Goal: Task Accomplishment & Management: Use online tool/utility

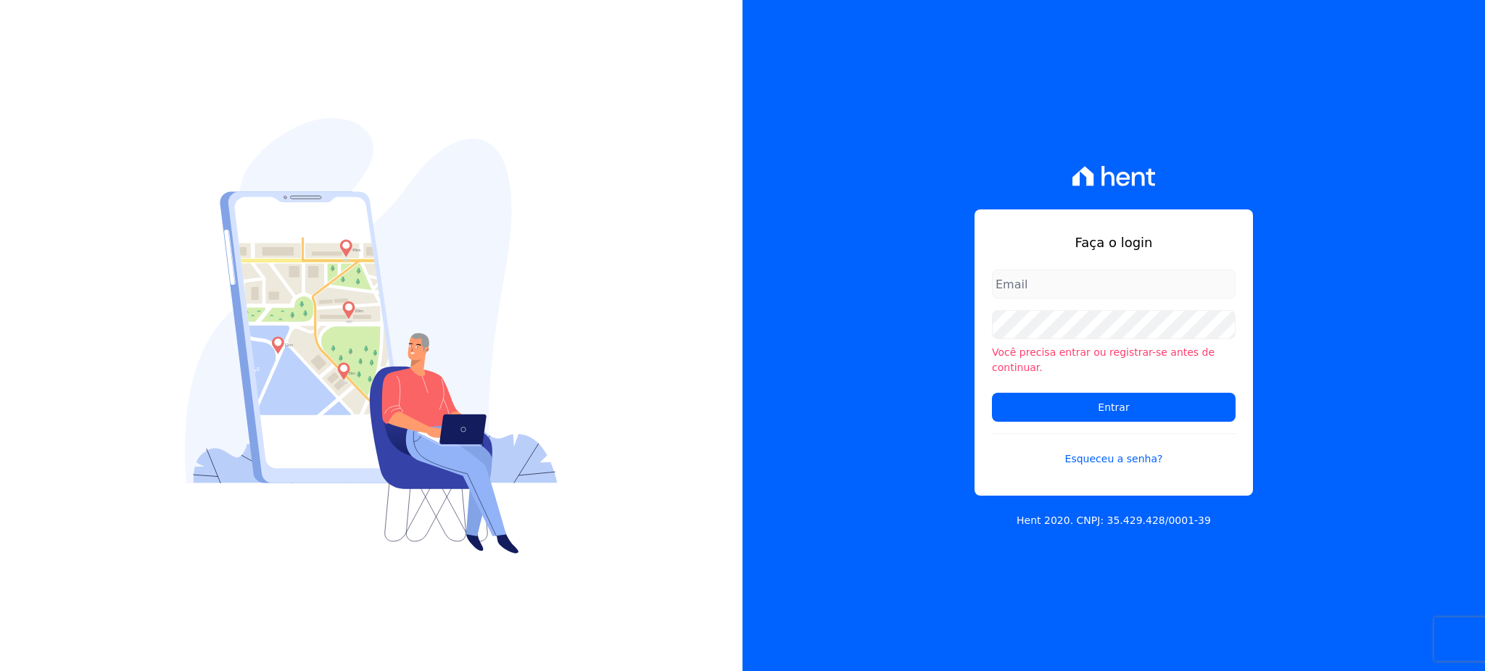
type input "gleice.santos@alcanceengenharia.com.br"
click at [1084, 393] on input "Entrar" at bounding box center [1114, 407] width 244 height 29
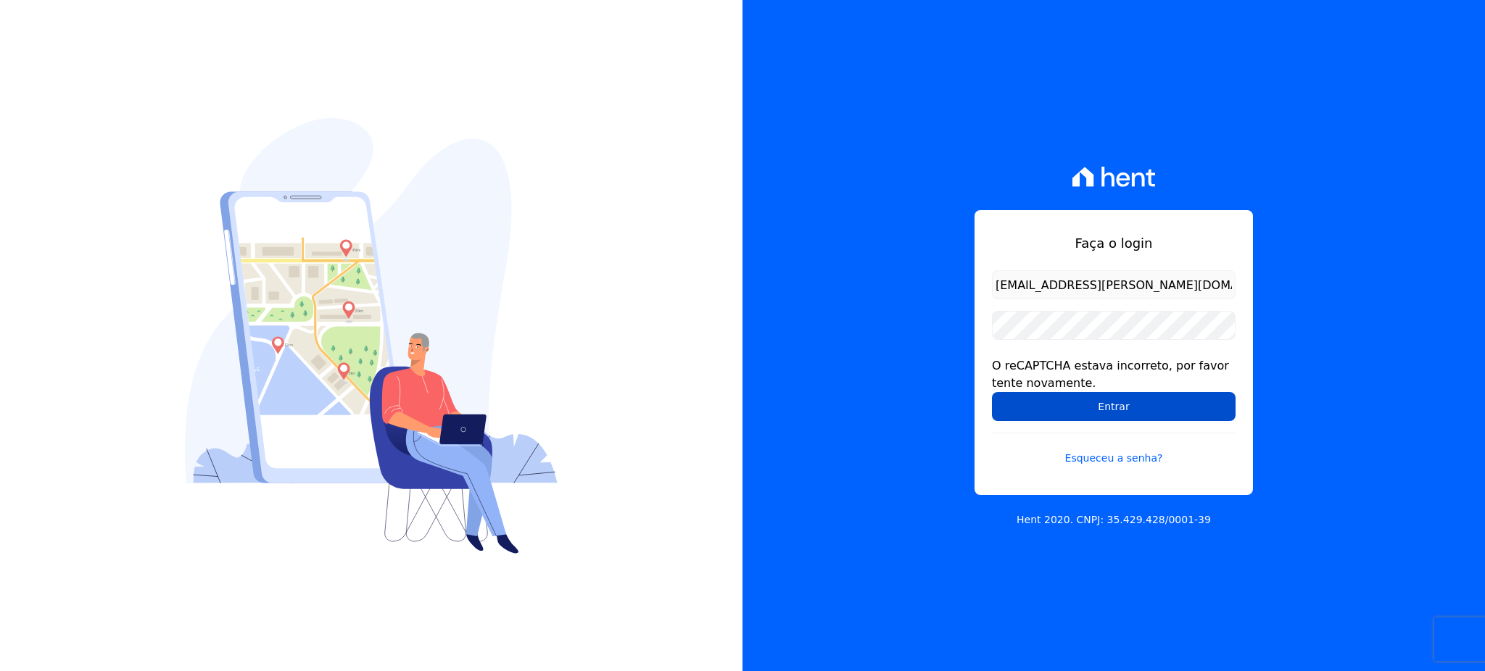
click at [1122, 404] on input "Entrar" at bounding box center [1114, 406] width 244 height 29
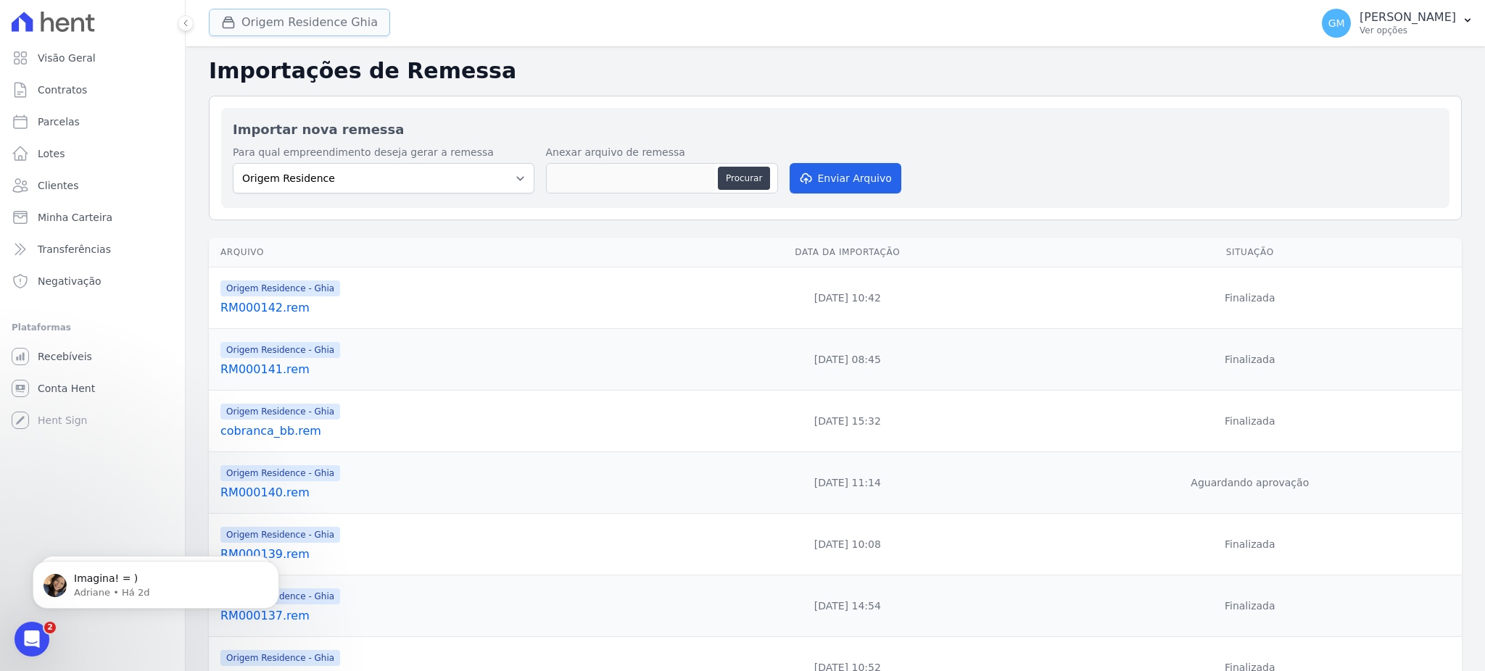
click at [273, 20] on button "Origem Residence Ghia" at bounding box center [299, 23] width 181 height 28
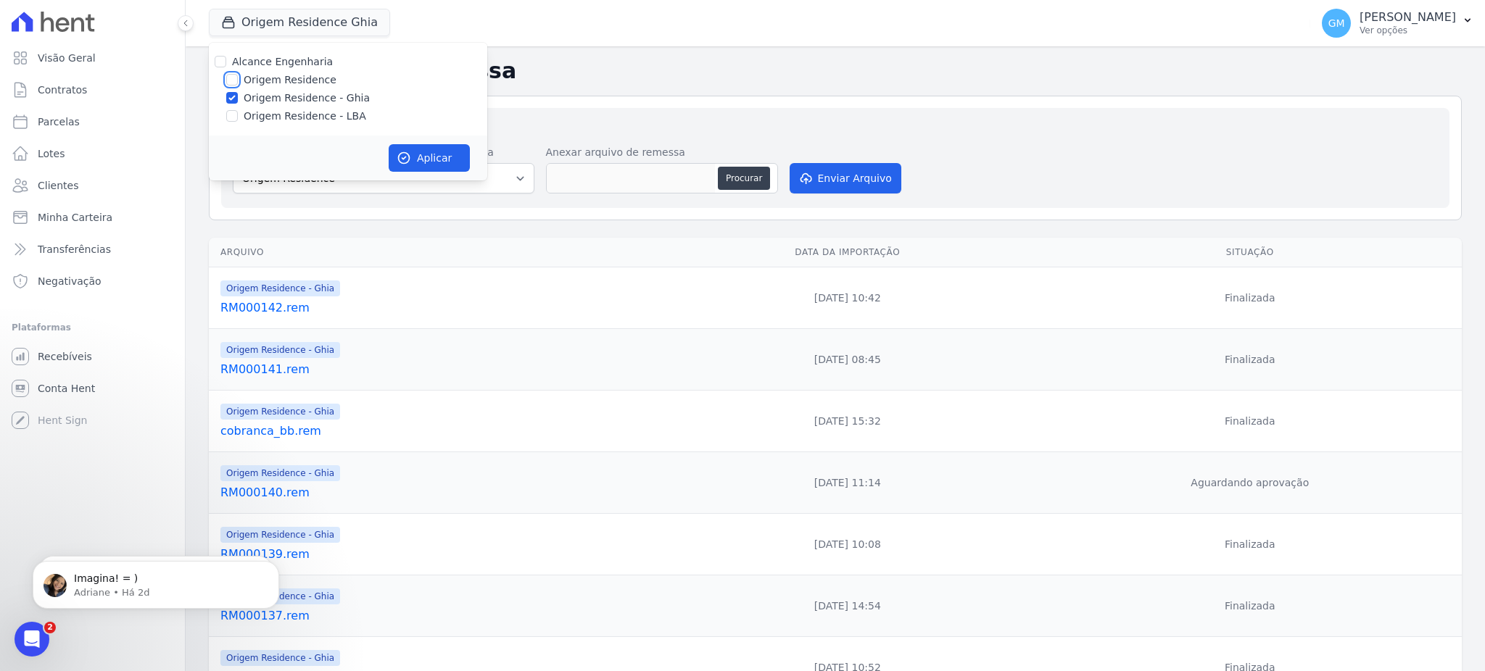
click at [236, 84] on input "Origem Residence" at bounding box center [232, 80] width 12 height 12
checkbox input "true"
click at [240, 117] on div "Origem Residence - LBA" at bounding box center [348, 116] width 278 height 15
click at [227, 117] on input "Origem Residence - LBA" at bounding box center [232, 116] width 12 height 12
checkbox input "true"
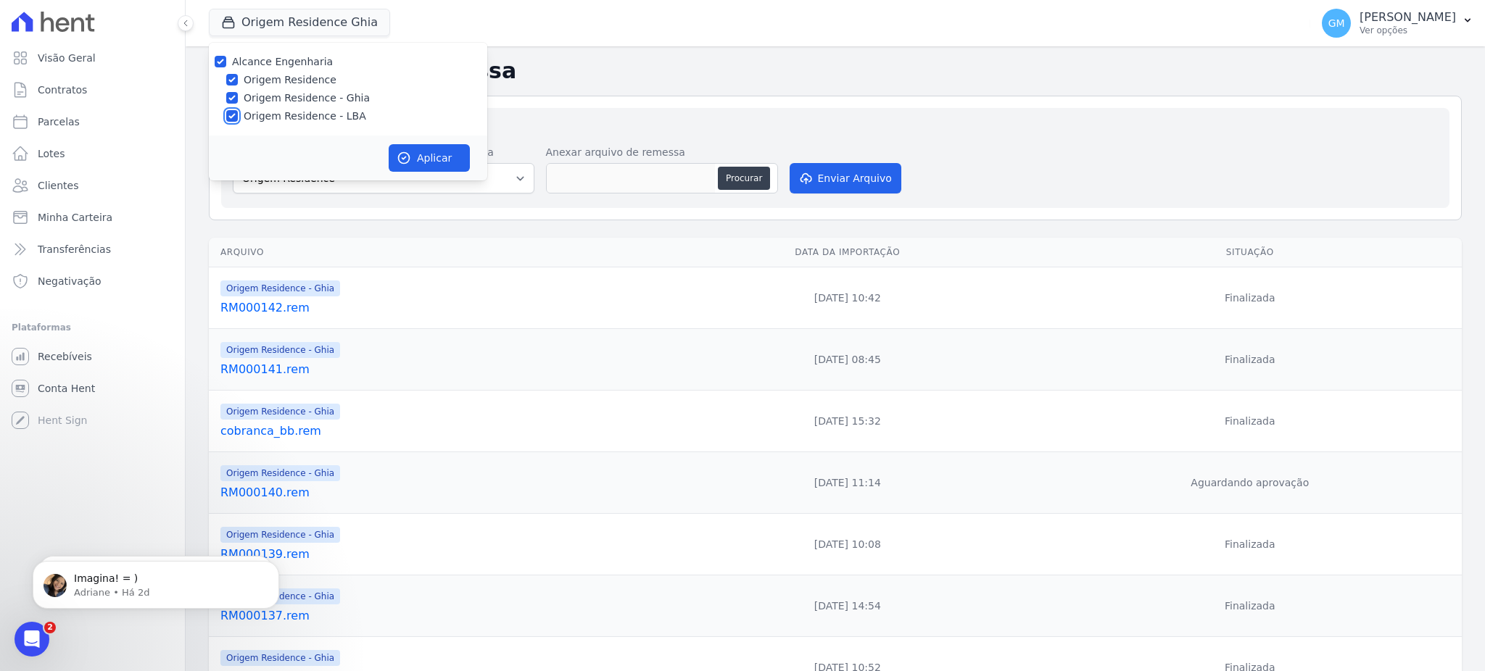
checkbox input "true"
click at [408, 152] on icon "button" at bounding box center [404, 158] width 15 height 15
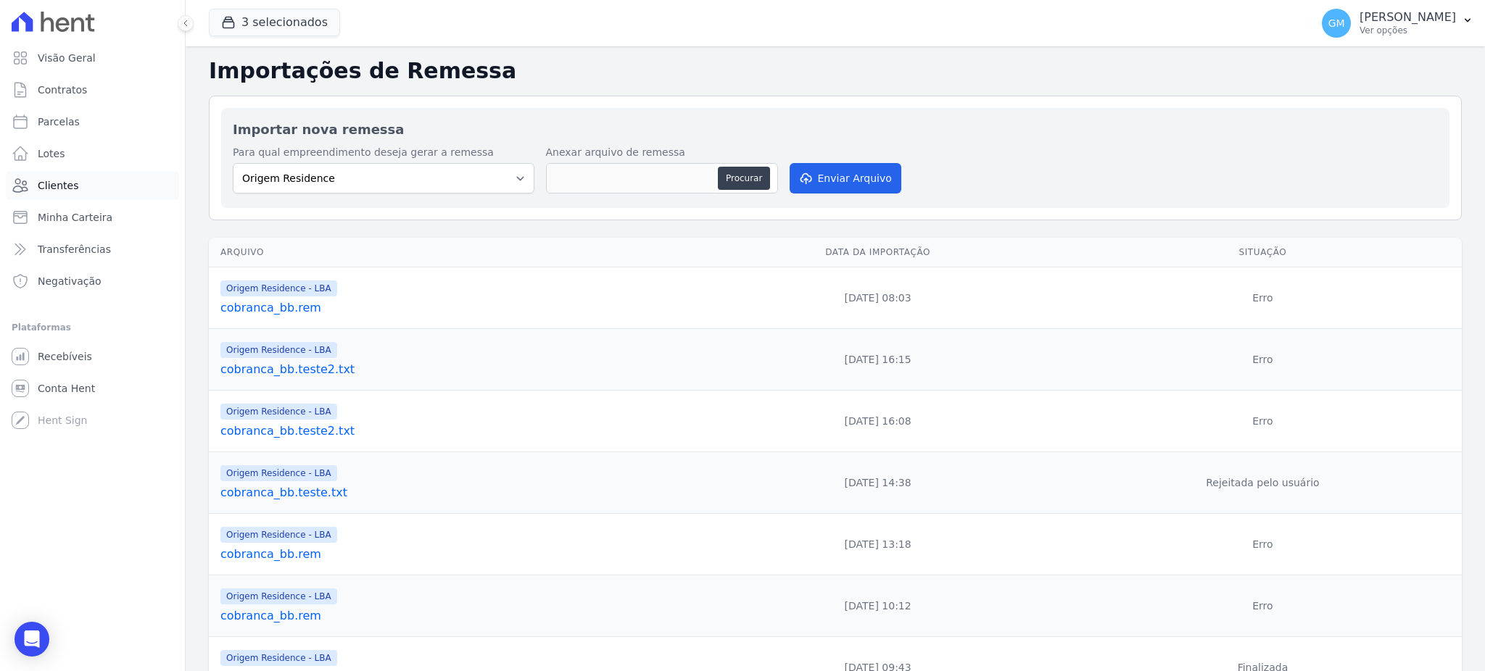
click at [54, 183] on span "Clientes" at bounding box center [58, 185] width 41 height 15
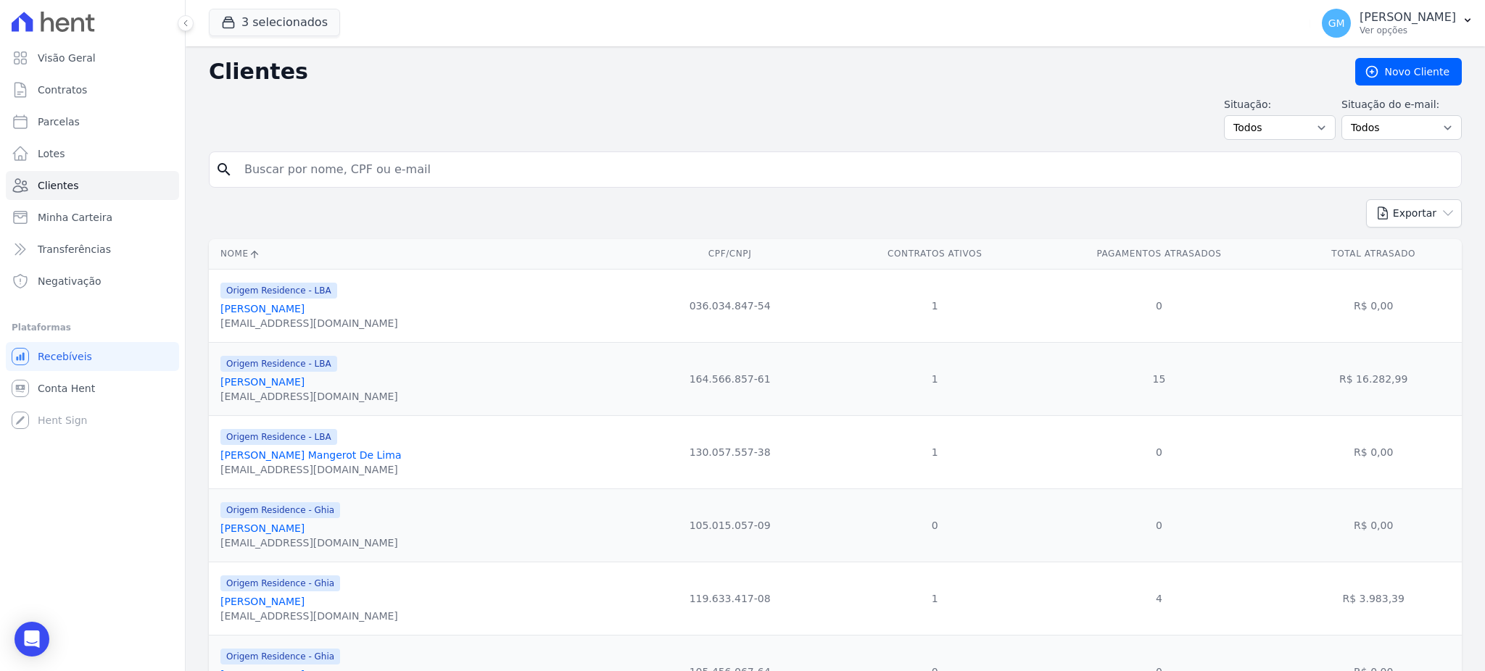
click at [344, 172] on input "search" at bounding box center [846, 169] width 1220 height 29
click at [88, 115] on link "Parcelas" at bounding box center [92, 121] width 173 height 29
select select
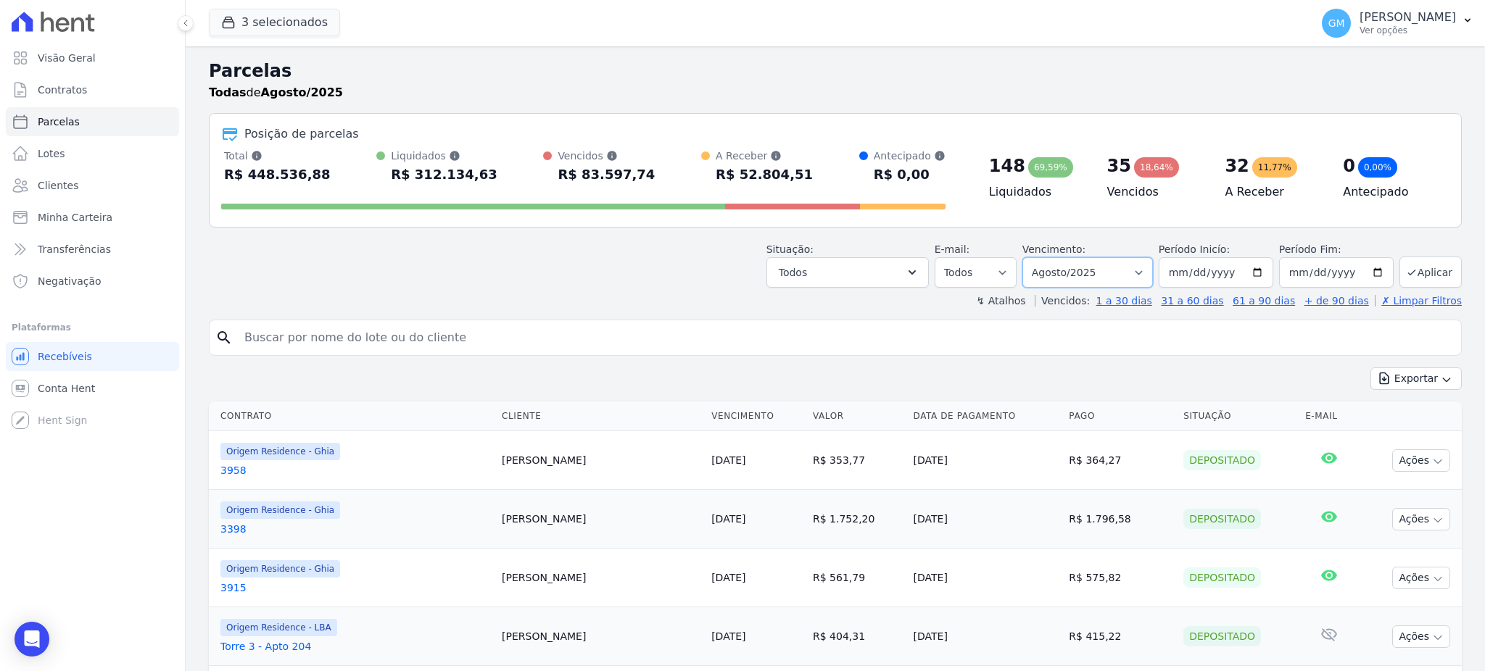
click at [1071, 275] on select "Filtrar por período ──────── Todos os meses Maio/2023 Junho/2023 Julho/2023 Ago…" at bounding box center [1087, 272] width 131 height 30
select select "all"
click at [1028, 257] on select "Filtrar por período ──────── Todos os meses Maio/2023 Junho/2023 Julho/2023 Ago…" at bounding box center [1087, 272] width 131 height 30
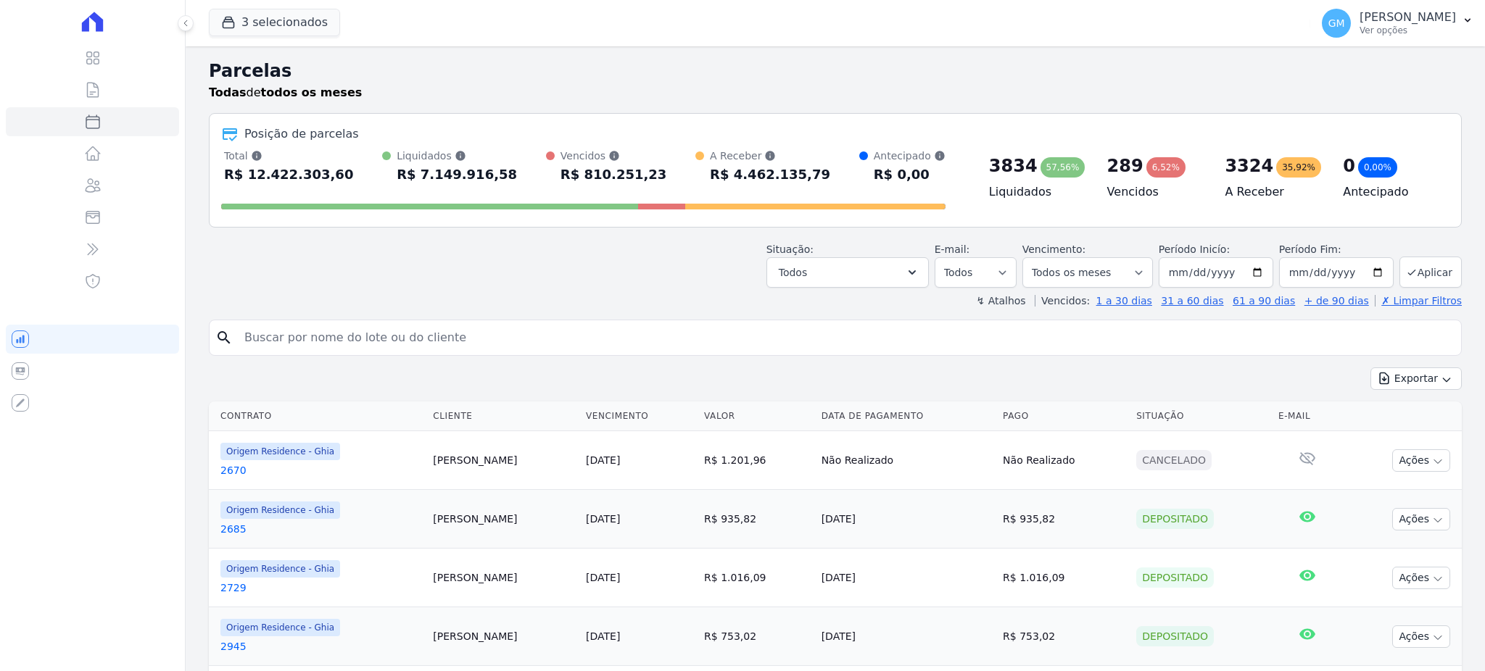
select select
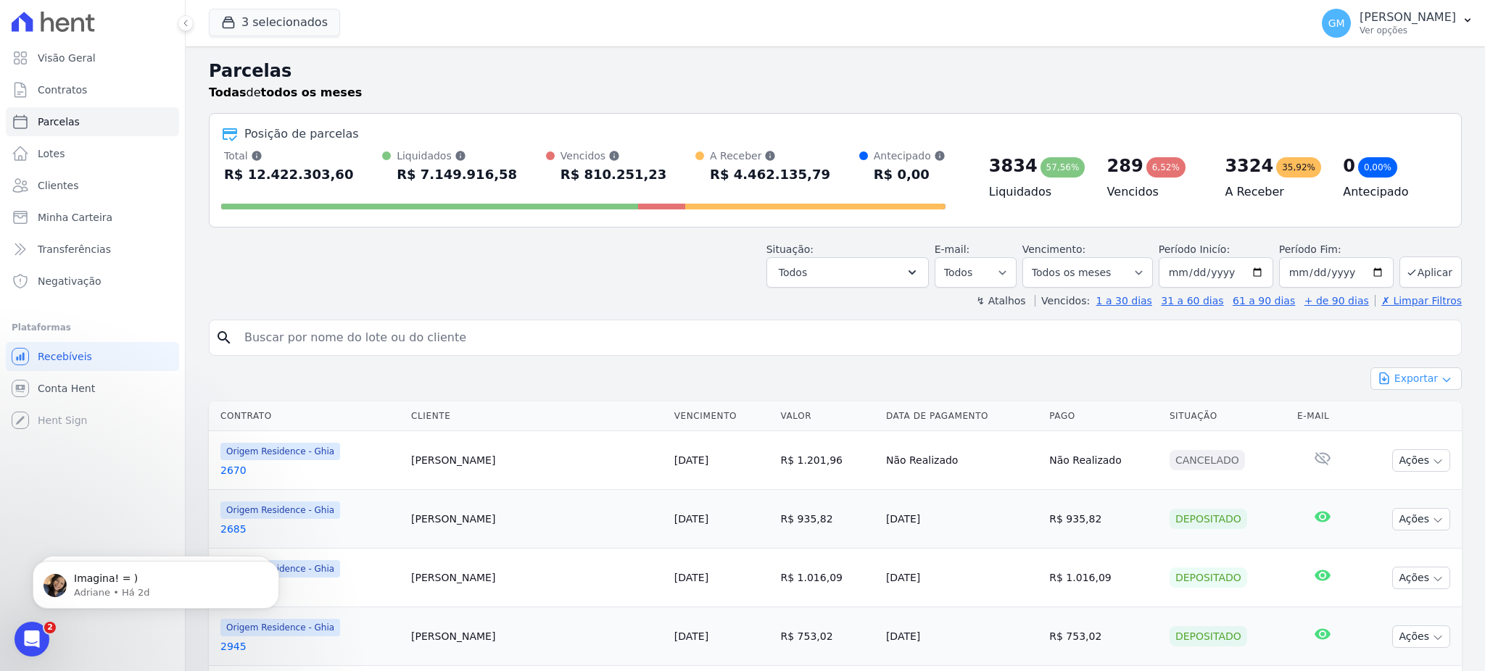
click at [1399, 376] on button "Exportar" at bounding box center [1415, 379] width 91 height 22
click at [1419, 440] on span "Exportar CSV" at bounding box center [1414, 438] width 77 height 15
click at [87, 189] on link "Clientes" at bounding box center [92, 185] width 173 height 29
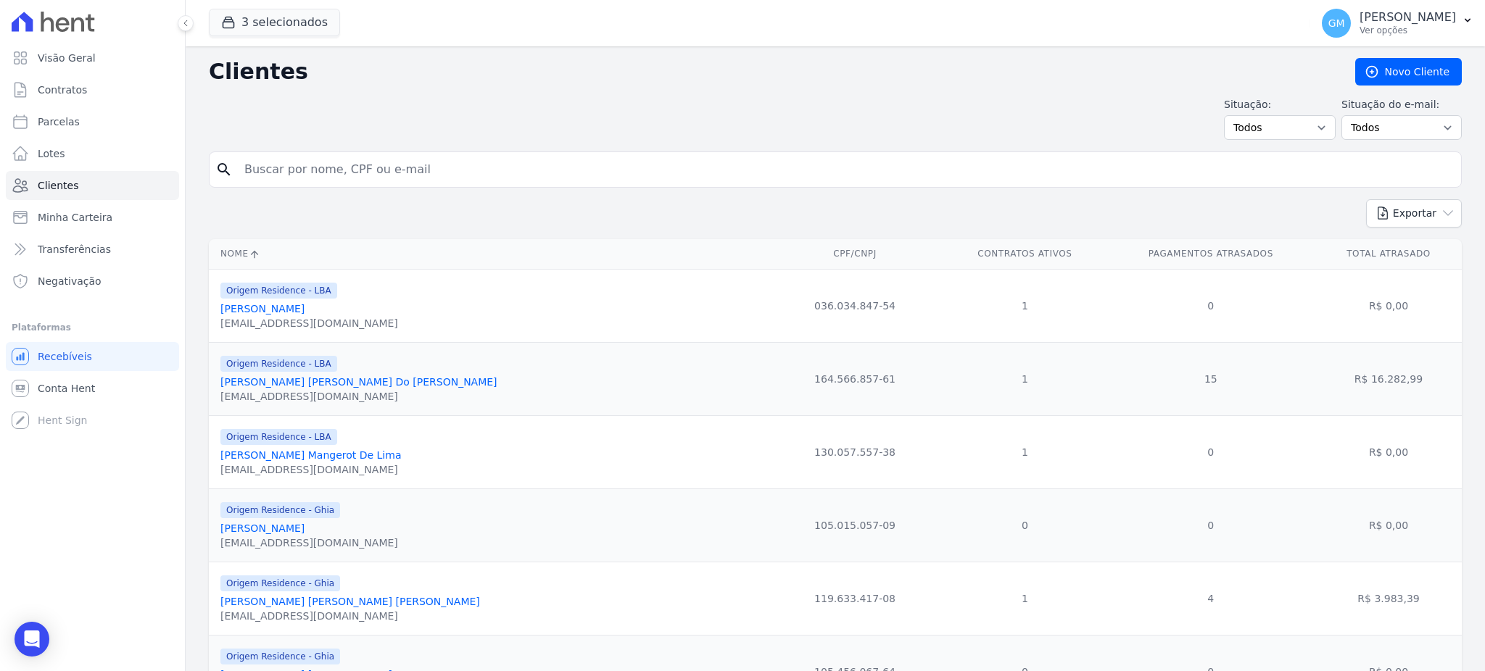
click at [360, 173] on input "search" at bounding box center [846, 169] width 1220 height 29
type input "JOSE FRANCISCO DE ASSIS FILHO"
drag, startPoint x: 502, startPoint y: 177, endPoint x: 192, endPoint y: 181, distance: 309.6
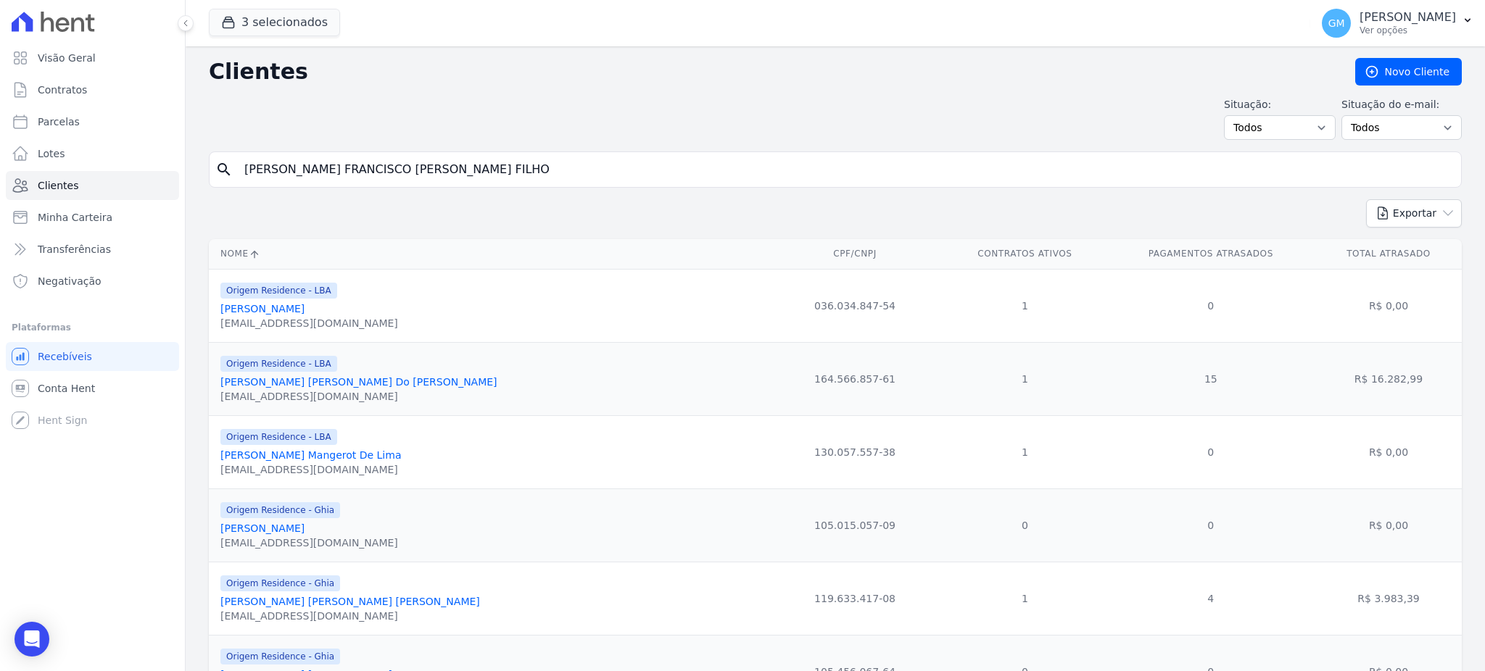
click at [447, 157] on input "JOSE FRANCISCO DE ASSIS FILHO" at bounding box center [846, 169] width 1220 height 29
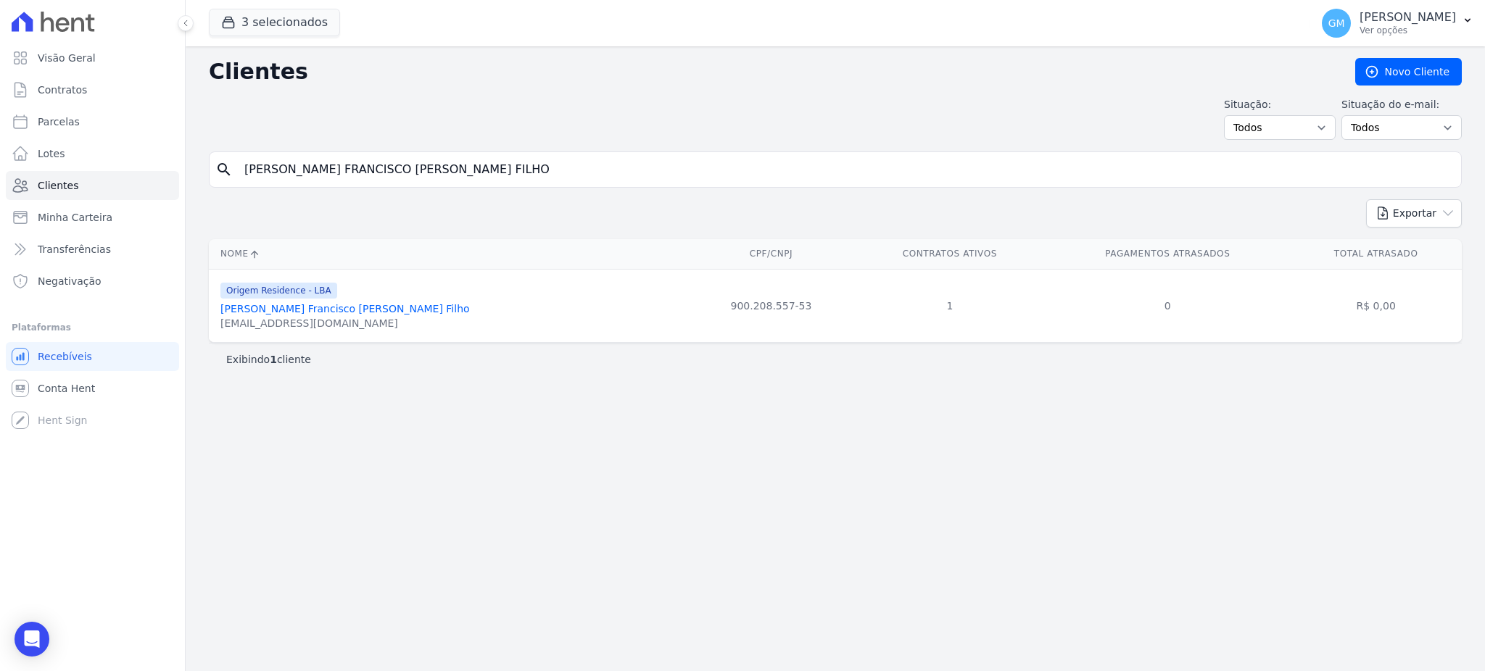
click at [351, 306] on link "José Francisco De Assis Filho" at bounding box center [344, 309] width 249 height 12
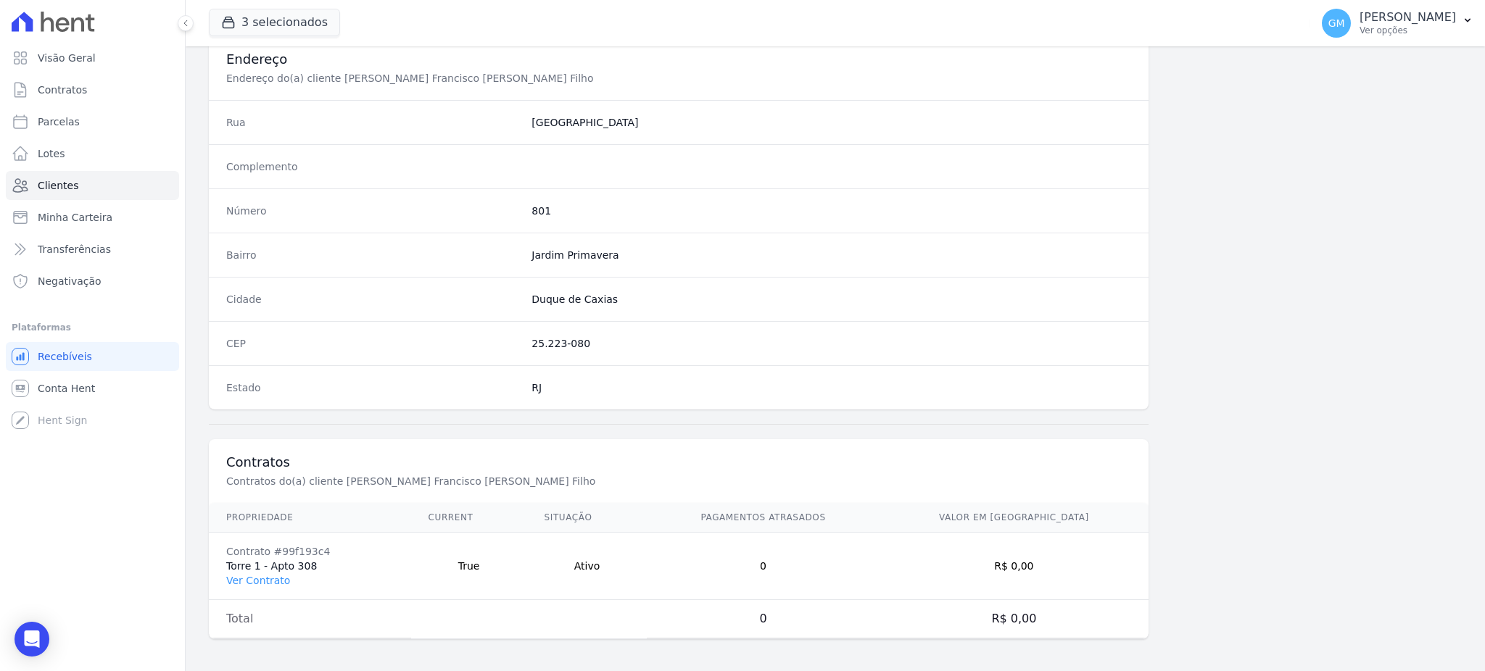
scroll to position [686, 0]
click at [264, 577] on link "Ver Contrato" at bounding box center [258, 578] width 64 height 12
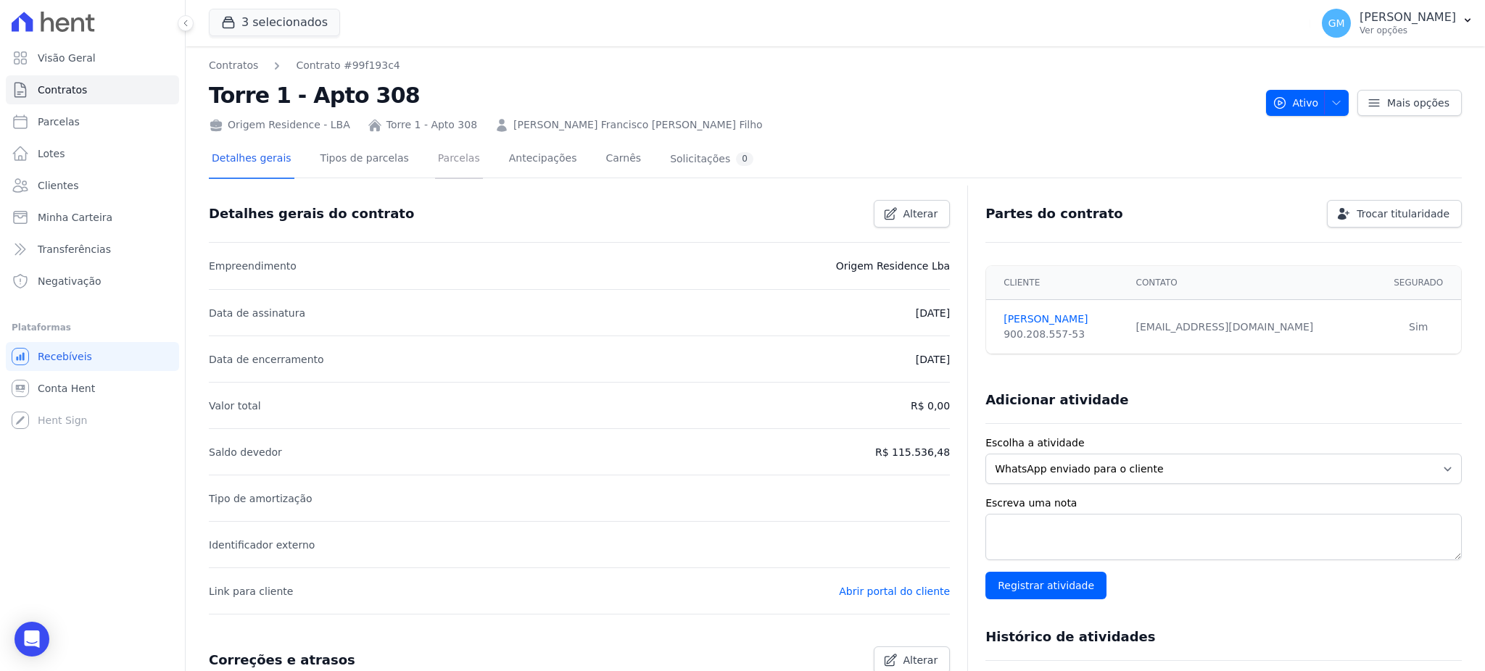
click at [435, 158] on link "Parcelas" at bounding box center [459, 160] width 48 height 38
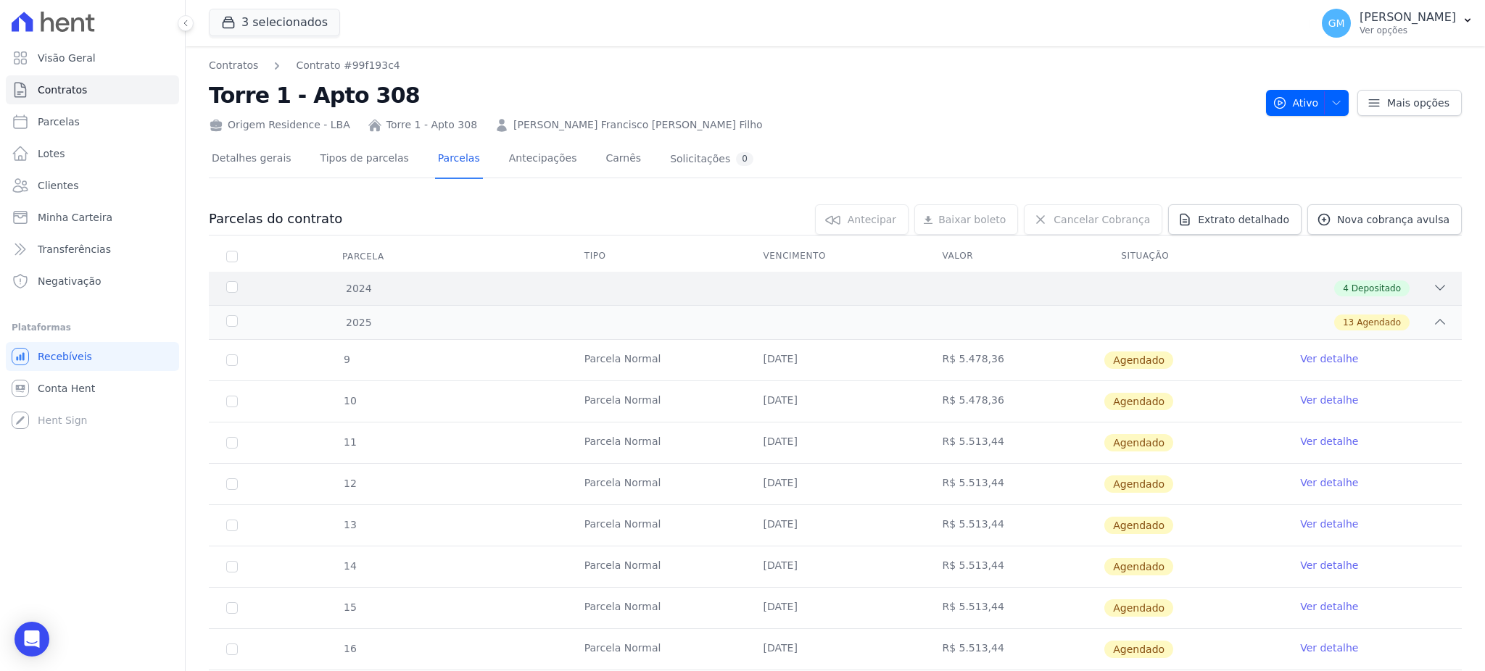
click at [1360, 272] on div "2024 4 Depositado" at bounding box center [835, 288] width 1253 height 33
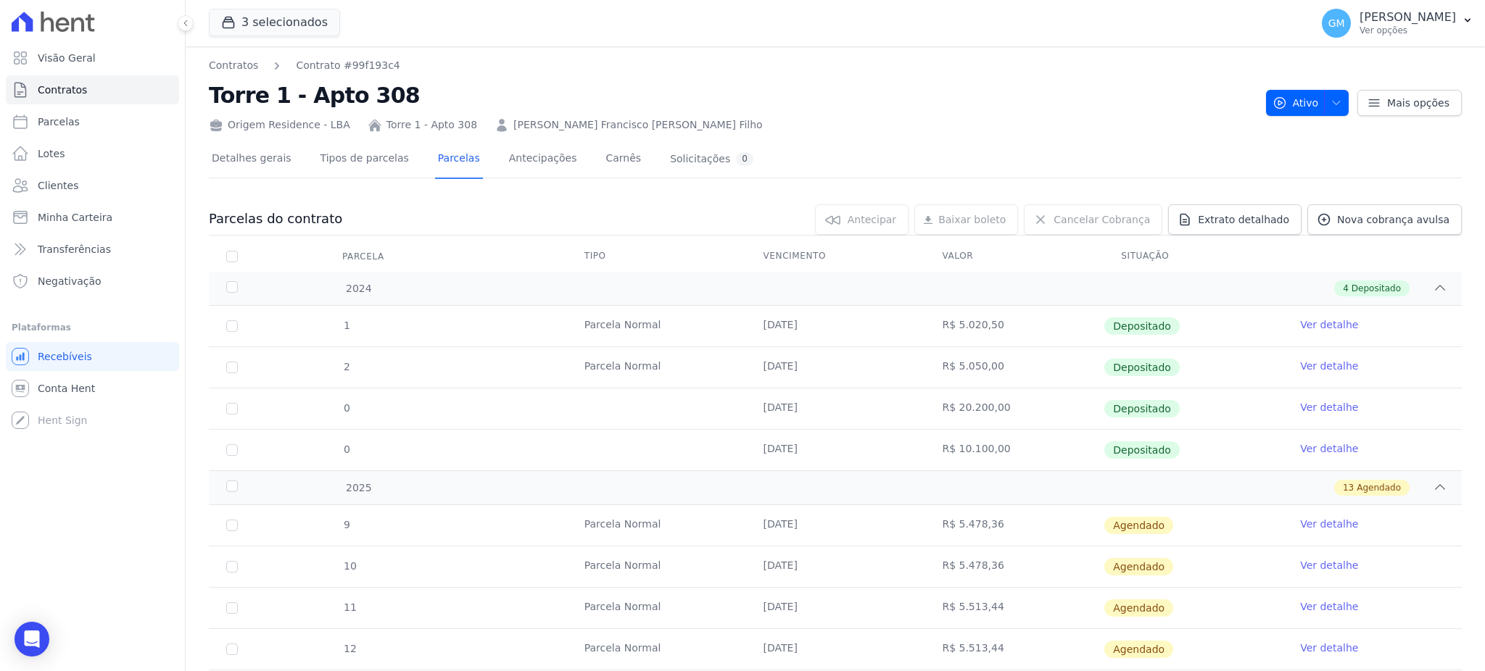
scroll to position [57, 0]
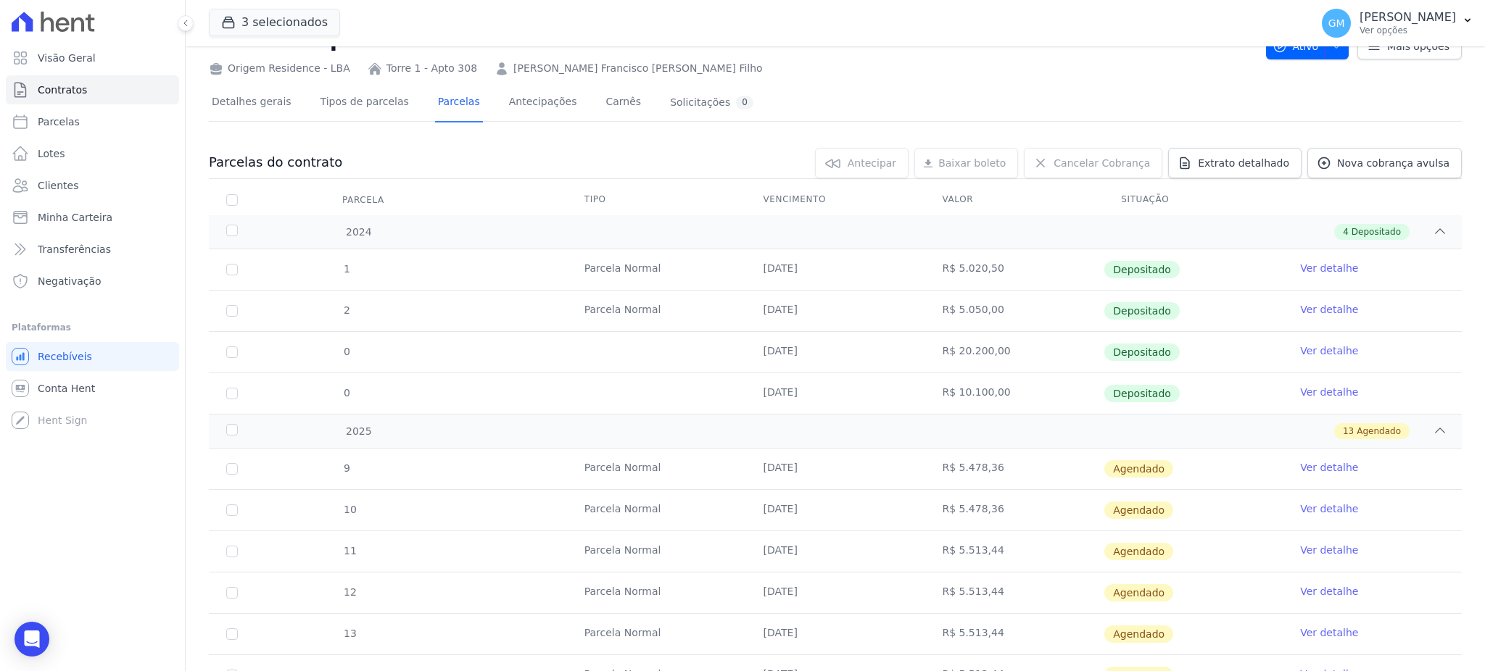
click at [1314, 385] on link "Ver detalhe" at bounding box center [1329, 392] width 58 height 15
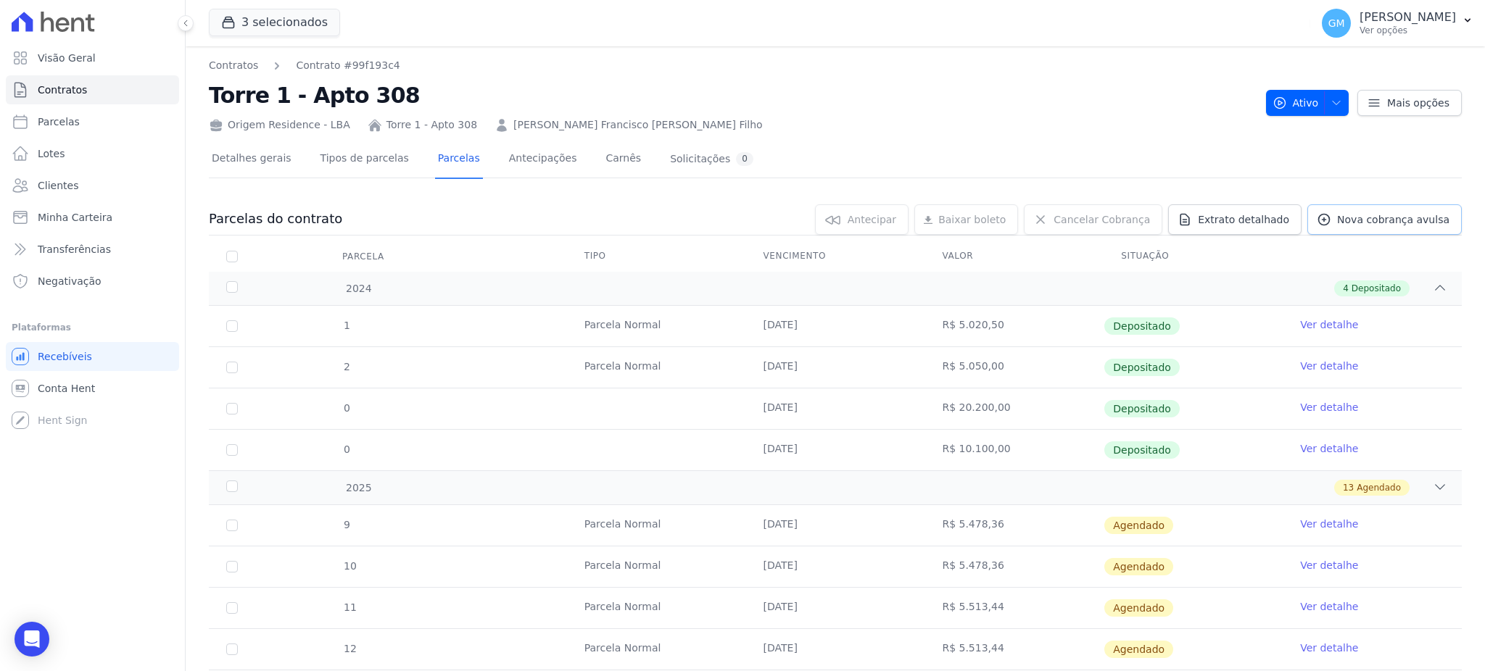
click at [1379, 207] on link "Nova cobrança avulsa" at bounding box center [1384, 219] width 154 height 30
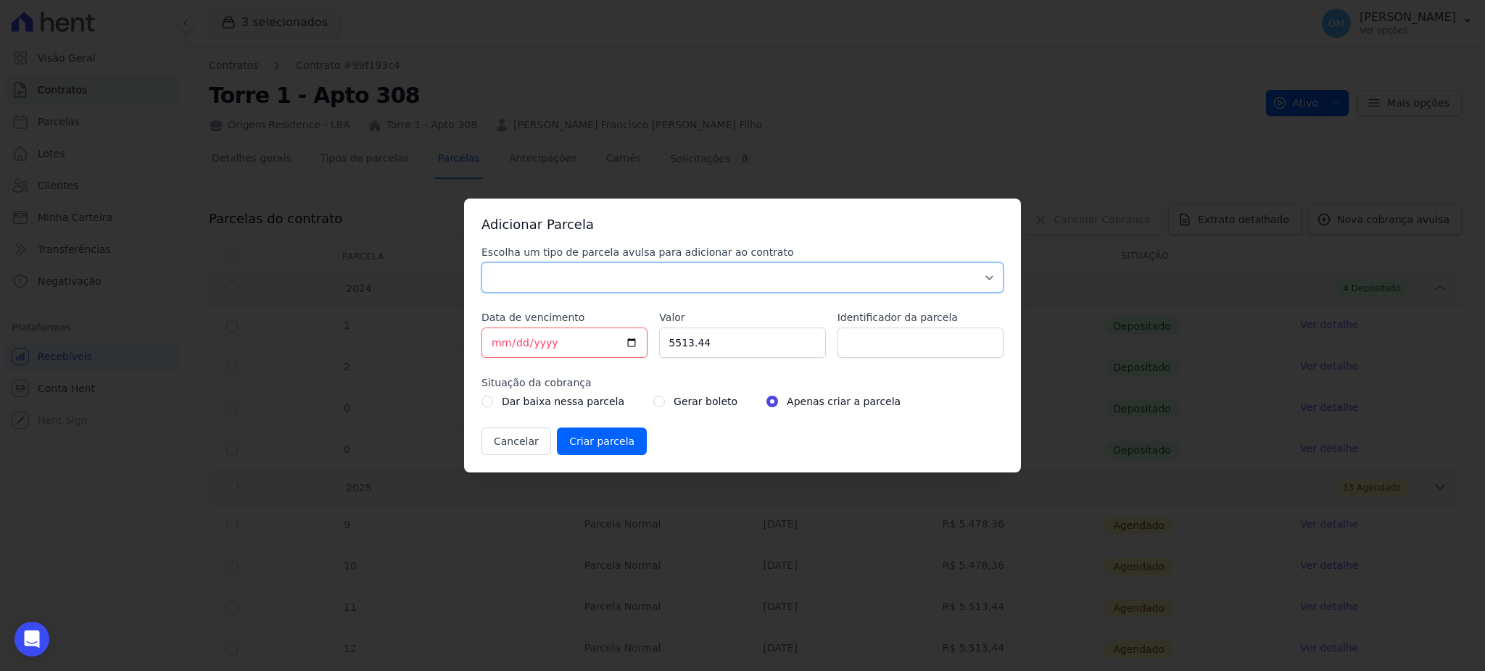
click at [715, 286] on select "Parcela Normal Sinal Caução Intercalada Chaves Pré Chaves Pós Chaves Taxas Quit…" at bounding box center [742, 277] width 522 height 30
select select "standard"
click at [481, 262] on select "Parcela Normal Sinal Caução Intercalada Chaves Pré Chaves Pós Chaves Taxas Quit…" at bounding box center [742, 277] width 522 height 30
drag, startPoint x: 705, startPoint y: 350, endPoint x: 634, endPoint y: 345, distance: 70.5
click at [634, 345] on div "Escolha um tipo de parcela avulsa para adicionar ao contrato Parcela Normal Sin…" at bounding box center [742, 350] width 522 height 210
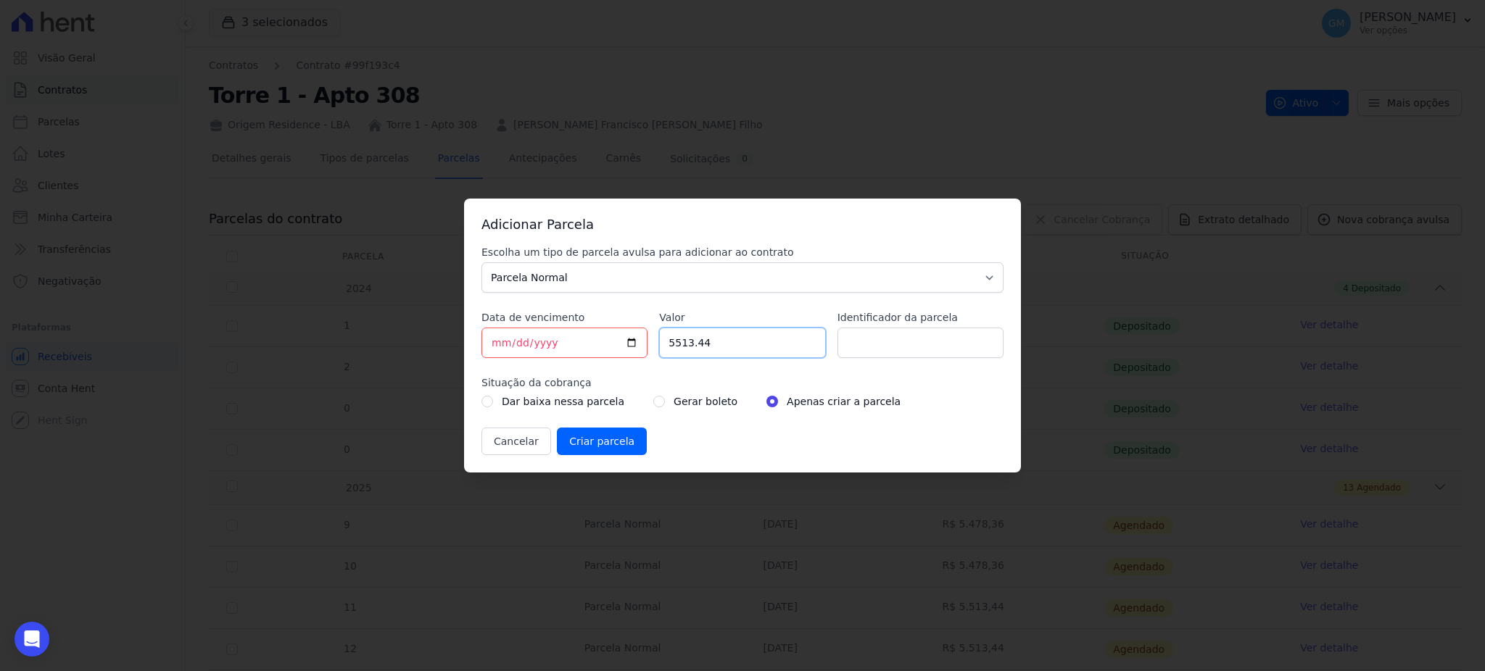
paste input "27.45250"
click at [681, 345] on input "27.45250" at bounding box center [742, 343] width 166 height 30
click at [692, 344] on input "2745250" at bounding box center [742, 343] width 166 height 30
type input "27452.50"
click at [844, 340] on input "Identificador da parcela" at bounding box center [920, 343] width 166 height 30
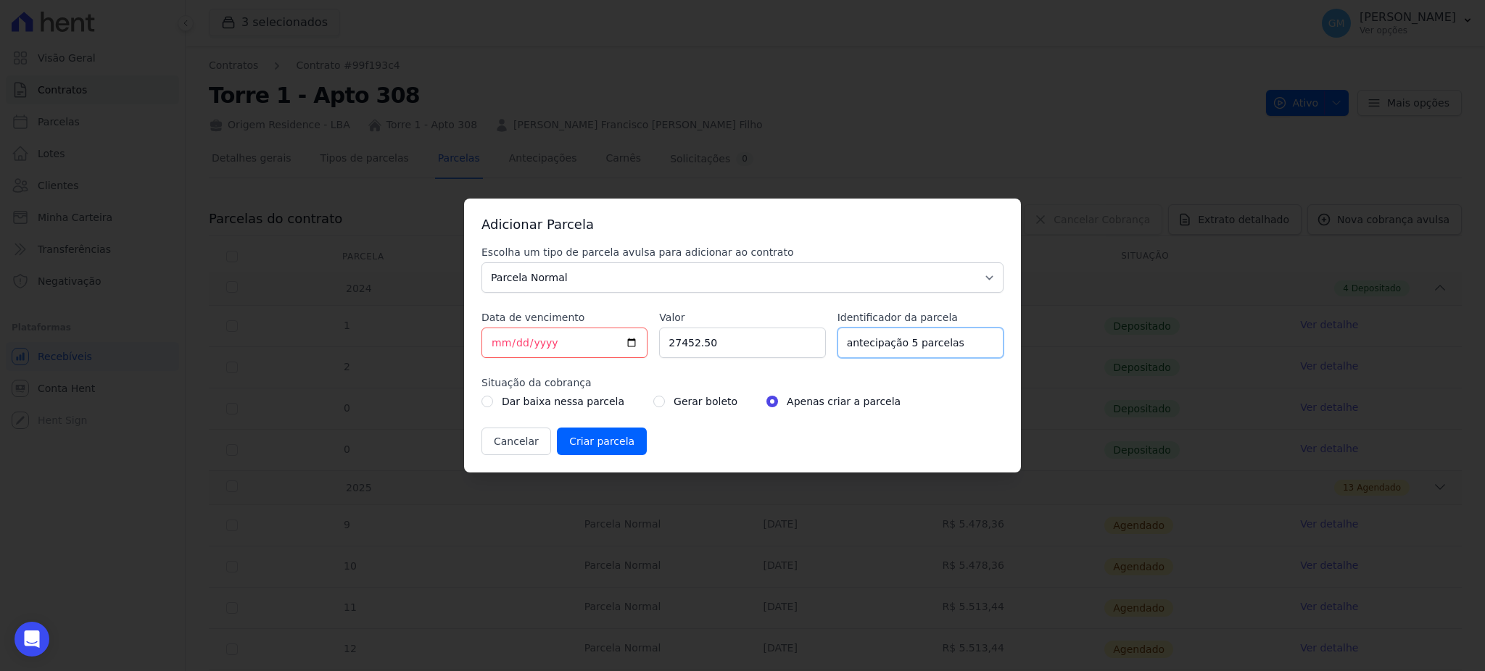
type input "antecipação 5 parcelas"
click at [642, 336] on input "[DATE]" at bounding box center [564, 343] width 166 height 30
click at [634, 339] on input "[DATE]" at bounding box center [564, 343] width 166 height 30
type input "2025-08-29"
click at [653, 405] on input "radio" at bounding box center [659, 402] width 12 height 12
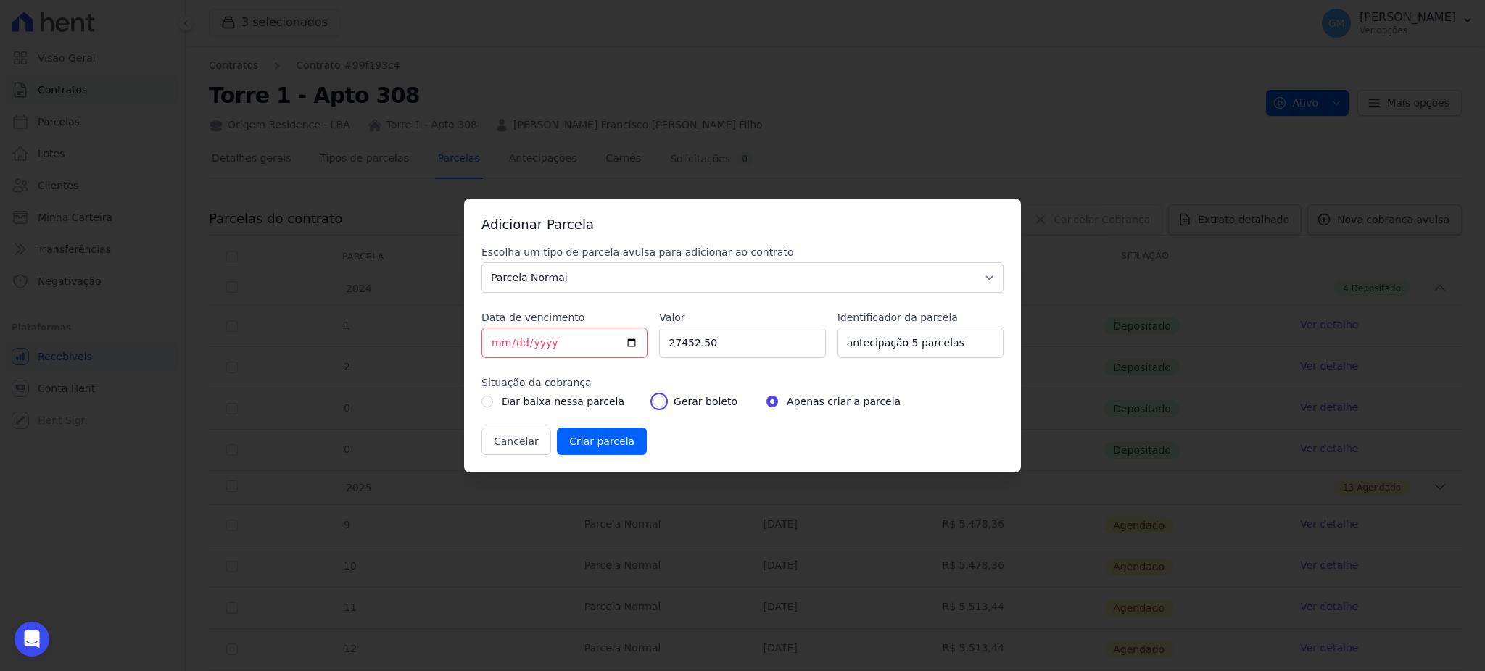
radio input "true"
click at [632, 344] on input "2025-08-29" at bounding box center [564, 343] width 166 height 30
type input "2025-08-31"
click at [589, 446] on input "Criar parcela" at bounding box center [602, 442] width 90 height 28
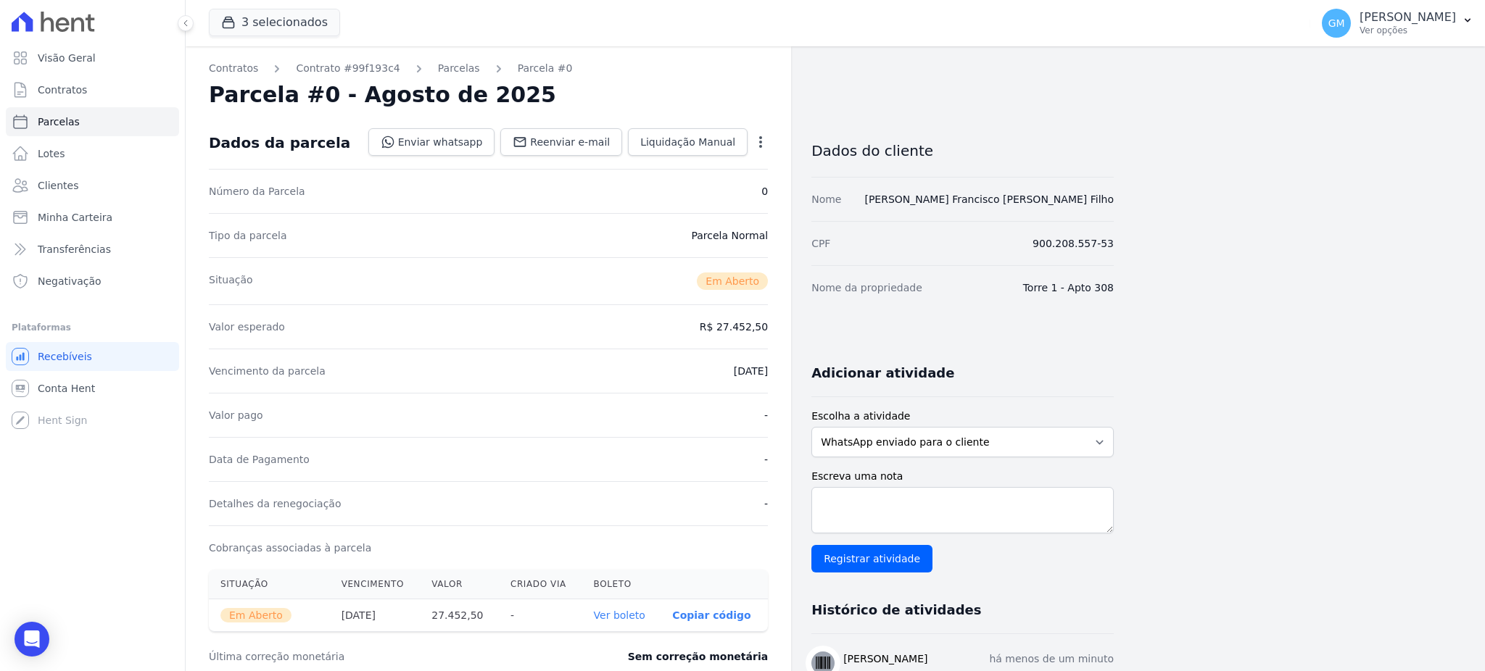
click at [624, 620] on link "Ver boleto" at bounding box center [619, 616] width 51 height 12
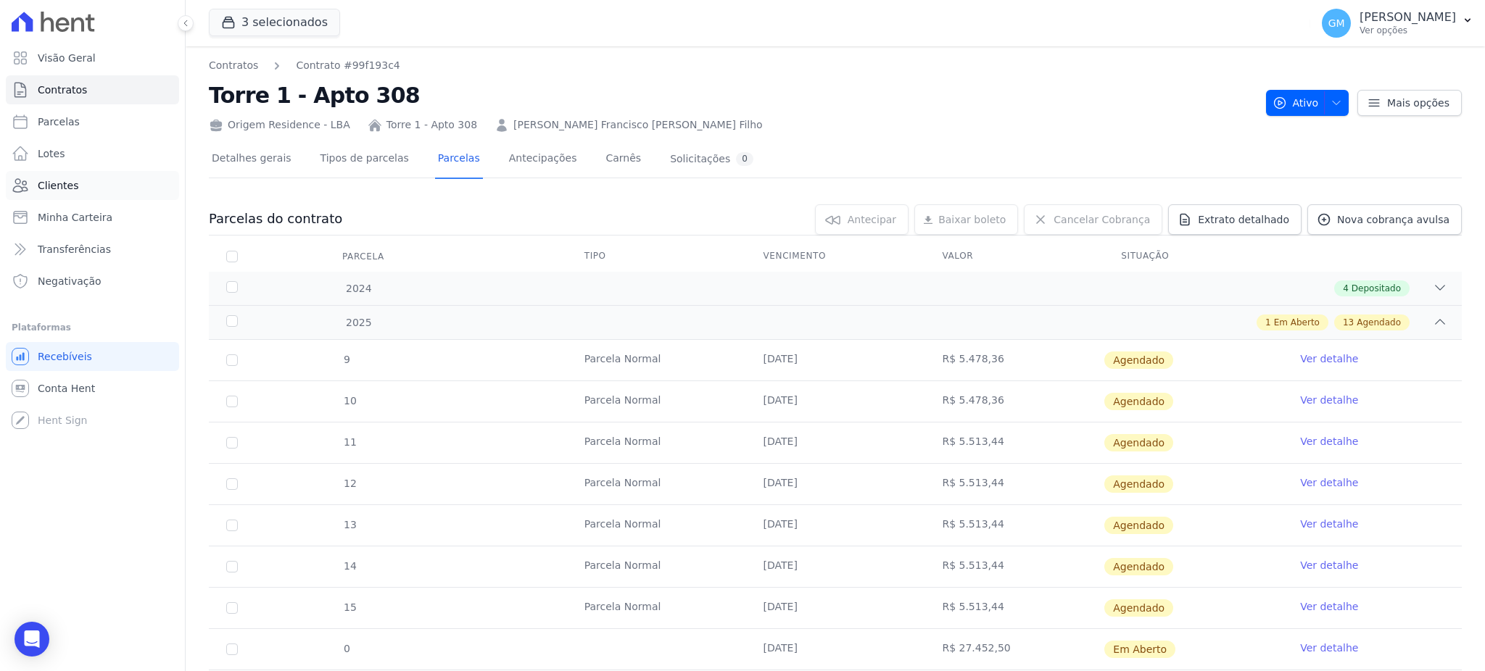
click at [58, 183] on span "Clientes" at bounding box center [58, 185] width 41 height 15
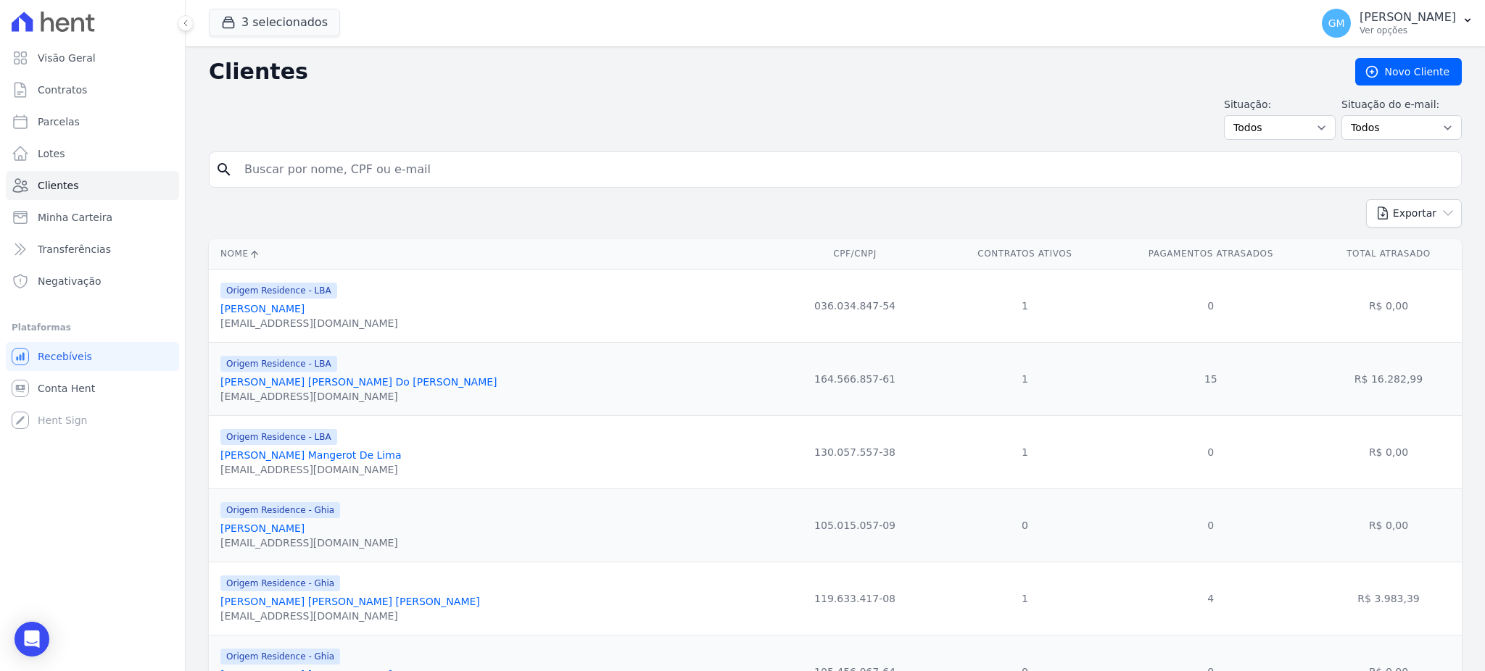
click at [287, 173] on input "search" at bounding box center [846, 169] width 1220 height 29
paste input "Lucas de Farias Silva,"
type input "Lucas de Farias Silva,"
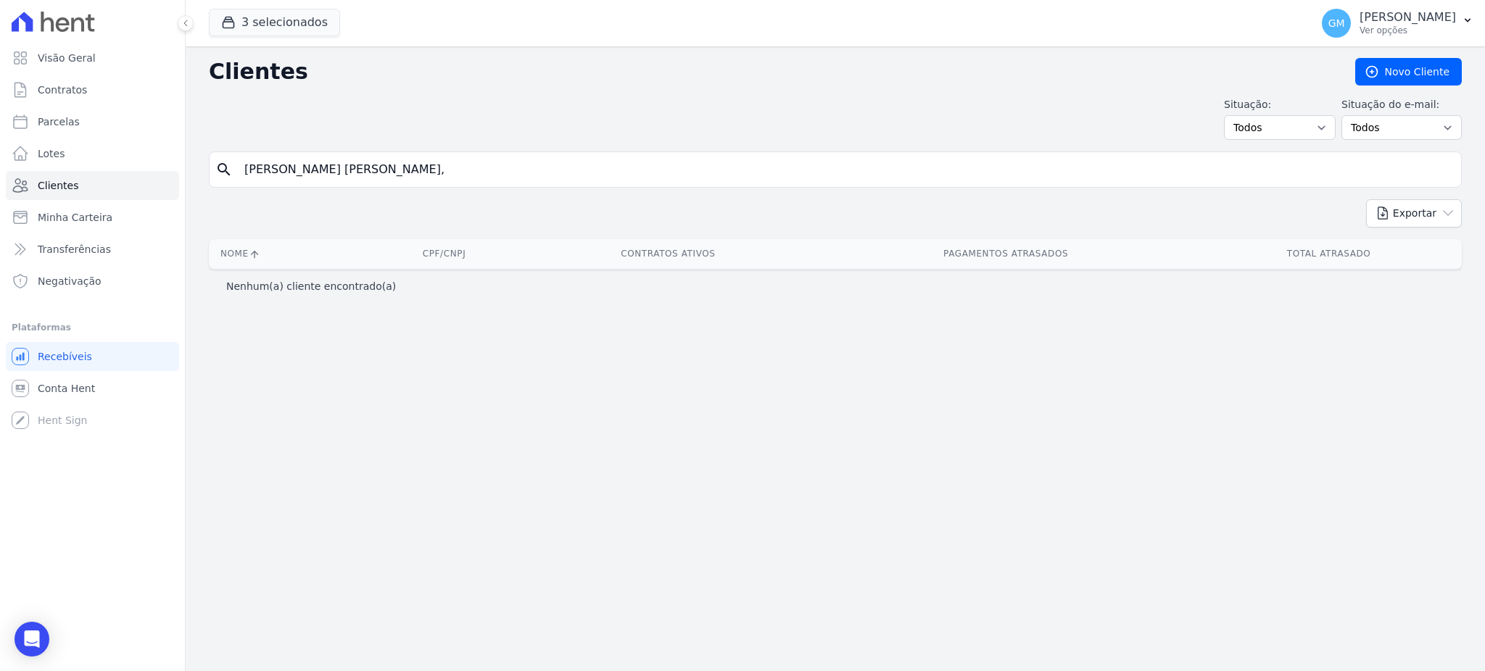
click at [360, 173] on input "Lucas de Farias Silva," at bounding box center [846, 169] width 1220 height 29
type input "Lucas de Farias Silva"
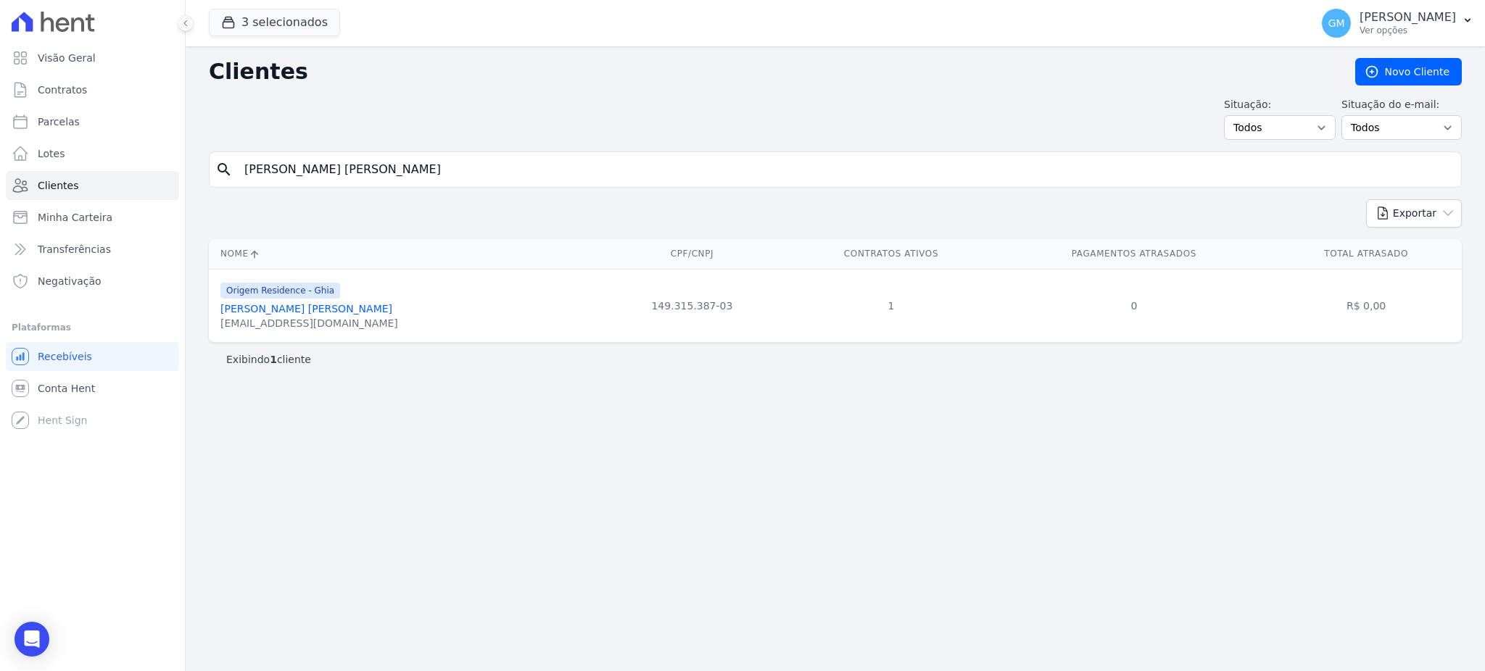
click at [282, 307] on link "Lucas De Farias Silva" at bounding box center [306, 309] width 172 height 12
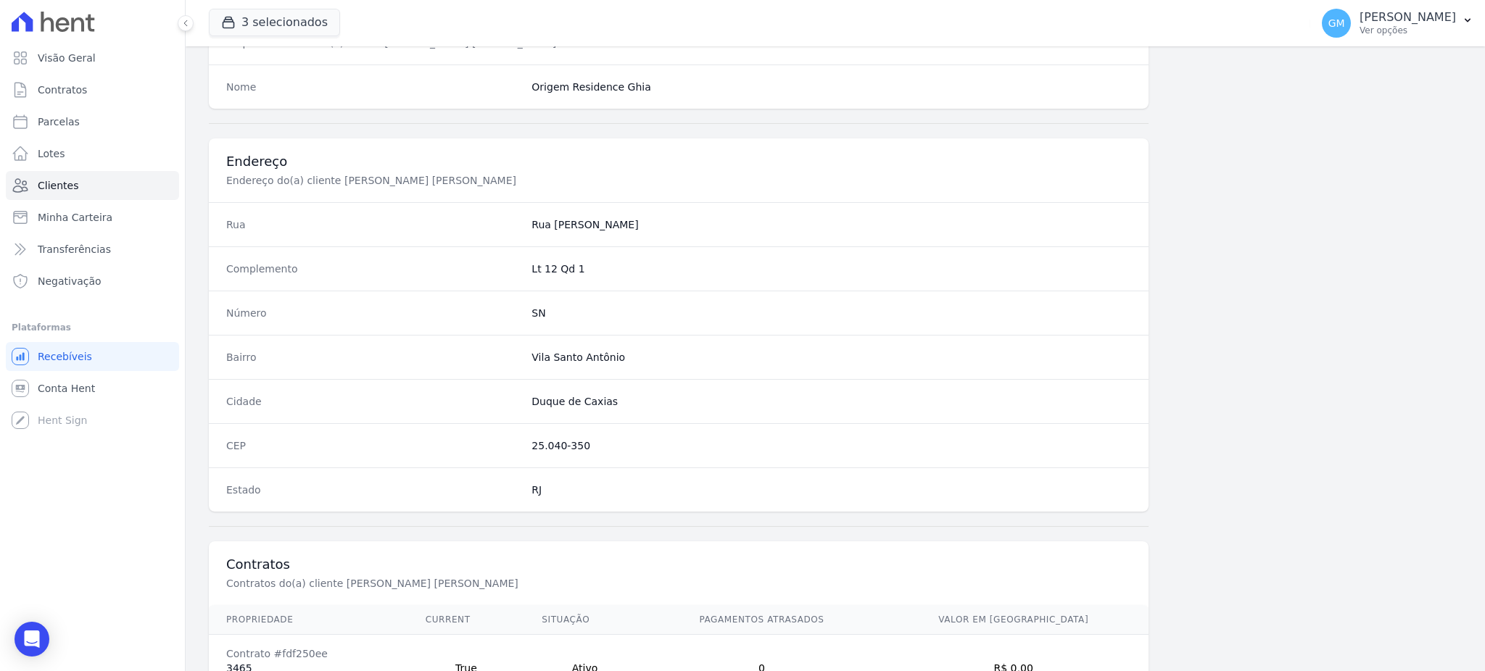
scroll to position [686, 0]
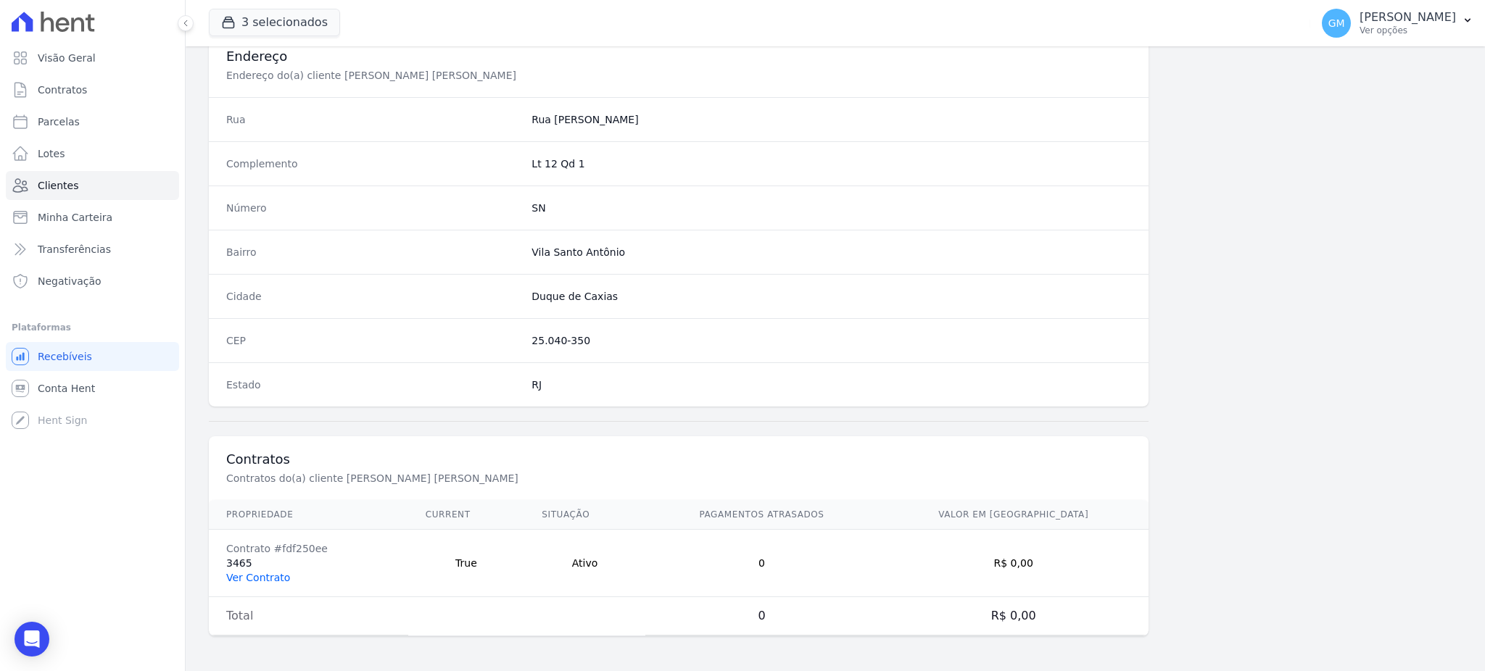
click at [253, 573] on link "Ver Contrato" at bounding box center [258, 578] width 64 height 12
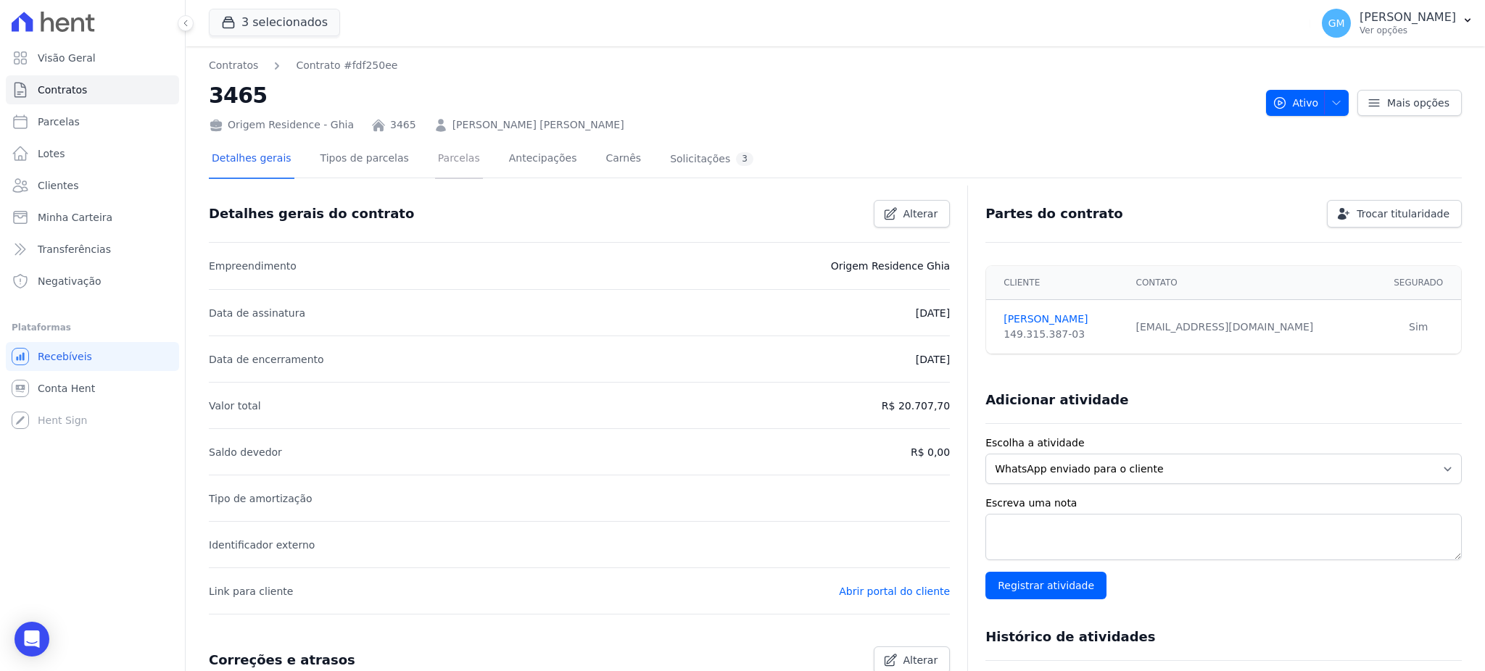
click at [435, 167] on link "Parcelas" at bounding box center [459, 160] width 48 height 38
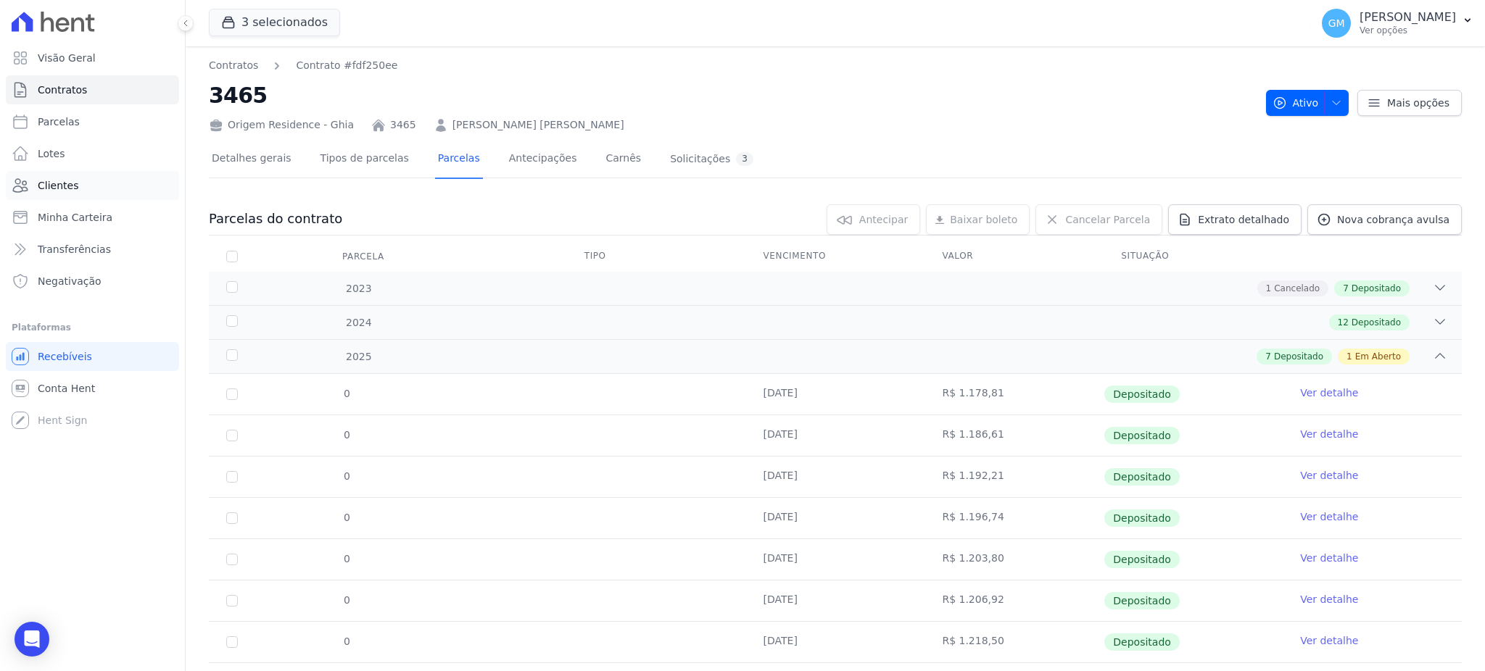
click at [33, 186] on link "Clientes" at bounding box center [92, 185] width 173 height 29
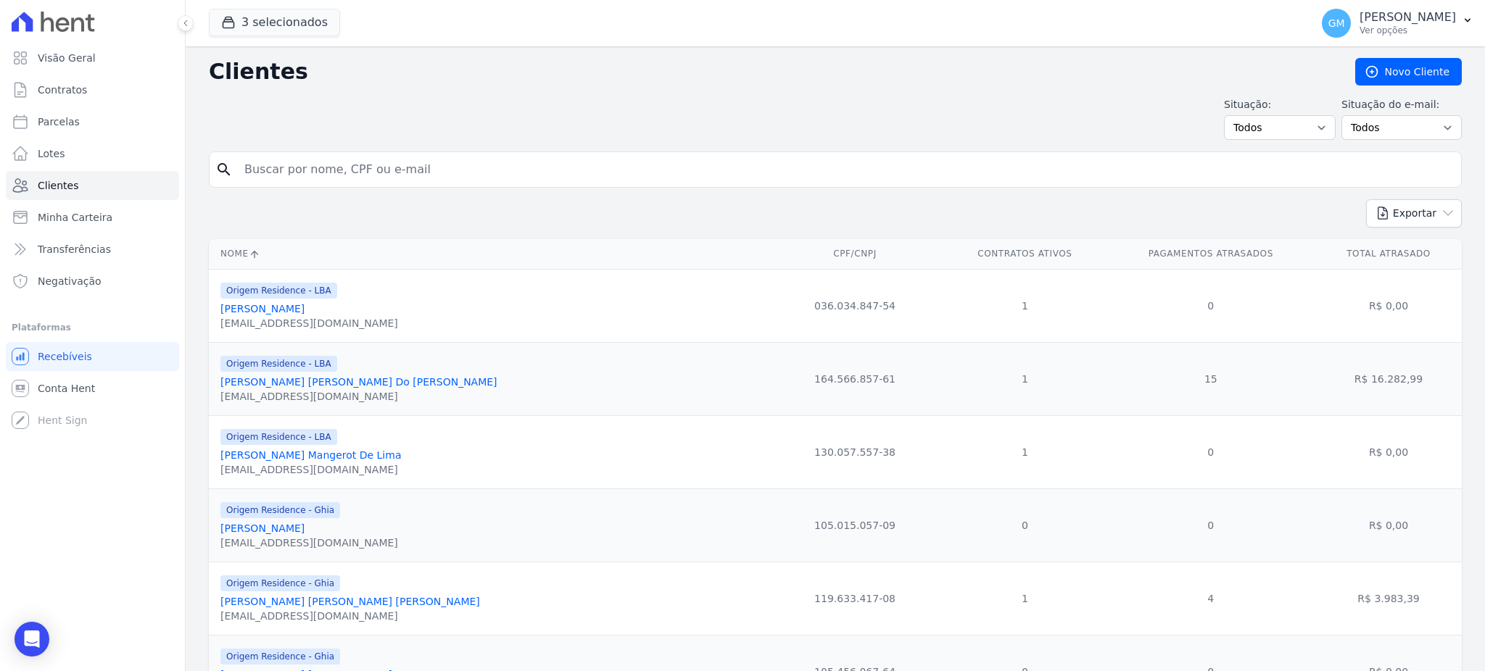
click at [295, 167] on input "search" at bounding box center [846, 169] width 1220 height 29
click at [284, 171] on input "jose" at bounding box center [846, 169] width 1220 height 29
type input "JOSE FRANCISCO DE ASSIS FILHO"
drag, startPoint x: 439, startPoint y: 172, endPoint x: 222, endPoint y: 173, distance: 216.8
click at [222, 173] on div "search JOSE FRANCISCO DE ASSIS FILHO" at bounding box center [835, 170] width 1253 height 36
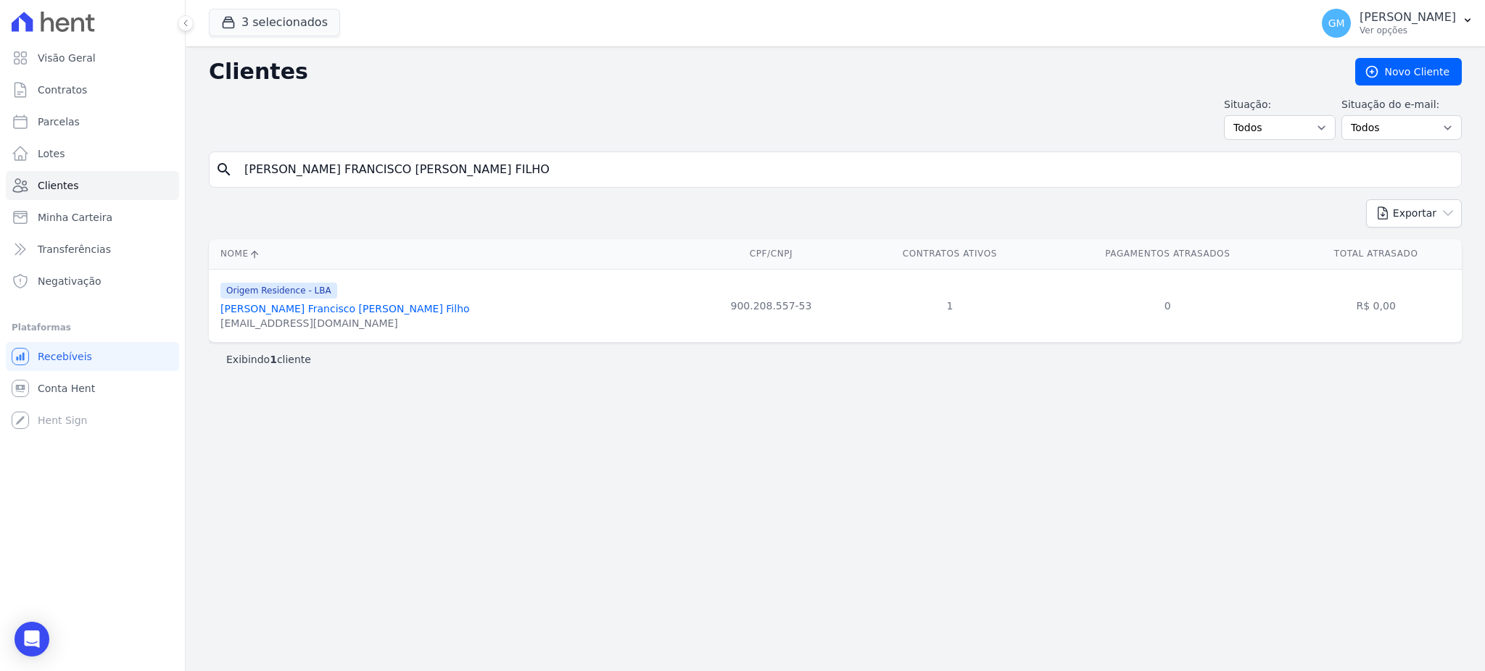
click at [315, 315] on link "José Francisco De Assis Filho" at bounding box center [344, 309] width 249 height 12
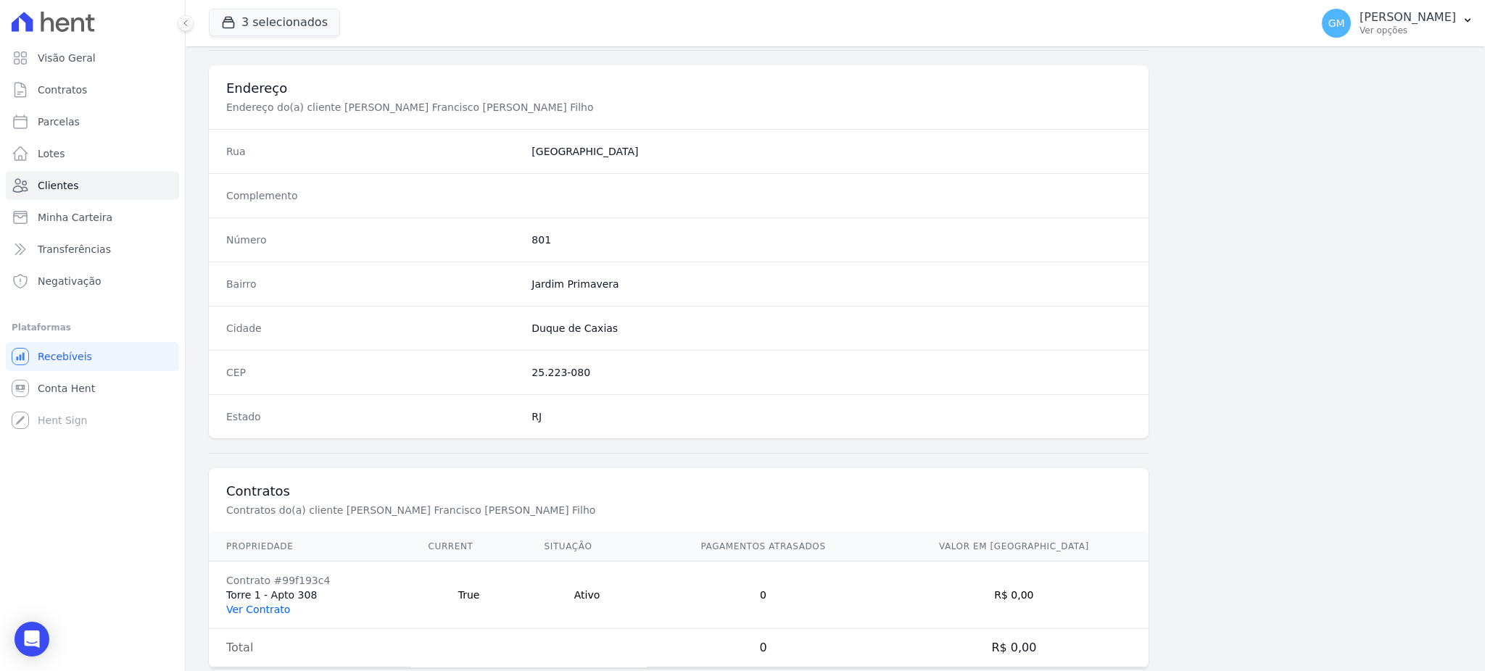
scroll to position [686, 0]
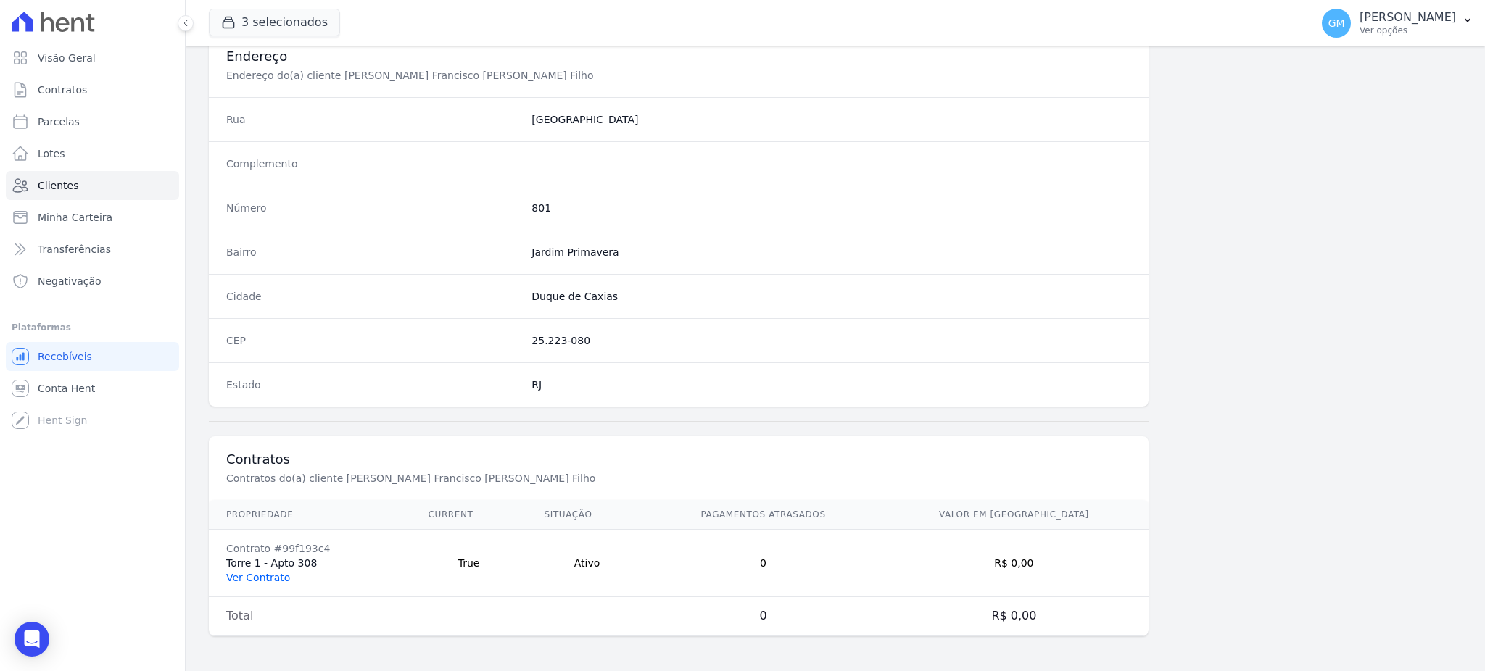
click at [273, 572] on link "Ver Contrato" at bounding box center [258, 578] width 64 height 12
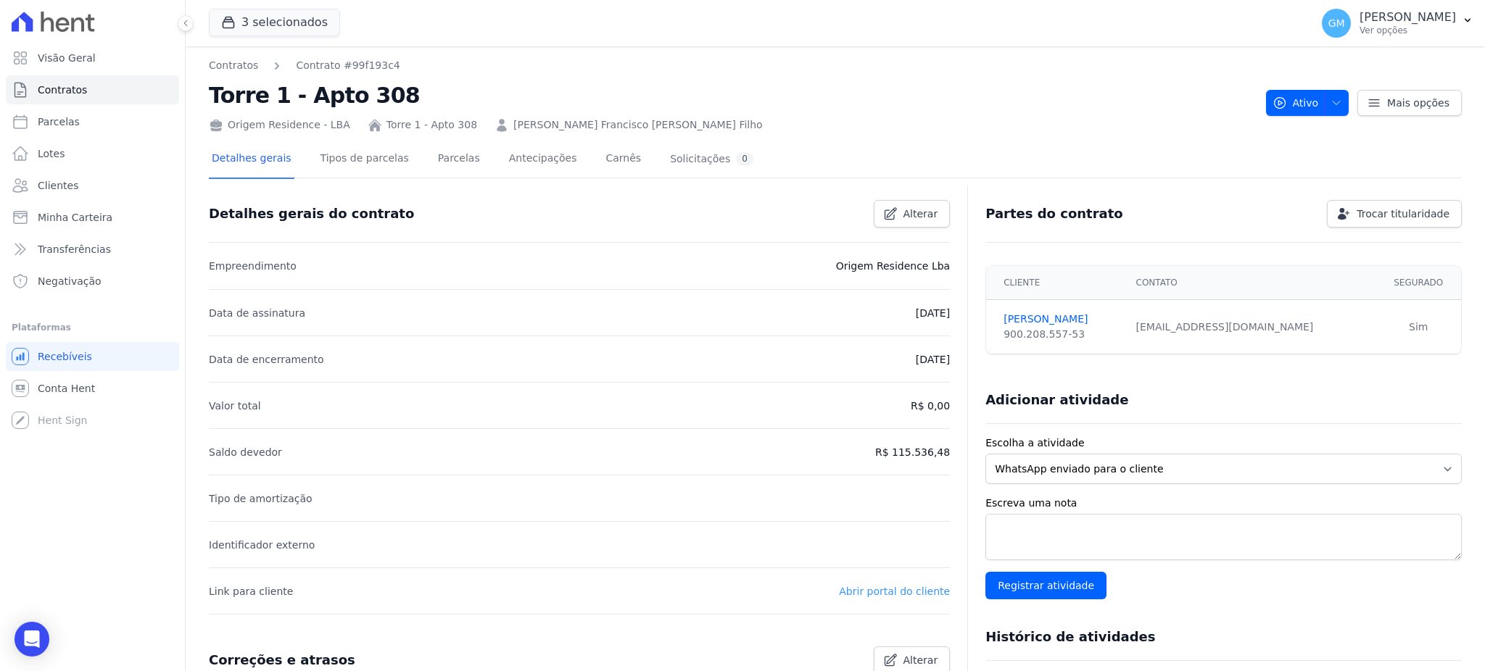
click at [867, 590] on link "Abrir portal do cliente" at bounding box center [894, 592] width 111 height 12
click at [435, 156] on link "Parcelas" at bounding box center [459, 160] width 48 height 38
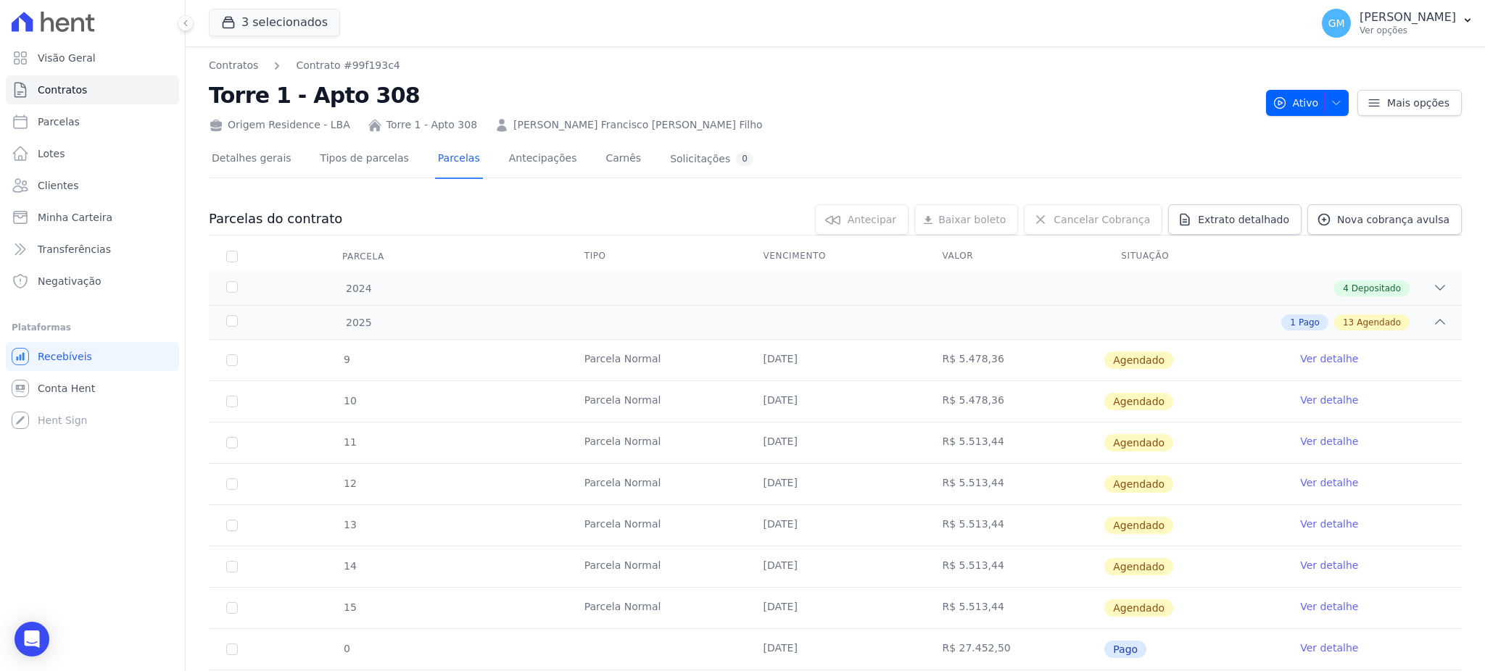
scroll to position [289, 0]
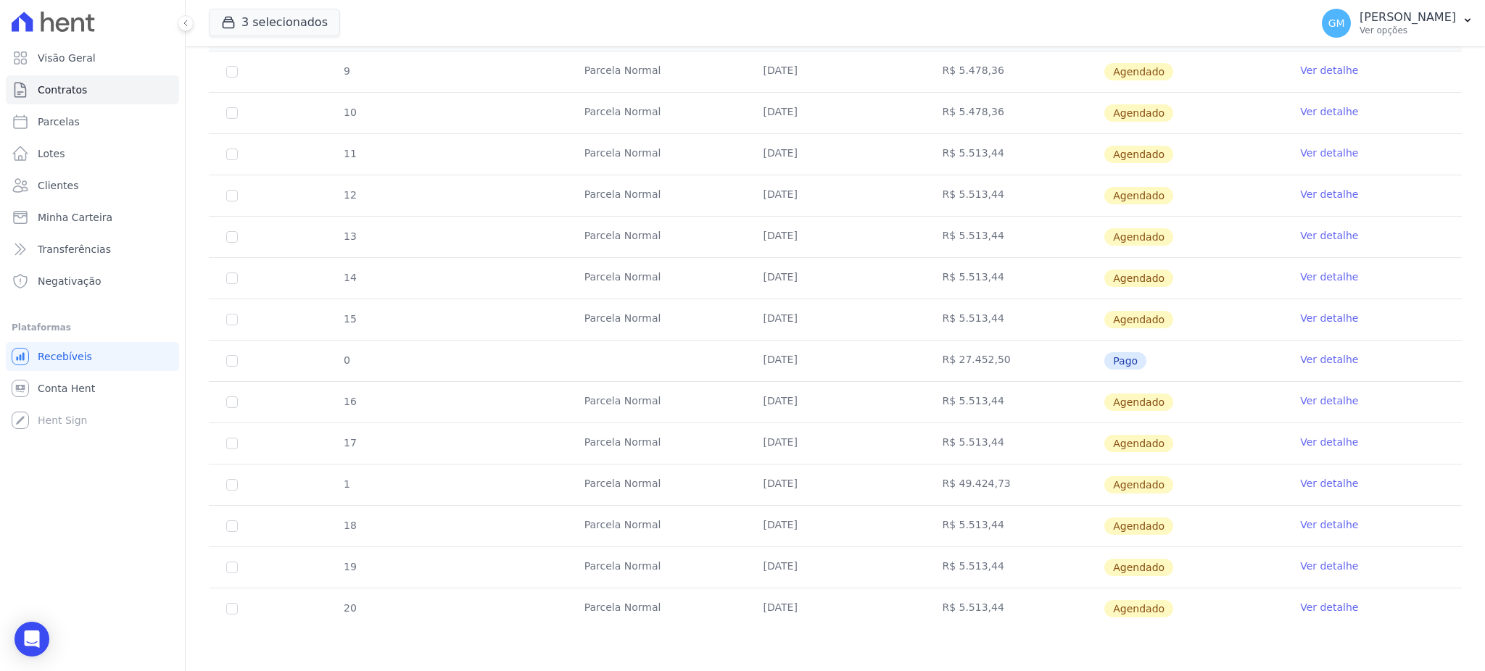
drag, startPoint x: 1125, startPoint y: 360, endPoint x: 661, endPoint y: 365, distance: 464.1
click at [661, 365] on tr "0 31/08/2025 R$ 27.452,50 Pago Ver detalhe" at bounding box center [835, 360] width 1253 height 41
click at [1081, 361] on td "R$ 27.452,50" at bounding box center [1014, 361] width 179 height 41
click at [1326, 354] on link "Ver detalhe" at bounding box center [1329, 359] width 58 height 15
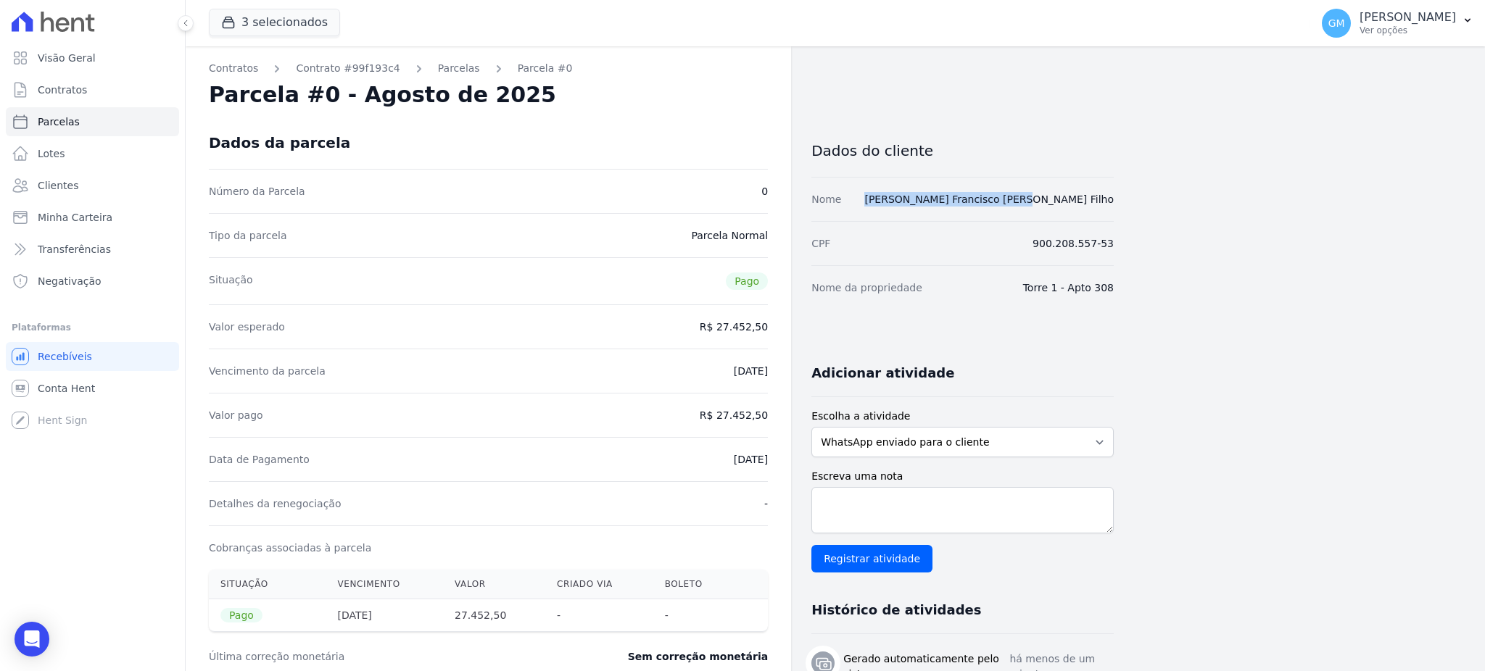
drag, startPoint x: 1069, startPoint y: 206, endPoint x: 932, endPoint y: 215, distance: 136.6
click at [931, 214] on div "Contratos Contrato #99f193c4 Parcelas Parcela #0 Parcela #0 - Agosto de 2025 Da…" at bounding box center [824, 513] width 1276 height 935
drag, startPoint x: 708, startPoint y: 466, endPoint x: 771, endPoint y: 468, distance: 63.1
click at [771, 468] on div "Contratos Contrato #99f193c4 Parcelas Parcela #0 Parcela #0 - Agosto de 2025 Da…" at bounding box center [488, 513] width 605 height 935
copy dd "[DATE]"
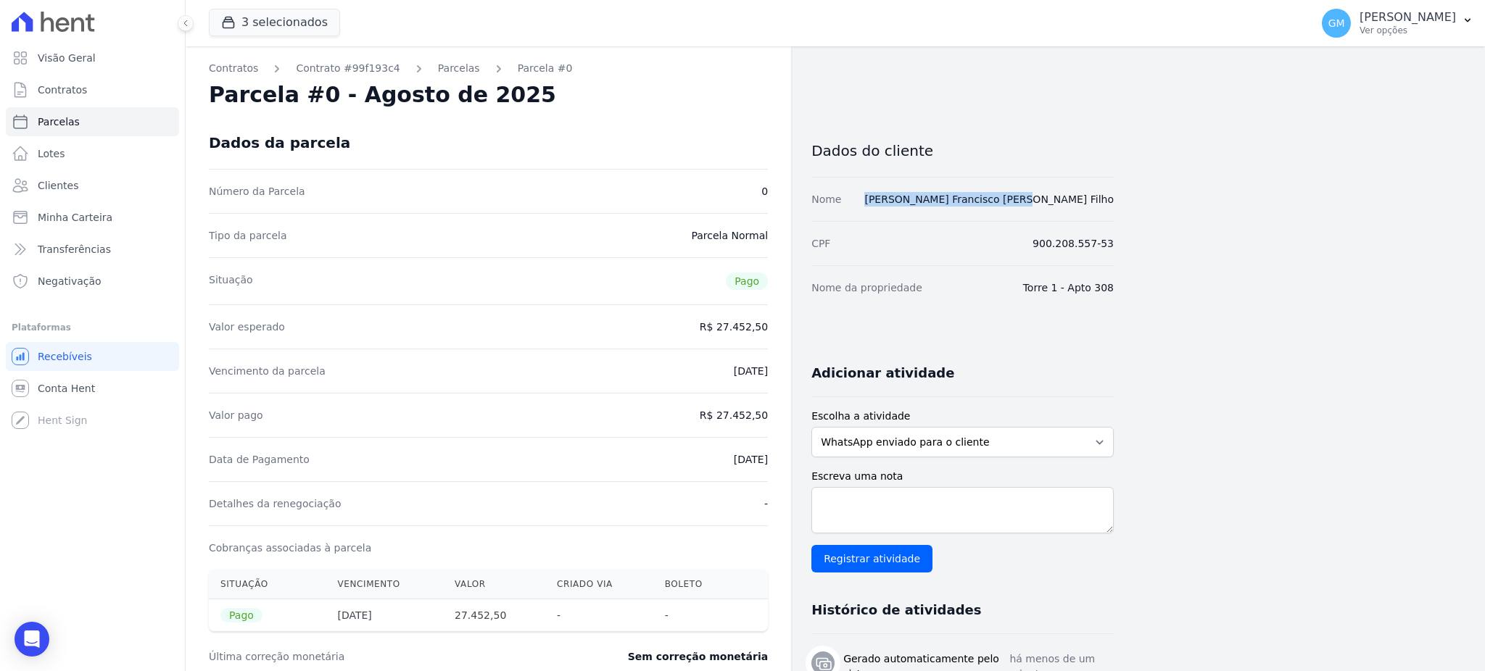
click at [675, 480] on div "Data de Pagamento 25/08/2025" at bounding box center [488, 459] width 559 height 44
drag, startPoint x: 740, startPoint y: 469, endPoint x: 774, endPoint y: 463, distance: 34.7
click at [774, 463] on div "Contratos Contrato #99f193c4 Parcelas Parcela #0 Parcela #0 - Agosto de 2025 Da…" at bounding box center [488, 513] width 605 height 935
copy dd "[DATE]"
click at [1123, 212] on div "Contratos Contrato #99f193c4 Parcelas Parcela #0 Parcela #0 - Agosto de 2025 Da…" at bounding box center [824, 513] width 1276 height 935
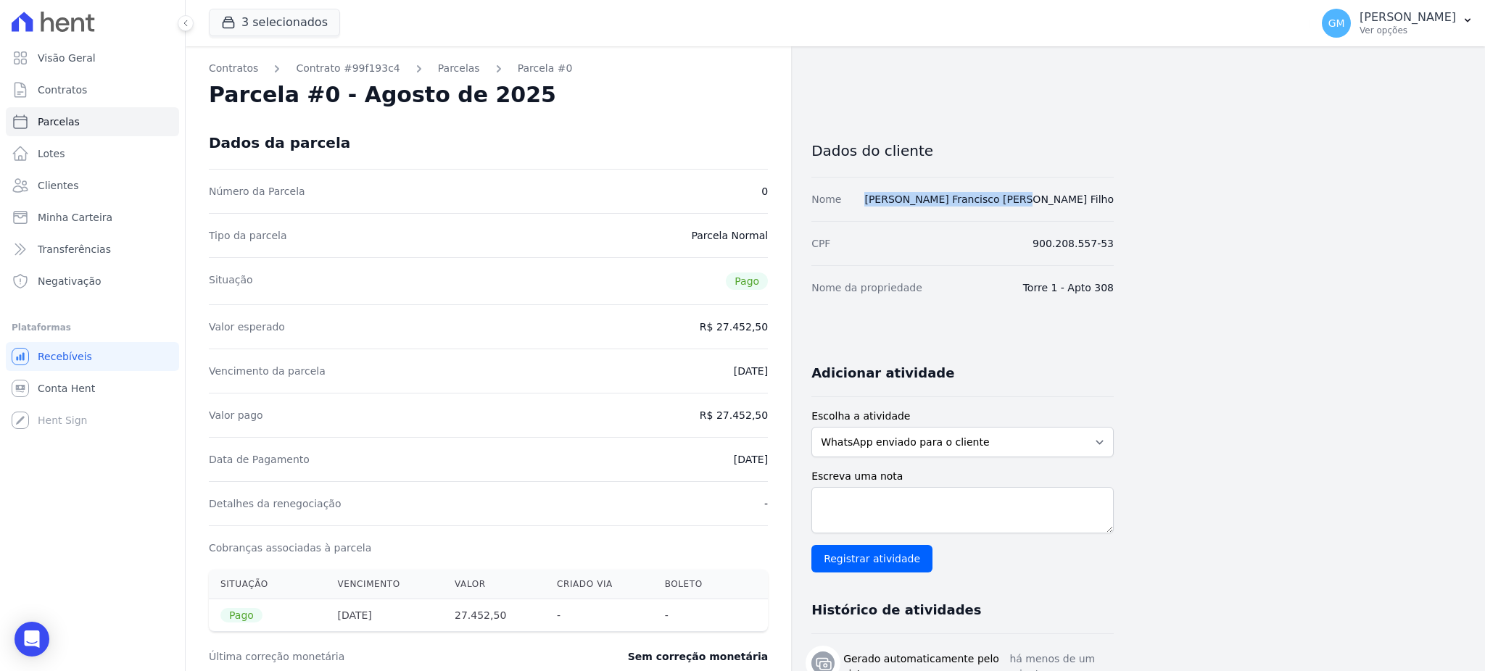
drag, startPoint x: 1127, startPoint y: 197, endPoint x: 961, endPoint y: 197, distance: 166.0
click at [961, 197] on div "Contratos Contrato #99f193c4 Parcelas Parcela #0 Parcela #0 - Agosto de 2025 Da…" at bounding box center [824, 513] width 1276 height 935
copy link "José Francisco de Assis Filho"
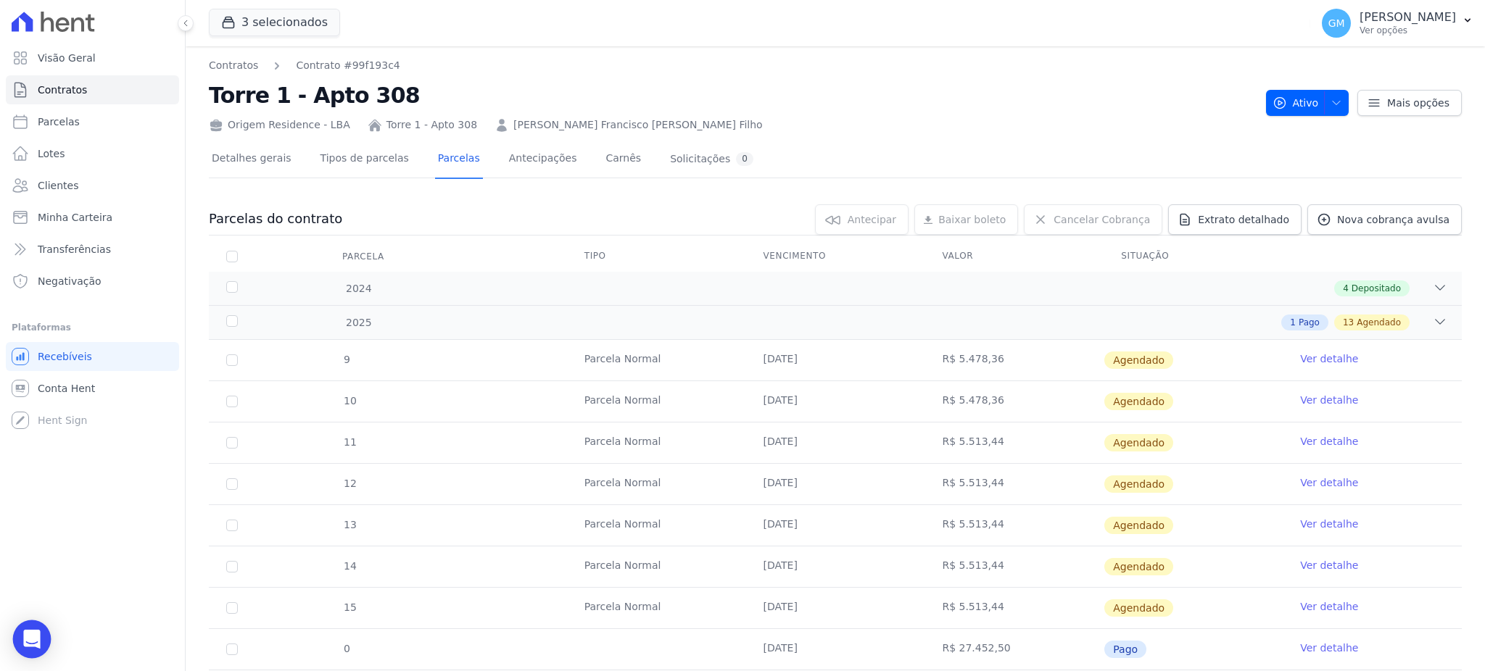
click at [36, 648] on div "Open Intercom Messenger" at bounding box center [32, 640] width 38 height 38
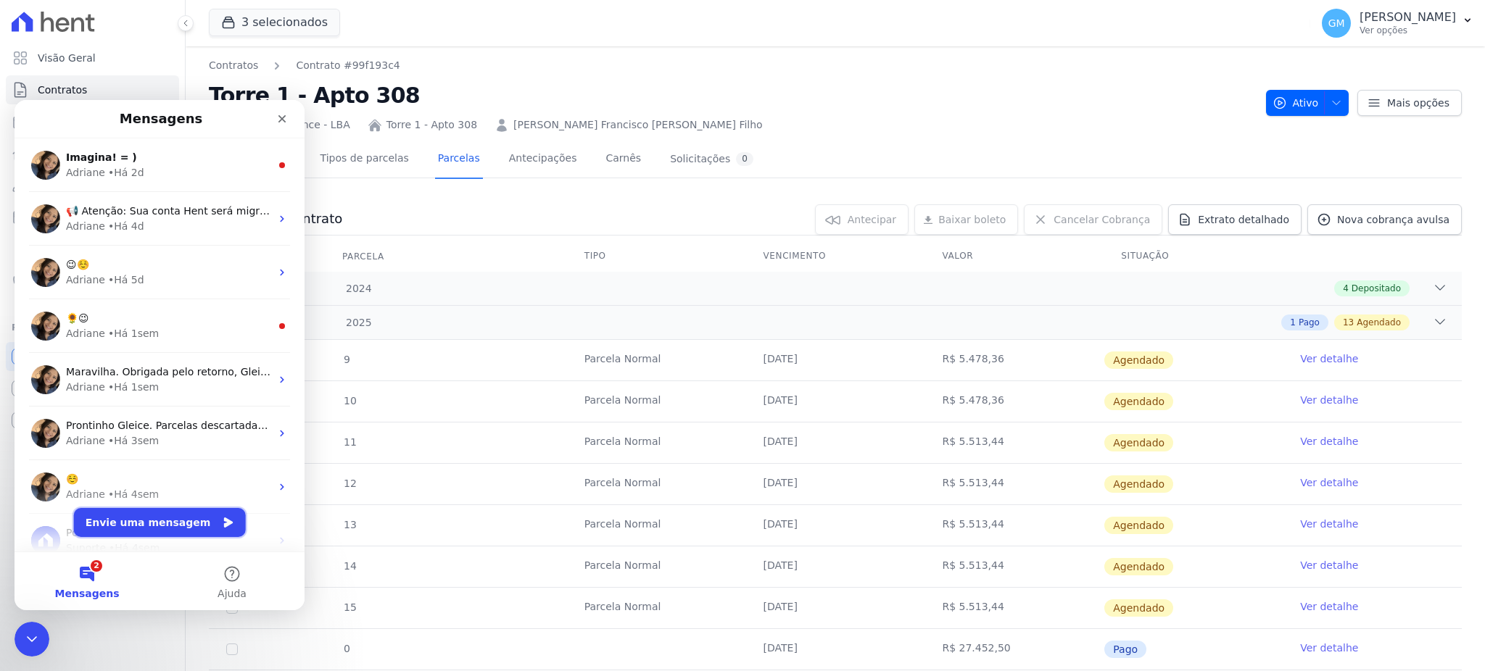
click at [155, 521] on button "Envie uma mensagem" at bounding box center [160, 522] width 172 height 29
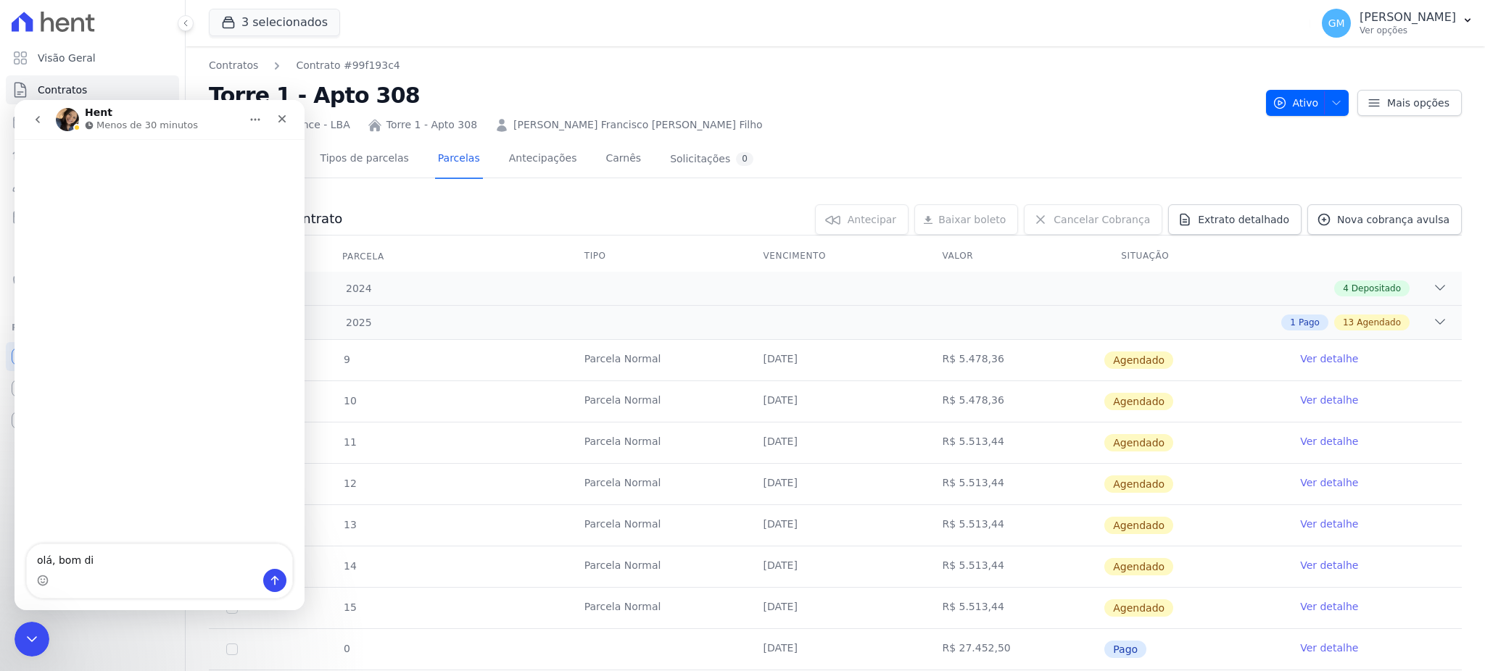
type textarea "olá, bom dia"
type textarea "tudo bem"
type textarea "tudo bem?"
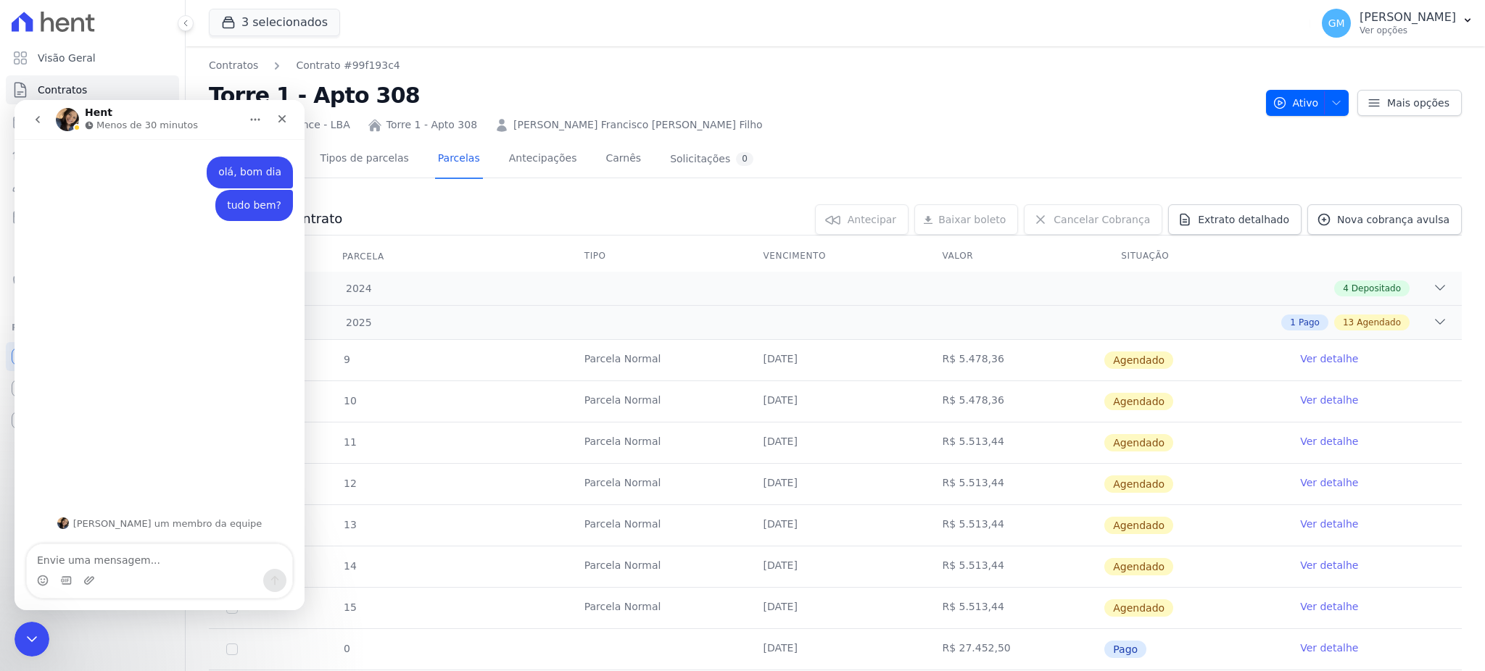
type textarea "José Francisco de Assis Filho"
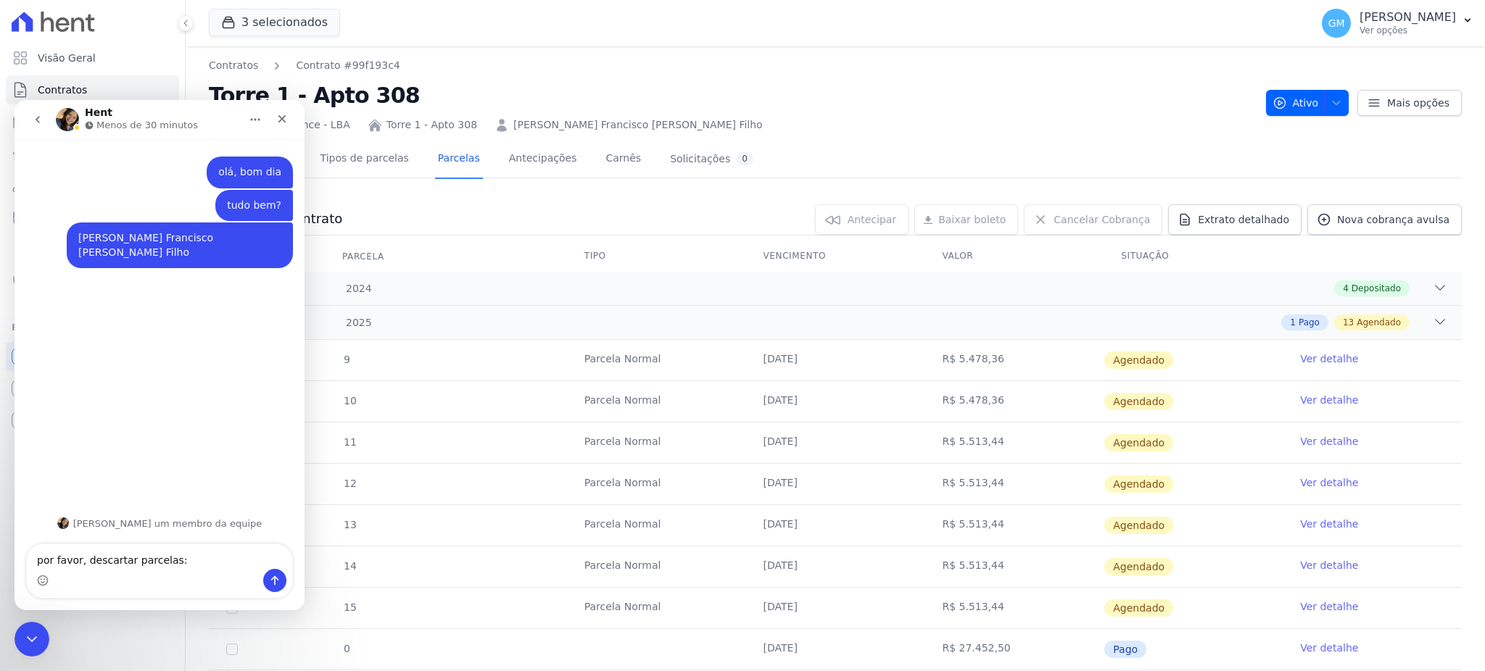
type textarea "por favor, descartar parcelas:"
drag, startPoint x: 740, startPoint y: 349, endPoint x: 795, endPoint y: 358, distance: 55.2
click at [795, 358] on td "25/09/2025" at bounding box center [835, 360] width 179 height 41
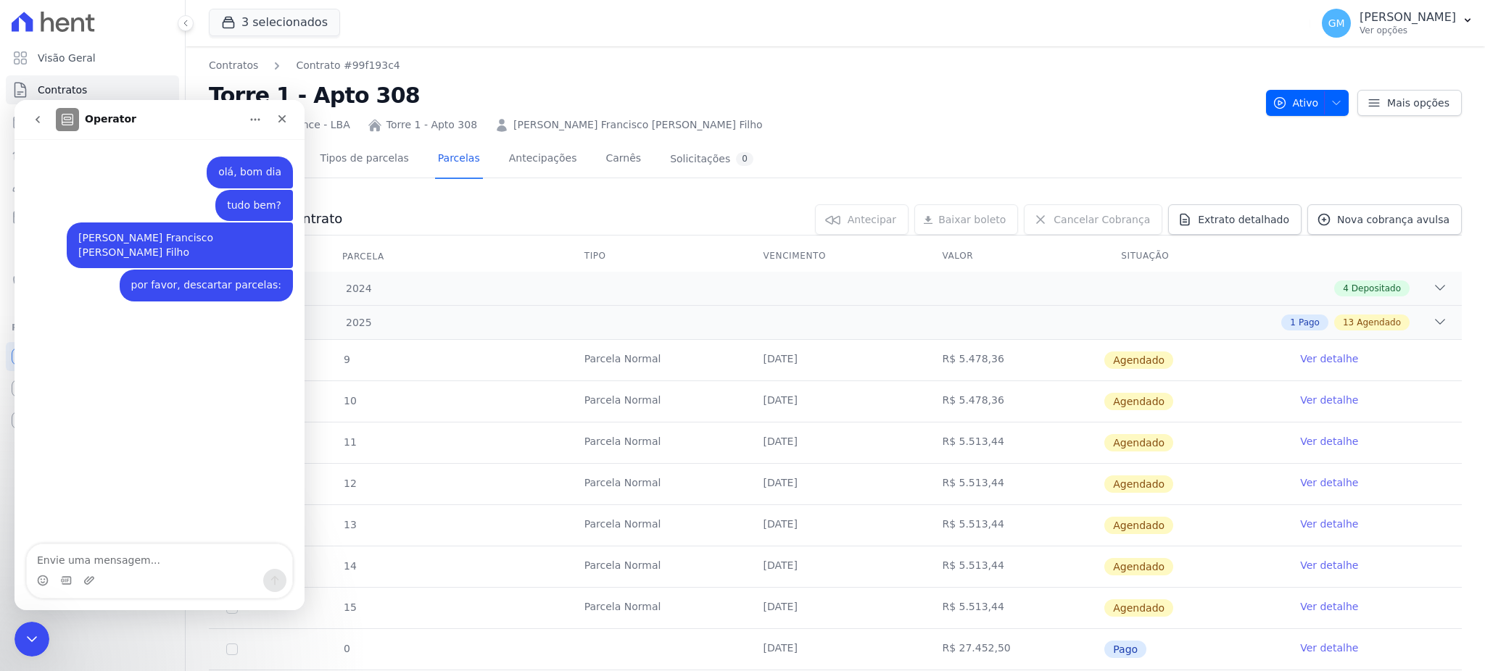
drag, startPoint x: 721, startPoint y: 418, endPoint x: 795, endPoint y: 411, distance: 75.0
click at [795, 411] on tr "10 Parcela Normal 25/09/2025 R$ 5.478,36 Agendado Ver detalhe" at bounding box center [835, 401] width 1253 height 41
drag, startPoint x: 748, startPoint y: 441, endPoint x: 805, endPoint y: 445, distance: 57.4
click at [805, 445] on td "25/09/2025" at bounding box center [835, 443] width 179 height 41
drag, startPoint x: 756, startPoint y: 487, endPoint x: 792, endPoint y: 493, distance: 36.7
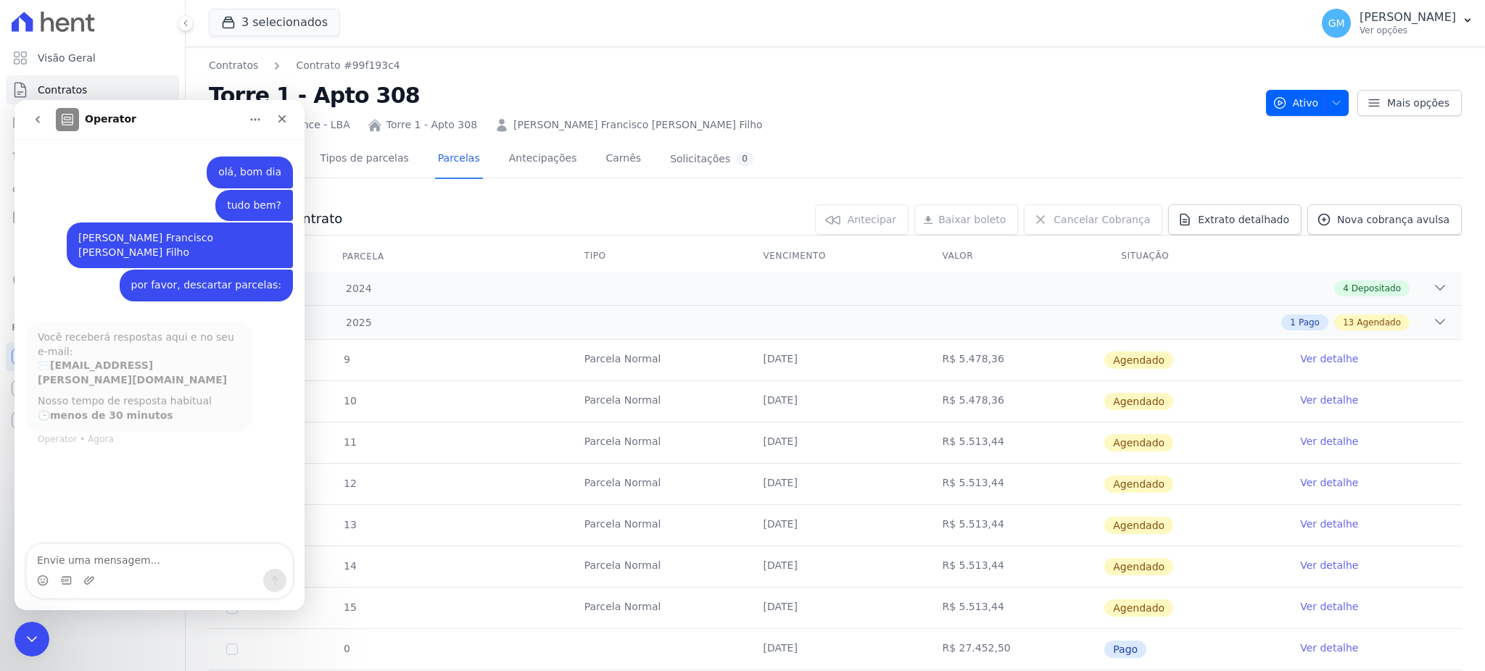
click at [792, 493] on td "25/09/2025" at bounding box center [835, 484] width 179 height 41
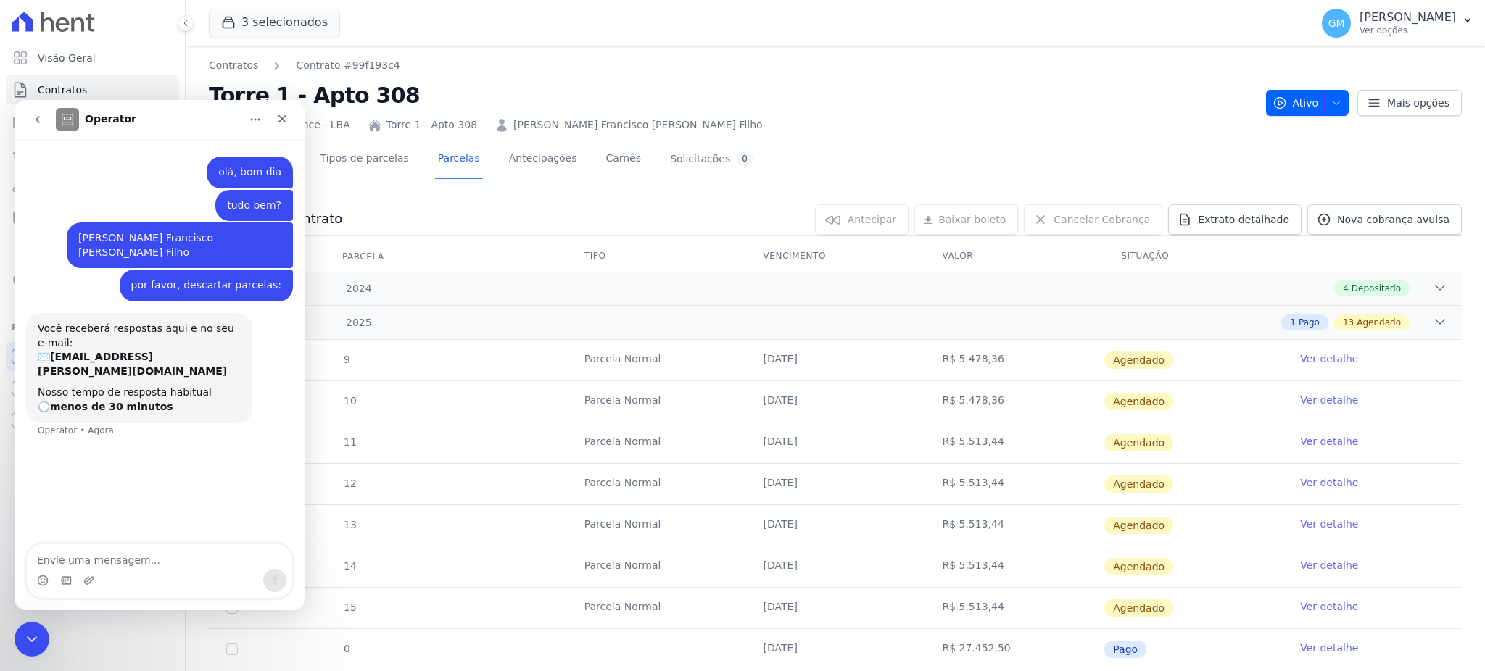
drag, startPoint x: 743, startPoint y: 523, endPoint x: 820, endPoint y: 534, distance: 77.6
click at [820, 534] on td "25/09/2025" at bounding box center [835, 525] width 179 height 41
drag, startPoint x: 581, startPoint y: 357, endPoint x: 1192, endPoint y: 530, distance: 635.2
click at [1192, 530] on tbody "9 Parcela Normal 25/09/2025 R$ 5.478,36 Agendado Ver detalhe 10 Parcela Normal …" at bounding box center [835, 629] width 1253 height 578
click at [903, 448] on td "25/09/2025" at bounding box center [835, 443] width 179 height 41
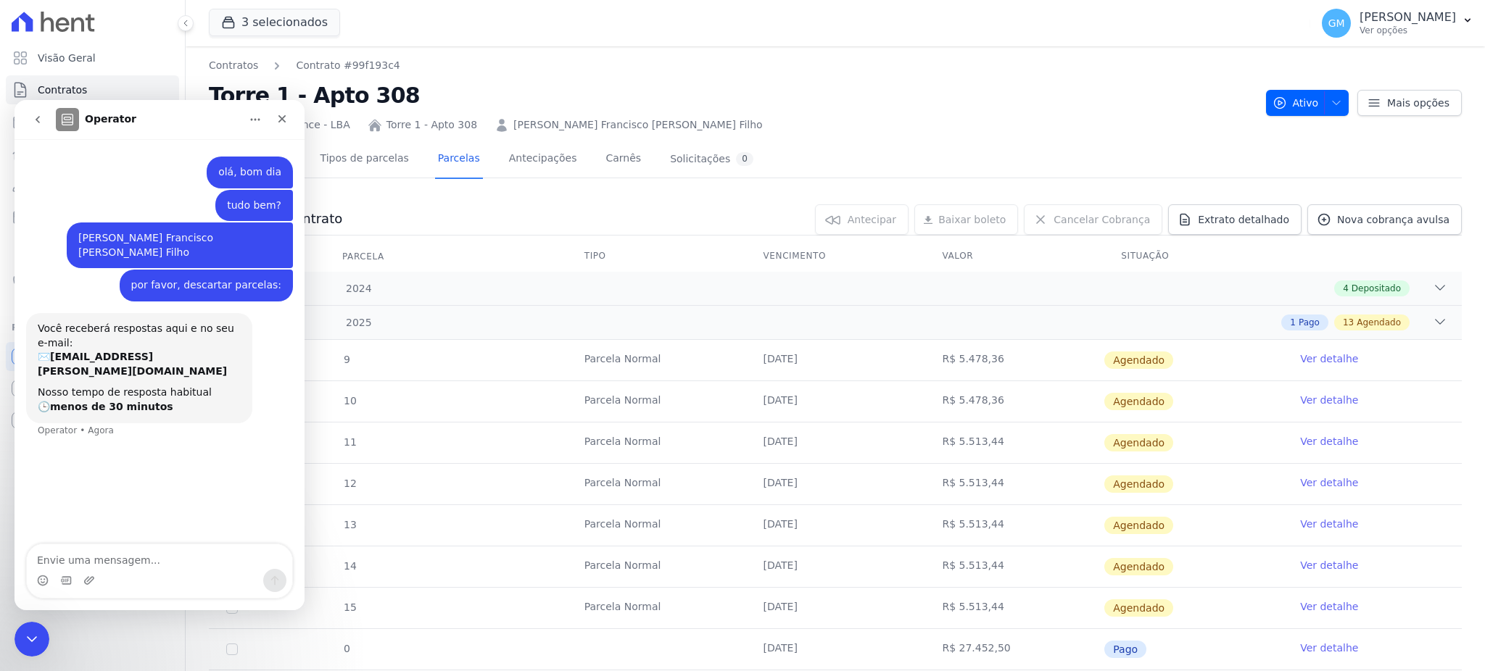
drag, startPoint x: 906, startPoint y: 392, endPoint x: 1154, endPoint y: 371, distance: 249.6
click at [1154, 371] on tr "9 Parcela Normal 25/09/2025 R$ 5.478,36 Agendado Ver detalhe" at bounding box center [835, 360] width 1253 height 41
click at [175, 568] on textarea "Envie uma mensagem..." at bounding box center [159, 557] width 265 height 25
type textarea "Parcela Normal 25/09/2025 R$ 5.478,36 Agendado"
drag, startPoint x: 569, startPoint y: 404, endPoint x: 1161, endPoint y: 405, distance: 591.7
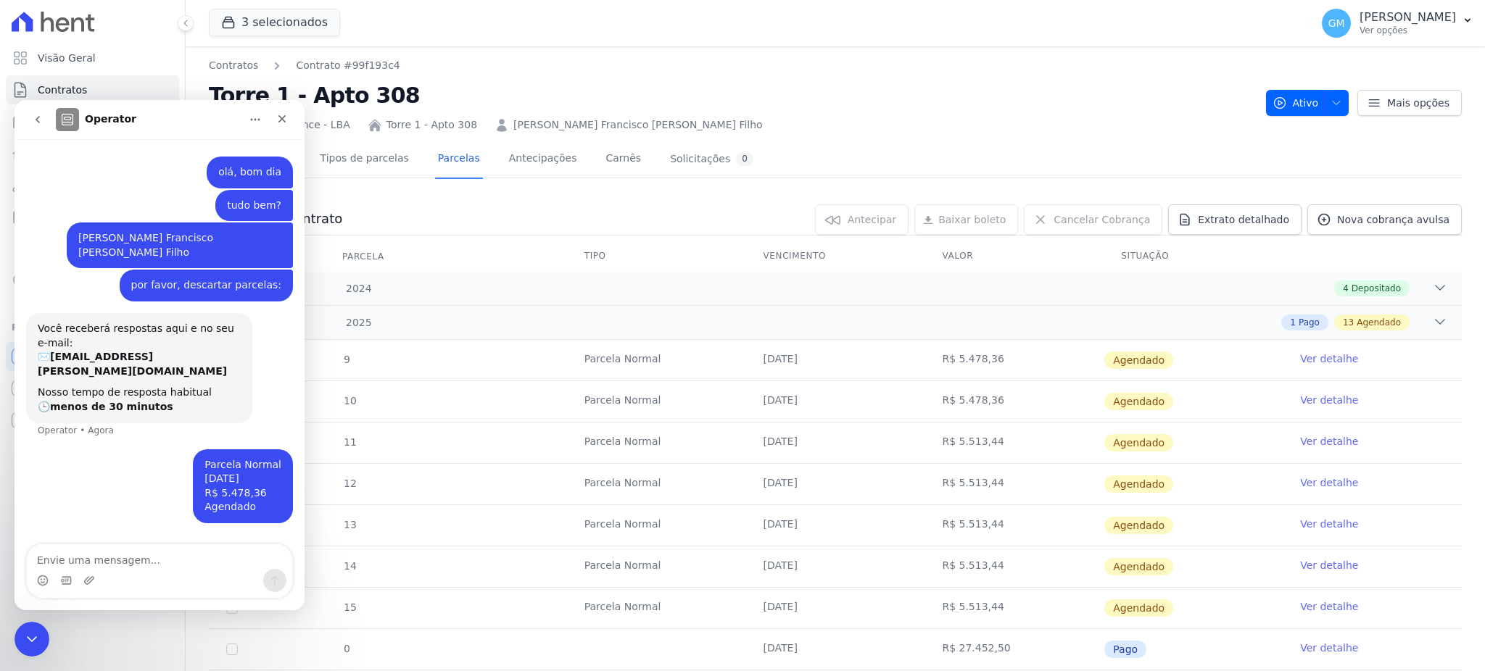
click at [1161, 405] on tr "10 Parcela Normal 25/09/2025 R$ 5.478,36 Agendado Ver detalhe" at bounding box center [835, 401] width 1253 height 41
click at [107, 561] on textarea "Envie uma mensagem..." at bounding box center [159, 557] width 265 height 25
type textarea "Parcela Normal 25/09/2025 R$ 5.478,36 Agendado"
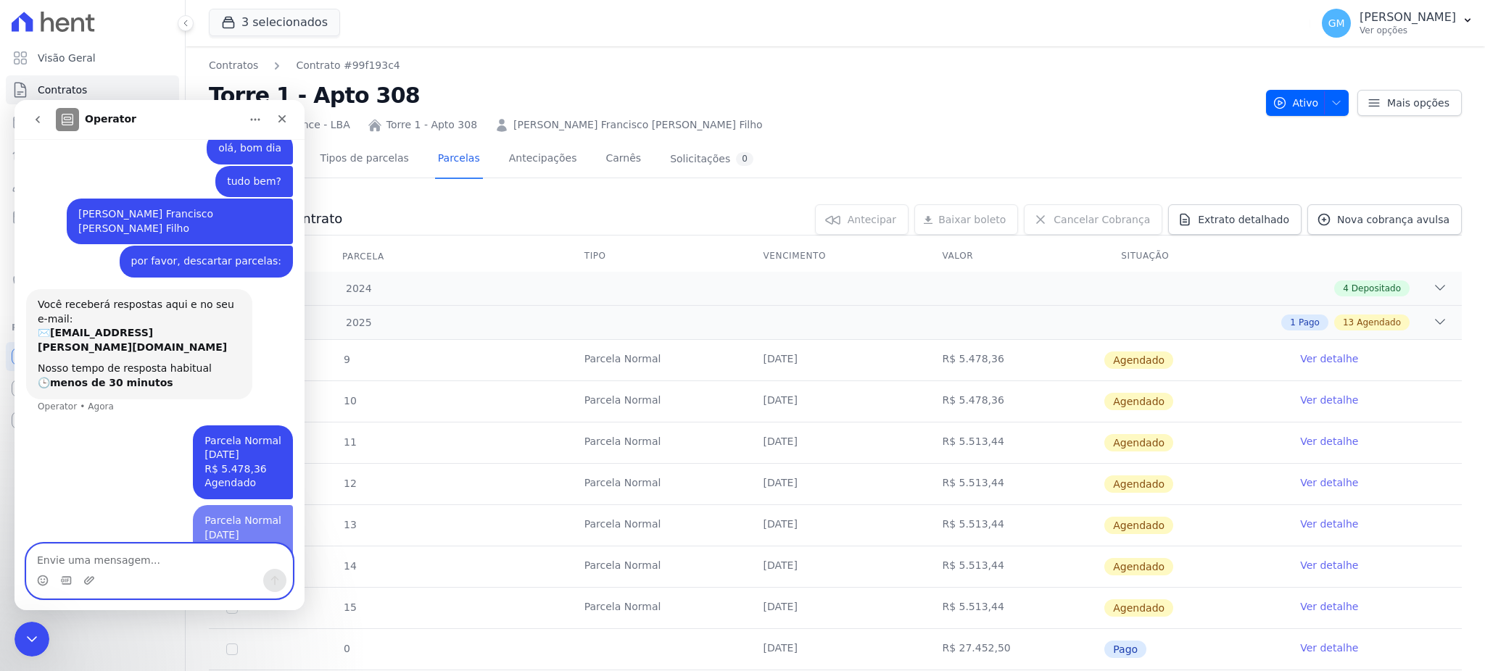
scroll to position [56, 0]
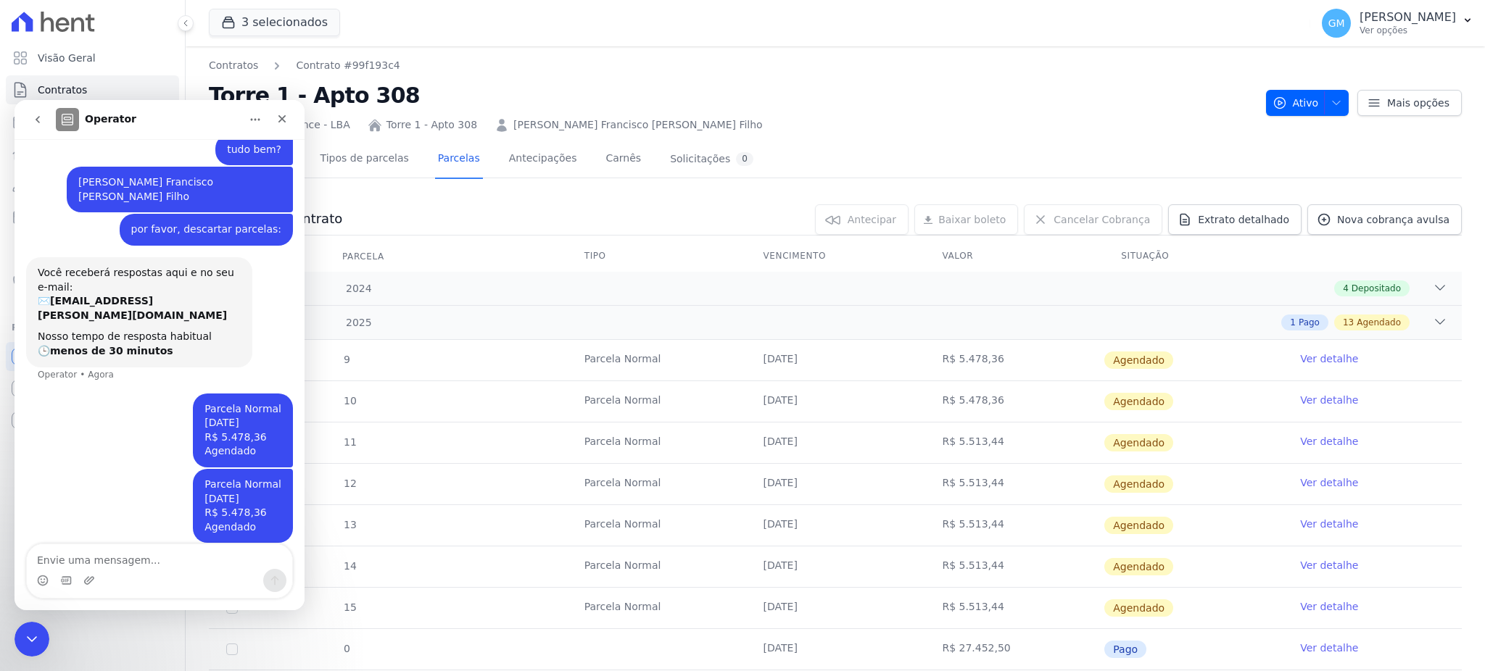
drag, startPoint x: 576, startPoint y: 439, endPoint x: 1180, endPoint y: 458, distance: 605.1
click at [1180, 458] on tr "11 Parcela Normal 25/09/2025 R$ 5.513,44 Agendado Ver detalhe" at bounding box center [835, 442] width 1253 height 41
click at [120, 561] on textarea "Envie uma mensagem..." at bounding box center [159, 557] width 265 height 25
paste textarea "Parcela Normal 25/09/2025 R$ 5.513,44 Agendado"
type textarea "Parcela Normal 25/09/2025 R$ 5.513,44 Agendado"
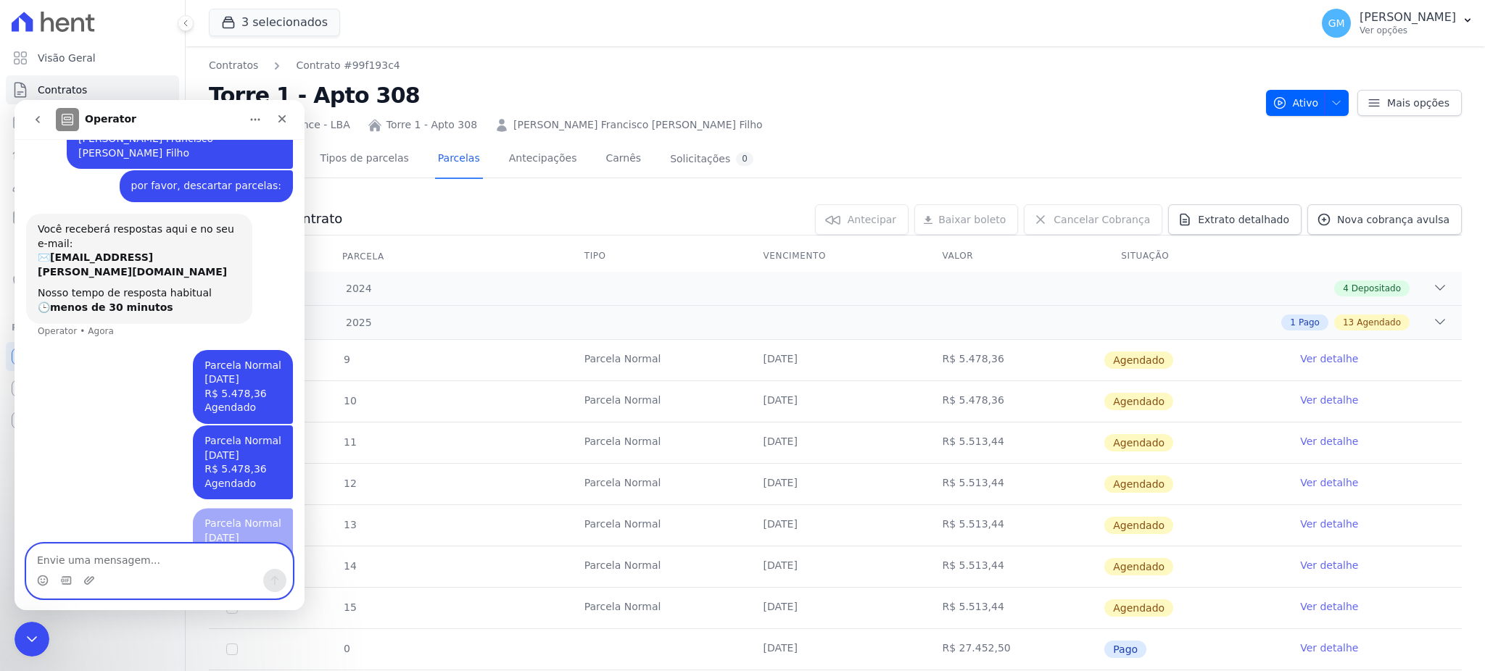
scroll to position [132, 0]
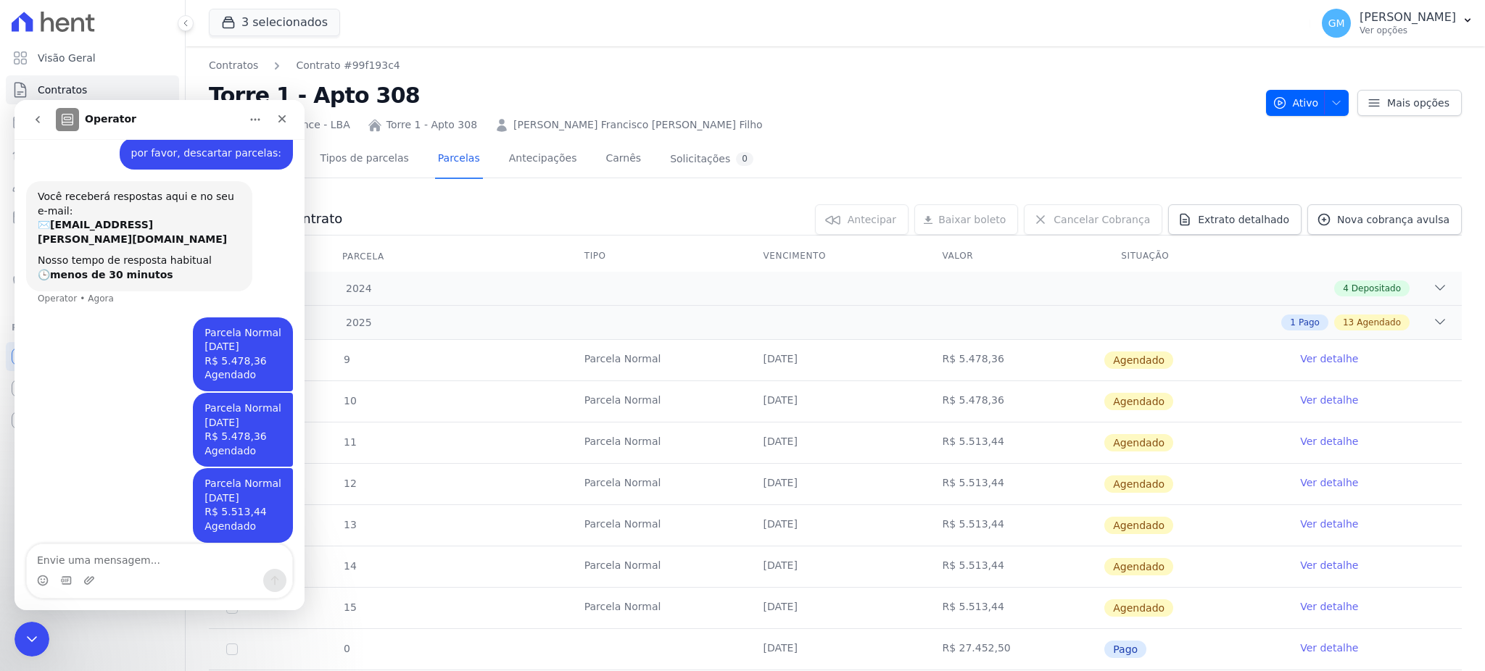
drag, startPoint x: 584, startPoint y: 487, endPoint x: 1227, endPoint y: 484, distance: 643.2
click at [1227, 484] on tr "12 Parcela Normal 25/09/2025 R$ 5.513,44 Agendado Ver detalhe" at bounding box center [835, 483] width 1253 height 41
click at [160, 559] on textarea "Envie uma mensagem..." at bounding box center [159, 557] width 265 height 25
type textarea "Parcela Normal 25/09/2025 R$ 5.513,44 Agendado"
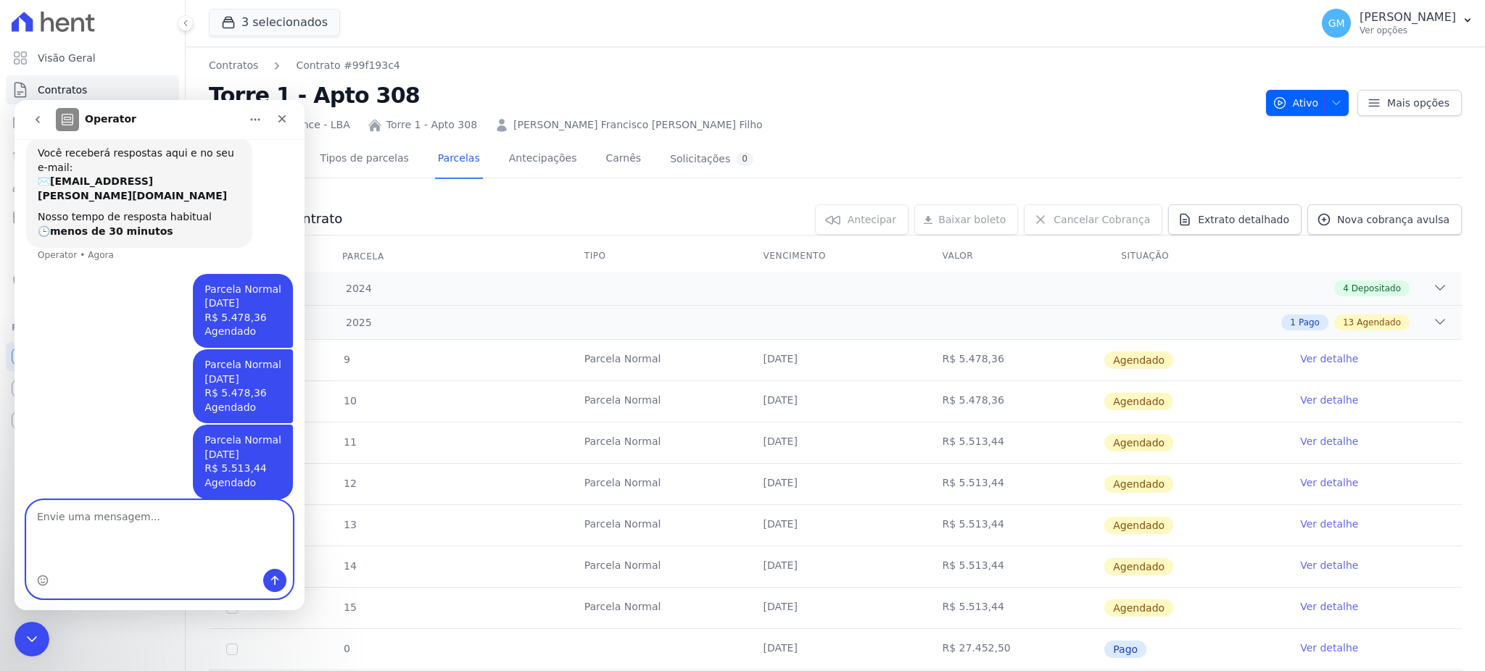
scroll to position [207, 0]
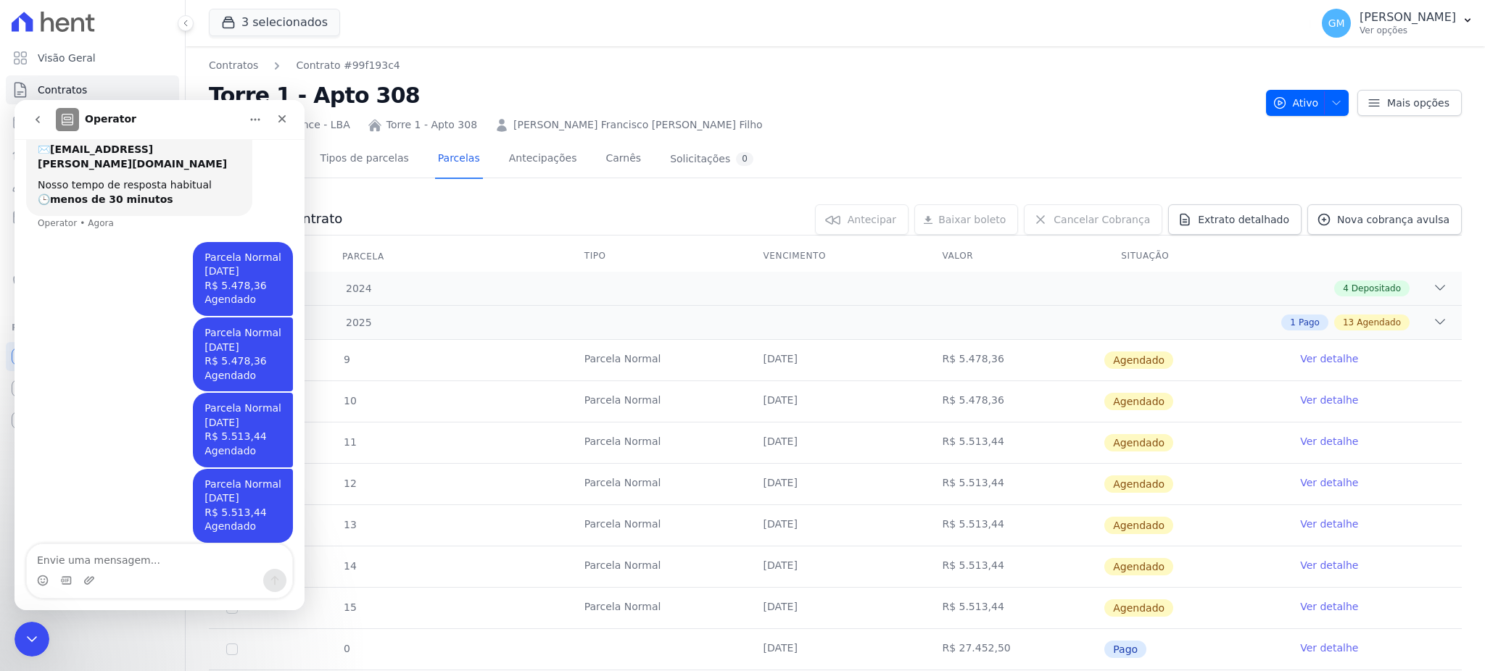
click at [615, 556] on td "Parcela Normal" at bounding box center [656, 567] width 179 height 41
drag, startPoint x: 574, startPoint y: 522, endPoint x: 1162, endPoint y: 532, distance: 588.1
click at [1162, 532] on tr "13 Parcela Normal 25/09/2025 R$ 5.513,44 Agendado Ver detalhe" at bounding box center [835, 525] width 1253 height 41
copy tr "Parcela Normal 25/09/2025 R$ 5.513,44 Agendado"
click at [100, 562] on textarea "Envie uma mensagem..." at bounding box center [159, 557] width 265 height 25
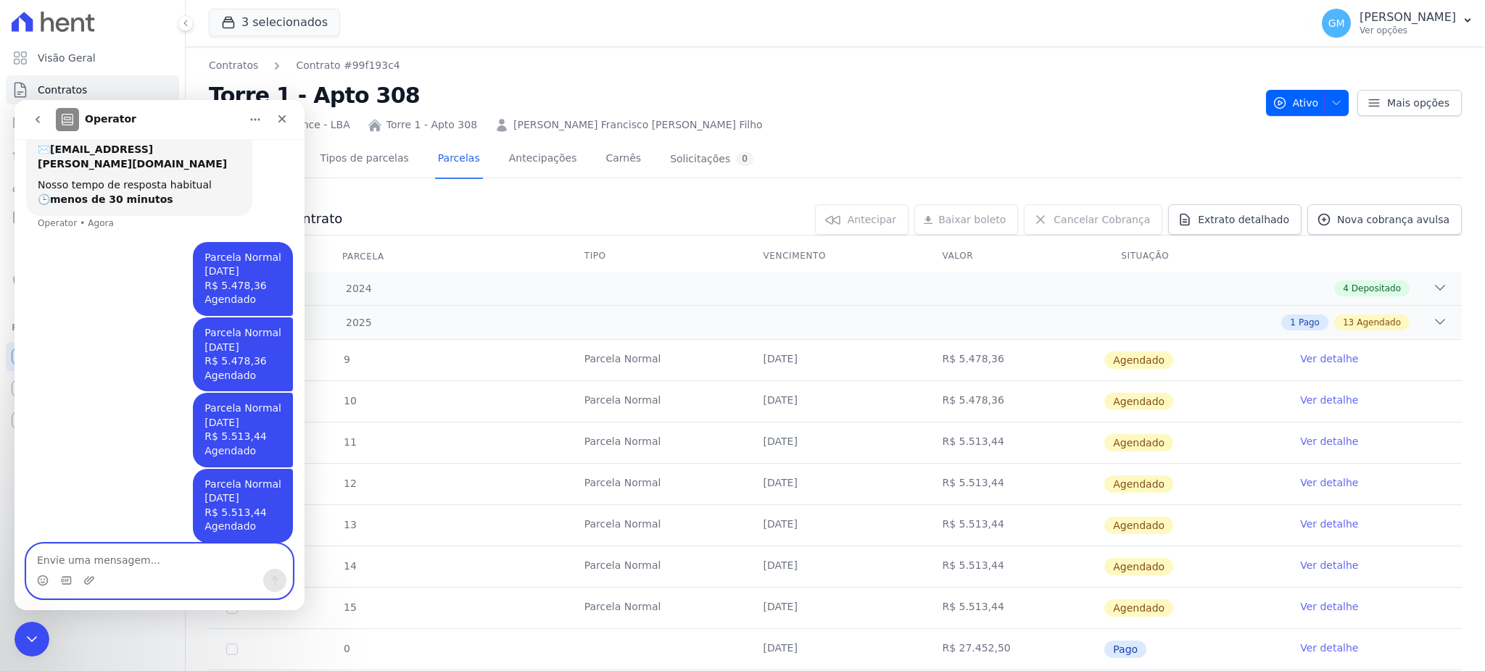
type textarea "Parcela Normal 25/09/2025 R$ 5.513,44 Agendado"
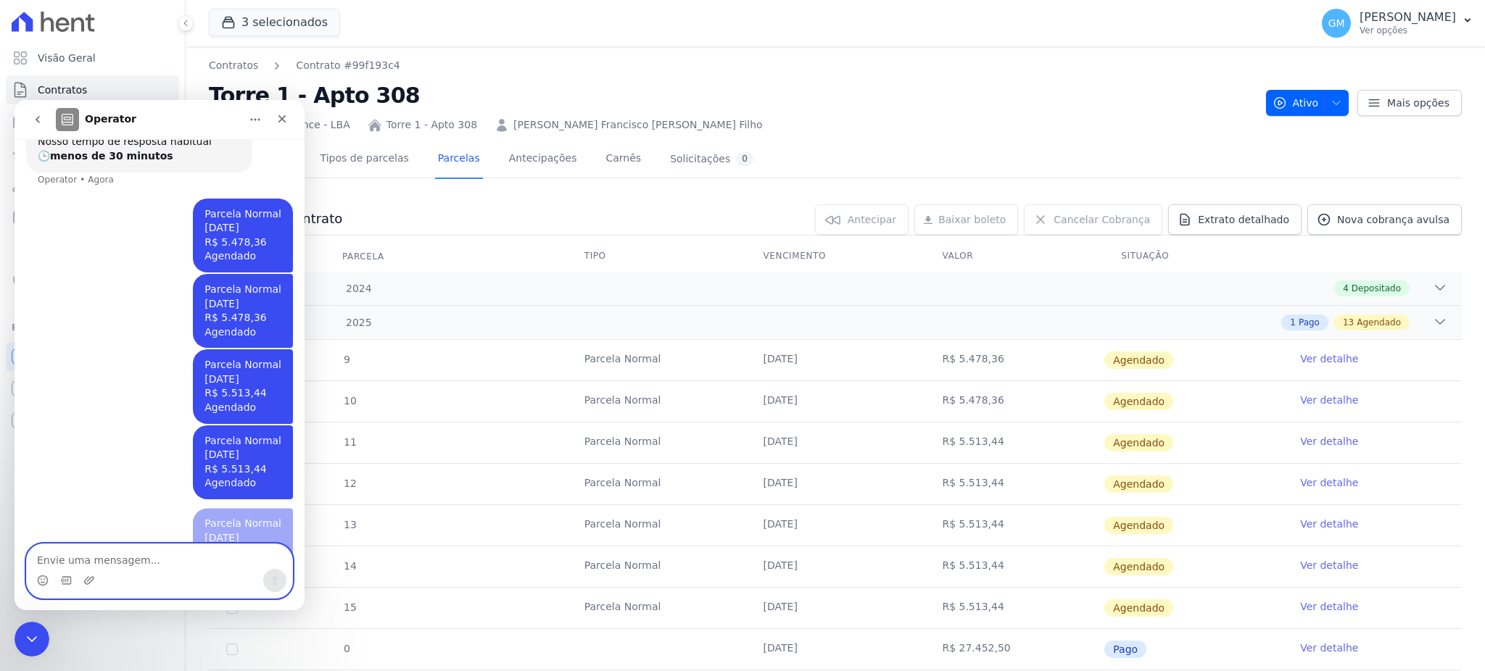
scroll to position [283, 0]
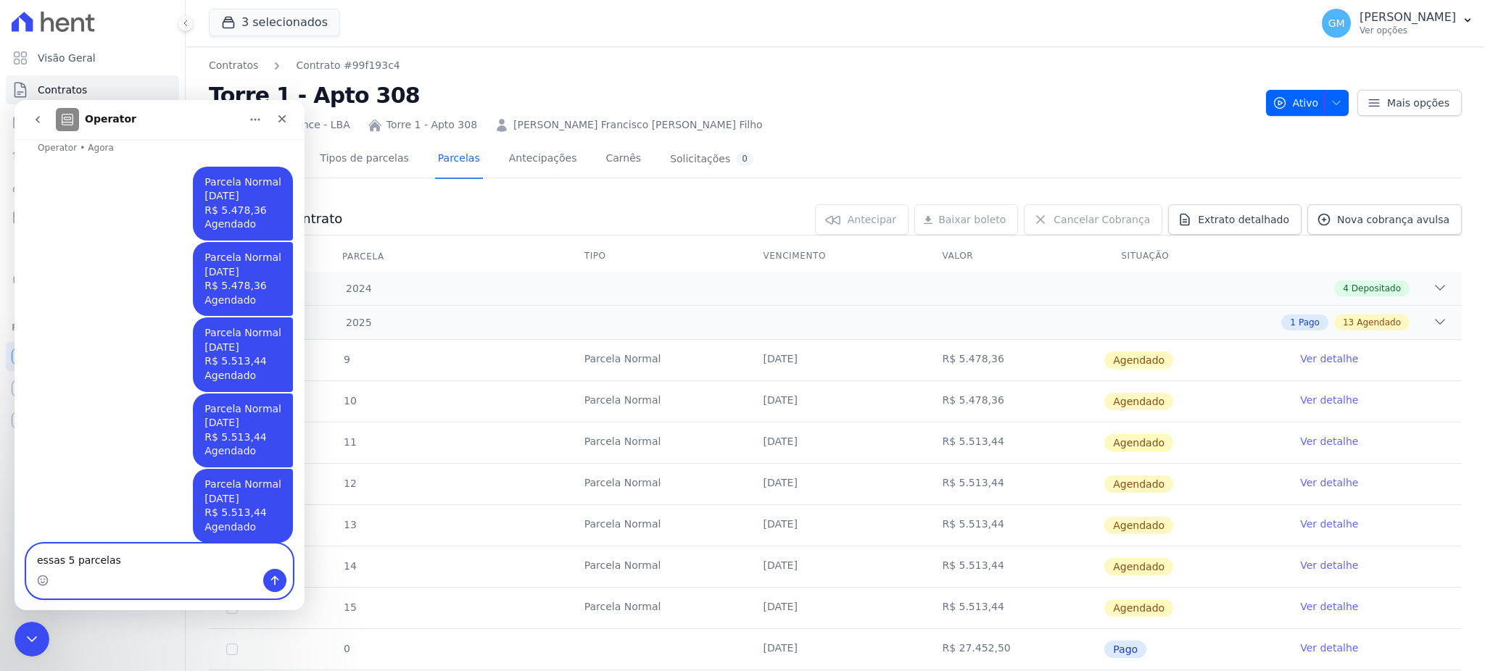
type textarea "essas 5 parcelas"
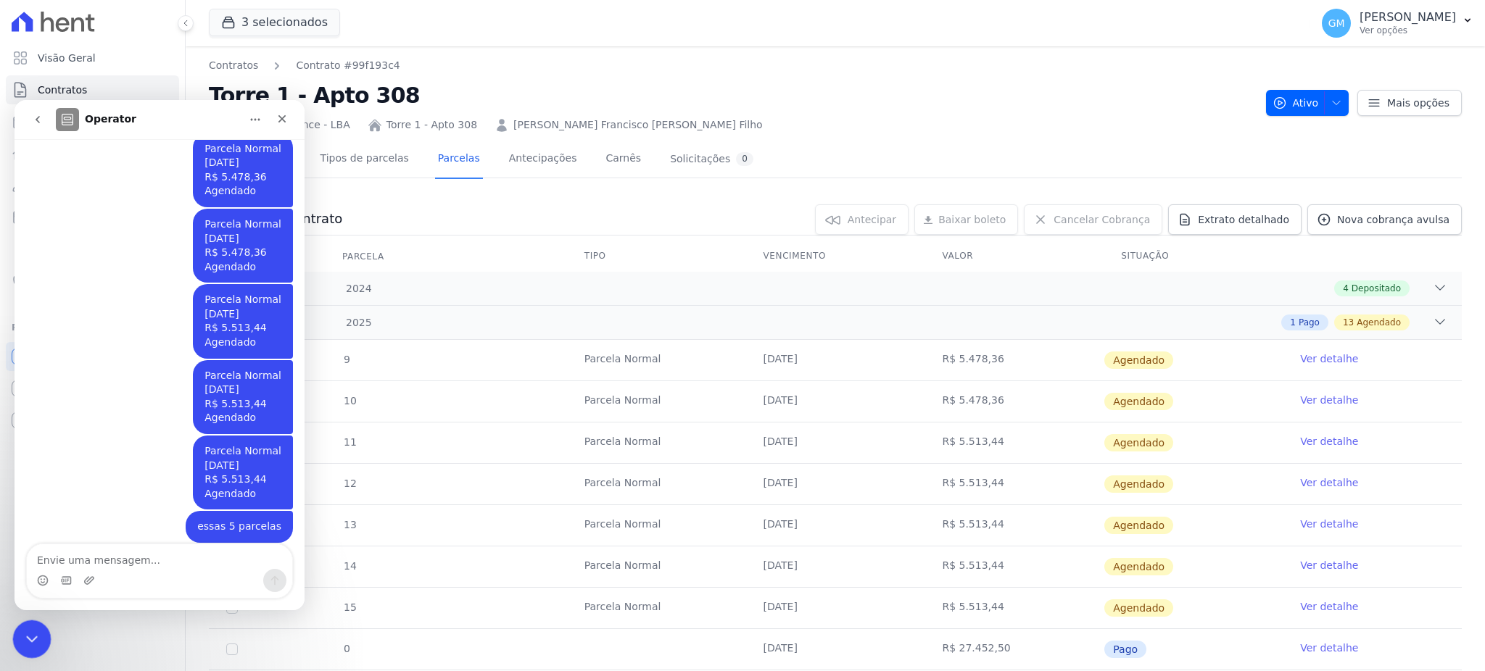
drag, startPoint x: 20, startPoint y: 641, endPoint x: 34, endPoint y: 1275, distance: 634.6
click at [17, 642] on div "Encerramento do Messenger da Intercom" at bounding box center [29, 637] width 35 height 35
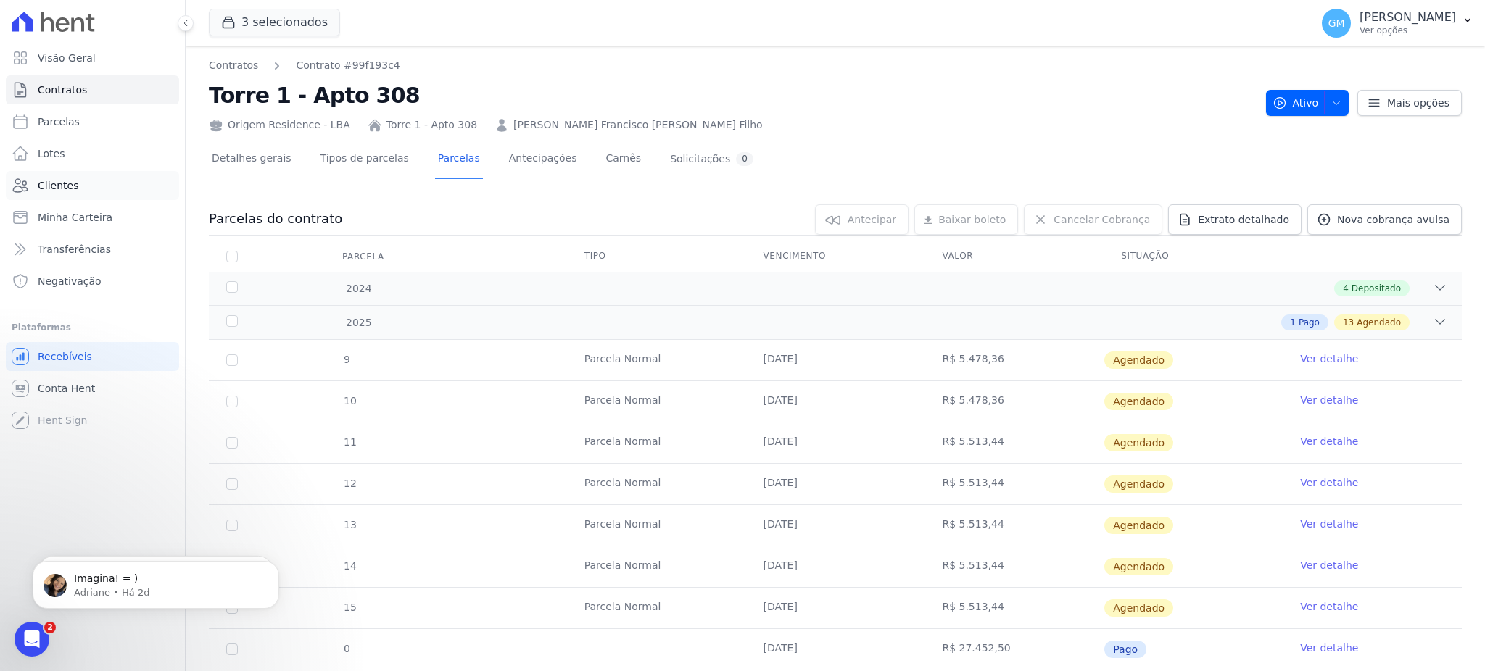
scroll to position [0, 0]
click at [105, 191] on link "Clientes" at bounding box center [92, 185] width 173 height 29
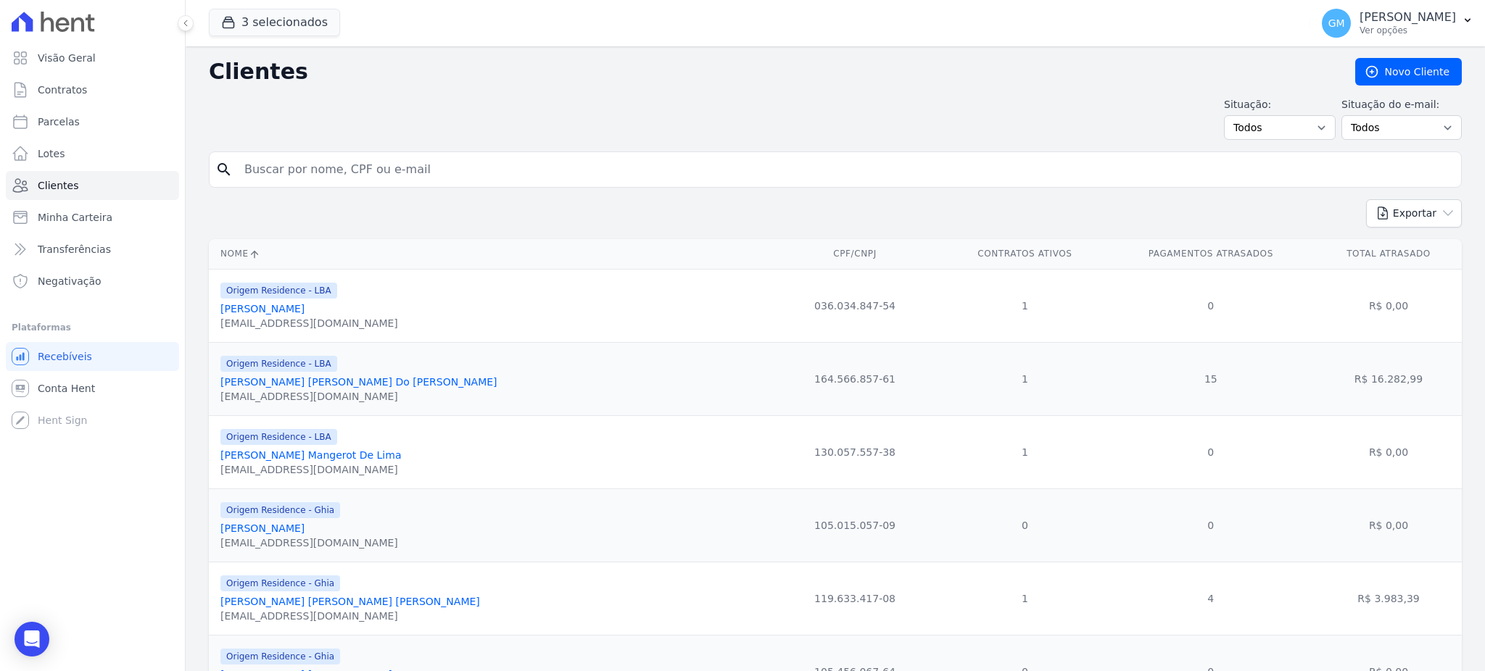
click at [288, 170] on input "search" at bounding box center [846, 169] width 1220 height 29
type input "Lucas de Farias Silva"
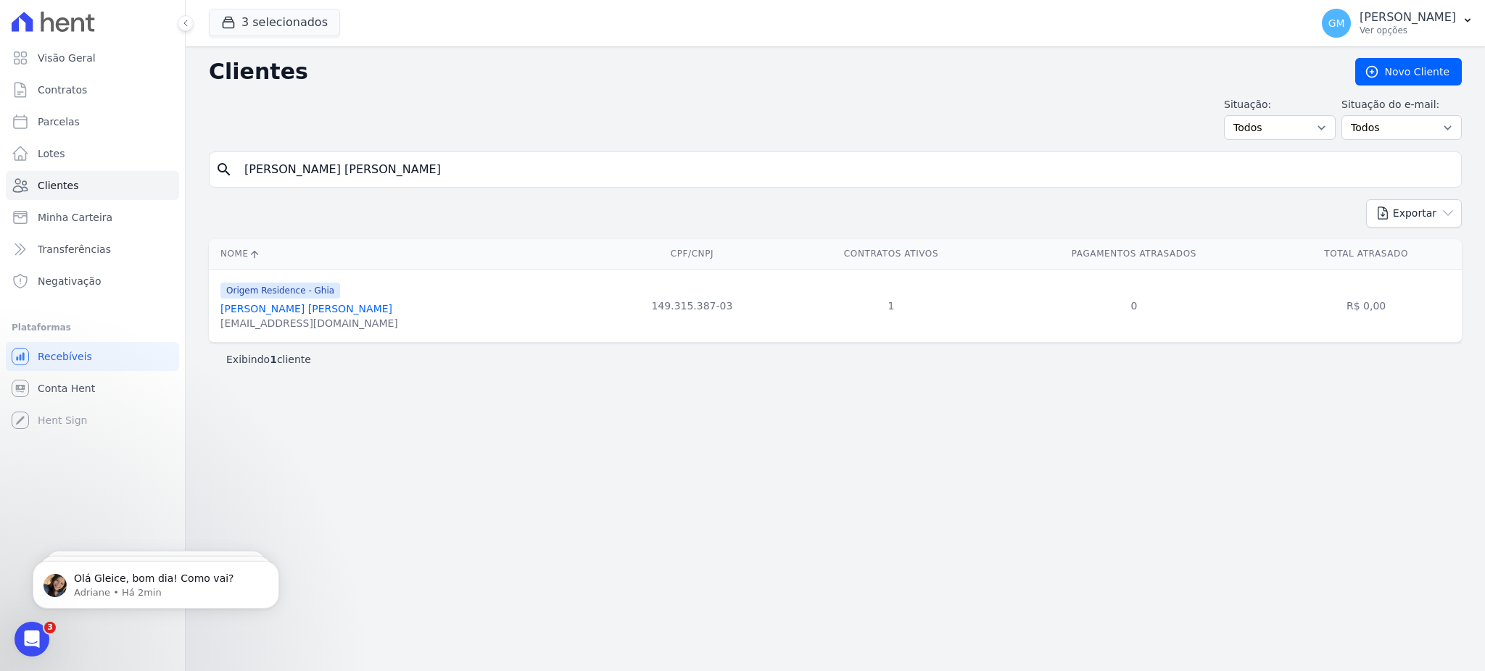
click at [251, 310] on link "Lucas De Farias Silva" at bounding box center [306, 309] width 172 height 12
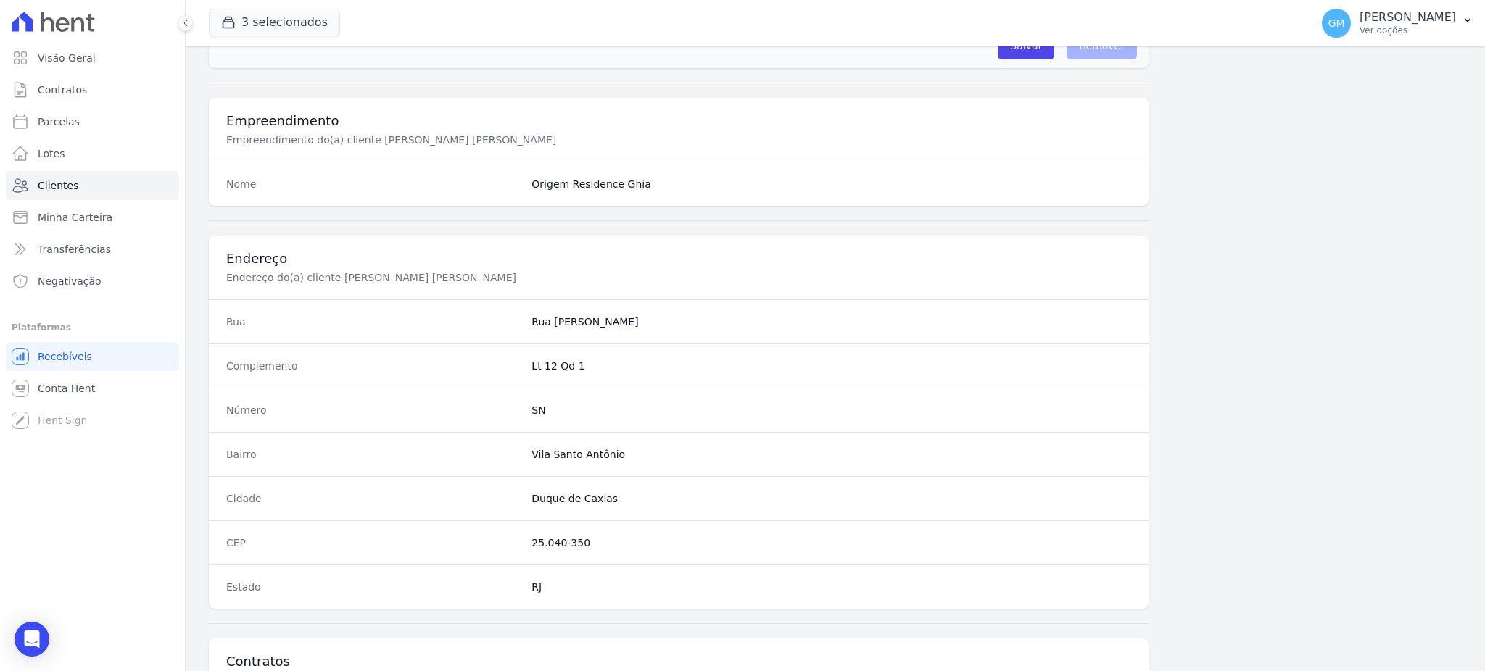
scroll to position [686, 0]
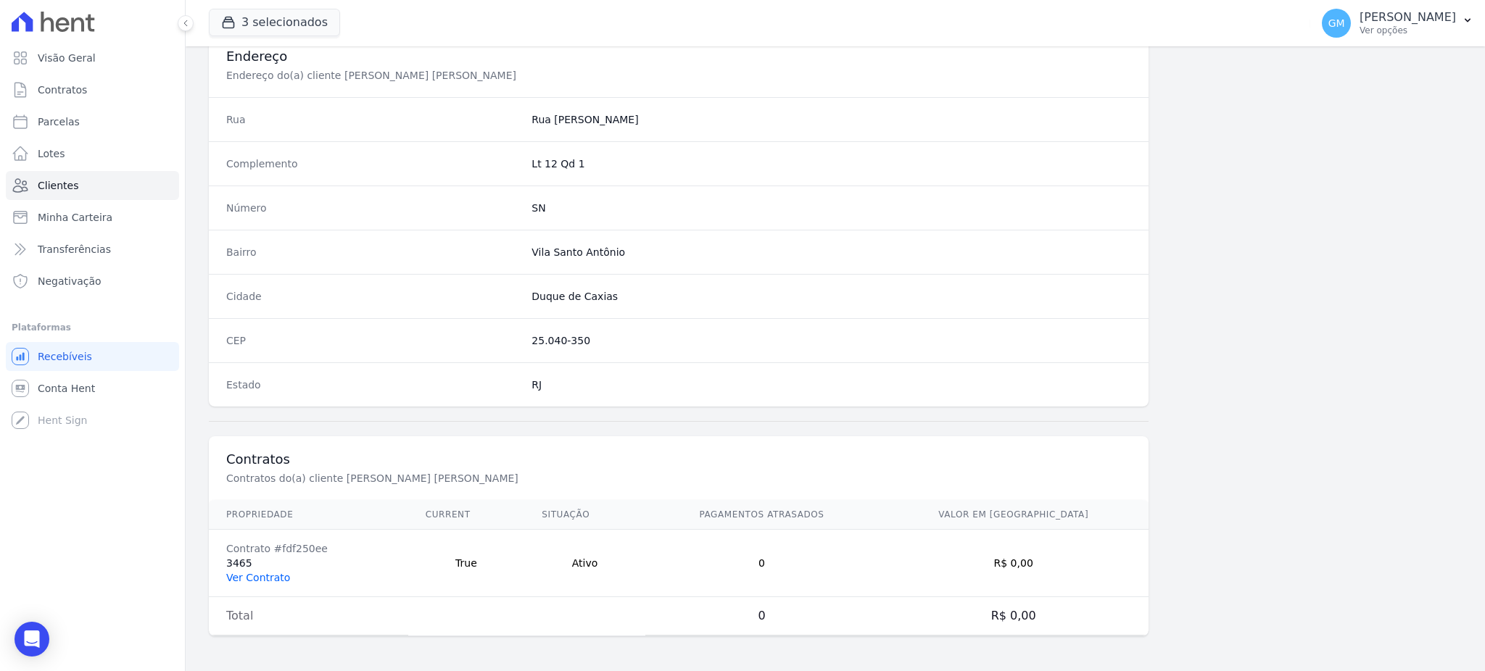
click at [256, 580] on link "Ver Contrato" at bounding box center [258, 578] width 64 height 12
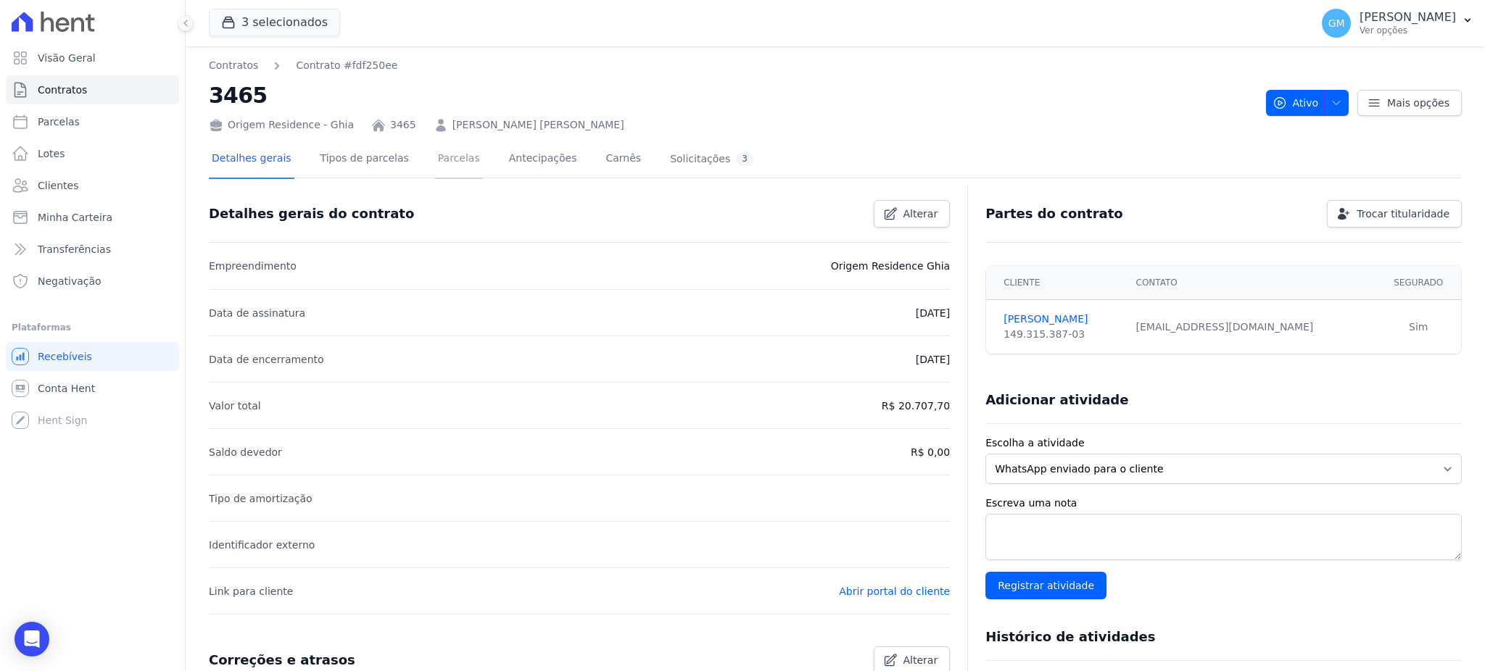
click at [451, 148] on link "Parcelas" at bounding box center [459, 160] width 48 height 38
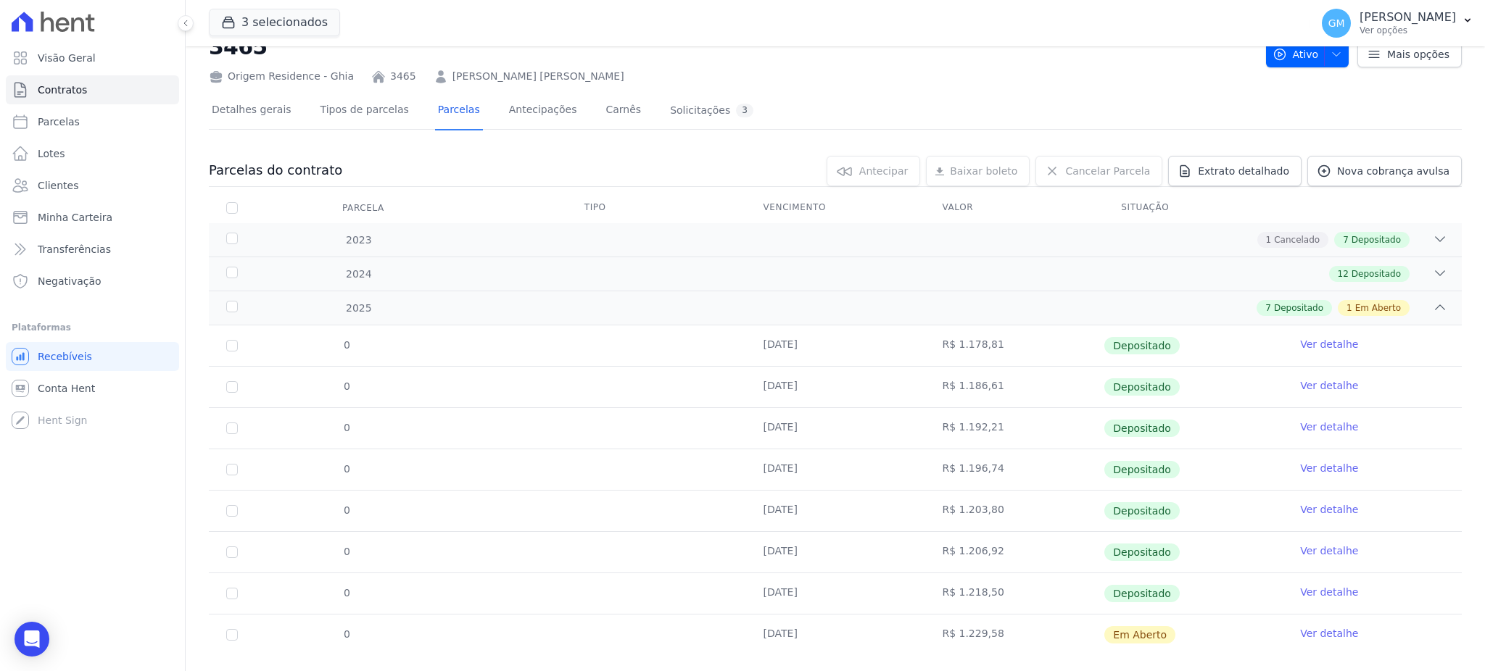
scroll to position [75, 0]
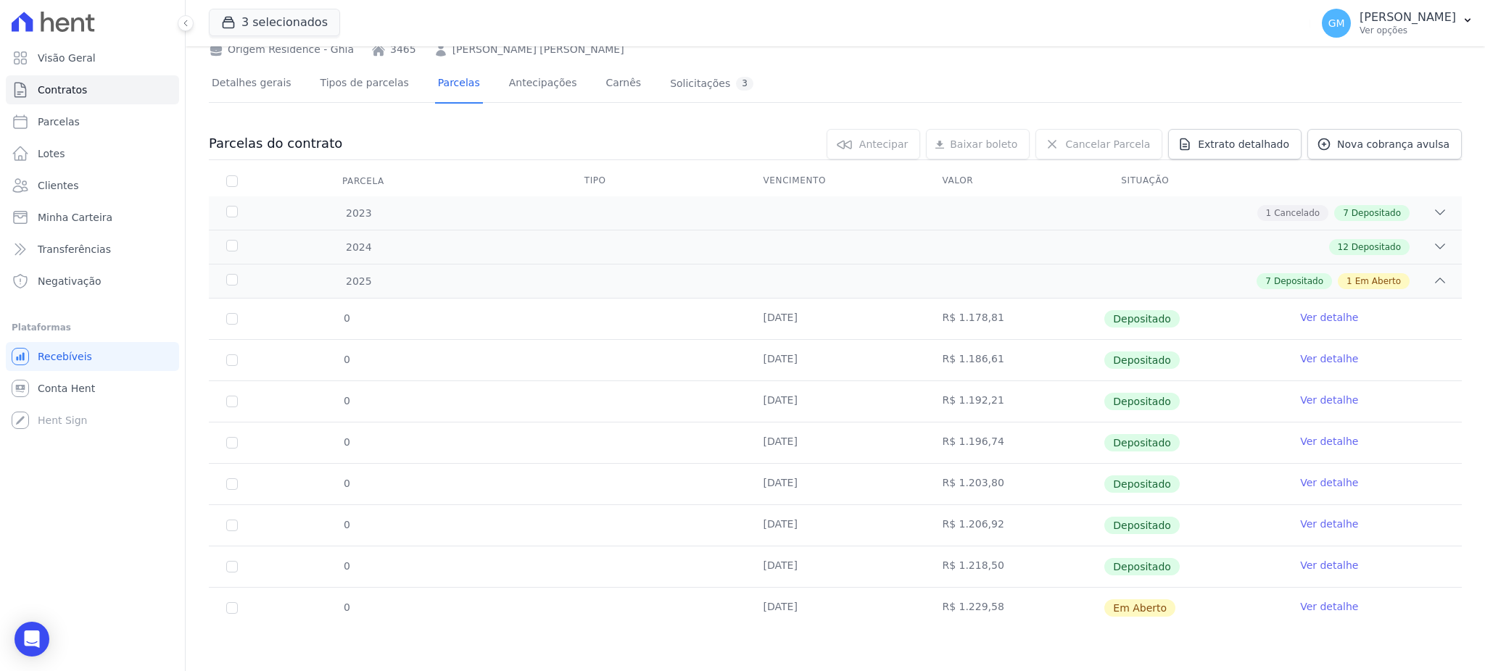
click at [553, 394] on tr "0 31/03/2025 R$ 1.192,21 Depositado Ver detalhe" at bounding box center [835, 401] width 1253 height 41
click at [1367, 139] on span "Nova cobrança avulsa" at bounding box center [1393, 144] width 112 height 15
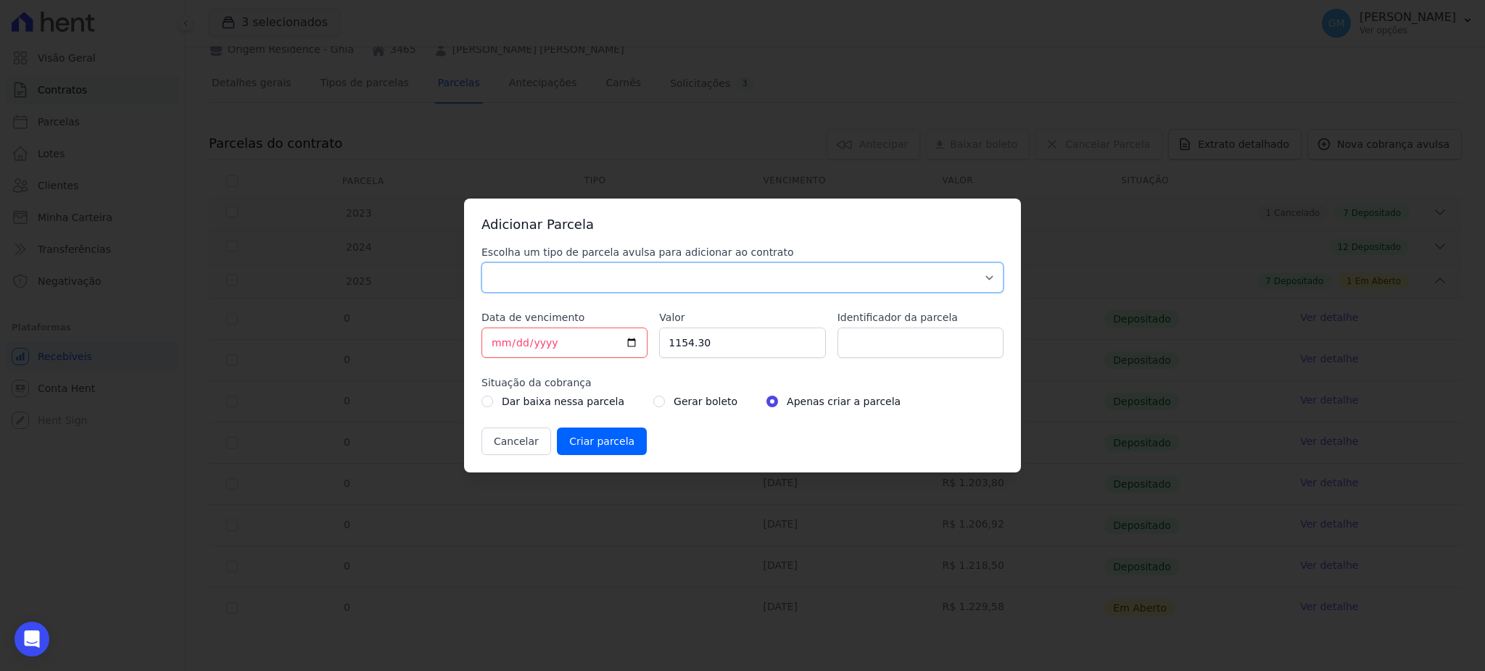
click at [654, 273] on select "Parcela Normal Sinal Caução Intercalada Chaves Pré Chaves Pós Chaves Taxas Quit…" at bounding box center [742, 277] width 522 height 30
select select "standard"
click at [481, 262] on select "Parcela Normal Sinal Caução Intercalada Chaves Pré Chaves Pós Chaves Taxas Quit…" at bounding box center [742, 277] width 522 height 30
click at [628, 342] on input "[DATE]" at bounding box center [564, 343] width 166 height 30
type input "2025-08-27"
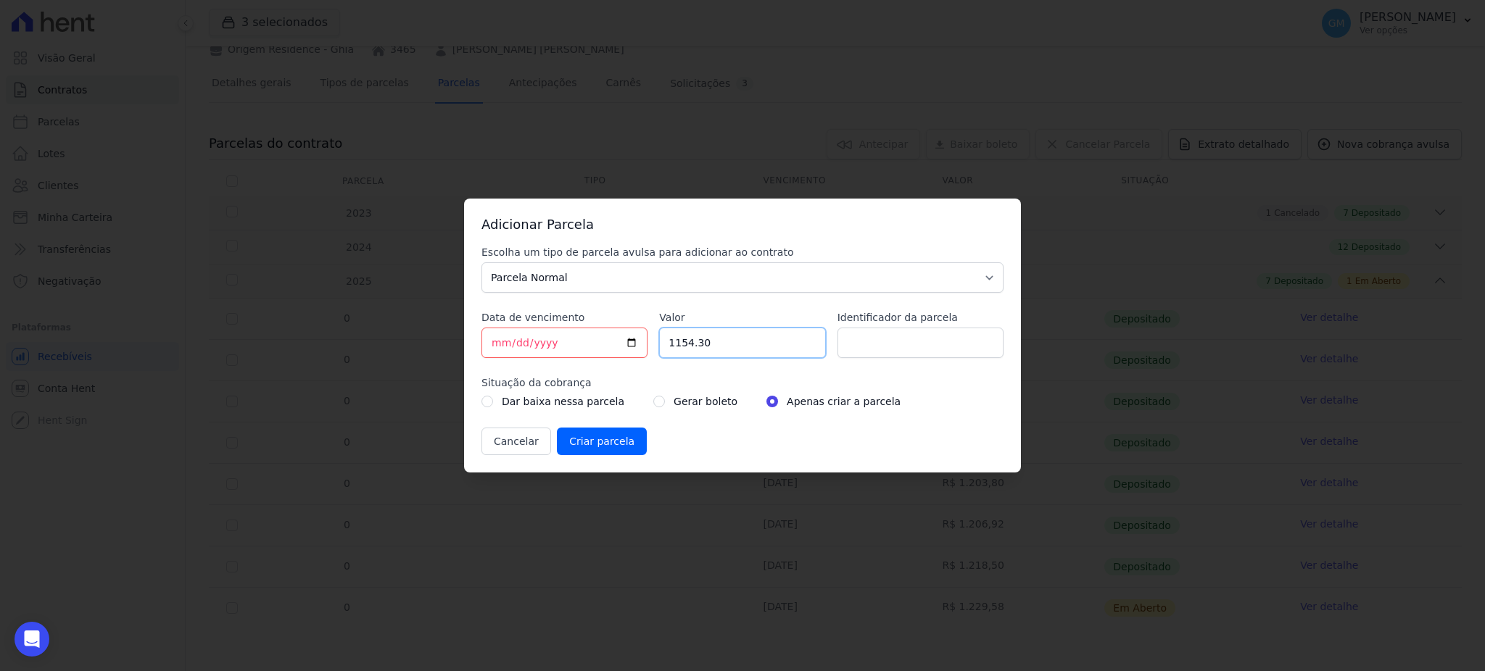
drag, startPoint x: 706, startPoint y: 355, endPoint x: 629, endPoint y: 353, distance: 76.9
click at [629, 353] on div "Escolha um tipo de parcela avulsa para adicionar ao contrato Parcela Normal Sin…" at bounding box center [742, 350] width 522 height 210
paste input "3.57807"
click at [680, 348] on input "3.57807" at bounding box center [742, 343] width 166 height 30
click at [679, 344] on input "3.57807" at bounding box center [742, 343] width 166 height 30
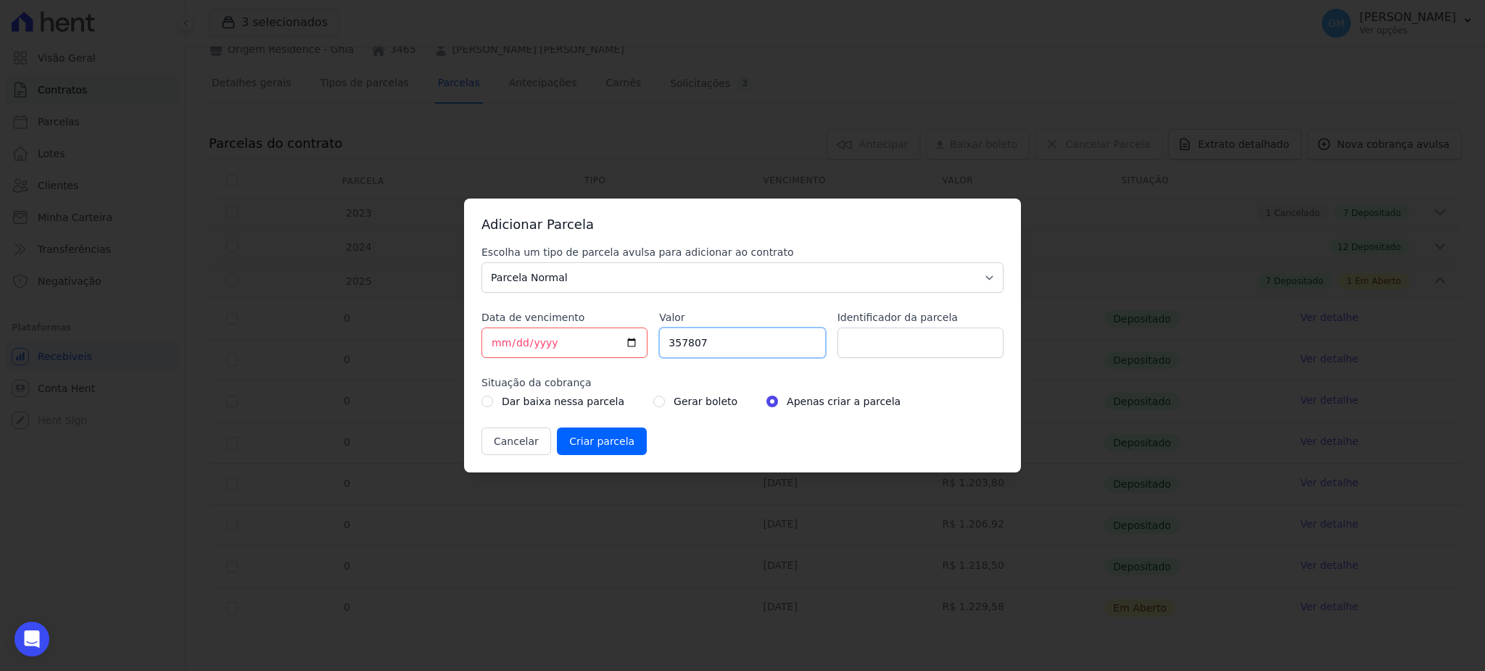
click at [691, 348] on input "357807" at bounding box center [742, 343] width 166 height 30
type input "3578.07"
click at [880, 357] on input "Identificador da parcela" at bounding box center [920, 343] width 166 height 30
type input "a"
type input "Antecipação 3 parcelas"
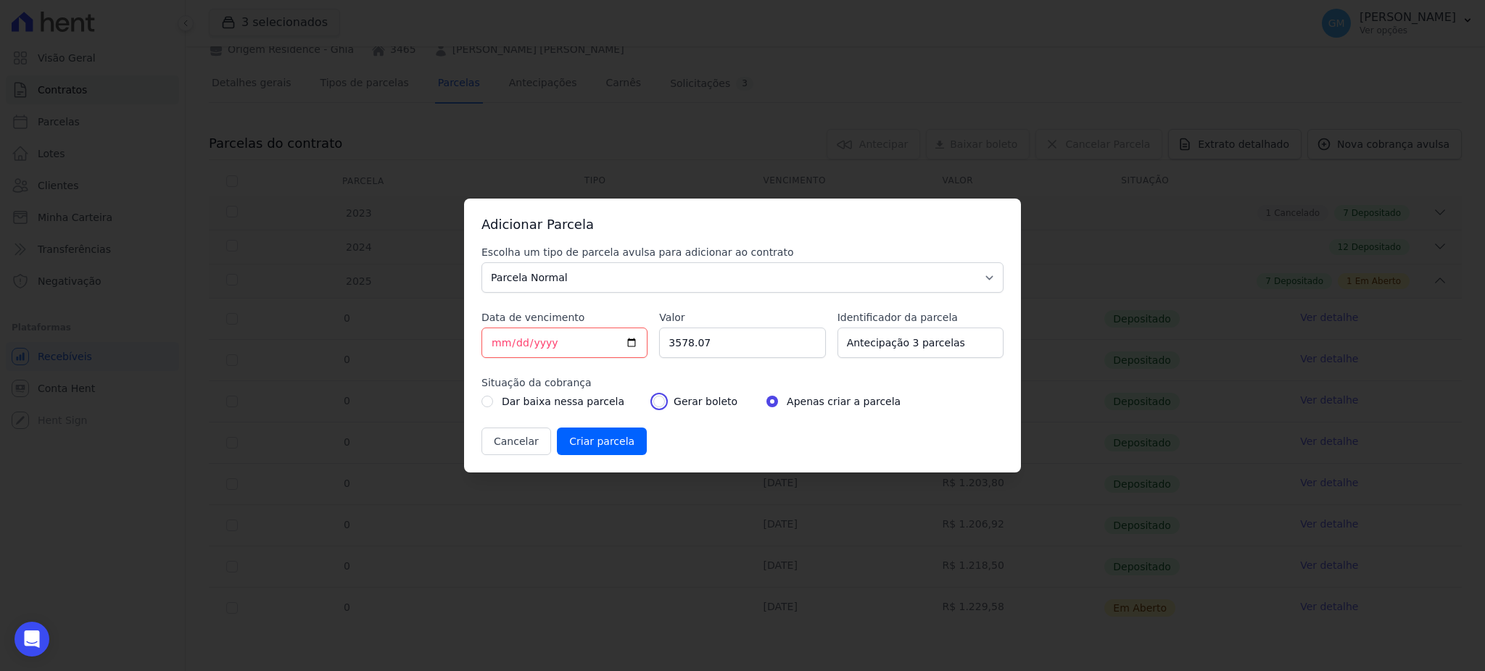
click at [653, 402] on input "radio" at bounding box center [659, 402] width 12 height 12
radio input "true"
click at [888, 210] on div "Adicionar Parcela Escolha um tipo de parcela avulsa para adicionar ao contrato …" at bounding box center [742, 336] width 557 height 274
click at [609, 436] on input "Criar parcela" at bounding box center [602, 442] width 90 height 28
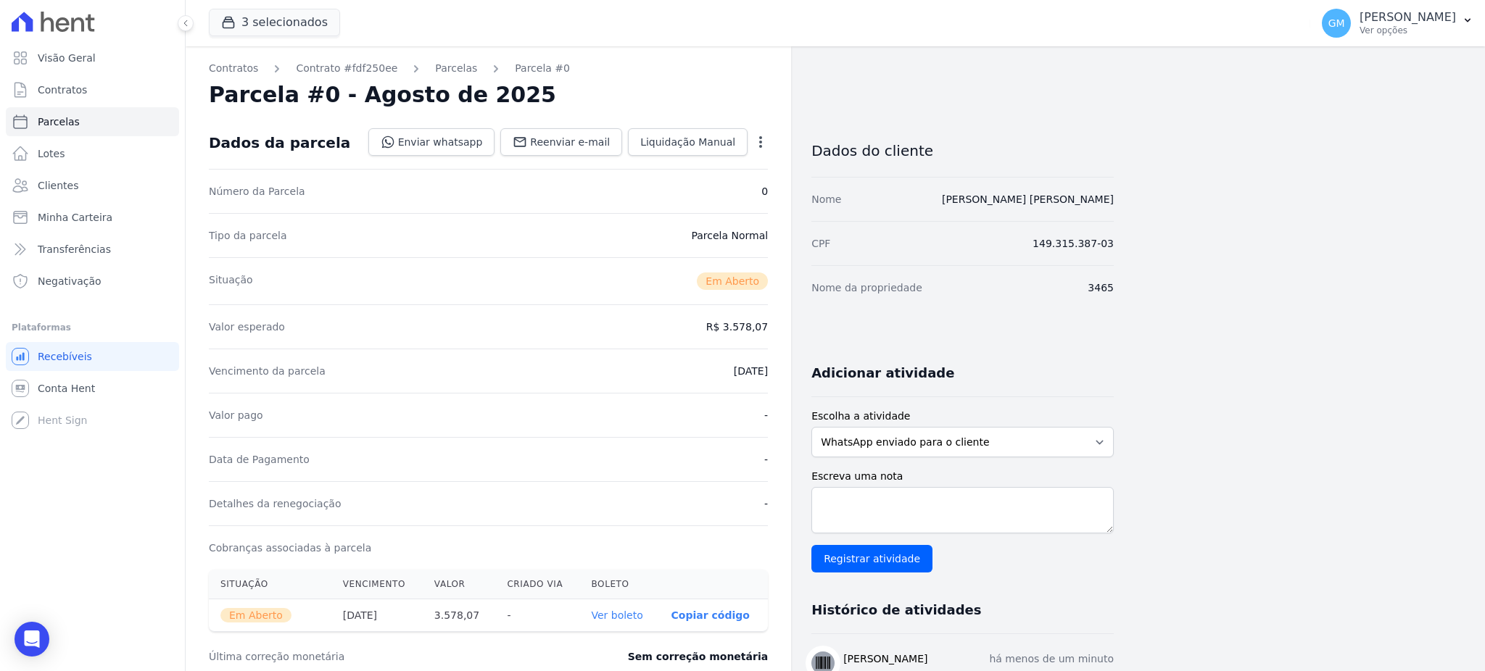
click at [620, 611] on link "Ver boleto" at bounding box center [616, 616] width 51 height 12
click at [55, 640] on div "Visão Geral Contratos Parcelas Lotes Clientes Minha Carteira Transferências Neg…" at bounding box center [92, 335] width 185 height 671
click at [40, 637] on div "Open Intercom Messenger" at bounding box center [32, 640] width 38 height 38
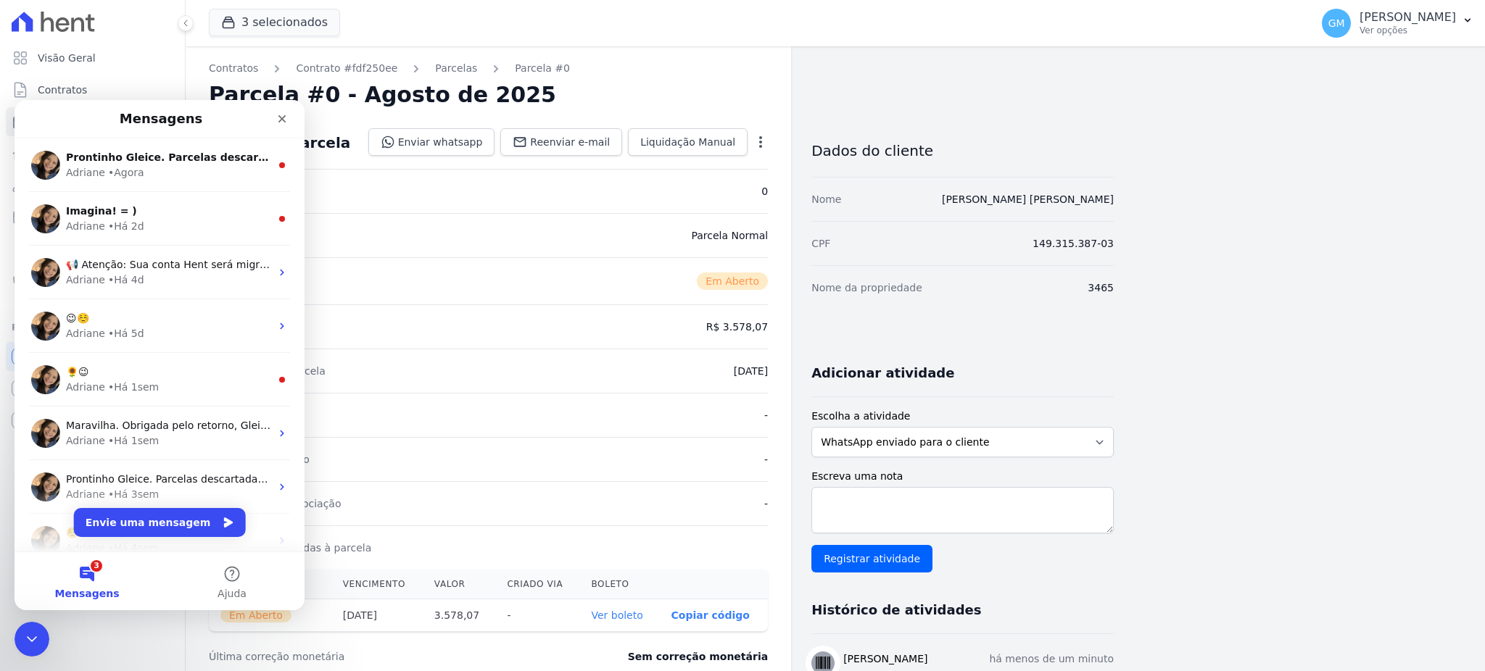
click at [110, 177] on div "• Agora" at bounding box center [126, 172] width 36 height 15
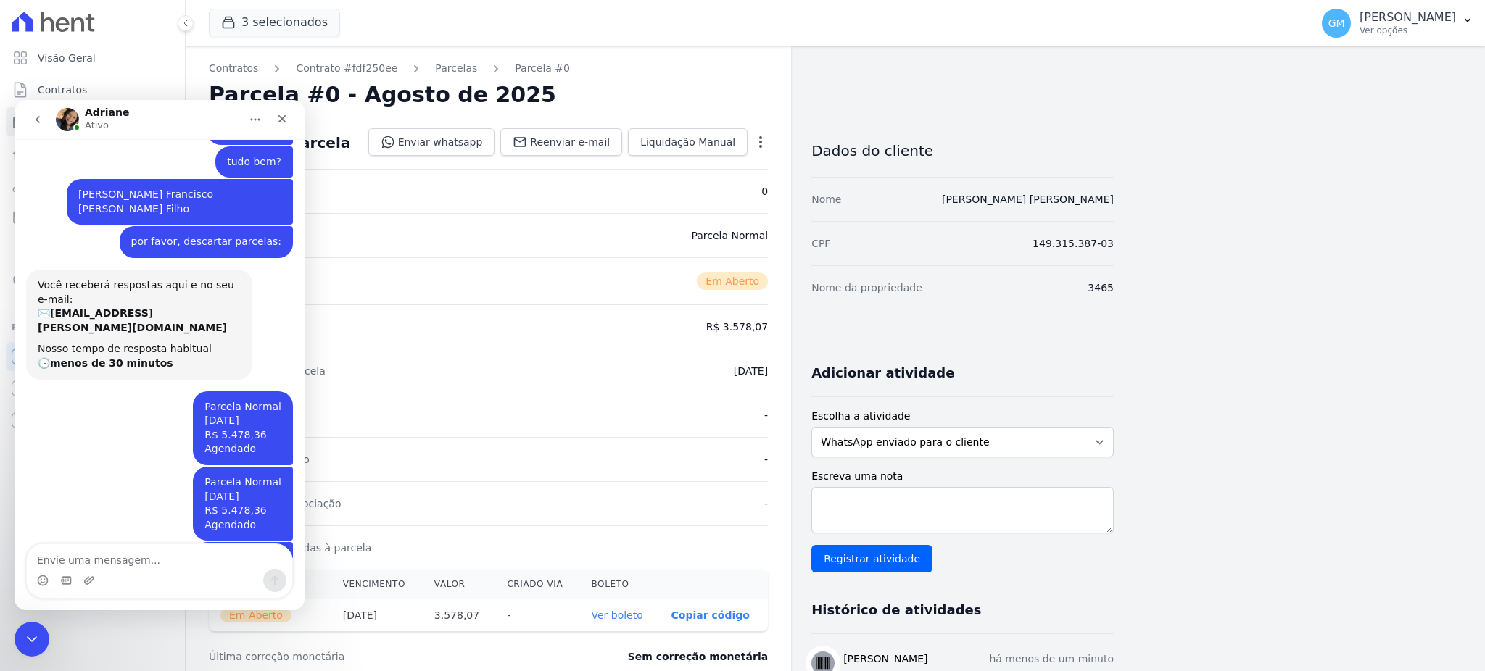
scroll to position [40, 0]
drag, startPoint x: 147, startPoint y: 184, endPoint x: 271, endPoint y: 202, distance: 125.2
click at [271, 202] on div "José Francisco de Assis Filho Gleice • Há 7min" at bounding box center [180, 204] width 226 height 46
copy div "José Francisco de Assis Filho"
click at [31, 645] on icon "Encerramento do Messenger da Intercom" at bounding box center [29, 637] width 17 height 17
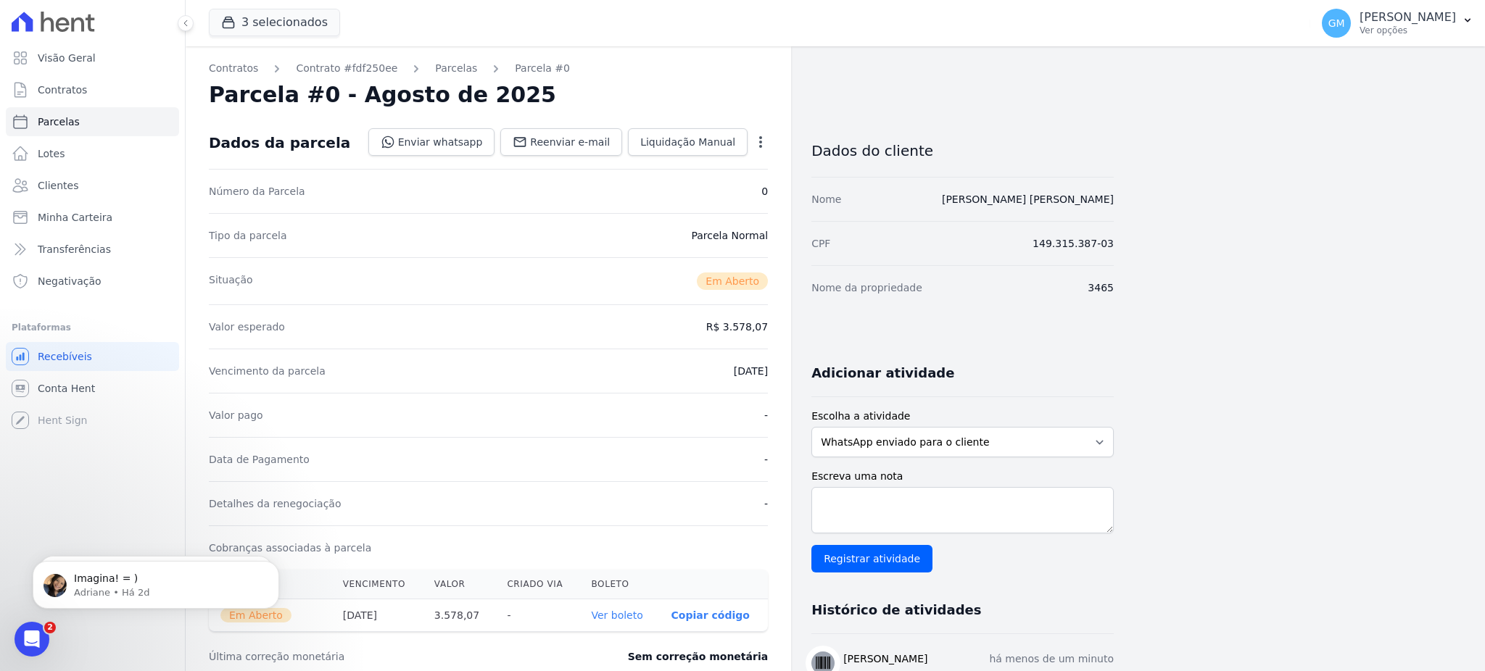
scroll to position [0, 0]
click at [89, 202] on ul "Visão Geral Contratos Parcelas Lotes Clientes Minha Carteira Transferências Neg…" at bounding box center [92, 170] width 173 height 252
click at [87, 196] on link "Clientes" at bounding box center [92, 185] width 173 height 29
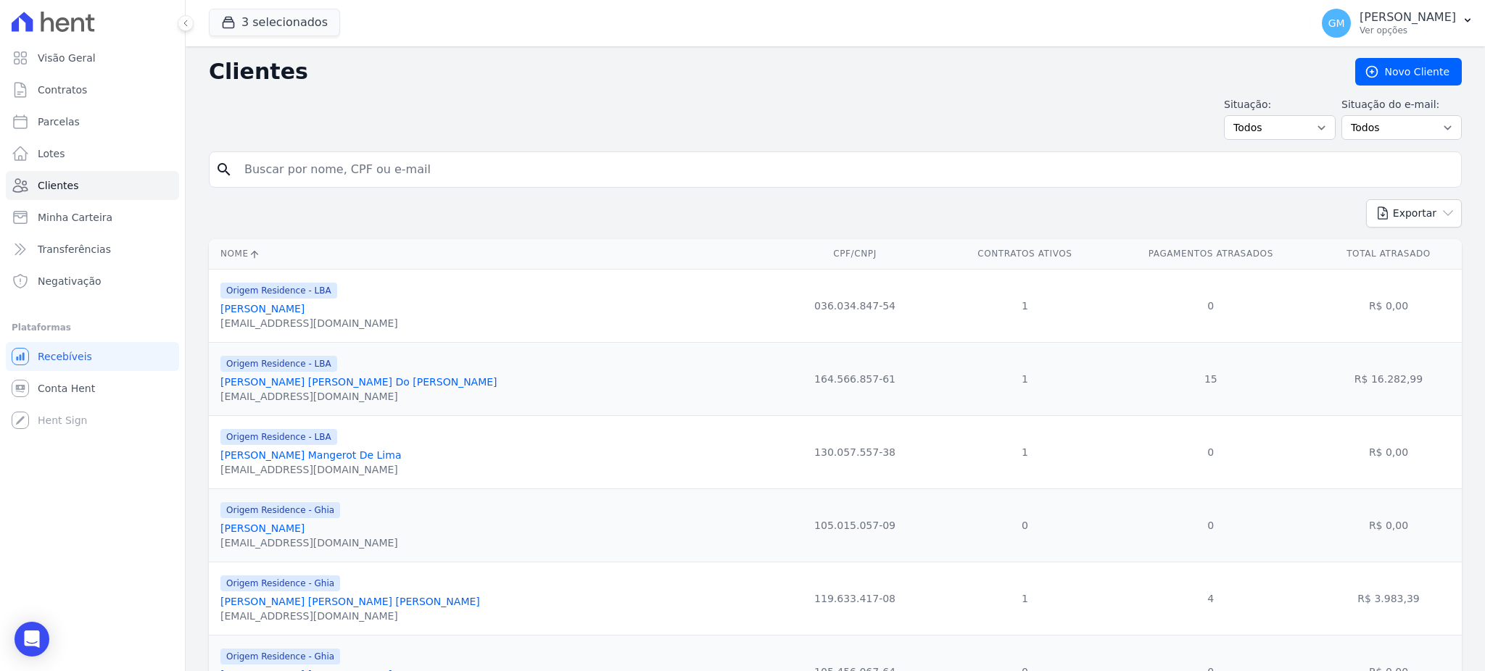
click at [307, 170] on input "search" at bounding box center [846, 169] width 1220 height 29
paste input "José Francisco de Assis Filho"
type input "José Francisco de Assis Filho"
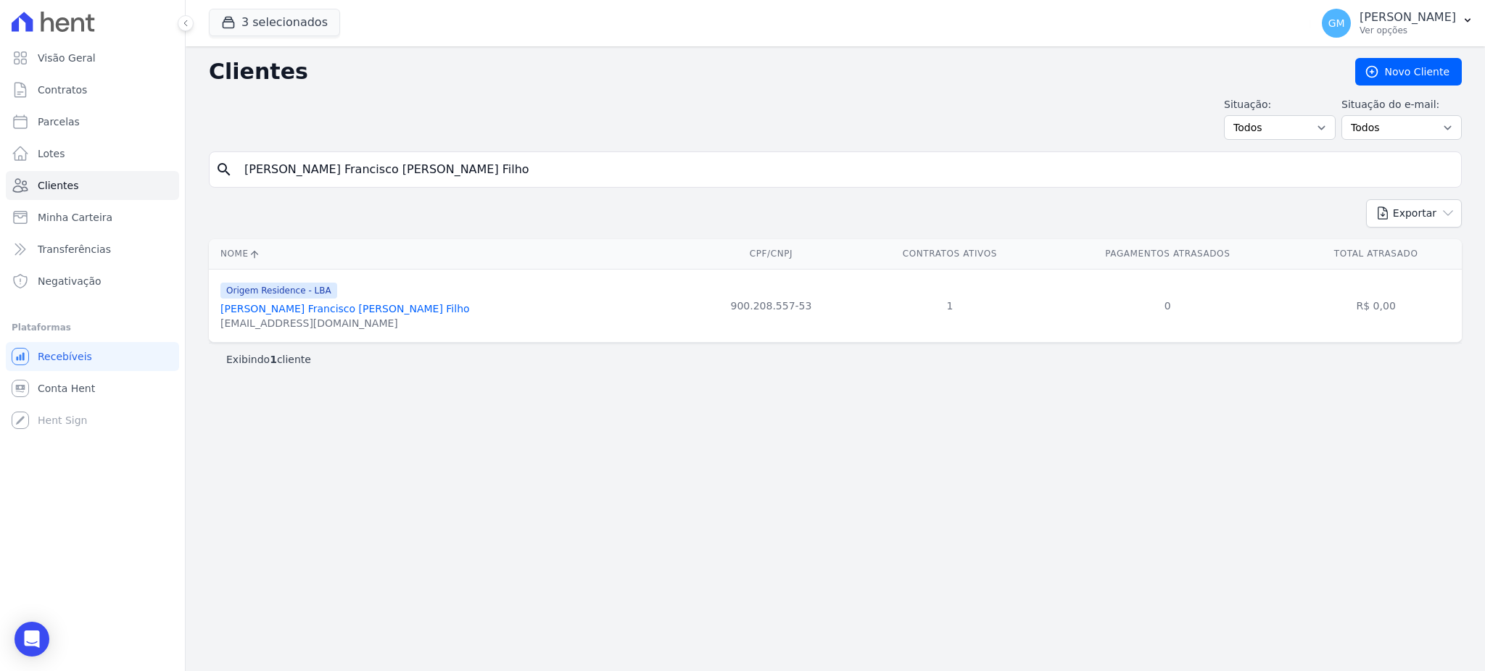
click at [303, 315] on link "José Francisco De Assis Filho" at bounding box center [344, 309] width 249 height 12
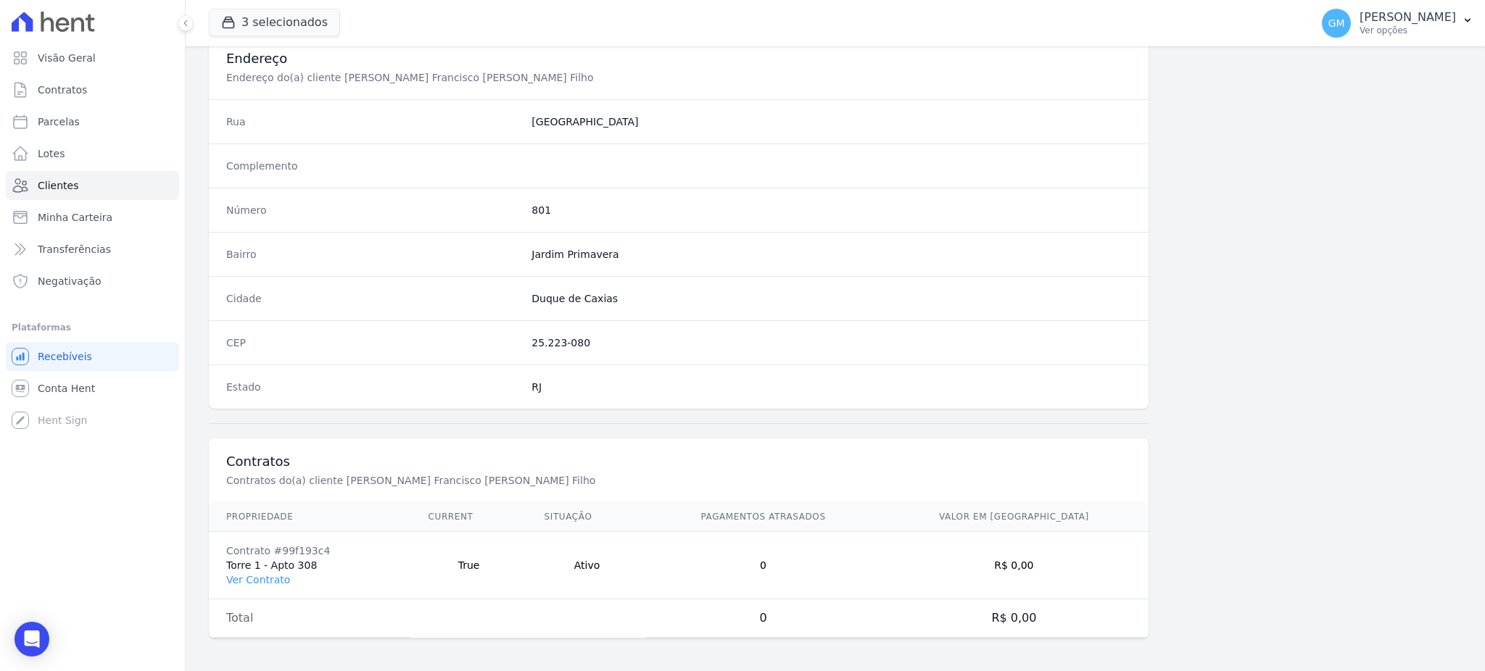
scroll to position [686, 0]
click at [261, 572] on link "Ver Contrato" at bounding box center [258, 578] width 64 height 12
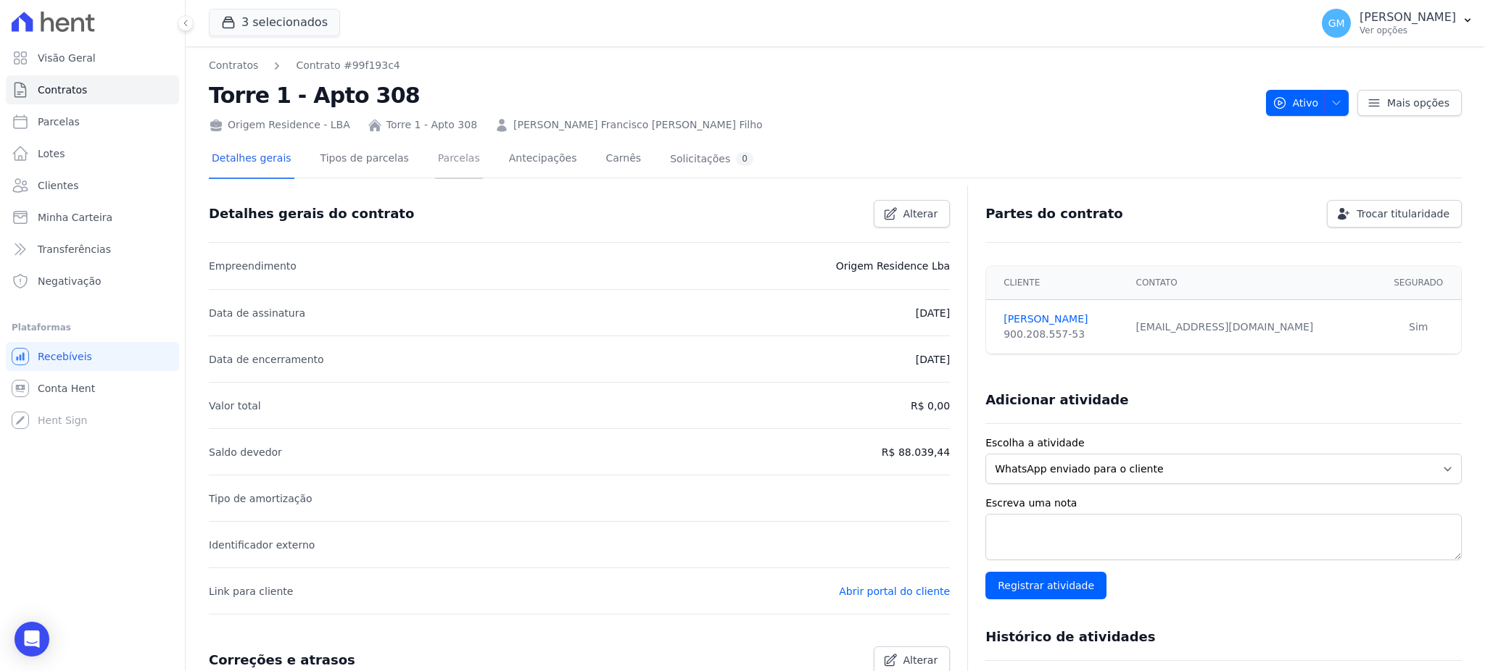
click at [442, 162] on link "Parcelas" at bounding box center [459, 160] width 48 height 38
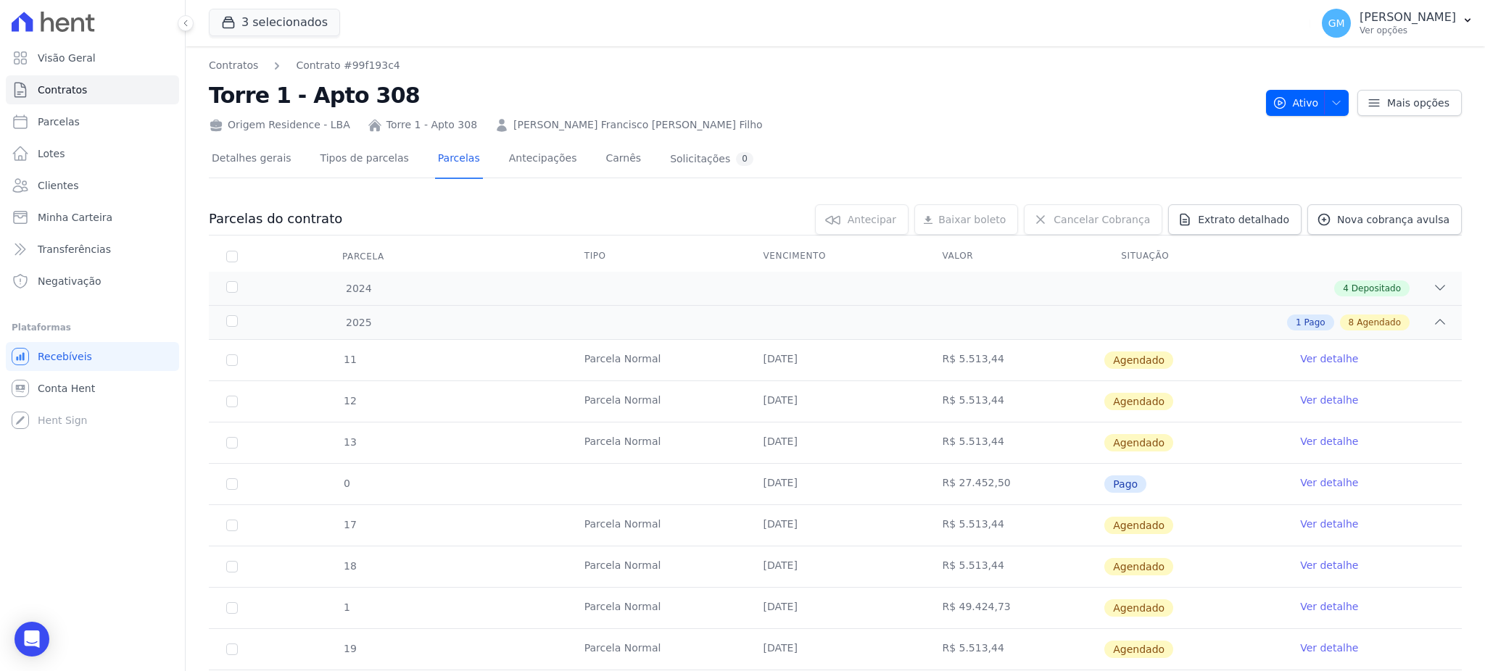
scroll to position [83, 0]
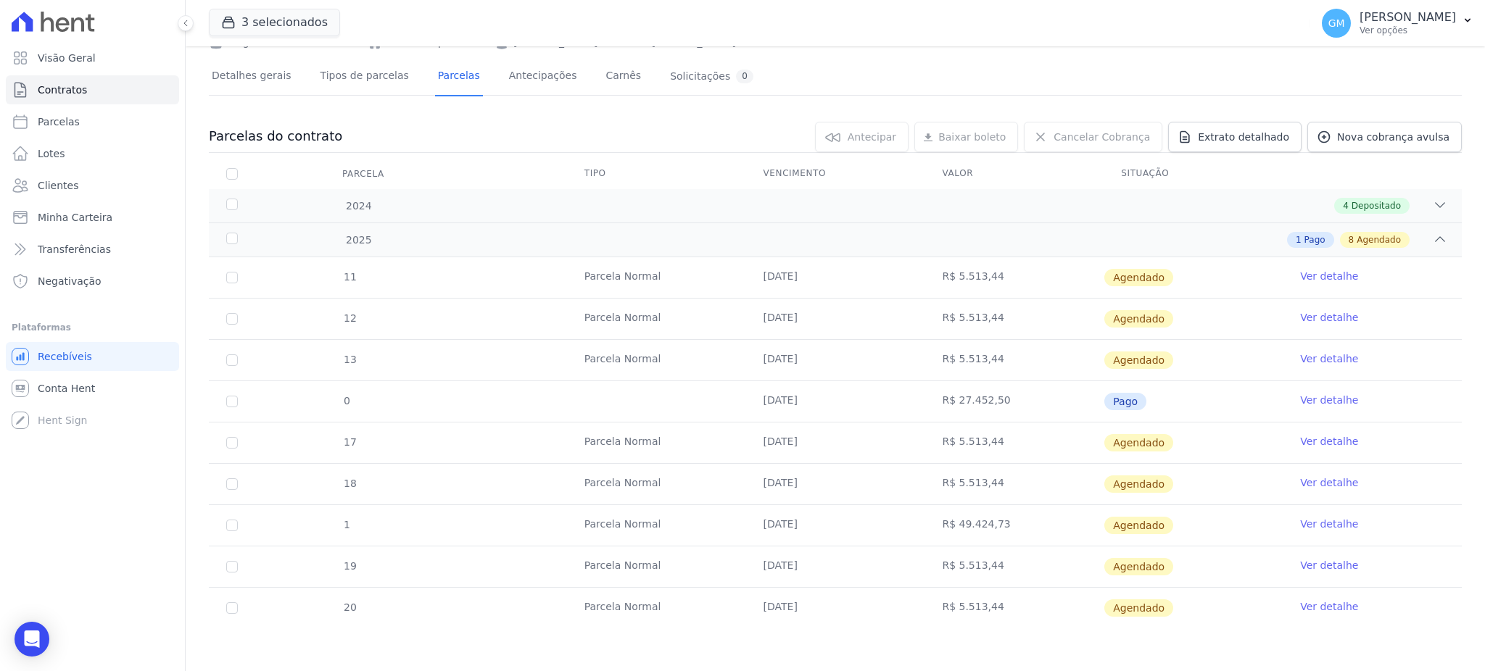
drag, startPoint x: 743, startPoint y: 275, endPoint x: 827, endPoint y: 278, distance: 84.2
click at [827, 278] on td "25/09/2025" at bounding box center [835, 277] width 179 height 41
drag, startPoint x: 766, startPoint y: 316, endPoint x: 853, endPoint y: 323, distance: 87.3
click at [853, 323] on td "25/09/2025" at bounding box center [835, 319] width 179 height 41
drag, startPoint x: 755, startPoint y: 346, endPoint x: 799, endPoint y: 355, distance: 45.2
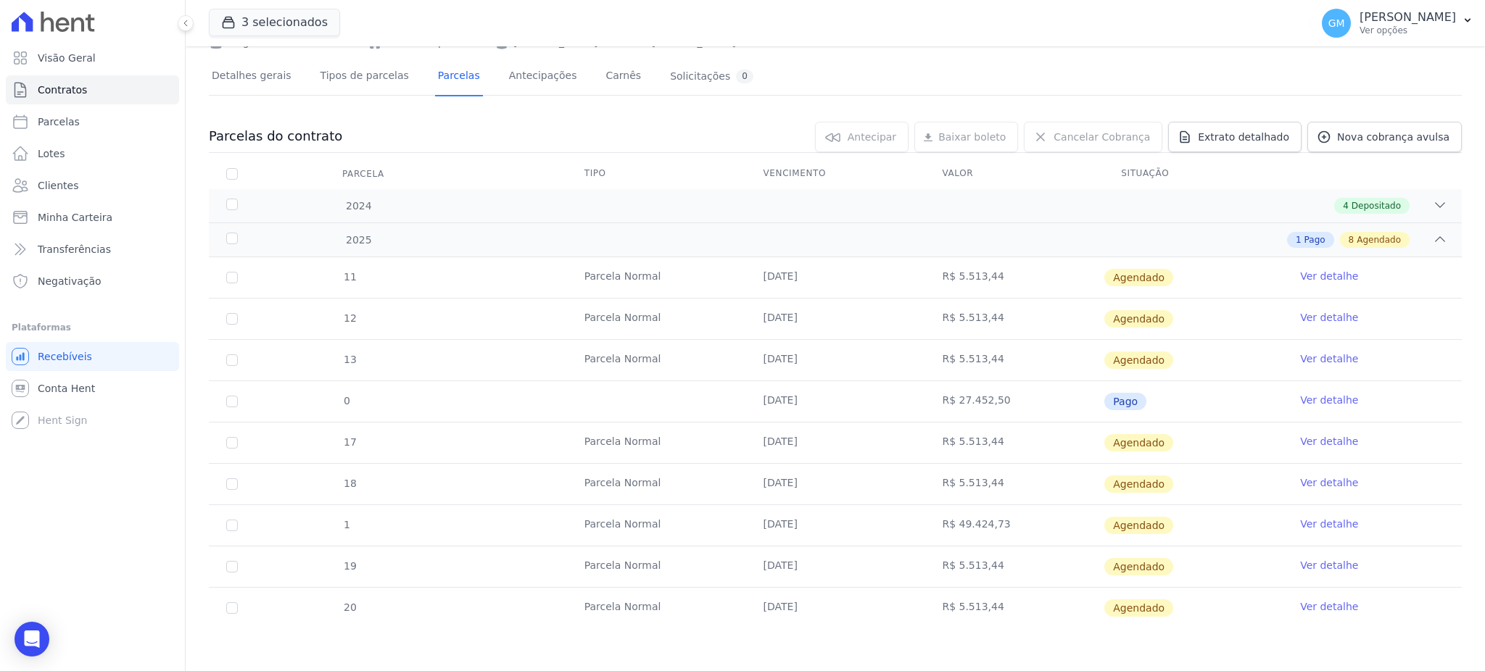
click at [799, 355] on td "25/09/2025" at bounding box center [835, 360] width 179 height 41
drag, startPoint x: 751, startPoint y: 445, endPoint x: 830, endPoint y: 444, distance: 78.3
click at [830, 444] on td "25/09/2025" at bounding box center [835, 443] width 179 height 41
click at [75, 183] on link "Clientes" at bounding box center [92, 185] width 173 height 29
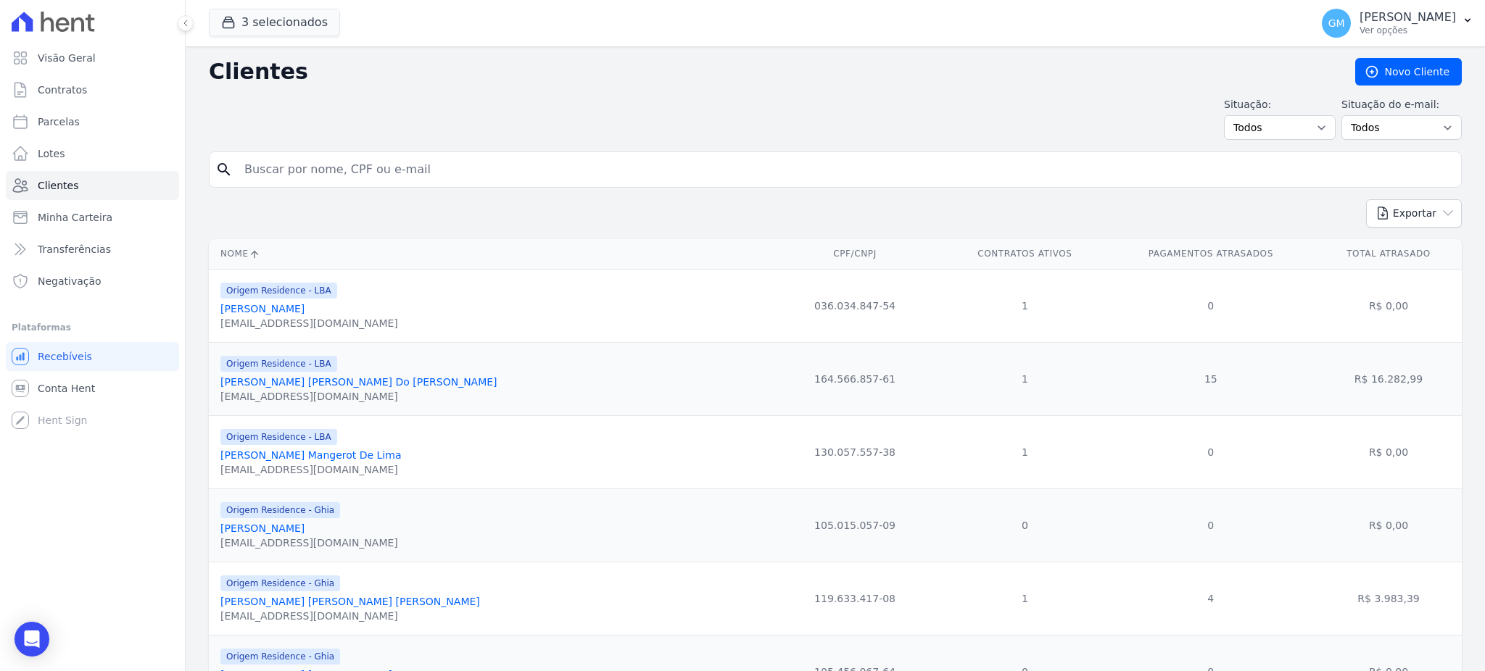
drag, startPoint x: 238, startPoint y: 167, endPoint x: 256, endPoint y: 163, distance: 18.6
click at [256, 163] on input "search" at bounding box center [846, 169] width 1220 height 29
type input "monique"
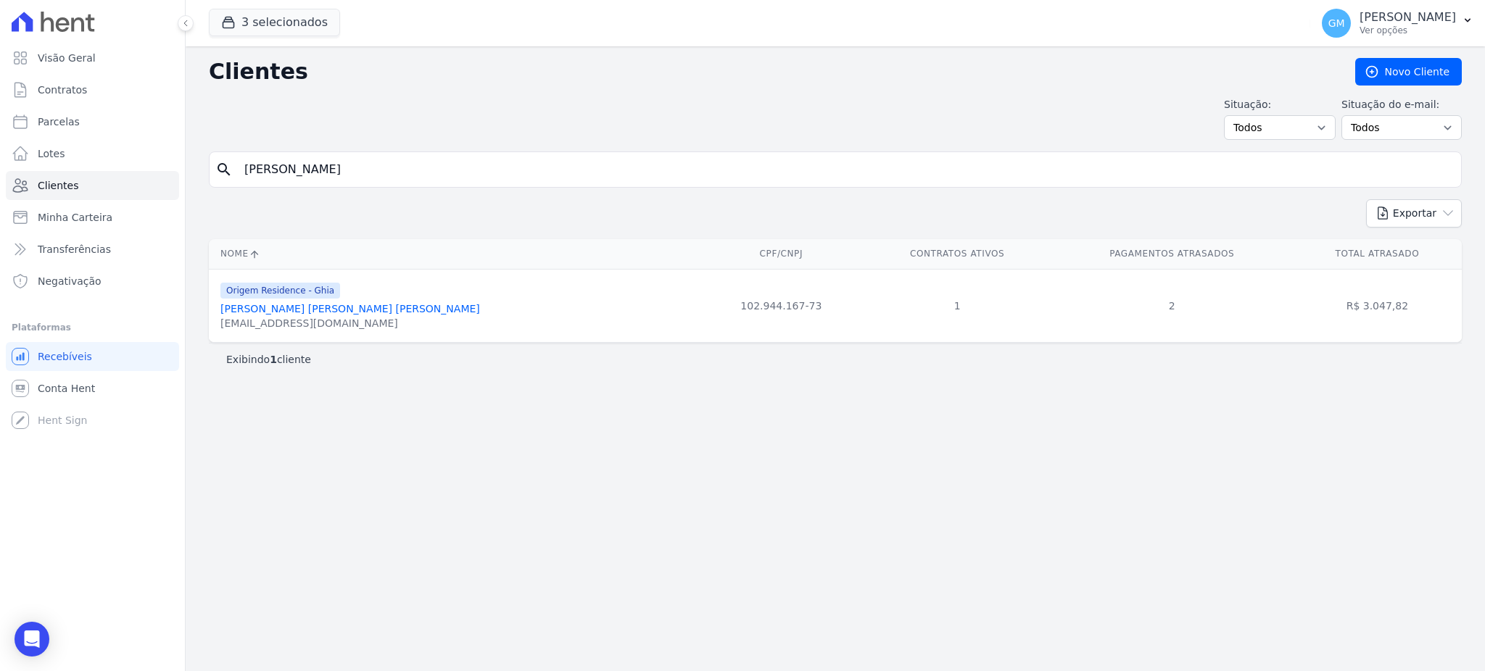
click at [361, 313] on link "Monique Aparecida Bastos Astuto" at bounding box center [350, 309] width 260 height 12
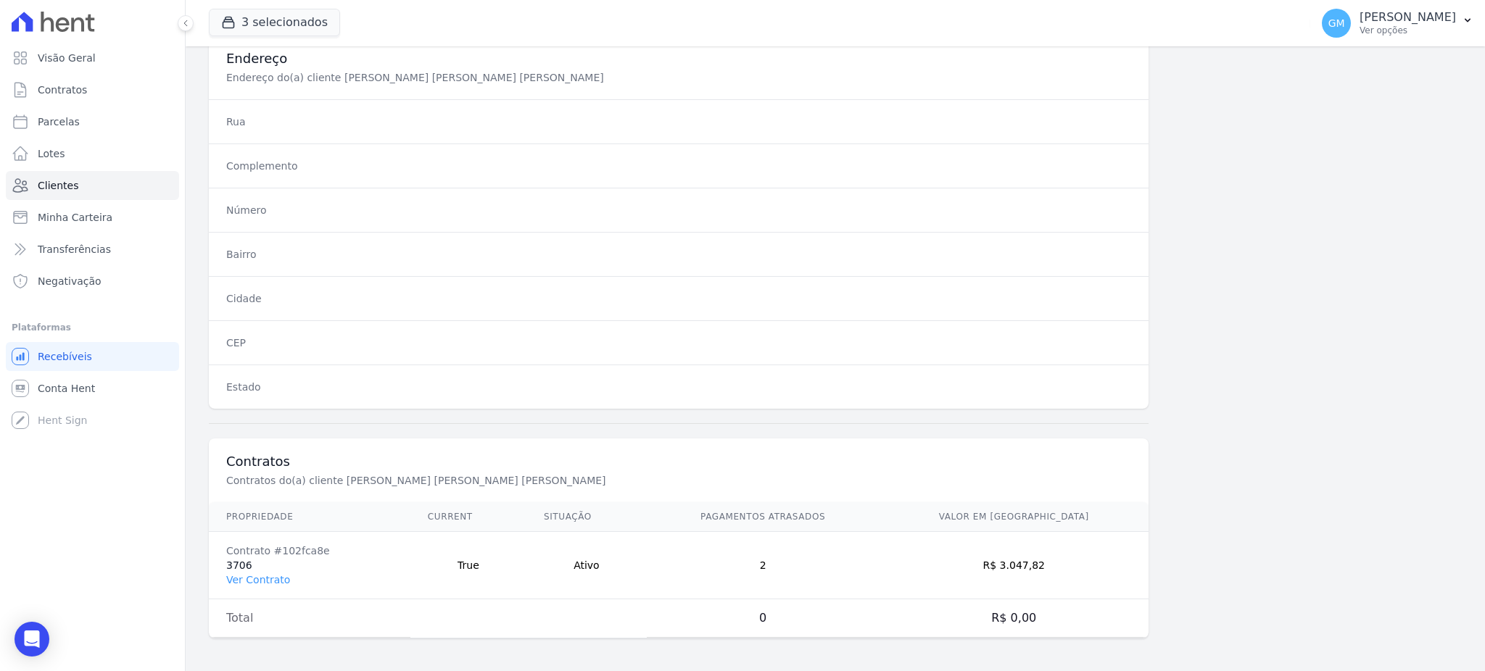
scroll to position [686, 0]
click at [247, 579] on link "Ver Contrato" at bounding box center [258, 578] width 64 height 12
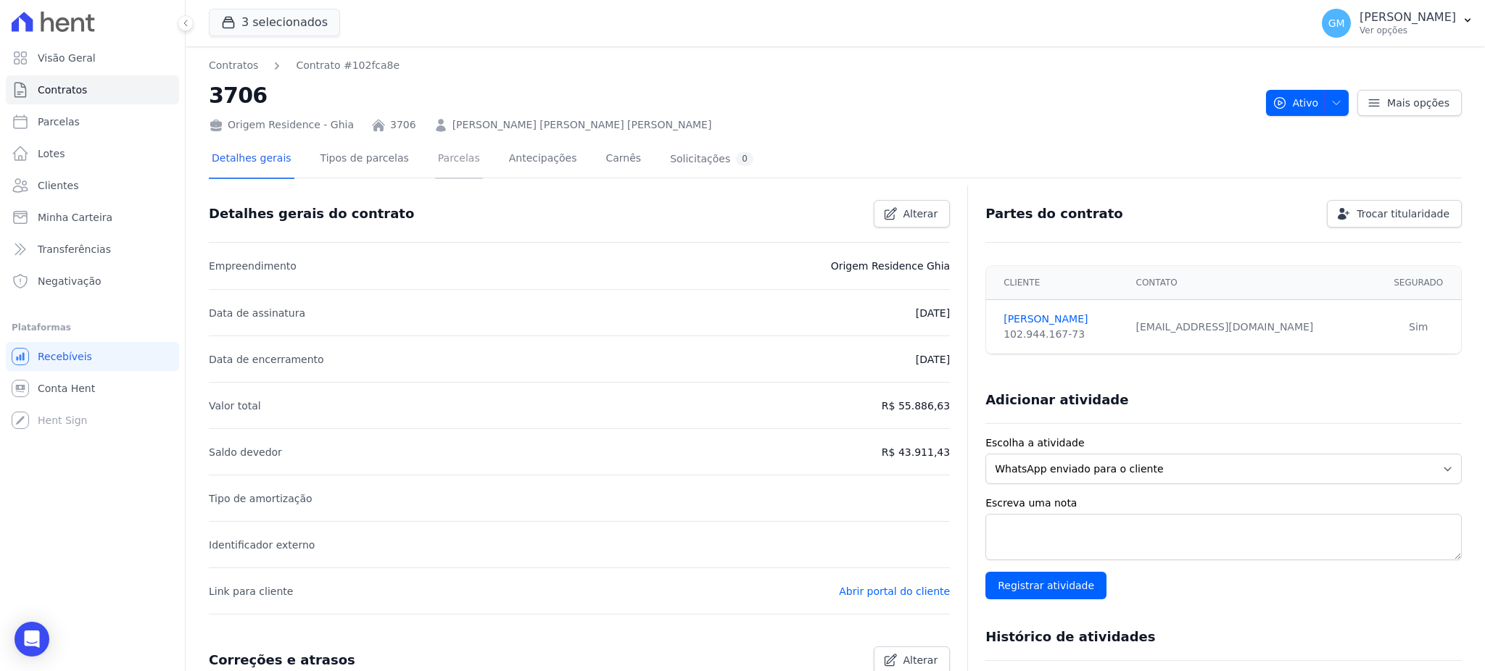
click at [442, 163] on link "Parcelas" at bounding box center [459, 160] width 48 height 38
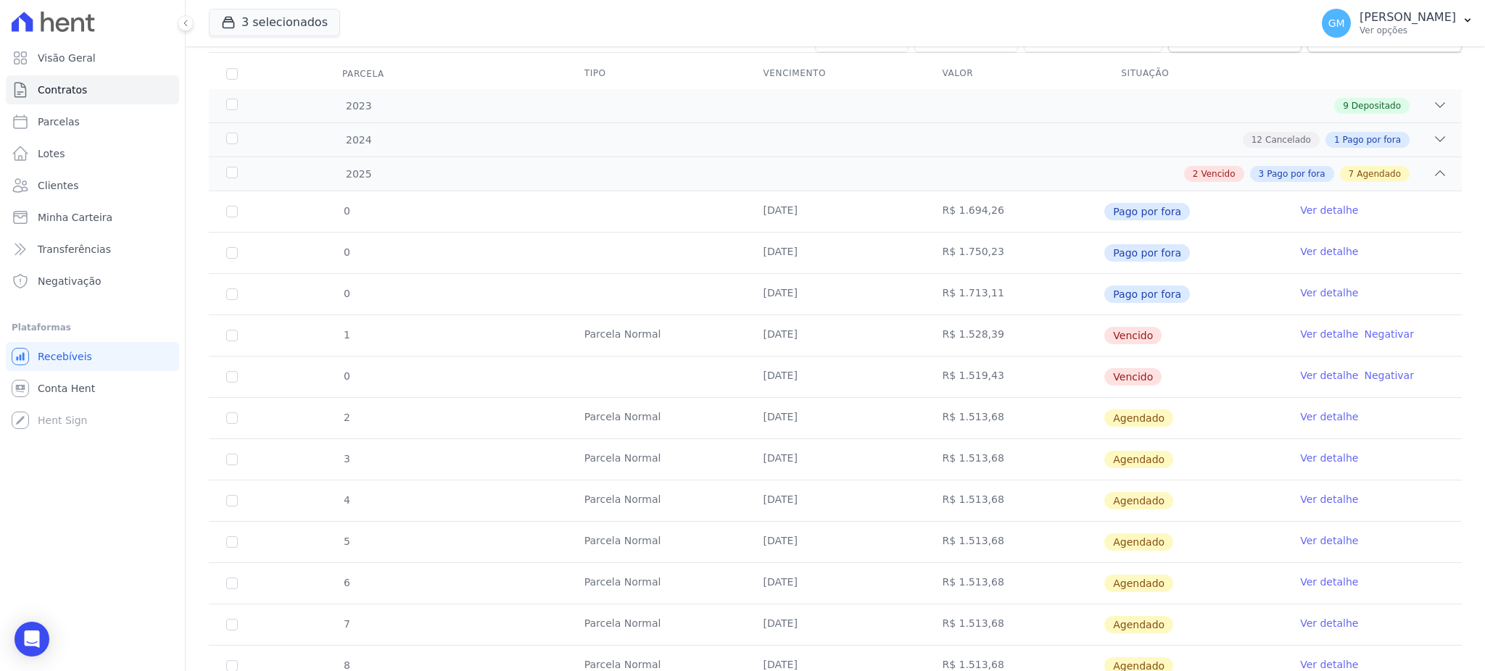
scroll to position [189, 0]
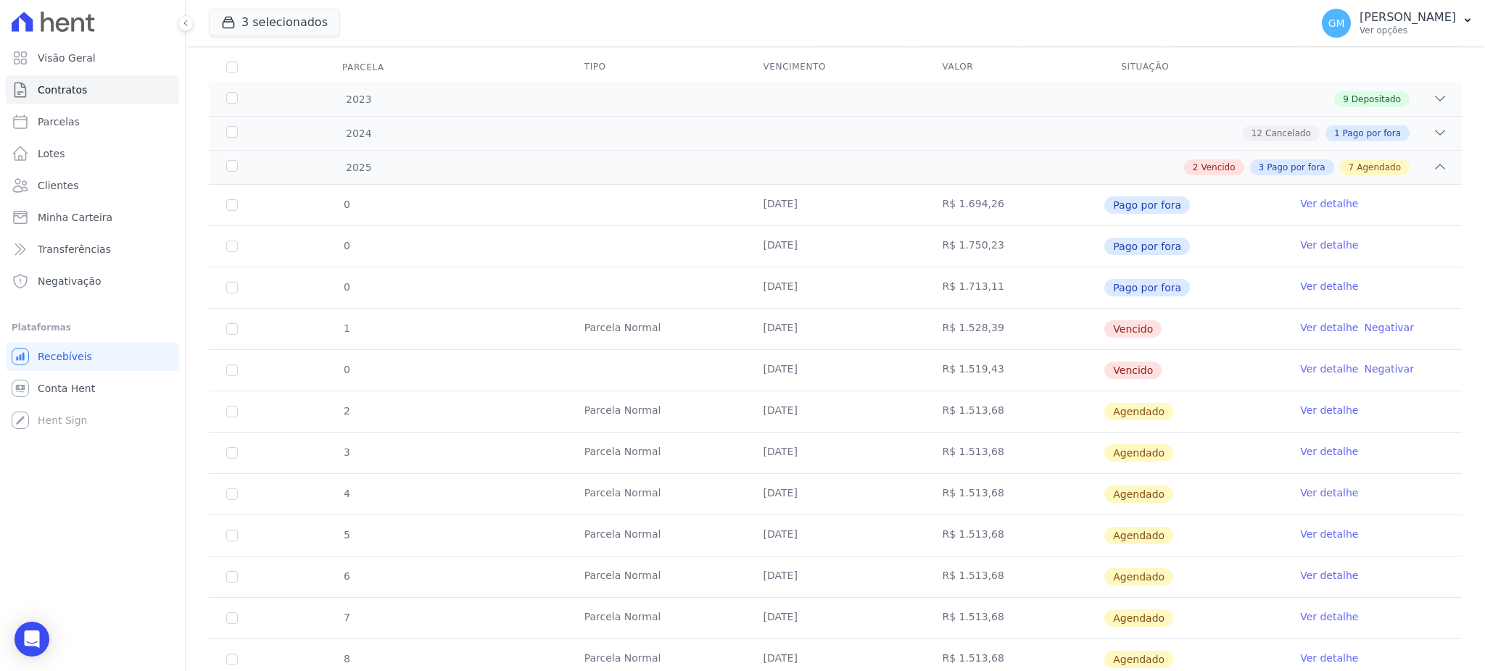
drag, startPoint x: 814, startPoint y: 326, endPoint x: 843, endPoint y: 326, distance: 28.3
click at [843, 326] on td "[DATE]" at bounding box center [835, 329] width 179 height 41
drag, startPoint x: 756, startPoint y: 361, endPoint x: 901, endPoint y: 368, distance: 145.2
click at [901, 368] on td "[DATE]" at bounding box center [835, 370] width 179 height 41
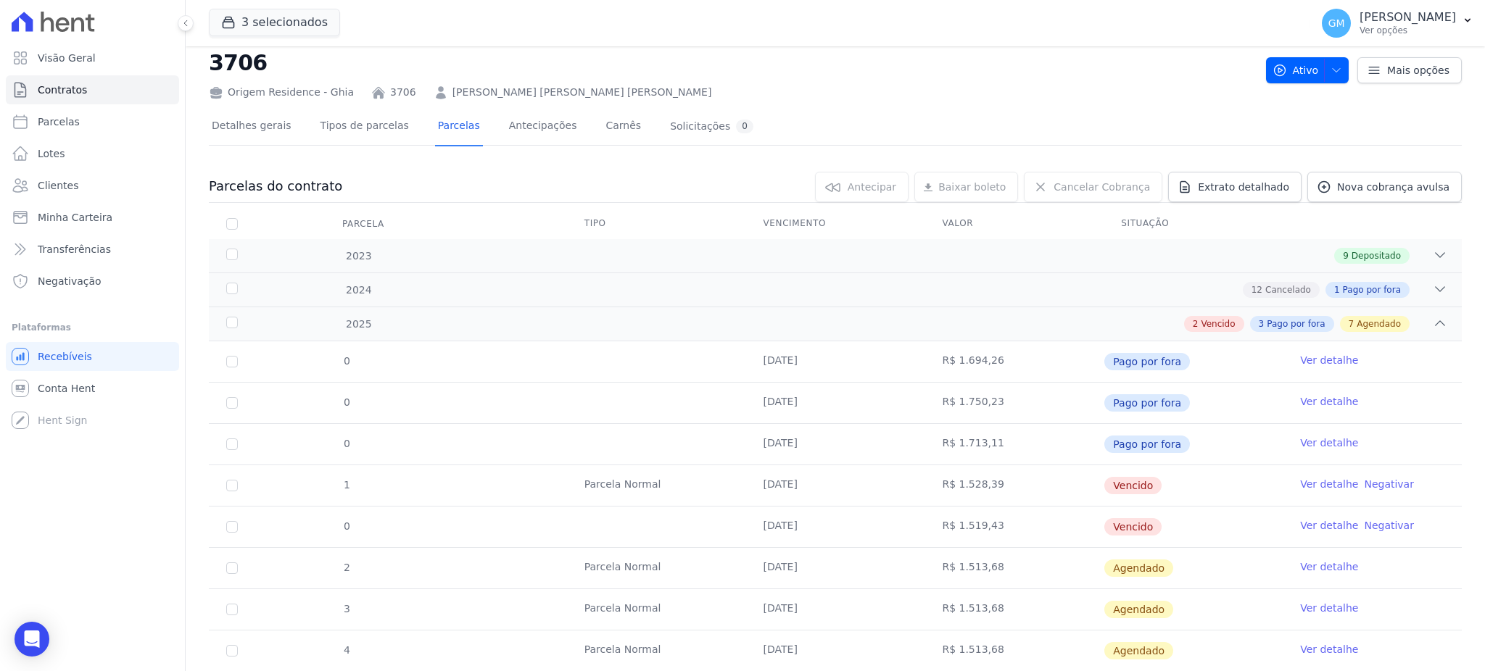
scroll to position [0, 0]
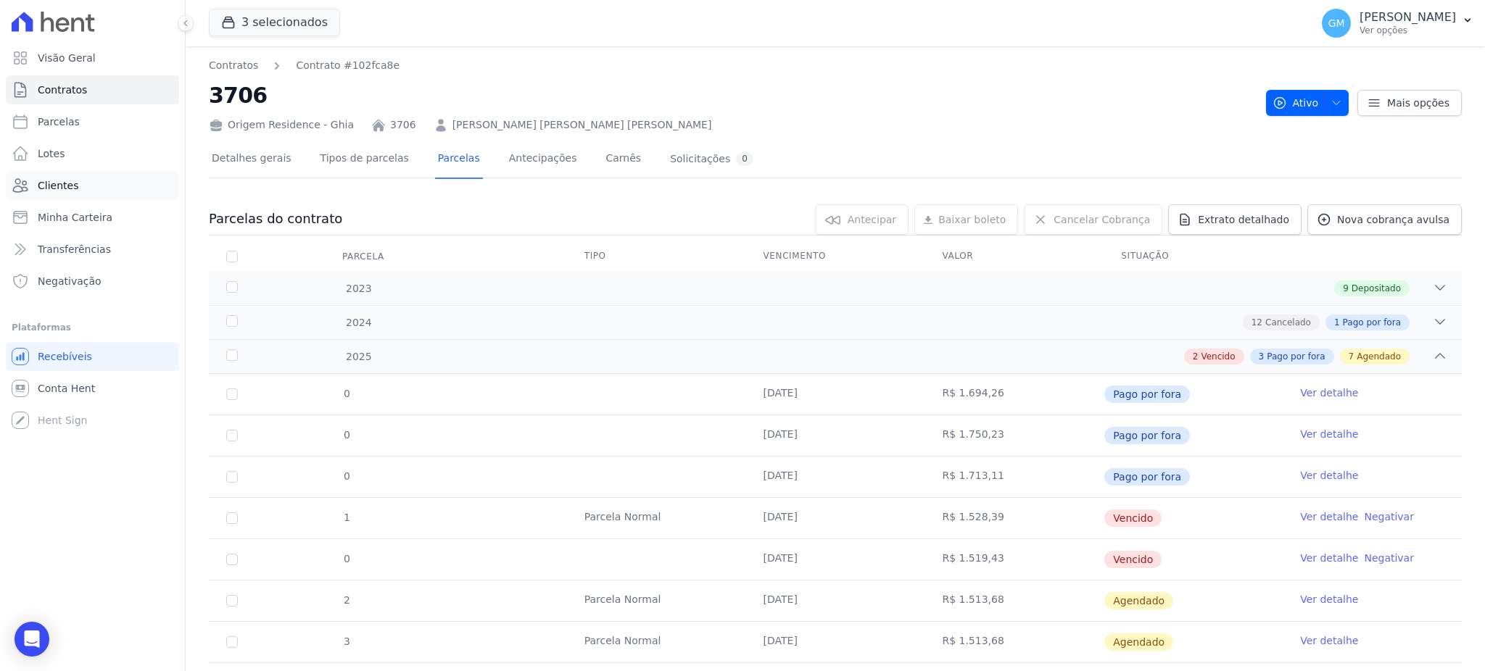
click at [71, 189] on span "Clientes" at bounding box center [58, 185] width 41 height 15
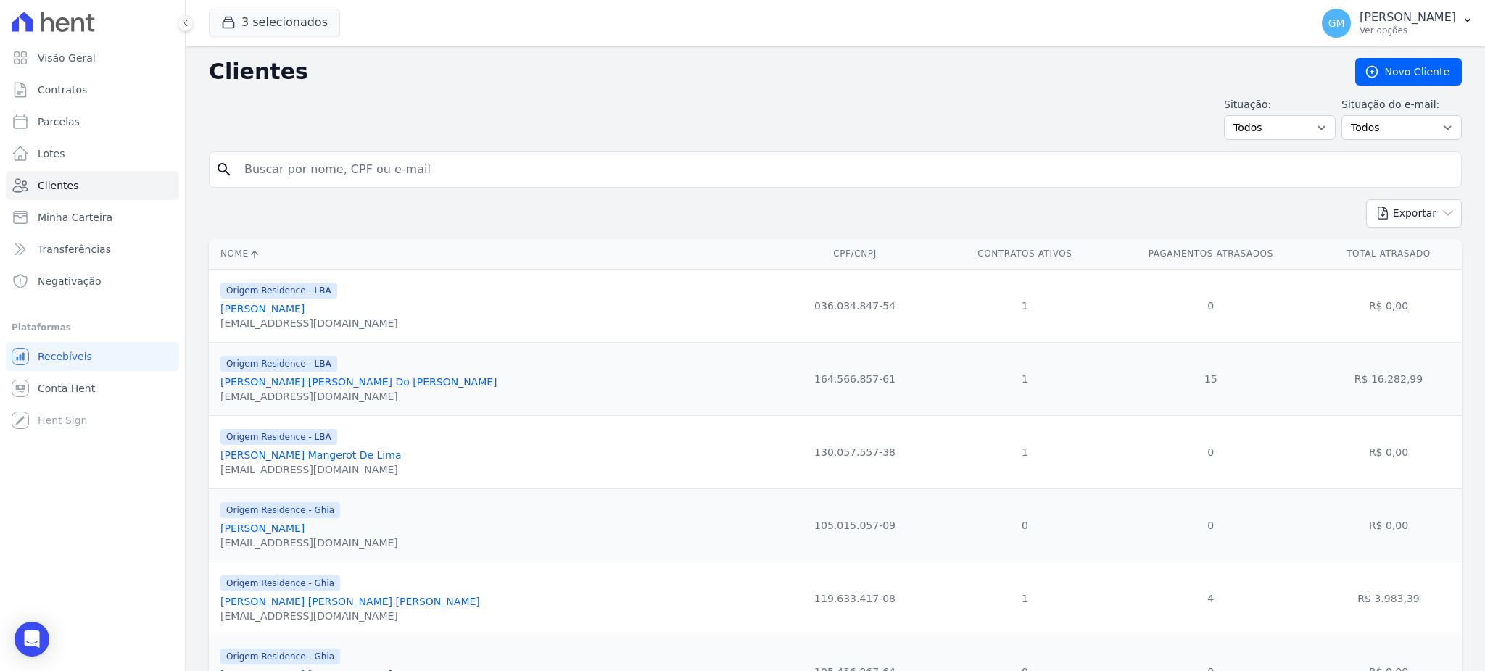
drag, startPoint x: 296, startPoint y: 178, endPoint x: 302, endPoint y: 173, distance: 7.8
click at [302, 173] on input "search" at bounding box center [846, 169] width 1220 height 29
paste input "Filipe De Souza Santana"
type input "Filipe De Souza Santana"
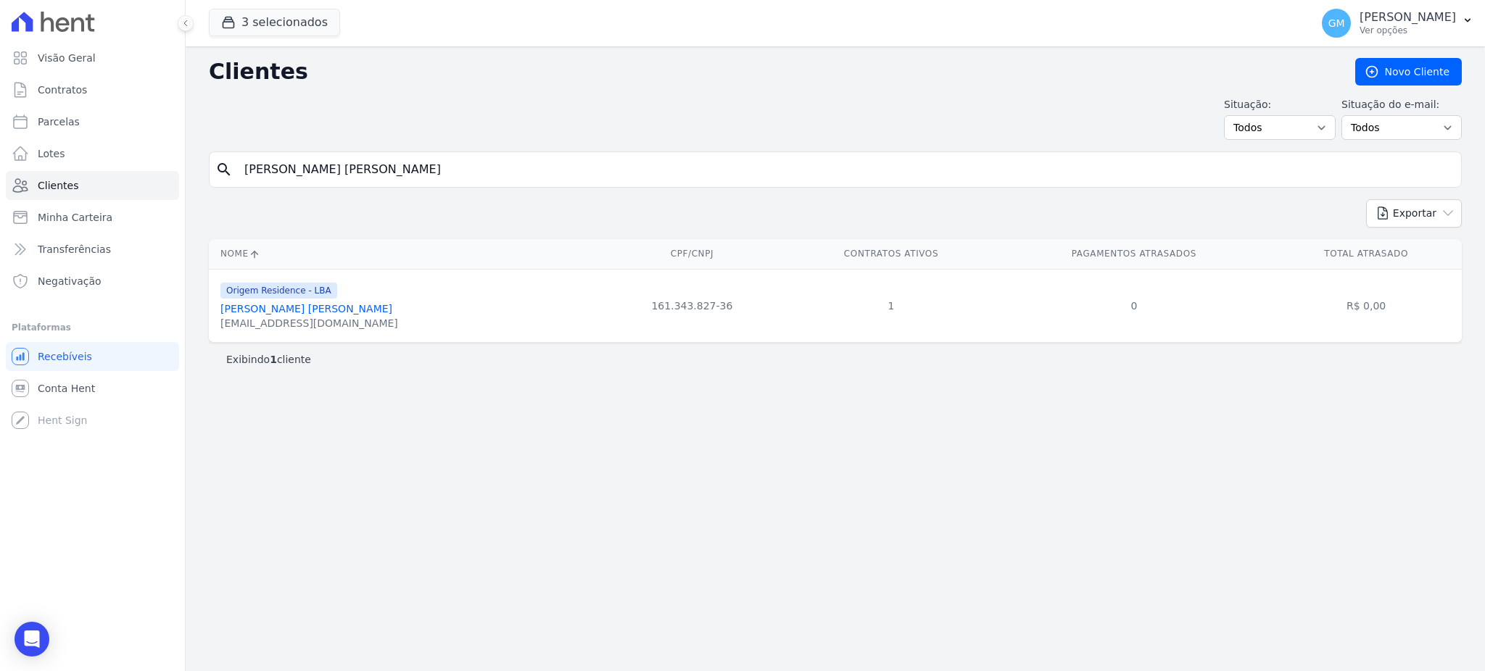
click at [294, 315] on link "Filipe De Souza Santana" at bounding box center [306, 309] width 172 height 12
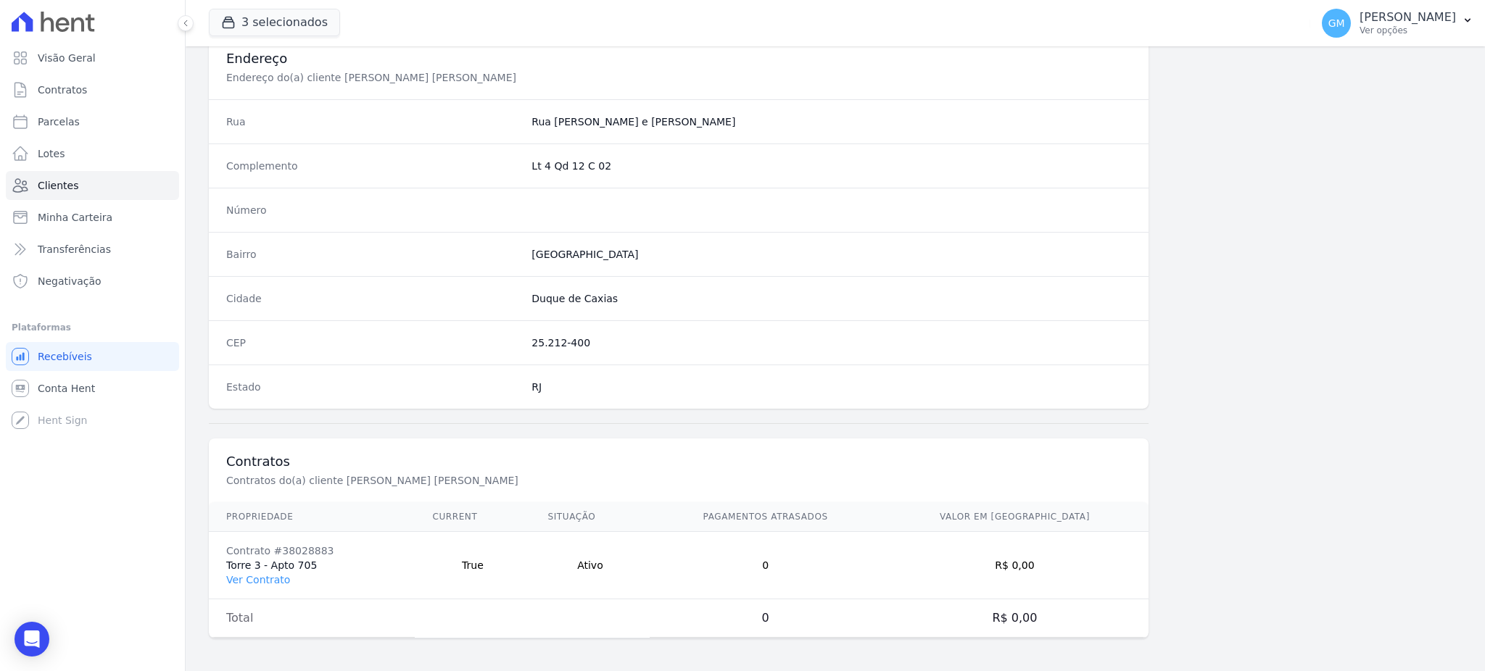
scroll to position [686, 0]
click at [273, 579] on link "Ver Contrato" at bounding box center [258, 578] width 64 height 12
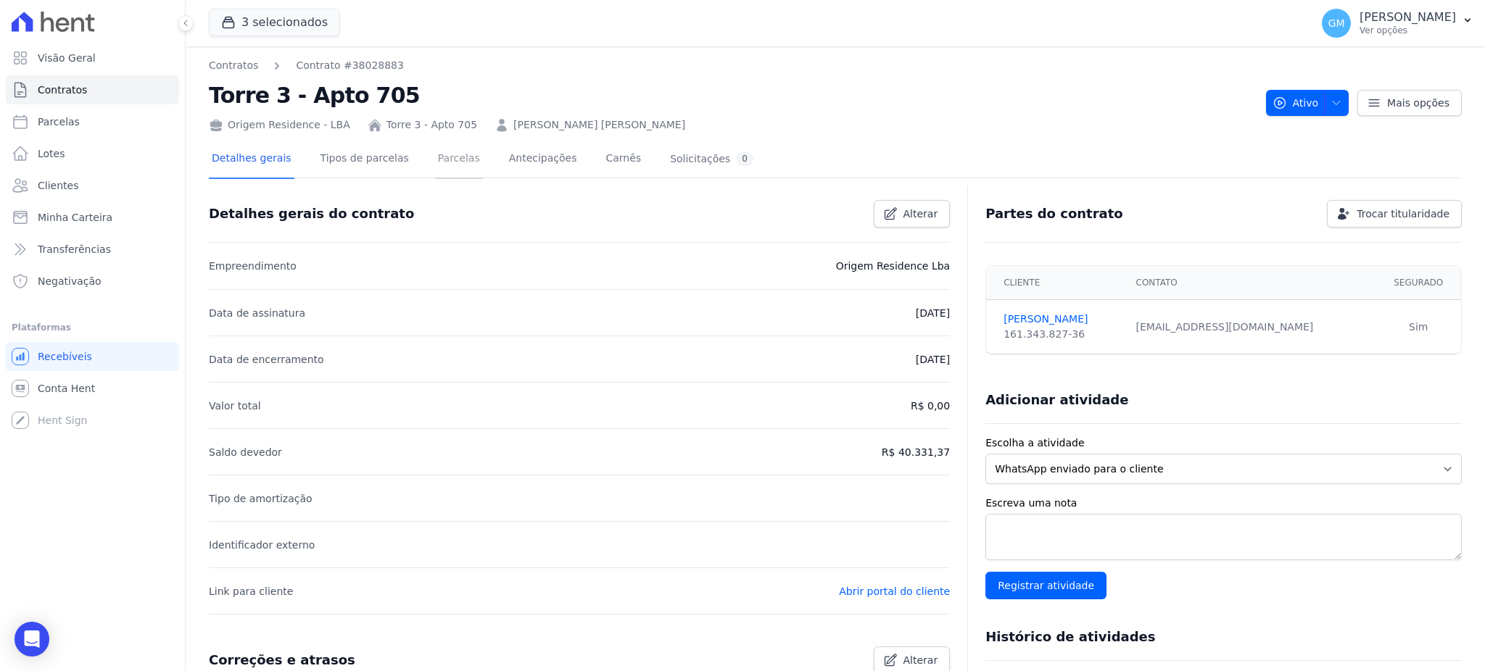
click at [435, 162] on link "Parcelas" at bounding box center [459, 160] width 48 height 38
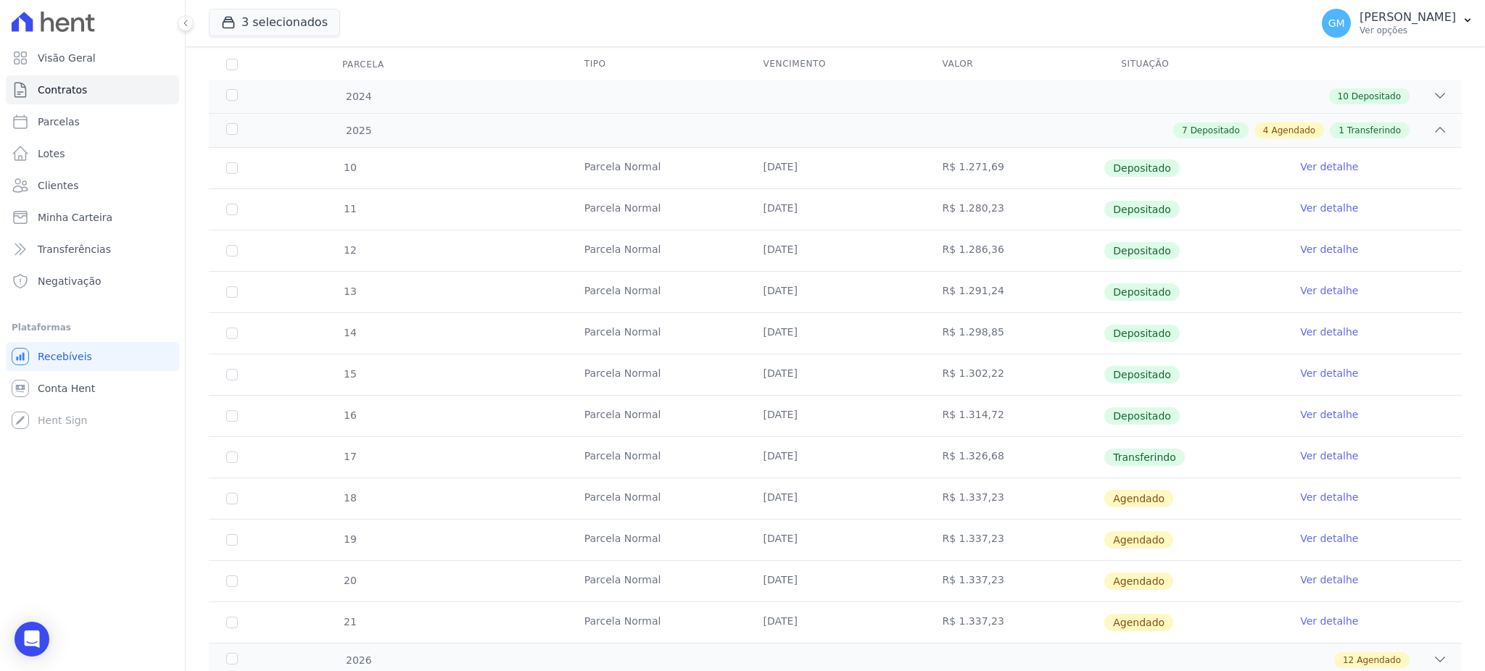
scroll to position [193, 0]
click at [1304, 454] on link "Ver detalhe" at bounding box center [1329, 455] width 58 height 15
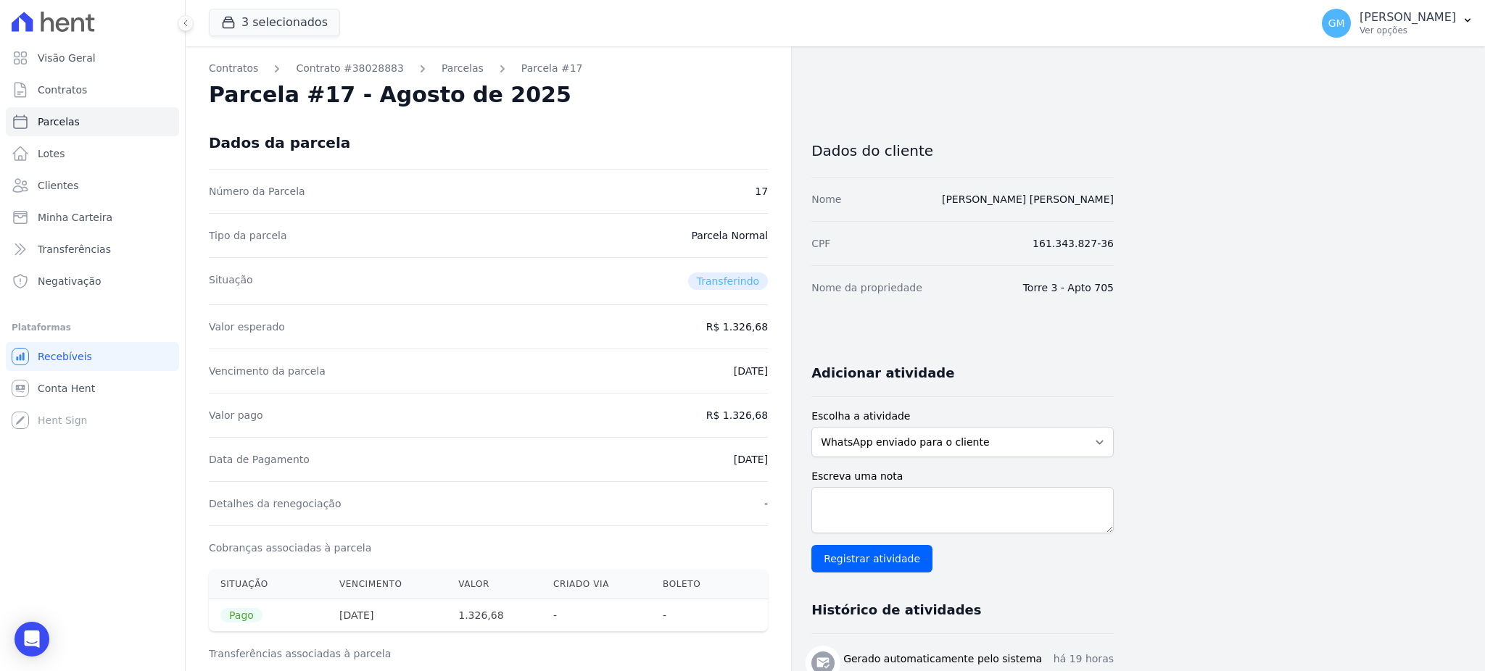
drag, startPoint x: 743, startPoint y: 455, endPoint x: 777, endPoint y: 457, distance: 34.8
copy dd "[DATE]"
drag, startPoint x: 729, startPoint y: 415, endPoint x: 779, endPoint y: 410, distance: 50.2
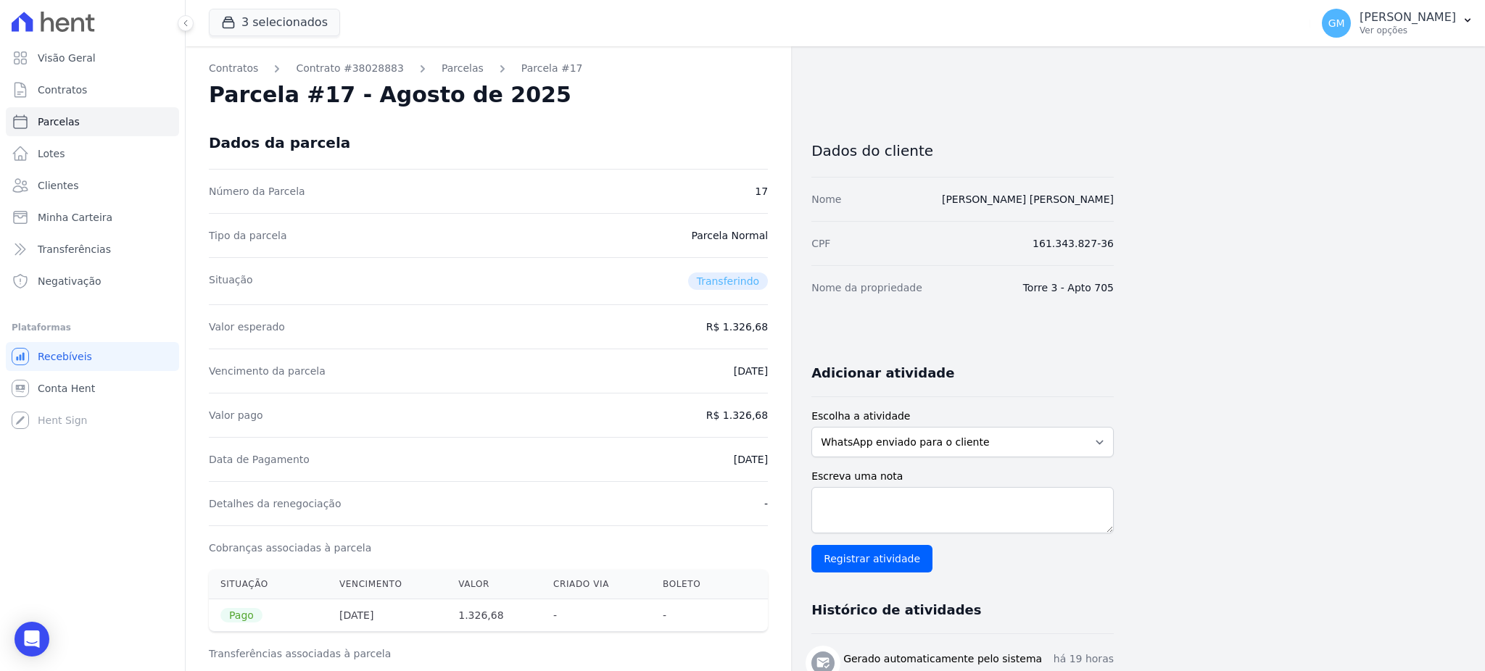
copy dd "1.326,68"
click at [690, 516] on div "Detalhes da renegociação -" at bounding box center [488, 503] width 559 height 44
drag, startPoint x: 701, startPoint y: 464, endPoint x: 782, endPoint y: 463, distance: 80.5
copy dd "[DATE]"
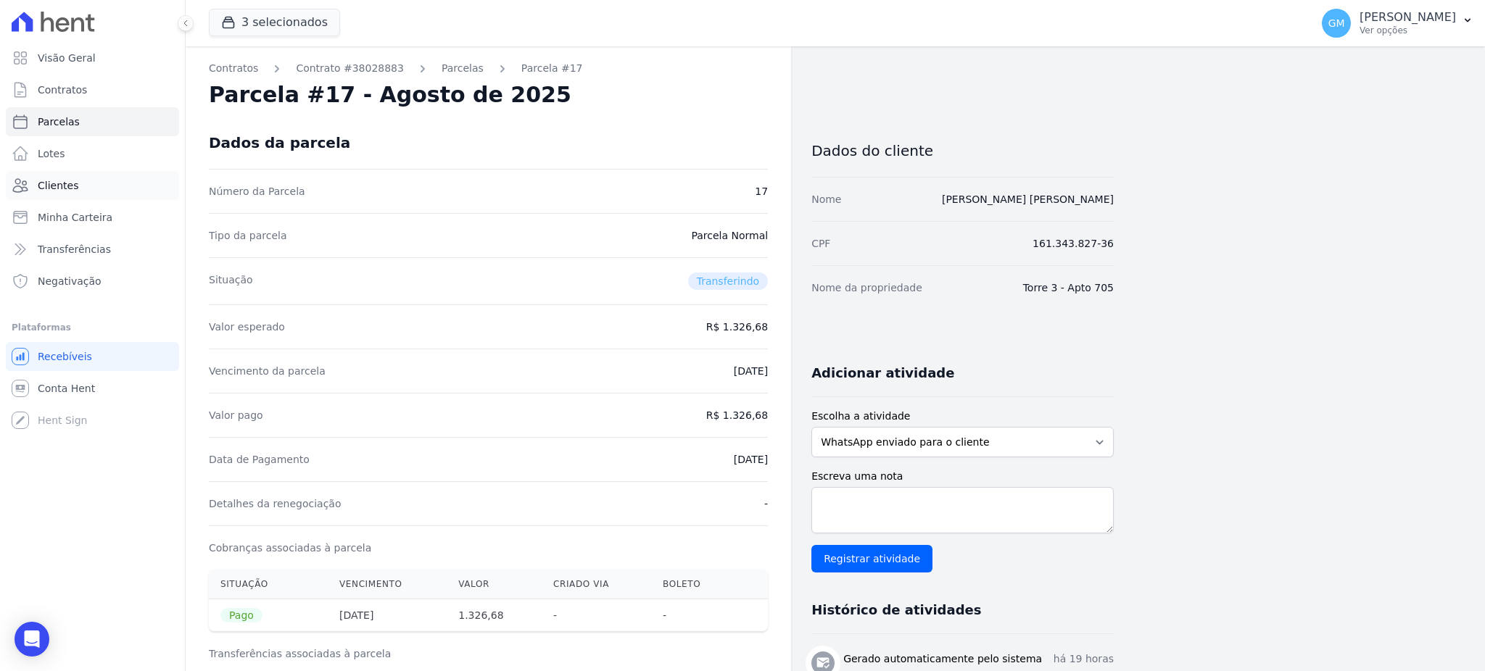
click at [78, 195] on link "Clientes" at bounding box center [92, 185] width 173 height 29
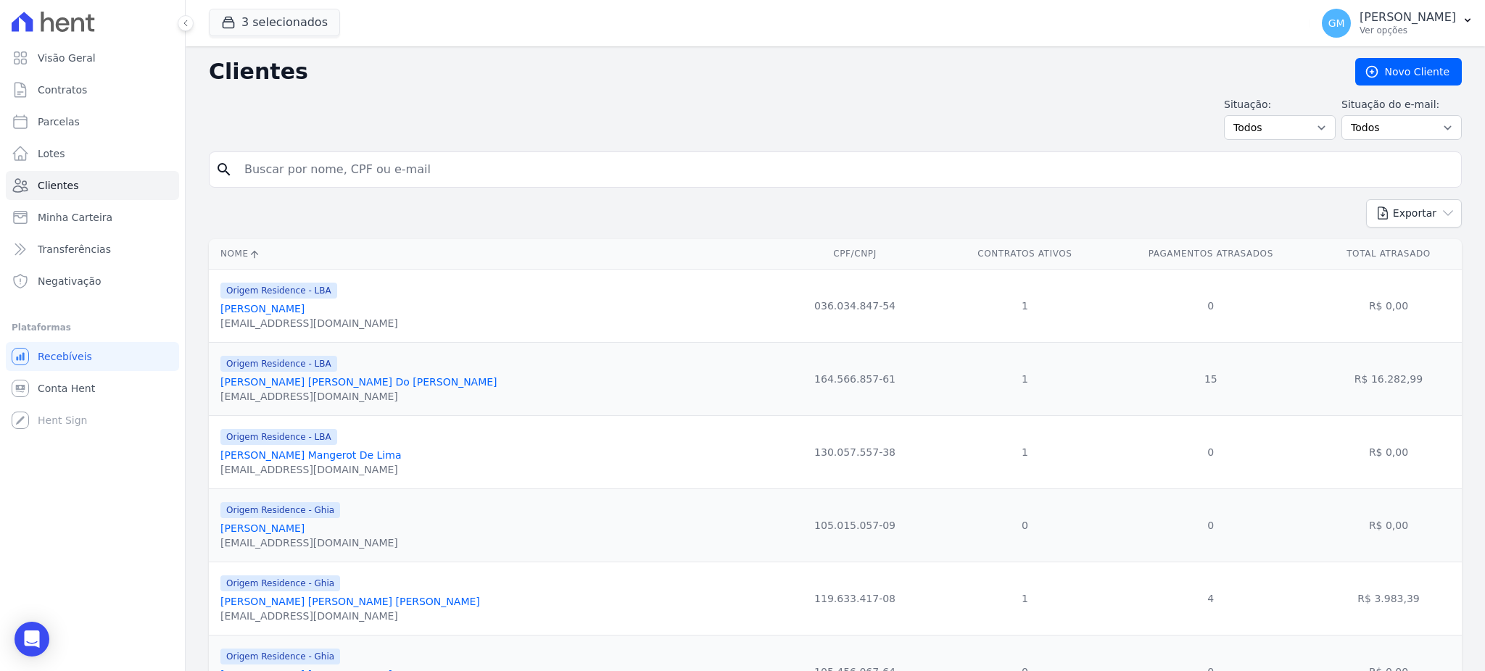
click at [334, 171] on input "search" at bounding box center [846, 169] width 1220 height 29
paste input "Thayssa Da Silva Santos"
type input "Thayssa Da Silva Santos"
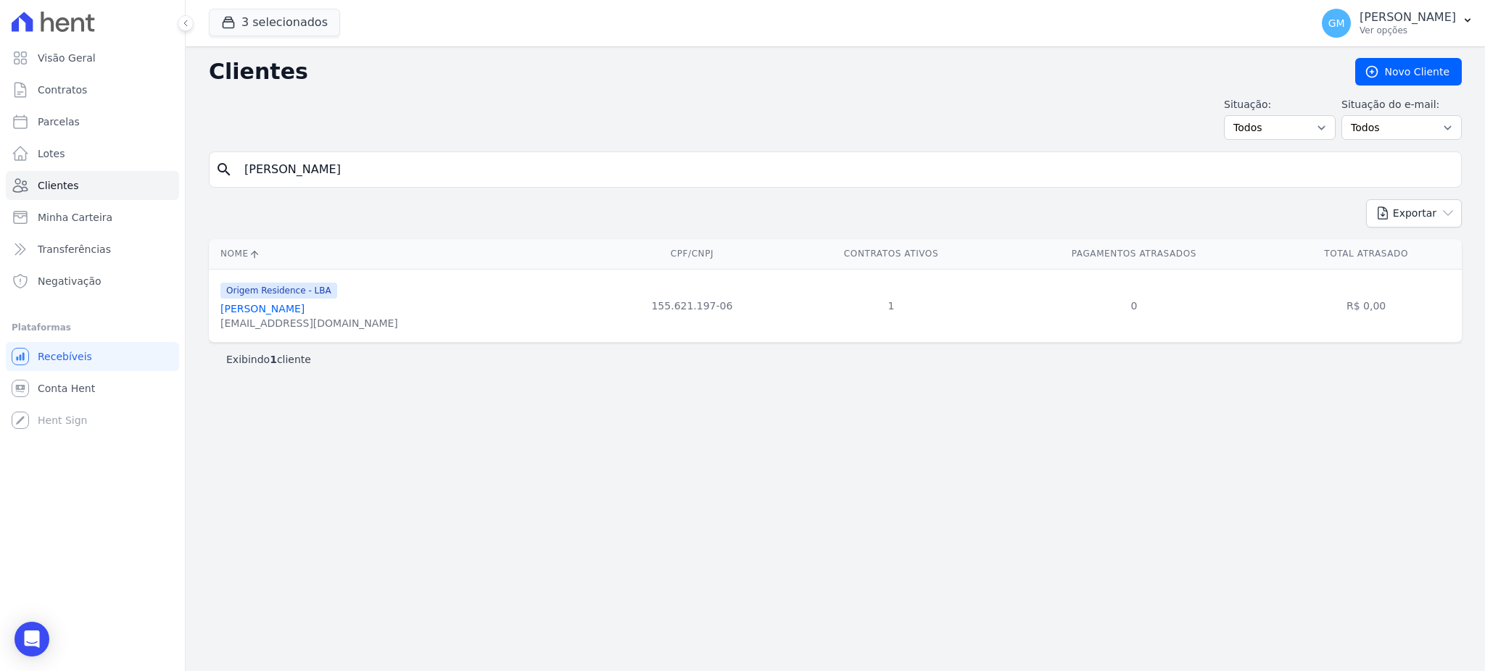
click at [277, 310] on link "Thayssa Da Silva Santos" at bounding box center [262, 309] width 84 height 12
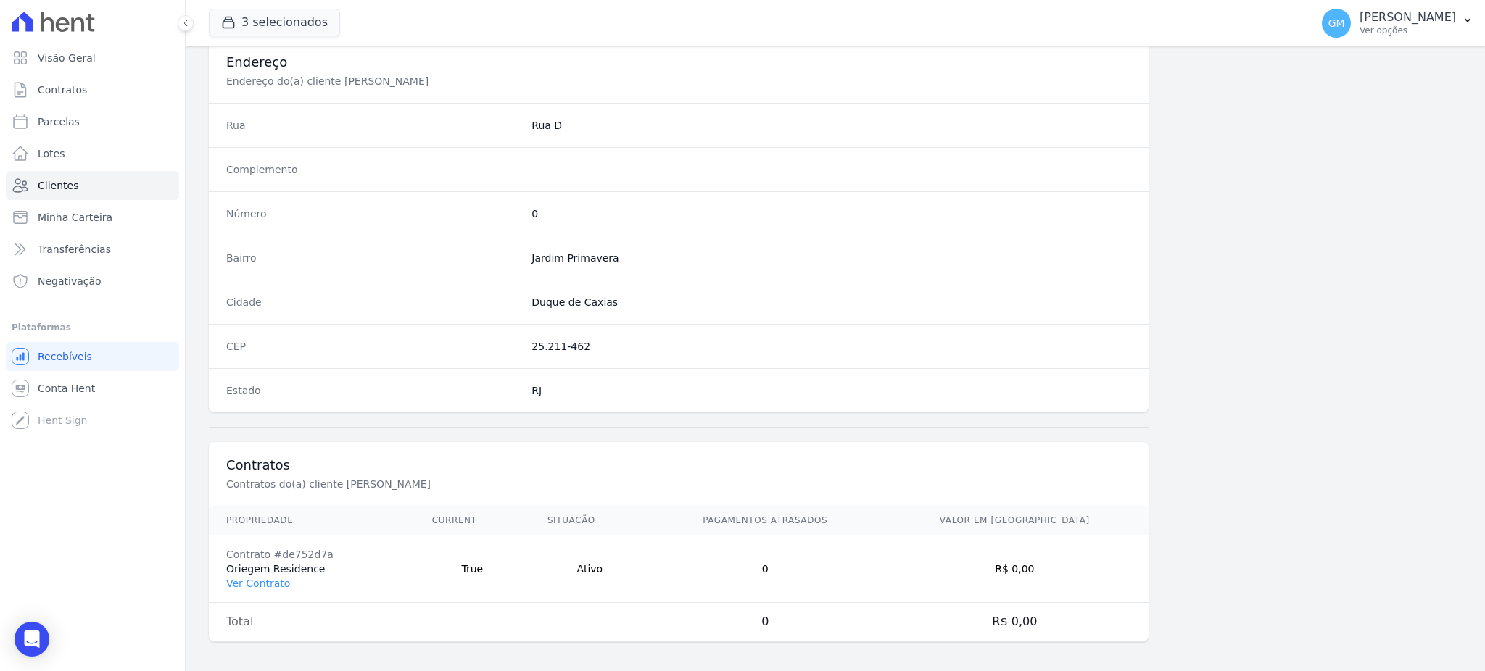
scroll to position [686, 0]
click at [258, 584] on link "Ver Contrato" at bounding box center [258, 578] width 64 height 12
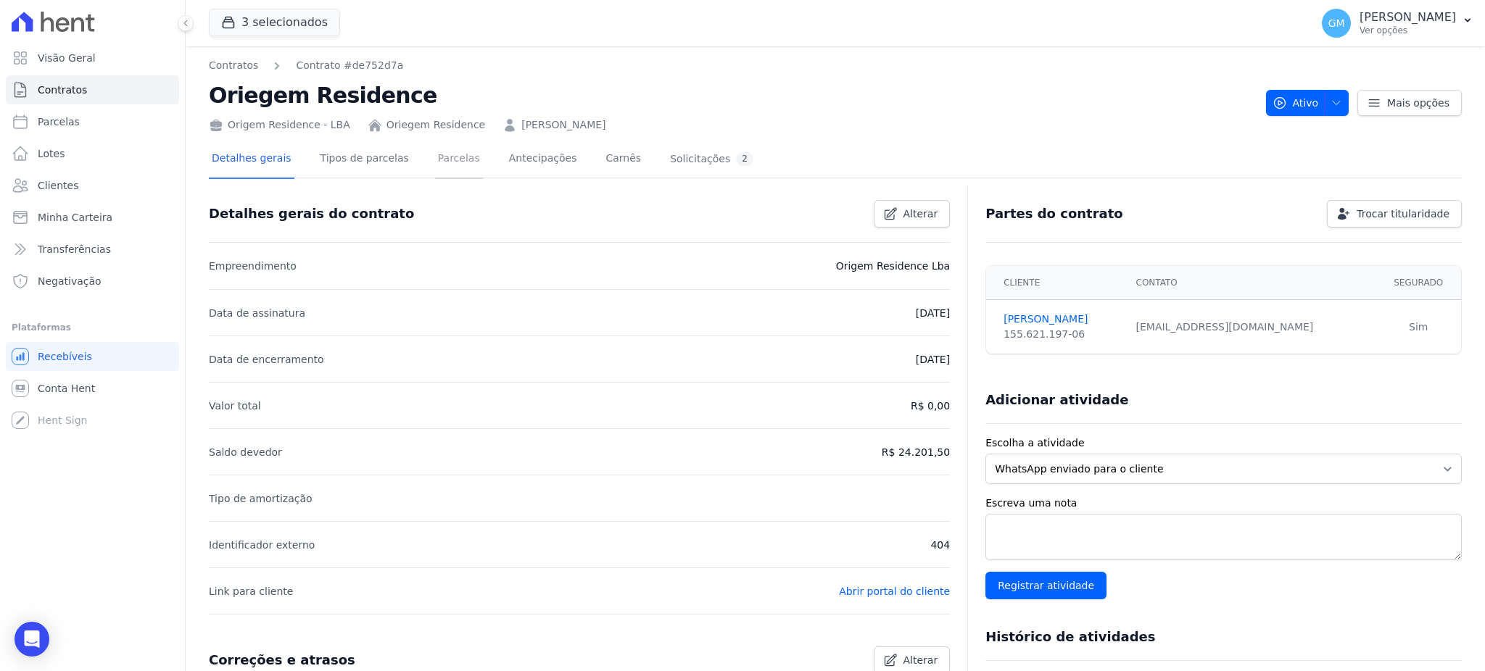
click at [443, 154] on link "Parcelas" at bounding box center [459, 160] width 48 height 38
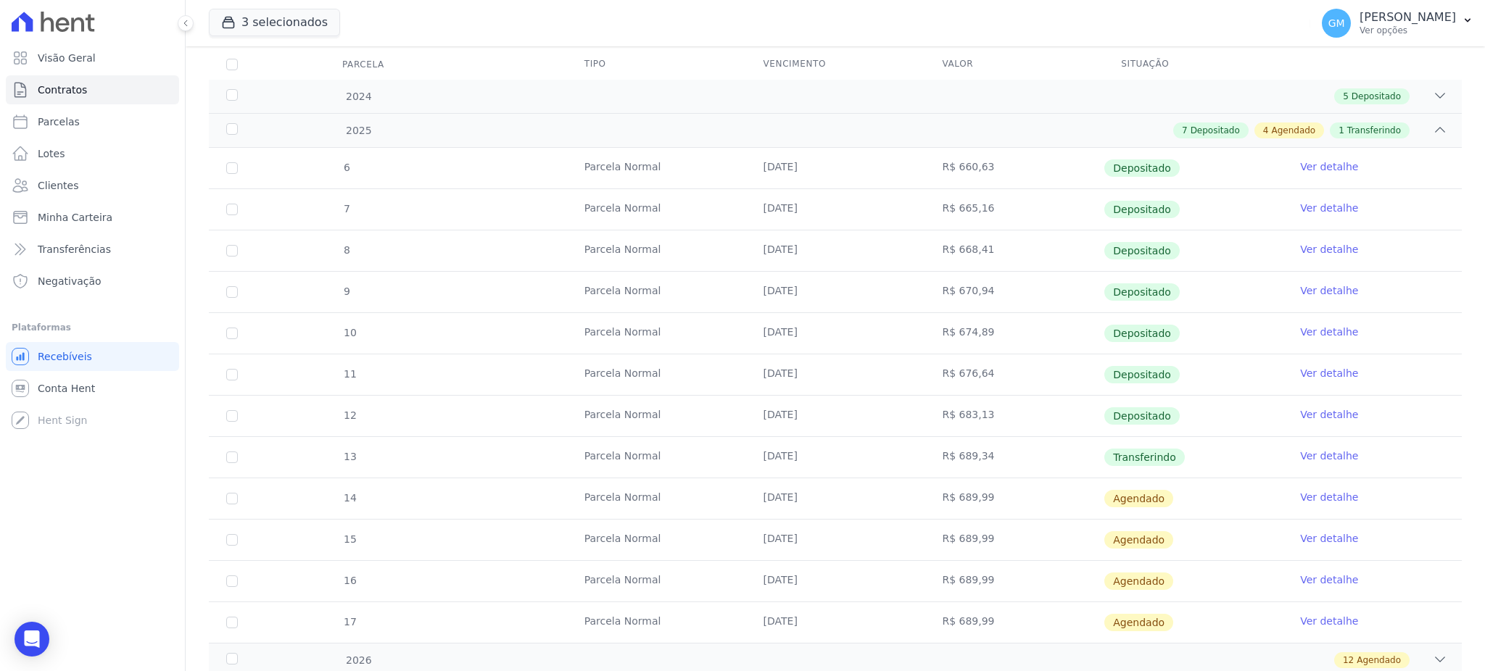
scroll to position [193, 0]
click at [1147, 461] on span "Transferindo" at bounding box center [1144, 456] width 80 height 17
click at [1328, 451] on link "Ver detalhe" at bounding box center [1329, 455] width 58 height 15
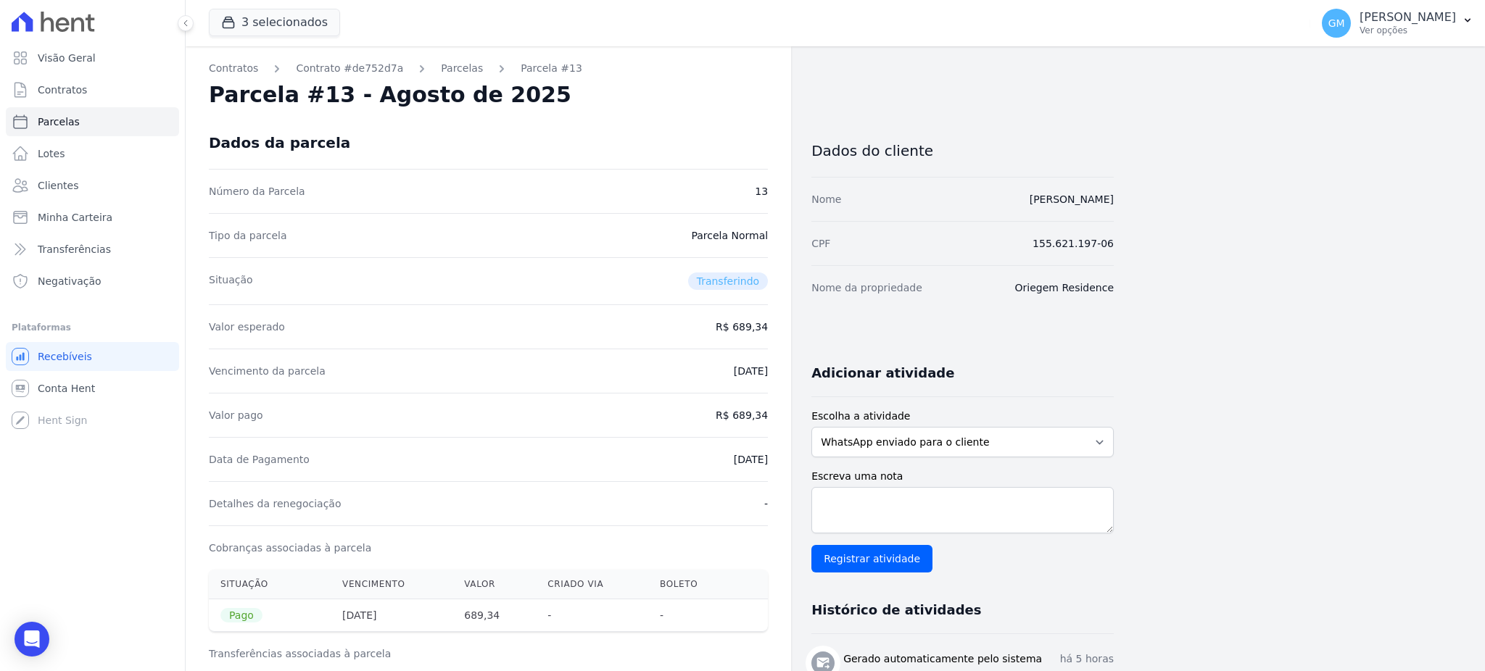
drag, startPoint x: 699, startPoint y: 459, endPoint x: 777, endPoint y: 468, distance: 78.8
copy dd "[DATE]"
drag, startPoint x: 737, startPoint y: 414, endPoint x: 780, endPoint y: 415, distance: 42.8
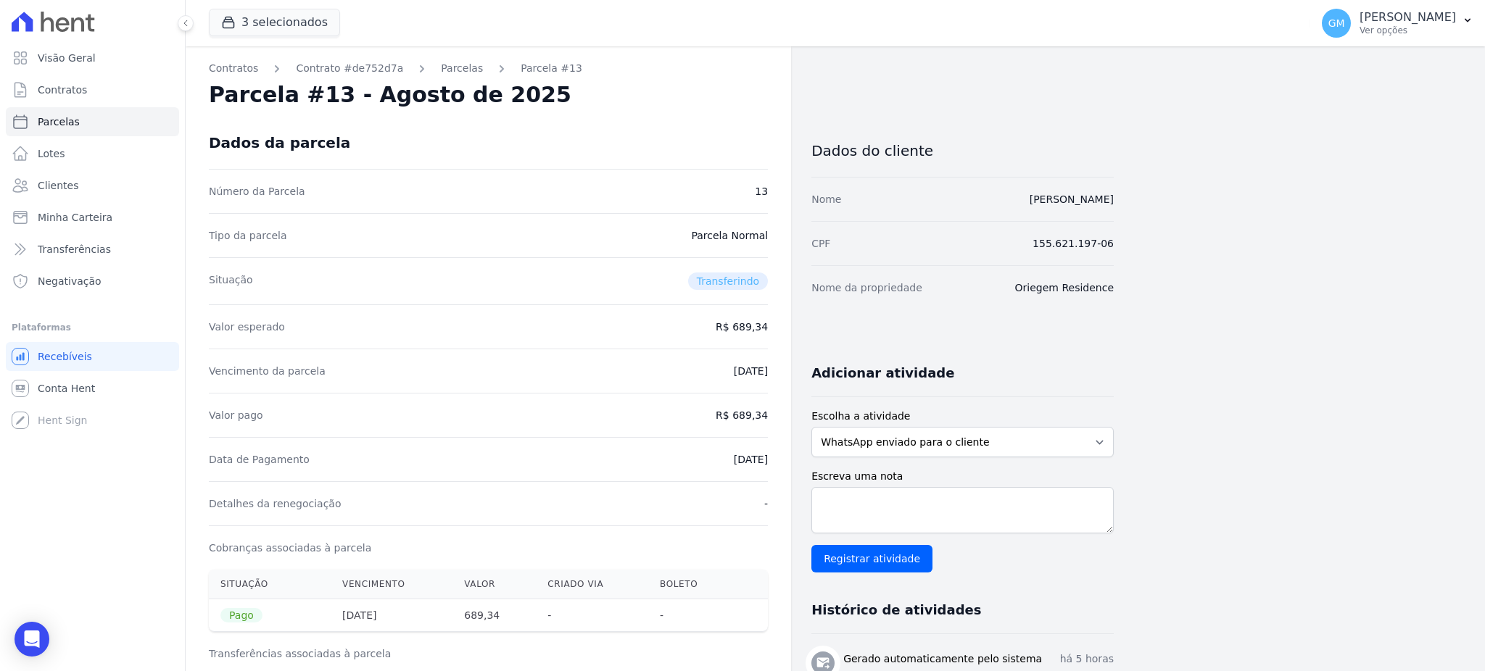
copy dd "689,34"
click at [669, 419] on div "Valor pago R$ 689,34" at bounding box center [488, 415] width 559 height 44
drag, startPoint x: 679, startPoint y: 466, endPoint x: 781, endPoint y: 464, distance: 102.3
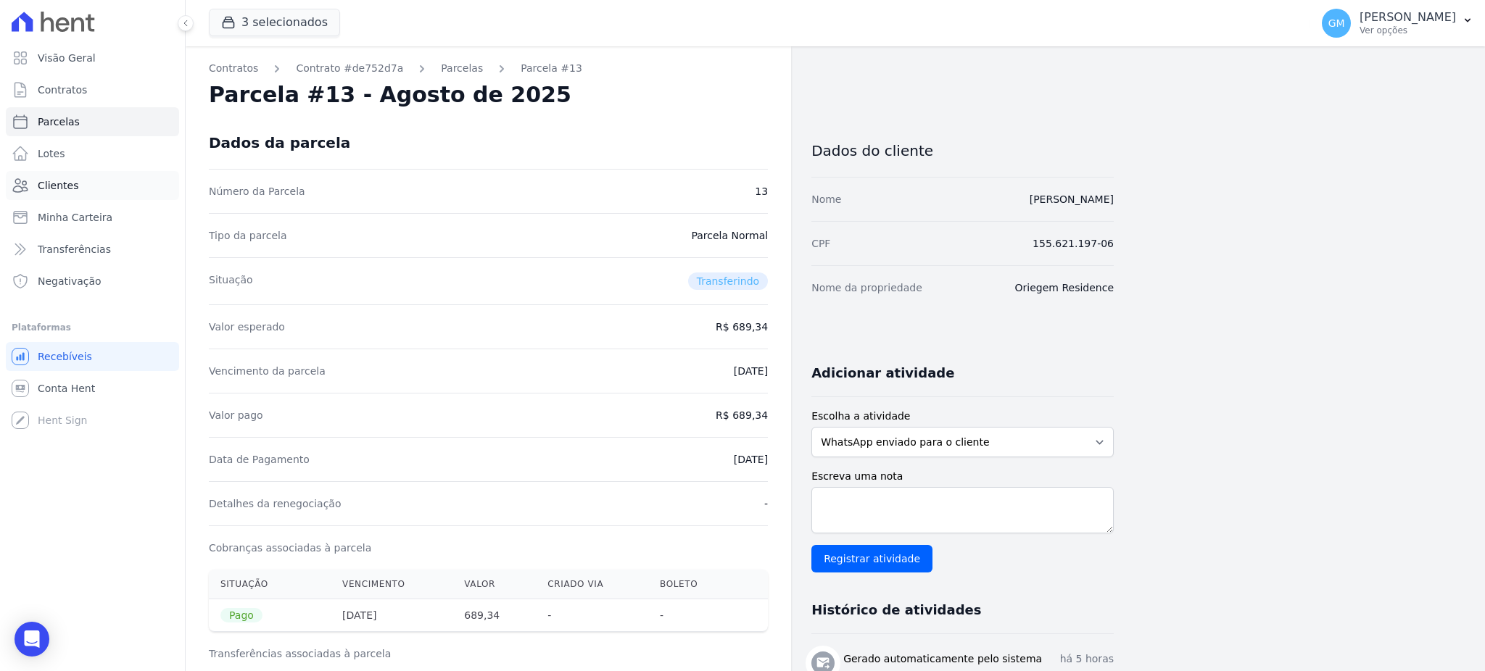
click at [87, 183] on link "Clientes" at bounding box center [92, 185] width 173 height 29
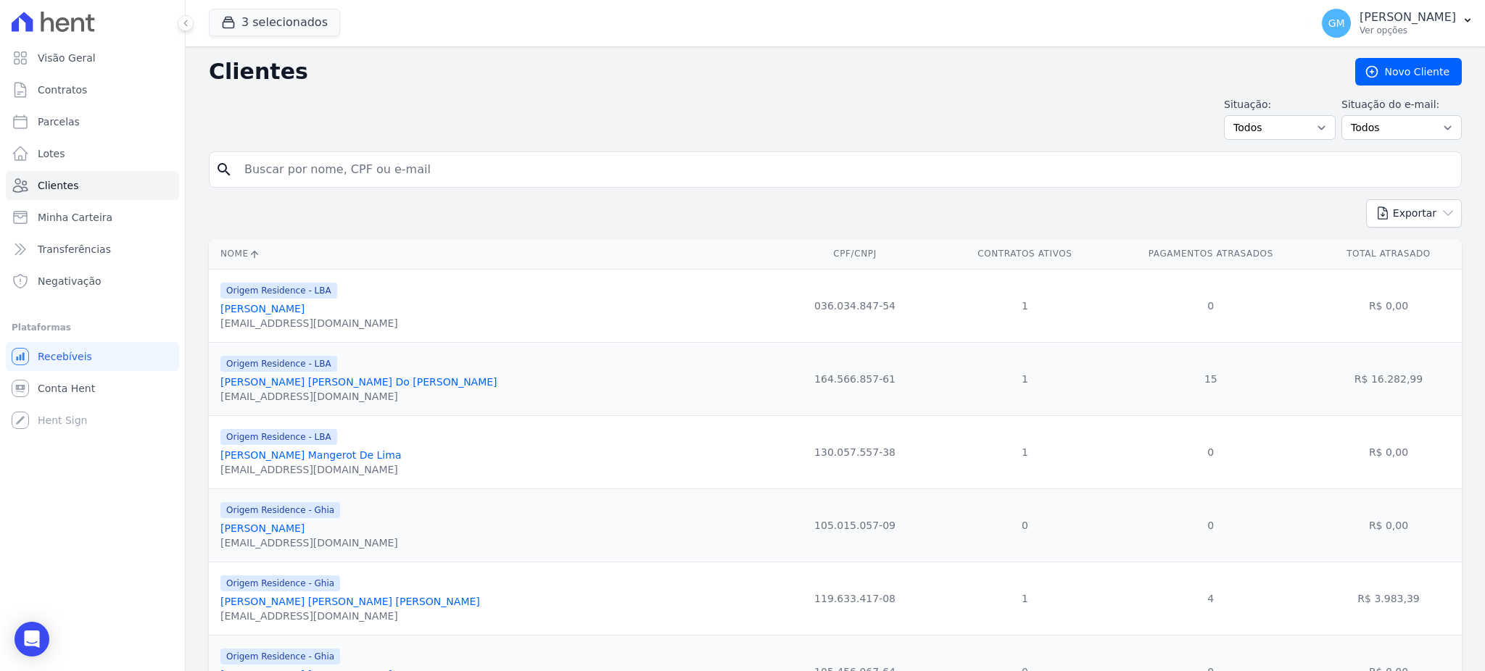
click at [325, 169] on input "search" at bounding box center [846, 169] width 1220 height 29
paste input "Caio Rosa Felisberto"
type input "Caio Rosa Felisberto"
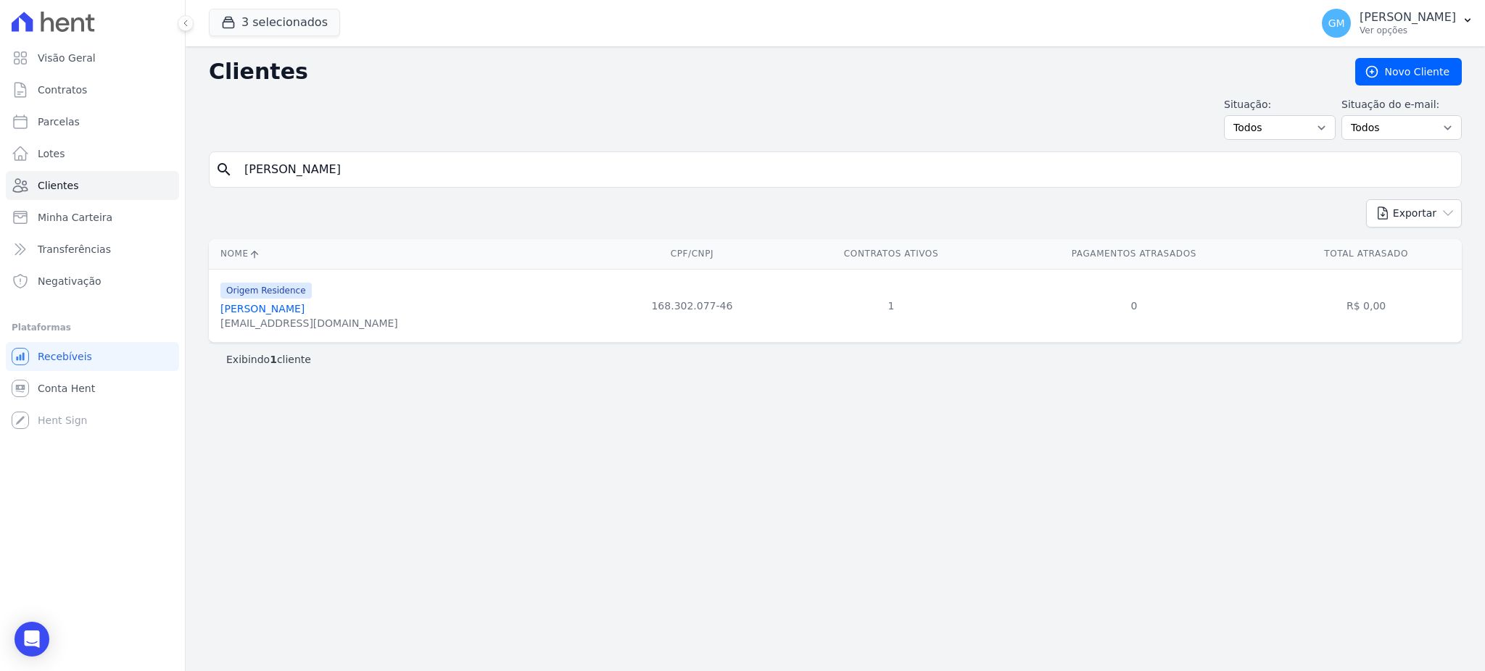
click at [281, 313] on link "Caio Rosa Felisberto" at bounding box center [262, 309] width 84 height 12
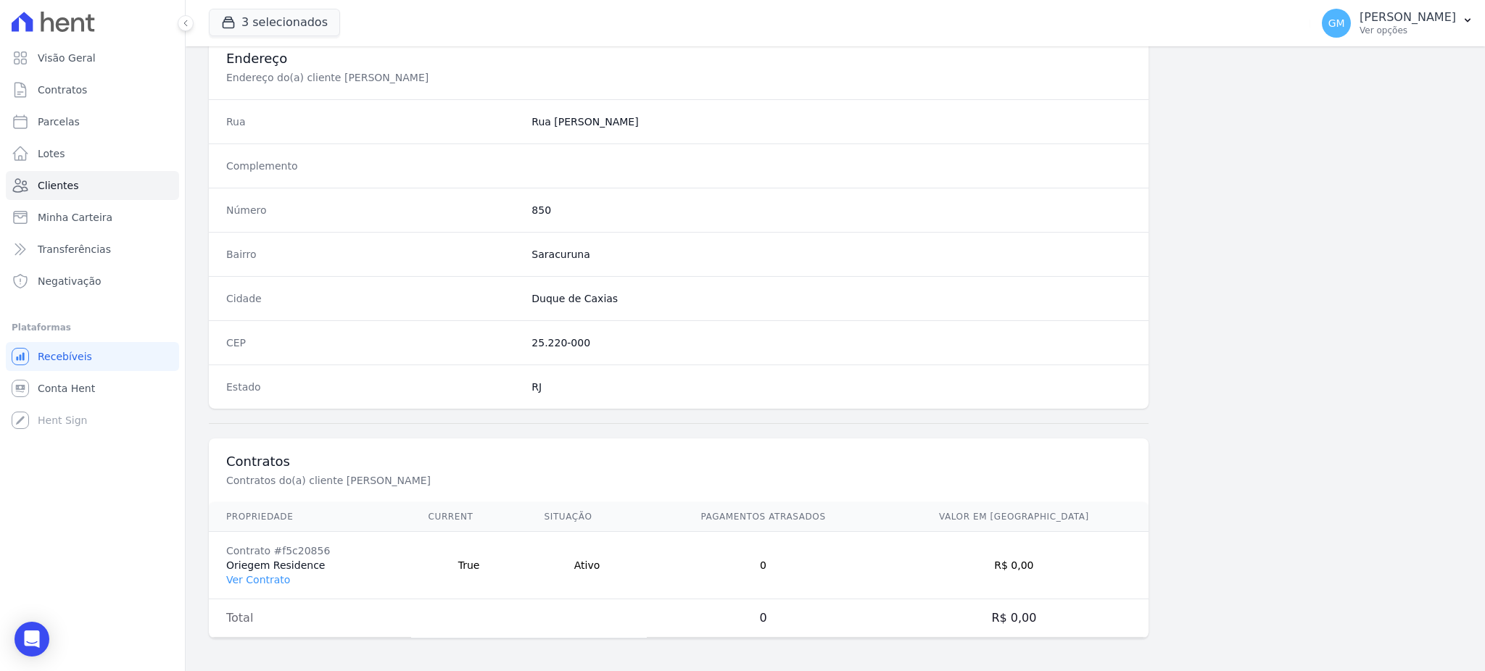
scroll to position [686, 0]
click at [262, 584] on td "Contrato #f5c20856 Oriegem Residence Ver Contrato" at bounding box center [310, 563] width 202 height 67
click at [262, 576] on link "Ver Contrato" at bounding box center [258, 578] width 64 height 12
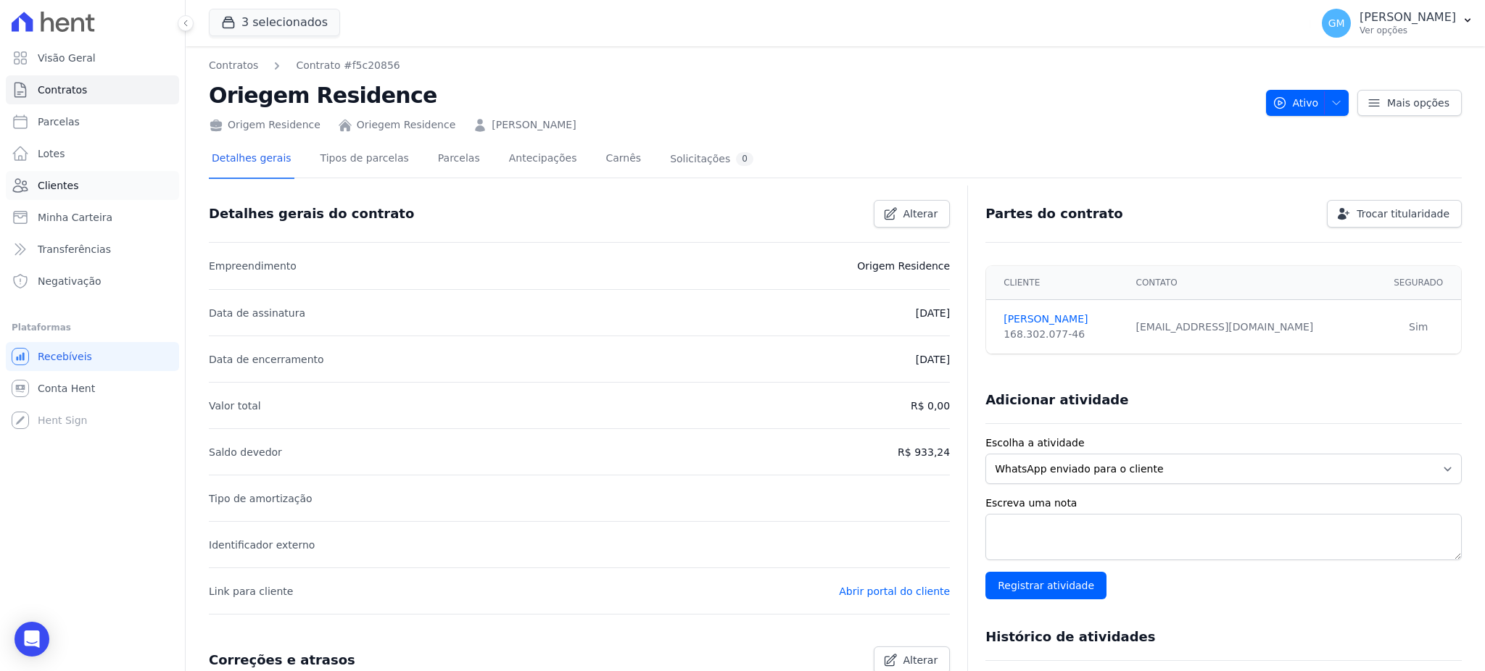
click at [73, 186] on span "Clientes" at bounding box center [58, 185] width 41 height 15
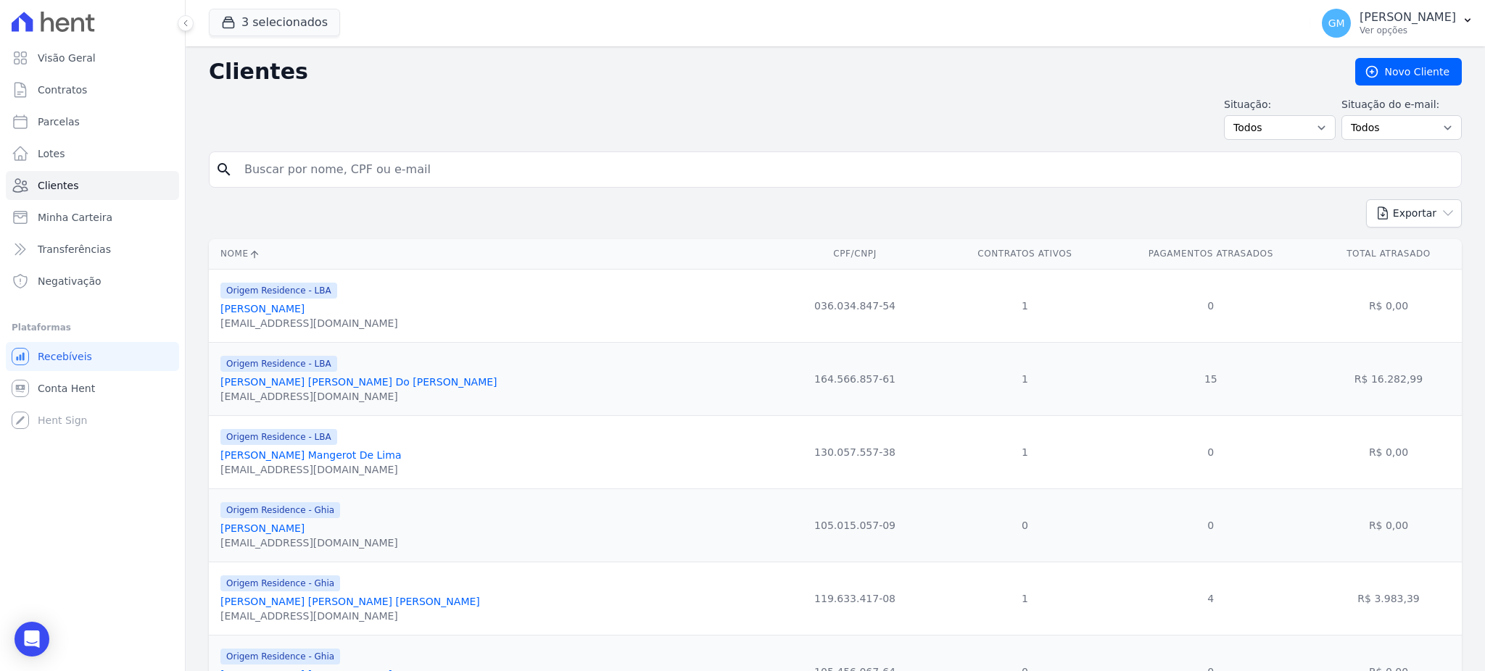
click at [354, 167] on input "search" at bounding box center [846, 169] width 1220 height 29
paste input "Bryan Barros Oliveira"
type input "Bryan Barros Oliveira"
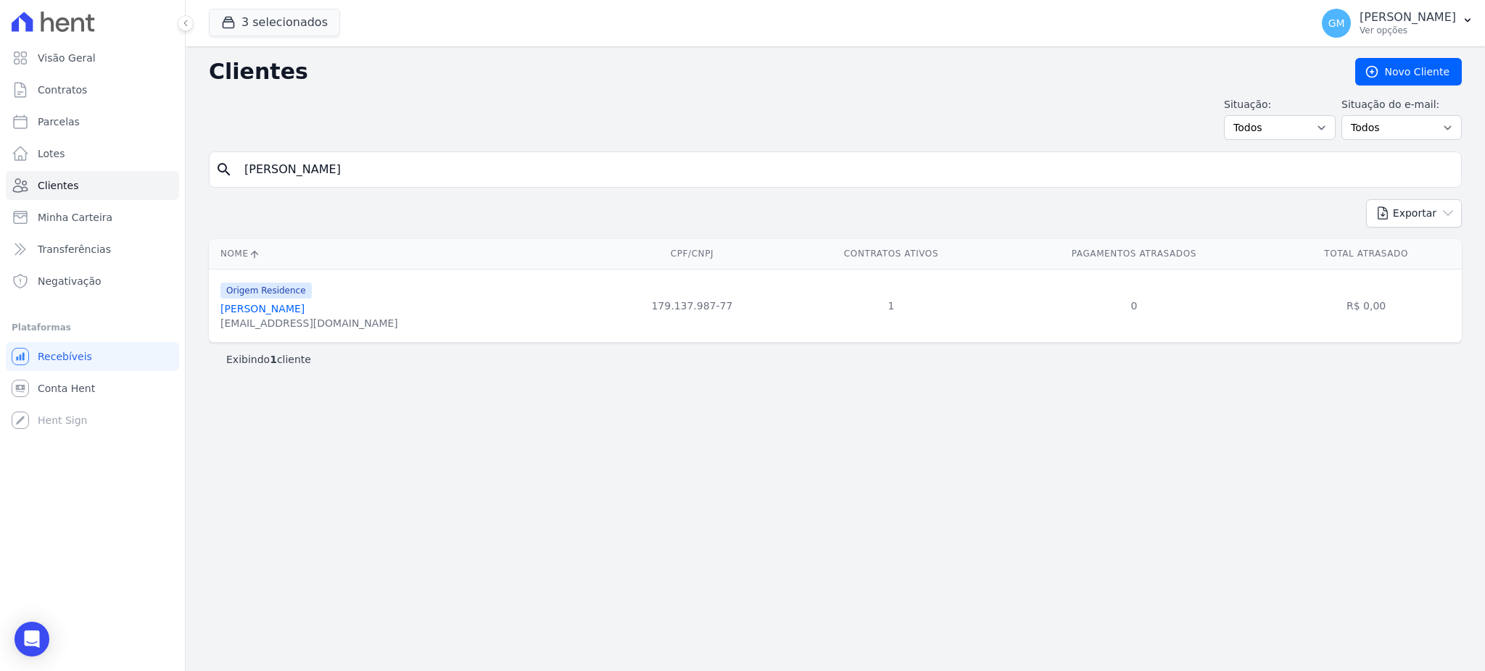
click at [276, 307] on link "Bryan Barros Oliveira" at bounding box center [262, 309] width 84 height 12
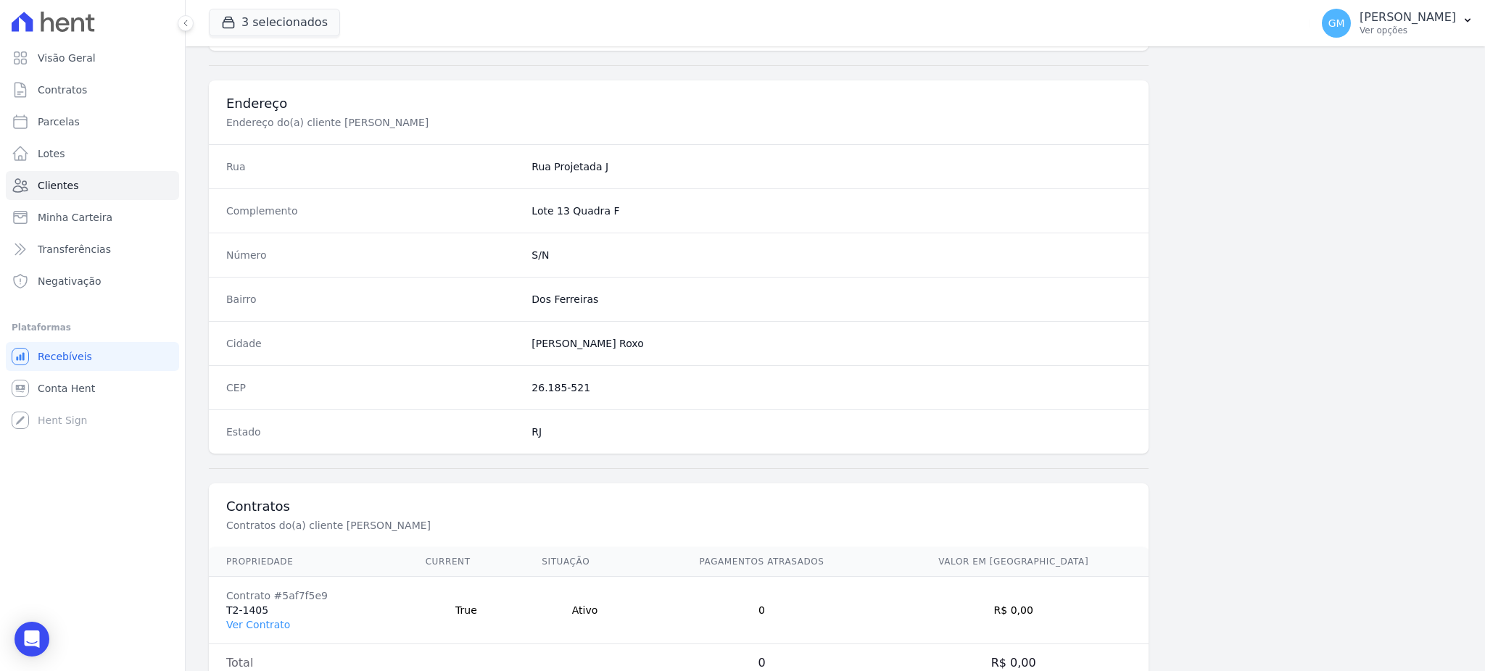
scroll to position [686, 0]
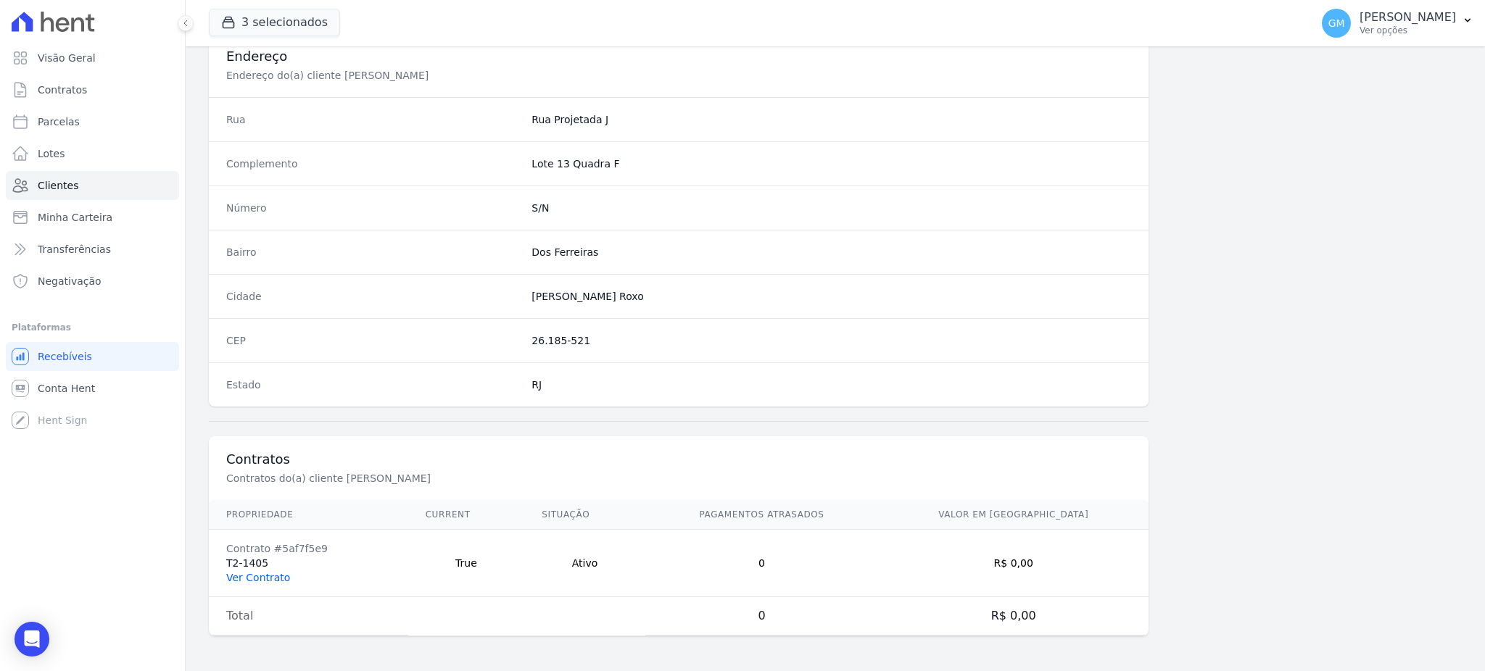
click at [233, 574] on link "Ver Contrato" at bounding box center [258, 578] width 64 height 12
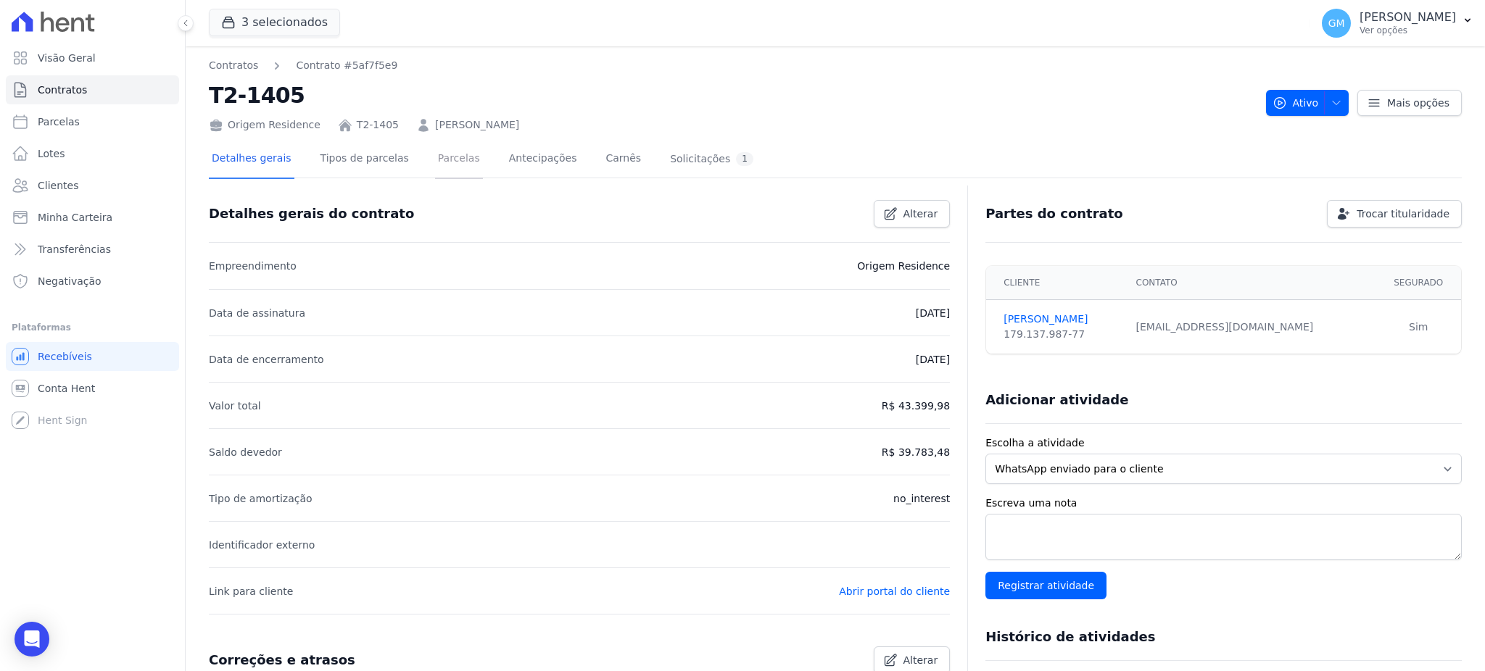
click at [435, 169] on link "Parcelas" at bounding box center [459, 160] width 48 height 38
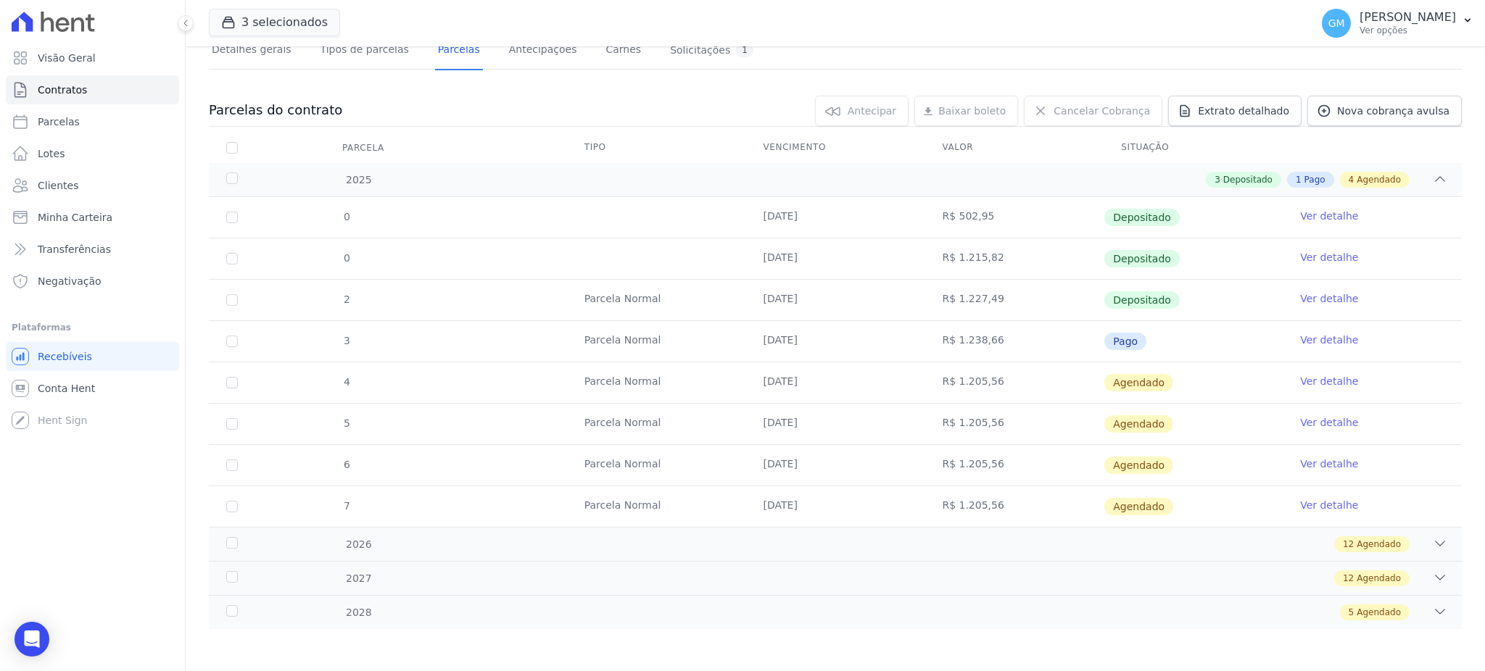
scroll to position [109, 0]
click at [1307, 336] on link "Ver detalhe" at bounding box center [1329, 339] width 58 height 15
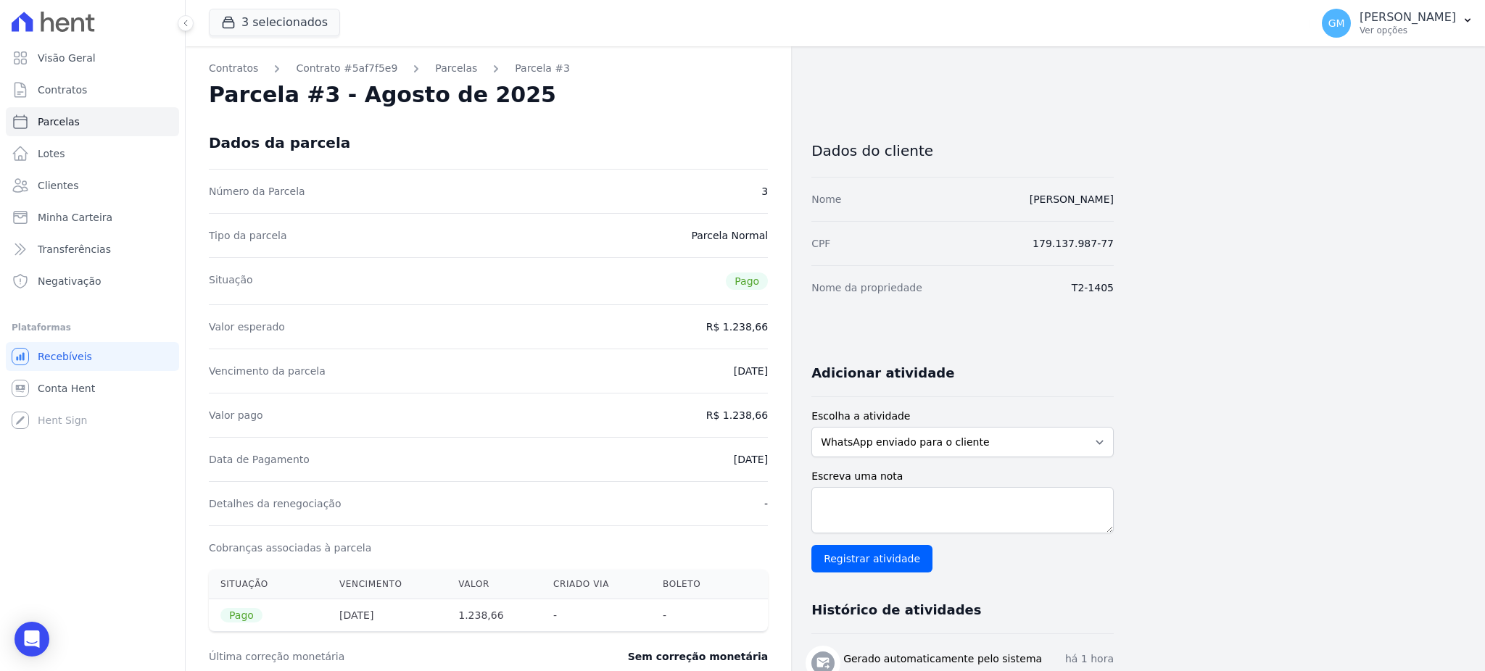
click at [669, 437] on div "Data de Pagamento 25/08/2025" at bounding box center [488, 459] width 559 height 44
drag, startPoint x: 712, startPoint y: 452, endPoint x: 769, endPoint y: 454, distance: 56.6
click at [769, 454] on div "Contratos Contrato #5af7f5e9 Parcelas Parcela #3 Parcela #3 - Agosto de 2025 Da…" at bounding box center [488, 583] width 605 height 1075
drag, startPoint x: 731, startPoint y: 413, endPoint x: 781, endPoint y: 413, distance: 50.0
click at [781, 413] on div "Contratos Contrato #5af7f5e9 Parcelas Parcela #3 Parcela #3 - Agosto de 2025 Da…" at bounding box center [488, 583] width 605 height 1075
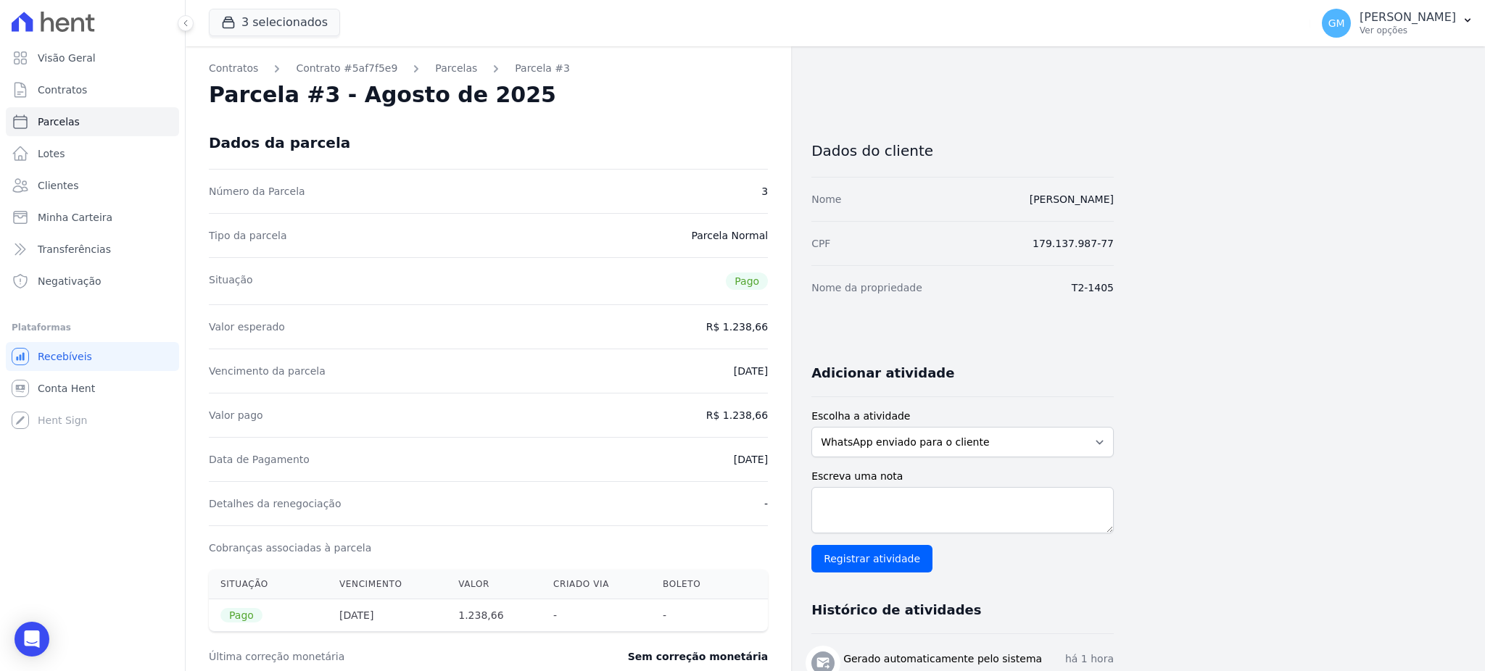
click at [678, 484] on div "Detalhes da renegociação -" at bounding box center [488, 503] width 559 height 44
drag, startPoint x: 699, startPoint y: 460, endPoint x: 772, endPoint y: 457, distance: 72.6
click at [772, 457] on div "Contratos Contrato #5af7f5e9 Parcelas Parcela #3 Parcela #3 - Agosto de 2025 Da…" at bounding box center [488, 583] width 605 height 1075
click at [64, 180] on span "Clientes" at bounding box center [58, 185] width 41 height 15
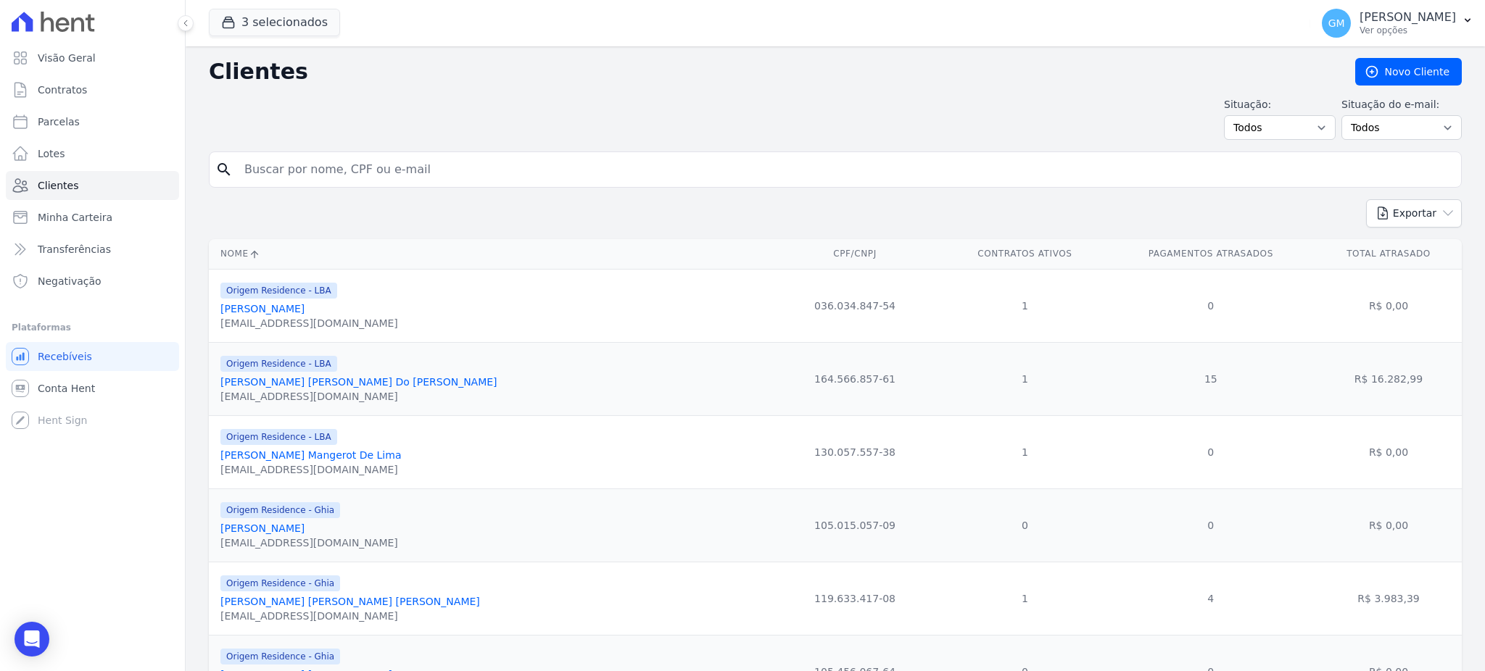
click at [325, 164] on input "search" at bounding box center [846, 169] width 1220 height 29
paste input "Barbara Santos Da Silva"
type input "Barbara Santos Da Silva"
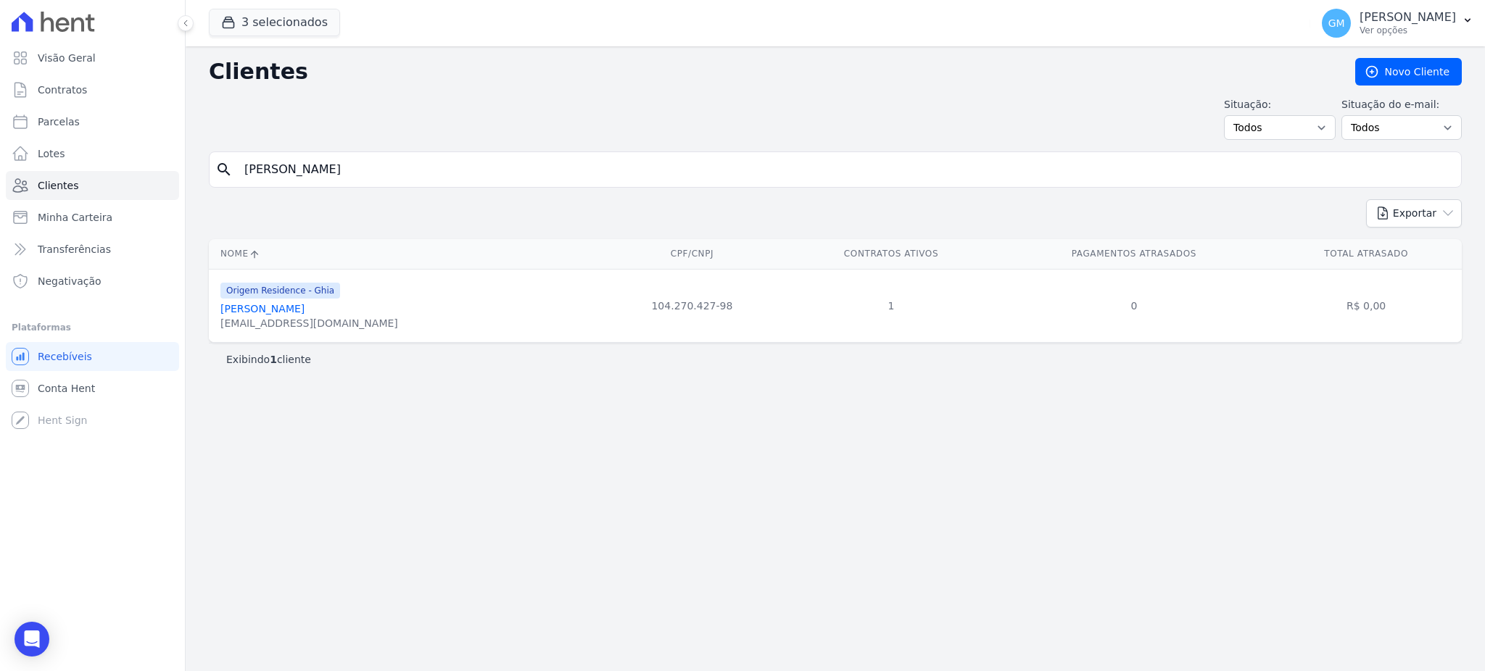
click at [305, 305] on link "Barbara Santos Da Silva" at bounding box center [262, 309] width 84 height 12
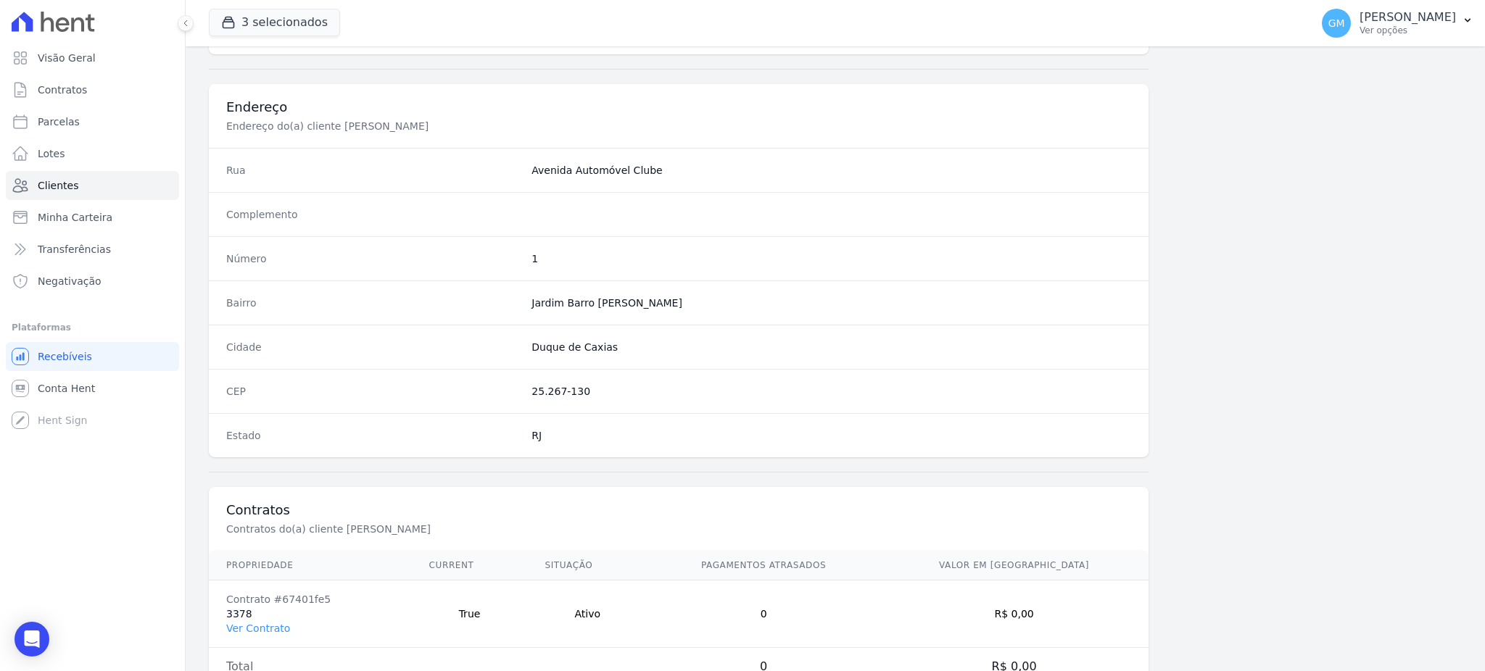
scroll to position [686, 0]
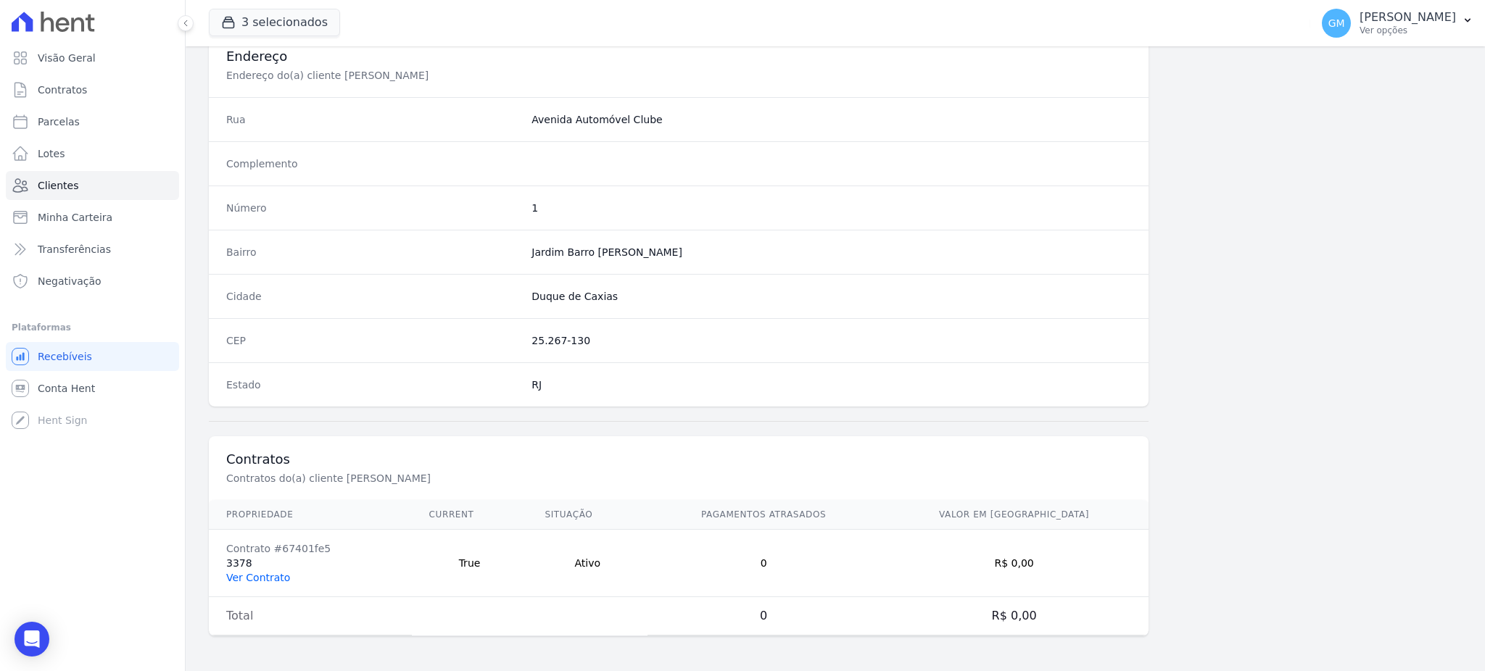
click at [271, 579] on link "Ver Contrato" at bounding box center [258, 578] width 64 height 12
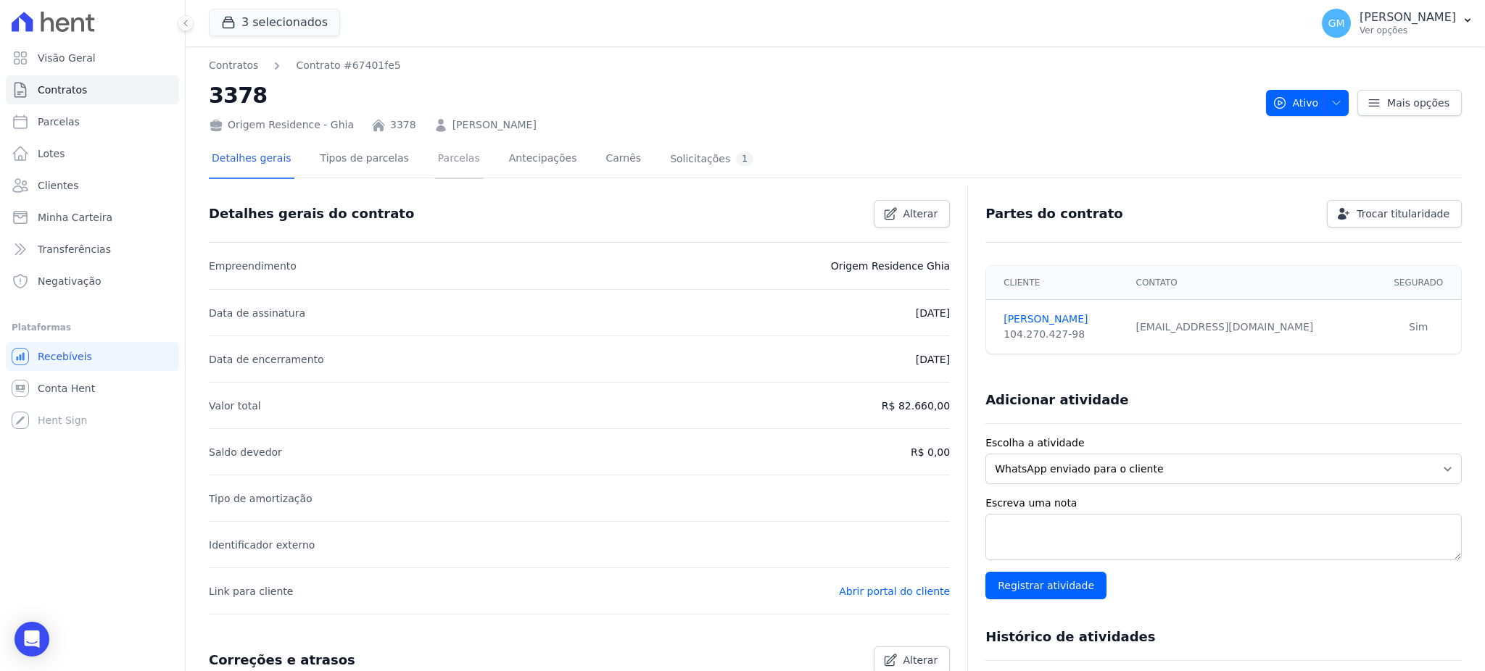
click at [435, 152] on link "Parcelas" at bounding box center [459, 160] width 48 height 38
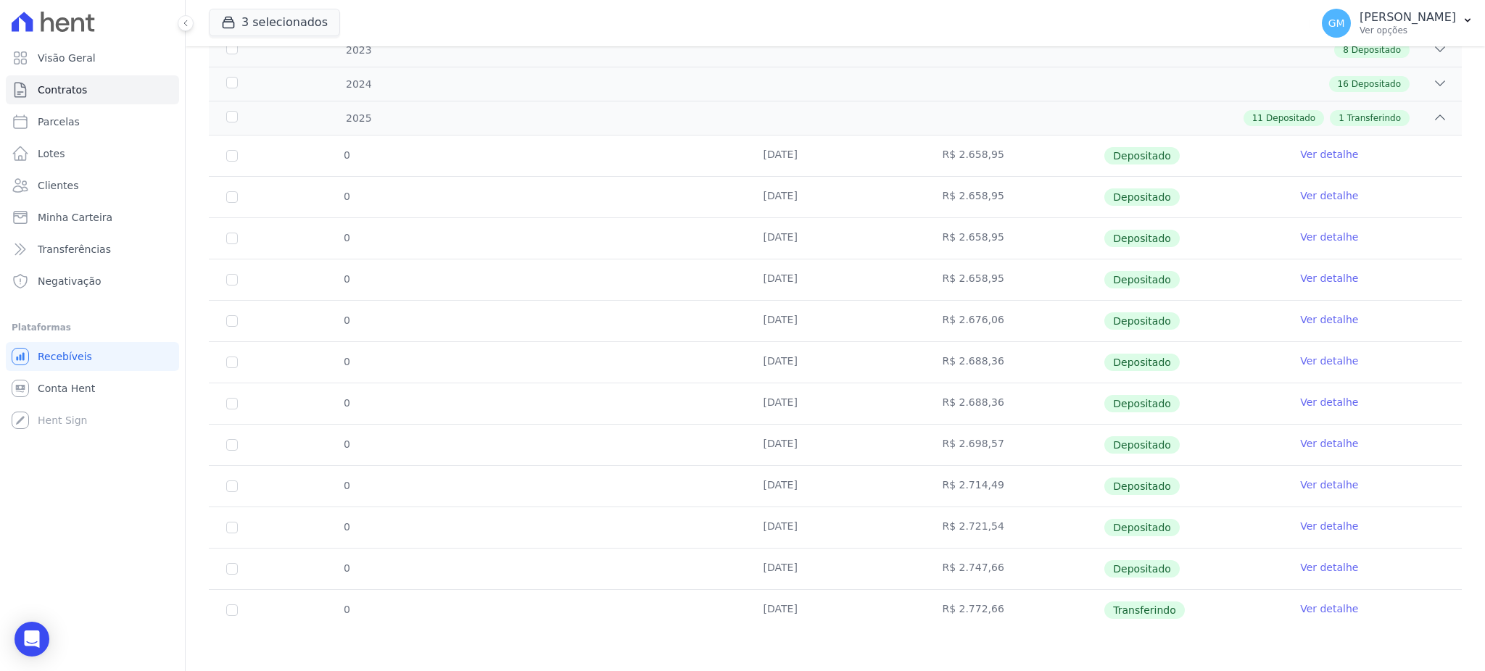
scroll to position [241, 0]
click at [1318, 606] on link "Ver detalhe" at bounding box center [1329, 607] width 58 height 15
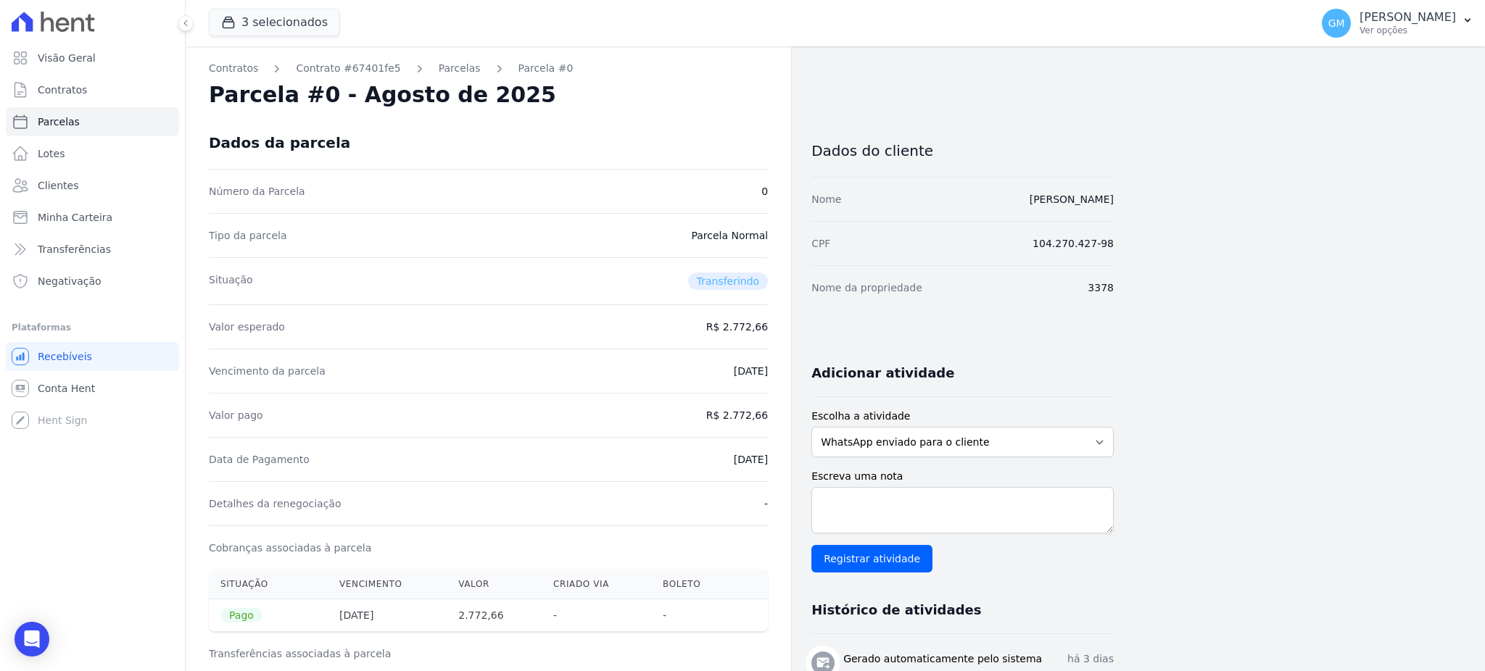
drag, startPoint x: 711, startPoint y: 460, endPoint x: 791, endPoint y: 458, distance: 80.5
click at [791, 458] on div "Contratos Contrato #67401fe5 Parcelas Parcela #0 Parcela #0 - Agosto de 2025 Da…" at bounding box center [650, 580] width 928 height 1068
drag, startPoint x: 731, startPoint y: 415, endPoint x: 780, endPoint y: 423, distance: 49.9
click at [780, 423] on div "Contratos Contrato #67401fe5 Parcelas Parcela #0 Parcela #0 - Agosto de 2025 Da…" at bounding box center [488, 580] width 605 height 1068
click at [625, 370] on div "Vencimento da parcela 30/08/2025" at bounding box center [488, 371] width 559 height 44
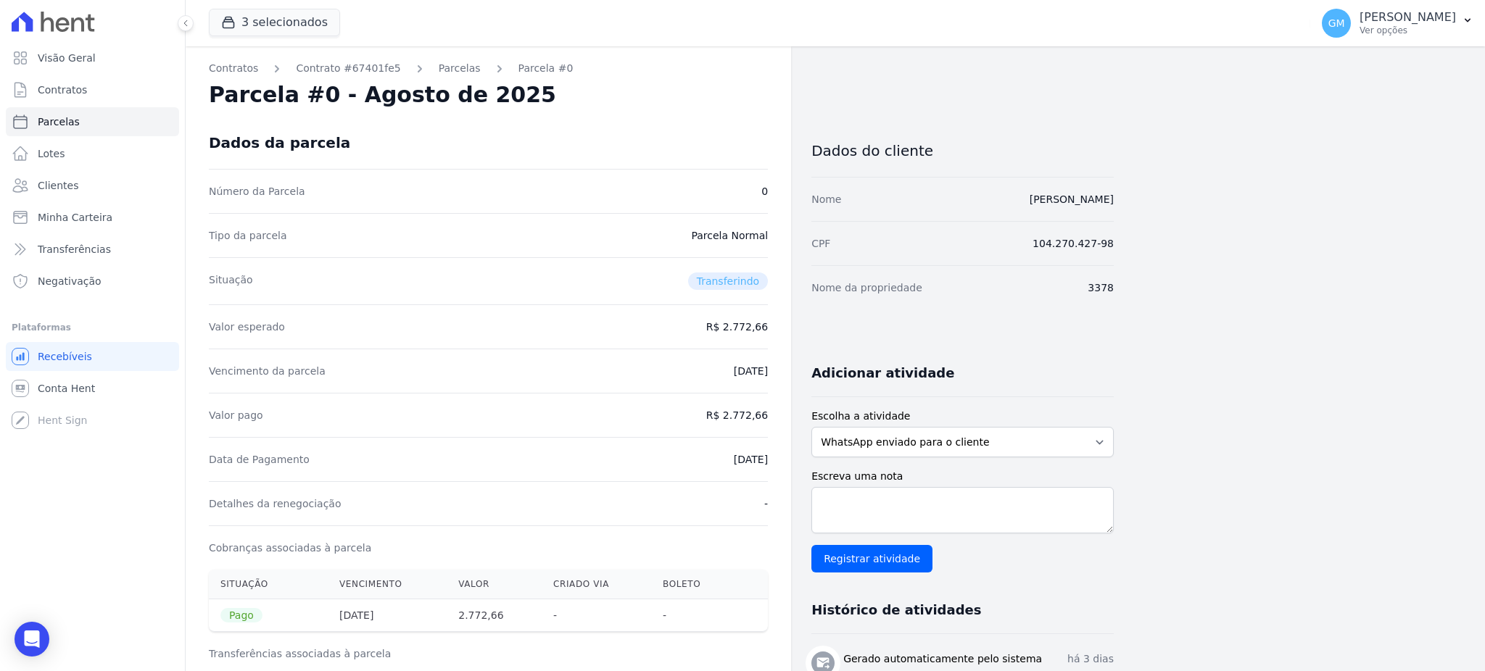
click at [712, 456] on div "Data de Pagamento 22/08/2025" at bounding box center [488, 459] width 559 height 44
drag, startPoint x: 729, startPoint y: 415, endPoint x: 772, endPoint y: 414, distance: 42.8
click at [772, 414] on div "Contratos Contrato #67401fe5 Parcelas Parcela #0 Parcela #0 - Agosto de 2025 Da…" at bounding box center [488, 580] width 605 height 1068
drag, startPoint x: 756, startPoint y: 469, endPoint x: 793, endPoint y: 473, distance: 37.2
click at [793, 473] on div "Contratos Contrato #67401fe5 Parcelas Parcela #0 Parcela #0 - Agosto de 2025 Da…" at bounding box center [650, 580] width 928 height 1068
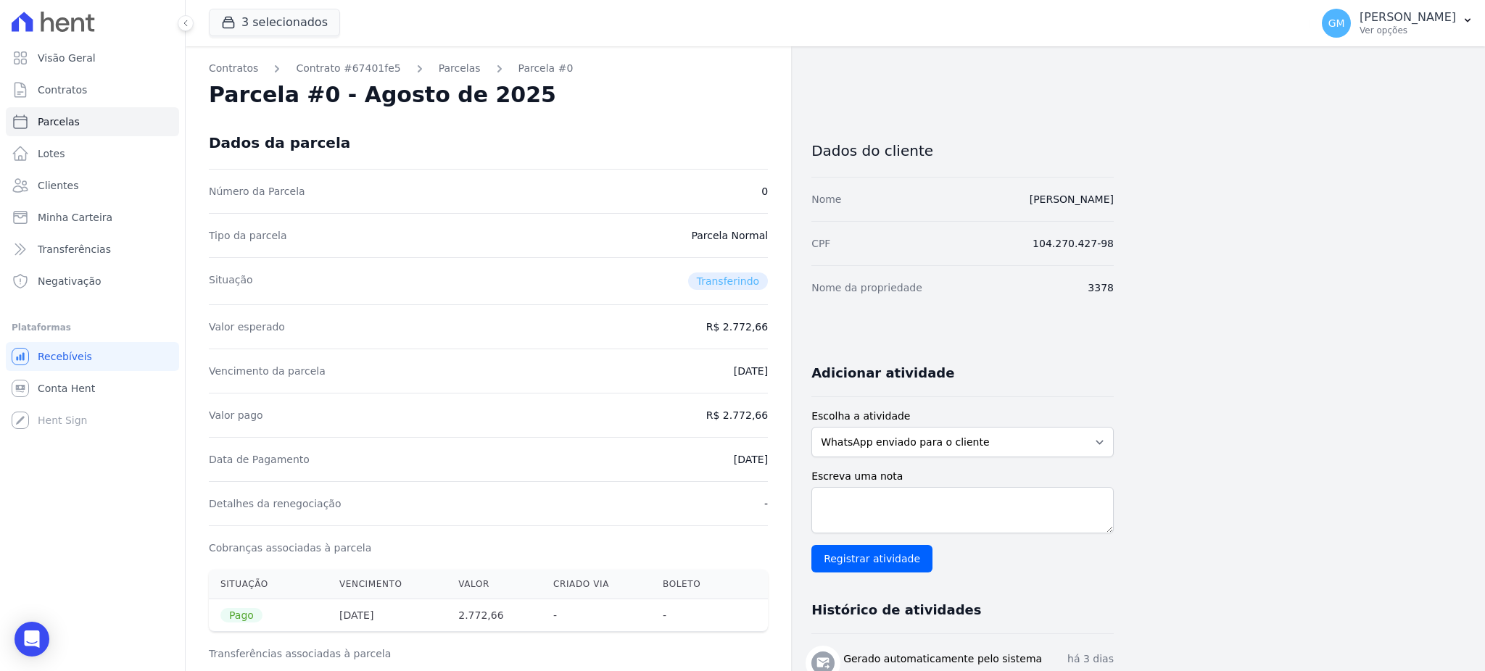
click at [723, 480] on div "Data de Pagamento 22/08/2025" at bounding box center [488, 459] width 559 height 44
click at [95, 178] on link "Clientes" at bounding box center [92, 185] width 173 height 29
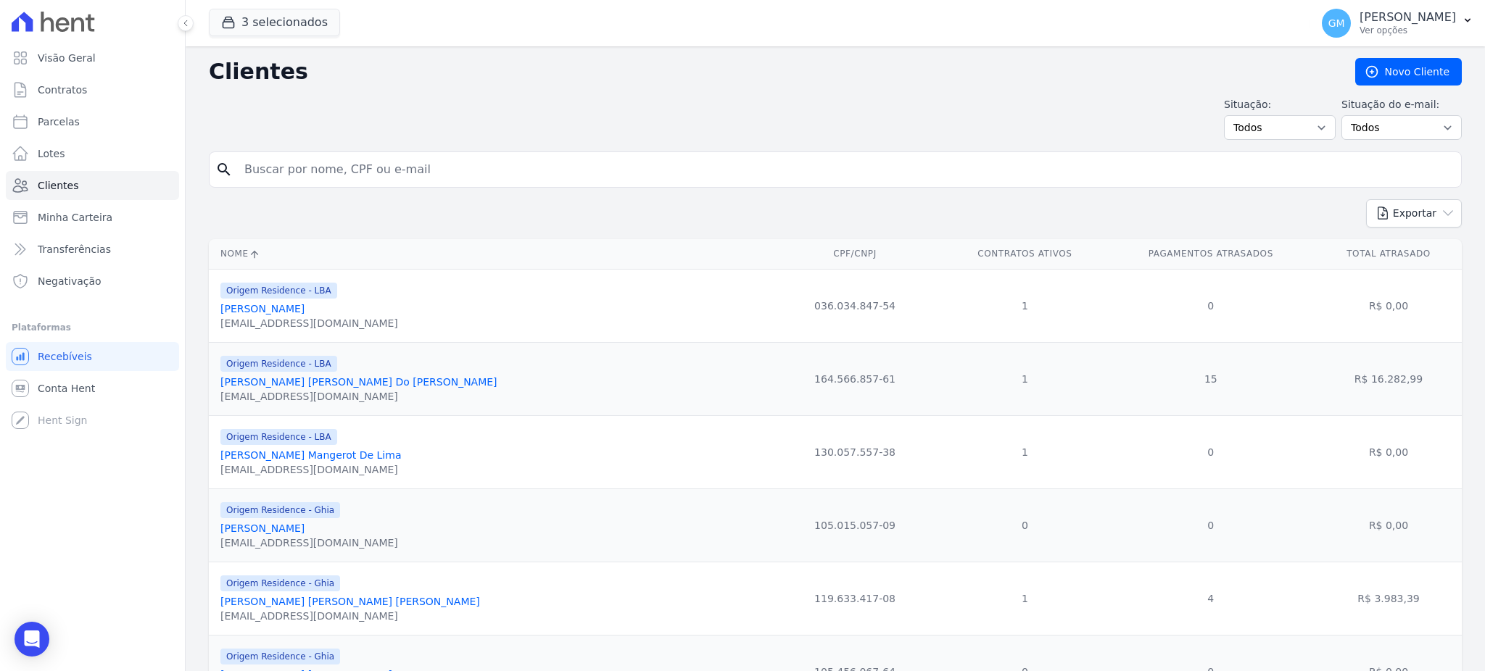
click at [276, 172] on input "search" at bounding box center [846, 169] width 1220 height 29
paste input "Ivone Gomes Venancio De Oliveira"
type input "Ivone Gomes Venancio De Oliveira"
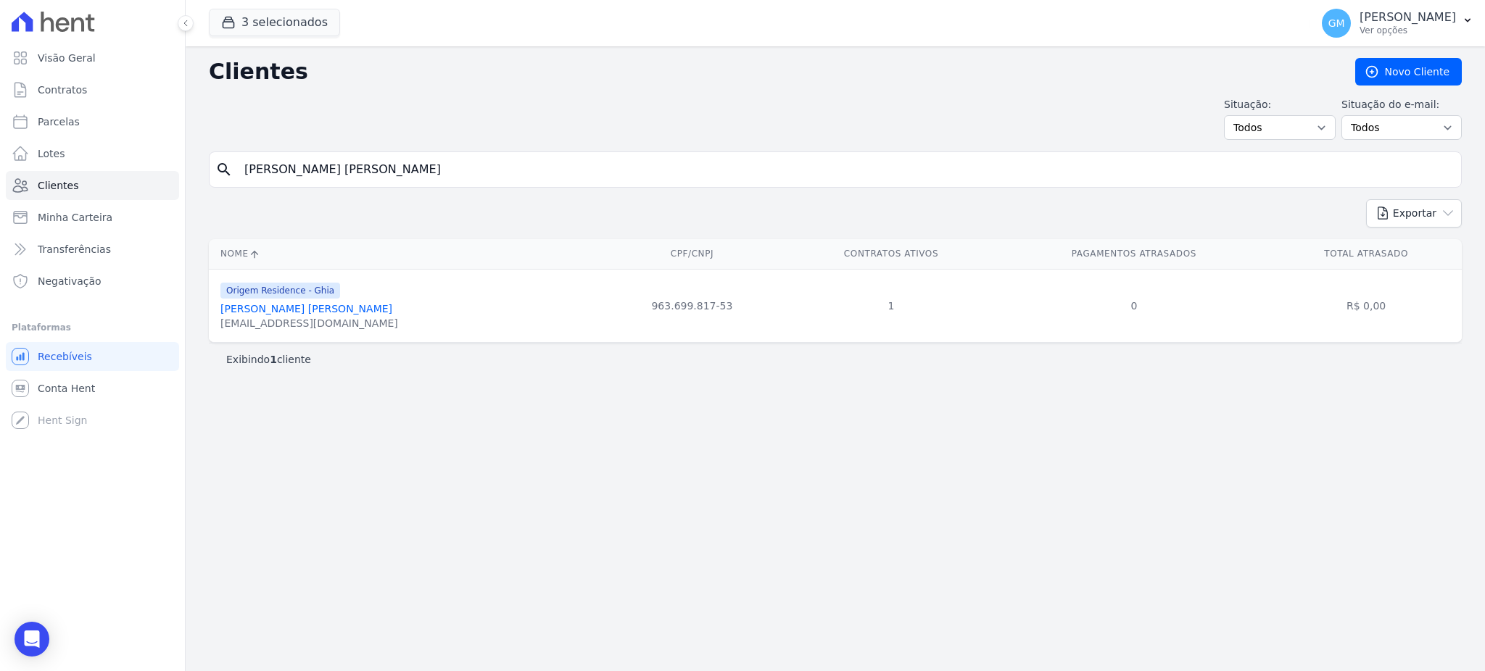
click at [314, 306] on link "Ivone Gomes Venancio De Oliveira" at bounding box center [306, 309] width 172 height 12
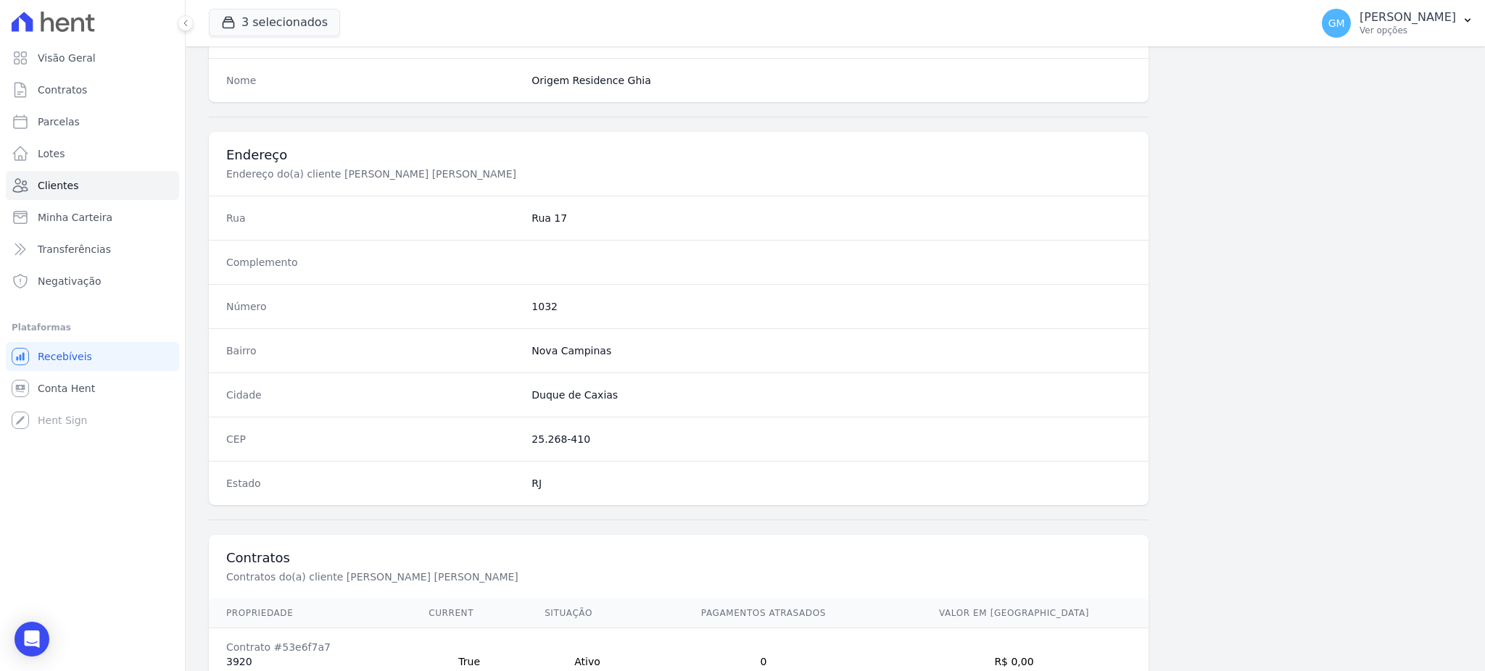
scroll to position [686, 0]
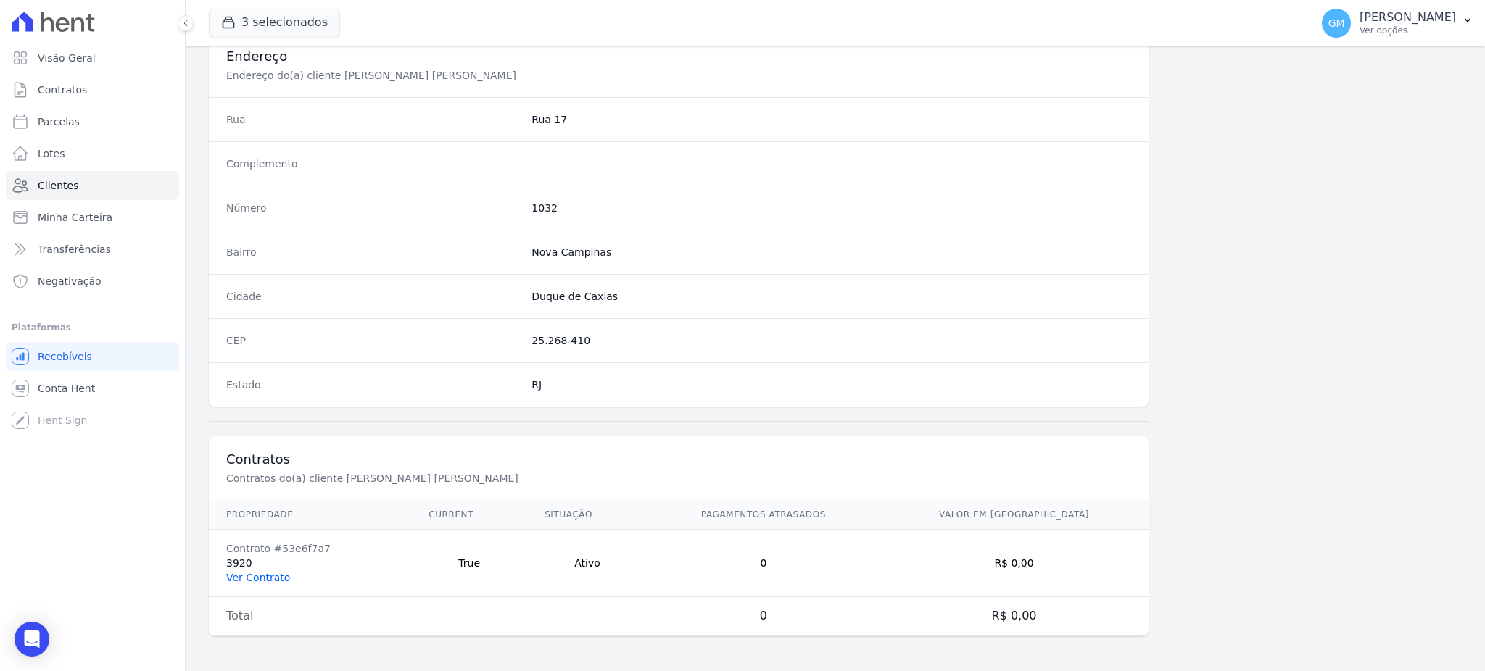
click at [267, 583] on link "Ver Contrato" at bounding box center [258, 578] width 64 height 12
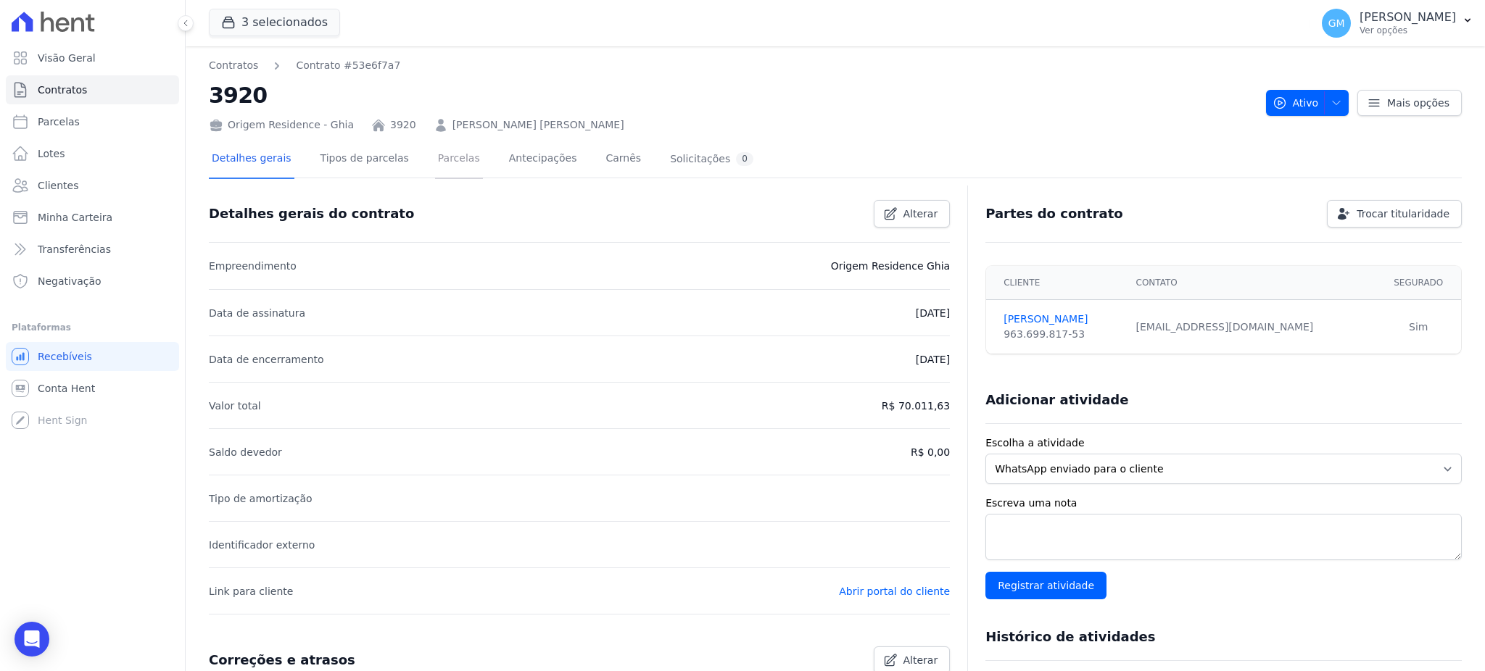
click at [435, 166] on link "Parcelas" at bounding box center [459, 160] width 48 height 38
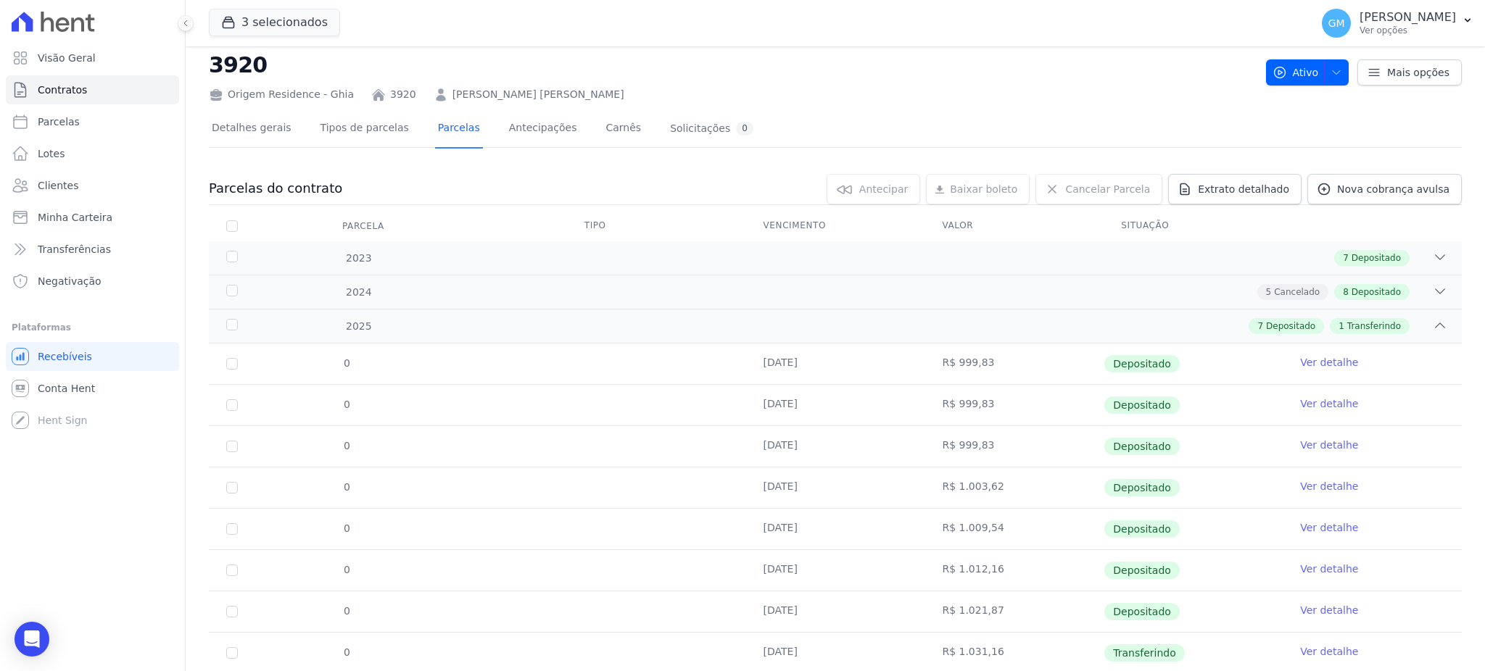
scroll to position [75, 0]
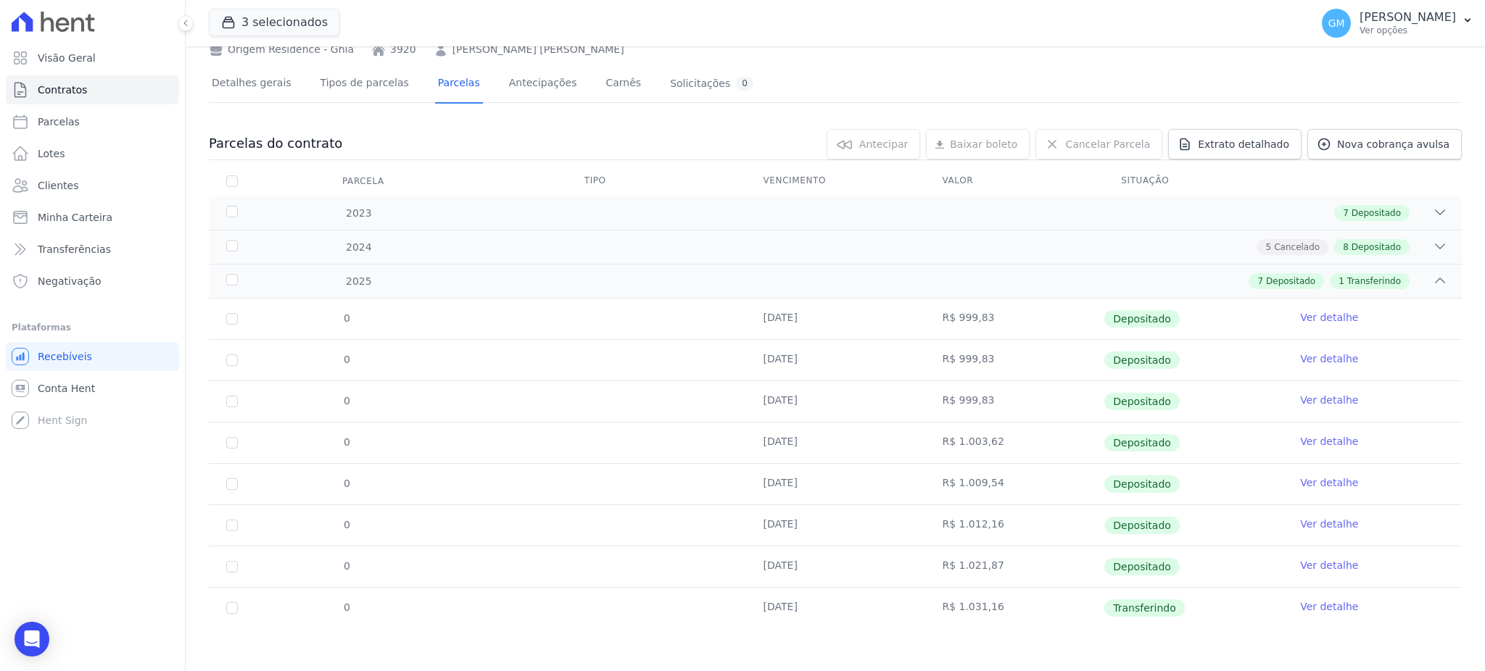
click at [1331, 603] on link "Ver detalhe" at bounding box center [1329, 607] width 58 height 15
click at [1309, 608] on link "Ver detalhe" at bounding box center [1329, 607] width 58 height 15
click at [1312, 614] on td "Ver detalhe" at bounding box center [1372, 608] width 179 height 41
click at [1313, 604] on link "Ver detalhe" at bounding box center [1329, 607] width 58 height 15
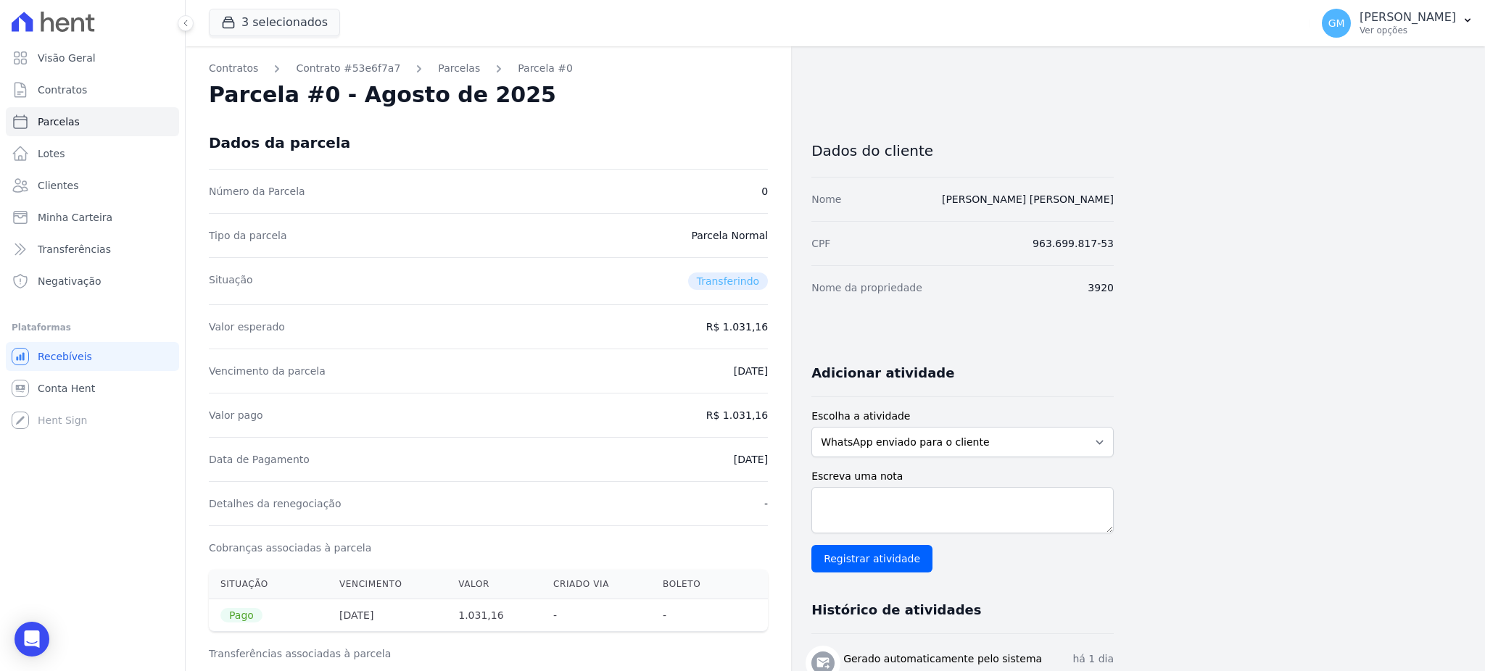
drag, startPoint x: 698, startPoint y: 463, endPoint x: 778, endPoint y: 461, distance: 79.8
click at [778, 461] on div "Contratos Contrato #53e6f7a7 Parcelas Parcela #0 Parcela #0 - Agosto de 2025 Da…" at bounding box center [488, 580] width 605 height 1068
drag, startPoint x: 728, startPoint y: 413, endPoint x: 771, endPoint y: 418, distance: 43.1
click at [771, 418] on div "Contratos Contrato #53e6f7a7 Parcelas Parcela #0 Parcela #0 - Agosto de 2025 Da…" at bounding box center [488, 580] width 605 height 1068
click at [702, 473] on div "Data de Pagamento 25/08/2025" at bounding box center [488, 459] width 559 height 44
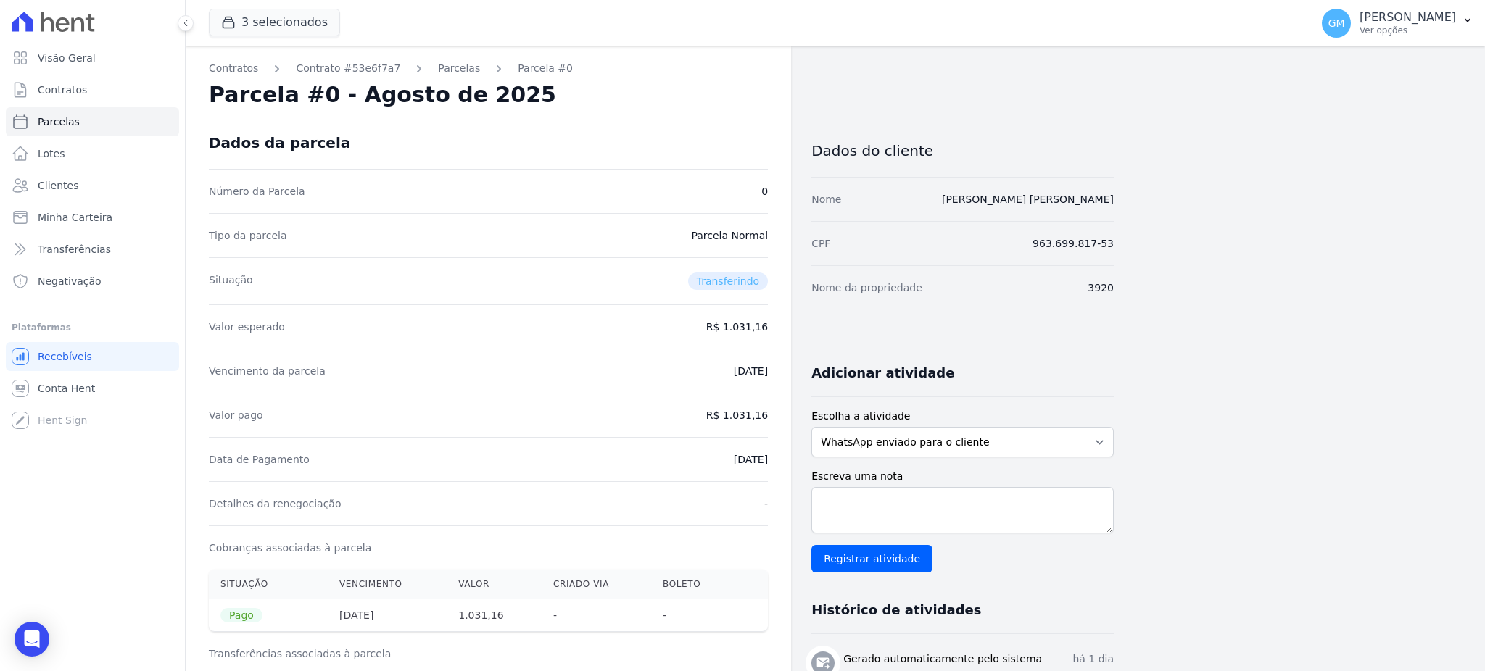
drag, startPoint x: 703, startPoint y: 463, endPoint x: 784, endPoint y: 462, distance: 81.2
click at [784, 462] on div "Contratos Contrato #53e6f7a7 Parcelas Parcela #0 Parcela #0 - Agosto de 2025 Da…" at bounding box center [488, 580] width 605 height 1068
click at [79, 181] on link "Clientes" at bounding box center [92, 185] width 173 height 29
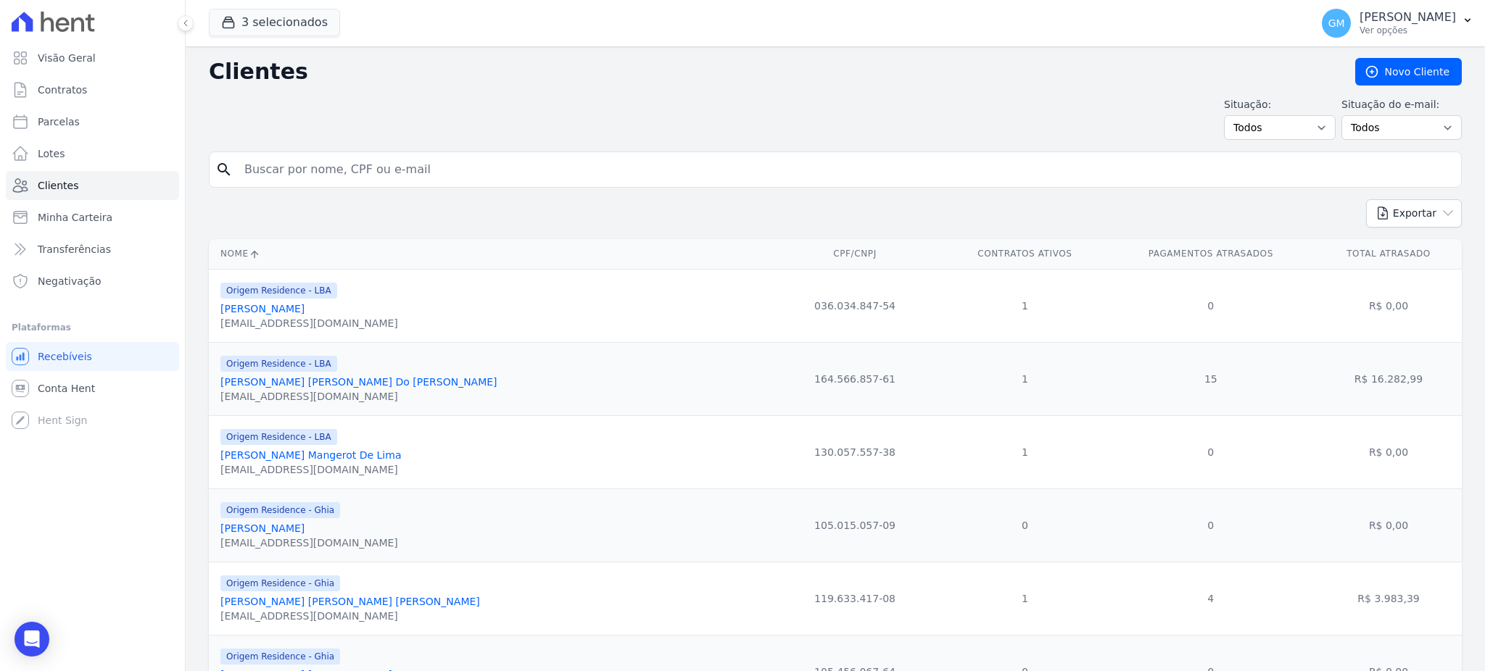
click at [396, 178] on input "search" at bounding box center [846, 169] width 1220 height 29
paste input "José Francisco de Assis filho"
type input "José Francisco de Assis filho"
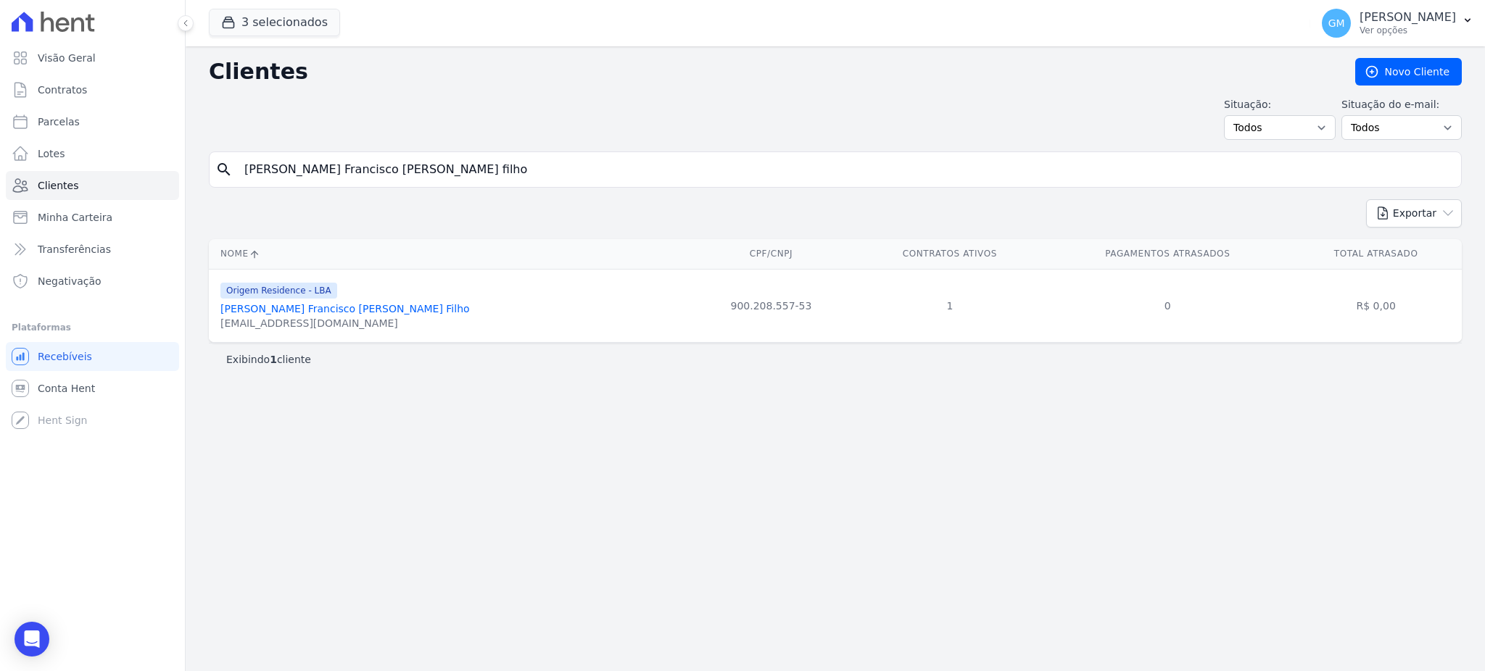
click at [337, 299] on div "Origem Residence - LBA" at bounding box center [344, 289] width 249 height 17
click at [337, 307] on link "José Francisco De Assis Filho" at bounding box center [344, 309] width 249 height 12
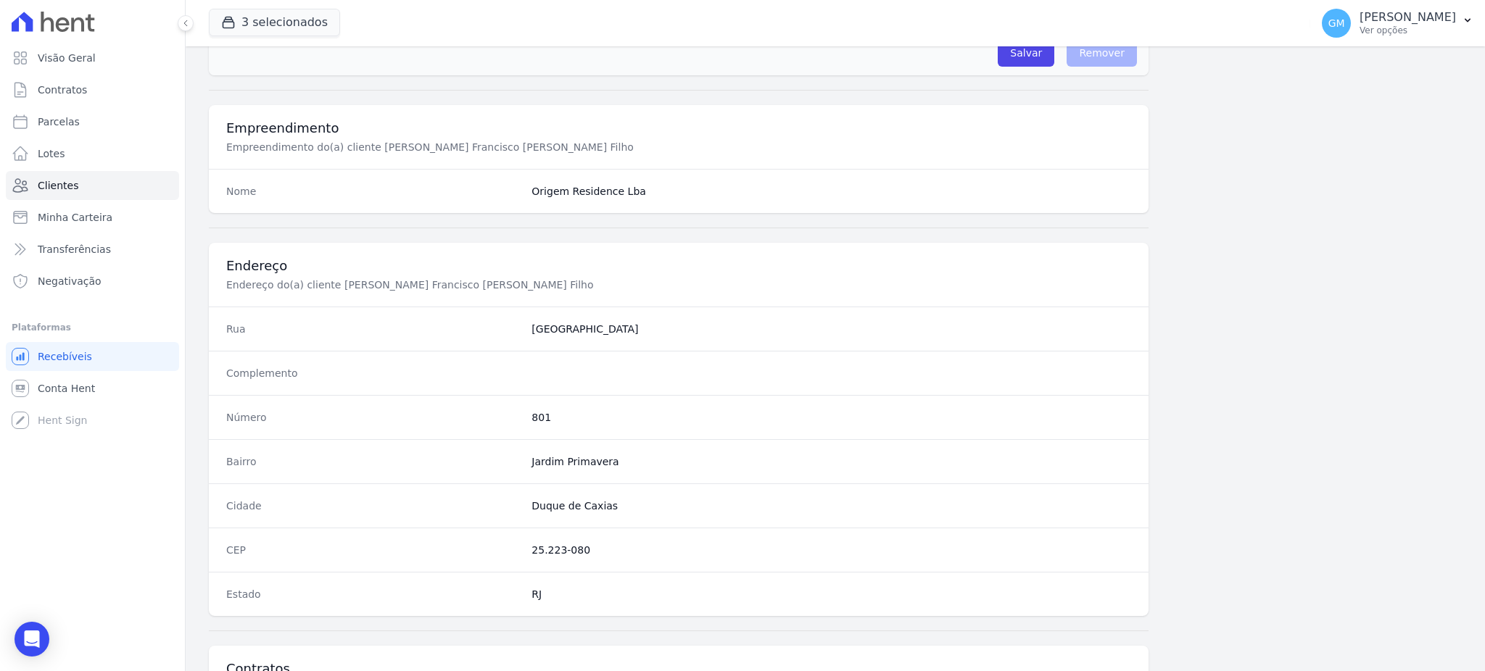
scroll to position [686, 0]
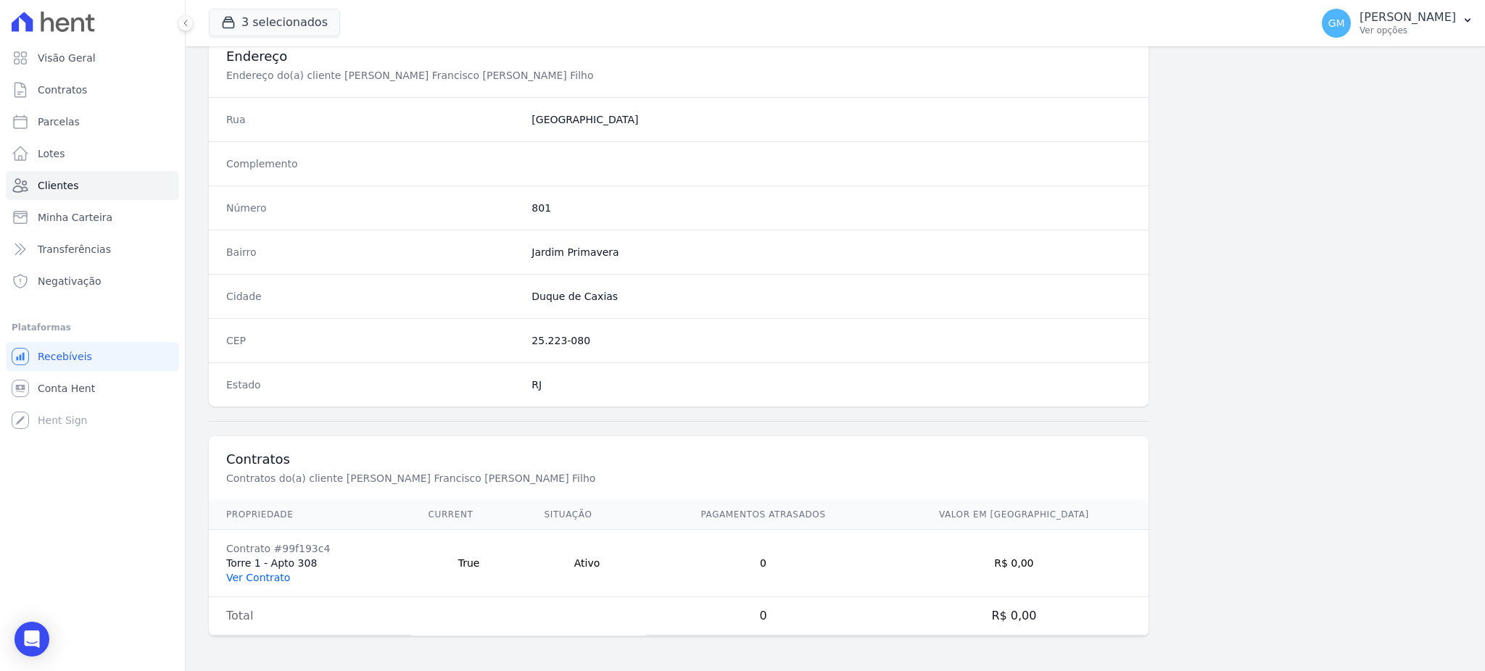
click at [264, 576] on link "Ver Contrato" at bounding box center [258, 578] width 64 height 12
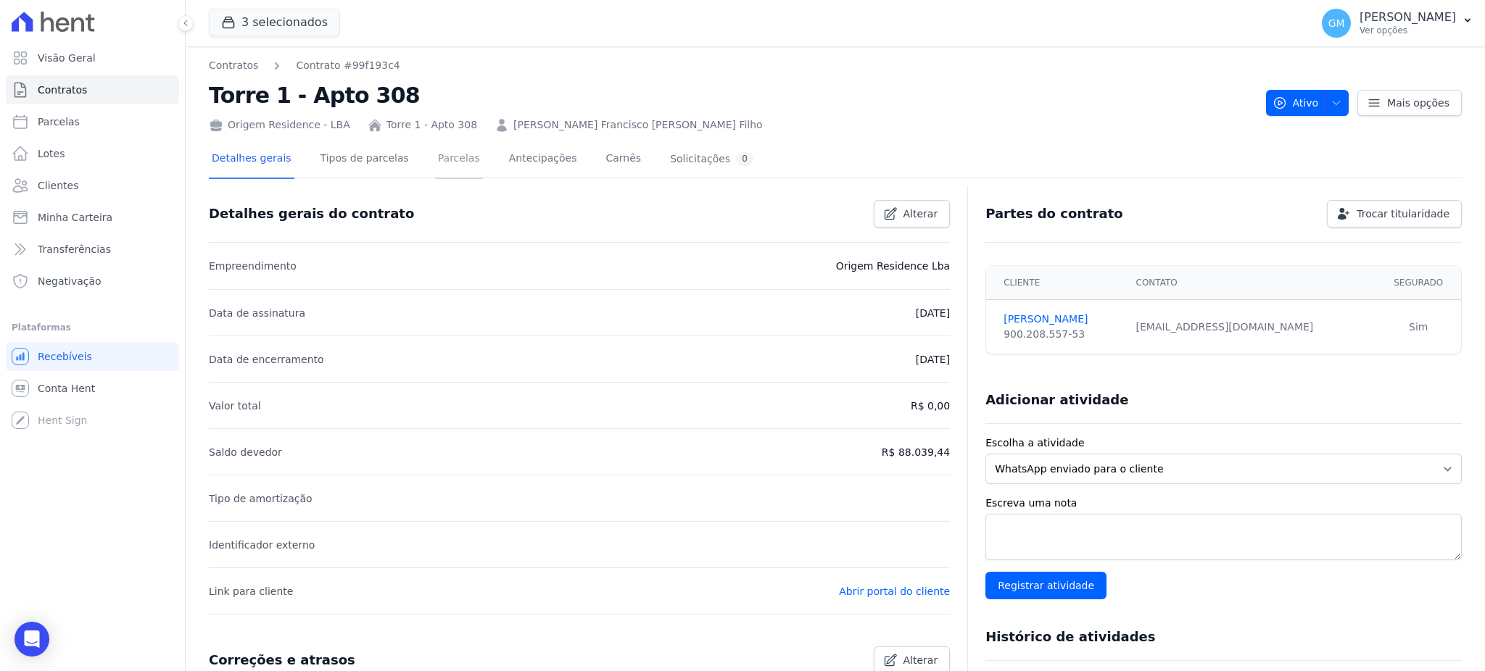
click at [438, 155] on link "Parcelas" at bounding box center [459, 160] width 48 height 38
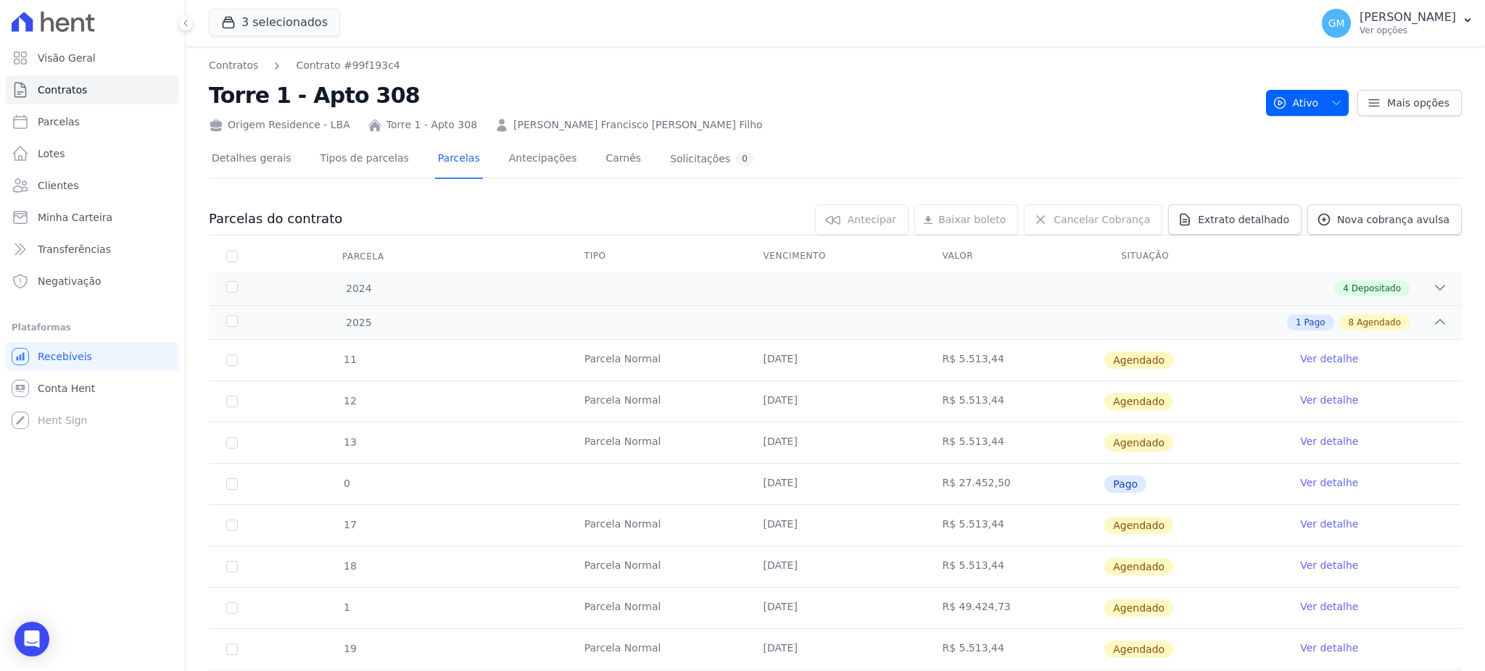
scroll to position [83, 0]
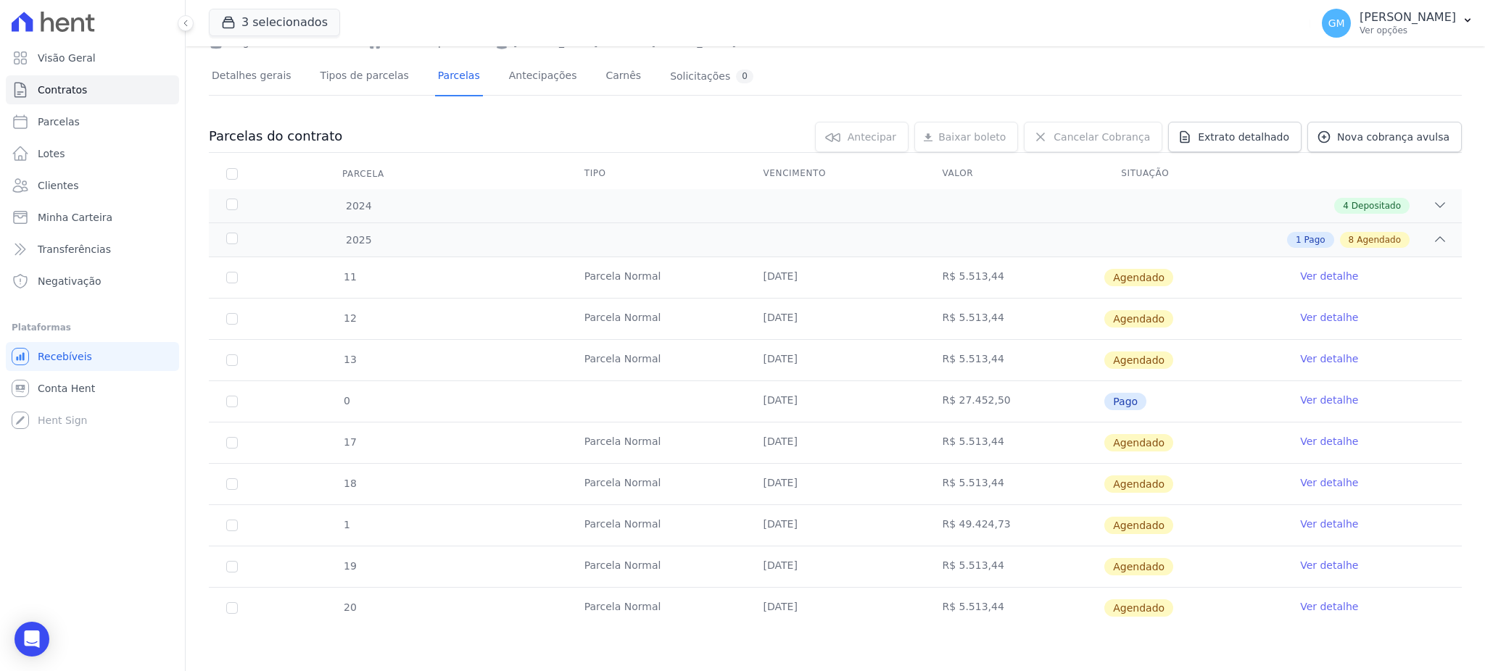
click at [1329, 277] on link "Ver detalhe" at bounding box center [1329, 276] width 58 height 15
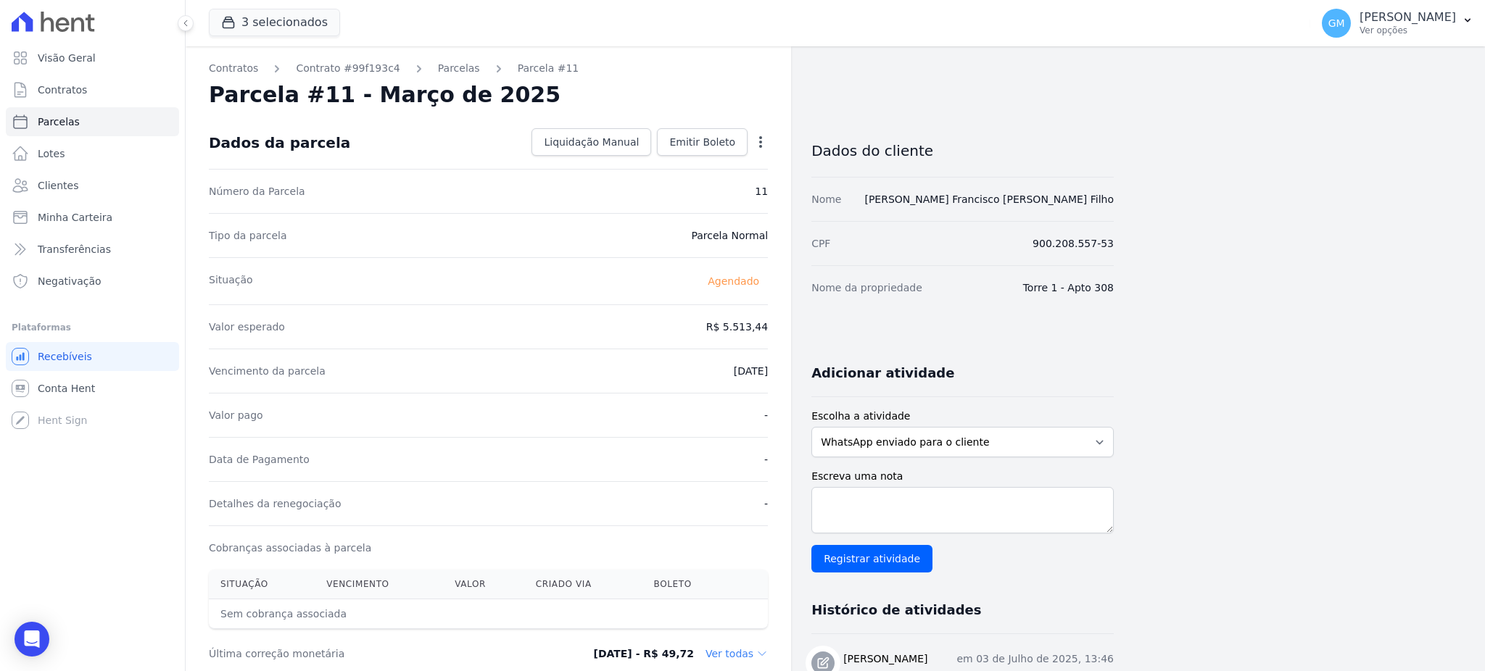
click at [761, 138] on icon "button" at bounding box center [760, 142] width 15 height 15
click at [722, 157] on link "Alterar" at bounding box center [698, 162] width 128 height 26
click at [663, 161] on link "Alterar" at bounding box center [698, 162] width 128 height 26
click at [657, 157] on link "Alterar" at bounding box center [698, 162] width 128 height 26
click at [674, 165] on link "Alterar" at bounding box center [698, 162] width 128 height 26
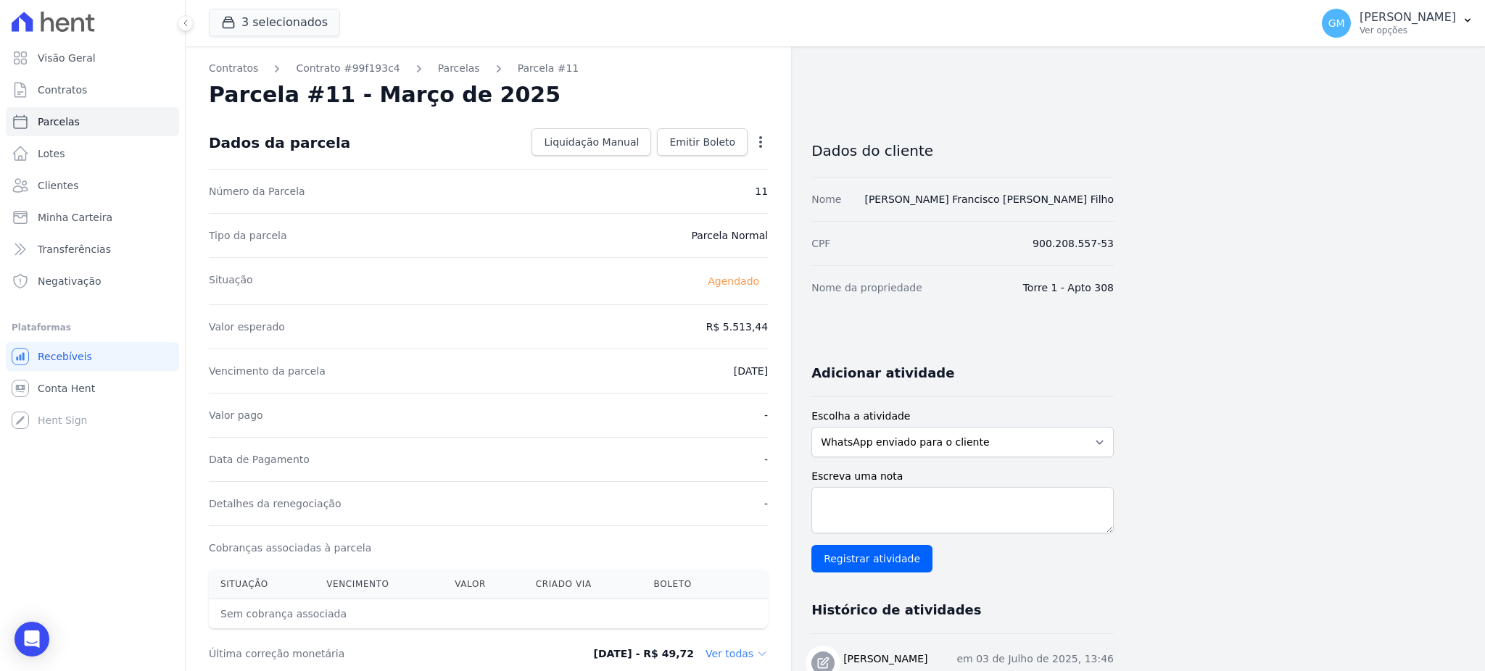
click at [759, 146] on icon "button" at bounding box center [760, 142] width 3 height 12
click at [679, 160] on link "Alterar" at bounding box center [698, 162] width 128 height 26
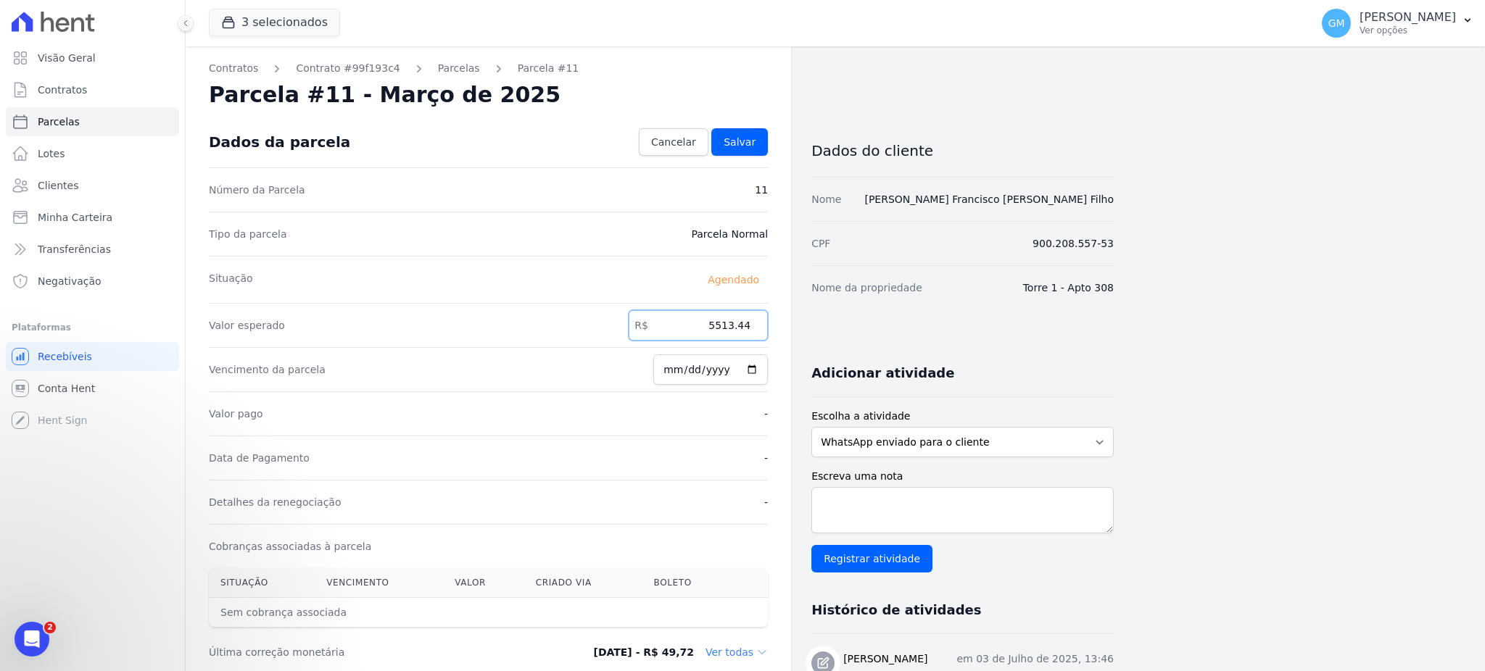
drag, startPoint x: 703, startPoint y: 320, endPoint x: 802, endPoint y: 329, distance: 99.7
click at [802, 329] on div "Contratos Contrato #99f193c4 Parcelas Parcela #11 Parcela #11 - Março de 2025 C…" at bounding box center [650, 527] width 928 height 962
type input "5490.50"
click at [755, 364] on input "2025-09-25" at bounding box center [710, 370] width 115 height 30
click at [625, 236] on div "Tipo da parcela Parcela Normal" at bounding box center [488, 234] width 559 height 44
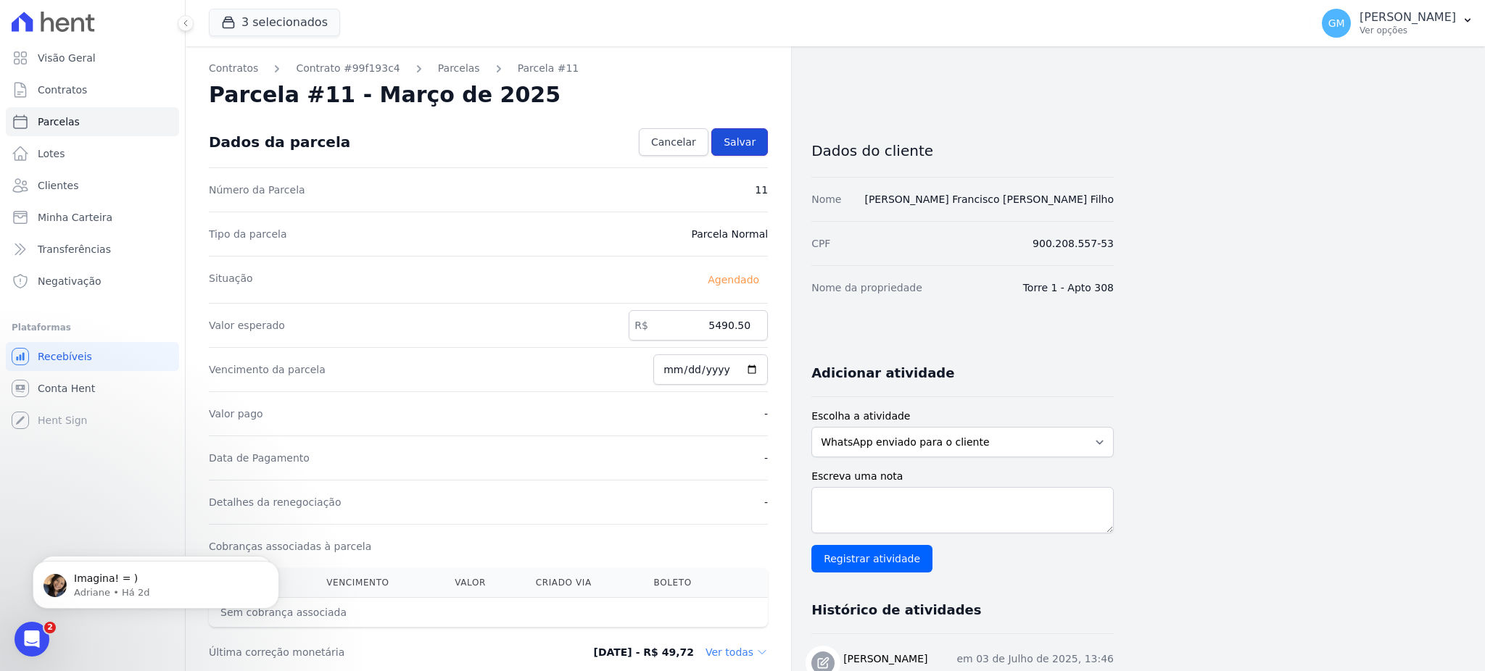
click at [753, 145] on span "Salvar" at bounding box center [740, 142] width 32 height 15
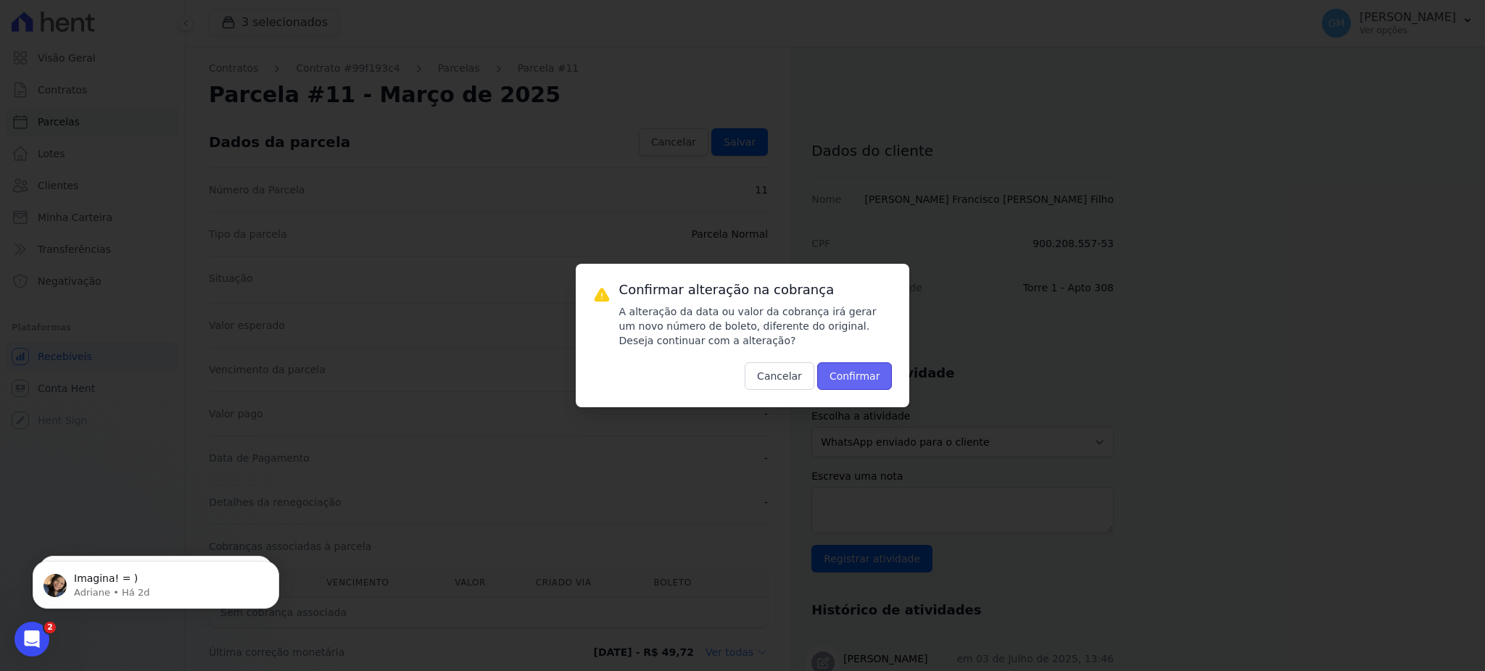
click at [840, 381] on button "Confirmar" at bounding box center [854, 377] width 75 height 28
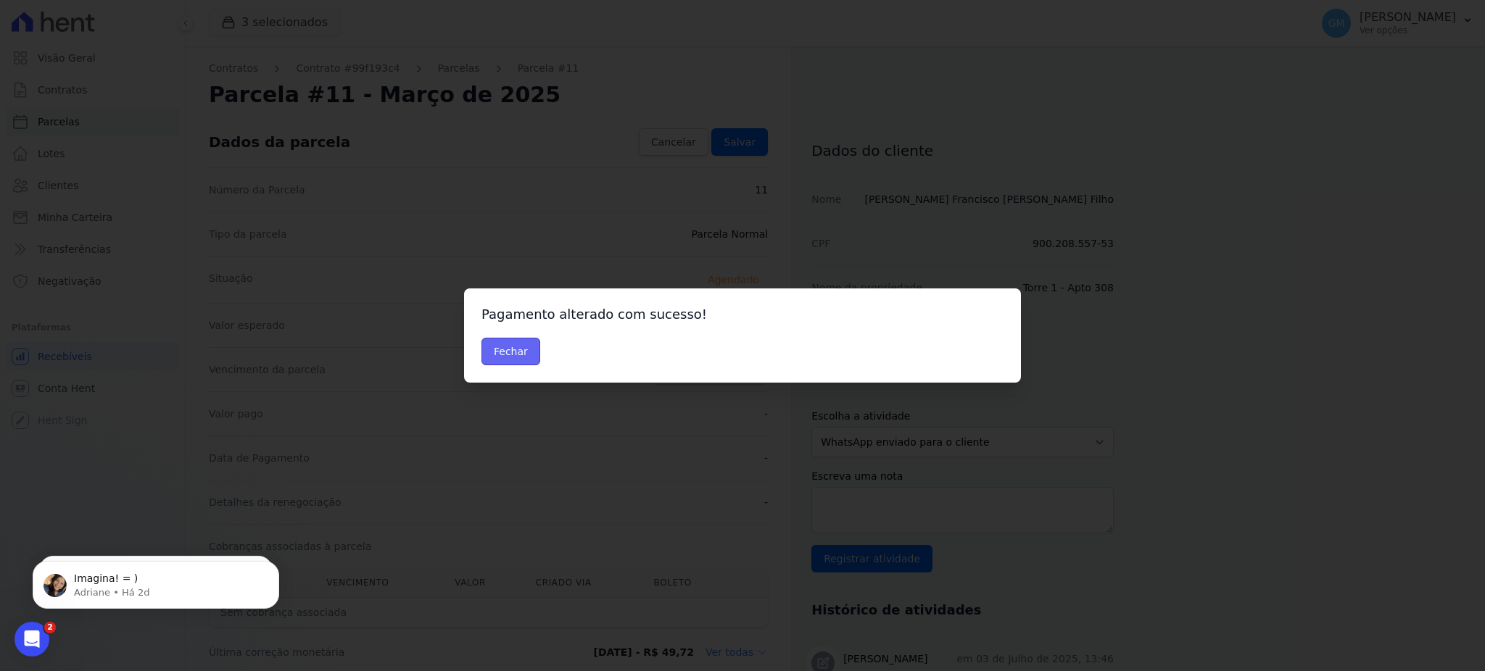
drag, startPoint x: 483, startPoint y: 358, endPoint x: 504, endPoint y: 357, distance: 21.0
click at [491, 357] on button "Fechar" at bounding box center [510, 352] width 59 height 28
click at [504, 357] on button "Fechar" at bounding box center [510, 352] width 59 height 28
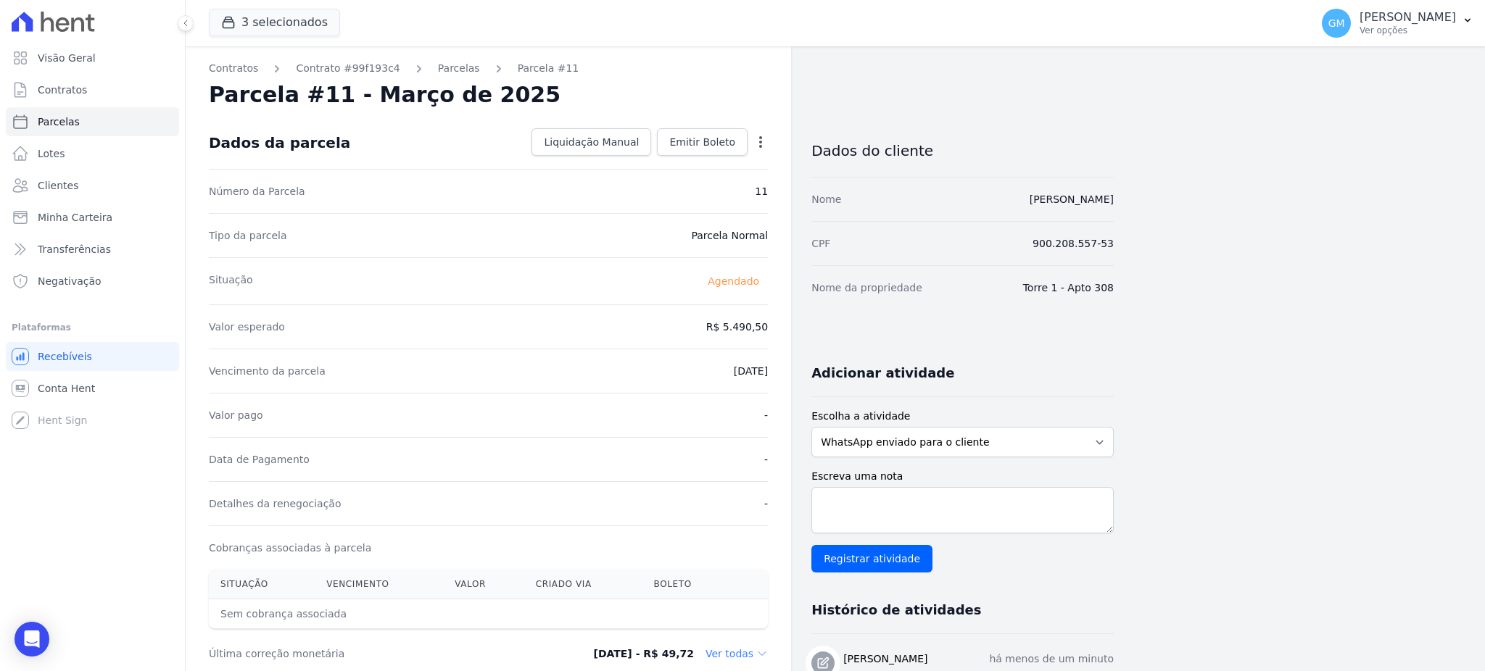
click at [756, 148] on icon "button" at bounding box center [760, 142] width 15 height 15
click at [729, 186] on link "Antecipar" at bounding box center [698, 188] width 128 height 26
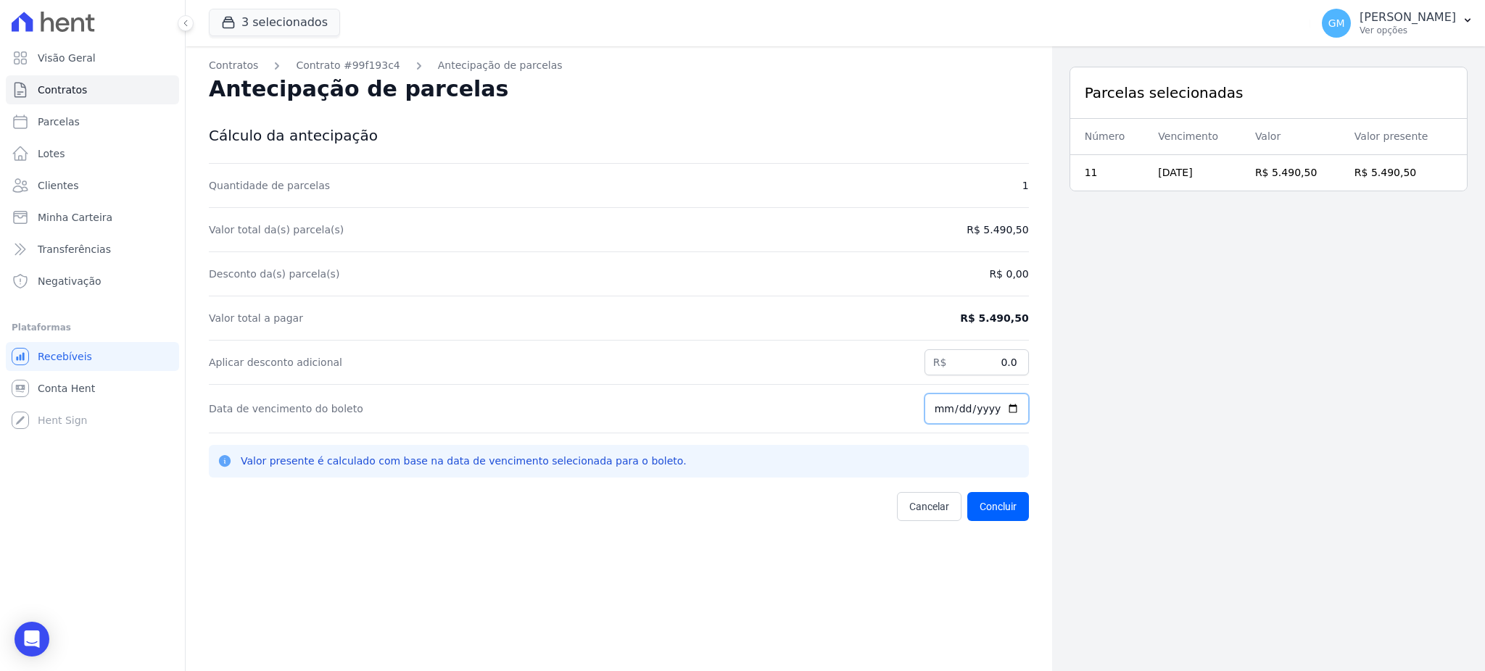
click at [1004, 411] on input "[DATE]" at bounding box center [977, 409] width 104 height 30
type input "2025-08-31"
click at [980, 505] on button "Concluir" at bounding box center [998, 506] width 62 height 29
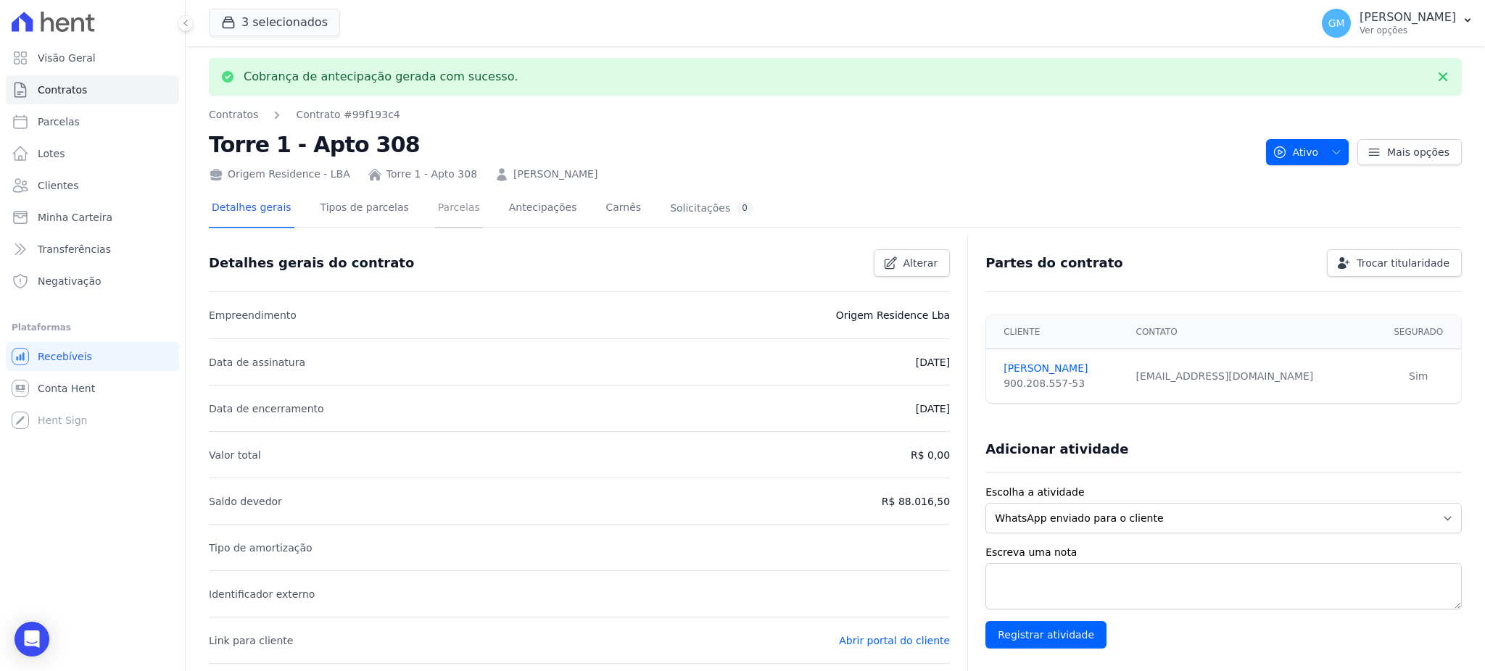
click at [435, 213] on link "Parcelas" at bounding box center [459, 209] width 48 height 38
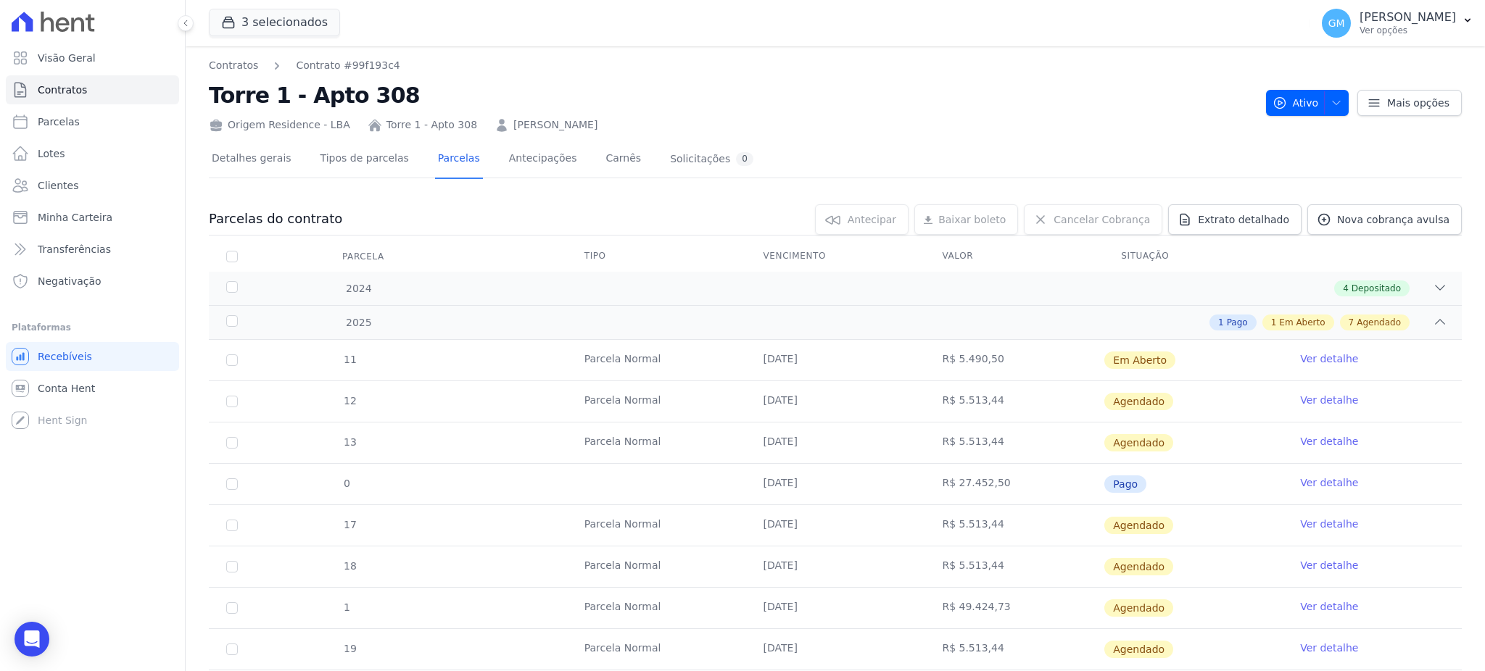
click at [1302, 357] on link "Ver detalhe" at bounding box center [1329, 359] width 58 height 15
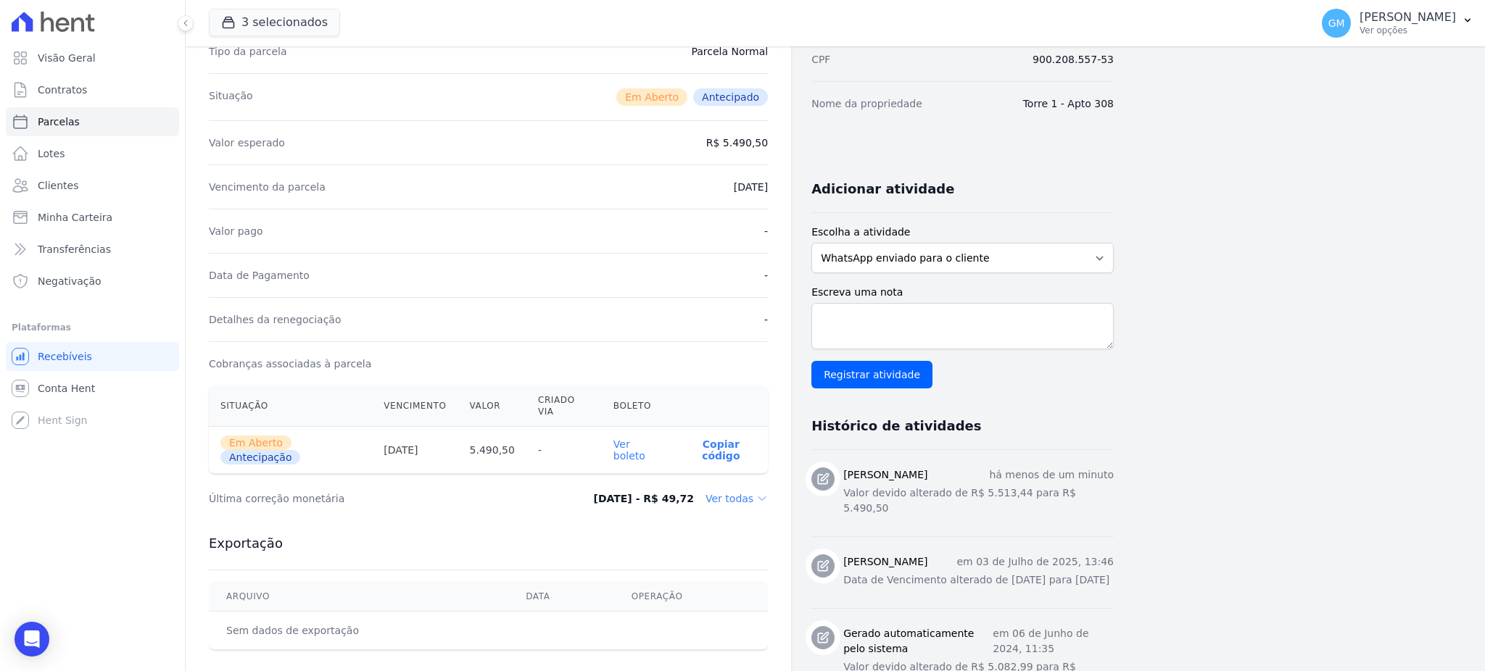
scroll to position [193, 0]
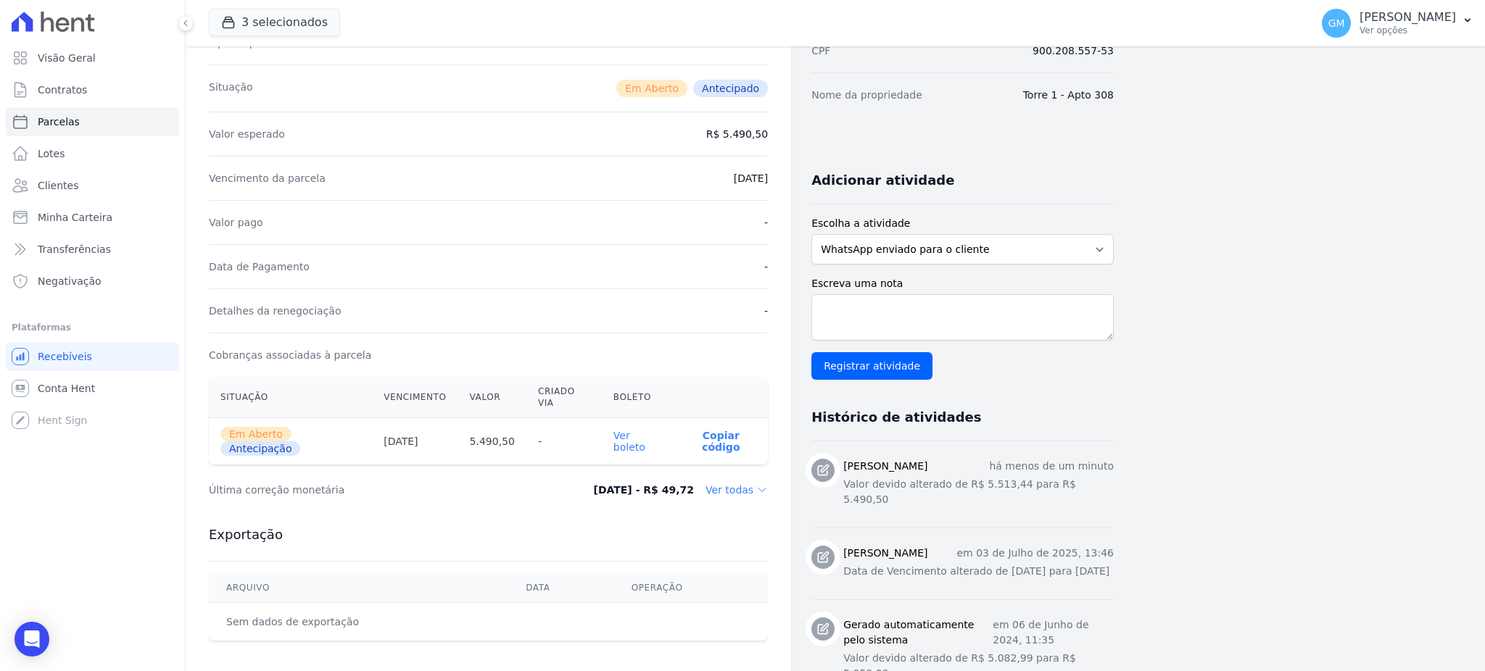
click at [645, 430] on link "Ver boleto" at bounding box center [629, 441] width 32 height 23
click at [112, 189] on link "Clientes" at bounding box center [92, 185] width 173 height 29
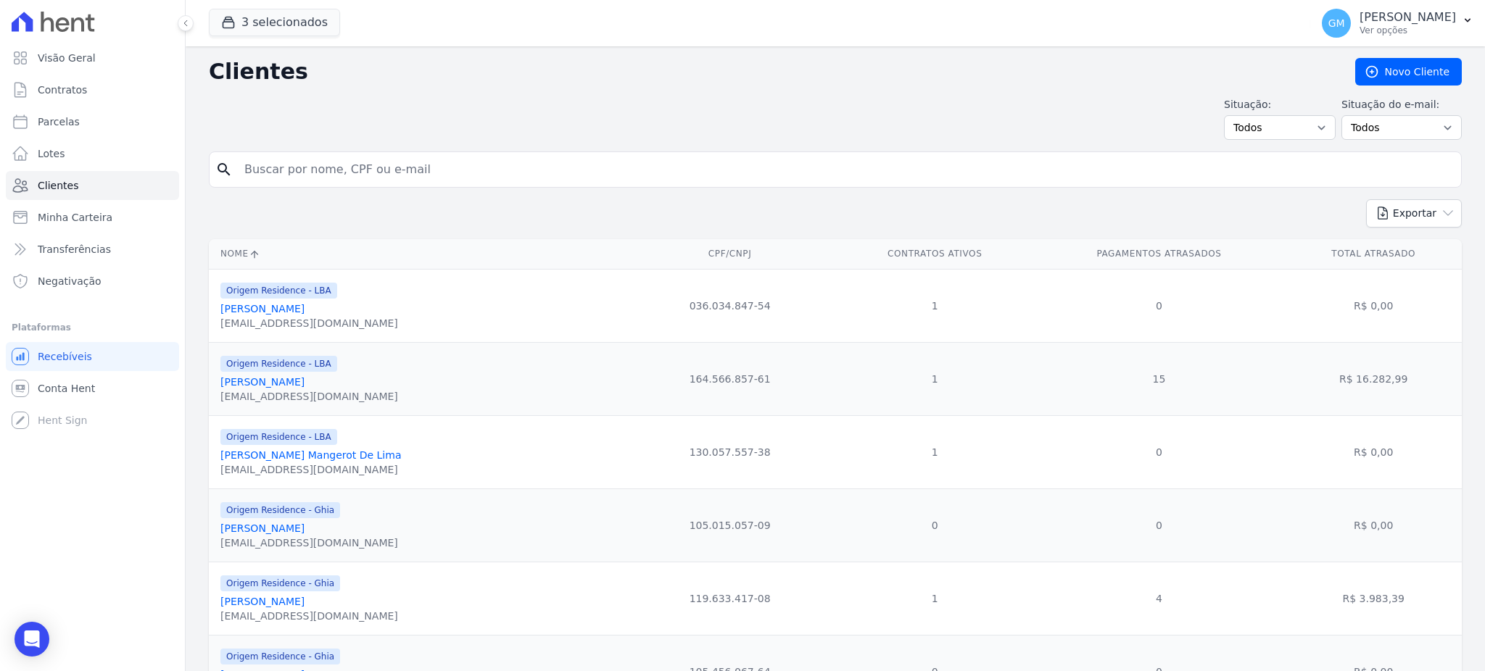
click at [328, 171] on input "search" at bounding box center [846, 169] width 1220 height 29
type input "monique"
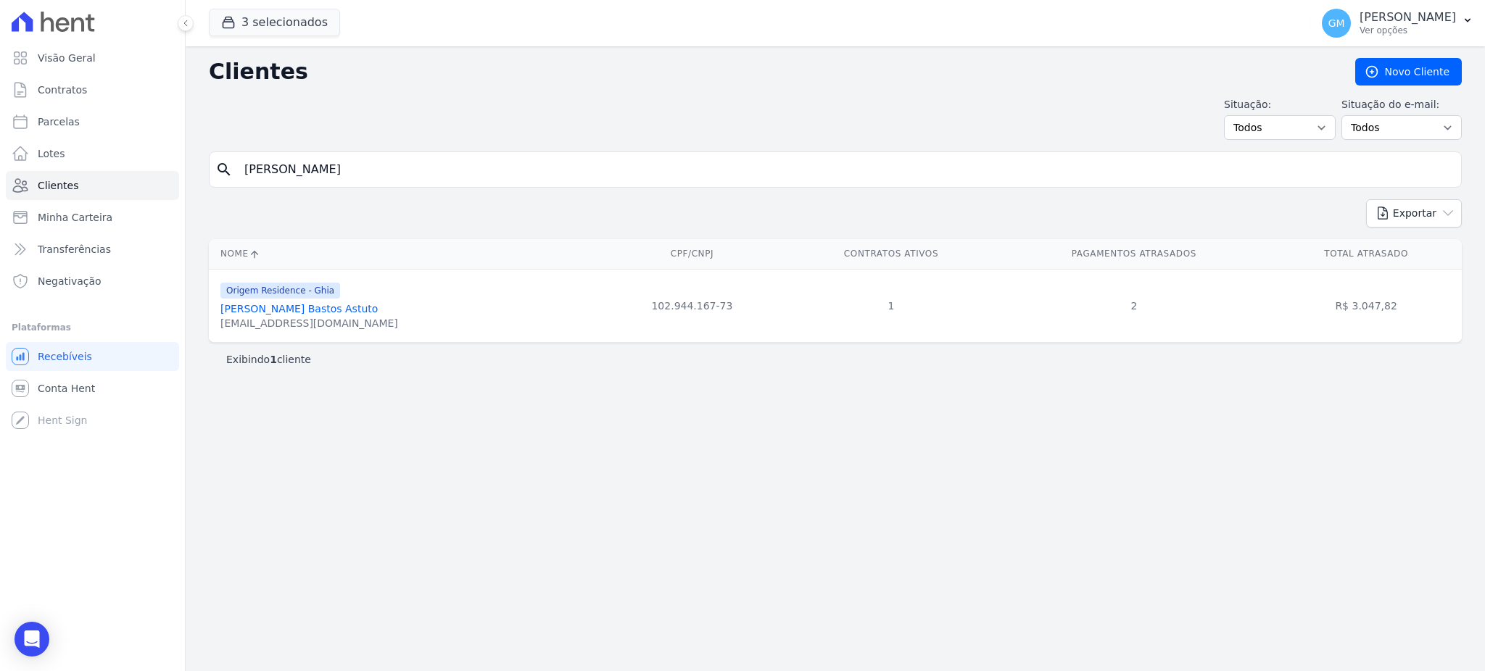
click at [269, 311] on link "Monique Aparecida Bastos Astuto" at bounding box center [298, 309] width 157 height 12
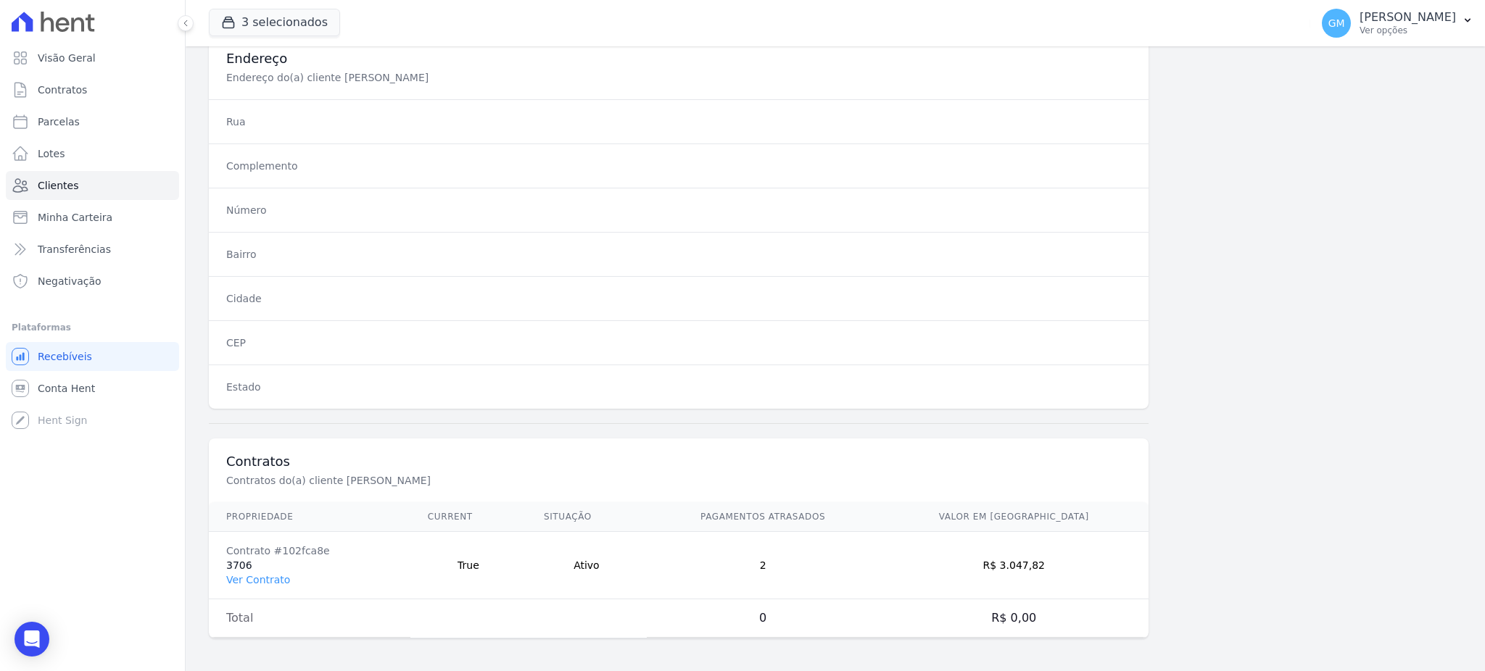
scroll to position [686, 0]
click at [273, 573] on link "Ver Contrato" at bounding box center [258, 578] width 64 height 12
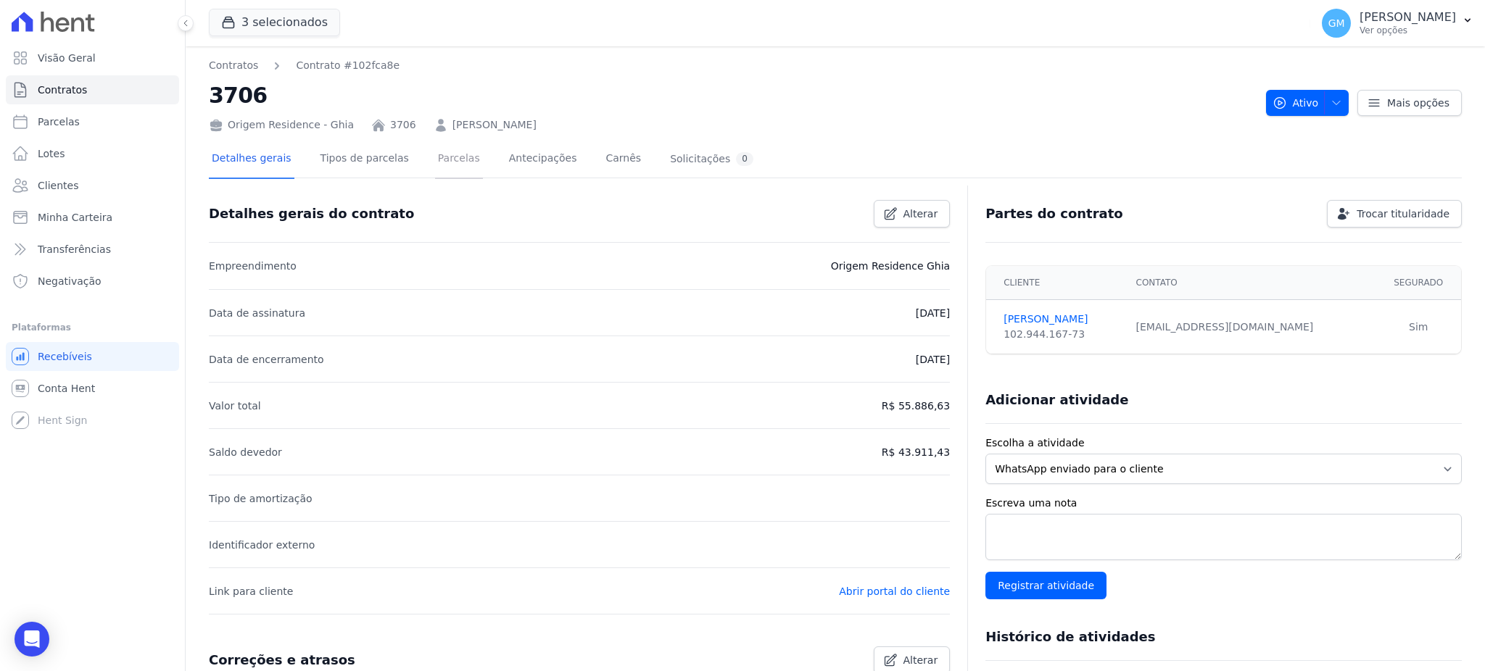
click at [435, 167] on link "Parcelas" at bounding box center [459, 160] width 48 height 38
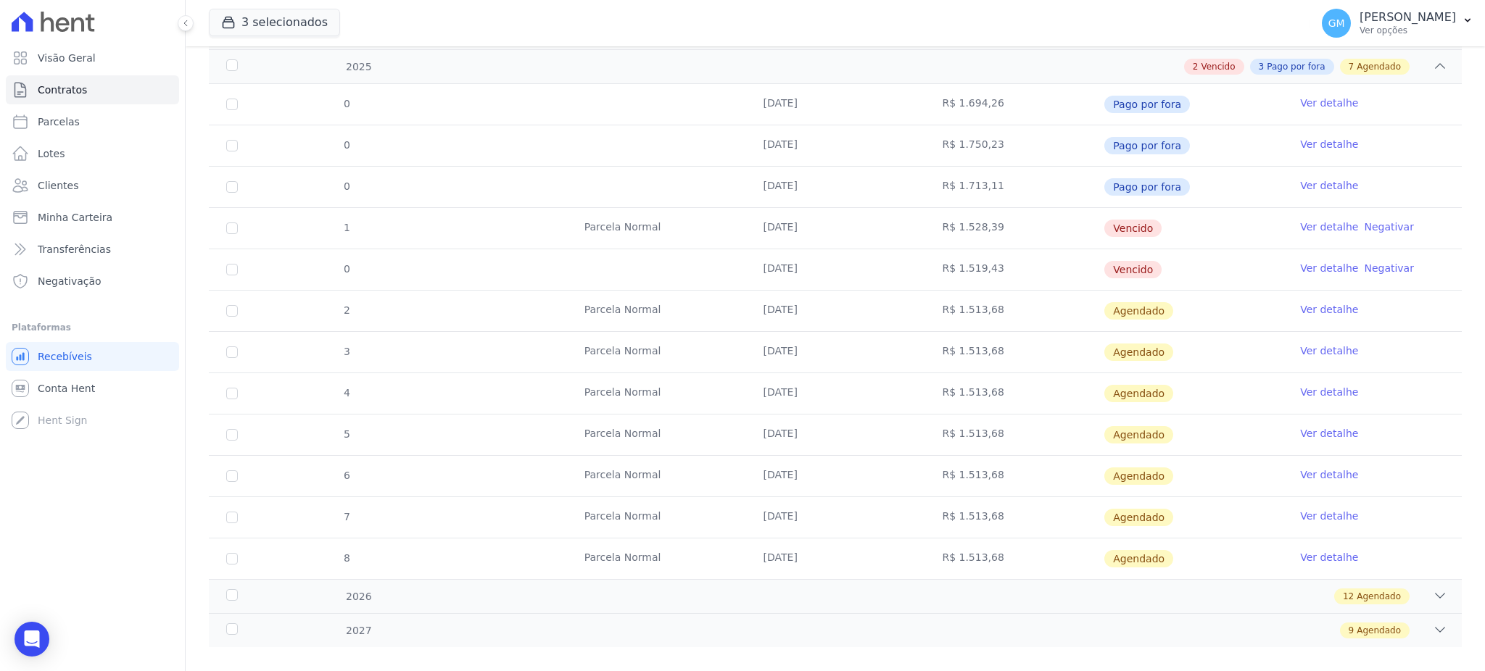
scroll to position [193, 0]
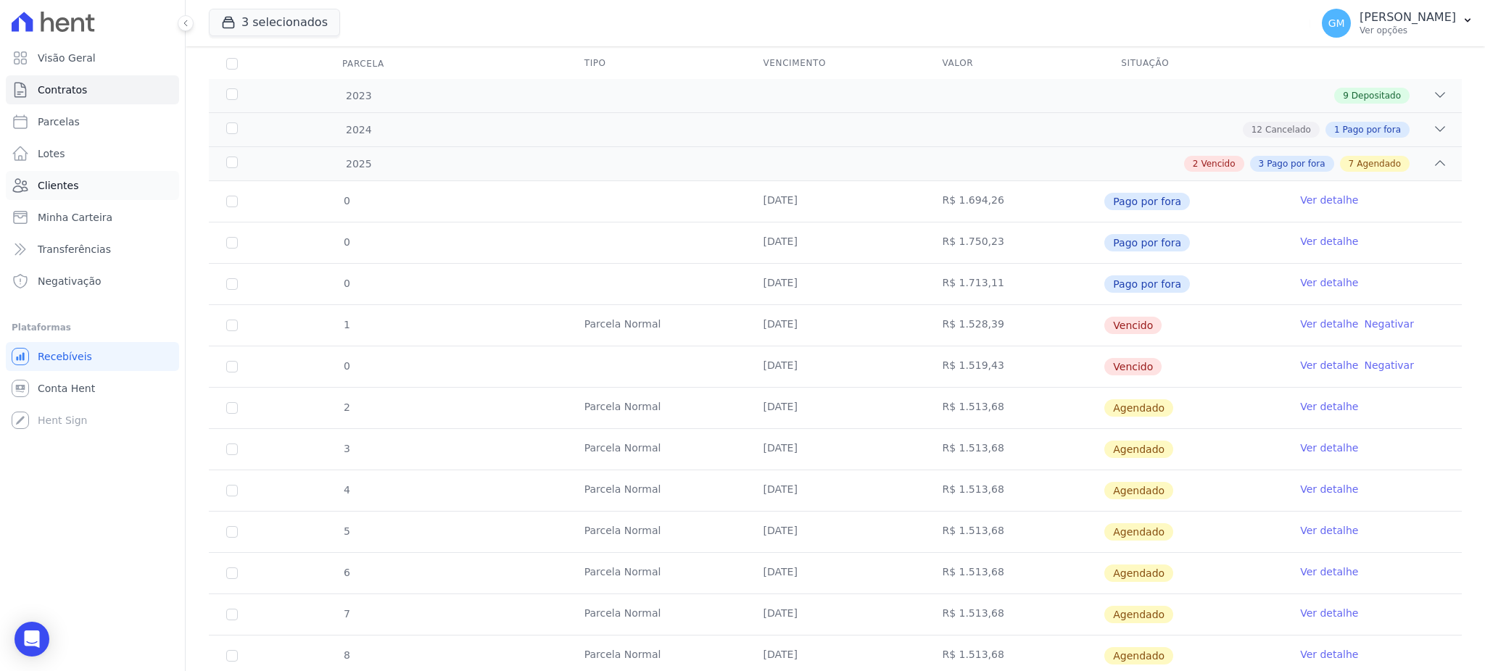
click at [75, 171] on link "Clientes" at bounding box center [92, 185] width 173 height 29
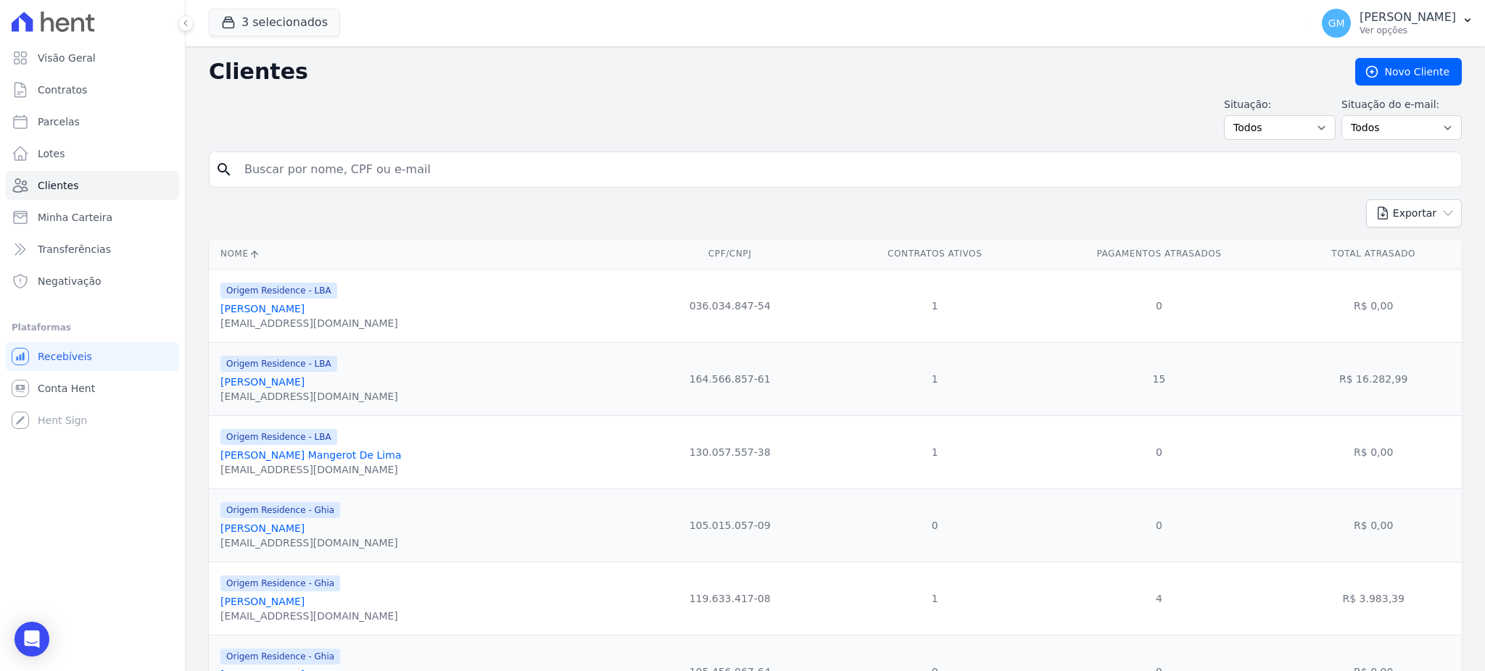
click at [352, 175] on input "search" at bounding box center [846, 169] width 1220 height 29
type input "JOSE FRANCISCO DE ASSIS FILHO"
drag, startPoint x: 433, startPoint y: 171, endPoint x: 207, endPoint y: 159, distance: 225.8
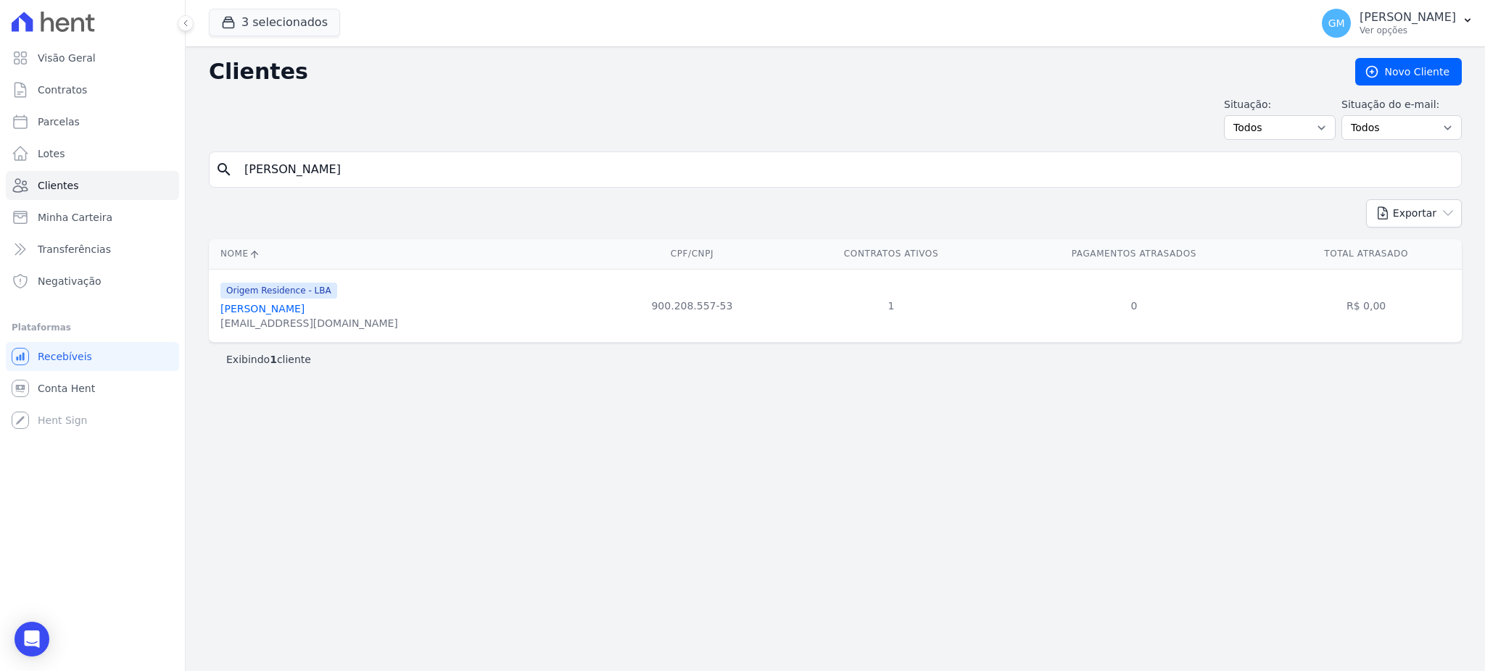
click at [305, 310] on link "José Francisco De Assis Filho" at bounding box center [262, 309] width 84 height 12
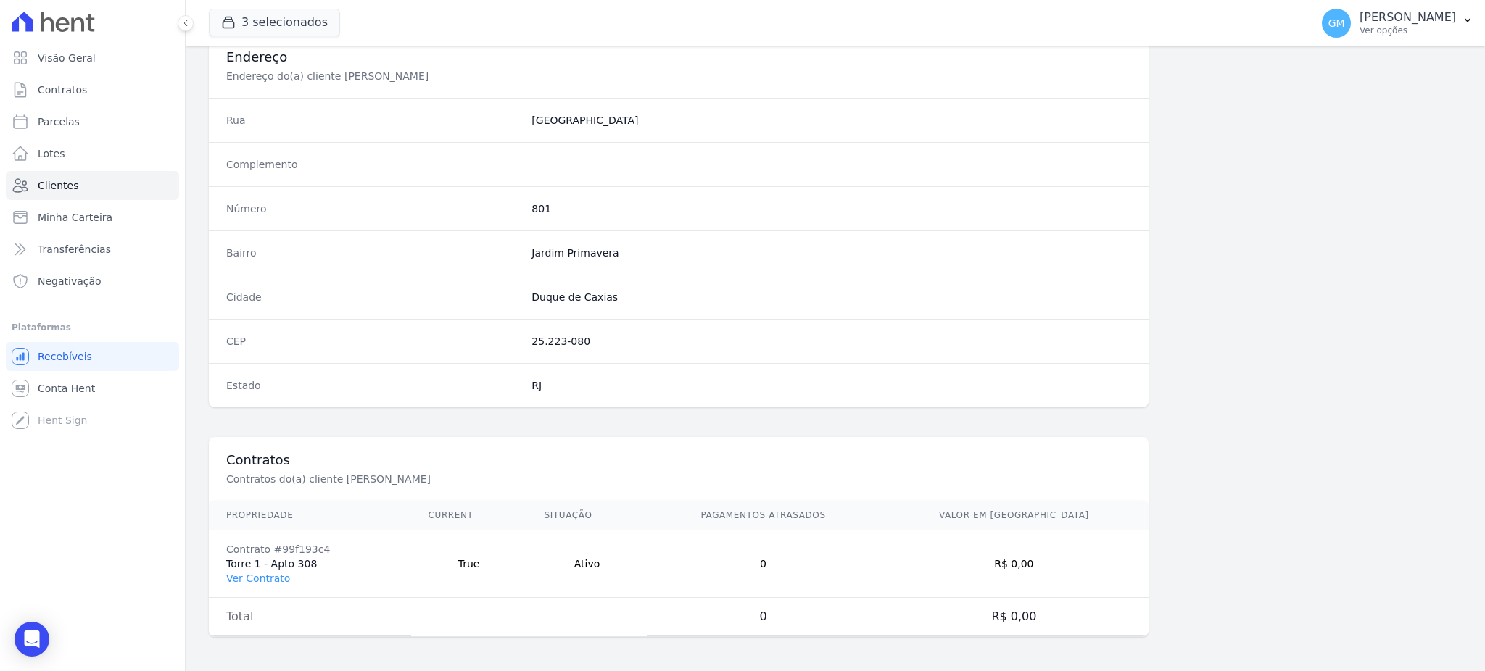
scroll to position [686, 0]
click at [273, 576] on link "Ver Contrato" at bounding box center [258, 578] width 64 height 12
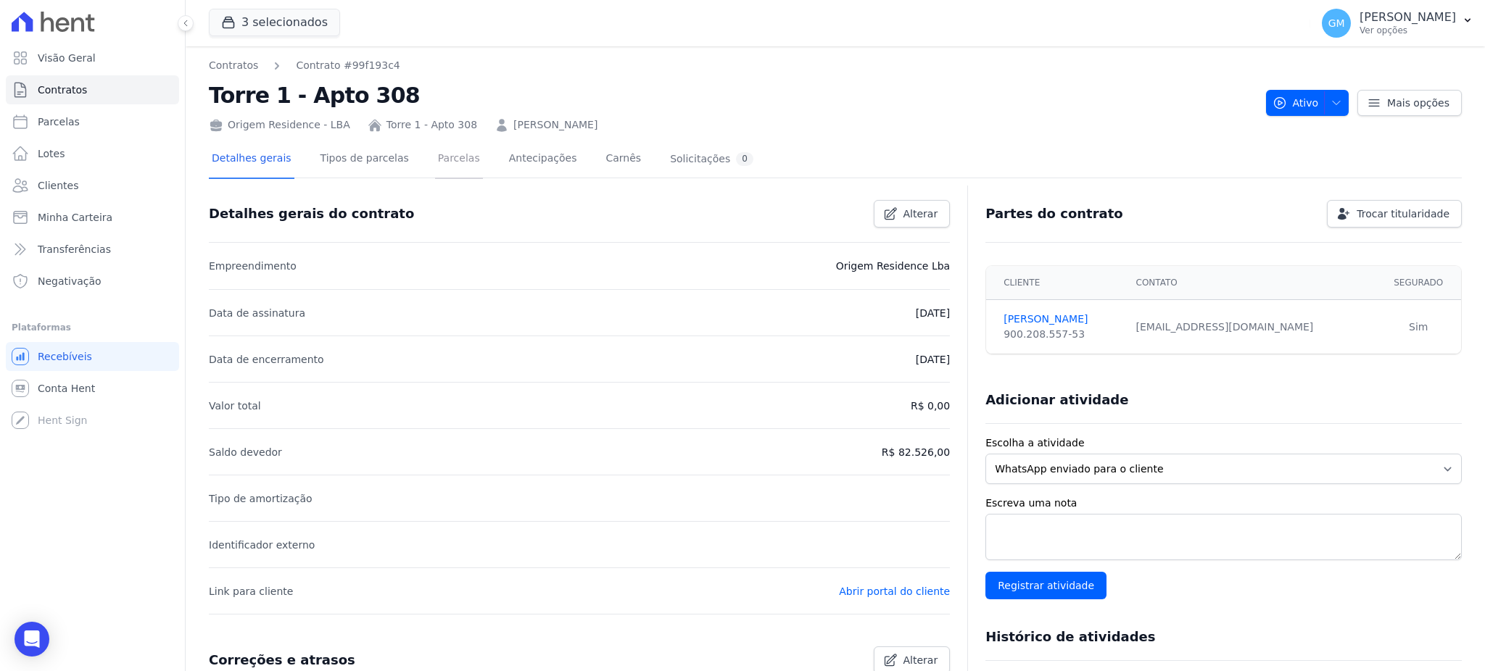
click at [446, 151] on link "Parcelas" at bounding box center [459, 160] width 48 height 38
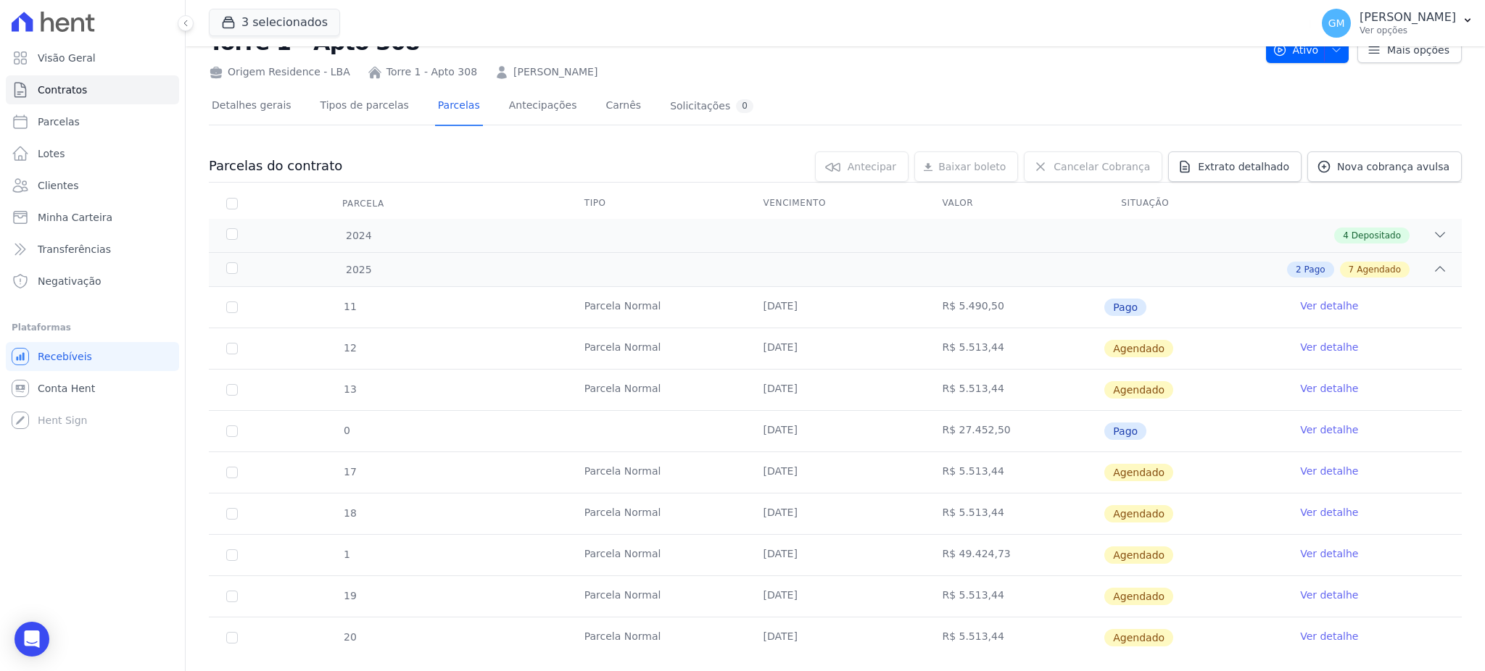
scroll to position [83, 0]
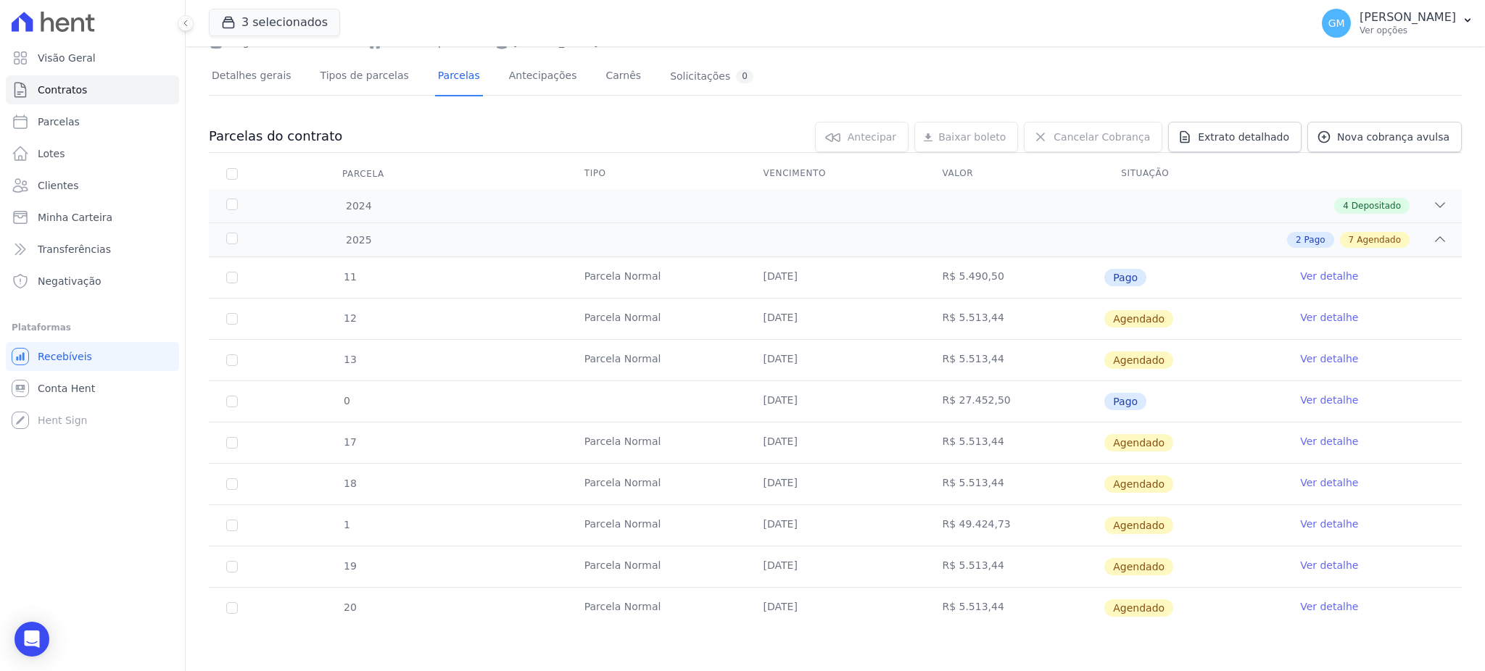
click at [1313, 278] on link "Ver detalhe" at bounding box center [1329, 276] width 58 height 15
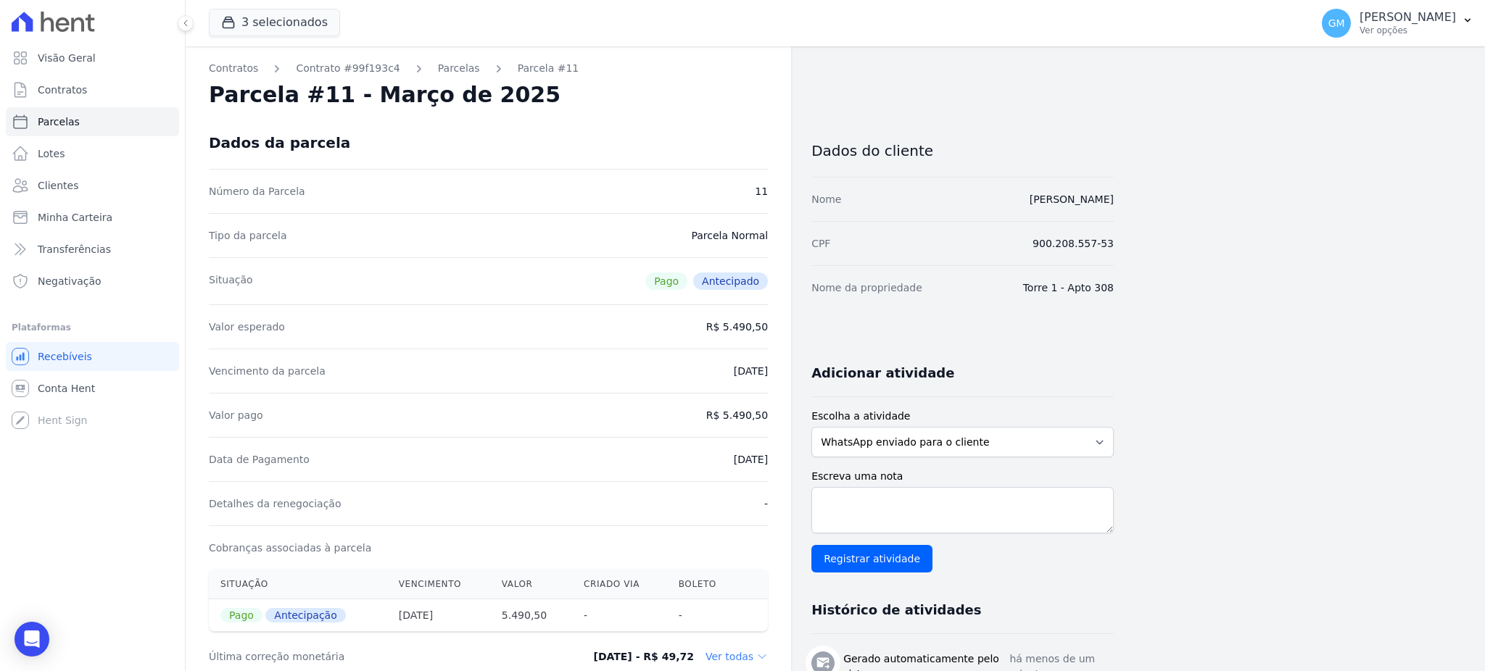
drag, startPoint x: 699, startPoint y: 463, endPoint x: 769, endPoint y: 464, distance: 69.6
click at [769, 464] on div "Contratos Contrato #99f193c4 Parcelas Parcela #11 Parcela #11 - Março de 2025 D…" at bounding box center [488, 650] width 605 height 1208
copy dd "25/08/2025"
click at [677, 466] on div "Data de Pagamento 25/08/2025" at bounding box center [488, 459] width 559 height 44
drag, startPoint x: 695, startPoint y: 463, endPoint x: 770, endPoint y: 463, distance: 75.4
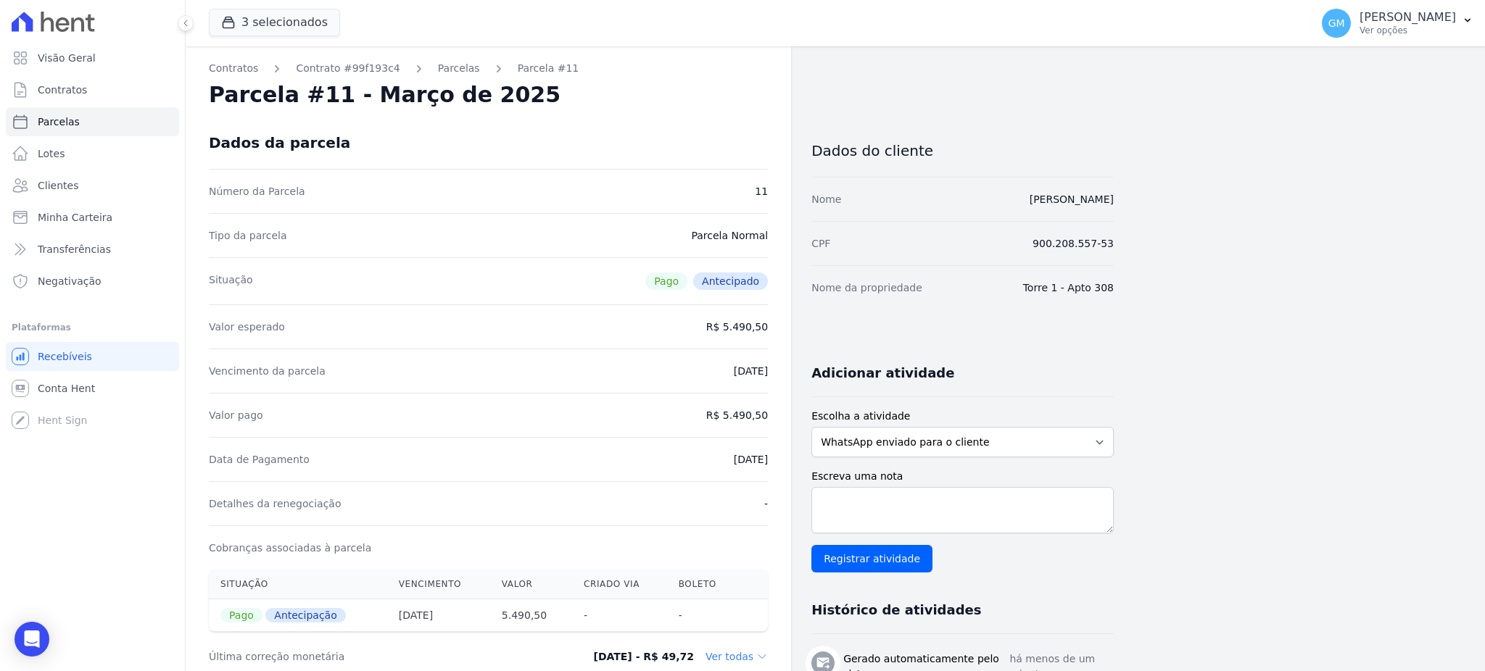
click at [770, 463] on div "Contratos Contrato #99f193c4 Parcelas Parcela #11 Parcela #11 - Março de 2025 D…" at bounding box center [488, 650] width 605 height 1208
copy dd "25/08/2025"
click at [759, 450] on div "Data de Pagamento 25/08/2025" at bounding box center [488, 459] width 559 height 44
drag, startPoint x: 728, startPoint y: 415, endPoint x: 795, endPoint y: 416, distance: 67.5
click at [795, 416] on div "Contratos Contrato #99f193c4 Parcelas Parcela #11 Parcela #11 - Março de 2025 D…" at bounding box center [650, 650] width 928 height 1208
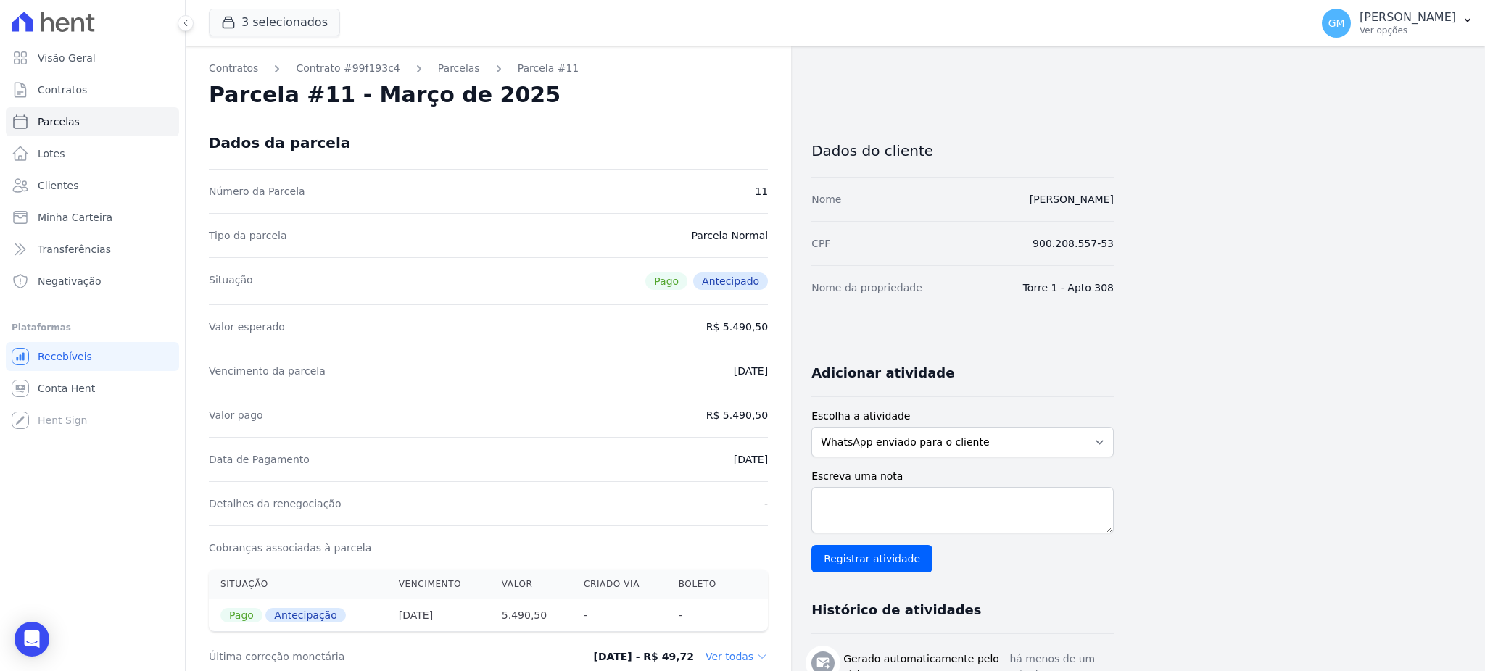
copy dd "5.490,50"
click at [83, 181] on link "Clientes" at bounding box center [92, 185] width 173 height 29
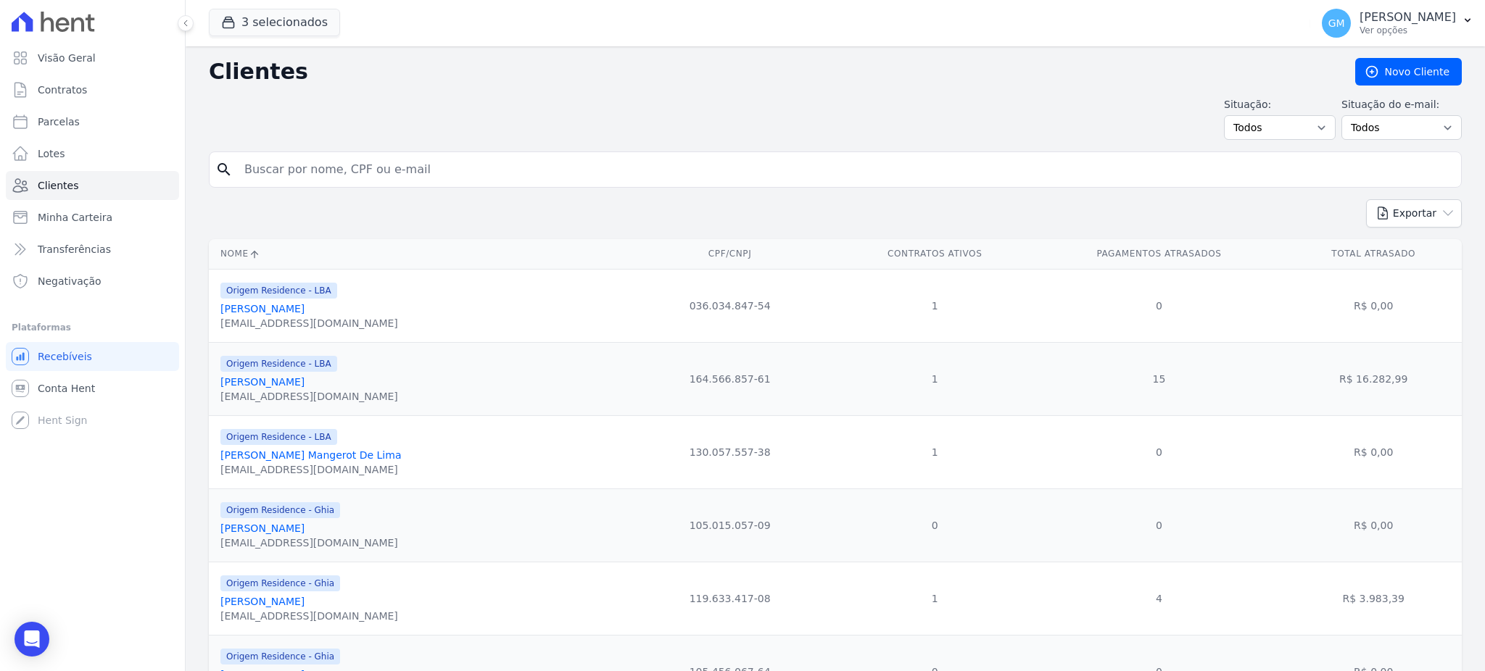
click at [338, 157] on input "search" at bounding box center [846, 169] width 1220 height 29
type input "moniq"
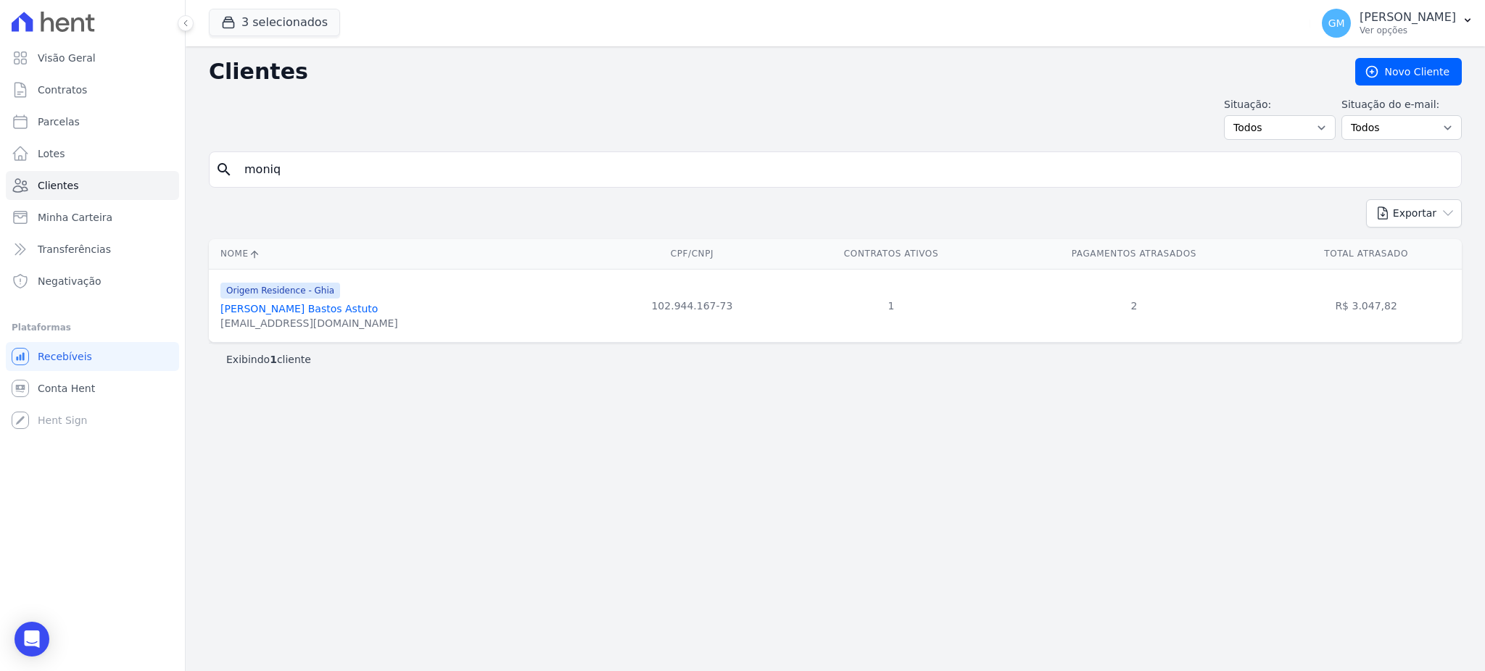
click at [357, 310] on link "[PERSON_NAME] [PERSON_NAME] [PERSON_NAME]" at bounding box center [298, 309] width 157 height 12
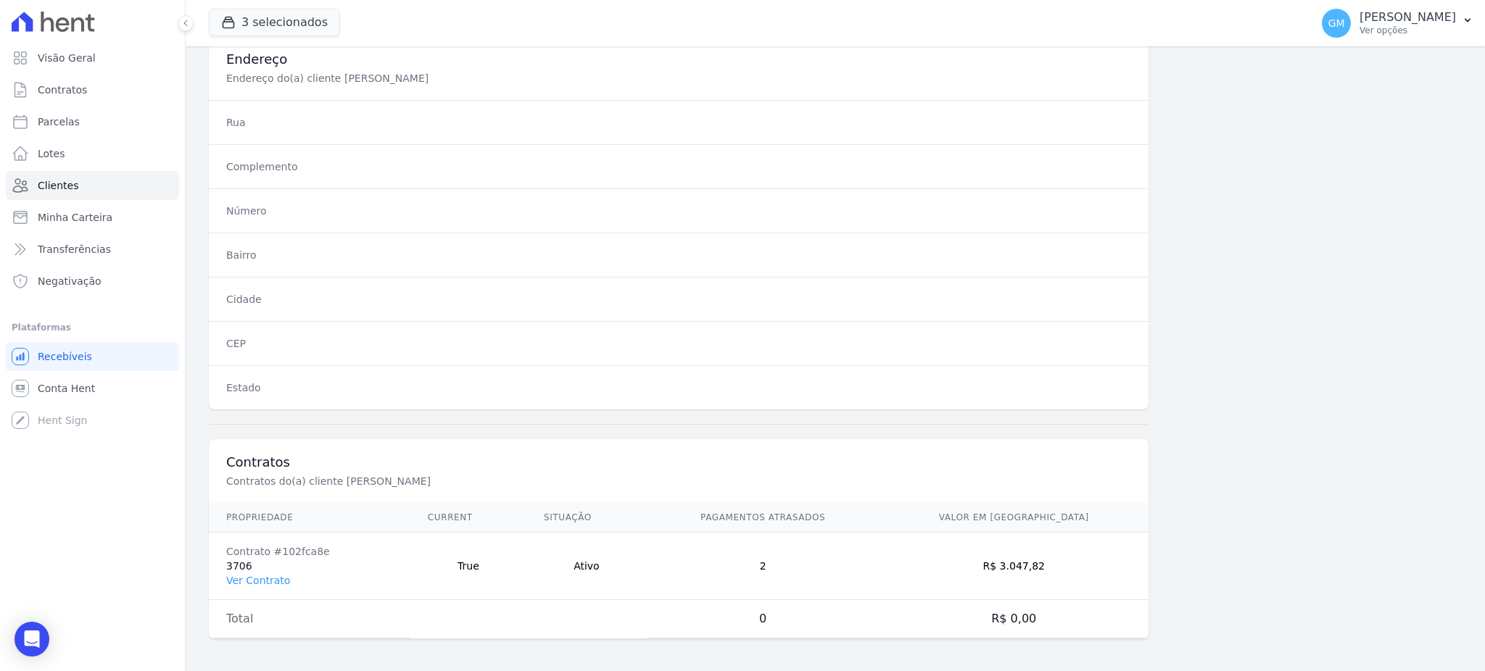
scroll to position [686, 0]
click at [284, 572] on link "Ver Contrato" at bounding box center [258, 578] width 64 height 12
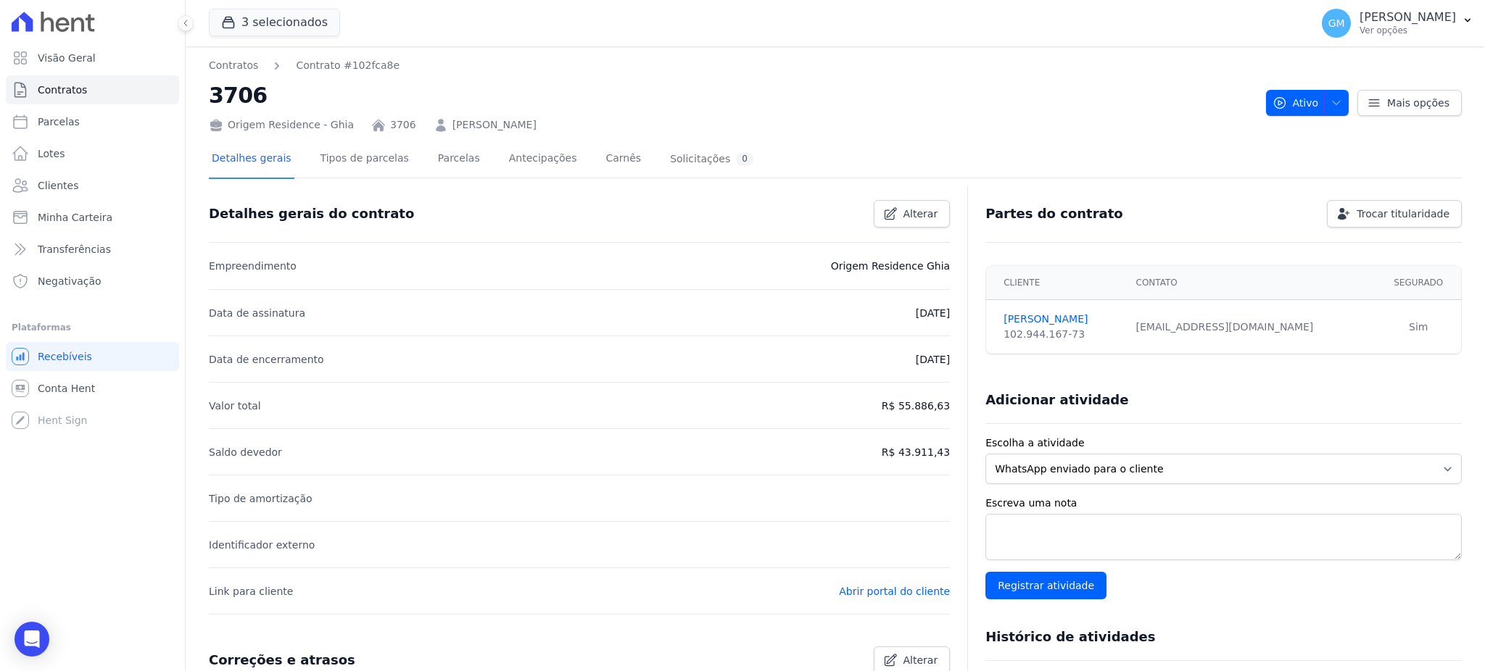
click at [443, 165] on link "Parcelas" at bounding box center [459, 160] width 48 height 38
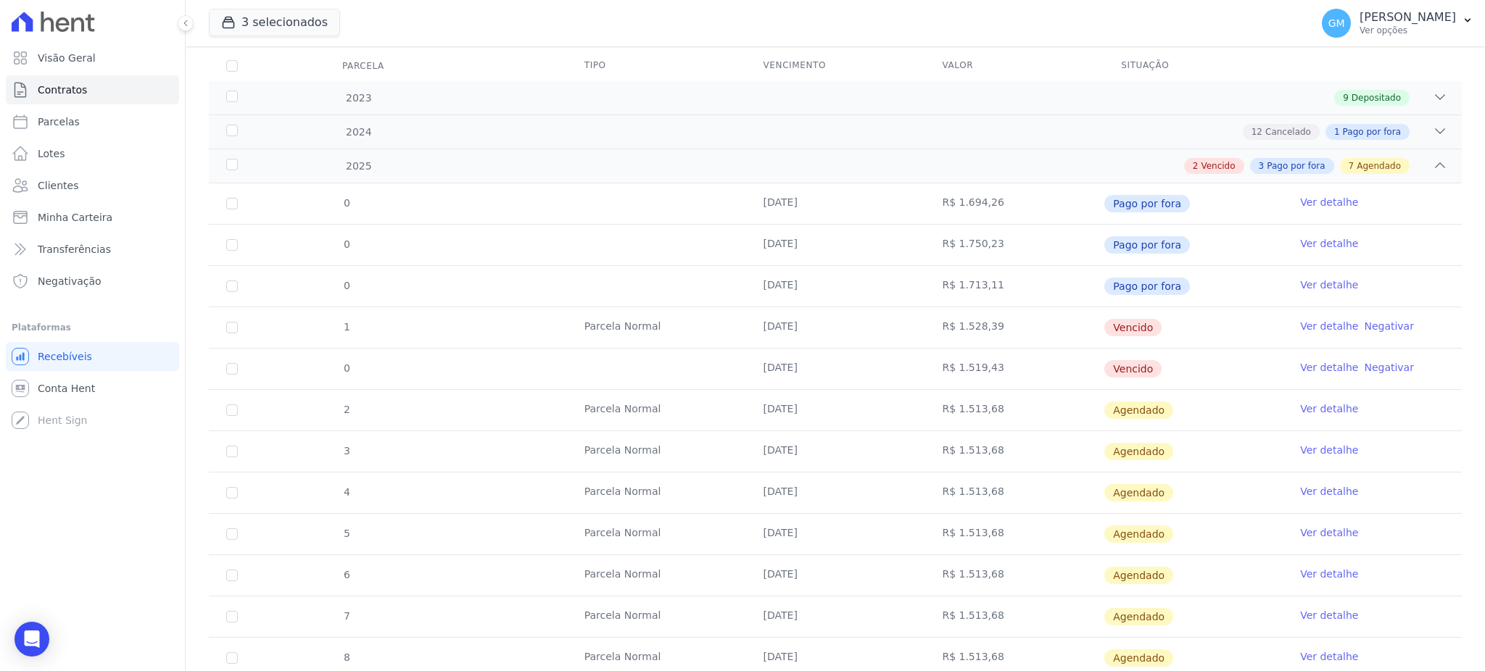
scroll to position [193, 0]
drag, startPoint x: 749, startPoint y: 321, endPoint x: 850, endPoint y: 320, distance: 100.8
click at [849, 320] on td "[DATE]" at bounding box center [835, 325] width 179 height 41
click at [1300, 484] on link "Ver detalhe" at bounding box center [1329, 489] width 58 height 15
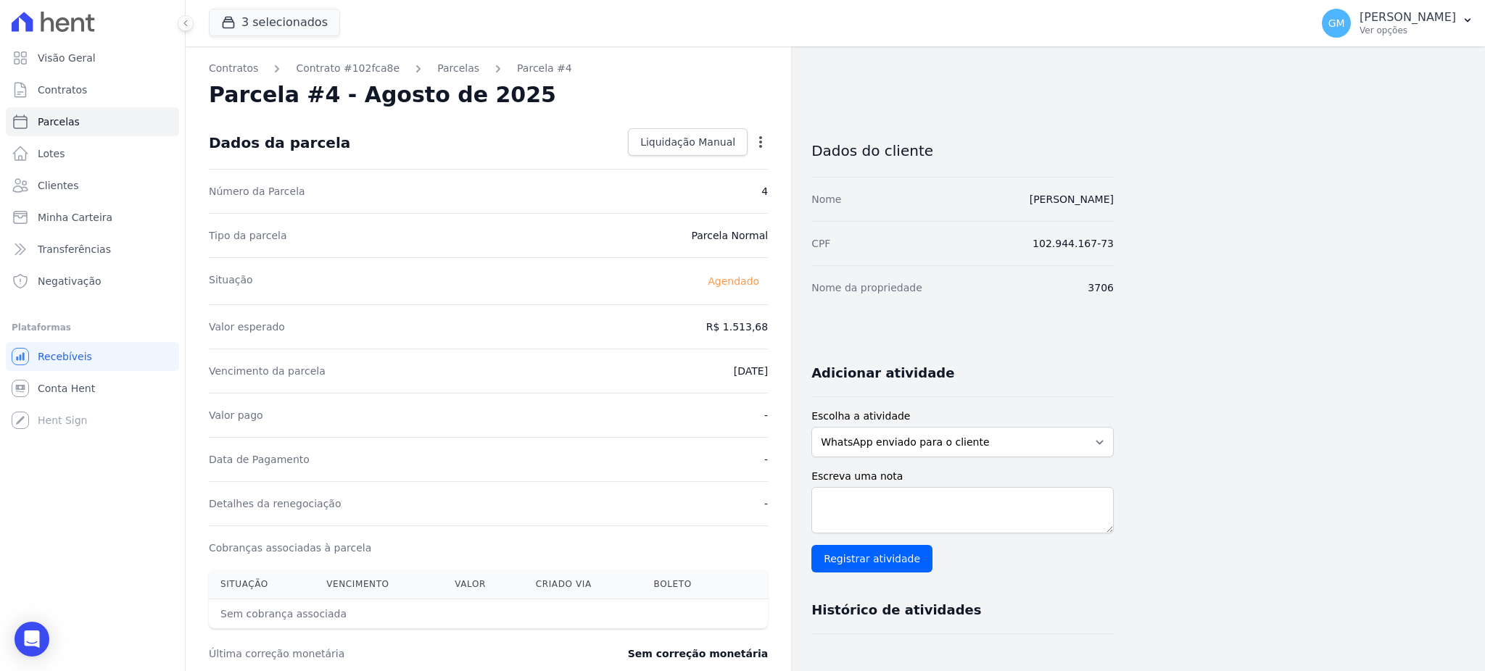
click at [762, 142] on icon "button" at bounding box center [760, 142] width 15 height 15
click at [680, 157] on link "Alterar" at bounding box center [698, 162] width 128 height 26
drag, startPoint x: 721, startPoint y: 323, endPoint x: 774, endPoint y: 330, distance: 53.4
click at [774, 330] on div "Contratos Contrato #102fca8e Parcelas Parcela #4 Parcela #4 - Agosto de 2025 Co…" at bounding box center [488, 511] width 605 height 931
paste input ".56115"
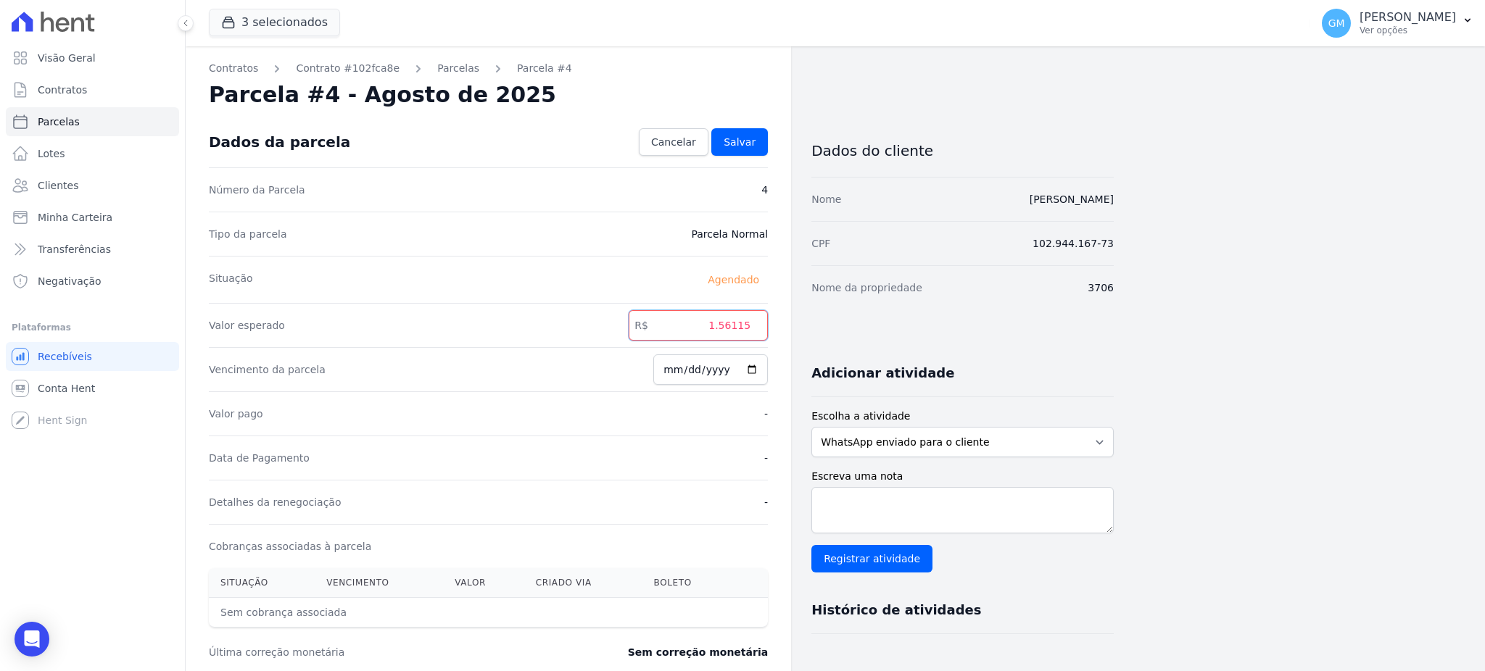
click at [724, 332] on input "1.56115" at bounding box center [698, 325] width 139 height 30
type input "1561.15"
click at [760, 373] on input "2025-08-20" at bounding box center [710, 370] width 115 height 30
click at [756, 372] on input "2025-08-20" at bounding box center [710, 370] width 115 height 30
click at [755, 365] on input "2025-08-28" at bounding box center [710, 370] width 115 height 30
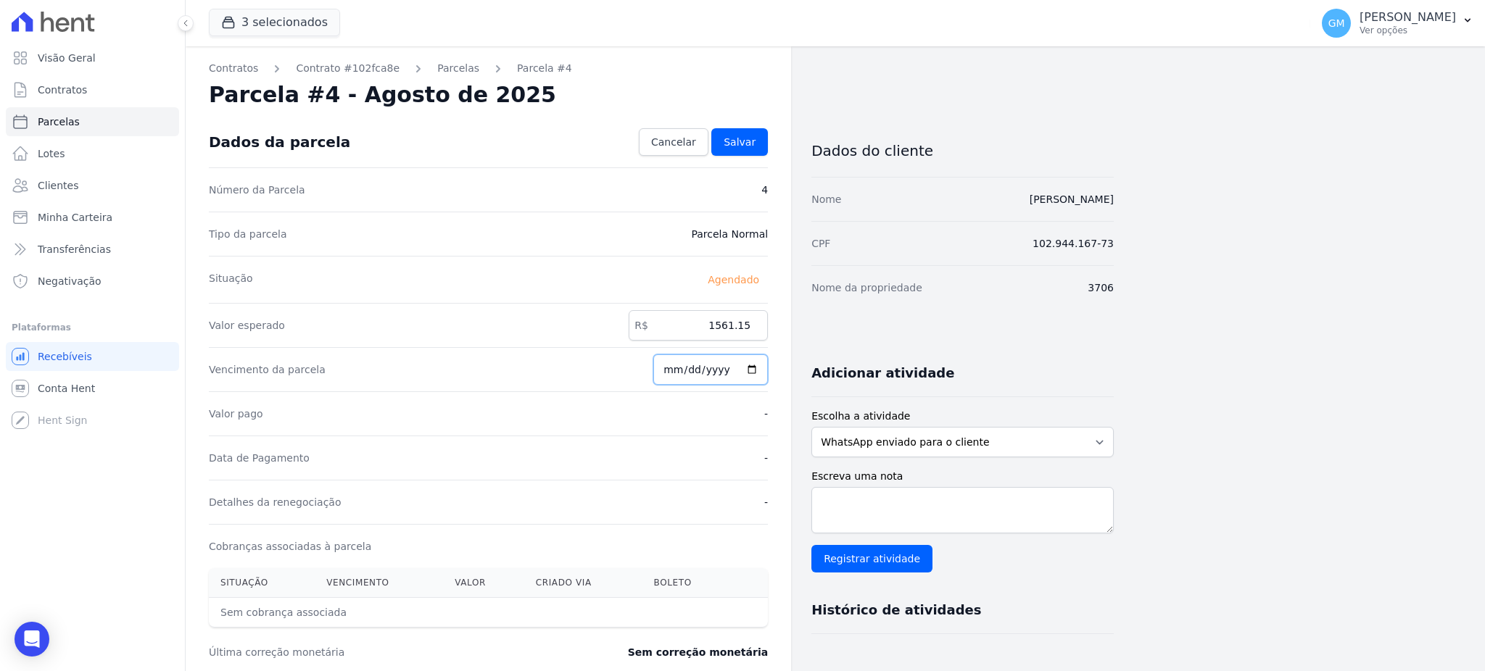
type input "2025-08-29"
click at [757, 135] on link "Salvar" at bounding box center [739, 142] width 57 height 28
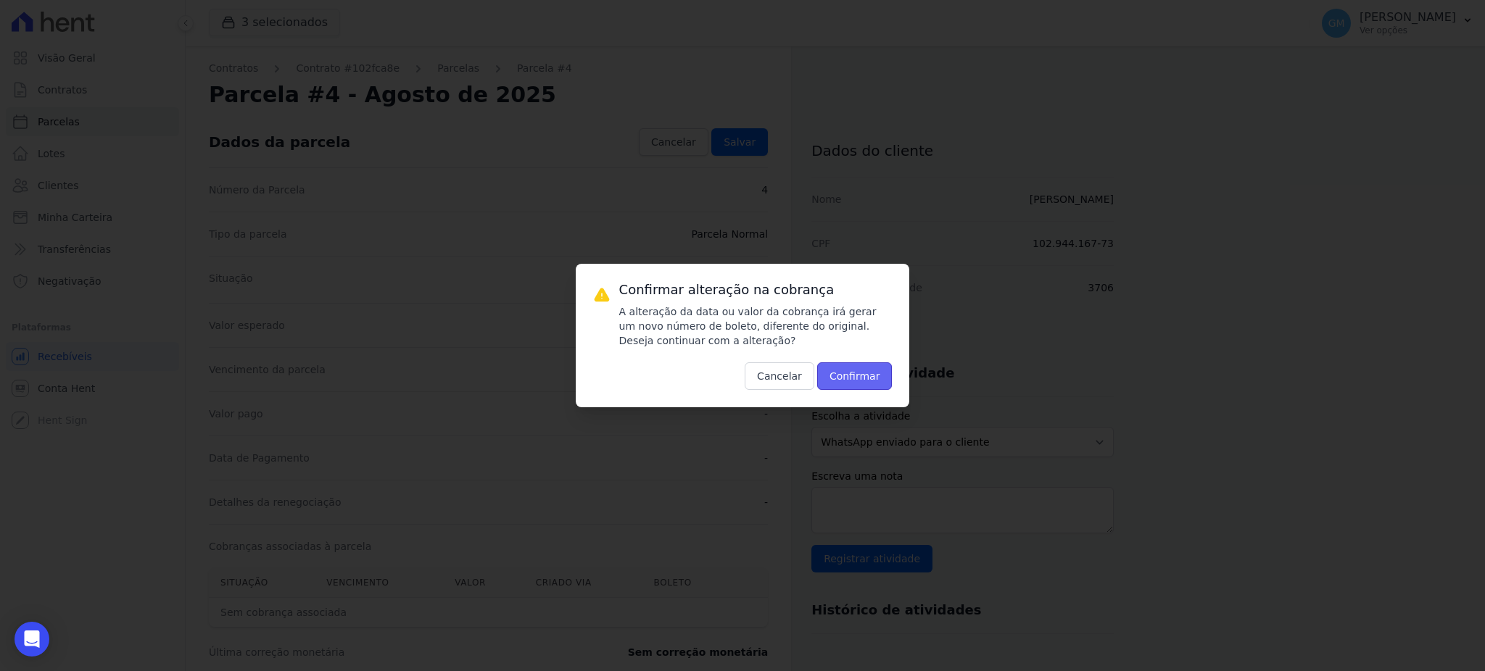
click at [863, 379] on button "Confirmar" at bounding box center [854, 377] width 75 height 28
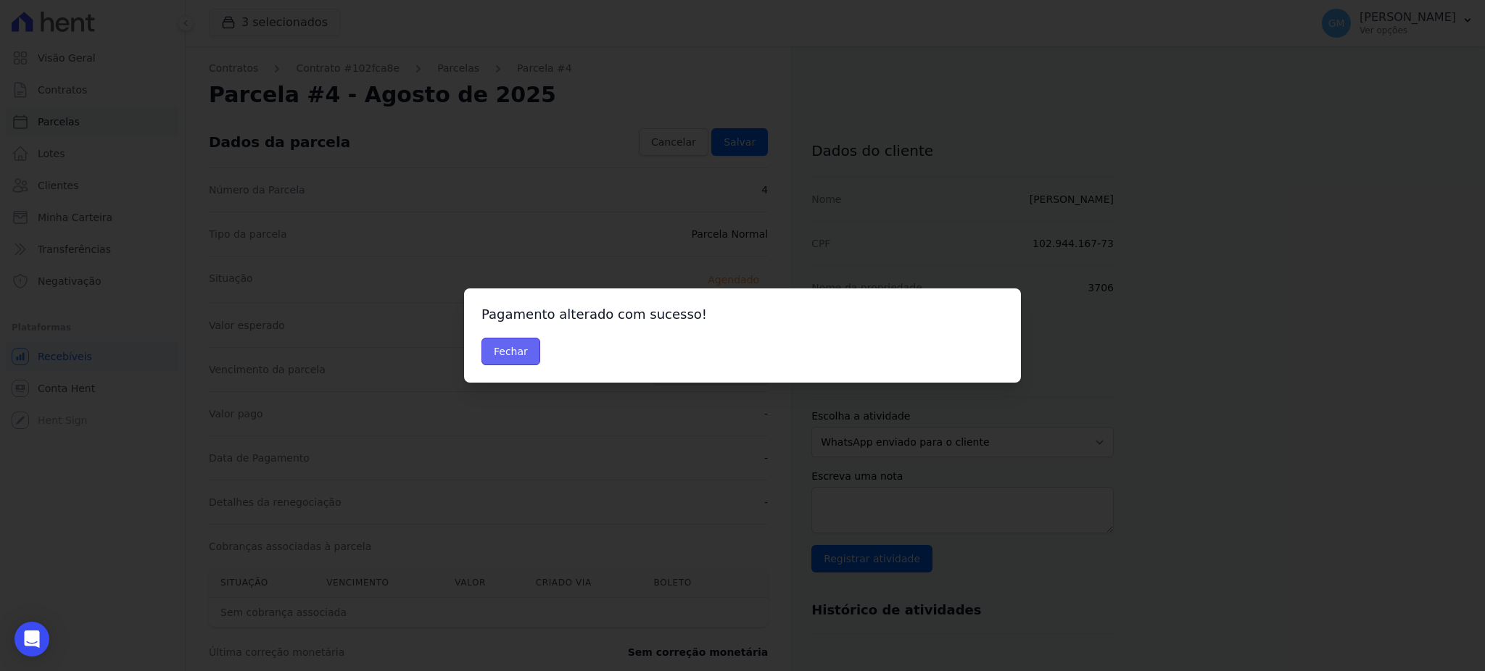
click at [508, 353] on button "Fechar" at bounding box center [510, 352] width 59 height 28
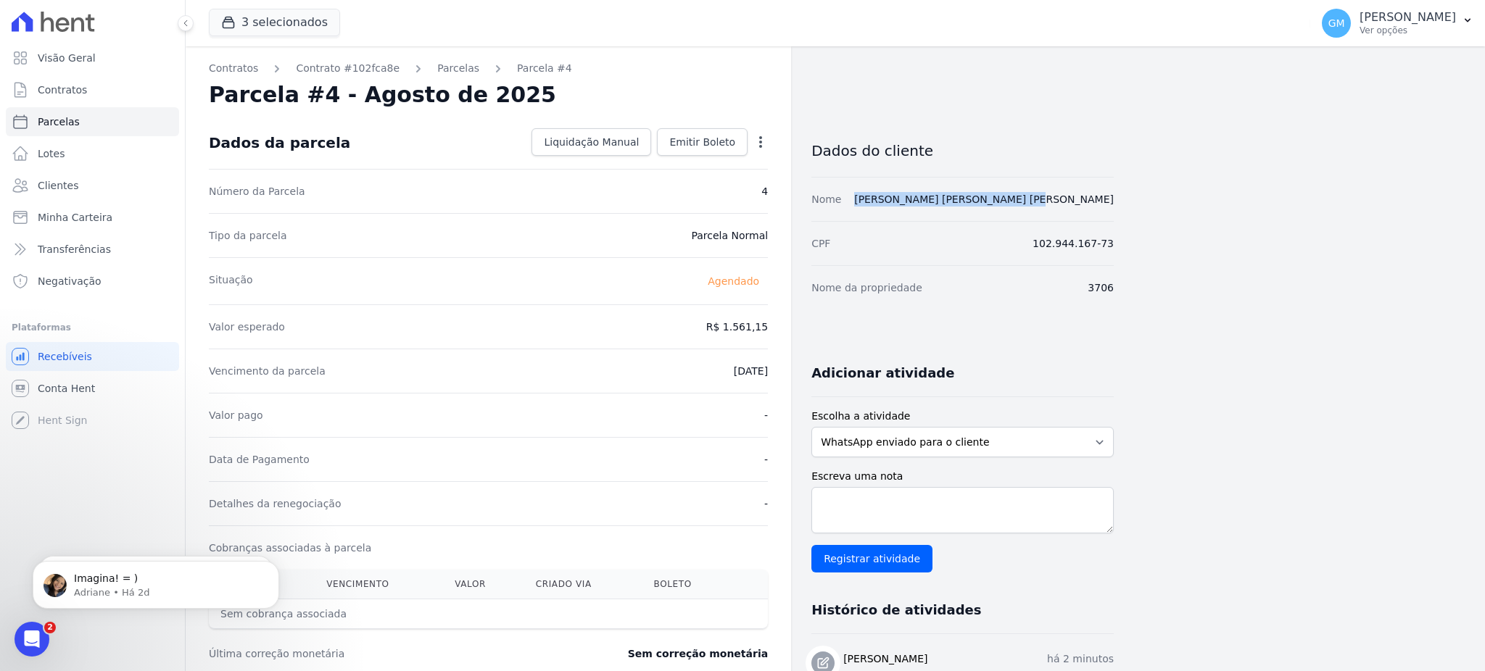
drag, startPoint x: 1138, startPoint y: 207, endPoint x: 930, endPoint y: 197, distance: 209.1
click at [930, 197] on div "Contratos Contrato #102fca8e [GEOGRAPHIC_DATA] Parcela #4 Parcela #4 - Agosto d…" at bounding box center [824, 512] width 1276 height 932
copy link "[PERSON_NAME] [PERSON_NAME] [PERSON_NAME]"
click at [102, 183] on link "Clientes" at bounding box center [92, 185] width 173 height 29
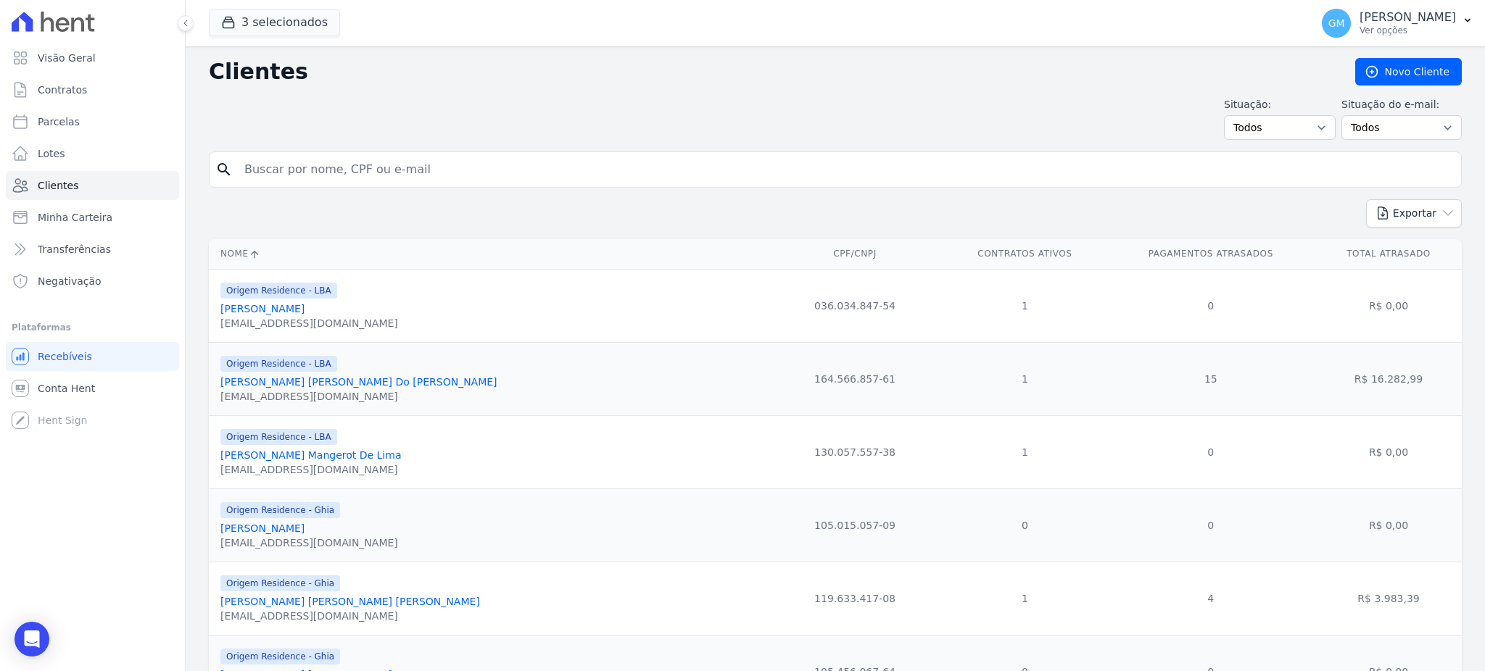
click at [306, 173] on input "search" at bounding box center [846, 169] width 1220 height 29
paste input "[PERSON_NAME] [PERSON_NAME] [PERSON_NAME]"
type input "[PERSON_NAME]"
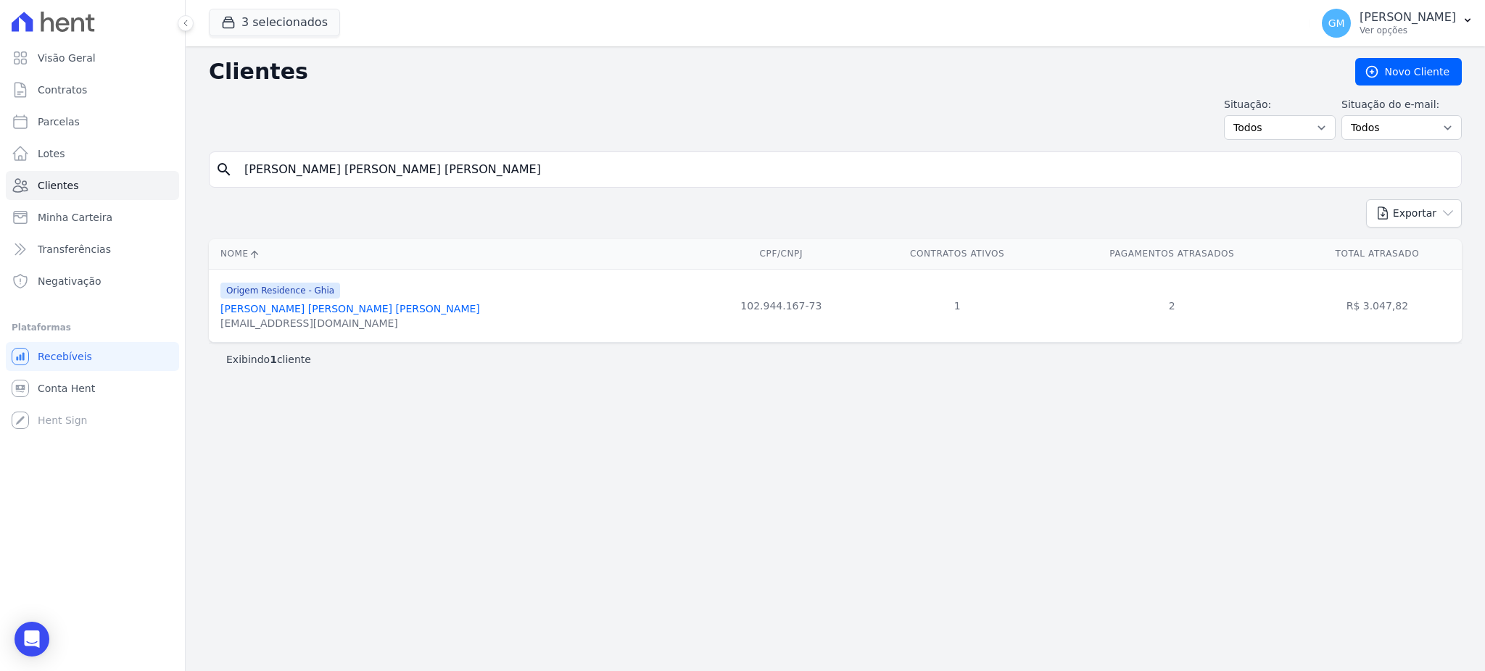
click at [360, 313] on link "Monique Aparecida Bastos Astuto" at bounding box center [350, 309] width 260 height 12
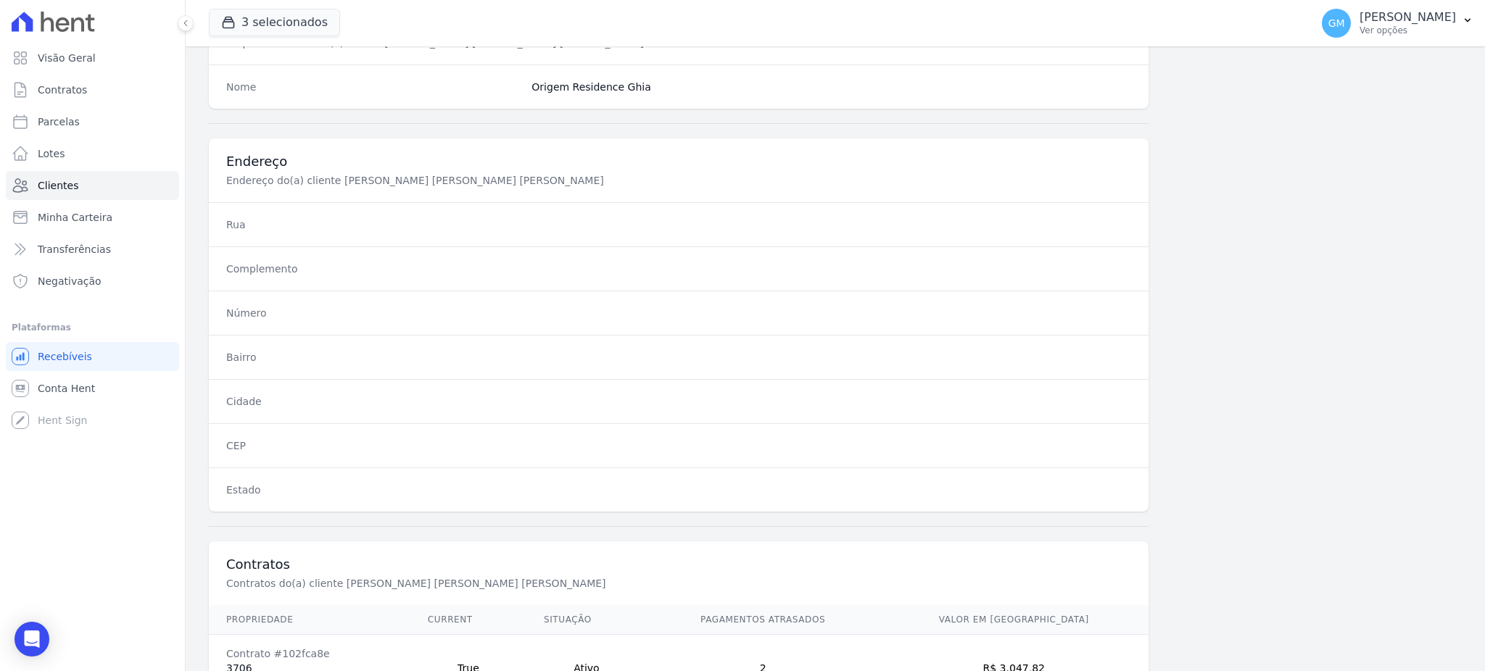
scroll to position [686, 0]
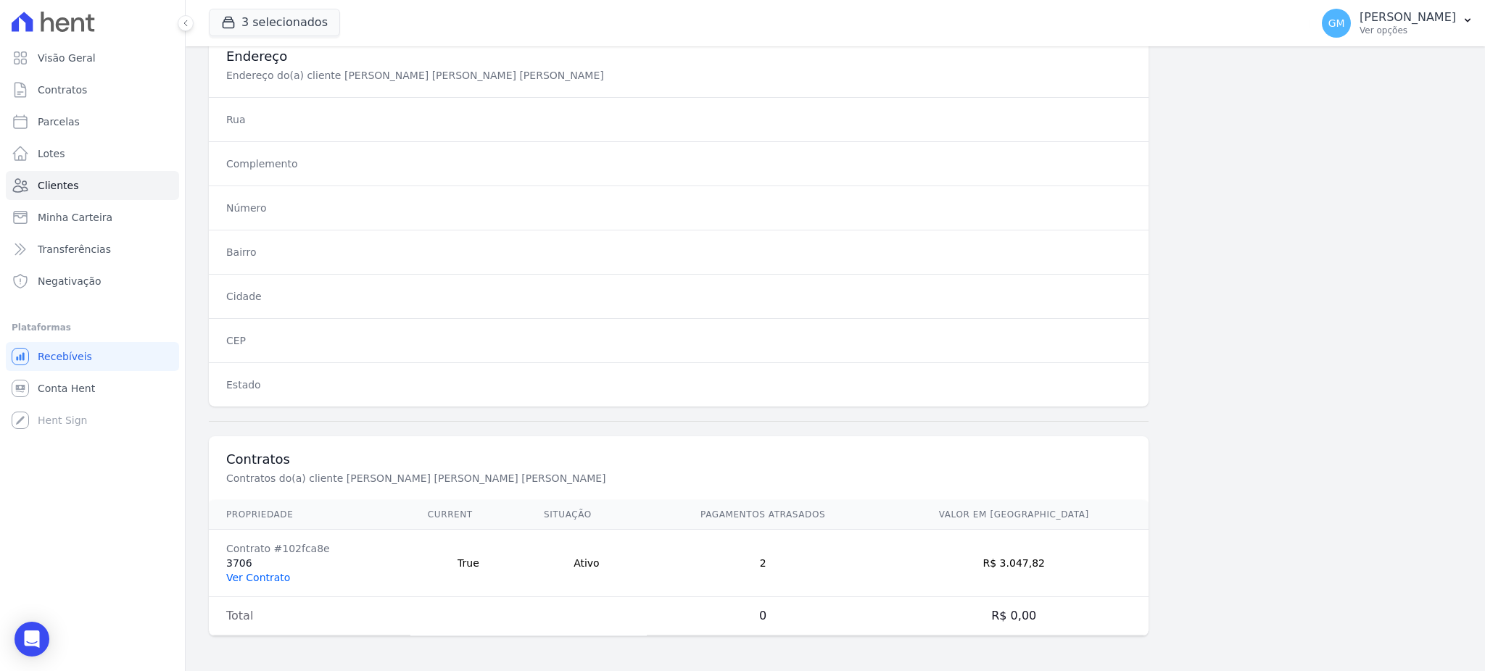
click at [274, 575] on link "Ver Contrato" at bounding box center [258, 578] width 64 height 12
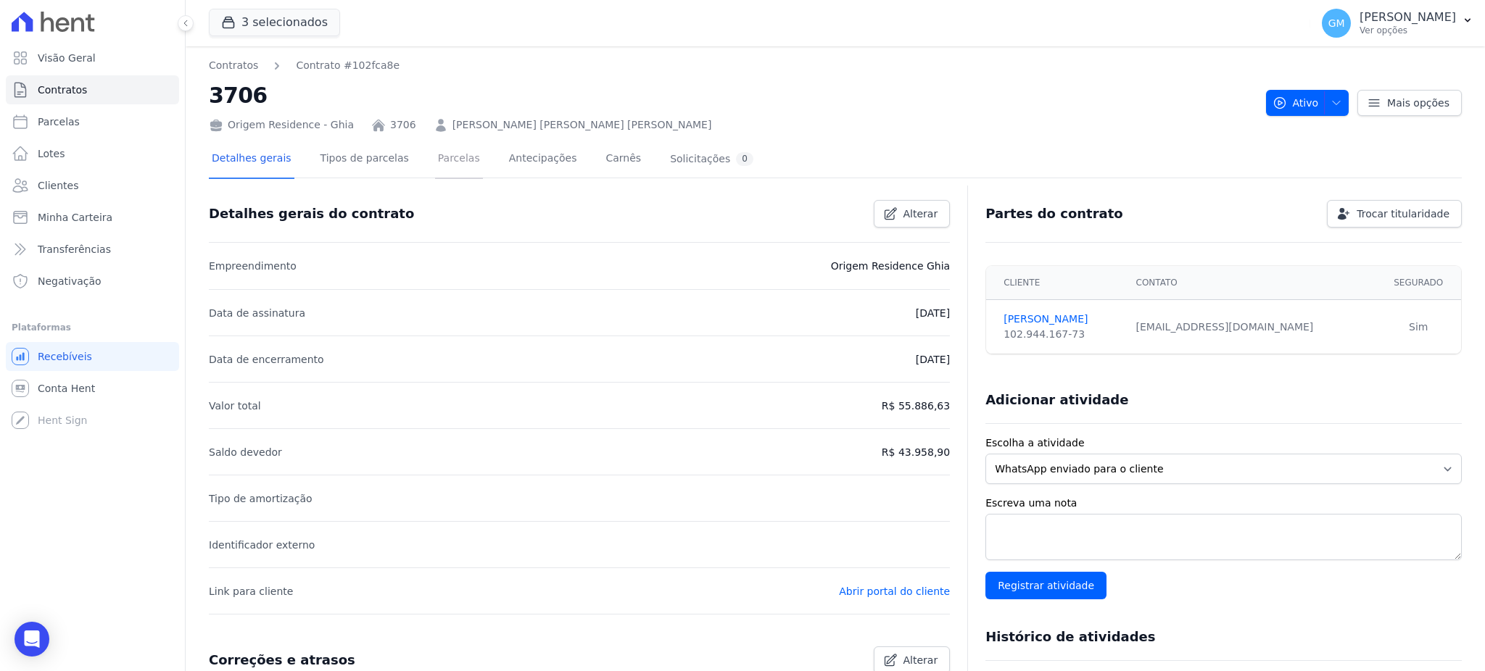
click at [435, 160] on link "Parcelas" at bounding box center [459, 160] width 48 height 38
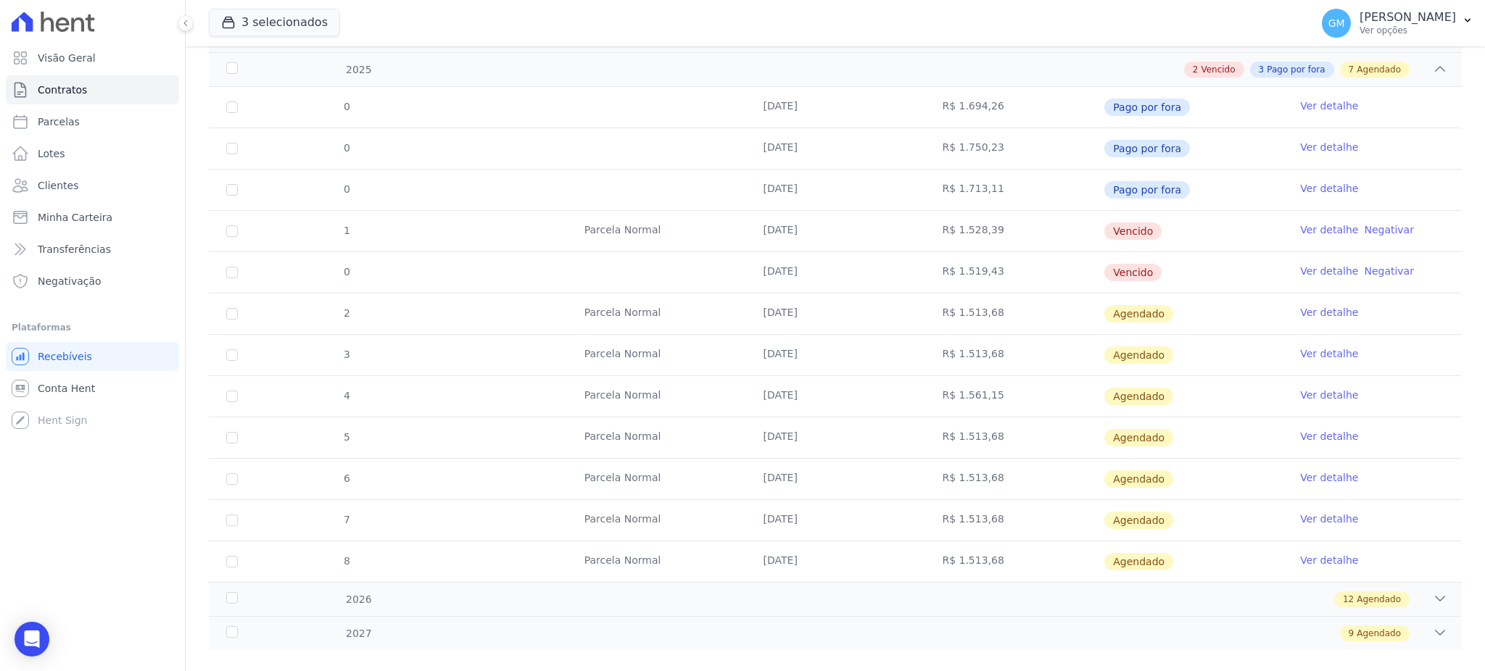
scroll to position [290, 0]
click at [1302, 392] on link "Ver detalhe" at bounding box center [1329, 392] width 58 height 15
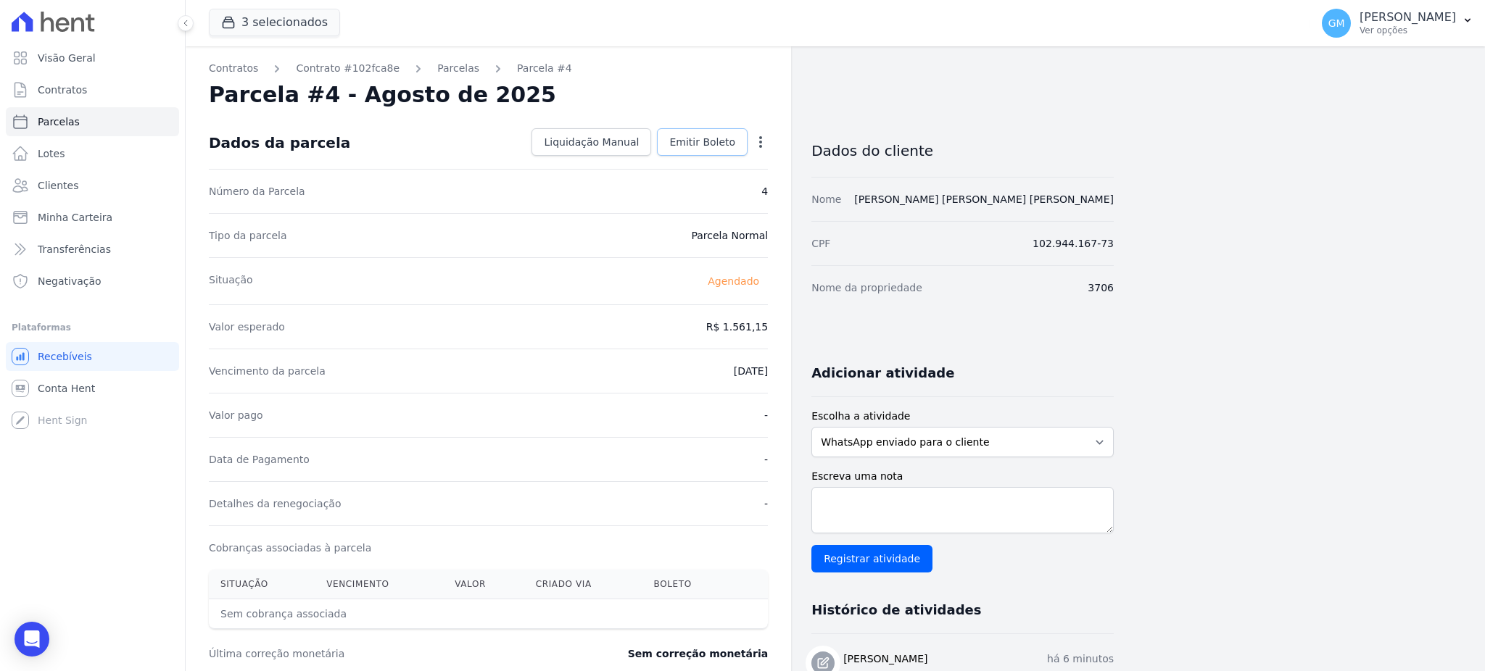
click at [735, 152] on link "Emitir Boleto" at bounding box center [702, 142] width 91 height 28
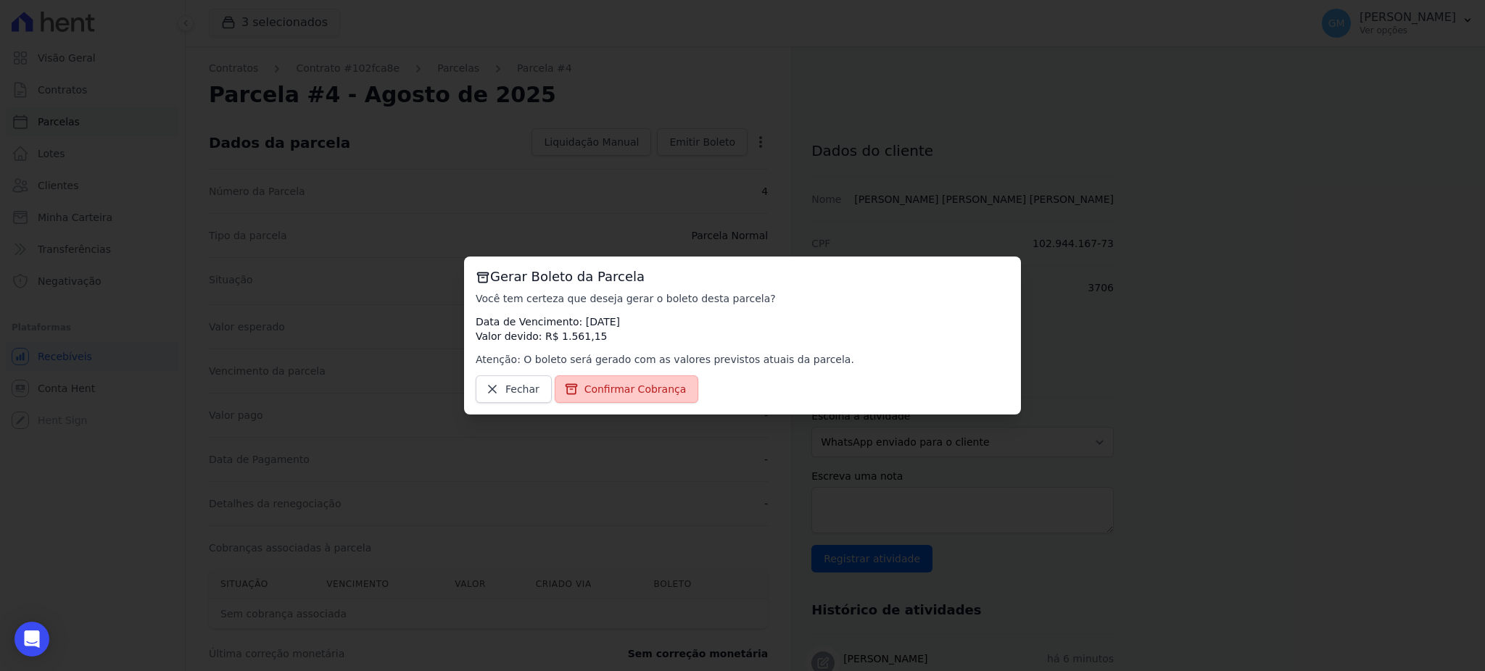
click at [602, 381] on link "Confirmar Cobrança" at bounding box center [627, 390] width 144 height 28
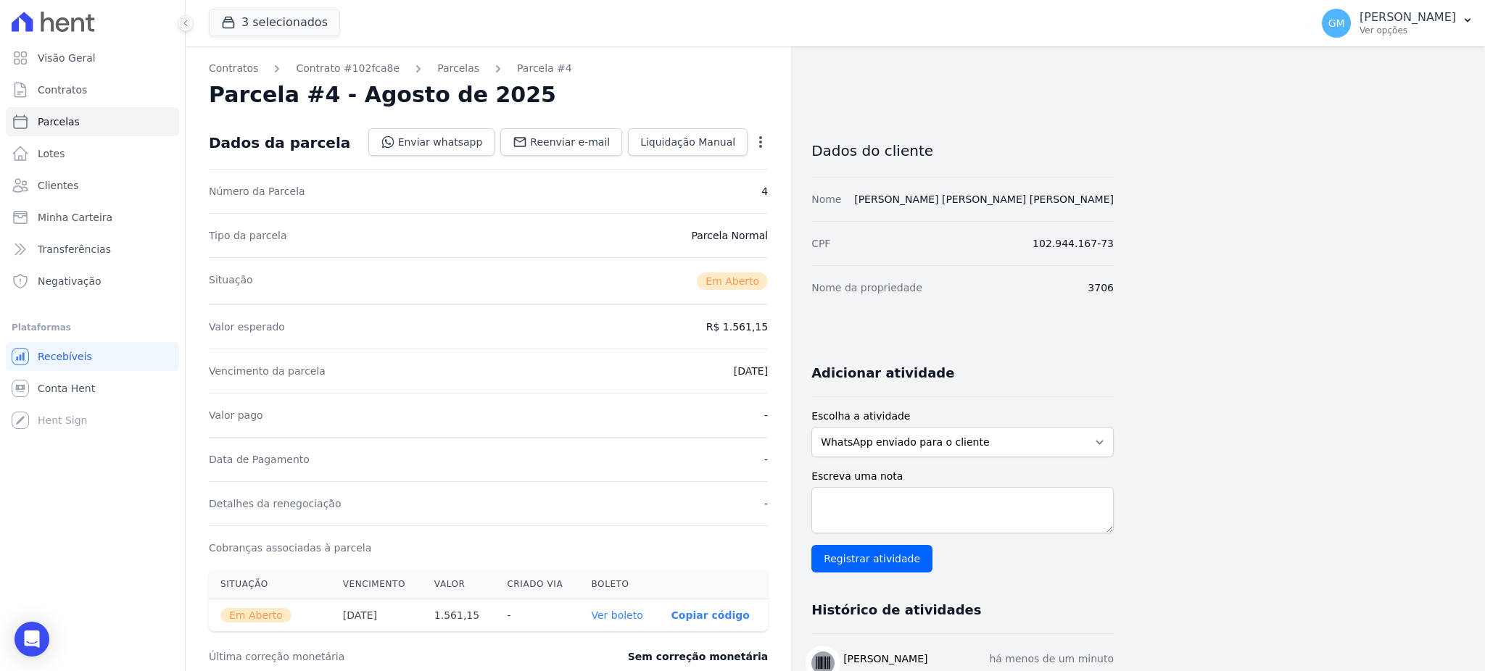
click at [648, 386] on div "Vencimento da parcela 29/08/2025" at bounding box center [488, 371] width 559 height 44
click at [637, 610] on link "Ver boleto" at bounding box center [616, 616] width 51 height 12
drag, startPoint x: 1114, startPoint y: 208, endPoint x: 909, endPoint y: 189, distance: 206.8
click at [909, 189] on div "Contratos Contrato #102fca8e Parcelas Parcela #4 Parcela #4 - Agosto de 2025 Da…" at bounding box center [824, 513] width 1276 height 935
copy link "MONIQUE APARECIDA BASTOS ASTUTO"
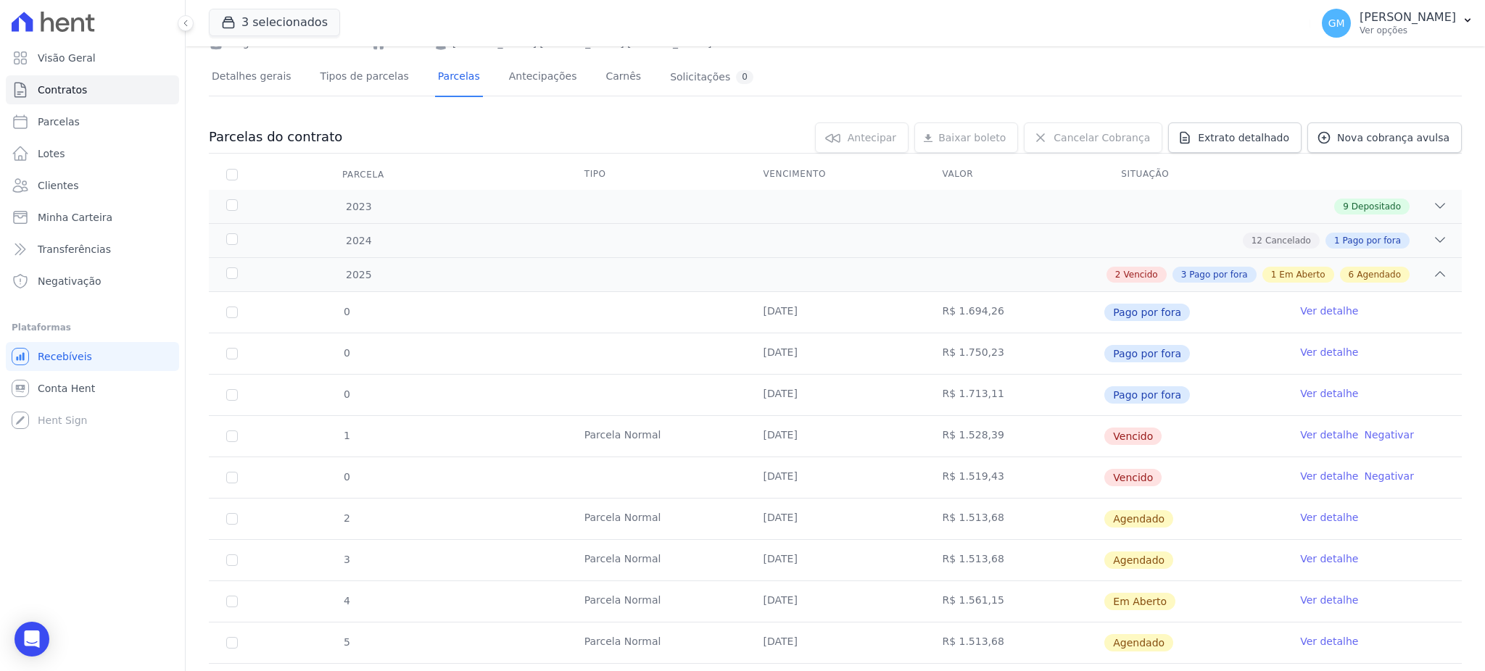
scroll to position [193, 0]
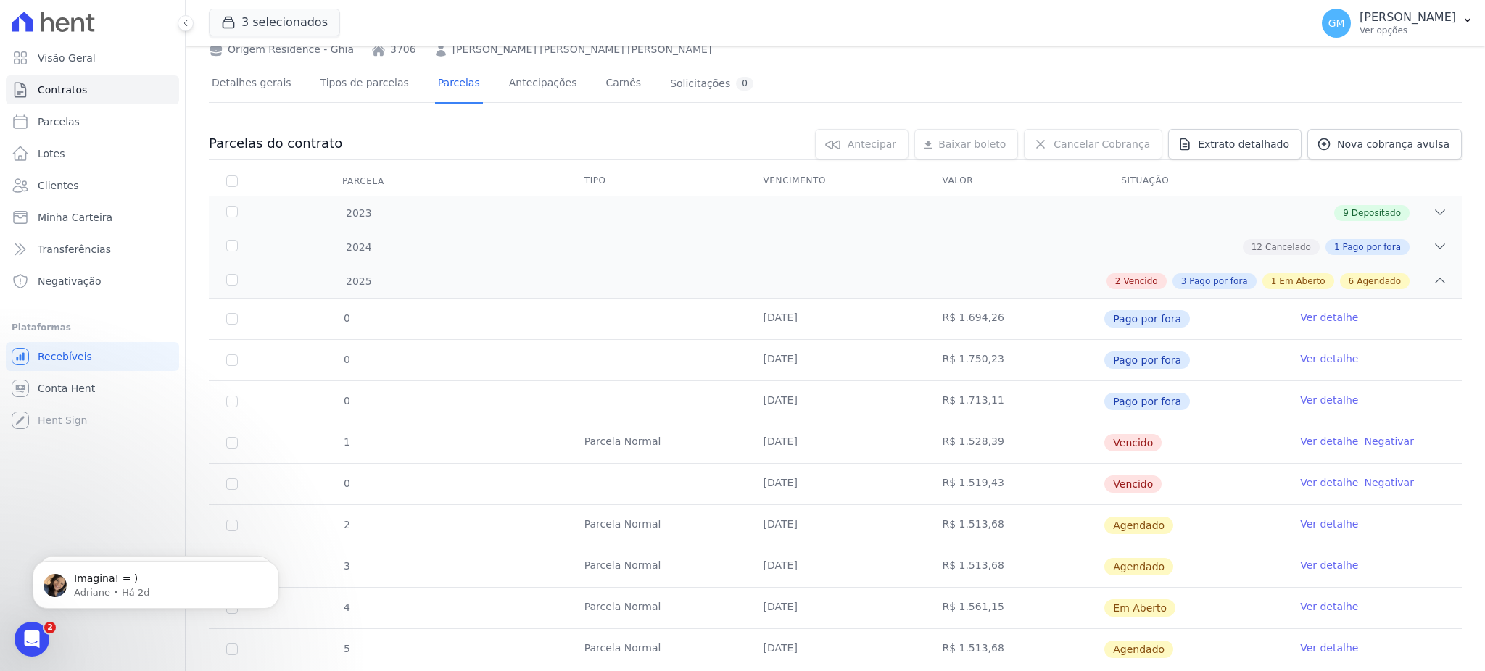
scroll to position [193, 0]
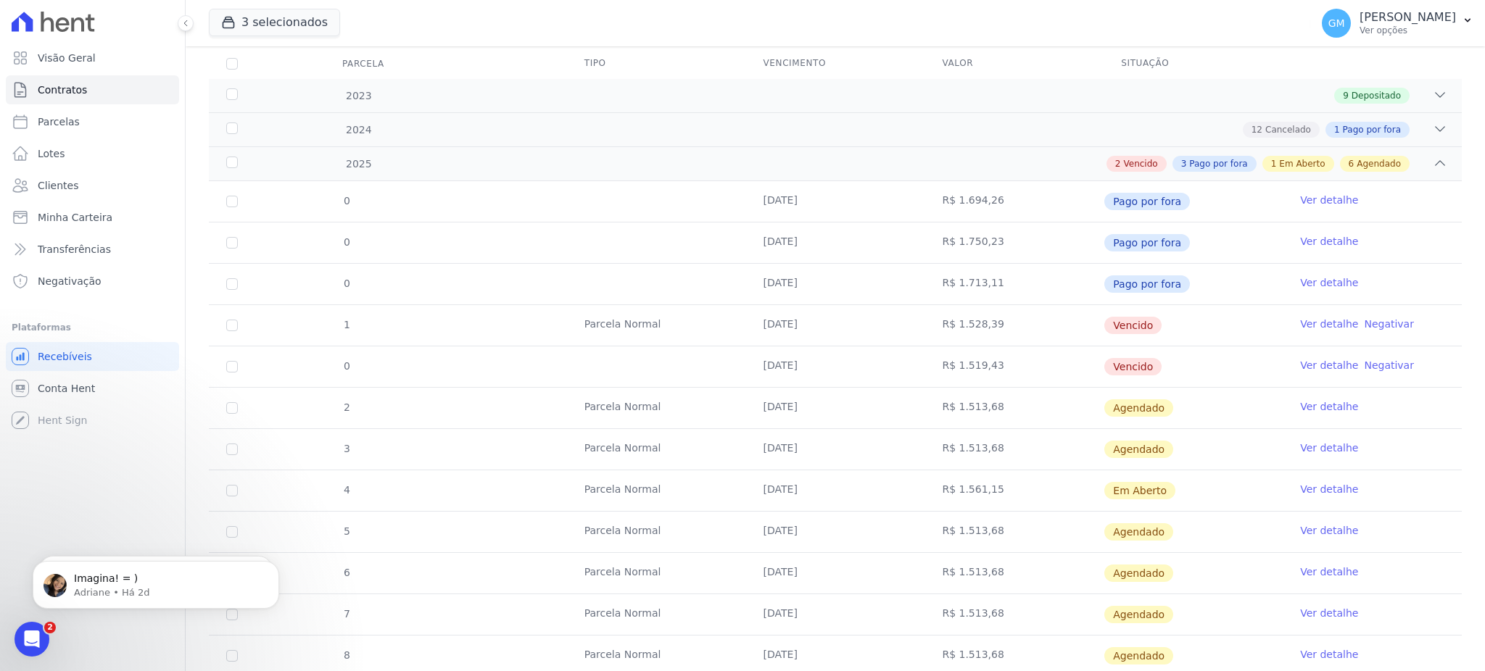
drag, startPoint x: 1158, startPoint y: 489, endPoint x: 901, endPoint y: 497, distance: 257.6
click at [901, 497] on tr "4 [GEOGRAPHIC_DATA] [DATE] R$ 1.561,15 Em [GEOGRAPHIC_DATA] Ver detalhe" at bounding box center [835, 490] width 1253 height 41
click at [1314, 404] on link "Ver detalhe" at bounding box center [1329, 407] width 58 height 15
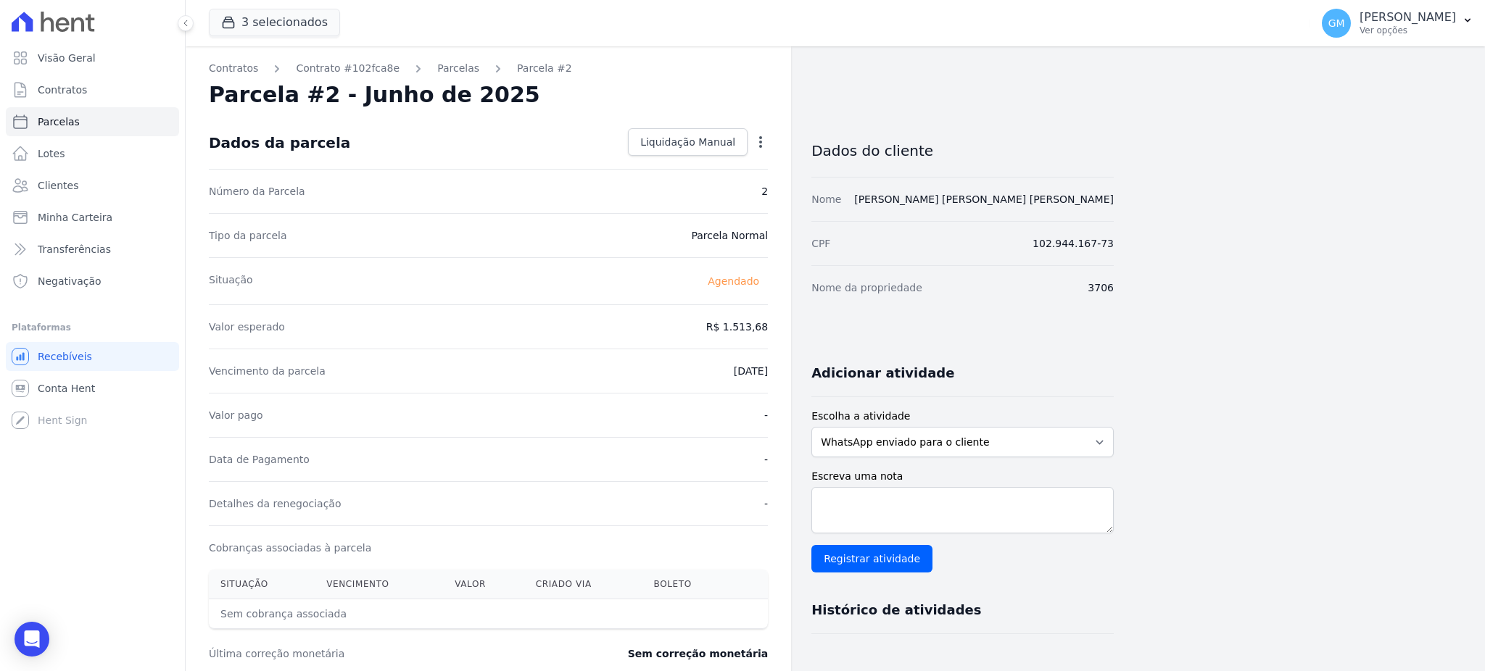
click at [756, 144] on icon "button" at bounding box center [760, 142] width 15 height 15
click at [680, 170] on link "Alterar" at bounding box center [698, 162] width 128 height 26
drag, startPoint x: 710, startPoint y: 323, endPoint x: 797, endPoint y: 329, distance: 87.2
click at [797, 329] on div "Contratos Contrato #102fca8e [GEOGRAPHIC_DATA] Parcela #2 [GEOGRAPHIC_DATA] #2 …" at bounding box center [650, 511] width 928 height 931
type input "1532.36"
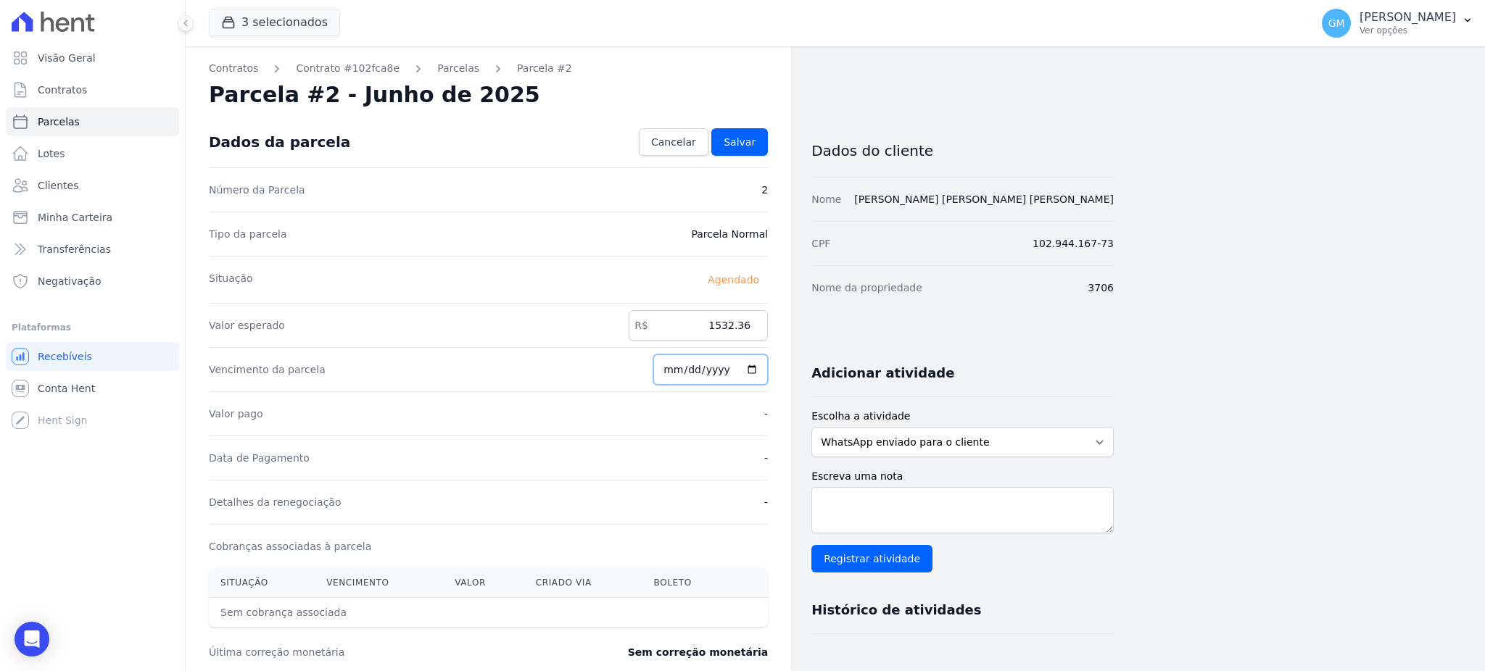
click at [756, 368] on input "[DATE]" at bounding box center [710, 370] width 115 height 30
type input "[DATE]"
click at [750, 145] on span "Salvar" at bounding box center [740, 142] width 32 height 15
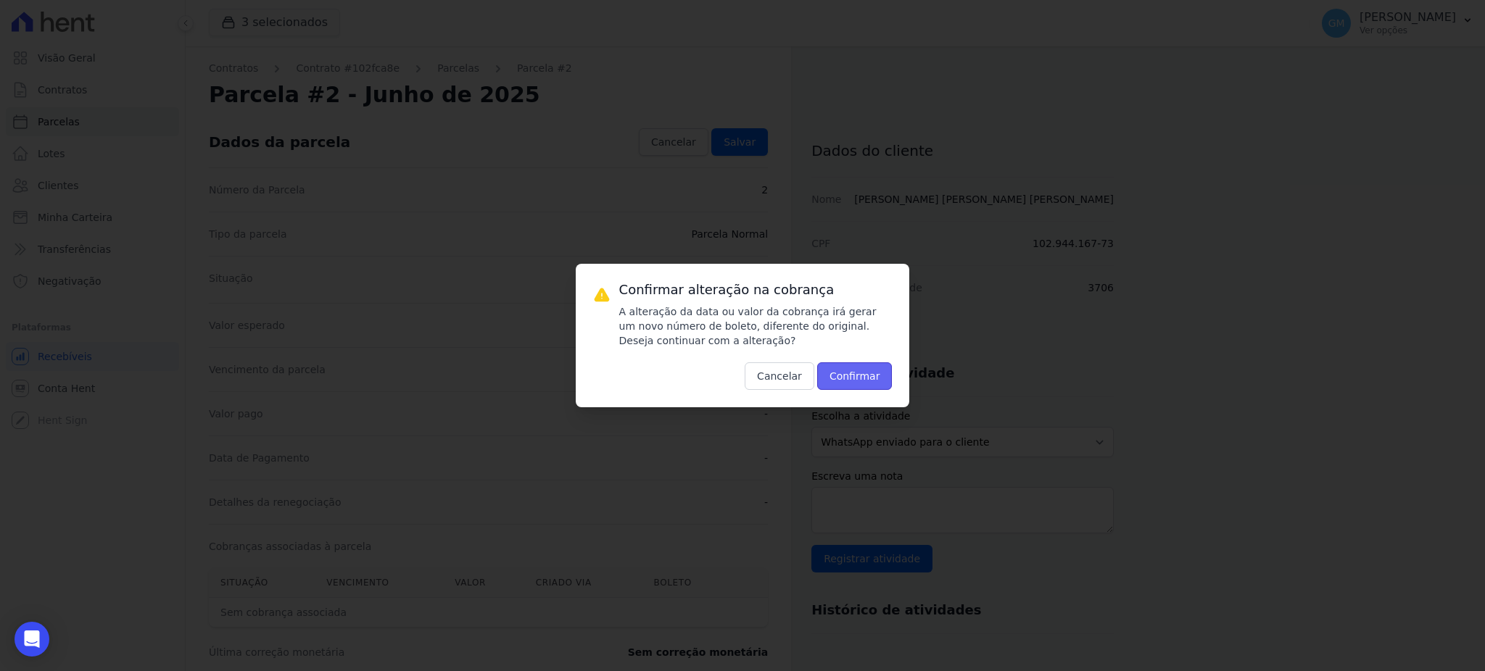
click at [848, 380] on button "Confirmar" at bounding box center [854, 377] width 75 height 28
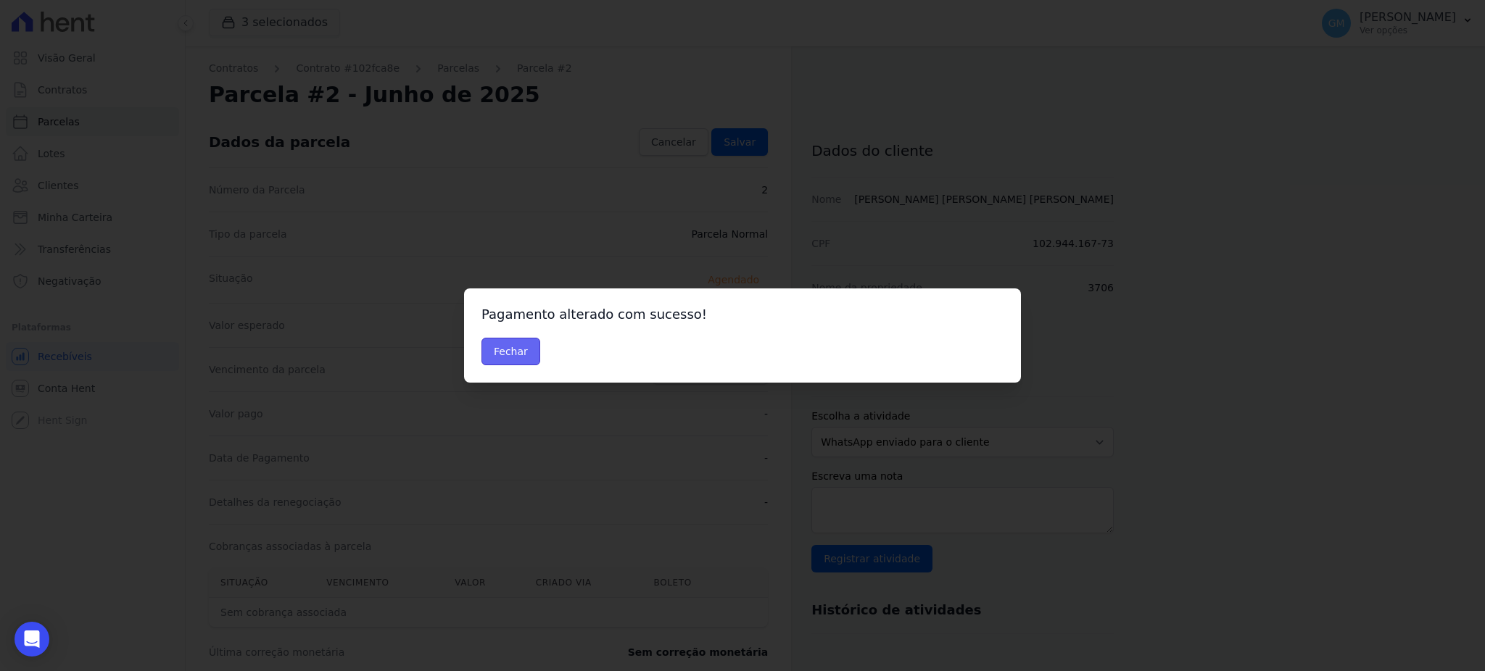
click at [511, 352] on button "Fechar" at bounding box center [510, 352] width 59 height 28
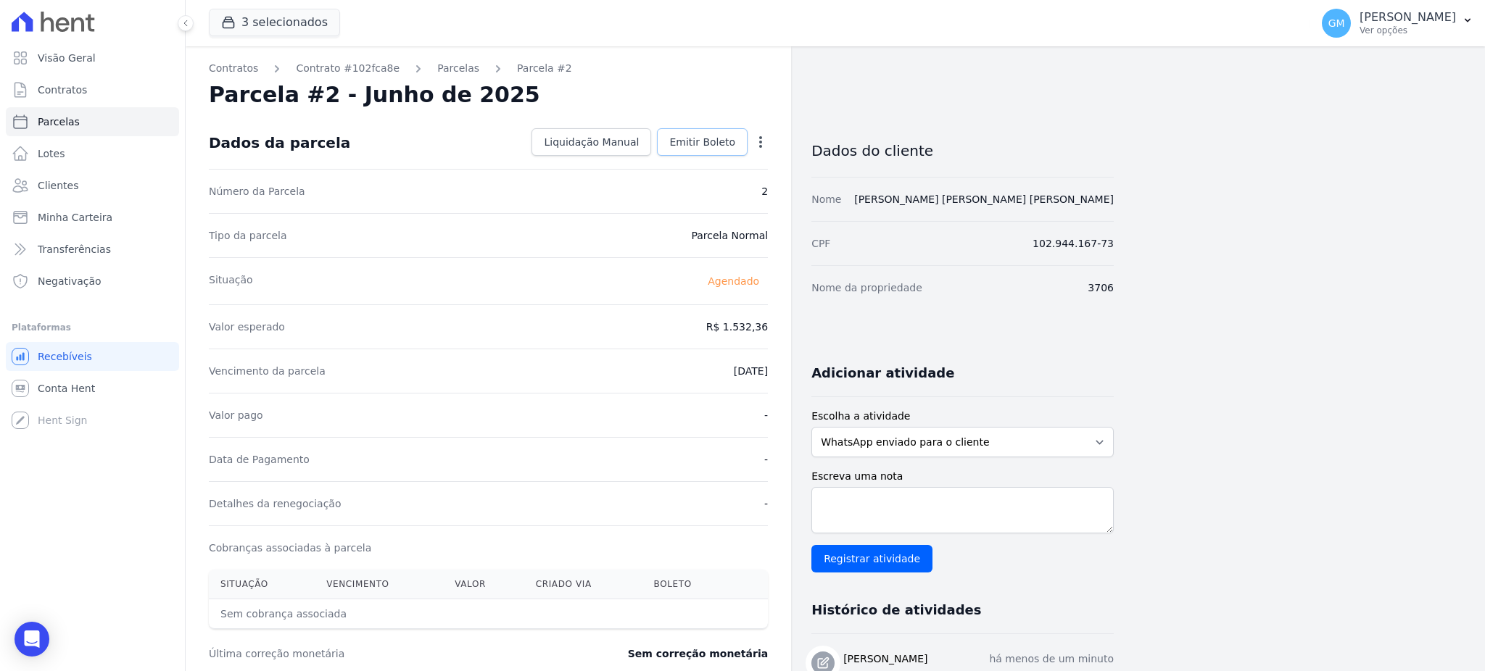
click at [689, 141] on span "Emitir Boleto" at bounding box center [702, 142] width 66 height 15
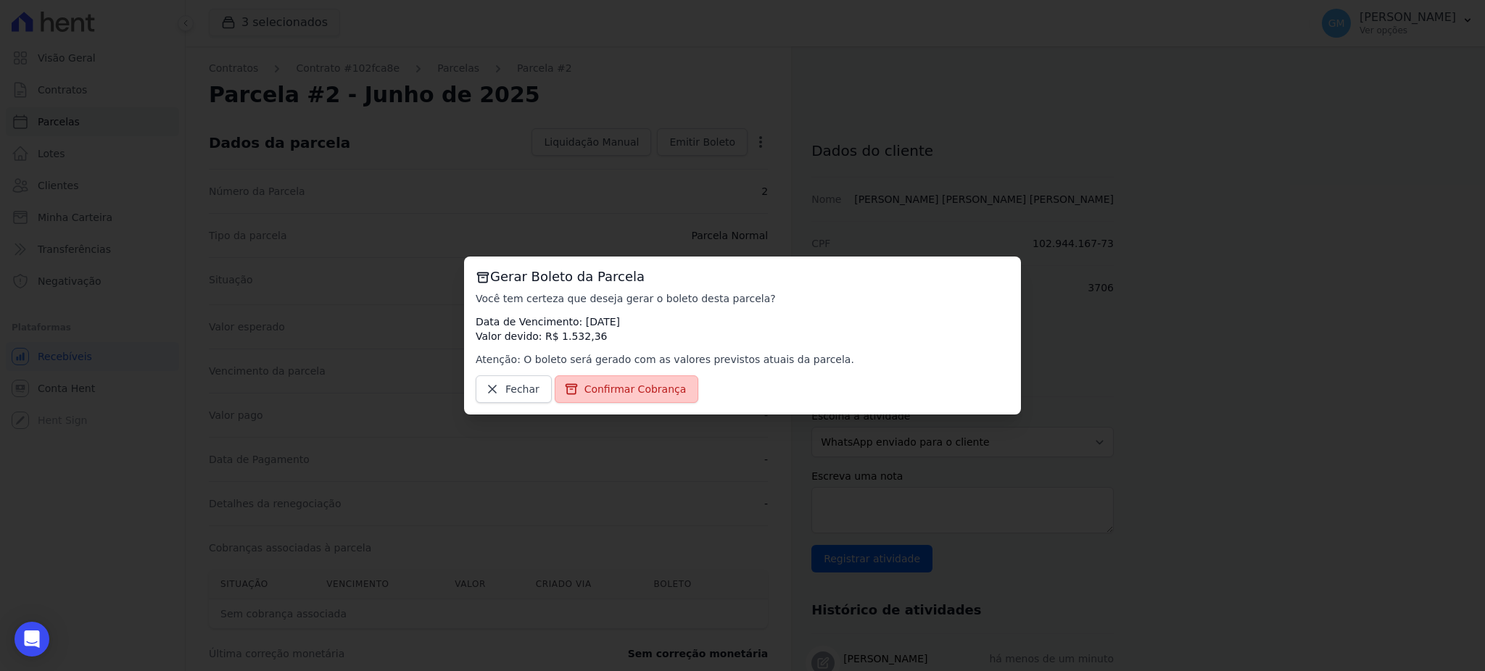
click at [625, 388] on span "Confirmar Cobrança" at bounding box center [635, 389] width 102 height 15
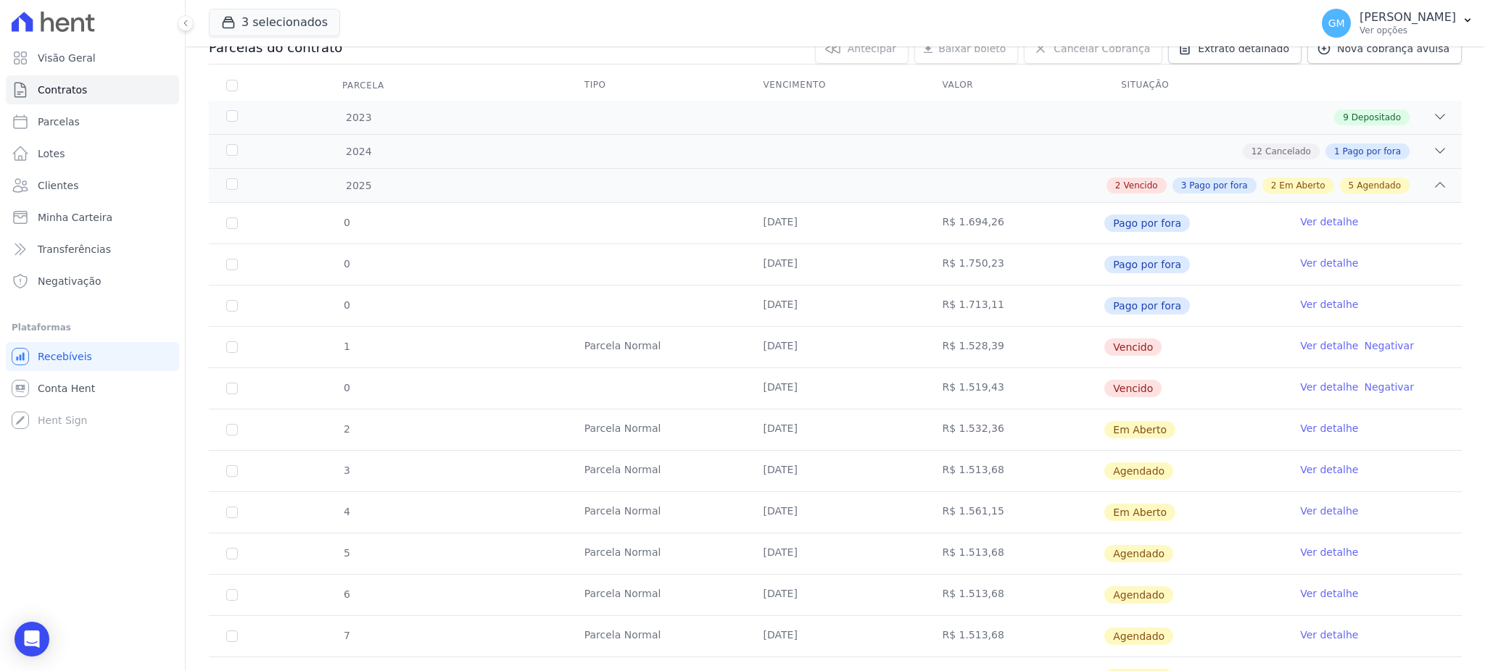
scroll to position [193, 0]
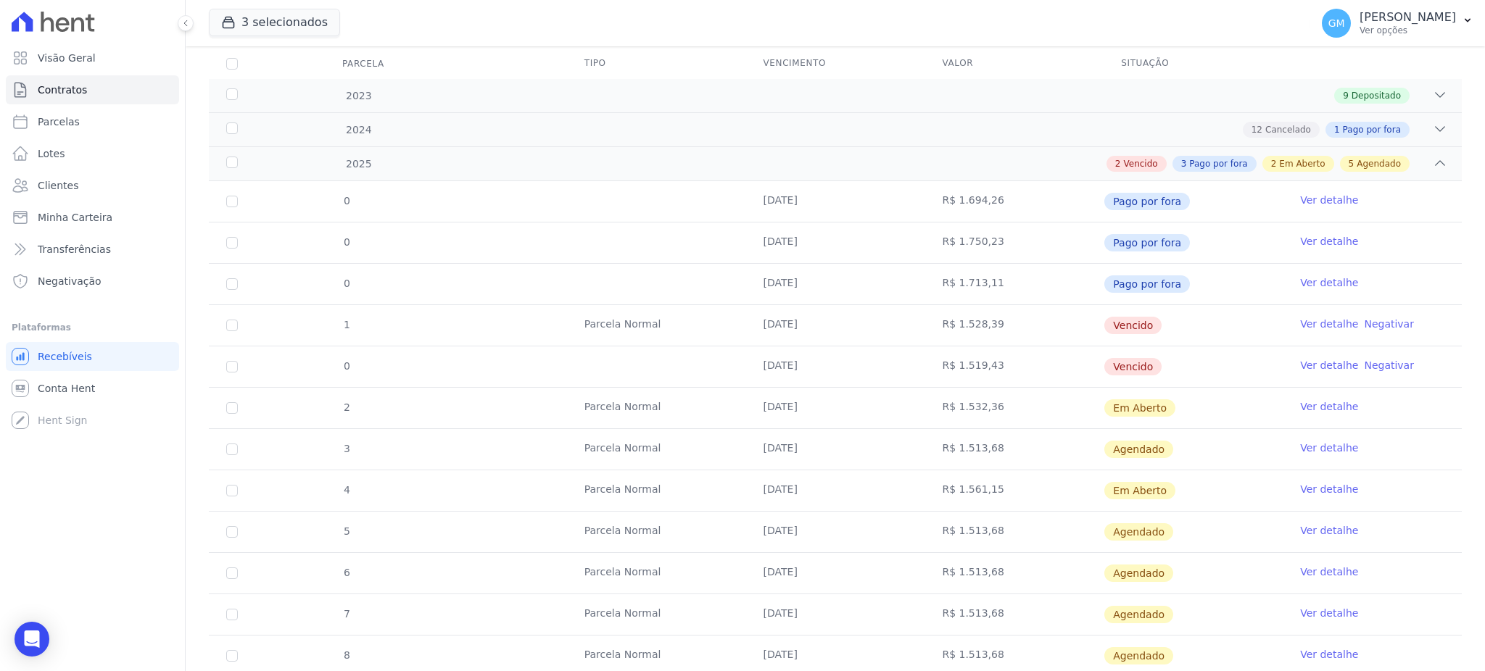
click at [1325, 444] on link "Ver detalhe" at bounding box center [1329, 448] width 58 height 15
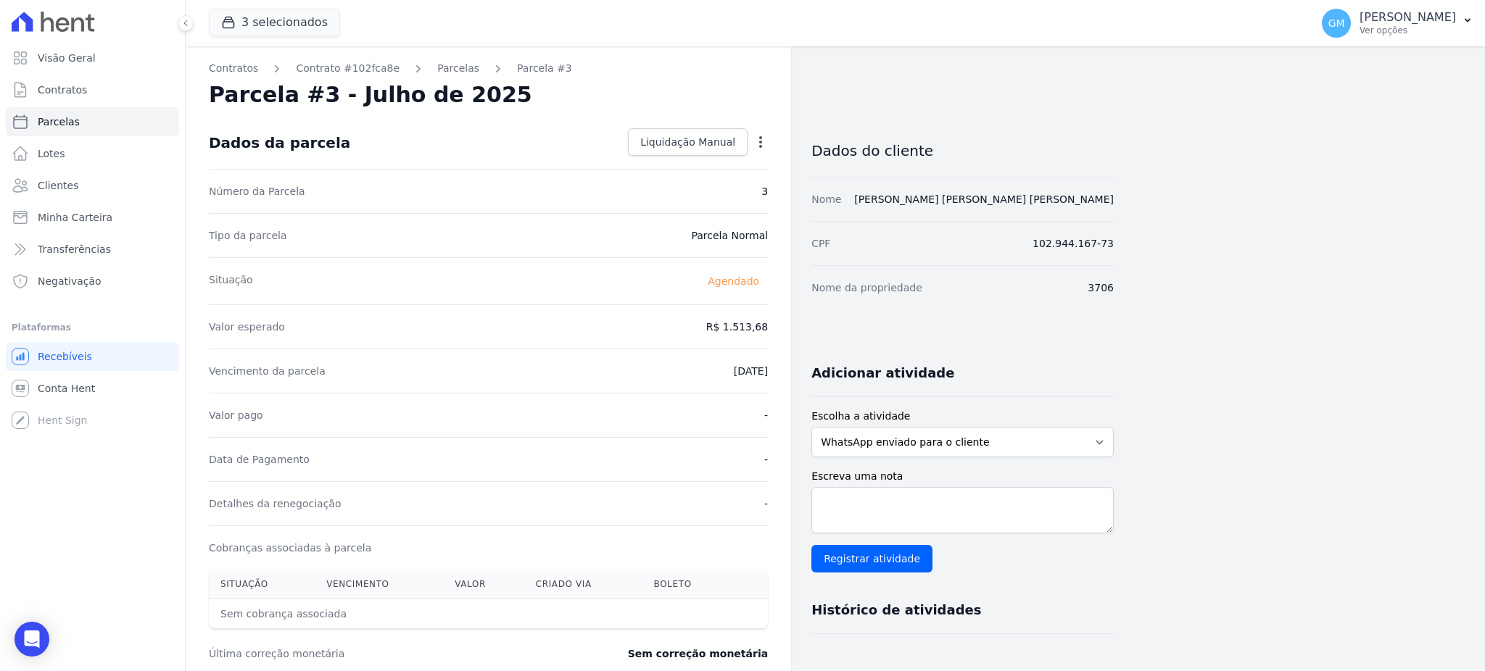
click at [757, 139] on icon "button" at bounding box center [760, 142] width 15 height 15
click at [681, 149] on link "Alterar" at bounding box center [698, 162] width 128 height 26
drag, startPoint x: 702, startPoint y: 330, endPoint x: 767, endPoint y: 328, distance: 65.3
click at [767, 328] on input "1513.68" at bounding box center [698, 325] width 139 height 30
type input "1547.07"
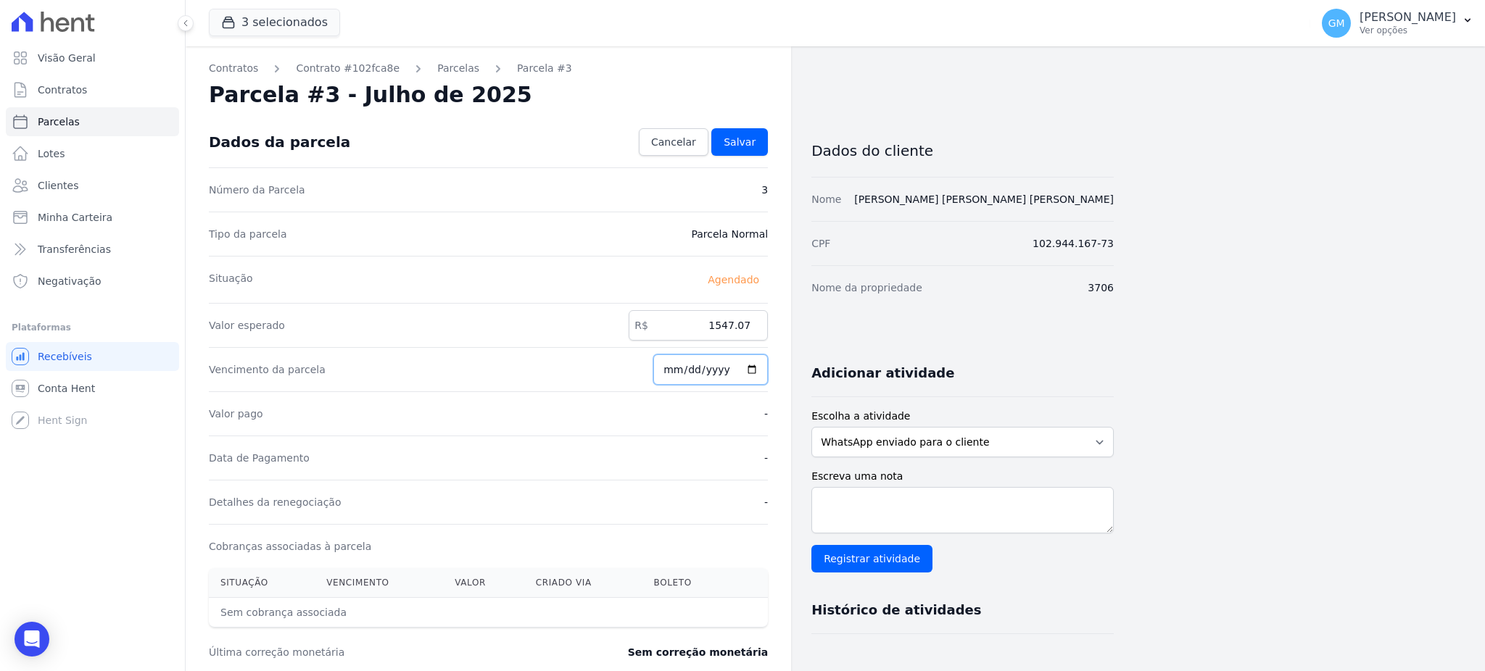
click at [745, 369] on input "[DATE]" at bounding box center [710, 370] width 115 height 30
type input "[DATE]"
click at [737, 154] on link "Salvar" at bounding box center [739, 142] width 57 height 28
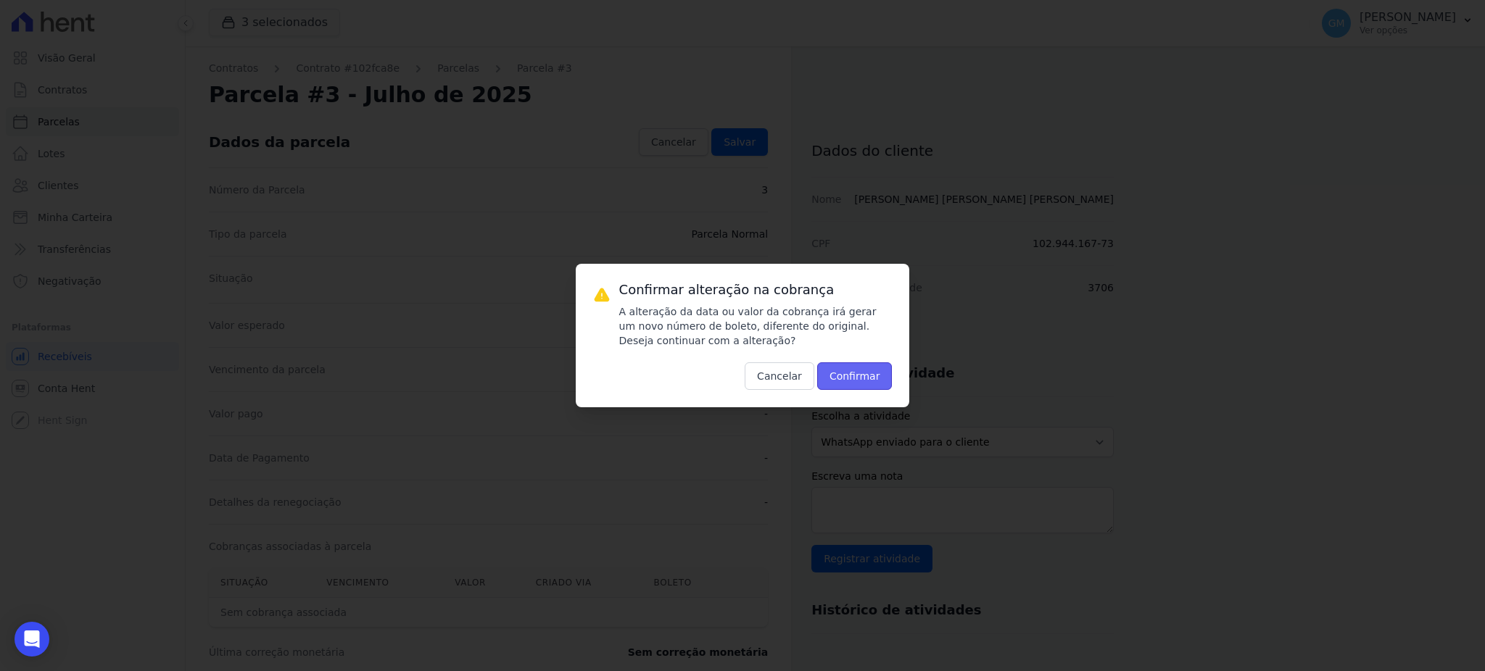
click at [845, 380] on button "Confirmar" at bounding box center [854, 377] width 75 height 28
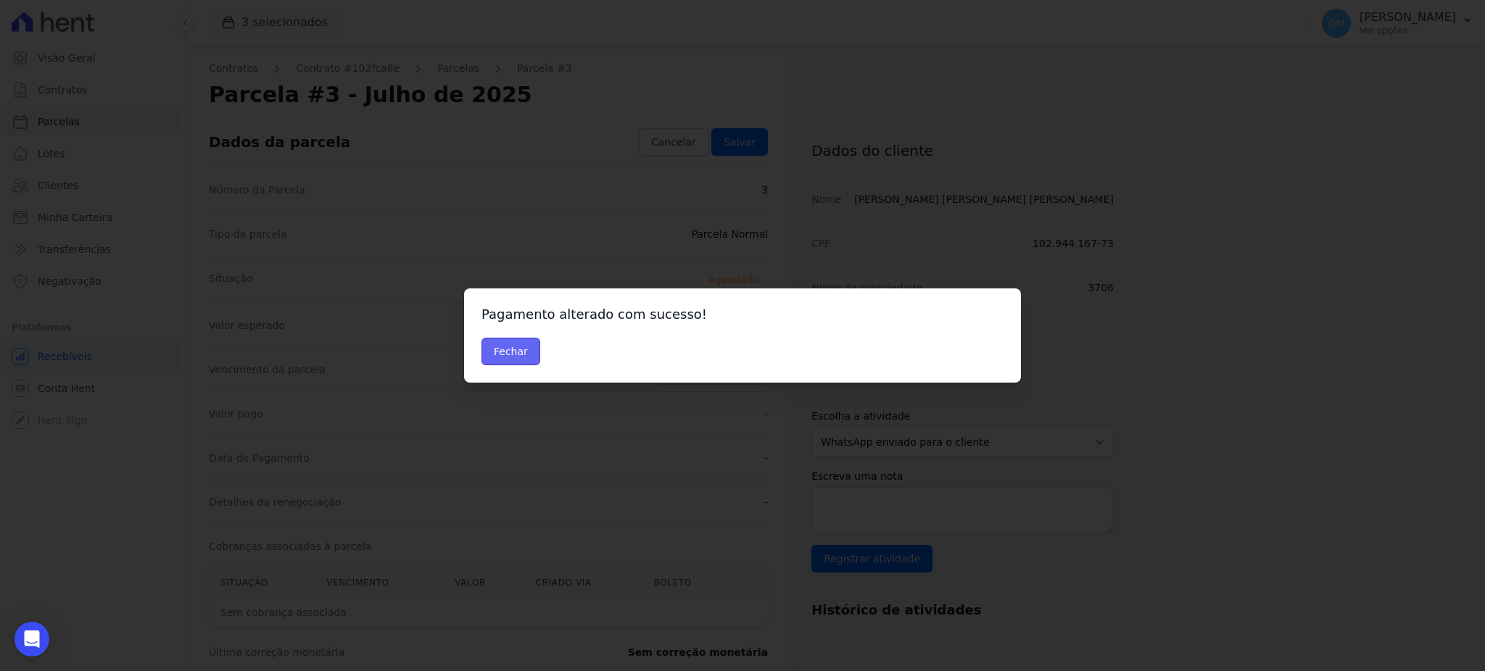
click at [519, 341] on button "Fechar" at bounding box center [510, 352] width 59 height 28
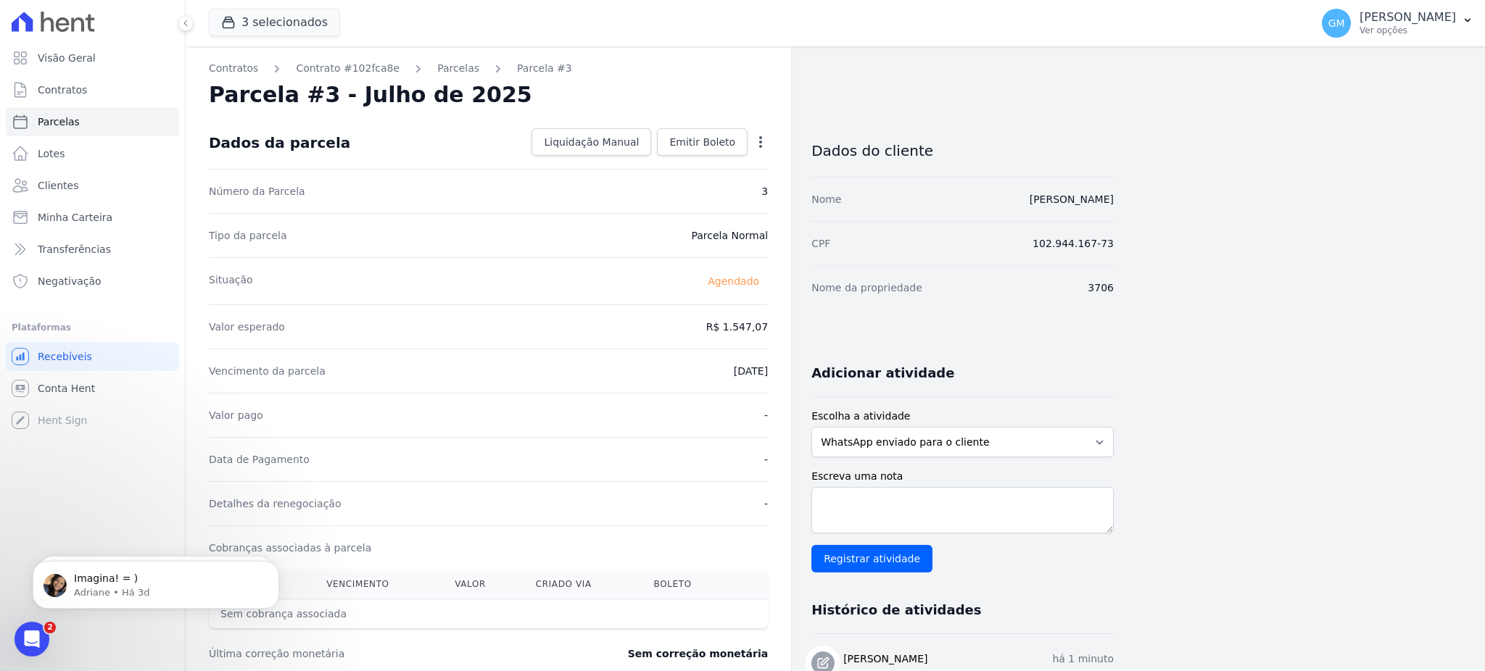
drag, startPoint x: 1149, startPoint y: 195, endPoint x: 923, endPoint y: 181, distance: 226.7
click at [923, 181] on div "Contratos Contrato #102fca8e [GEOGRAPHIC_DATA] Parcela #3 [GEOGRAPHIC_DATA] #3 …" at bounding box center [824, 512] width 1276 height 932
copy link "[PERSON_NAME]"
click at [81, 178] on link "Clientes" at bounding box center [92, 185] width 173 height 29
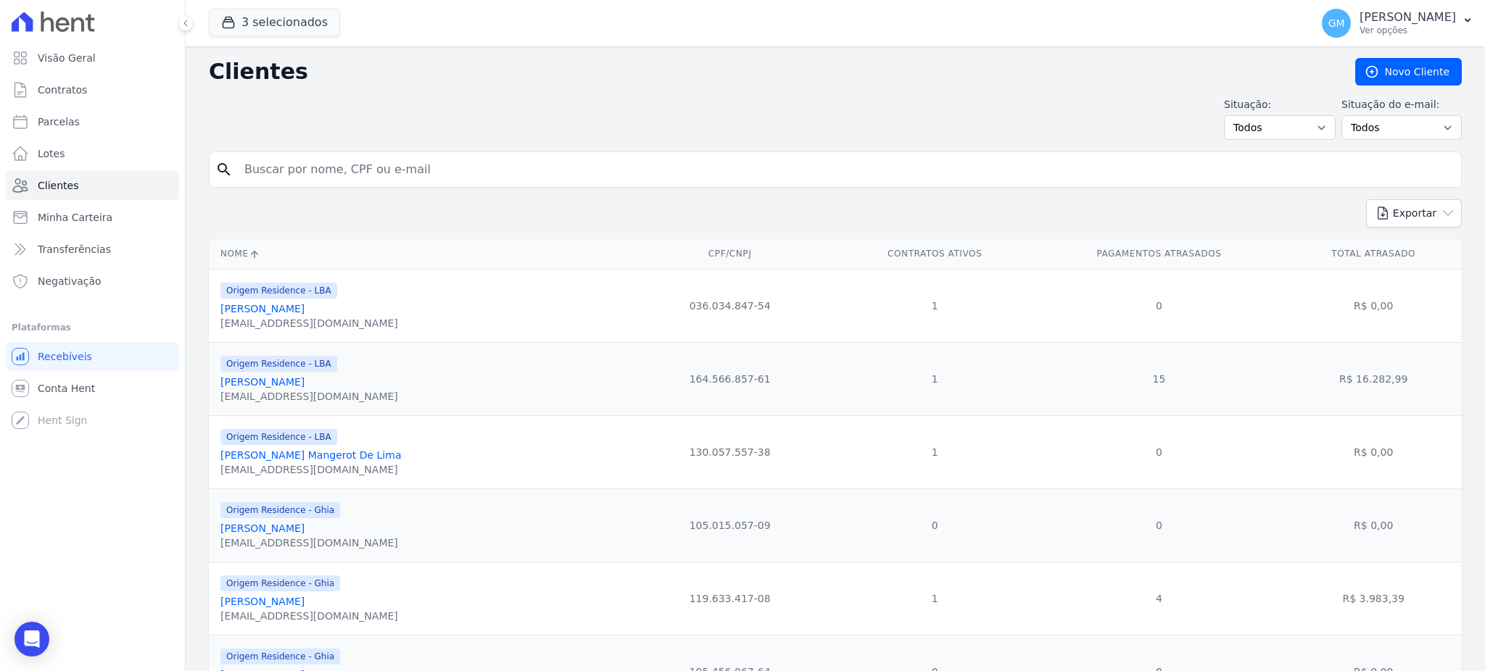
click at [340, 165] on input "search" at bounding box center [846, 169] width 1220 height 29
paste input "[PERSON_NAME]"
type input "[PERSON_NAME]"
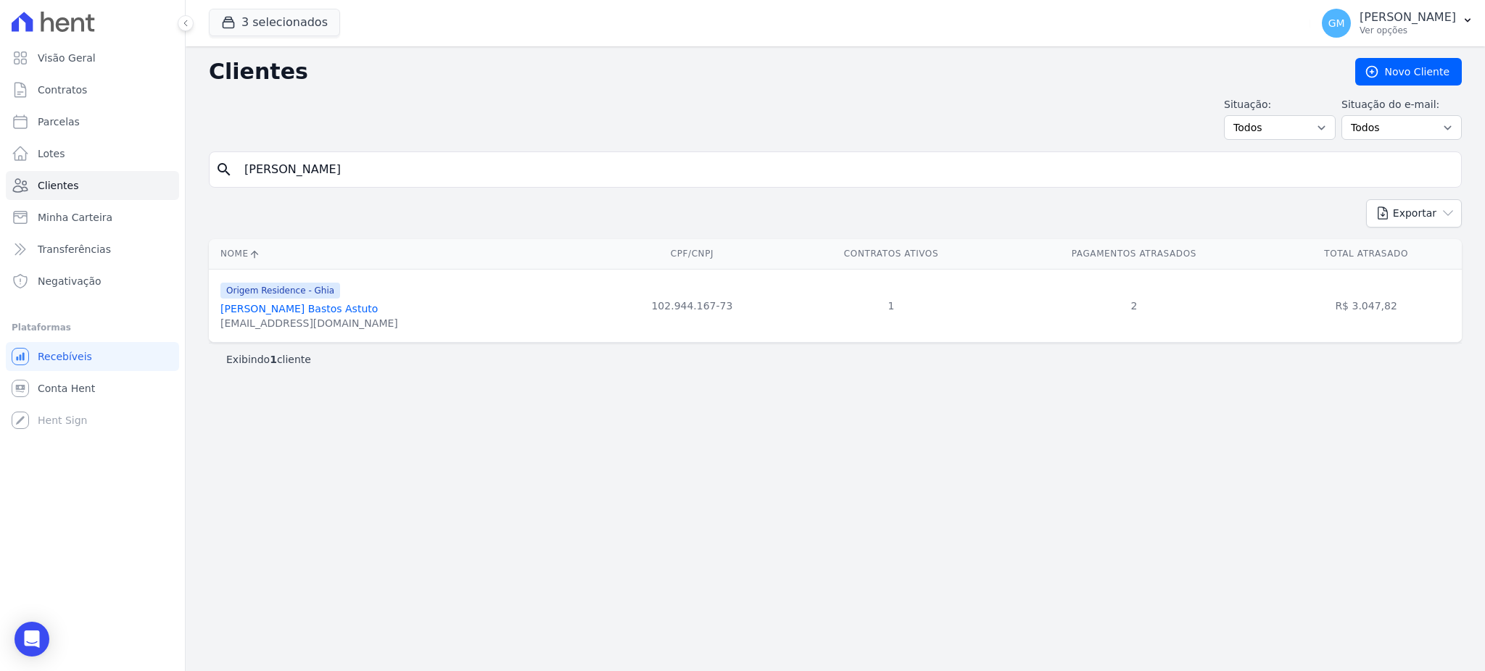
click at [373, 310] on link "Monique Aparecida Bastos Astuto" at bounding box center [298, 309] width 157 height 12
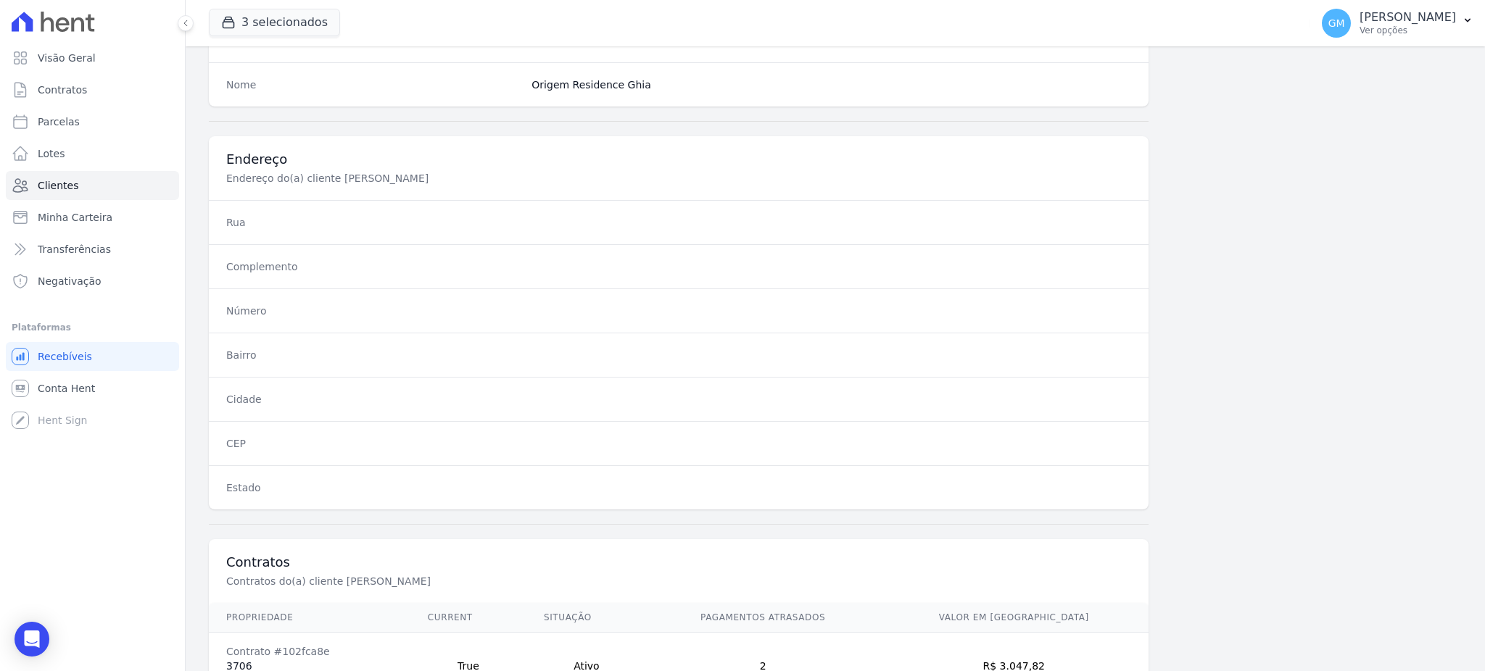
scroll to position [686, 0]
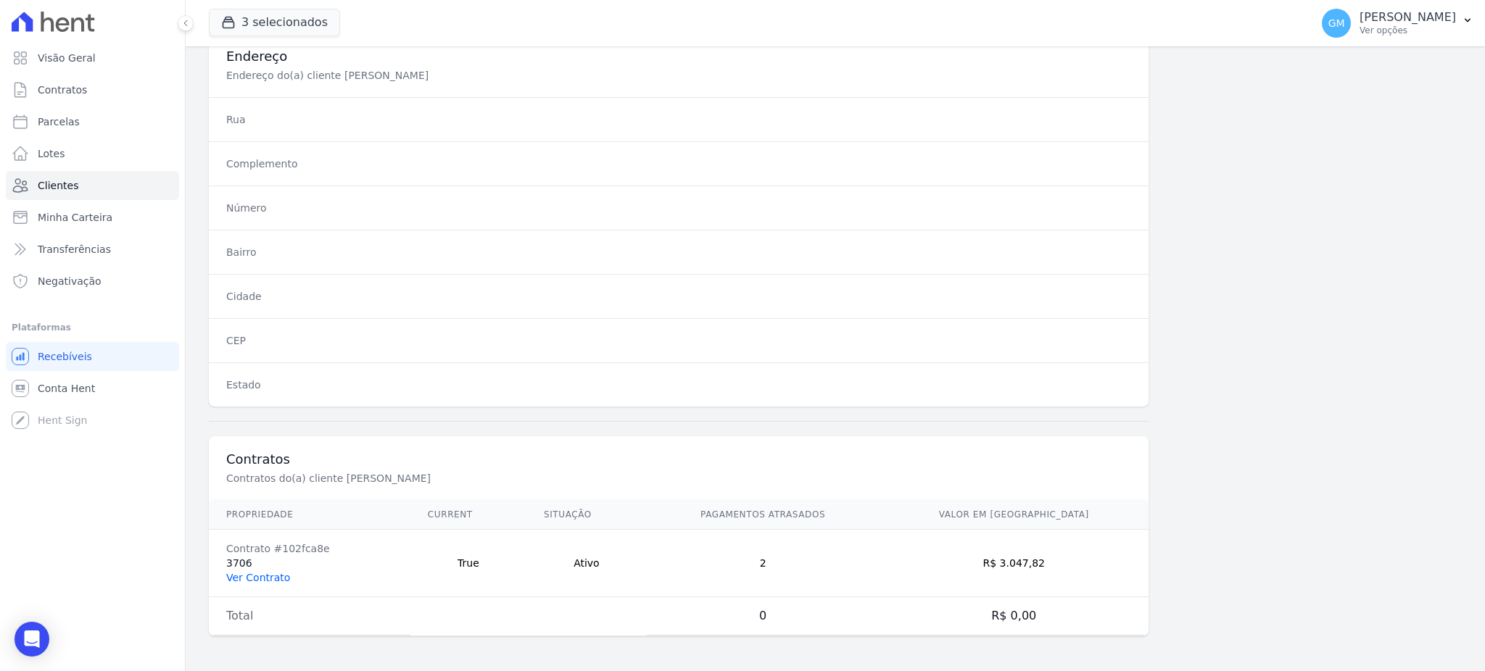
click at [256, 576] on link "Ver Contrato" at bounding box center [258, 578] width 64 height 12
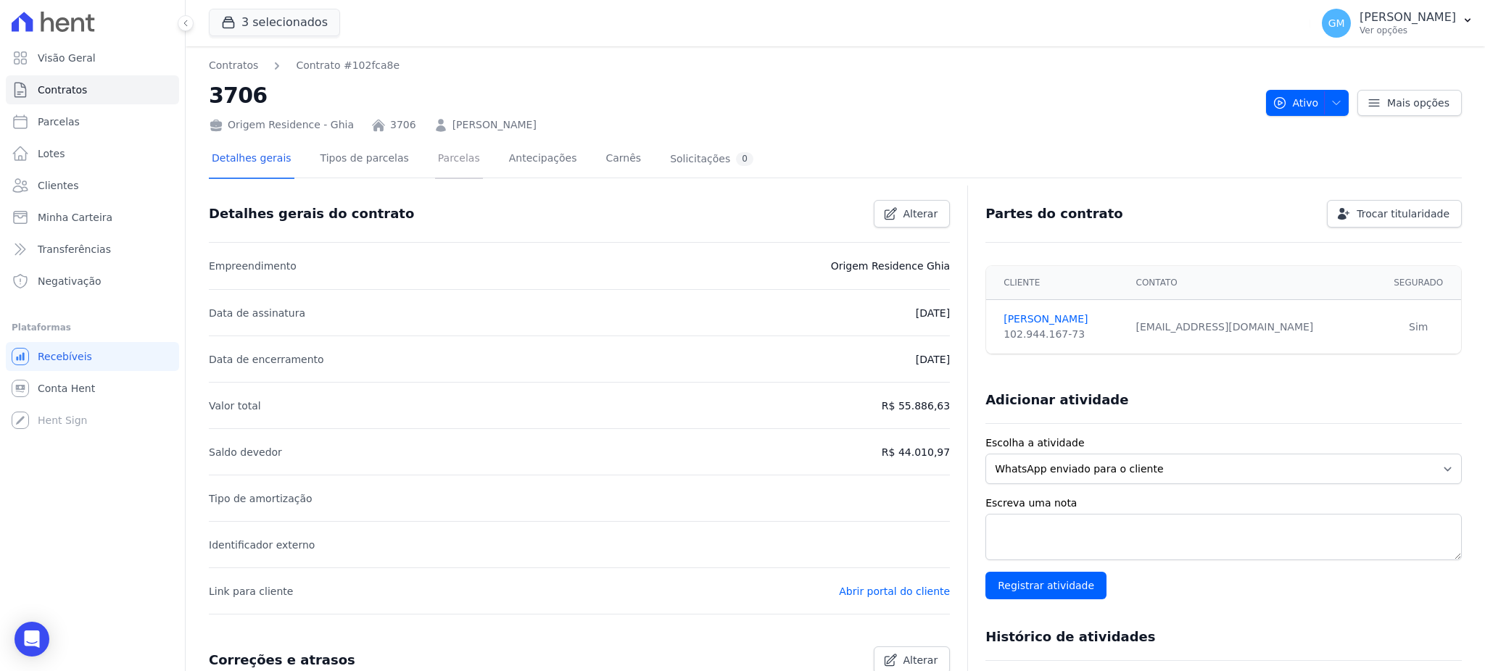
click at [435, 170] on link "Parcelas" at bounding box center [459, 160] width 48 height 38
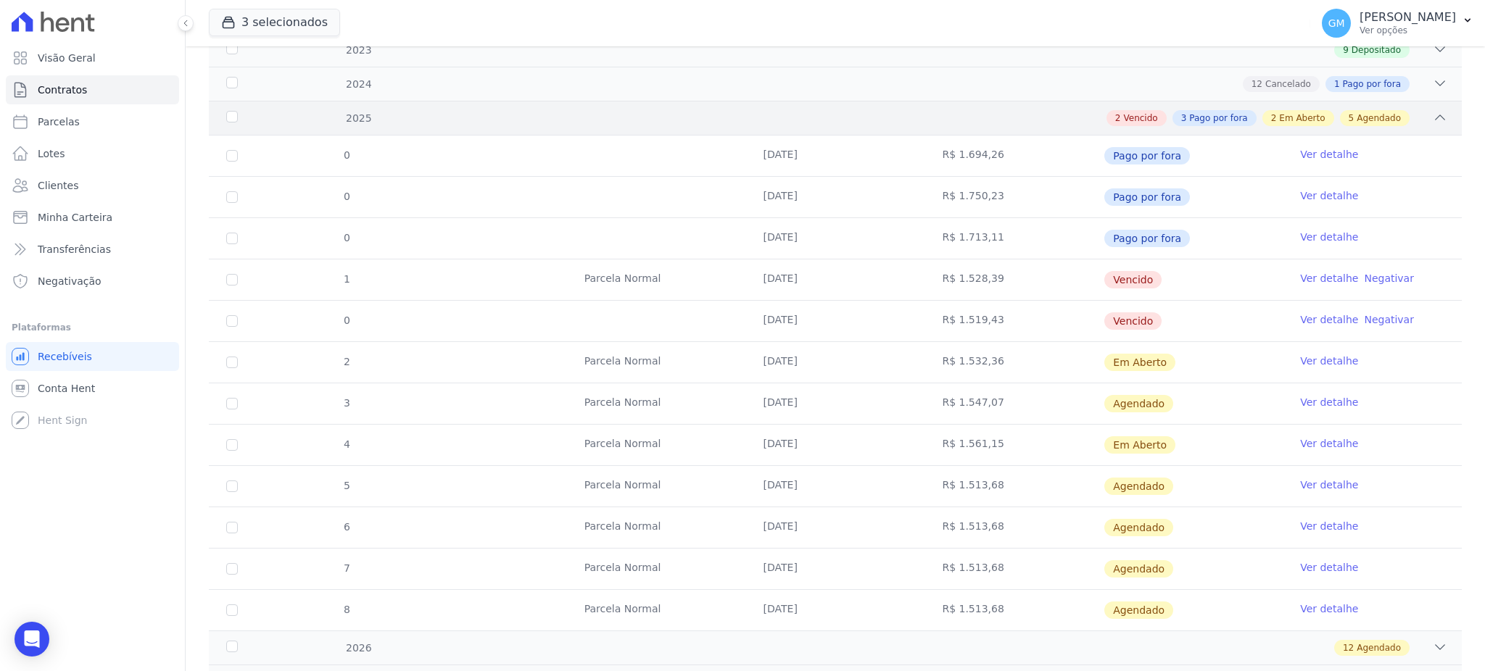
scroll to position [290, 0]
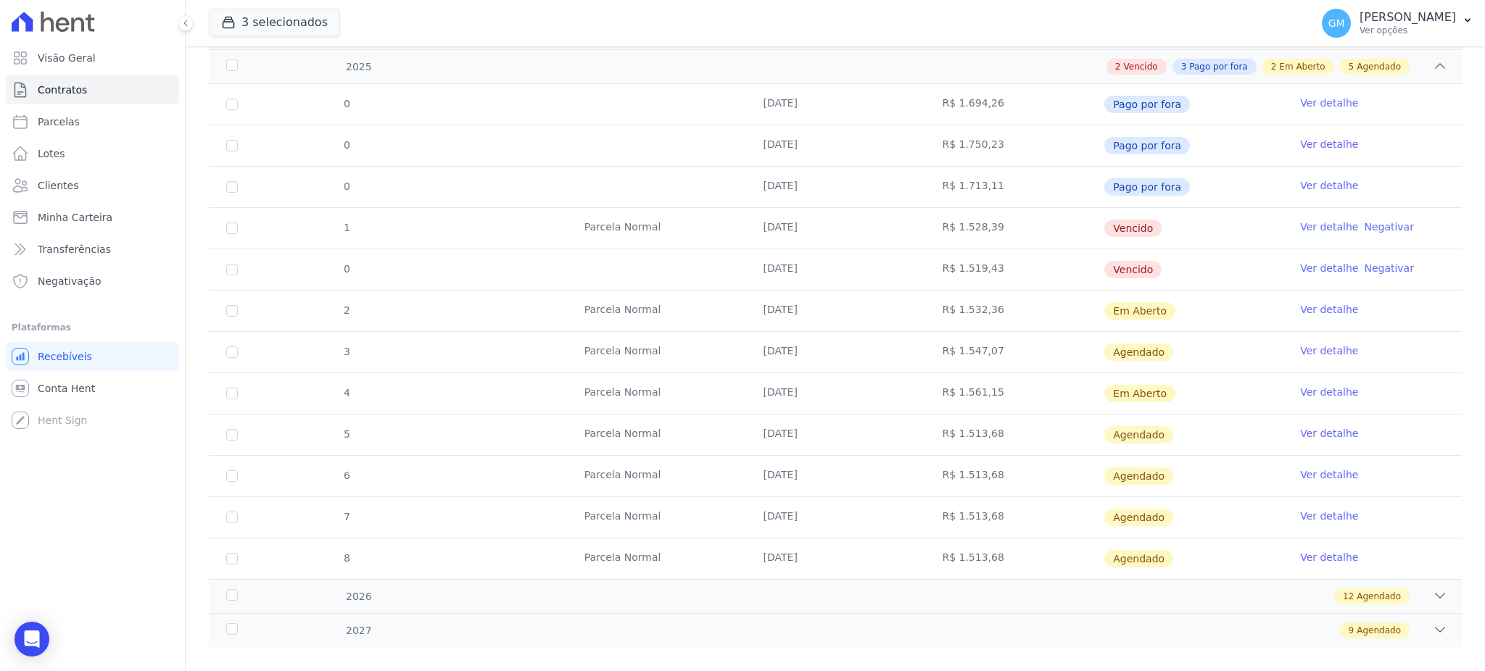
drag, startPoint x: 1169, startPoint y: 391, endPoint x: 1109, endPoint y: 364, distance: 65.2
click at [1109, 364] on tbody "0 16/01/2025 R$ 1.694,26 Pago por fora Ver detalhe 0 16/02/2025 R$ 1.750,23 Pag…" at bounding box center [835, 331] width 1253 height 495
click at [1120, 353] on span "Agendado" at bounding box center [1138, 352] width 69 height 17
click at [1306, 342] on td "Ver detalhe" at bounding box center [1372, 352] width 179 height 41
click at [1309, 346] on link "Ver detalhe" at bounding box center [1329, 351] width 58 height 15
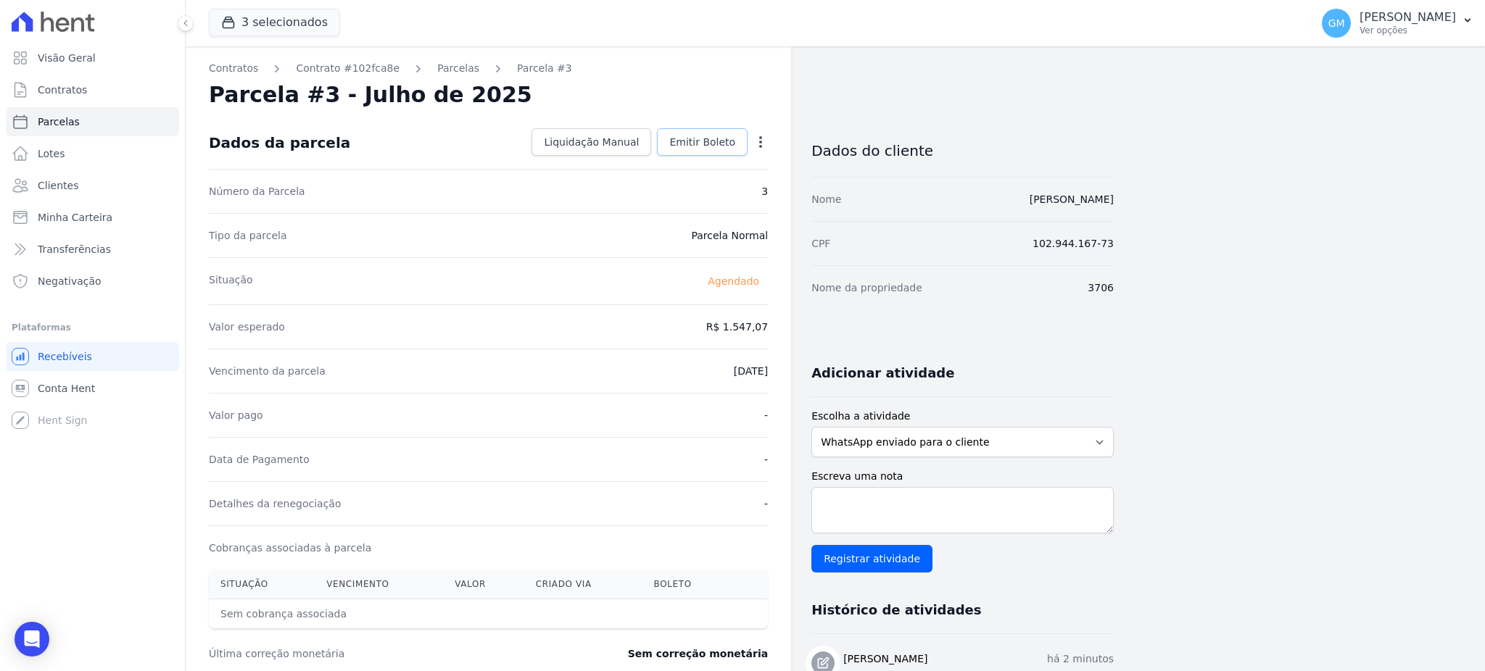
click at [703, 144] on span "Emitir Boleto" at bounding box center [702, 142] width 66 height 15
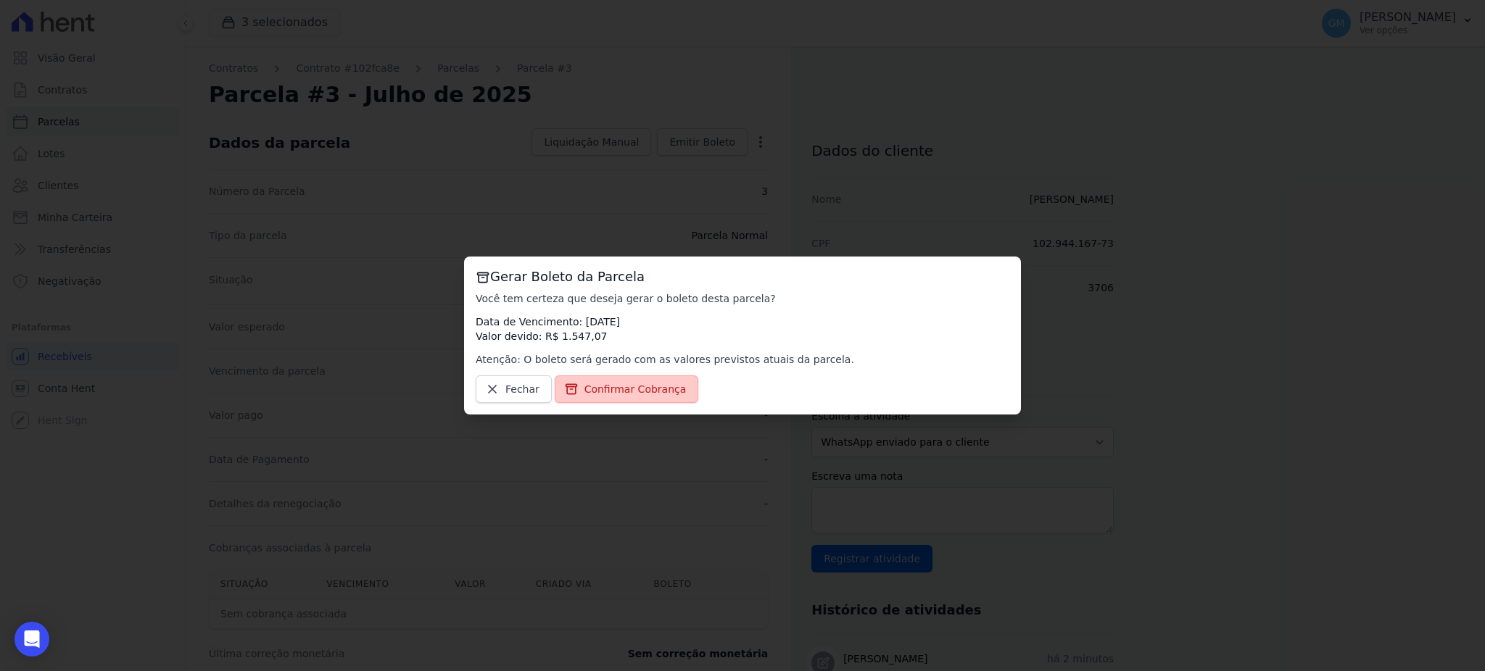
click at [638, 394] on span "Confirmar Cobrança" at bounding box center [635, 389] width 102 height 15
click at [616, 386] on span "Confirmar Cobrança" at bounding box center [635, 389] width 102 height 15
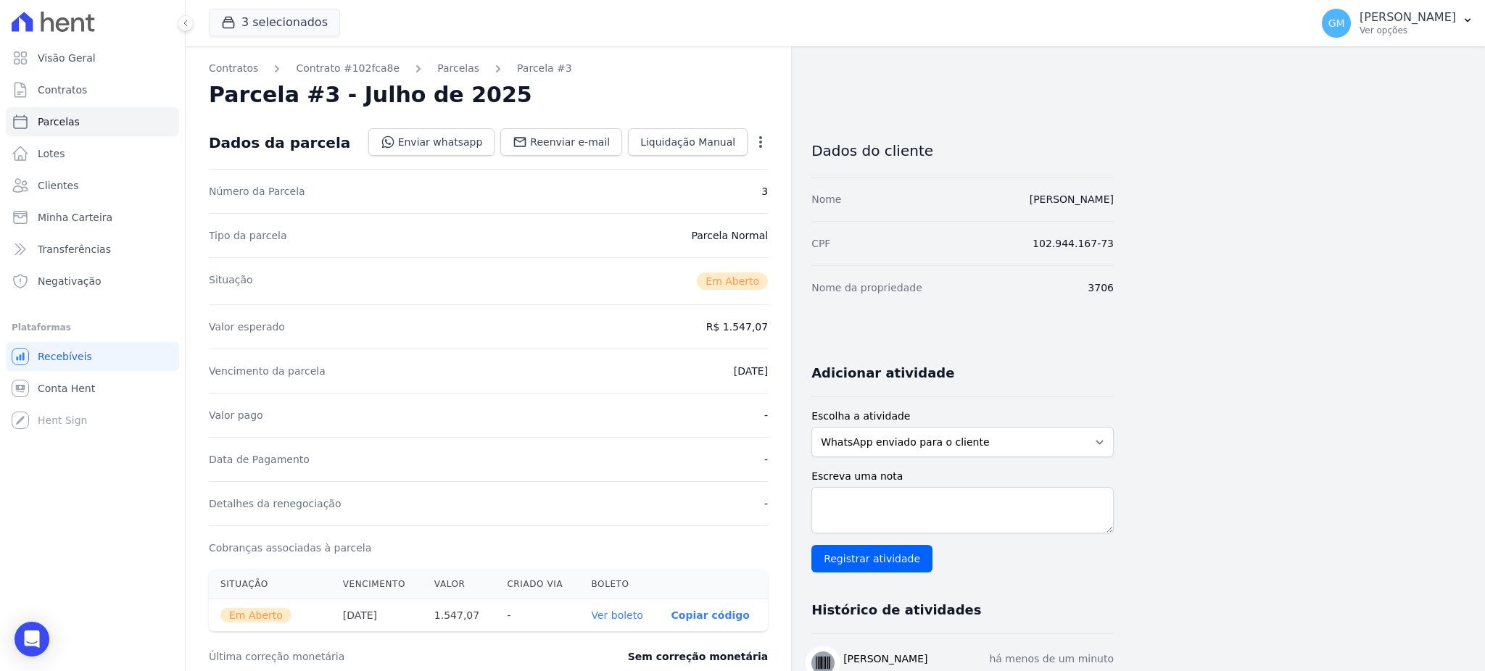
drag, startPoint x: 1154, startPoint y: 197, endPoint x: 914, endPoint y: 200, distance: 239.3
click at [914, 200] on div "Contratos Contrato #102fca8e Parcelas Parcela #3 Parcela #3 - Julho de 2025 Dad…" at bounding box center [824, 513] width 1276 height 935
copy link "[PERSON_NAME]"
click at [59, 178] on span "Clientes" at bounding box center [58, 185] width 41 height 15
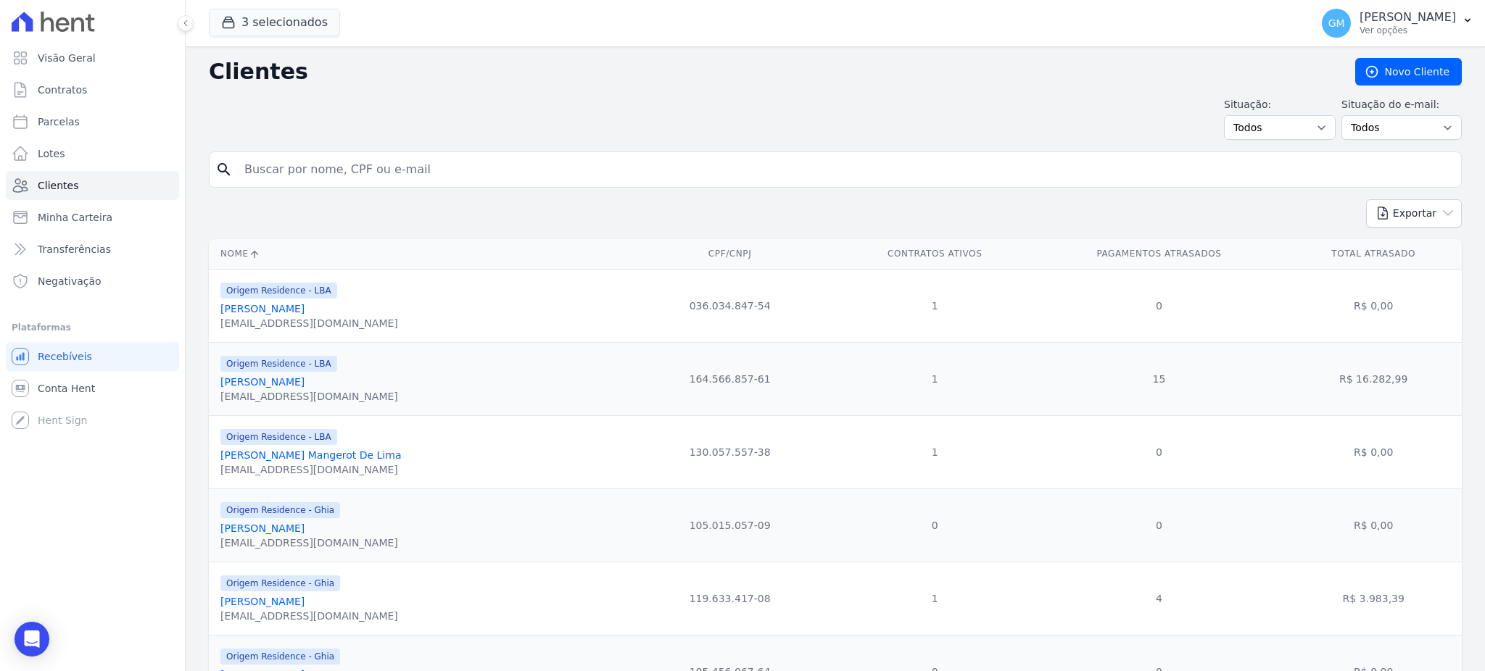
click at [320, 160] on input "search" at bounding box center [846, 169] width 1220 height 29
paste input "[PERSON_NAME]"
type input "[PERSON_NAME]"
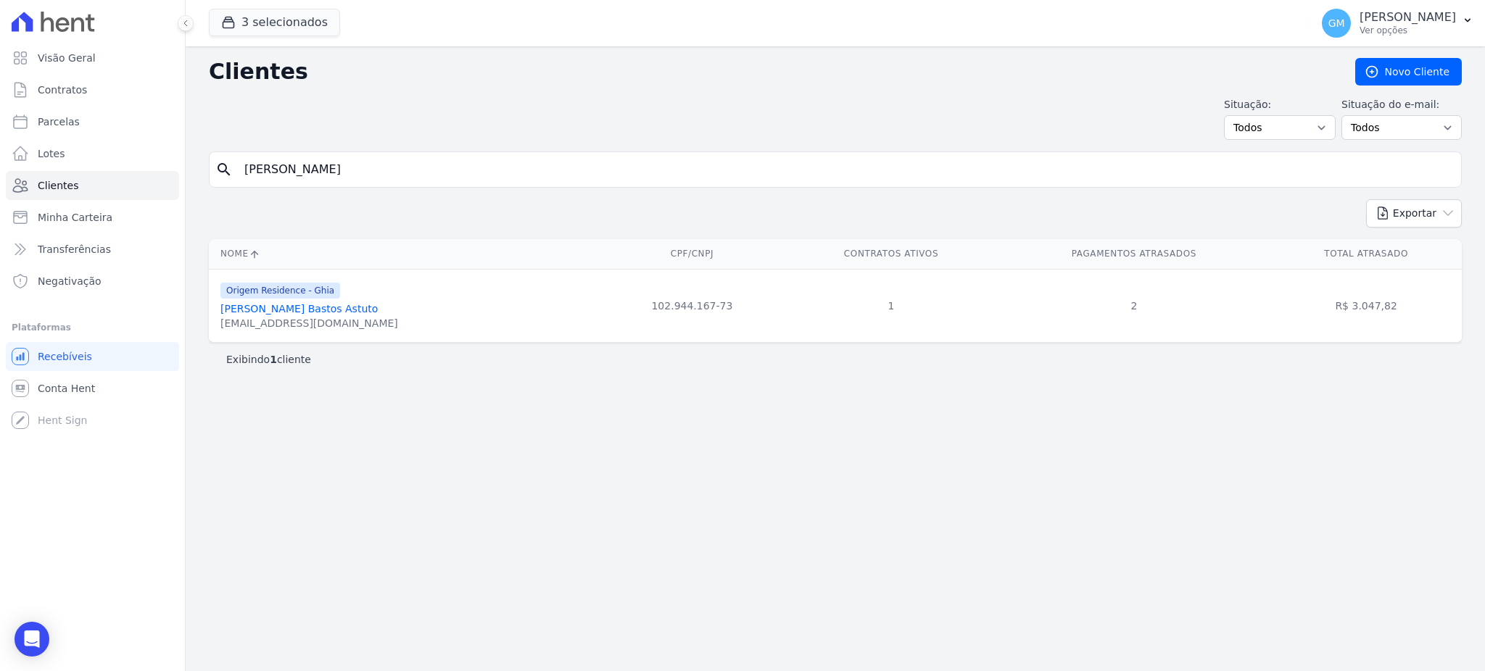
click at [360, 310] on link "Monique Aparecida Bastos Astuto" at bounding box center [298, 309] width 157 height 12
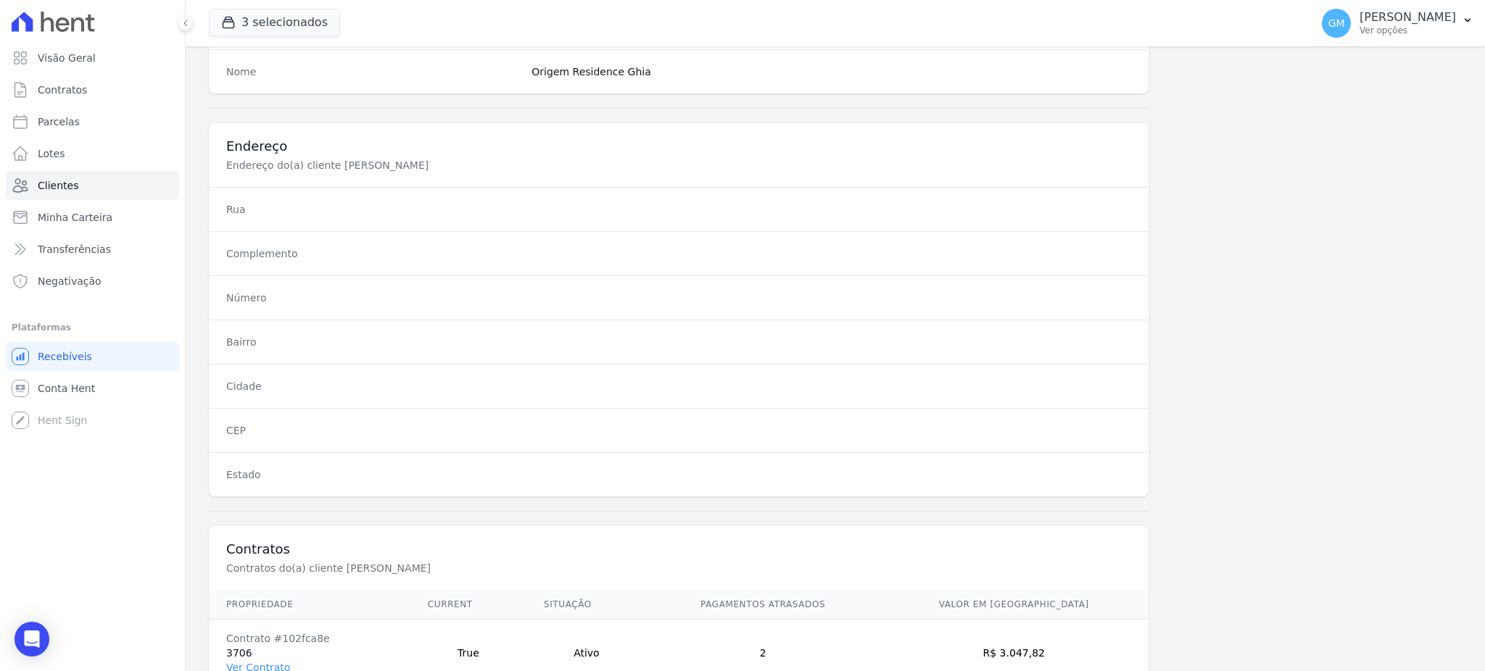
scroll to position [686, 0]
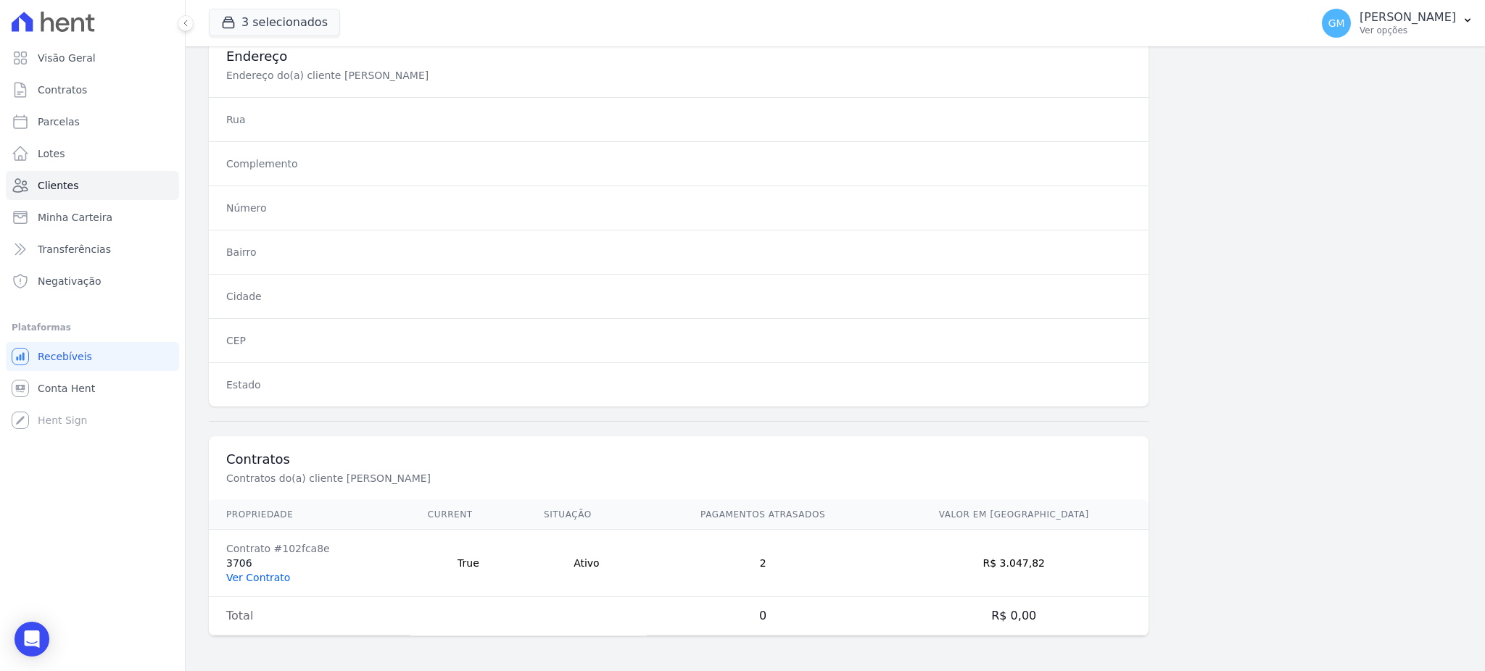
click at [270, 577] on link "Ver Contrato" at bounding box center [258, 578] width 64 height 12
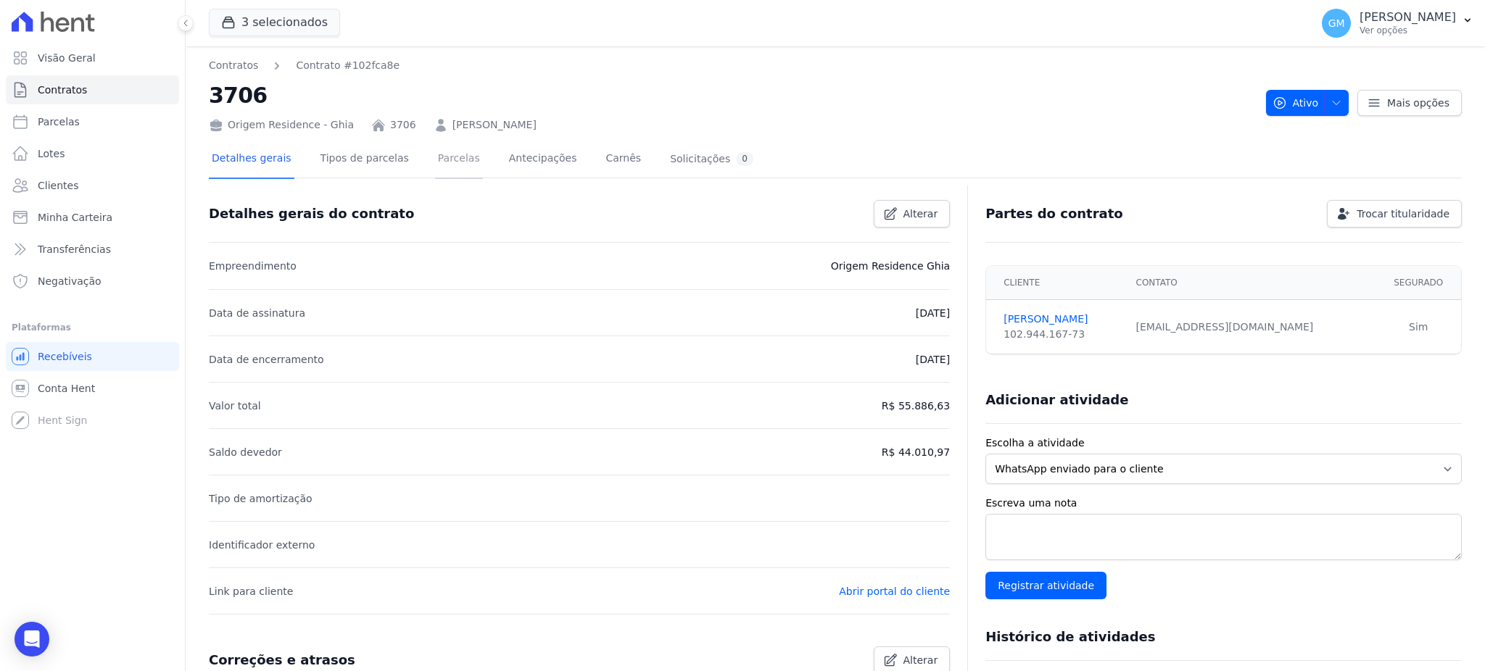
click at [452, 160] on link "Parcelas" at bounding box center [459, 160] width 48 height 38
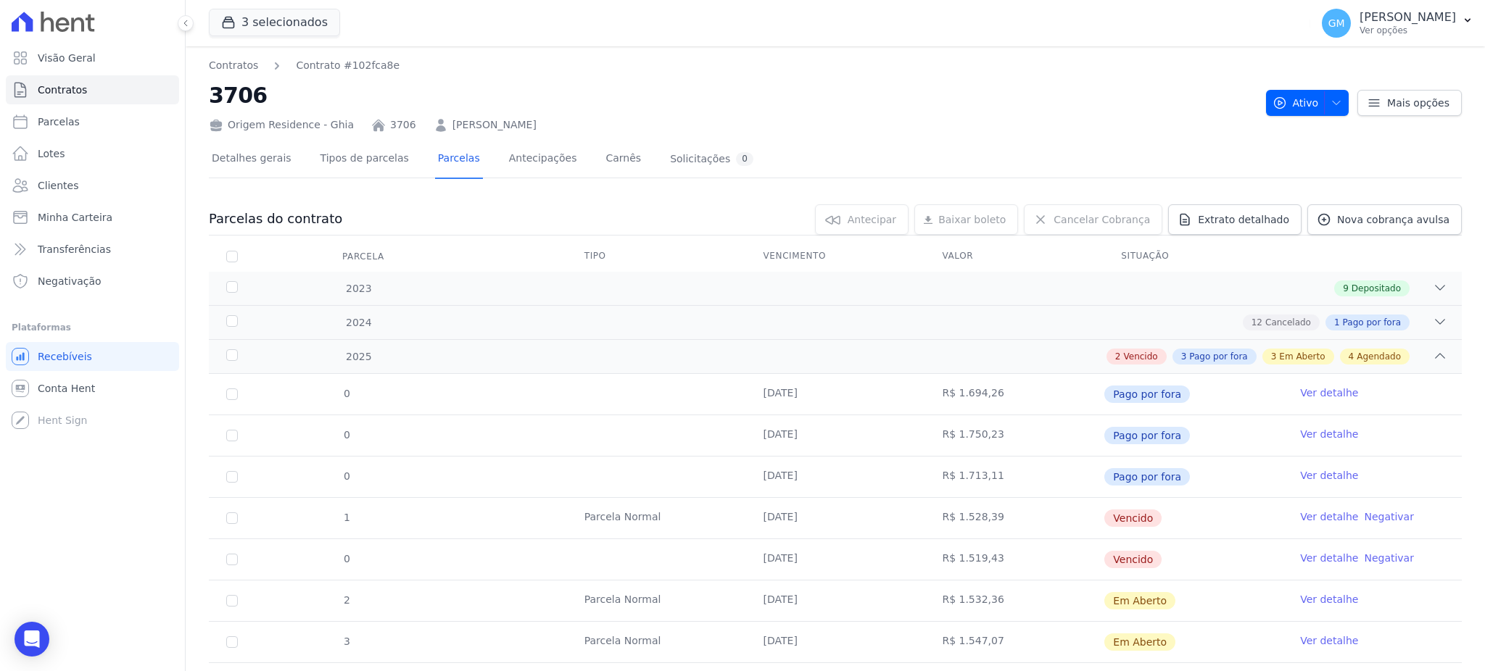
scroll to position [290, 0]
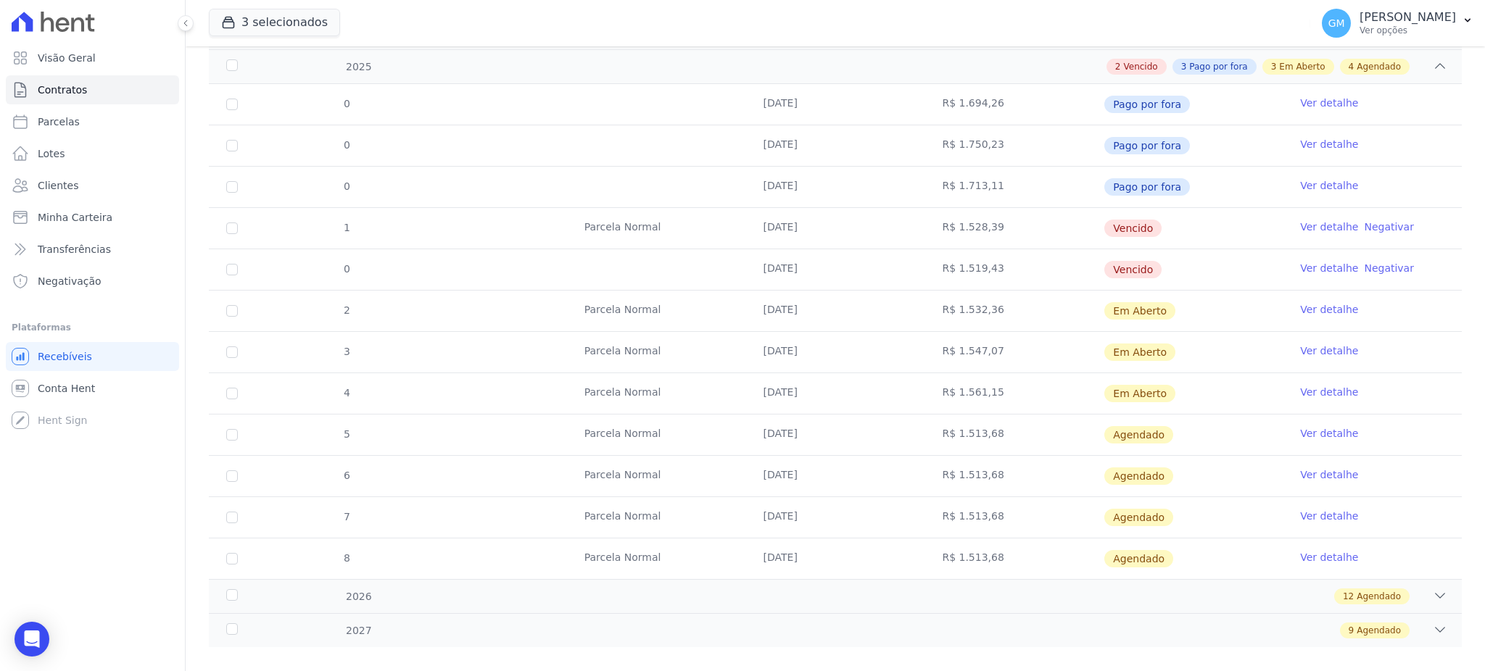
drag, startPoint x: 1173, startPoint y: 381, endPoint x: 1030, endPoint y: 297, distance: 166.4
click at [1030, 297] on tbody "0 16/01/2025 R$ 1.694,26 Pago por fora Ver detalhe 0 16/02/2025 R$ 1.750,23 Pag…" at bounding box center [835, 331] width 1253 height 495
click at [1027, 328] on td "R$ 1.532,36" at bounding box center [1014, 311] width 179 height 41
click at [83, 191] on link "Clientes" at bounding box center [92, 185] width 173 height 29
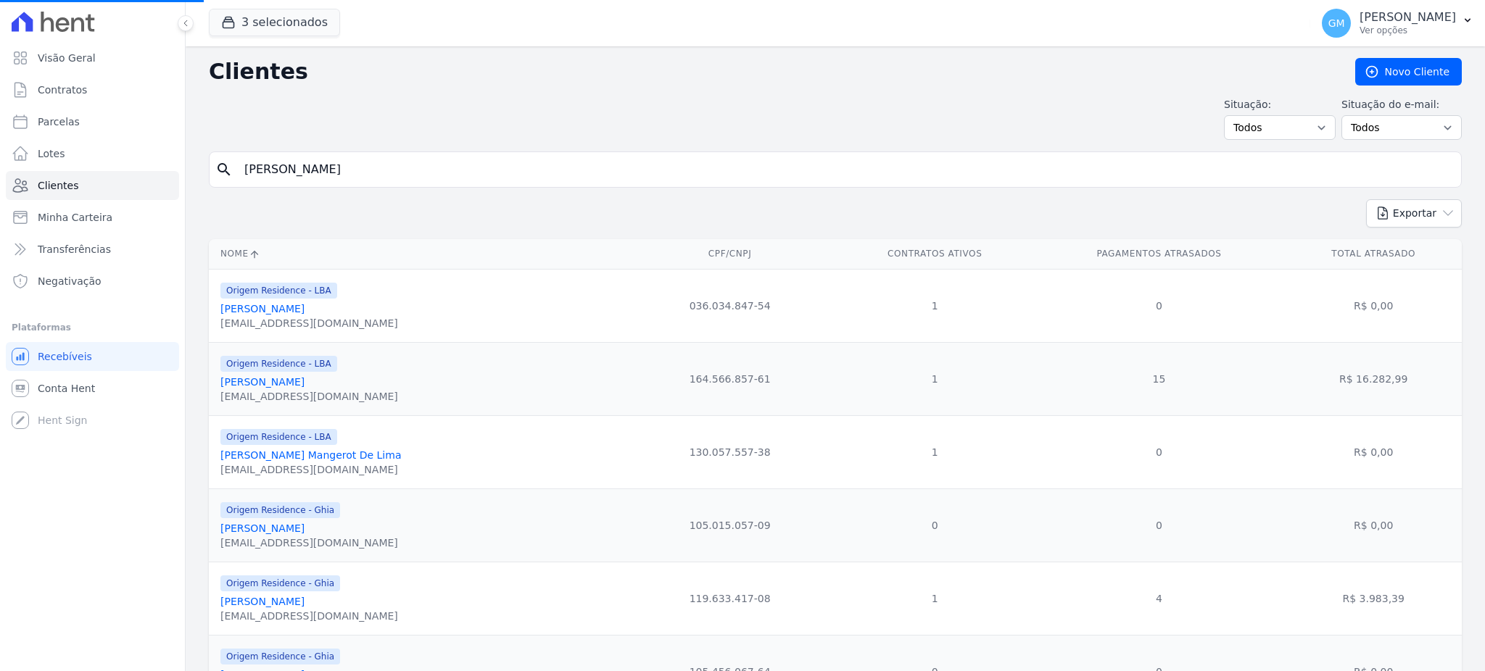
click at [389, 179] on input "[PERSON_NAME]" at bounding box center [846, 169] width 1220 height 29
drag, startPoint x: 492, startPoint y: 181, endPoint x: 164, endPoint y: 166, distance: 328.8
click at [164, 166] on div "Visão Geral Contratos Parcelas Lotes Clientes Minha Carteira Transferências Neg…" at bounding box center [742, 335] width 1485 height 671
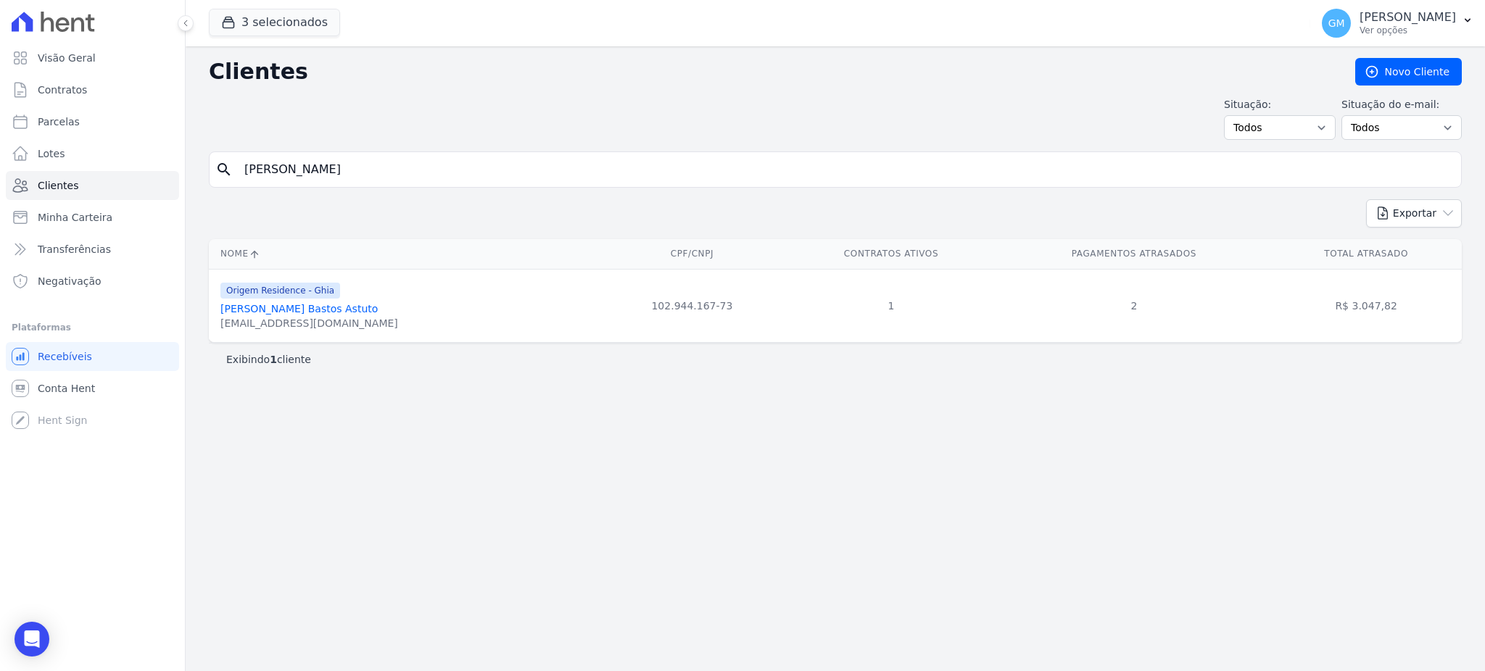
drag, startPoint x: 484, startPoint y: 157, endPoint x: 241, endPoint y: 163, distance: 242.3
click at [241, 163] on input "[PERSON_NAME]" at bounding box center [846, 169] width 1220 height 29
click at [319, 318] on div "monikweastuto@yahoo.com" at bounding box center [309, 323] width 178 height 15
click at [315, 313] on link "Monique Aparecida Bastos Astuto" at bounding box center [298, 309] width 157 height 12
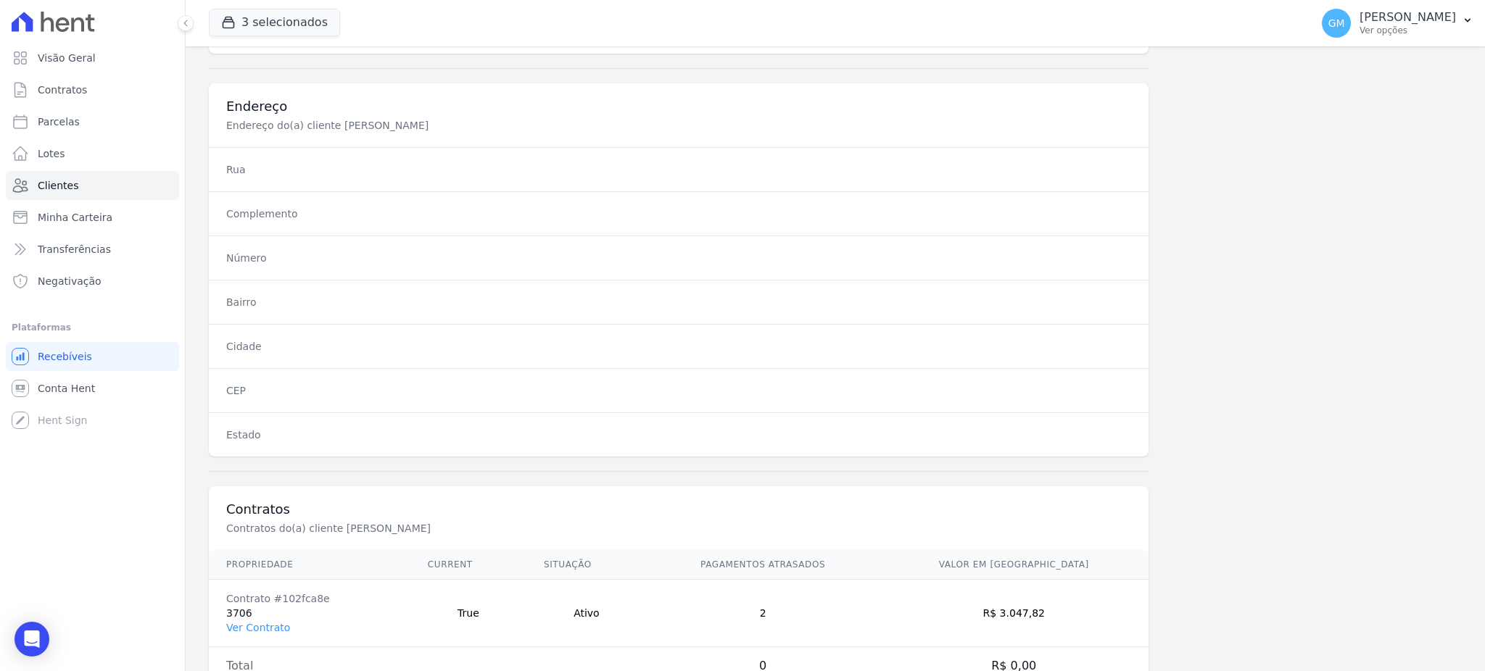
scroll to position [686, 0]
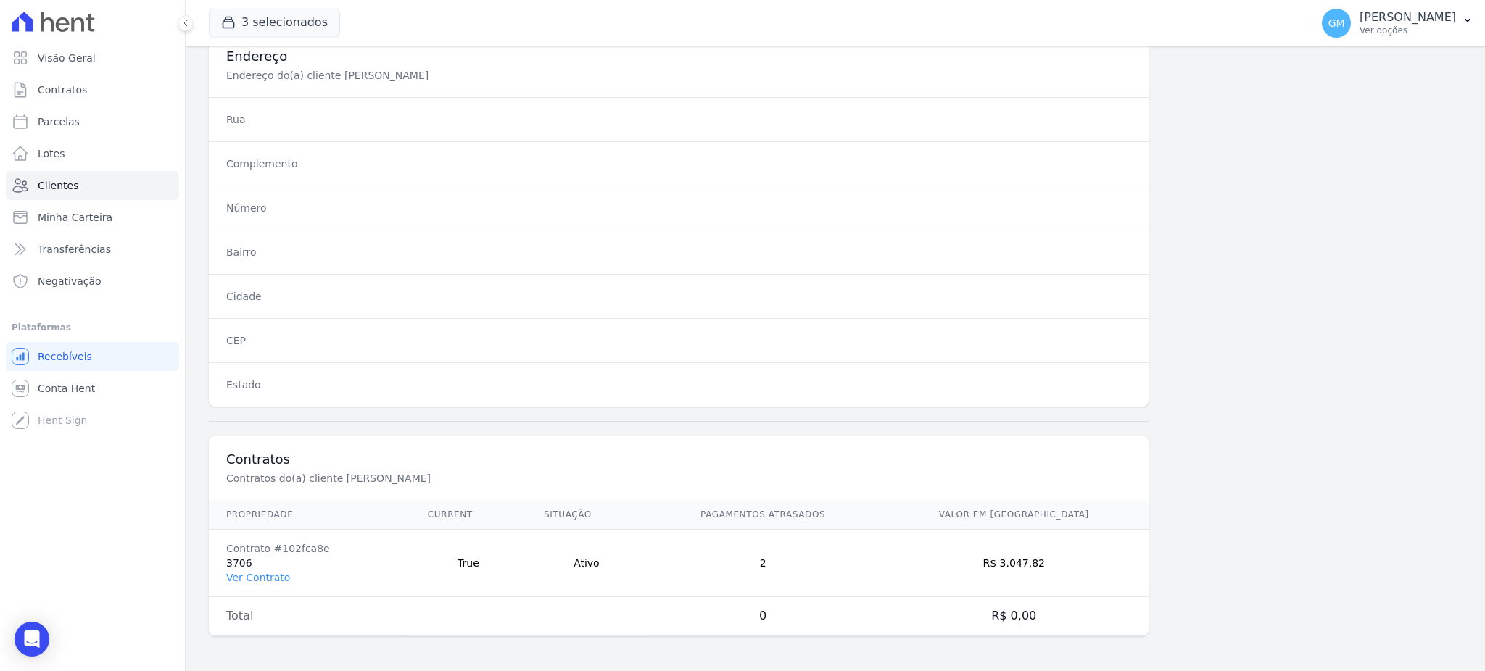
click at [247, 568] on td "Contrato #102fca8e 3706 Ver Contrato" at bounding box center [310, 563] width 202 height 67
click at [249, 576] on link "Ver Contrato" at bounding box center [258, 578] width 64 height 12
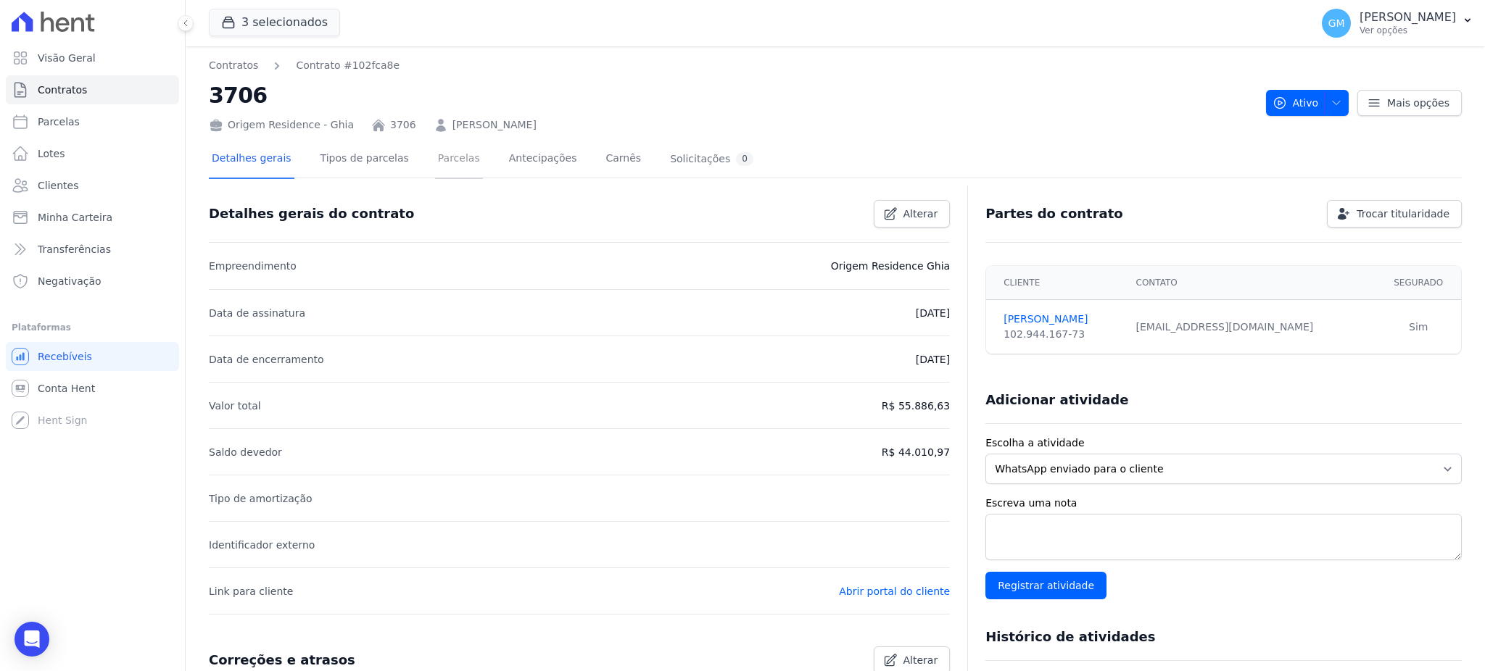
click at [435, 150] on link "Parcelas" at bounding box center [459, 160] width 48 height 38
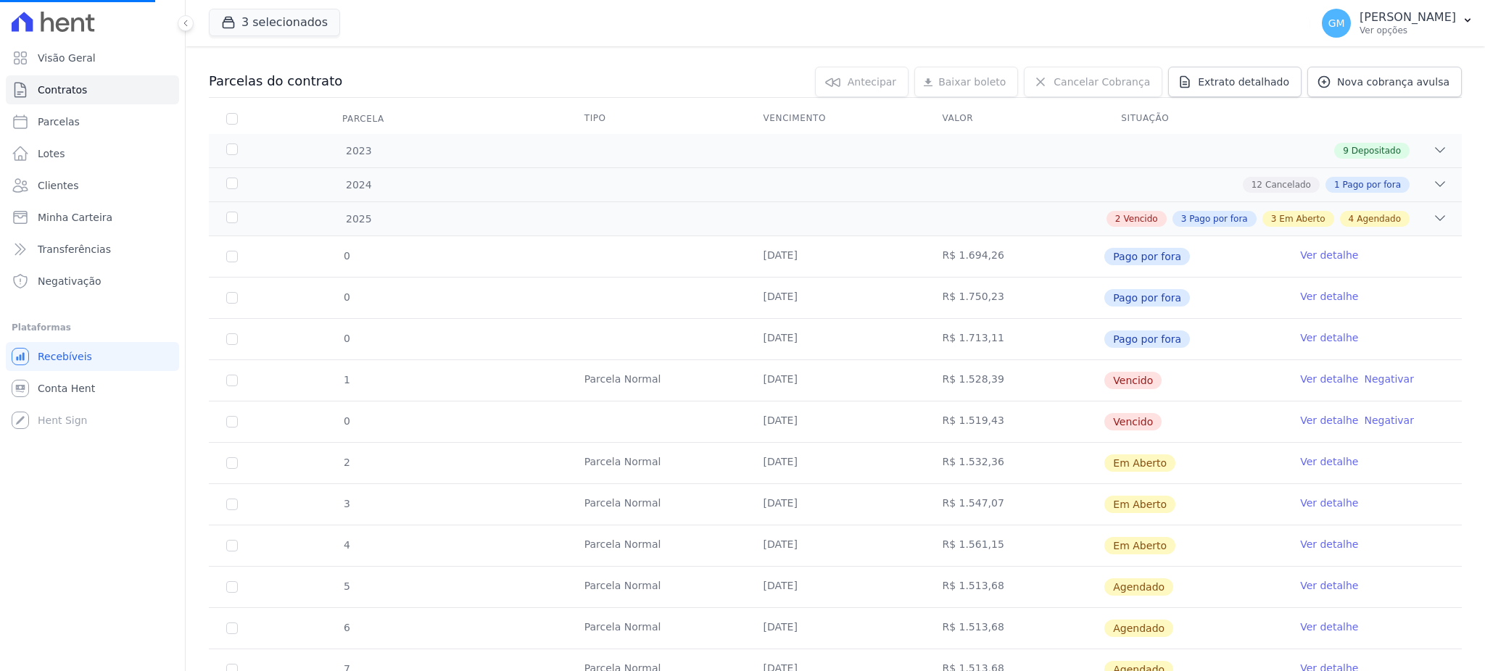
scroll to position [290, 0]
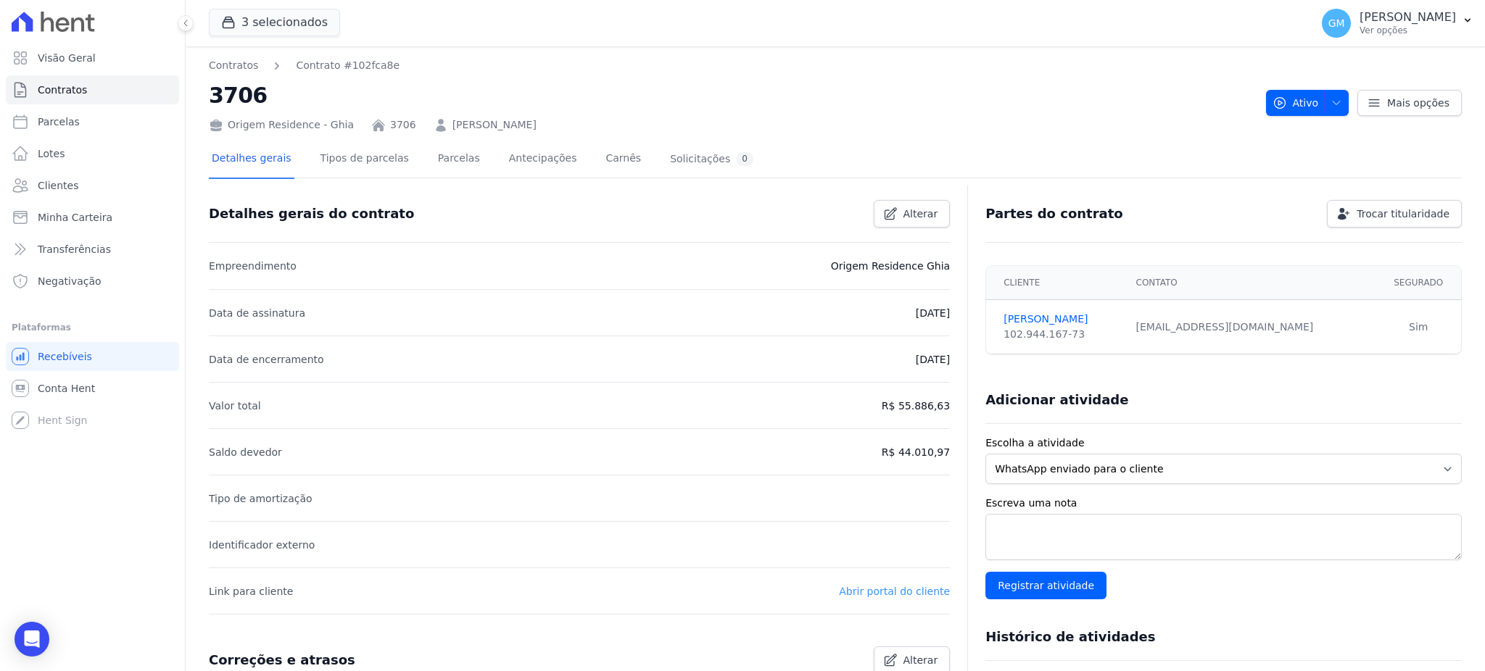
click at [880, 590] on link "Abrir portal do cliente" at bounding box center [894, 592] width 111 height 12
click at [437, 163] on link "Parcelas" at bounding box center [459, 160] width 48 height 38
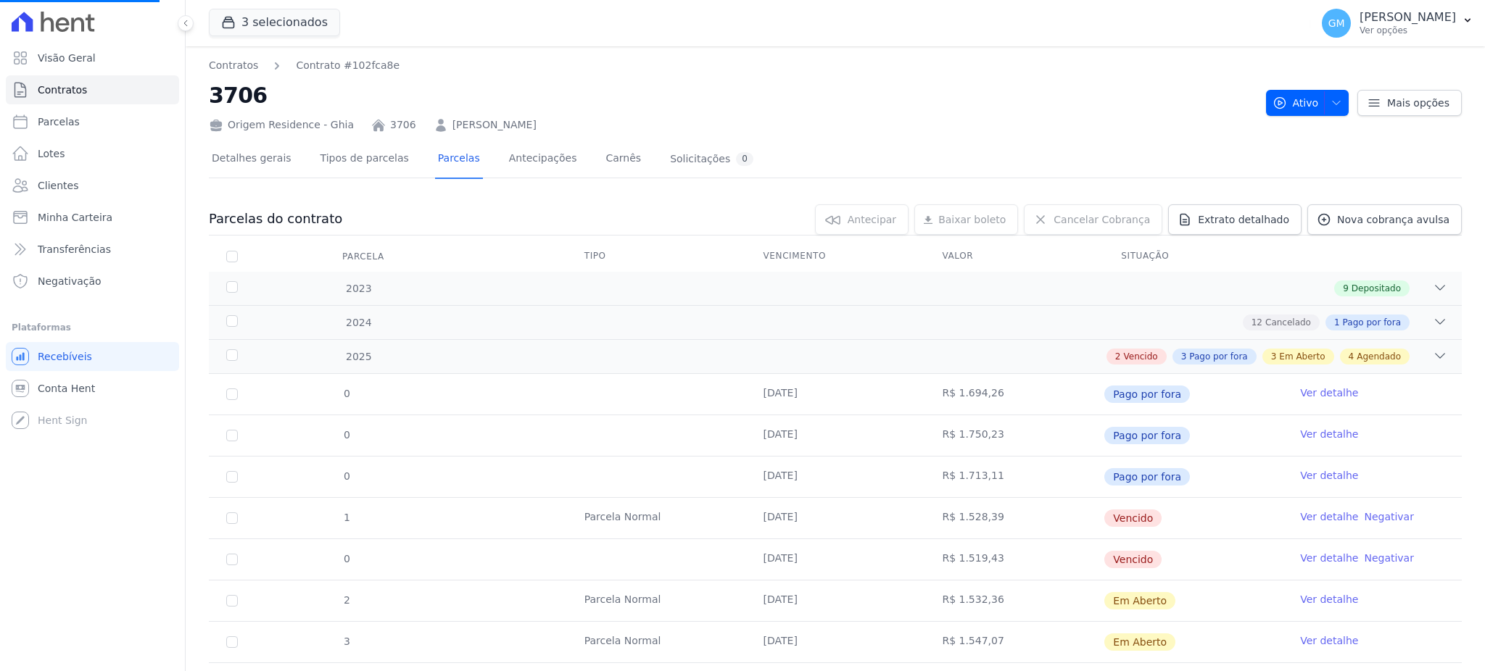
scroll to position [63, 0]
click at [94, 182] on link "Clientes" at bounding box center [92, 185] width 173 height 29
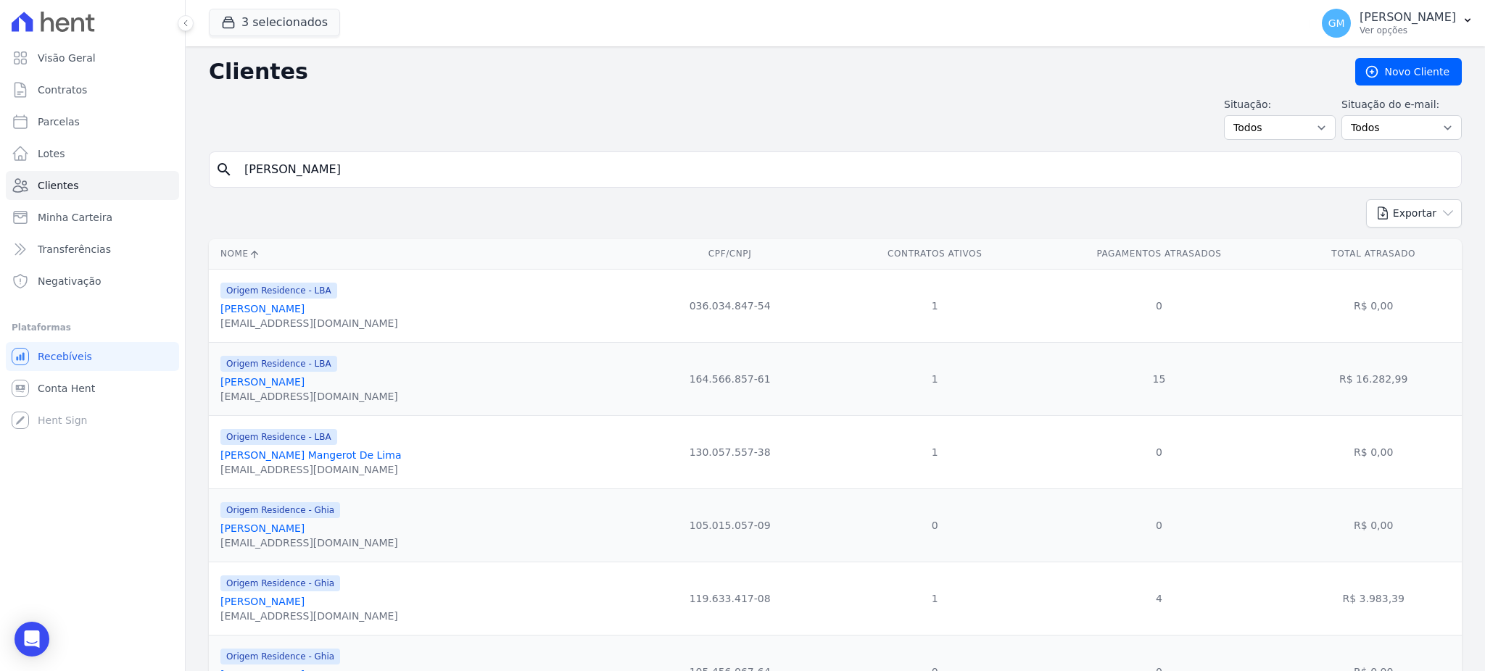
type input "[PERSON_NAME]"
drag, startPoint x: 452, startPoint y: 165, endPoint x: 210, endPoint y: 165, distance: 242.9
click at [210, 165] on div "search MONIQUE APARECIDA BASTOS ASTUTO" at bounding box center [835, 170] width 1253 height 36
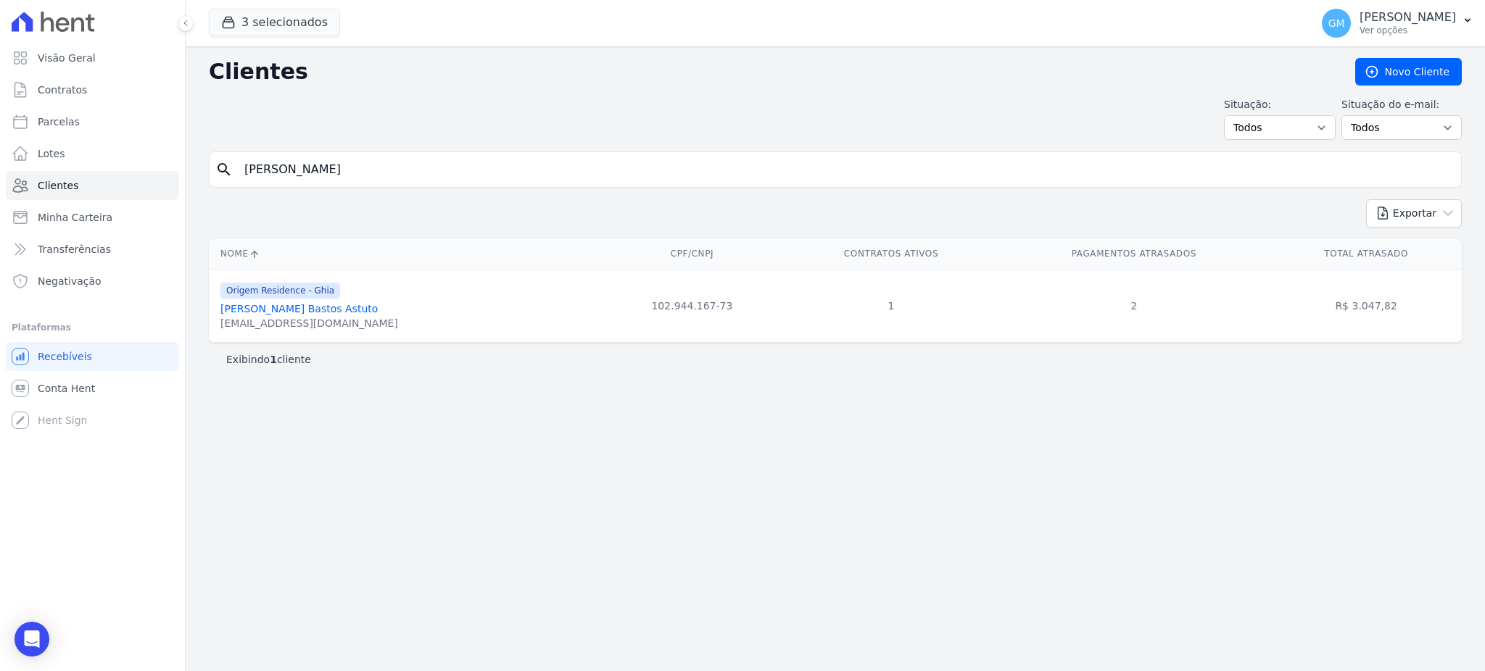
click at [363, 314] on link "[PERSON_NAME] Bastos Astuto" at bounding box center [298, 309] width 157 height 12
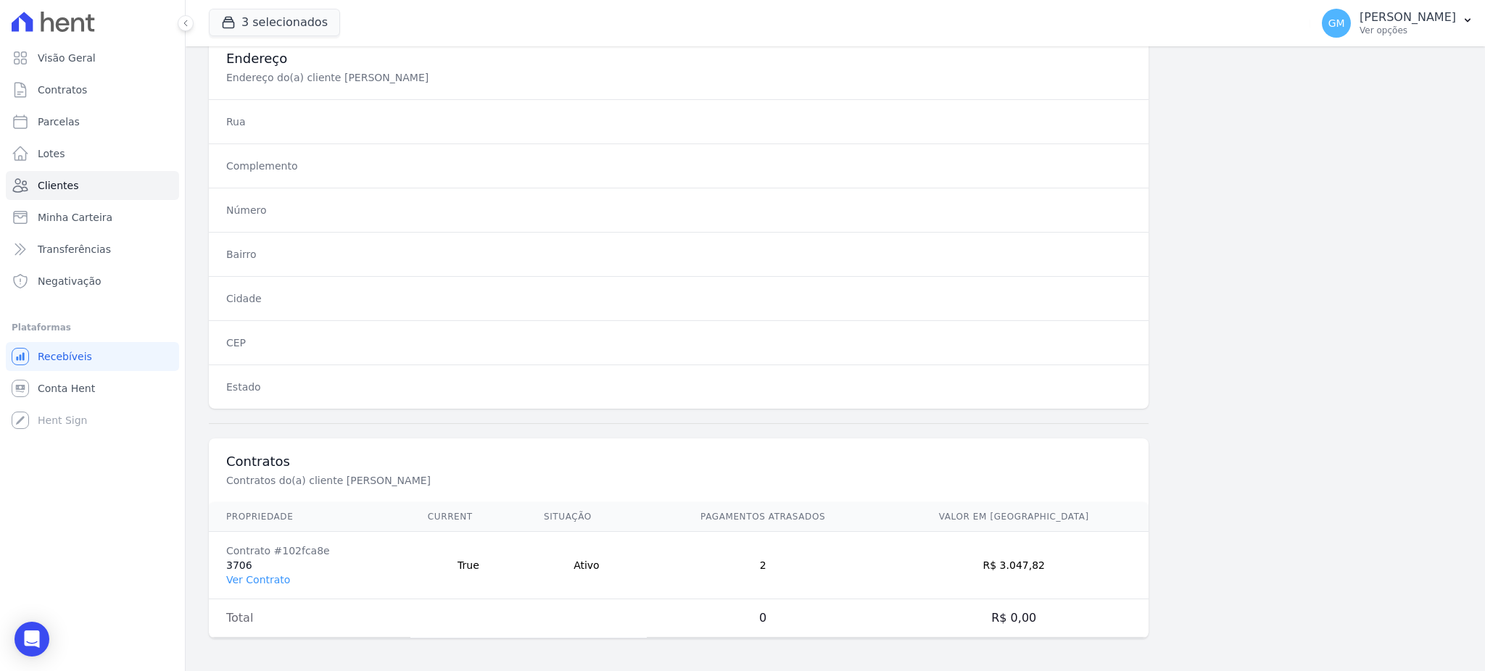
scroll to position [686, 0]
click at [257, 579] on link "Ver Contrato" at bounding box center [258, 578] width 64 height 12
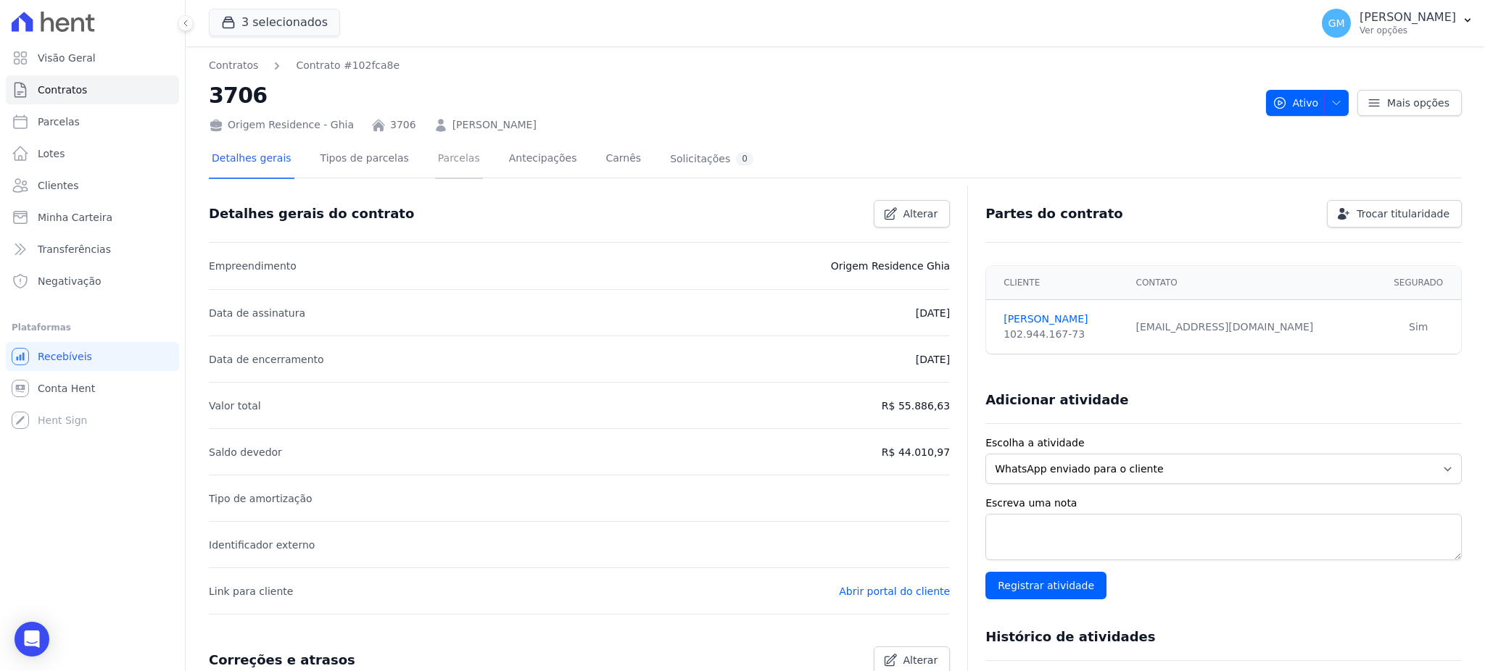
click at [435, 163] on link "Parcelas" at bounding box center [459, 160] width 48 height 38
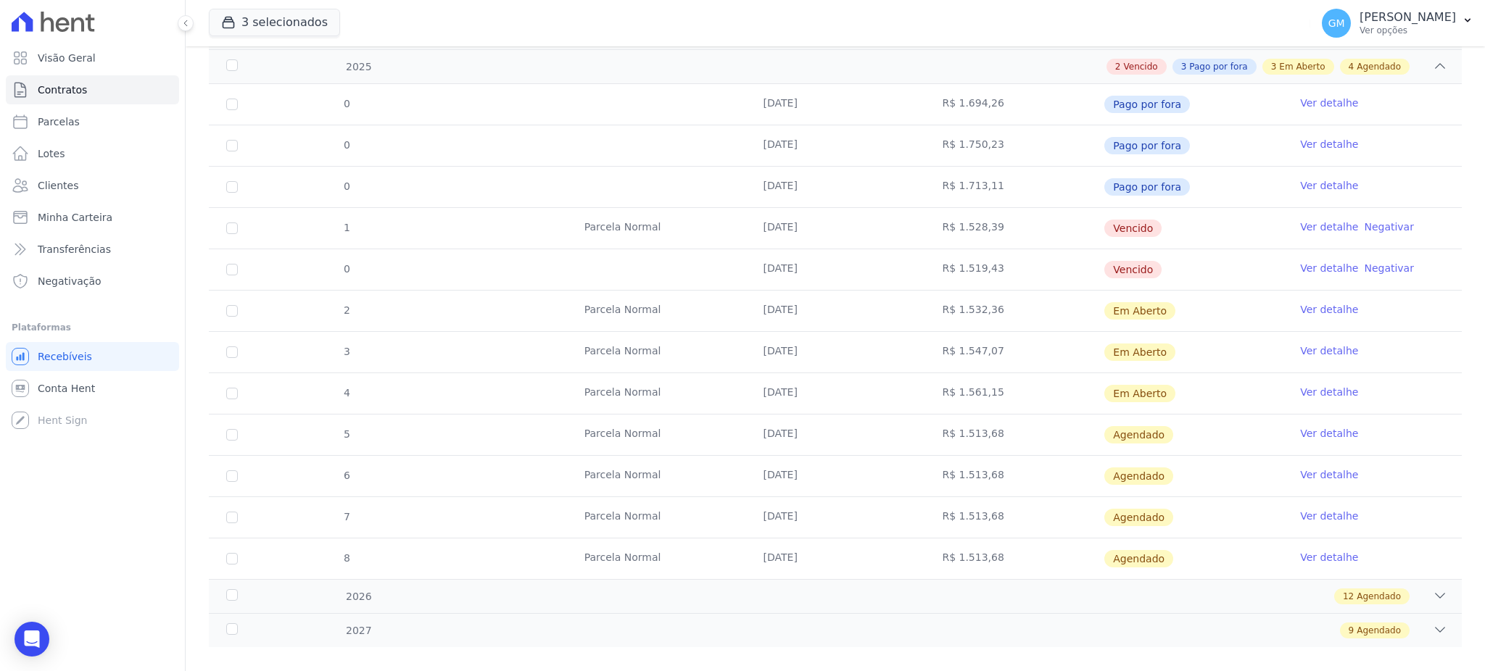
scroll to position [193, 0]
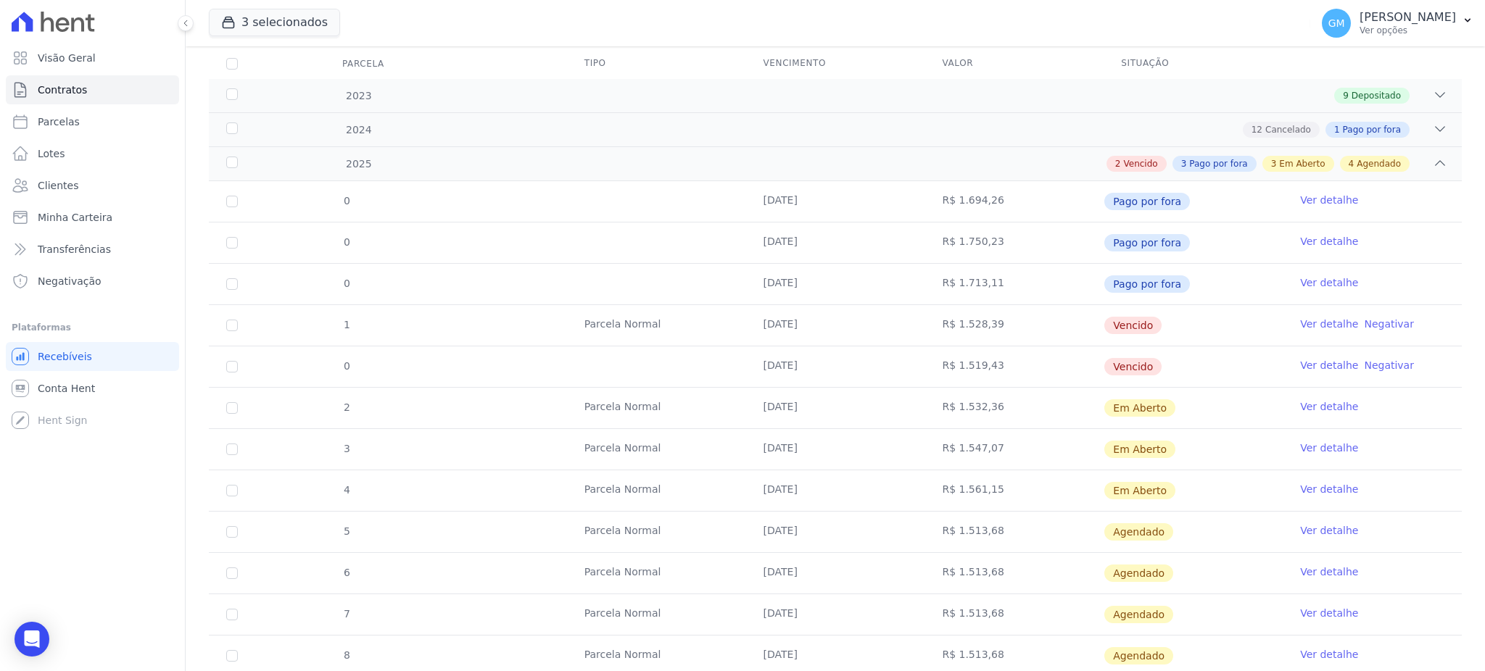
drag, startPoint x: 1149, startPoint y: 369, endPoint x: 1075, endPoint y: 318, distance: 90.7
click at [1075, 318] on tbody "0 16/01/2025 R$ 1.694,26 Pago por fora Ver detalhe 0 16/02/2025 R$ 1.750,23 Pag…" at bounding box center [835, 428] width 1253 height 495
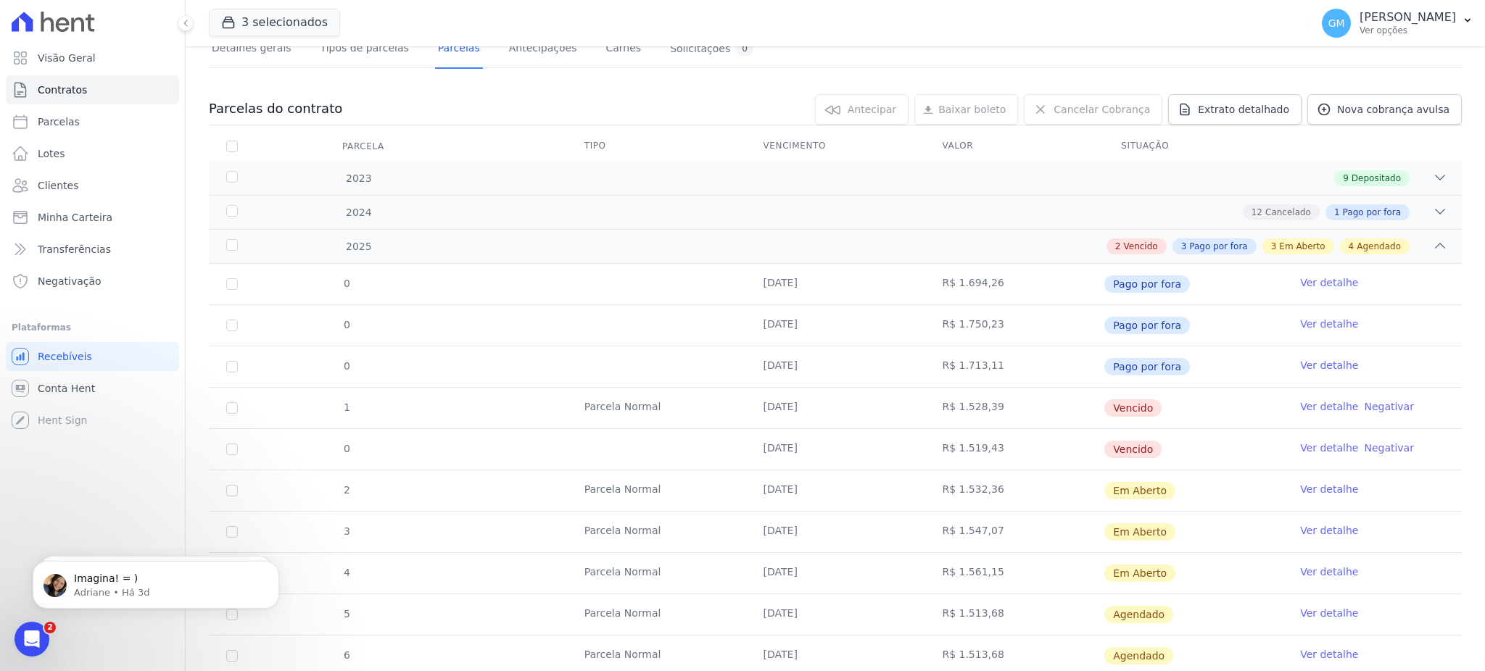
scroll to position [116, 0]
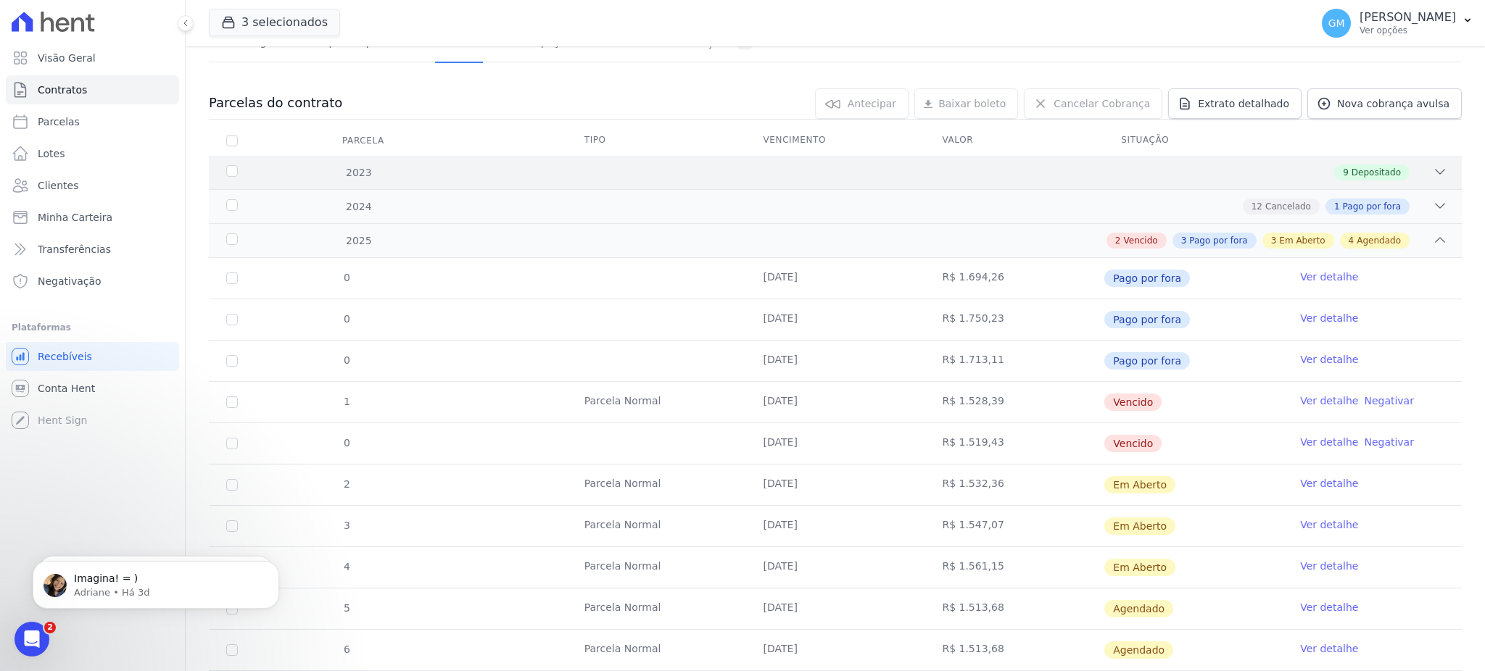
click at [1339, 178] on div "9 Depositado" at bounding box center [1371, 173] width 75 height 16
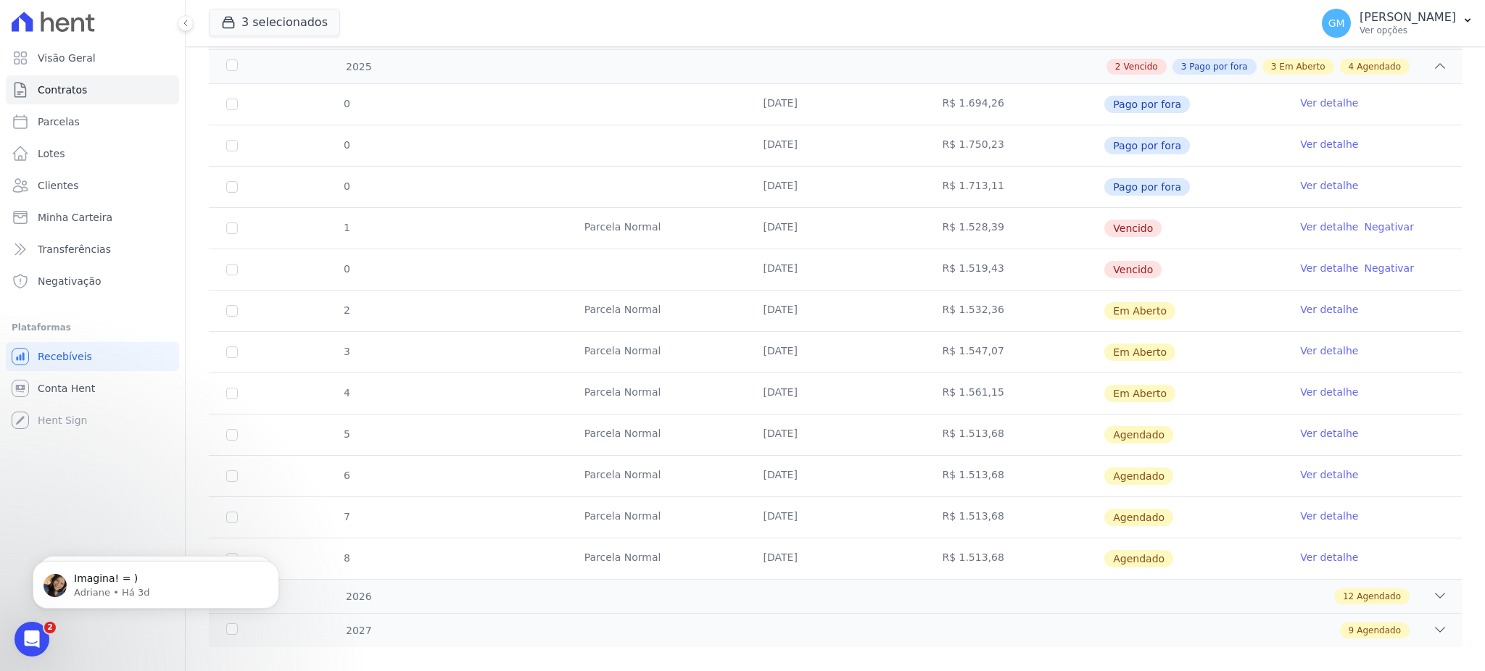
scroll to position [681, 0]
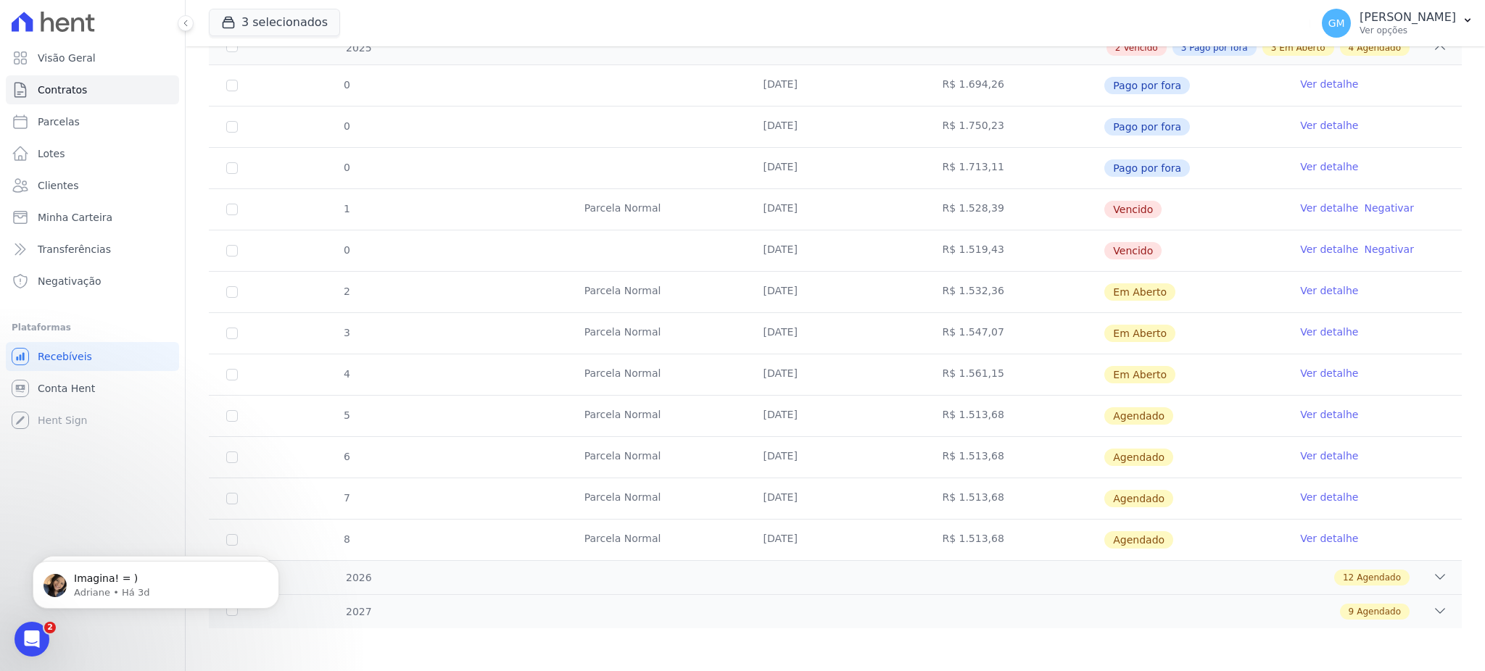
drag, startPoint x: 818, startPoint y: 381, endPoint x: 1220, endPoint y: 369, distance: 401.9
click at [1220, 369] on tr "4 [GEOGRAPHIC_DATA] [DATE] R$ 1.561,15 Em [GEOGRAPHIC_DATA] Ver detalhe" at bounding box center [835, 374] width 1253 height 41
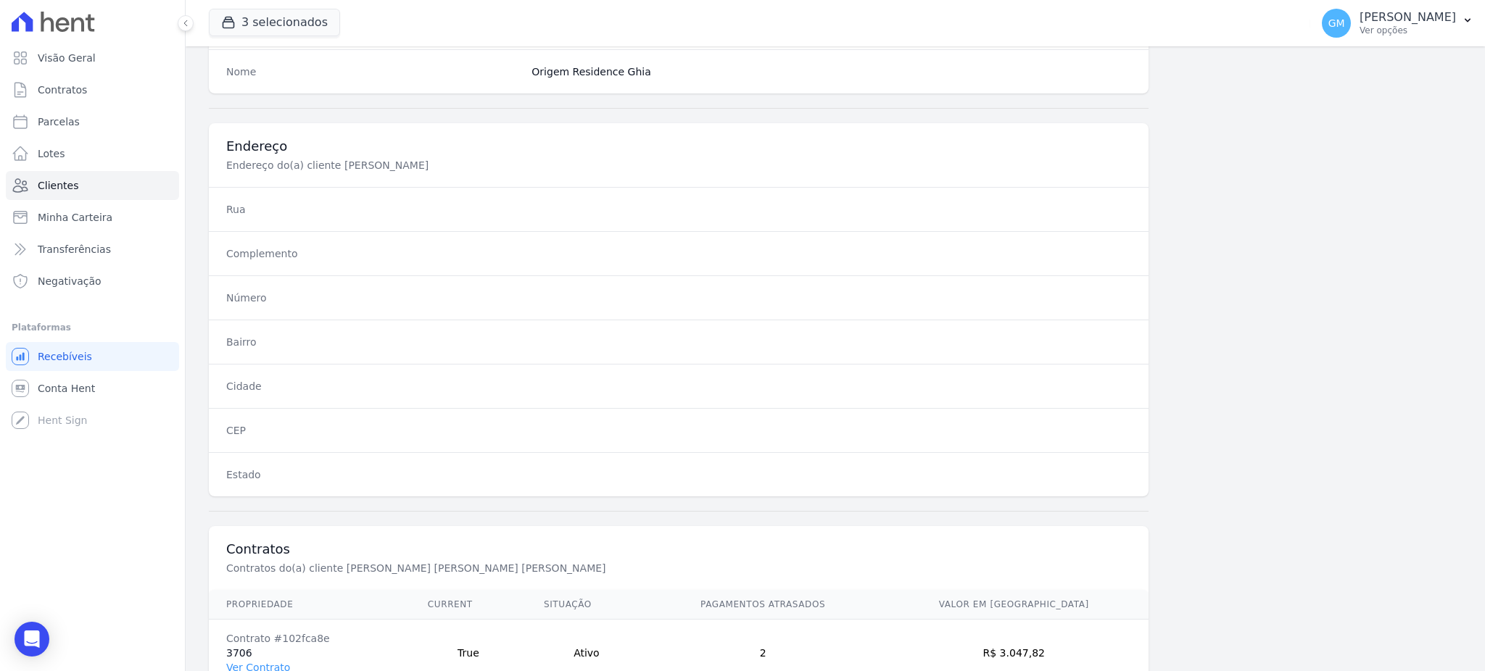
scroll to position [686, 0]
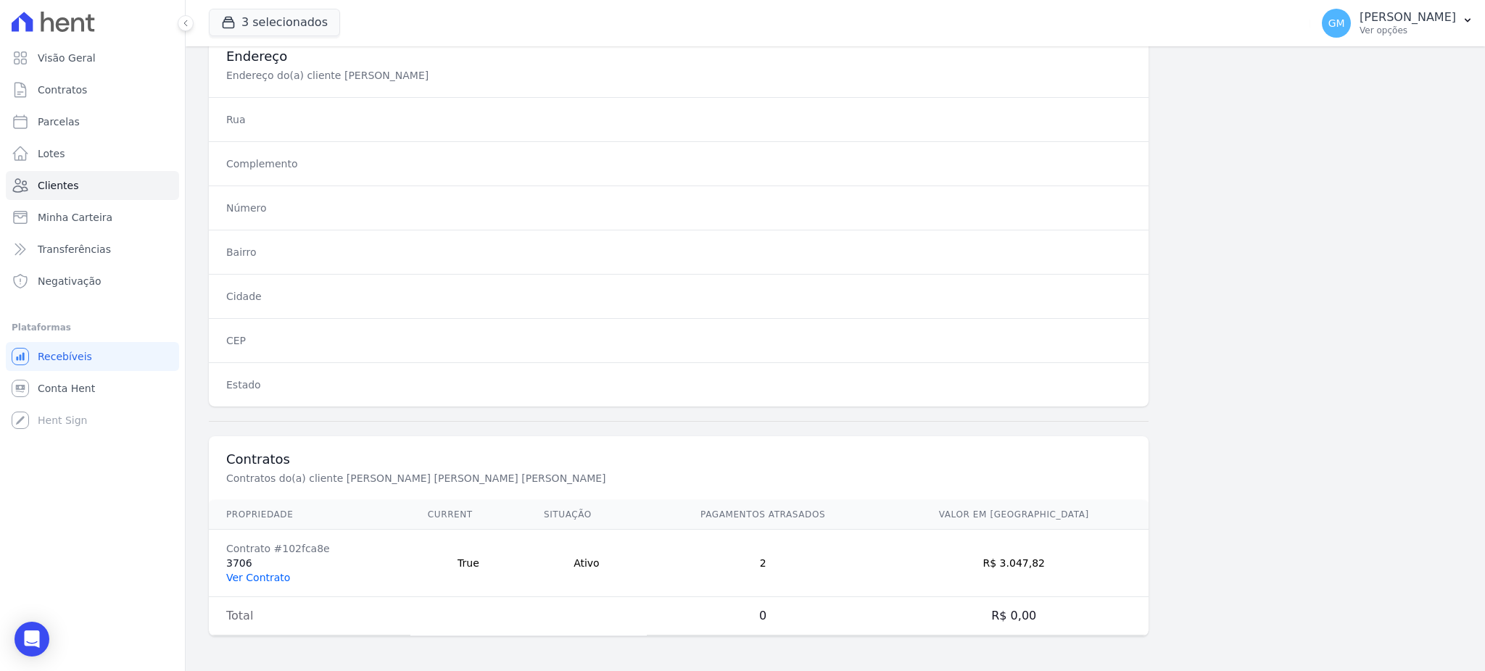
click at [246, 574] on link "Ver Contrato" at bounding box center [258, 578] width 64 height 12
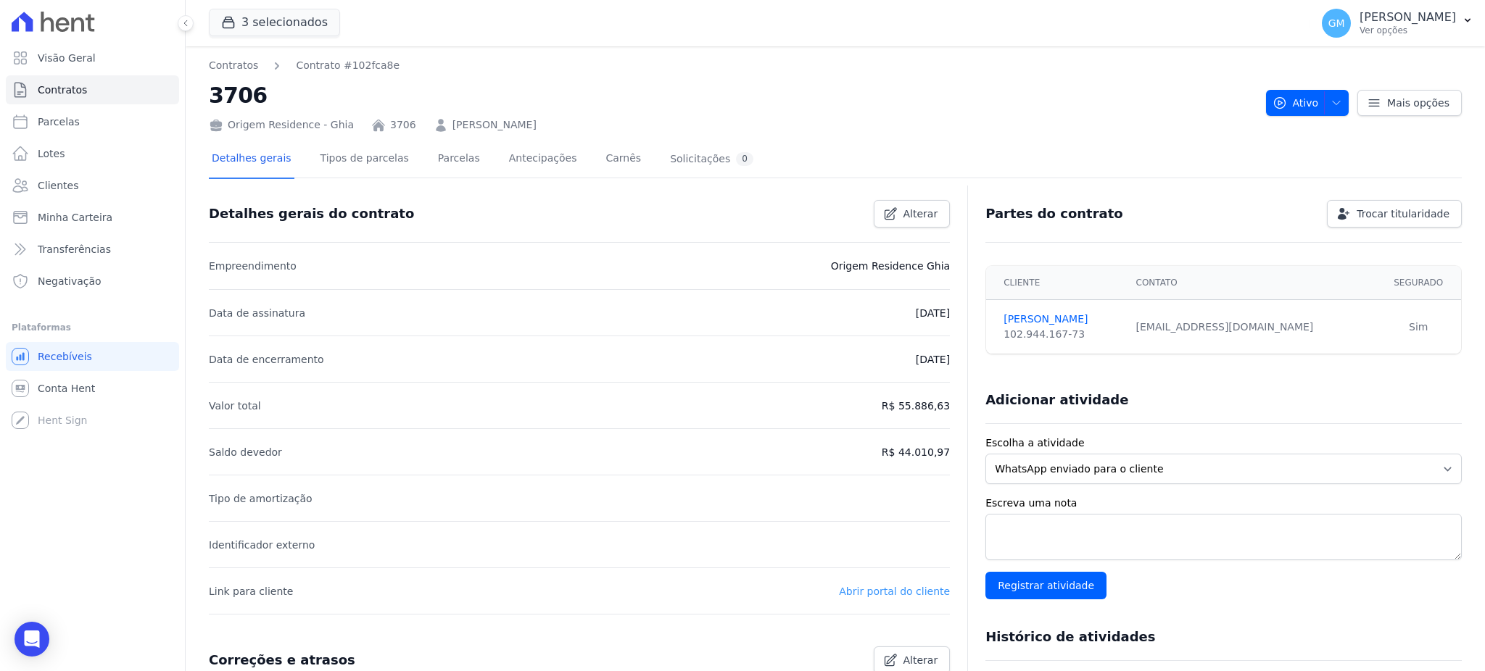
click at [927, 590] on link "Abrir portal do cliente" at bounding box center [894, 592] width 111 height 12
click at [66, 186] on span "Clientes" at bounding box center [58, 185] width 41 height 15
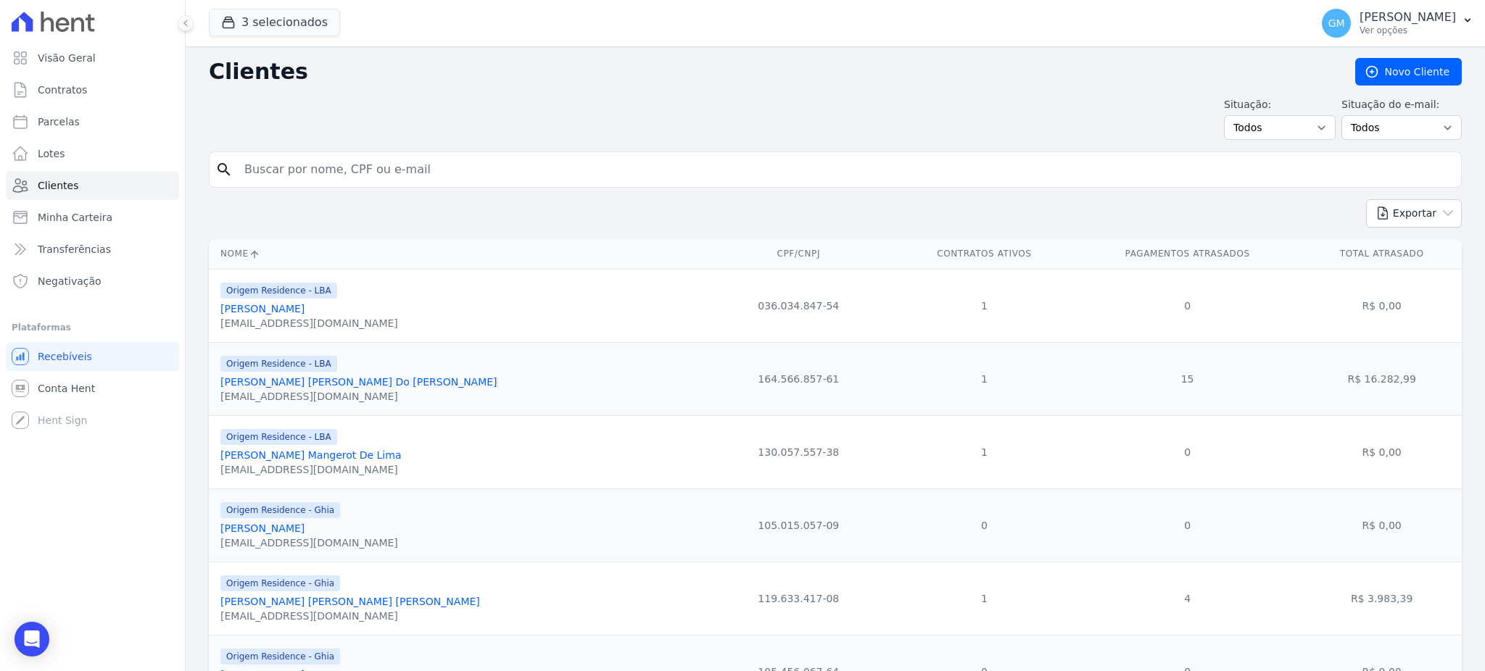
click at [458, 167] on input "search" at bounding box center [846, 169] width 1220 height 29
drag, startPoint x: 434, startPoint y: 167, endPoint x: 223, endPoint y: 173, distance: 211.1
click at [223, 173] on div "search [PERSON_NAME] Dos [PERSON_NAME]" at bounding box center [835, 170] width 1253 height 36
click at [352, 177] on input "Patrick Pinheiro Dos Santos" at bounding box center [846, 169] width 1220 height 29
drag, startPoint x: 397, startPoint y: 174, endPoint x: 250, endPoint y: 162, distance: 146.9
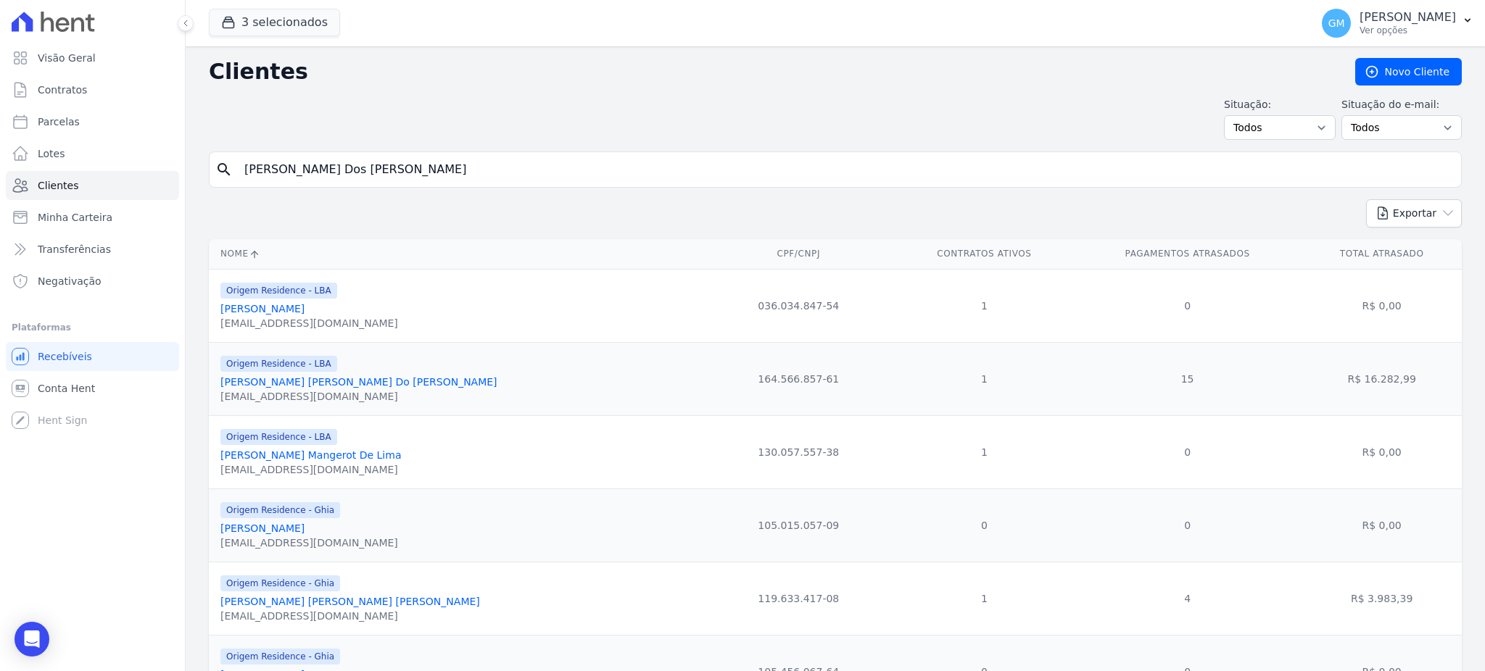
click at [250, 162] on input "Patrick Pinheiro Dos Santos" at bounding box center [846, 169] width 1220 height 29
type input "P"
click at [299, 169] on input "search" at bounding box center [846, 169] width 1220 height 29
paste input "MAYCON DOS SANTOS DE SOUZA"
type input "MAYCON DOS SANTOS DE SOUZA"
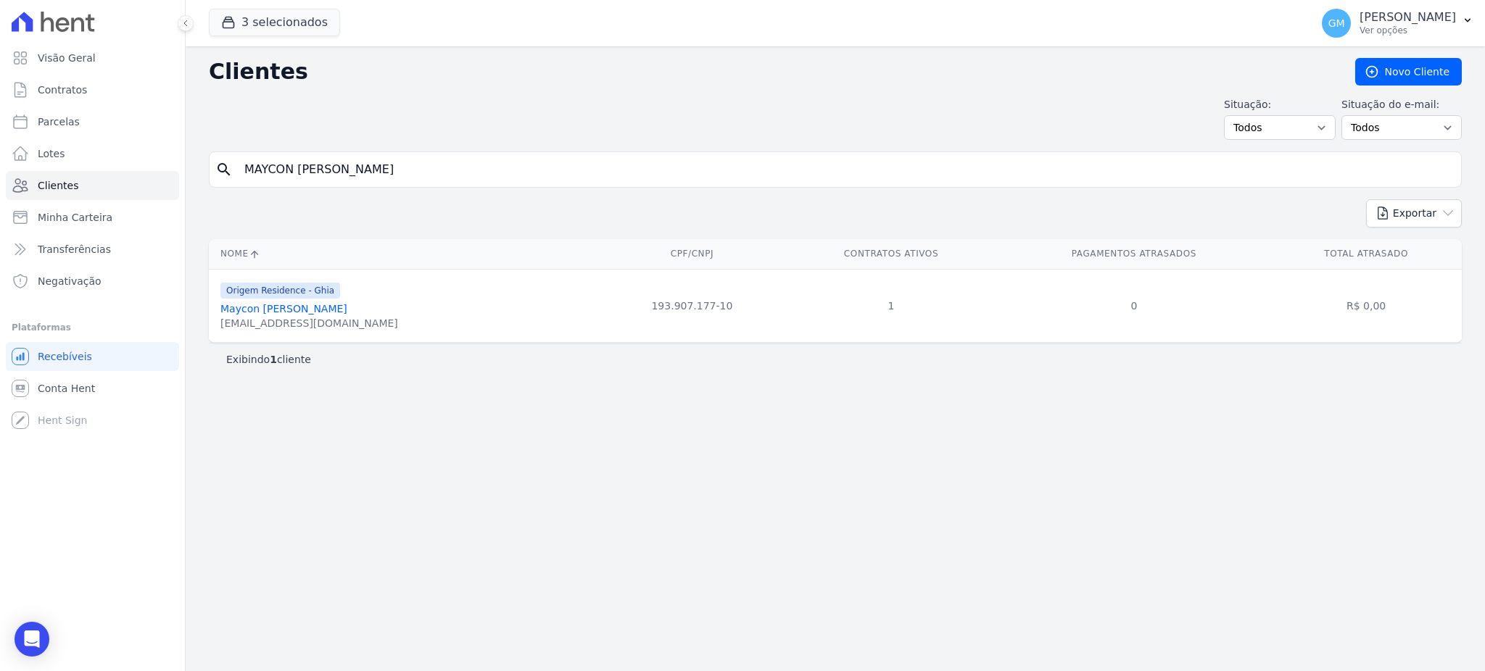
click at [331, 302] on div "Origem Residence - Ghia Maycon Dos Santos De Souza maycondossantos102002@gmail.…" at bounding box center [309, 305] width 178 height 49
click at [337, 305] on link "Maycon Dos Santos De Souza" at bounding box center [283, 309] width 127 height 12
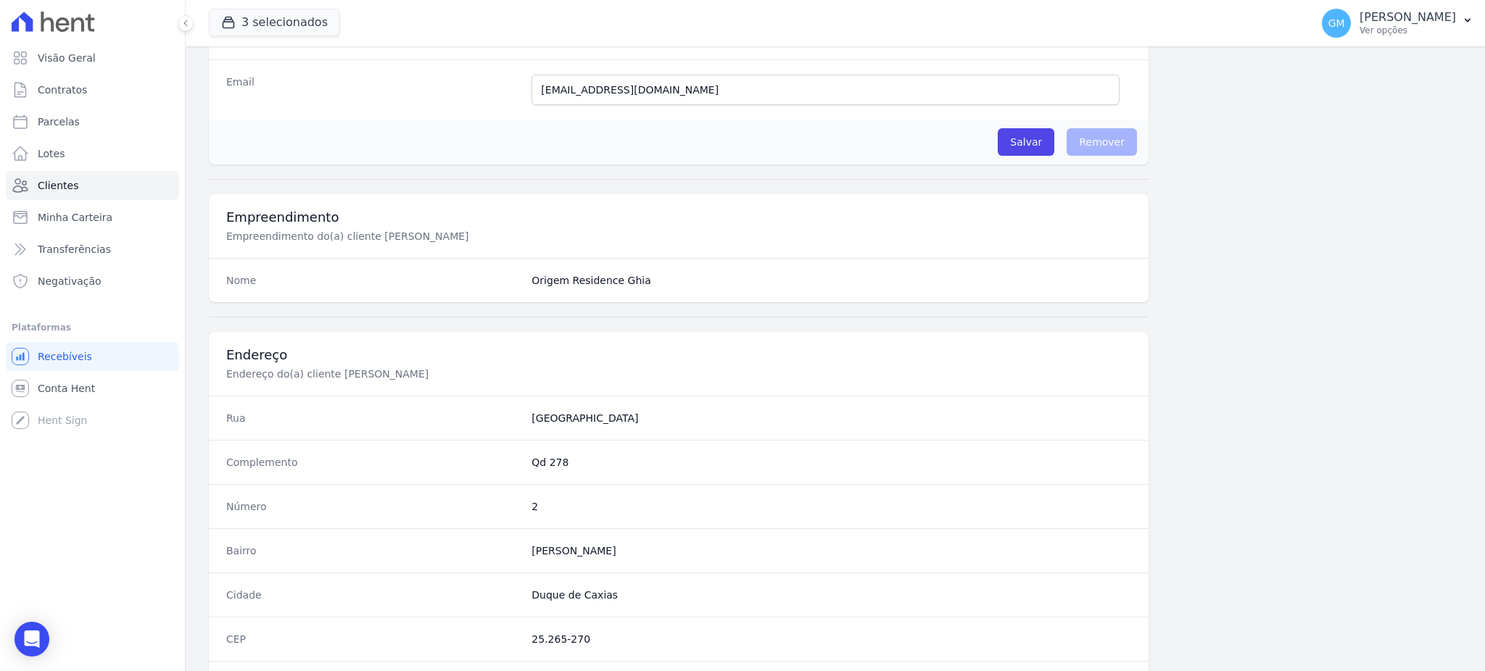
scroll to position [686, 0]
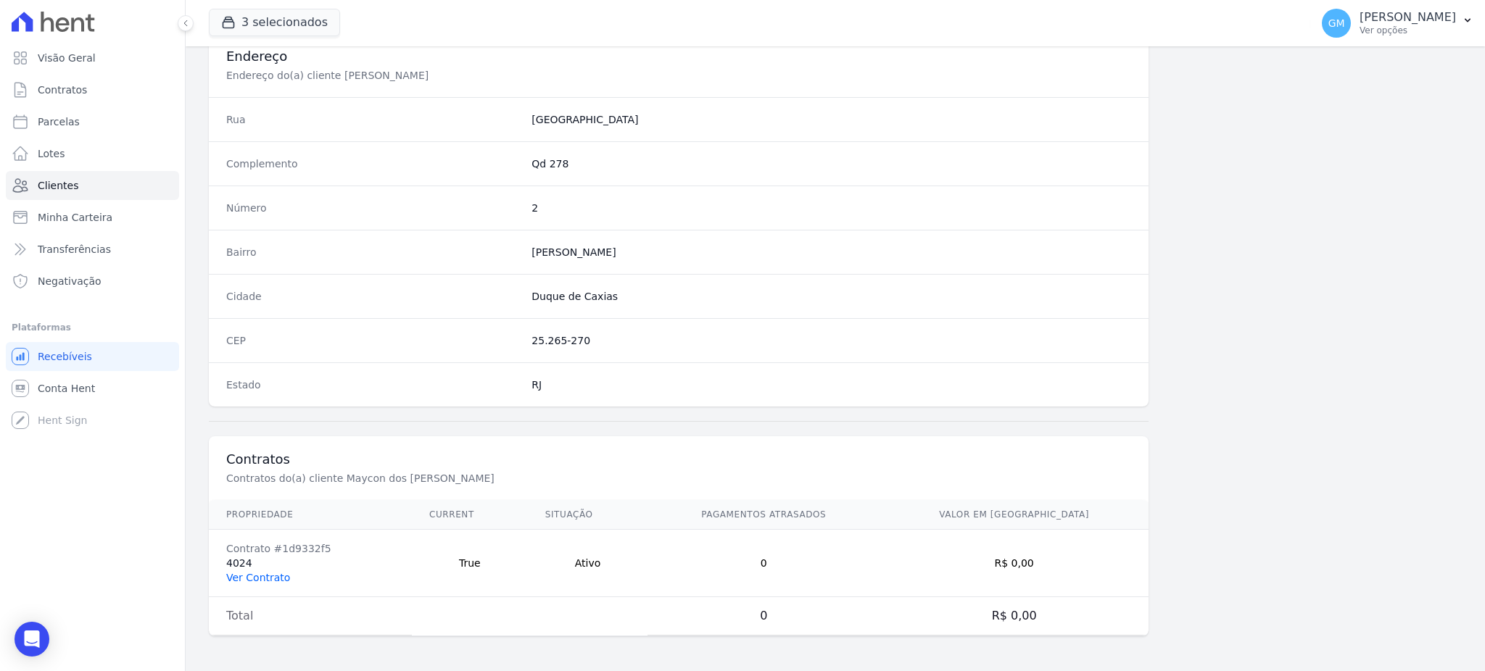
click at [281, 579] on link "Ver Contrato" at bounding box center [258, 578] width 64 height 12
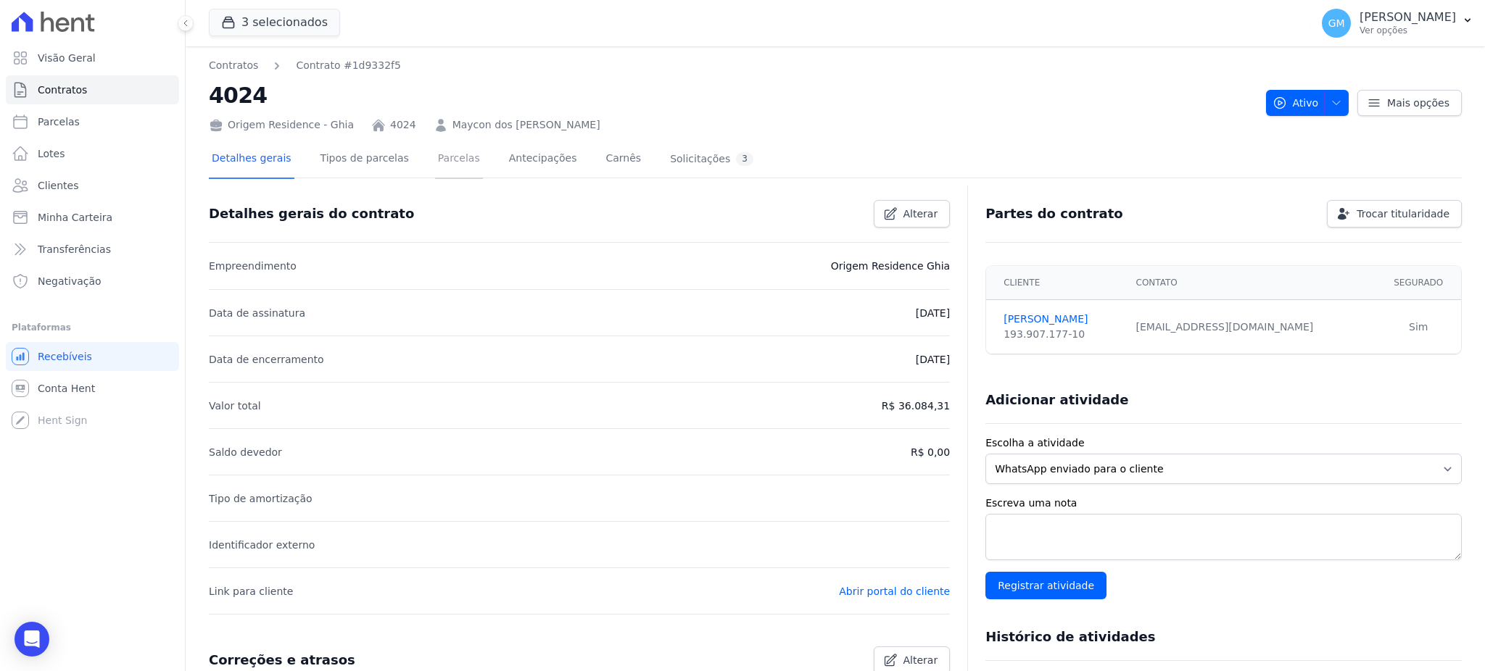
click at [444, 156] on link "Parcelas" at bounding box center [459, 160] width 48 height 38
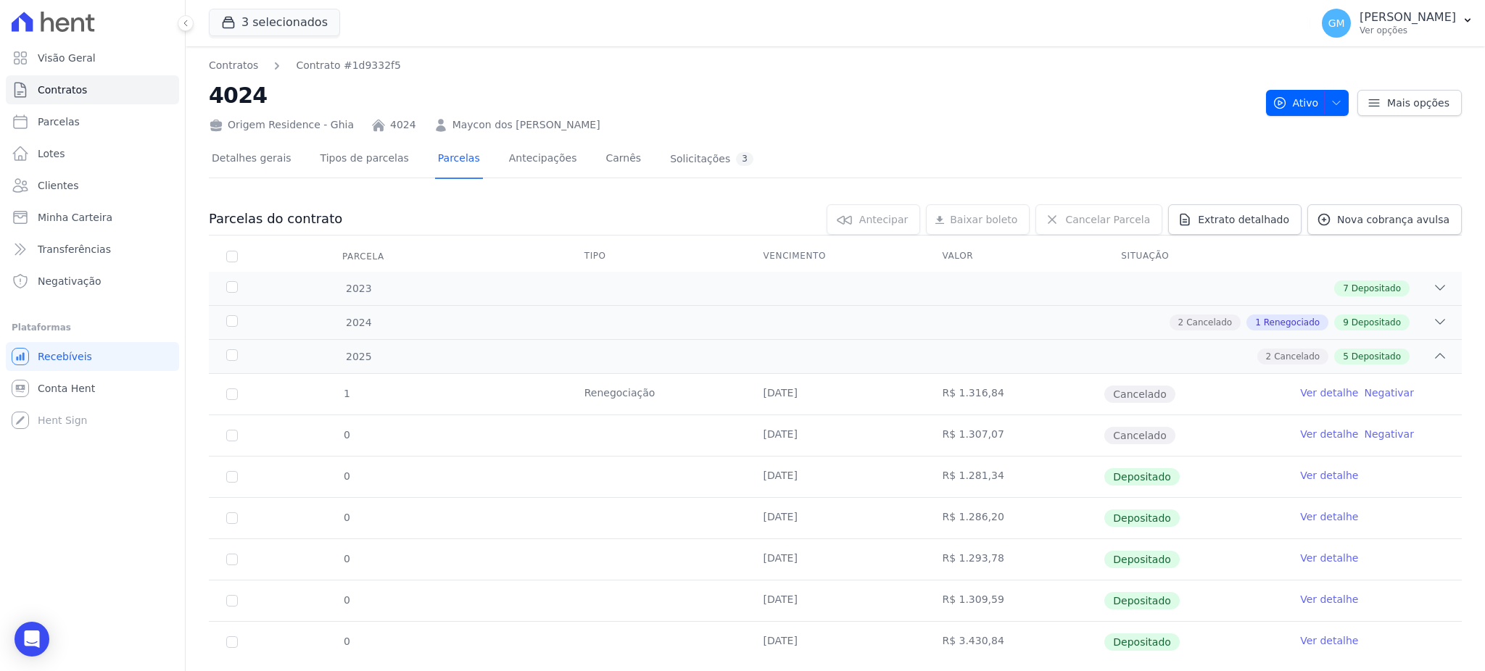
scroll to position [33, 0]
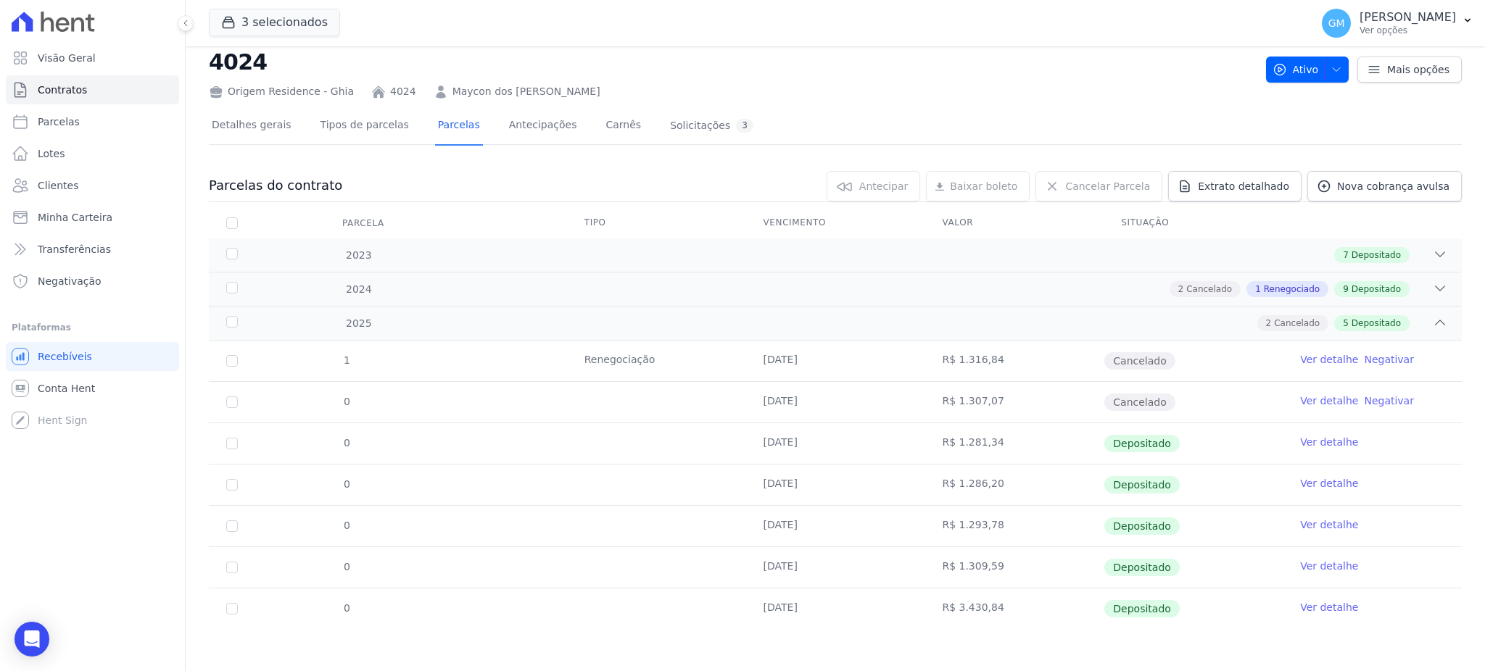
click at [1326, 555] on td "Ver detalhe" at bounding box center [1372, 567] width 179 height 41
click at [1302, 563] on link "Ver detalhe" at bounding box center [1329, 566] width 58 height 15
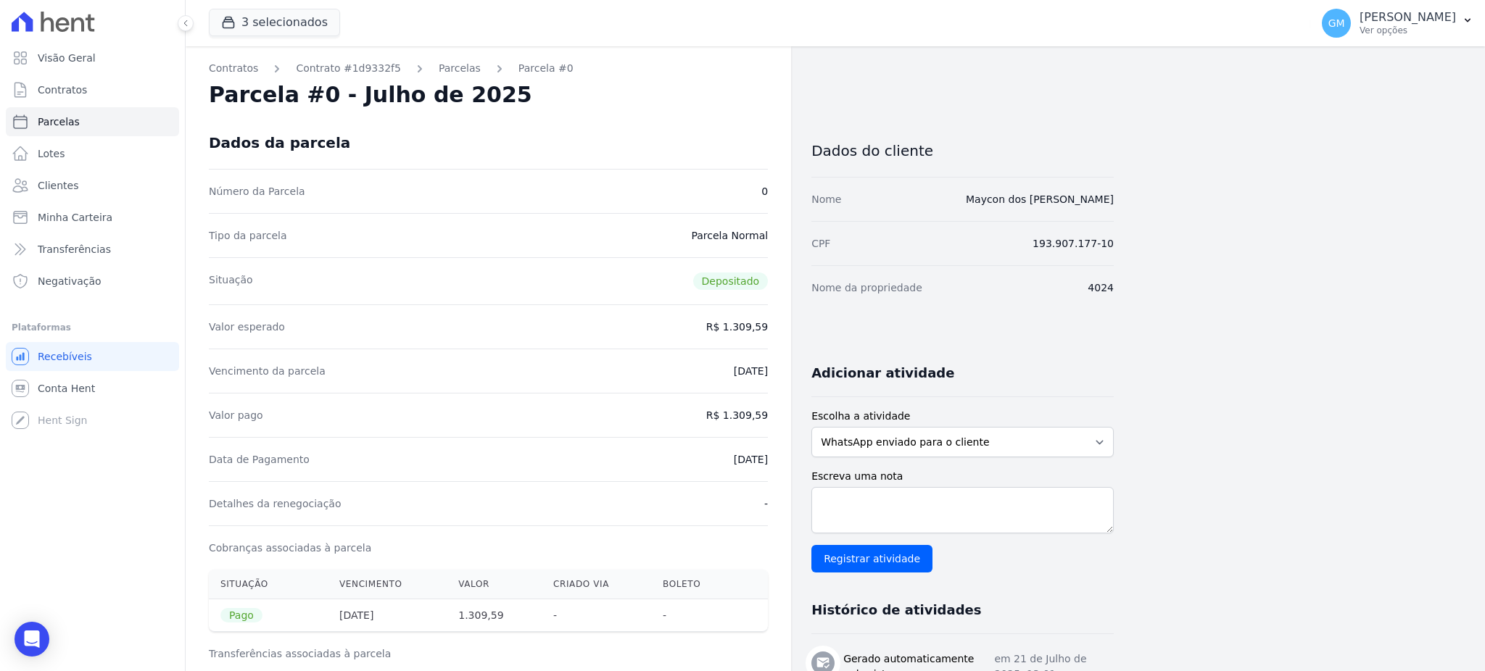
click at [663, 140] on div "Dados da parcela" at bounding box center [488, 143] width 559 height 52
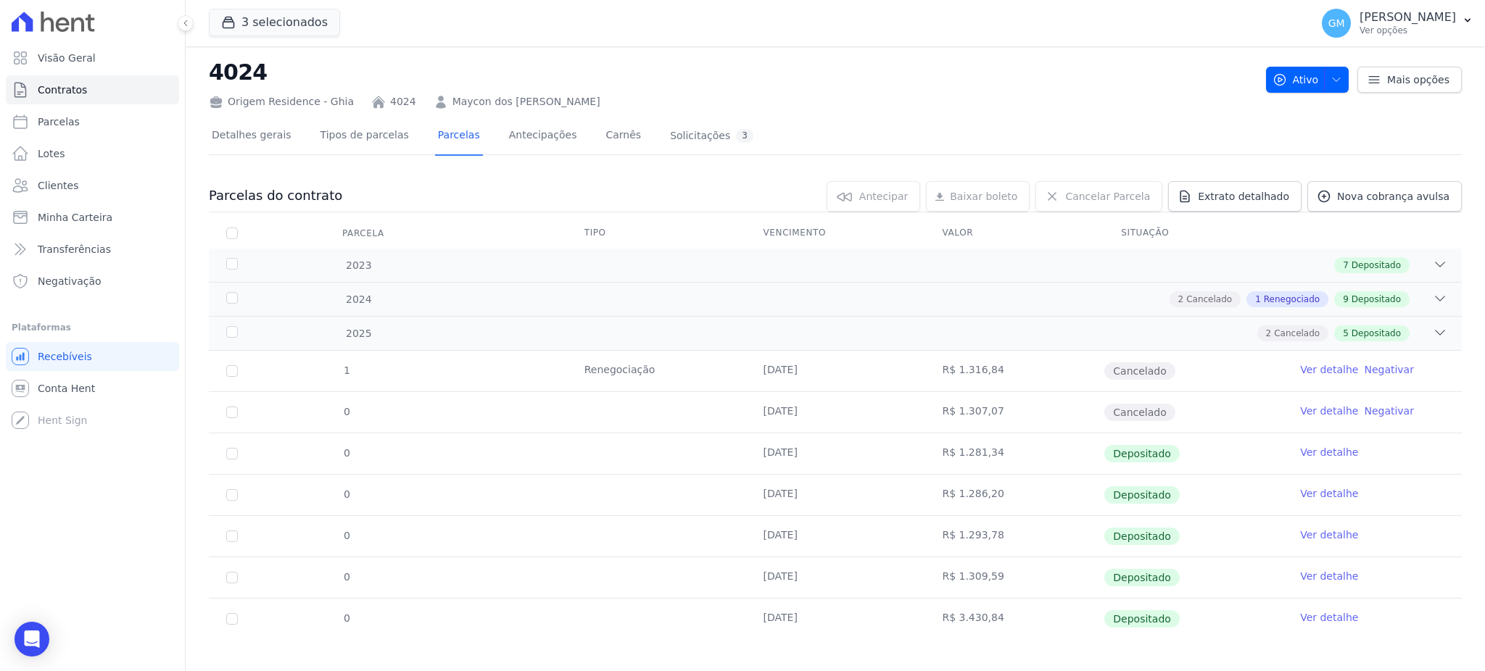
scroll to position [33, 0]
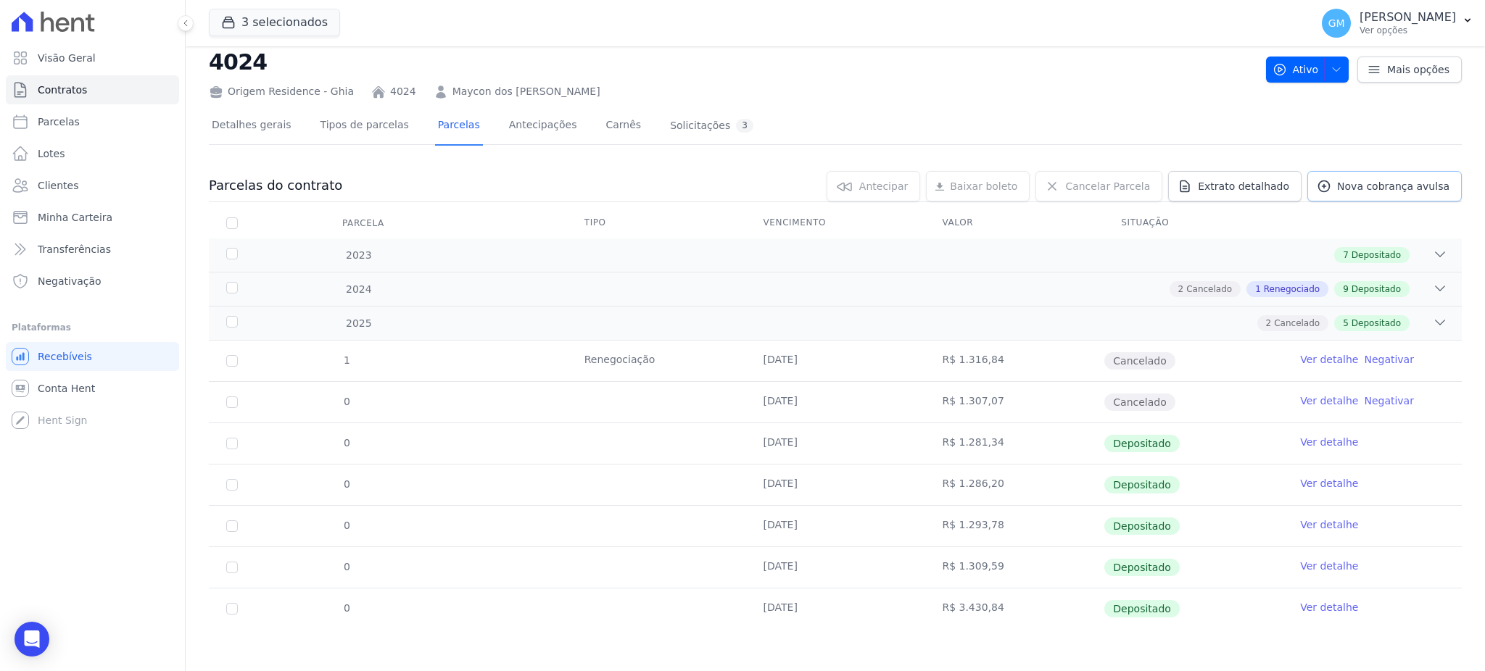
click at [1316, 194] on link "Nova cobrança avulsa" at bounding box center [1384, 186] width 154 height 30
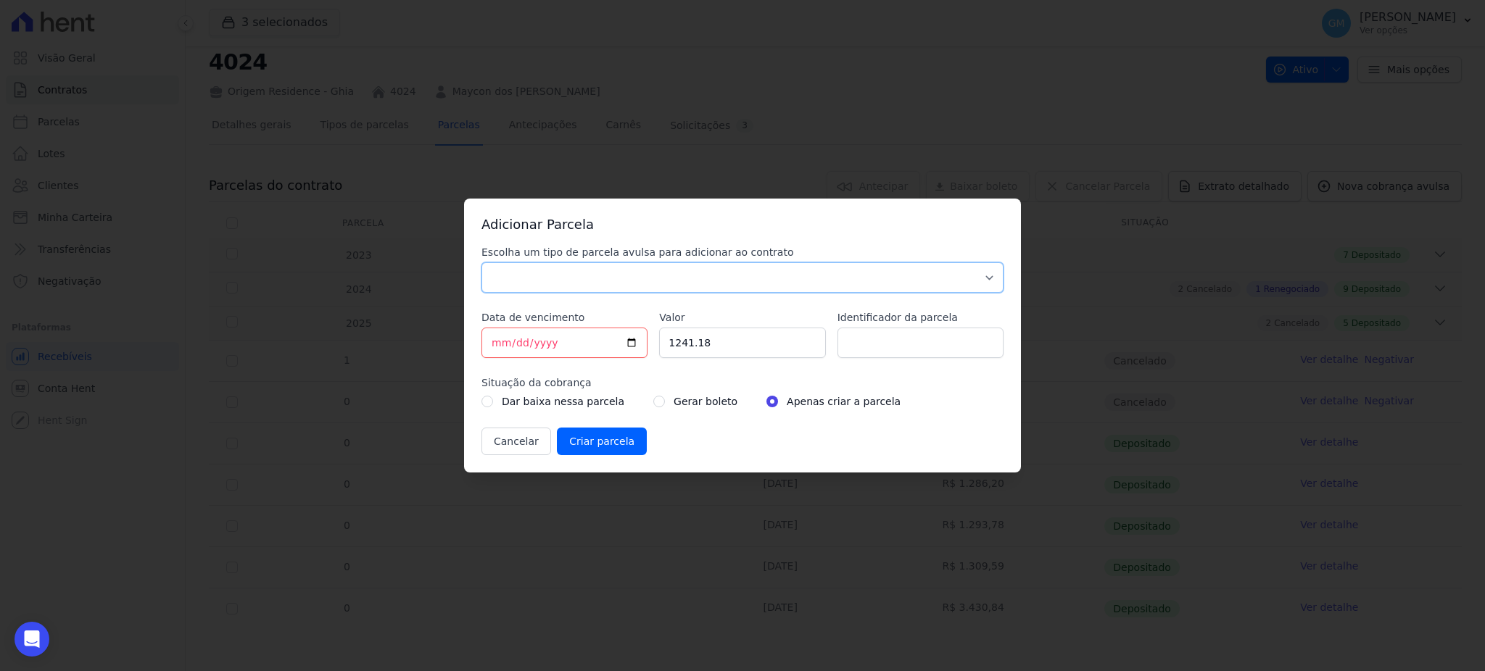
click at [803, 278] on select "Parcela Normal Sinal Caução Intercalada Chaves Pré Chaves Pós Chaves Taxas Quit…" at bounding box center [742, 277] width 522 height 30
select select "standard"
click at [481, 262] on select "Parcela Normal Sinal Caução Intercalada Chaves Pré Chaves Pós Chaves Taxas Quit…" at bounding box center [742, 277] width 522 height 30
click at [628, 341] on input "[DATE]" at bounding box center [564, 343] width 166 height 30
type input "2025-08-26"
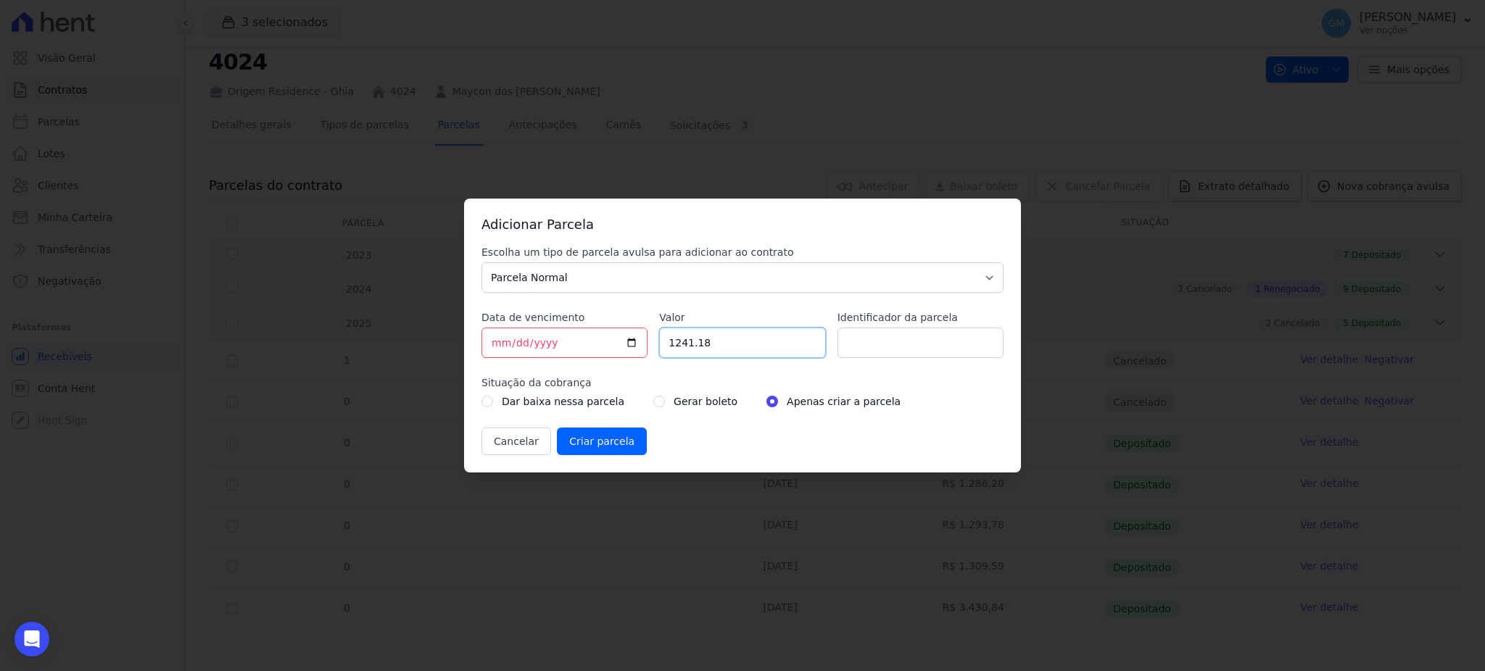
drag, startPoint x: 718, startPoint y: 347, endPoint x: 642, endPoint y: 344, distance: 75.4
click at [642, 344] on div "Escolha um tipo de parcela avulsa para adicionar ao contrato Parcela Normal Sin…" at bounding box center [742, 350] width 522 height 210
paste input ".32150"
click at [677, 352] on input "1.32150" at bounding box center [742, 343] width 166 height 30
click at [691, 348] on input "132150" at bounding box center [742, 343] width 166 height 30
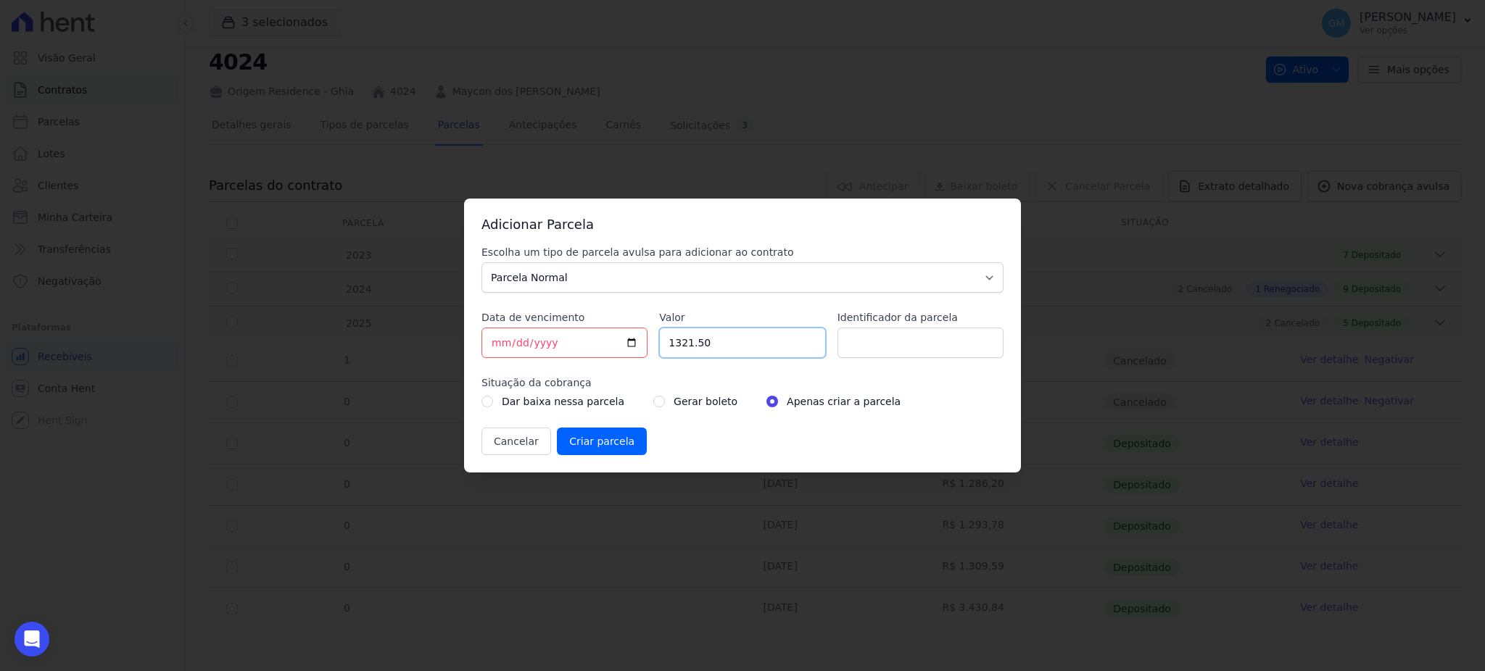
type input "1321.50"
click at [869, 344] on input "Identificador da parcela" at bounding box center [920, 343] width 166 height 30
type input "Agosto"
click at [653, 400] on div "Gerar boleto" at bounding box center [695, 401] width 84 height 17
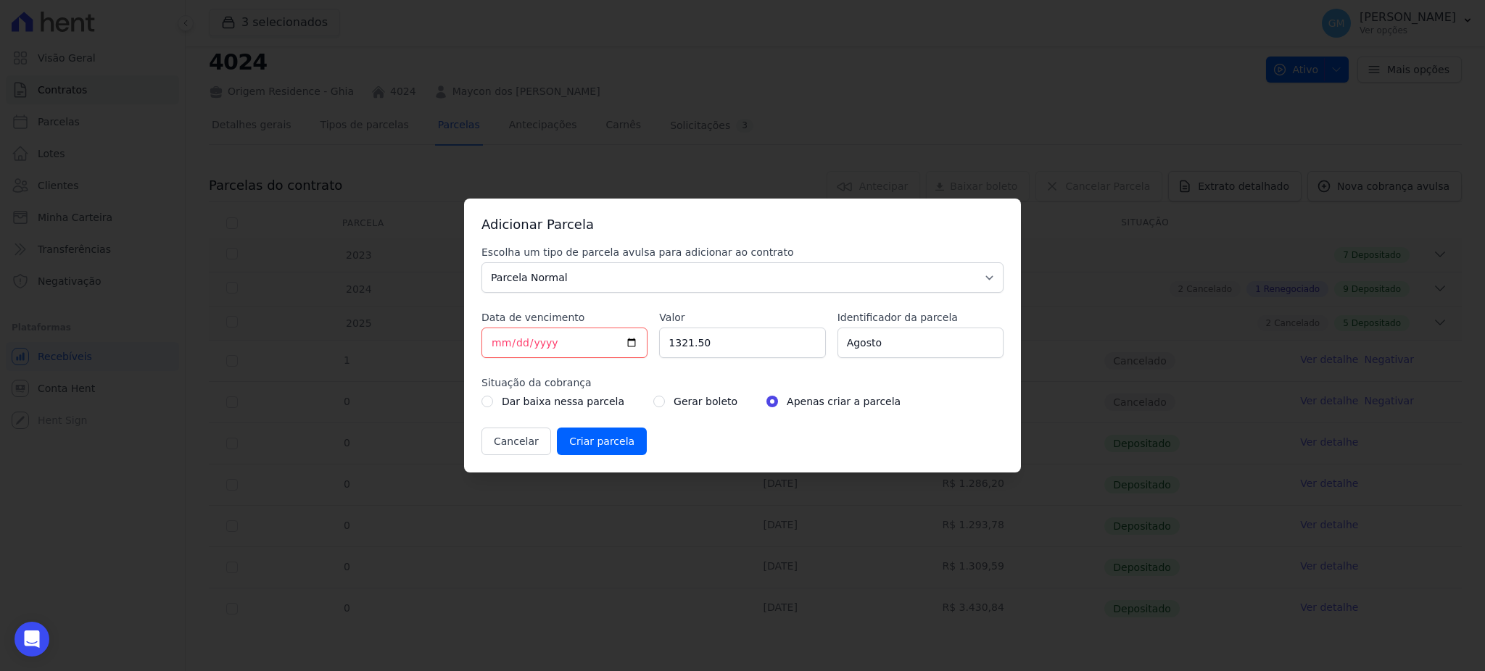
click at [653, 401] on div "Gerar boleto" at bounding box center [695, 401] width 84 height 17
click at [653, 403] on input "radio" at bounding box center [659, 402] width 12 height 12
radio input "true"
click at [584, 439] on input "Criar parcela" at bounding box center [602, 442] width 90 height 28
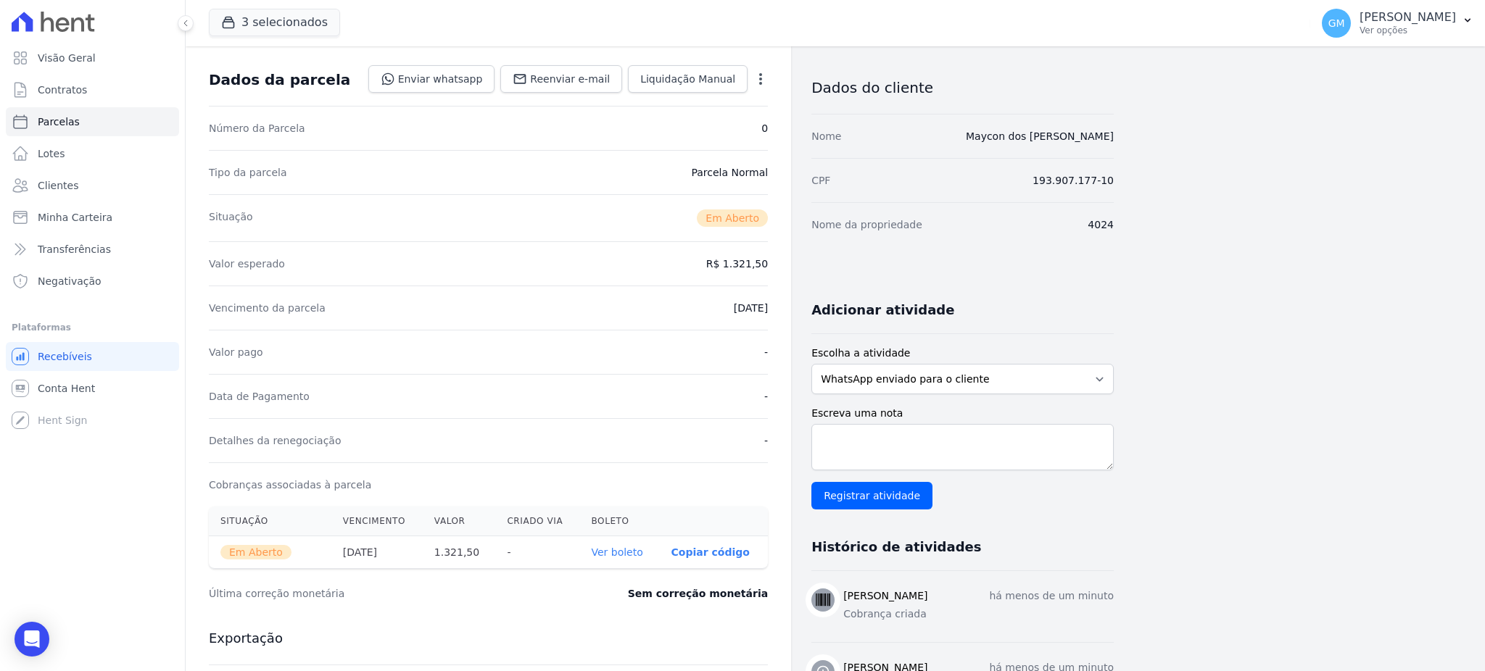
scroll to position [193, 0]
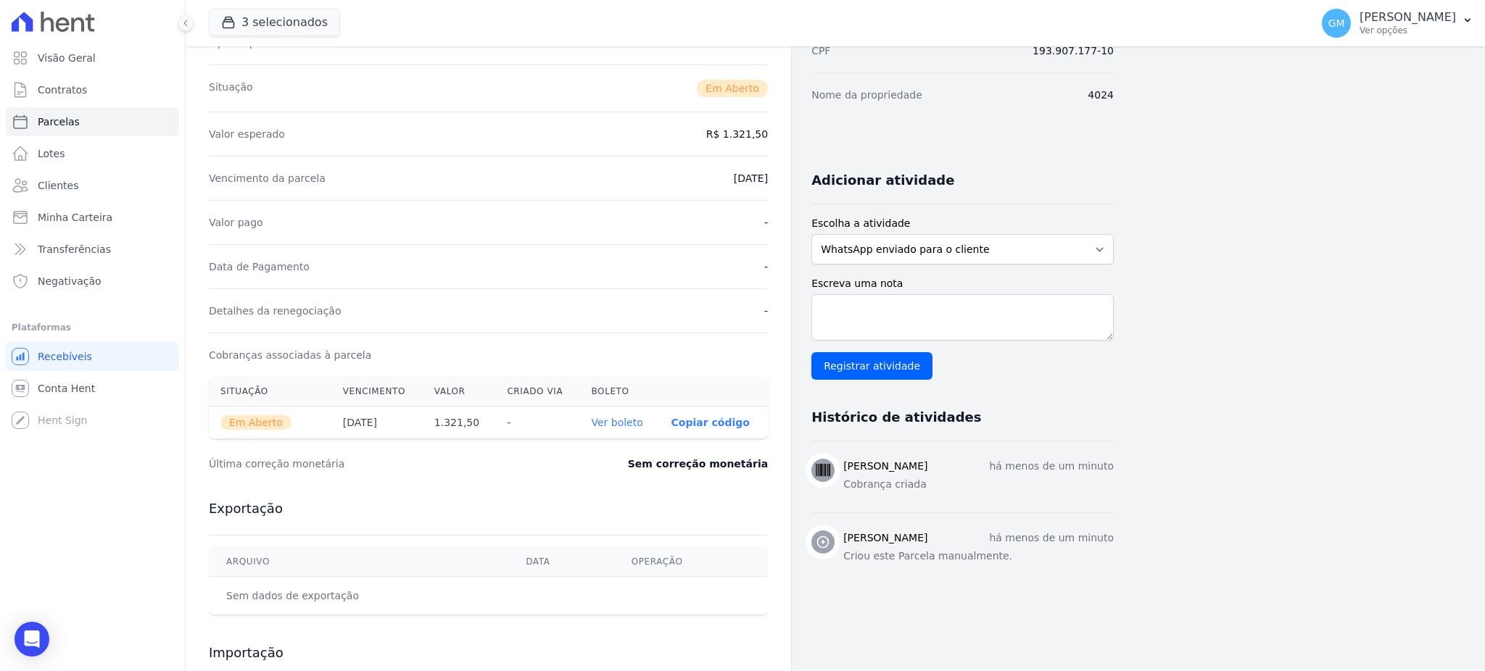
click at [633, 421] on link "Ver boleto" at bounding box center [616, 423] width 51 height 12
click at [50, 193] on link "Clientes" at bounding box center [92, 185] width 173 height 29
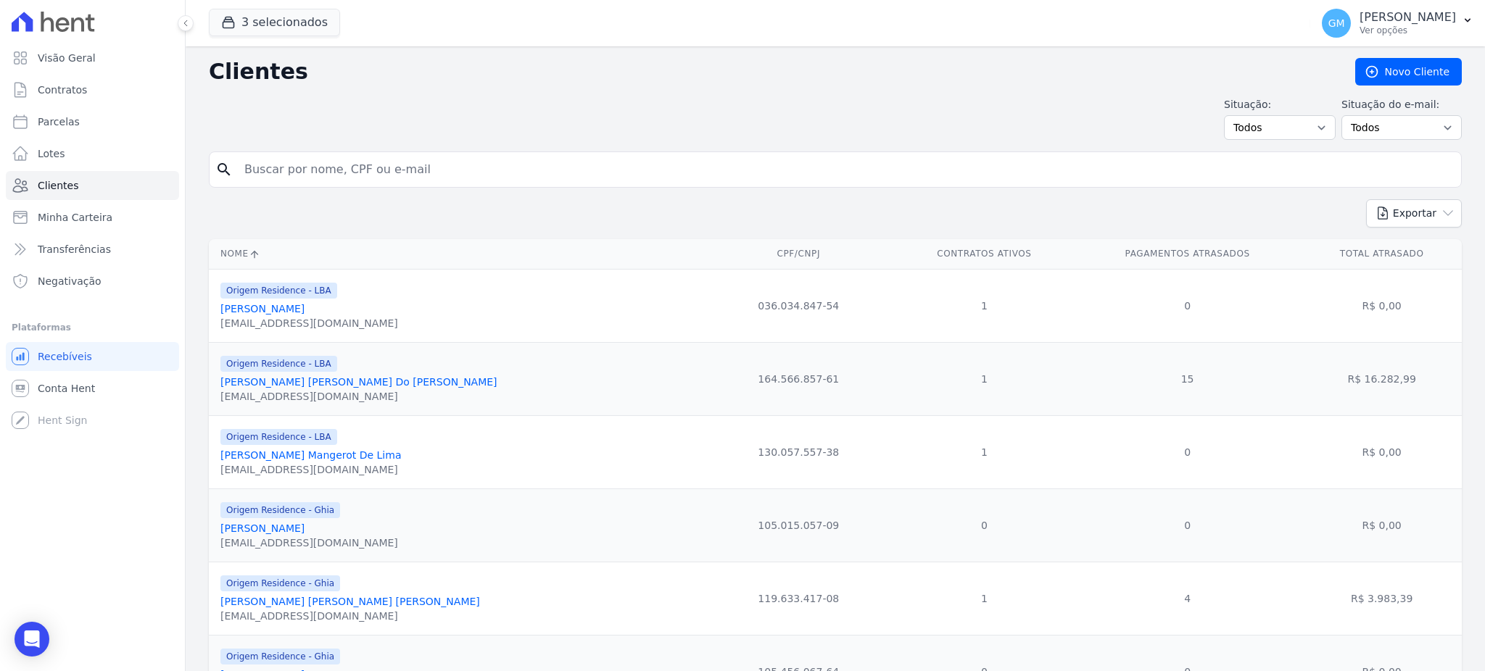
click at [279, 166] on input "search" at bounding box center [846, 169] width 1220 height 29
paste input "MARCELLA CARVALHO PINTO,"
type input "MARCELLA CARVALHO PINTO,"
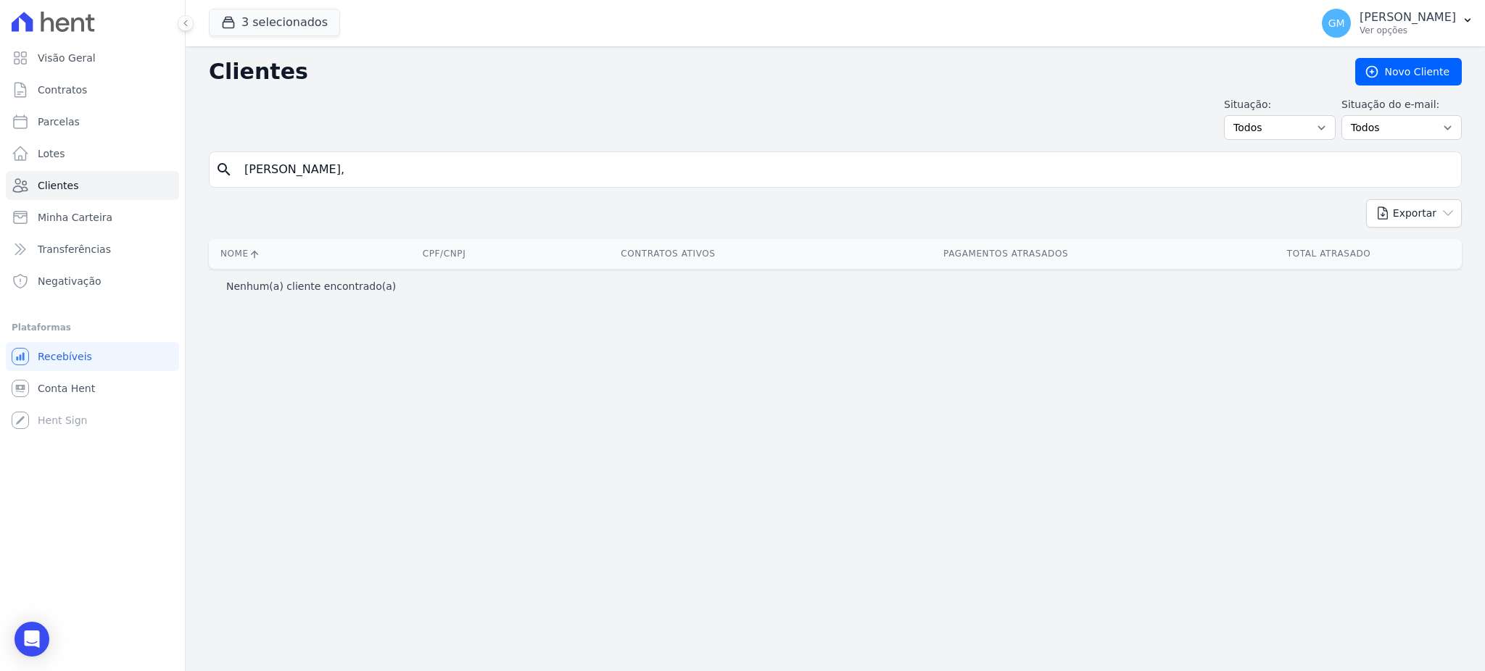
click at [435, 169] on input "MARCELLA CARVALHO PINTO," at bounding box center [846, 169] width 1220 height 29
type input "MARCELLA CARVALHO PINTO"
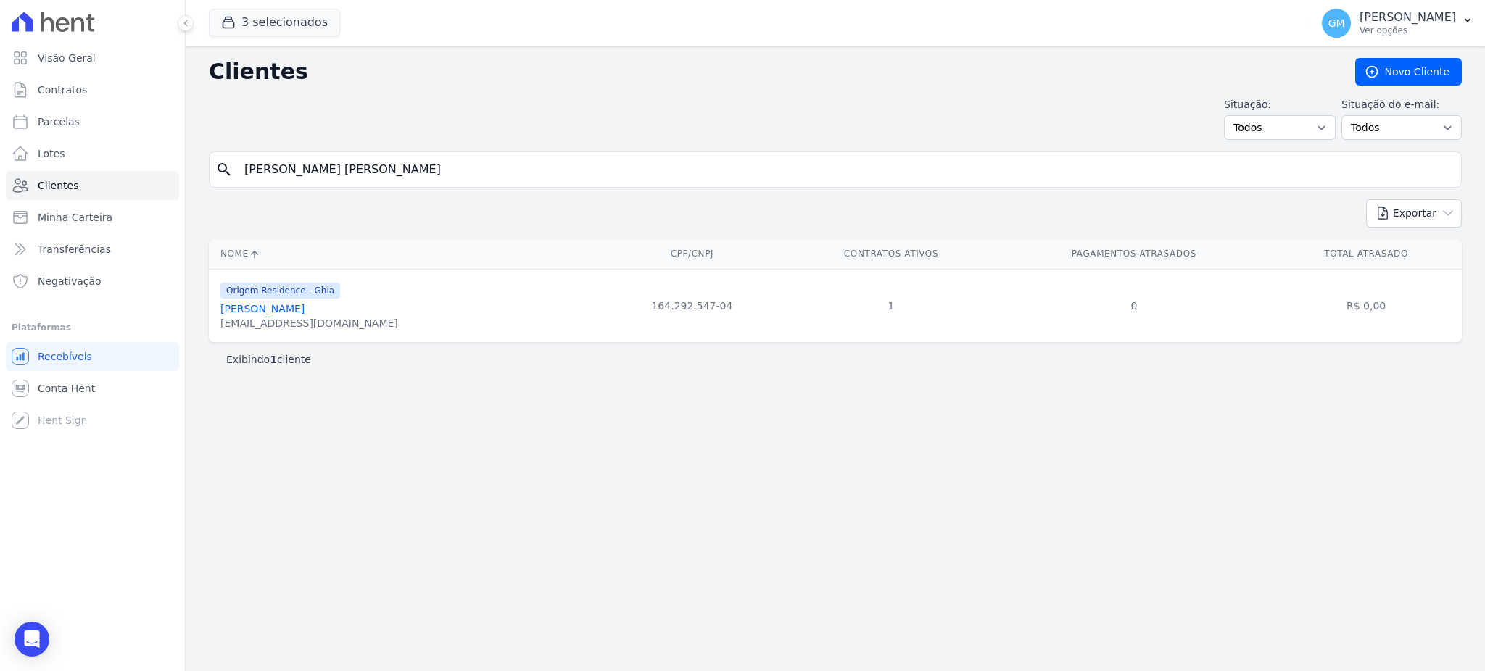
click at [274, 309] on link "Marcella Carvalho Pinto" at bounding box center [262, 309] width 84 height 12
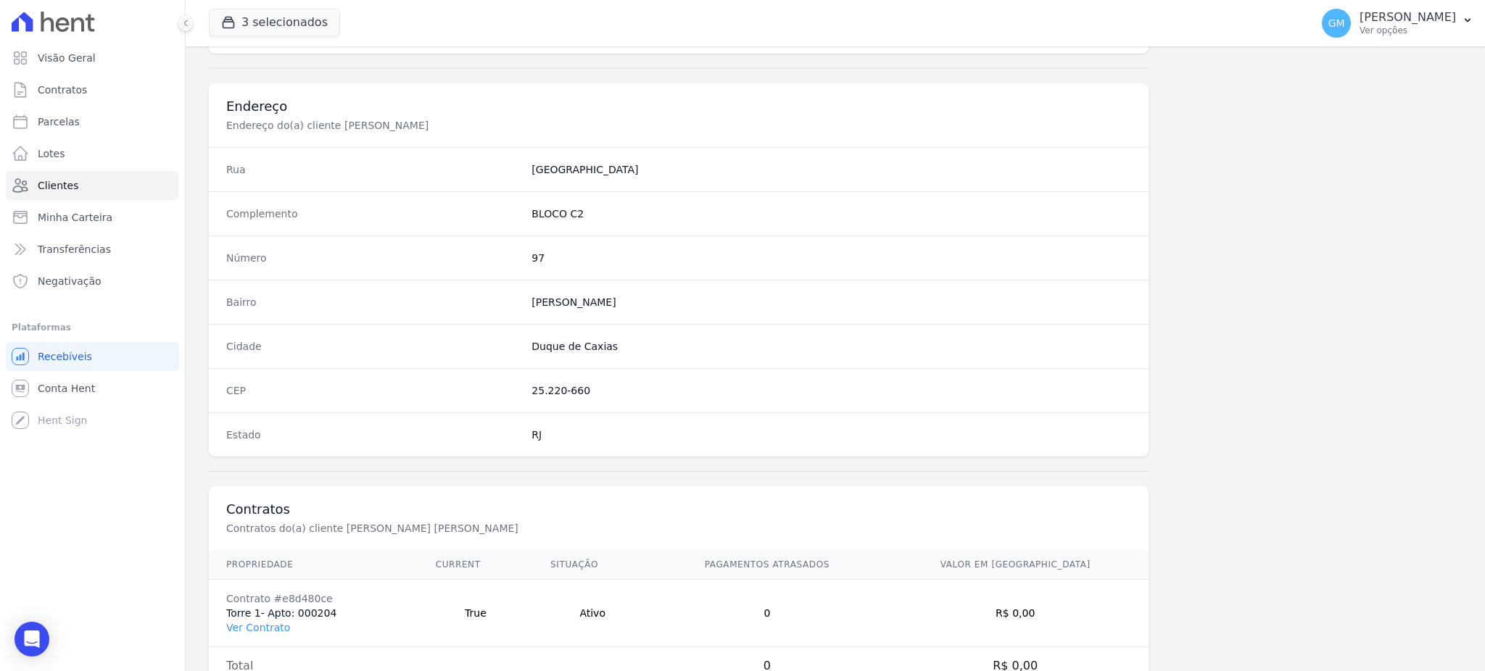
scroll to position [686, 0]
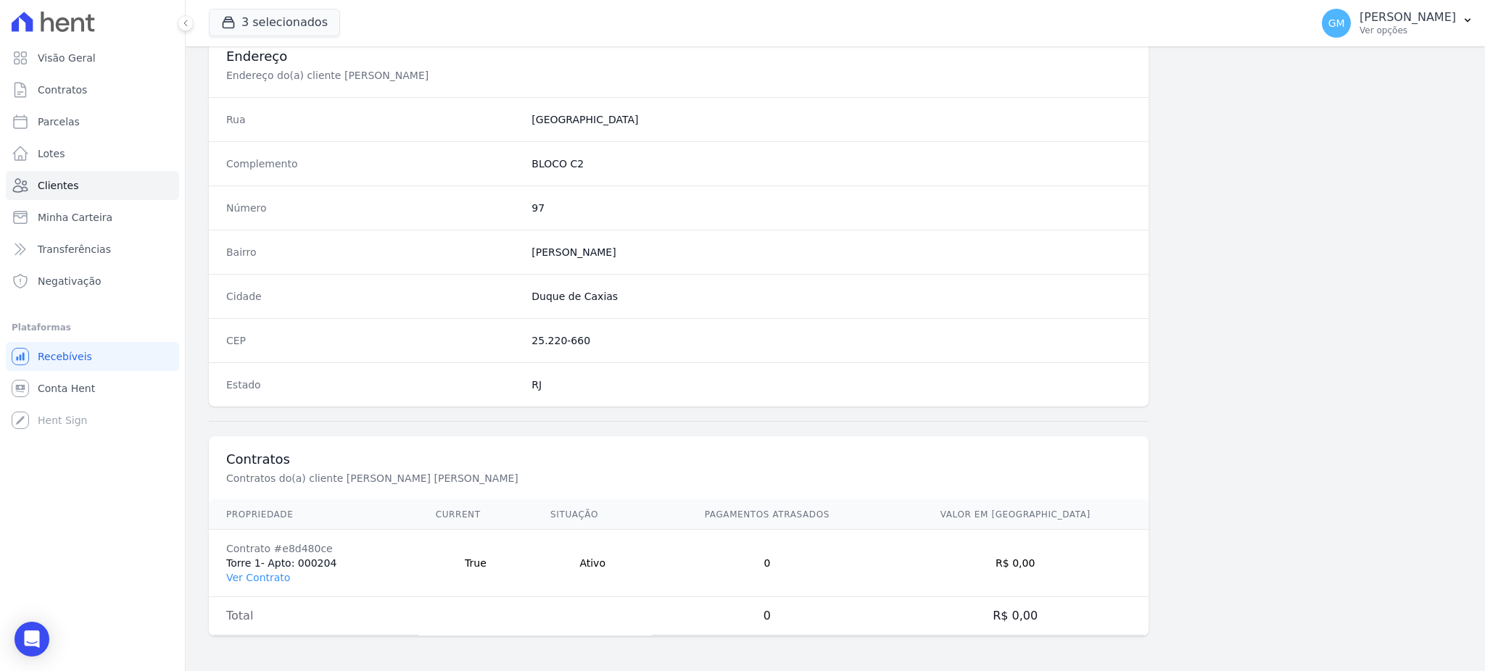
click at [268, 567] on td "Contrato #e8d480ce Torre 1- Apto: 000204 Ver Contrato" at bounding box center [314, 563] width 210 height 67
click at [265, 572] on link "Ver Contrato" at bounding box center [258, 578] width 64 height 12
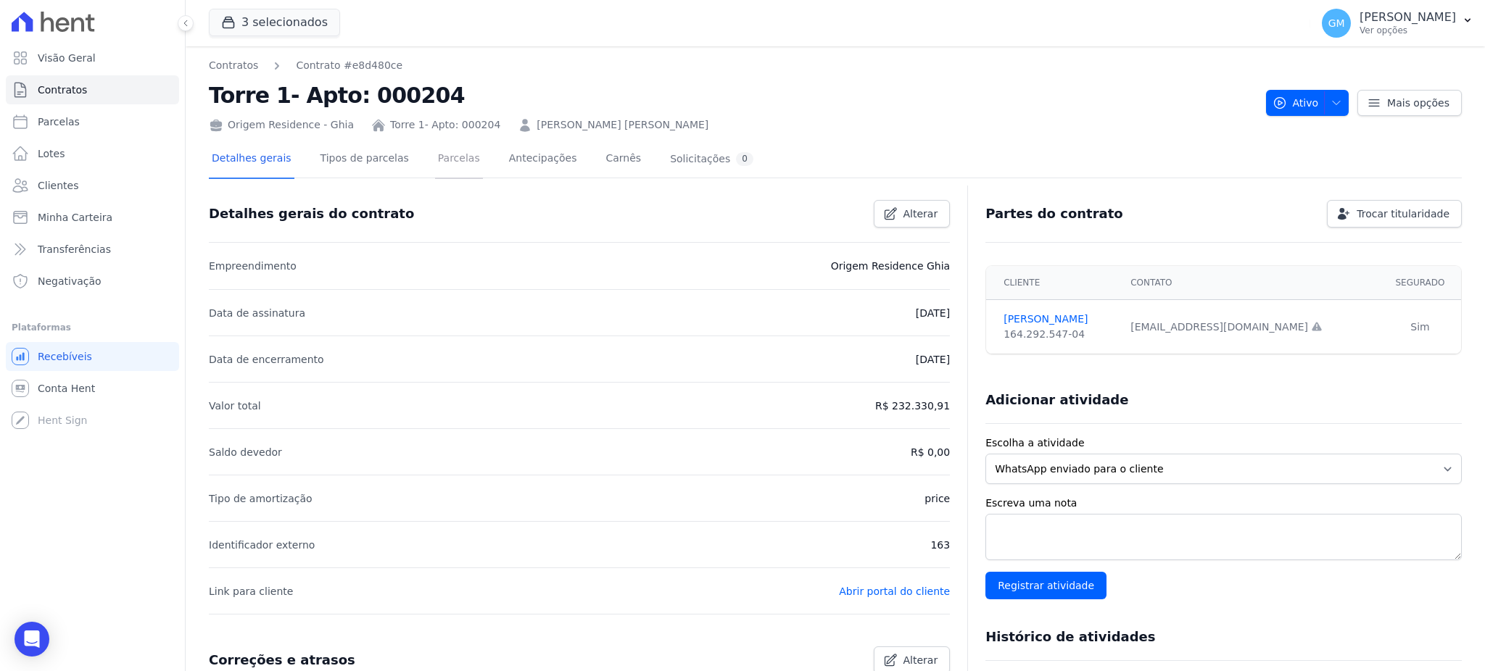
click at [435, 152] on link "Parcelas" at bounding box center [459, 160] width 48 height 38
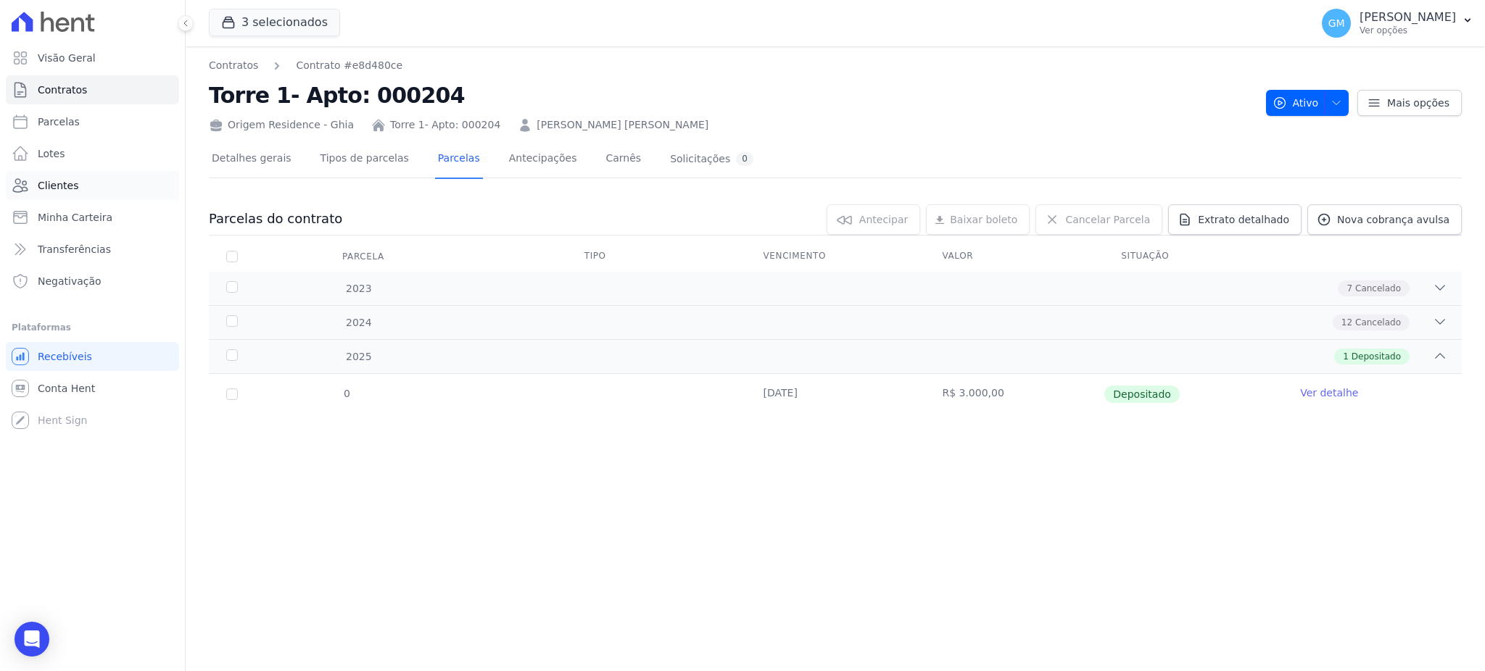
click at [74, 178] on link "Clientes" at bounding box center [92, 185] width 173 height 29
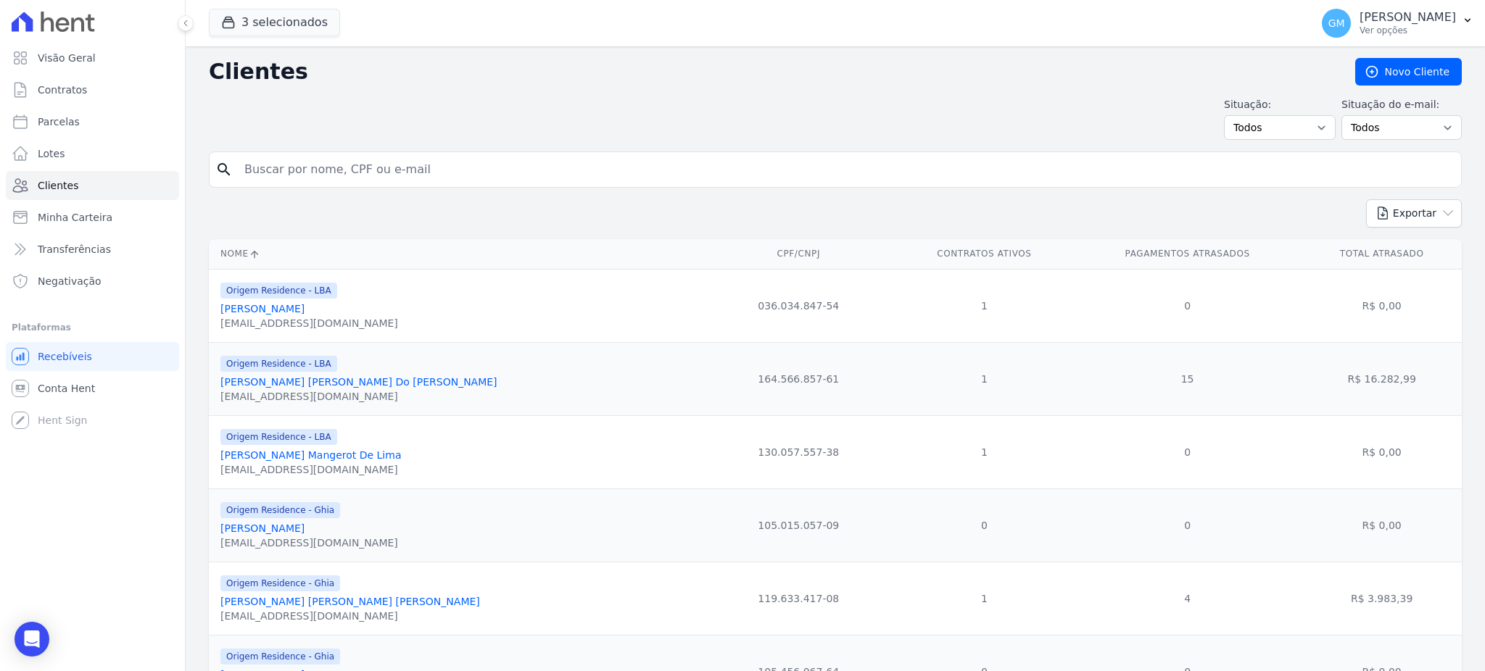
click at [289, 172] on input "search" at bounding box center [846, 169] width 1220 height 29
paste input "YURI FERREIRA RIBEIRO DA SILVA?"
type input "YURI FERREIRA RIBEIRO DA SILVA"
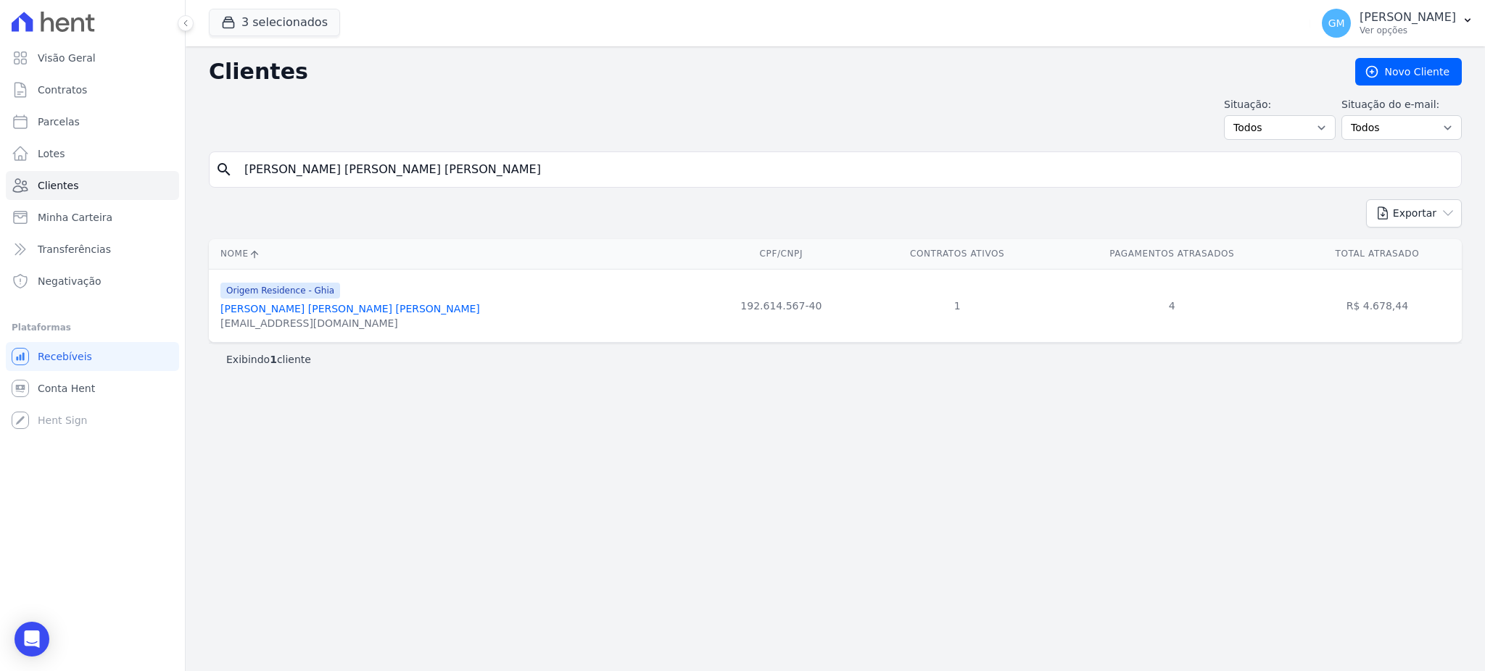
click at [326, 313] on link "Yuri Ferreira Ribeiro Da Silva" at bounding box center [350, 309] width 260 height 12
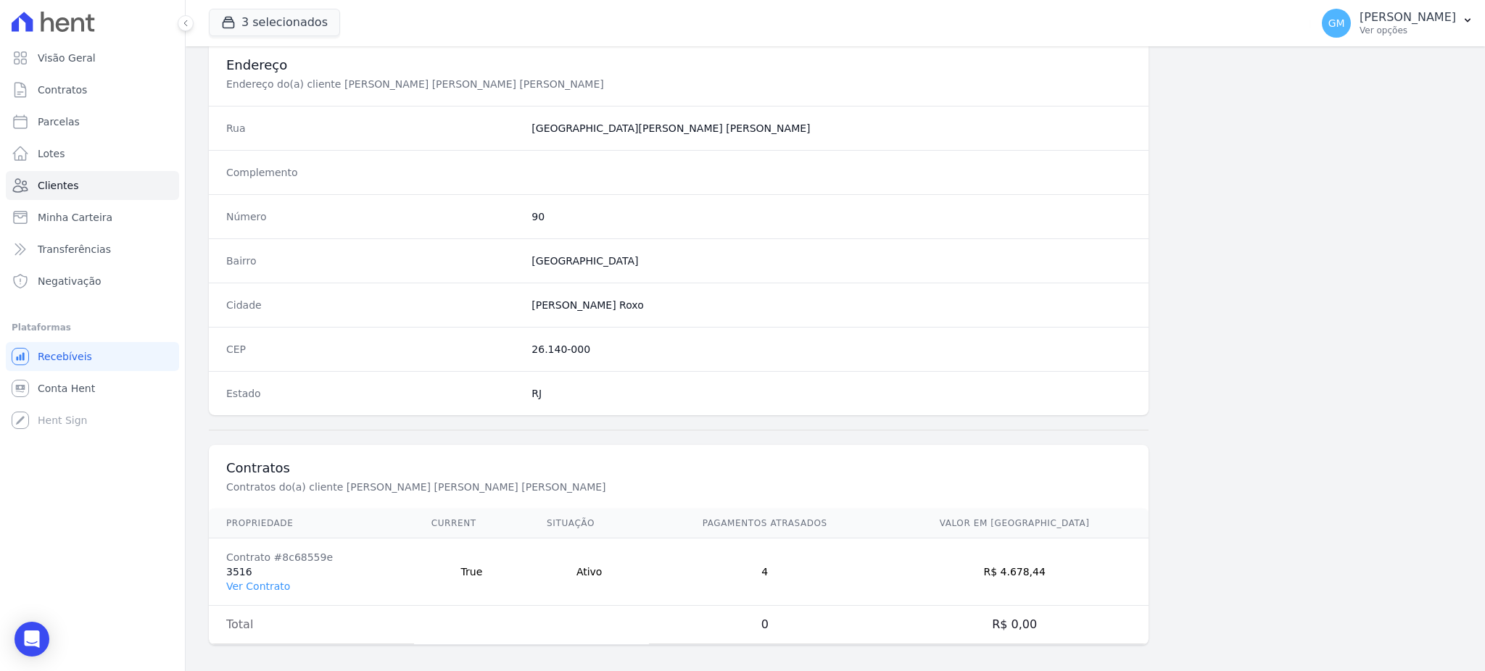
scroll to position [686, 0]
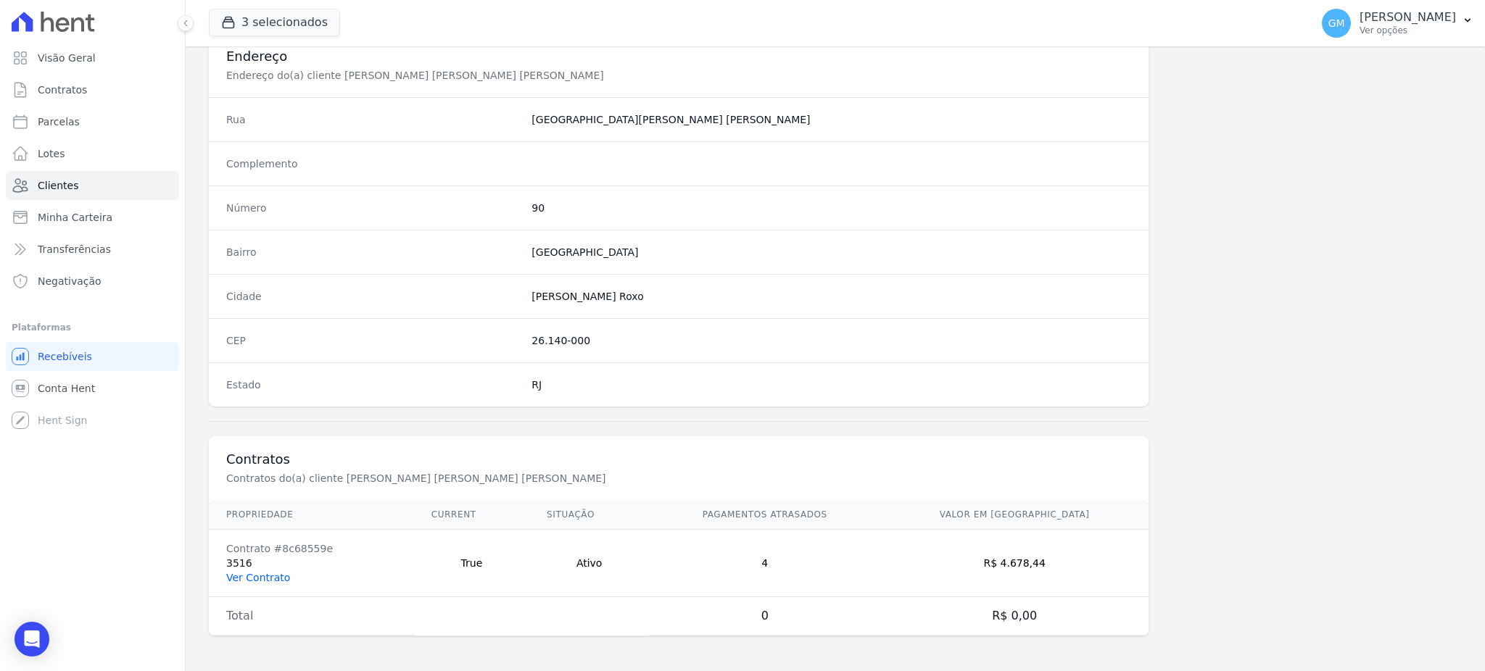
click at [281, 581] on link "Ver Contrato" at bounding box center [258, 578] width 64 height 12
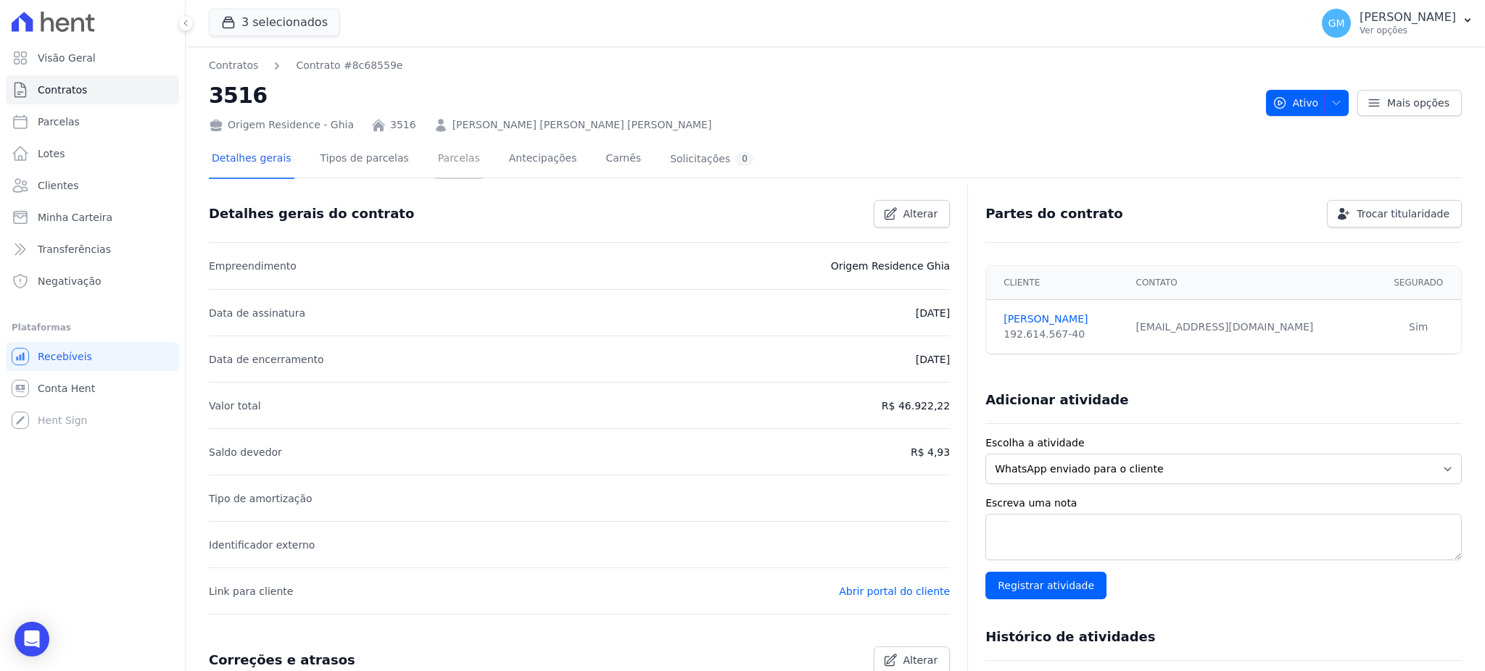
click at [444, 162] on link "Parcelas" at bounding box center [459, 160] width 48 height 38
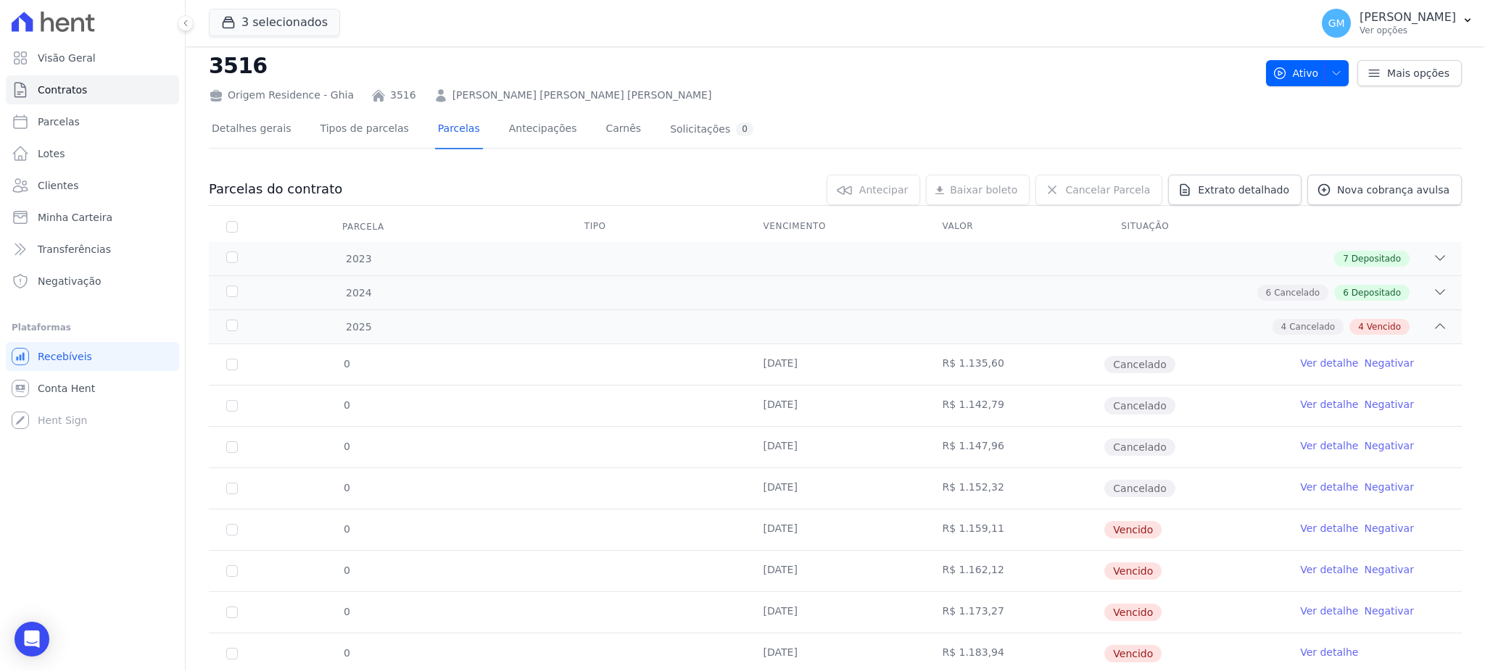
scroll to position [75, 0]
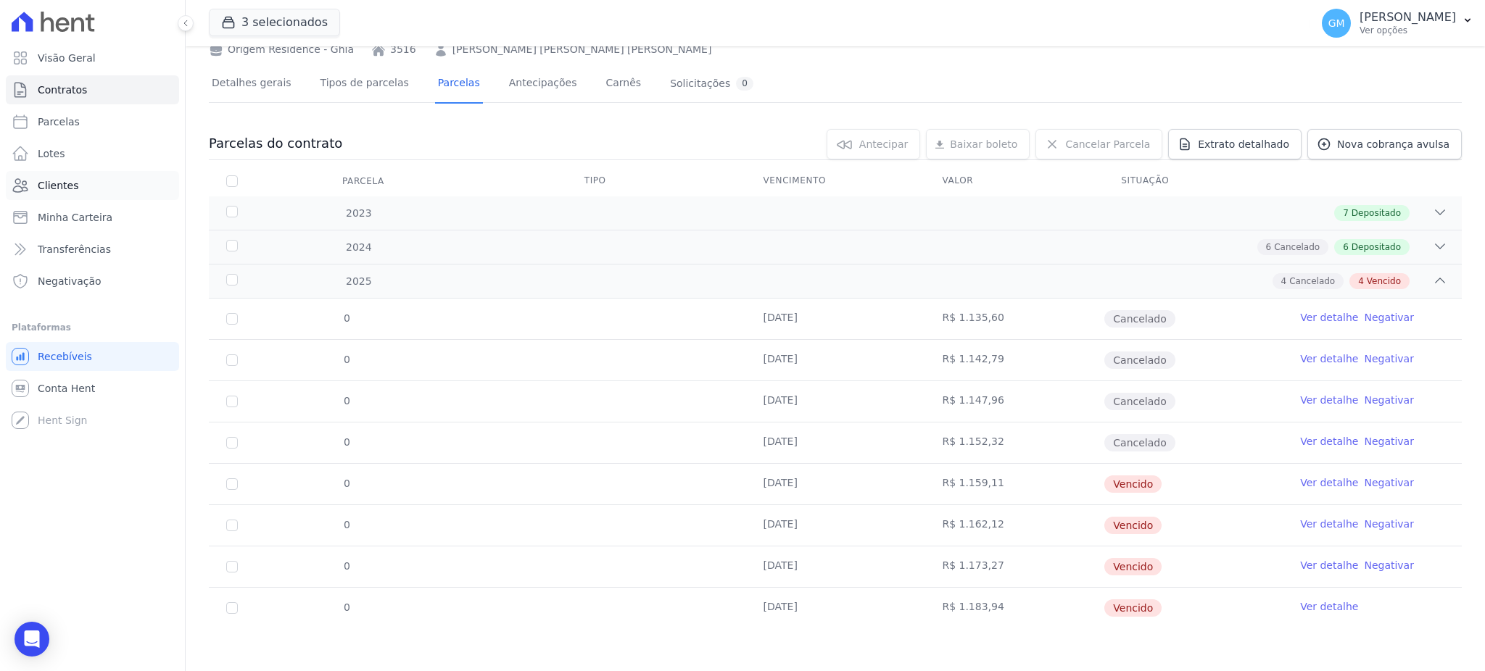
click at [88, 187] on link "Clientes" at bounding box center [92, 185] width 173 height 29
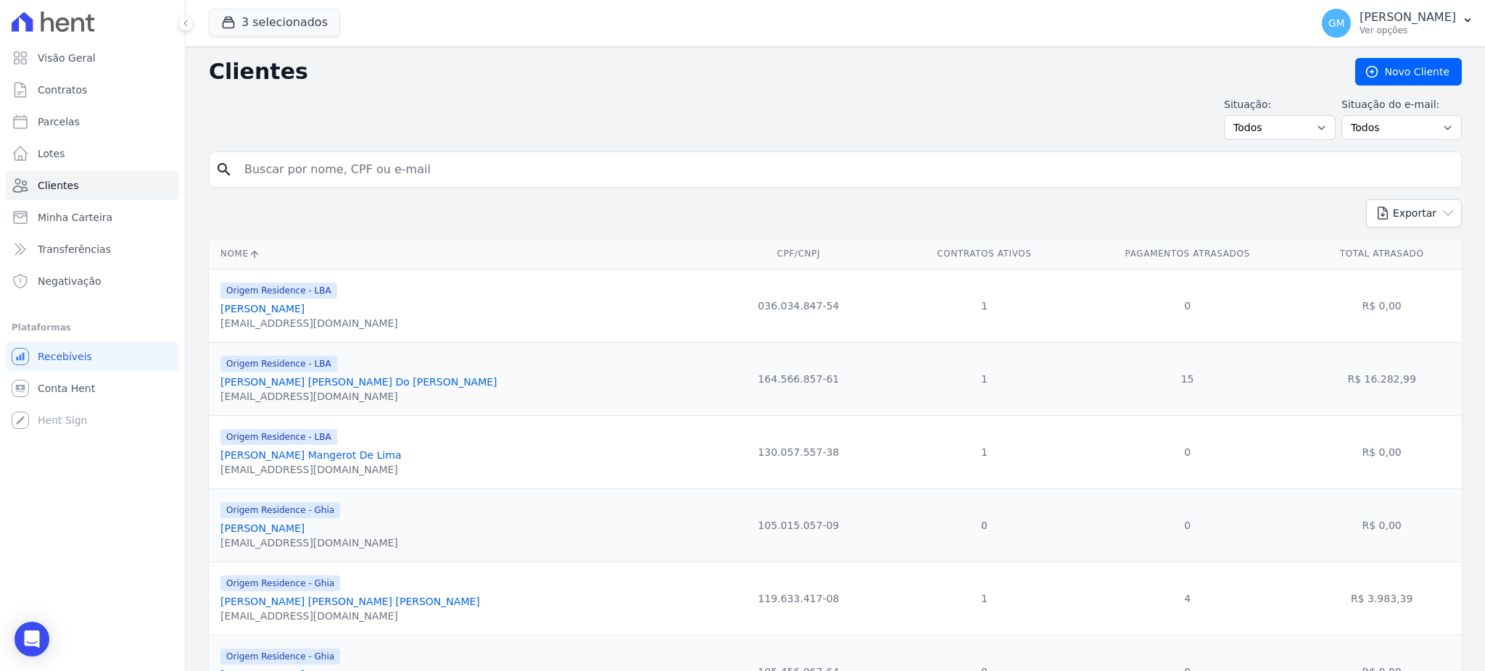
drag, startPoint x: 249, startPoint y: 182, endPoint x: 265, endPoint y: 178, distance: 16.5
click at [265, 178] on input "search" at bounding box center [846, 169] width 1220 height 29
type input "pereira rosa"
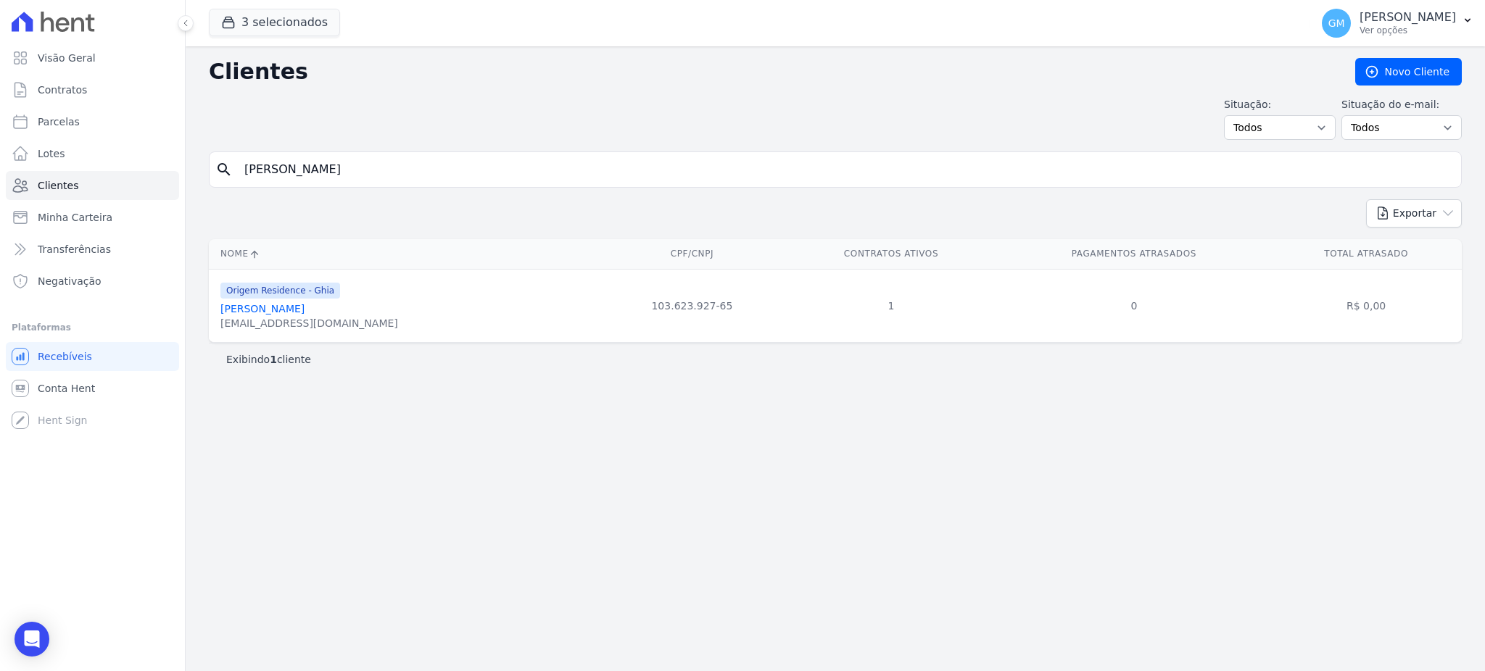
click at [281, 303] on link "[PERSON_NAME] [PERSON_NAME]" at bounding box center [262, 309] width 84 height 12
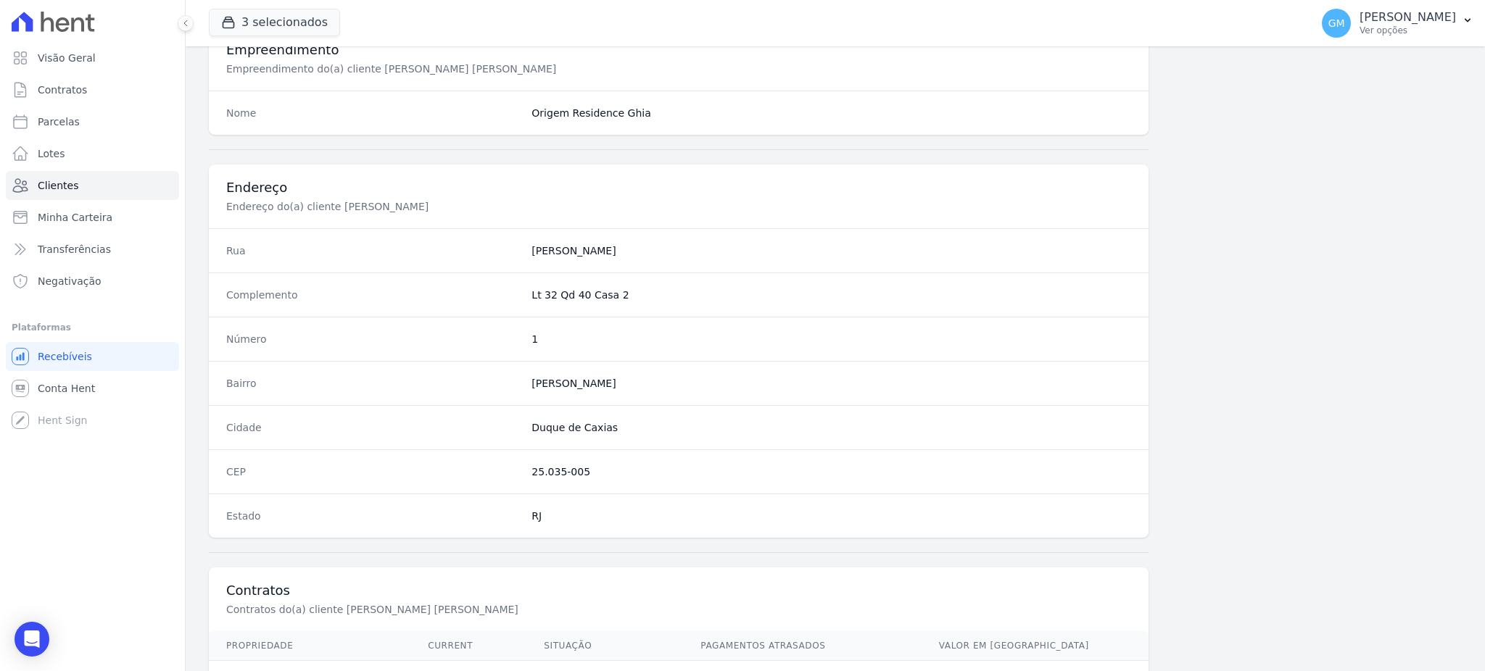
scroll to position [686, 0]
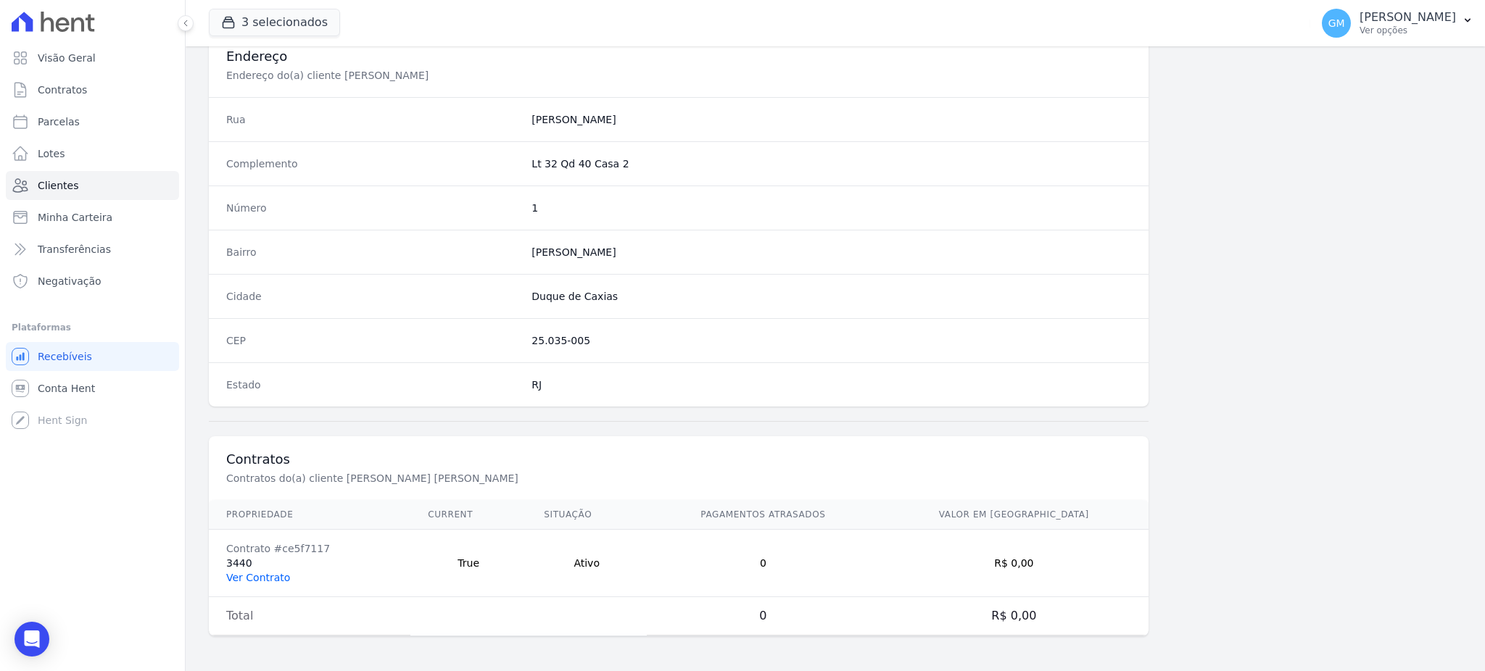
click at [265, 573] on link "Ver Contrato" at bounding box center [258, 578] width 64 height 12
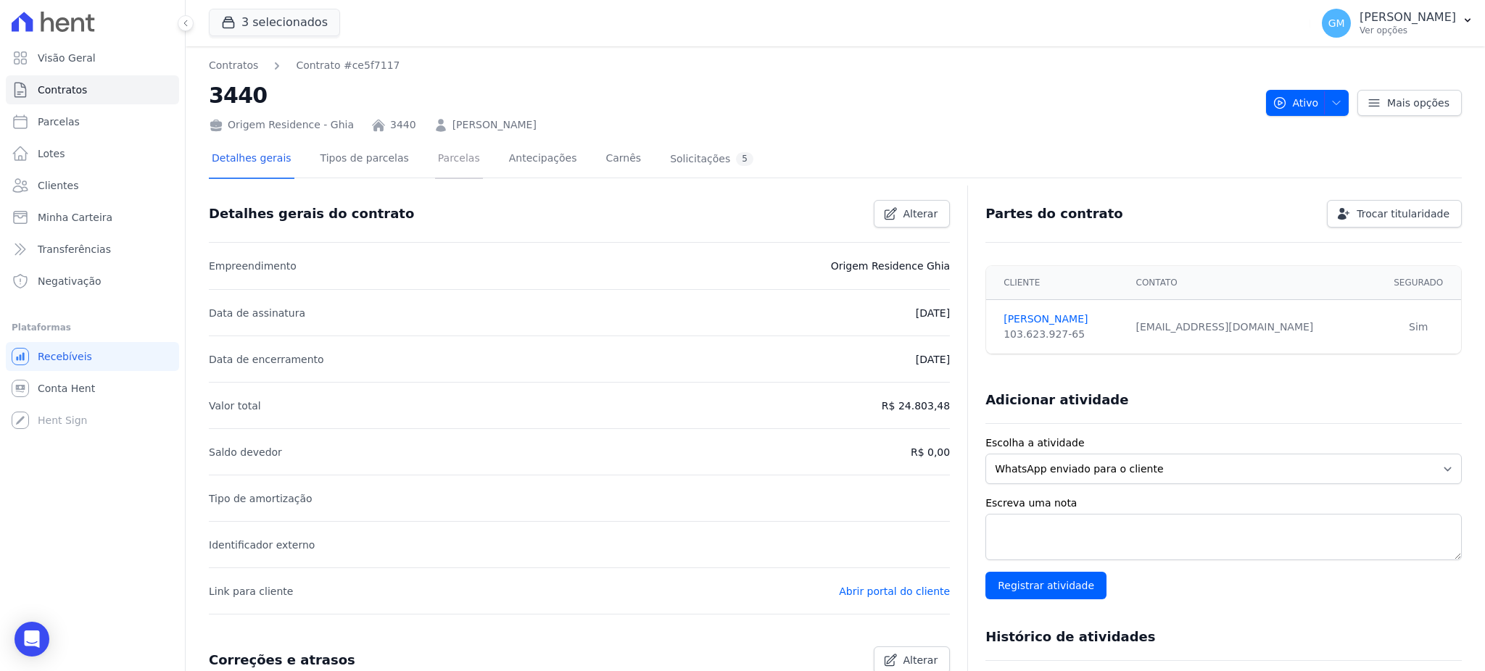
click at [451, 155] on link "Parcelas" at bounding box center [459, 160] width 48 height 38
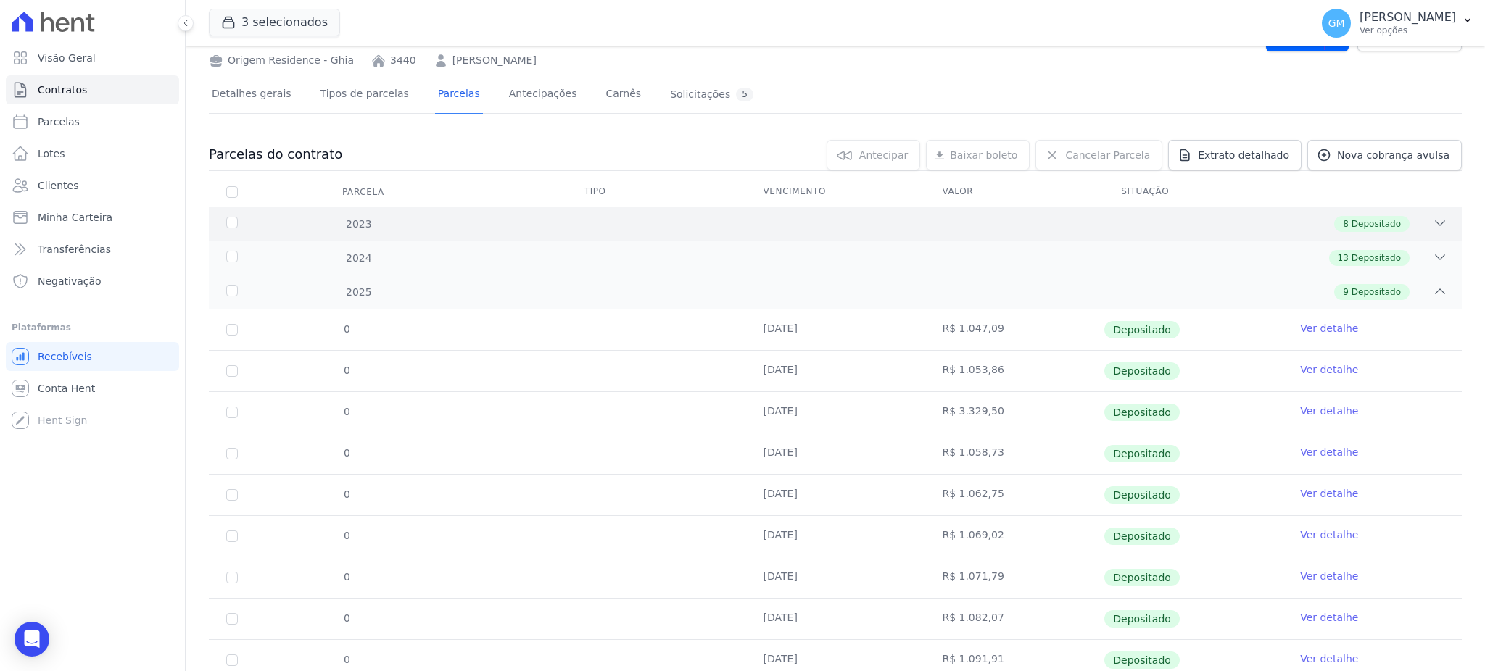
scroll to position [117, 0]
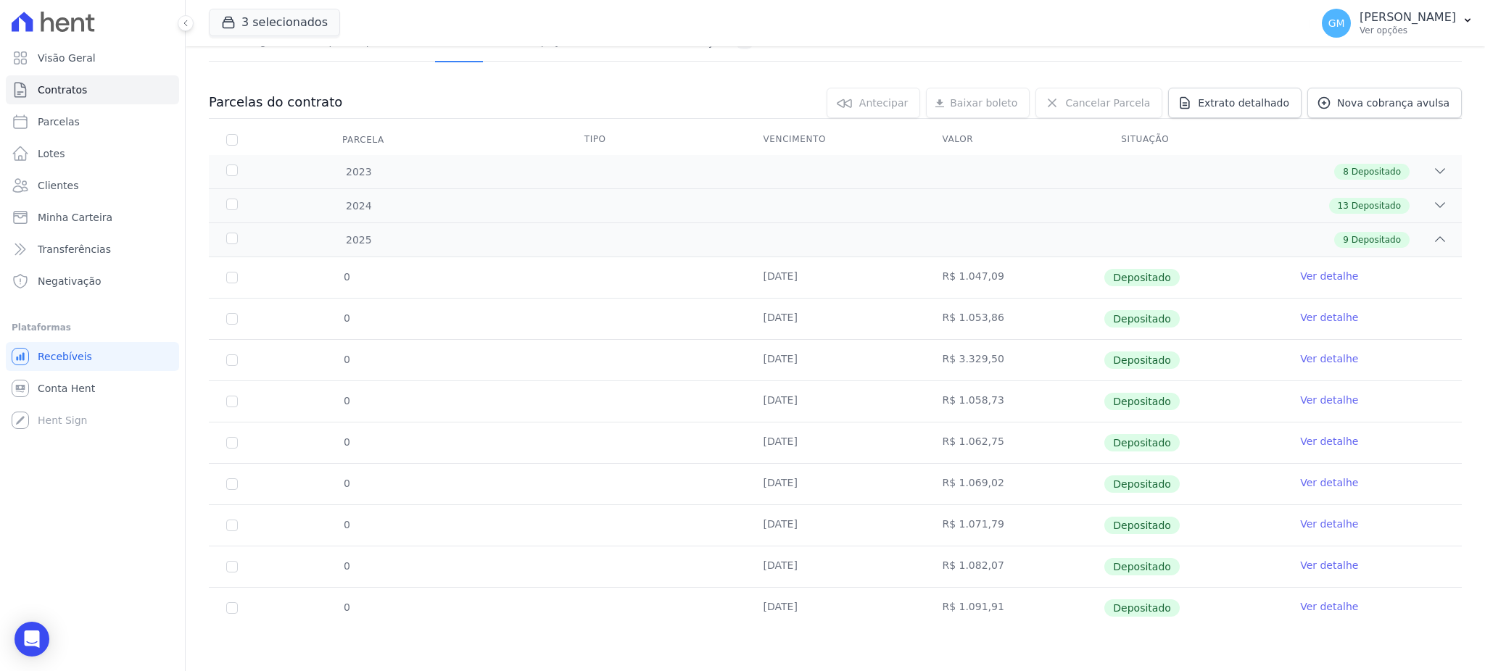
drag, startPoint x: 824, startPoint y: 612, endPoint x: 747, endPoint y: 616, distance: 77.0
click at [747, 616] on td "[DATE]" at bounding box center [835, 608] width 179 height 41
click at [1301, 602] on link "Ver detalhe" at bounding box center [1329, 607] width 58 height 15
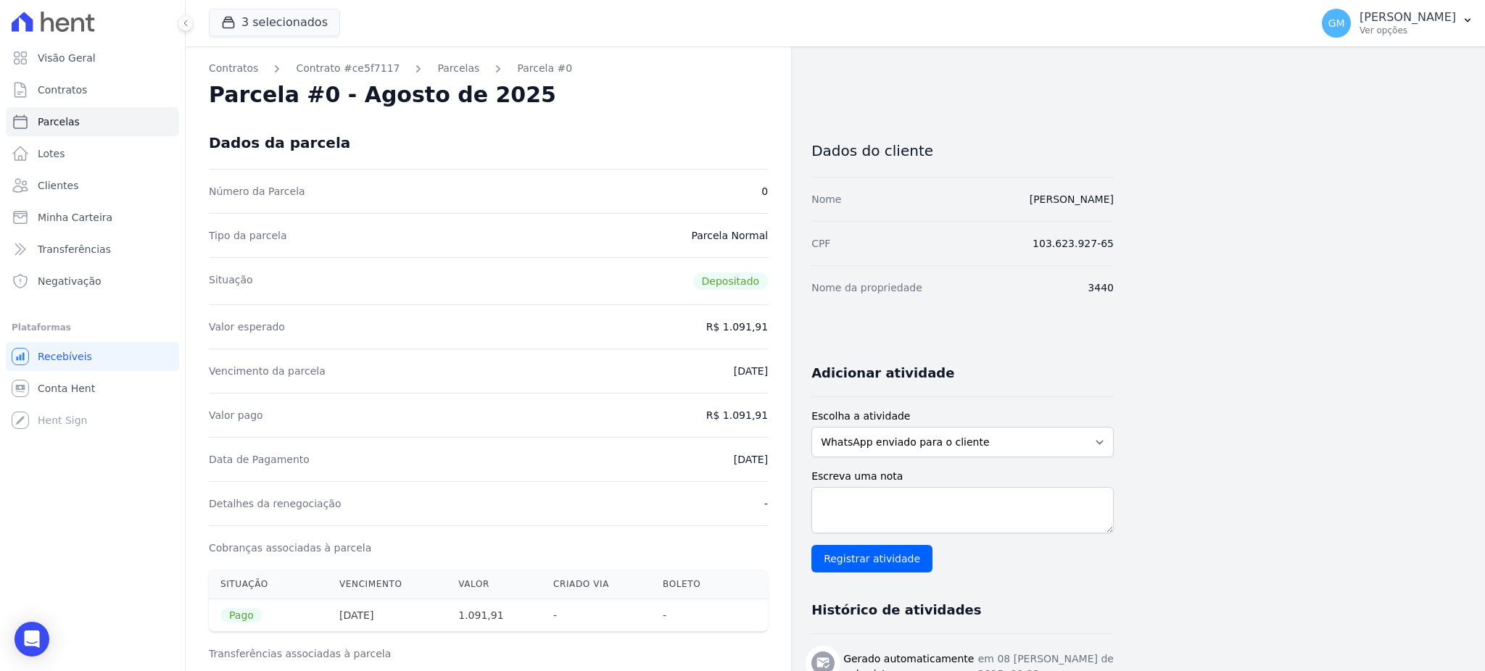
drag, startPoint x: 685, startPoint y: 454, endPoint x: 774, endPoint y: 467, distance: 90.1
click at [774, 467] on div "Contratos Contrato #ce5f7117 Parcelas Parcela #0 Parcela #0 - Agosto de 2025 Da…" at bounding box center [488, 599] width 605 height 1106
copy dd "[DATE]"
drag, startPoint x: 731, startPoint y: 415, endPoint x: 775, endPoint y: 415, distance: 44.2
click at [775, 415] on div "Contratos Contrato #ce5f7117 Parcelas Parcela #0 Parcela #0 - Agosto de 2025 Da…" at bounding box center [488, 599] width 605 height 1106
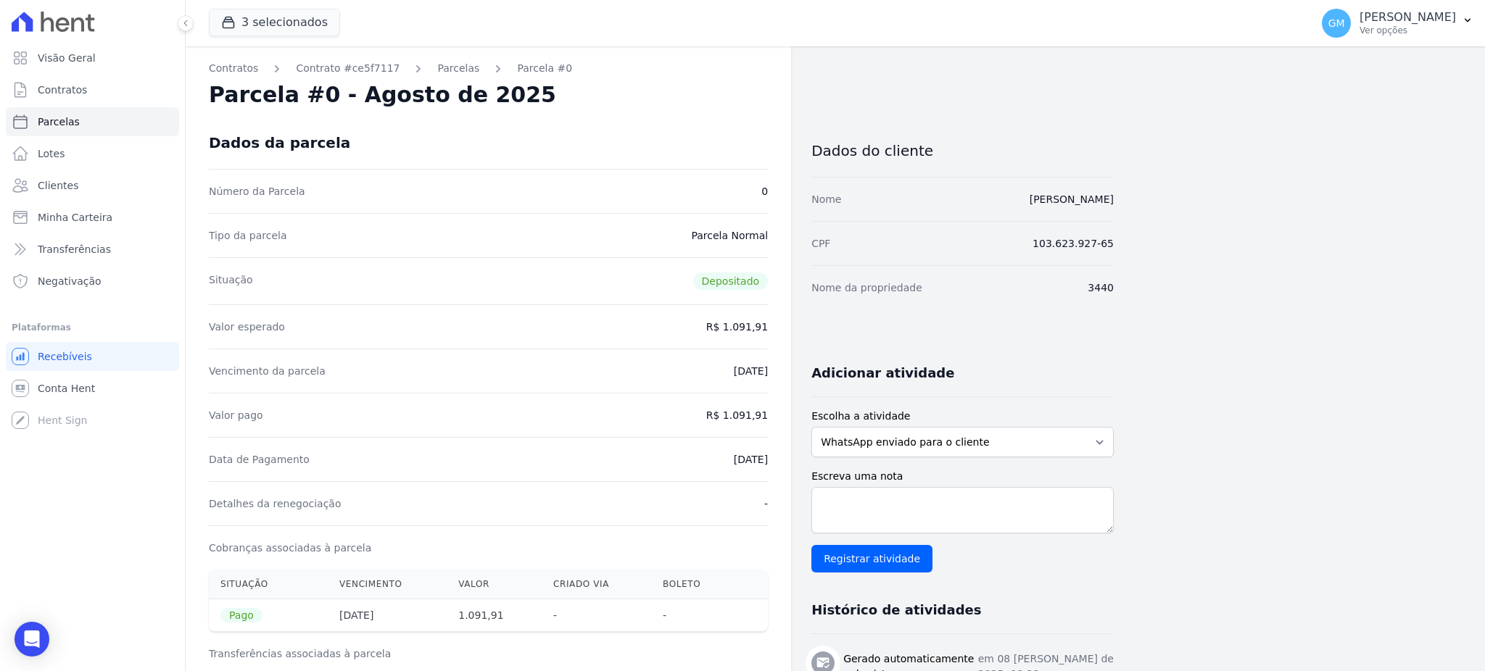
copy dd "1.091,91"
click at [705, 494] on div "Detalhes da renegociação -" at bounding box center [488, 503] width 559 height 44
drag, startPoint x: 746, startPoint y: 467, endPoint x: 781, endPoint y: 463, distance: 35.1
click at [781, 463] on div "Contratos Contrato #ce5f7117 Parcelas Parcela #0 Parcela #0 - Agosto de 2025 Da…" at bounding box center [488, 599] width 605 height 1106
copy dd "[DATE]"
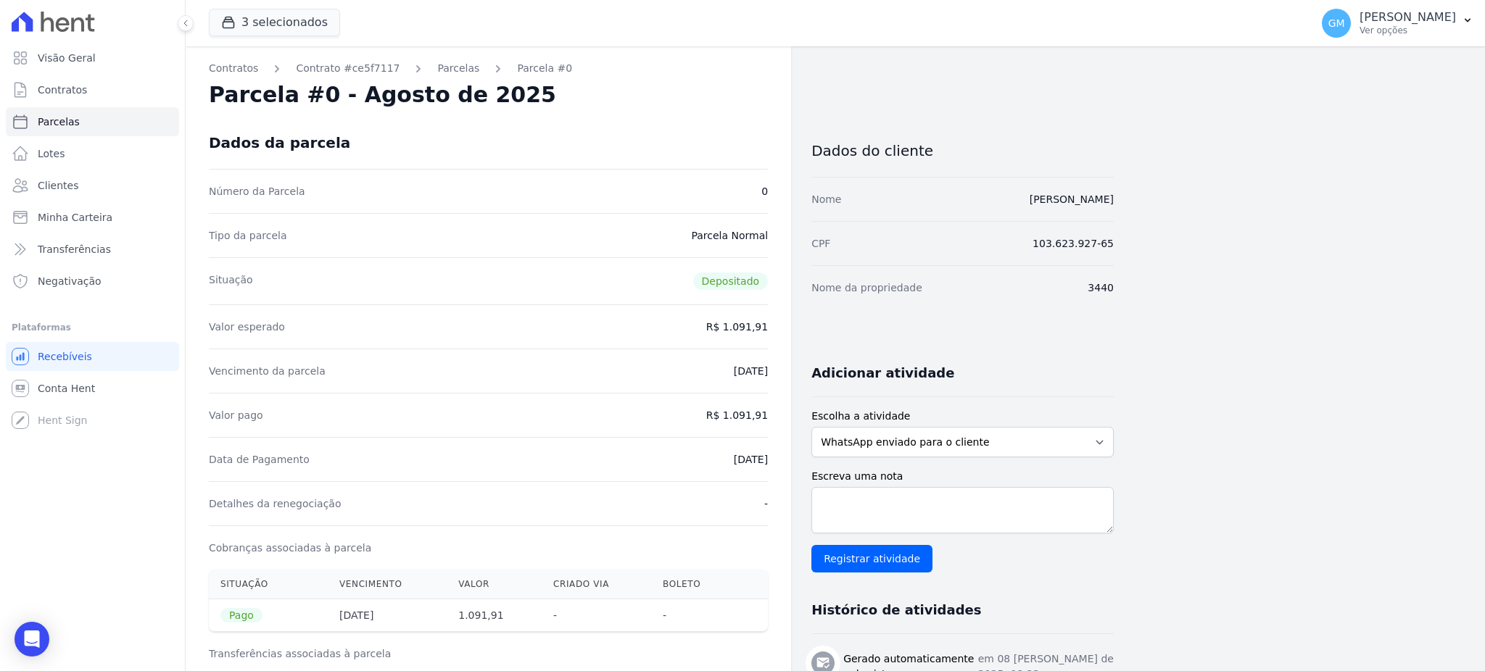
click at [64, 169] on ul "Visão Geral Contratos Parcelas Lotes Clientes Minha Carteira Transferências Neg…" at bounding box center [92, 170] width 173 height 252
click at [66, 181] on span "Clientes" at bounding box center [58, 185] width 41 height 15
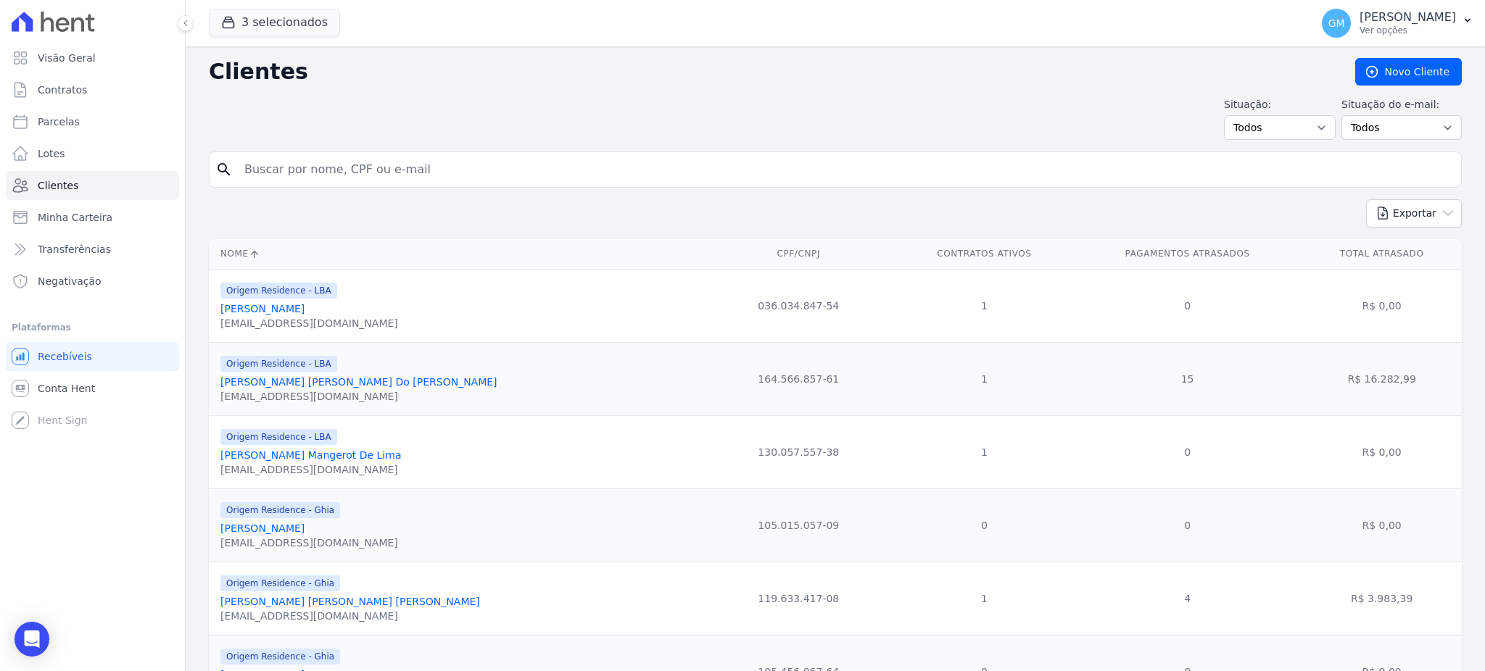
click at [265, 175] on input "search" at bounding box center [846, 169] width 1220 height 29
paste input "Alzira Leite Espirito Santo"
type input "Alzira Leite Espirito Santo"
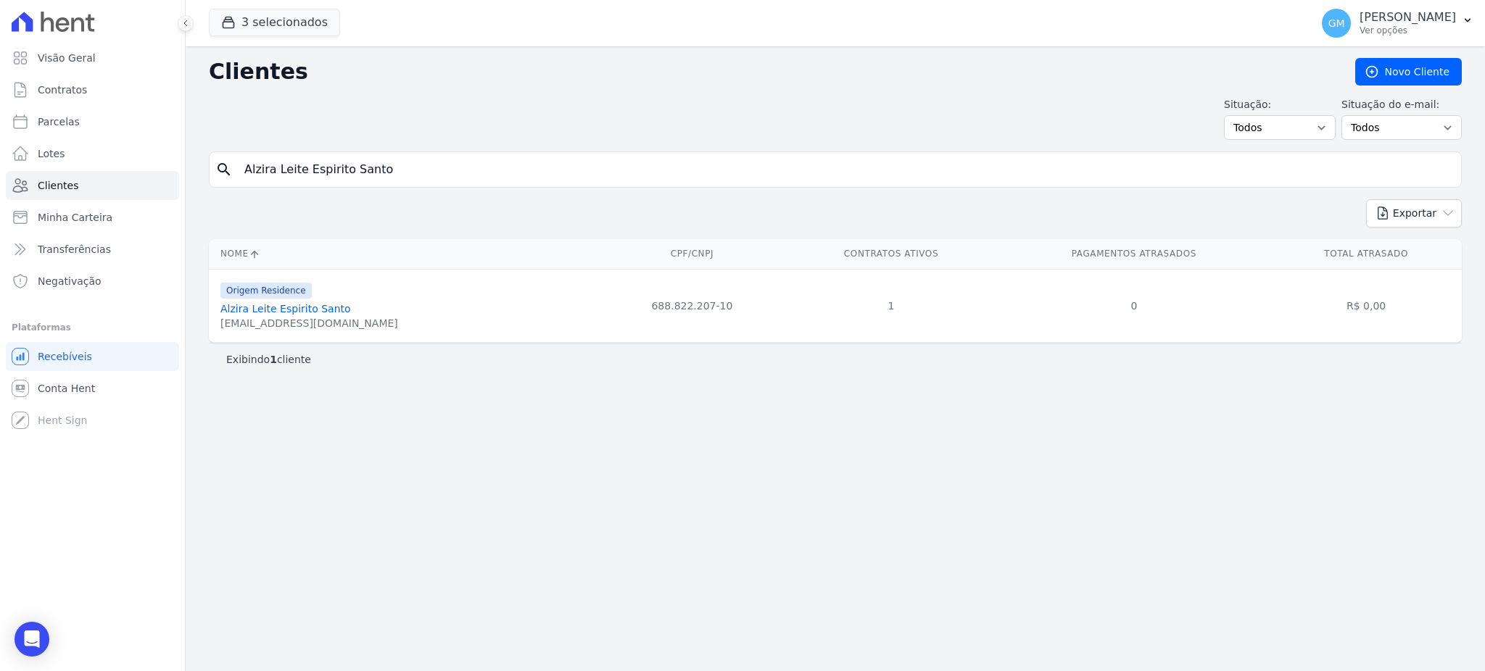
click at [320, 307] on link "Alzira Leite Espirito Santo" at bounding box center [285, 309] width 131 height 12
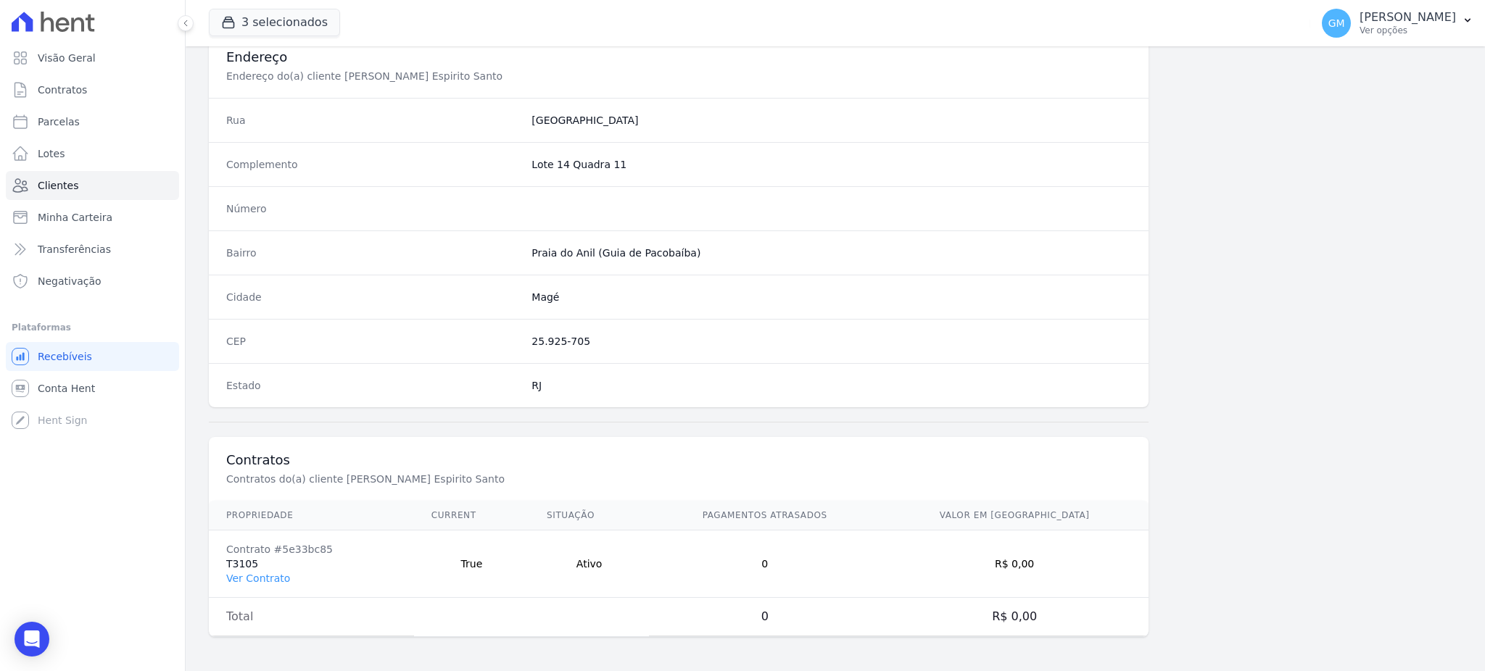
scroll to position [686, 0]
click at [251, 580] on link "Ver Contrato" at bounding box center [258, 578] width 64 height 12
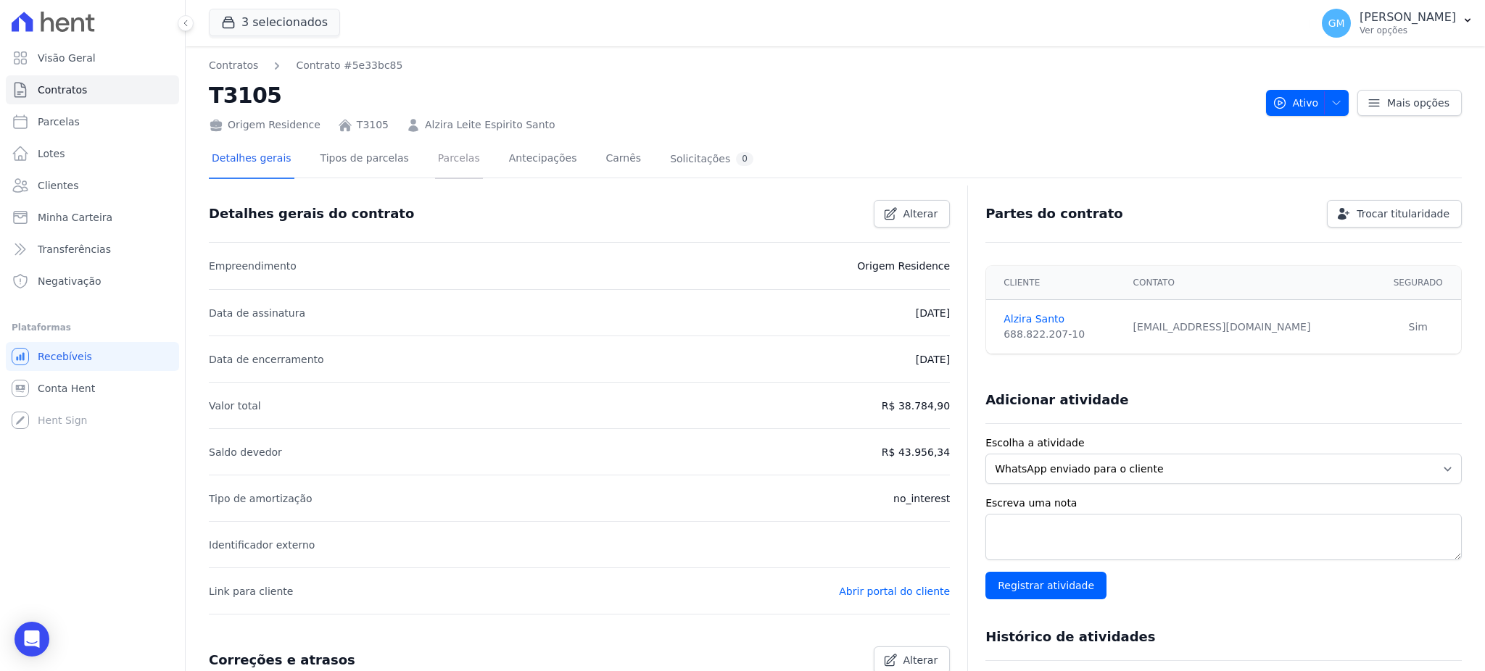
click at [444, 163] on link "Parcelas" at bounding box center [459, 160] width 48 height 38
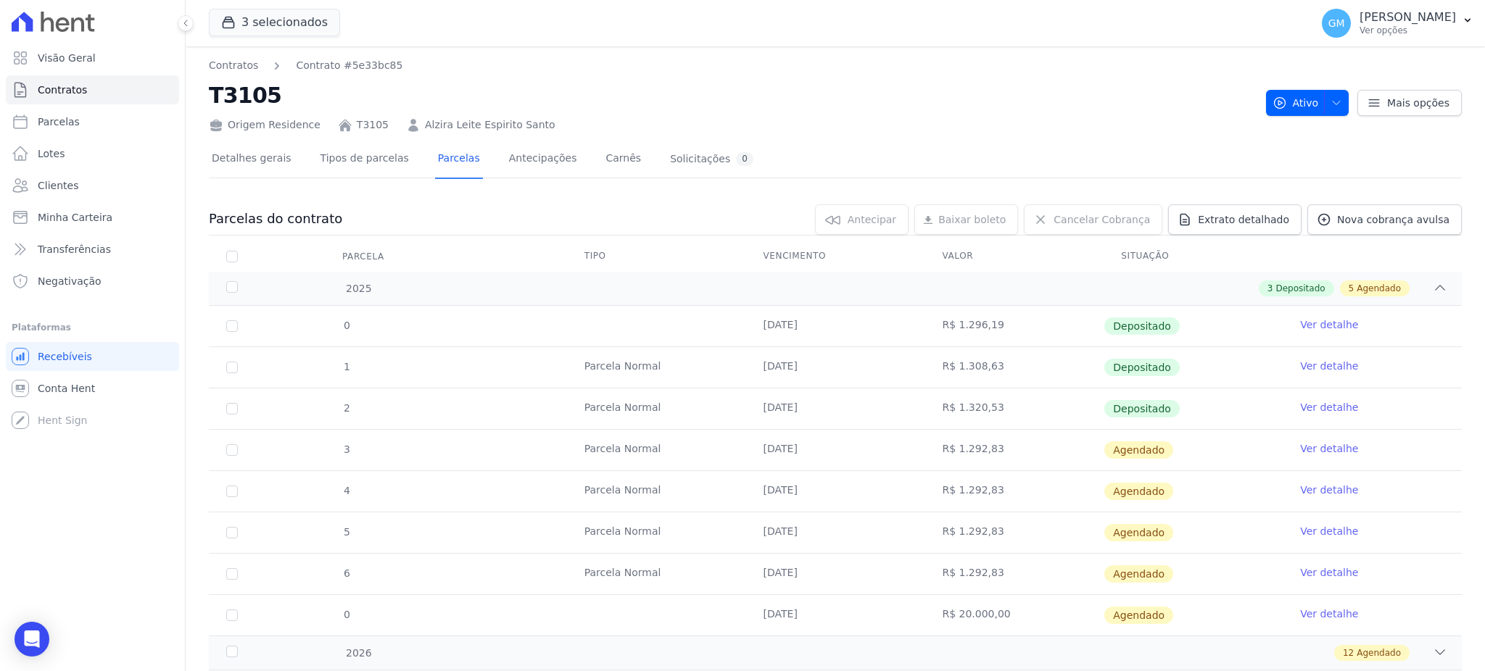
click at [1307, 400] on link "Ver detalhe" at bounding box center [1329, 407] width 58 height 15
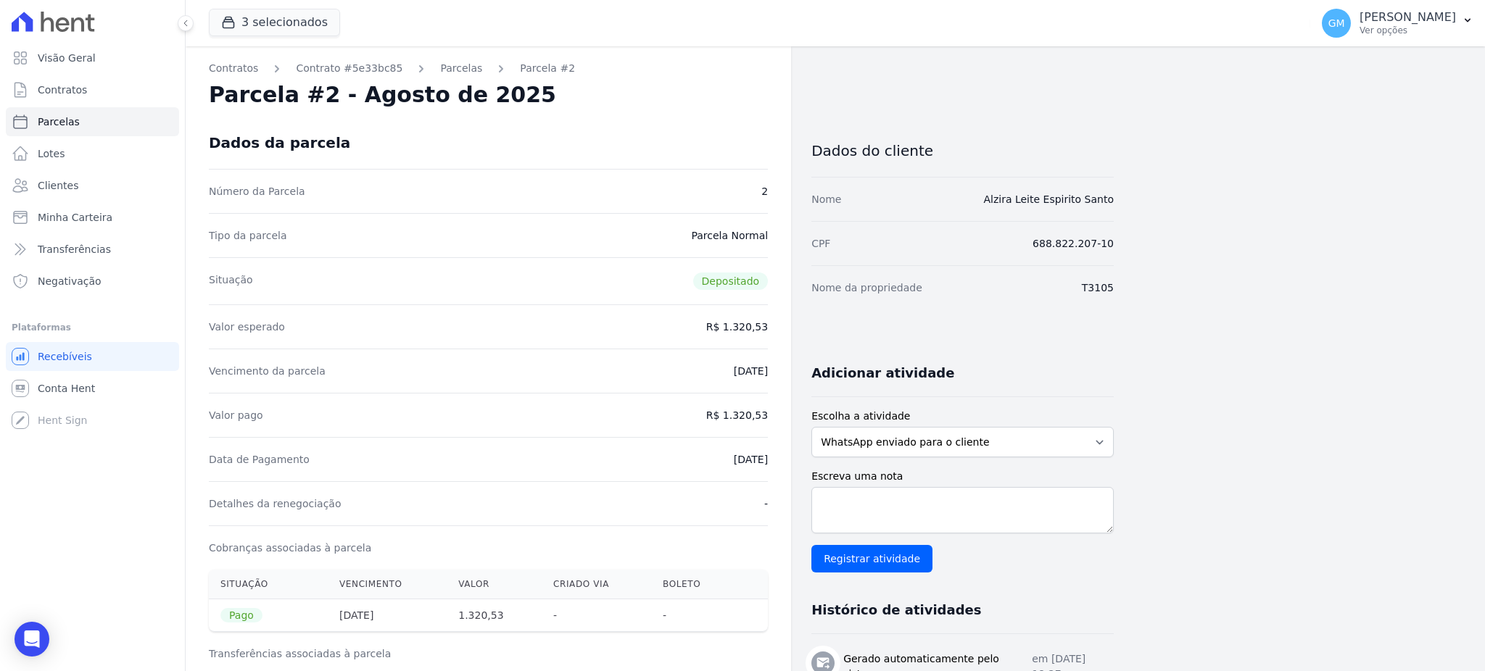
drag, startPoint x: 711, startPoint y: 463, endPoint x: 780, endPoint y: 457, distance: 69.2
click at [780, 457] on div "Contratos Contrato #5e33bc85 Parcelas Parcela #2 Parcela #2 - Agosto de 2025 Da…" at bounding box center [488, 599] width 605 height 1106
copy dd "[DATE]"
drag, startPoint x: 727, startPoint y: 414, endPoint x: 780, endPoint y: 414, distance: 53.7
click at [780, 414] on div "Contratos Contrato #5e33bc85 Parcelas Parcela #2 Parcela #2 - Agosto de 2025 Da…" at bounding box center [488, 599] width 605 height 1106
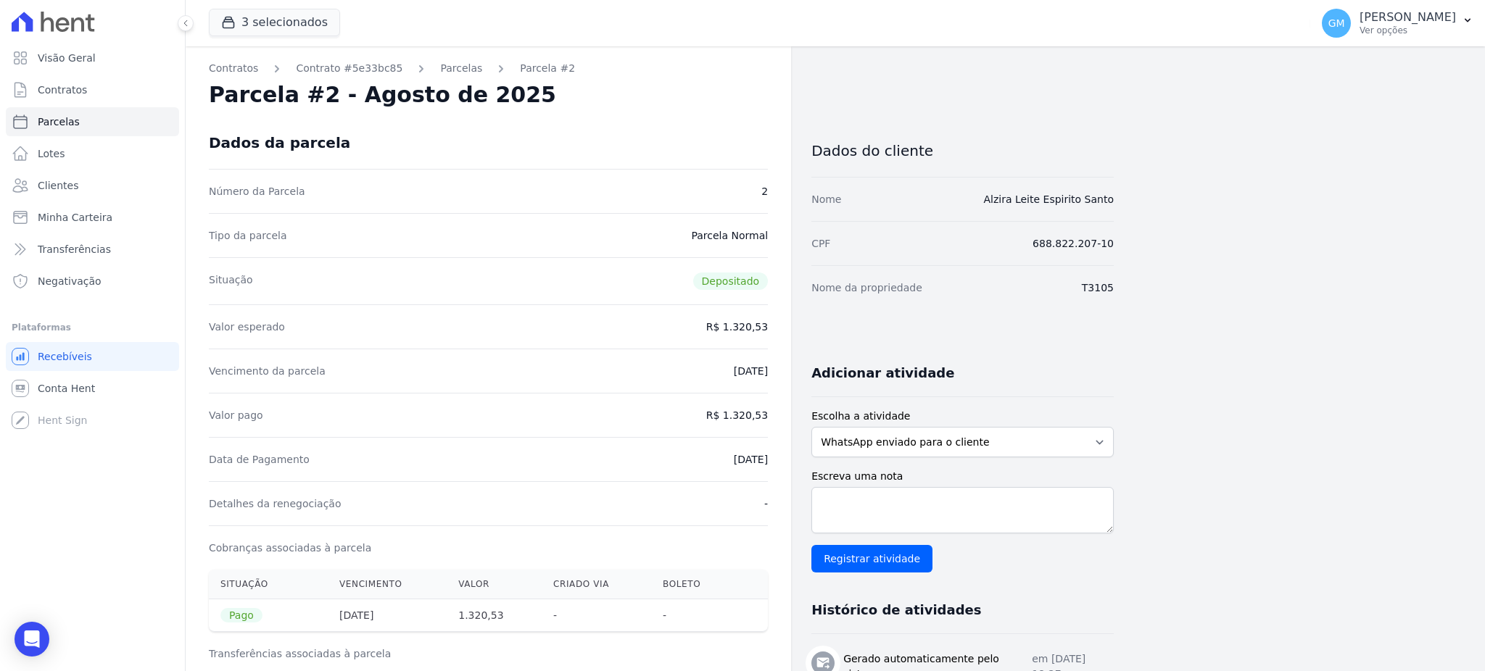
copy dd "1.320,53"
click at [727, 476] on div "Data de Pagamento [DATE]" at bounding box center [488, 459] width 559 height 44
drag, startPoint x: 698, startPoint y: 463, endPoint x: 781, endPoint y: 463, distance: 83.4
click at [781, 463] on div "Contratos Contrato #5e33bc85 Parcelas Parcela #2 Parcela #2 - Agosto de 2025 Da…" at bounding box center [488, 599] width 605 height 1106
copy dd "[DATE]"
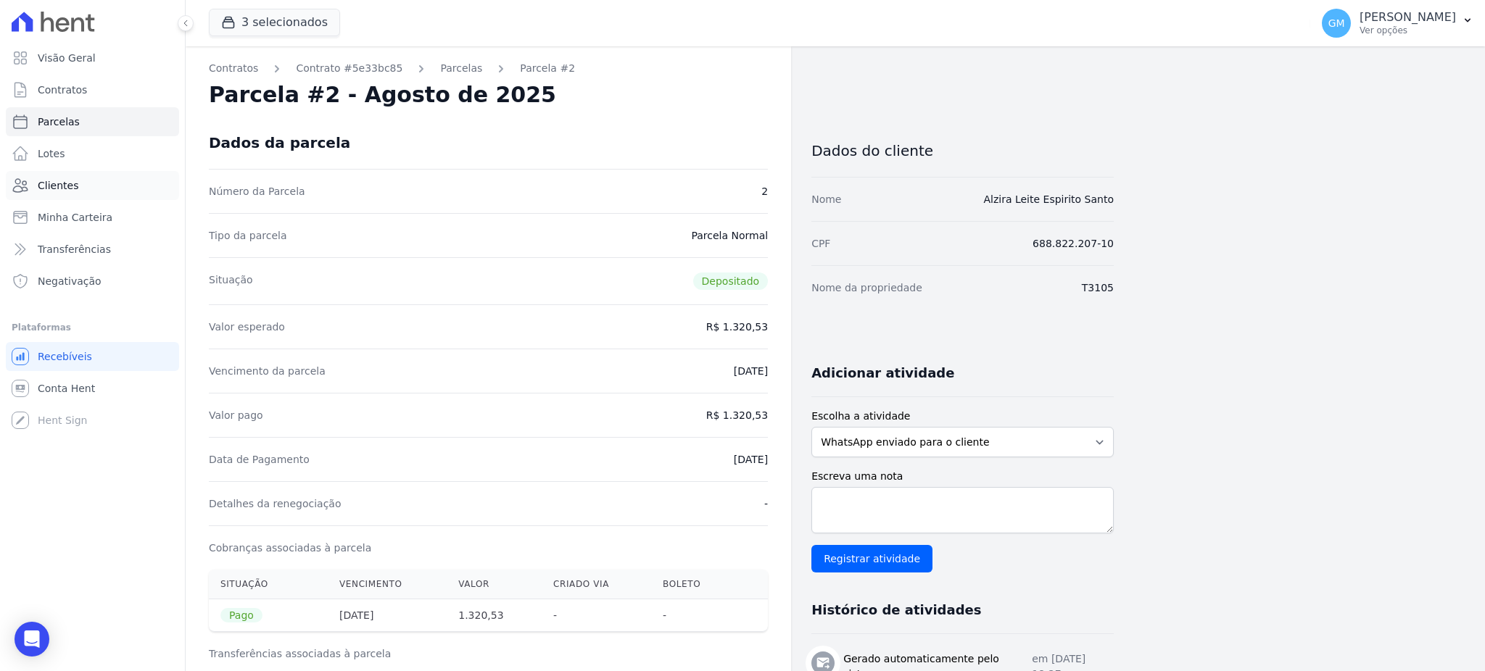
click at [49, 193] on link "Clientes" at bounding box center [92, 185] width 173 height 29
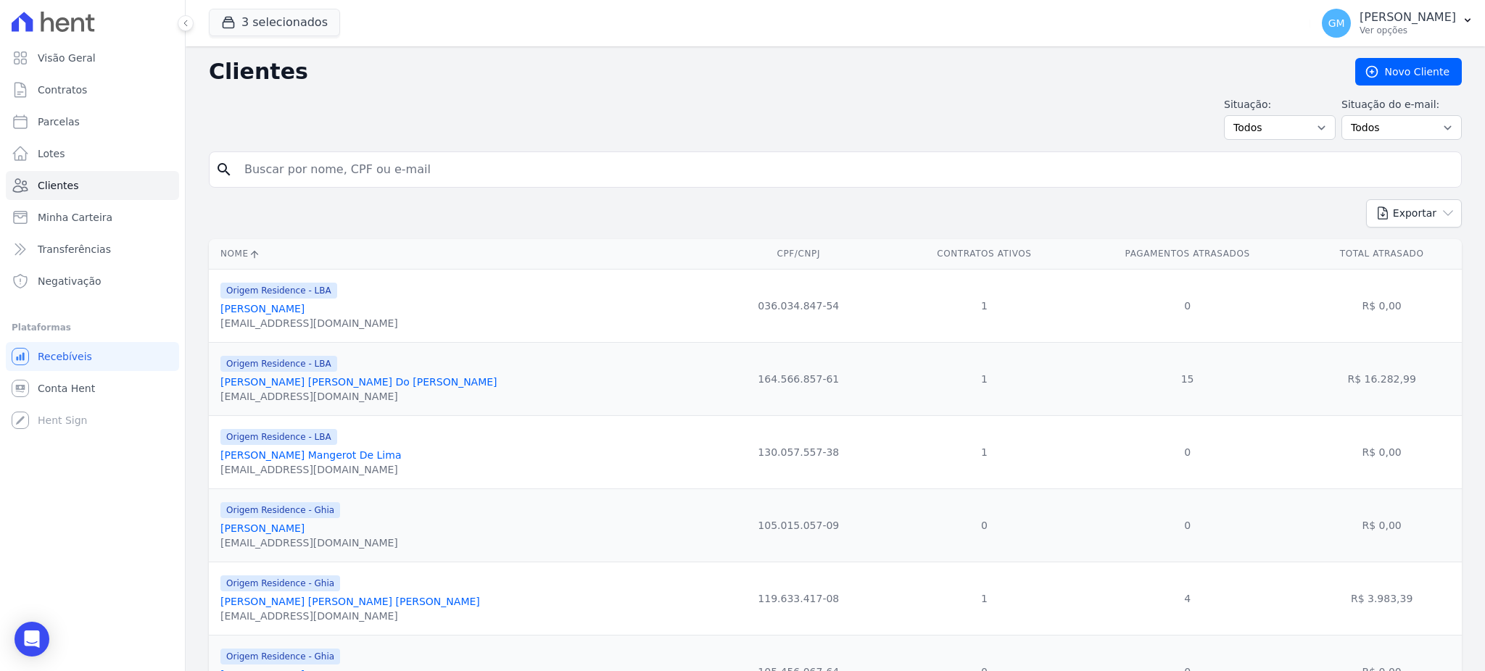
click at [293, 170] on input "search" at bounding box center [846, 169] width 1220 height 29
paste input "Bruno De Freitas Dias"
type input "Bruno De Freitas Dias"
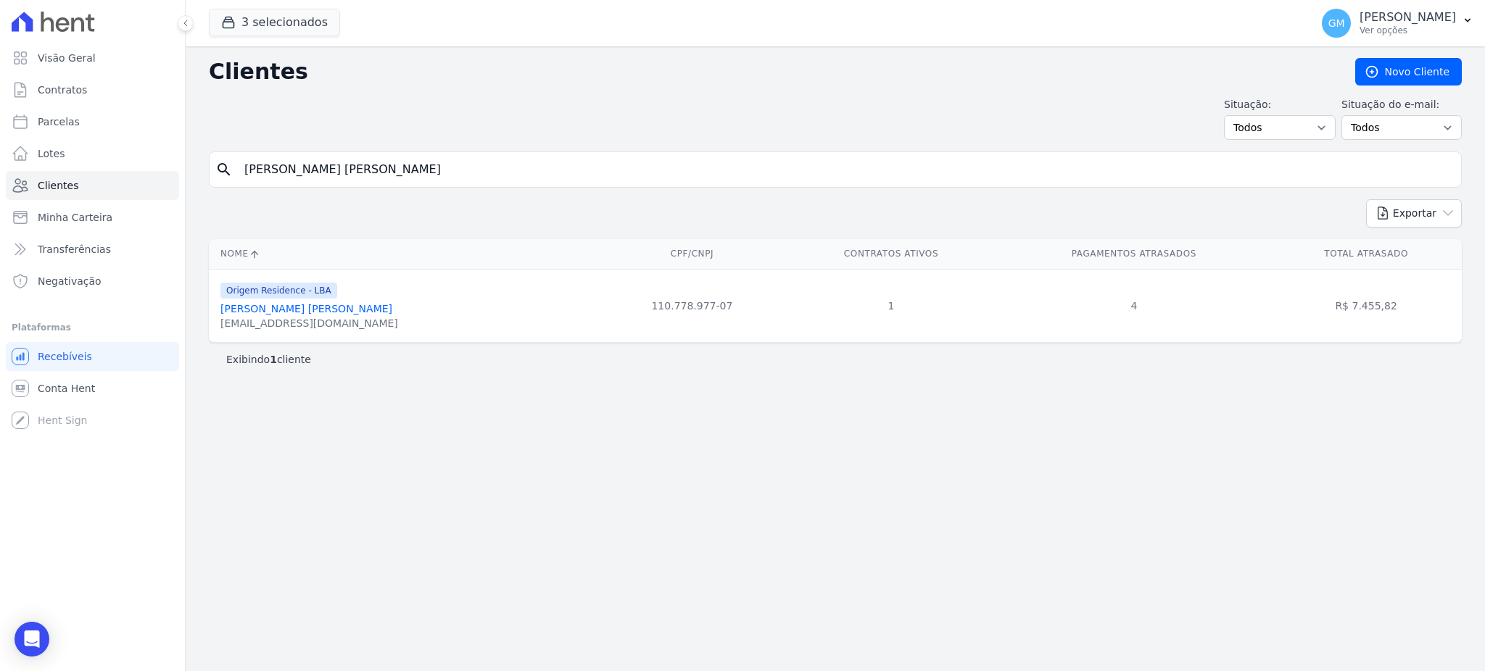
click at [303, 315] on link "Bruno De Freitas Dias" at bounding box center [306, 309] width 172 height 12
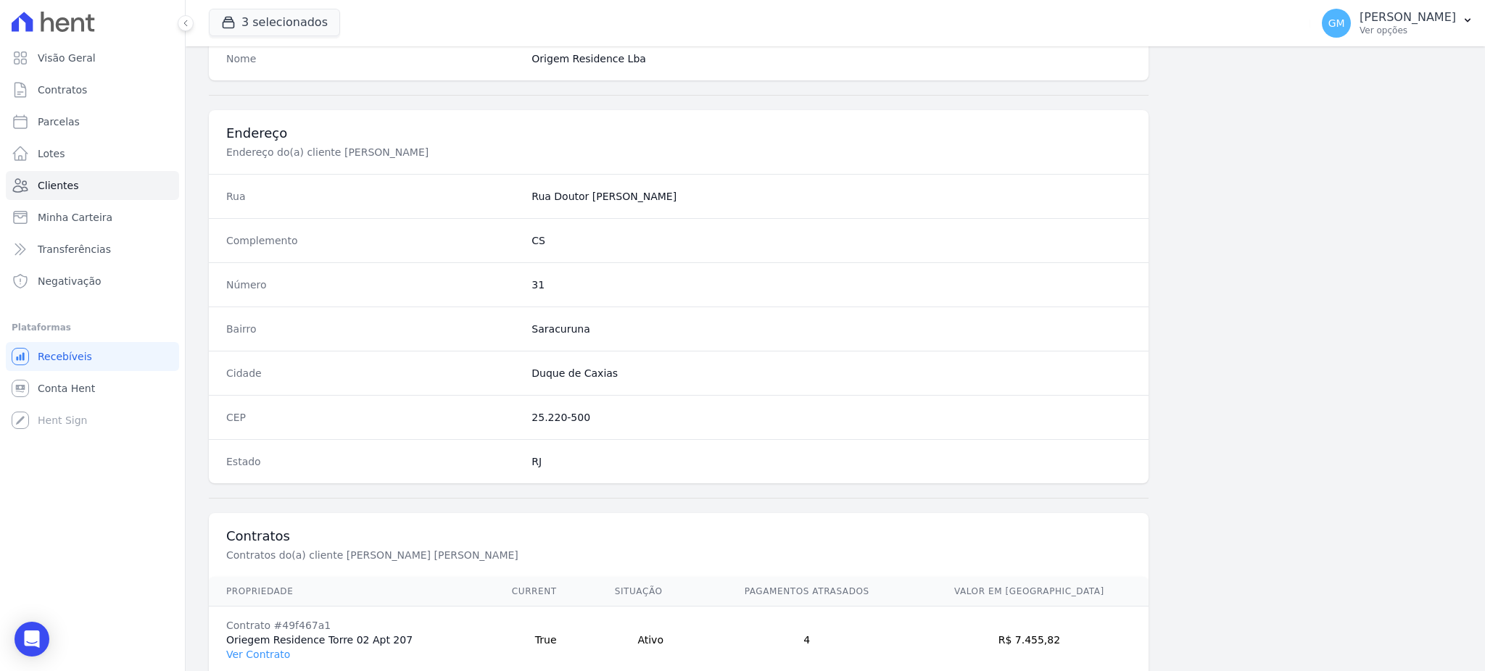
scroll to position [686, 0]
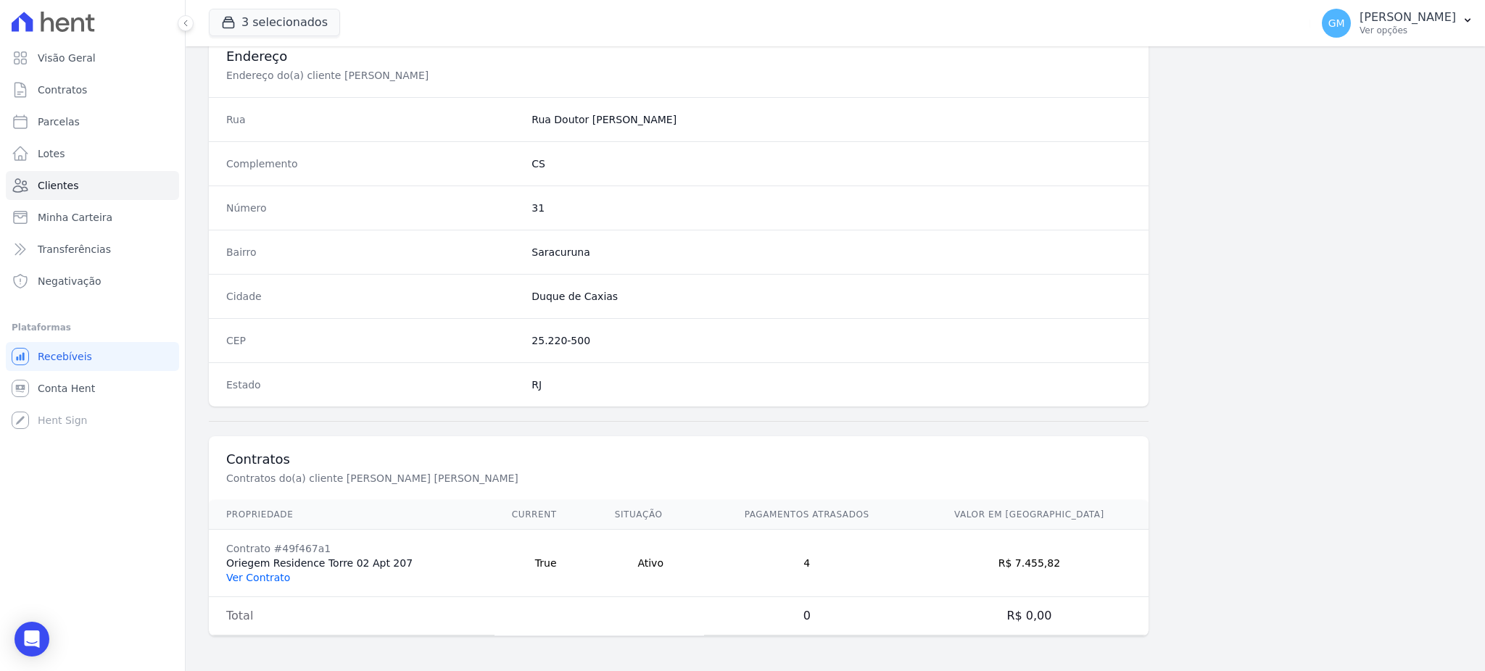
click at [262, 583] on link "Ver Contrato" at bounding box center [258, 578] width 64 height 12
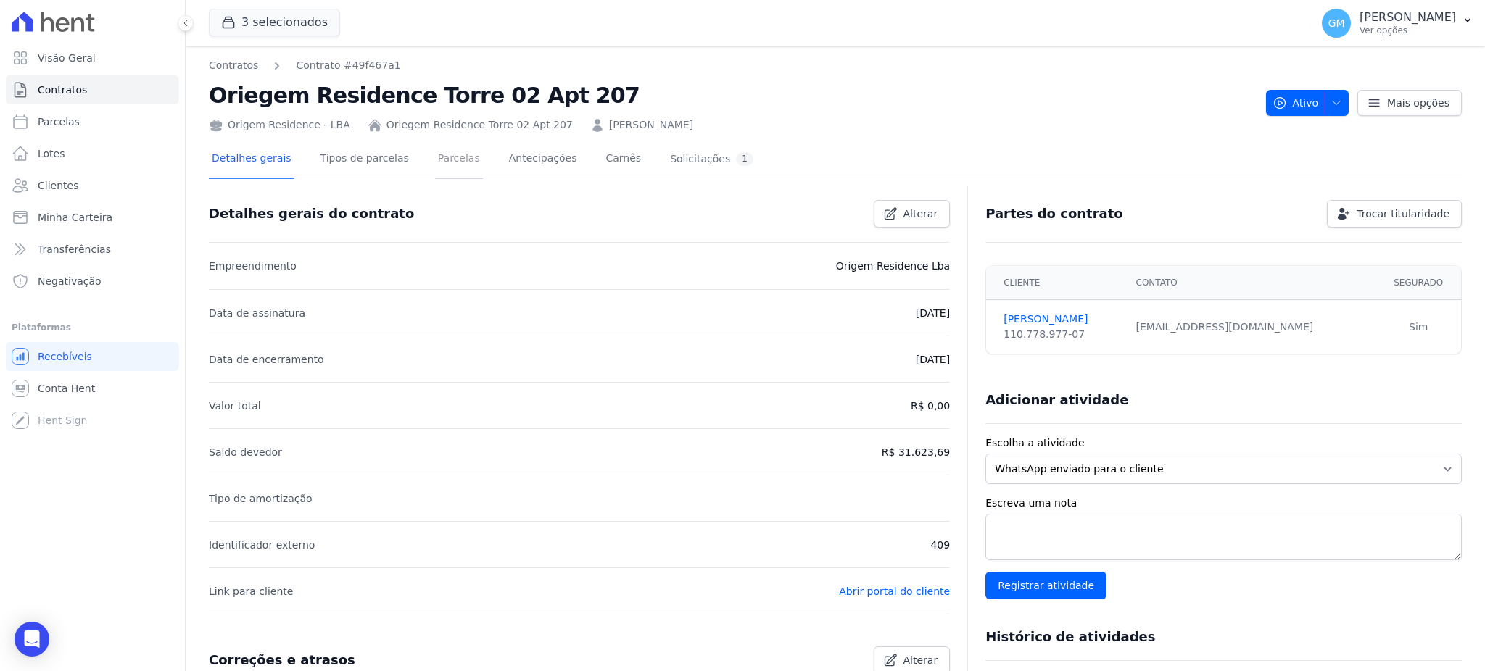
click at [439, 169] on link "Parcelas" at bounding box center [459, 160] width 48 height 38
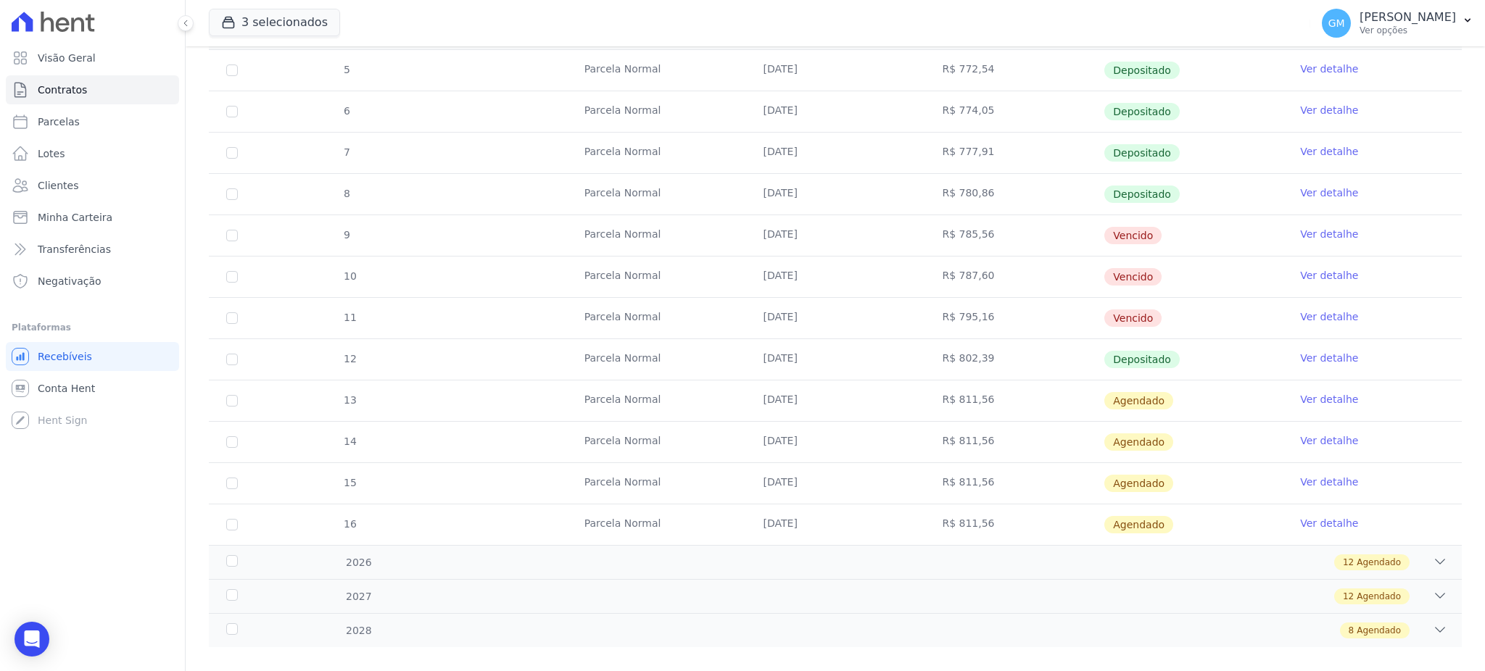
scroll to position [193, 0]
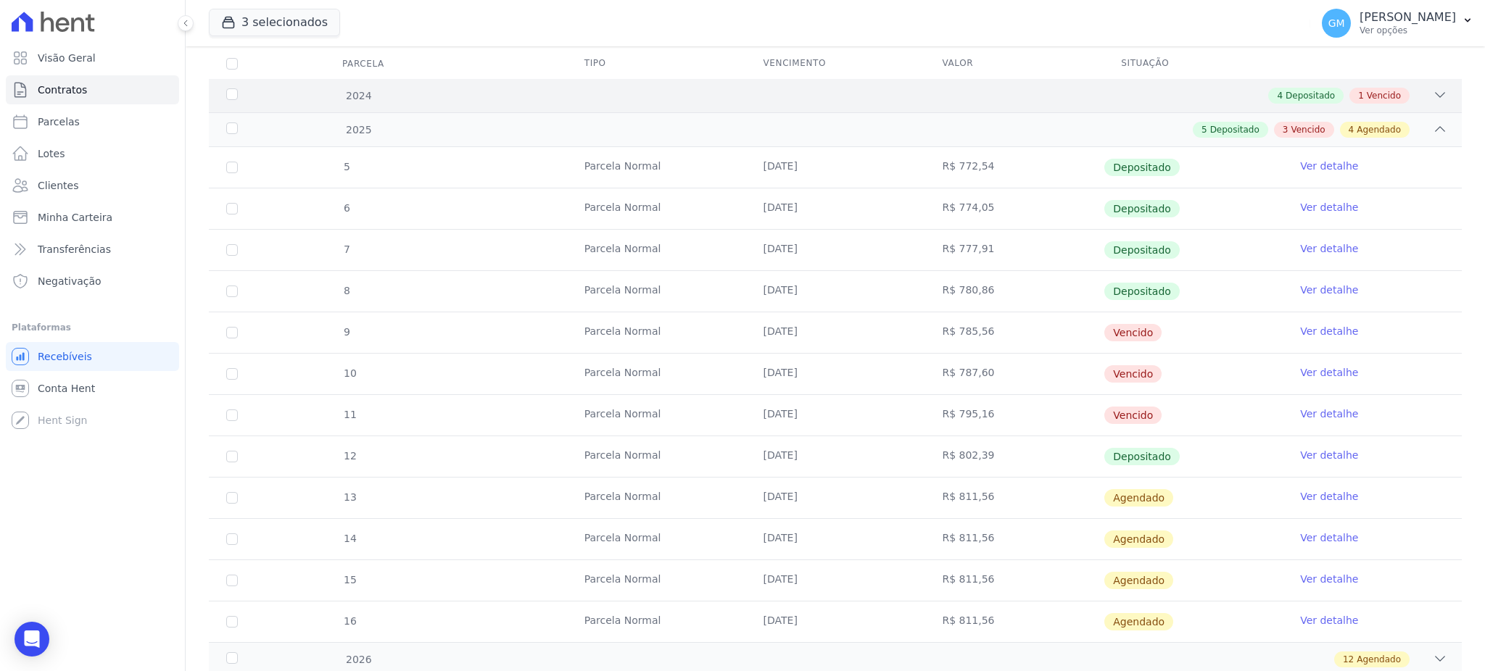
click at [1304, 102] on div "4 Depositado" at bounding box center [1305, 96] width 75 height 16
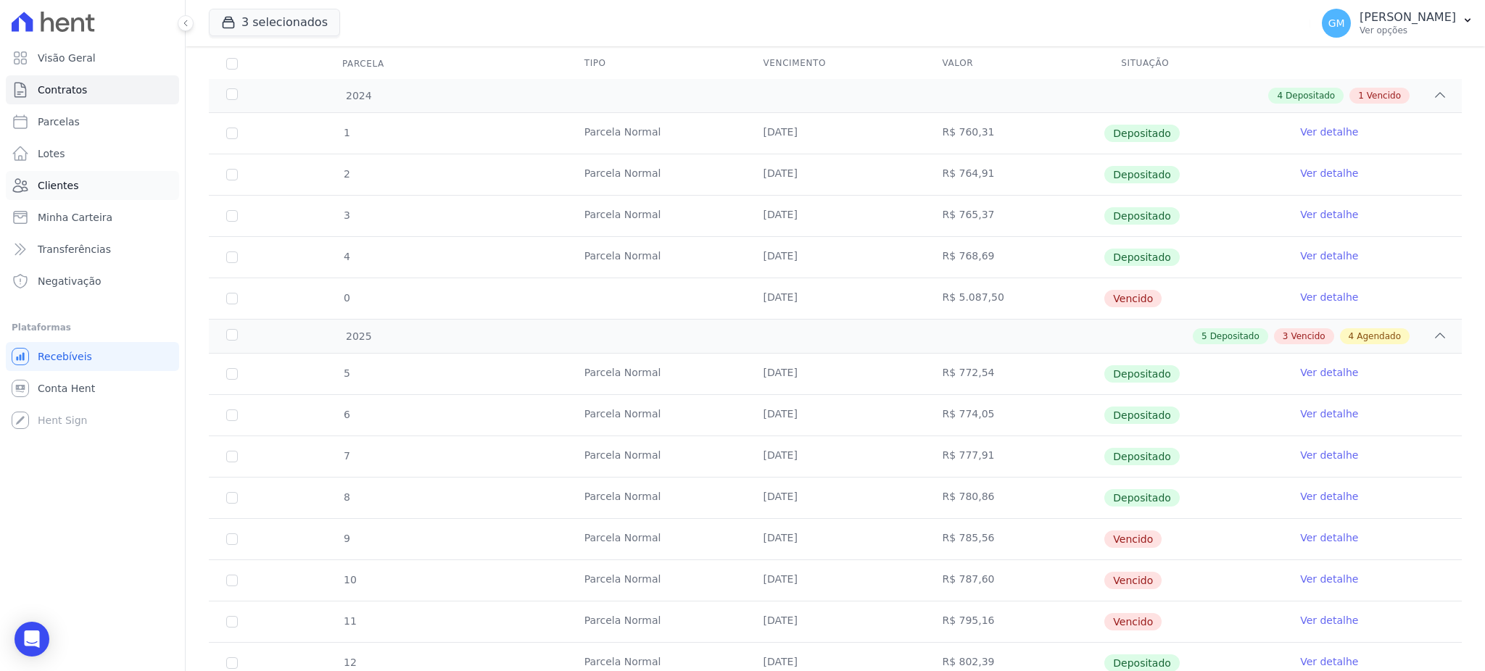
click at [75, 182] on link "Clientes" at bounding box center [92, 185] width 173 height 29
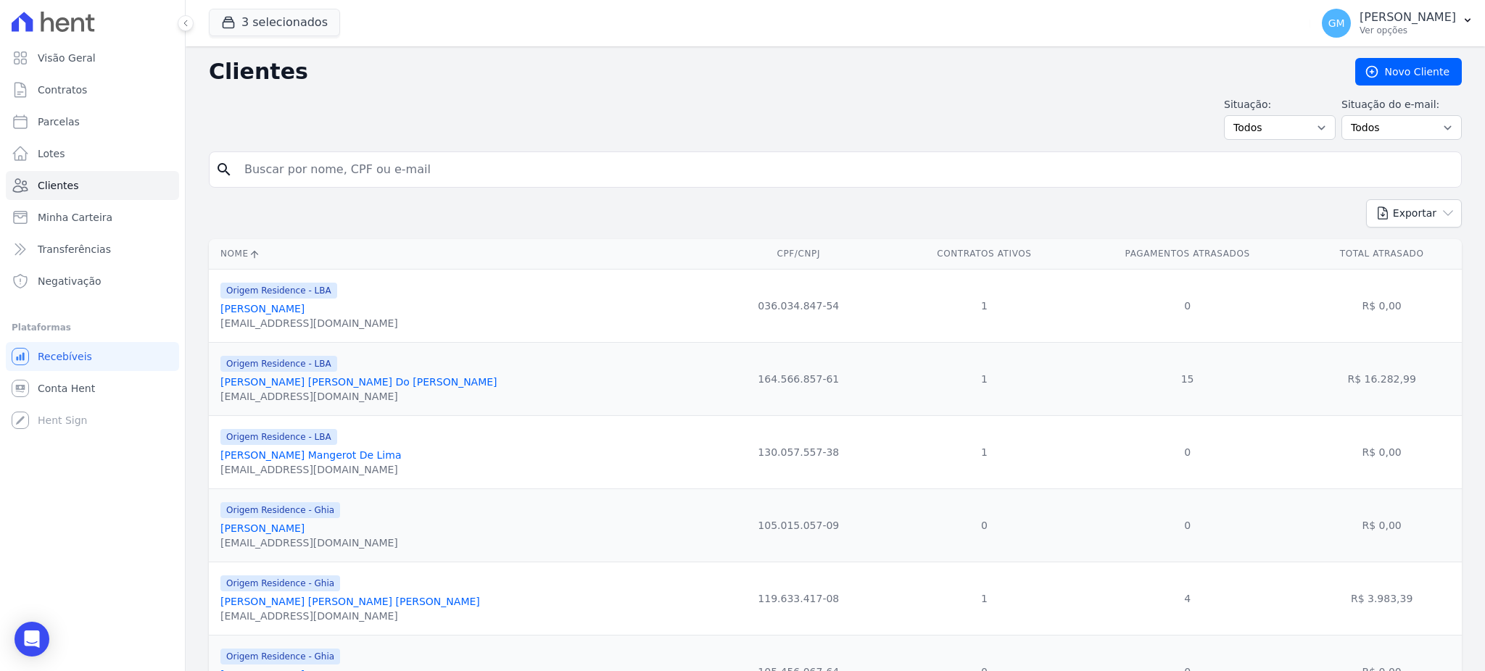
click at [377, 181] on input "search" at bounding box center [846, 169] width 1220 height 29
paste input "CARLA RIBEIRO DOS SANTOS"
type input "CARLA RIBEIRO DOS SANTOS"
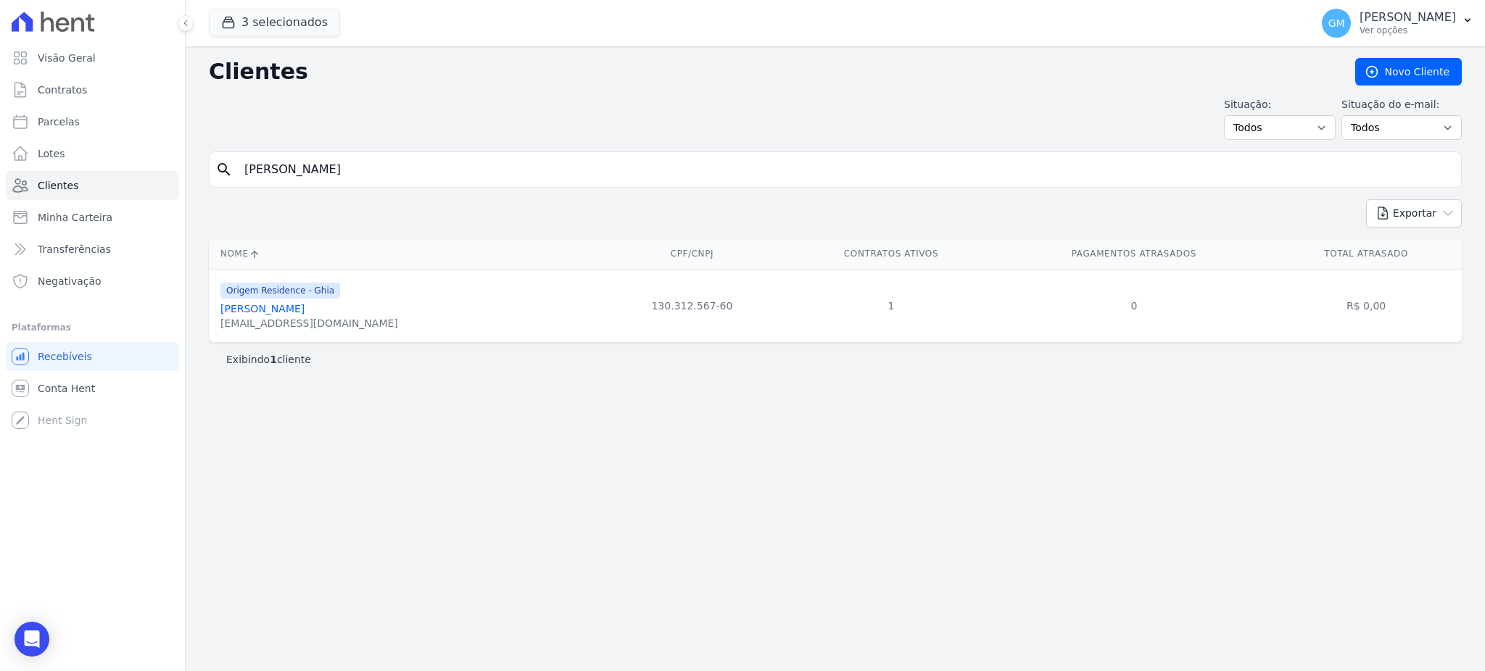
click at [305, 311] on link "Carla Ribeiro Dos Santos" at bounding box center [262, 309] width 84 height 12
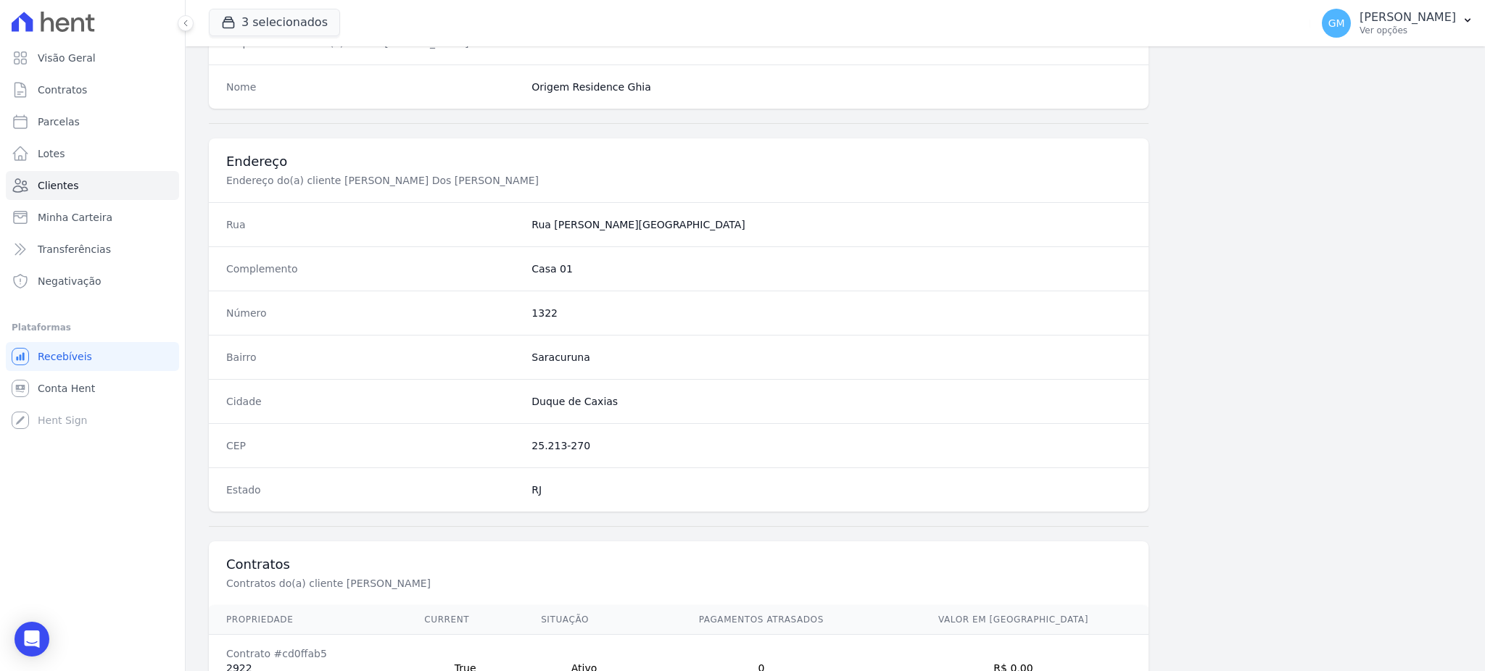
scroll to position [686, 0]
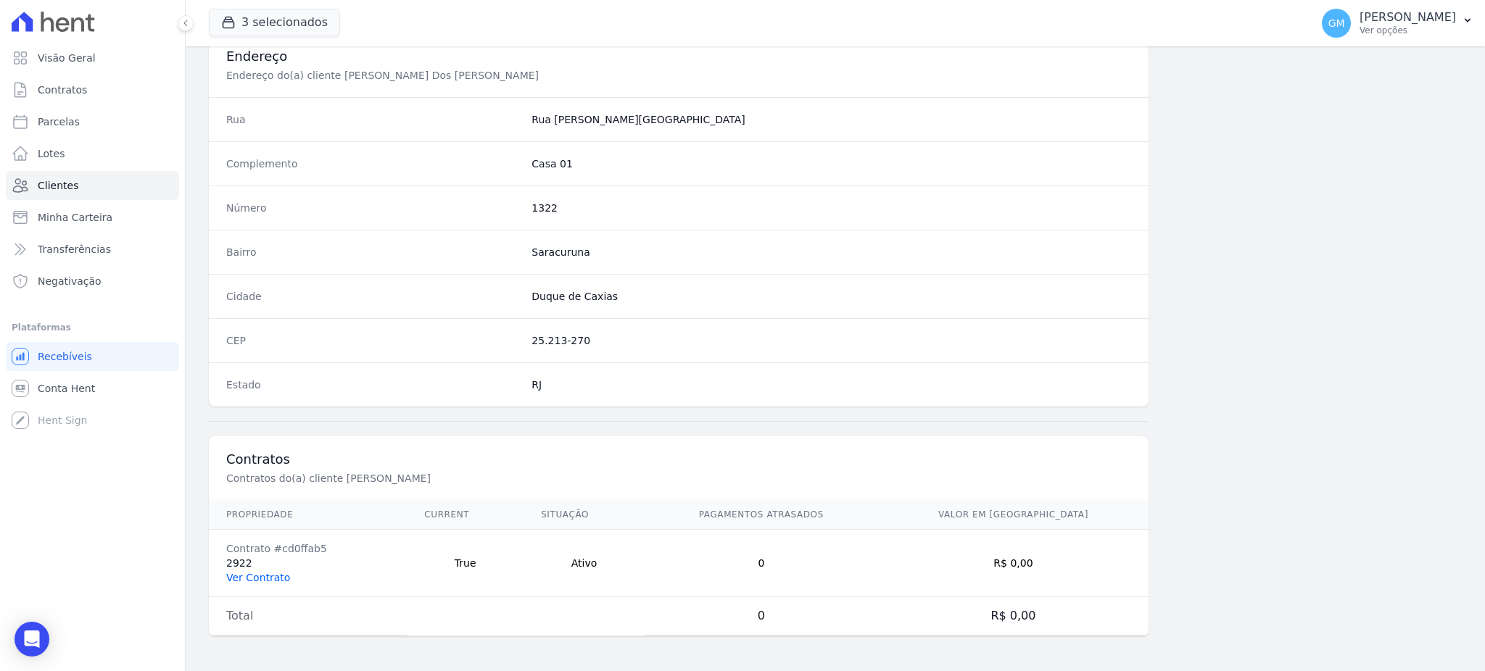
click at [252, 583] on link "Ver Contrato" at bounding box center [258, 578] width 64 height 12
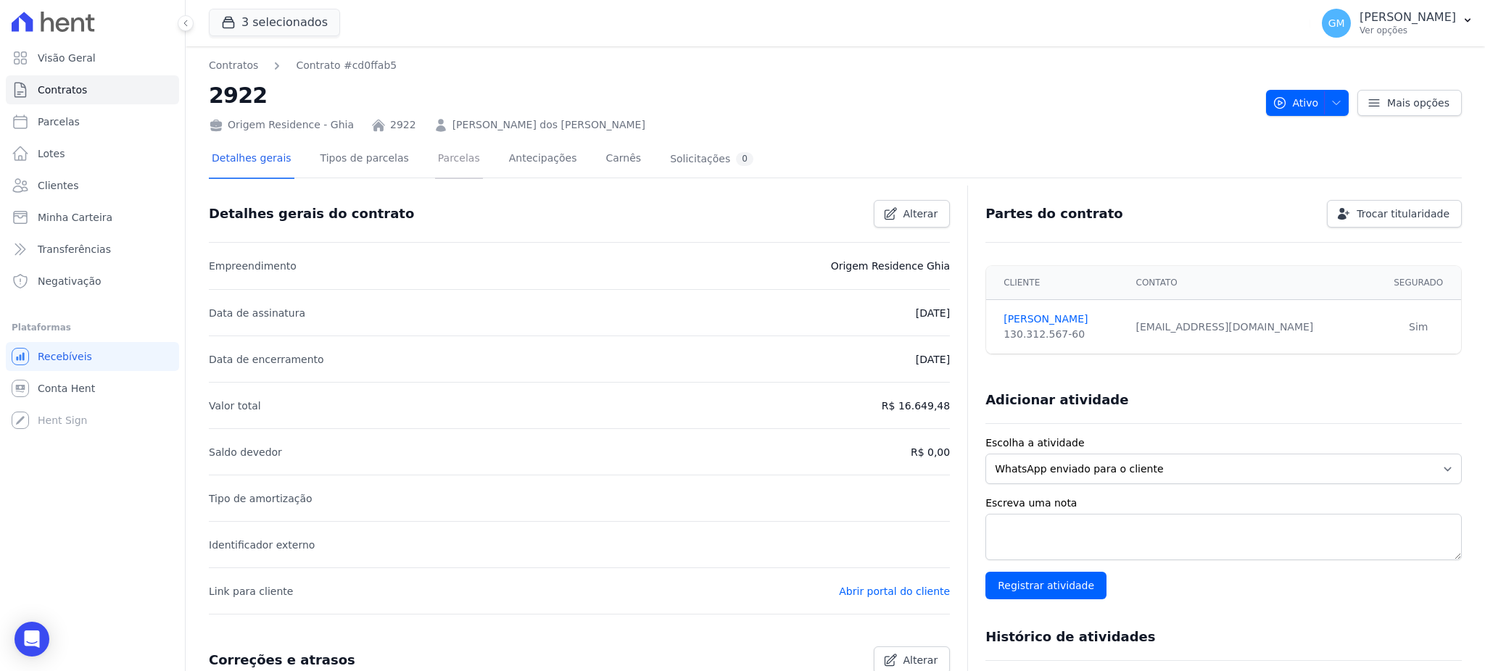
click at [435, 148] on link "Parcelas" at bounding box center [459, 160] width 48 height 38
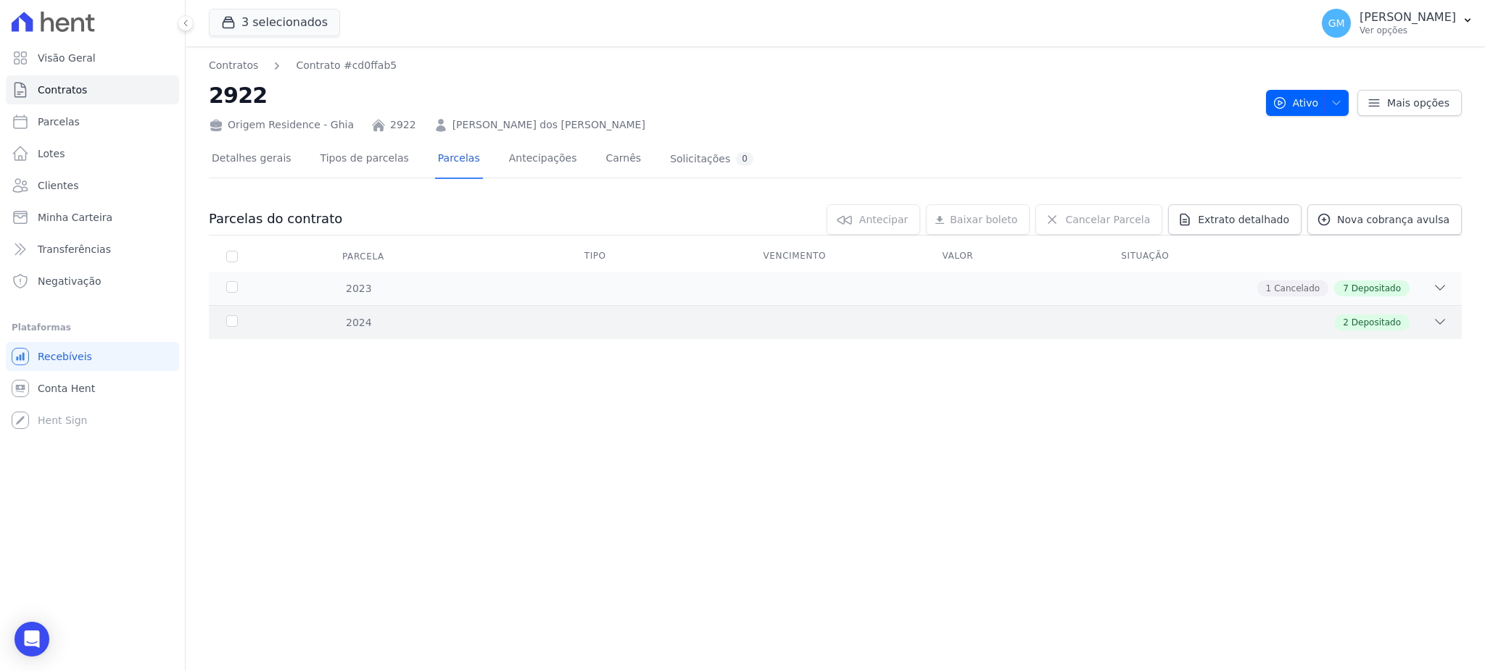
click at [1379, 318] on span "Depositado" at bounding box center [1376, 322] width 49 height 13
click at [112, 178] on link "Clientes" at bounding box center [92, 185] width 173 height 29
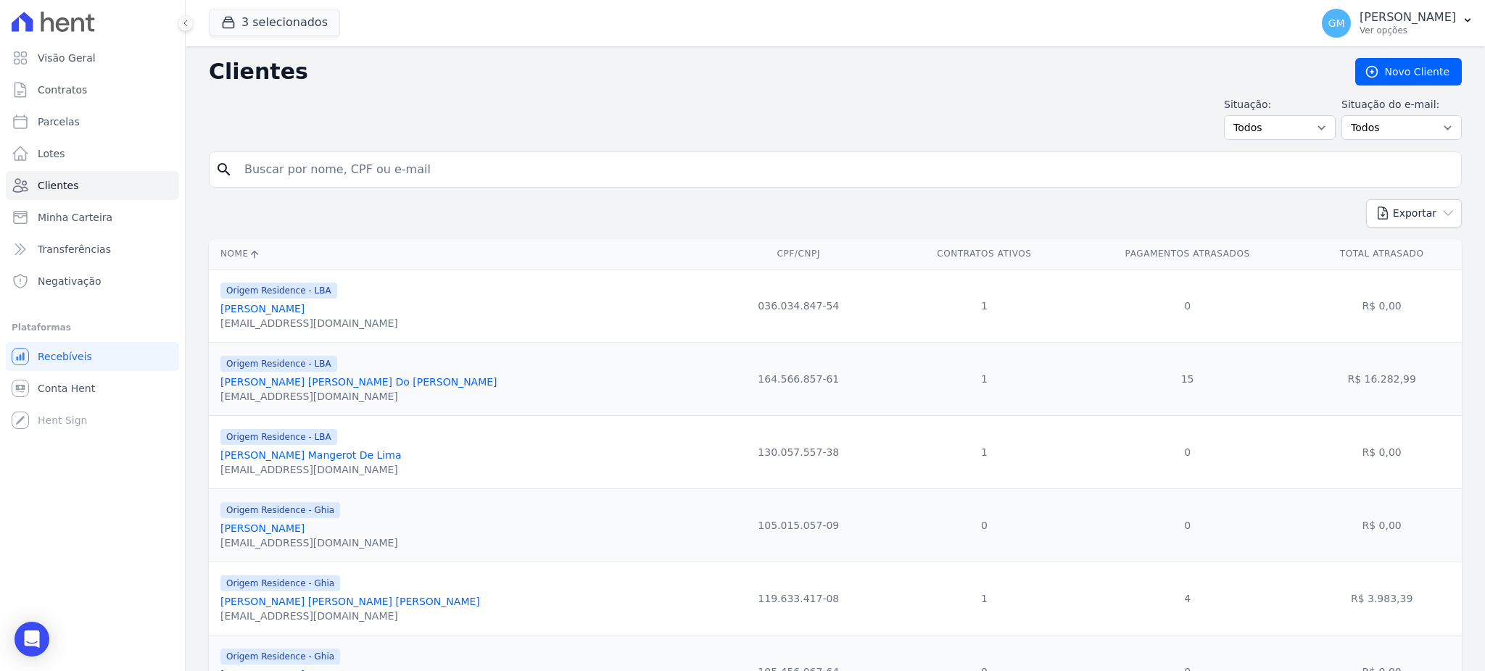
click at [310, 165] on input "search" at bounding box center [846, 169] width 1220 height 29
paste input "CLEUDILENE DA COSTA SILVA"
type input "CLEUDILENE DA COSTA SILVA"
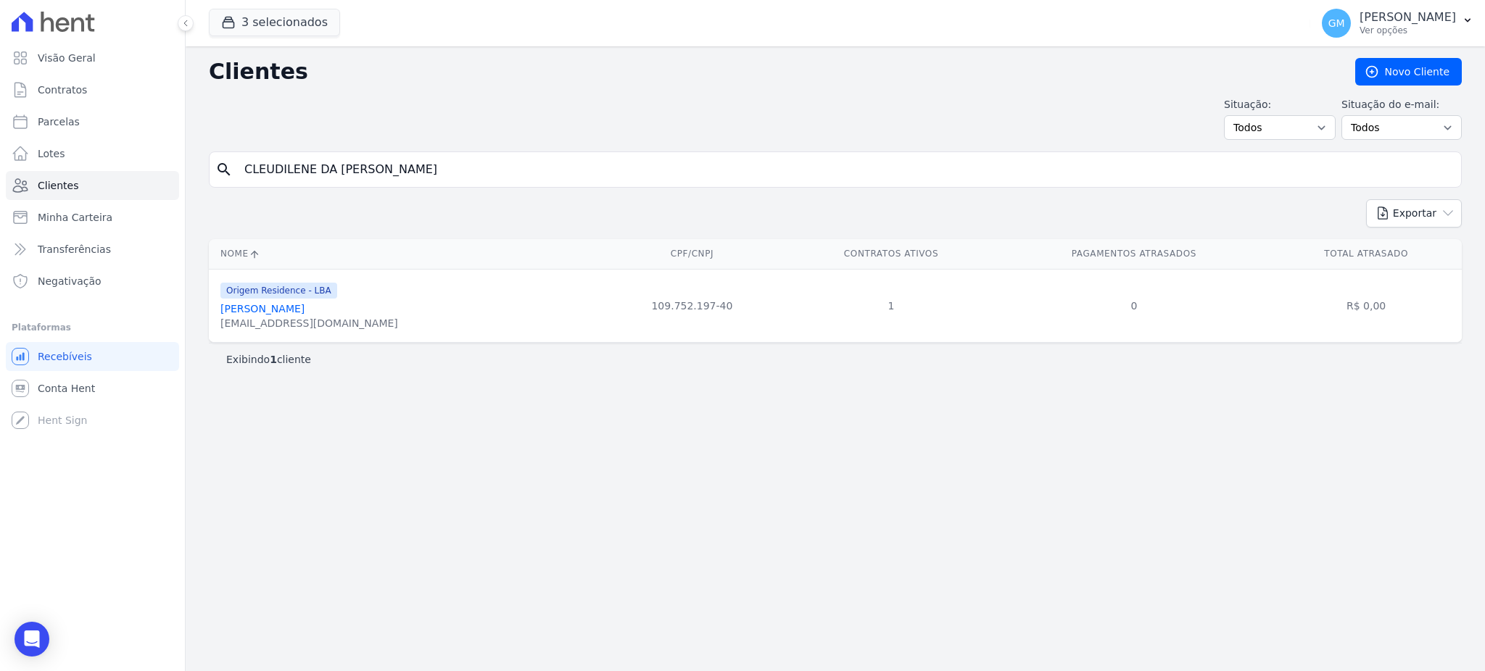
click at [305, 310] on link "Cleudilene Da Costa Silva" at bounding box center [262, 309] width 84 height 12
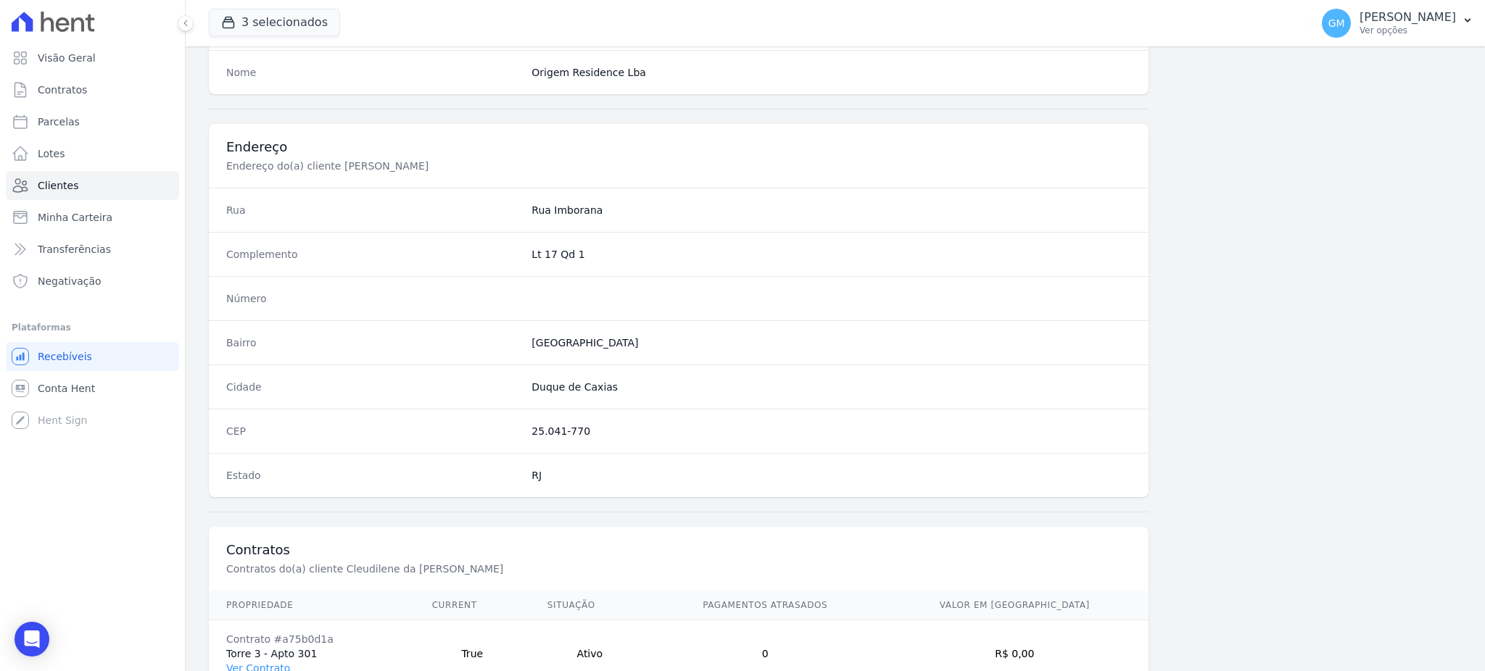
scroll to position [686, 0]
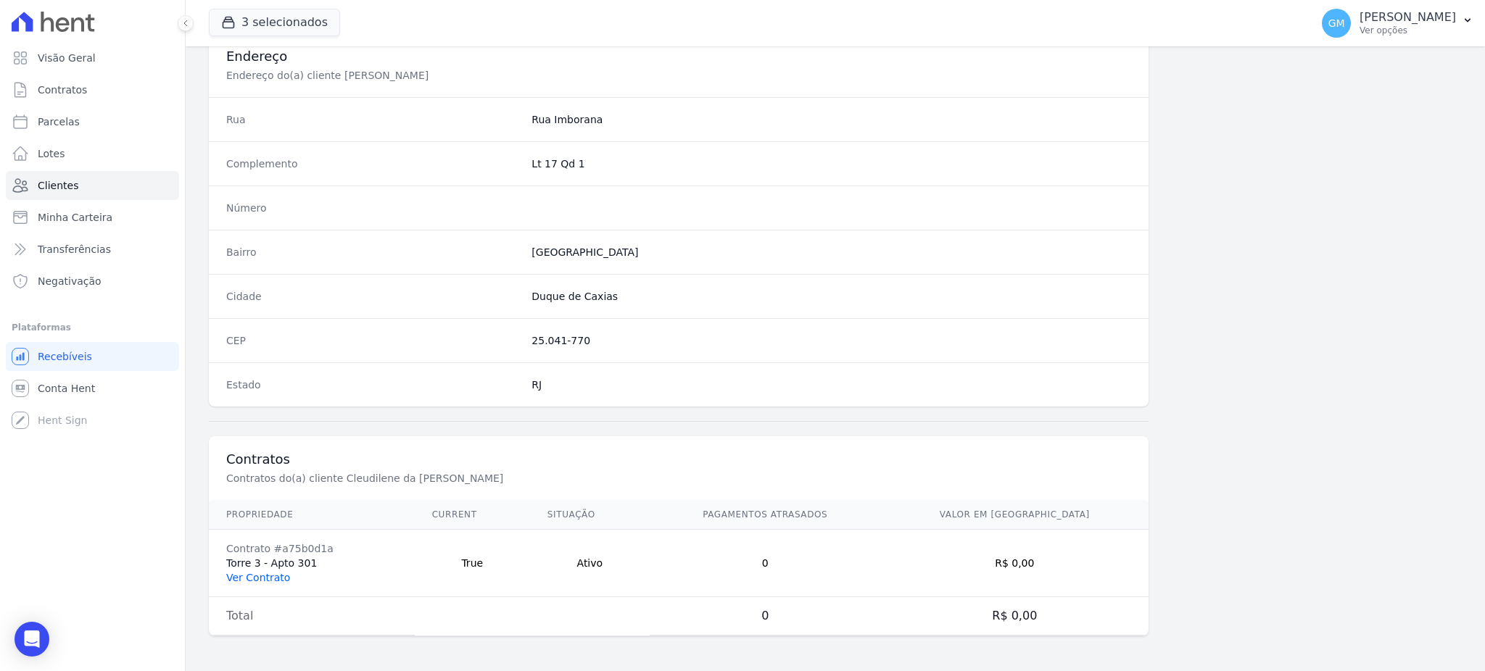
click at [284, 576] on link "Ver Contrato" at bounding box center [258, 578] width 64 height 12
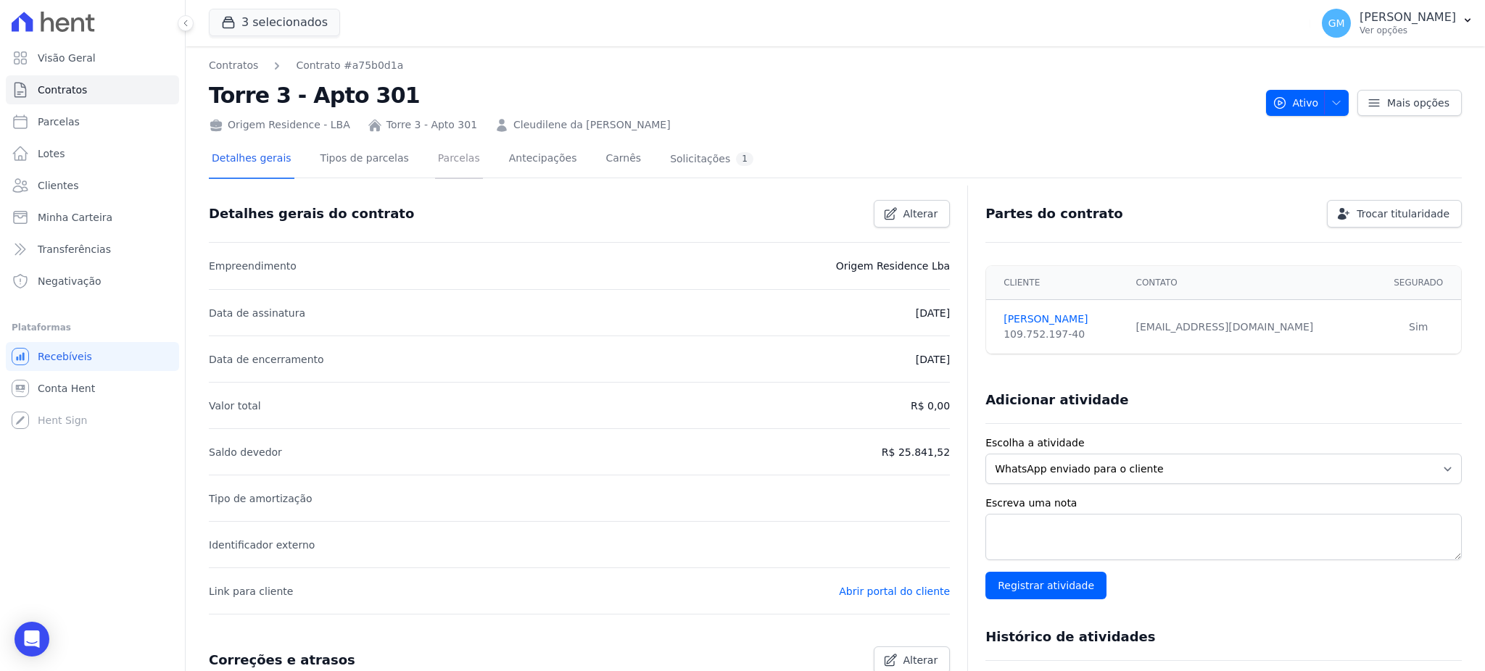
click at [445, 164] on link "Parcelas" at bounding box center [459, 160] width 48 height 38
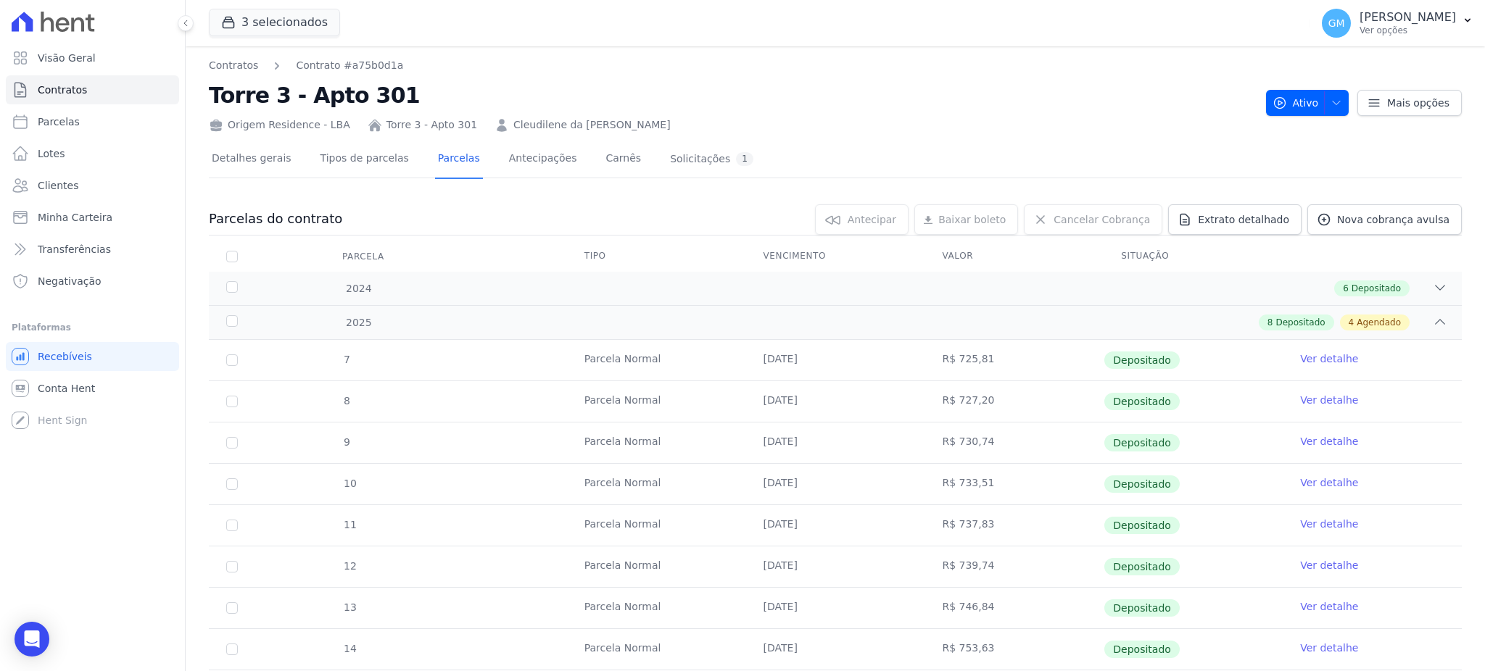
scroll to position [309, 0]
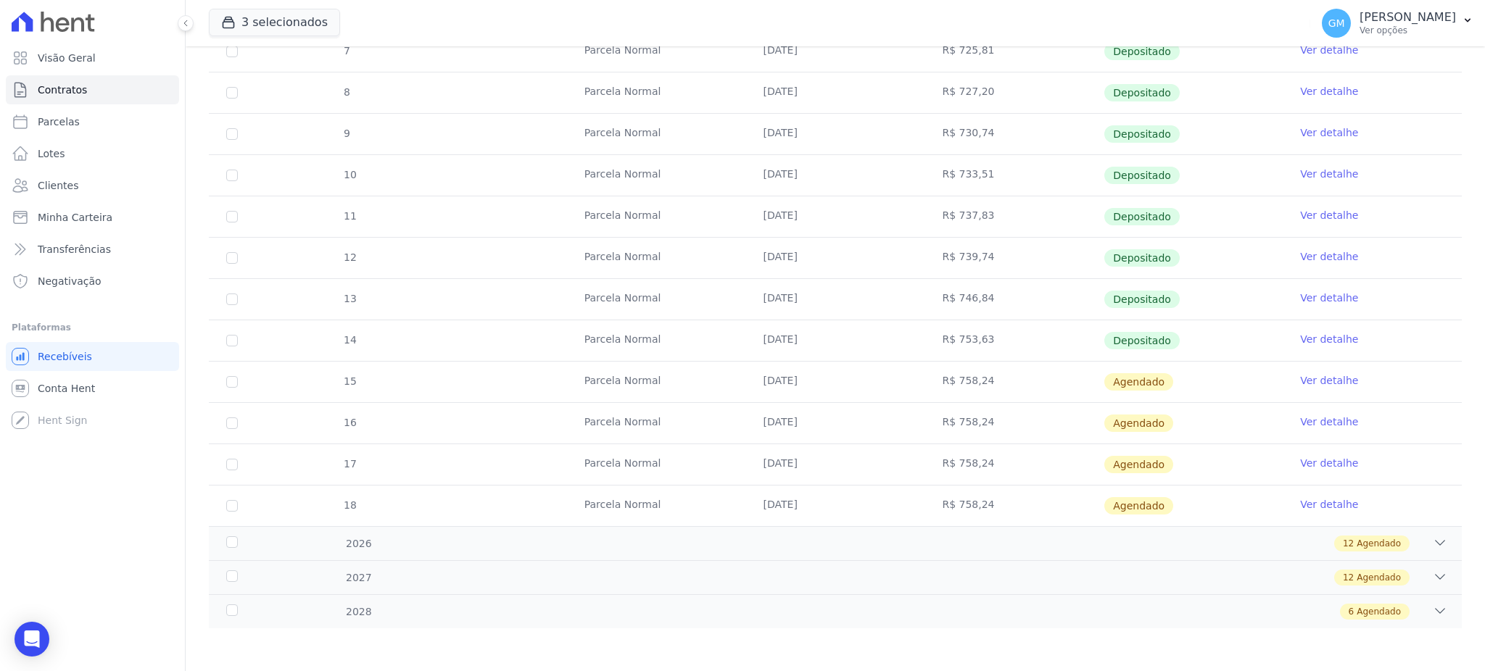
click at [1300, 335] on link "Ver detalhe" at bounding box center [1329, 339] width 58 height 15
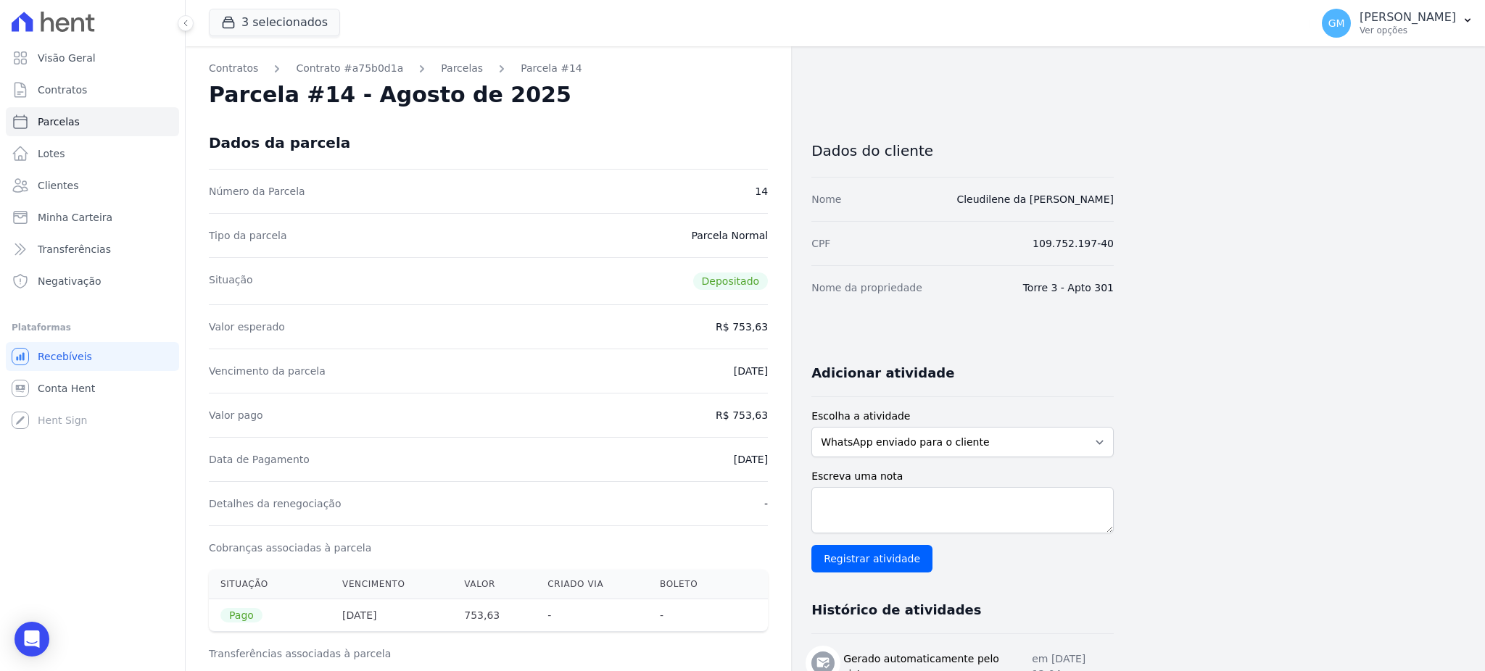
drag, startPoint x: 708, startPoint y: 459, endPoint x: 773, endPoint y: 471, distance: 65.6
copy dd "[DATE]"
drag, startPoint x: 737, startPoint y: 418, endPoint x: 774, endPoint y: 426, distance: 37.8
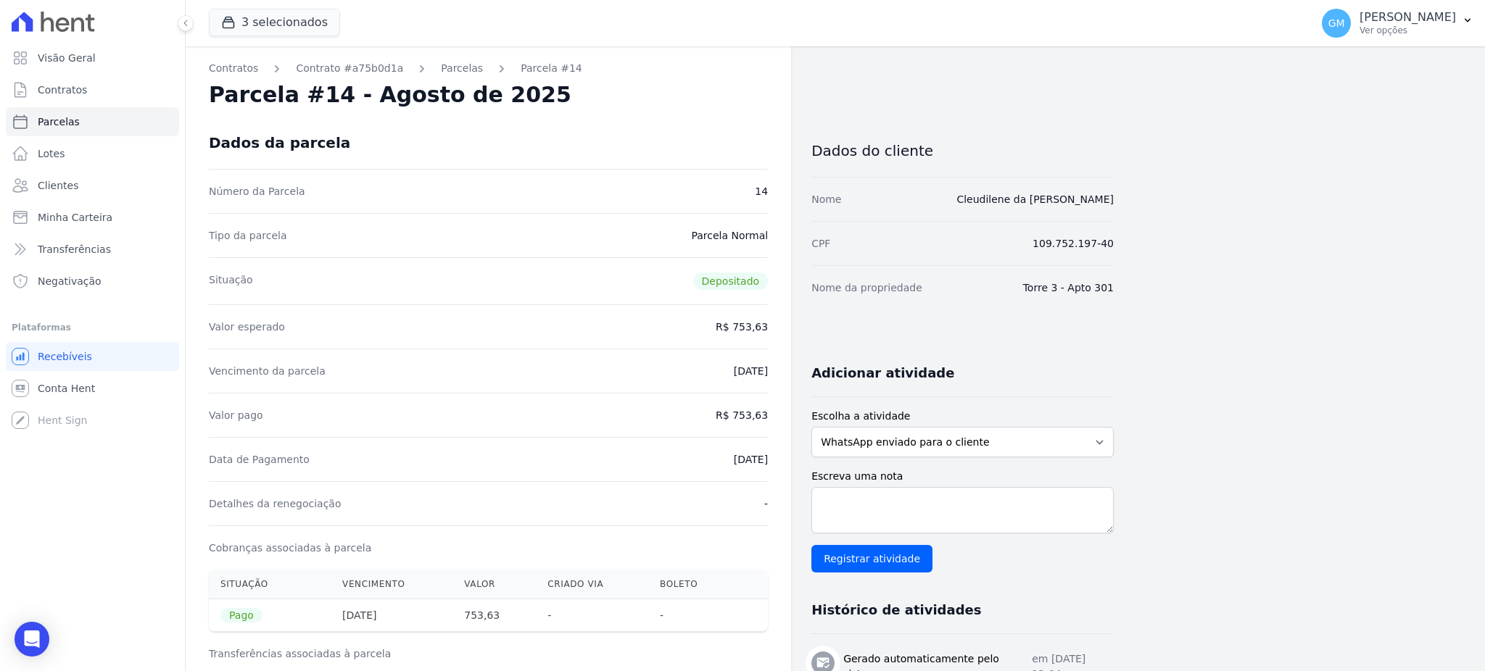
copy dd "753,63"
drag, startPoint x: 708, startPoint y: 462, endPoint x: 772, endPoint y: 468, distance: 64.1
copy dd "[DATE]"
click at [50, 181] on span "Clientes" at bounding box center [58, 185] width 41 height 15
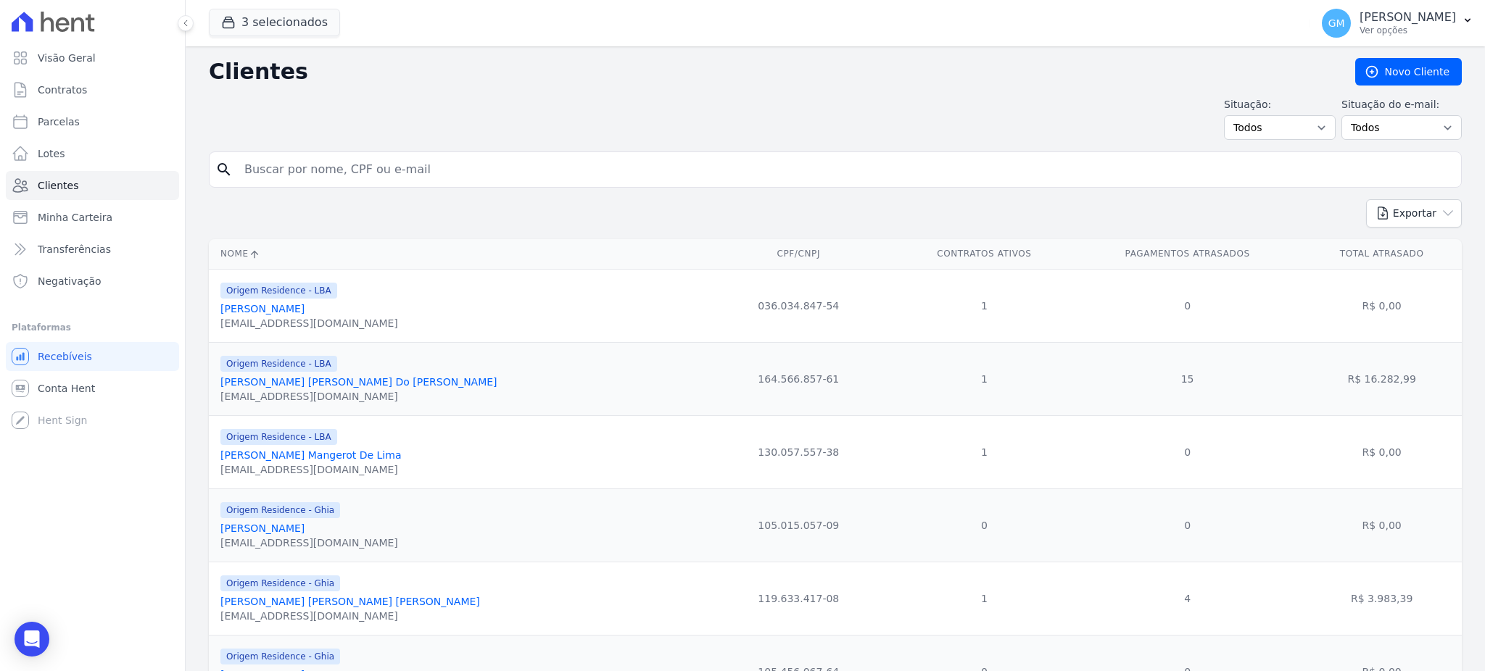
click at [309, 178] on input "search" at bounding box center [846, 169] width 1220 height 29
paste input "Dayse Lucia De Moraes Pacheco"
type input "Dayse Lucia De Moraes Pacheco"
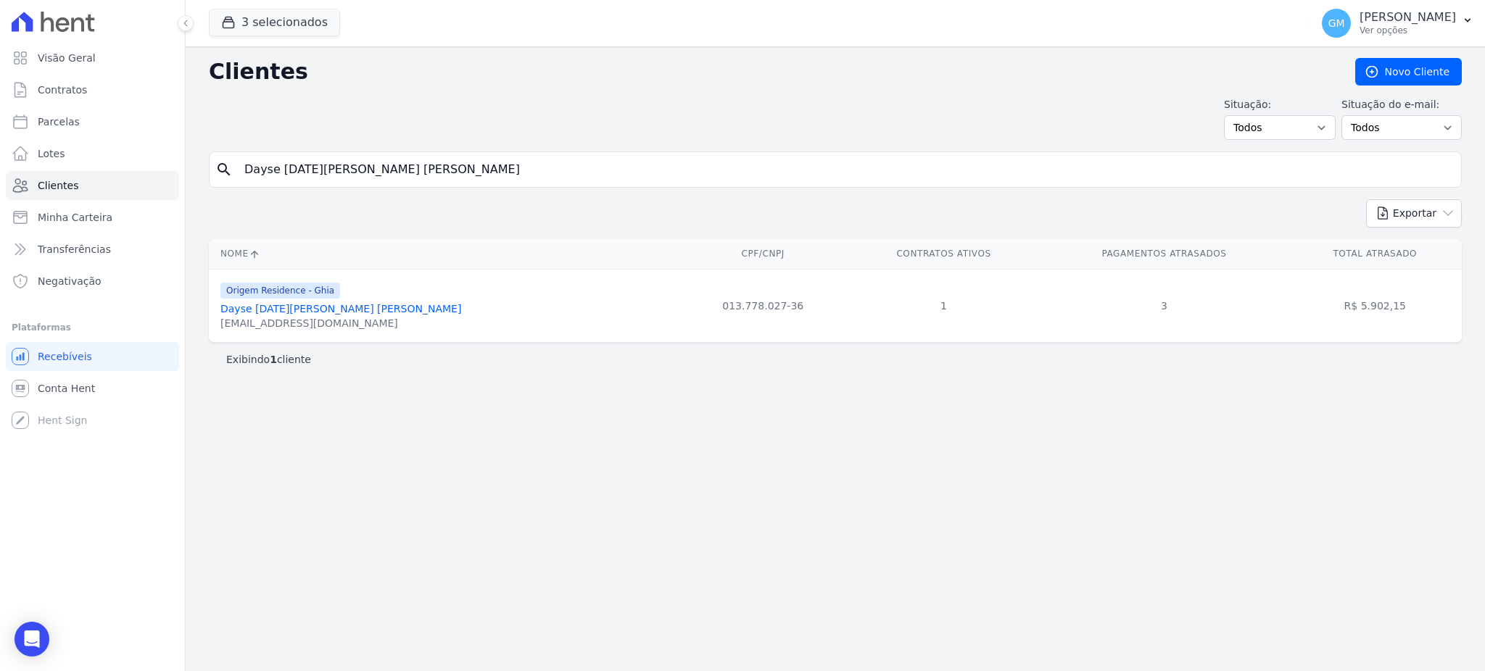
click at [352, 309] on link "Dayse Lucia De Moraes Pacheco" at bounding box center [340, 309] width 241 height 12
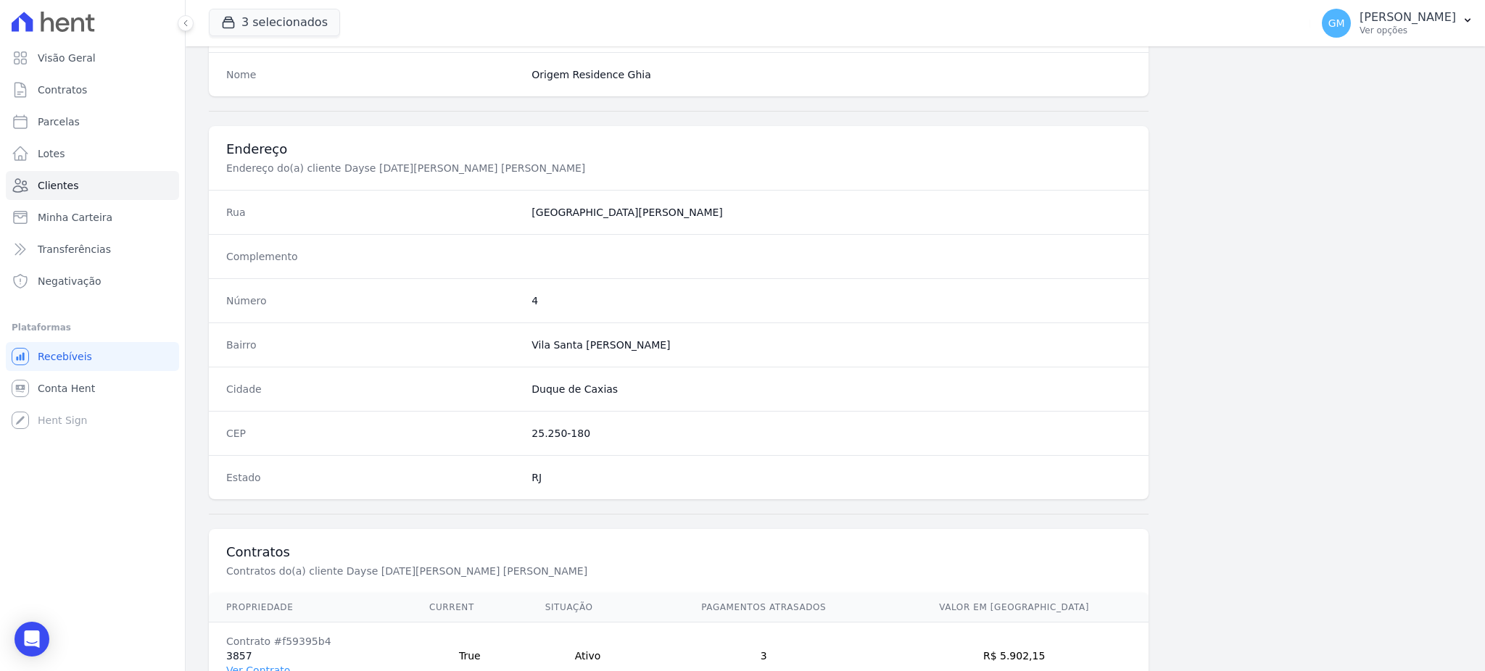
scroll to position [686, 0]
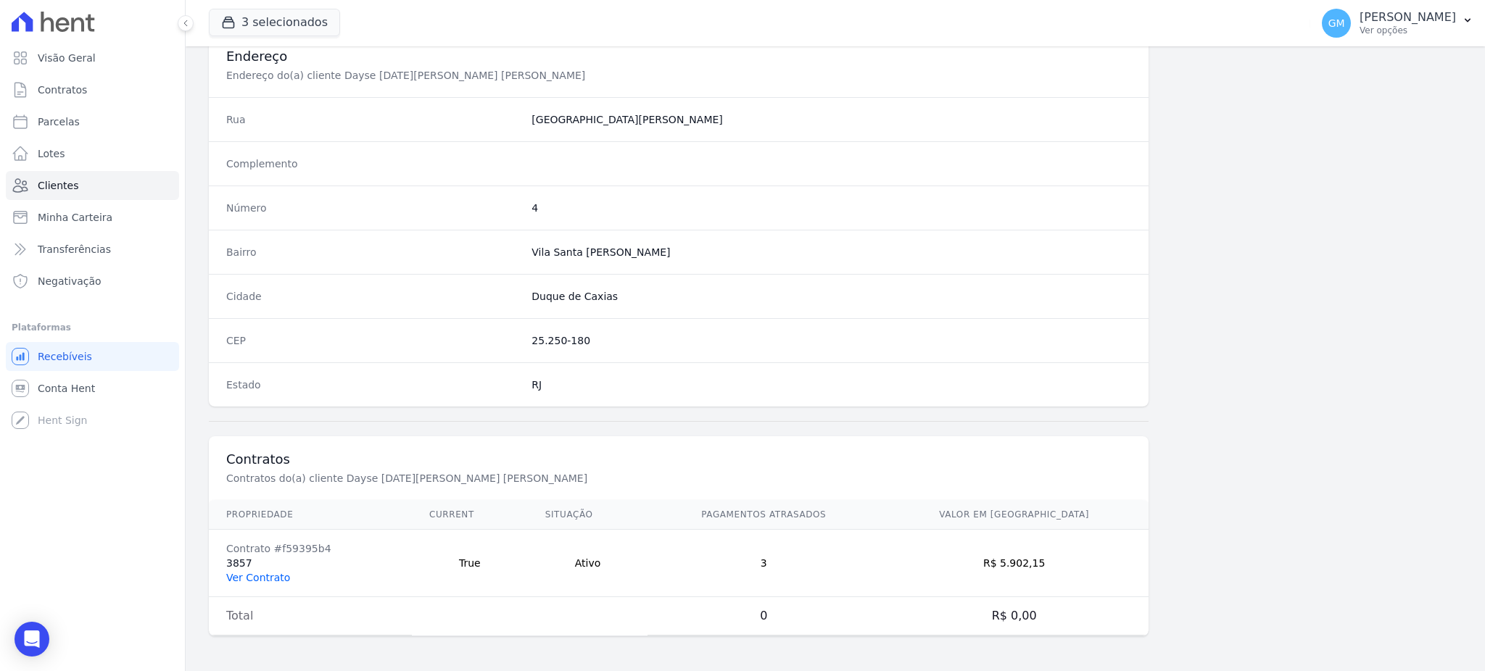
click at [260, 572] on link "Ver Contrato" at bounding box center [258, 578] width 64 height 12
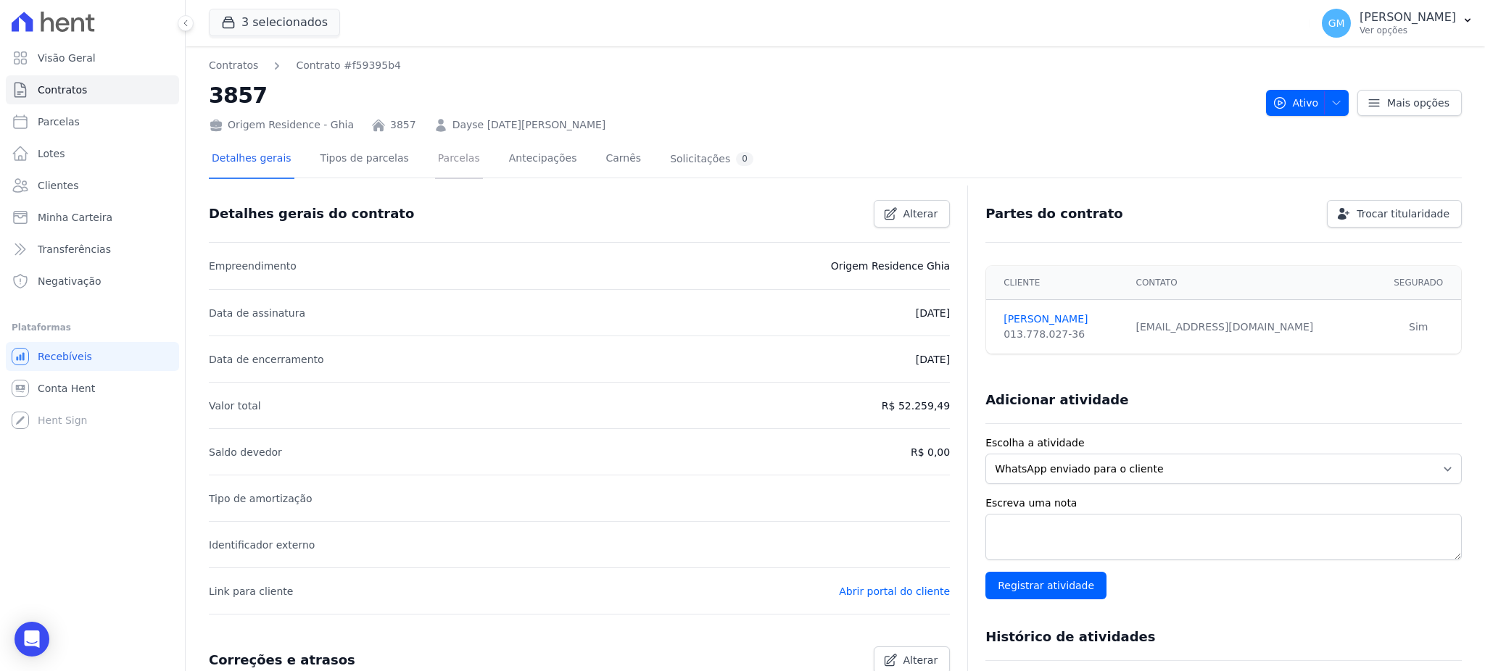
click at [439, 157] on link "Parcelas" at bounding box center [459, 160] width 48 height 38
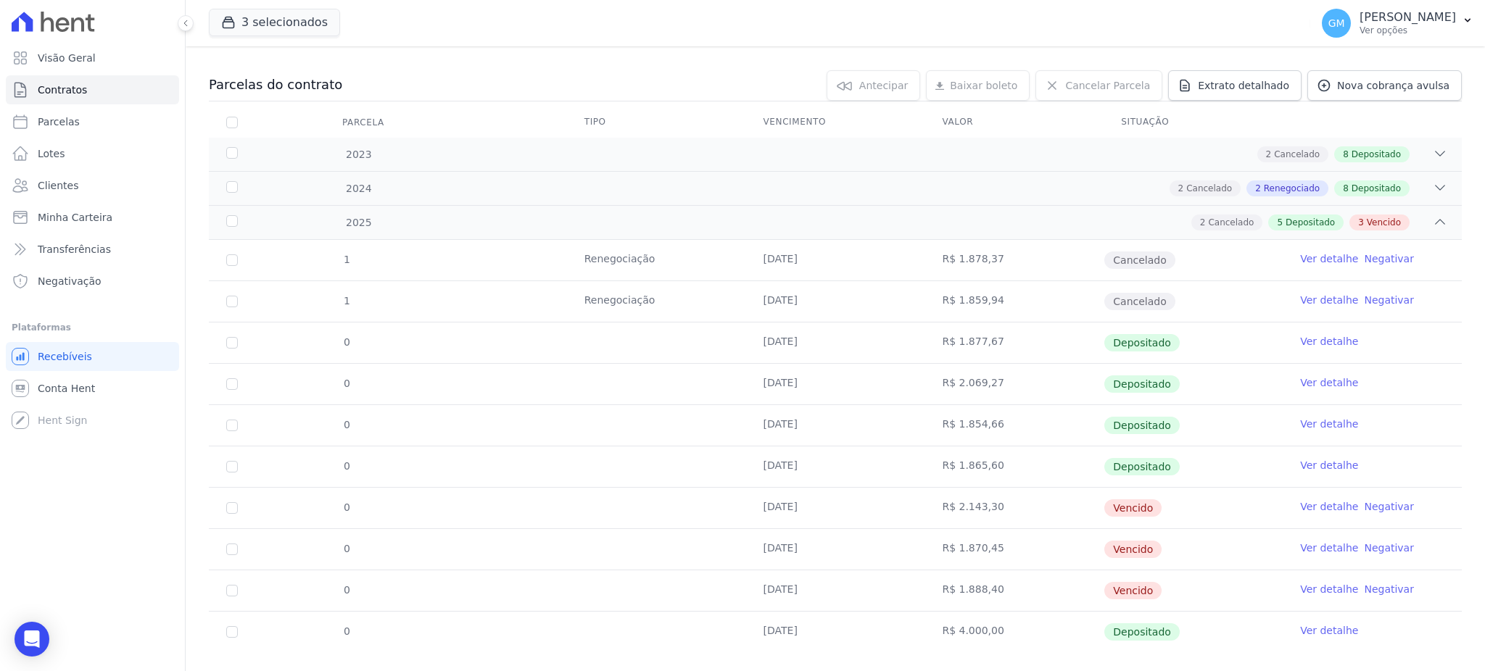
scroll to position [158, 0]
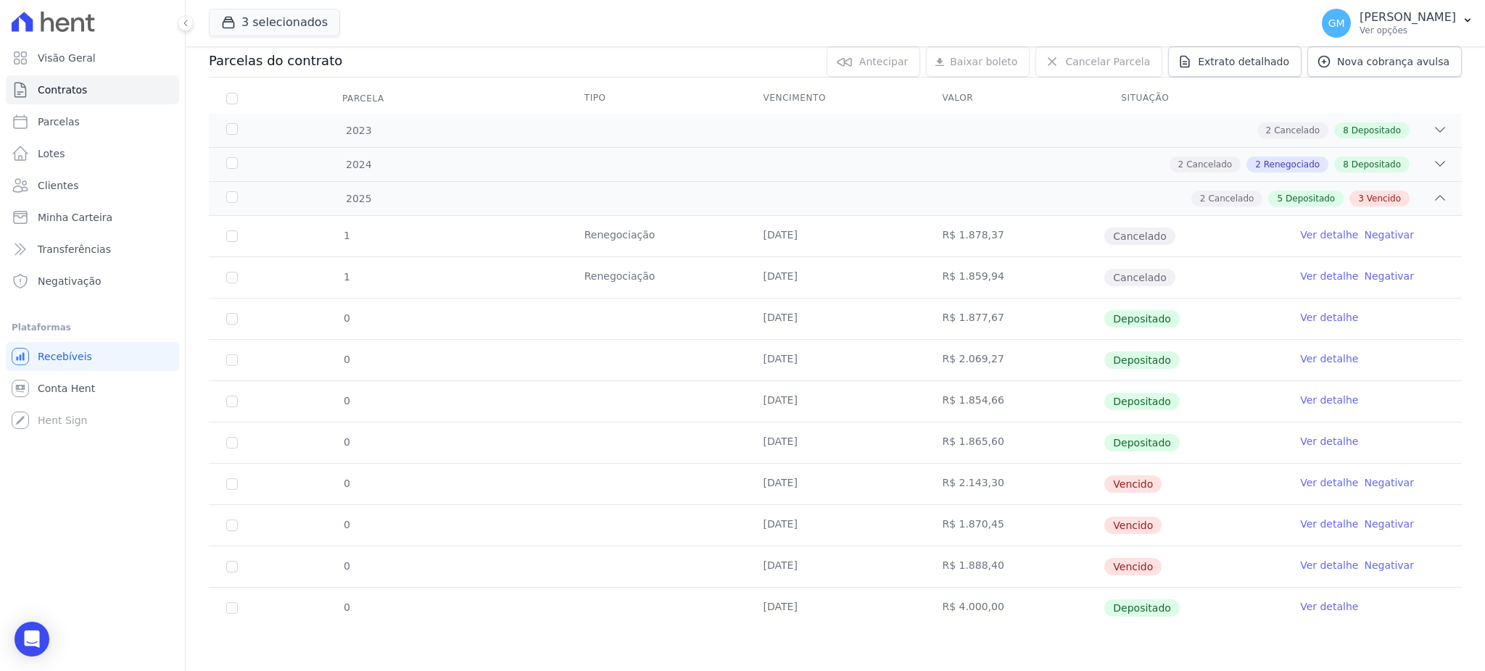
drag, startPoint x: 746, startPoint y: 607, endPoint x: 797, endPoint y: 608, distance: 50.8
click at [797, 608] on td "[DATE]" at bounding box center [835, 608] width 179 height 41
click at [73, 181] on span "Clientes" at bounding box center [58, 185] width 41 height 15
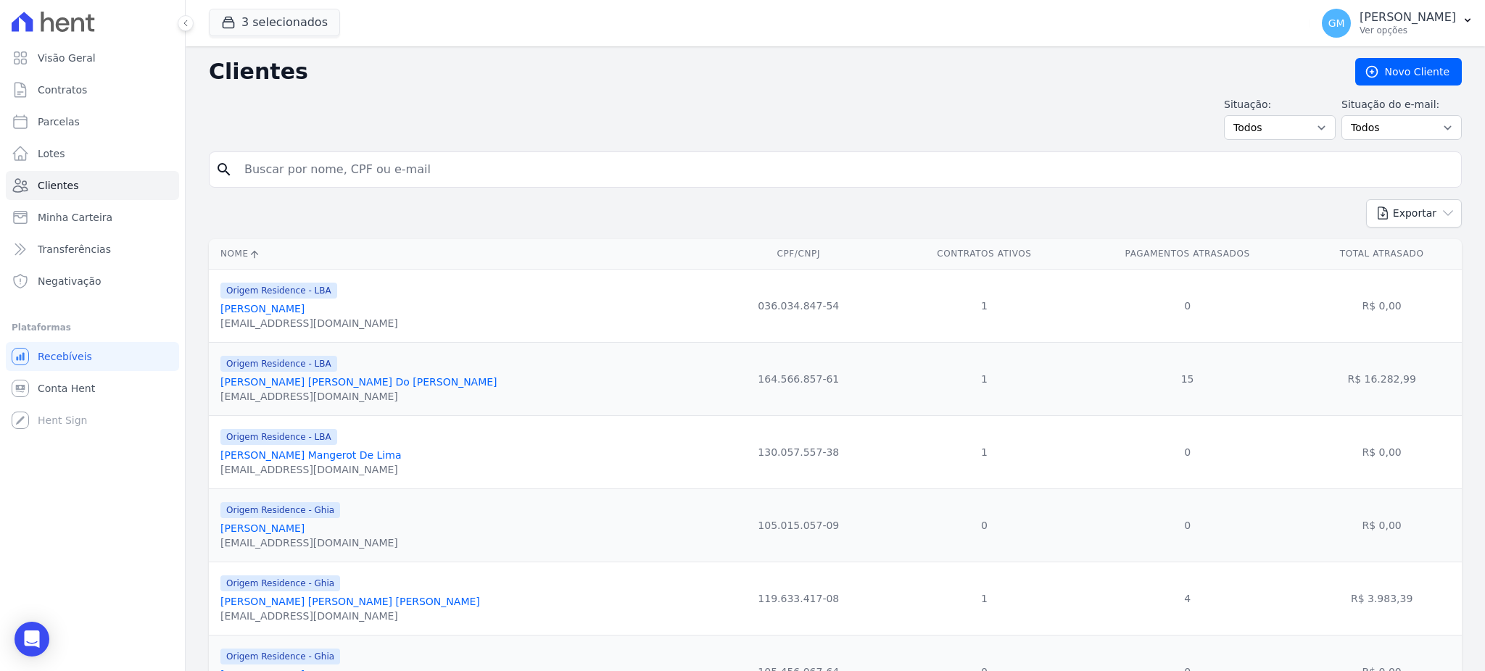
drag, startPoint x: 278, startPoint y: 170, endPoint x: 294, endPoint y: 174, distance: 16.5
click at [294, 174] on input "search" at bounding box center [846, 169] width 1220 height 29
paste input "DILZA LIMA SANTOS TORRES"
type input "DILZA LIMA SANTOS TORRES"
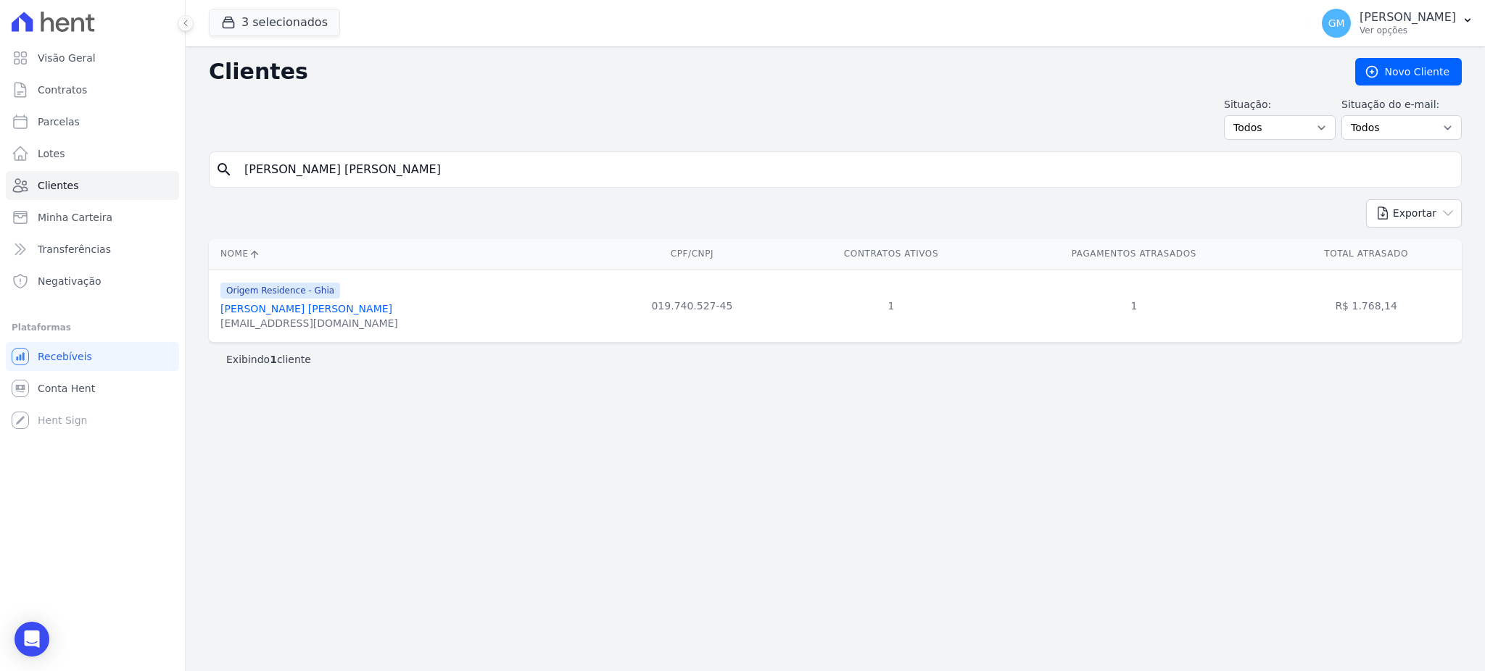
click at [294, 310] on link "Dilza Lima Santos Torres" at bounding box center [306, 309] width 172 height 12
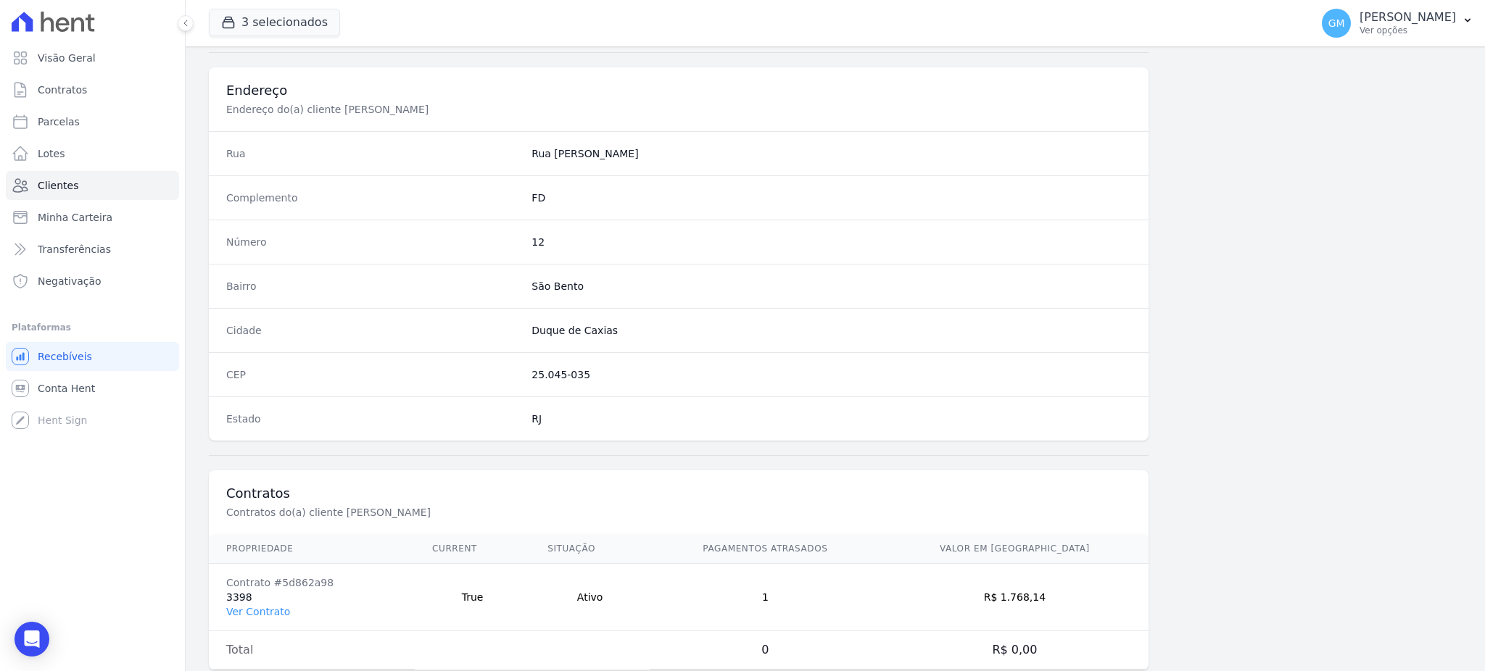
scroll to position [686, 0]
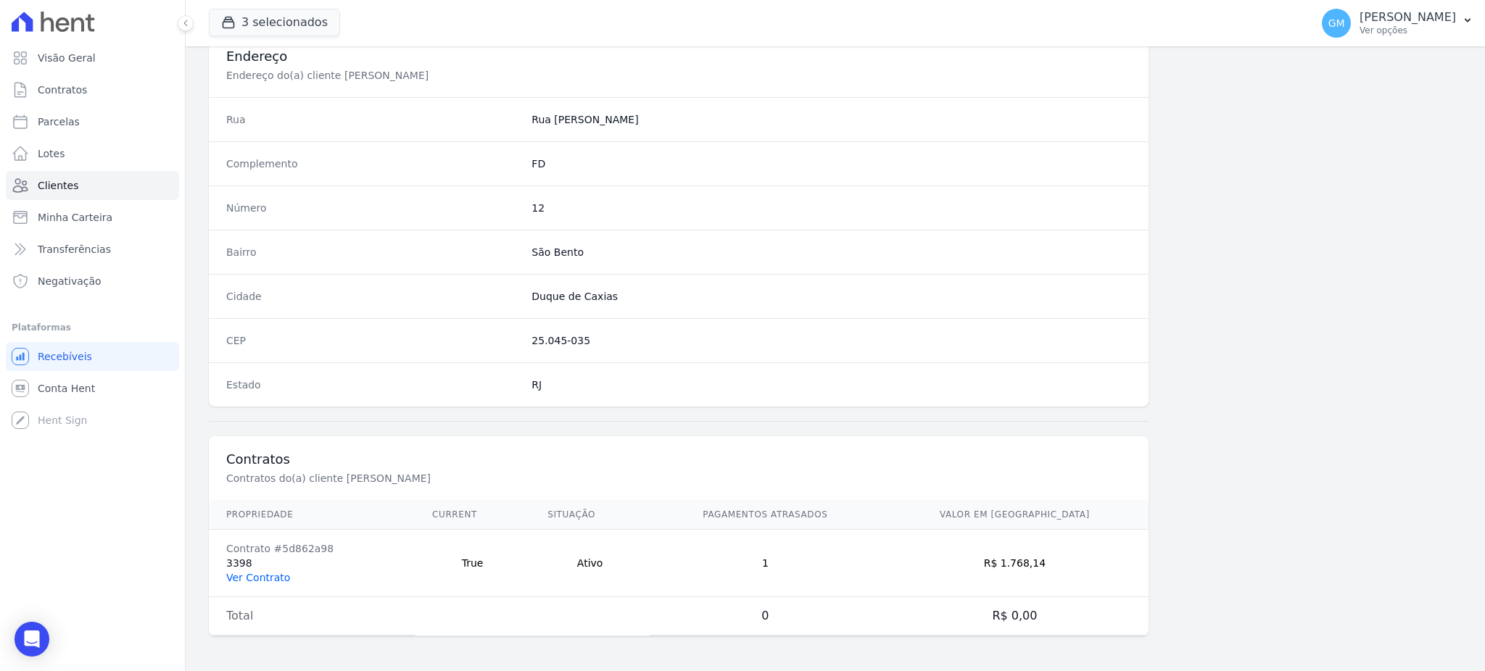
click at [276, 572] on link "Ver Contrato" at bounding box center [258, 578] width 64 height 12
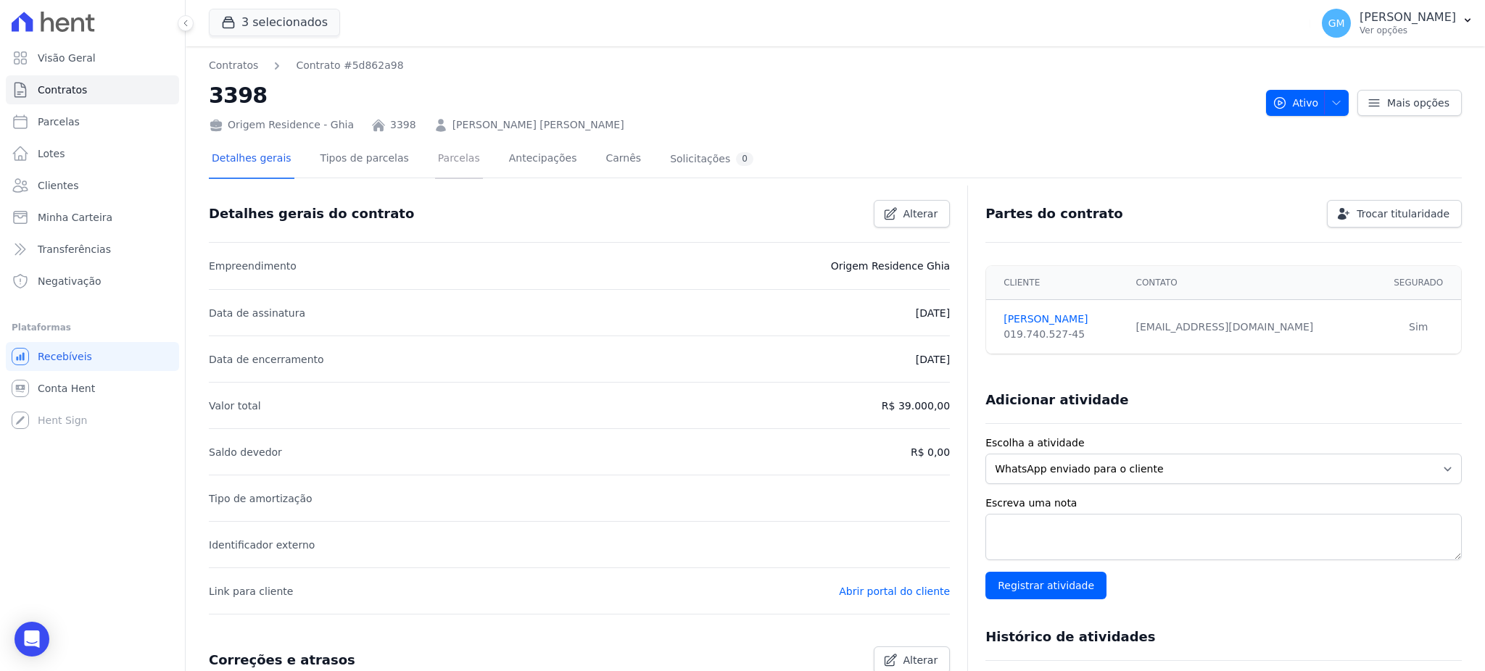
click at [447, 160] on link "Parcelas" at bounding box center [459, 160] width 48 height 38
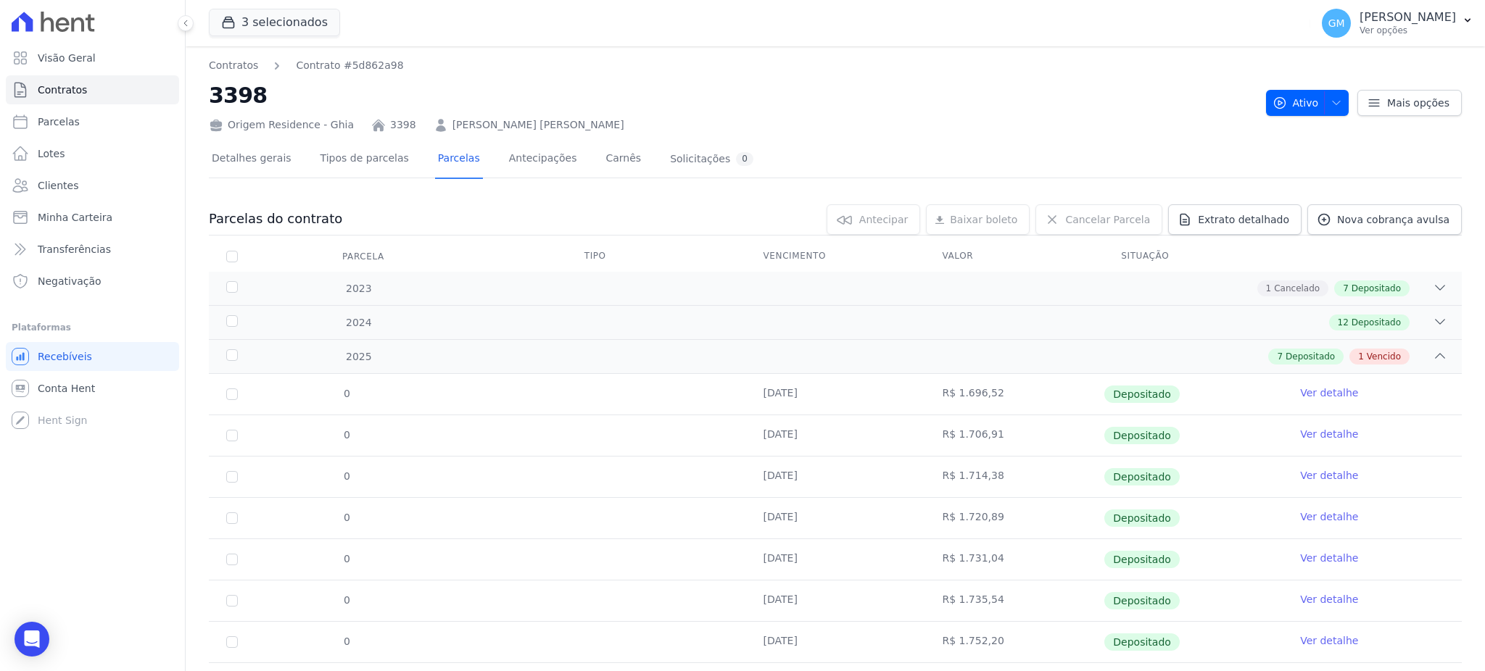
scroll to position [75, 0]
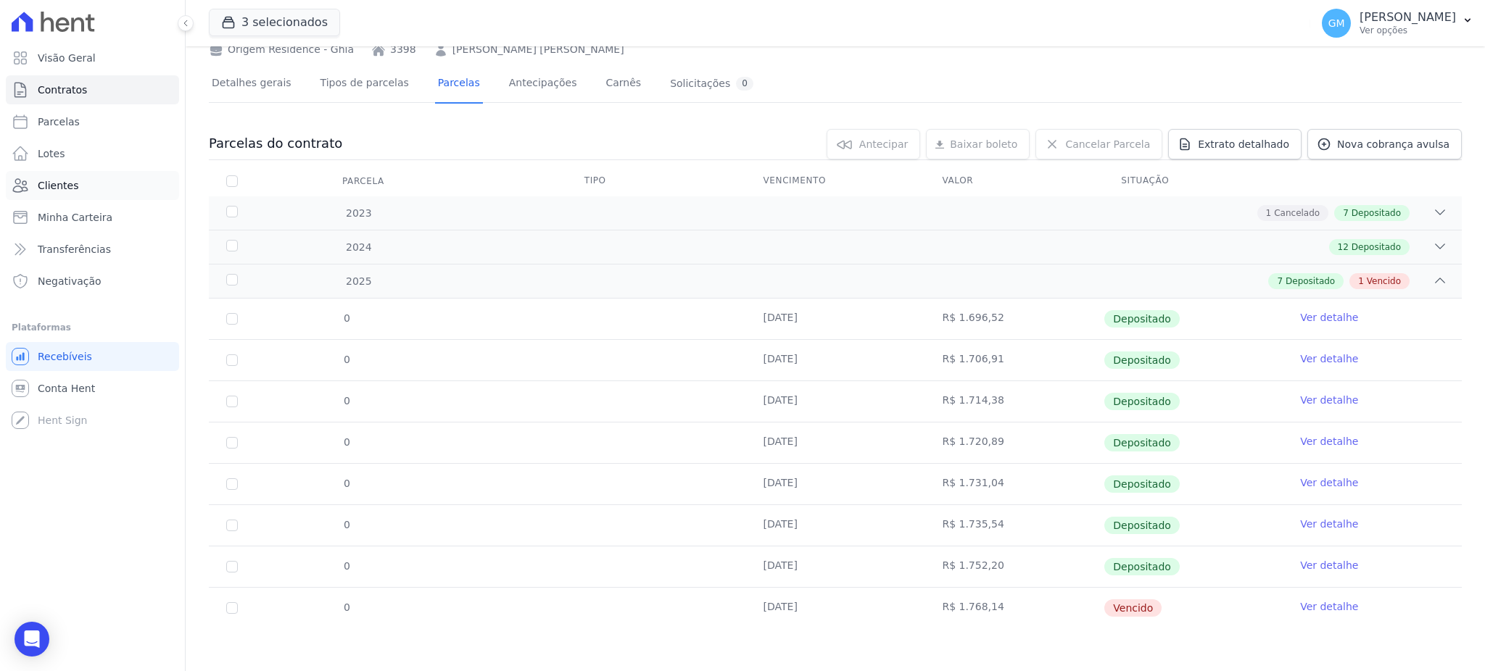
click at [103, 174] on link "Clientes" at bounding box center [92, 185] width 173 height 29
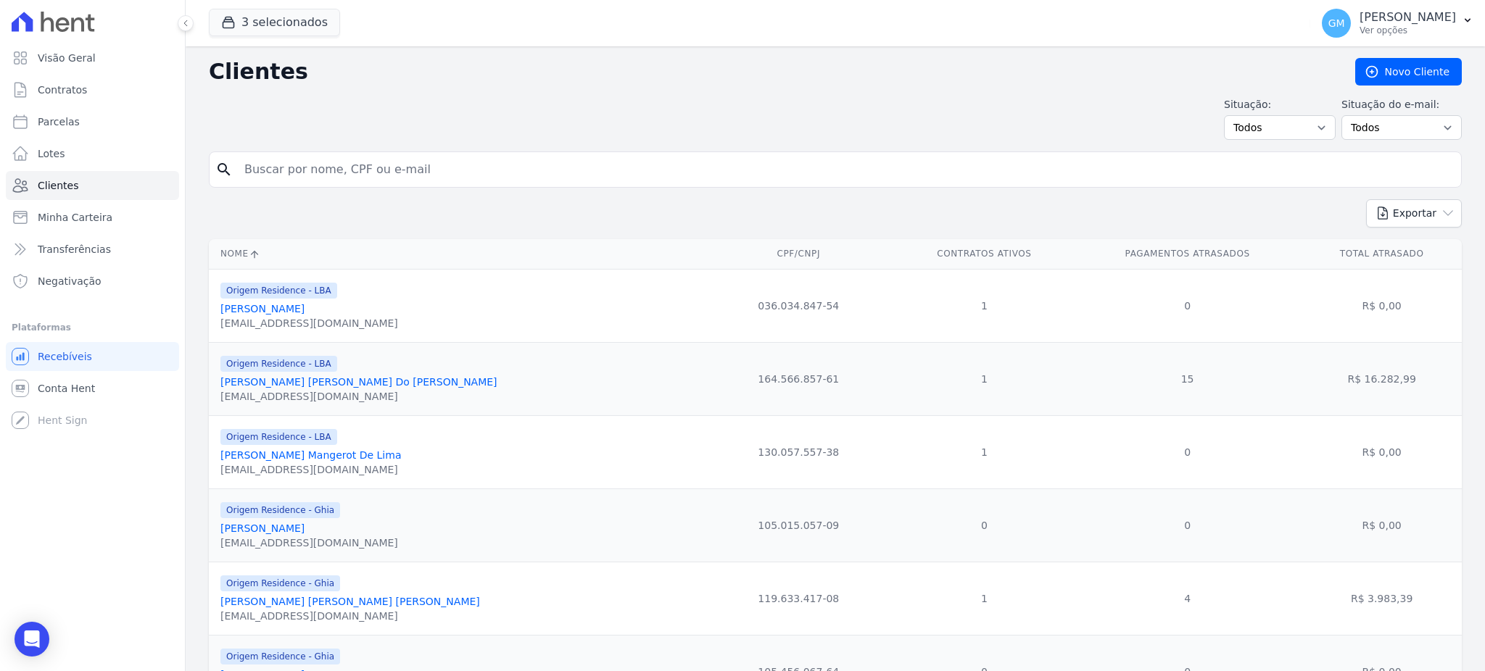
drag, startPoint x: 293, startPoint y: 181, endPoint x: 310, endPoint y: 177, distance: 17.8
click at [310, 177] on input "search" at bounding box center [846, 169] width 1220 height 29
paste input "Diogo Braz Feddersen"
type input "Diogo Braz Feddersen"
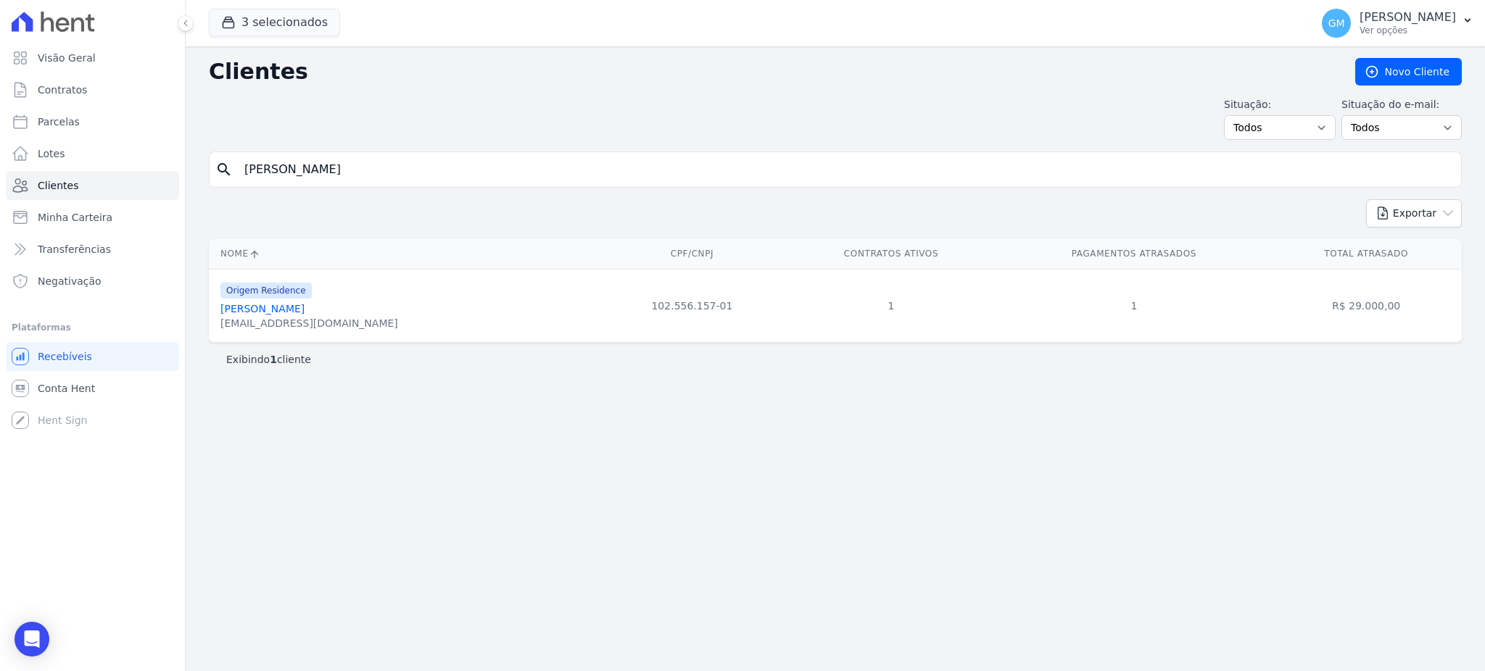
click at [307, 323] on div "diogobrazfeddersen@gmail.com" at bounding box center [309, 323] width 178 height 15
click at [302, 313] on link "Diogo Braz Feddersen" at bounding box center [262, 309] width 84 height 12
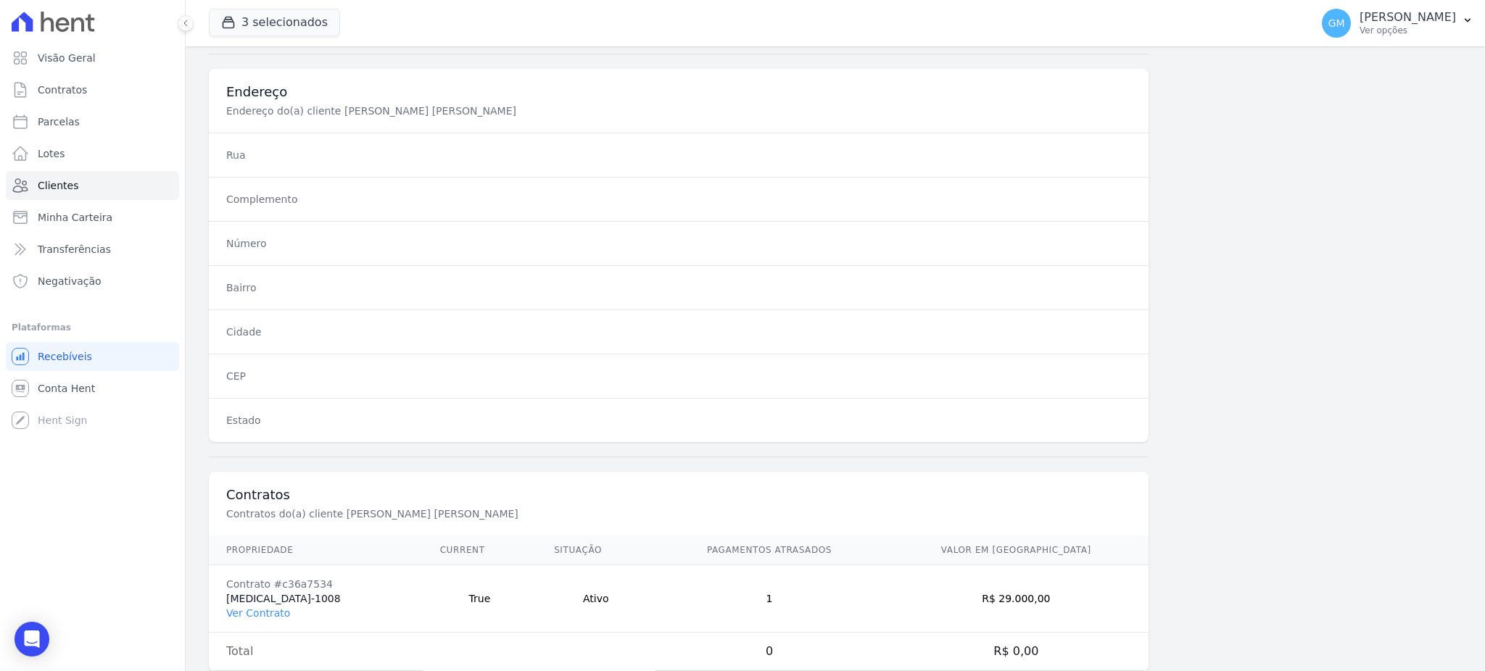
scroll to position [686, 0]
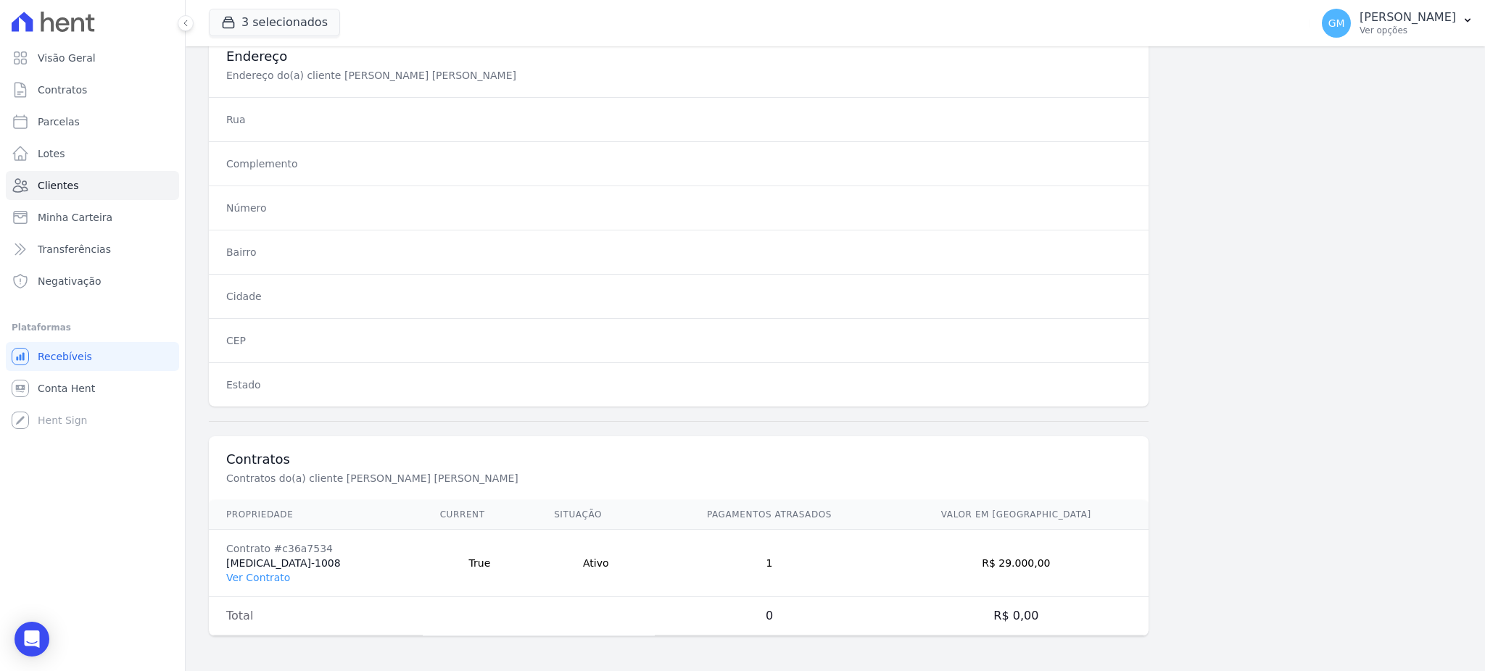
click at [276, 568] on td "Contrato #c36a7534 T3-1008 Ver Contrato" at bounding box center [316, 563] width 214 height 67
click at [274, 572] on link "Ver Contrato" at bounding box center [258, 578] width 64 height 12
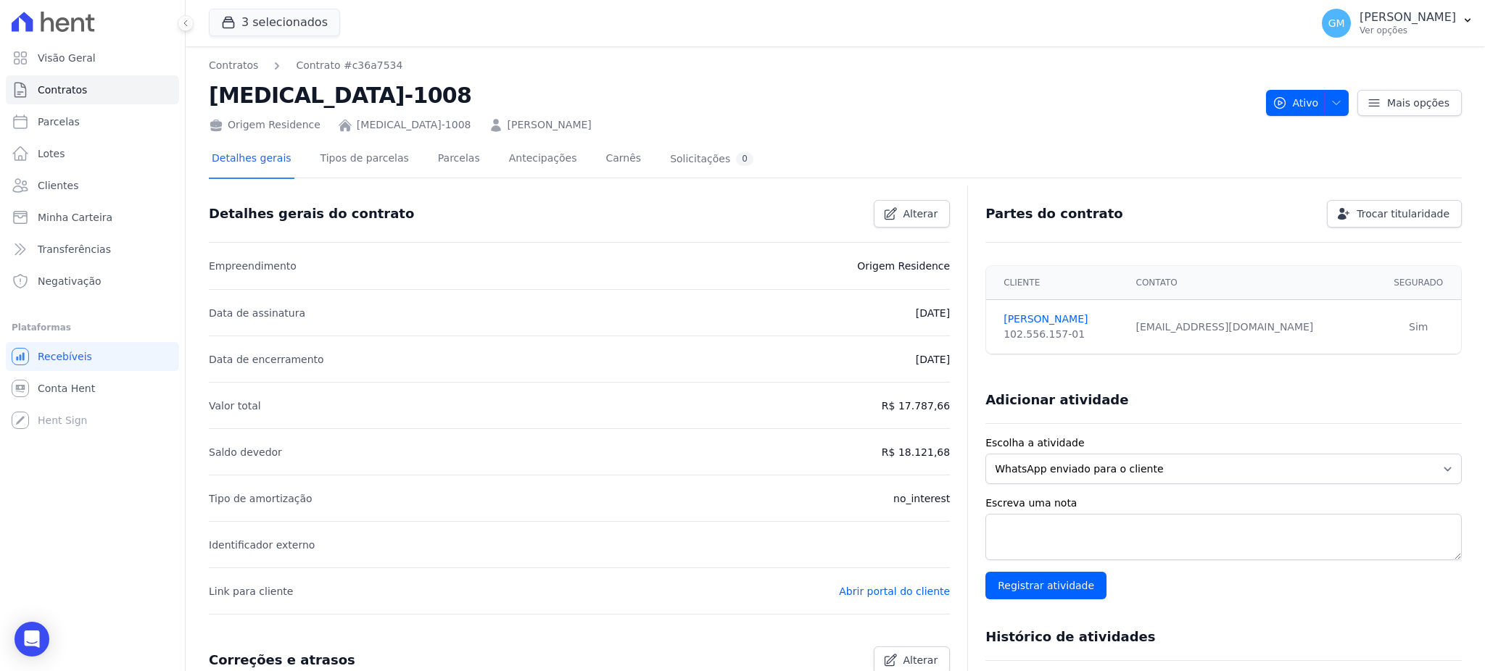
click at [444, 149] on link "Parcelas" at bounding box center [459, 160] width 48 height 38
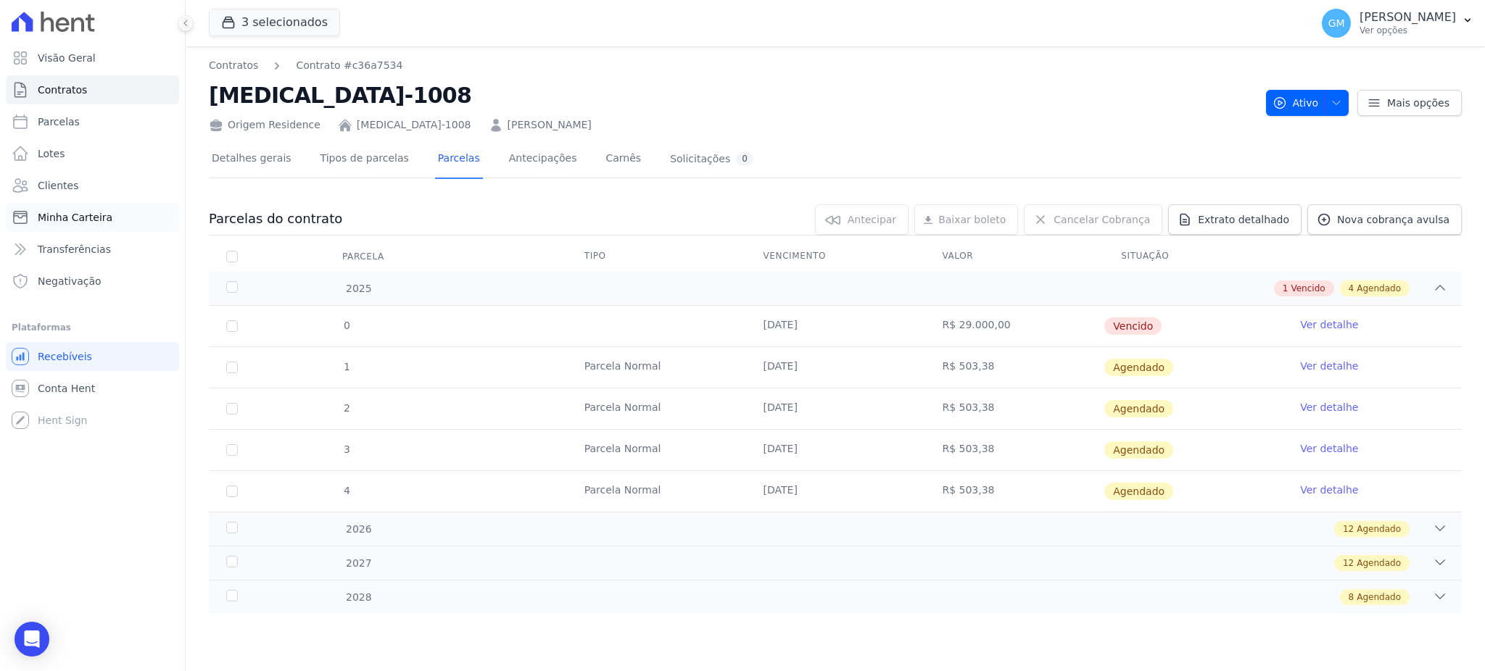
click at [84, 203] on link "Minha Carteira" at bounding box center [92, 217] width 173 height 29
click at [83, 191] on link "Clientes" at bounding box center [92, 185] width 173 height 29
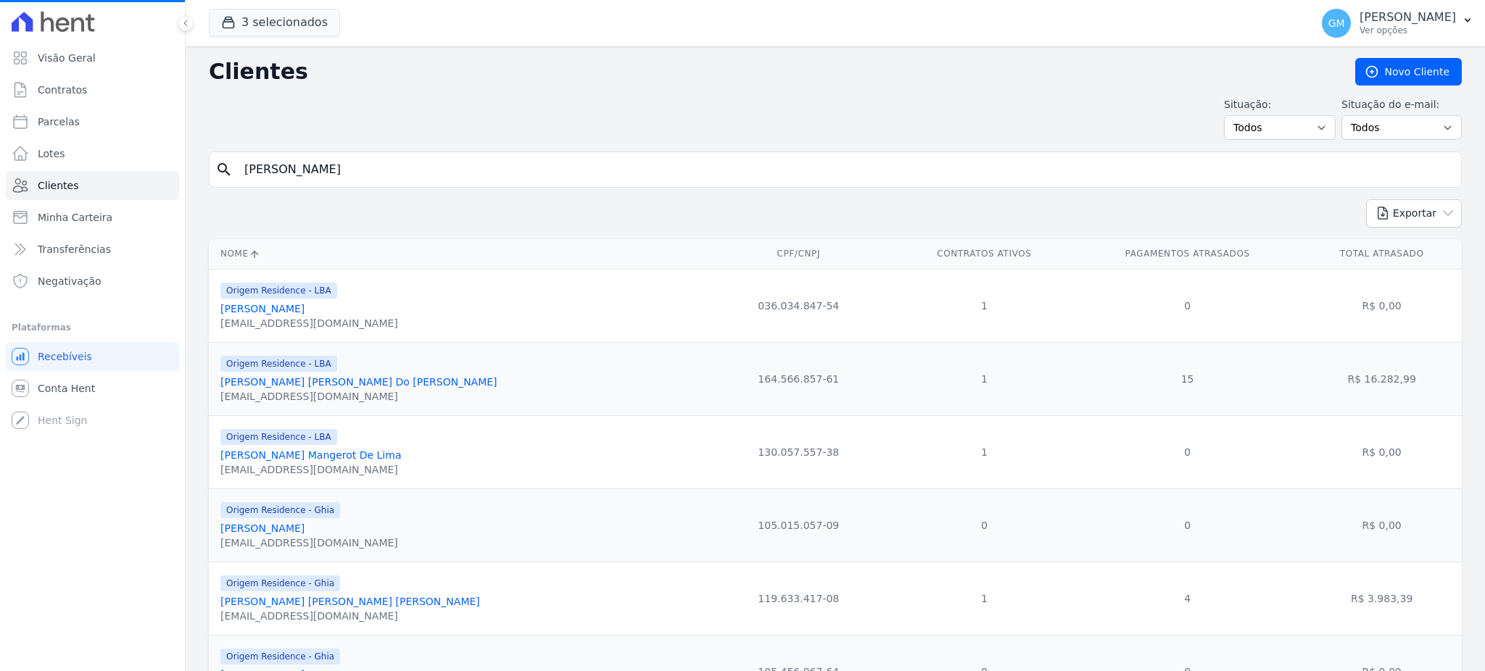
click at [336, 178] on input "Diogo Braz Feddersen" at bounding box center [846, 169] width 1220 height 29
click at [363, 179] on input "search" at bounding box center [846, 169] width 1220 height 29
paste input "DOUGLAS DELFINO"
type input "DOUGLAS DELFINO"
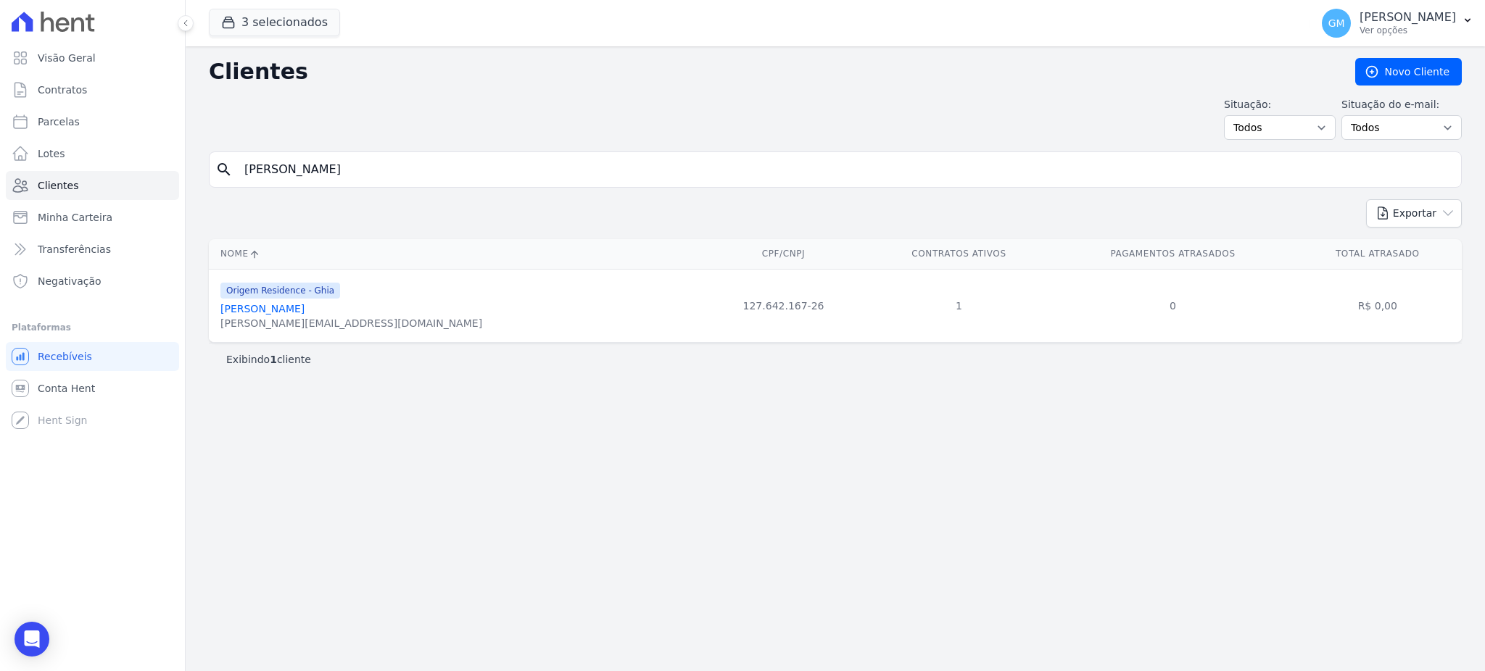
click at [289, 313] on link "Douglas Delfino" at bounding box center [262, 309] width 84 height 12
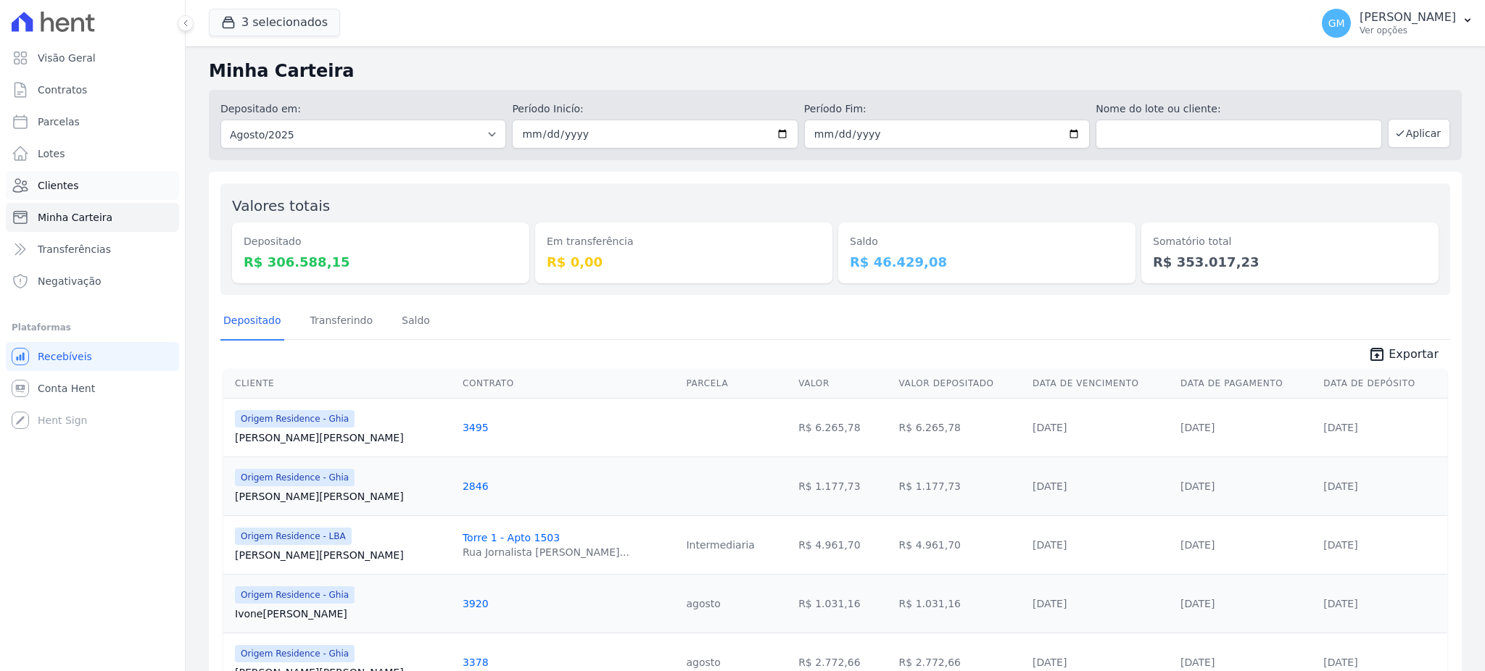
click at [45, 178] on span "Clientes" at bounding box center [58, 185] width 41 height 15
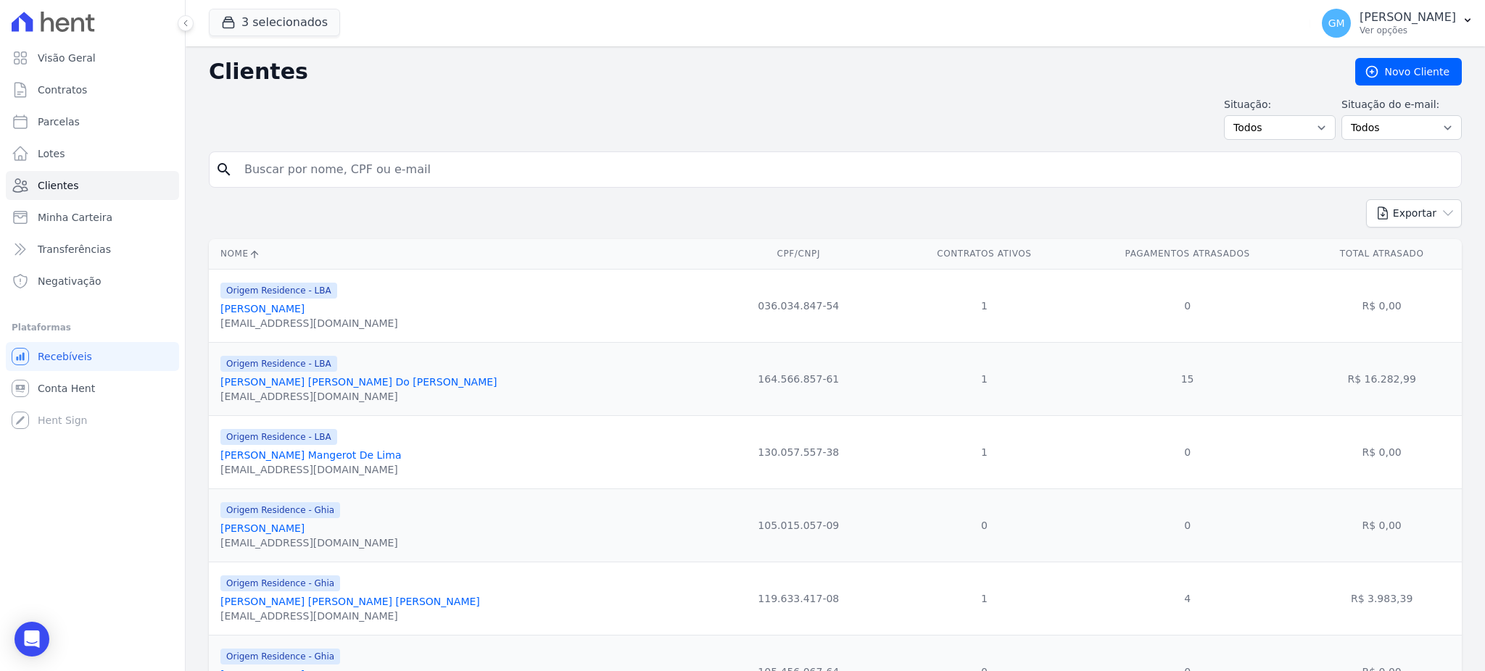
click at [313, 178] on input "search" at bounding box center [846, 169] width 1220 height 29
paste input "EDUARDO VELASCO SOUZA"
type input "EDUARDO VELASCO SOUZA"
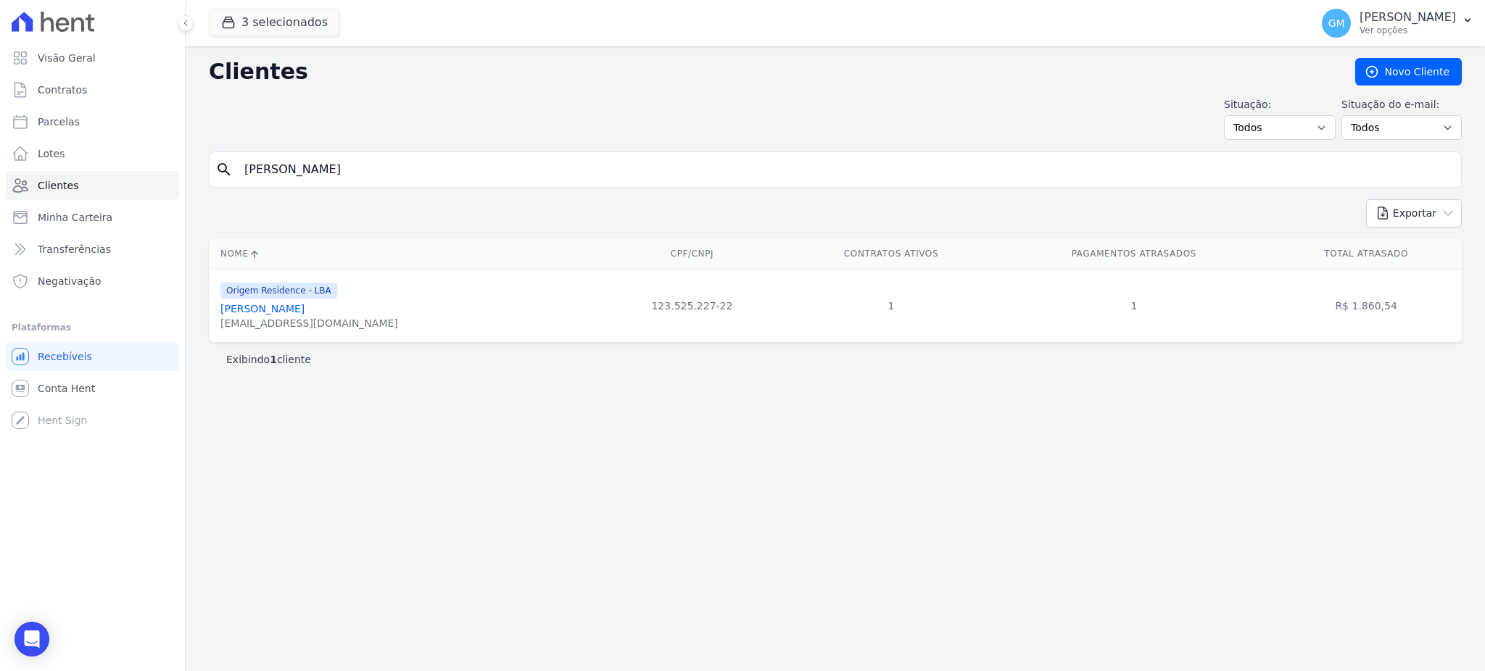
click at [302, 312] on link "Eduardo Velasco Souza" at bounding box center [262, 309] width 84 height 12
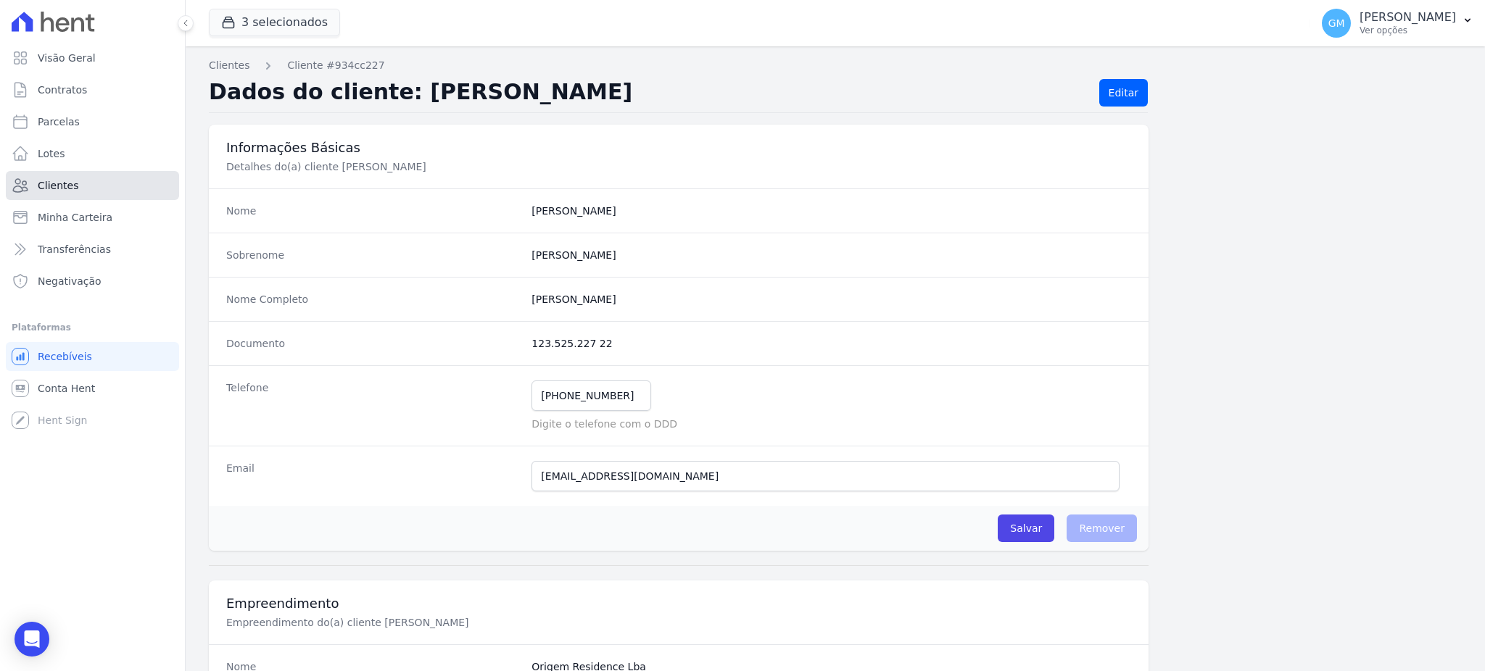
click at [91, 187] on link "Clientes" at bounding box center [92, 185] width 173 height 29
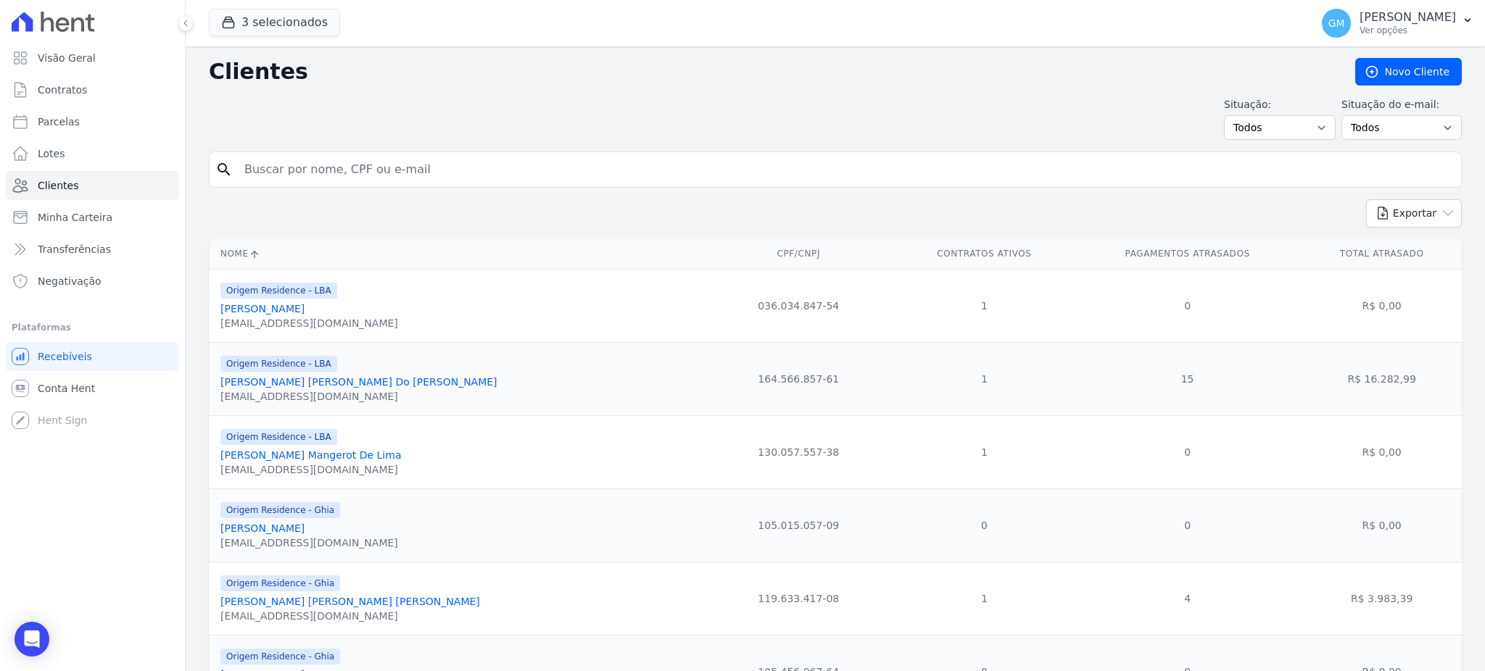
click at [410, 174] on input "search" at bounding box center [846, 169] width 1220 height 29
paste input "EDUARDO VELASCO SOUZA"
type input "EDUARDO VELASCO SOUZA"
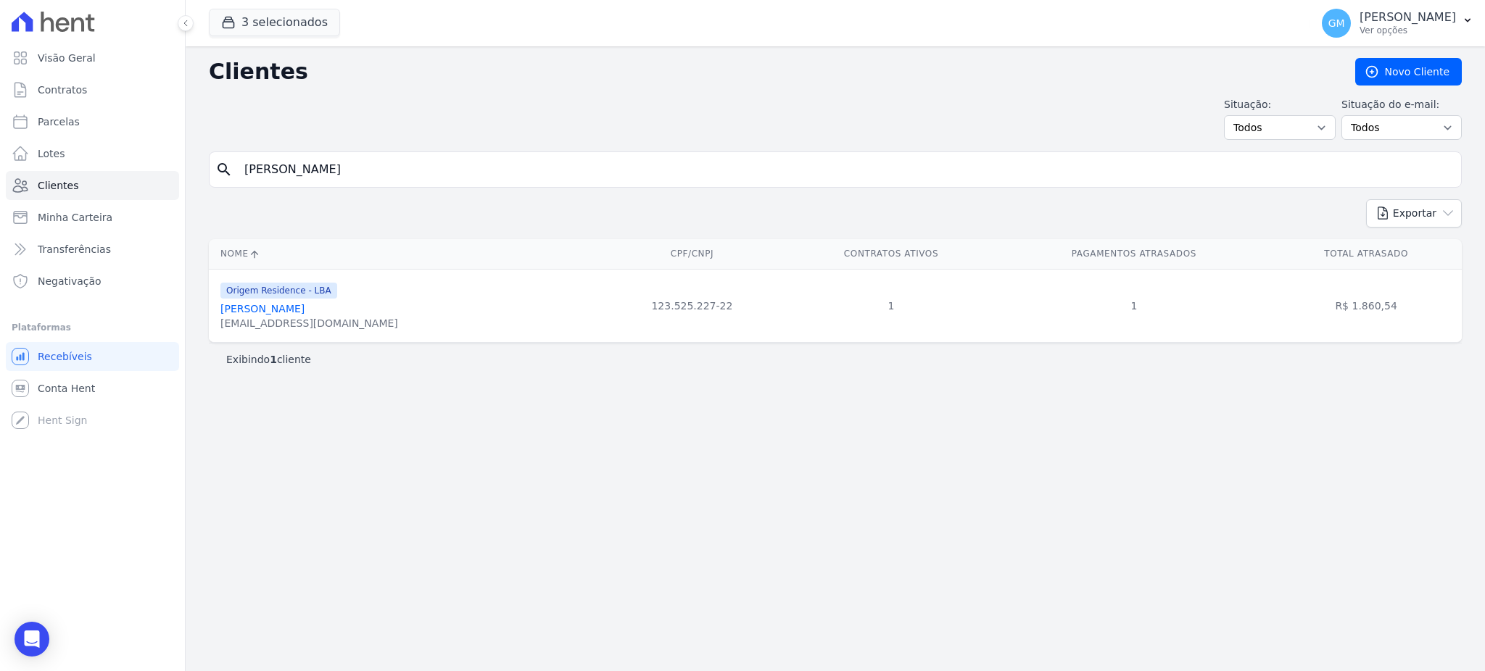
click at [298, 315] on link "Eduardo Velasco Souza" at bounding box center [262, 309] width 84 height 12
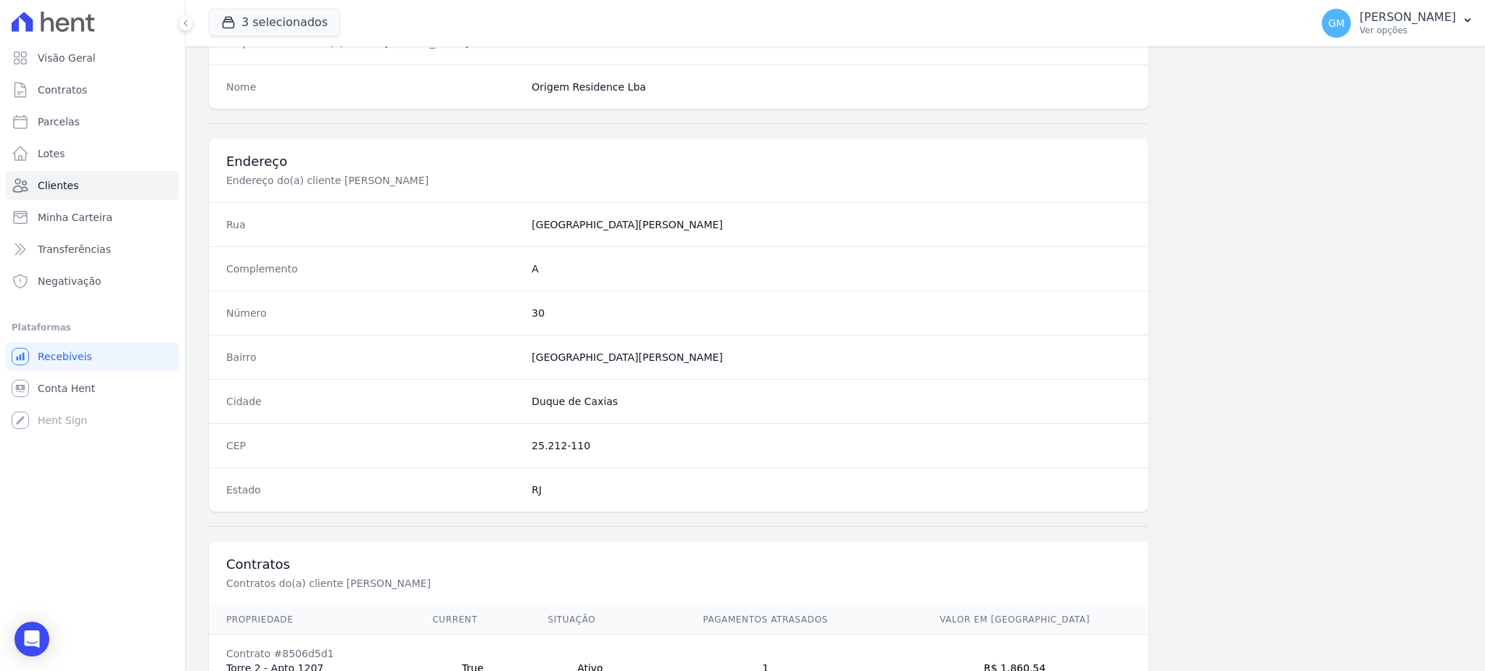
scroll to position [686, 0]
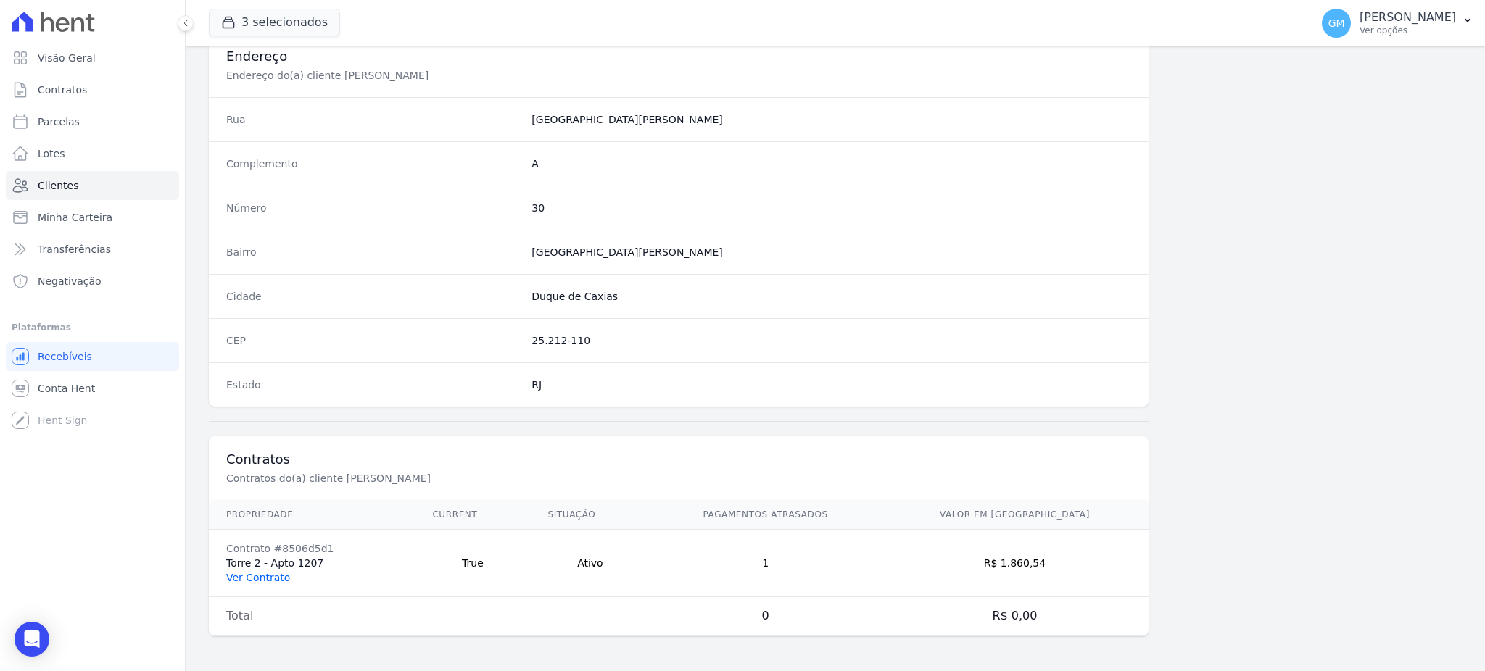
click at [264, 578] on link "Ver Contrato" at bounding box center [258, 578] width 64 height 12
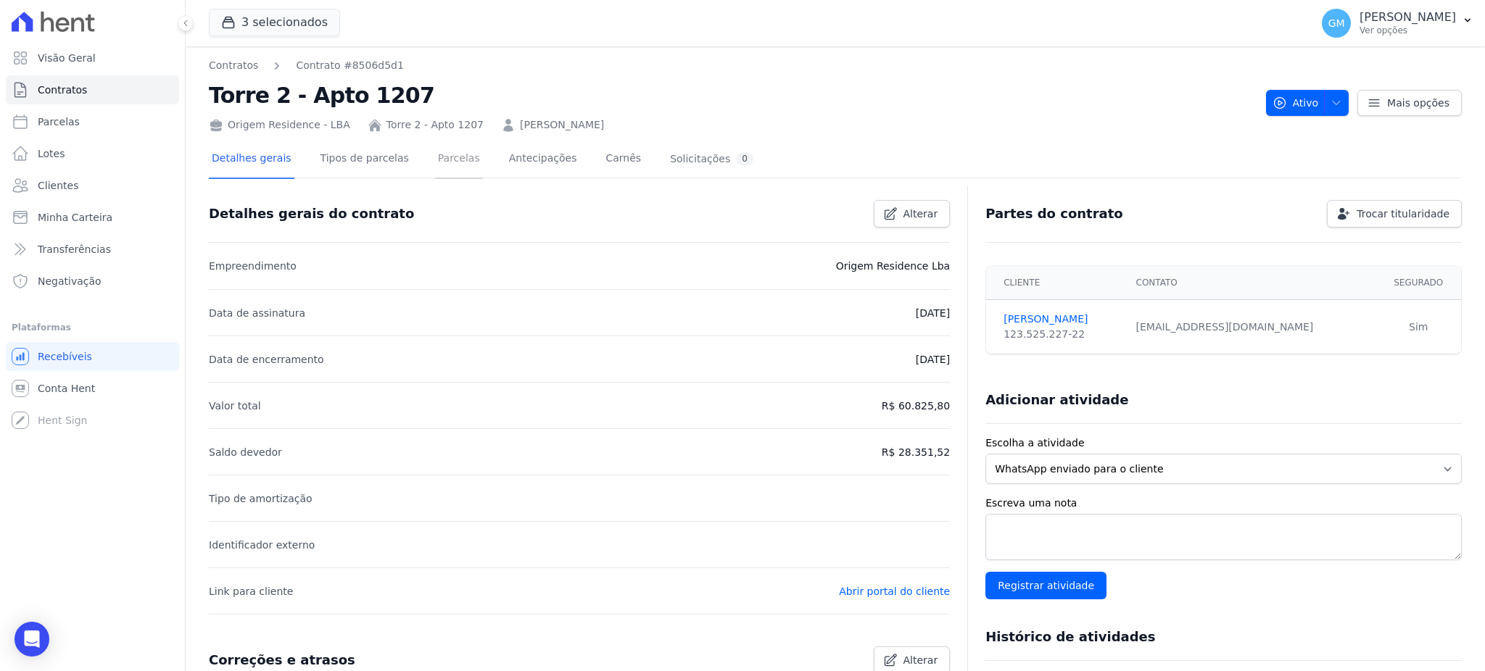
click at [441, 147] on link "Parcelas" at bounding box center [459, 160] width 48 height 38
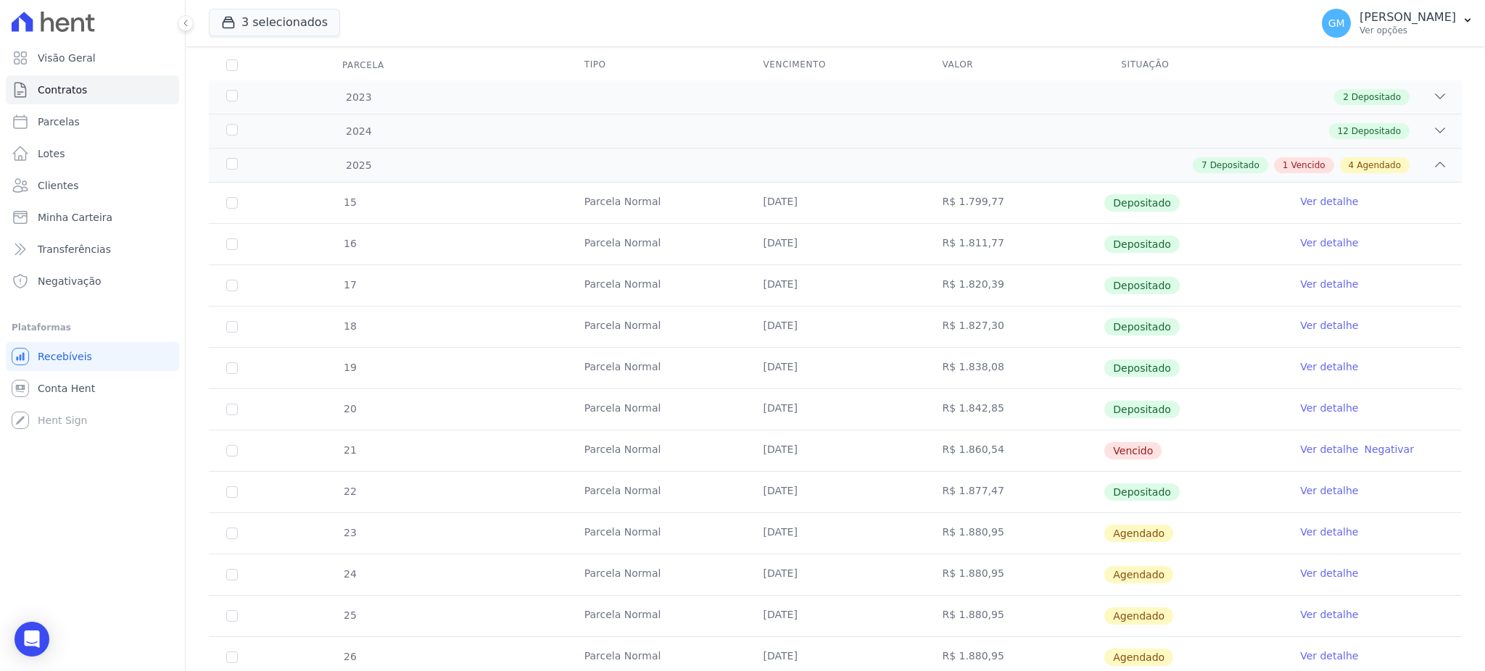
scroll to position [193, 0]
click at [925, 669] on td "R$ 1.880,95" at bounding box center [1014, 656] width 179 height 41
click at [156, 172] on link "Clientes" at bounding box center [92, 185] width 173 height 29
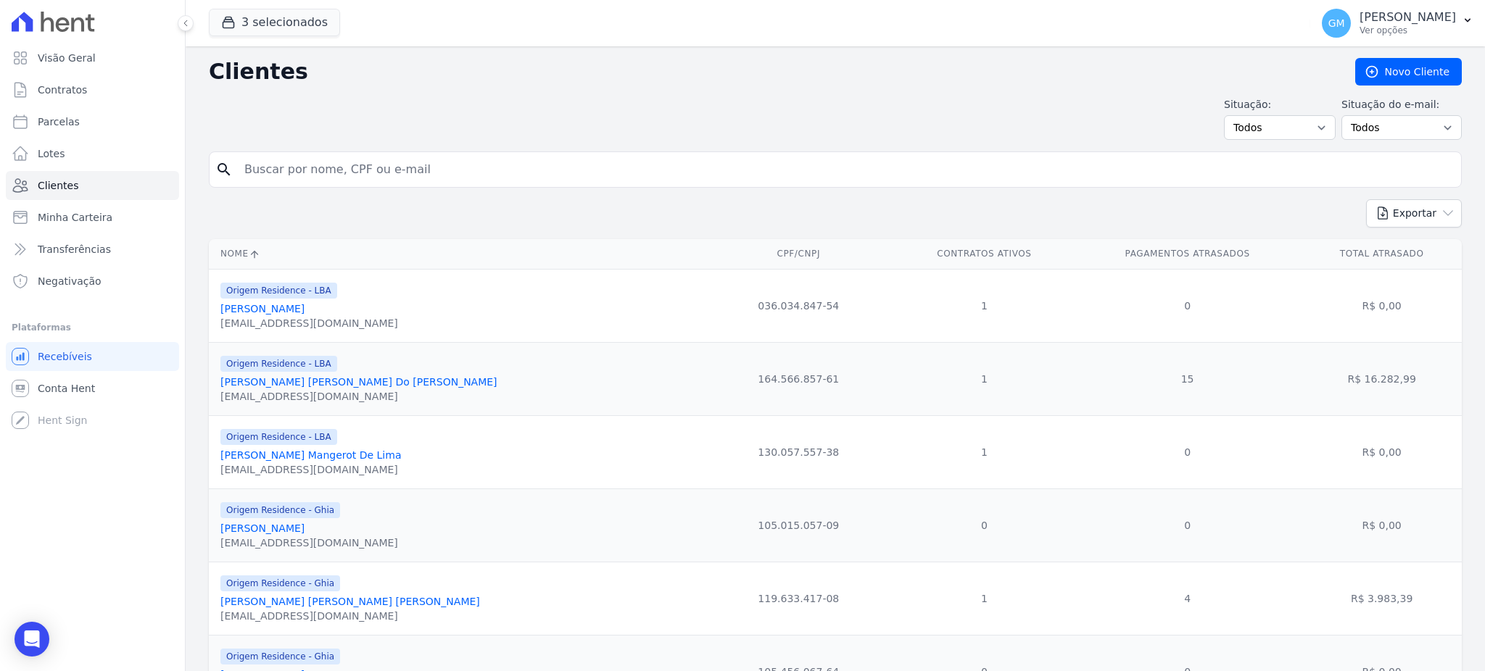
click at [327, 172] on input "search" at bounding box center [846, 169] width 1220 height 29
click at [286, 164] on input "search" at bounding box center [846, 169] width 1220 height 29
paste input "ELUAR TELLES MOREIRA"
type input "ELUAR TELLES MOREIRA"
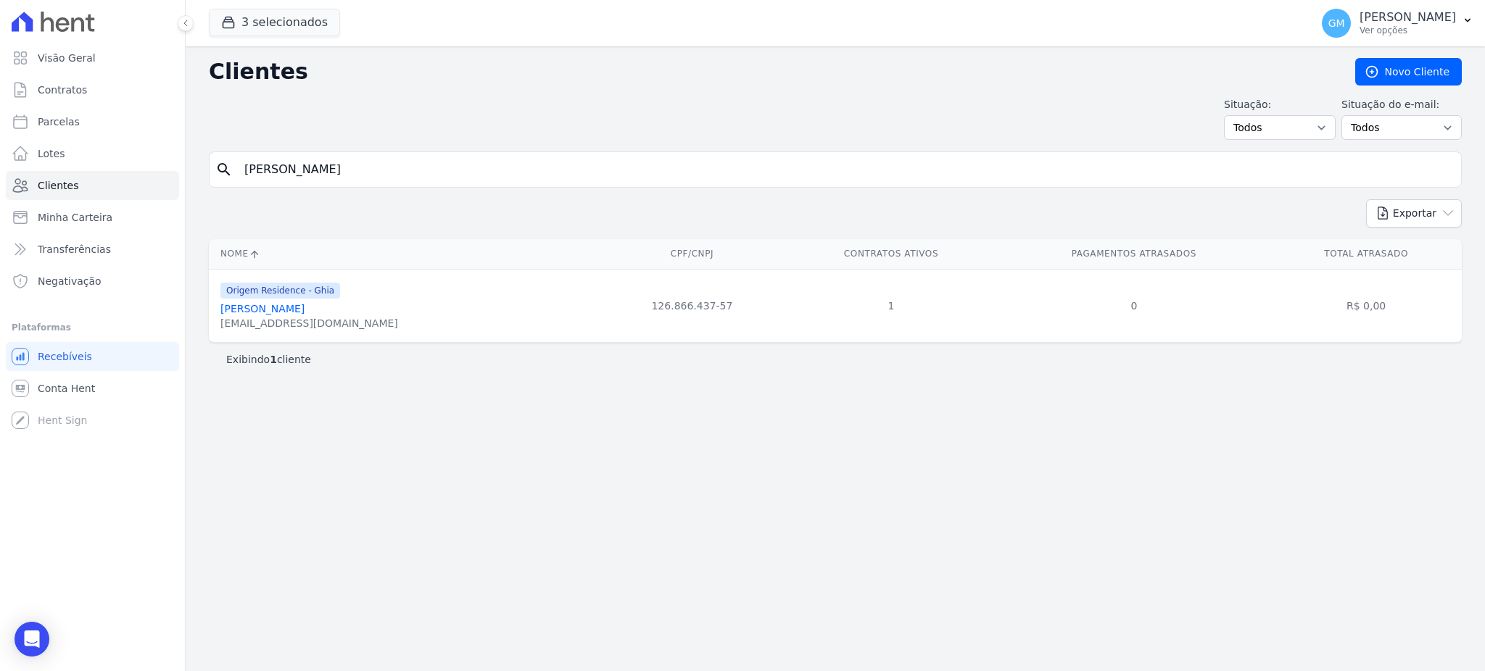
click at [273, 307] on link "Eluar Telles Moreira" at bounding box center [262, 309] width 84 height 12
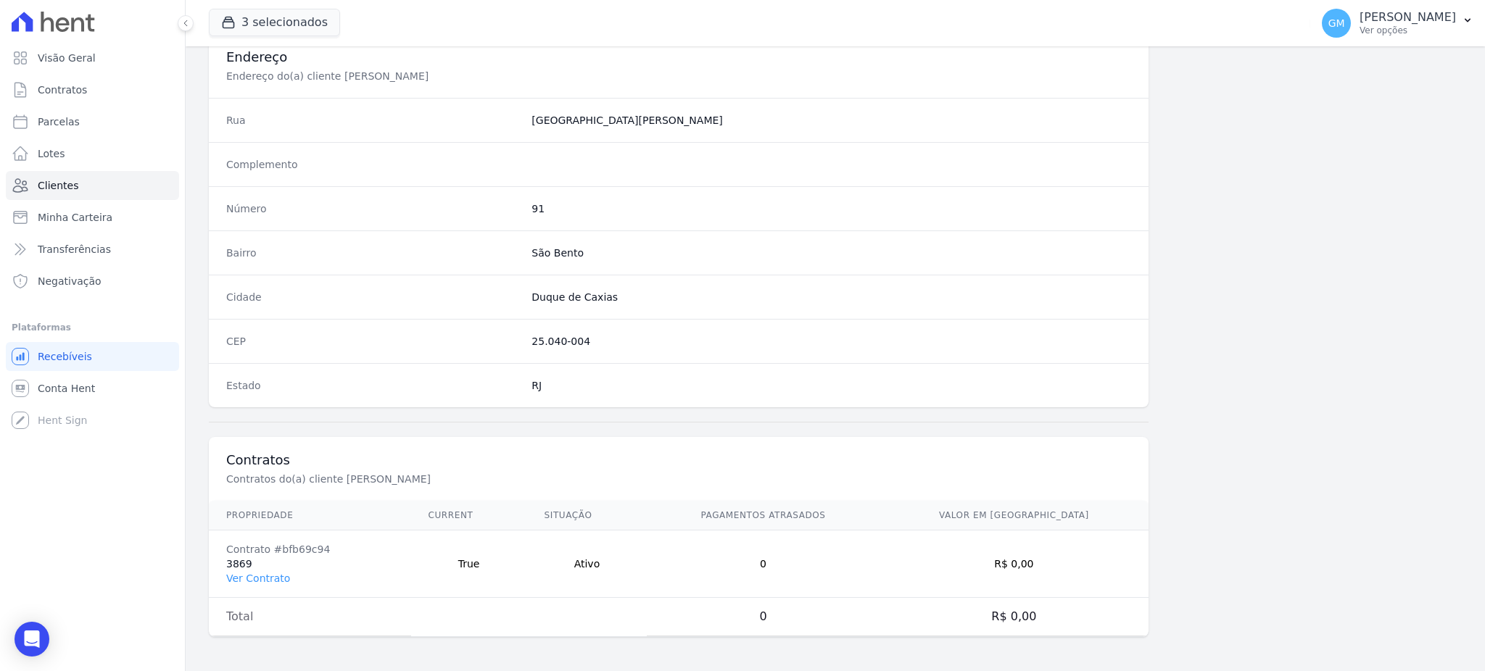
scroll to position [686, 0]
click at [256, 583] on link "Ver Contrato" at bounding box center [258, 578] width 64 height 12
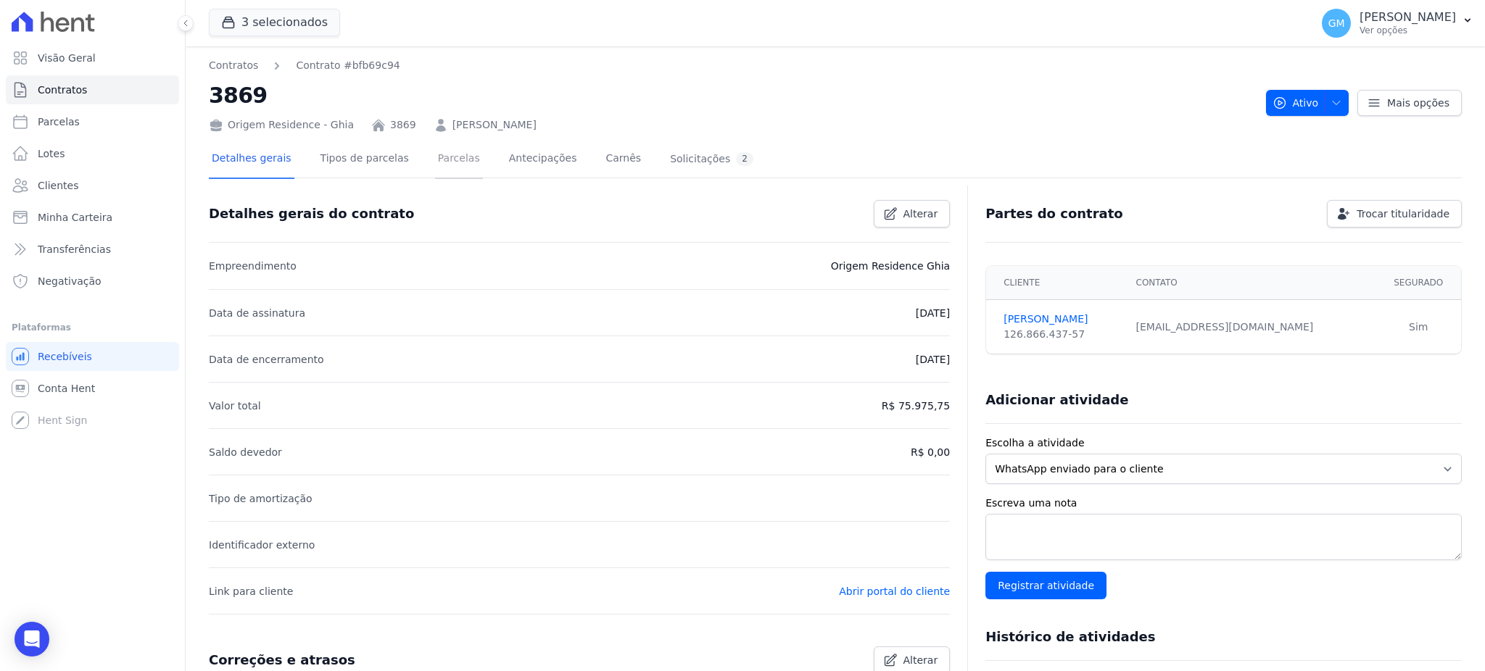
click at [435, 154] on link "Parcelas" at bounding box center [459, 160] width 48 height 38
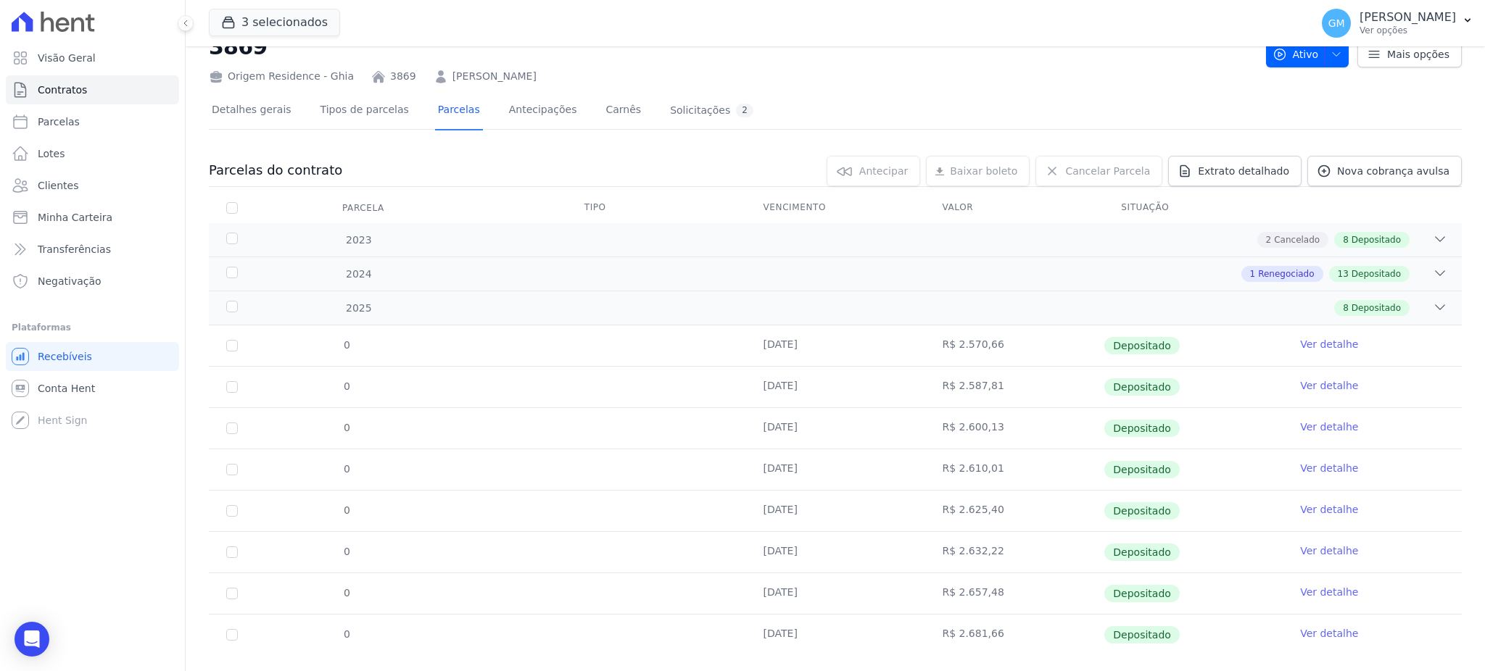
scroll to position [75, 0]
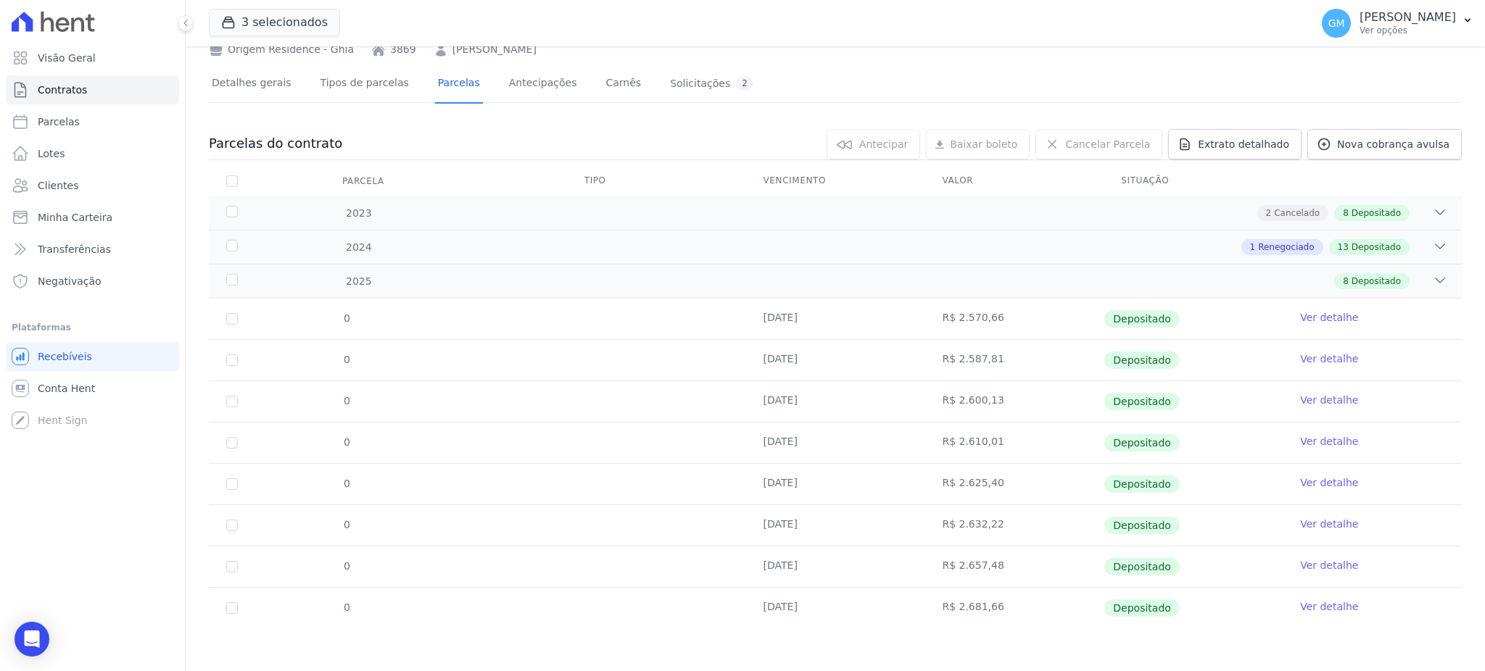
drag, startPoint x: 758, startPoint y: 611, endPoint x: 781, endPoint y: 612, distance: 22.5
click at [781, 612] on td "[DATE]" at bounding box center [835, 608] width 179 height 41
drag, startPoint x: 921, startPoint y: 542, endPoint x: 935, endPoint y: 542, distance: 13.8
click at [925, 542] on td "R$ 2.632,22" at bounding box center [1014, 525] width 179 height 41
click at [1315, 595] on td "Ver detalhe" at bounding box center [1372, 608] width 179 height 41
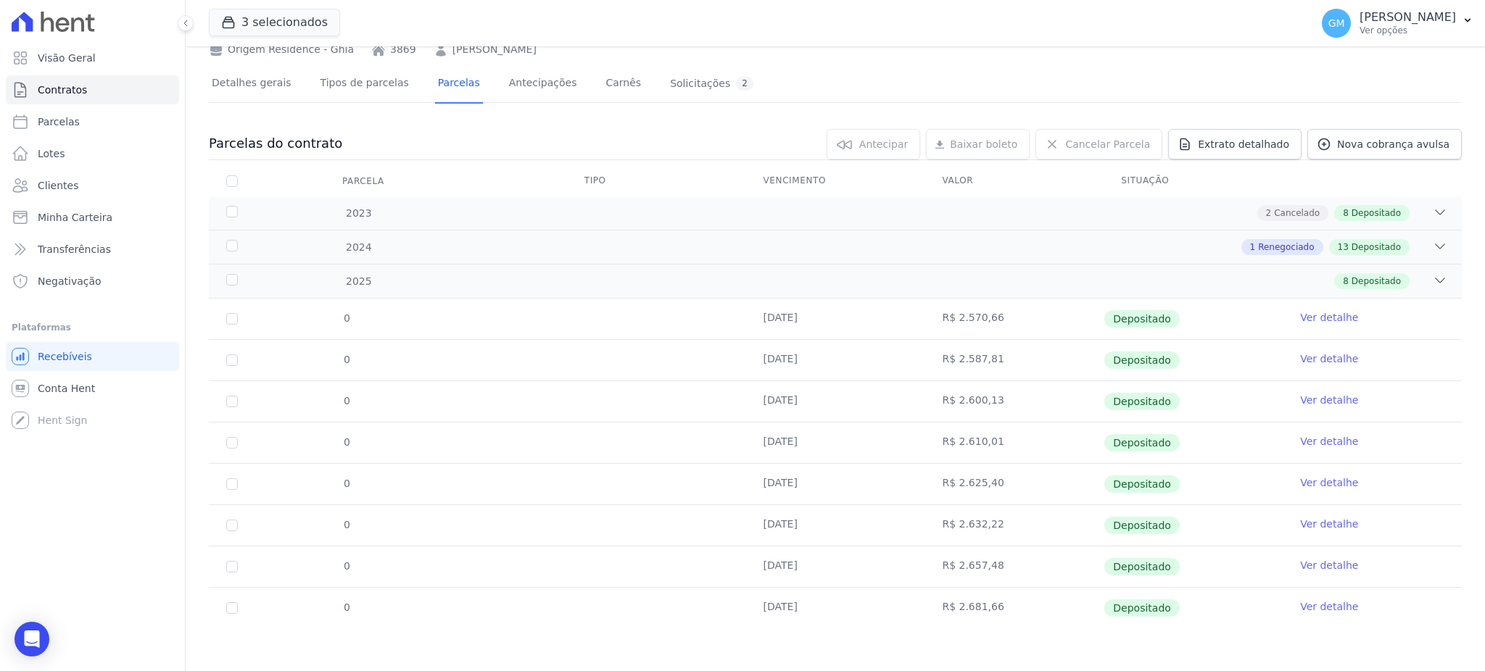
click at [1313, 608] on link "Ver detalhe" at bounding box center [1329, 607] width 58 height 15
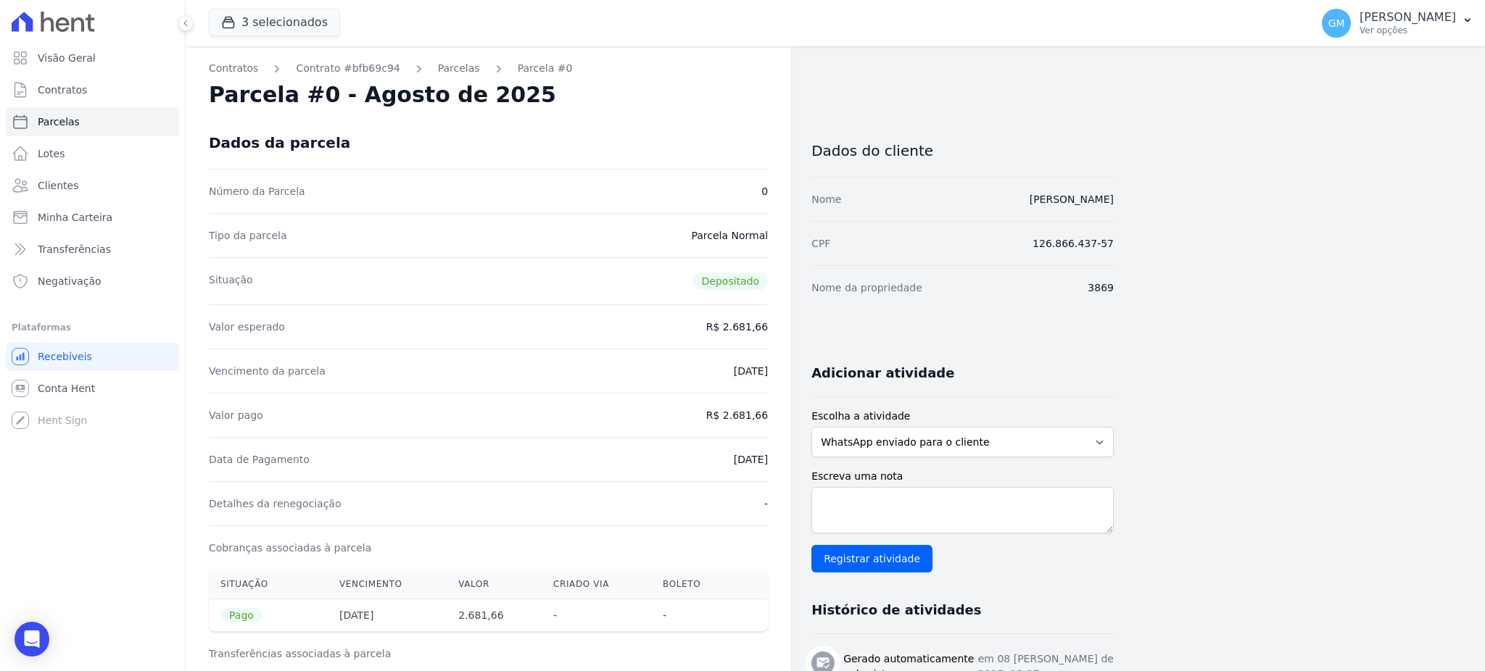
drag, startPoint x: 716, startPoint y: 449, endPoint x: 771, endPoint y: 457, distance: 55.7
click at [771, 457] on div "Contratos Contrato #bfb69c94 Parcelas Parcela #0 Parcela #0 - Agosto de 2025 Da…" at bounding box center [488, 599] width 605 height 1106
copy dd "[DATE]"
drag, startPoint x: 726, startPoint y: 412, endPoint x: 771, endPoint y: 412, distance: 45.0
click at [771, 412] on div "Contratos Contrato #bfb69c94 Parcelas Parcela #0 Parcela #0 - Agosto de 2025 Da…" at bounding box center [488, 599] width 605 height 1106
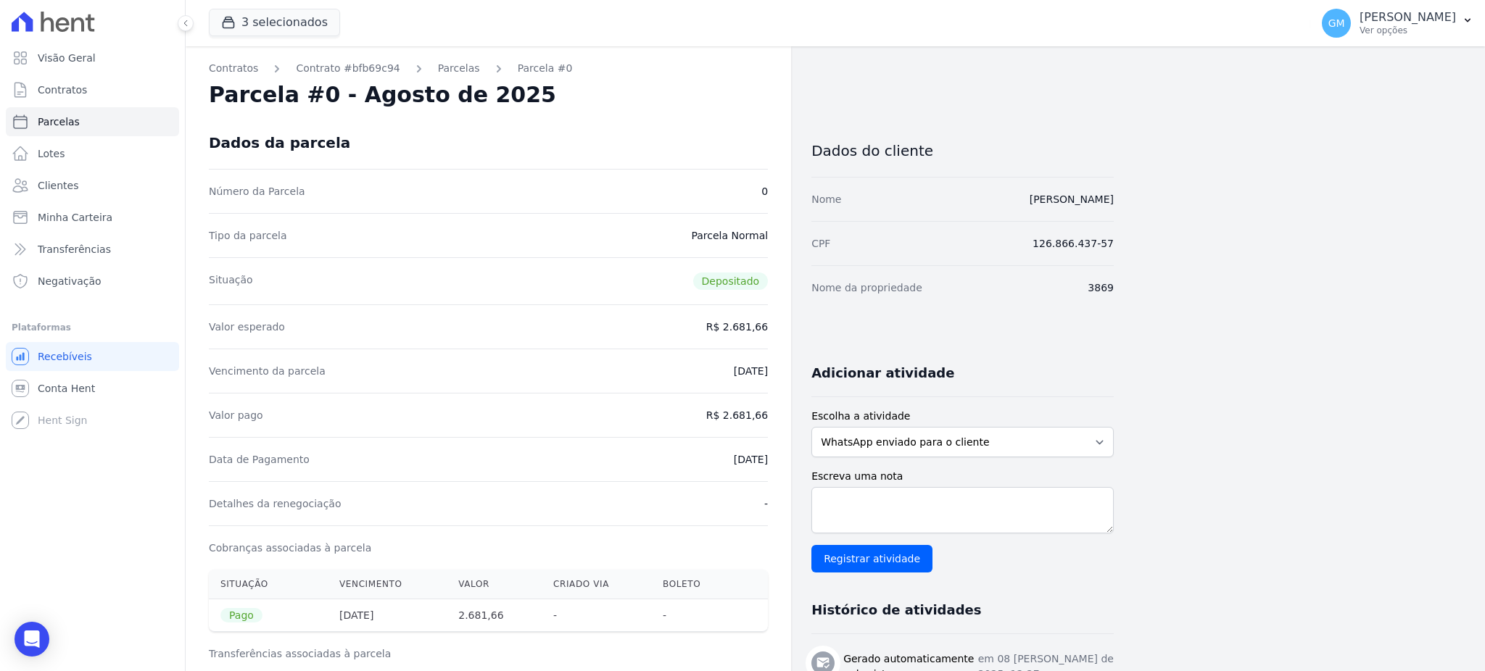
click at [698, 473] on div "Data de Pagamento 08/08/2025" at bounding box center [488, 459] width 559 height 44
drag, startPoint x: 700, startPoint y: 461, endPoint x: 771, endPoint y: 461, distance: 70.3
click at [771, 461] on div "Contratos Contrato #bfb69c94 Parcelas Parcela #0 Parcela #0 - Agosto de 2025 Da…" at bounding box center [488, 599] width 605 height 1106
click at [108, 189] on link "Clientes" at bounding box center [92, 185] width 173 height 29
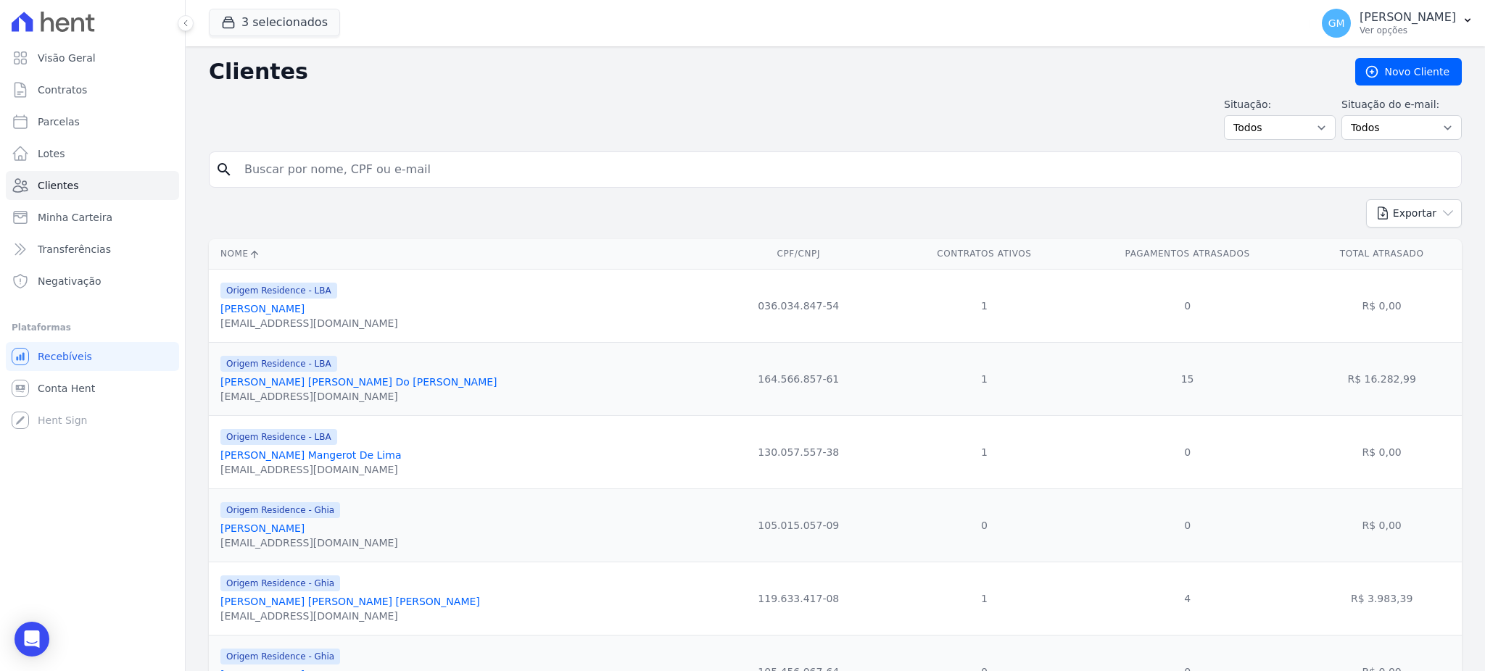
click at [312, 183] on input "search" at bounding box center [846, 169] width 1220 height 29
paste input "FABIO FERREIRA DA SILVA"
type input "FABIO FERREIRA DA SILVA"
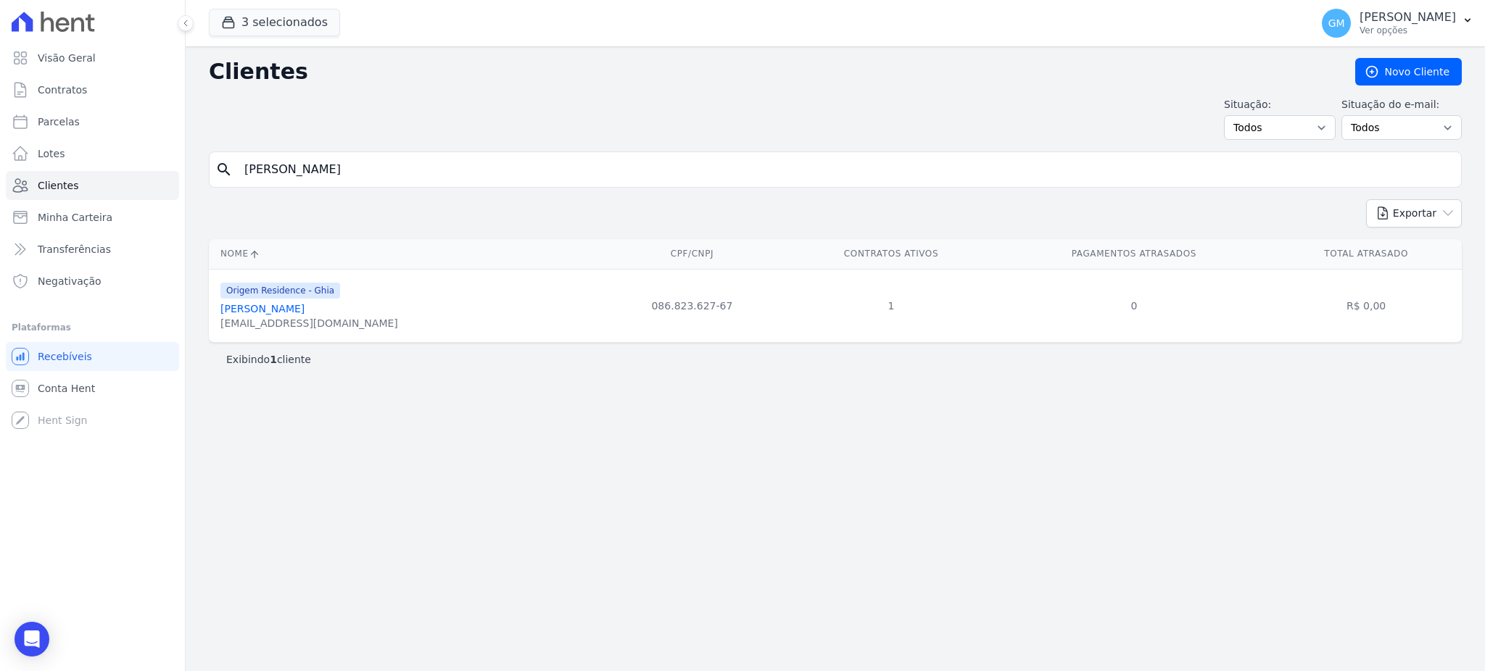
click at [305, 307] on link "Fabio Ferreira Da Silva" at bounding box center [262, 309] width 84 height 12
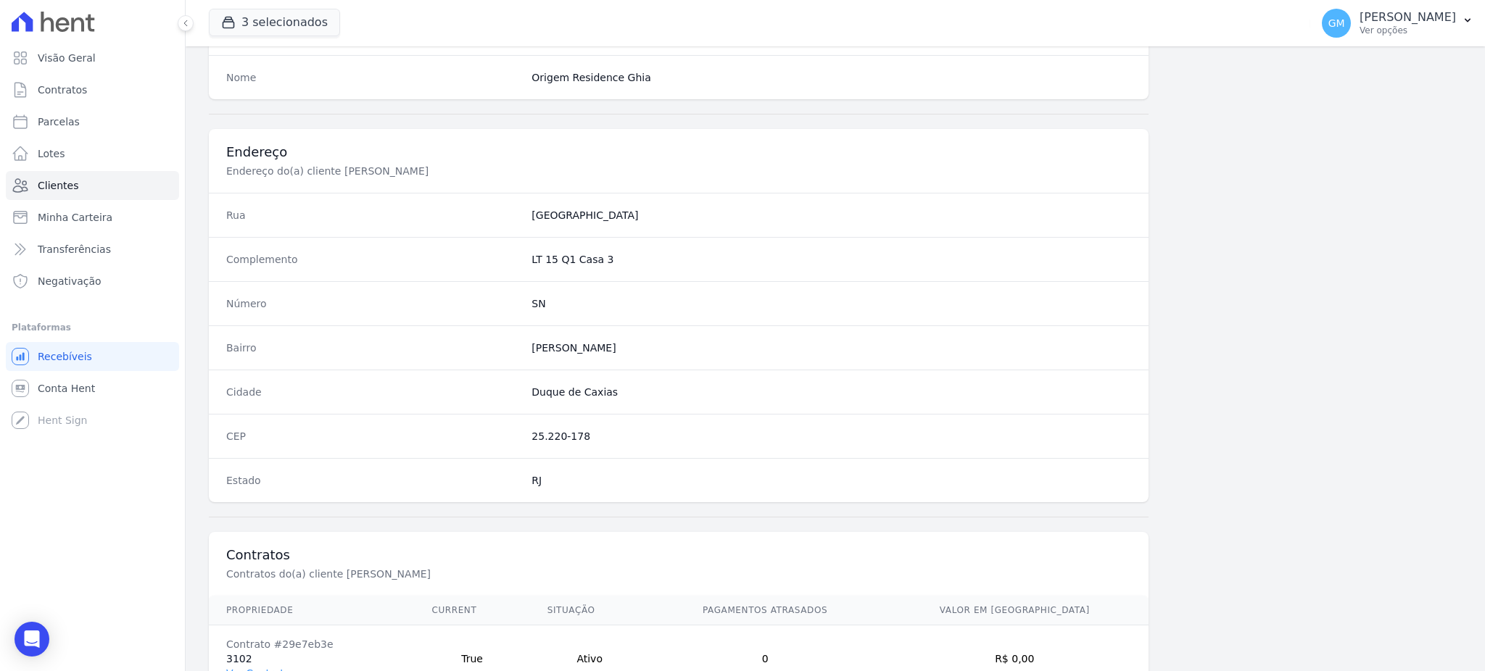
scroll to position [686, 0]
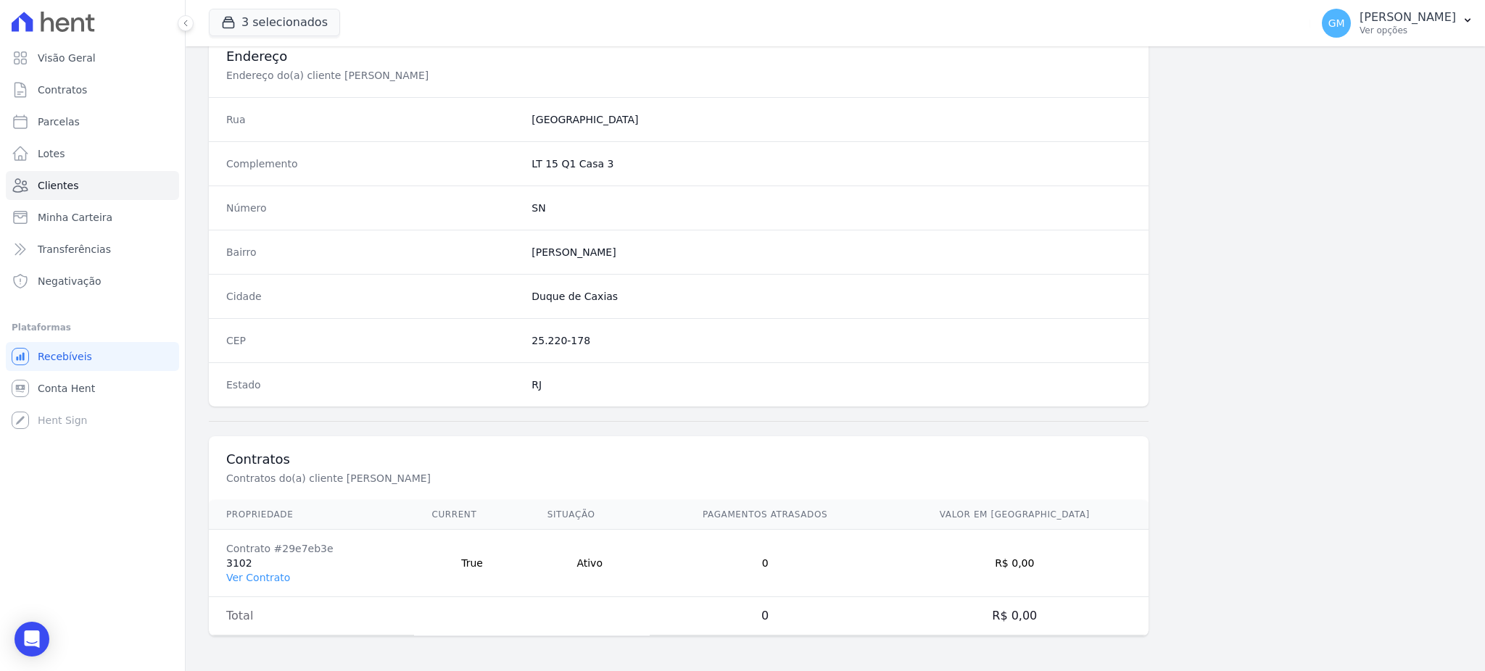
click at [270, 587] on td "Contrato #29e7eb3e 3102 Ver Contrato" at bounding box center [311, 563] width 205 height 67
click at [271, 575] on link "Ver Contrato" at bounding box center [258, 578] width 64 height 12
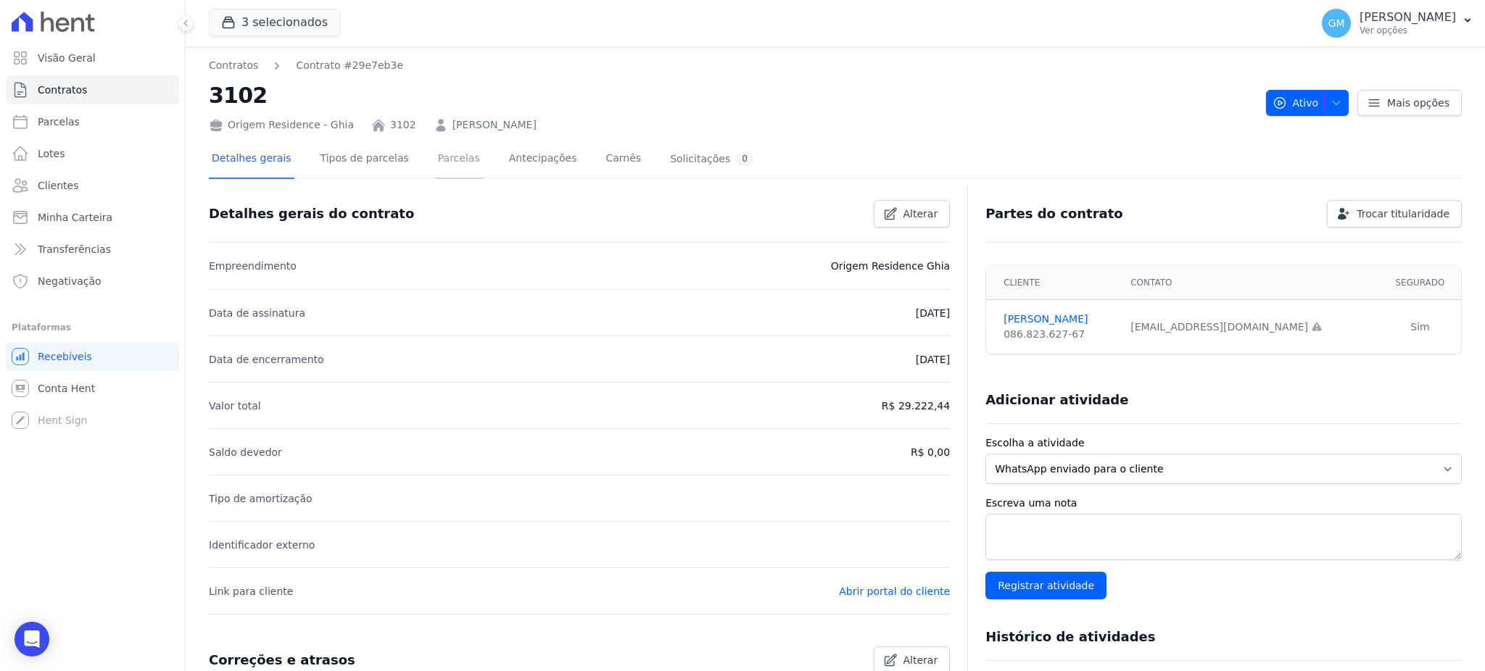
click at [456, 152] on link "Parcelas" at bounding box center [459, 160] width 48 height 38
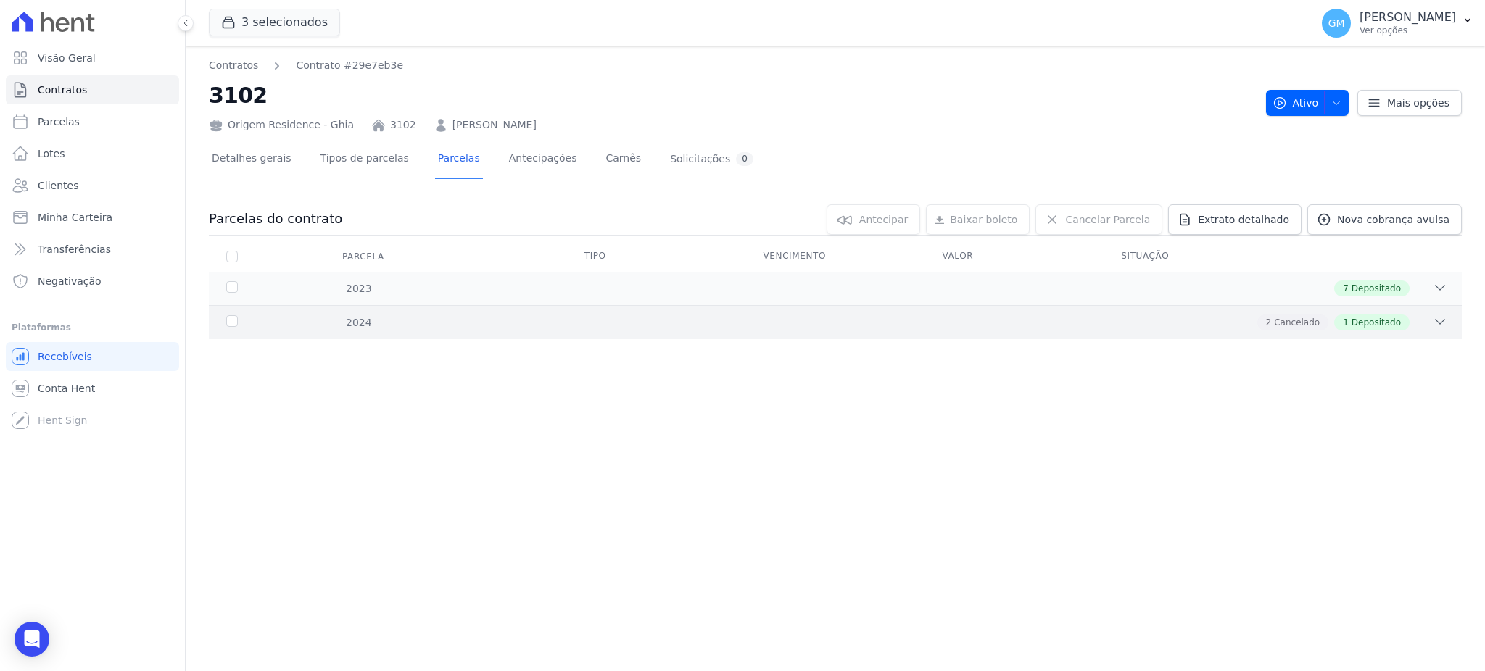
click at [1401, 323] on div "1 Depositado" at bounding box center [1371, 323] width 75 height 16
click at [1398, 331] on div "2024 2 Cancelado 1 Depositado" at bounding box center [835, 322] width 1253 height 34
click at [1392, 305] on div "2024 2 Cancelado 1 Depositado" at bounding box center [835, 322] width 1253 height 34
click at [1387, 281] on div "7 Depositado" at bounding box center [1371, 289] width 75 height 16
click at [1370, 310] on div "2024 2 Cancelado 1 Depositado" at bounding box center [835, 322] width 1253 height 34
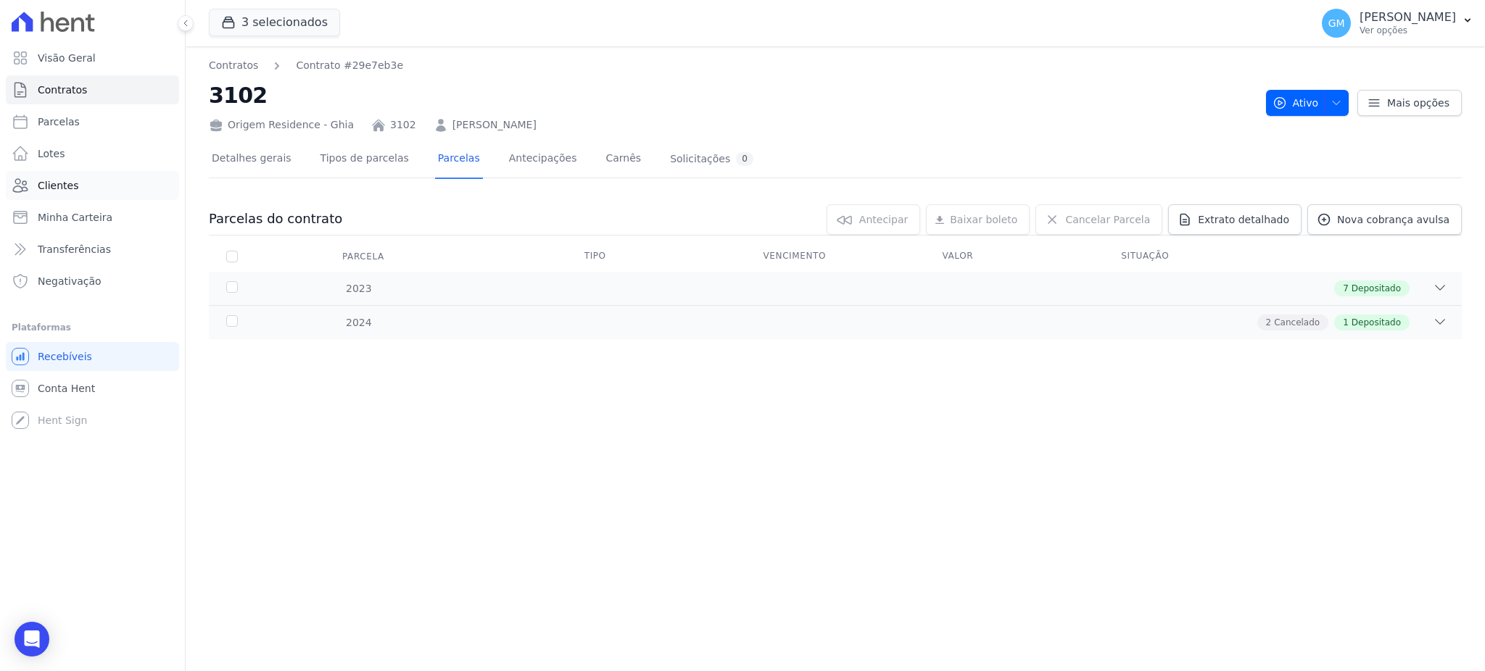
click at [98, 194] on link "Clientes" at bounding box center [92, 185] width 173 height 29
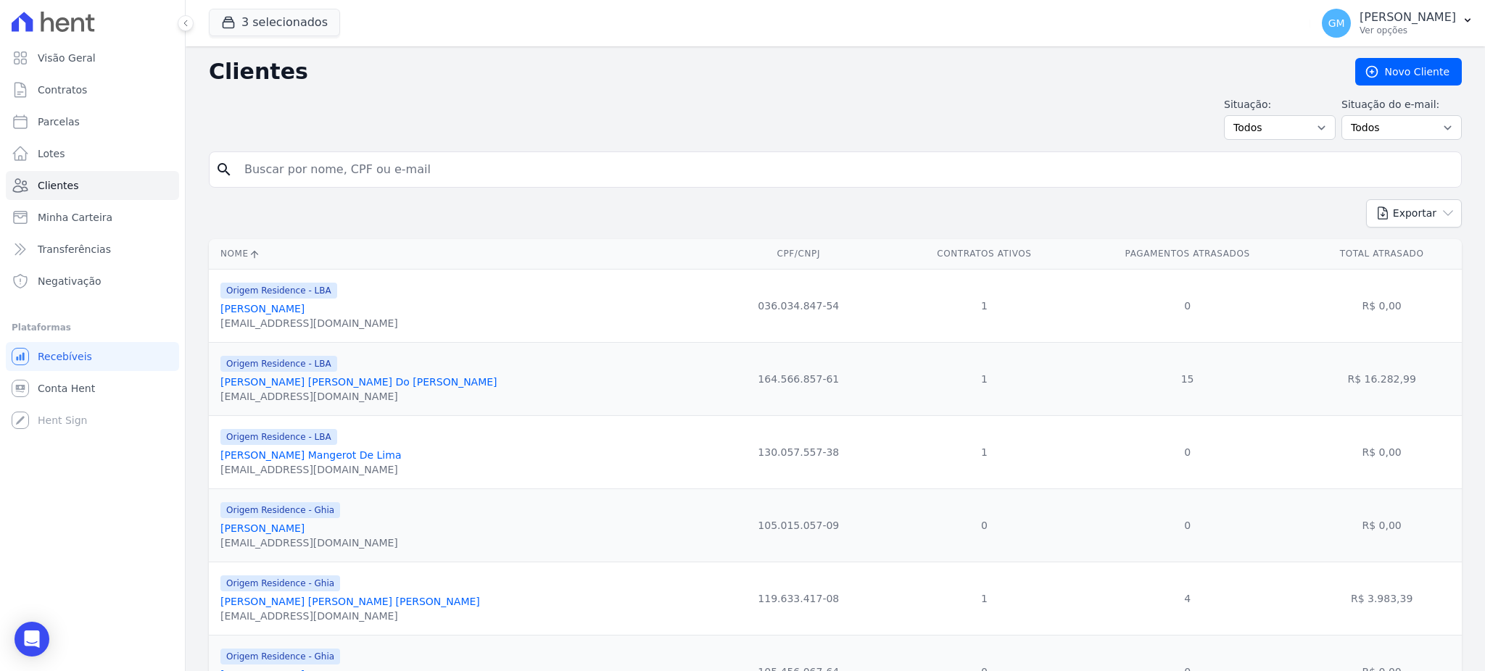
click at [273, 173] on input "search" at bounding box center [846, 169] width 1220 height 29
paste input "FABIO JERONIMO DA SILVA"
type input "FABIO JERONIMO DA SILVA"
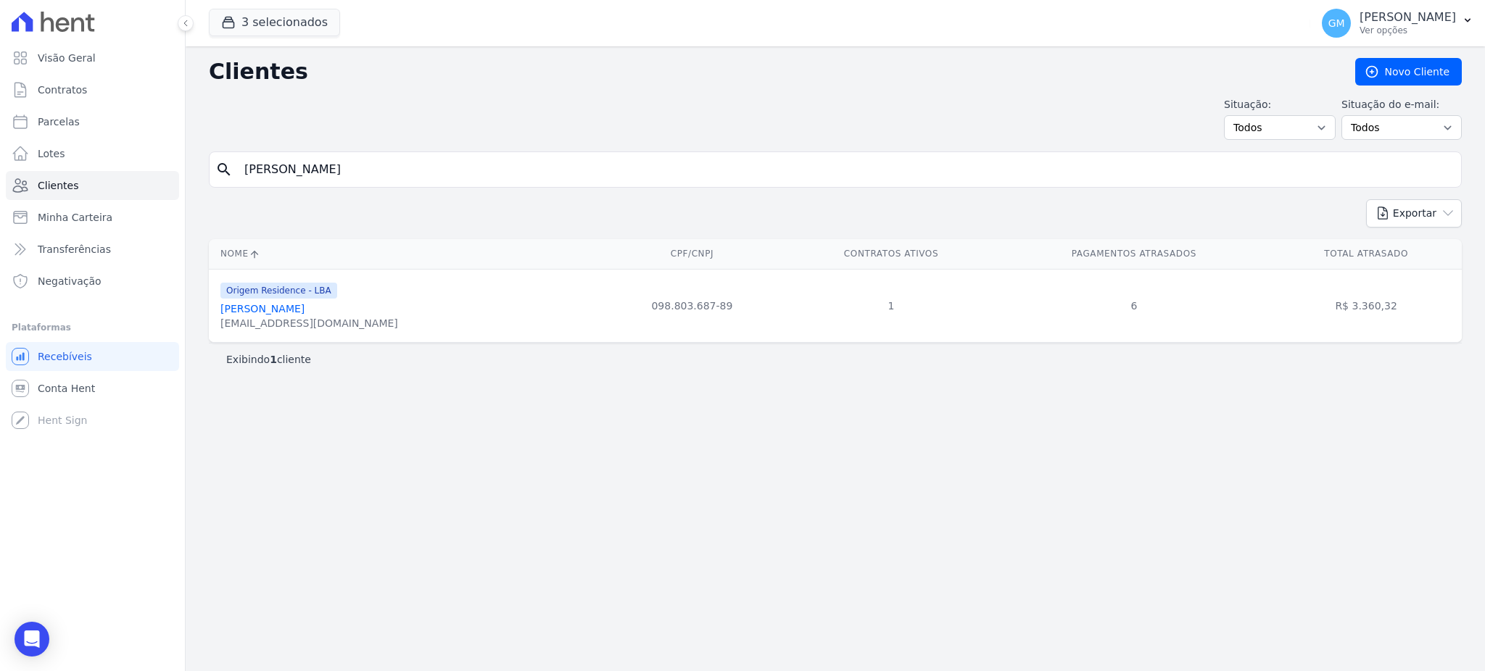
click at [284, 318] on div "fabiocillva@gmail.com" at bounding box center [309, 323] width 178 height 15
click at [284, 312] on link "Fábio Jeronimo Da Silva" at bounding box center [262, 309] width 84 height 12
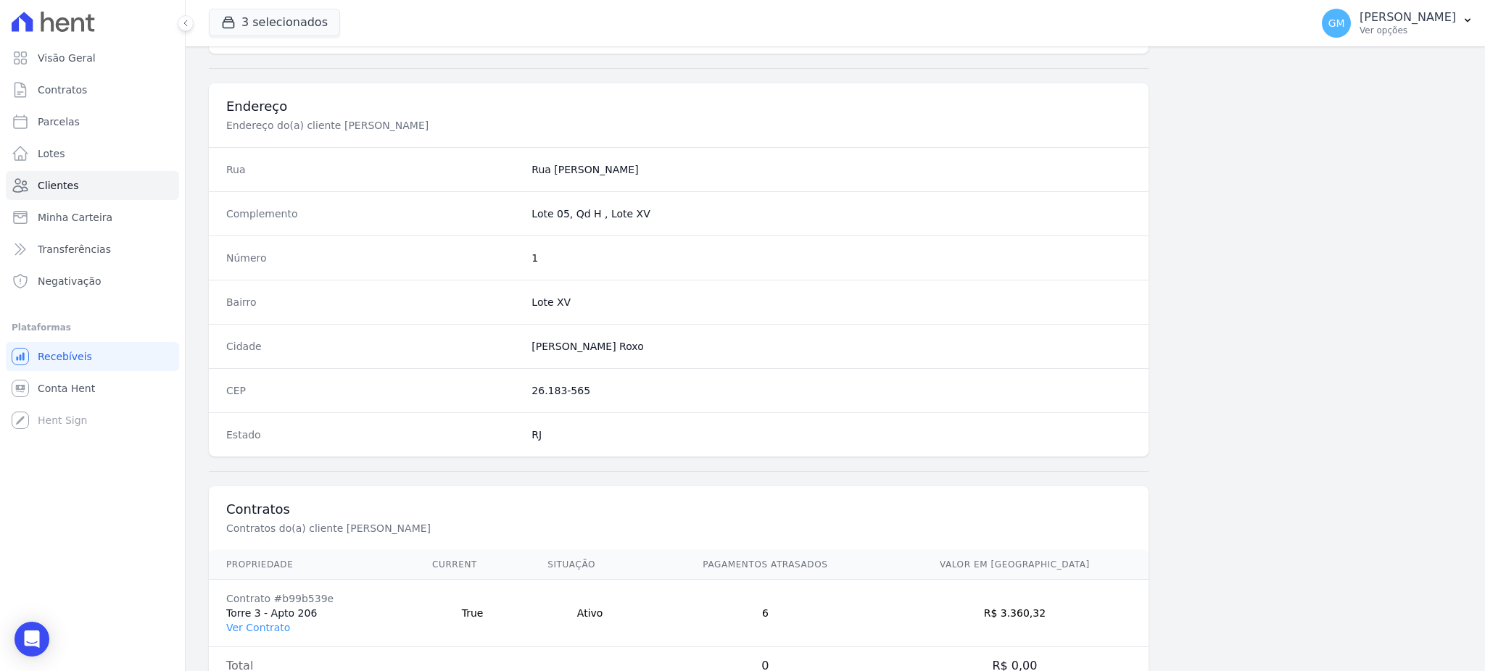
scroll to position [686, 0]
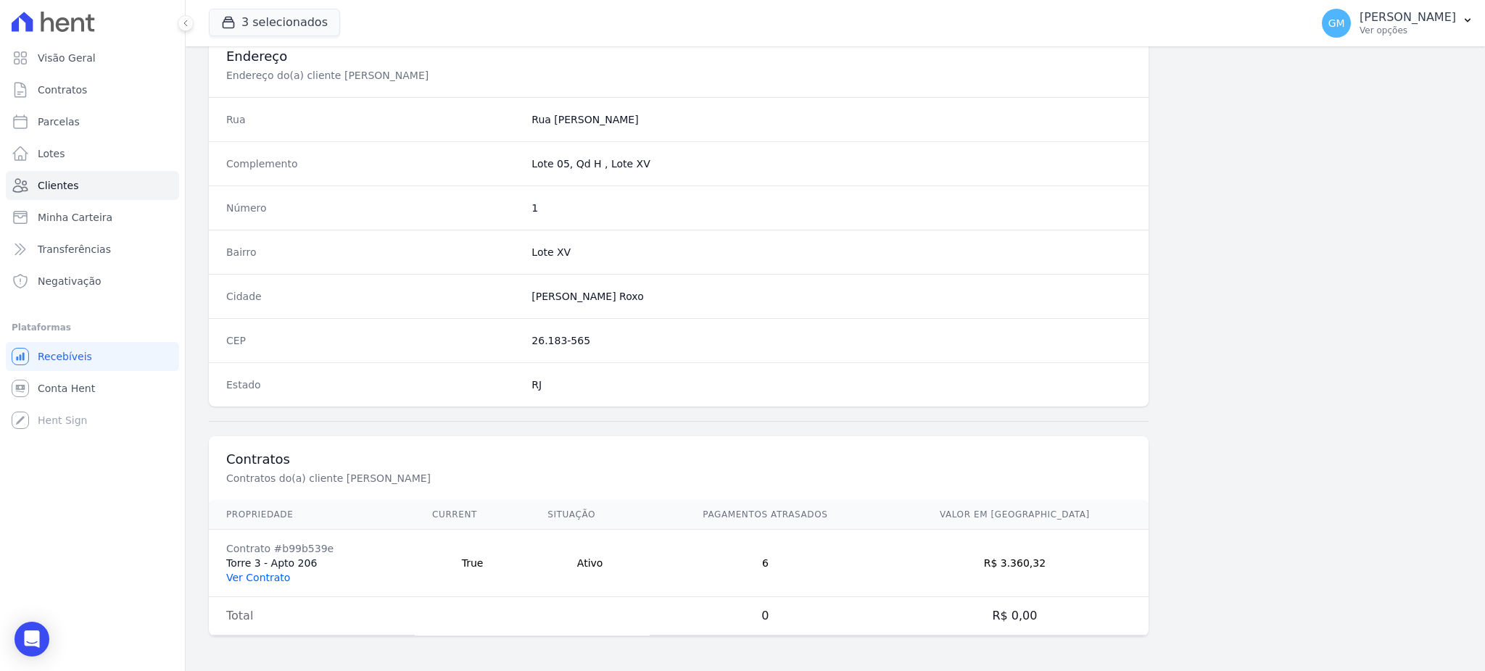
click at [274, 576] on link "Ver Contrato" at bounding box center [258, 578] width 64 height 12
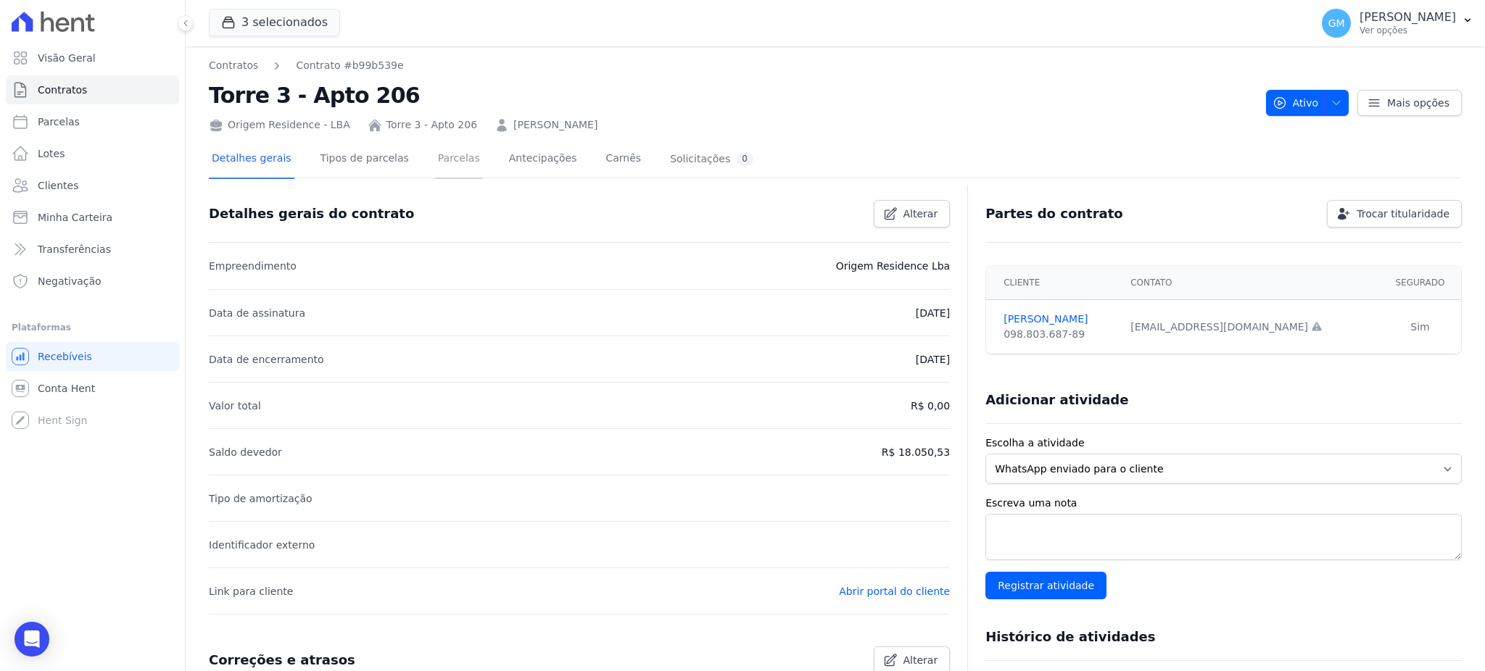
click at [450, 143] on link "Parcelas" at bounding box center [459, 160] width 48 height 38
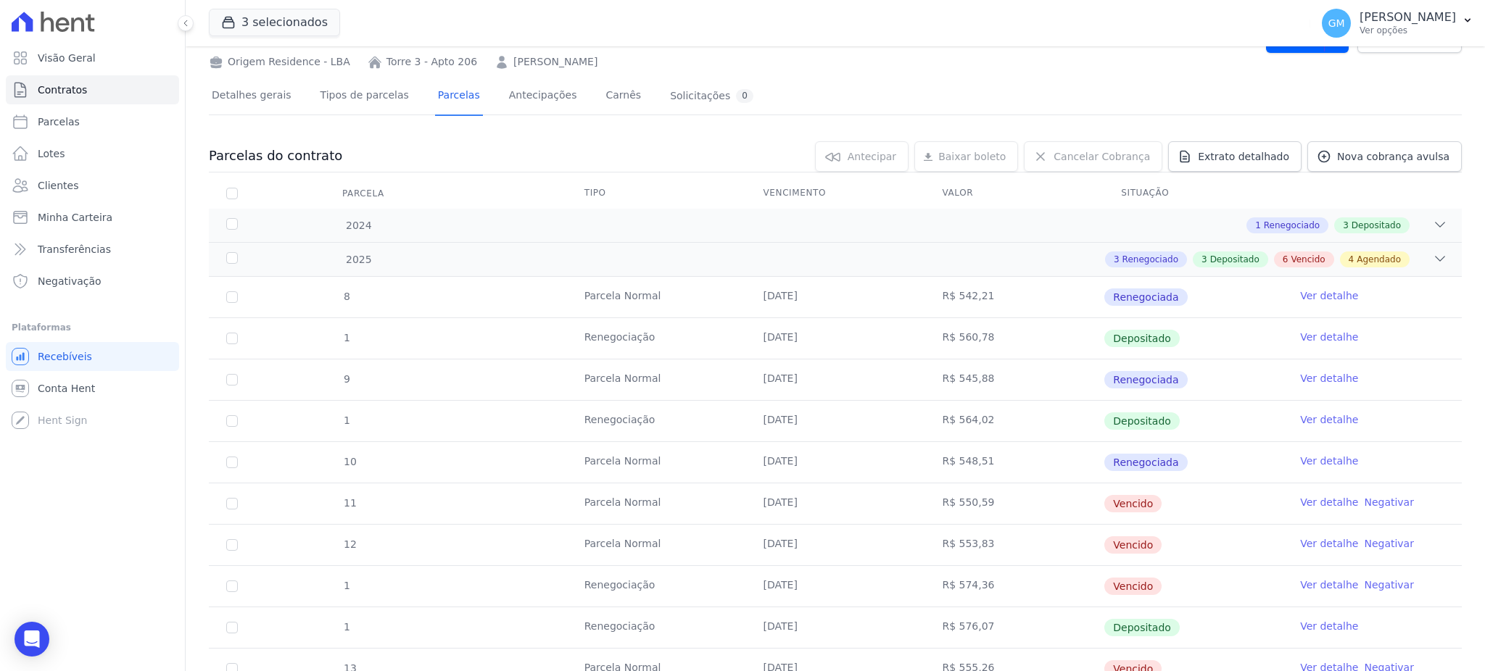
scroll to position [96, 0]
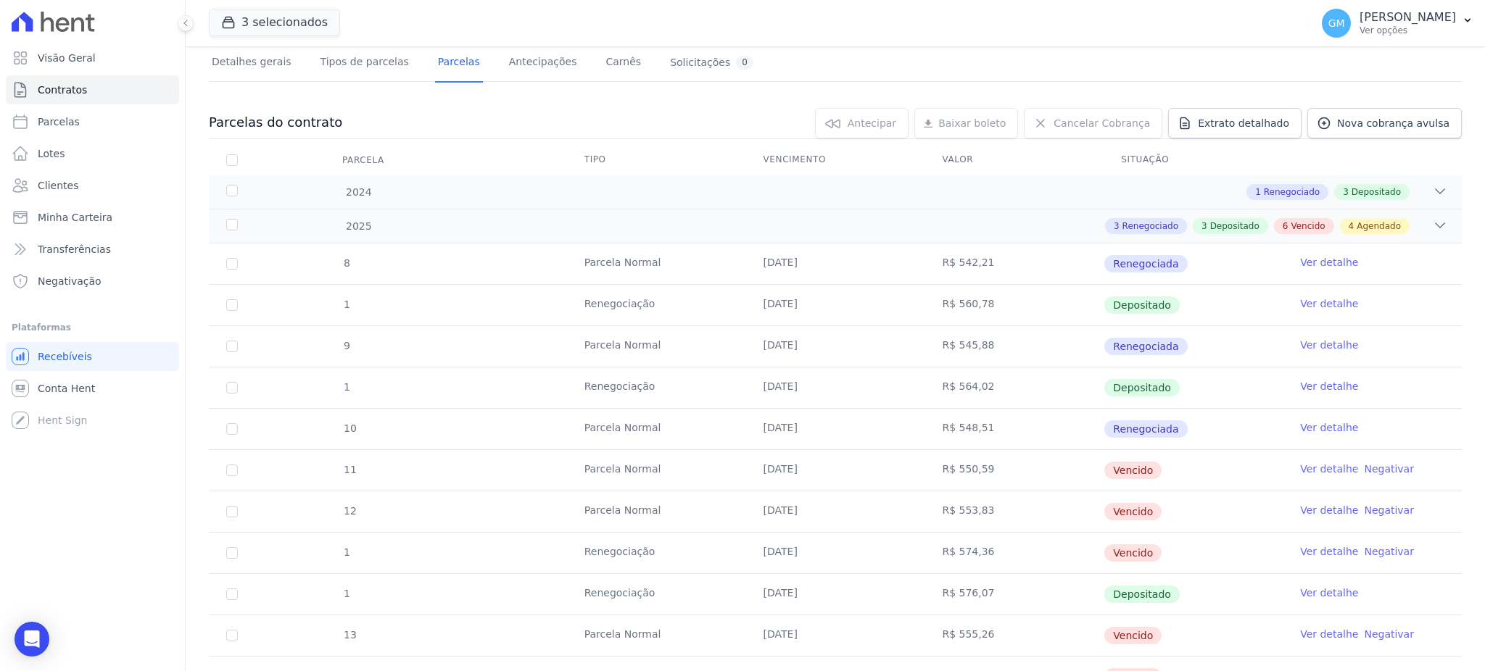
click at [1305, 593] on link "Ver detalhe" at bounding box center [1329, 593] width 58 height 15
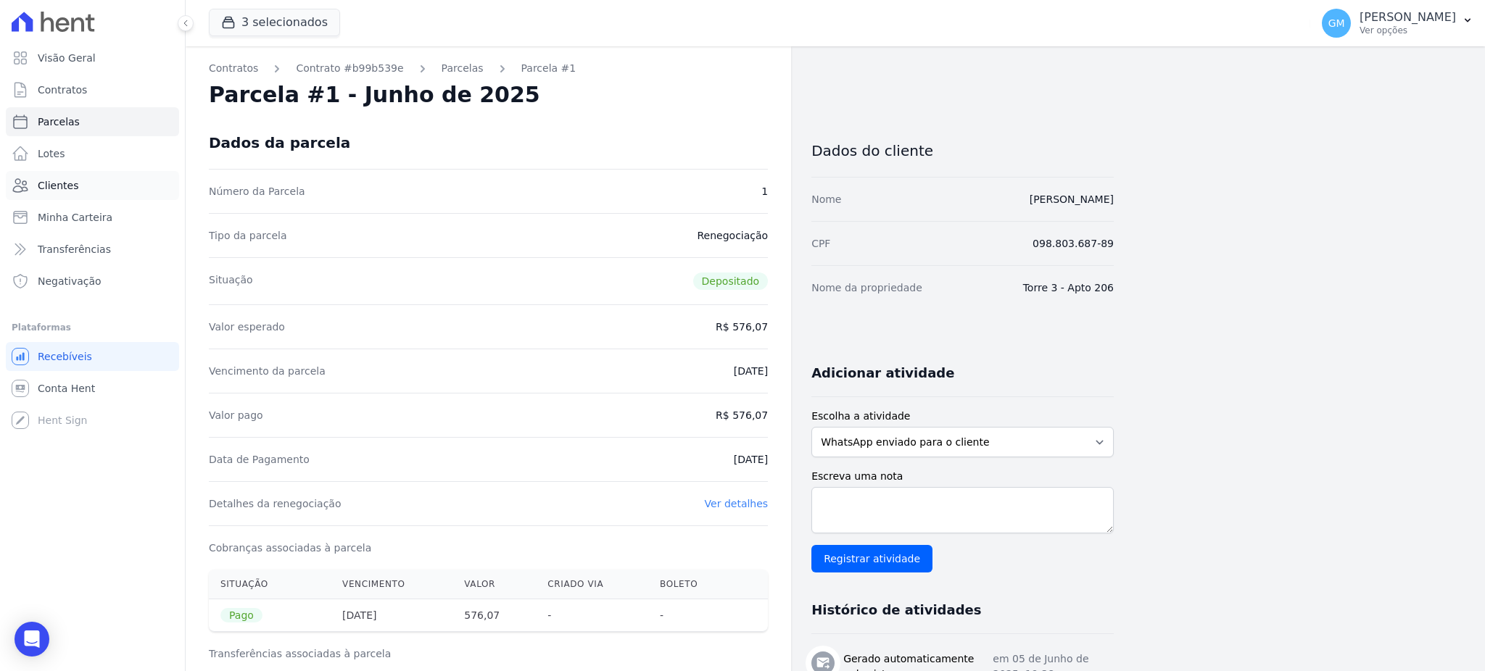
click at [65, 183] on span "Clientes" at bounding box center [58, 185] width 41 height 15
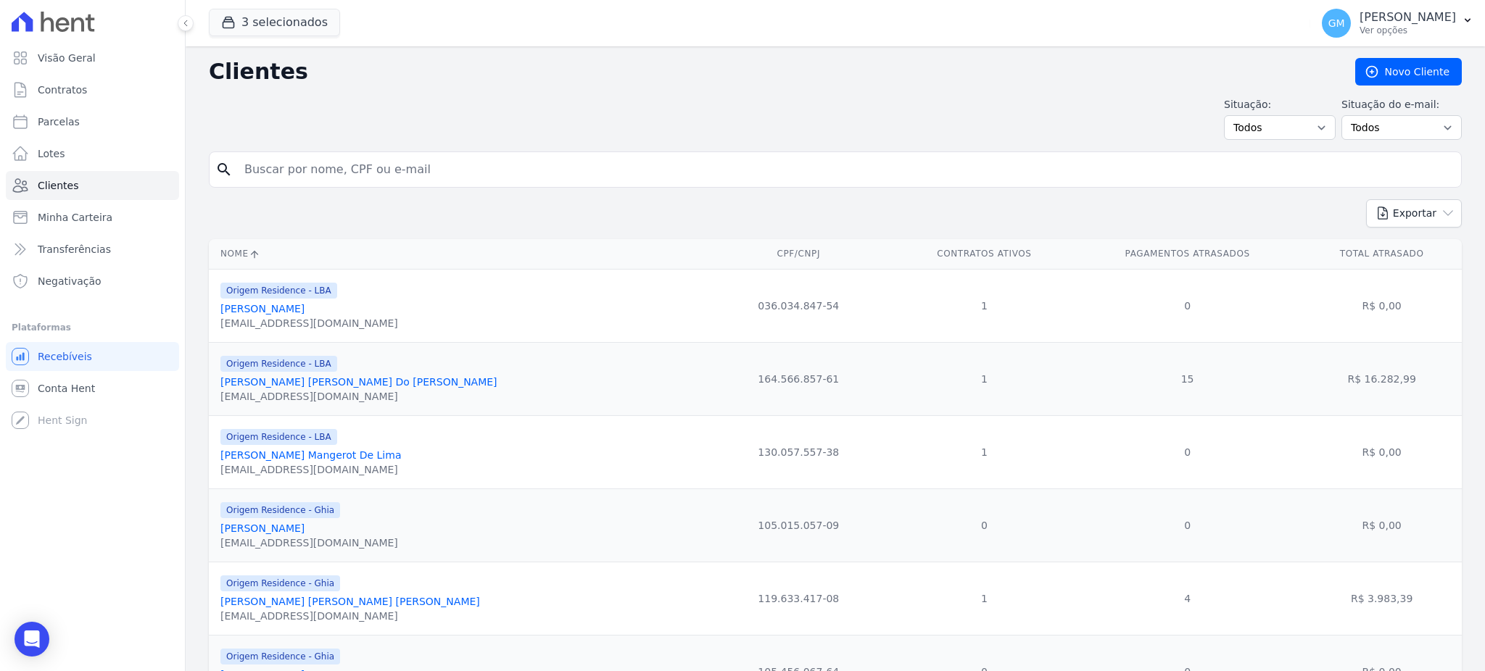
click at [285, 172] on input "search" at bounding box center [846, 169] width 1220 height 29
paste input "FERNANDA SOUZA DO NASCIMENTO"
type input "FERNANDA SOUZA DO NASCIMENTO"
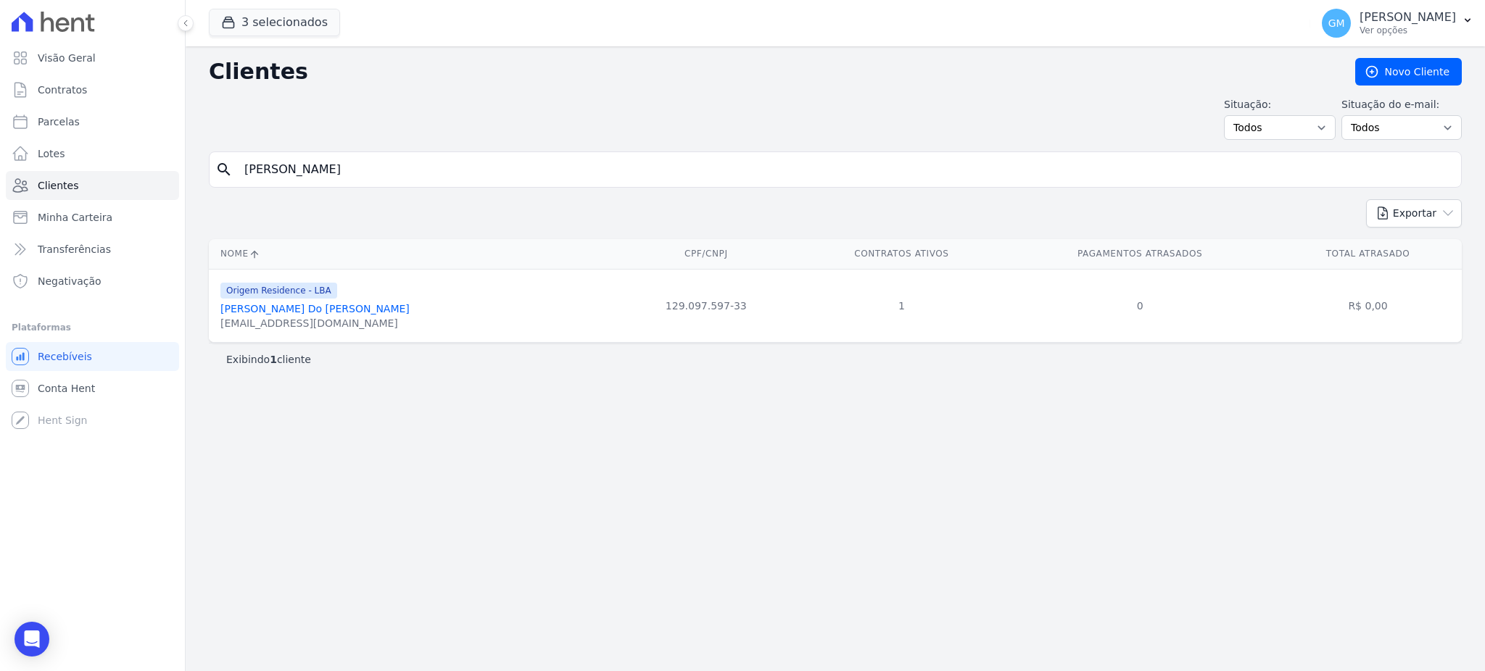
click at [299, 310] on link "Fernanda Souza Do Nascimento" at bounding box center [314, 309] width 189 height 12
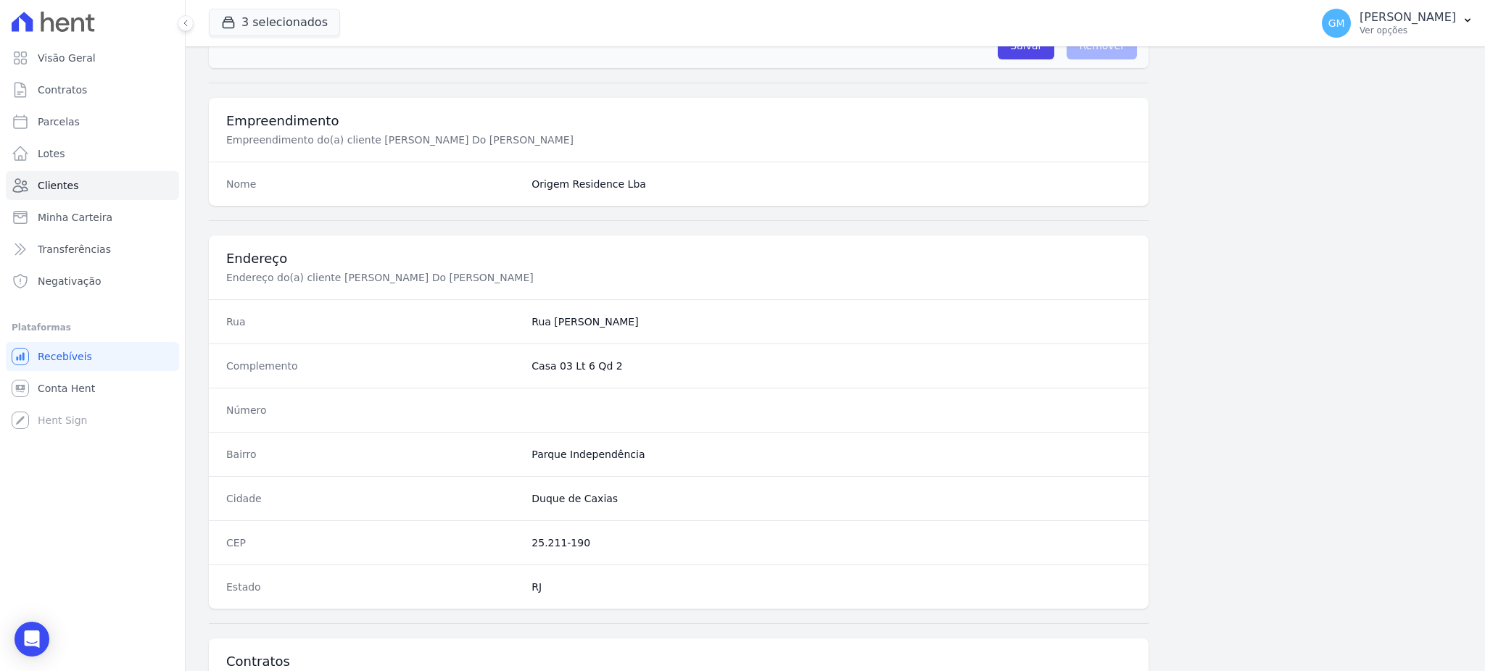
scroll to position [686, 0]
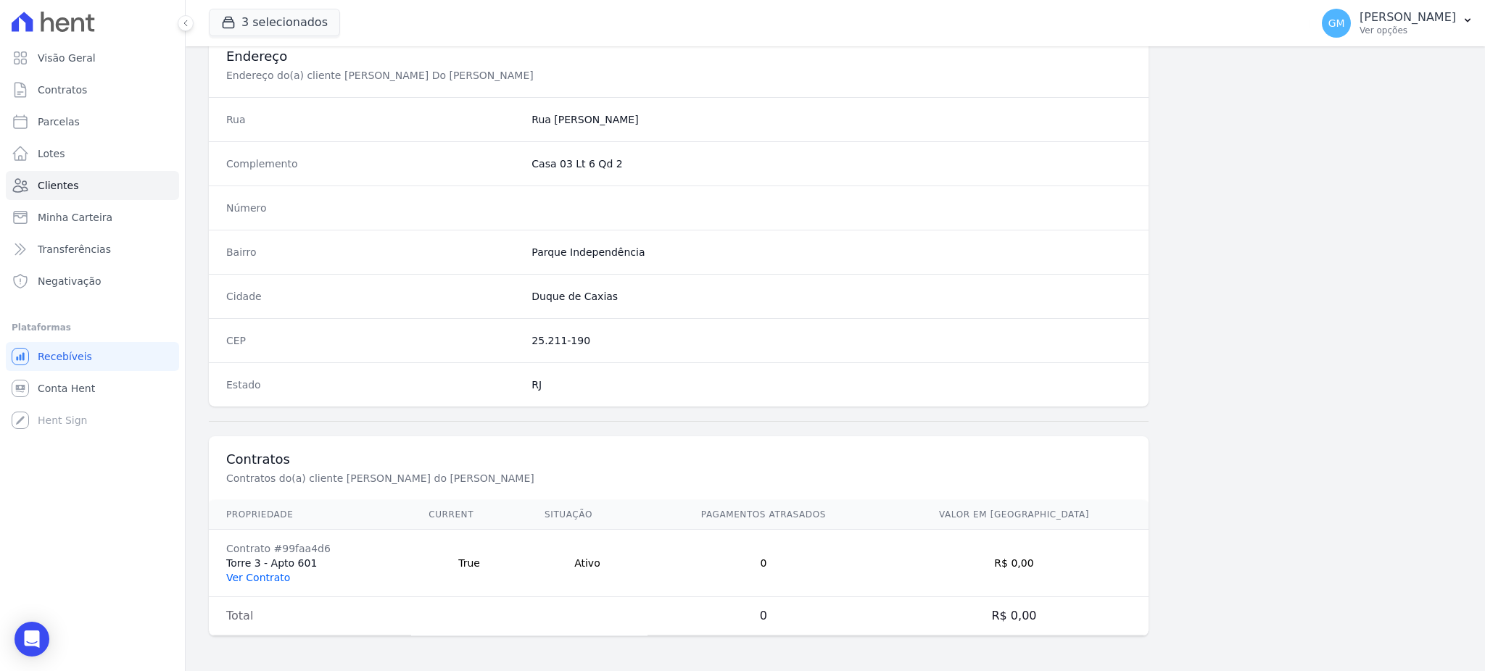
click at [284, 574] on link "Ver Contrato" at bounding box center [258, 578] width 64 height 12
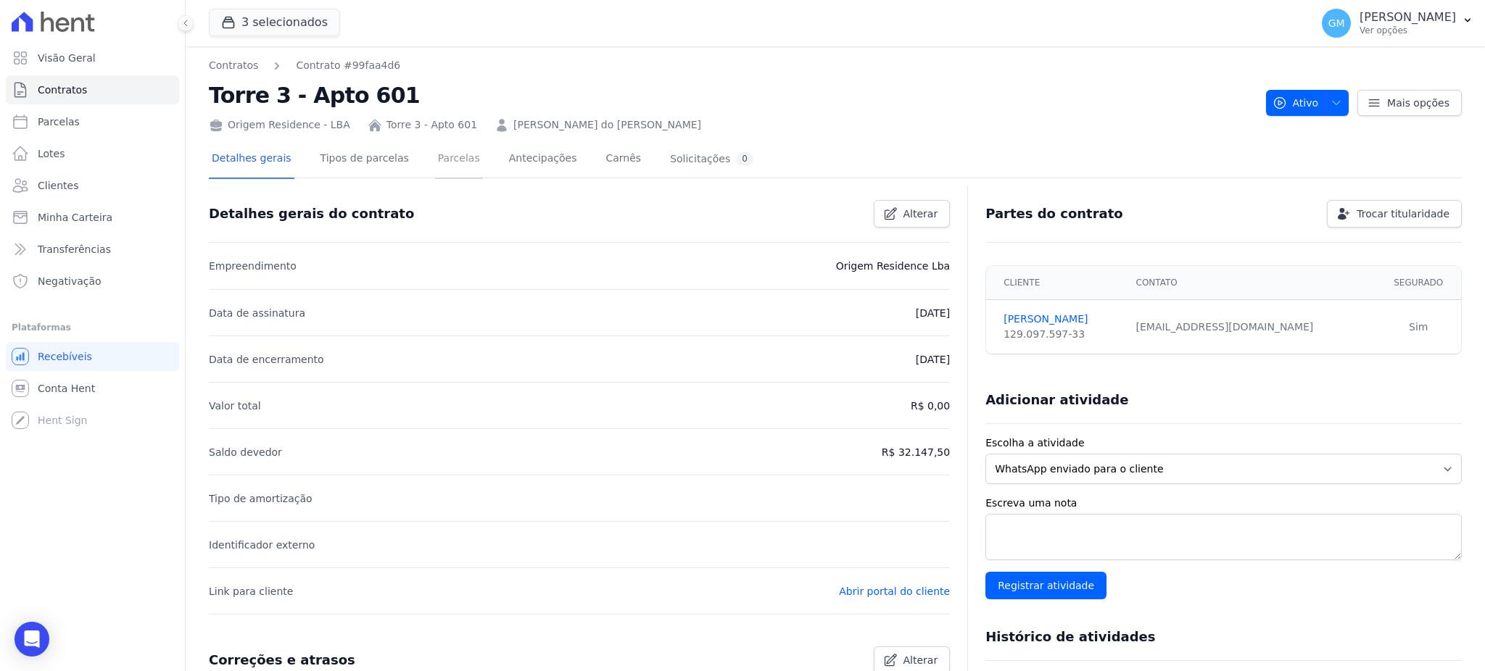
click at [435, 165] on link "Parcelas" at bounding box center [459, 160] width 48 height 38
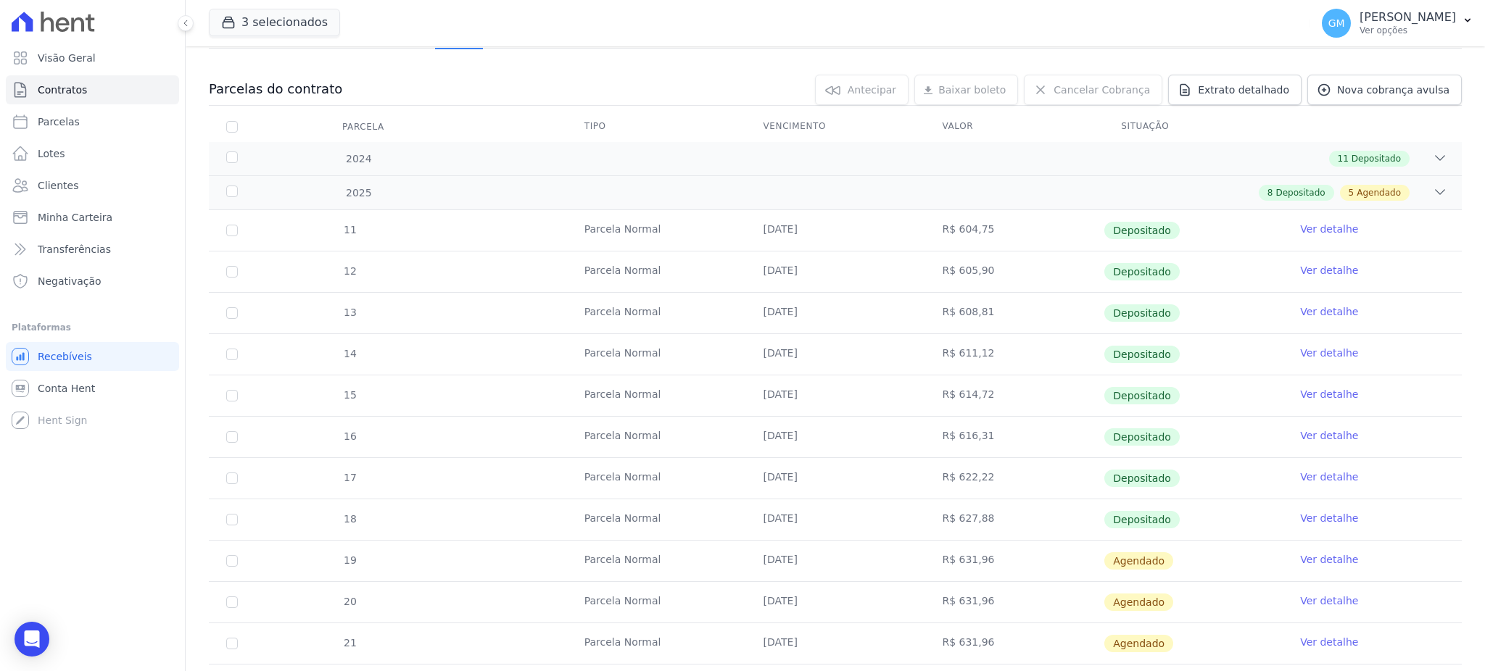
scroll to position [290, 0]
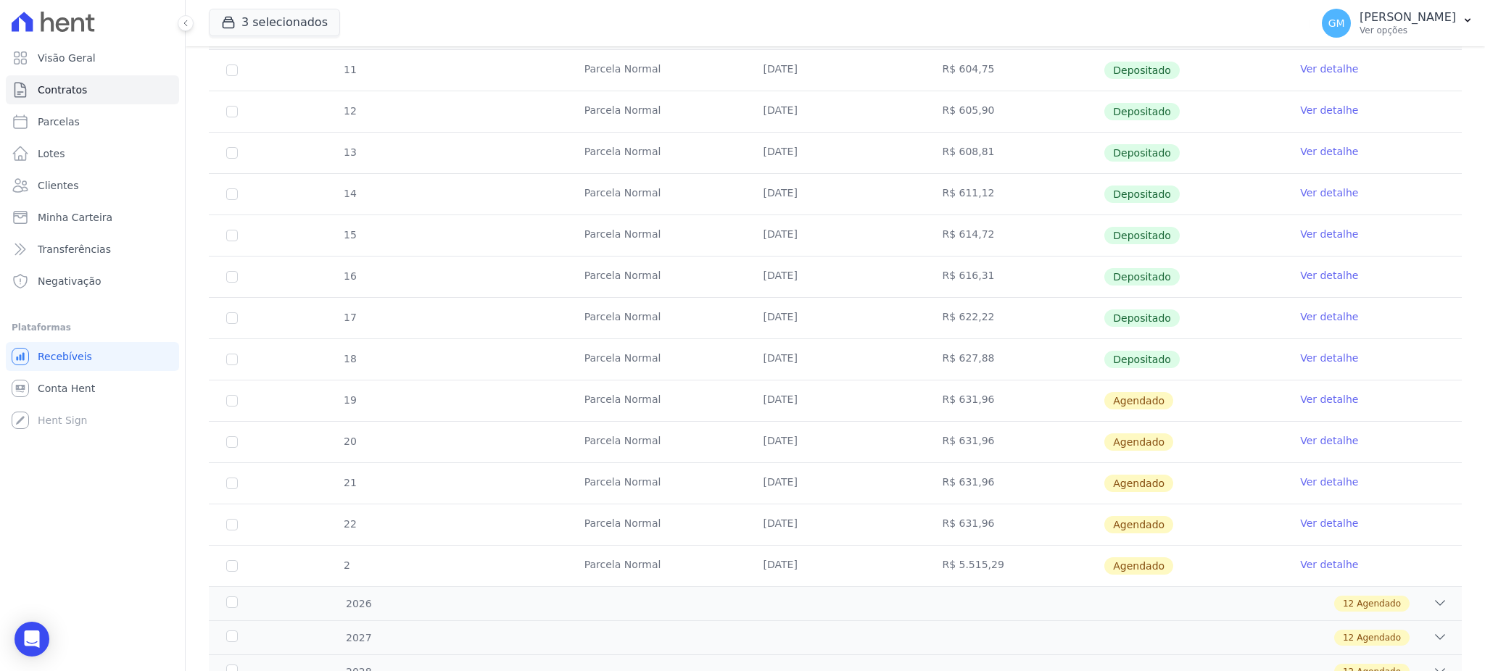
drag, startPoint x: 756, startPoint y: 328, endPoint x: 837, endPoint y: 331, distance: 82.0
click at [837, 331] on td "[DATE]" at bounding box center [835, 318] width 179 height 41
click at [1300, 354] on link "Ver detalhe" at bounding box center [1329, 358] width 58 height 15
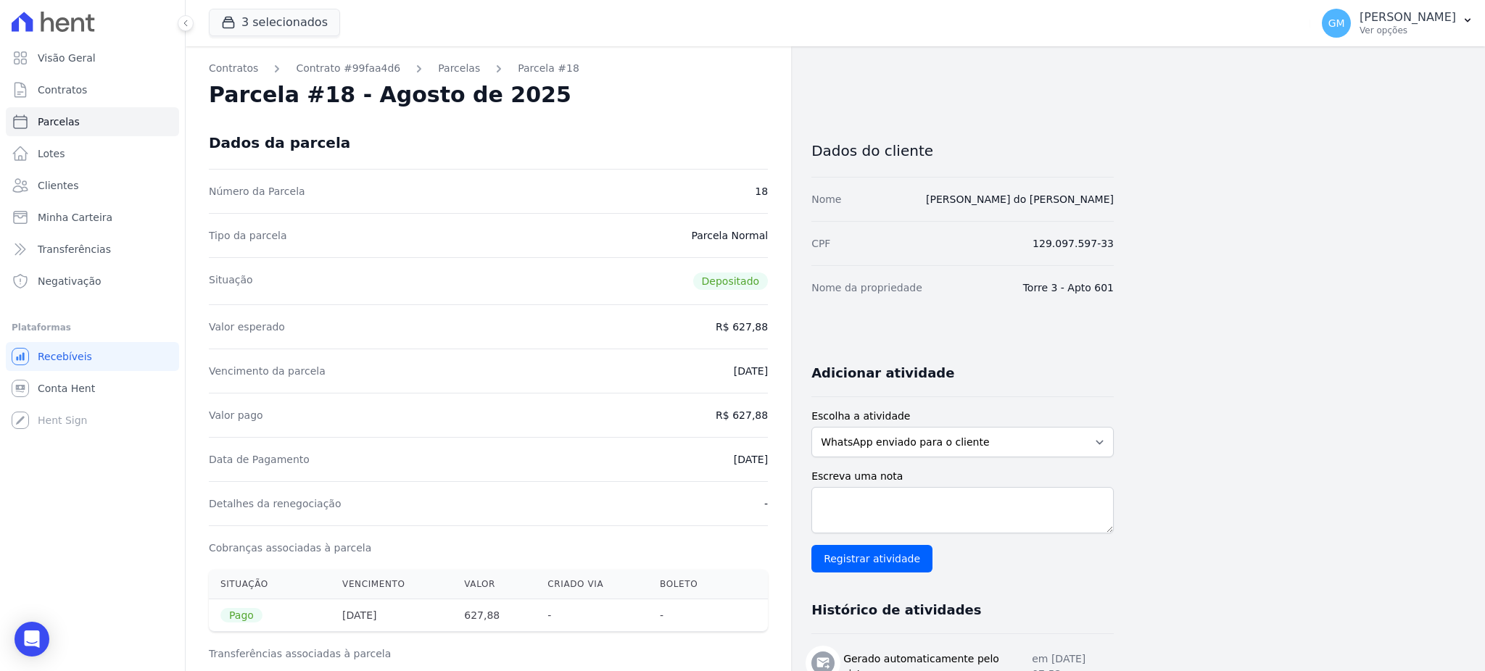
drag, startPoint x: 714, startPoint y: 466, endPoint x: 784, endPoint y: 471, distance: 70.5
drag, startPoint x: 756, startPoint y: 412, endPoint x: 770, endPoint y: 411, distance: 14.5
click at [675, 421] on div "Valor pago R$ 627,88" at bounding box center [488, 415] width 559 height 44
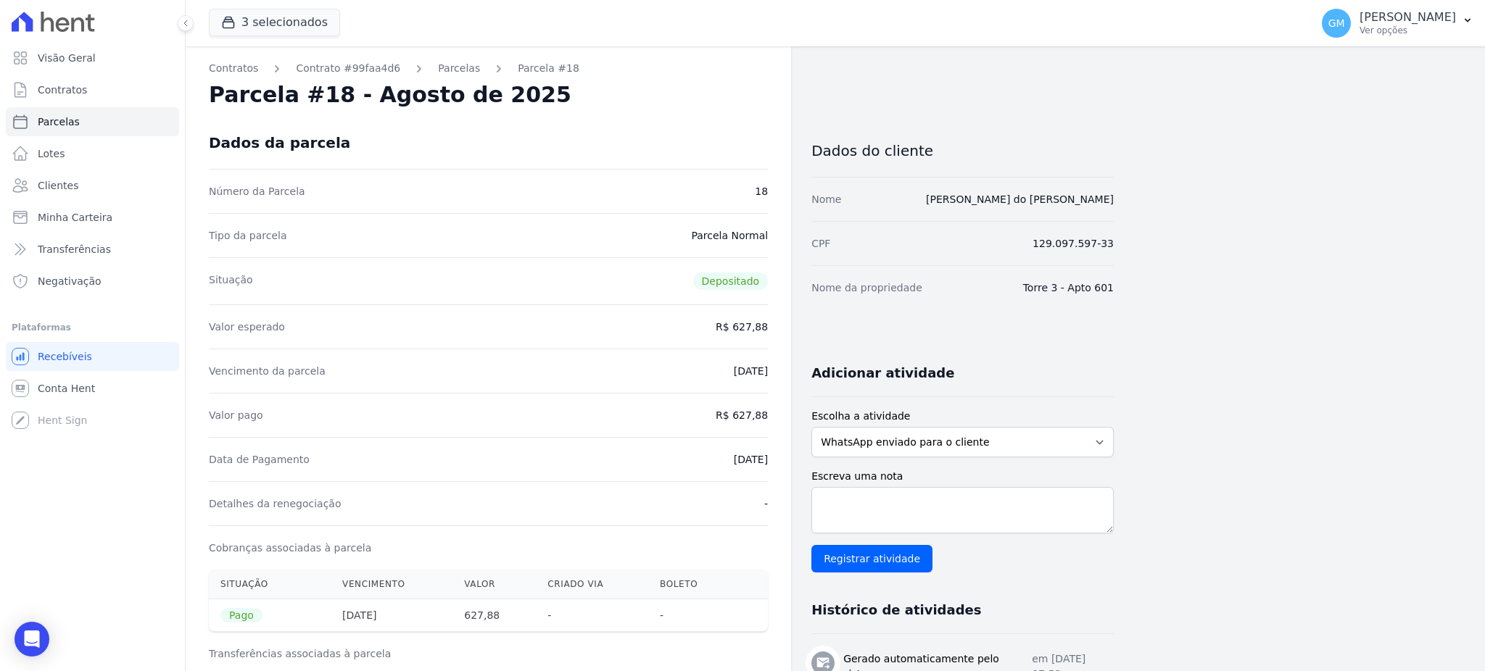
drag, startPoint x: 696, startPoint y: 454, endPoint x: 779, endPoint y: 463, distance: 83.9
click at [62, 178] on span "Clientes" at bounding box center [58, 185] width 41 height 15
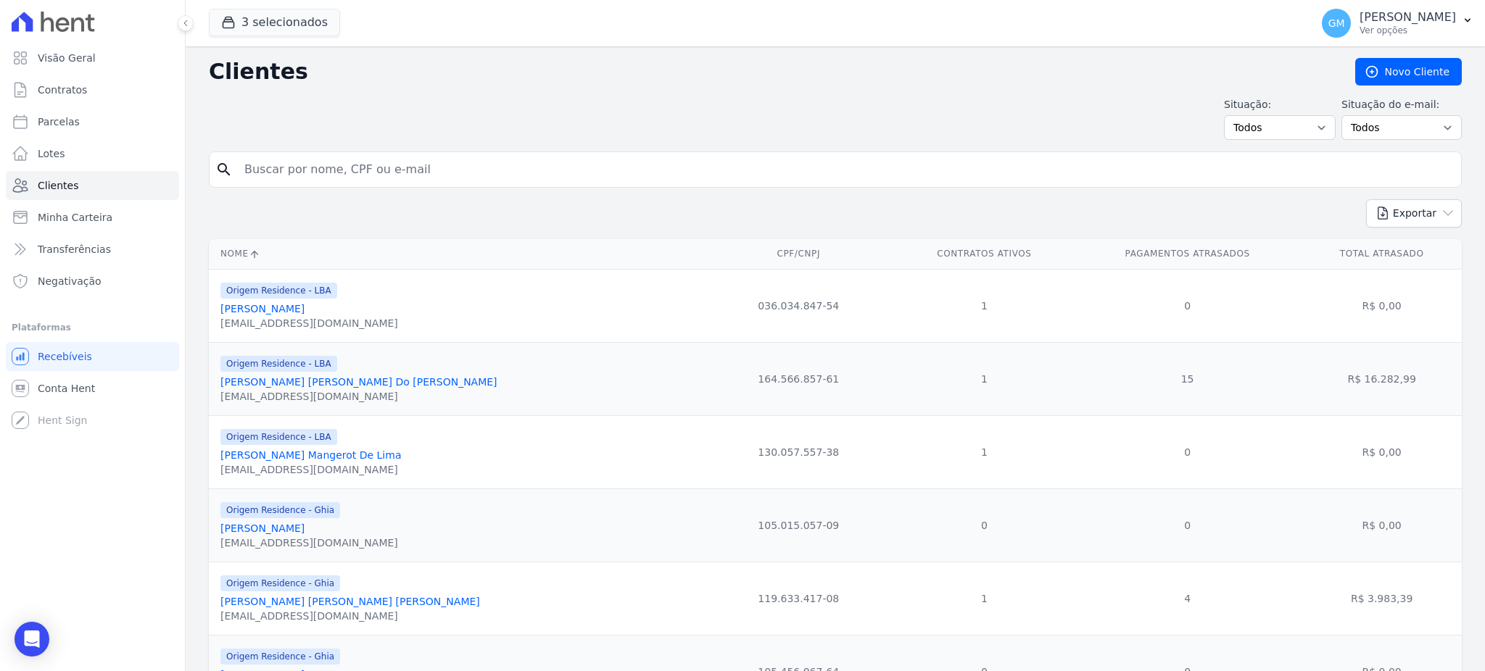
click at [297, 157] on input "search" at bounding box center [846, 169] width 1220 height 29
paste input "GENILSON GONÇALVES"
type input "GENILSON GONÇALVES"
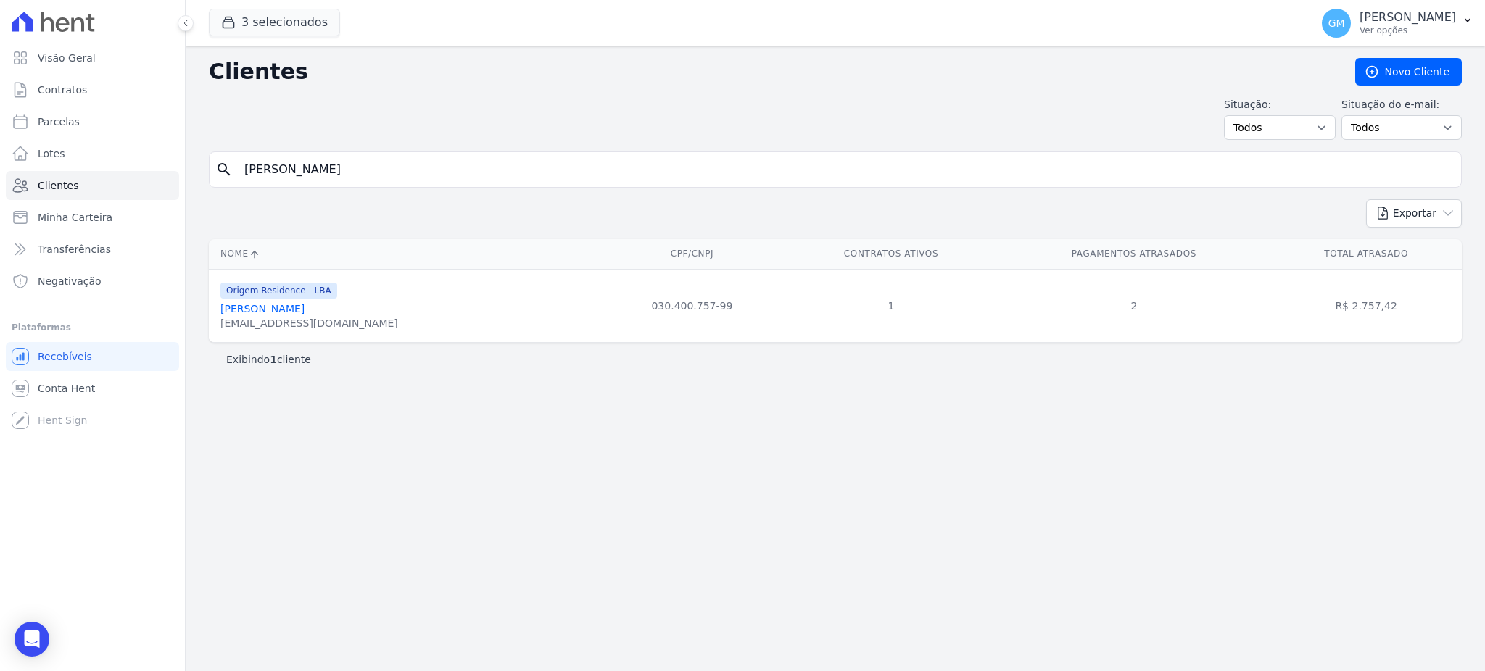
click at [305, 312] on link "Genilson Gonçalves" at bounding box center [262, 309] width 84 height 12
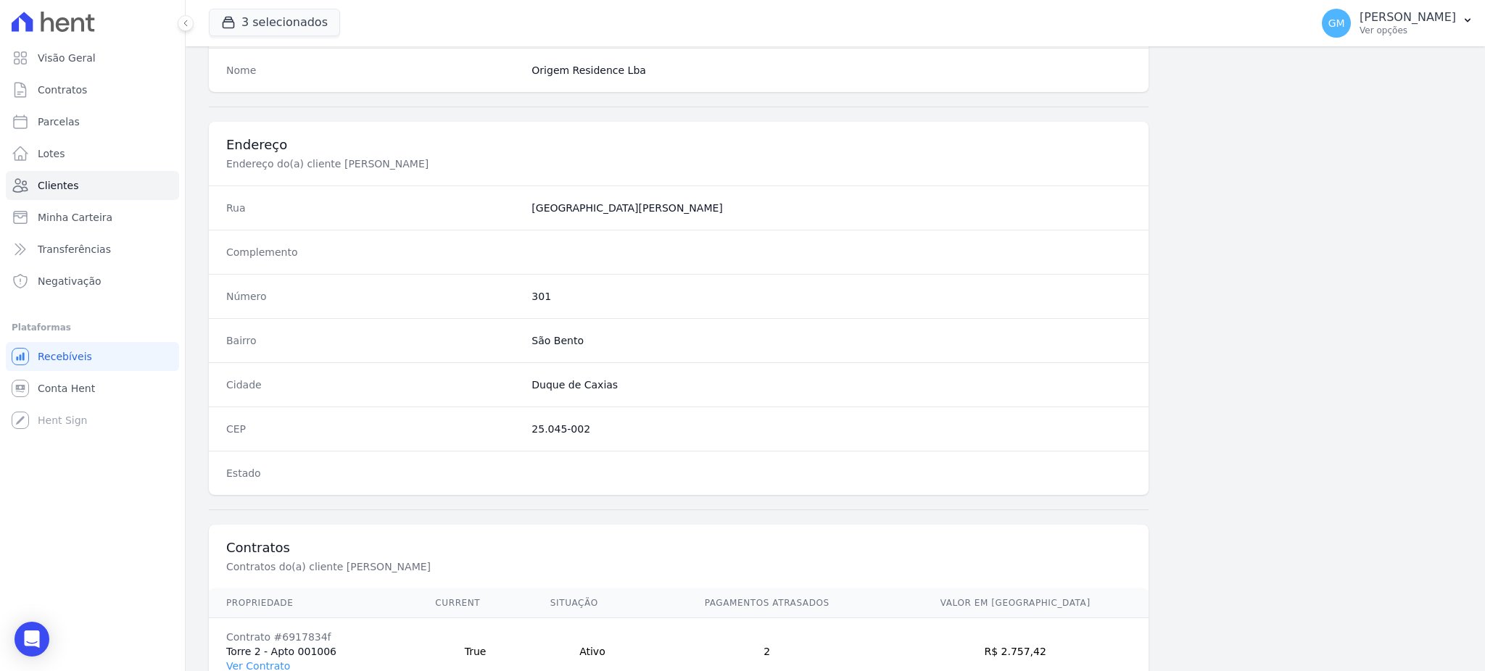
scroll to position [686, 0]
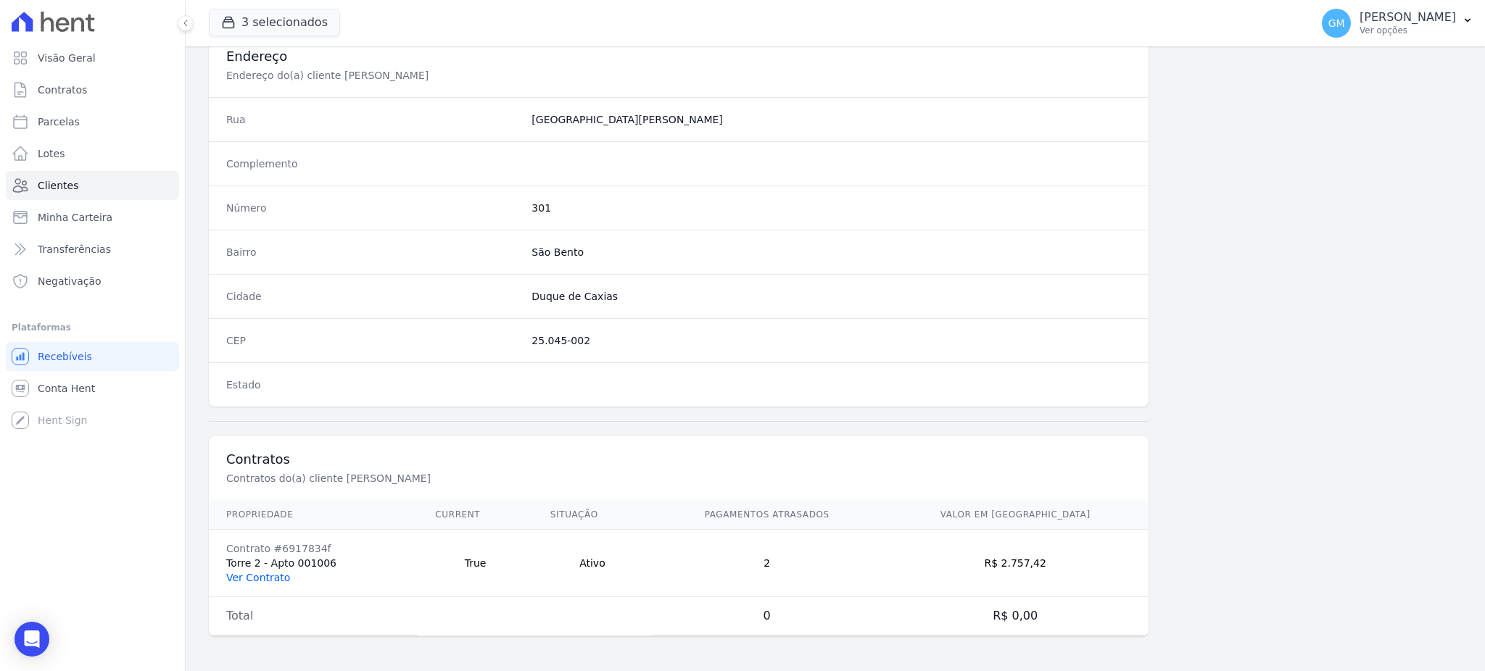
click at [263, 584] on link "Ver Contrato" at bounding box center [258, 578] width 64 height 12
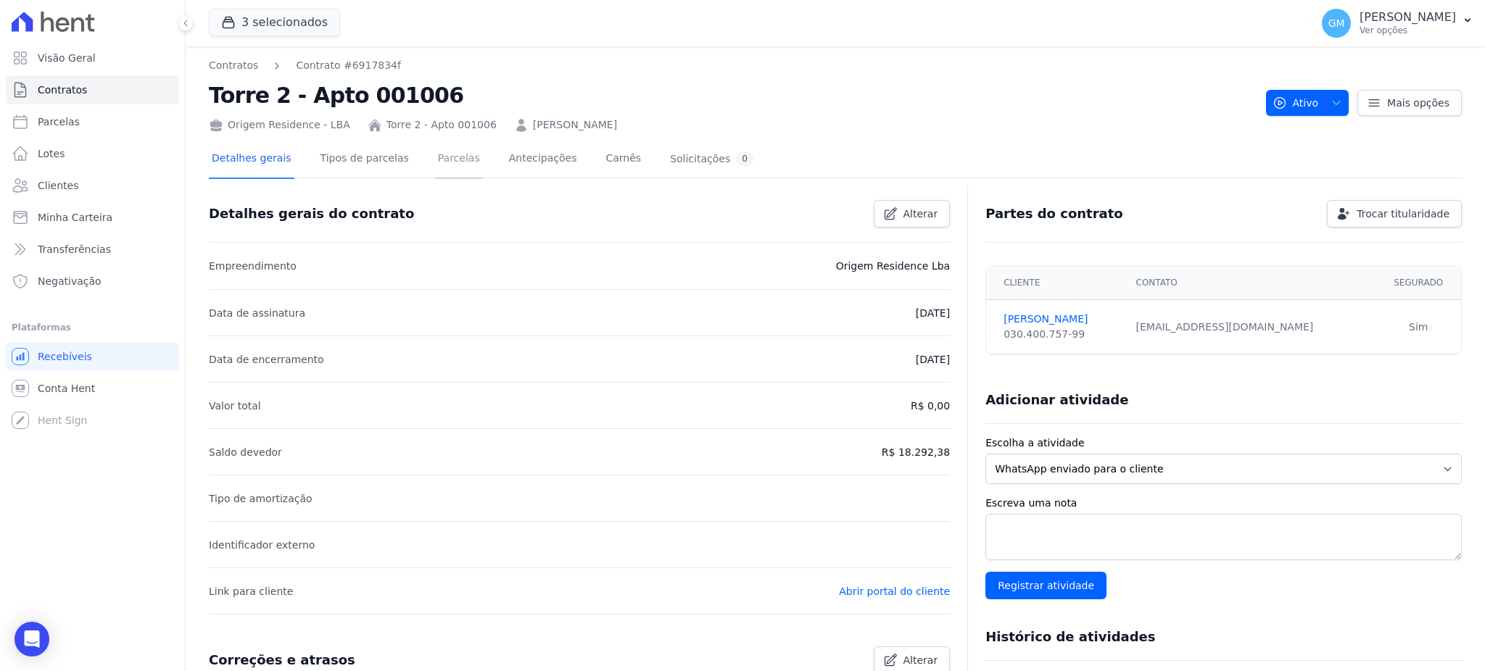
click at [435, 172] on link "Parcelas" at bounding box center [459, 160] width 48 height 38
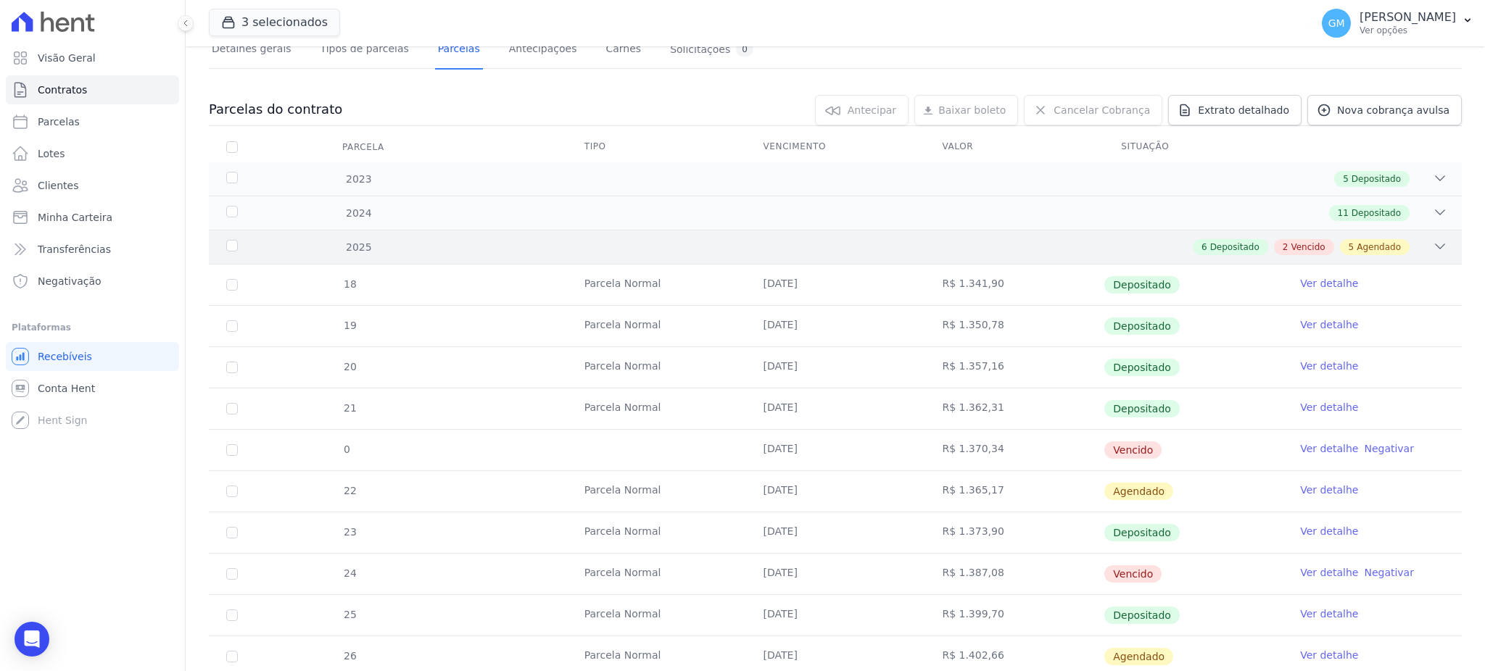
scroll to position [193, 0]
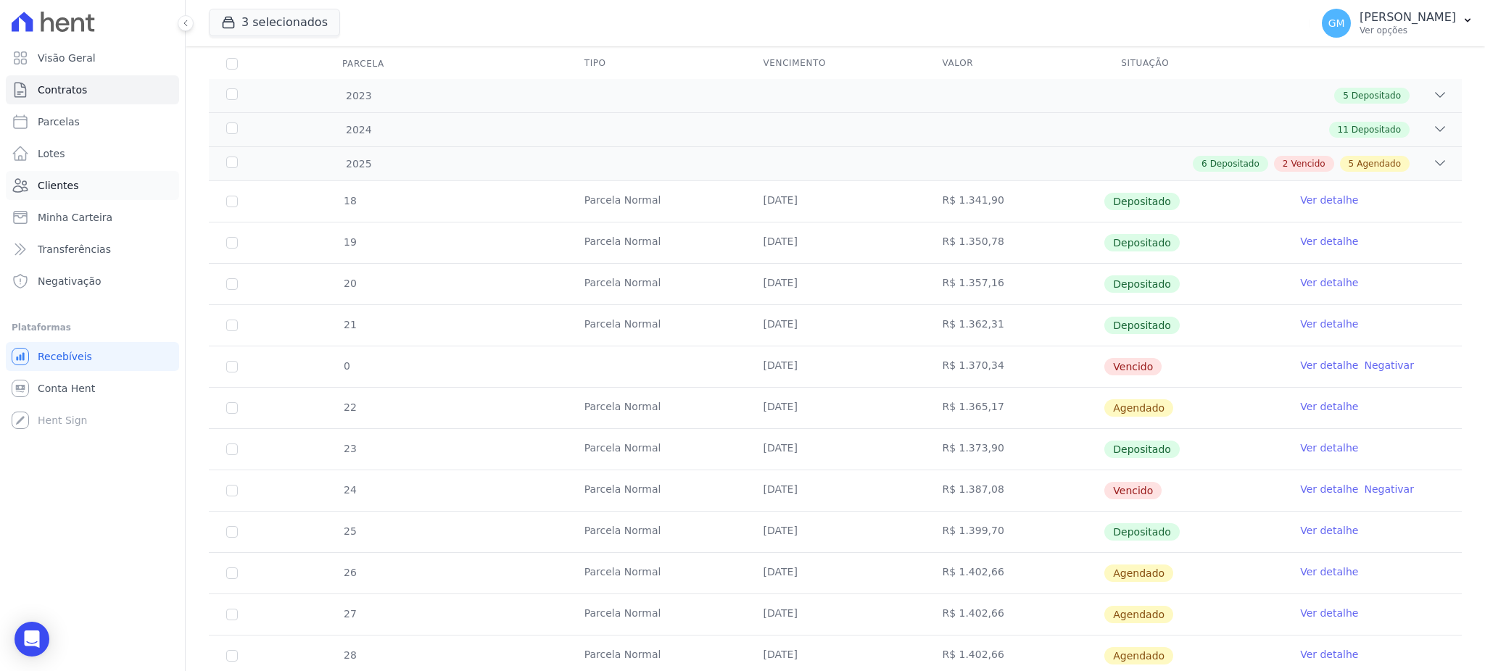
click at [91, 197] on link "Clientes" at bounding box center [92, 185] width 173 height 29
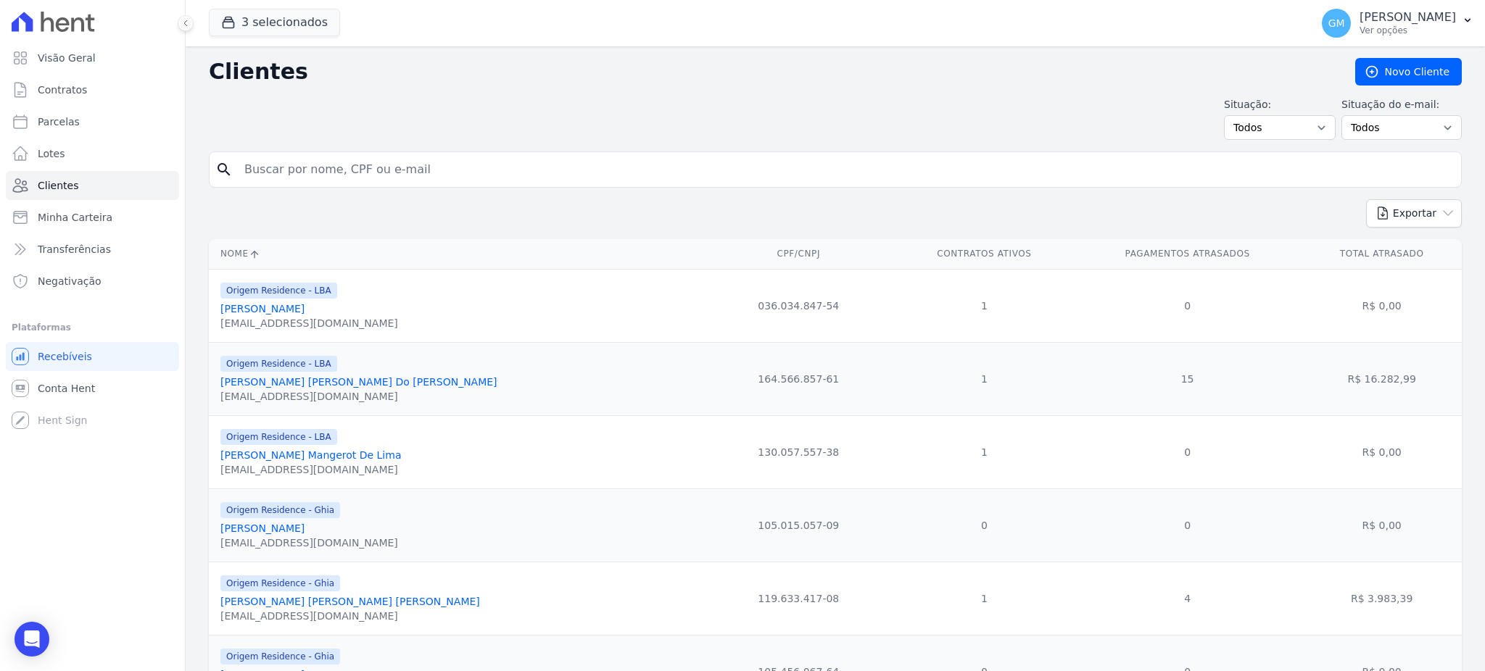
click at [318, 168] on input "search" at bounding box center [846, 169] width 1220 height 29
paste input "HEITOR MATTOS EVANGELISTA"
type input "HEITOR MATTOS EVANGELISTA"
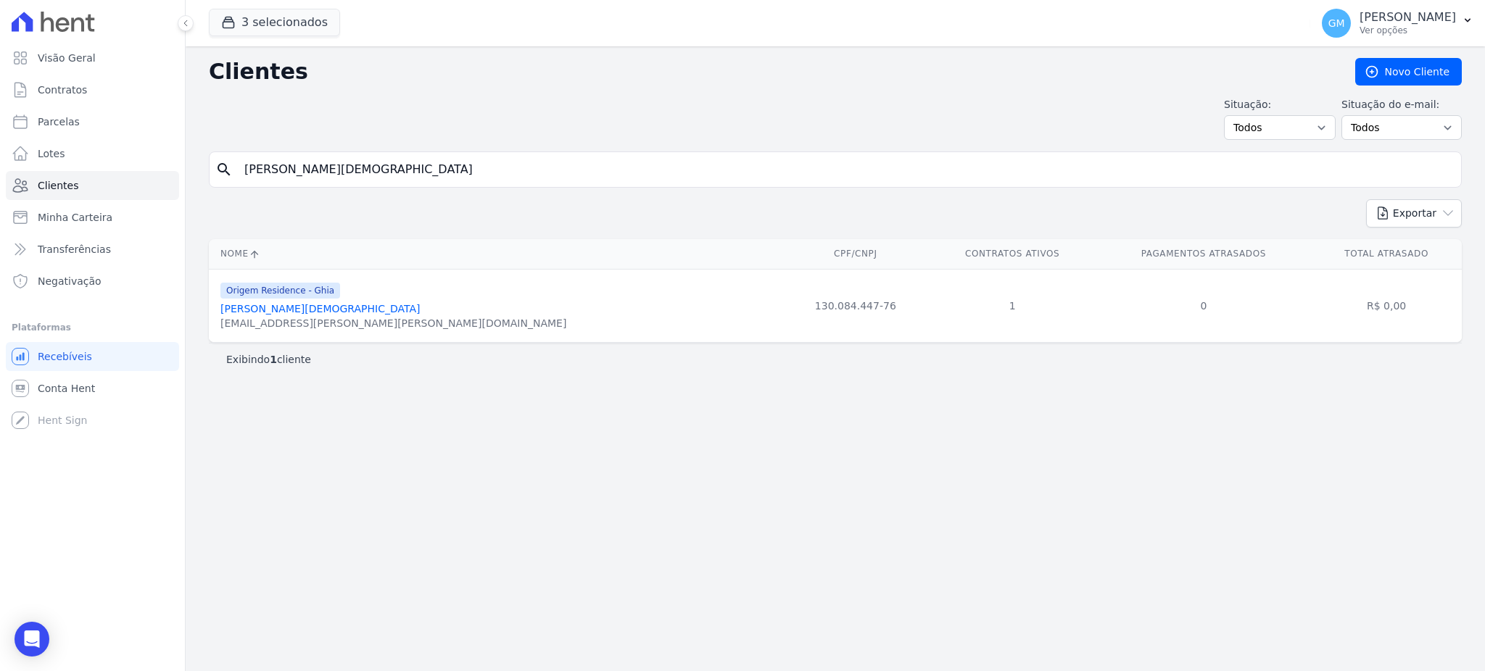
click at [335, 303] on link "Heitor Mattos Evangelista" at bounding box center [319, 309] width 199 height 12
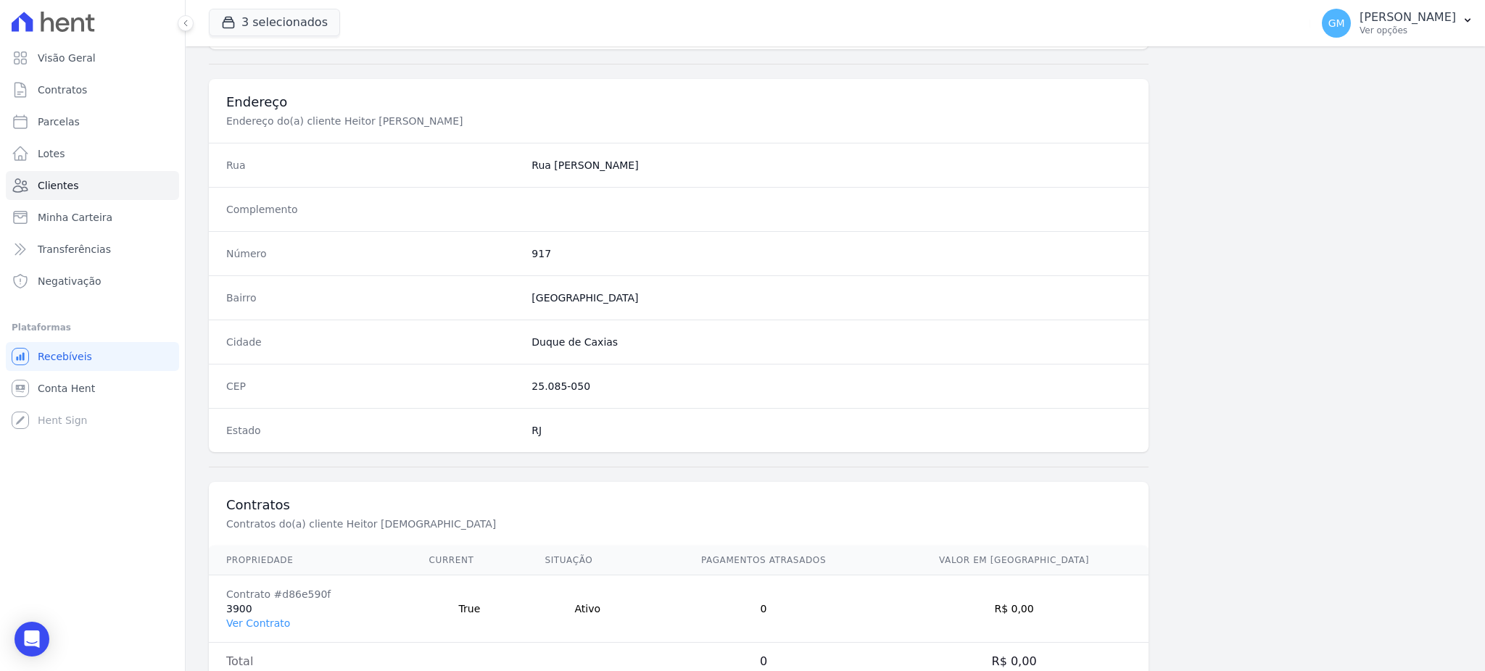
scroll to position [686, 0]
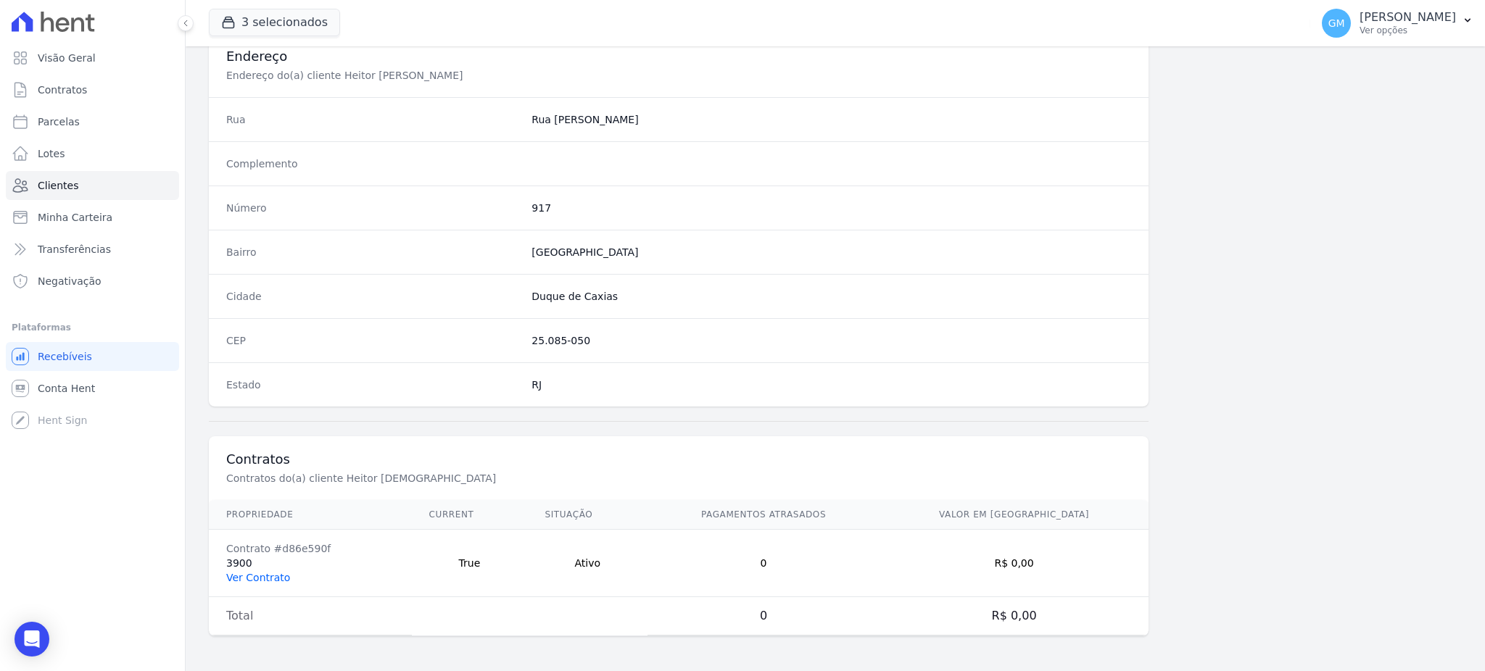
click at [249, 575] on link "Ver Contrato" at bounding box center [258, 578] width 64 height 12
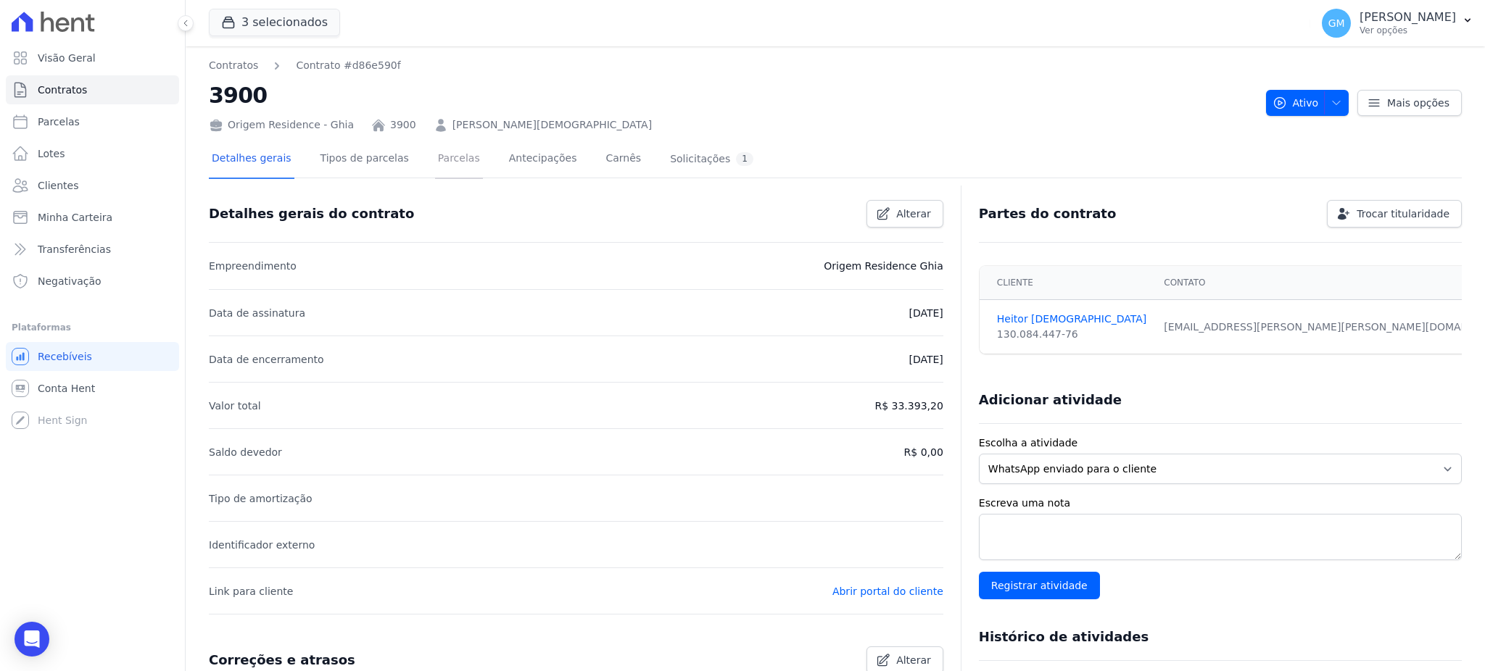
click at [435, 170] on link "Parcelas" at bounding box center [459, 160] width 48 height 38
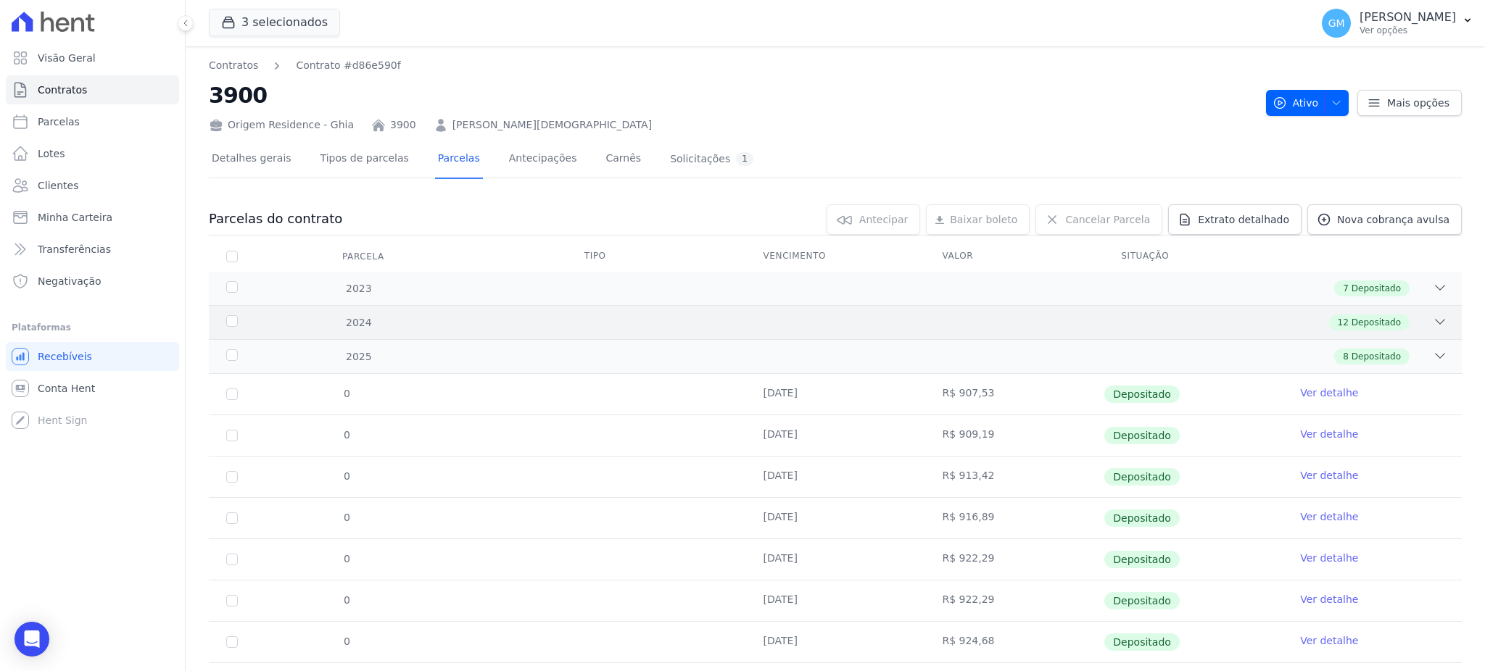
scroll to position [75, 0]
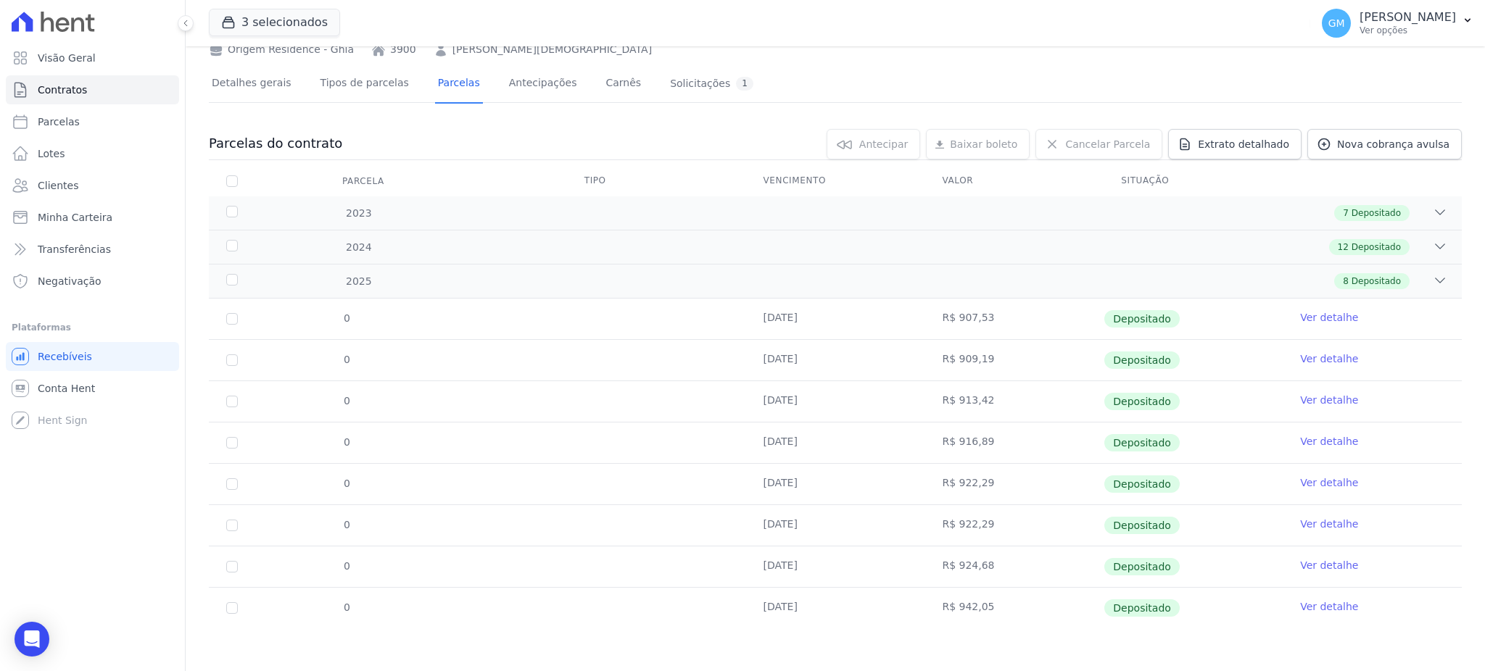
click at [1309, 564] on link "Ver detalhe" at bounding box center [1329, 565] width 58 height 15
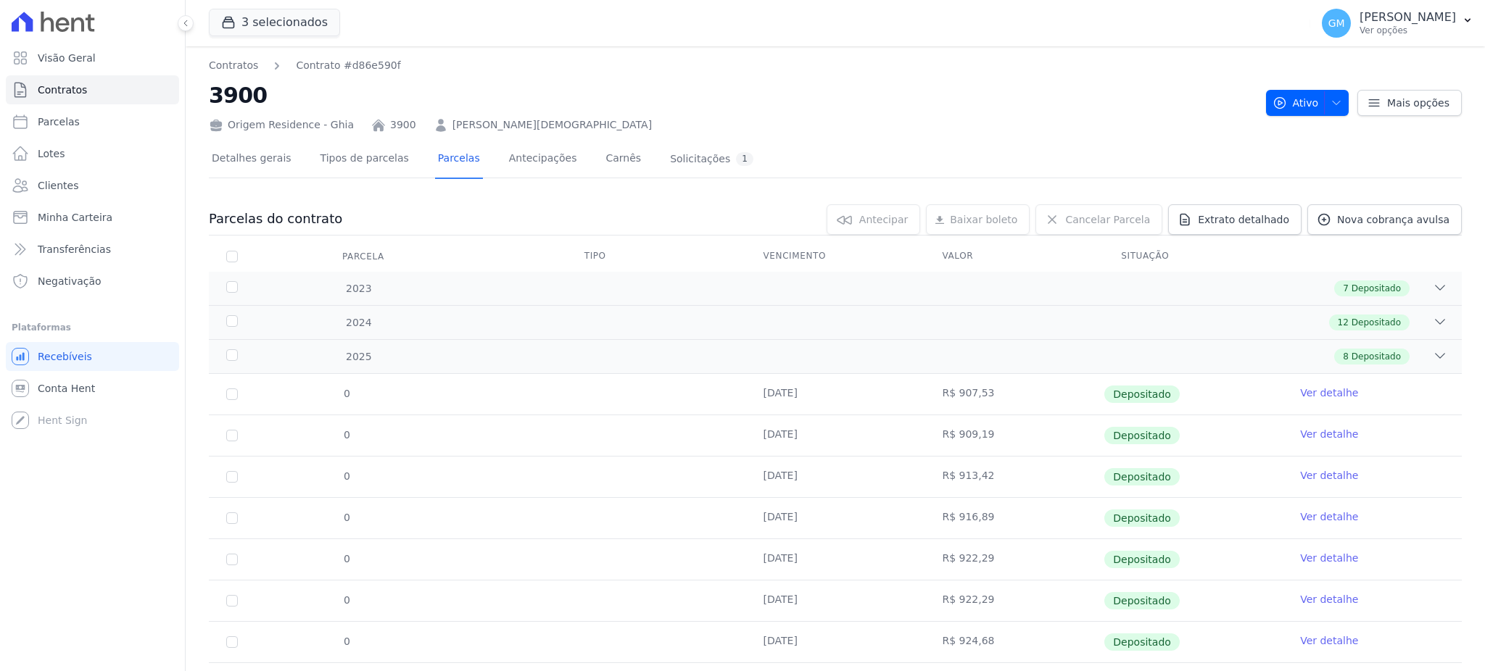
scroll to position [75, 0]
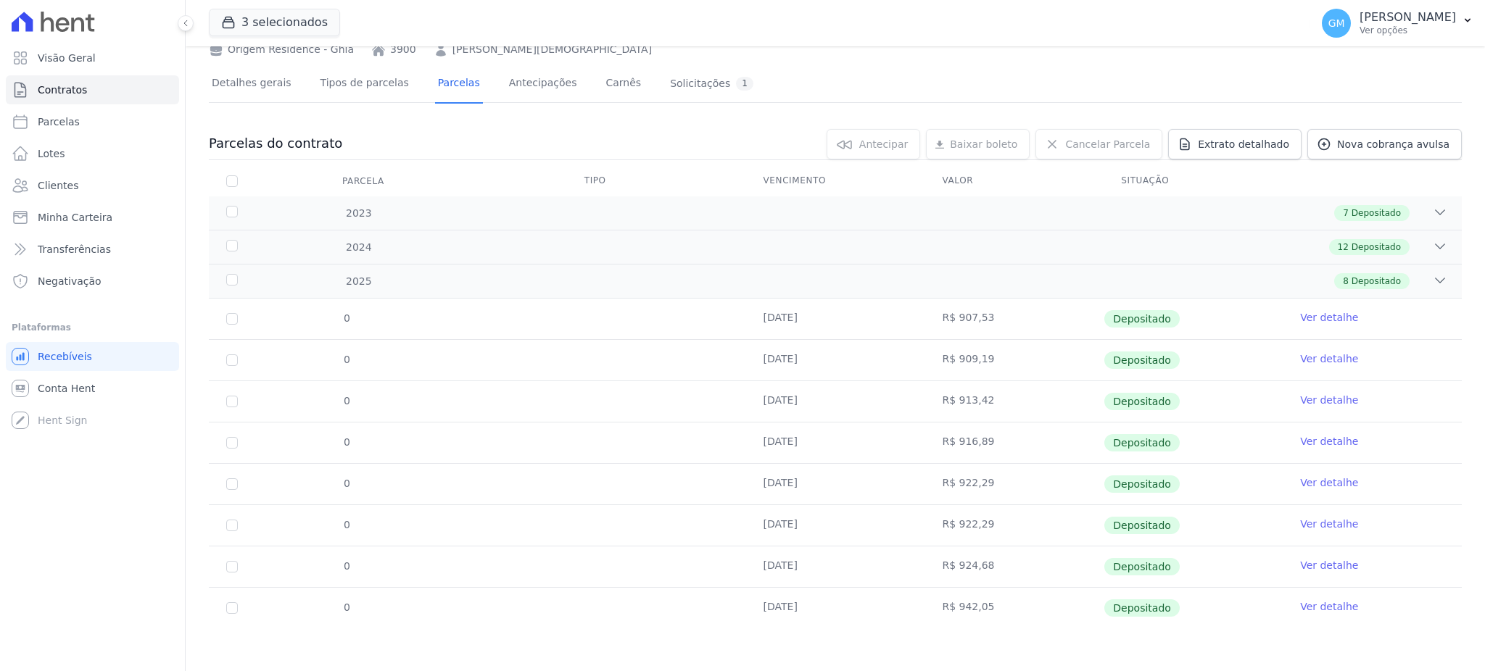
click at [1316, 611] on link "Ver detalhe" at bounding box center [1329, 607] width 58 height 15
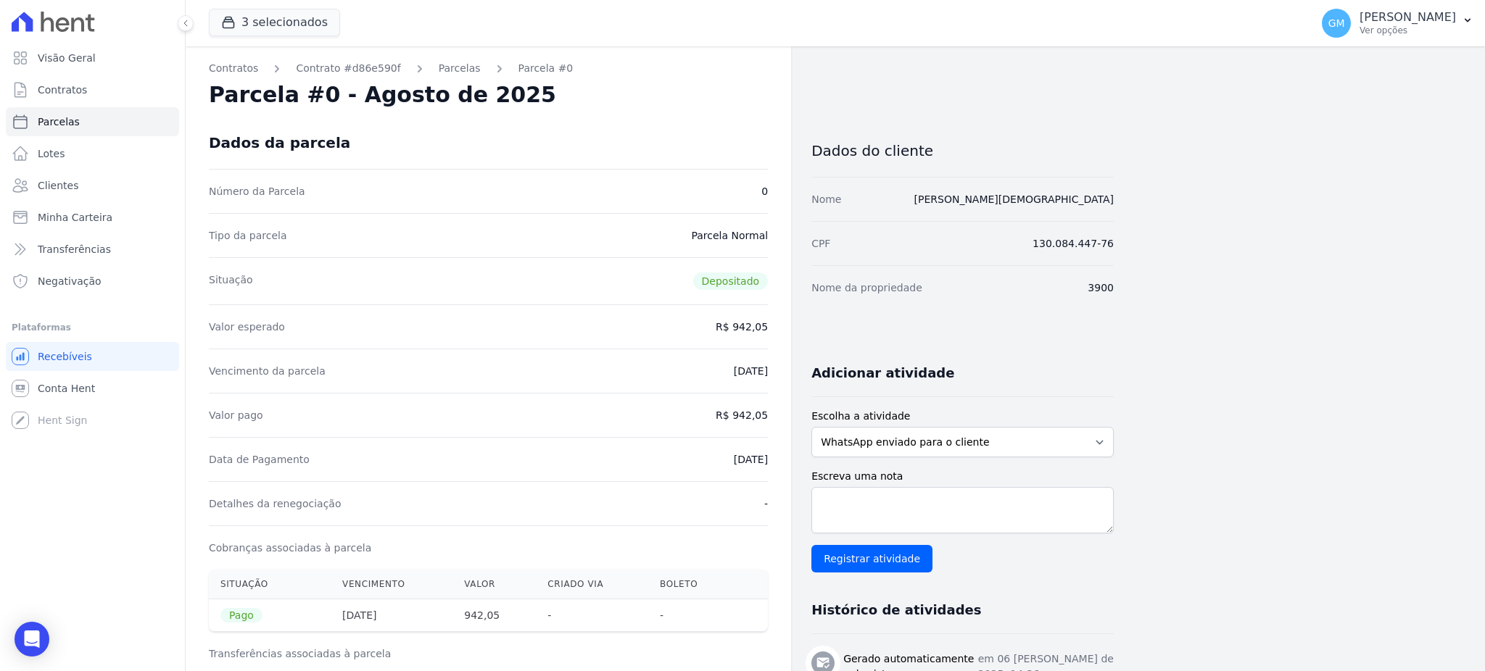
drag, startPoint x: 686, startPoint y: 460, endPoint x: 795, endPoint y: 469, distance: 109.9
click at [795, 469] on div "Contratos Contrato #d86e590f Parcelas Parcela #0 Parcela #0 - Agosto de 2025 Da…" at bounding box center [650, 599] width 928 height 1106
click at [706, 432] on div "Valor pago R$ 942,05" at bounding box center [488, 415] width 559 height 44
drag, startPoint x: 706, startPoint y: 454, endPoint x: 773, endPoint y: 464, distance: 68.2
click at [773, 464] on div "Contratos Contrato #d86e590f Parcelas Parcela #0 Parcela #0 - Agosto de 2025 Da…" at bounding box center [488, 599] width 605 height 1106
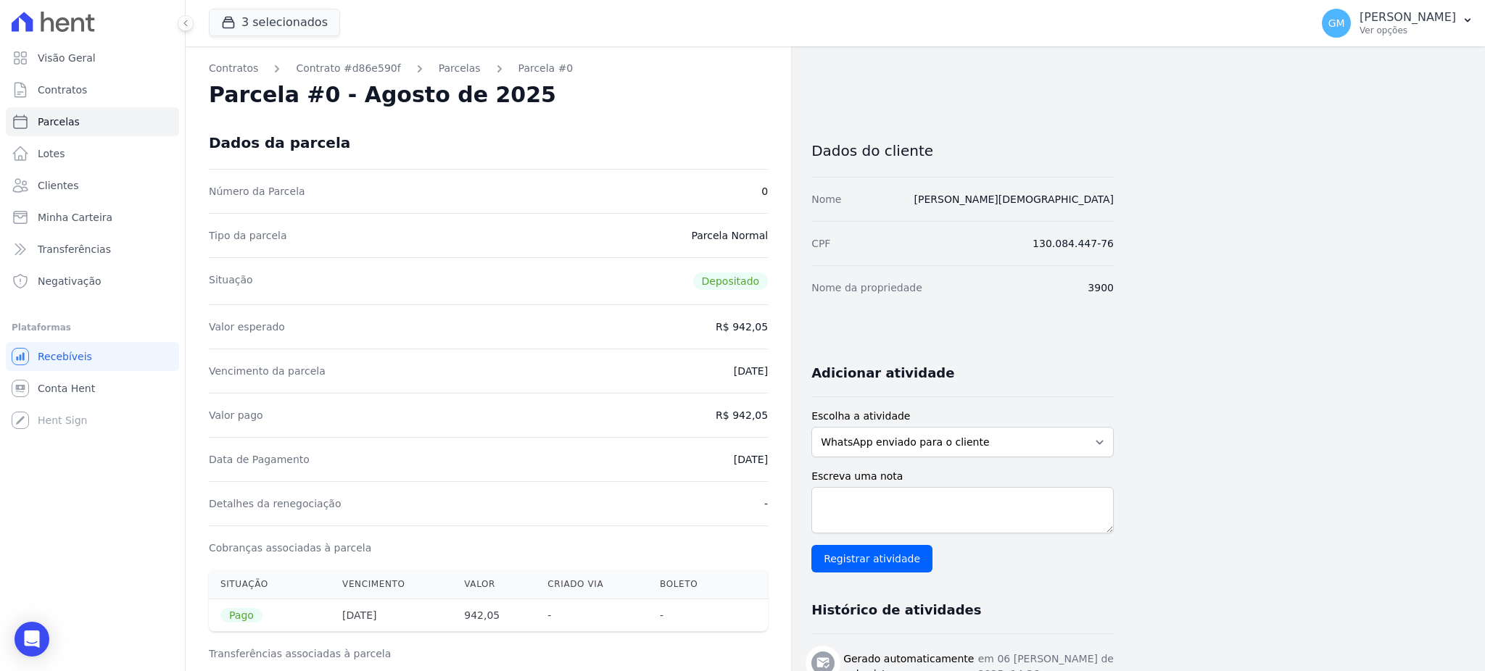
drag, startPoint x: 734, startPoint y: 410, endPoint x: 779, endPoint y: 412, distance: 45.7
click at [779, 412] on div "Contratos Contrato #d86e590f Parcelas Parcela #0 Parcela #0 - Agosto de 2025 Da…" at bounding box center [488, 599] width 605 height 1106
click at [668, 499] on div "Detalhes da renegociação -" at bounding box center [488, 503] width 559 height 44
drag, startPoint x: 735, startPoint y: 414, endPoint x: 767, endPoint y: 418, distance: 32.2
click at [767, 418] on dd "R$ 942,05" at bounding box center [742, 415] width 52 height 15
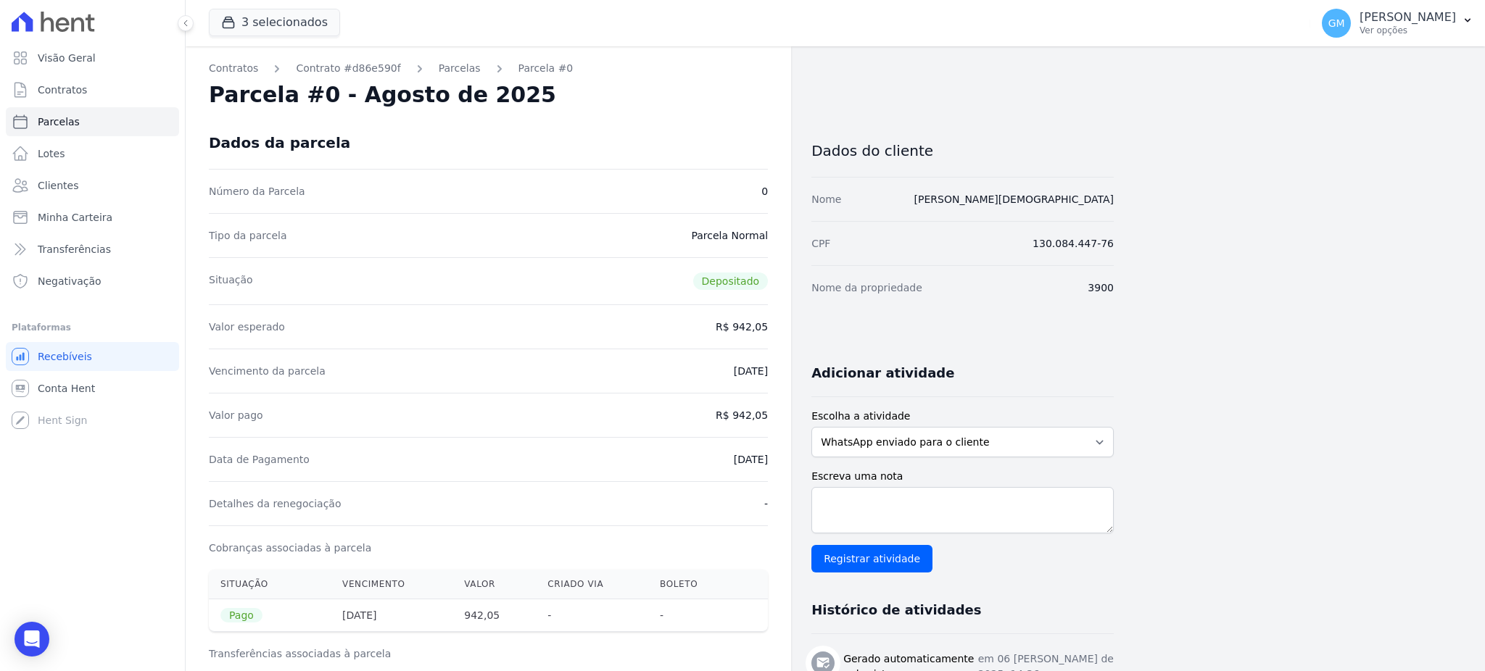
drag, startPoint x: 708, startPoint y: 456, endPoint x: 769, endPoint y: 461, distance: 61.1
click at [769, 461] on div "Contratos Contrato #d86e590f Parcelas Parcela #0 Parcela #0 - Agosto de 2025 Da…" at bounding box center [488, 599] width 605 height 1106
click at [61, 181] on span "Clientes" at bounding box center [58, 185] width 41 height 15
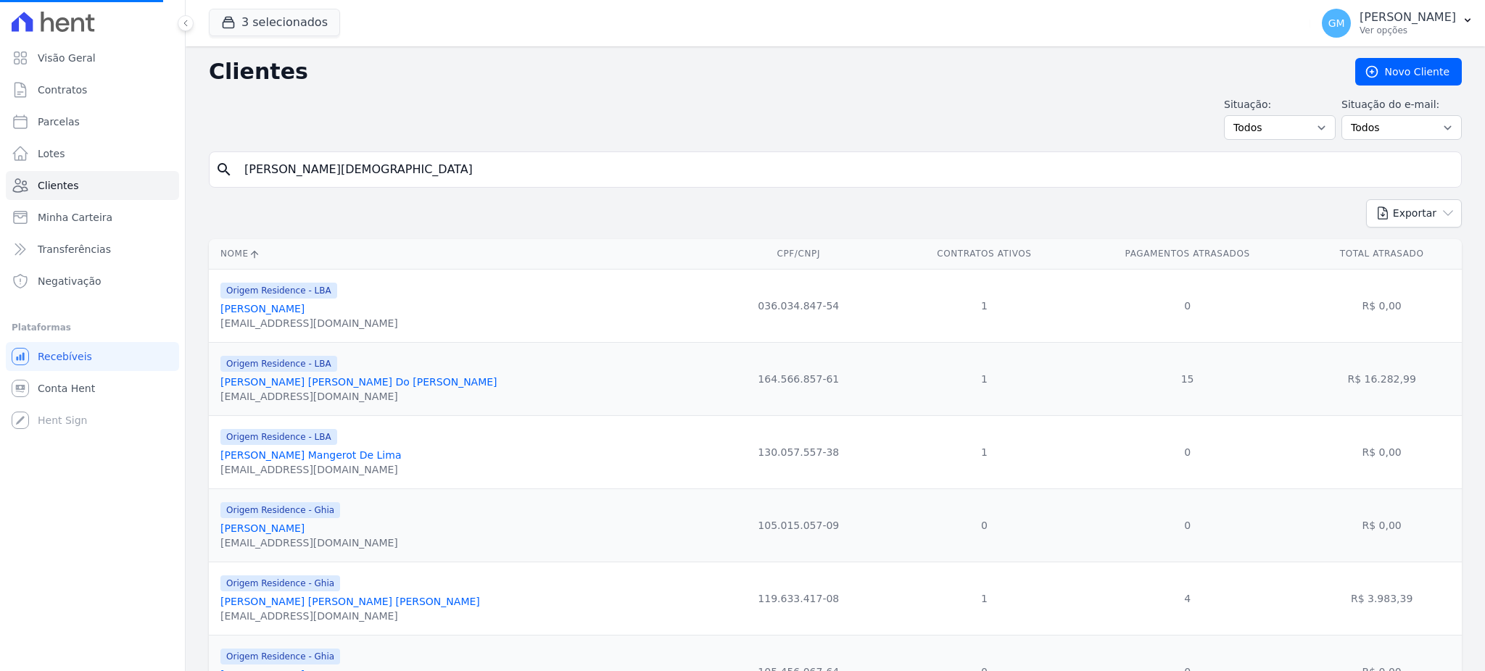
click at [400, 181] on input "HEITOR MATTOS EVANGELISTA" at bounding box center [846, 169] width 1220 height 29
click at [400, 181] on input "search" at bounding box center [846, 169] width 1220 height 29
paste input "JEAN CARLOS GONÇALVES FARIAS"
type input "JEAN CARLOS GONÇALVES FARIAS"
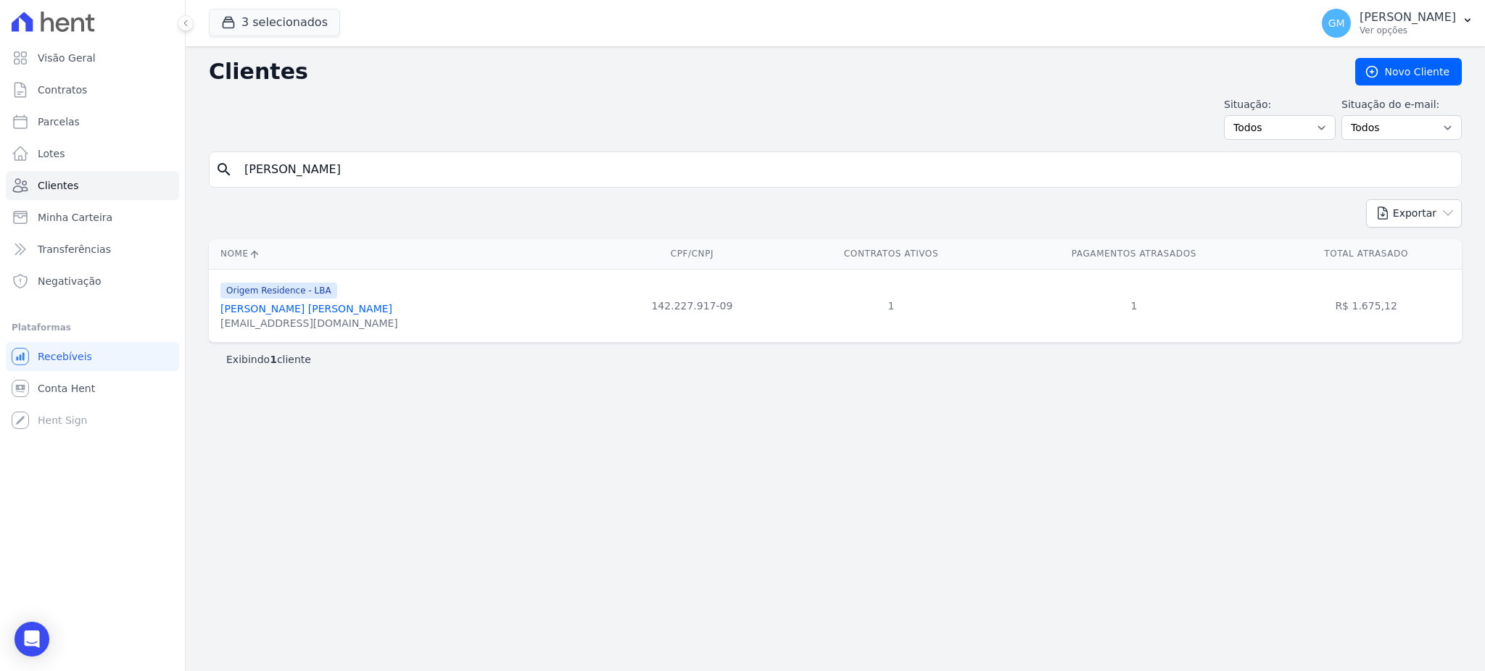
click at [341, 305] on link "Jean Carlos Gonçalves Farias" at bounding box center [306, 309] width 172 height 12
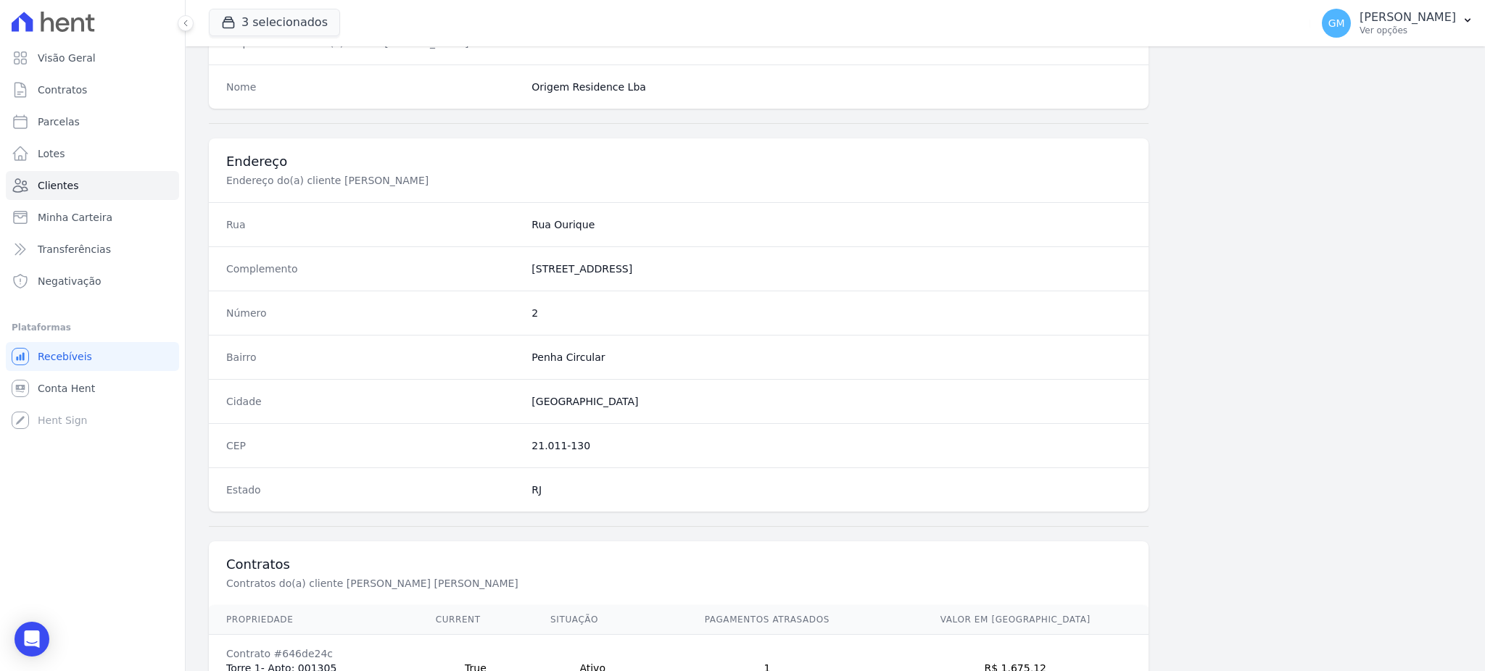
scroll to position [686, 0]
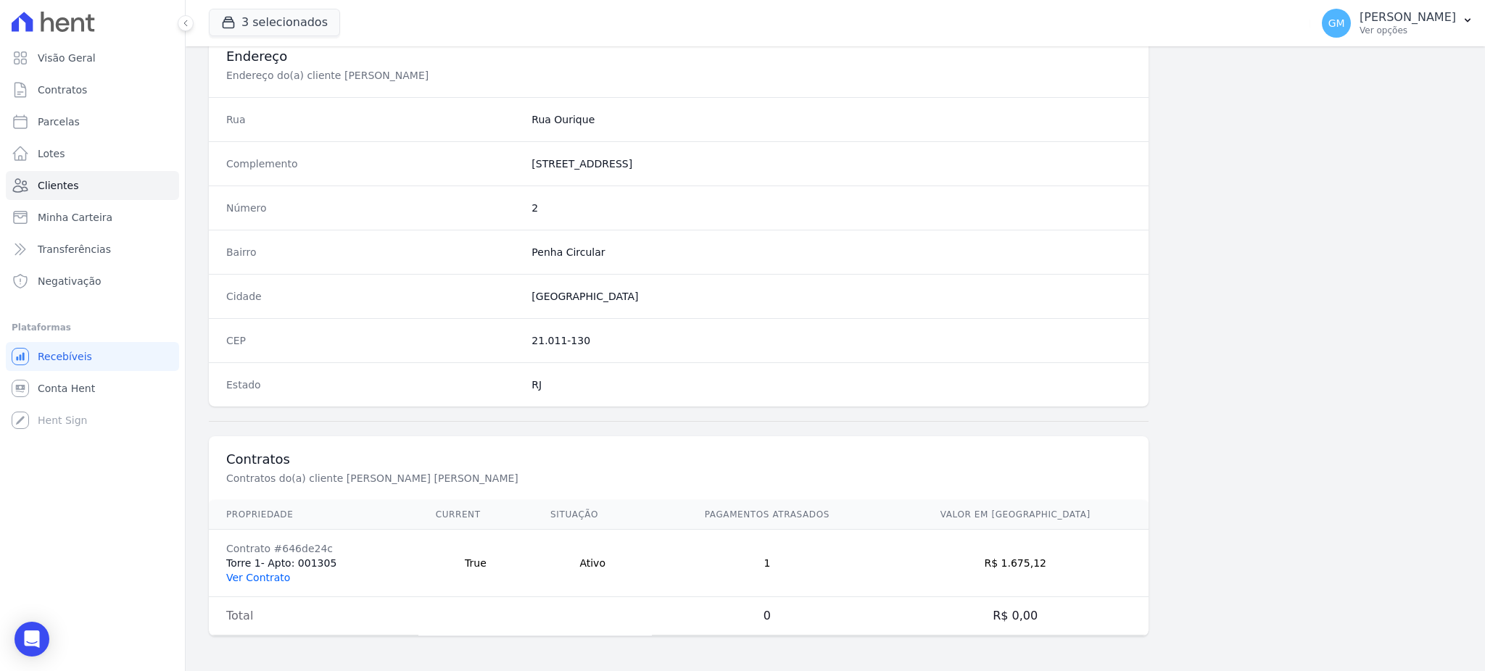
click at [283, 576] on link "Ver Contrato" at bounding box center [258, 578] width 64 height 12
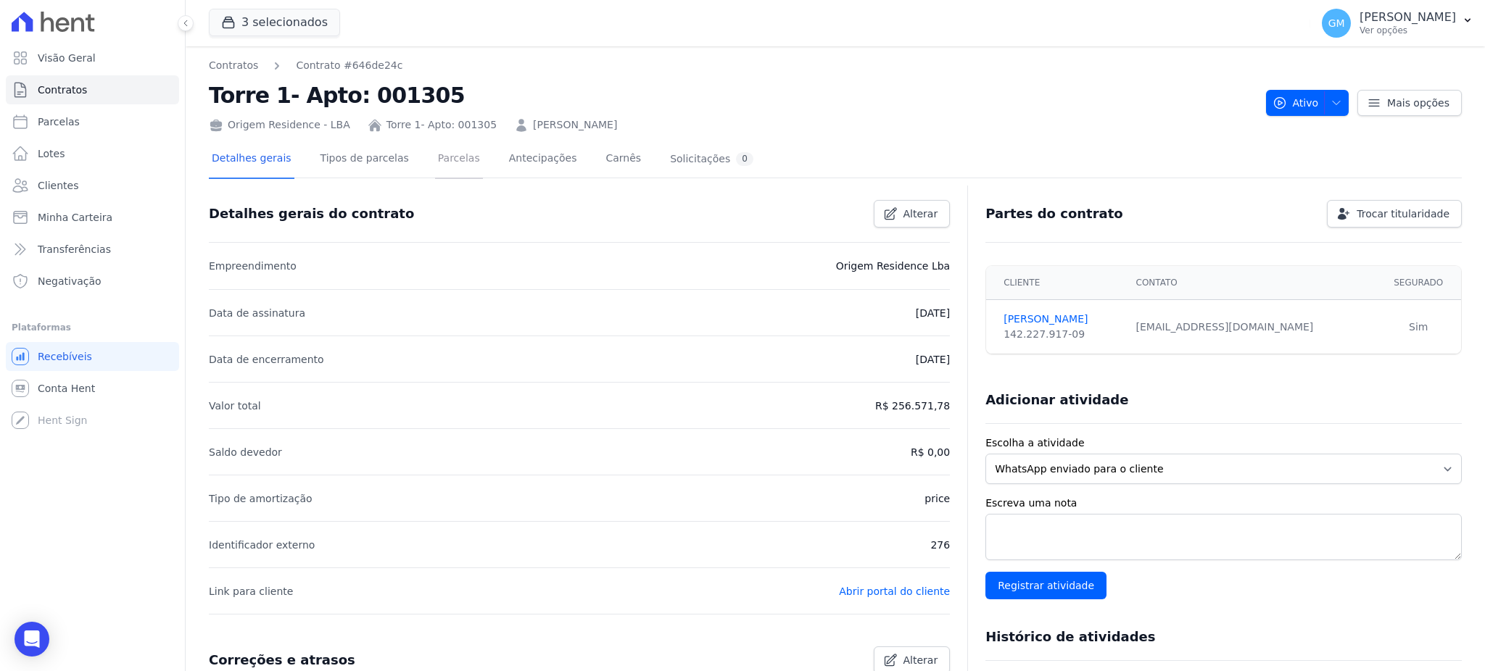
click at [435, 152] on link "Parcelas" at bounding box center [459, 160] width 48 height 38
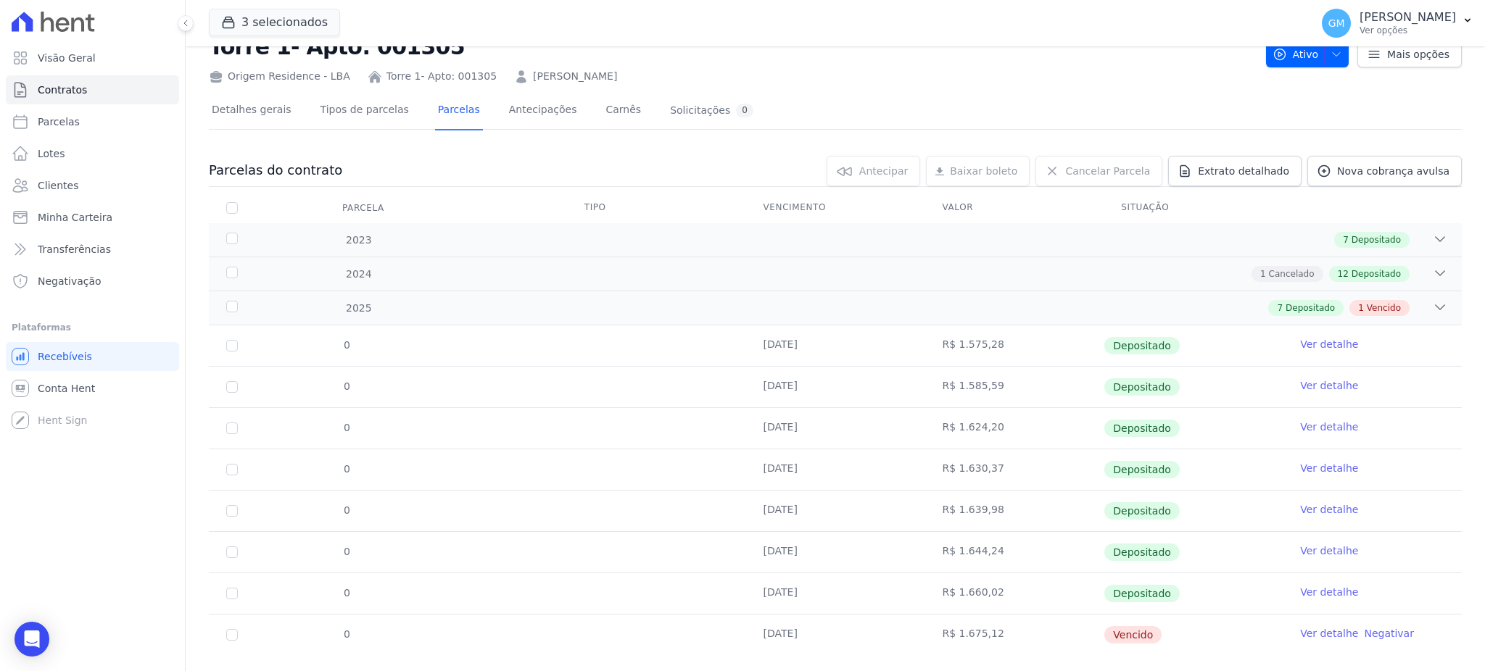
scroll to position [75, 0]
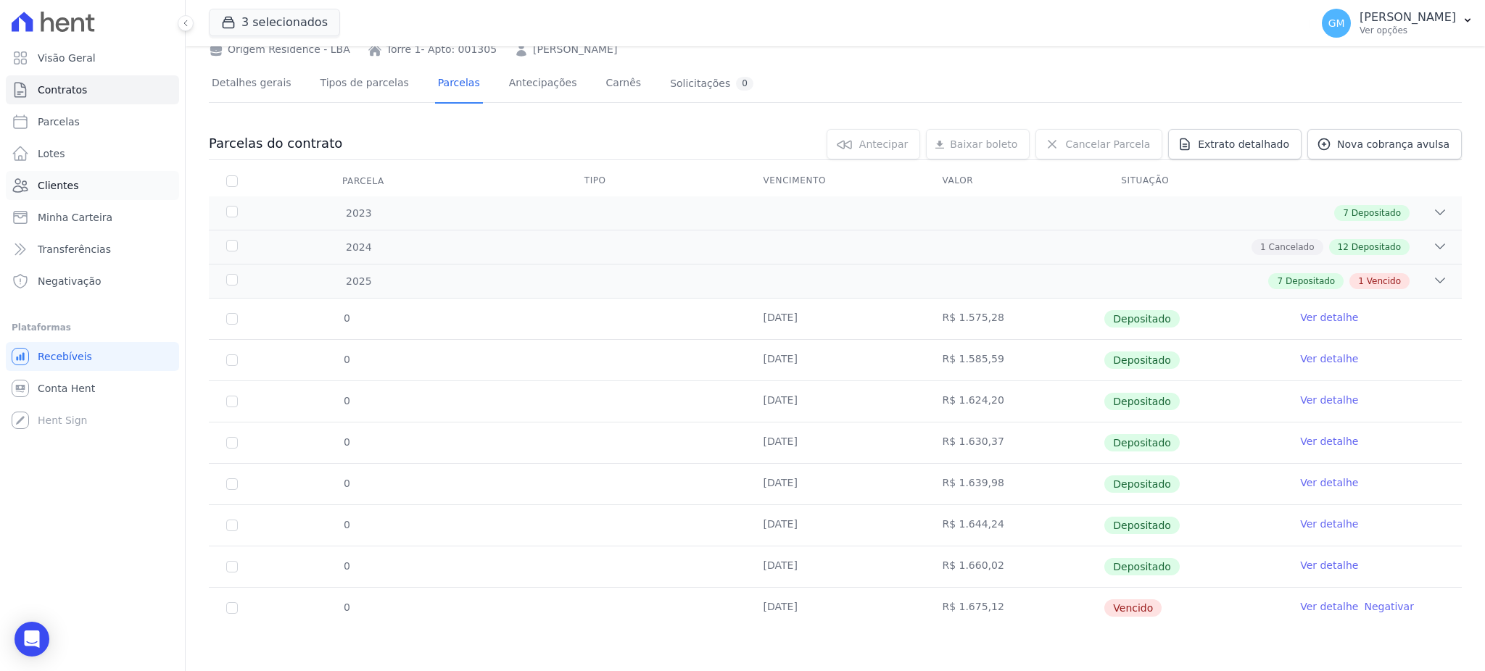
drag, startPoint x: 83, startPoint y: 180, endPoint x: 100, endPoint y: 182, distance: 17.5
click at [83, 181] on link "Clientes" at bounding box center [92, 185] width 173 height 29
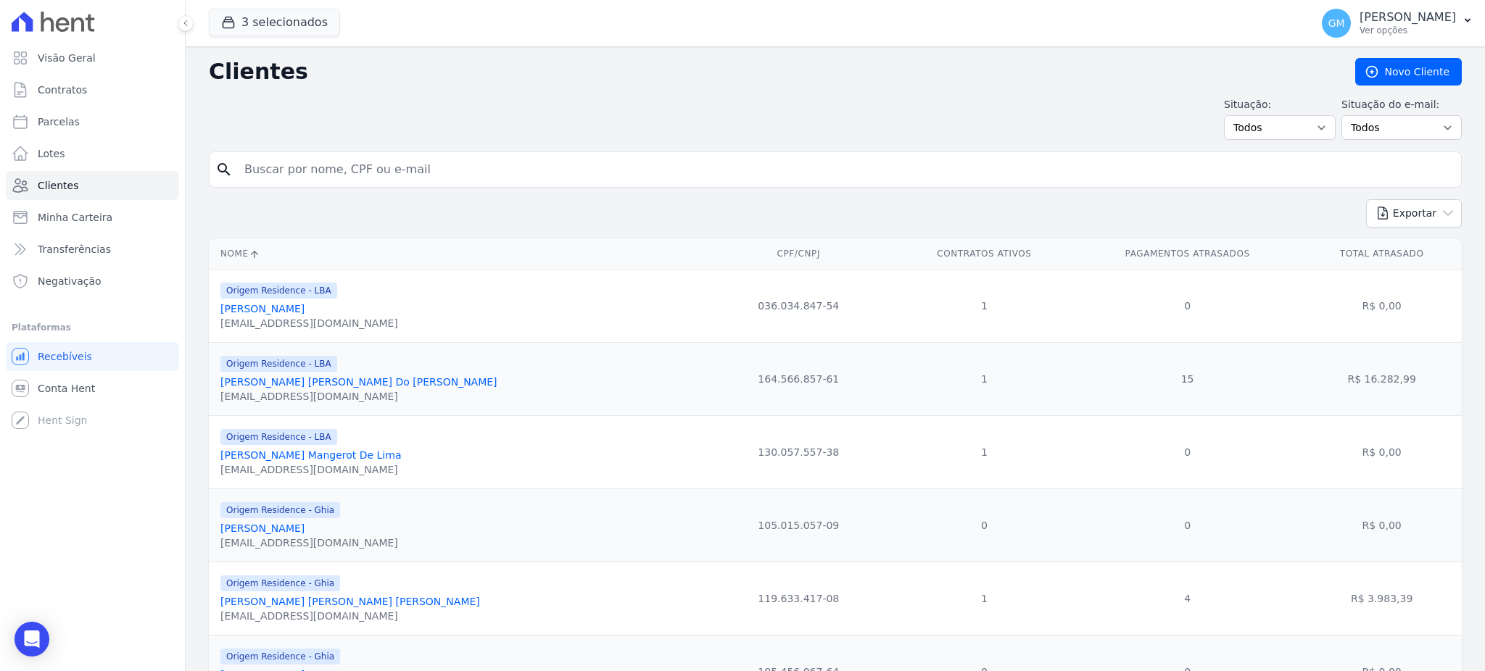
click at [353, 166] on input "search" at bounding box center [846, 169] width 1220 height 29
paste input "João Paulo Meirelles"
type input "João Paulo Meirelles]"
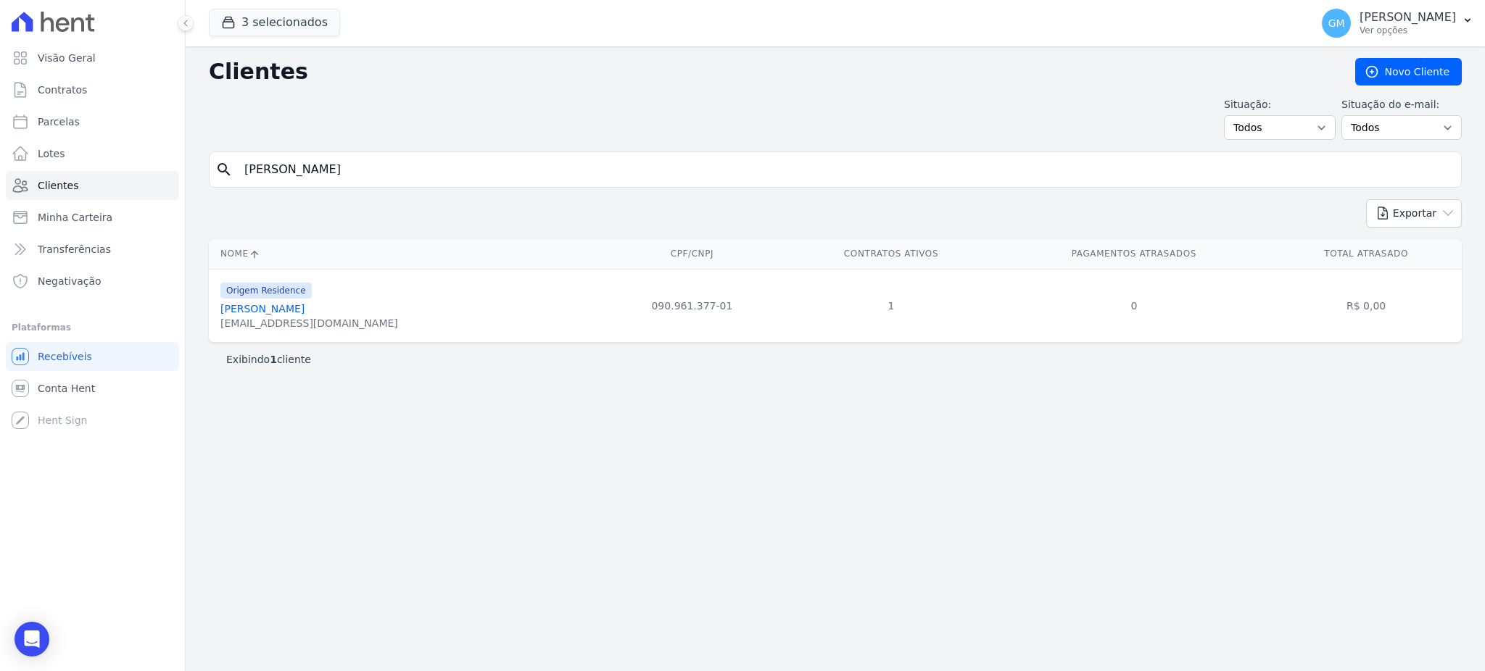
click at [304, 313] on link "João Paulo Meirelles" at bounding box center [262, 309] width 84 height 12
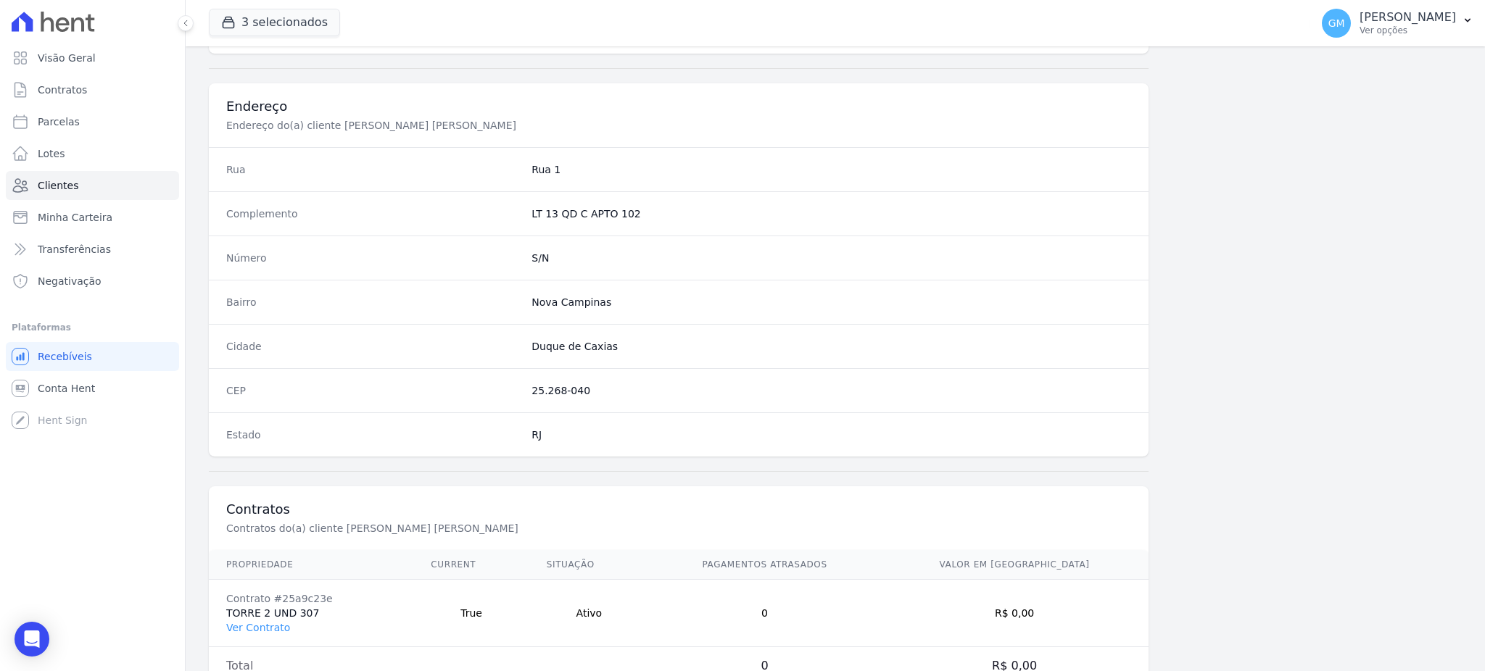
scroll to position [686, 0]
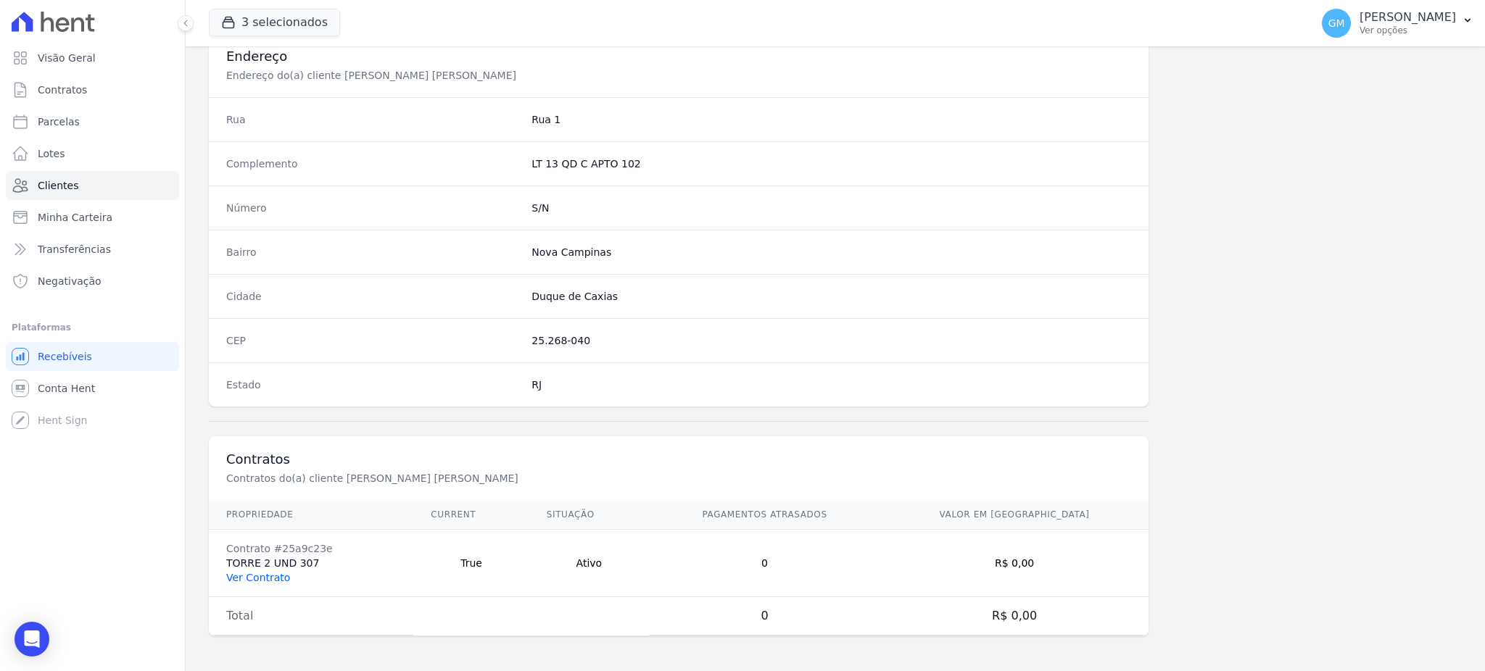
click at [278, 581] on link "Ver Contrato" at bounding box center [258, 578] width 64 height 12
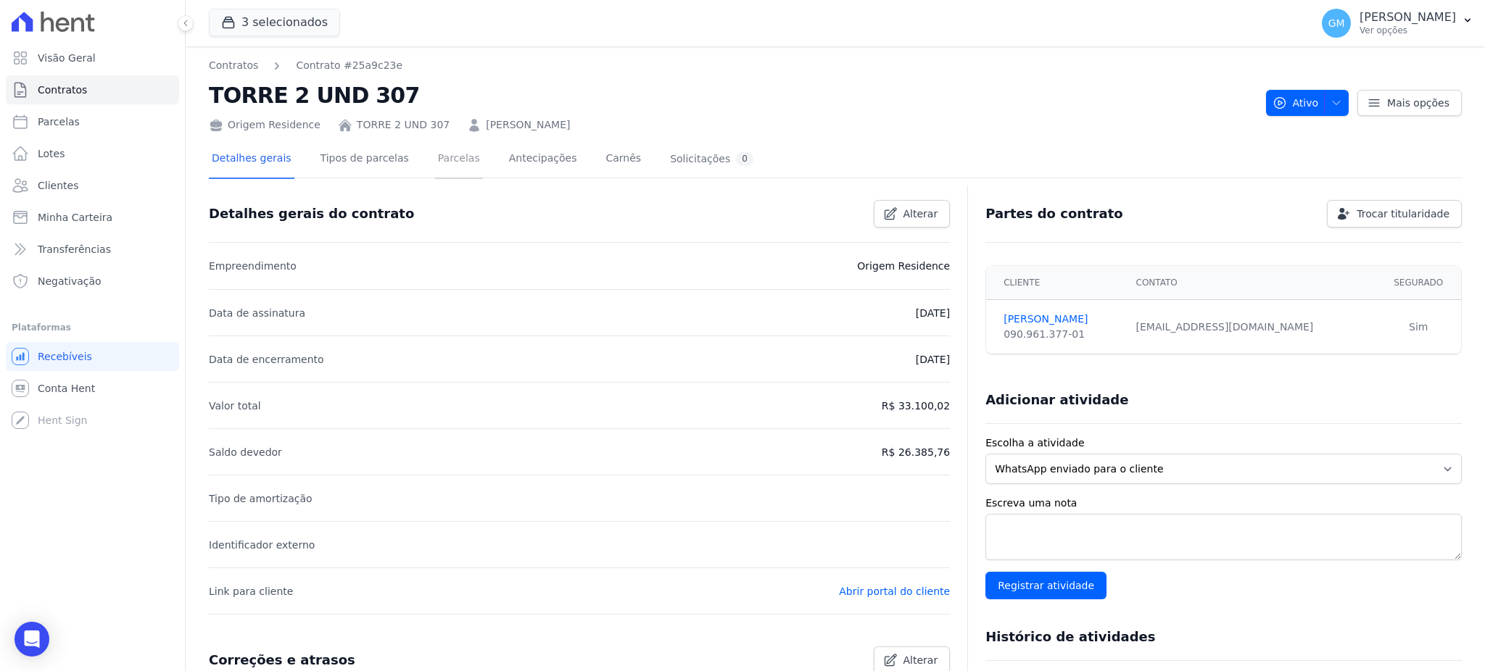
click at [435, 160] on link "Parcelas" at bounding box center [459, 160] width 48 height 38
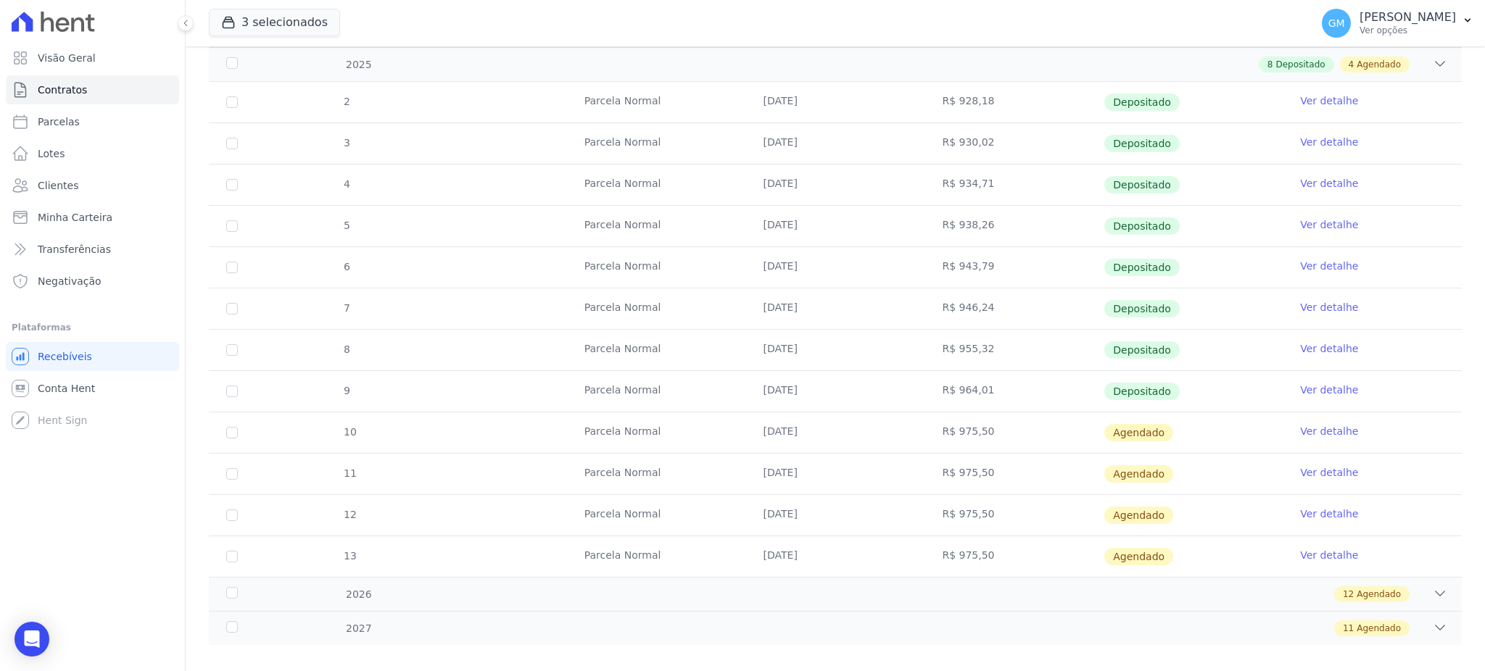
scroll to position [275, 0]
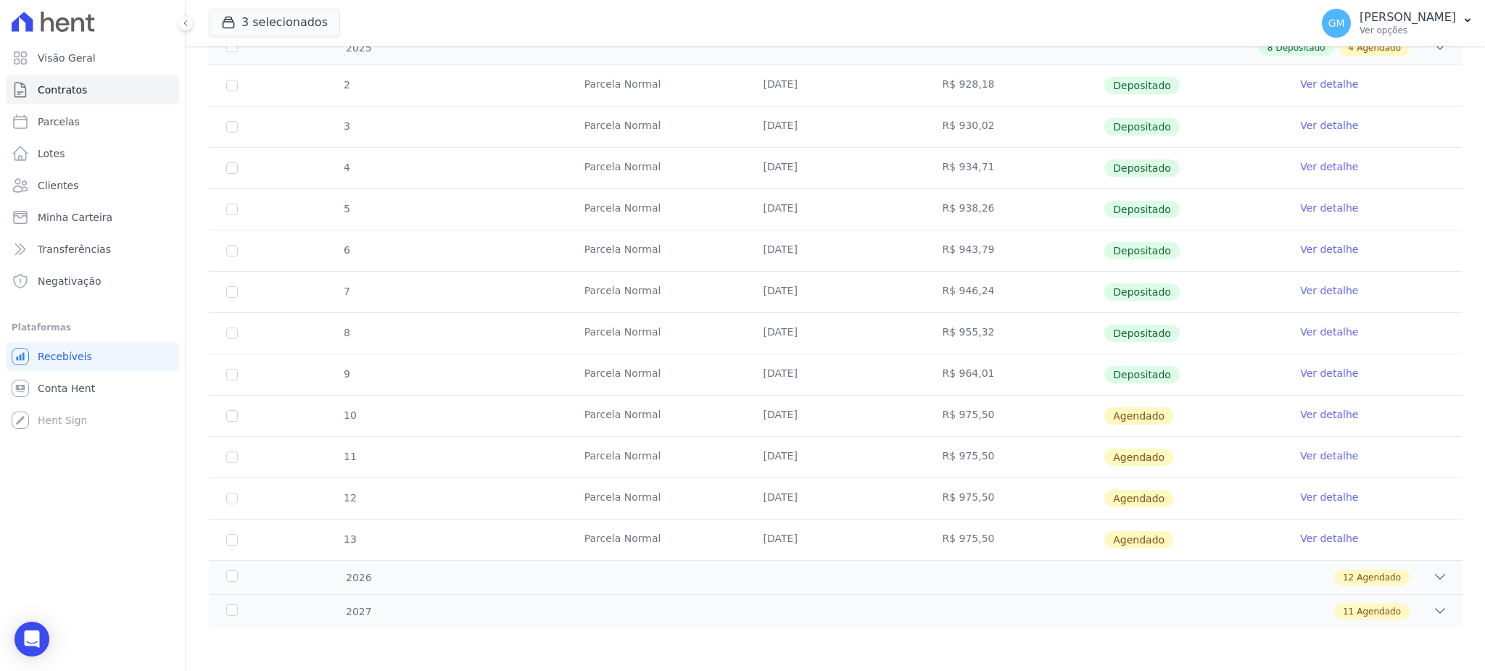
click at [1300, 371] on link "Ver detalhe" at bounding box center [1329, 373] width 58 height 15
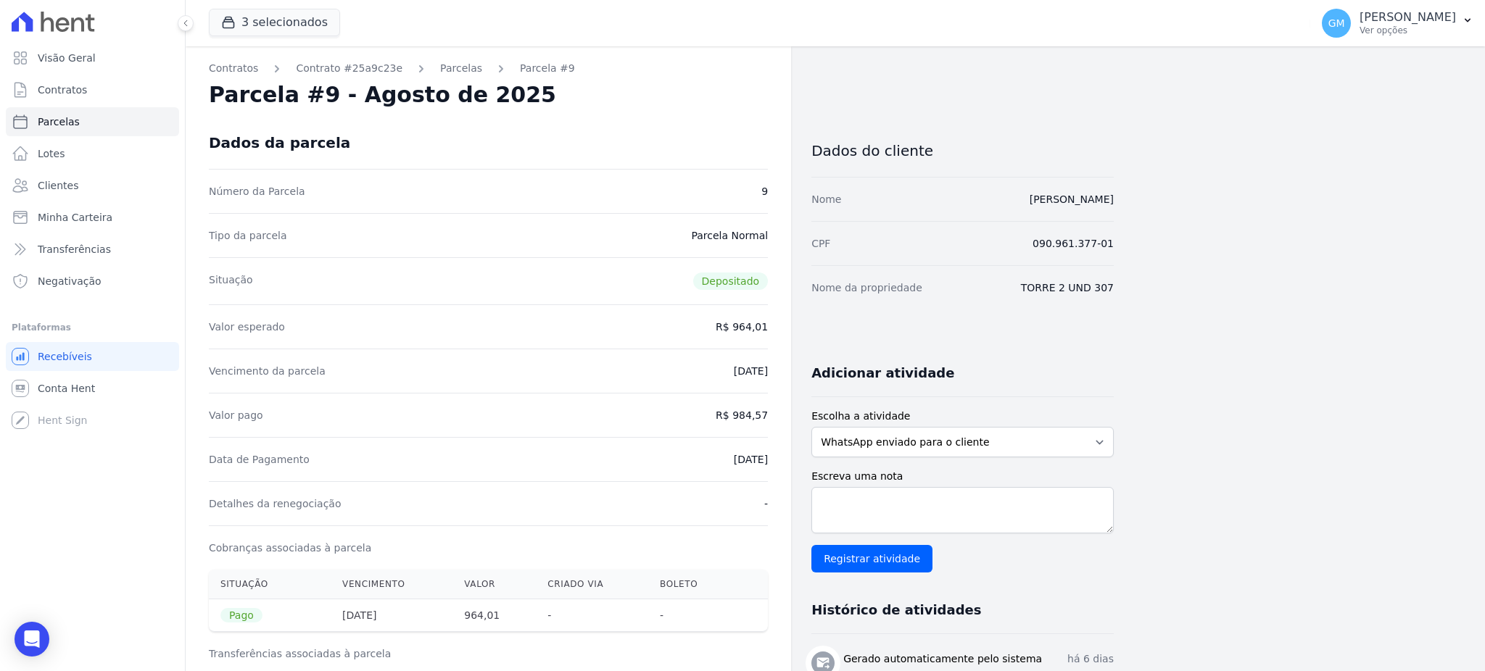
drag, startPoint x: 701, startPoint y: 460, endPoint x: 779, endPoint y: 458, distance: 77.6
click at [779, 458] on div "Contratos Contrato #25a9c23e Parcelas Parcela #9 Parcela #9 - Agosto de 2025 Da…" at bounding box center [488, 655] width 605 height 1219
drag, startPoint x: 735, startPoint y: 414, endPoint x: 779, endPoint y: 413, distance: 44.2
click at [779, 413] on div "Contratos Contrato #25a9c23e Parcelas Parcela #9 Parcela #9 - Agosto de 2025 Da…" at bounding box center [488, 655] width 605 height 1219
drag, startPoint x: 677, startPoint y: 460, endPoint x: 776, endPoint y: 472, distance: 100.0
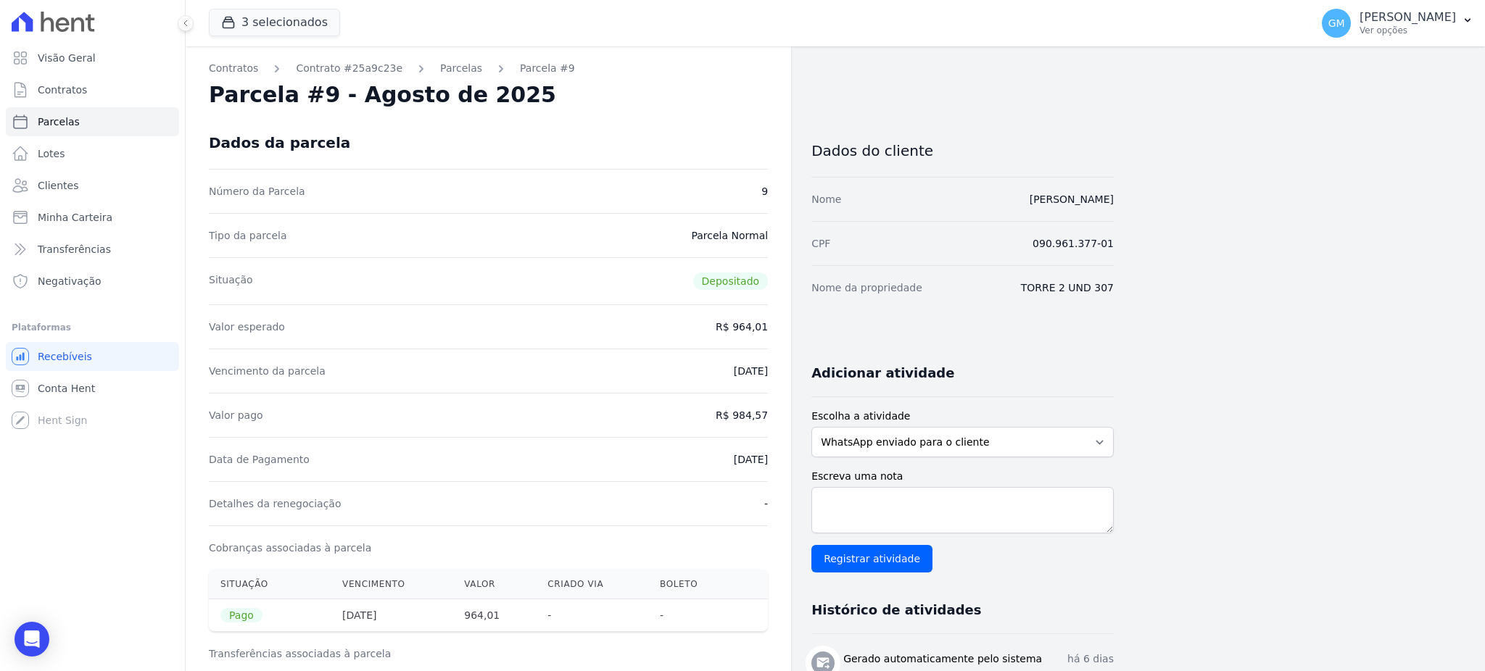
click at [776, 472] on div "Contratos Contrato #25a9c23e Parcelas Parcela #9 Parcela #9 - Agosto de 2025 Da…" at bounding box center [488, 655] width 605 height 1219
click at [93, 183] on link "Clientes" at bounding box center [92, 185] width 173 height 29
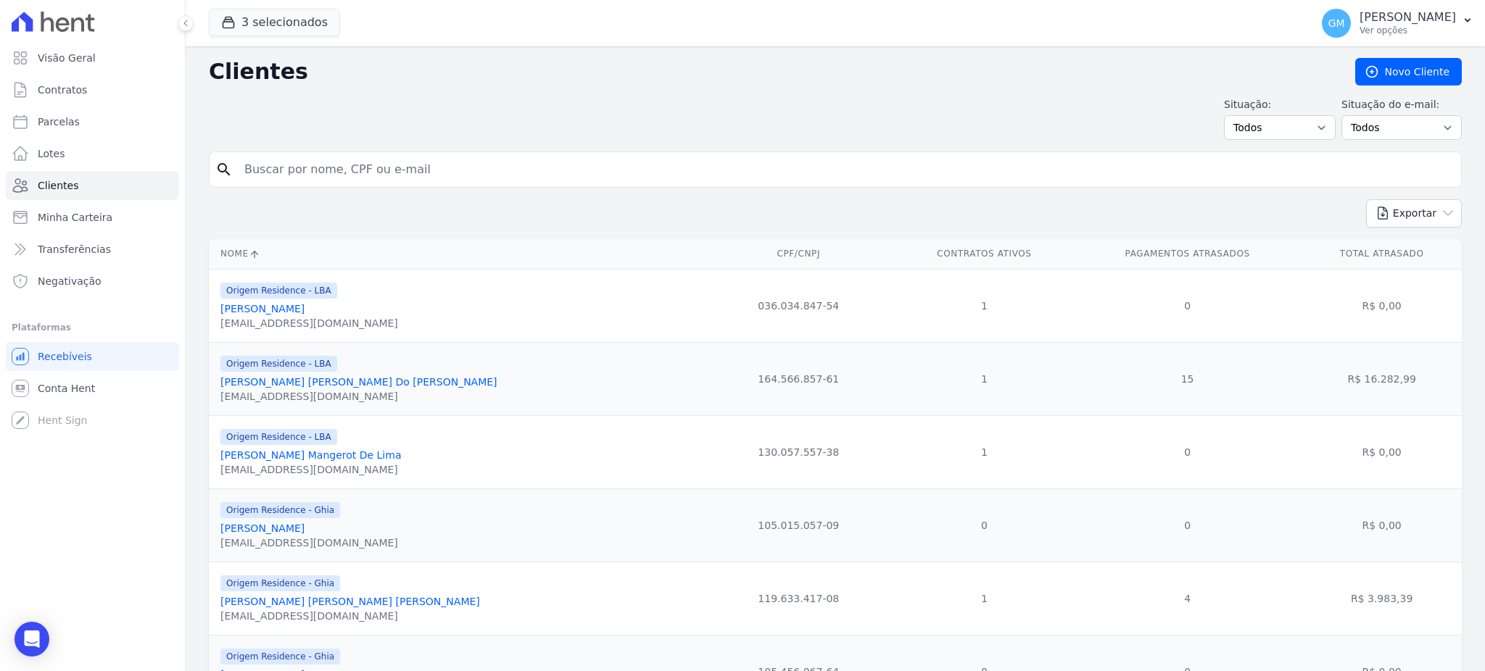
click at [286, 173] on input "search" at bounding box center [846, 169] width 1220 height 29
paste input "JOEL SAMPAIO MARQUES"
type input "JOEL SAMPAIO MARQUES"
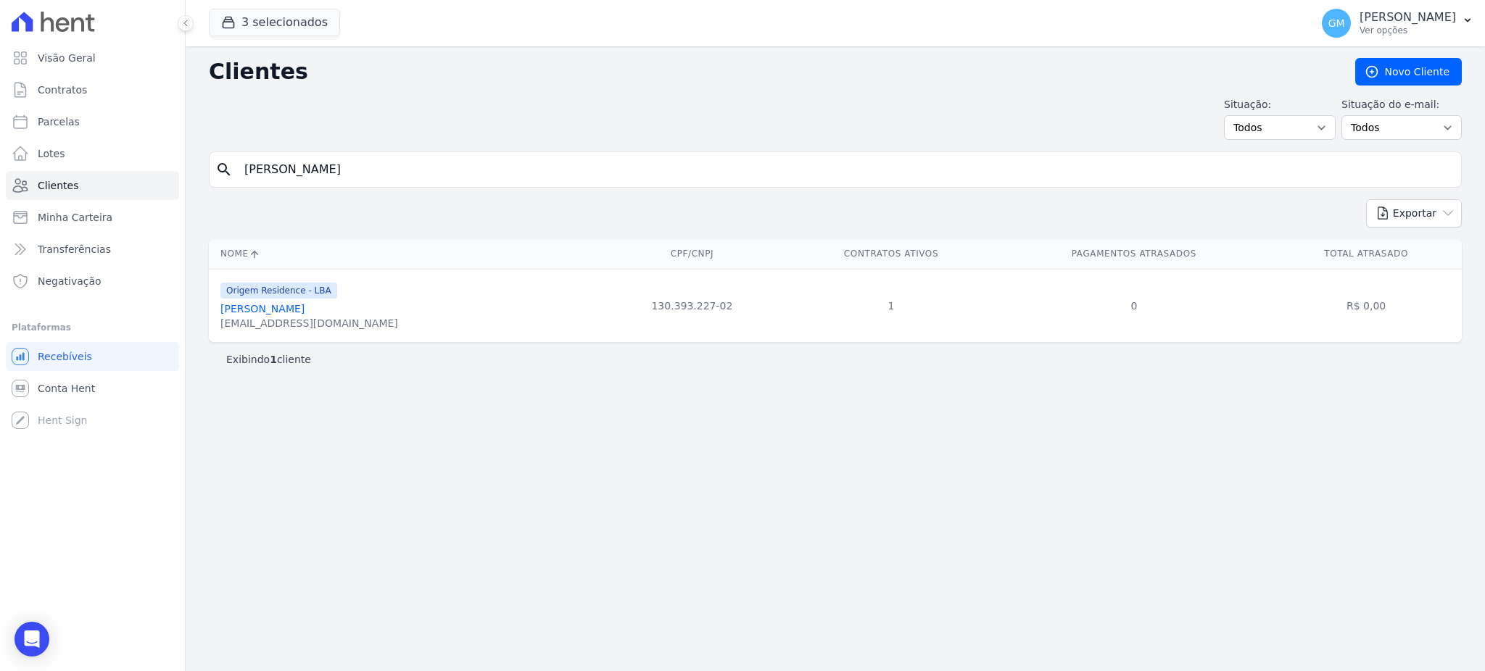
click at [286, 306] on link "Joel Sampaio Marques" at bounding box center [262, 309] width 84 height 12
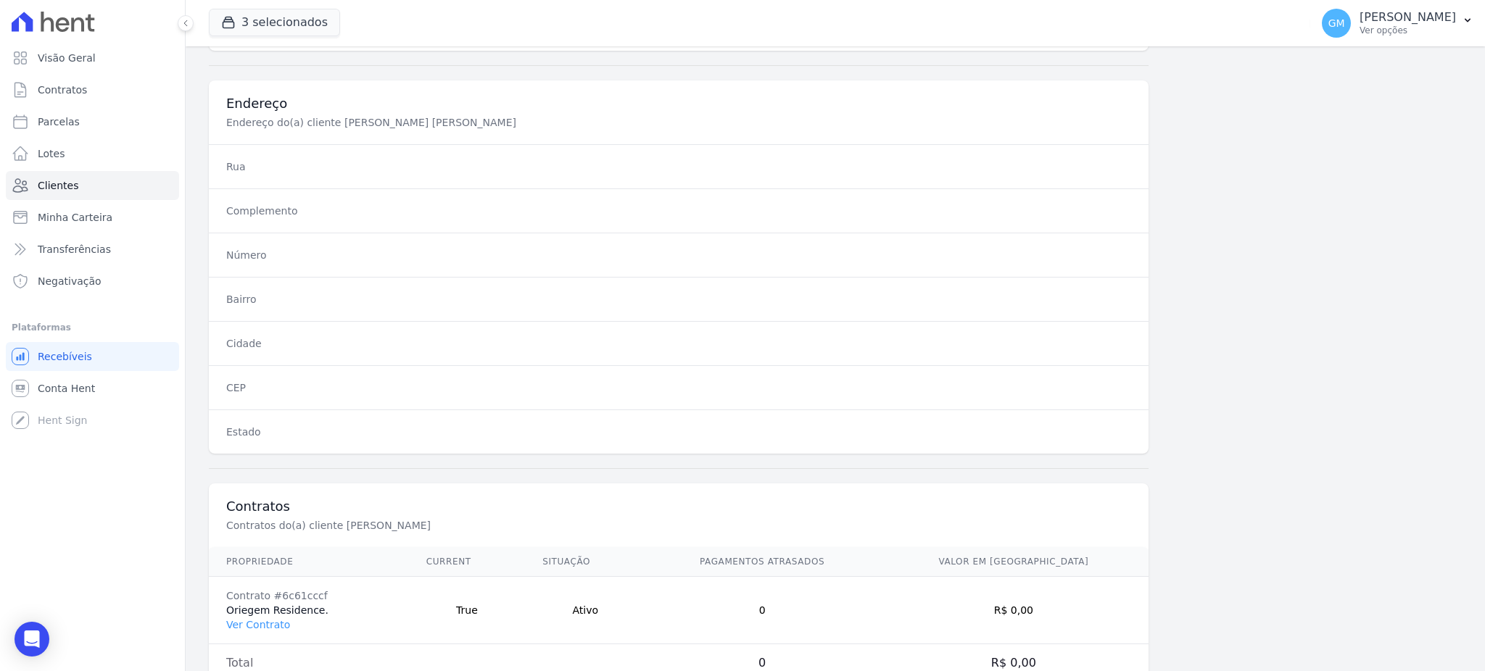
scroll to position [686, 0]
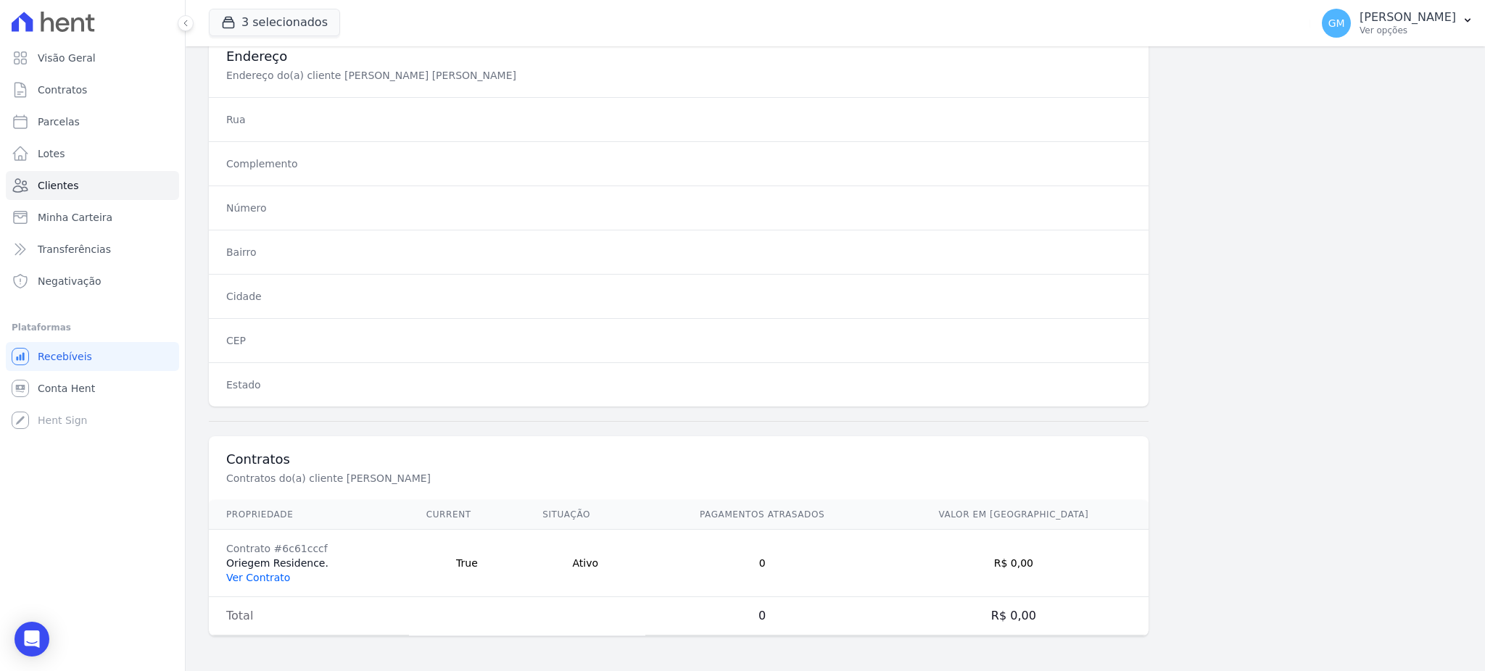
click at [272, 577] on link "Ver Contrato" at bounding box center [258, 578] width 64 height 12
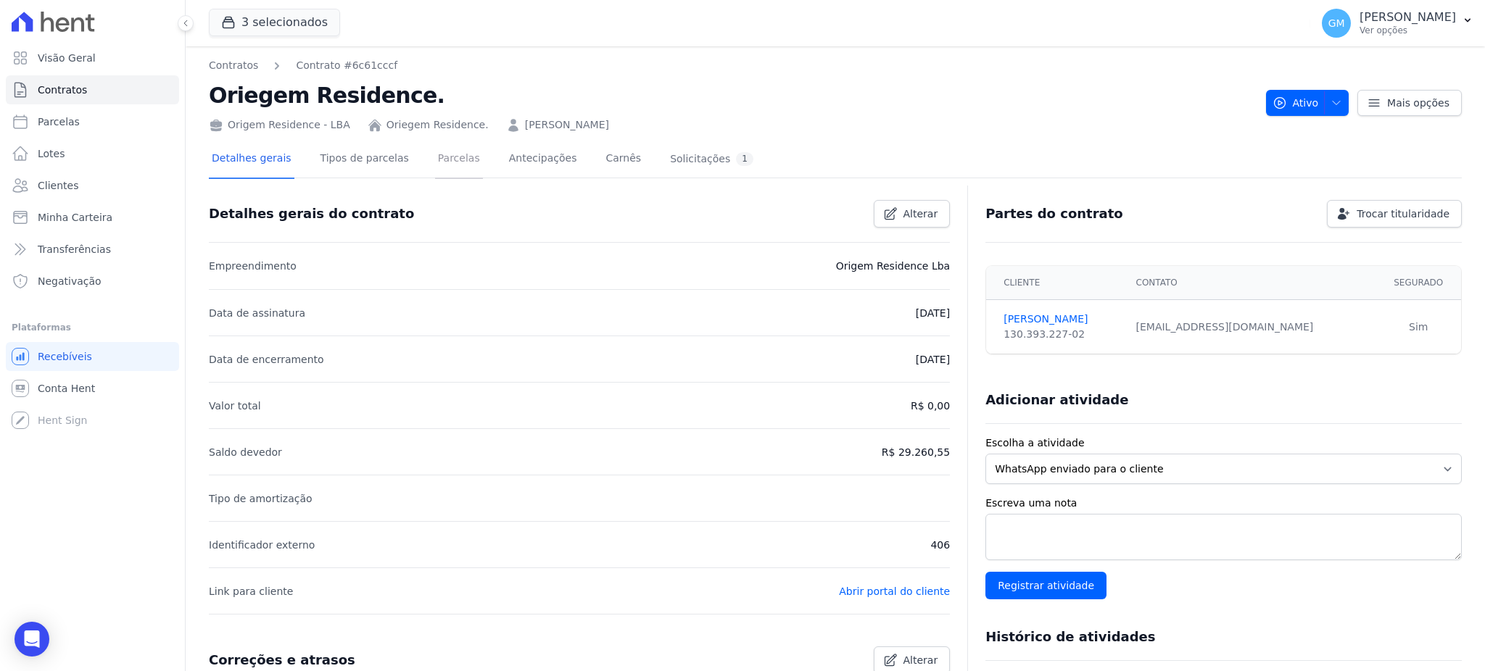
click at [438, 144] on link "Parcelas" at bounding box center [459, 160] width 48 height 38
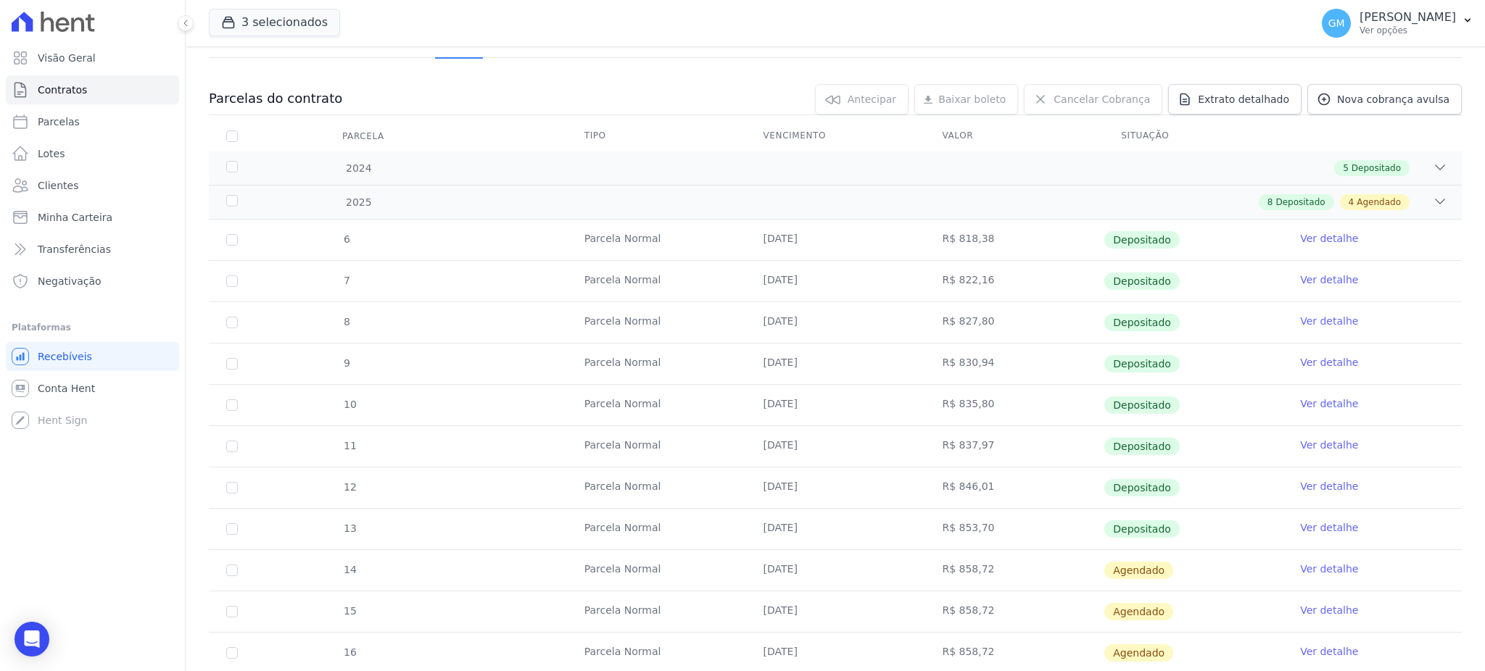
scroll to position [290, 0]
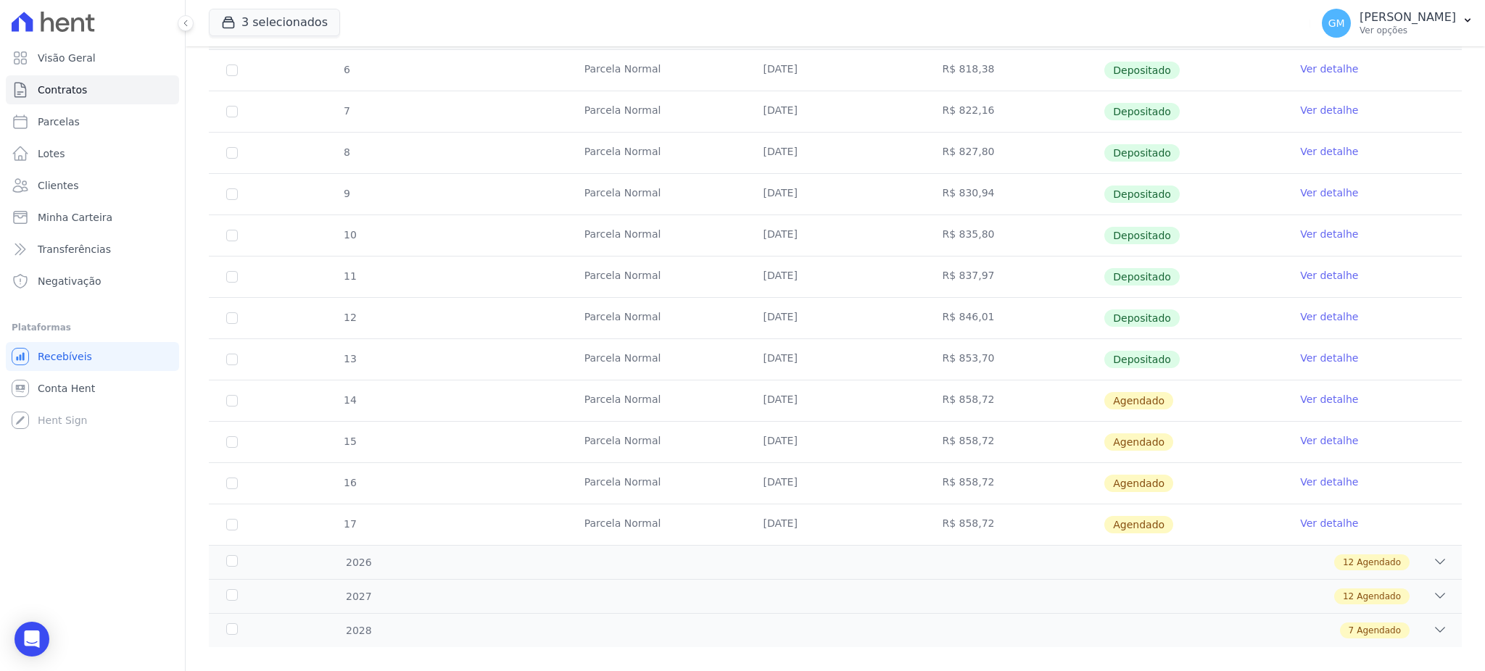
click at [1309, 353] on link "Ver detalhe" at bounding box center [1329, 358] width 58 height 15
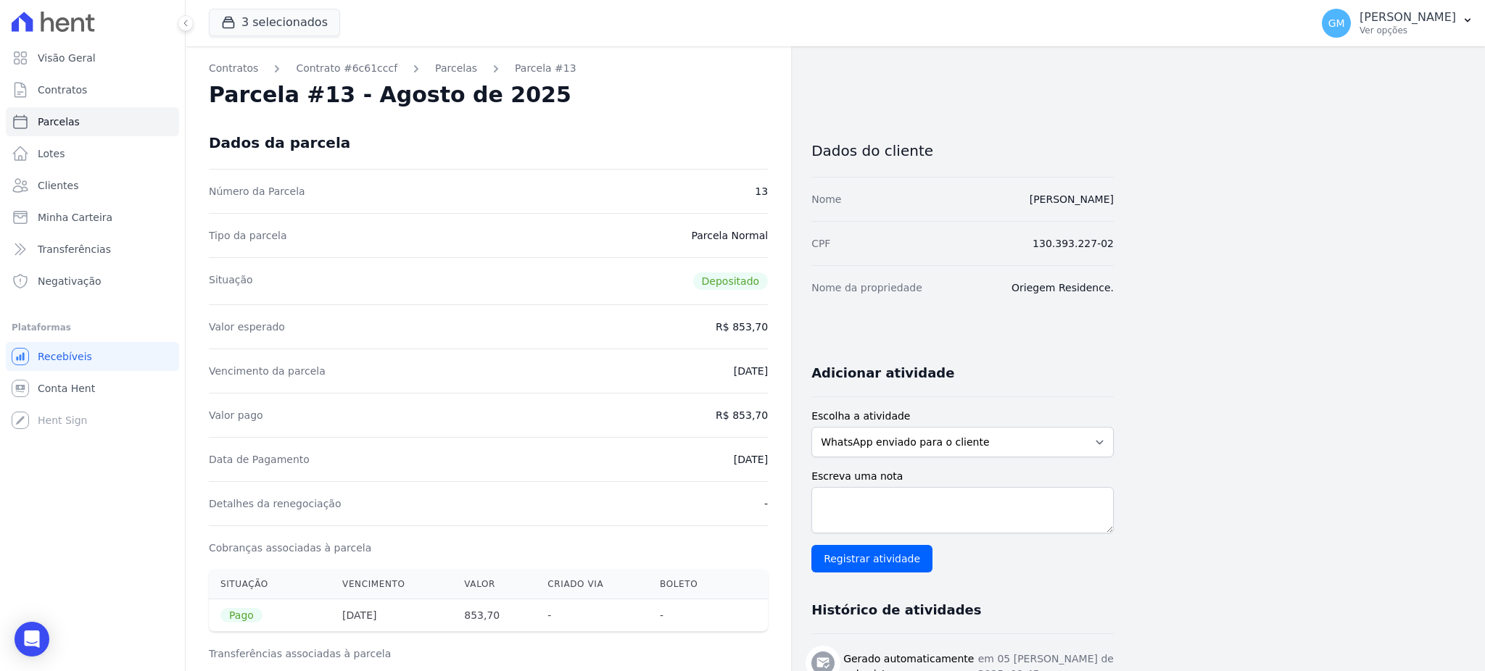
drag, startPoint x: 692, startPoint y: 465, endPoint x: 769, endPoint y: 464, distance: 77.6
drag, startPoint x: 734, startPoint y: 417, endPoint x: 782, endPoint y: 413, distance: 48.0
click at [748, 431] on div "Valor pago R$ 853,70" at bounding box center [488, 415] width 559 height 44
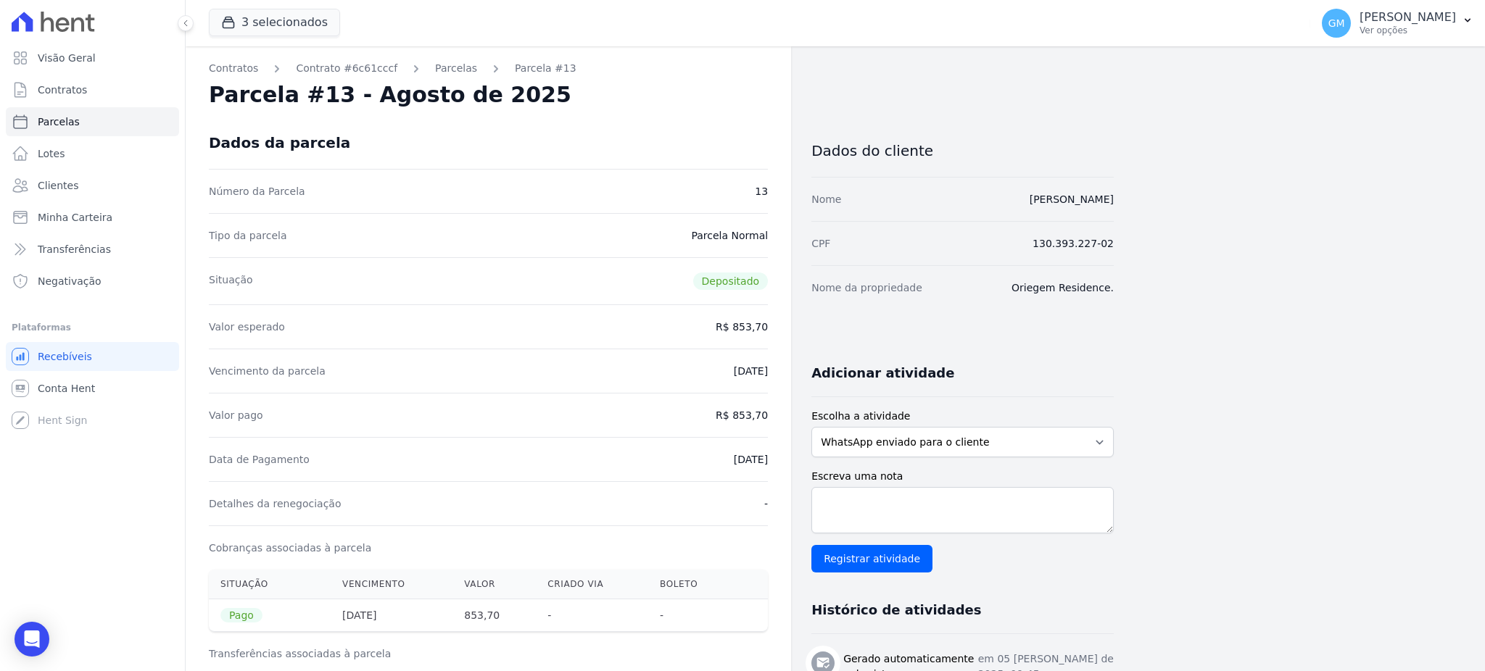
drag, startPoint x: 706, startPoint y: 449, endPoint x: 777, endPoint y: 463, distance: 72.5
click at [658, 456] on div "Data de Pagamento 05/08/2025" at bounding box center [488, 459] width 559 height 44
drag, startPoint x: 691, startPoint y: 455, endPoint x: 782, endPoint y: 465, distance: 91.1
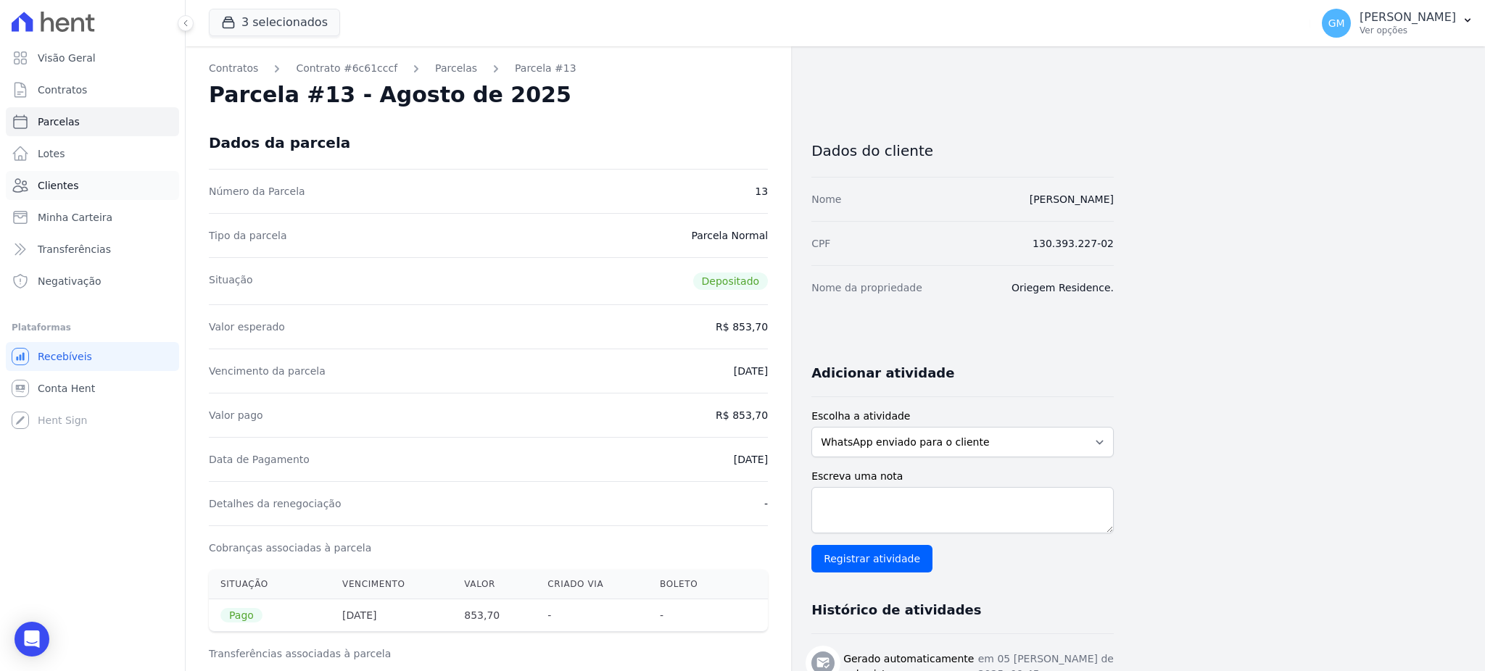
click at [74, 178] on link "Clientes" at bounding box center [92, 185] width 173 height 29
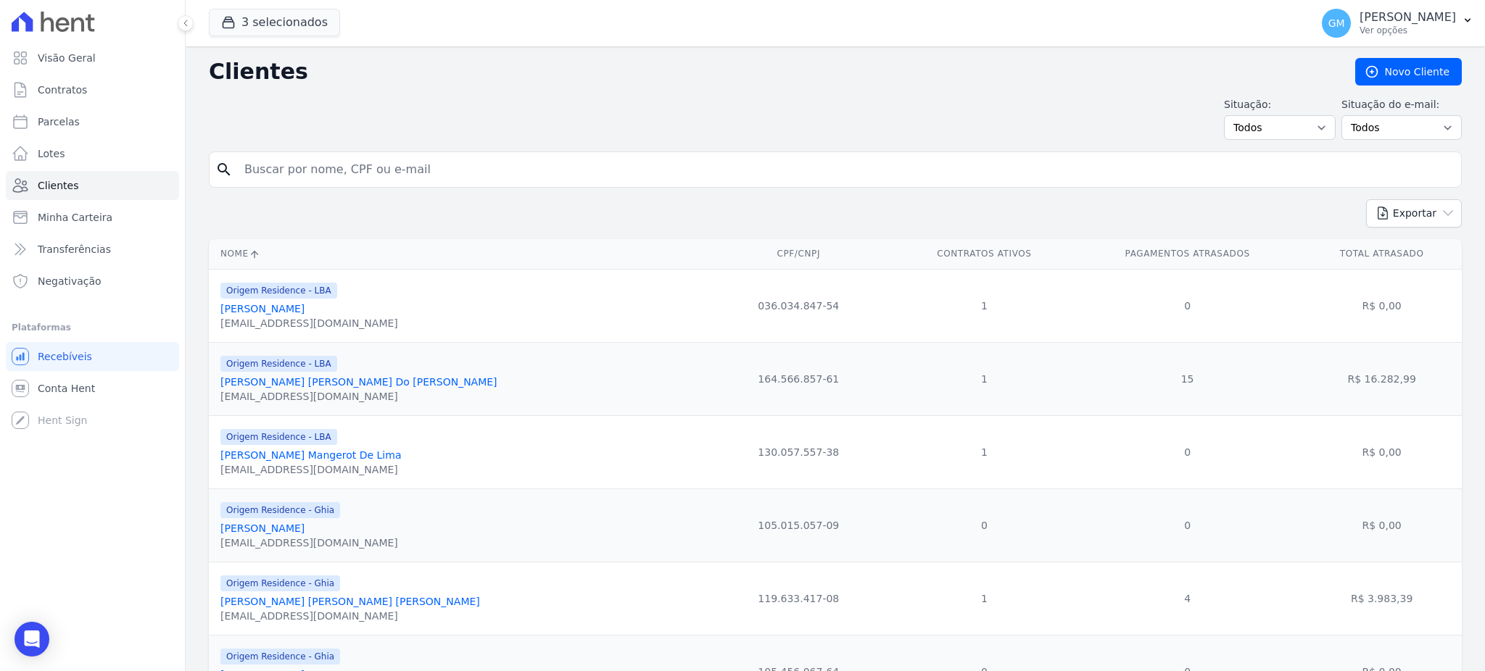
click at [346, 174] on input "search" at bounding box center [846, 169] width 1220 height 29
paste input "JORLEI NOGUEIRA DA SILVA"
type input "JORLEI NOGUEIRA DA SILVA"
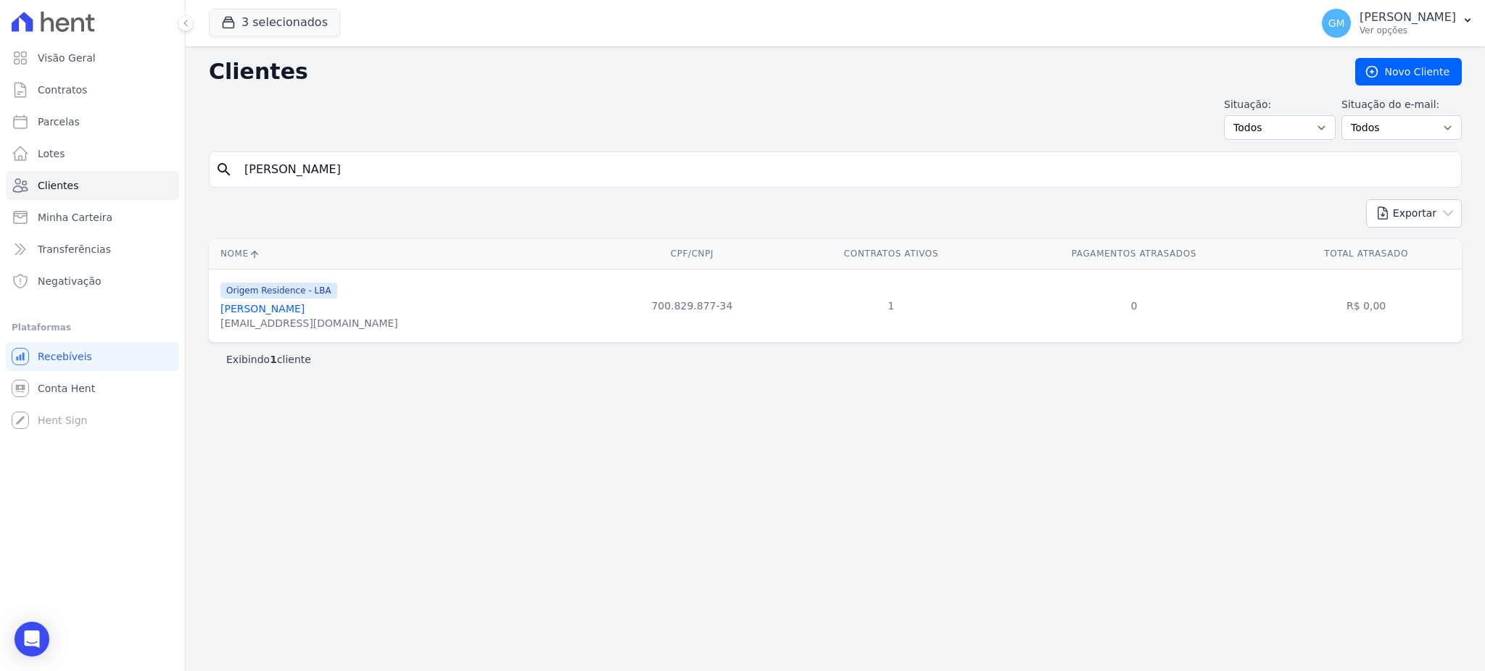
click at [306, 302] on div "Origem Residence - LBA Jorlei Nogueira Da Silva gdanrlei8@gmail.com" at bounding box center [309, 305] width 178 height 49
click at [320, 318] on div "gdanrlei8@gmail.com" at bounding box center [309, 323] width 178 height 15
drag, startPoint x: 306, startPoint y: 307, endPoint x: 344, endPoint y: 328, distance: 43.2
click at [305, 307] on link "Jorlei Nogueira Da Silva" at bounding box center [262, 309] width 84 height 12
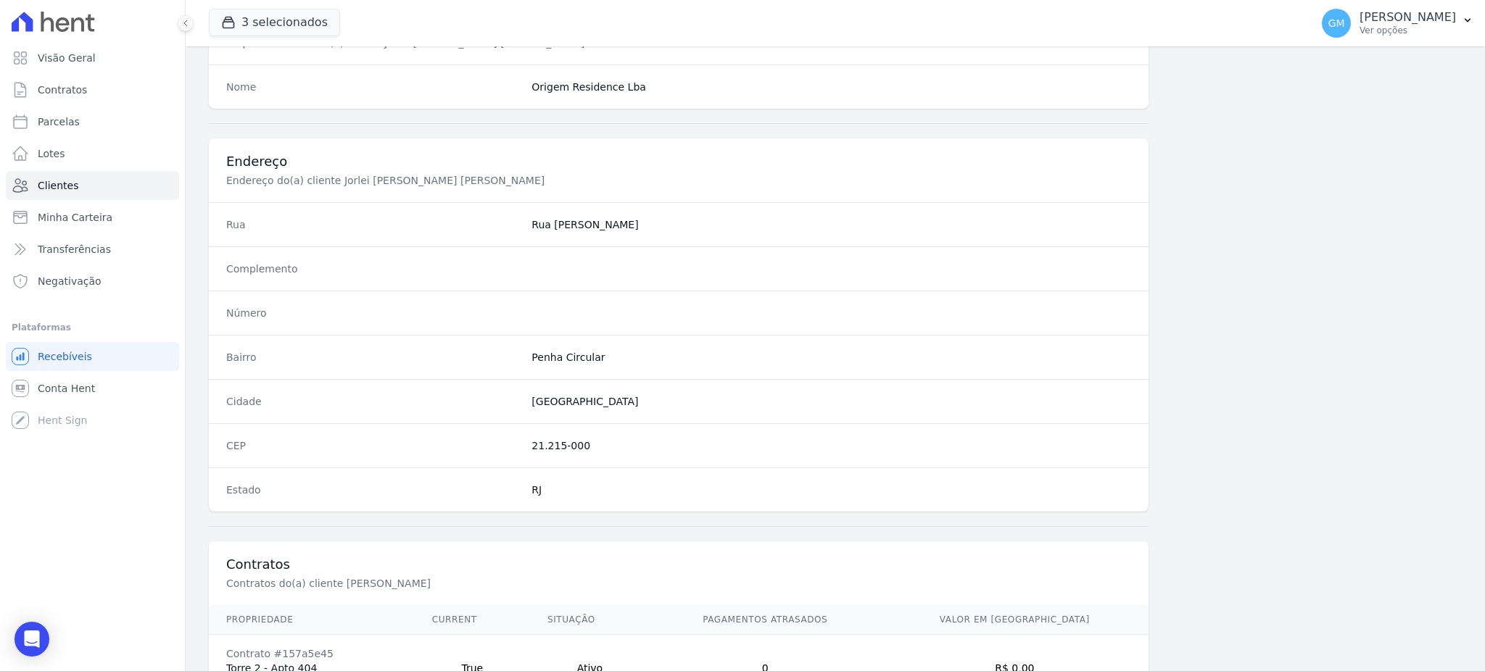
scroll to position [686, 0]
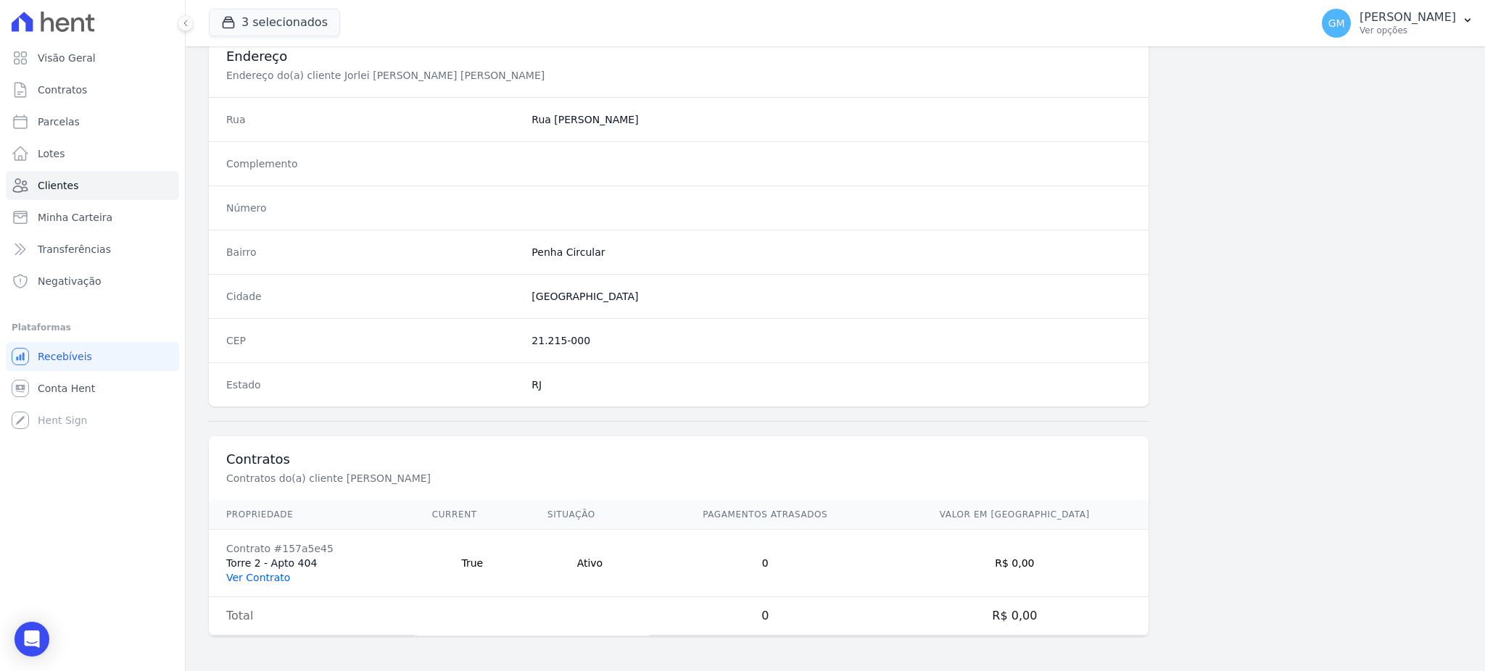
click at [248, 579] on link "Ver Contrato" at bounding box center [258, 578] width 64 height 12
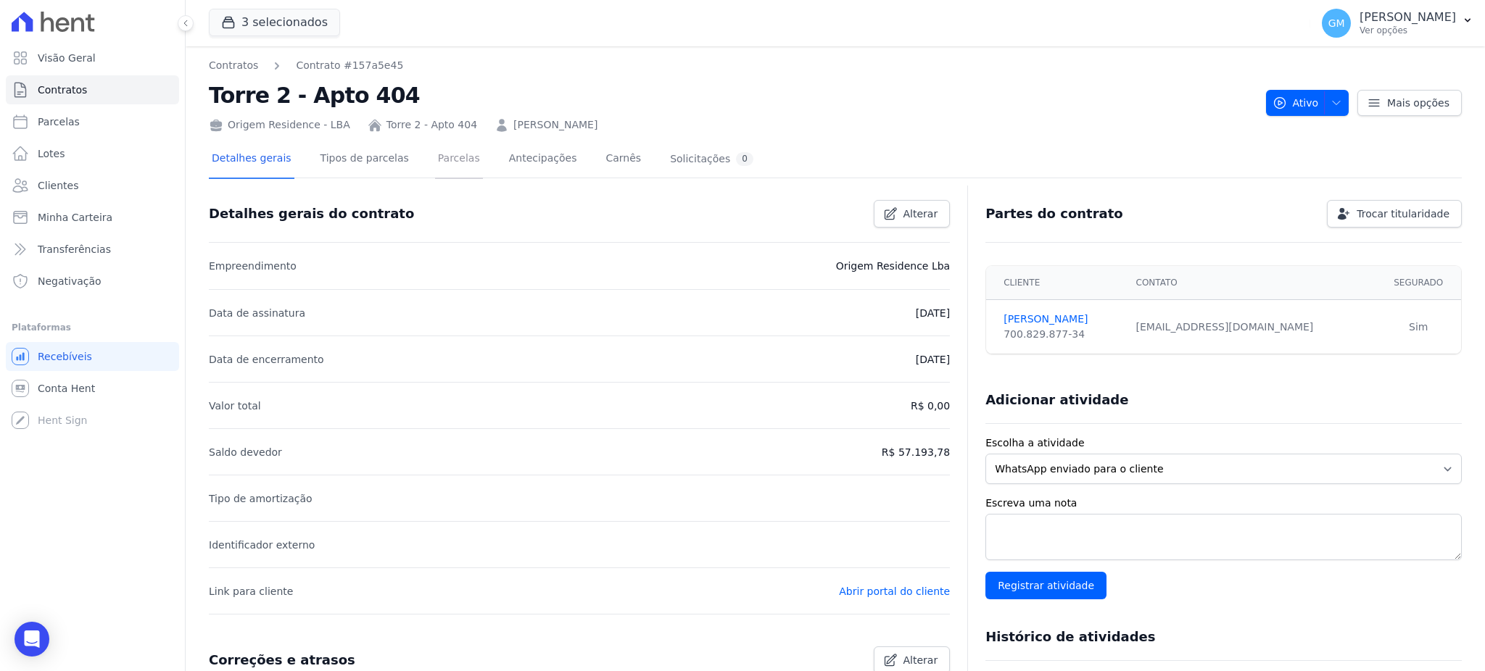
click at [435, 157] on link "Parcelas" at bounding box center [459, 160] width 48 height 38
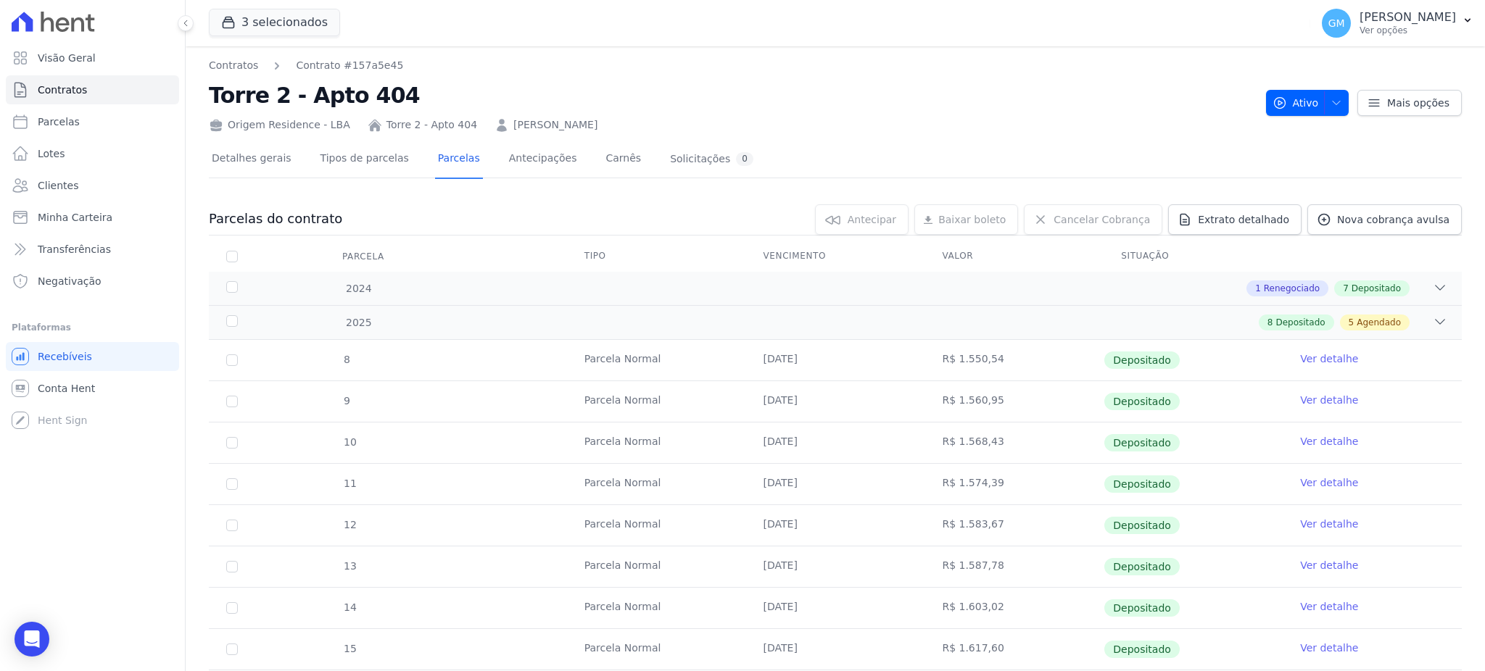
scroll to position [290, 0]
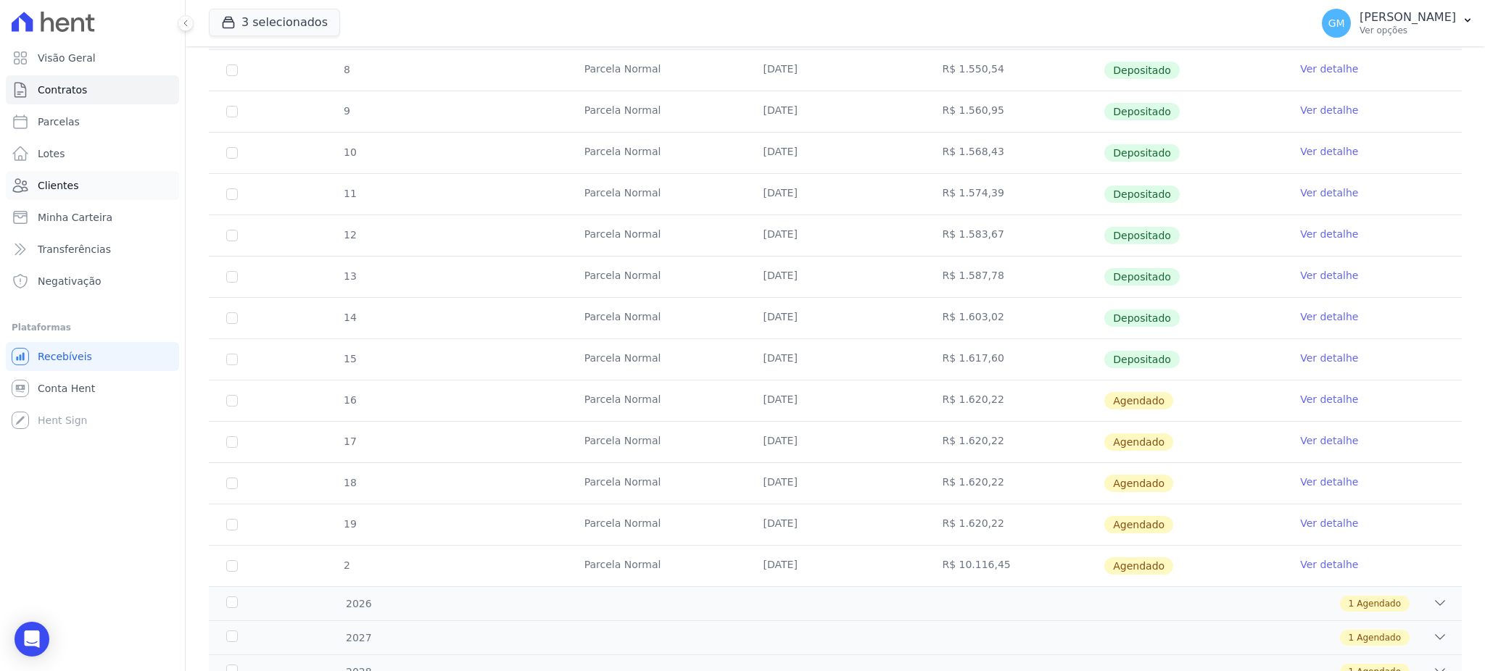
click at [58, 190] on span "Clientes" at bounding box center [58, 185] width 41 height 15
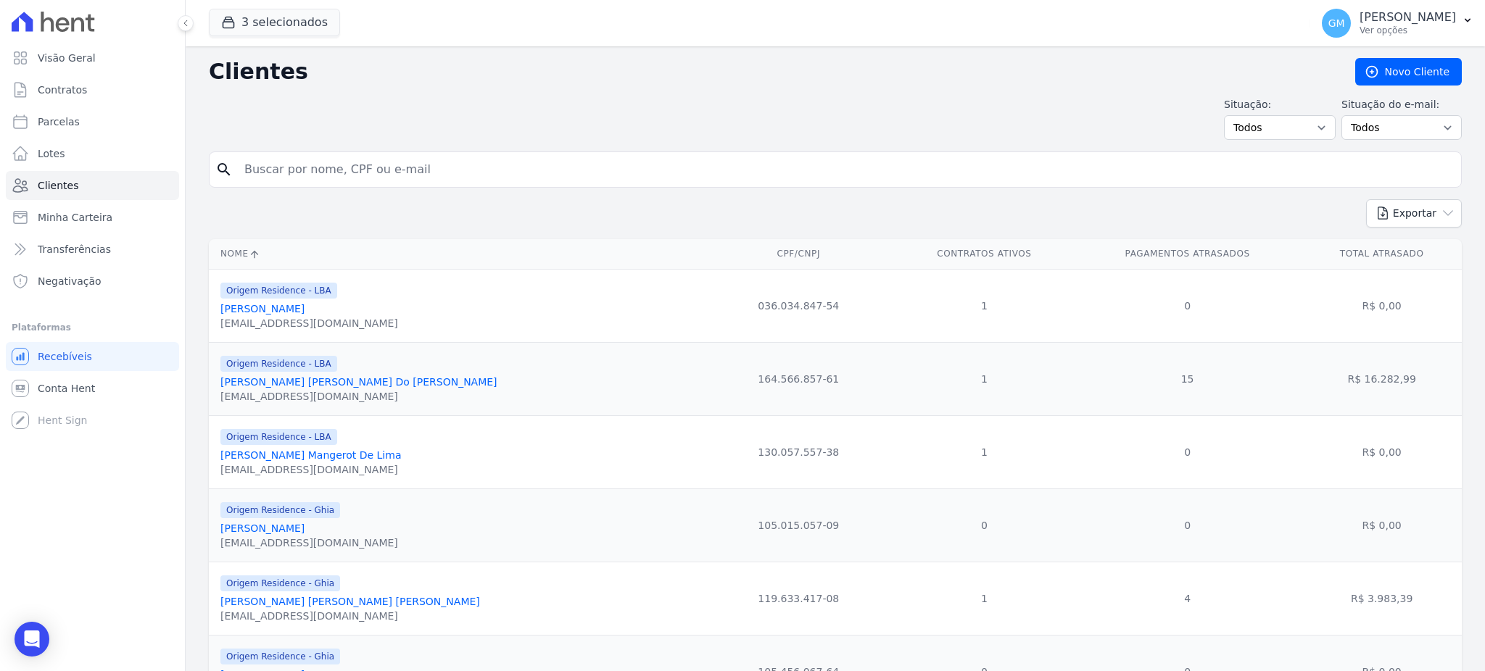
click at [302, 177] on input "search" at bounding box center [846, 169] width 1220 height 29
paste input "JOSIEL DANTAS DE SOUZA"
type input "JOSIEL DANTAS DE SOUZA"
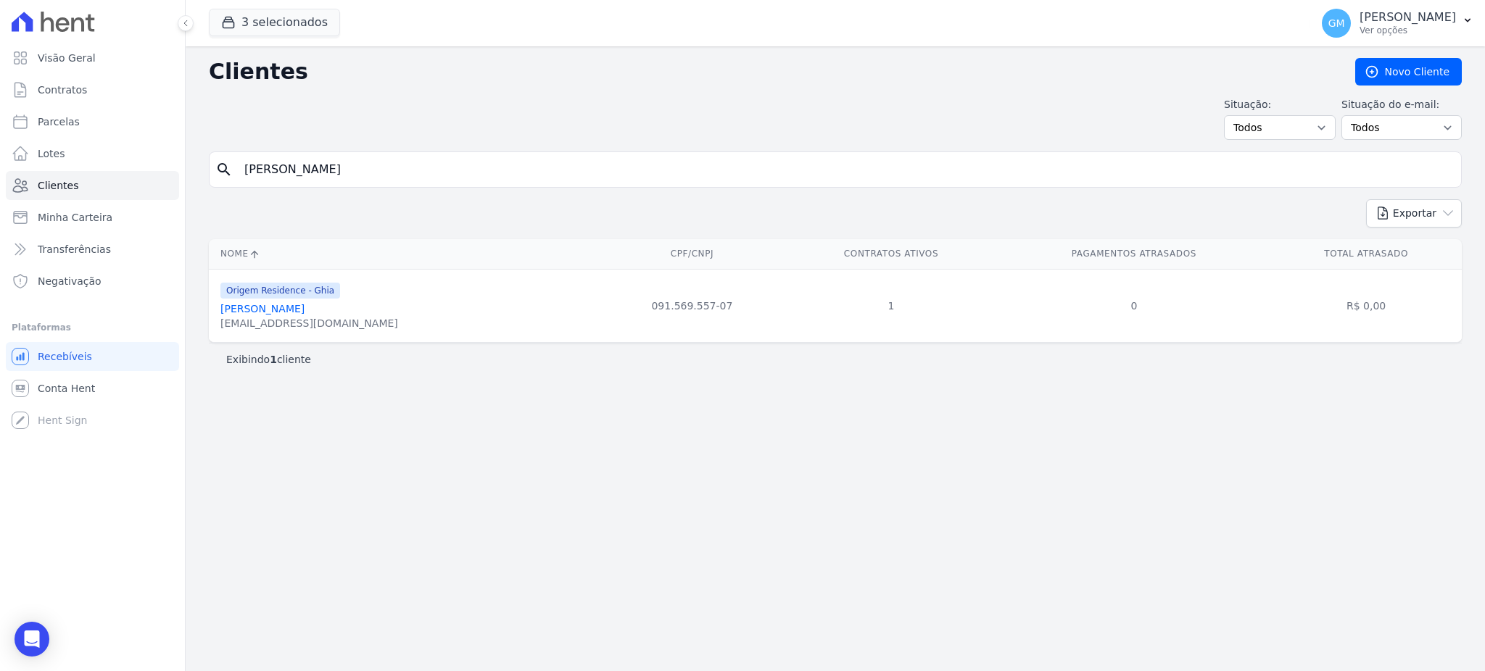
click at [281, 315] on link "Josiel Dantas De Souza" at bounding box center [262, 309] width 84 height 12
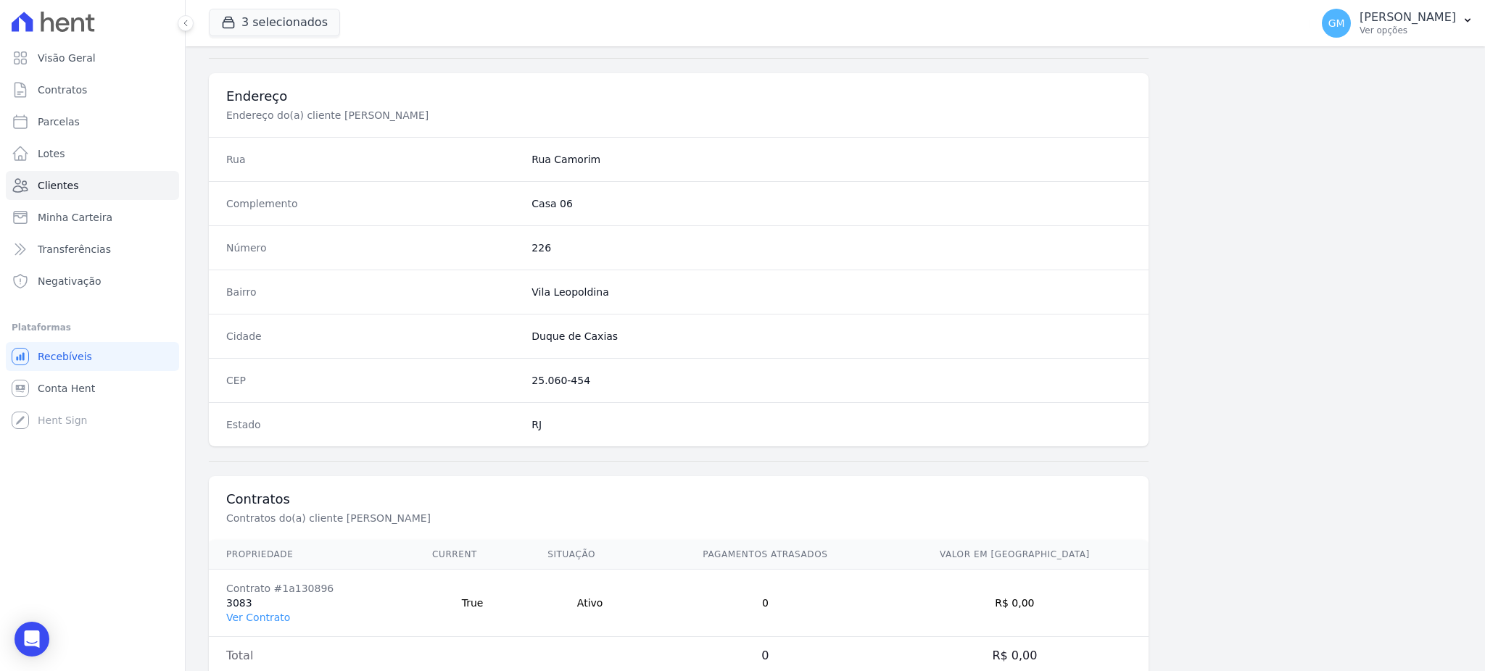
scroll to position [686, 0]
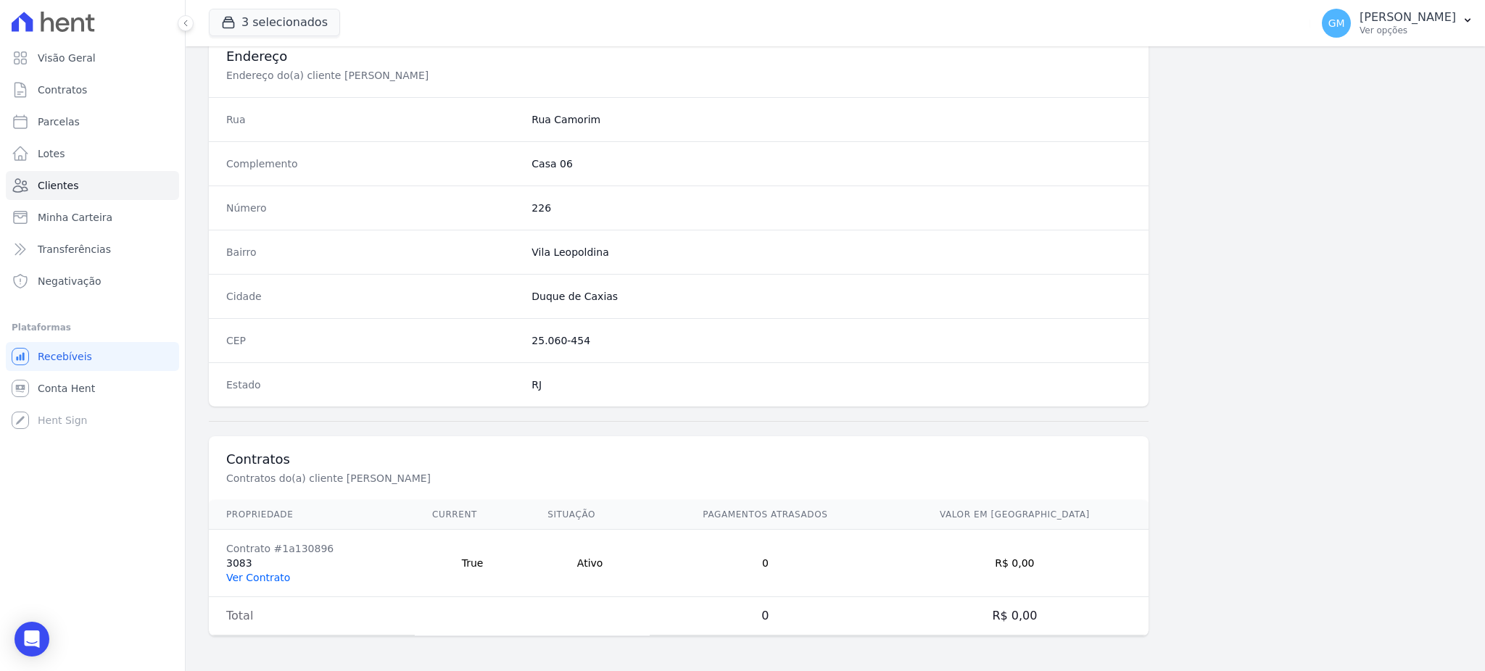
click at [273, 574] on link "Ver Contrato" at bounding box center [258, 578] width 64 height 12
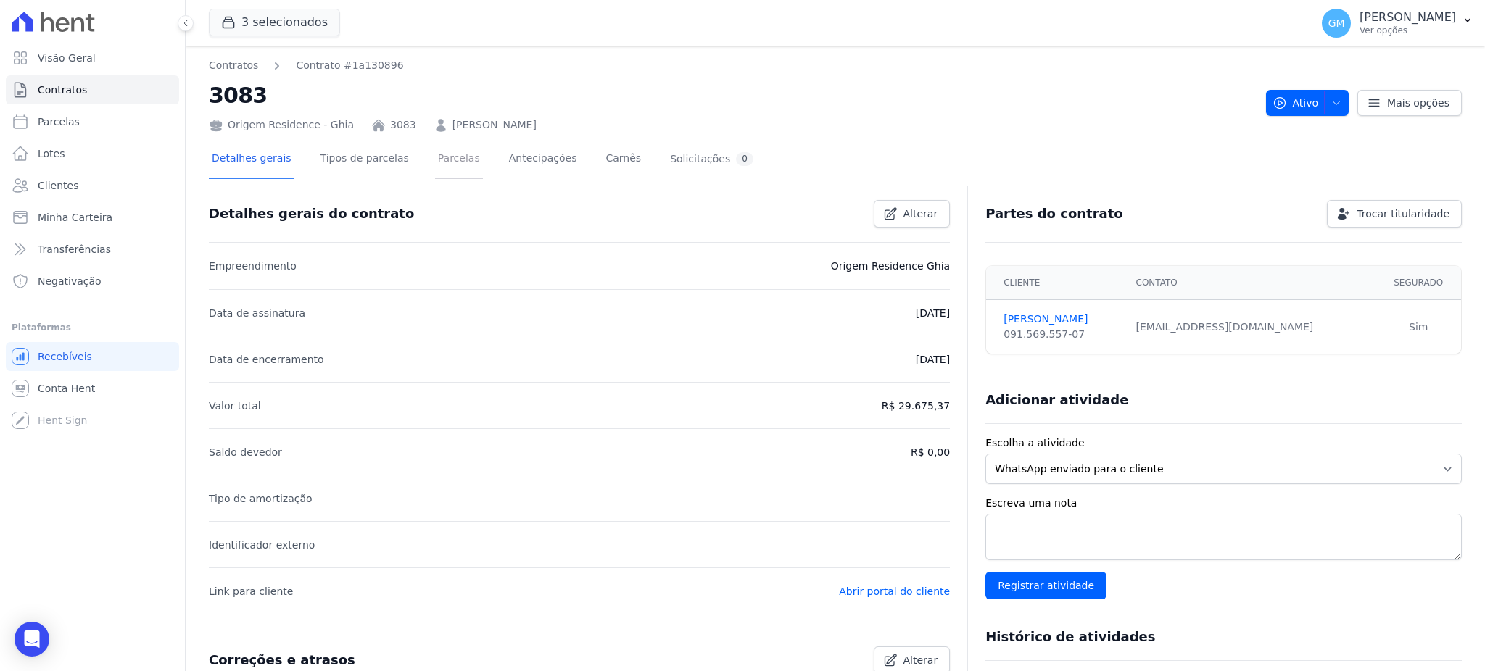
click at [446, 170] on link "Parcelas" at bounding box center [459, 160] width 48 height 38
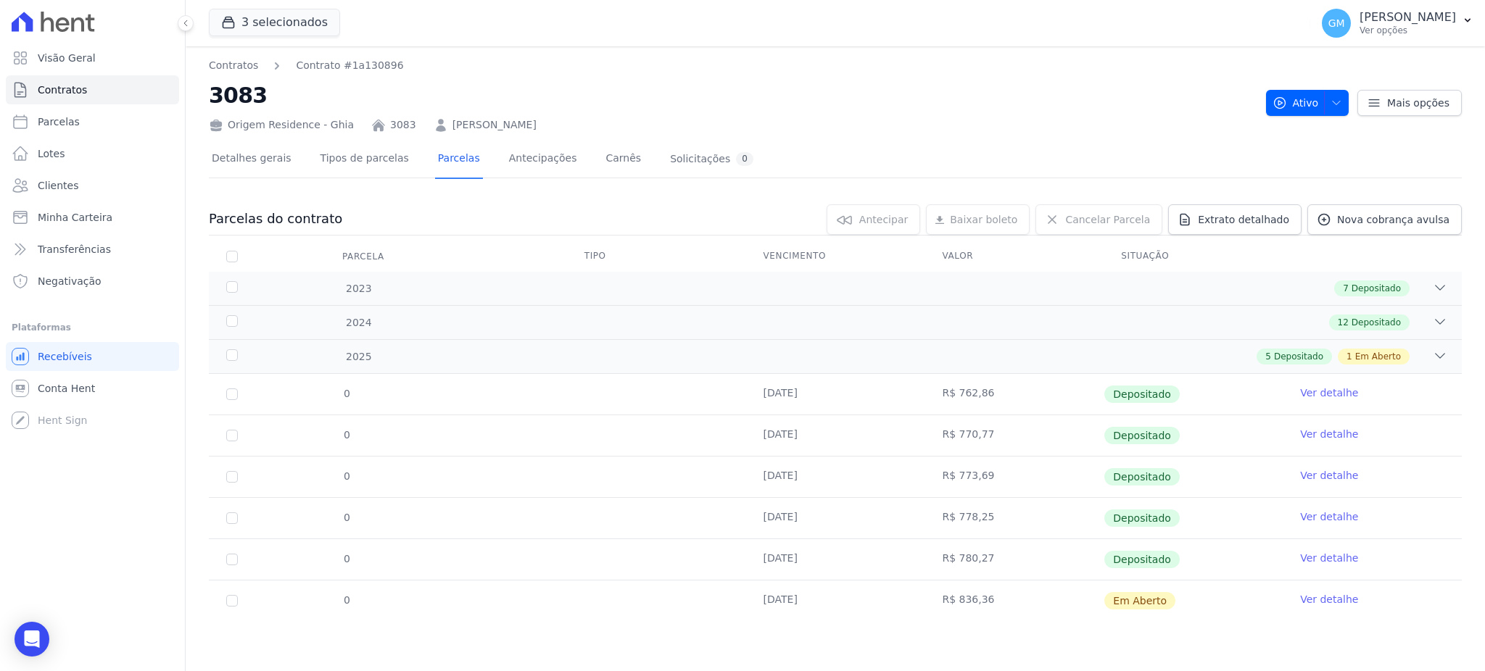
drag, startPoint x: 843, startPoint y: 563, endPoint x: 736, endPoint y: 563, distance: 106.6
click at [736, 563] on tr "0 15/06/2025 R$ 780,27 Depositado Ver detalhe" at bounding box center [835, 559] width 1253 height 41
click at [58, 180] on span "Clientes" at bounding box center [58, 185] width 41 height 15
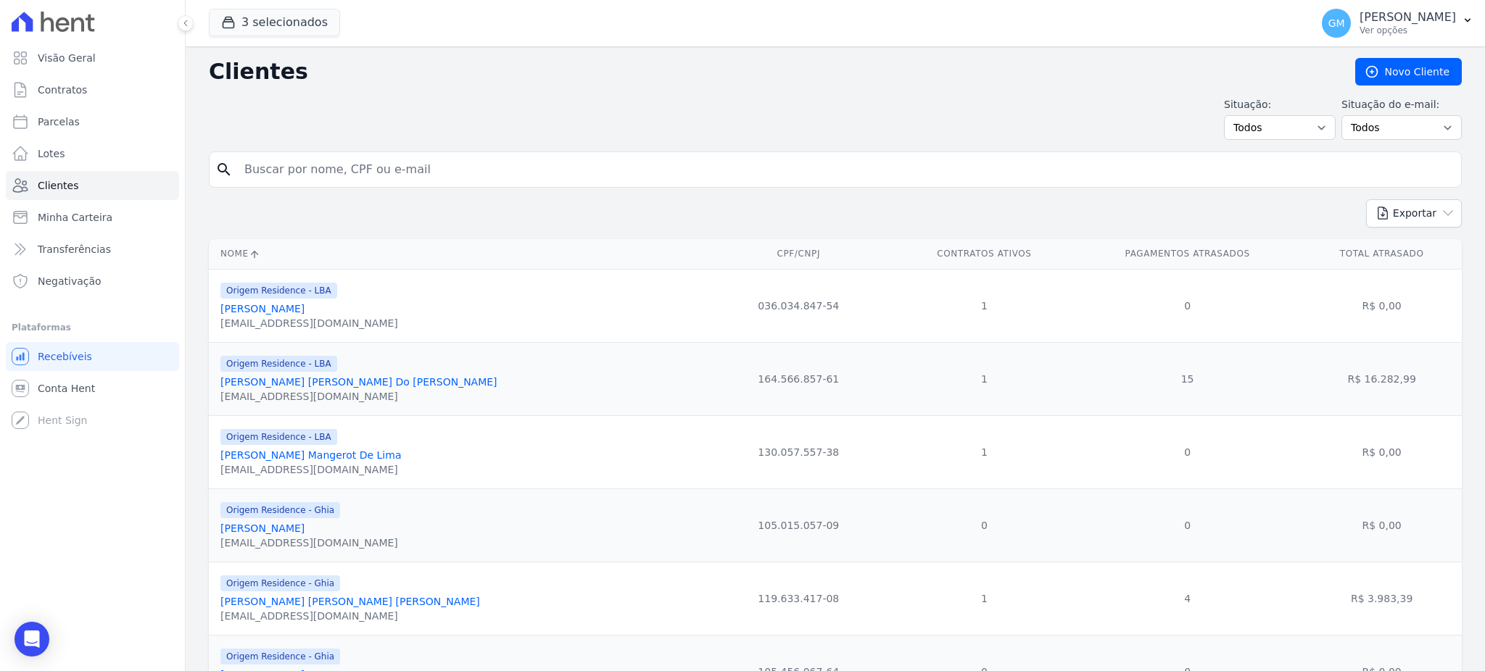
click at [357, 160] on input "search" at bounding box center [846, 169] width 1220 height 29
paste input "LEONARDO COSTA DE ARAUJO"
type input "LEONARDO COSTA DE ARAUJO"
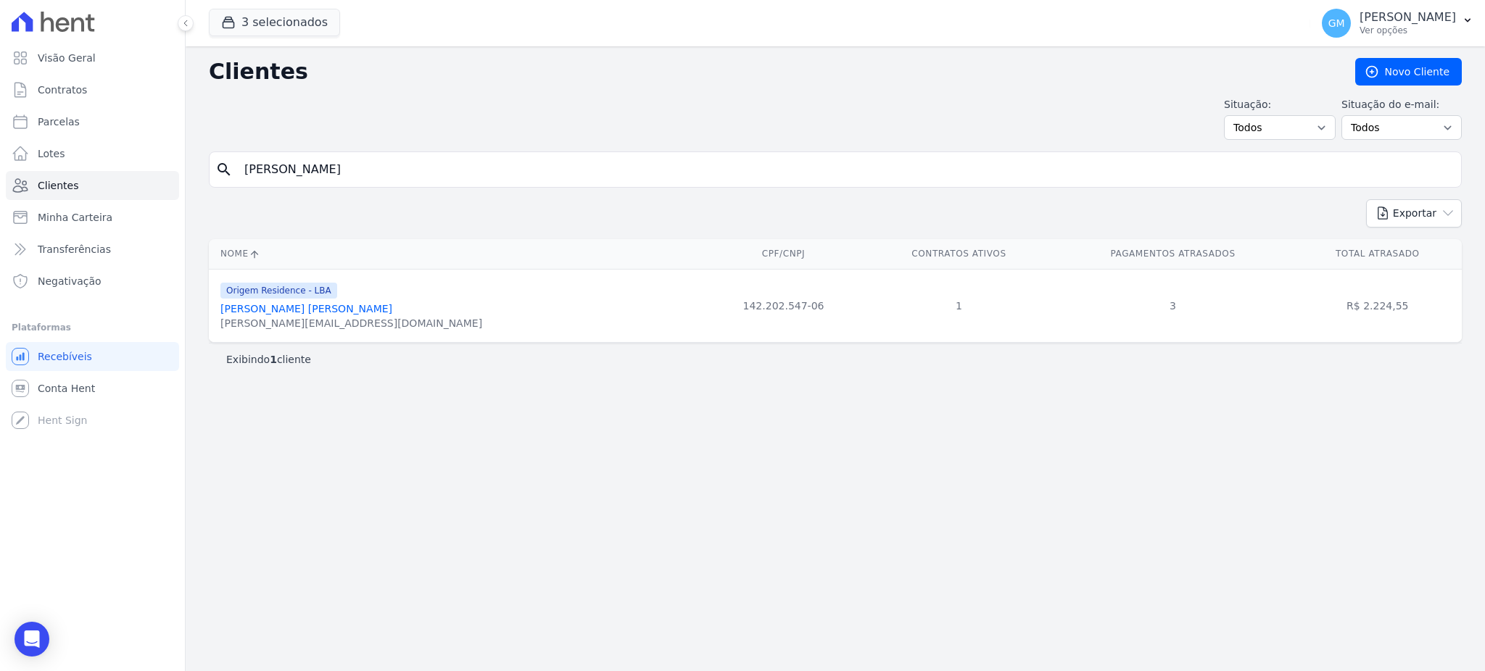
click at [322, 312] on link "Leonardo Costa De Araujo" at bounding box center [306, 309] width 172 height 12
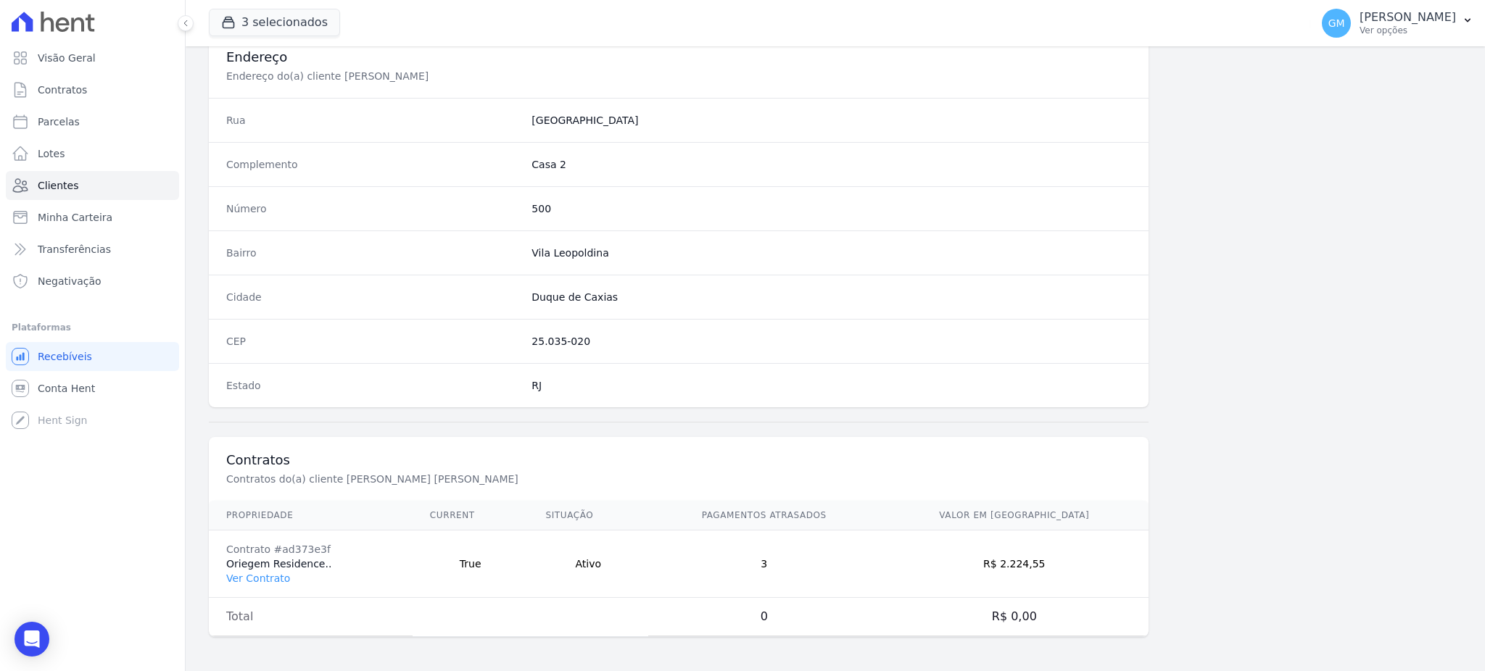
scroll to position [686, 0]
click at [239, 574] on link "Ver Contrato" at bounding box center [258, 578] width 64 height 12
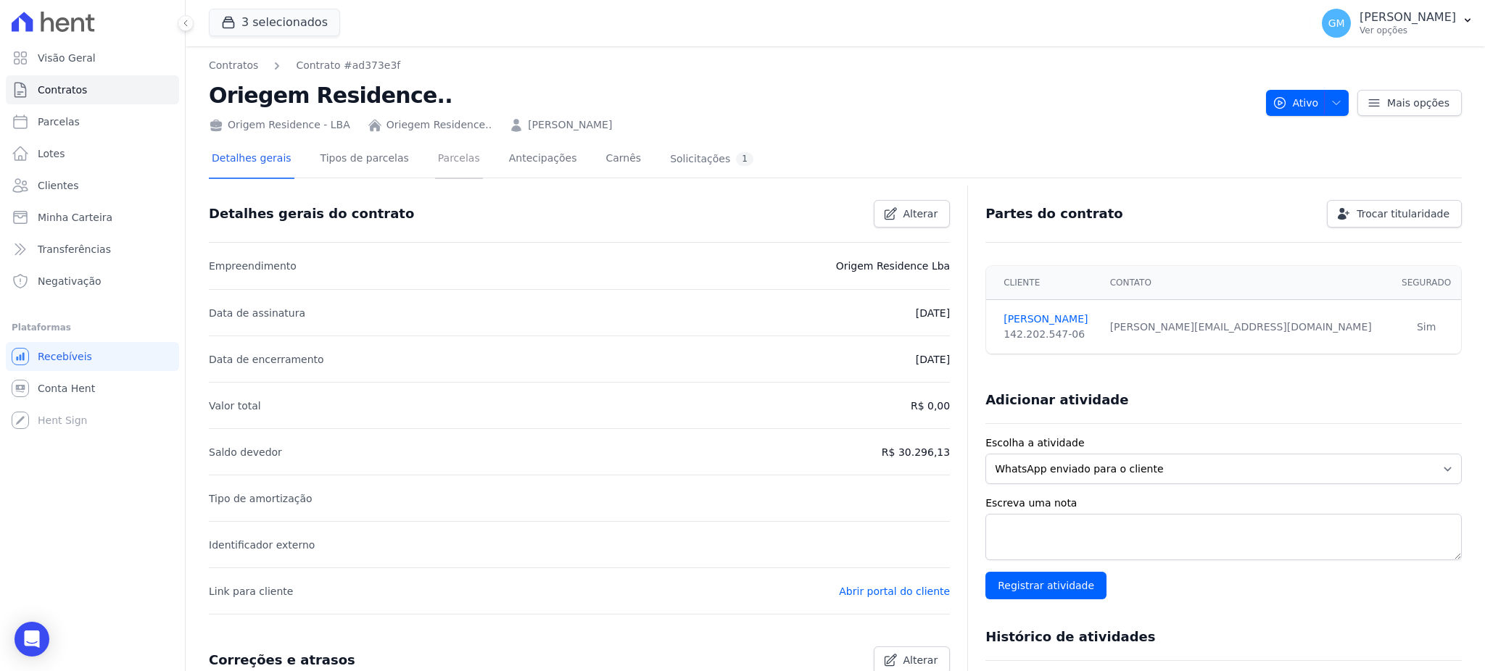
click at [442, 152] on link "Parcelas" at bounding box center [459, 160] width 48 height 38
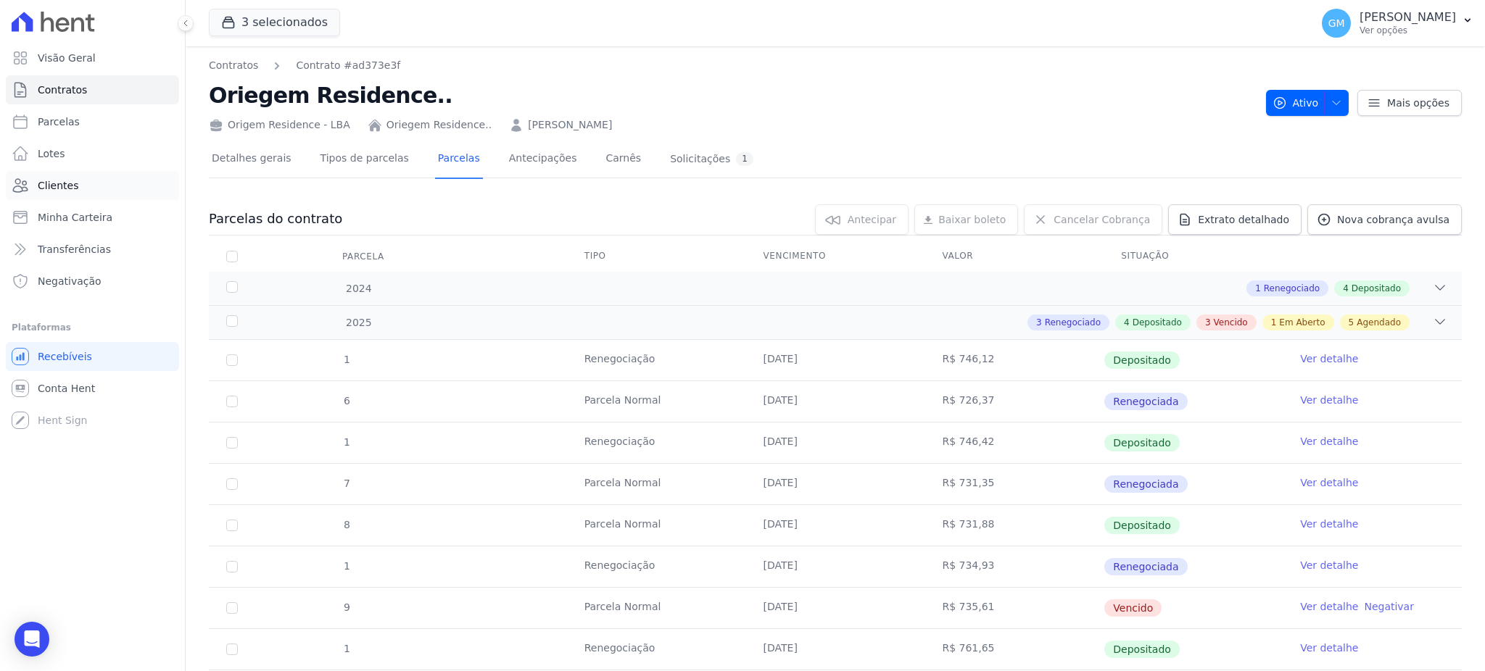
click at [59, 181] on span "Clientes" at bounding box center [58, 185] width 41 height 15
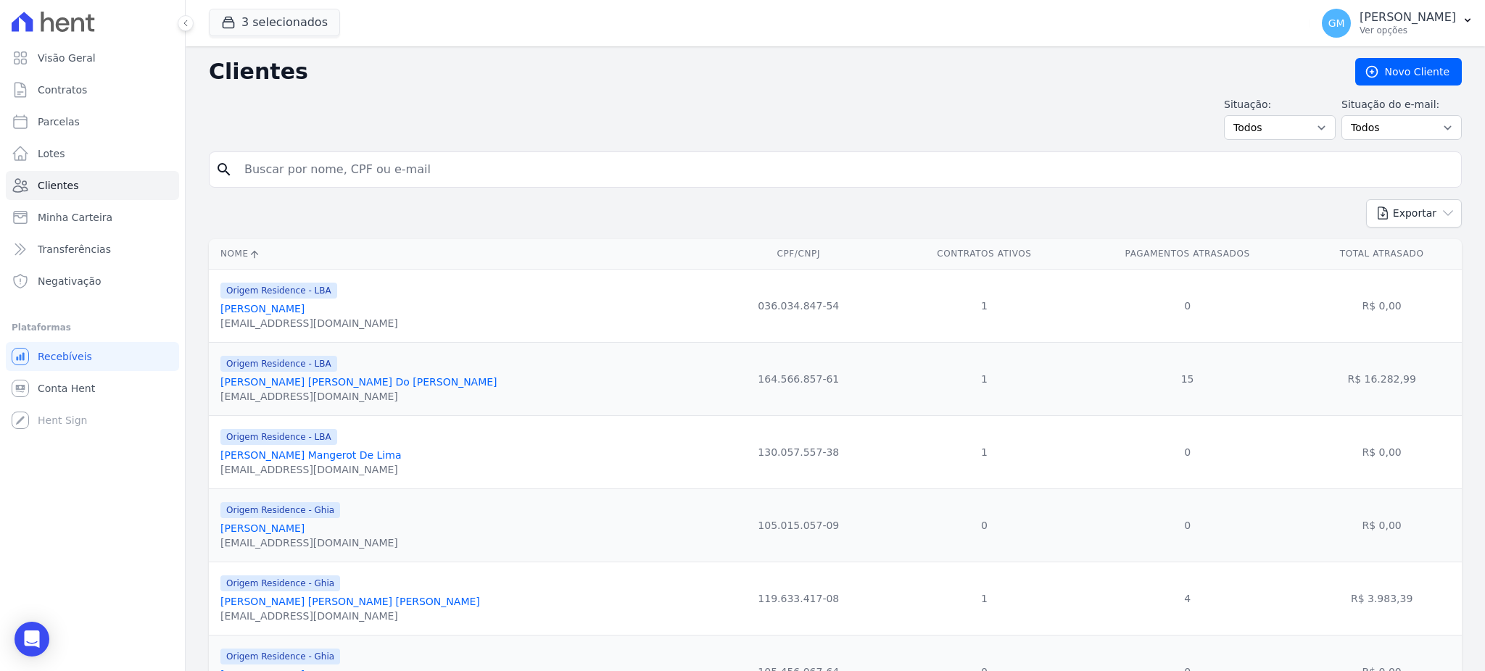
click at [379, 162] on input "search" at bounding box center [846, 169] width 1220 height 29
paste input "a: LUCAS NUNES DOS SANTOS DE OLIVEIRA"
type input "a: LUCAS NUNES DOS SANTOS DE OLIVEIRA"
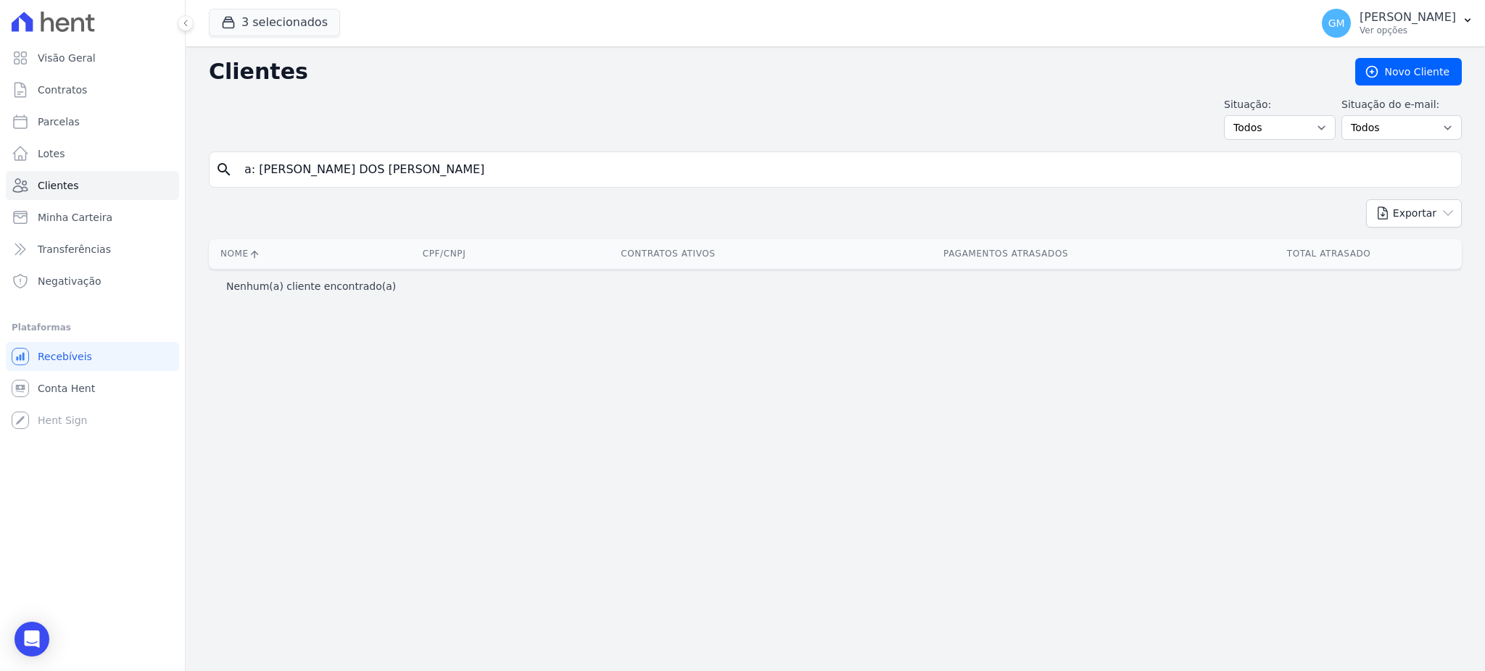
click at [260, 166] on input "a: LUCAS NUNES DOS SANTOS DE OLIVEIRA" at bounding box center [846, 169] width 1220 height 29
click at [255, 166] on input "a: LUCAS NUNES DOS SANTOS DE OLIVEIRA" at bounding box center [846, 169] width 1220 height 29
type input "LUCAS NUNES DOS SANTOS DE OLIVEIRA"
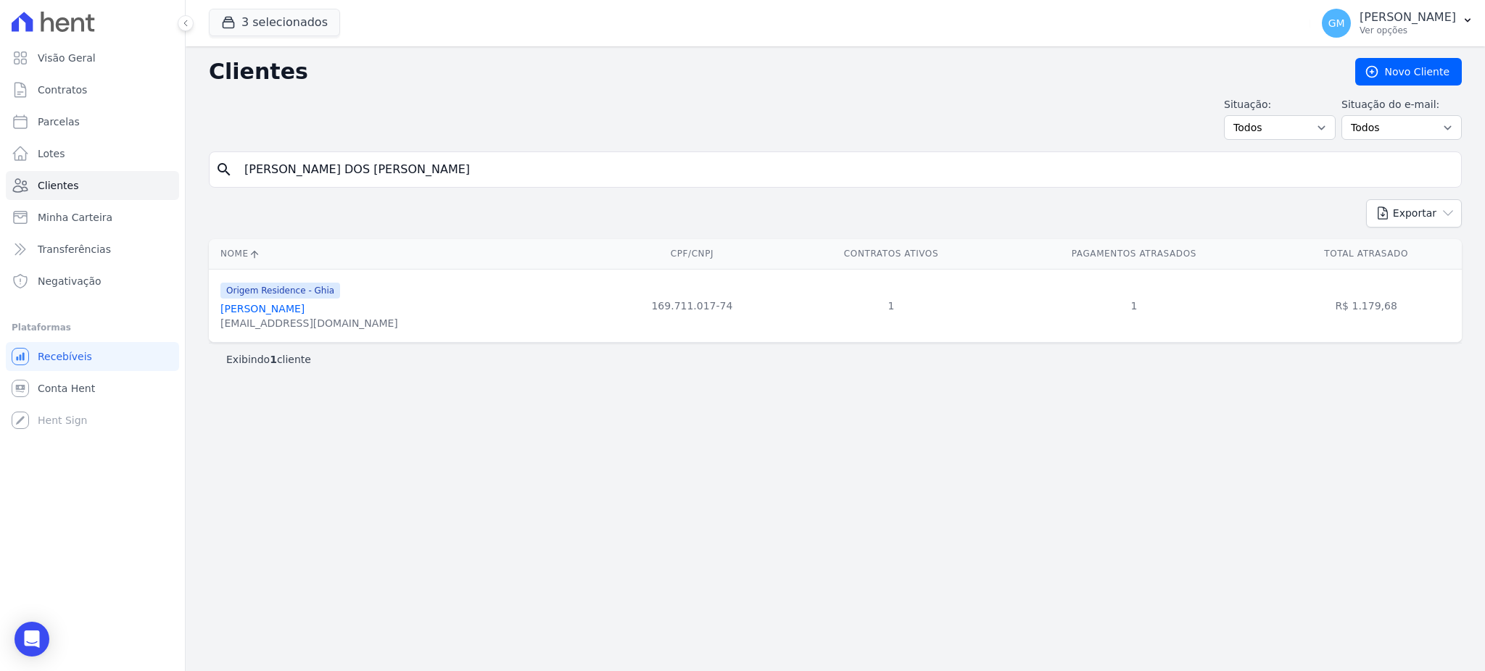
click at [305, 306] on link "Lucas Nunes Dos Santos De Oliveira" at bounding box center [262, 309] width 84 height 12
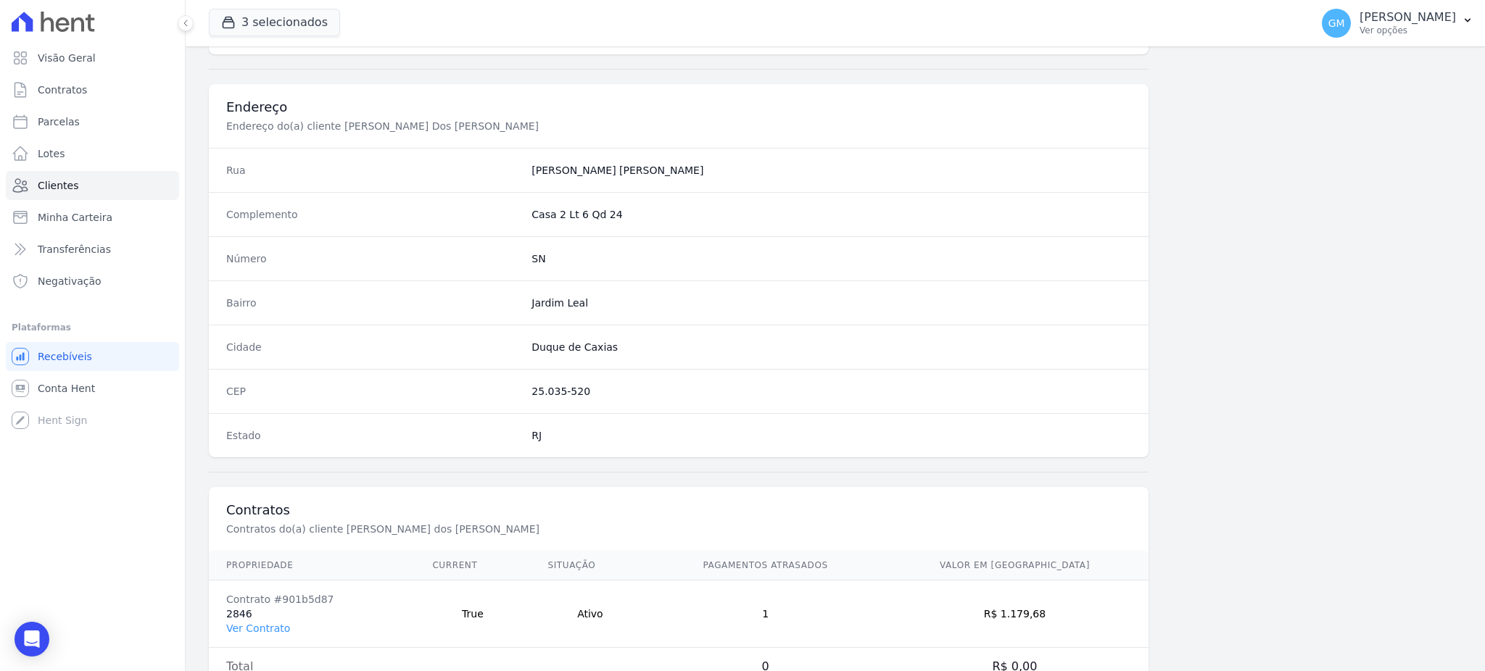
scroll to position [686, 0]
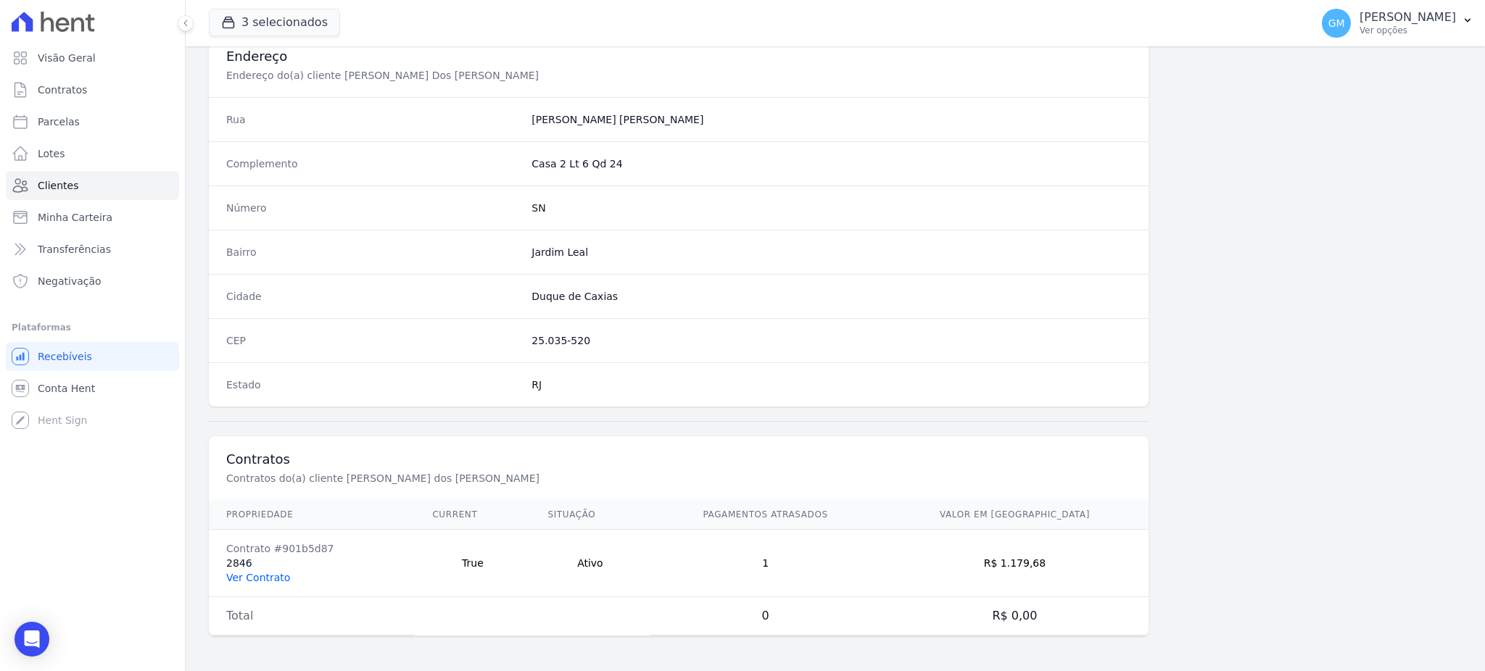
click at [239, 578] on link "Ver Contrato" at bounding box center [258, 578] width 64 height 12
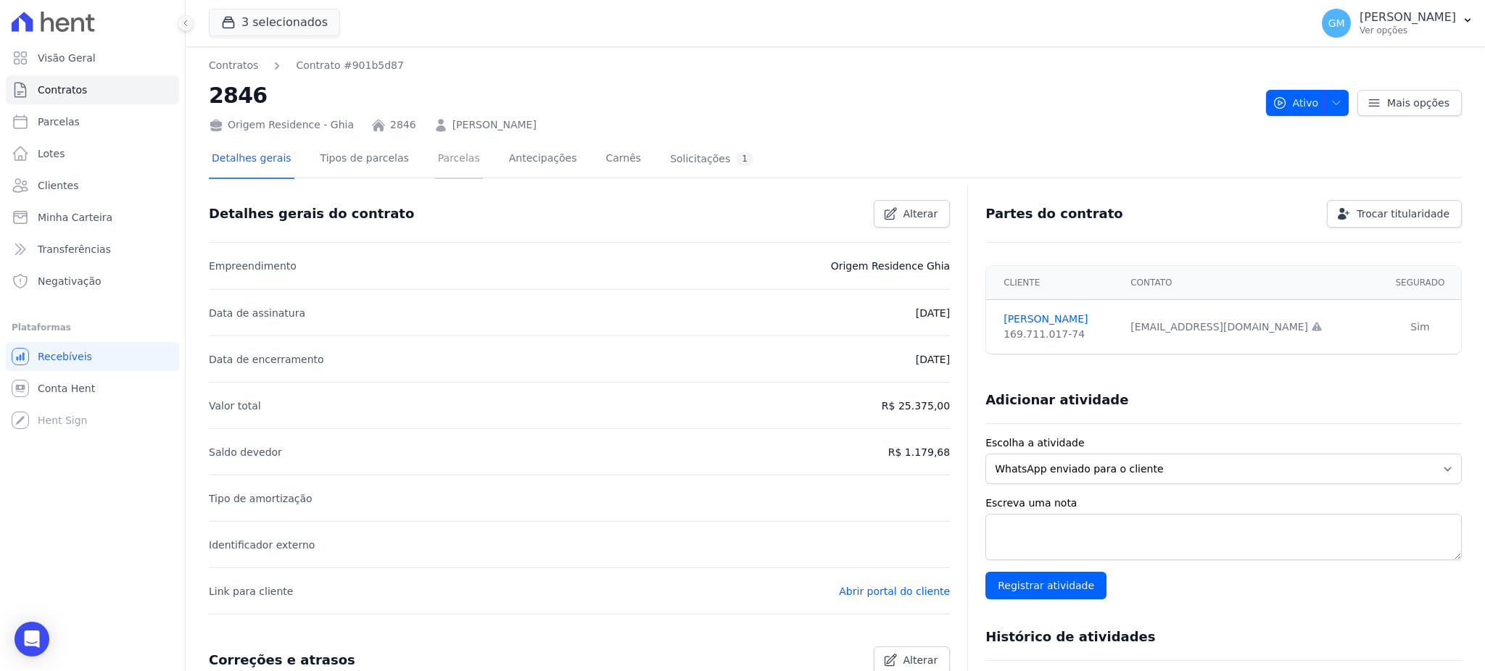
click at [453, 143] on link "Parcelas" at bounding box center [459, 160] width 48 height 38
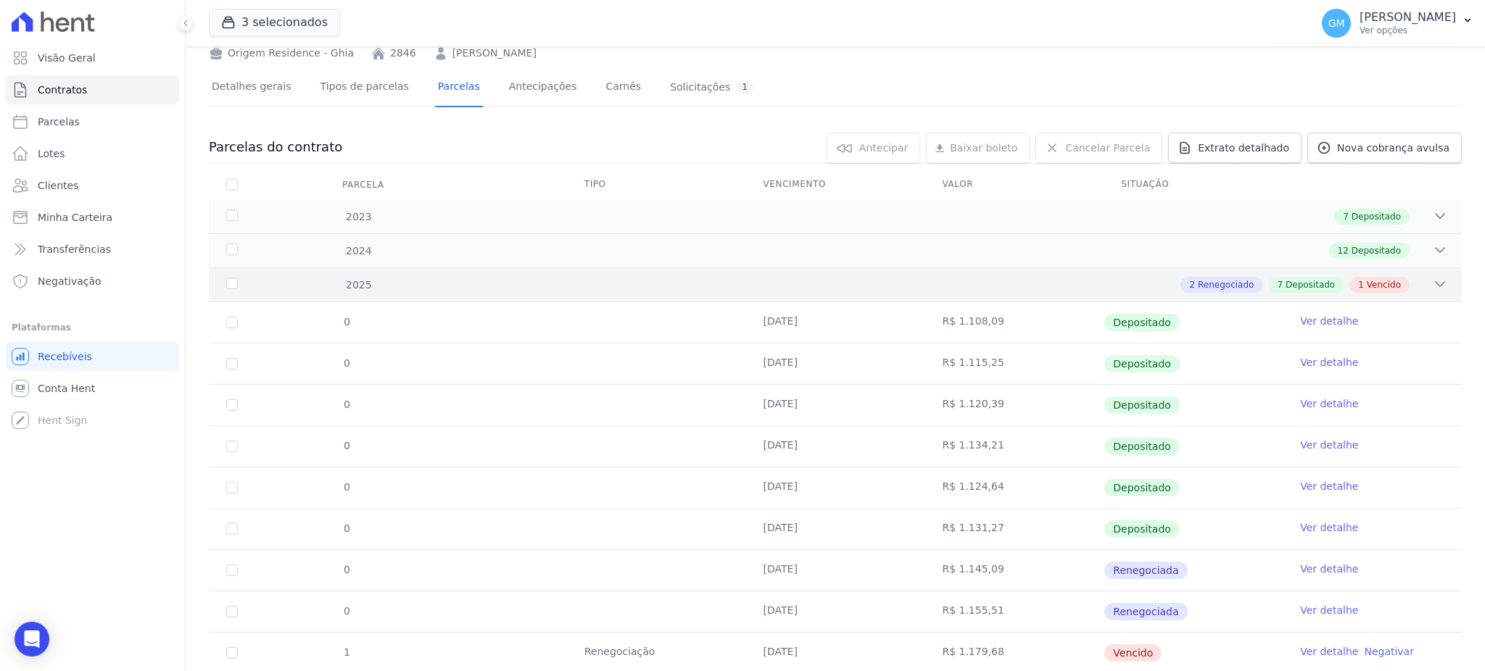
scroll to position [158, 0]
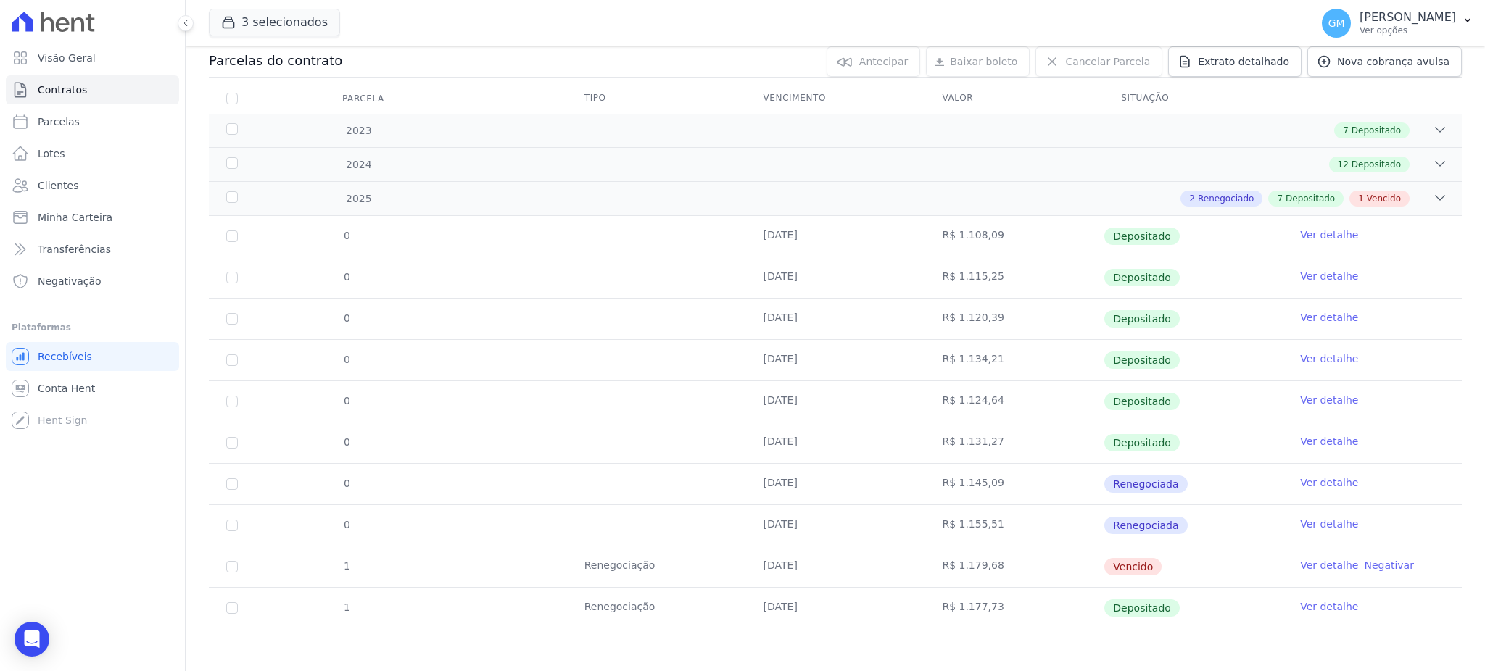
click at [1296, 596] on td "Ver detalhe" at bounding box center [1372, 608] width 179 height 41
click at [1302, 602] on link "Ver detalhe" at bounding box center [1329, 607] width 58 height 15
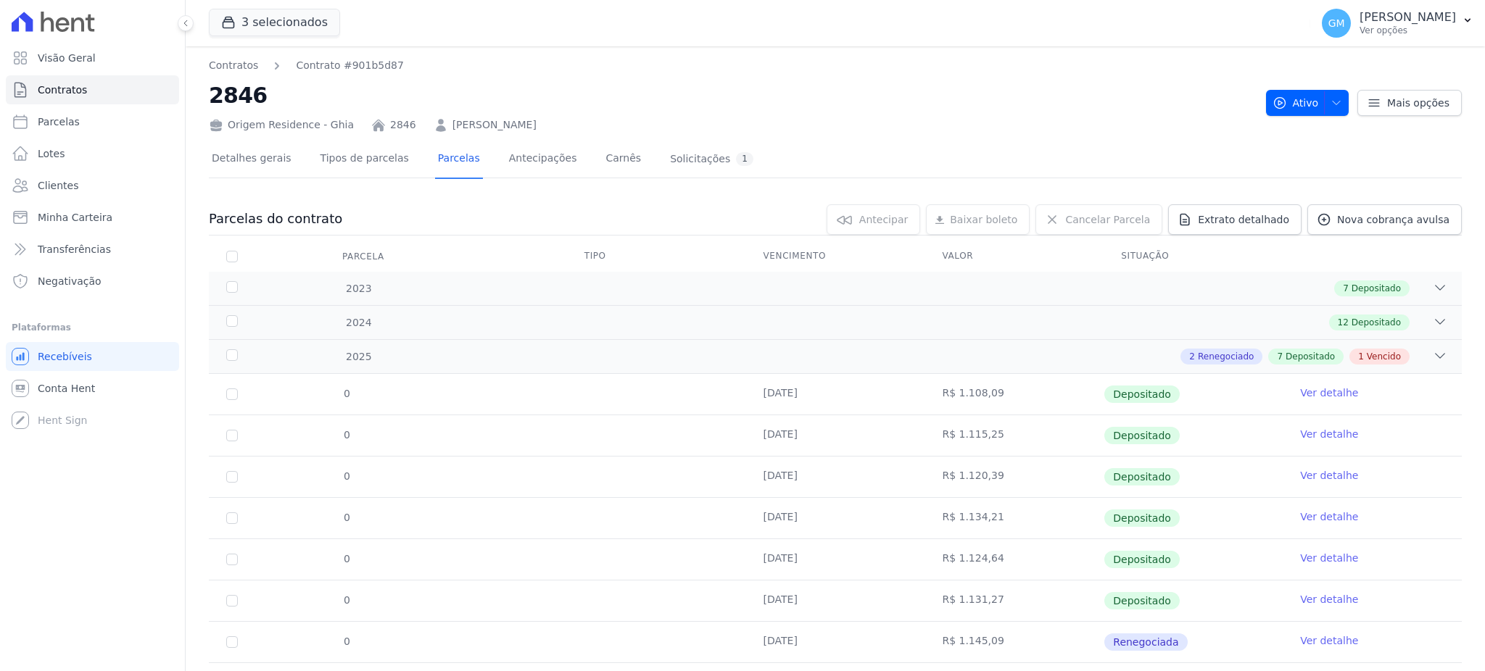
scroll to position [158, 0]
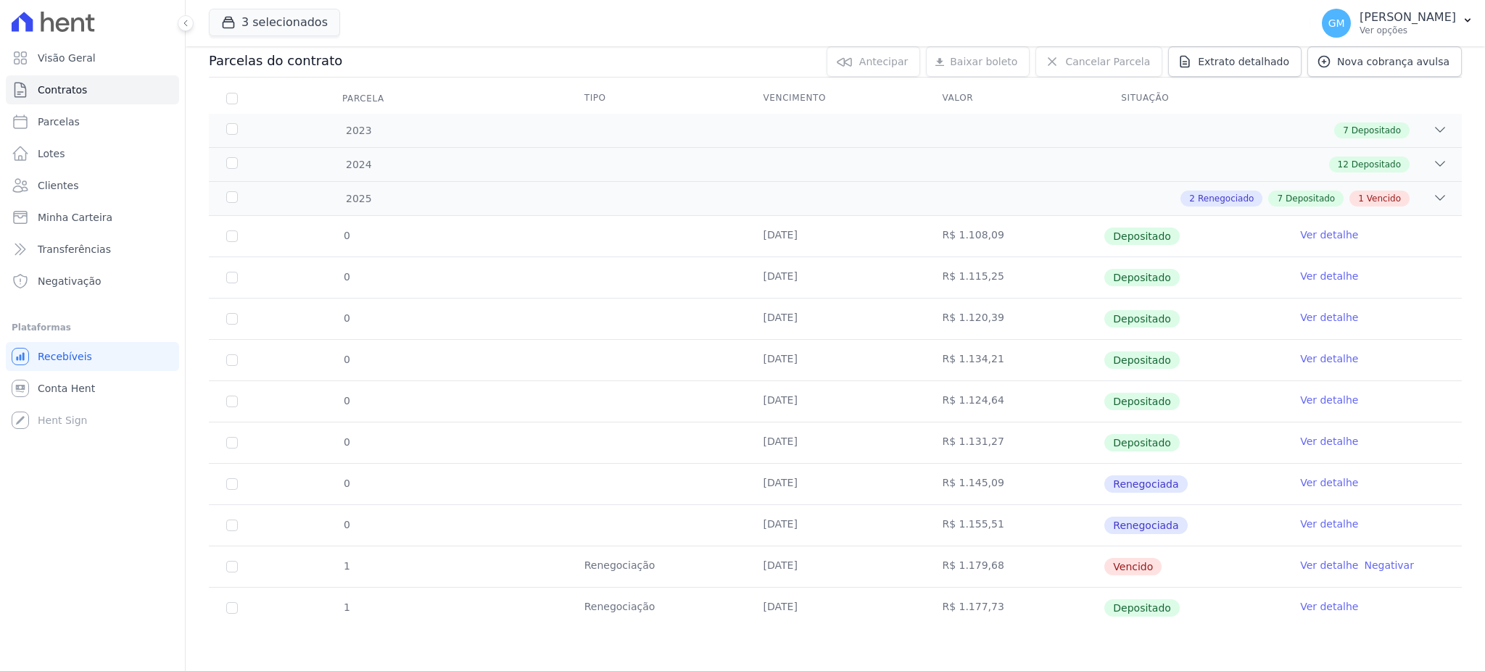
click at [1315, 608] on link "Ver detalhe" at bounding box center [1329, 607] width 58 height 15
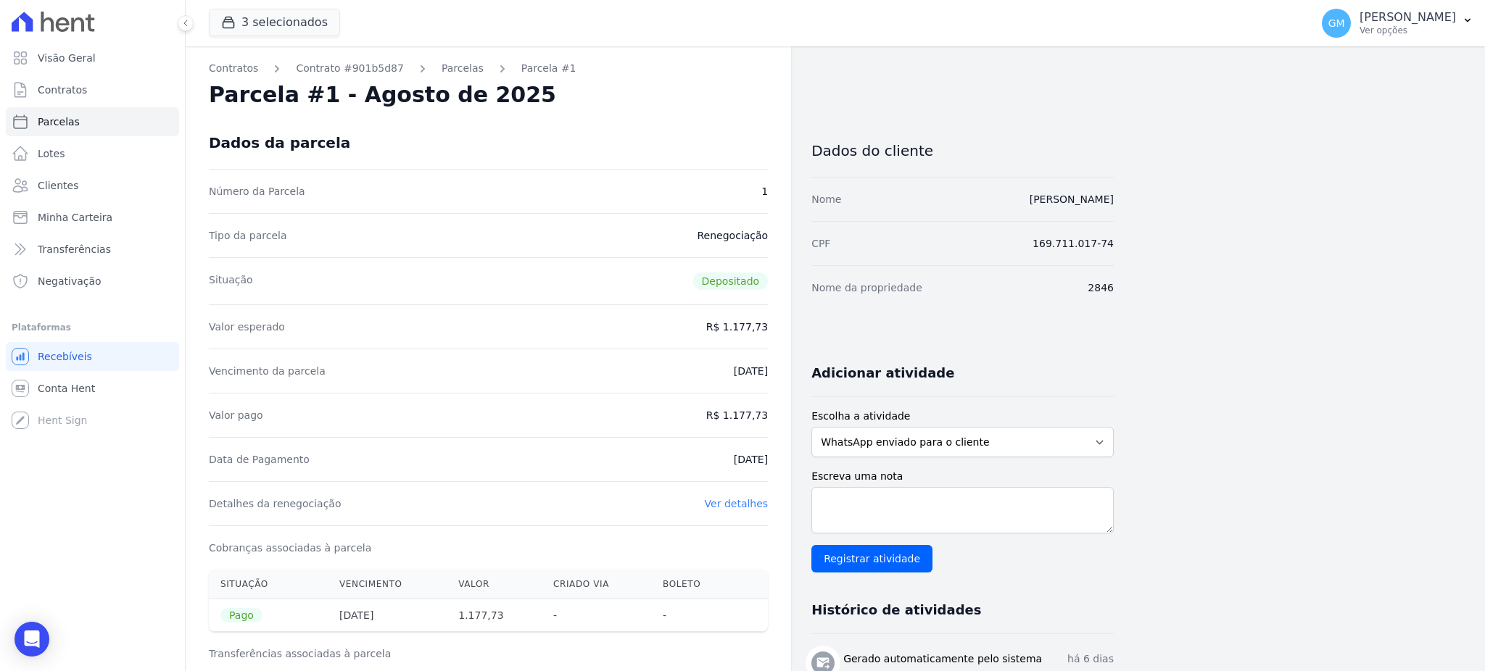
click at [708, 462] on div "Contratos Contrato #901b5d87 Parcelas Parcela #1 Parcela #1 - Agosto de 2025 Da…" at bounding box center [488, 599] width 605 height 1106
drag, startPoint x: 727, startPoint y: 417, endPoint x: 780, endPoint y: 417, distance: 53.7
click at [780, 417] on div "Contratos Contrato #901b5d87 Parcelas Parcela #1 Parcela #1 - Agosto de 2025 Da…" at bounding box center [488, 599] width 605 height 1106
drag, startPoint x: 693, startPoint y: 456, endPoint x: 774, endPoint y: 461, distance: 81.4
click at [774, 461] on div "Contratos Contrato #901b5d87 Parcelas Parcela #1 Parcela #1 - Agosto de 2025 Da…" at bounding box center [488, 599] width 605 height 1106
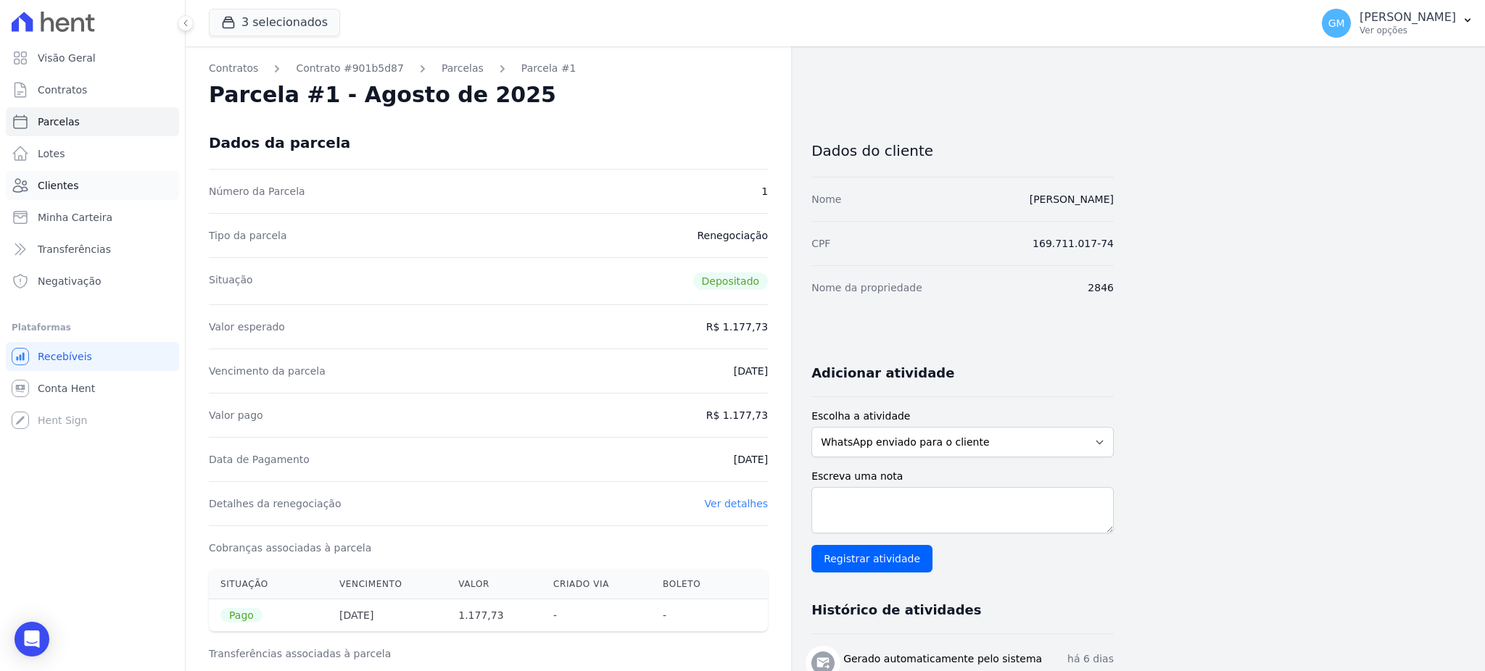
click at [90, 173] on link "Clientes" at bounding box center [92, 185] width 173 height 29
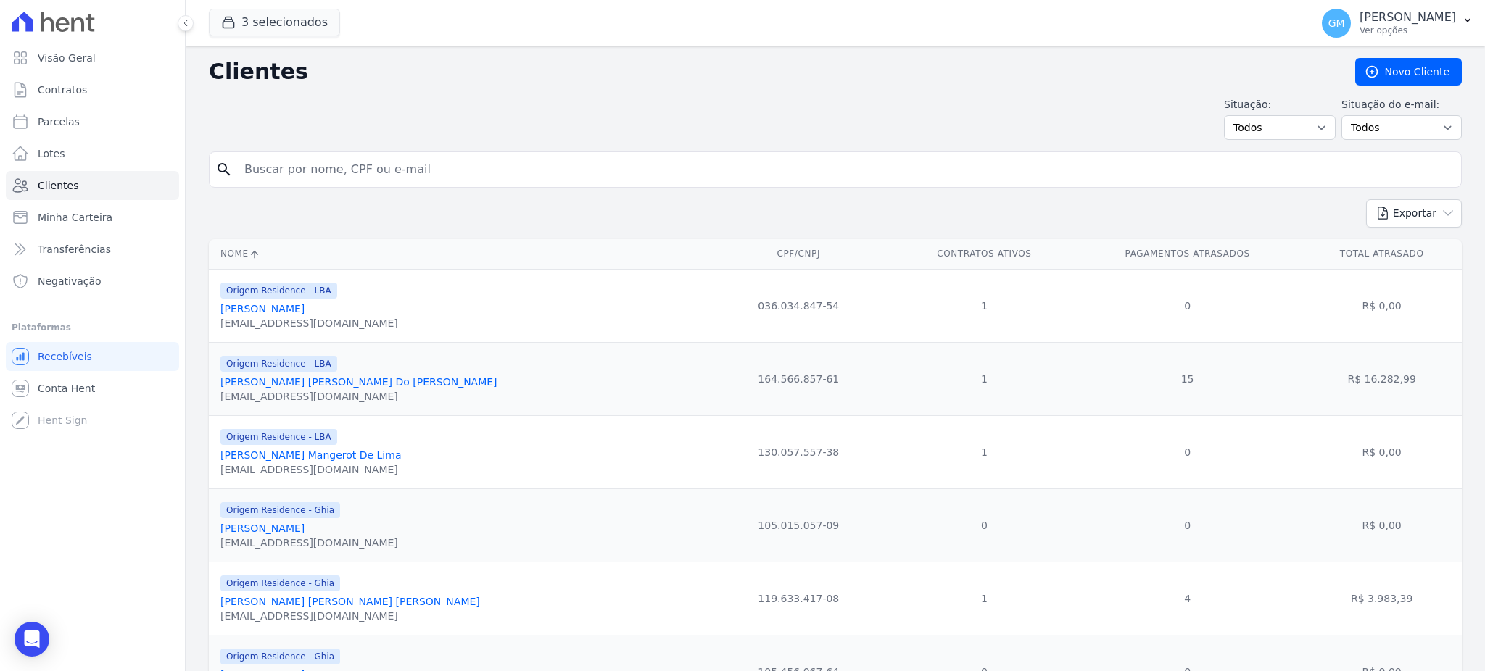
click at [331, 162] on input "search" at bounding box center [846, 169] width 1220 height 29
click at [356, 160] on input "search" at bounding box center [846, 169] width 1220 height 29
paste input "Luciano Abel De Oliveira Fernandes"
type input "Luciano Abel De Oliveira Fernandes"
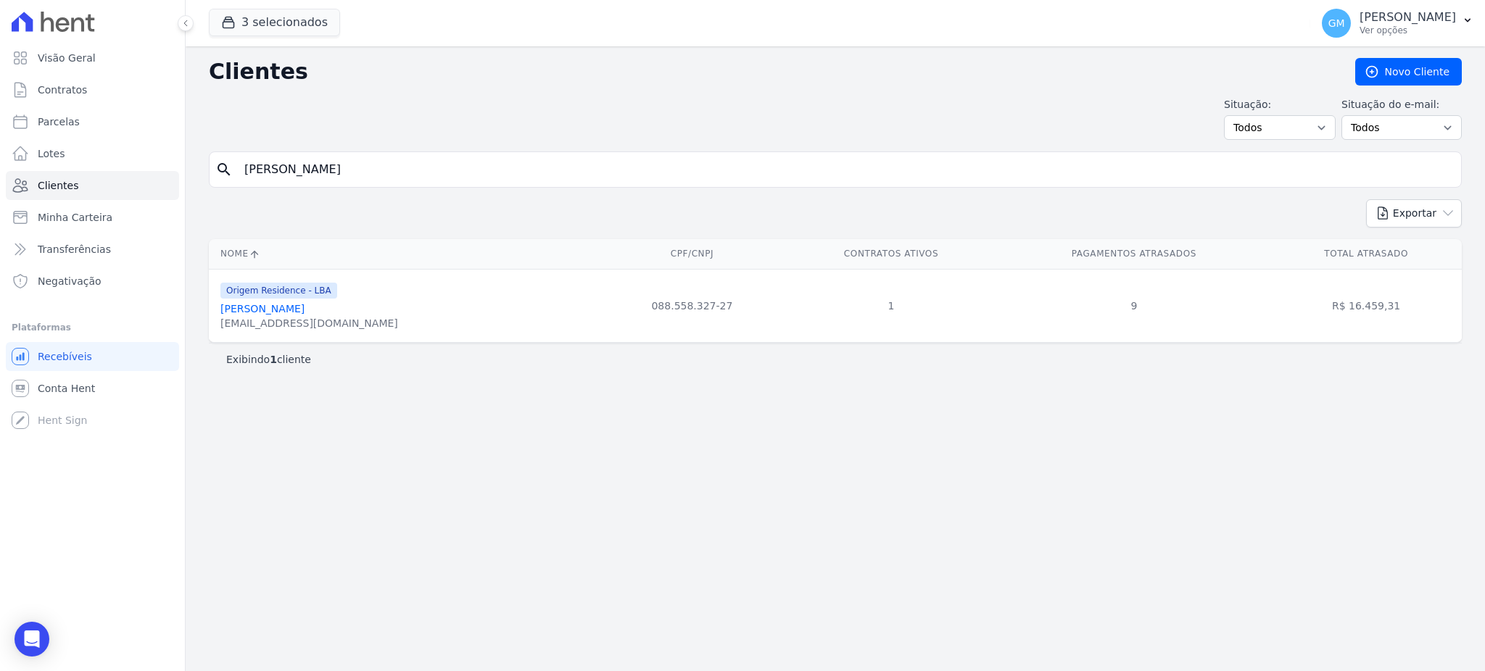
click at [305, 307] on link "Luciano Abel De Oliveira Fernandes" at bounding box center [262, 309] width 84 height 12
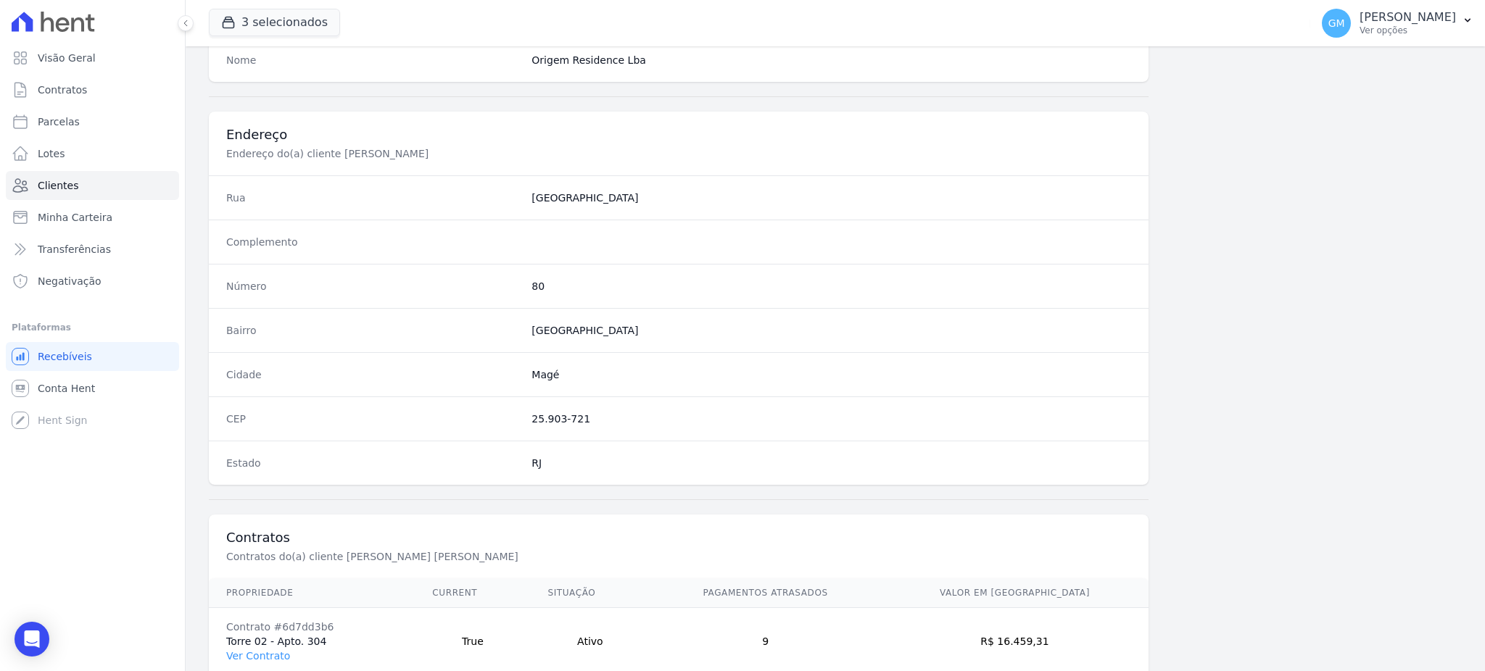
scroll to position [686, 0]
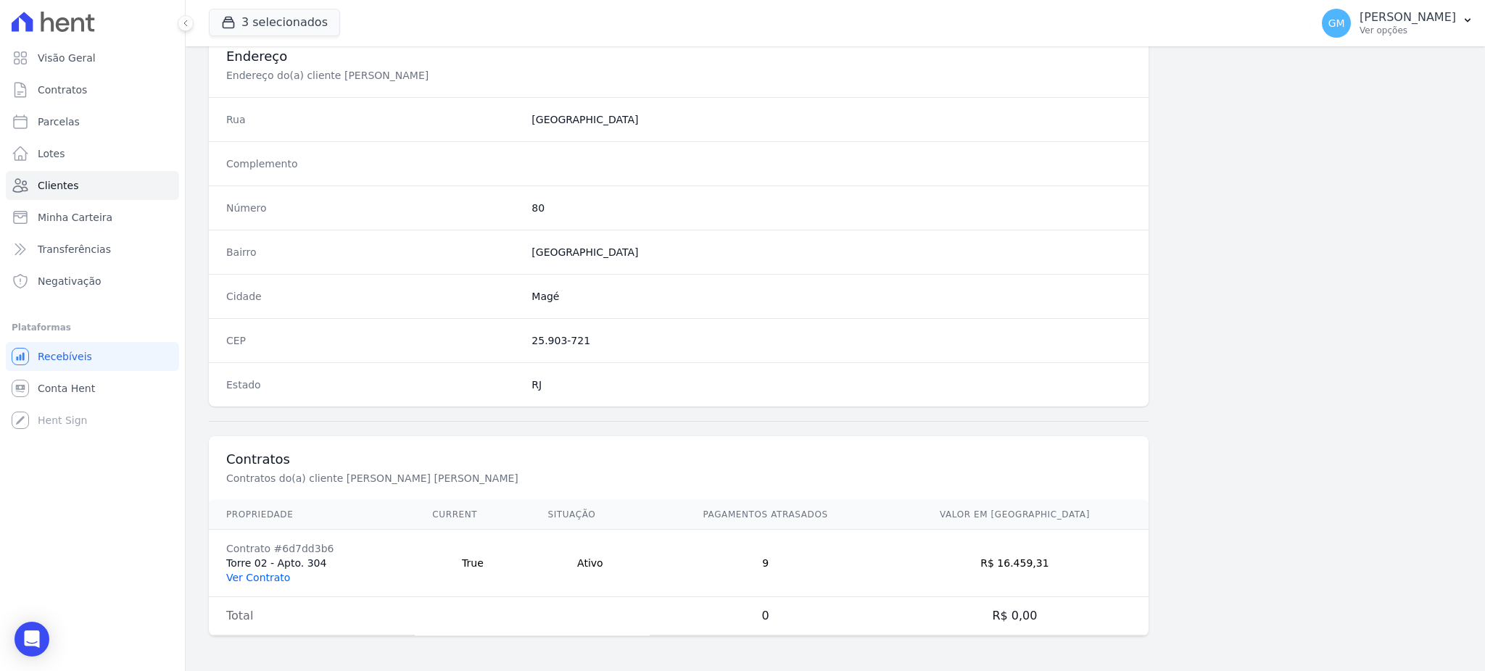
click at [265, 580] on link "Ver Contrato" at bounding box center [258, 578] width 64 height 12
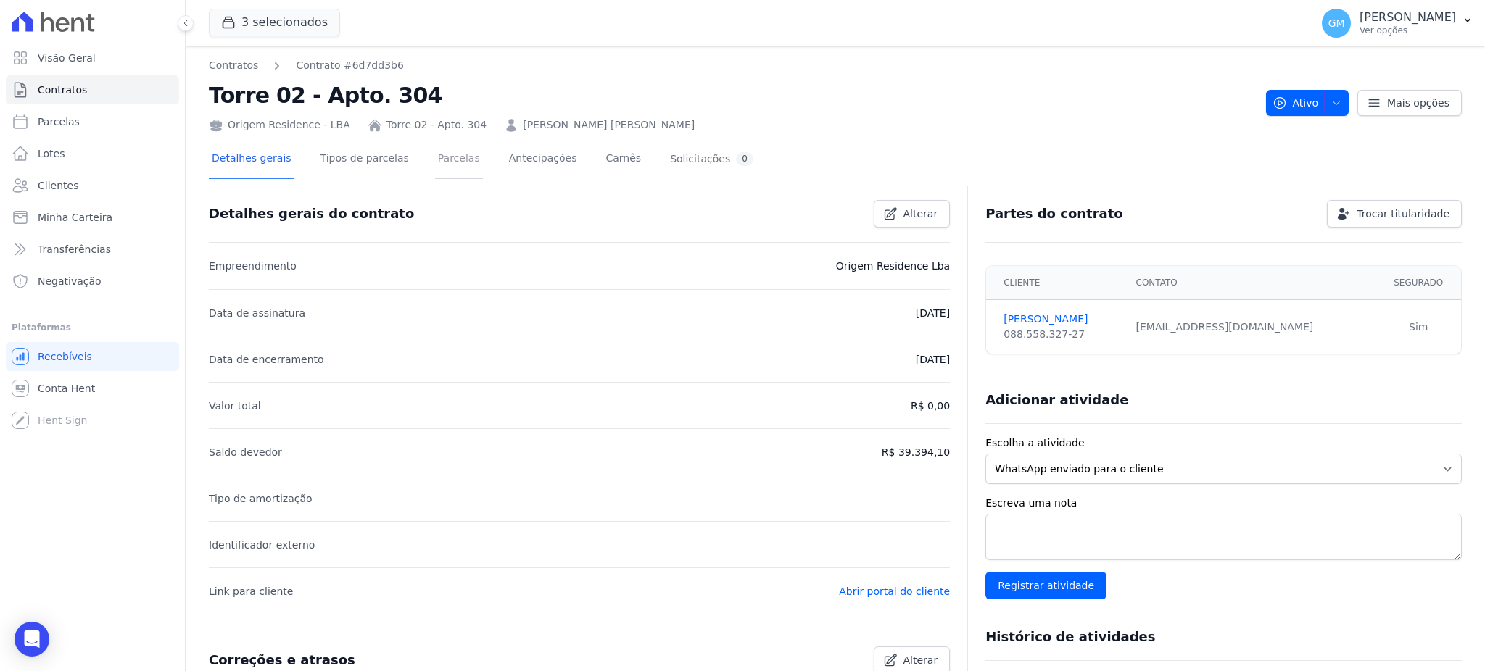
click at [439, 162] on link "Parcelas" at bounding box center [459, 160] width 48 height 38
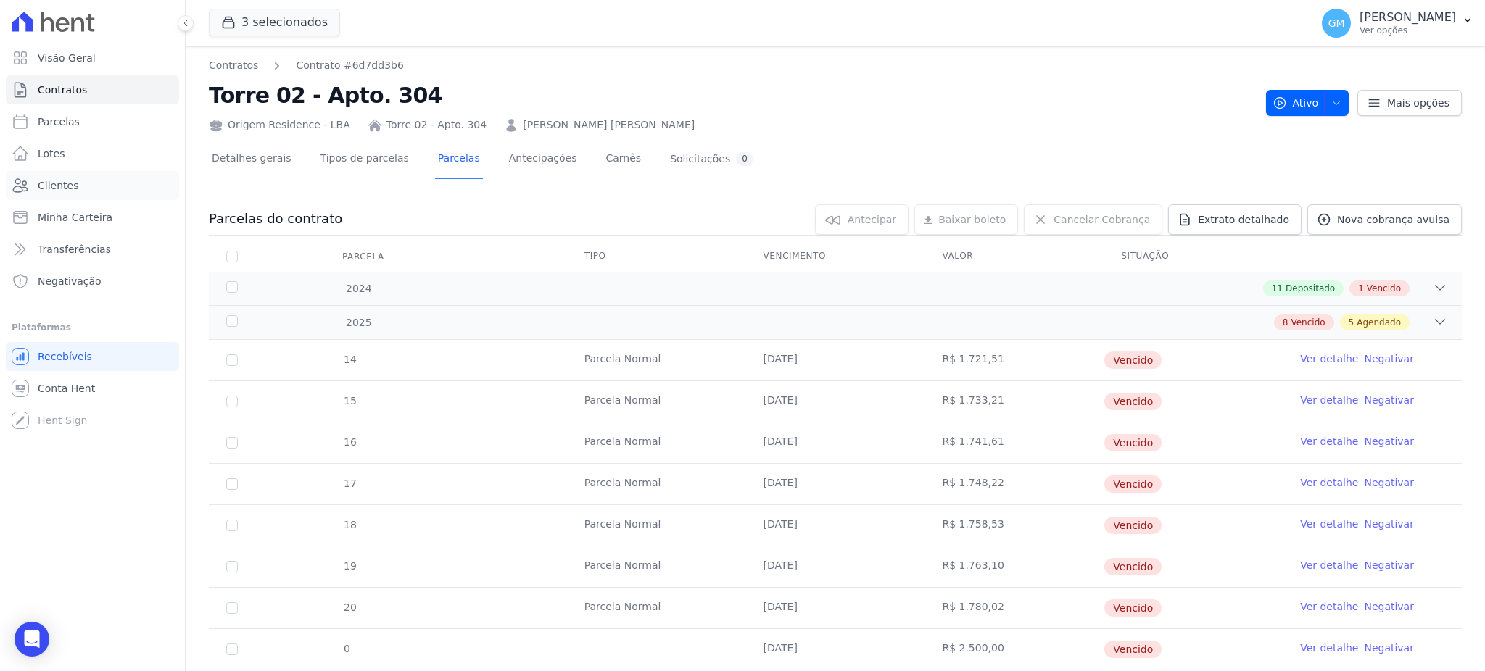
drag, startPoint x: 81, startPoint y: 178, endPoint x: 86, endPoint y: 39, distance: 139.3
click at [81, 178] on link "Clientes" at bounding box center [92, 185] width 173 height 29
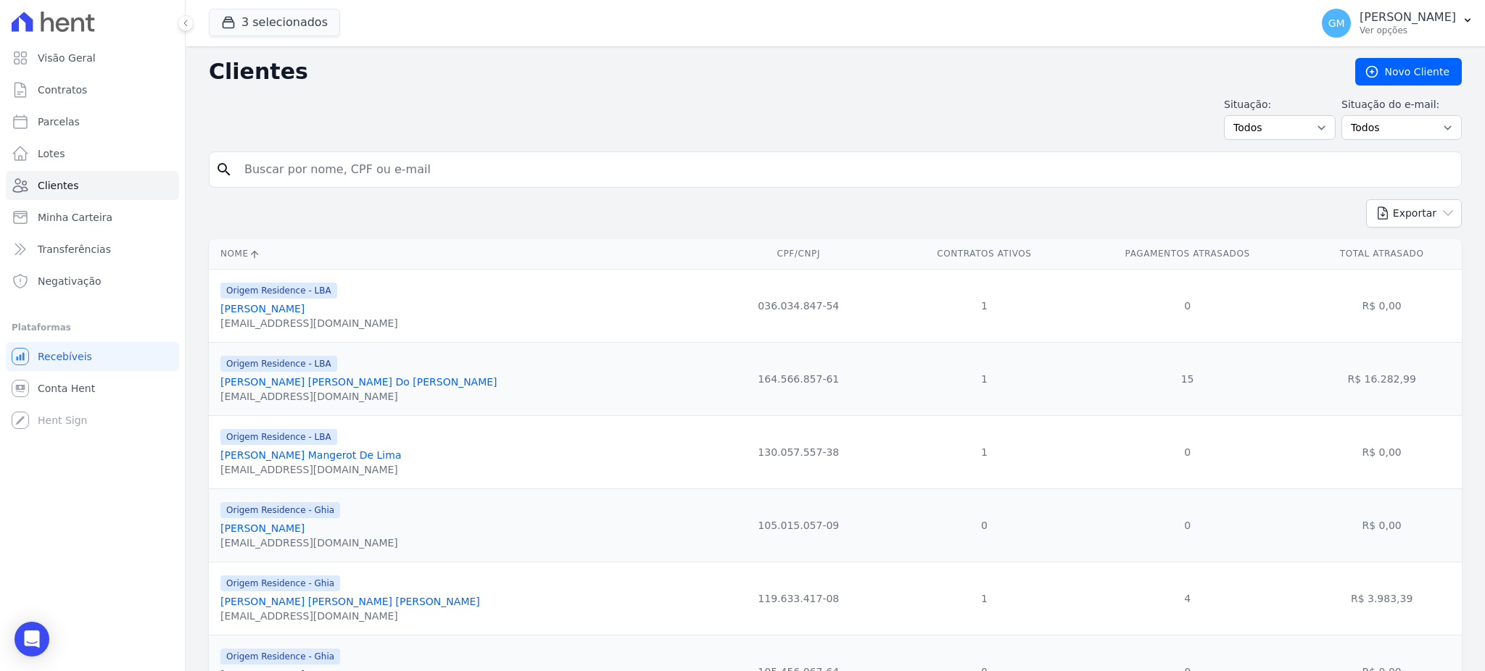
click at [419, 167] on input "search" at bounding box center [846, 169] width 1220 height 29
paste input "LUIZA VICTORIA SARRAFF DE CARVALHO"
type input "LUIZA VICTORIA SARRAFF DE CARVALHO"
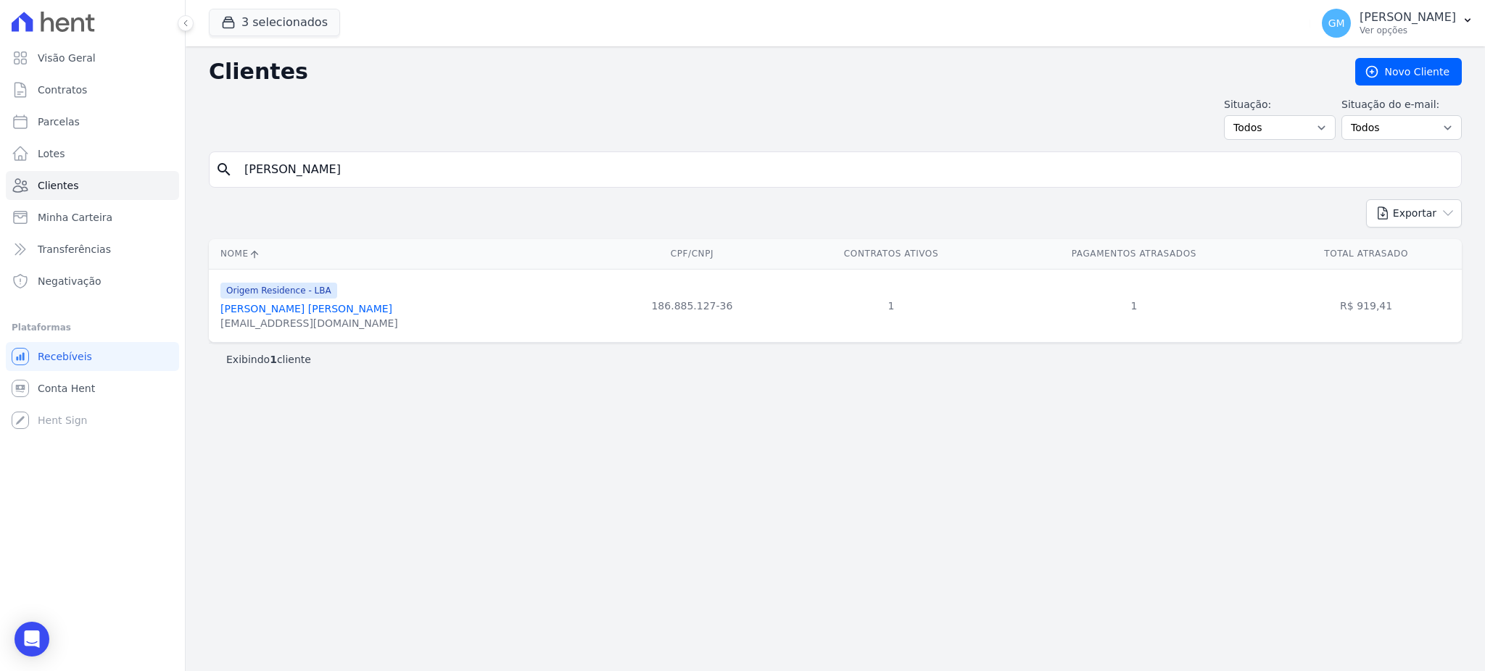
click at [299, 308] on link "Luiza Victoria Sarraff De Carvalho" at bounding box center [306, 309] width 172 height 12
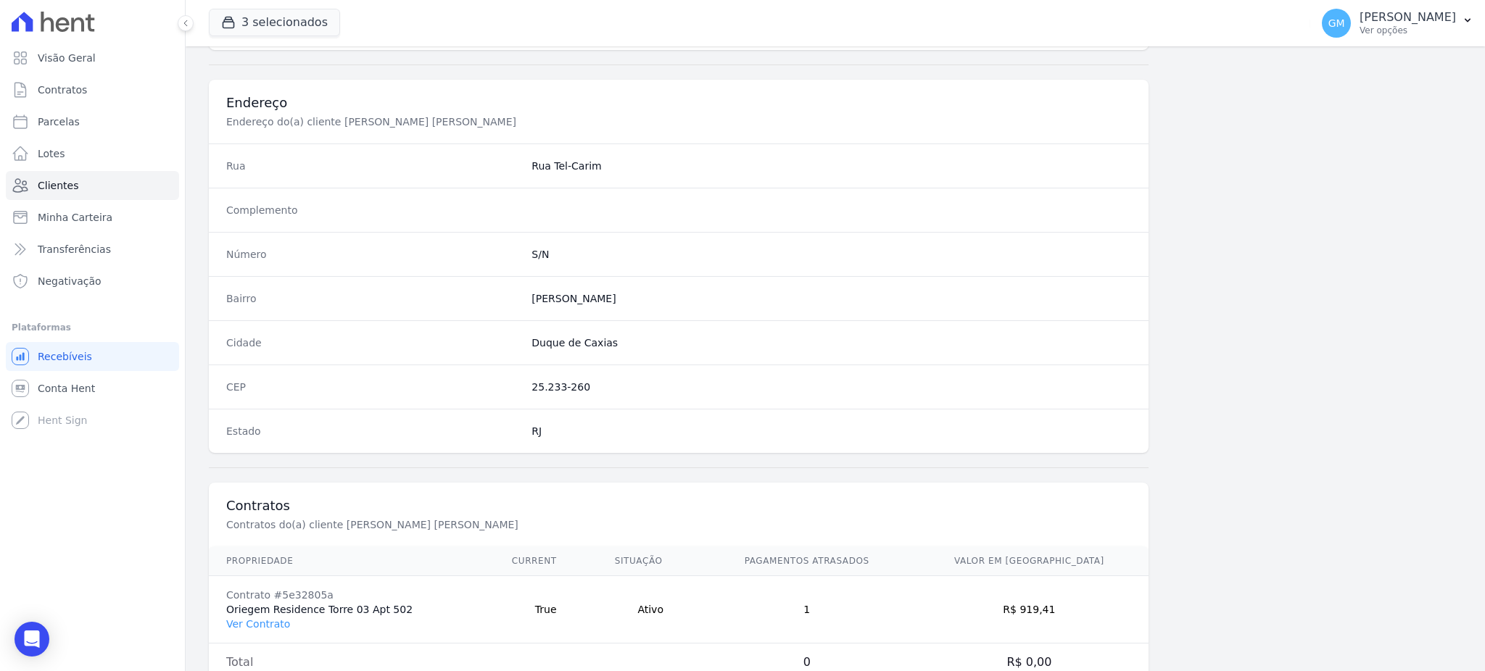
scroll to position [686, 0]
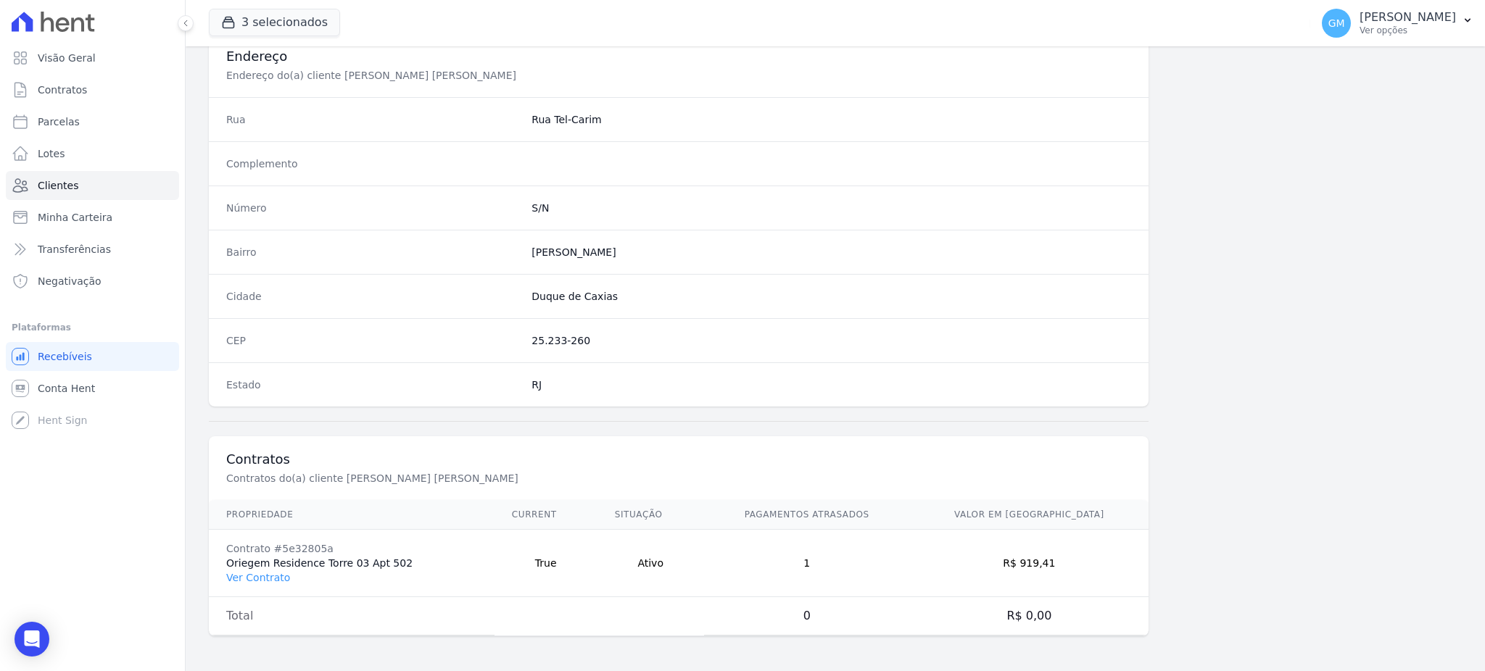
click at [270, 569] on td "Contrato #5e32805a Oriegem Residence Torre 03 Apt 502 Ver Contrato" at bounding box center [352, 563] width 286 height 67
click at [268, 577] on link "Ver Contrato" at bounding box center [258, 578] width 64 height 12
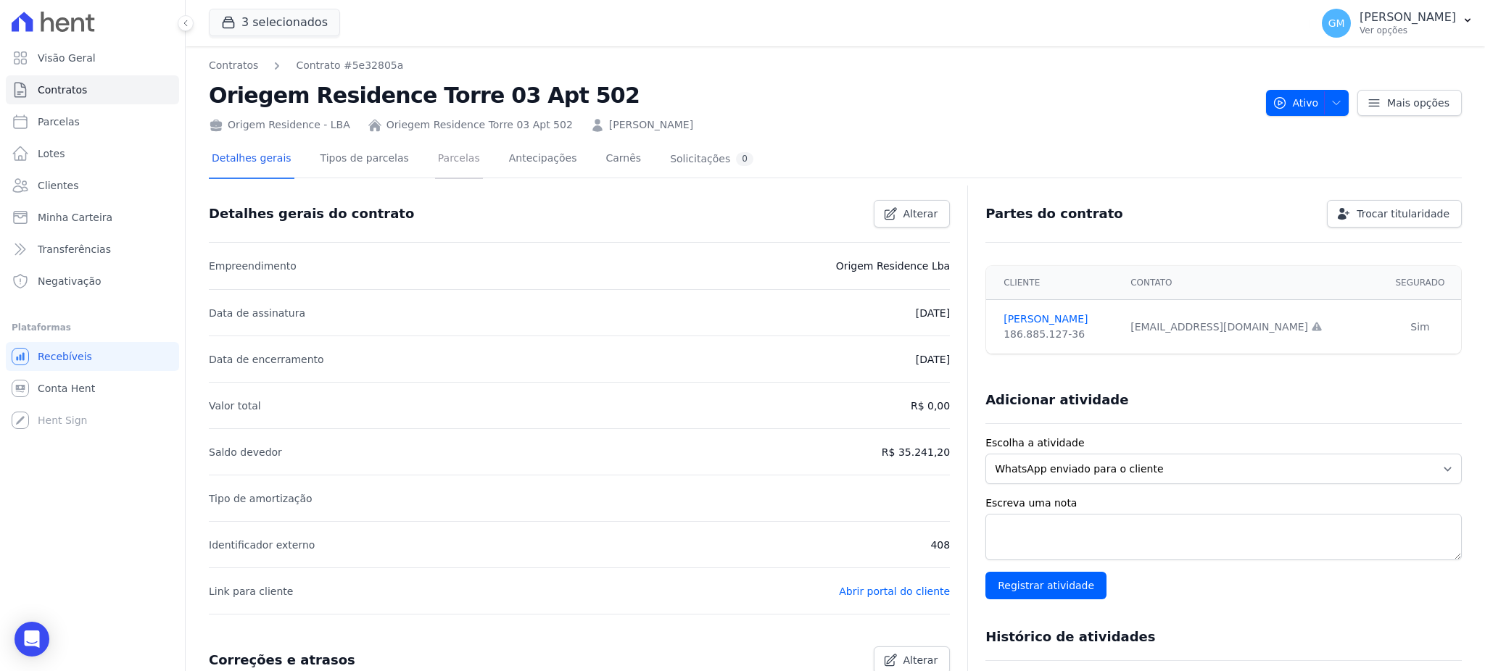
click at [436, 155] on link "Parcelas" at bounding box center [459, 160] width 48 height 38
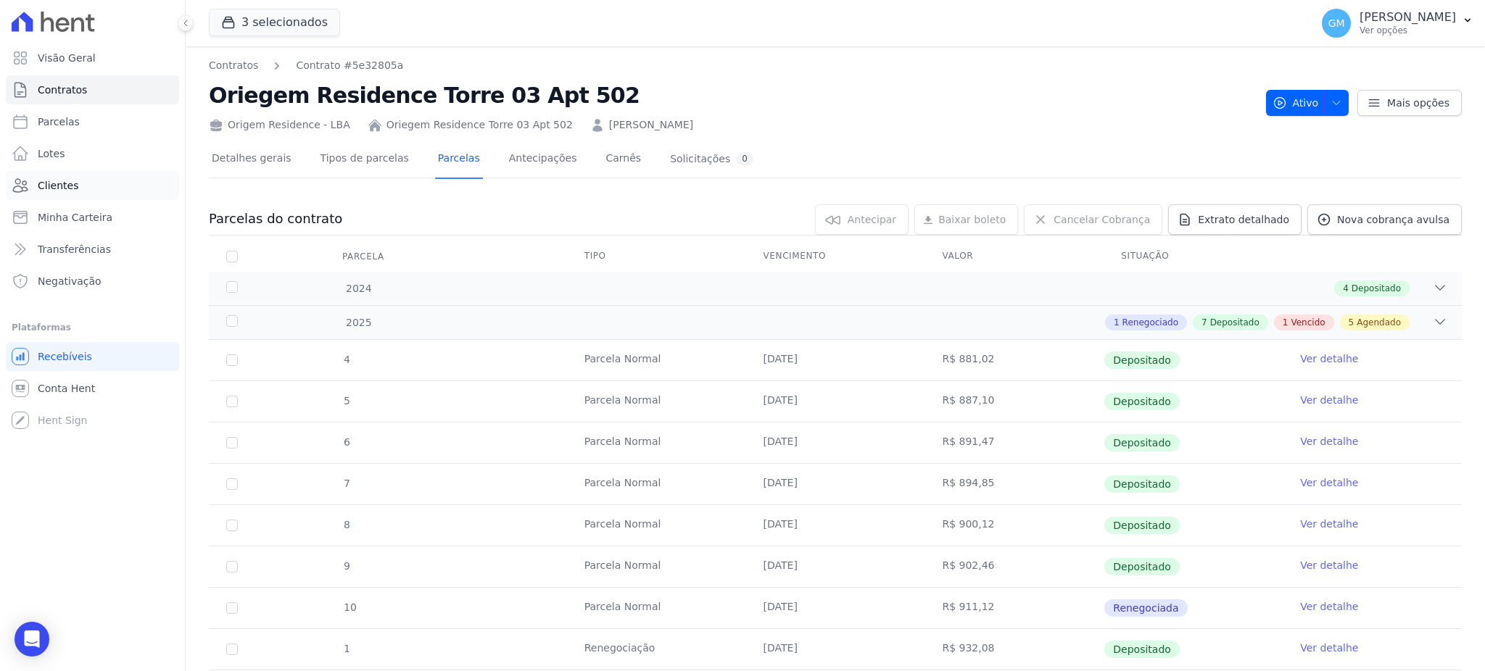
click at [74, 183] on link "Clientes" at bounding box center [92, 185] width 173 height 29
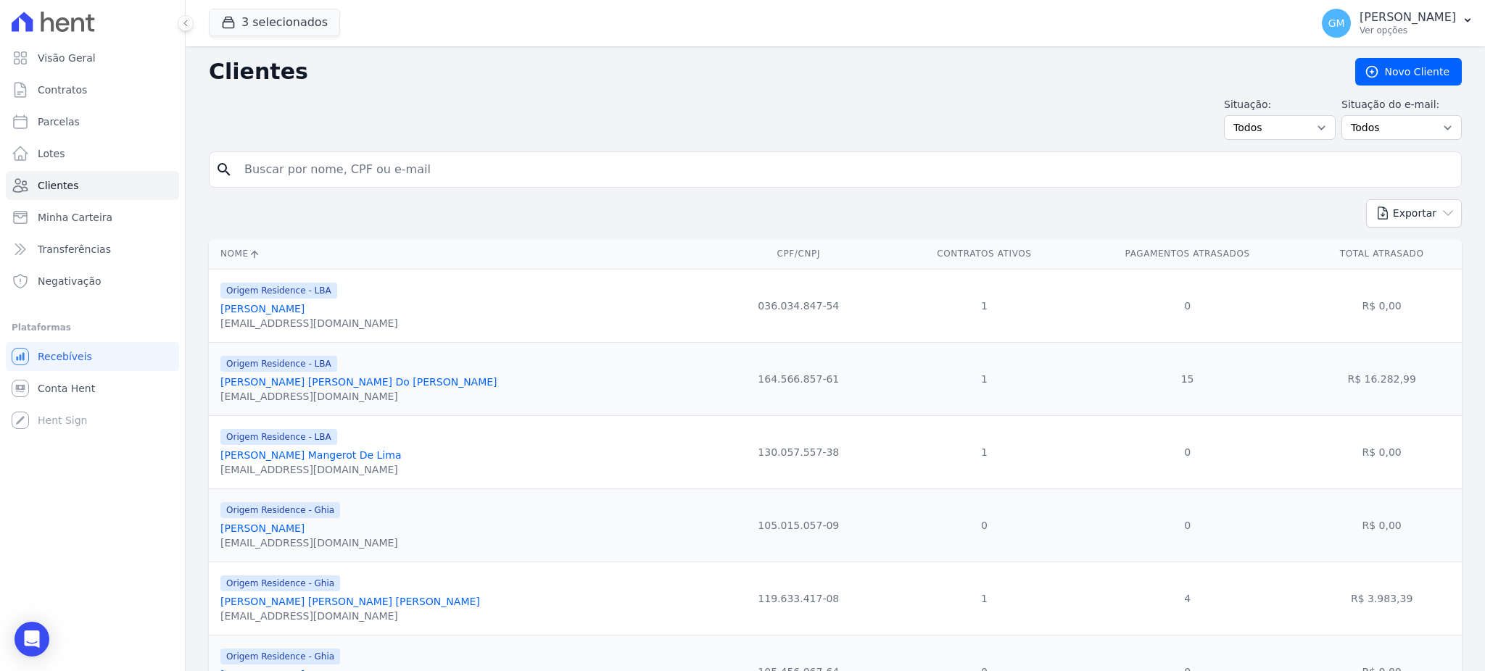
click at [322, 180] on input "search" at bounding box center [846, 169] width 1220 height 29
paste input "MARCELO JOSÉ DE LIMA LEMOS JUNIOR"
type input "MARCELO JOSÉ DE LIMA LEMOS JUNIOR"
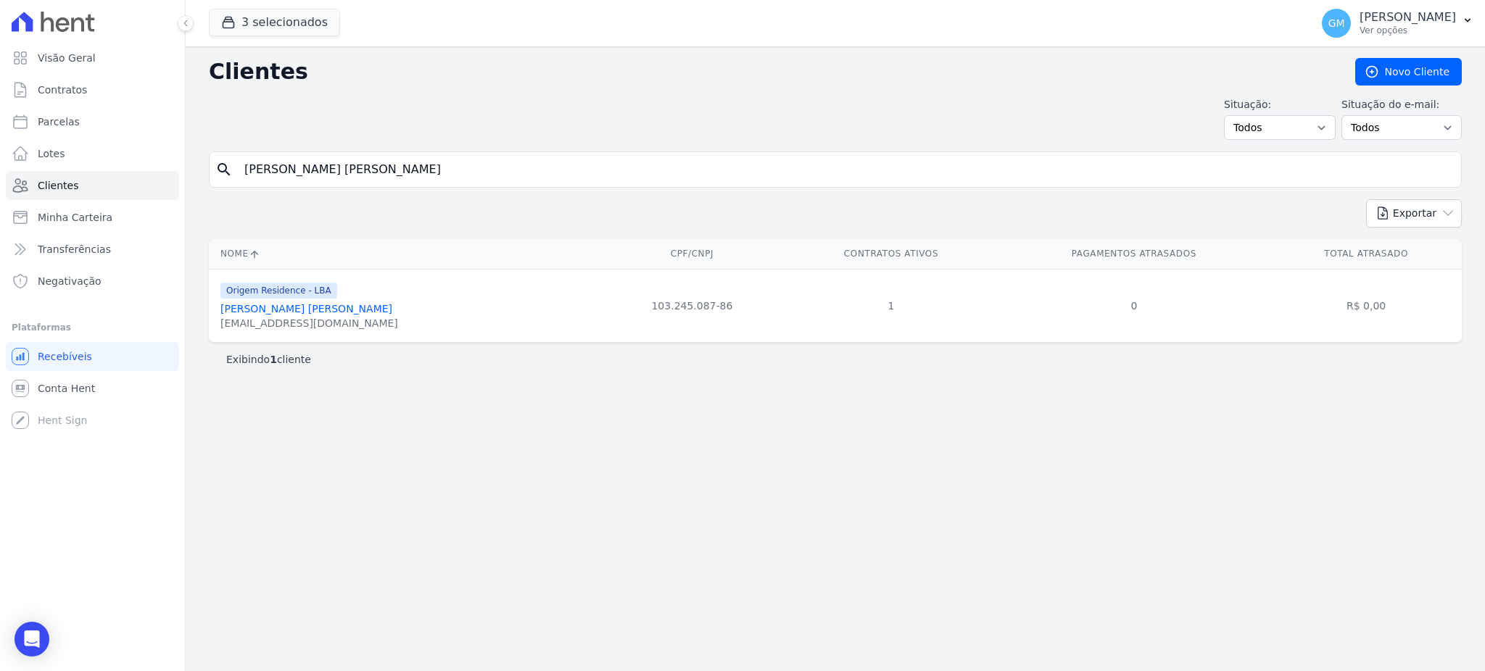
click at [384, 305] on div "Origem Residence - LBA Marcelo José De Lima Lemos Junior jrlemos@msn.com" at bounding box center [406, 305] width 373 height 49
click at [375, 302] on div "Origem Residence - LBA Marcelo José De Lima Lemos Junior jrlemos@msn.com" at bounding box center [309, 305] width 178 height 49
click at [373, 307] on link "Marcelo José De Lima Lemos Junior" at bounding box center [306, 309] width 172 height 12
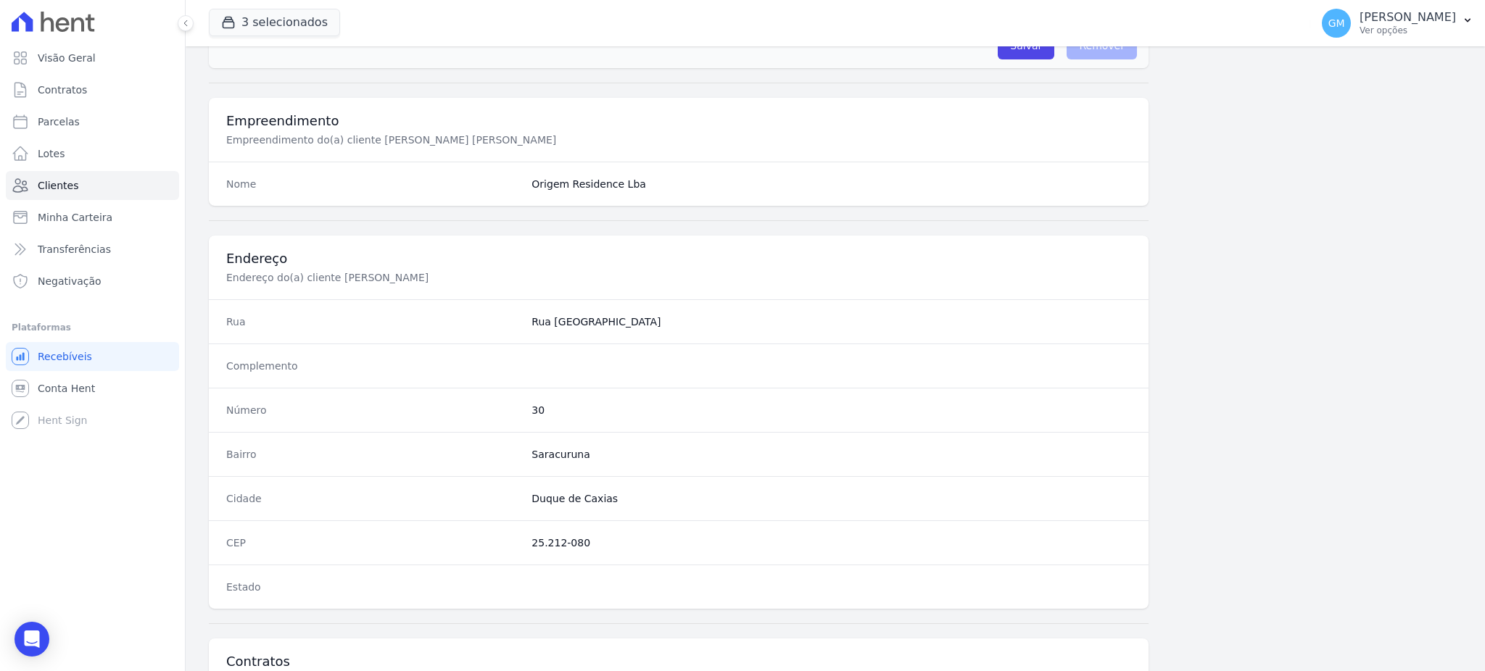
scroll to position [686, 0]
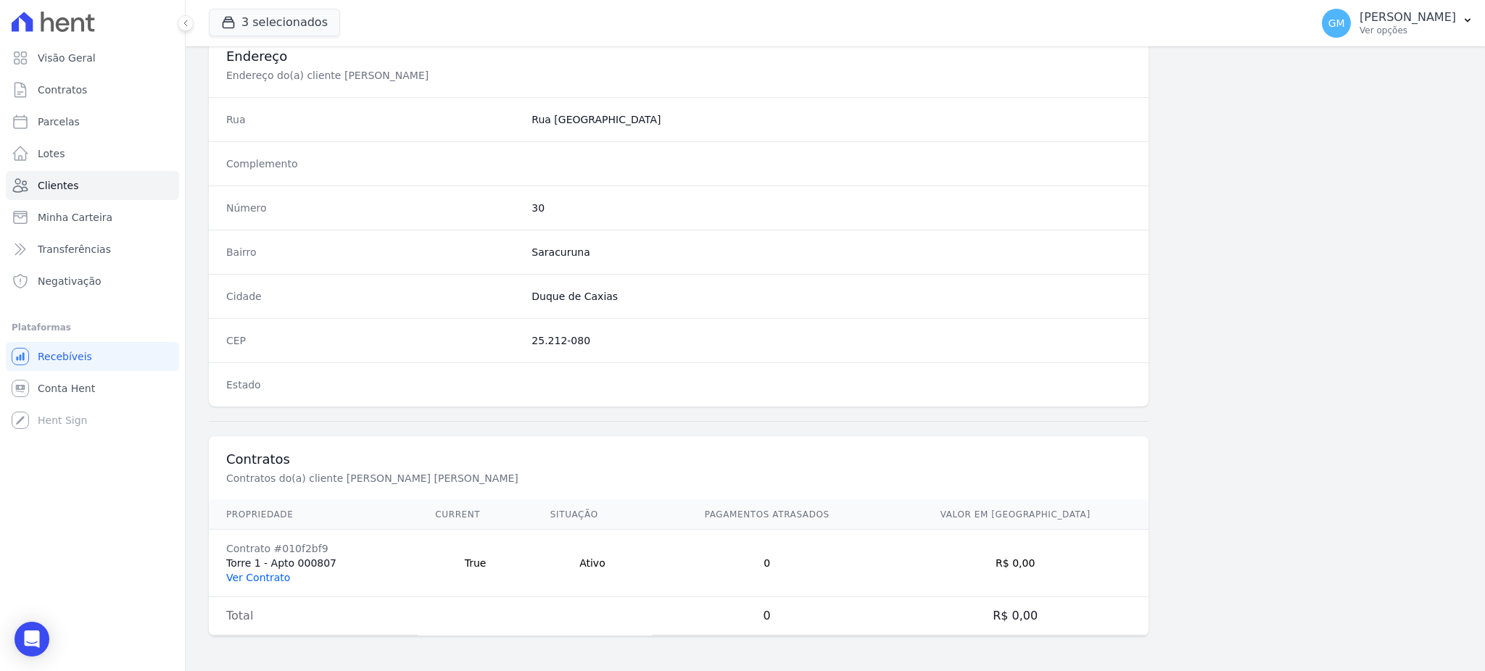
click at [271, 572] on link "Ver Contrato" at bounding box center [258, 578] width 64 height 12
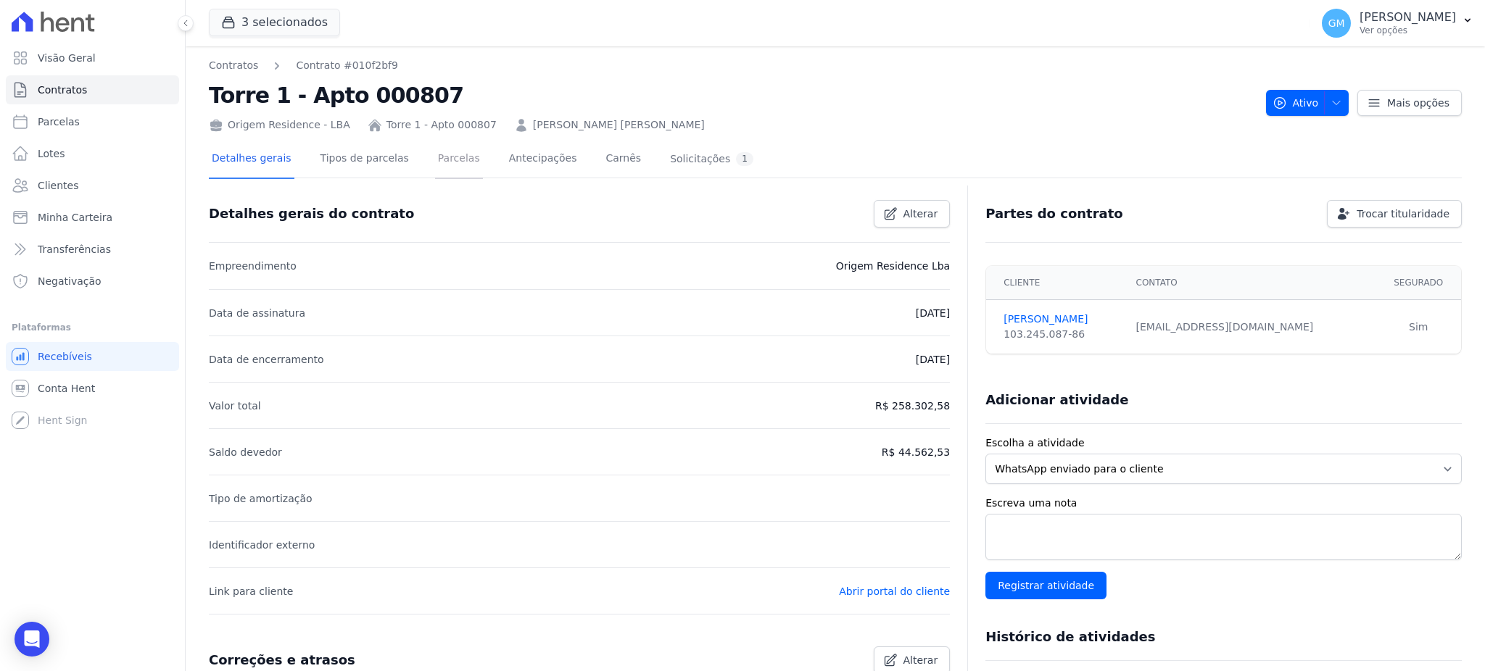
click at [437, 152] on link "Parcelas" at bounding box center [459, 160] width 48 height 38
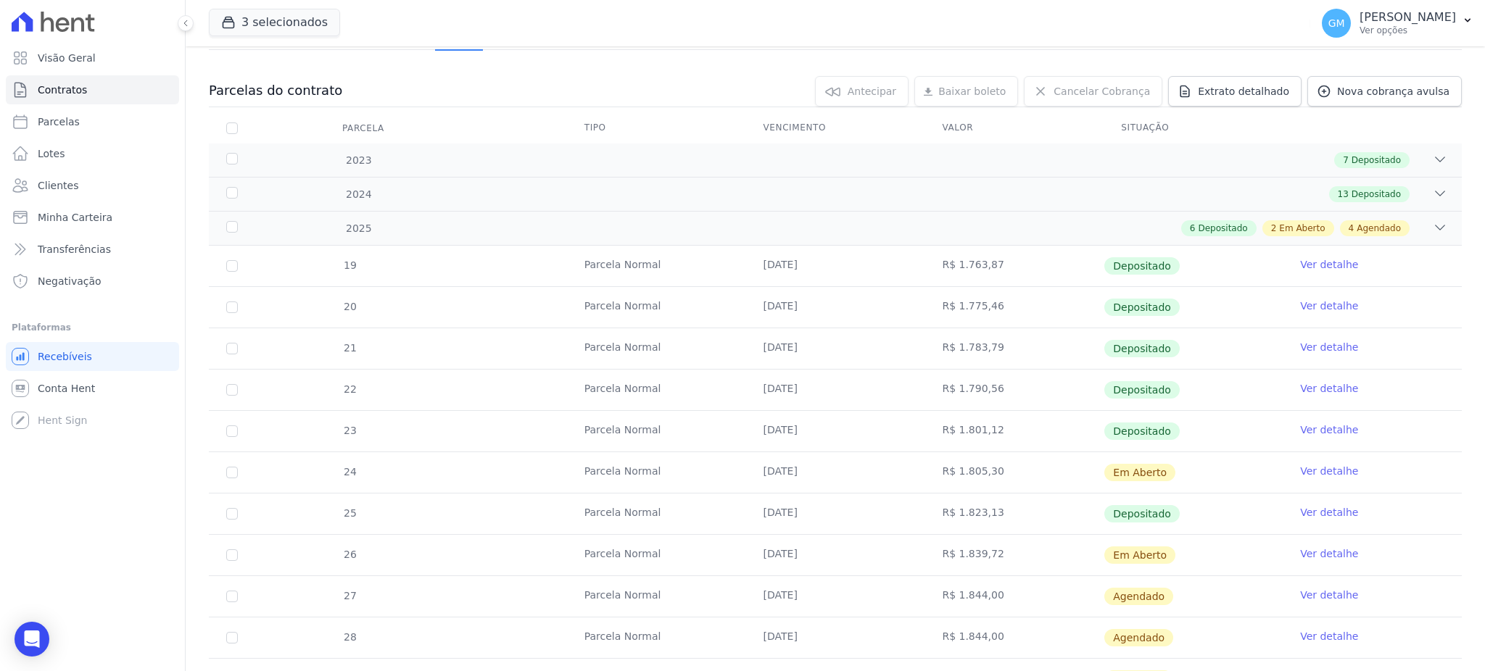
scroll to position [96, 0]
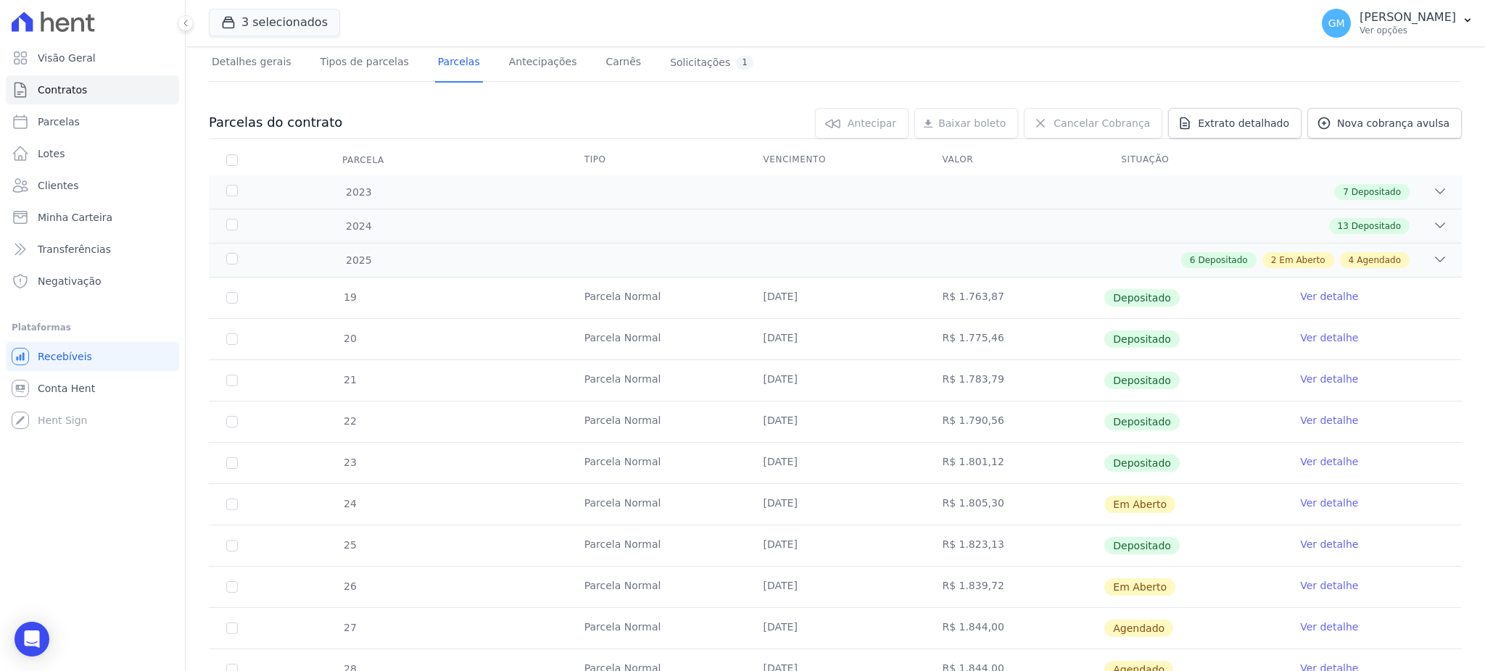
click at [1321, 541] on link "Ver detalhe" at bounding box center [1329, 544] width 58 height 15
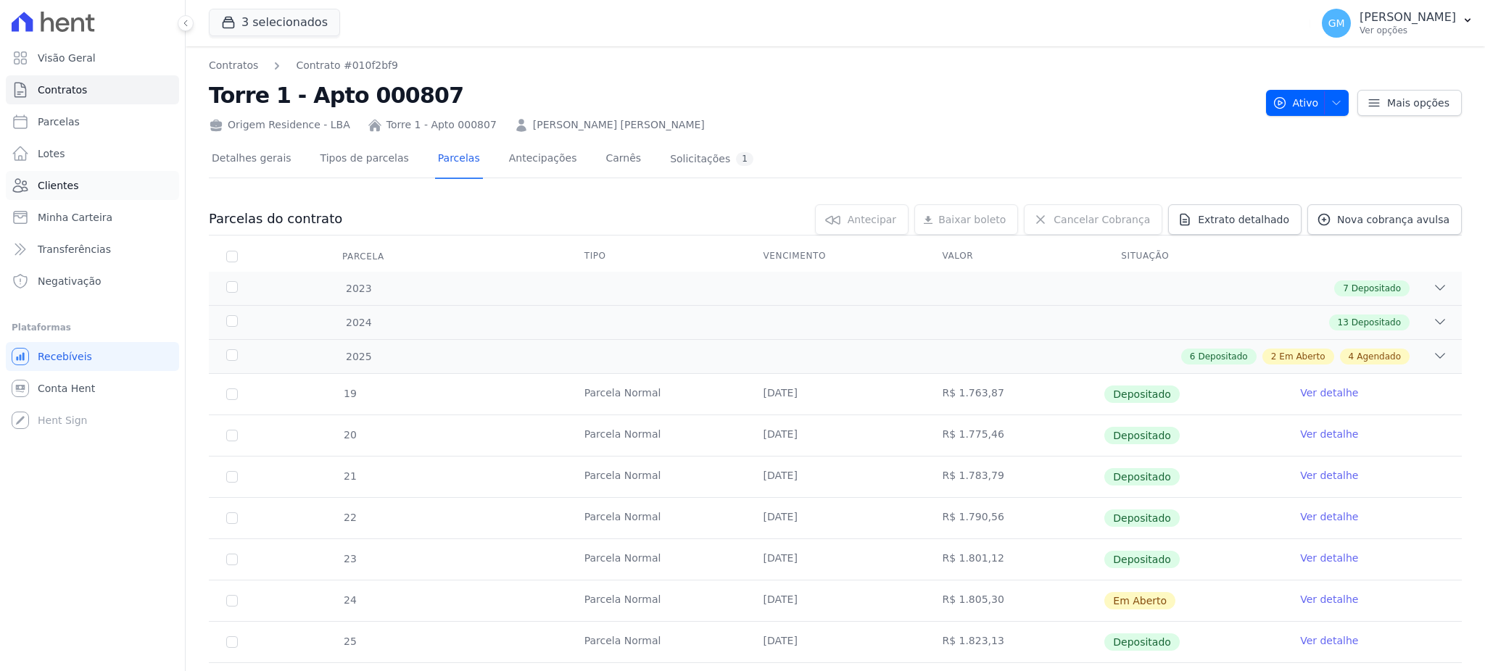
click at [72, 183] on span "Clientes" at bounding box center [58, 185] width 41 height 15
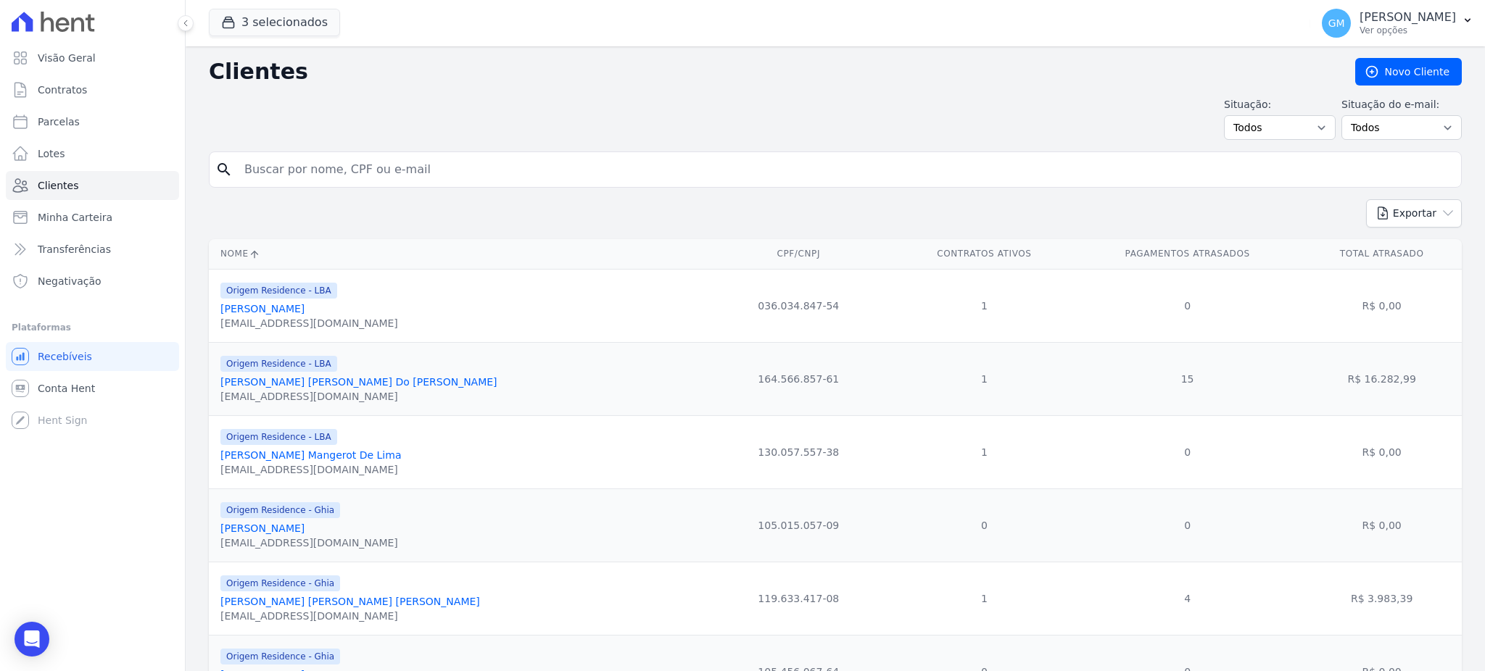
click at [416, 170] on input "search" at bounding box center [846, 169] width 1220 height 29
paste input "MARCIO VALERIO LOURENCO PONTES"
type input "MARCIO VALERIO LOURENCO PONTES"
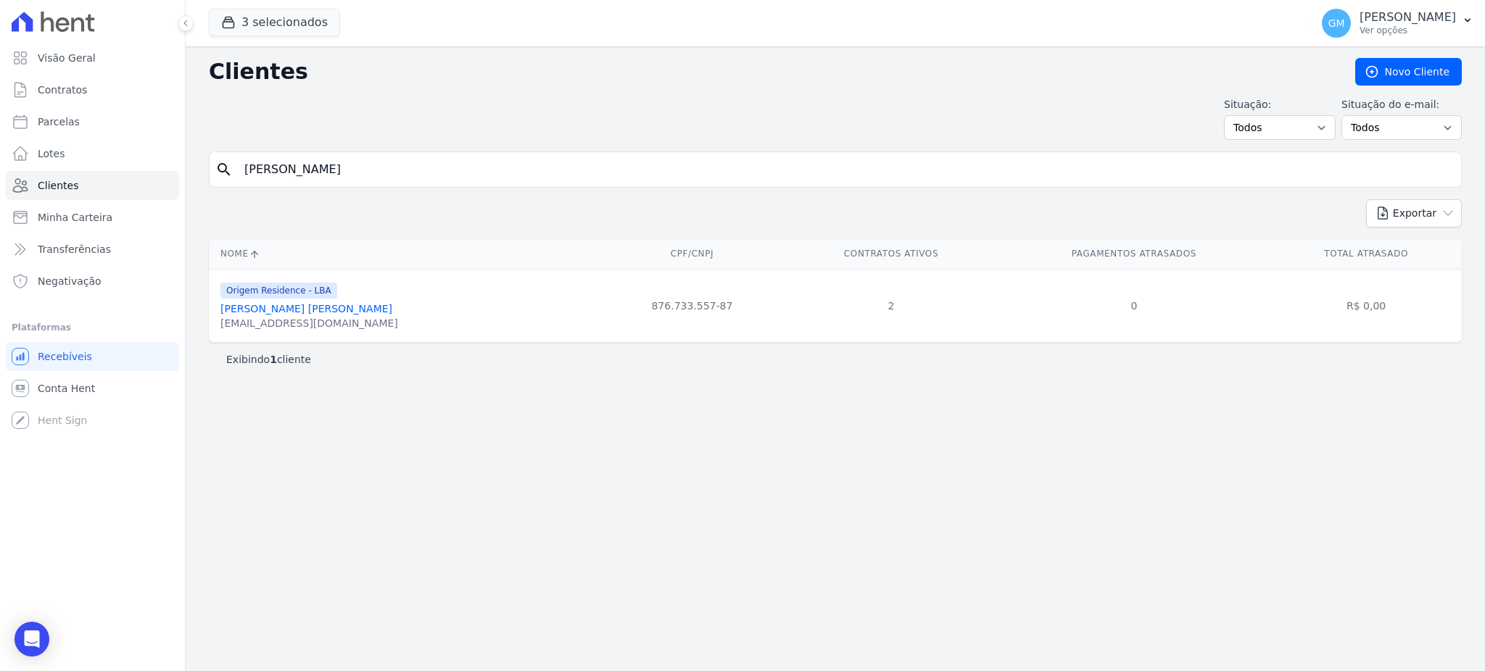
click at [361, 311] on link "Marcio Valerio Lourenco Pontes" at bounding box center [306, 309] width 172 height 12
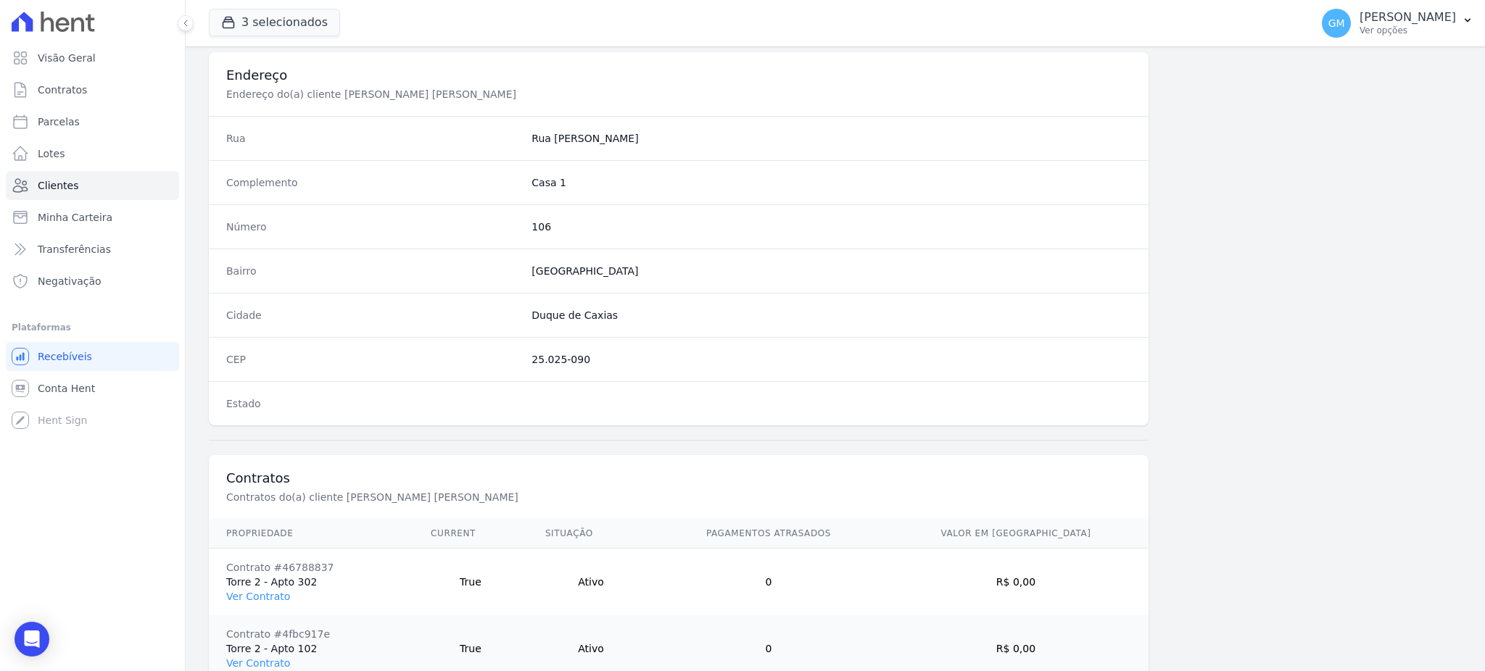
scroll to position [819, 0]
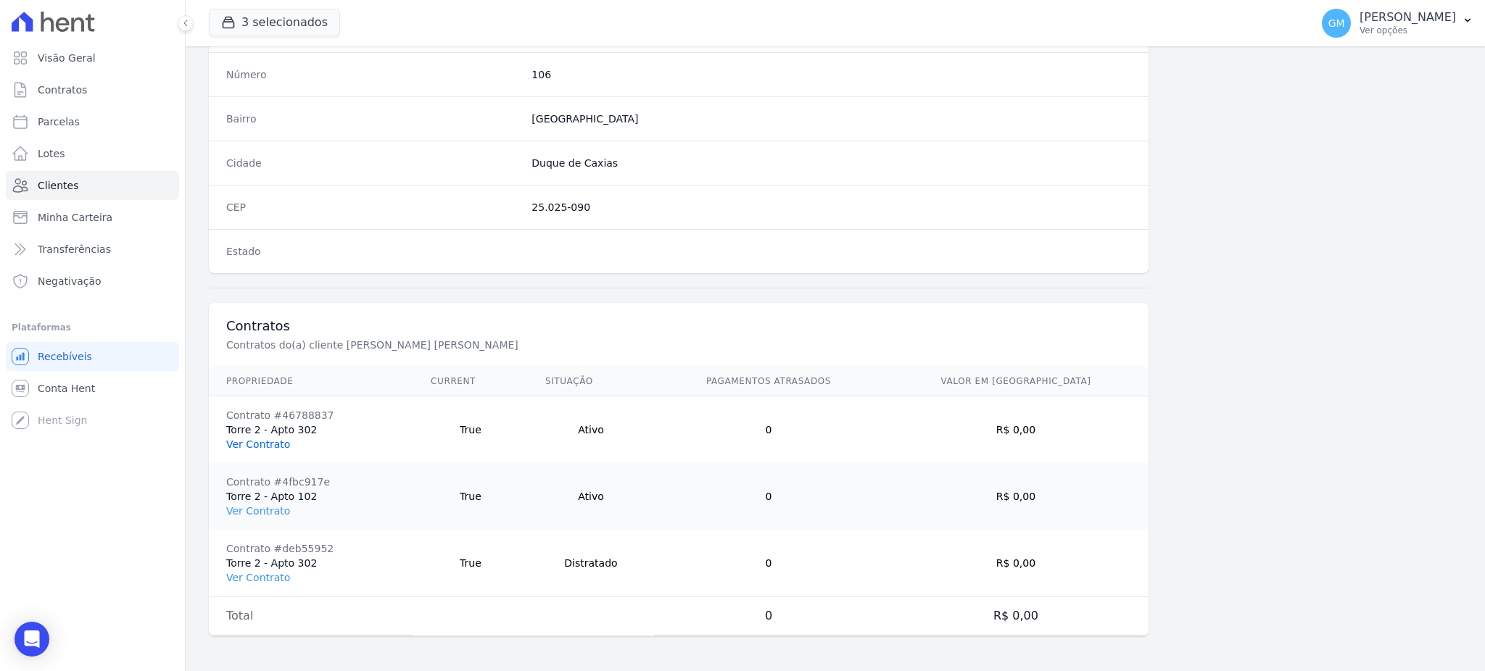
click at [249, 442] on link "Ver Contrato" at bounding box center [258, 445] width 64 height 12
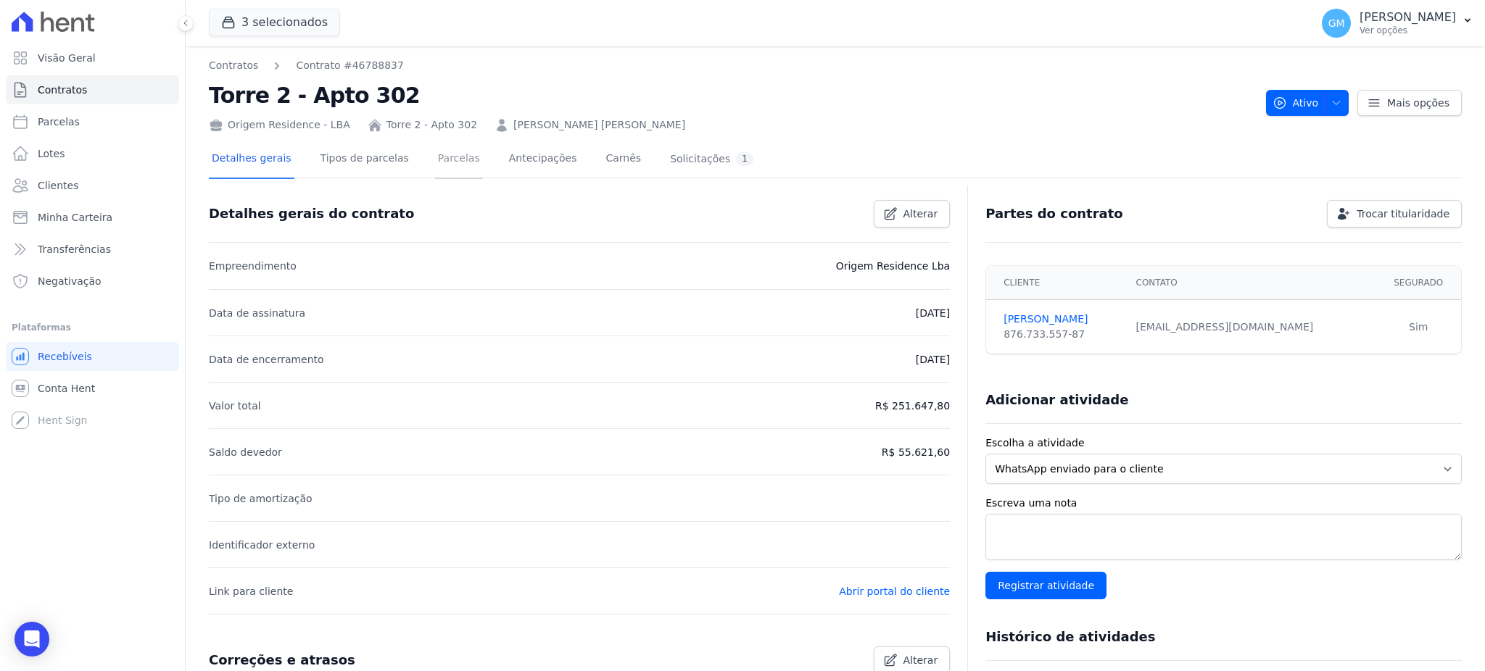
click at [435, 175] on link "Parcelas" at bounding box center [459, 160] width 48 height 38
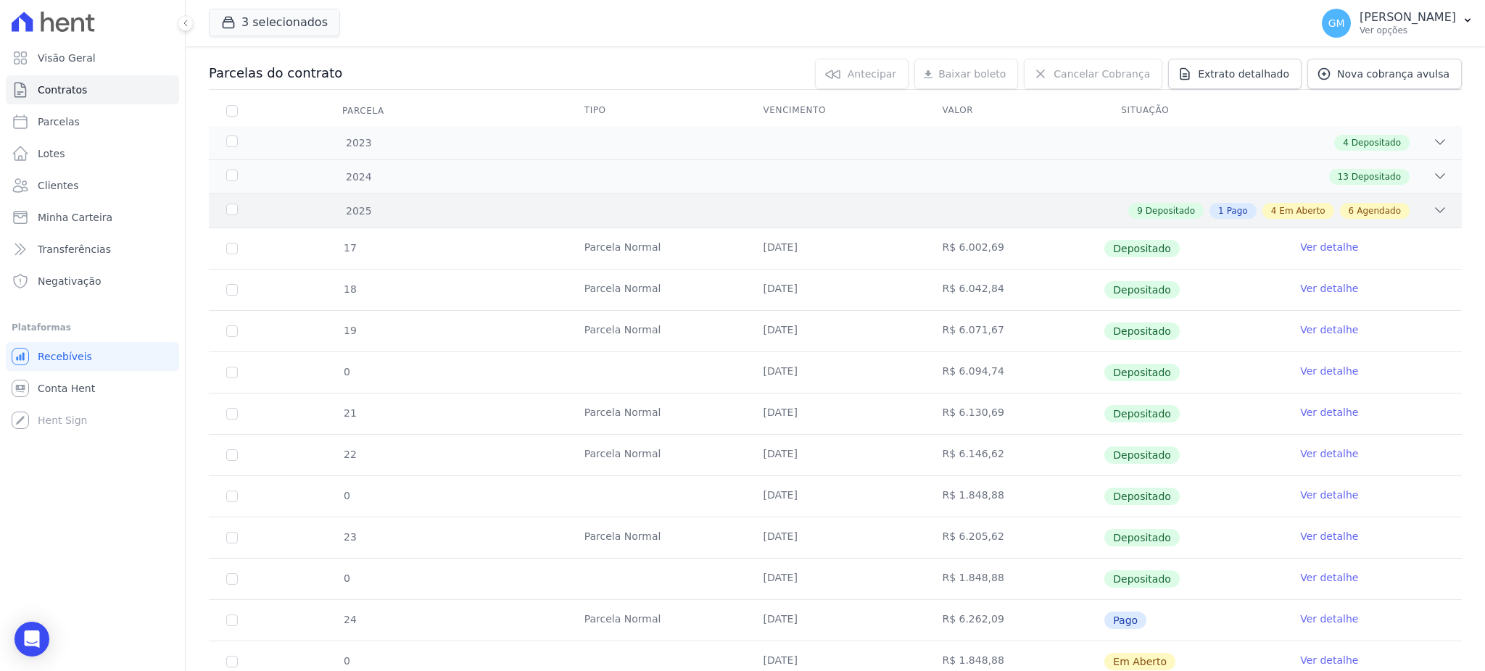
scroll to position [290, 0]
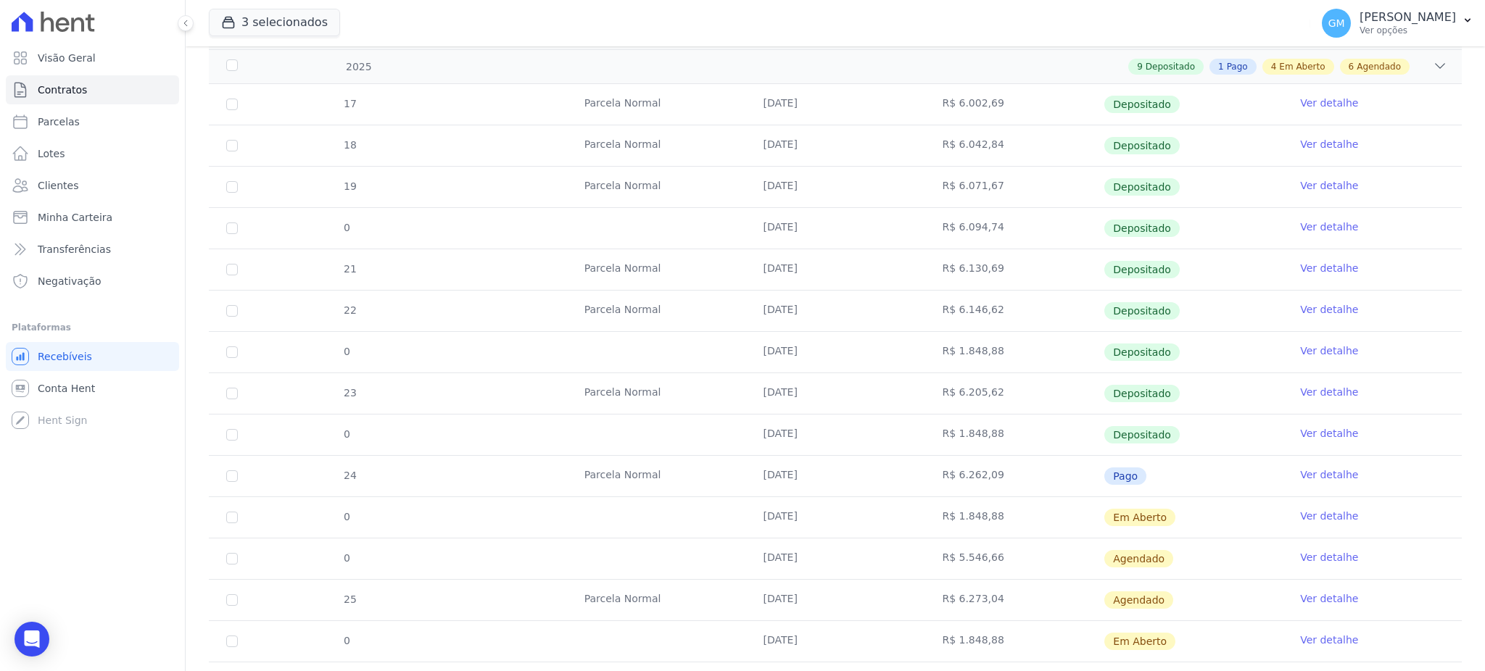
drag, startPoint x: 724, startPoint y: 463, endPoint x: 845, endPoint y: 481, distance: 122.3
click at [845, 481] on tr "24 Parcela Normal 25/08/2025 R$ 6.262,09 Pago Ver detalhe" at bounding box center [835, 475] width 1253 height 41
click at [1326, 436] on link "Ver detalhe" at bounding box center [1329, 433] width 58 height 15
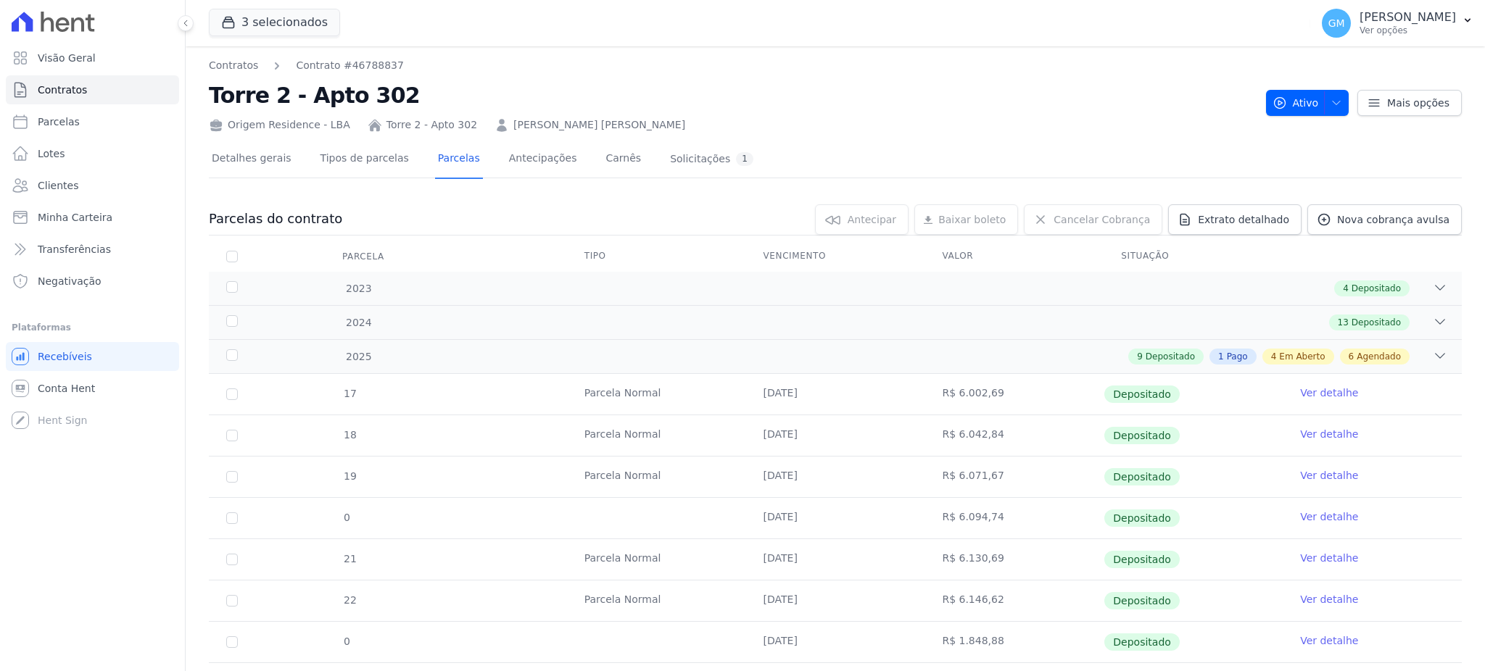
scroll to position [386, 0]
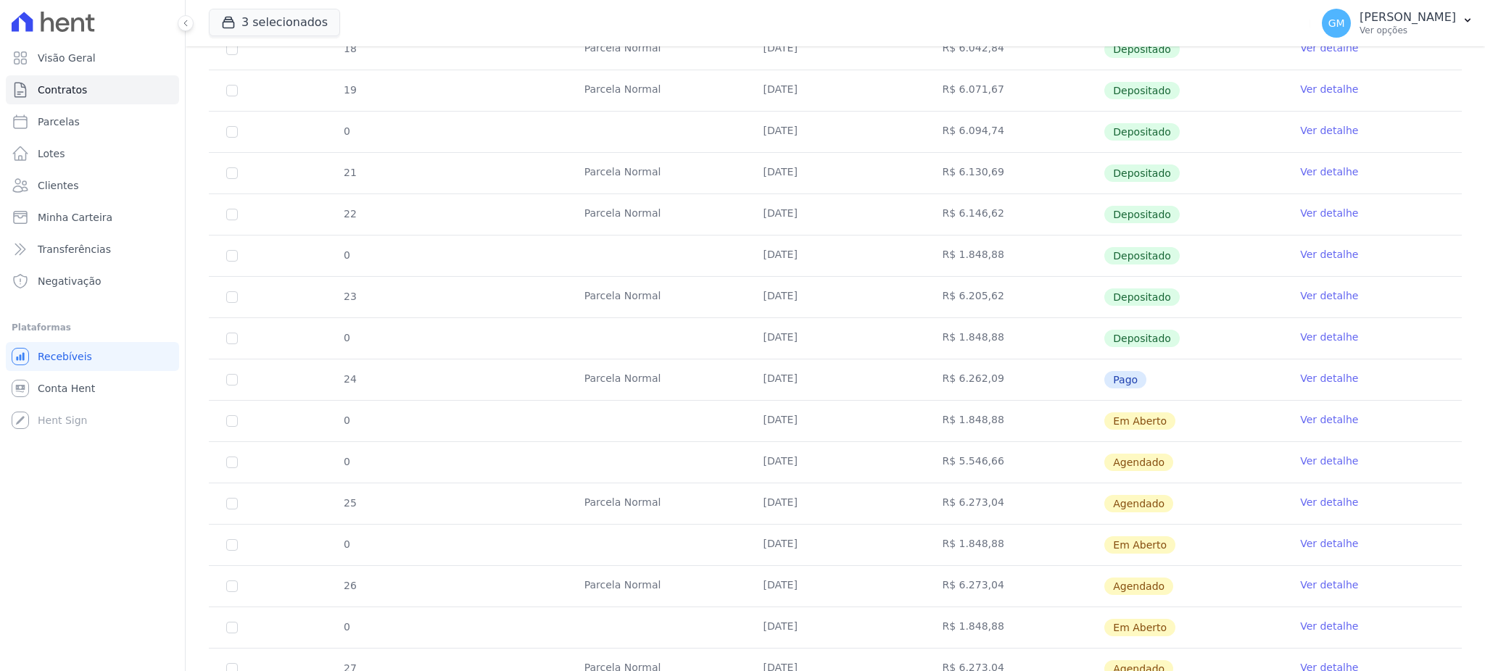
click at [1304, 379] on link "Ver detalhe" at bounding box center [1329, 378] width 58 height 15
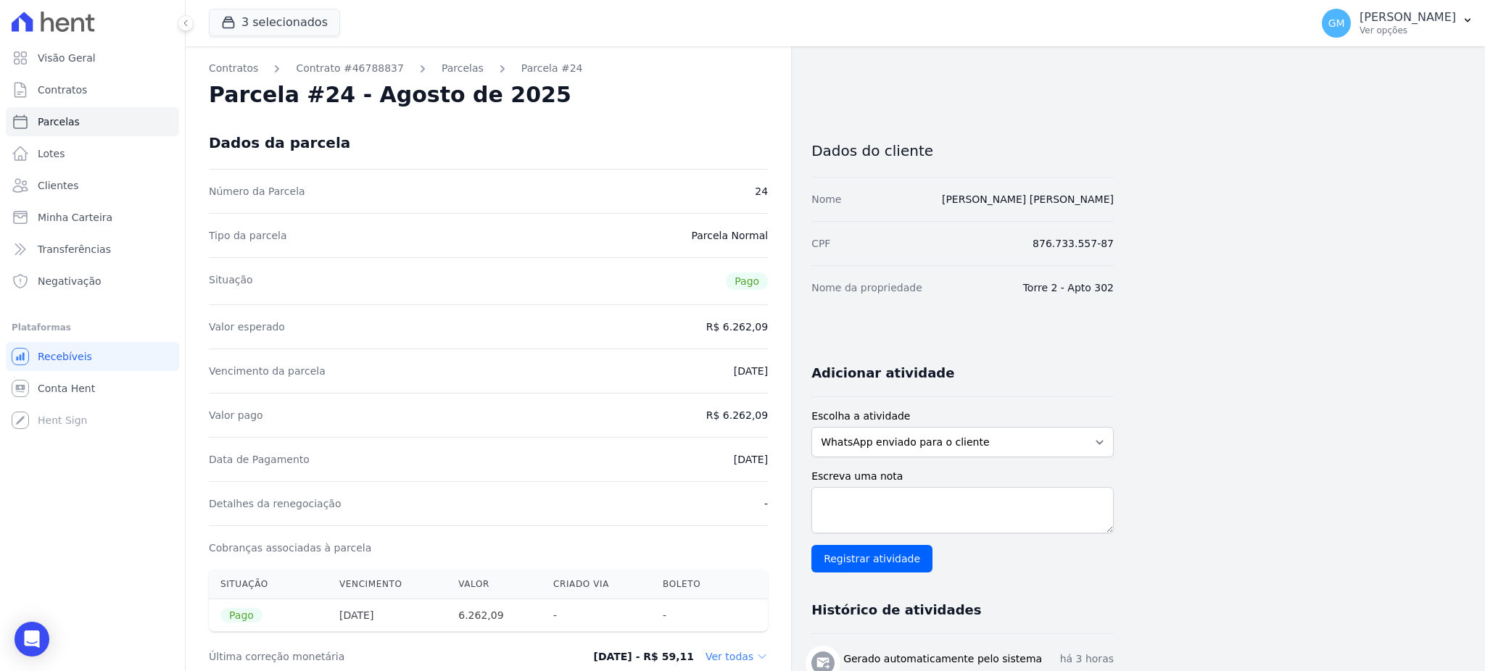
drag, startPoint x: 709, startPoint y: 456, endPoint x: 779, endPoint y: 462, distance: 70.6
click at [611, 486] on div "Detalhes da renegociação -" at bounding box center [488, 503] width 559 height 44
drag, startPoint x: 687, startPoint y: 471, endPoint x: 773, endPoint y: 471, distance: 85.6
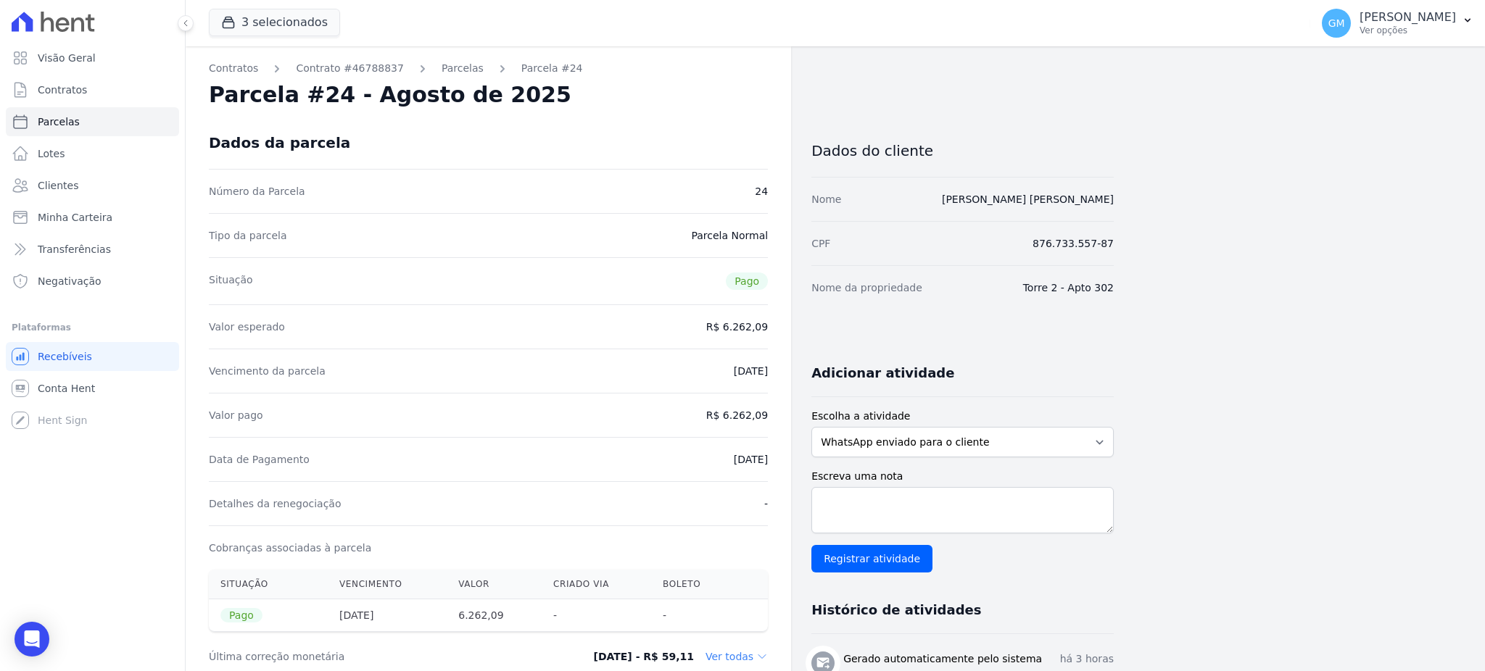
drag, startPoint x: 728, startPoint y: 412, endPoint x: 773, endPoint y: 414, distance: 45.0
click at [583, 418] on div "Valor pago R$ 6.262,09" at bounding box center [488, 415] width 559 height 44
drag, startPoint x: 726, startPoint y: 463, endPoint x: 777, endPoint y: 463, distance: 51.5
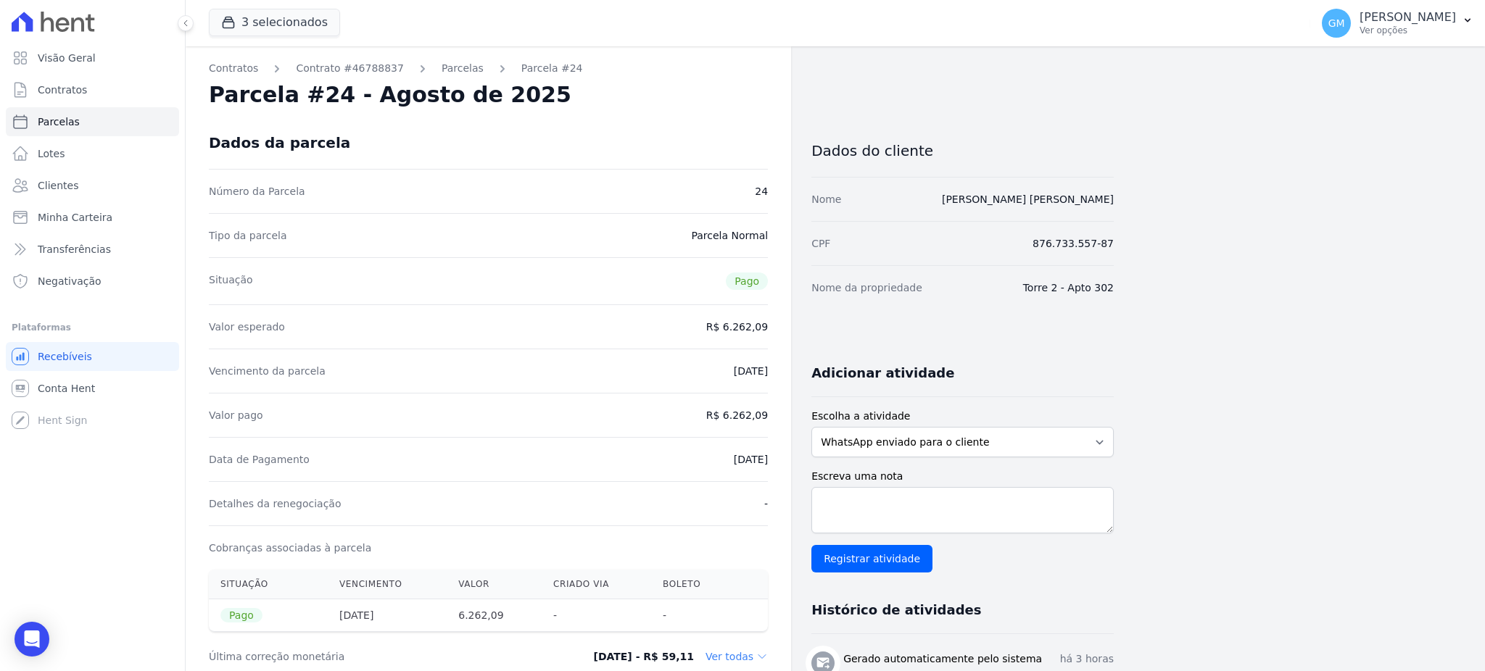
click at [521, 303] on div "Situação Pago" at bounding box center [488, 280] width 559 height 47
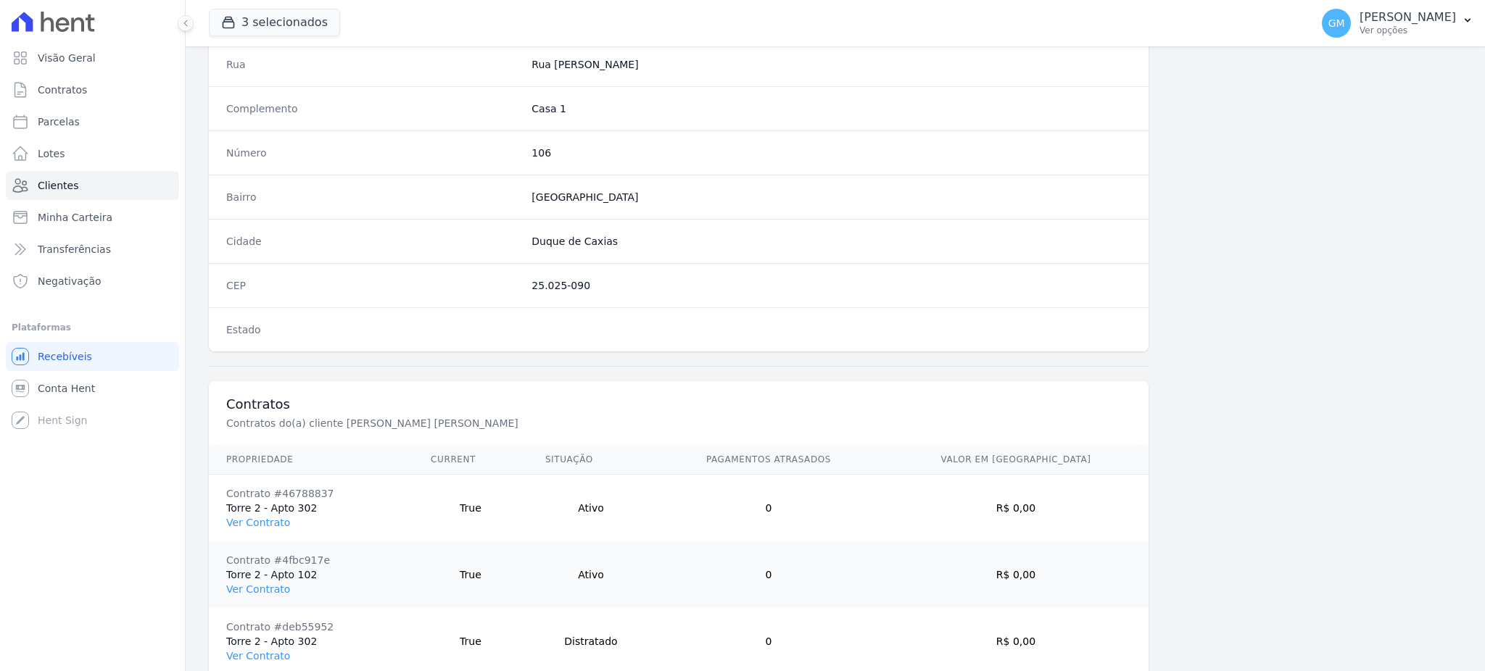
scroll to position [819, 0]
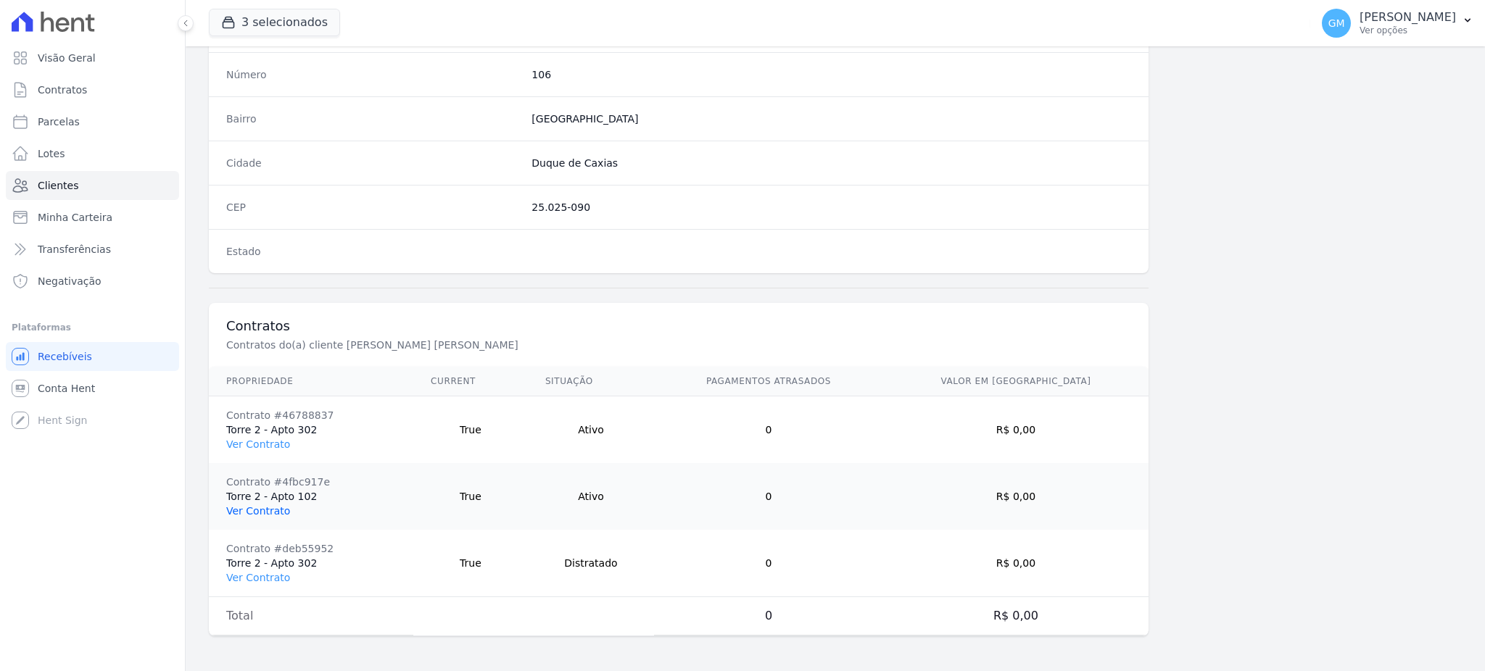
click at [256, 507] on link "Ver Contrato" at bounding box center [258, 511] width 64 height 12
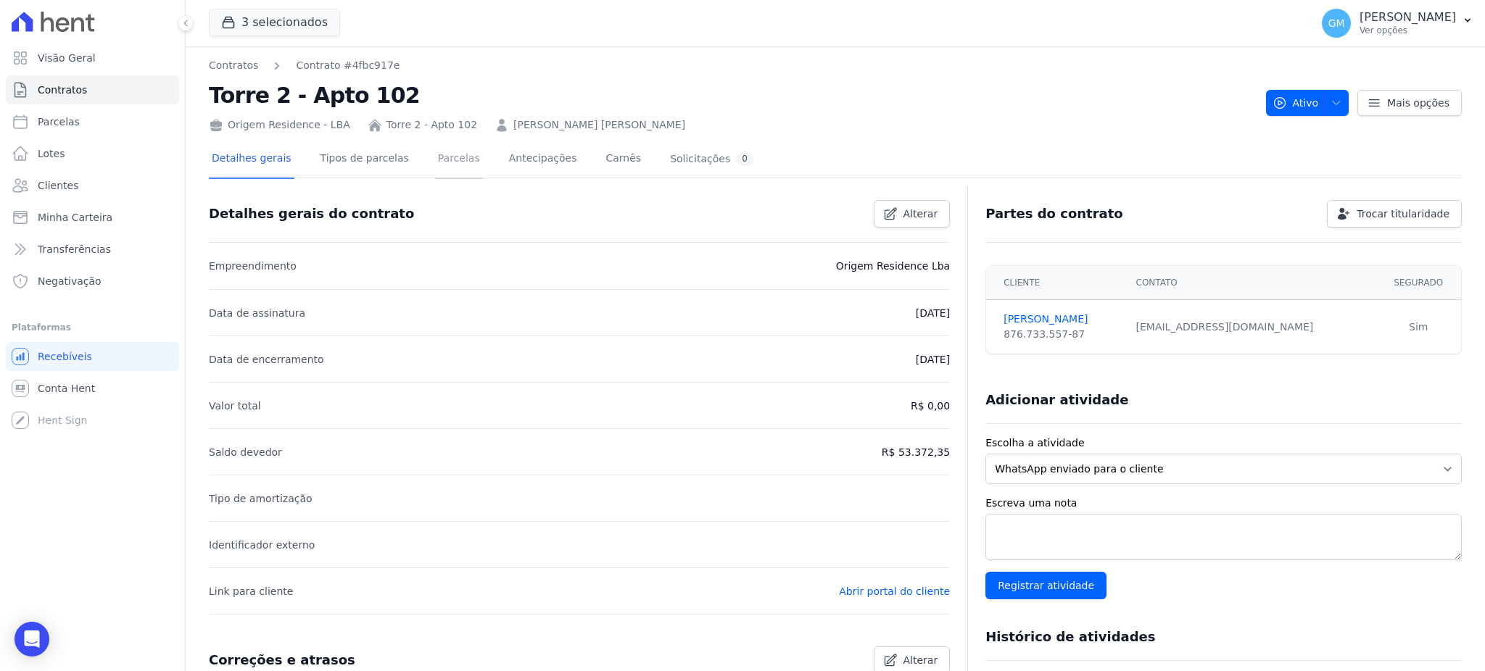
click at [435, 149] on link "Parcelas" at bounding box center [459, 160] width 48 height 38
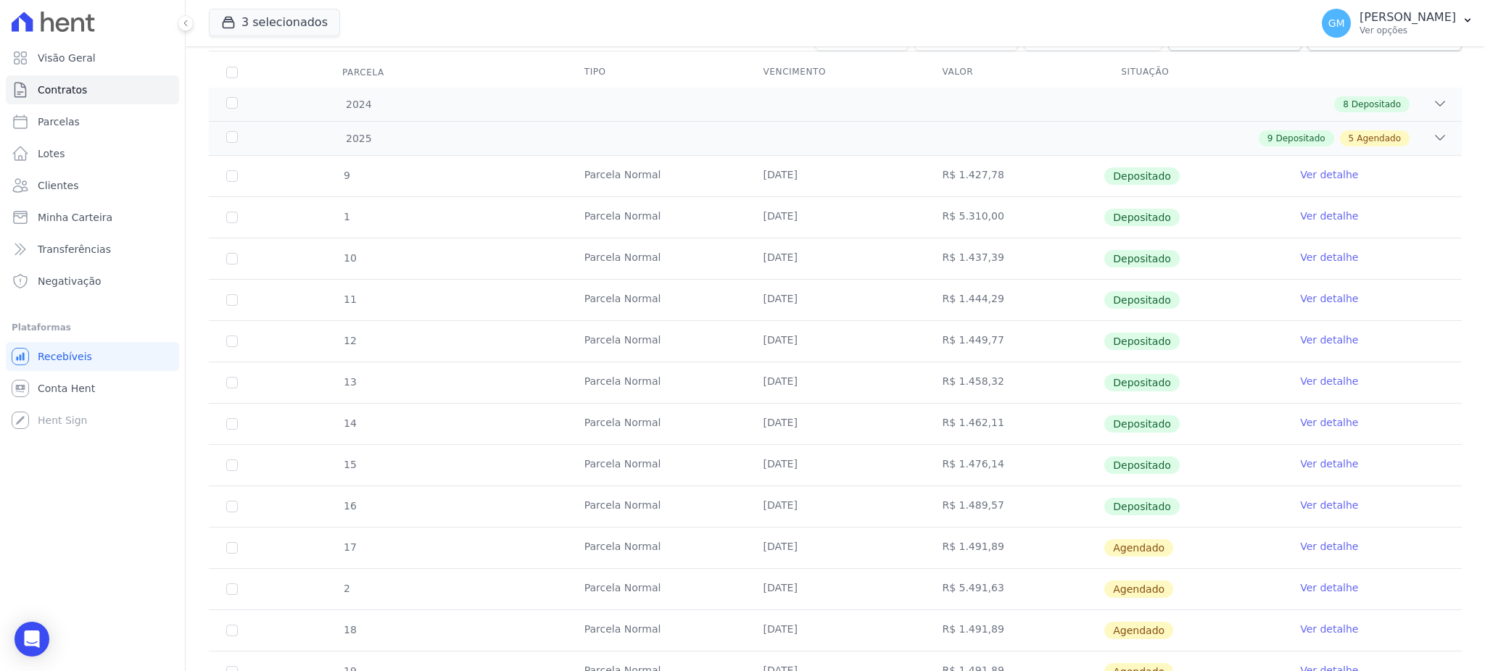
scroll to position [193, 0]
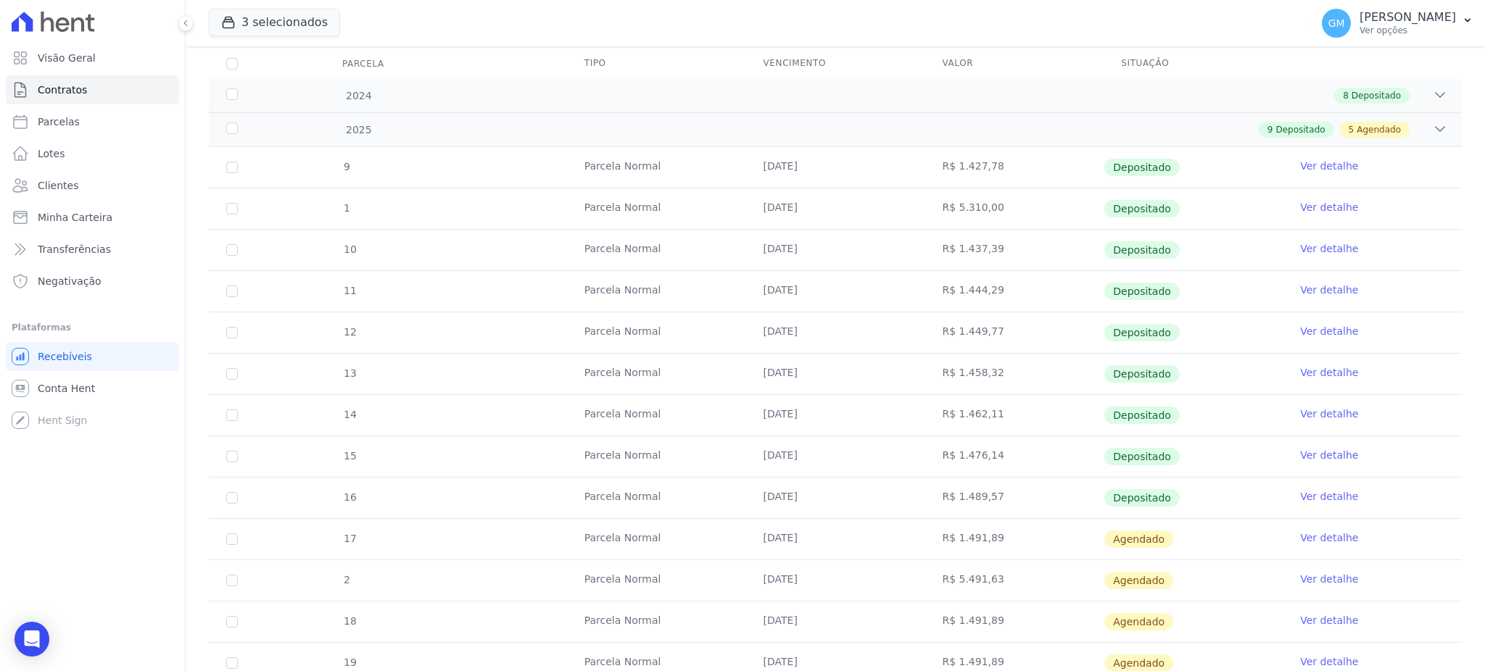
click at [1312, 498] on link "Ver detalhe" at bounding box center [1329, 496] width 58 height 15
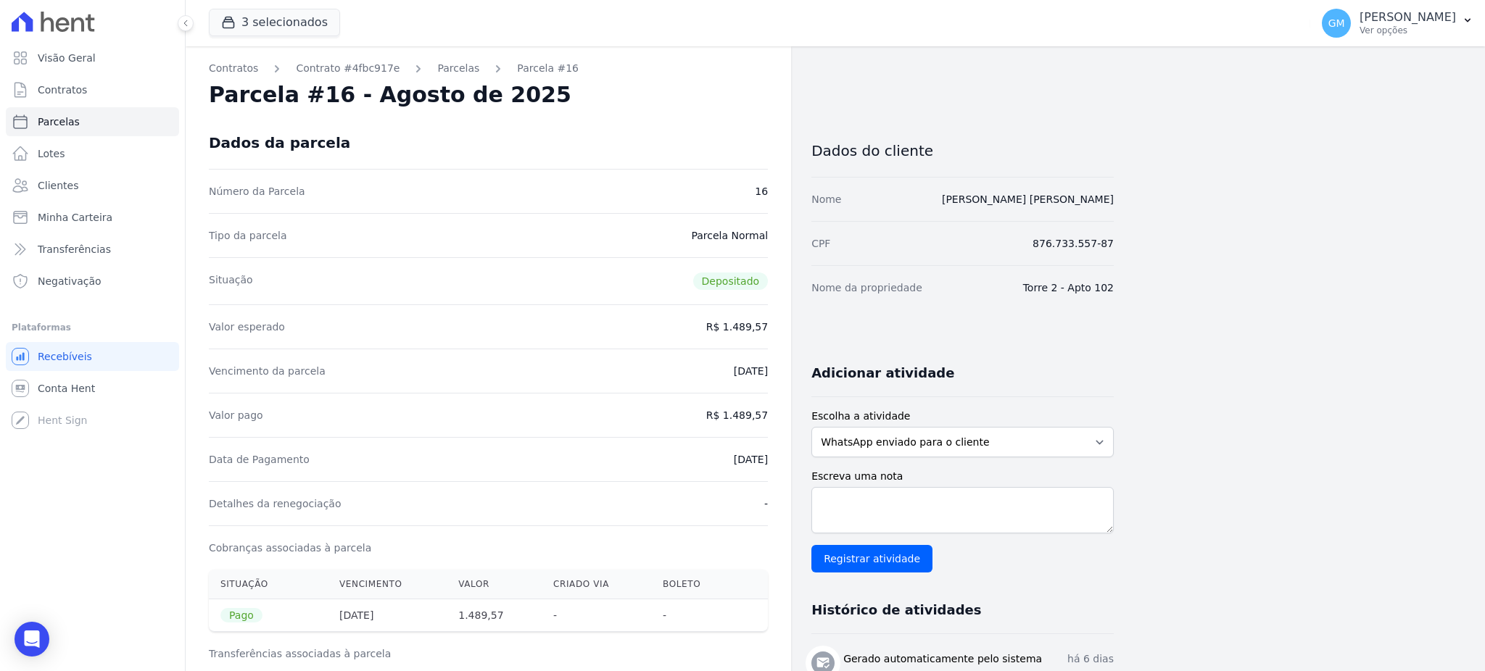
drag, startPoint x: 695, startPoint y: 458, endPoint x: 775, endPoint y: 459, distance: 80.5
drag, startPoint x: 727, startPoint y: 415, endPoint x: 786, endPoint y: 415, distance: 58.7
drag, startPoint x: 745, startPoint y: 458, endPoint x: 776, endPoint y: 458, distance: 30.5
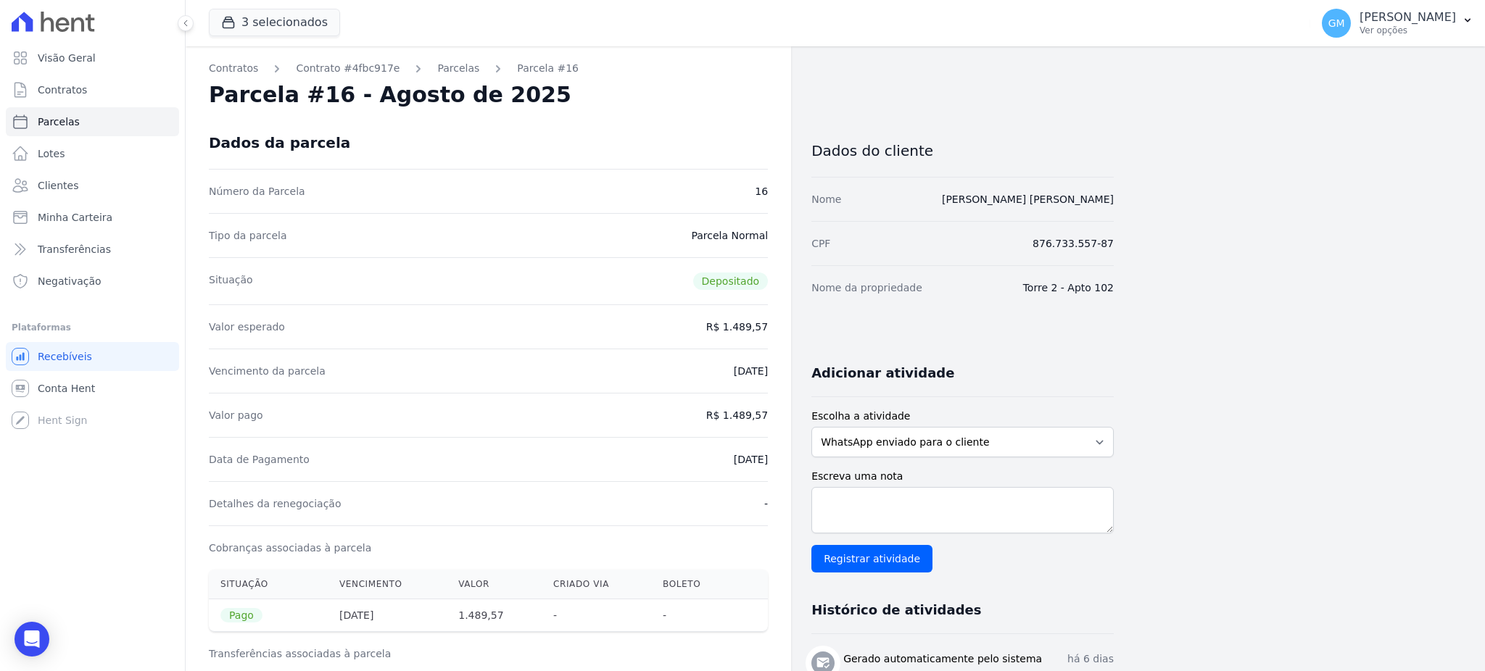
click at [88, 189] on link "Clientes" at bounding box center [92, 185] width 173 height 29
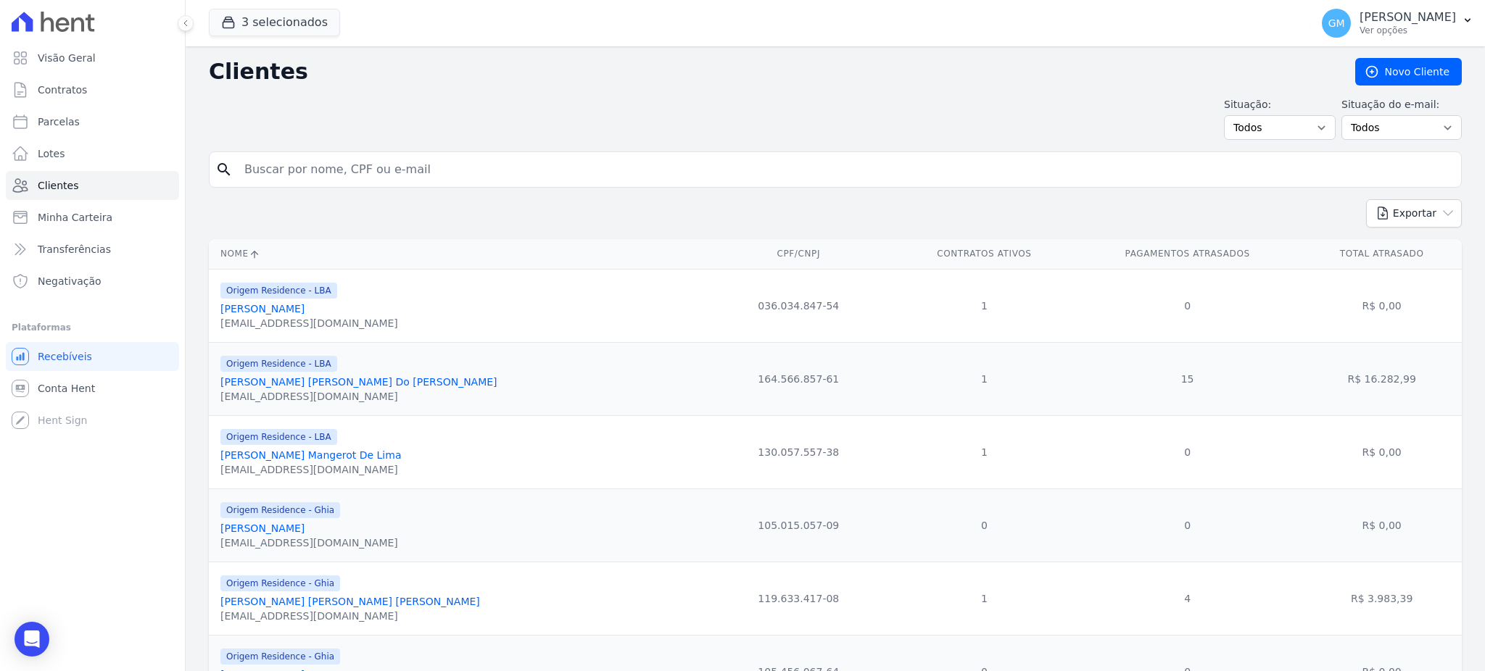
click at [353, 179] on input "search" at bounding box center [846, 169] width 1220 height 29
paste input ": MARCOS JOSÉ DA SILVA"
type input ": MARCOS JOSÉ DA SILVA"
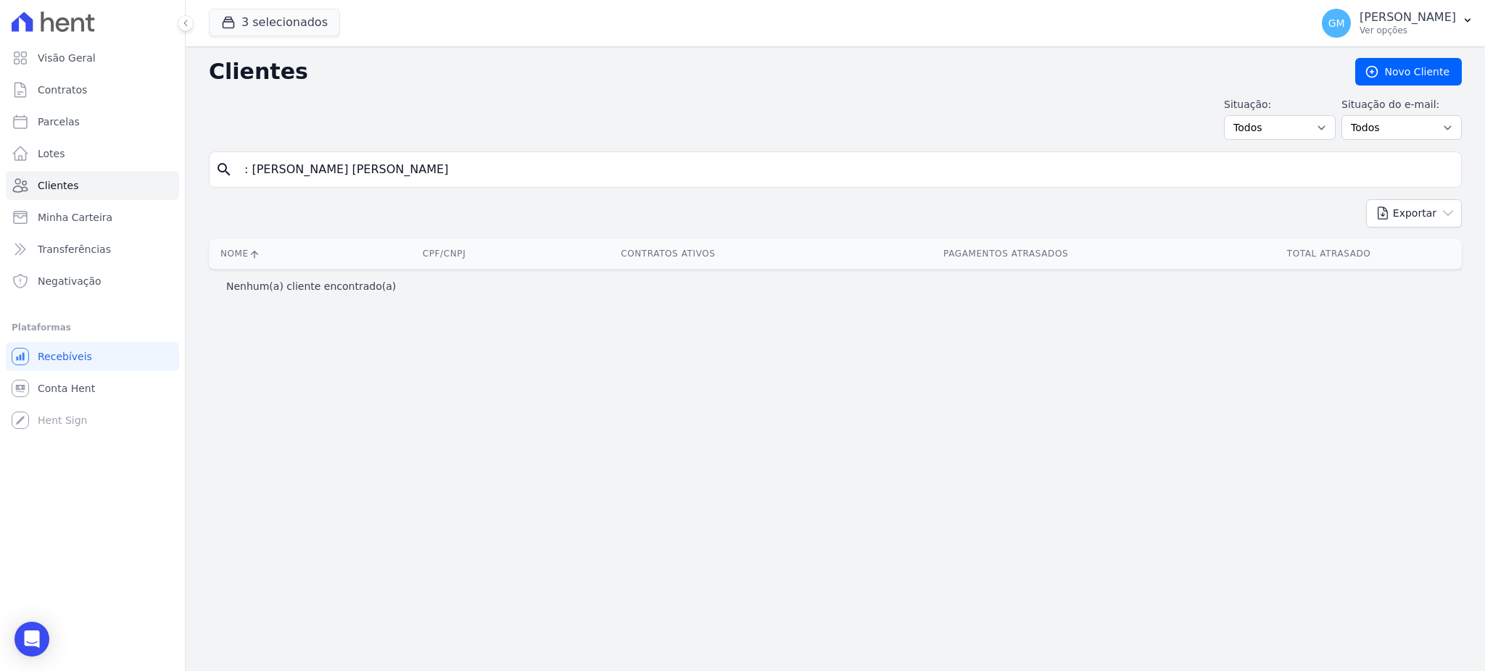
drag, startPoint x: 326, startPoint y: 167, endPoint x: 257, endPoint y: 158, distance: 69.4
click at [257, 158] on input ": MARCOS JOSÉ DA SILVA" at bounding box center [846, 169] width 1220 height 29
type input "DA SILVA"
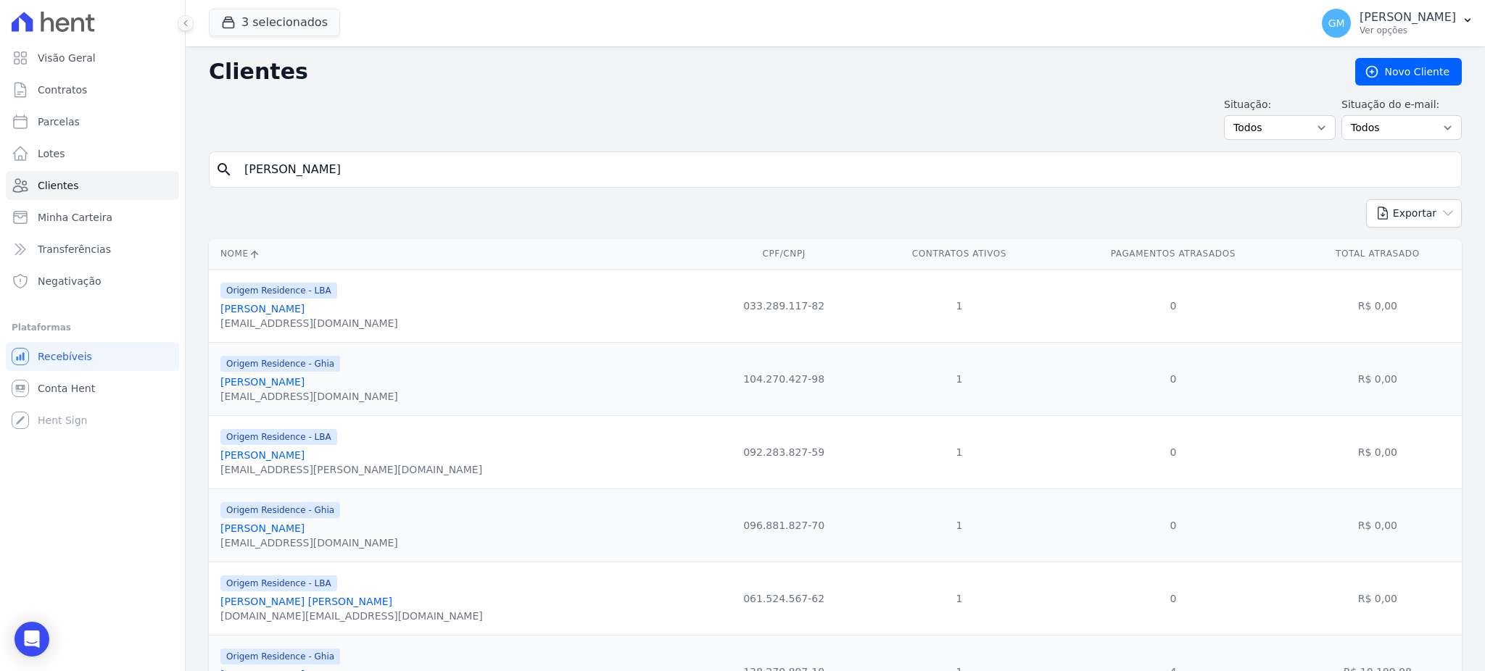
drag, startPoint x: 336, startPoint y: 171, endPoint x: 210, endPoint y: 169, distance: 126.2
click at [210, 169] on div "search DA SILVA" at bounding box center [835, 170] width 1253 height 36
paste input ": MARCOS JOSÉ DA SILVA"
click at [241, 172] on input ": MARCOS JOSÉ DA SILVA" at bounding box center [846, 169] width 1220 height 29
click at [249, 173] on input ": MARCOS JOSÉ DA SILVA" at bounding box center [846, 169] width 1220 height 29
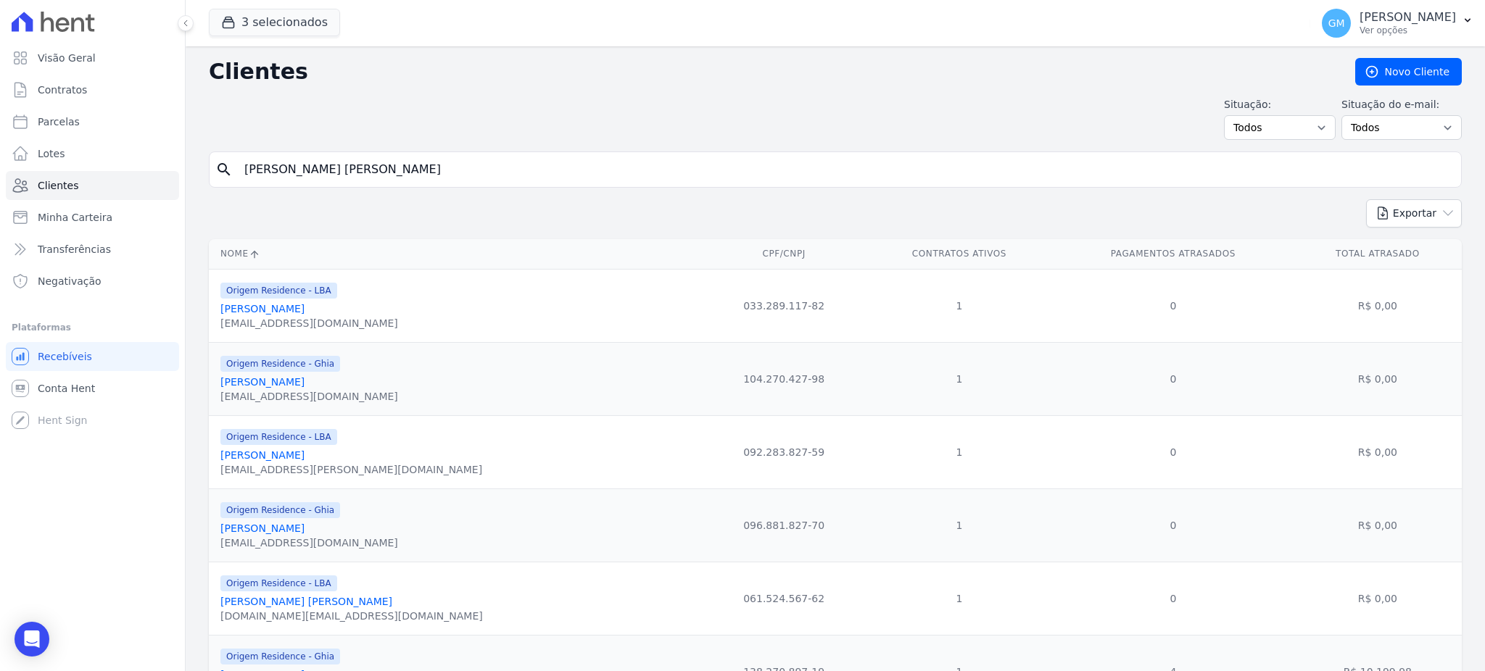
type input "MARCOS JOSÉ DA SILVA"
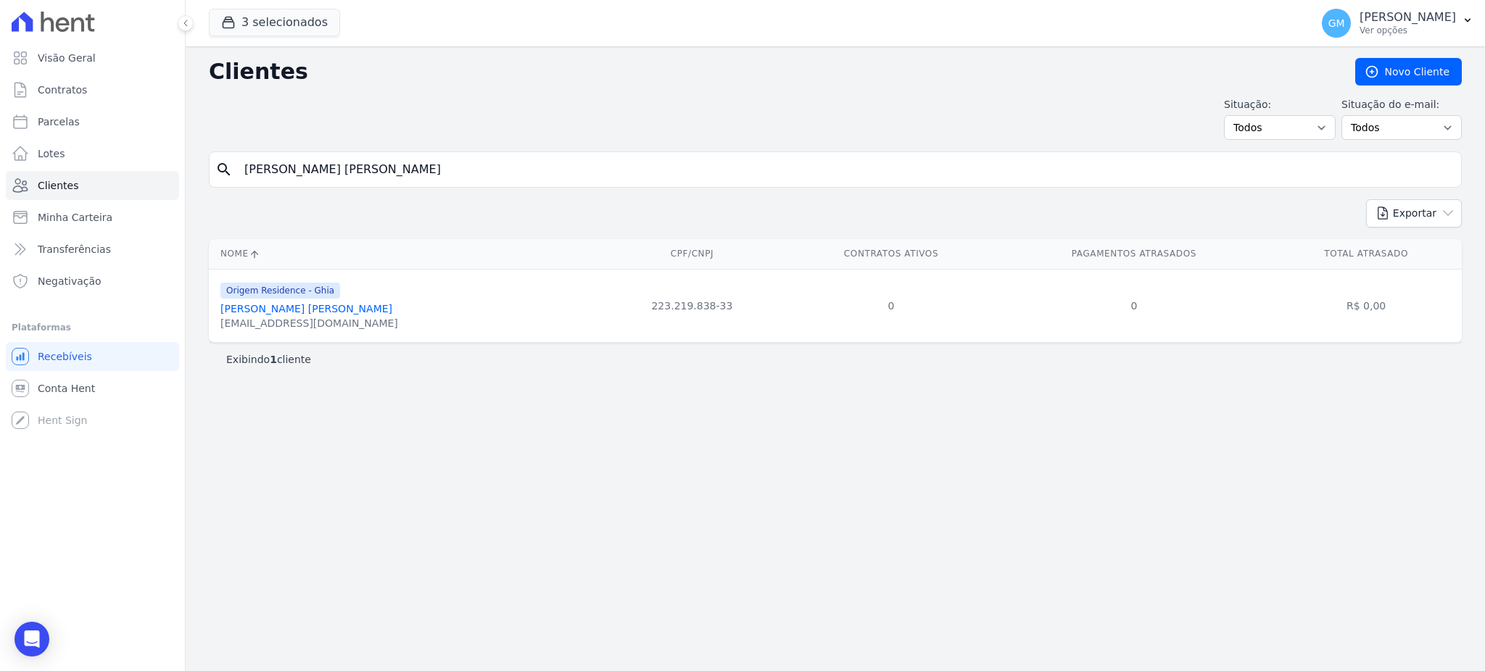
click at [299, 307] on link "Marcos José Da Silva" at bounding box center [306, 309] width 172 height 12
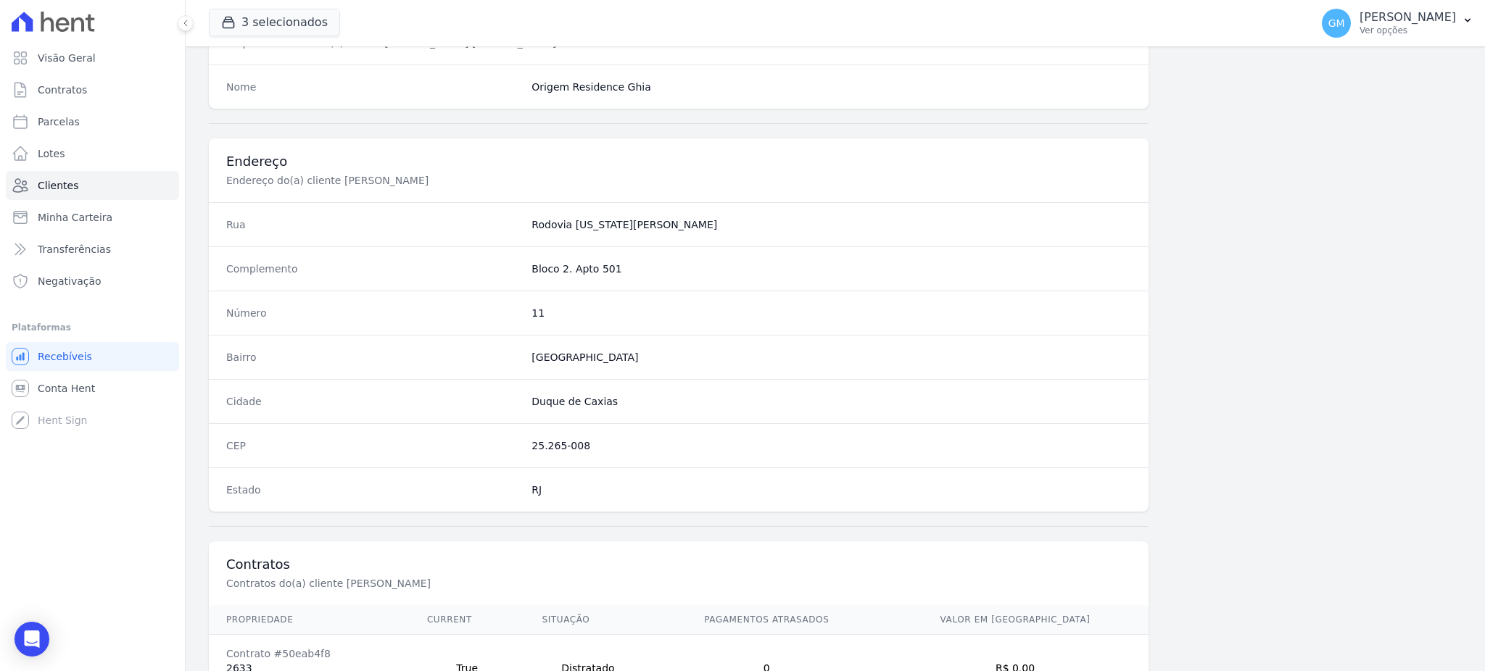
scroll to position [686, 0]
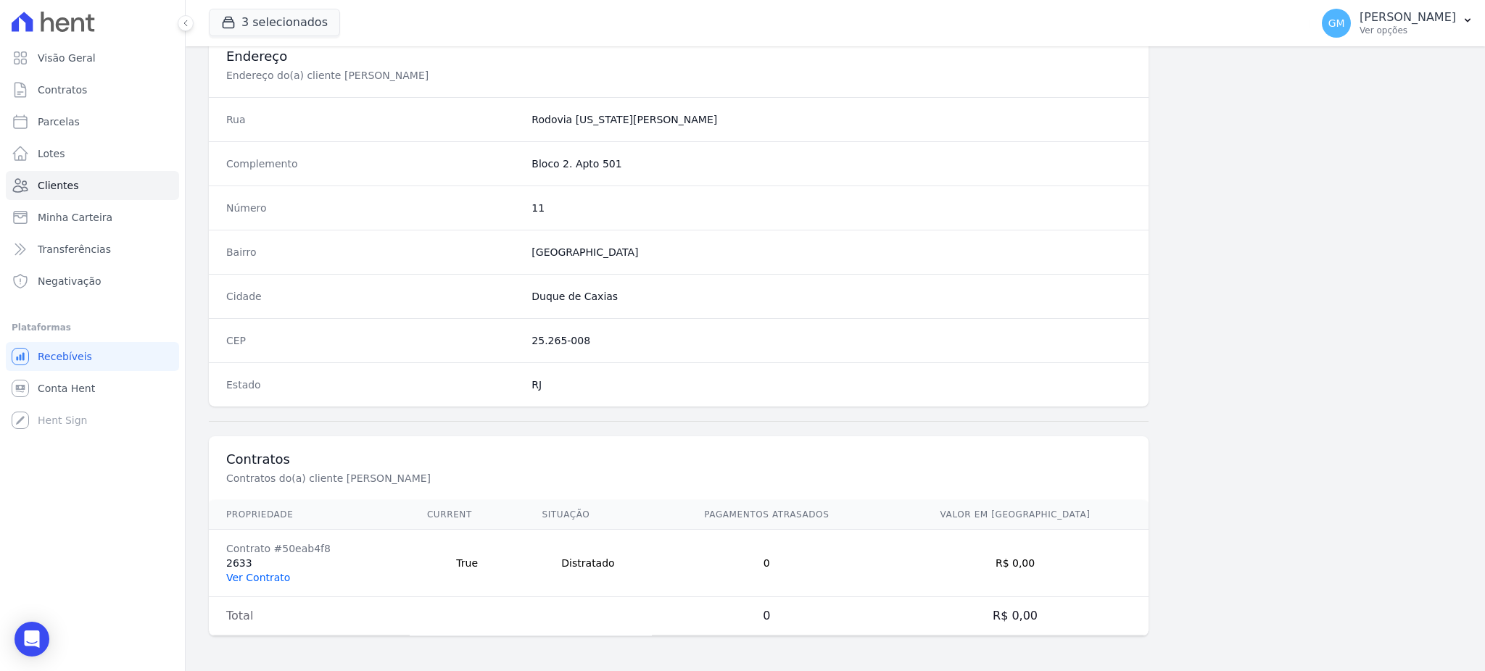
click at [270, 574] on link "Ver Contrato" at bounding box center [258, 578] width 64 height 12
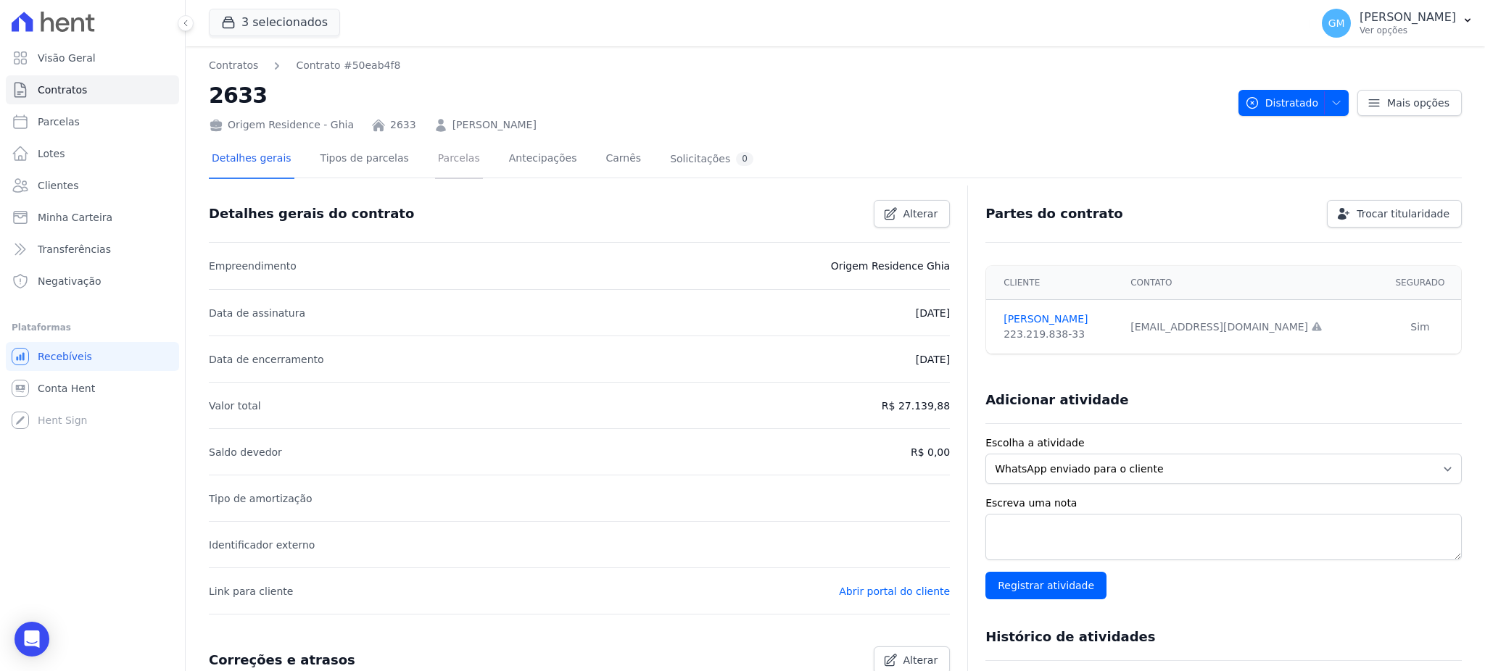
click at [442, 157] on link "Parcelas" at bounding box center [459, 160] width 48 height 38
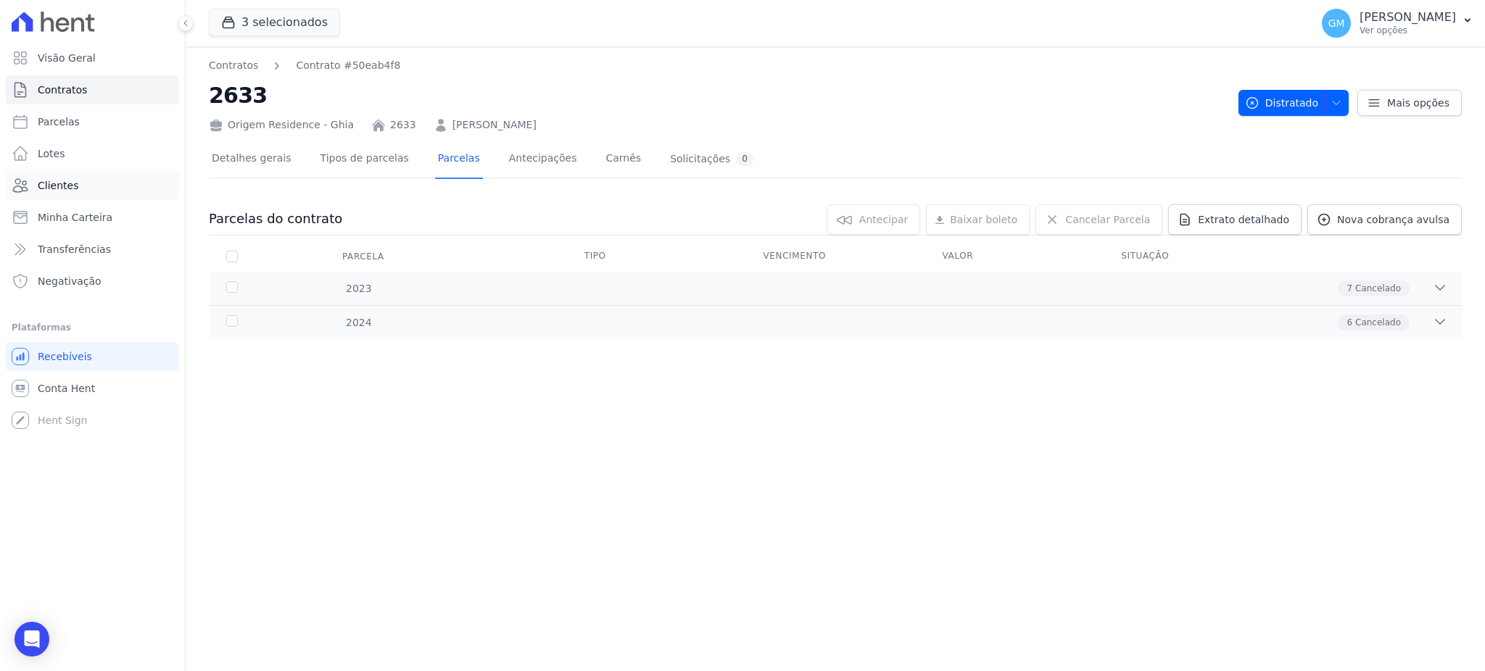
click at [86, 195] on link "Clientes" at bounding box center [92, 185] width 173 height 29
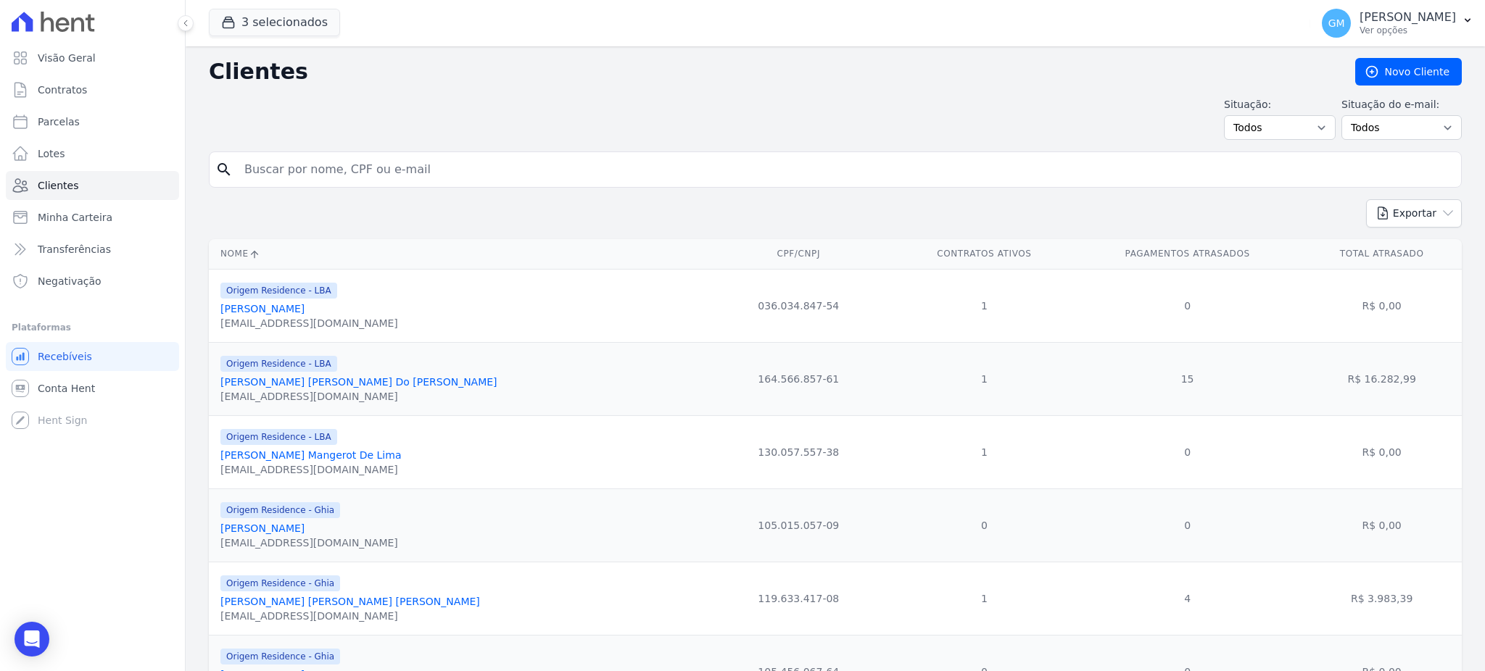
click at [283, 161] on input "search" at bounding box center [846, 169] width 1220 height 29
paste input "Maria Eduarda Zangerolame dos Santos Guimarães"
type input "Maria Eduarda Zangerolame dos Santos Guimarães"
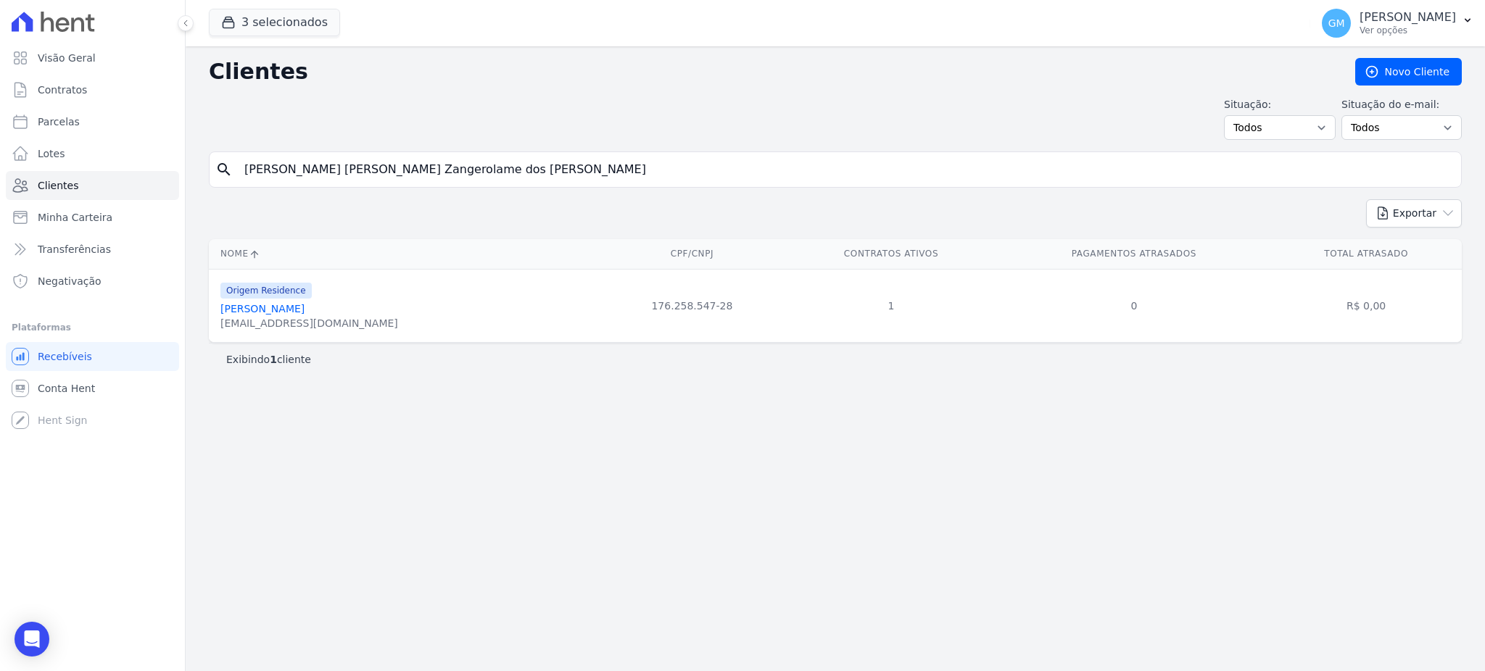
click at [305, 309] on link "Maria Eduarda Zangerolame Dos Santos Guimarães" at bounding box center [262, 309] width 84 height 12
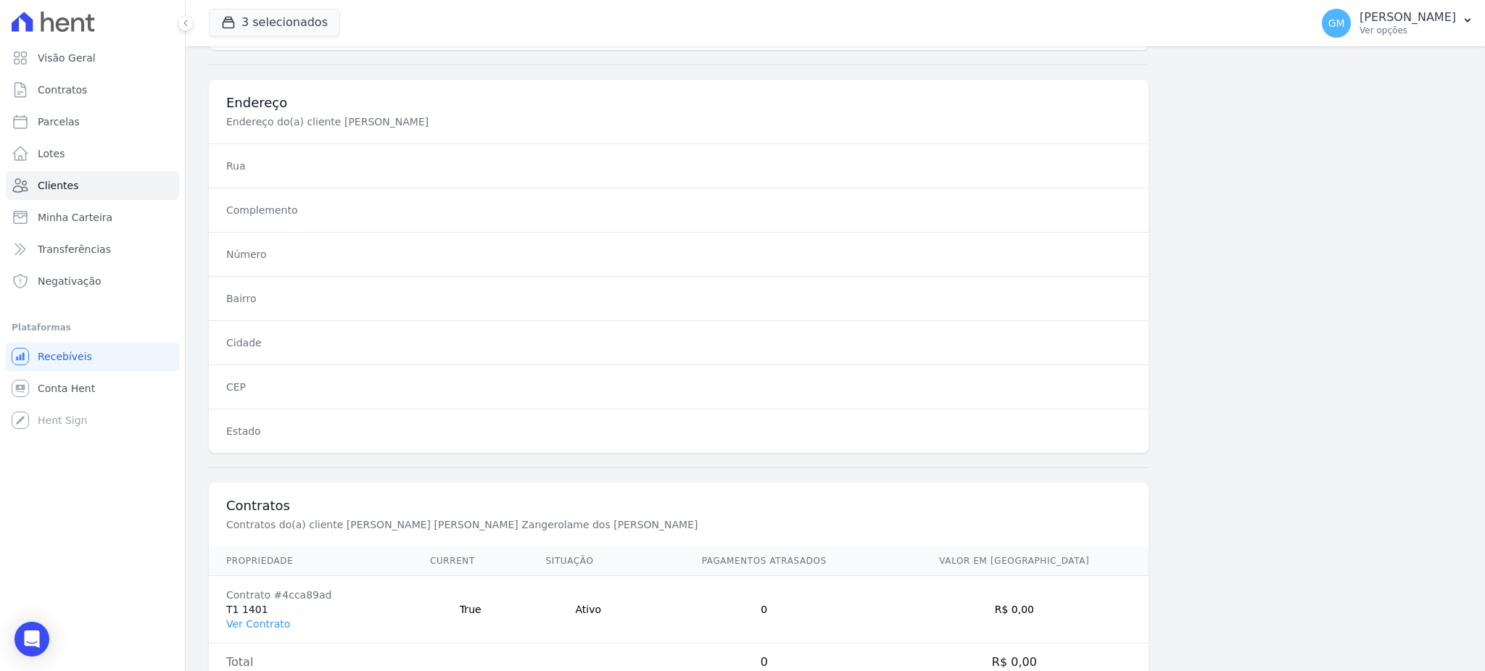
scroll to position [686, 0]
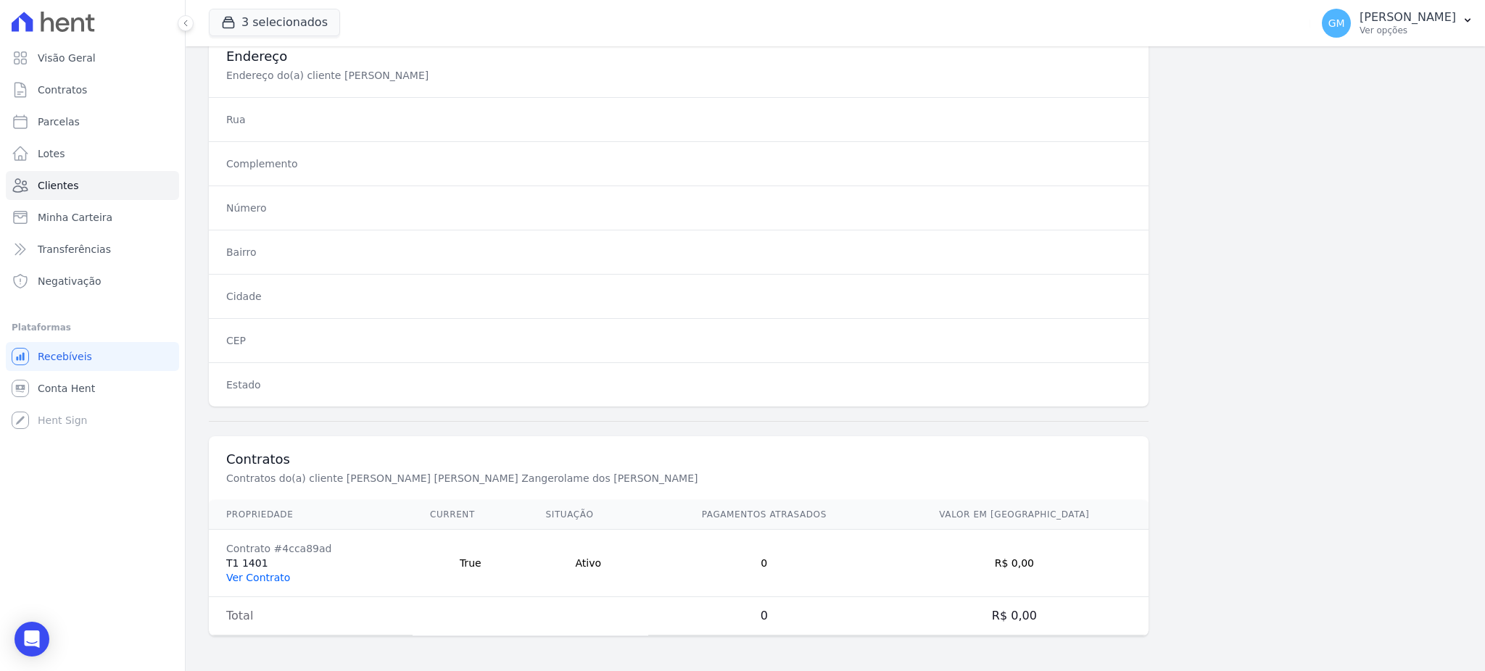
click at [275, 577] on link "Ver Contrato" at bounding box center [258, 578] width 64 height 12
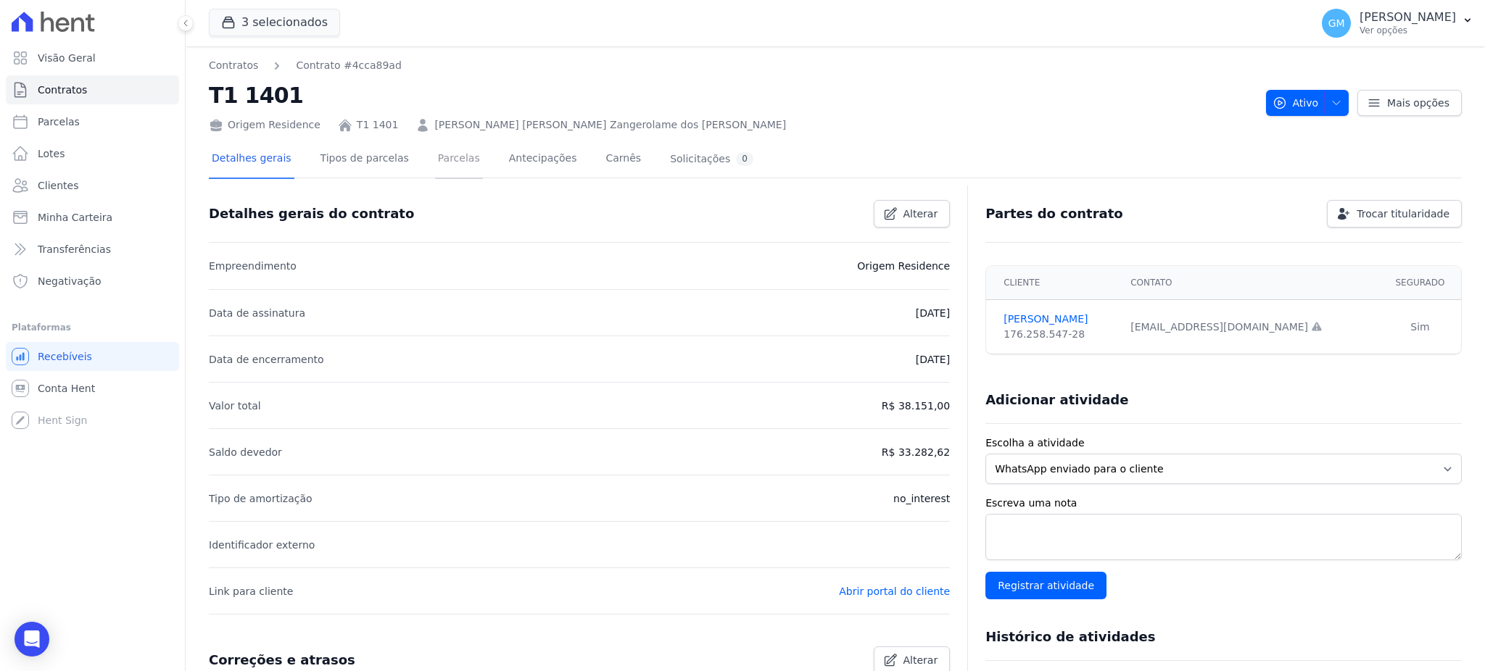
click at [455, 160] on link "Parcelas" at bounding box center [459, 160] width 48 height 38
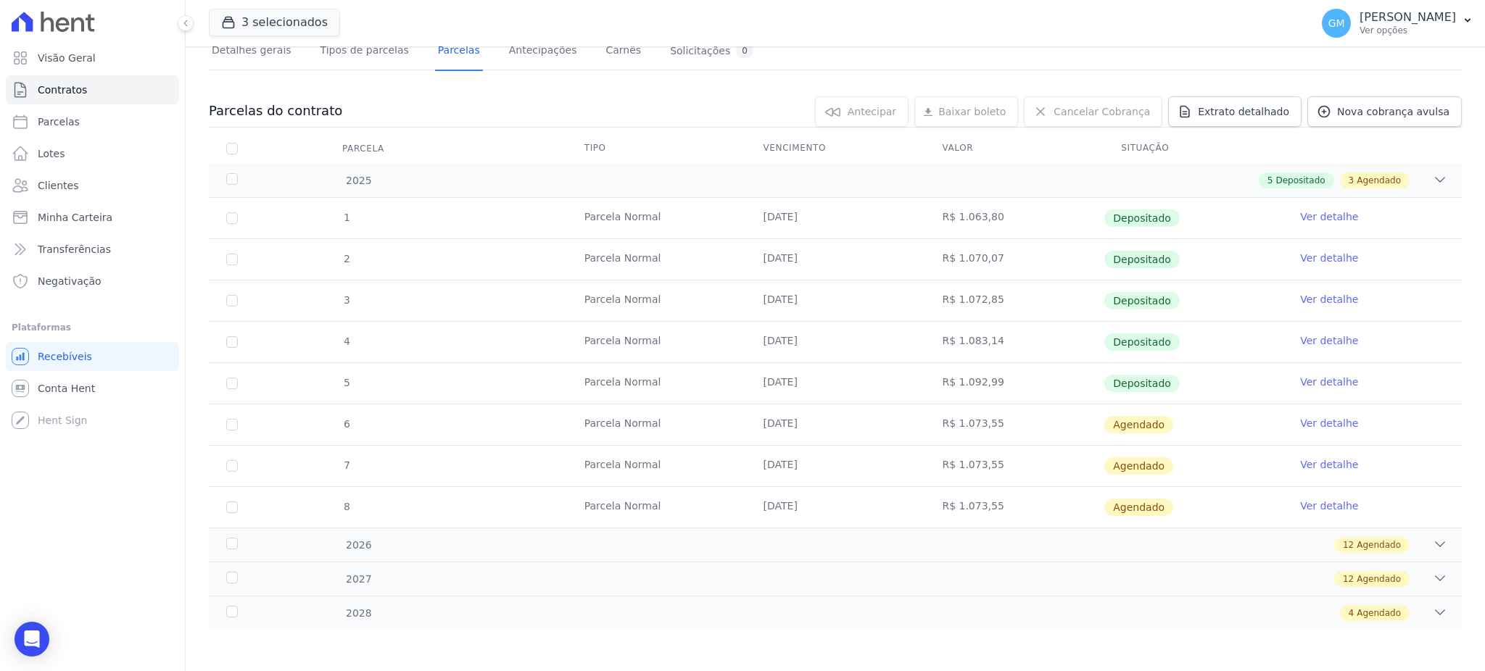
scroll to position [109, 0]
click at [1300, 379] on link "Ver detalhe" at bounding box center [1329, 380] width 58 height 15
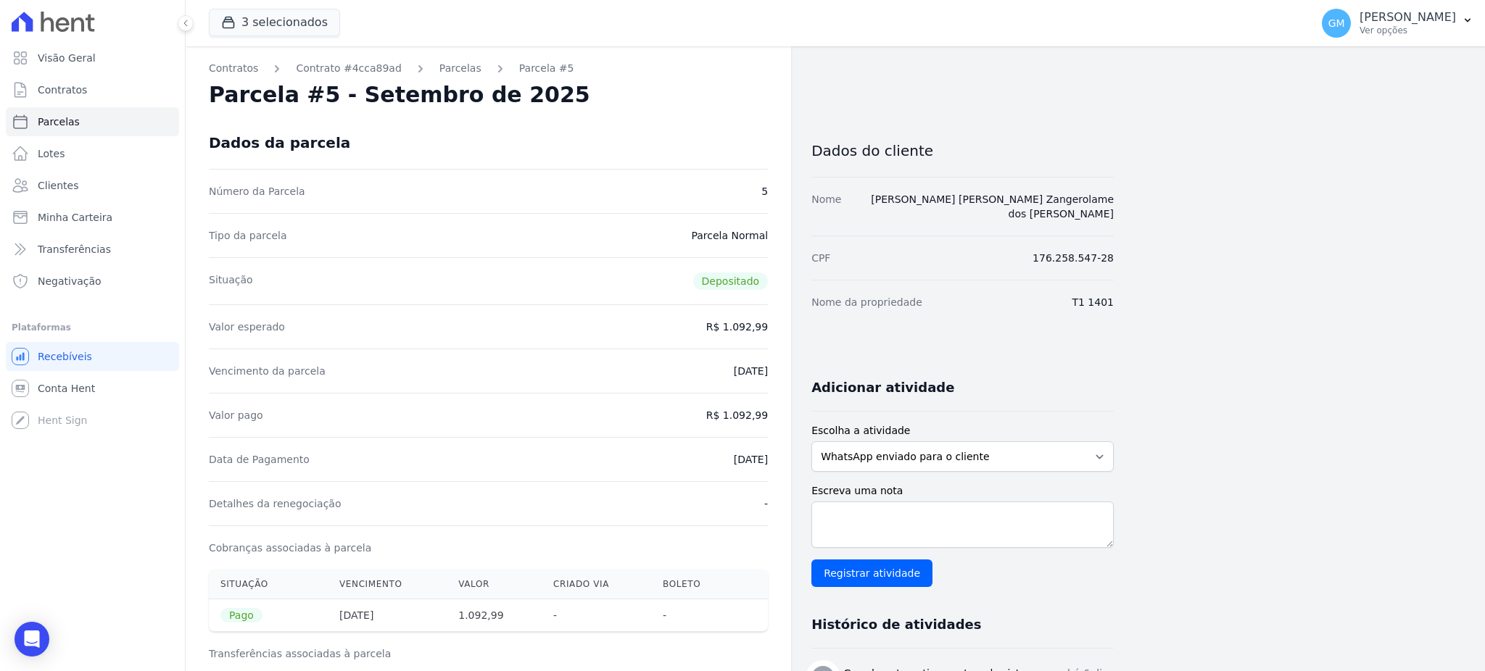
drag, startPoint x: 706, startPoint y: 457, endPoint x: 773, endPoint y: 452, distance: 67.6
click at [773, 452] on div "Contratos Contrato #4cca89ad Parcelas Parcela #5 Parcela #5 - Setembro de 2025 …" at bounding box center [488, 665] width 605 height 1238
drag, startPoint x: 727, startPoint y: 413, endPoint x: 775, endPoint y: 419, distance: 49.0
click at [775, 419] on div "Contratos Contrato #4cca89ad Parcelas Parcela #5 Parcela #5 - Setembro de 2025 …" at bounding box center [488, 665] width 605 height 1238
drag, startPoint x: 716, startPoint y: 468, endPoint x: 779, endPoint y: 467, distance: 63.1
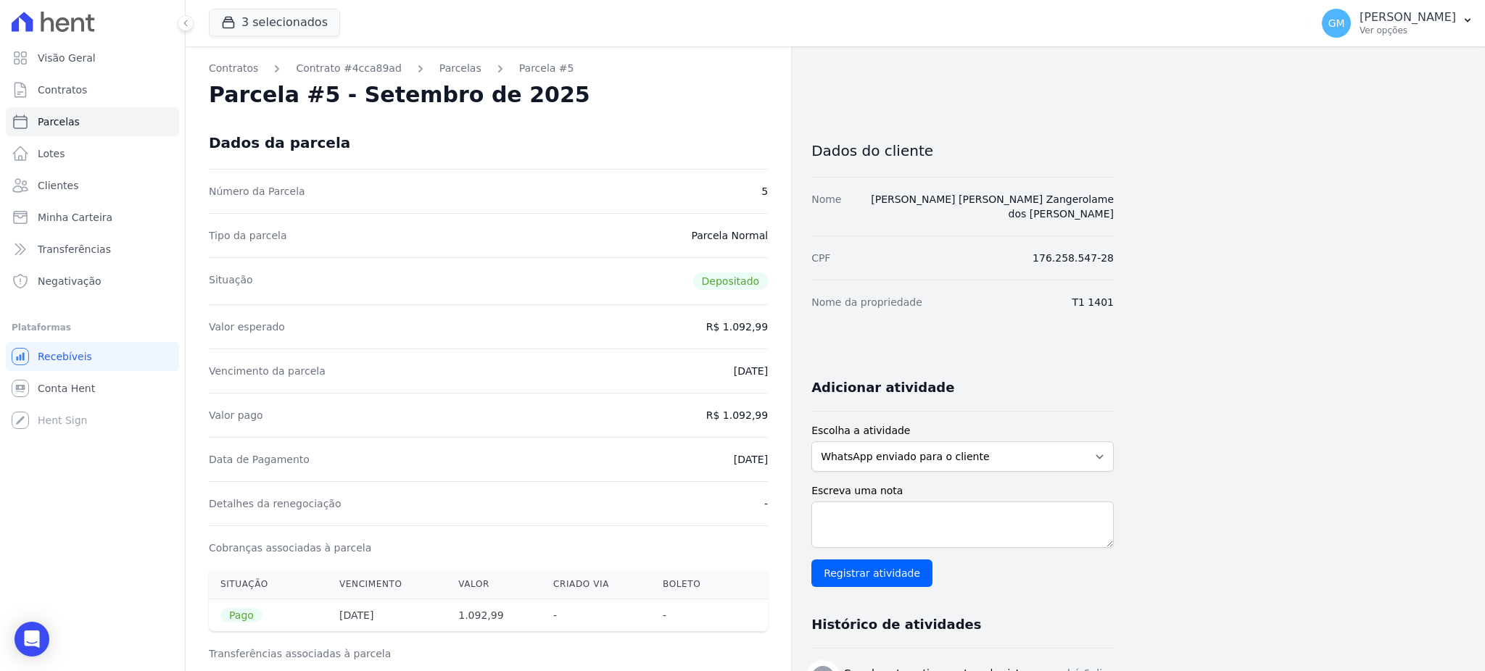
click at [779, 467] on div "Contratos Contrato #4cca89ad Parcelas Parcela #5 Parcela #5 - Setembro de 2025 …" at bounding box center [488, 665] width 605 height 1238
click at [45, 196] on link "Clientes" at bounding box center [92, 185] width 173 height 29
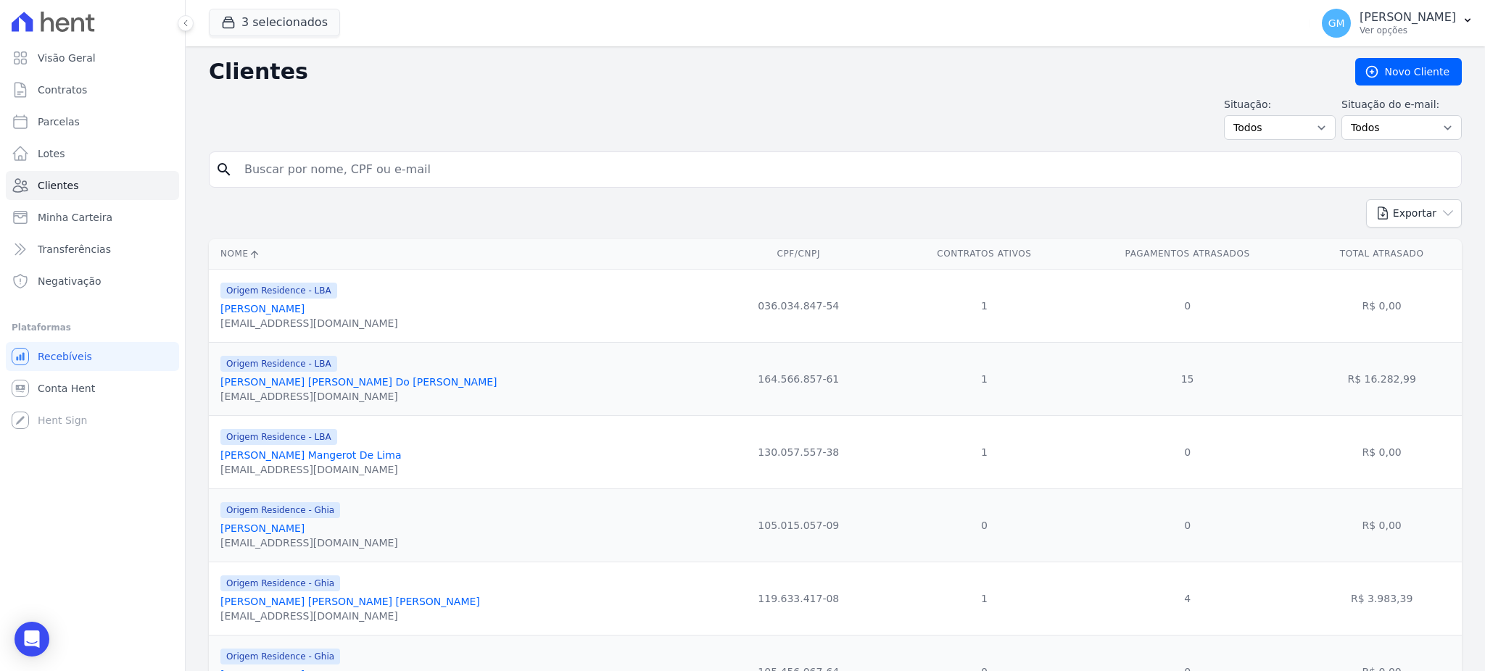
click at [320, 167] on input "search" at bounding box center [846, 169] width 1220 height 29
paste input "MARCUS VINICIUS AMANTEA CESARIO DOS SANTOS"
type input "MARCUS VINICIUS AMANTEA CESARIO DOS SANTOS"
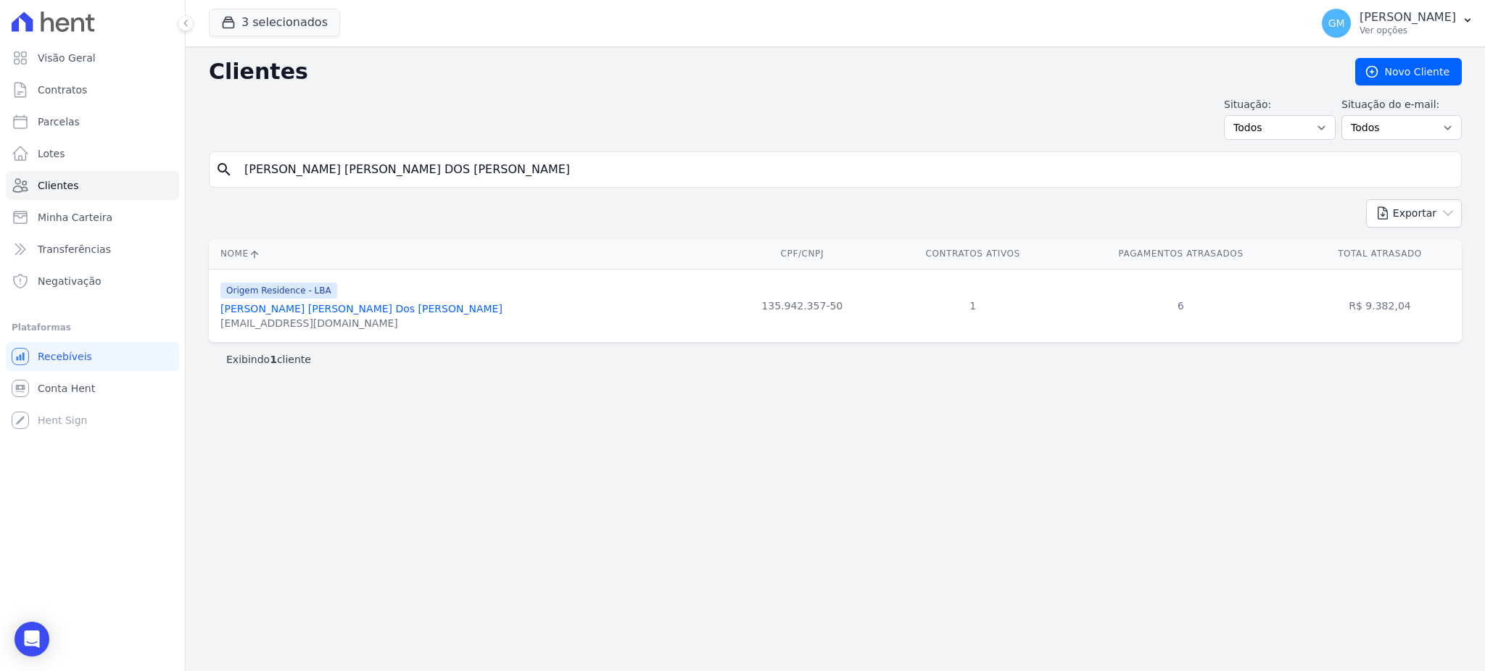
click at [373, 306] on link "Marcus Vinicius Amantéa Cesario Dos Santos" at bounding box center [361, 309] width 282 height 12
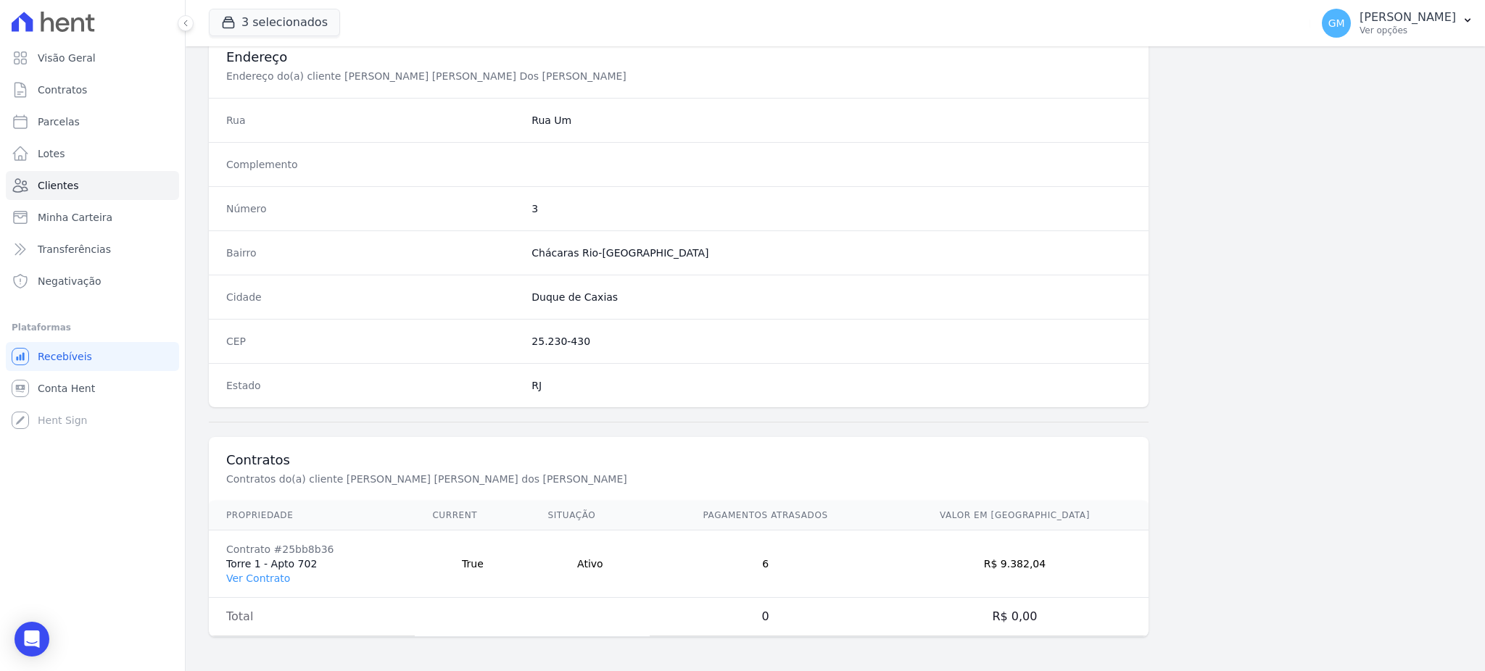
scroll to position [686, 0]
click at [262, 580] on link "Ver Contrato" at bounding box center [258, 578] width 64 height 12
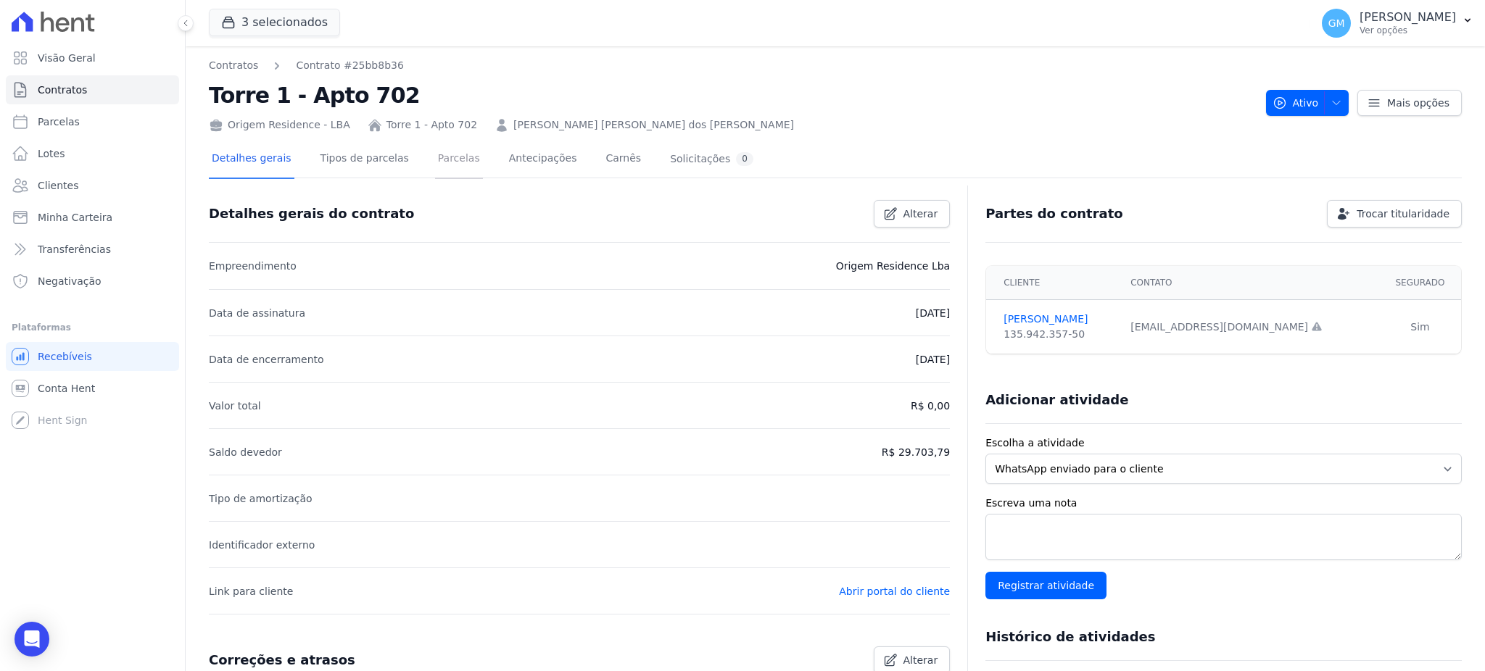
click at [448, 172] on link "Parcelas" at bounding box center [459, 160] width 48 height 38
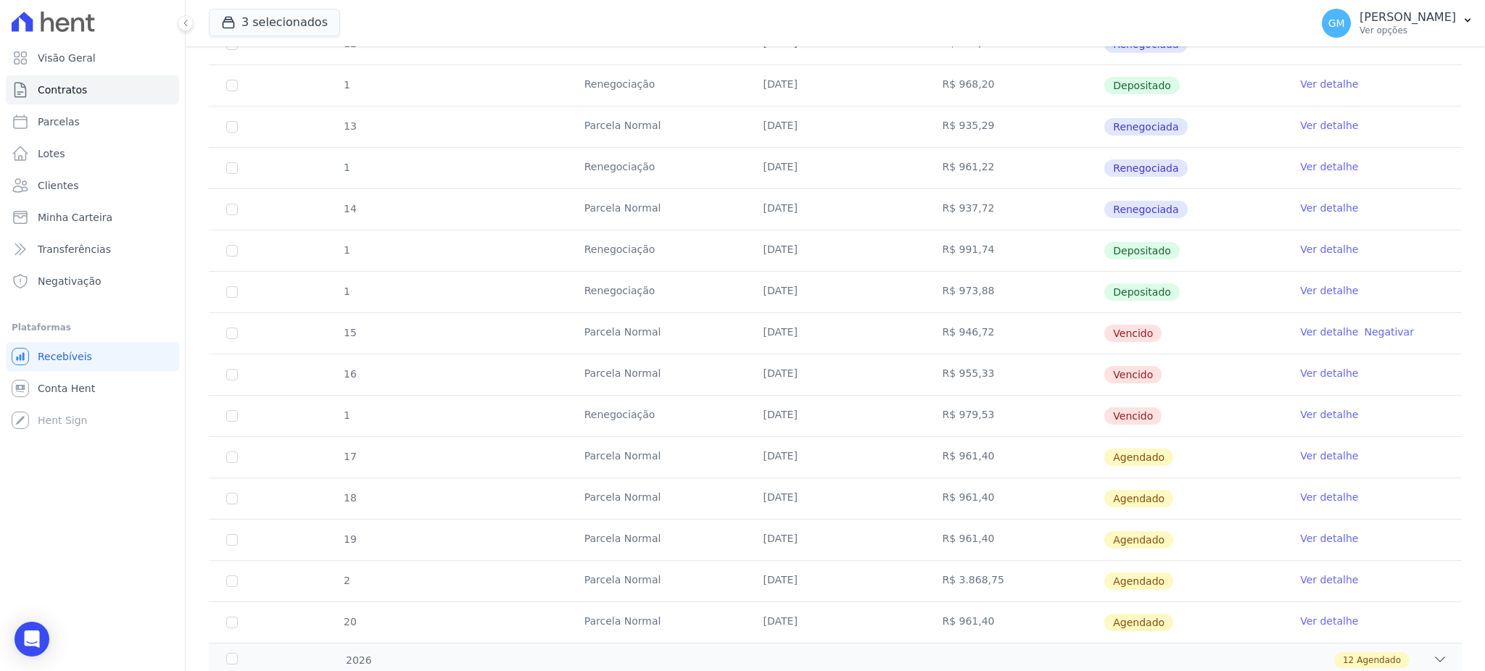
scroll to position [580, 0]
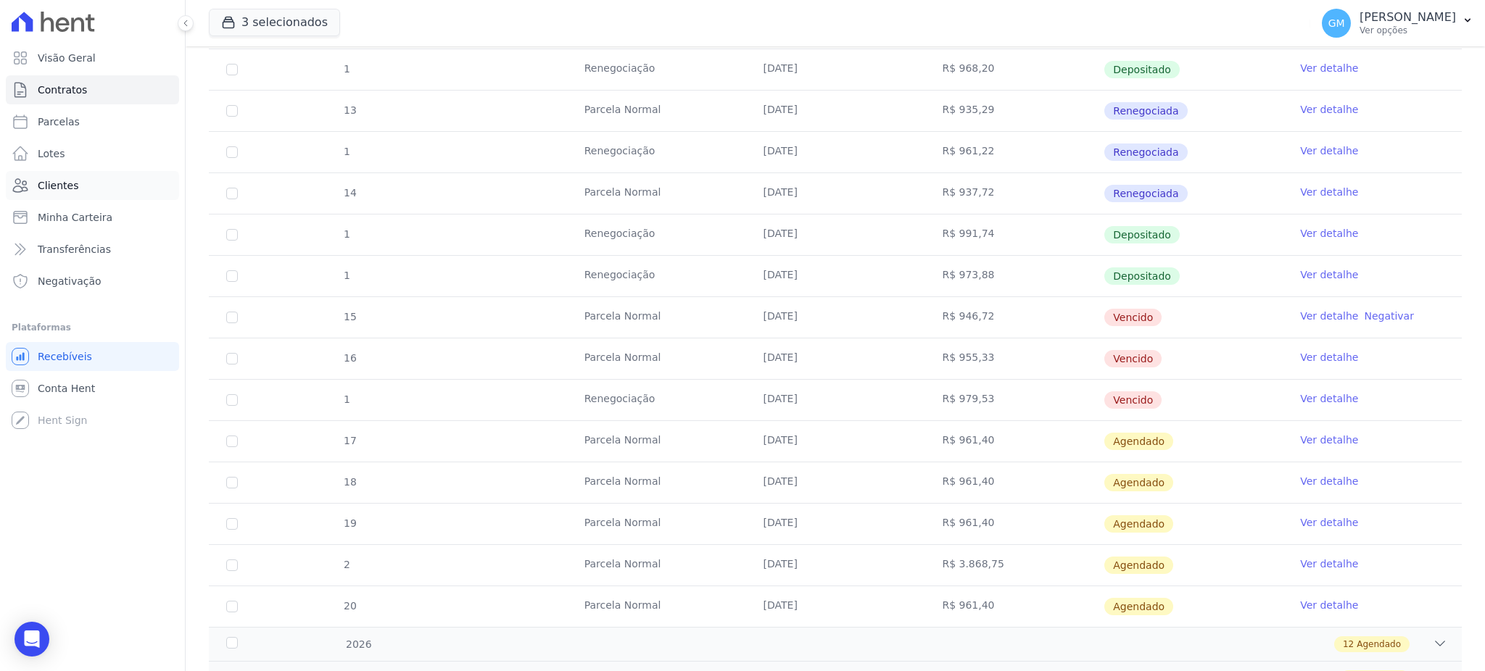
click at [77, 187] on link "Clientes" at bounding box center [92, 185] width 173 height 29
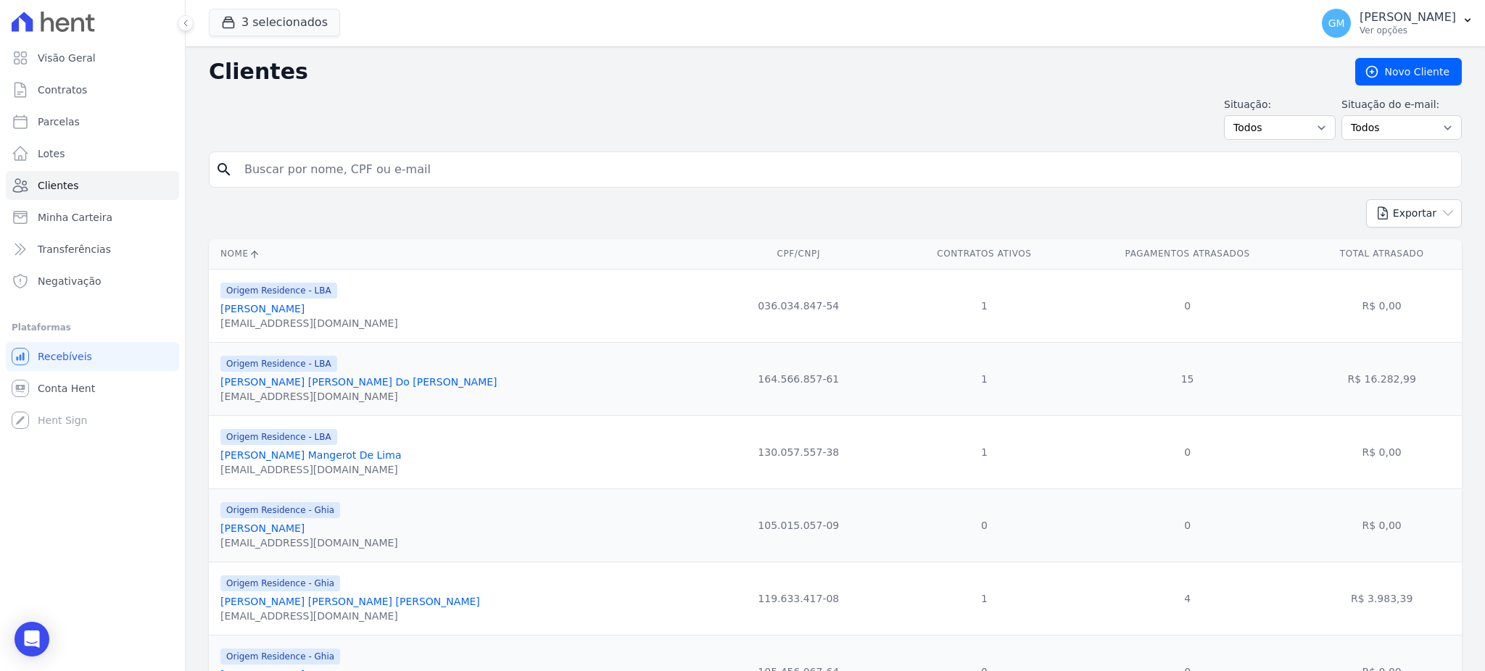
click at [323, 167] on input "search" at bounding box center [846, 169] width 1220 height 29
paste input "a: Maycon dos Santos Sousa"
type input "a: Maycon dos Santos Sousa"
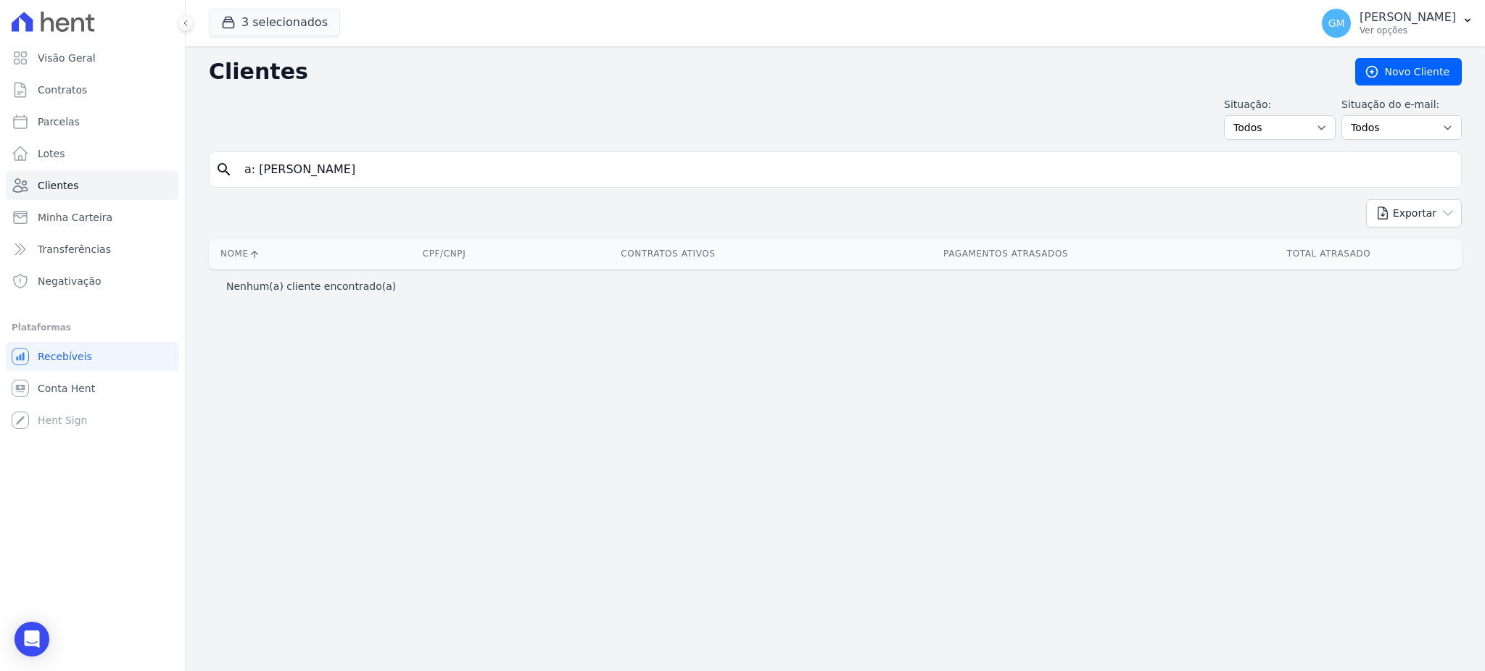
drag, startPoint x: 255, startPoint y: 171, endPoint x: 210, endPoint y: 166, distance: 46.0
click at [210, 166] on div "search a: Maycon dos Santos Sousa" at bounding box center [835, 170] width 1253 height 36
type input "Maycon dos Santos Sousa"
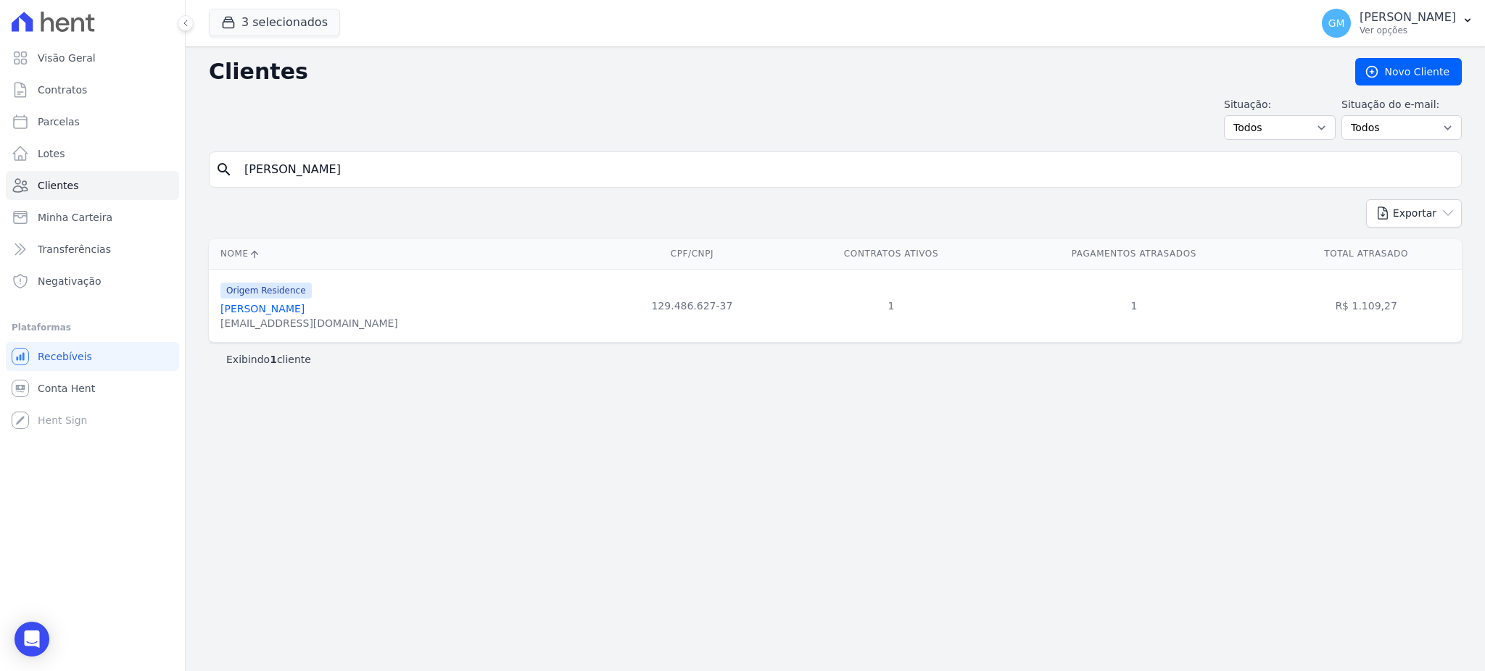
click at [305, 303] on link "Maycon Dos Santos Sousa" at bounding box center [262, 309] width 84 height 12
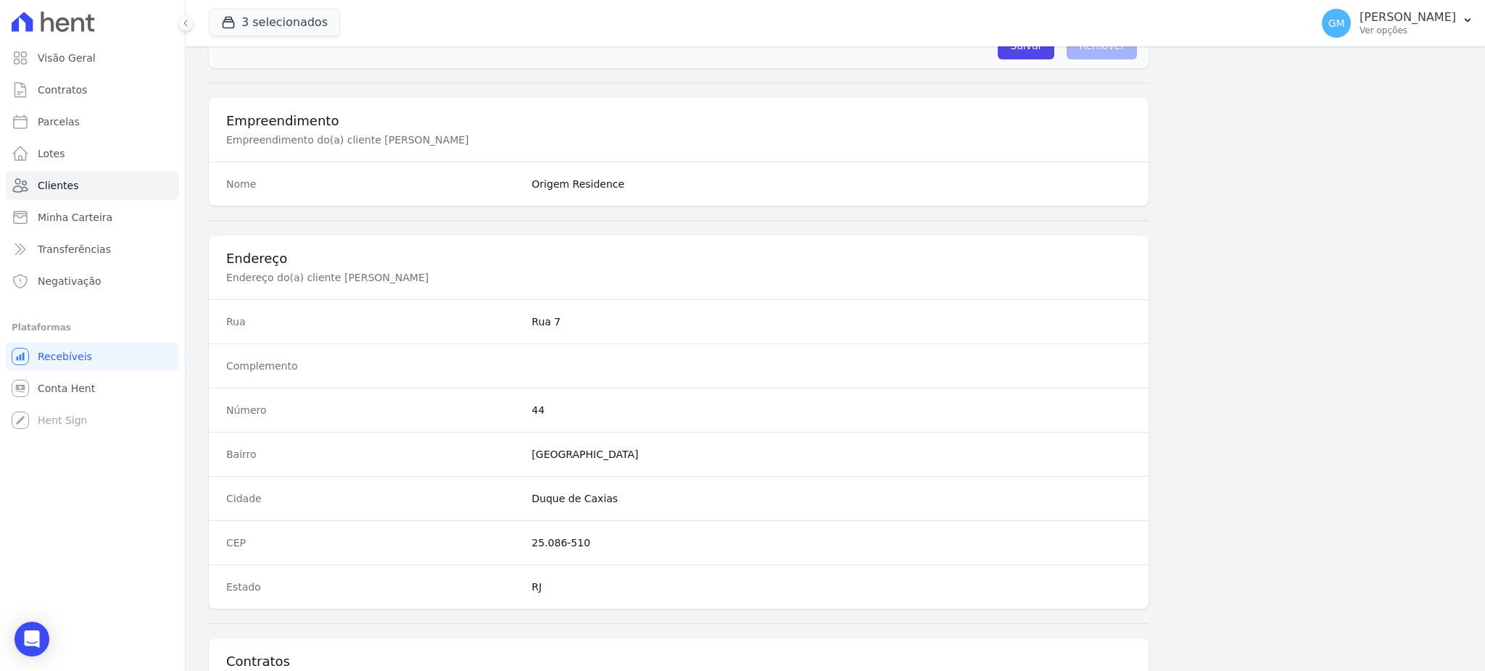
scroll to position [686, 0]
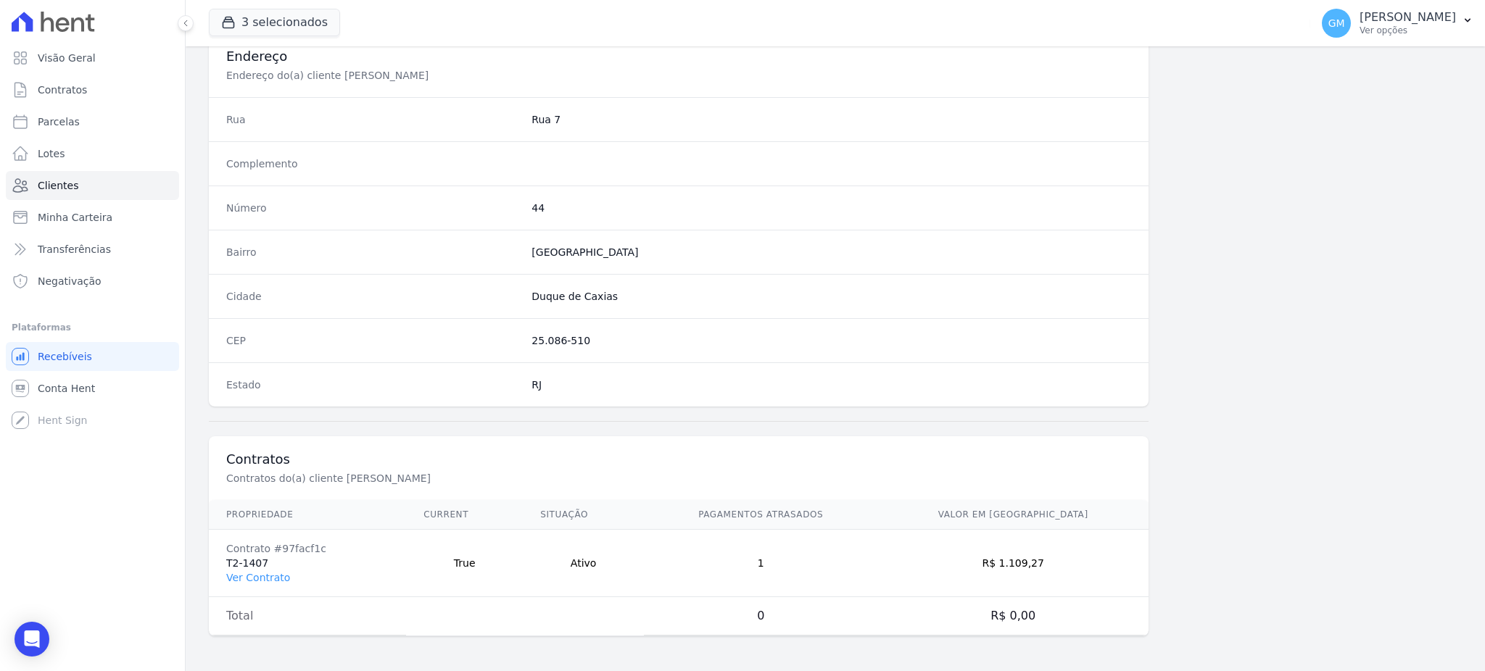
click at [270, 569] on td "Contrato #97facf1c T2-1407 Ver Contrato" at bounding box center [307, 563] width 197 height 67
click at [263, 580] on link "Ver Contrato" at bounding box center [258, 578] width 64 height 12
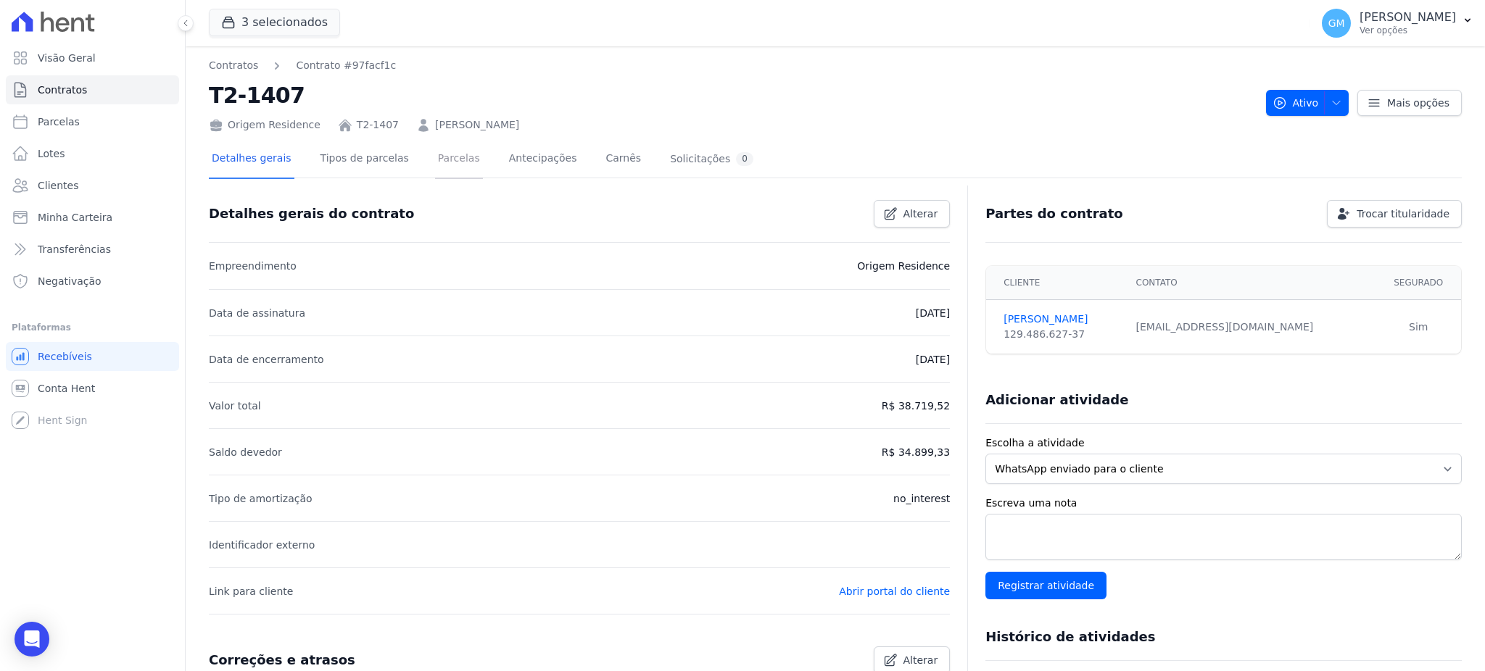
click at [442, 152] on link "Parcelas" at bounding box center [459, 160] width 48 height 38
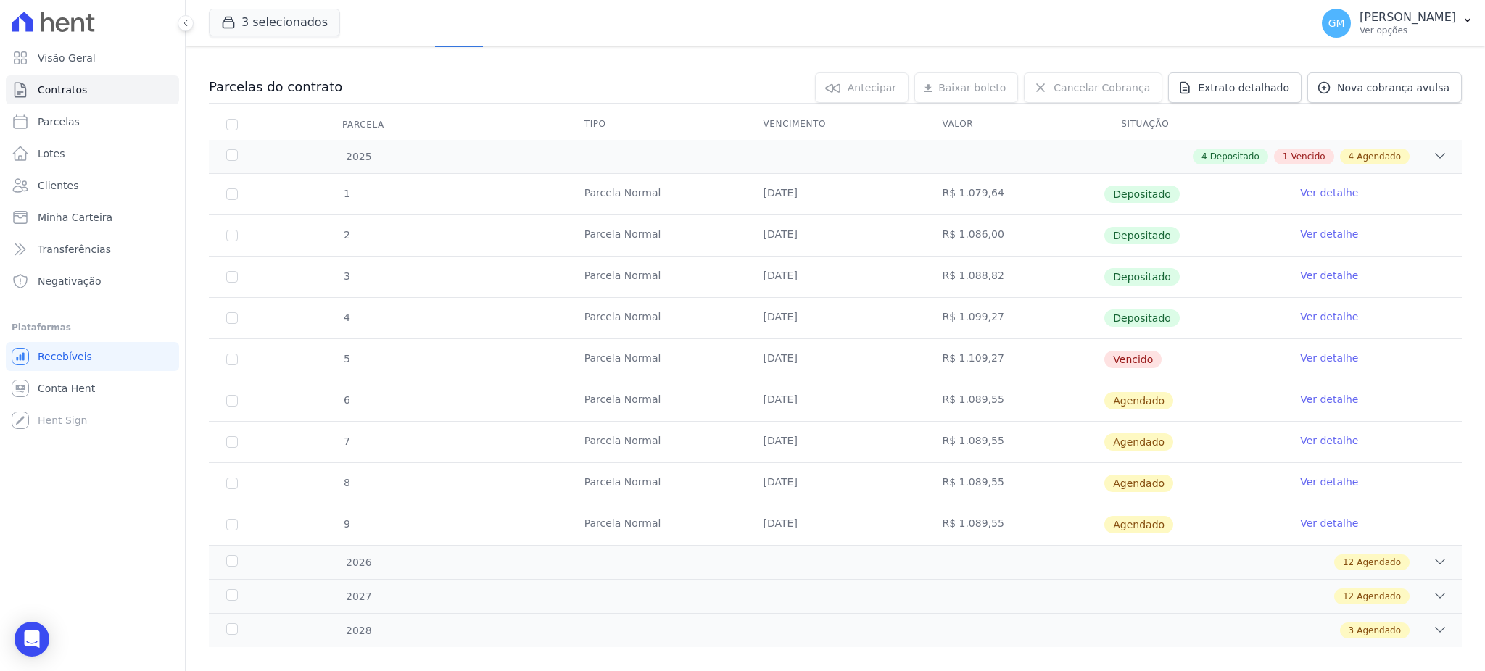
scroll to position [151, 0]
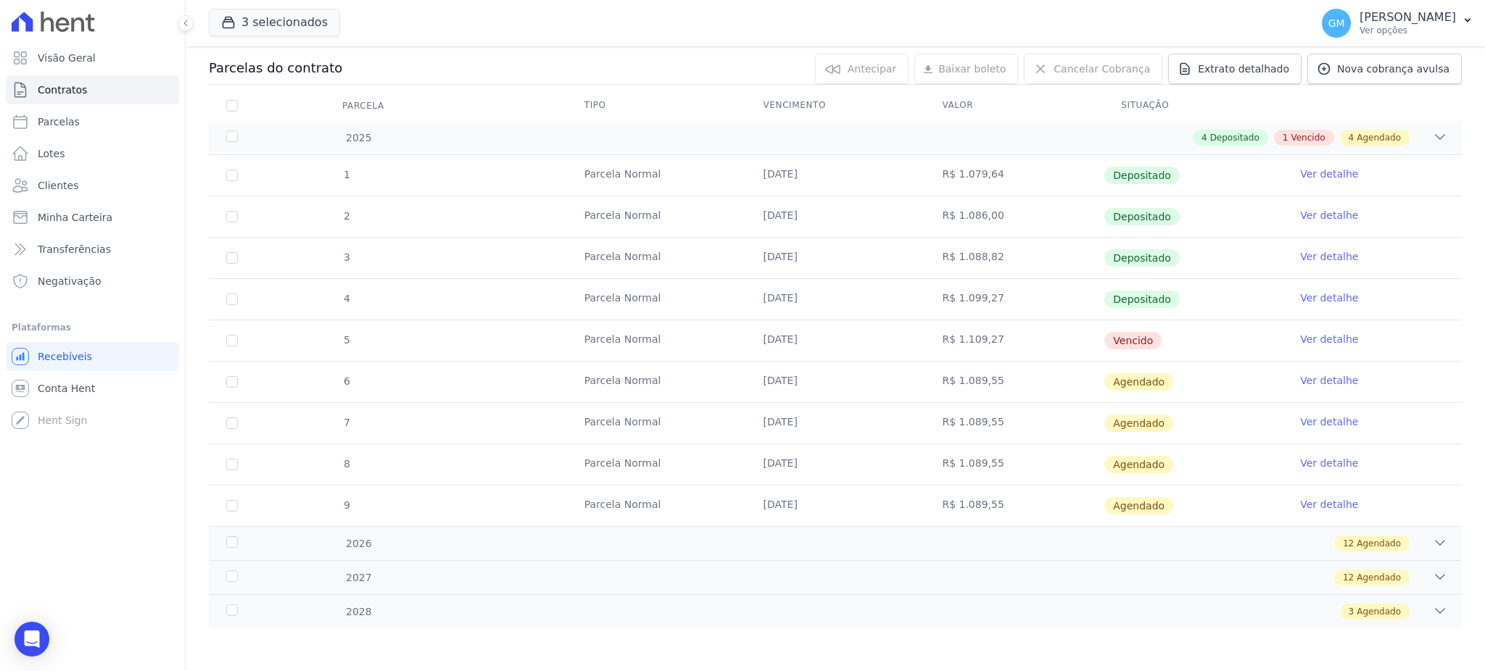
drag, startPoint x: 988, startPoint y: 374, endPoint x: 612, endPoint y: 325, distance: 378.8
click at [612, 325] on tr "5 Parcela Normal 20/08/2025 R$ 1.109,27 Vencido Ver detalhe" at bounding box center [835, 340] width 1253 height 41
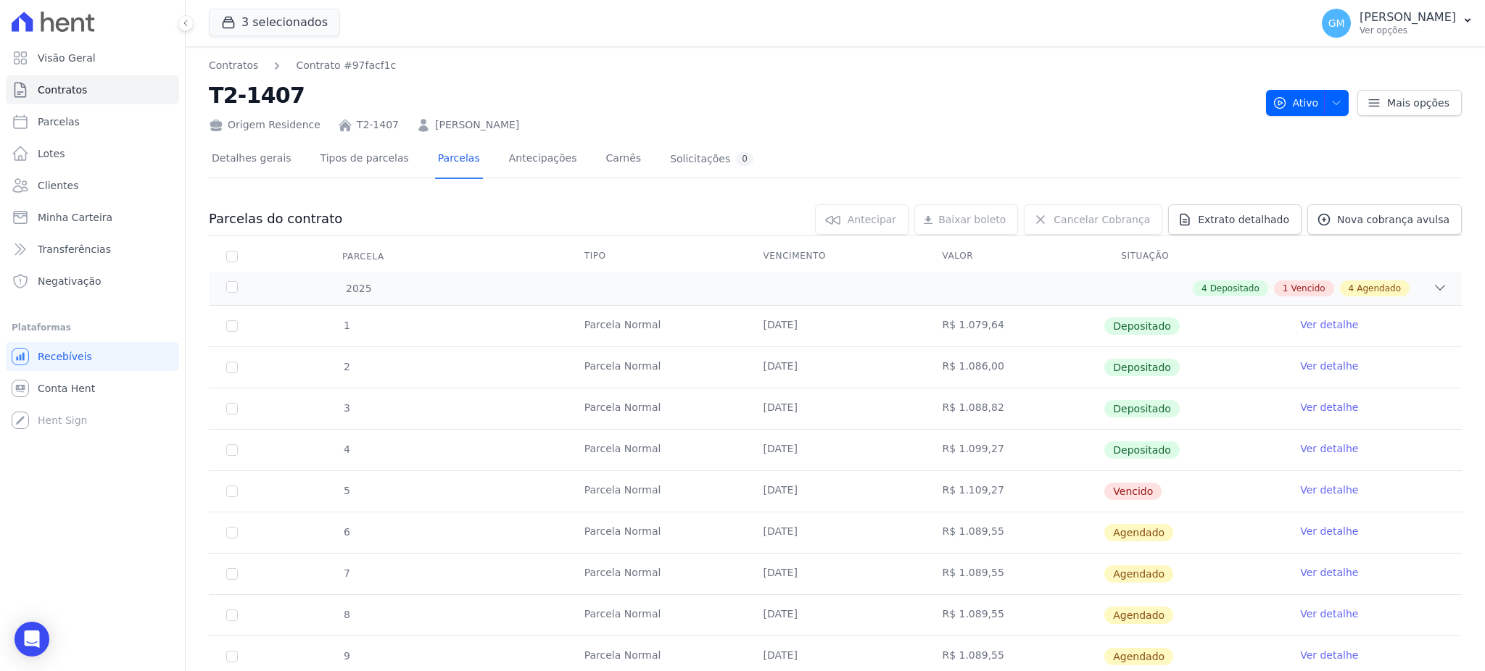
click at [937, 451] on td "R$ 1.099,27" at bounding box center [1014, 450] width 179 height 41
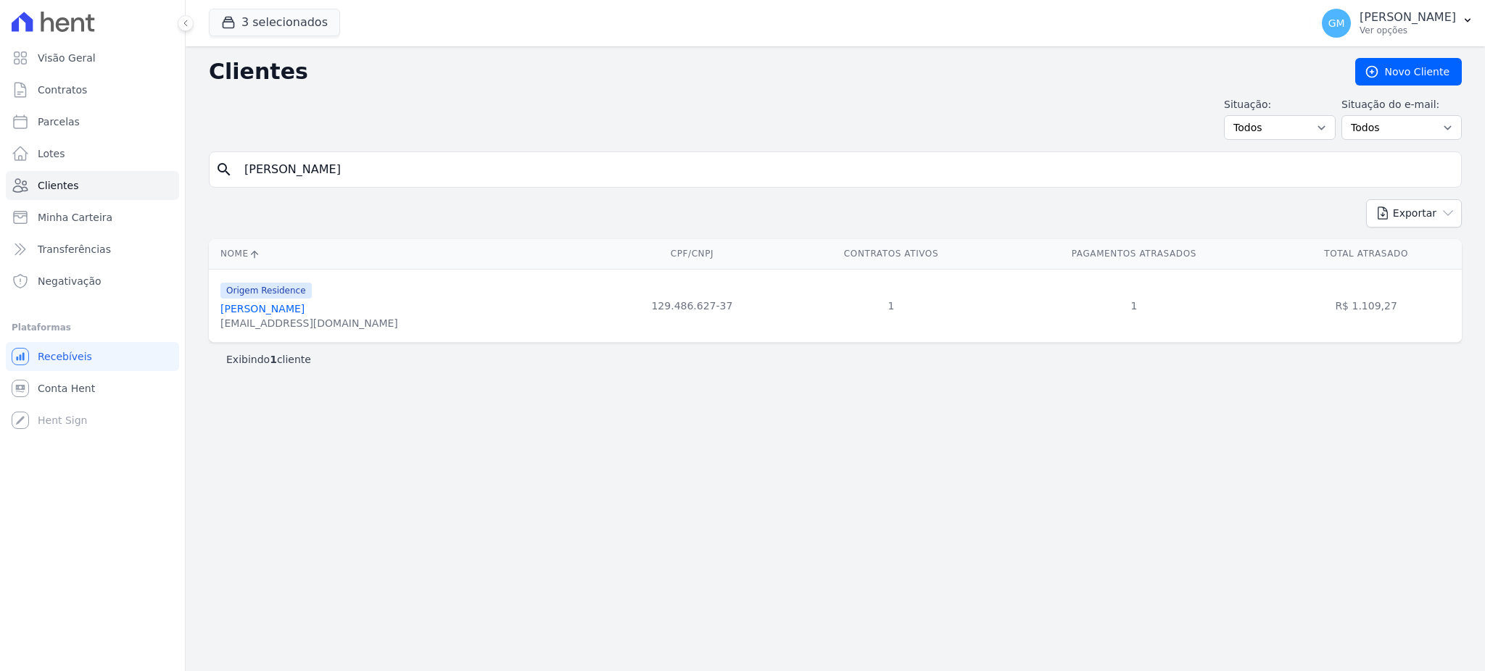
click at [380, 166] on input "Maycon dos Santos Sousa" at bounding box center [846, 169] width 1220 height 29
type input "Maycon dos Santos Sou"
click at [377, 172] on input "Maycon dos Santos Sou" at bounding box center [846, 169] width 1220 height 29
type input "Maycon dos Santos Souz"
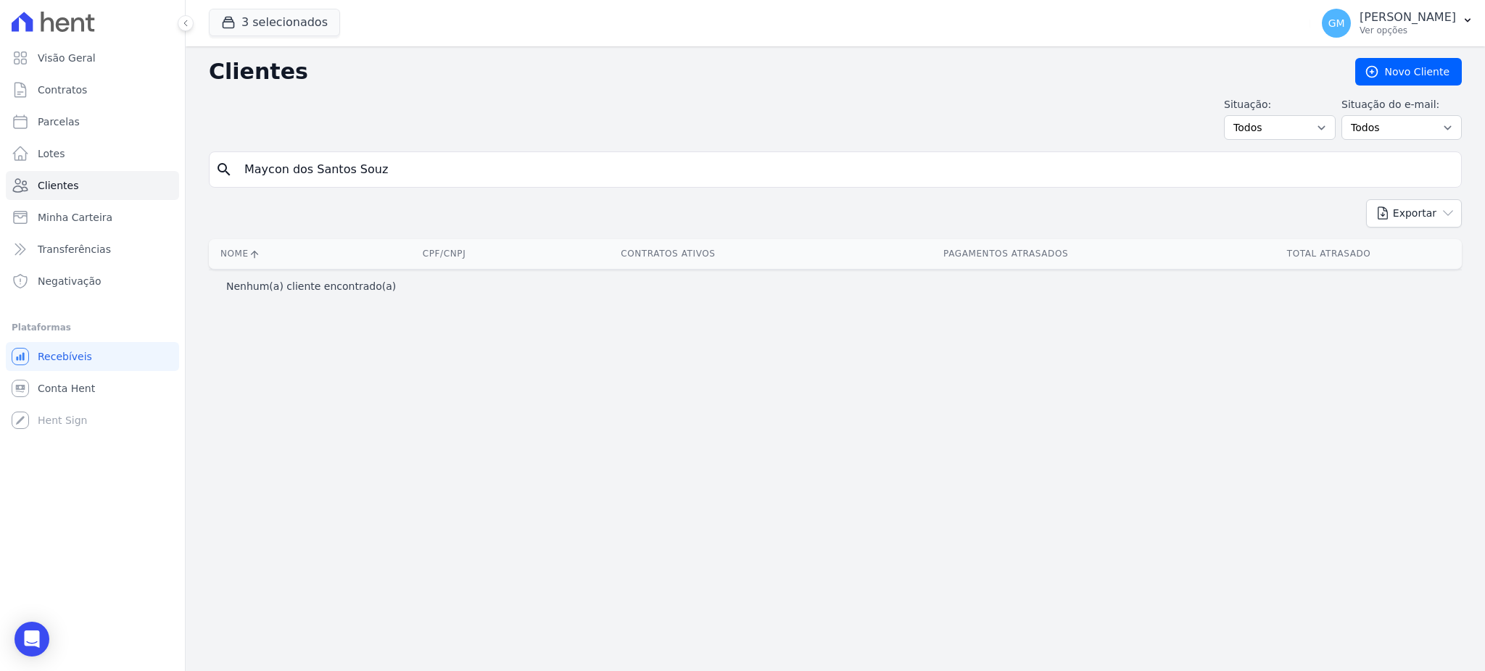
drag, startPoint x: 294, startPoint y: 170, endPoint x: 220, endPoint y: 164, distance: 73.5
click at [220, 164] on div "search Maycon dos Santos Souz" at bounding box center [835, 170] width 1253 height 36
type input "os Santos Souz"
click at [343, 175] on input "os Santos Souz" at bounding box center [846, 169] width 1220 height 29
drag, startPoint x: 297, startPoint y: 167, endPoint x: 215, endPoint y: 169, distance: 82.0
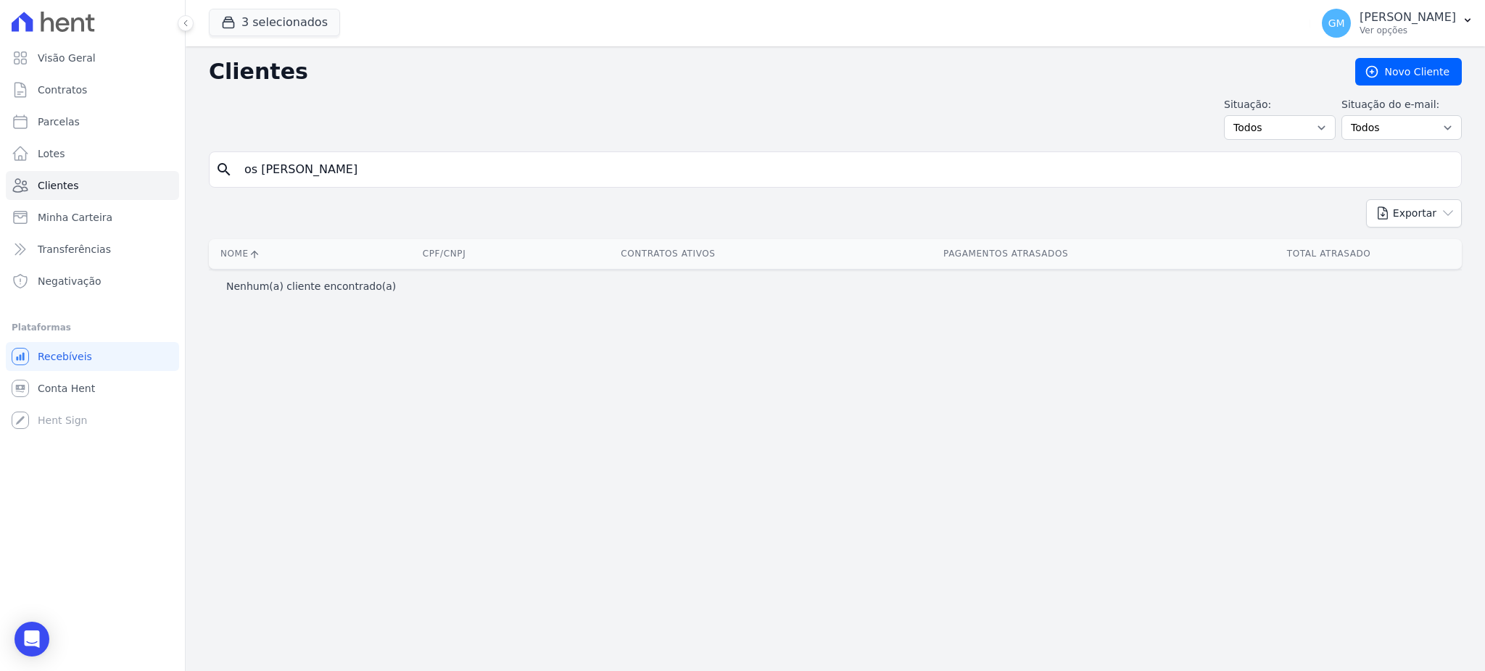
click at [215, 169] on div "search os Santos Souz" at bounding box center [835, 170] width 1253 height 36
type input "ouz"
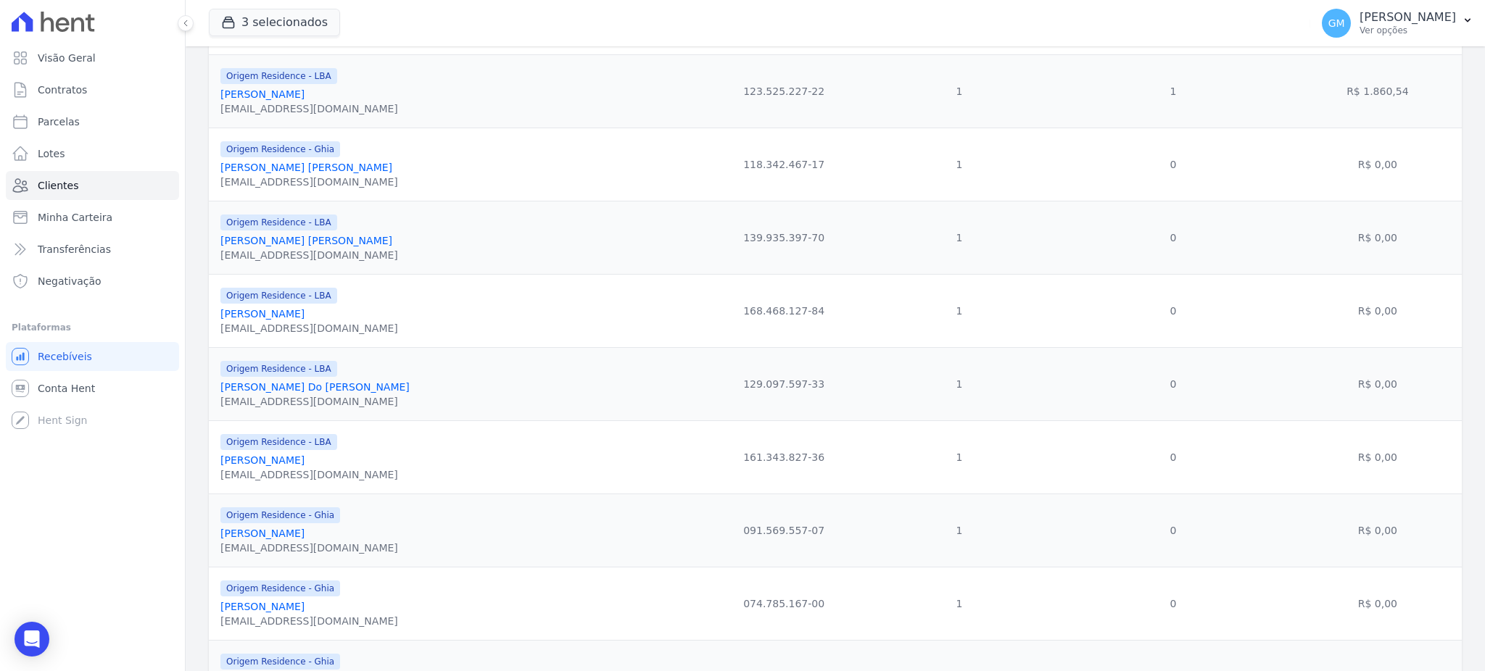
scroll to position [290, 0]
click at [107, 185] on link "Clientes" at bounding box center [92, 185] width 173 height 29
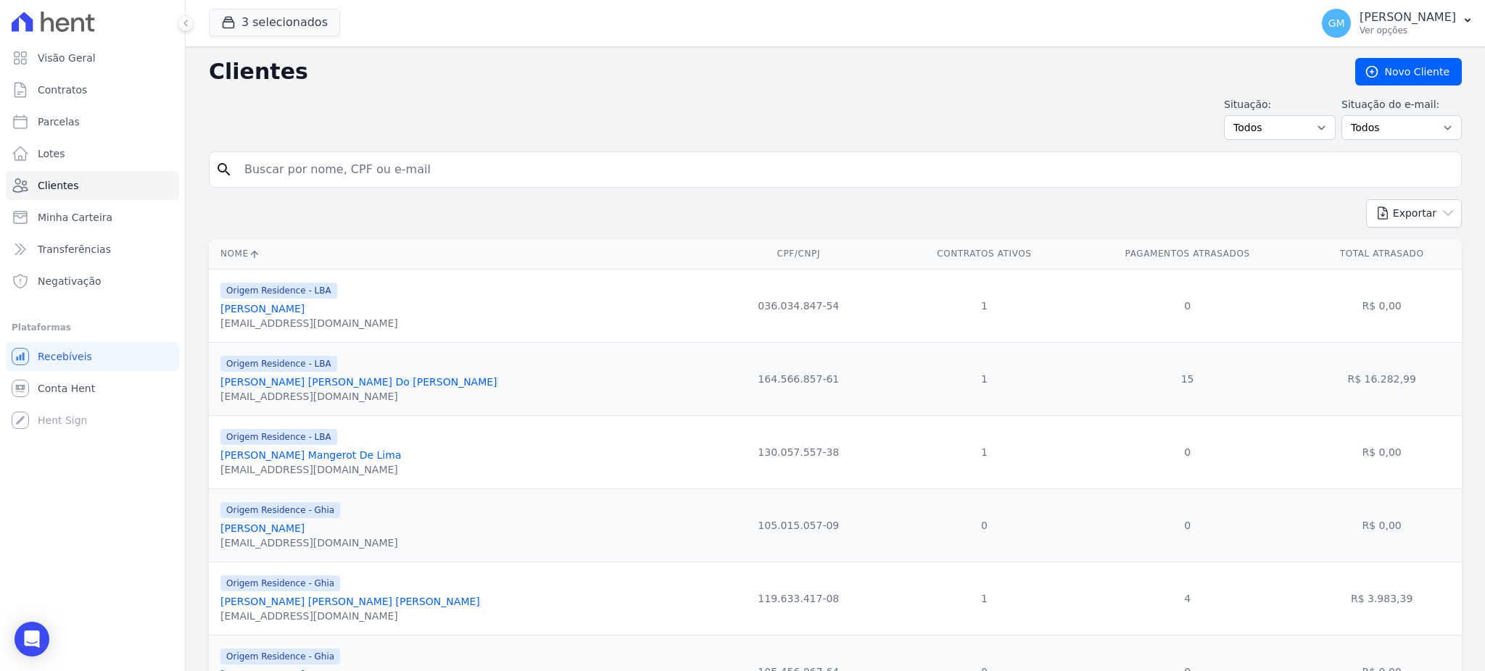
click at [373, 173] on input "search" at bounding box center [846, 169] width 1220 height 29
paste input "s De Souza"
type input "s De Souza"
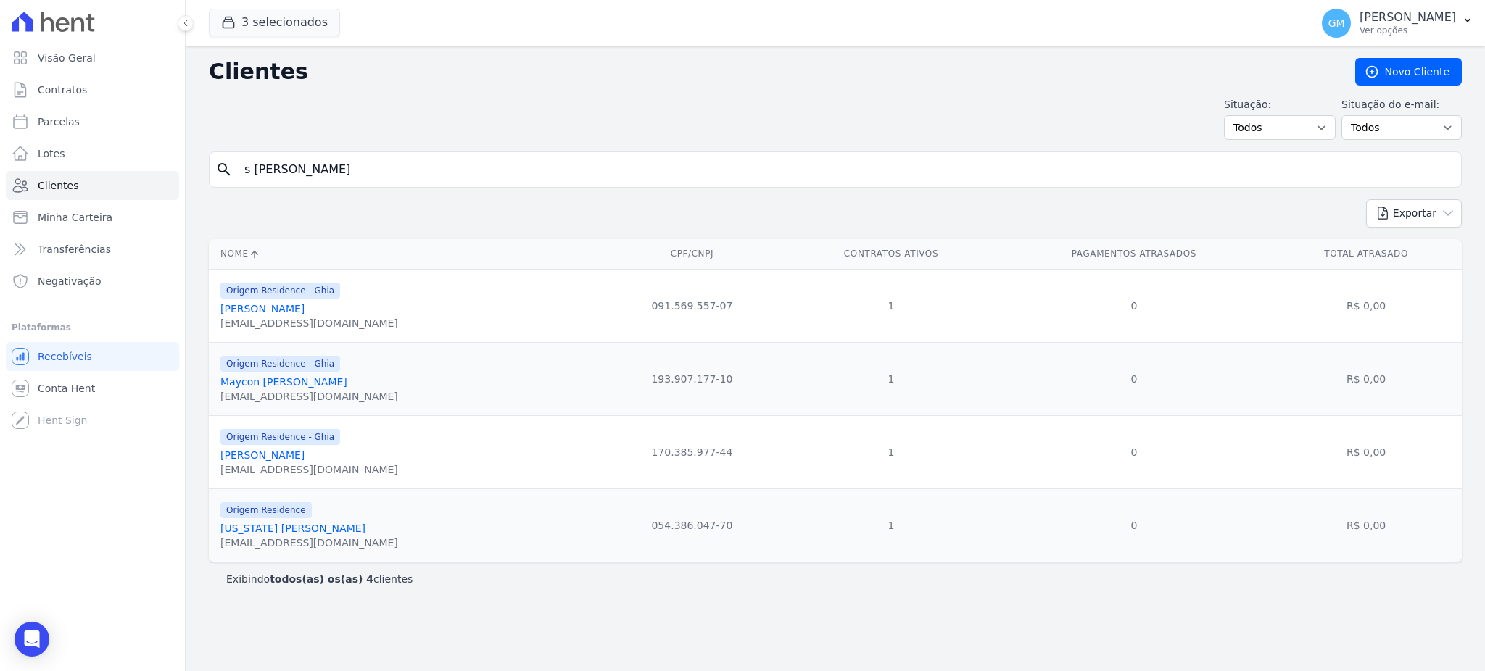
click at [316, 381] on link "Maycon Dos Santos De Souza" at bounding box center [283, 382] width 127 height 12
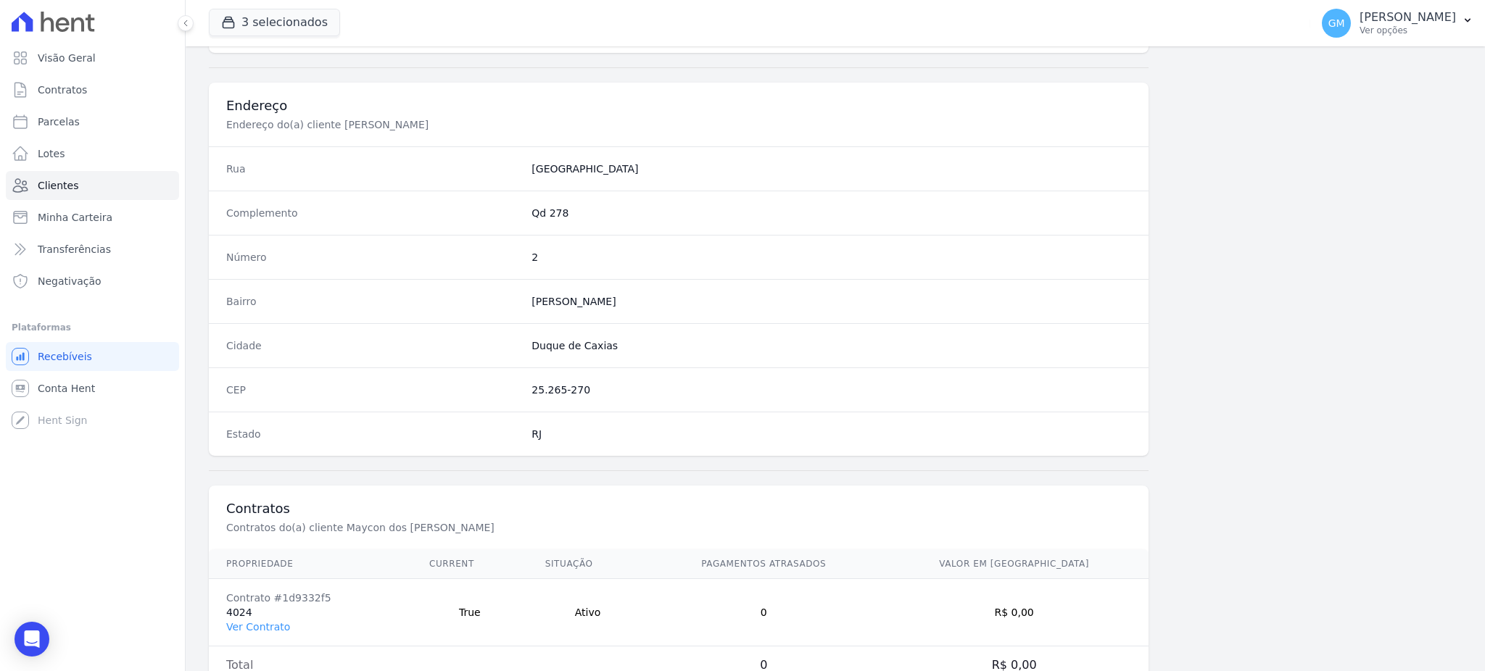
scroll to position [686, 0]
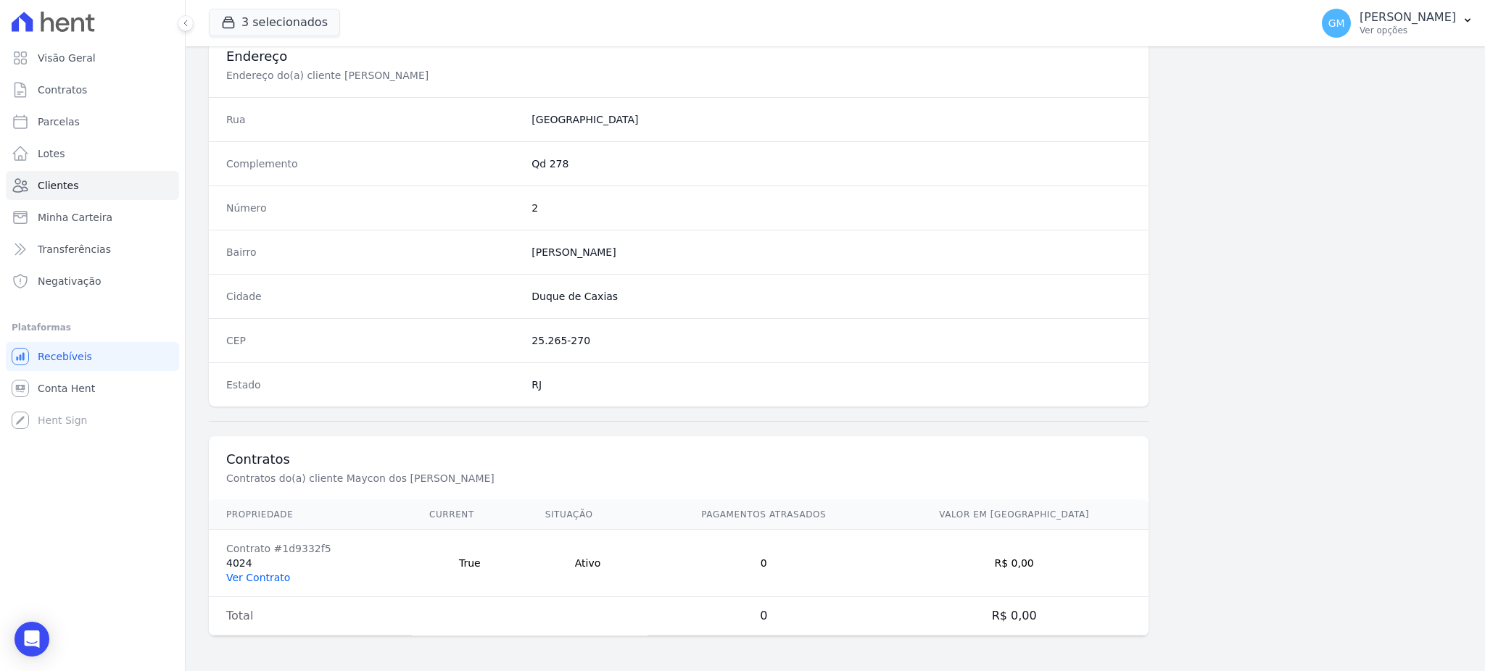
click at [252, 581] on link "Ver Contrato" at bounding box center [258, 578] width 64 height 12
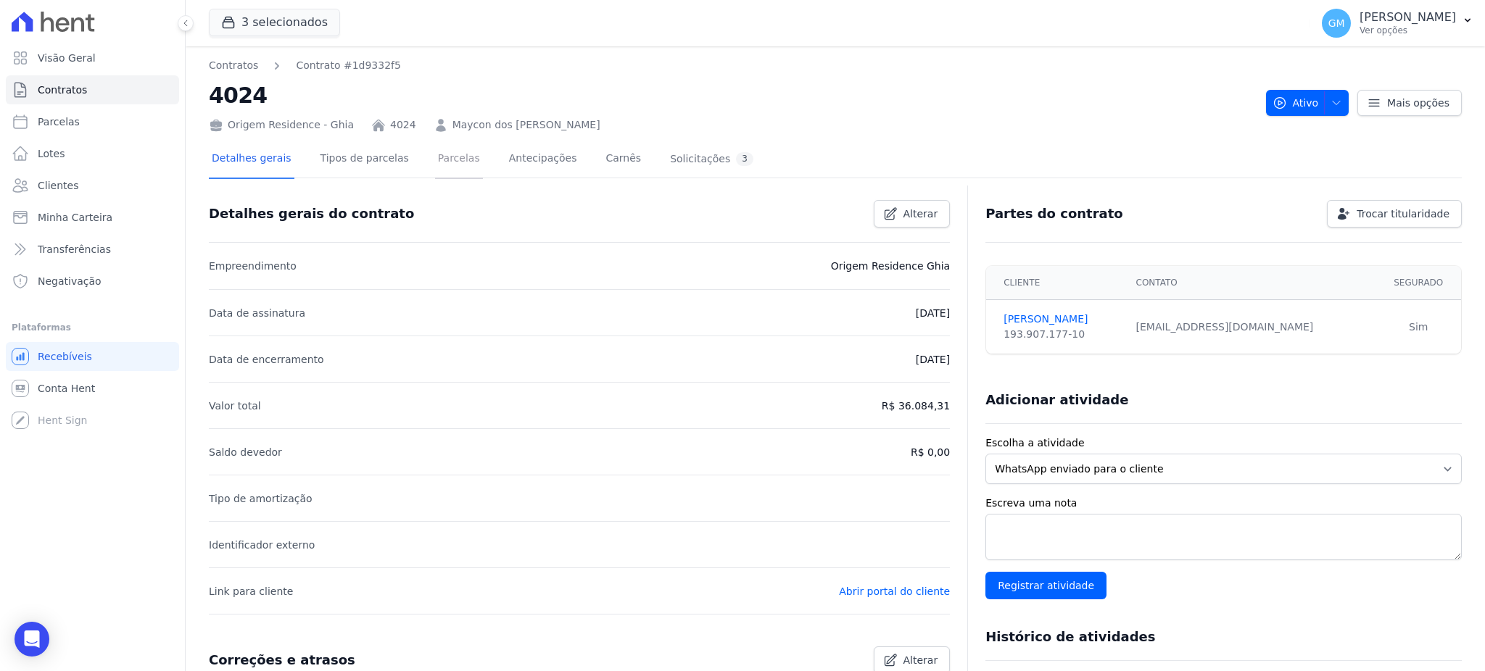
click at [449, 163] on link "Parcelas" at bounding box center [459, 160] width 48 height 38
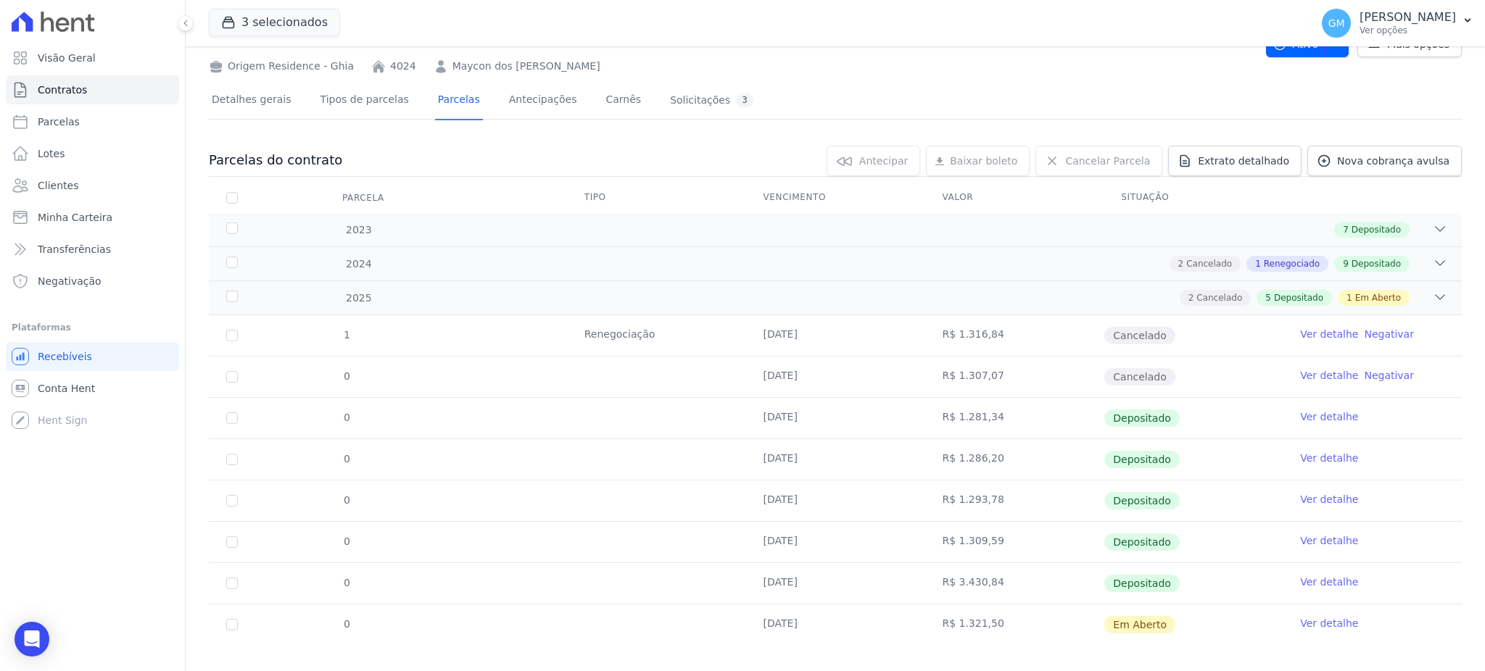
scroll to position [75, 0]
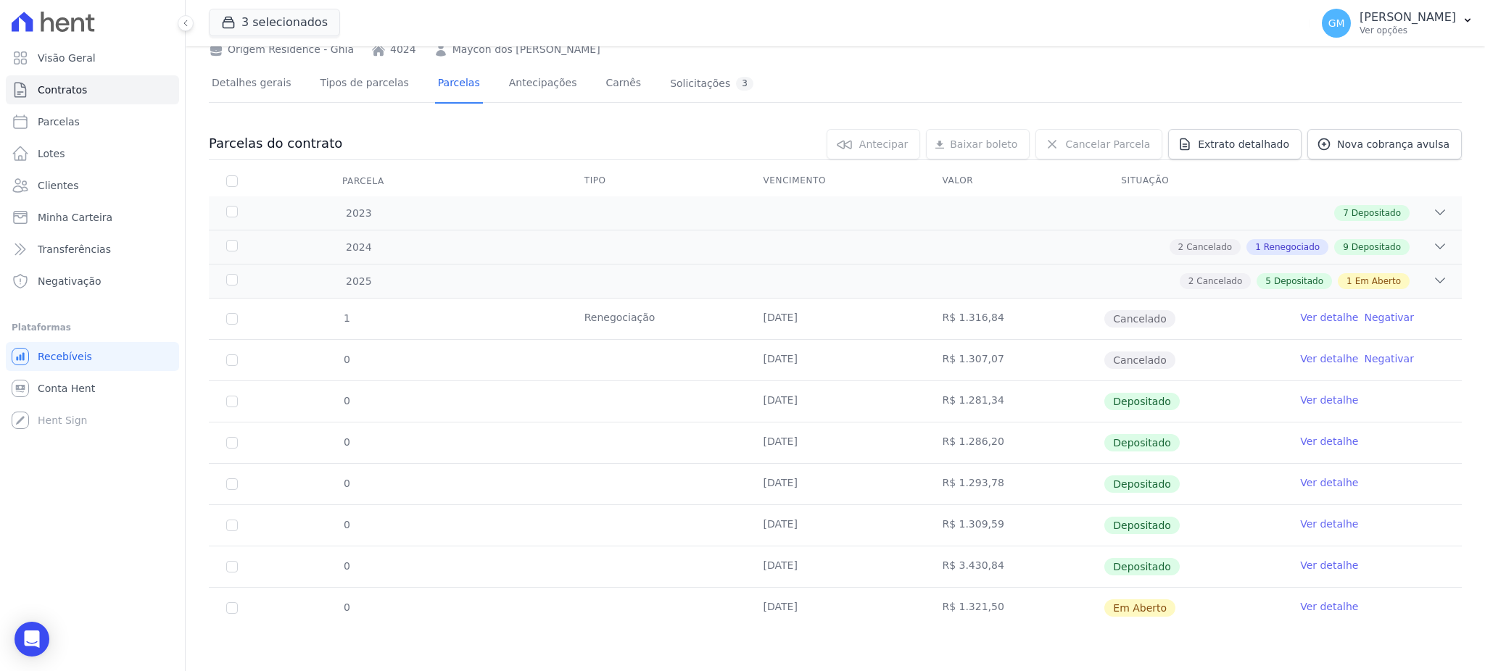
drag, startPoint x: 1167, startPoint y: 611, endPoint x: 990, endPoint y: 597, distance: 177.5
click at [990, 597] on tr "0 26/08/2025 R$ 1.321,50 Em Aberto Ver detalhe" at bounding box center [835, 607] width 1253 height 41
click at [101, 181] on link "Clientes" at bounding box center [92, 185] width 173 height 29
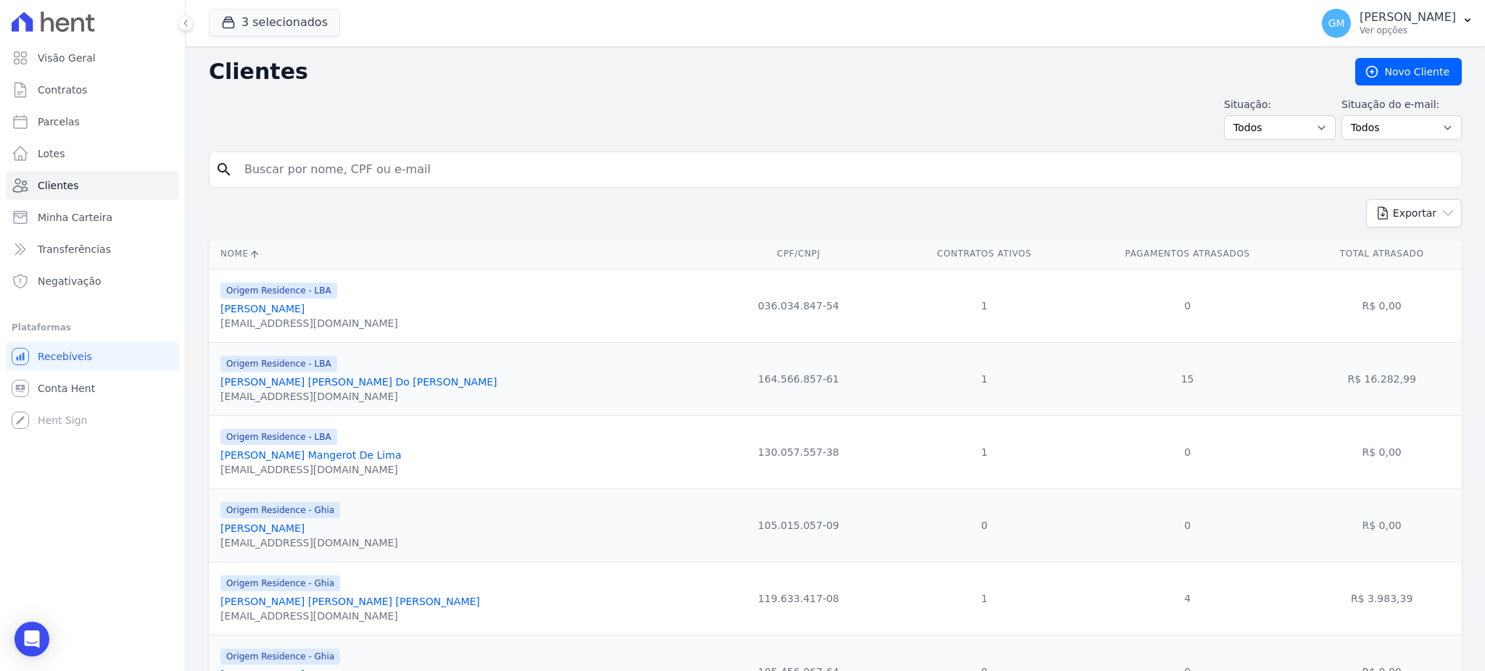
click at [313, 169] on input "search" at bounding box center [846, 169] width 1220 height 29
paste input "MELISSA CRISTINA PEREIRA DA CONCEIÇAO"
type input "MELISSA CRISTINA PEREIRA DA CONCEIÇAO"
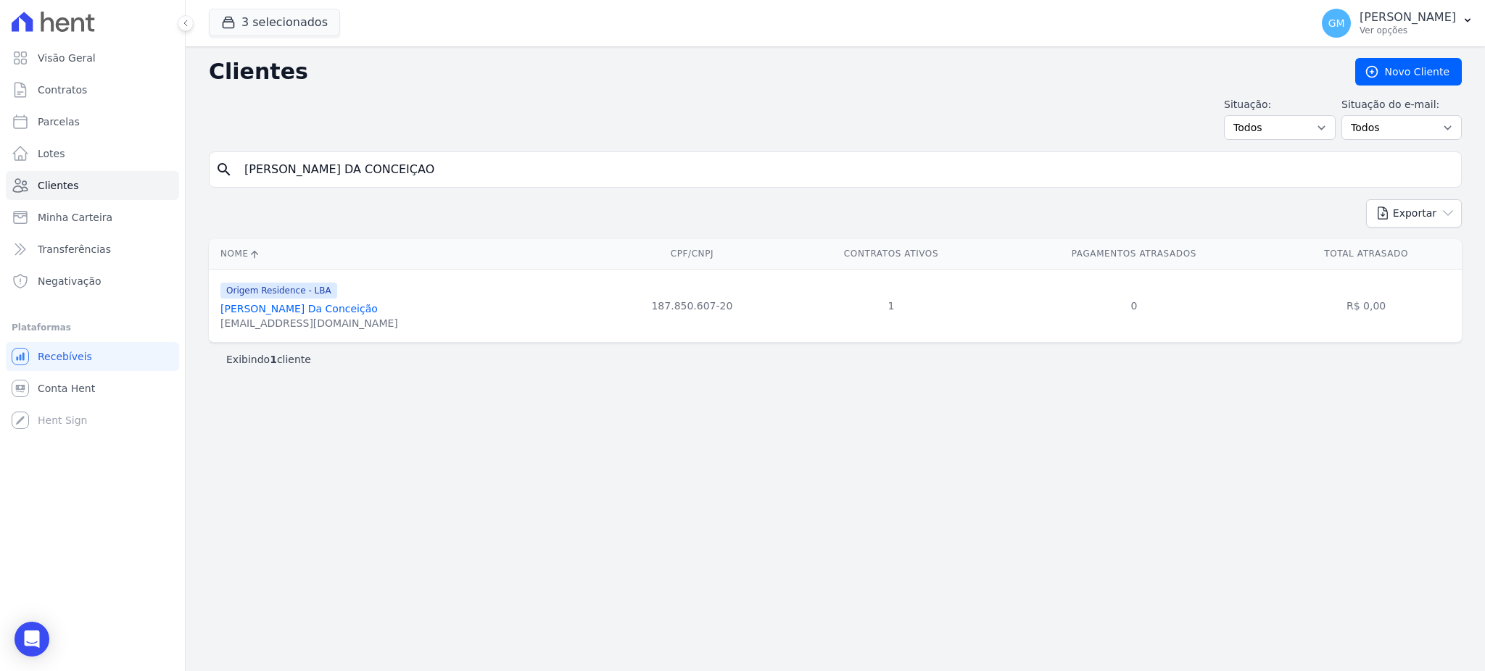
click at [342, 301] on div "Origem Residence - LBA Melissa Cristina Pereira Da Conceição melissacristina122…" at bounding box center [309, 305] width 178 height 49
click at [352, 306] on link "Melissa Cristina Pereira Da Conceição" at bounding box center [298, 309] width 157 height 12
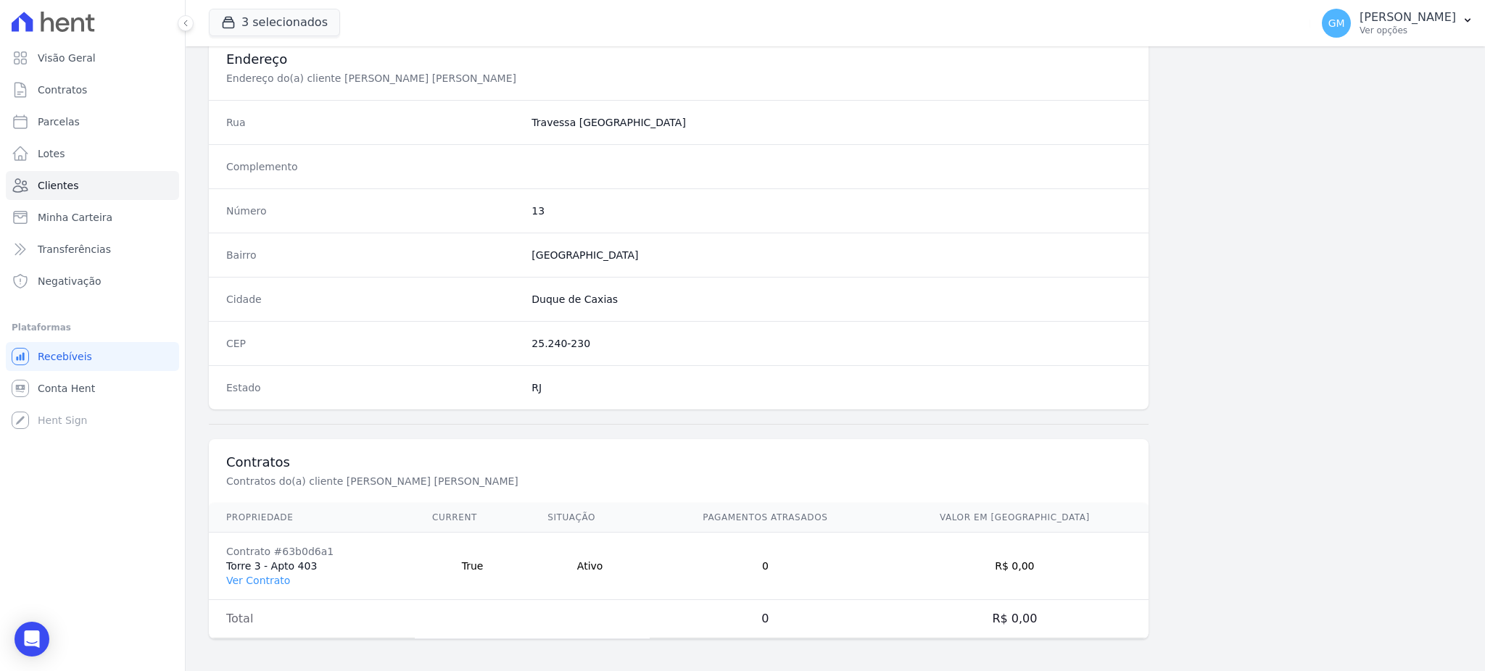
scroll to position [686, 0]
click at [279, 584] on td "Contrato #63b0d6a1 Torre 3 - Apto 403 Ver Contrato" at bounding box center [312, 563] width 206 height 67
click at [279, 583] on link "Ver Contrato" at bounding box center [258, 578] width 64 height 12
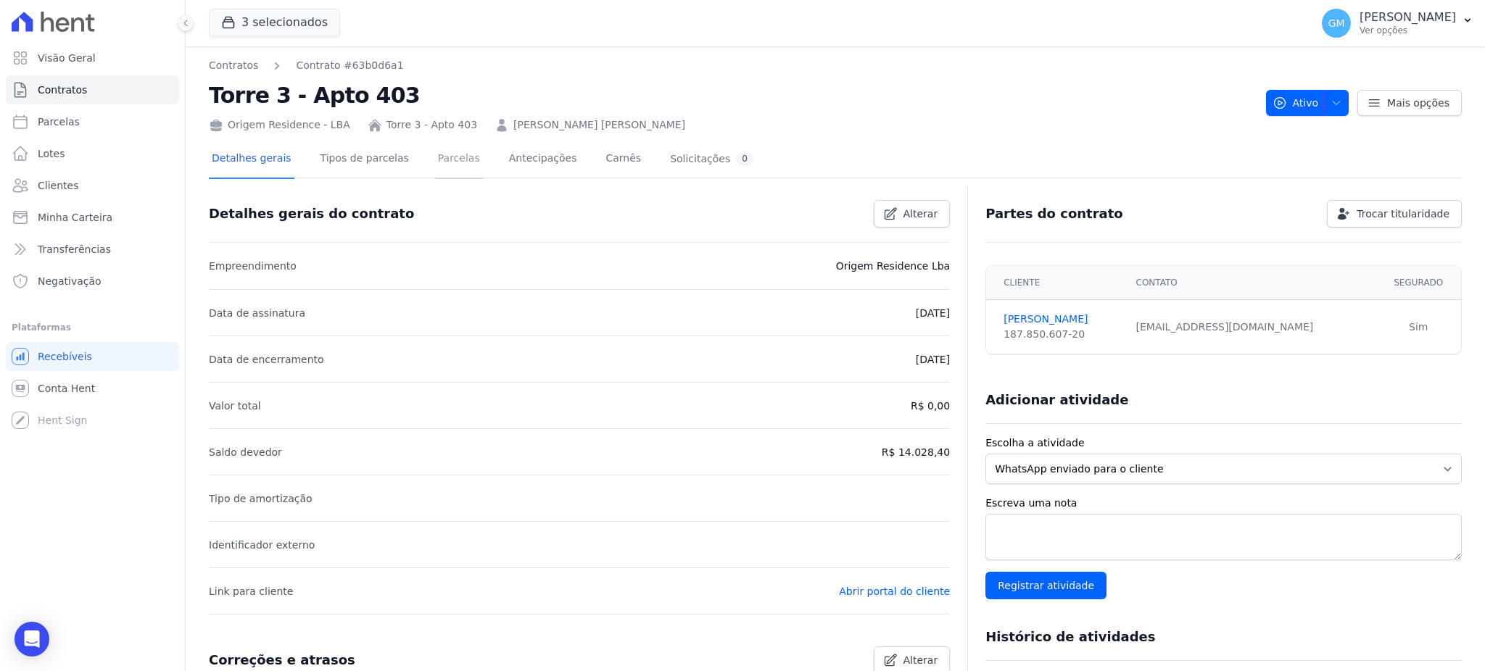
click at [435, 160] on link "Parcelas" at bounding box center [459, 160] width 48 height 38
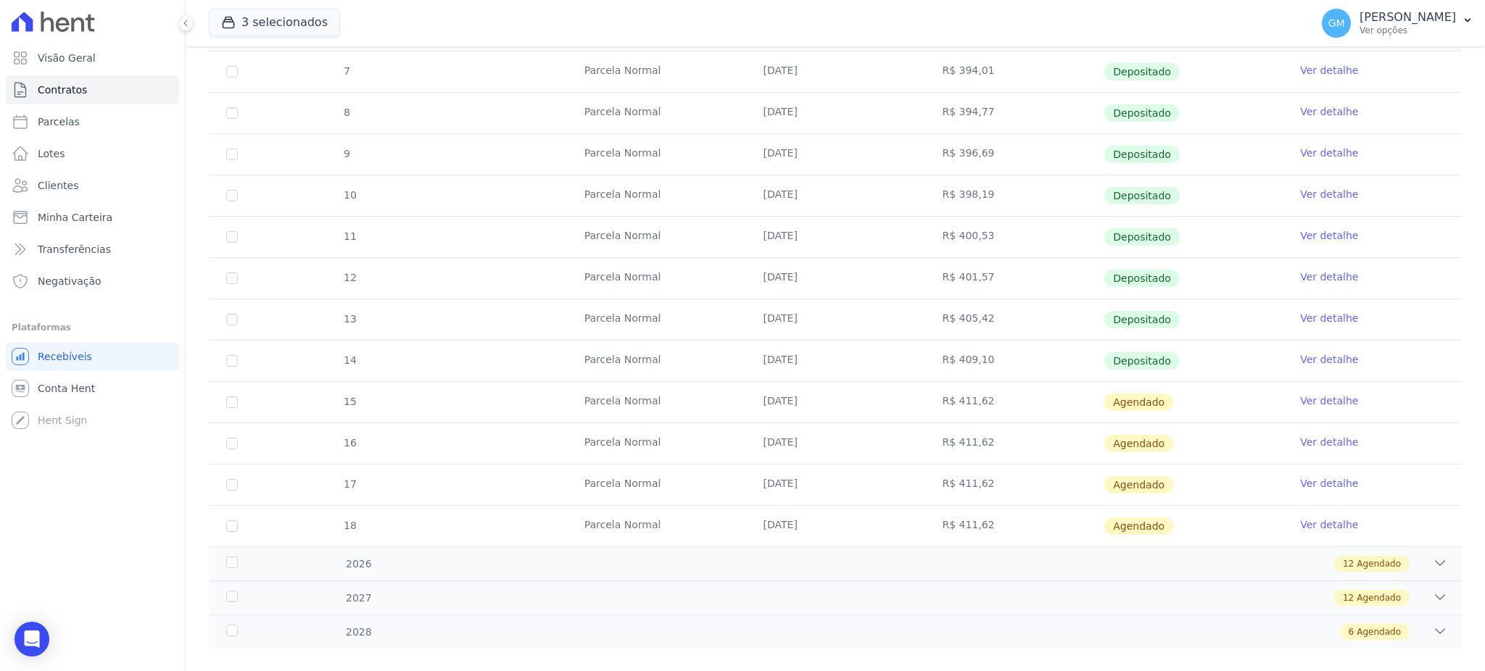
scroll to position [290, 0]
click at [1316, 355] on link "Ver detalhe" at bounding box center [1329, 358] width 58 height 15
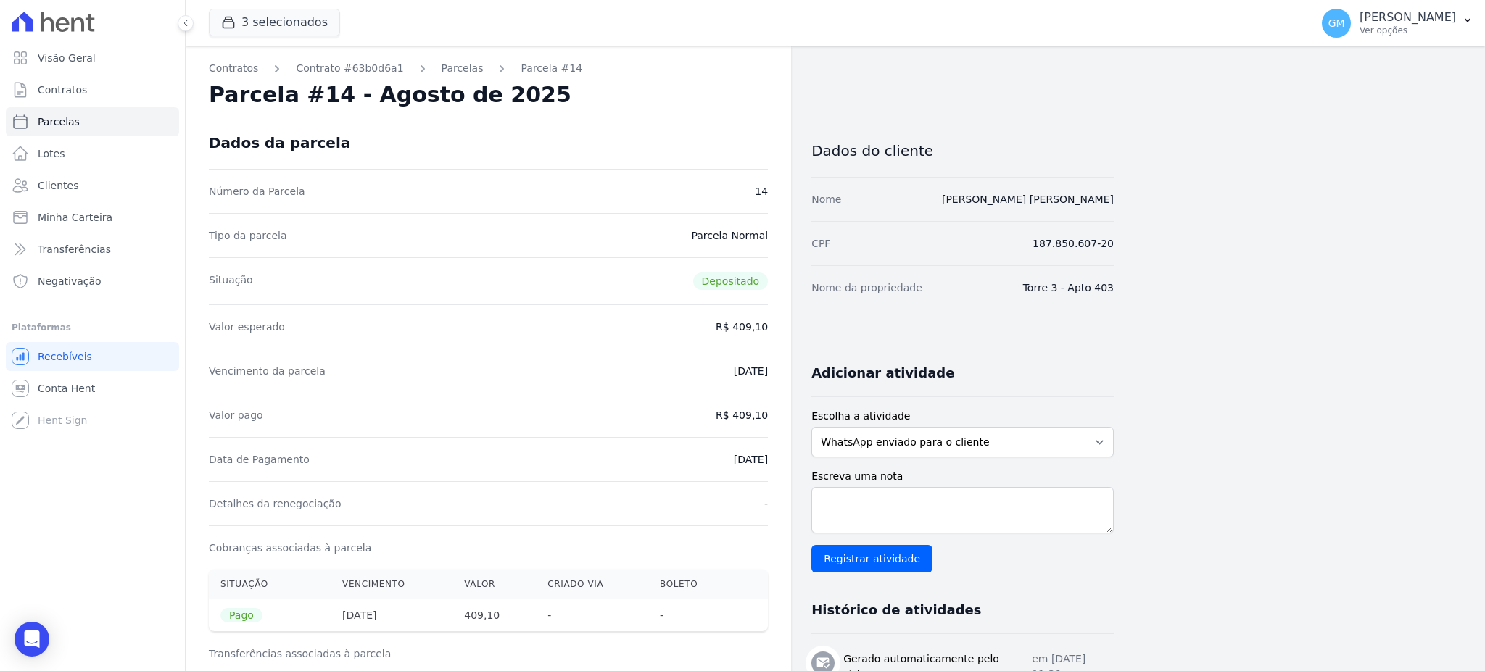
drag, startPoint x: 713, startPoint y: 450, endPoint x: 774, endPoint y: 453, distance: 61.0
drag, startPoint x: 741, startPoint y: 415, endPoint x: 754, endPoint y: 416, distance: 13.1
click at [754, 416] on dd "R$ 409,10" at bounding box center [742, 415] width 52 height 15
drag, startPoint x: 739, startPoint y: 415, endPoint x: 778, endPoint y: 415, distance: 39.2
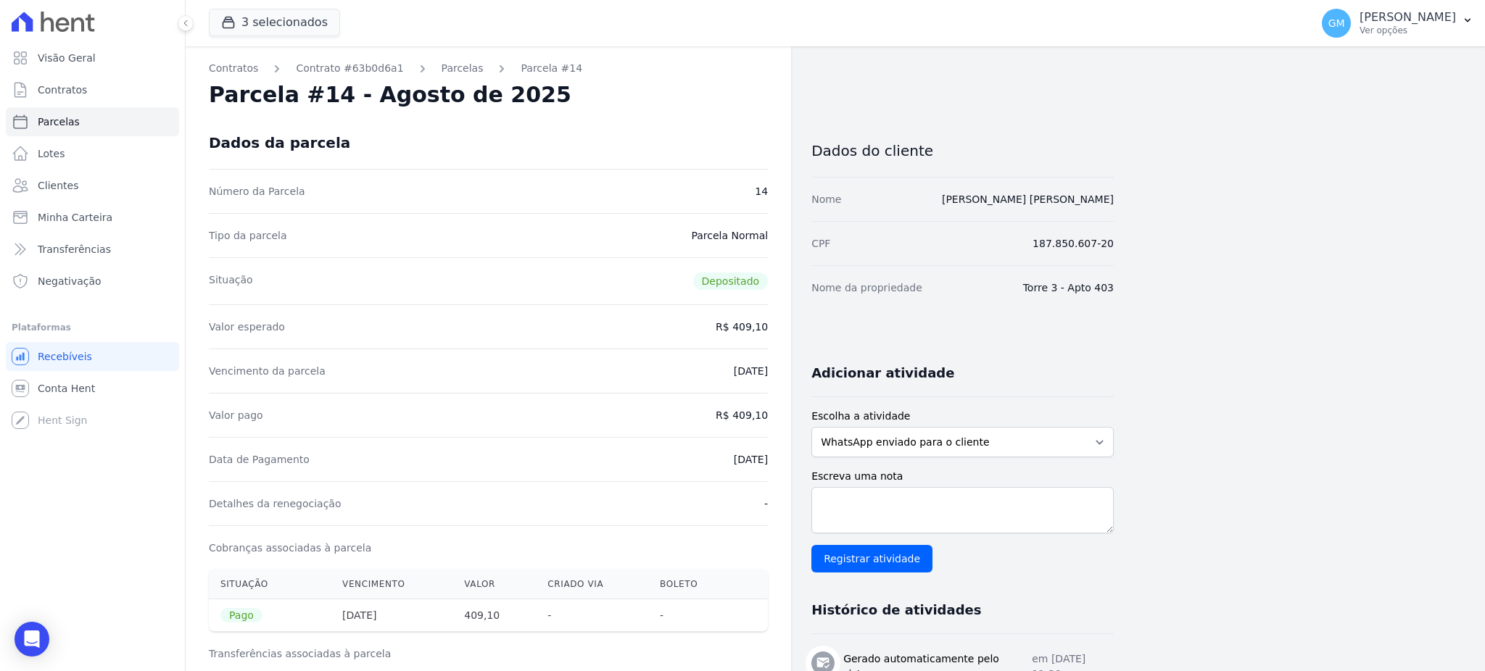
drag, startPoint x: 727, startPoint y: 462, endPoint x: 771, endPoint y: 463, distance: 44.2
click at [84, 175] on link "Clientes" at bounding box center [92, 185] width 173 height 29
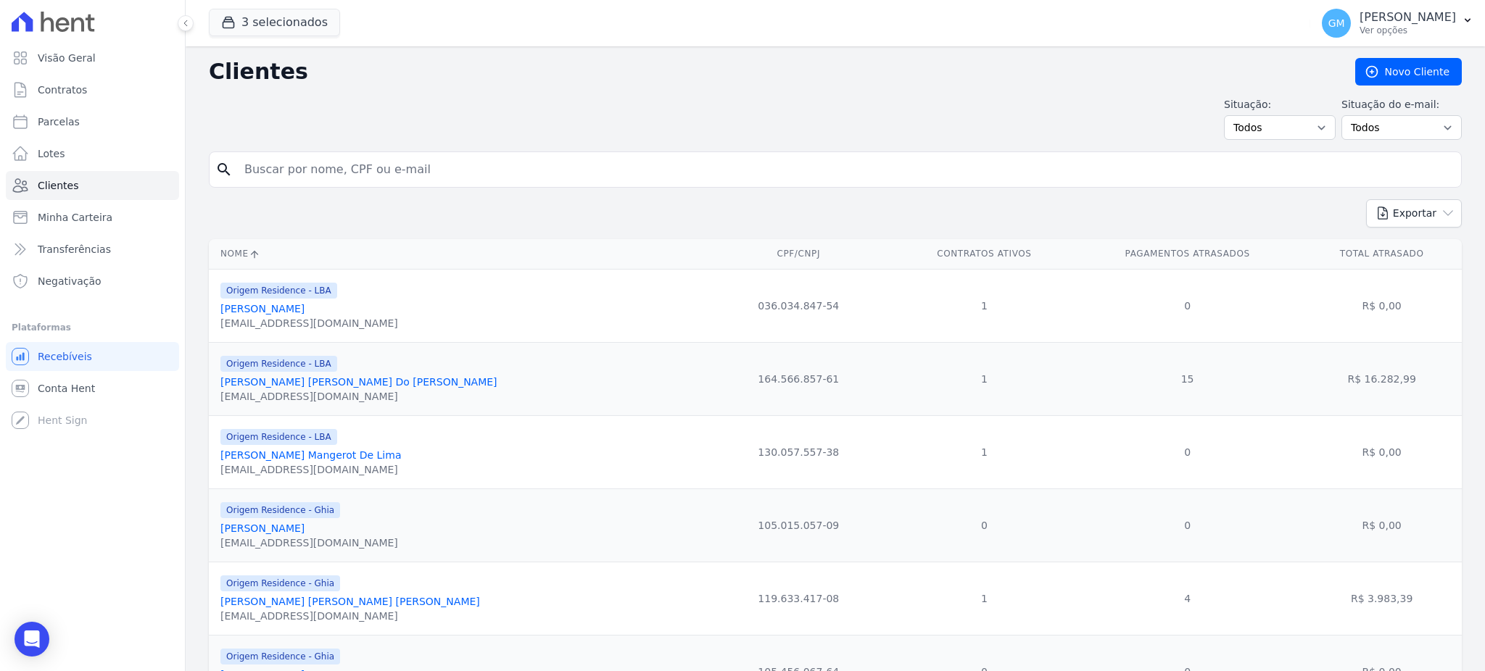
click at [346, 167] on input "search" at bounding box center [846, 169] width 1220 height 29
paste input "MOISES OLIVEIRA DO BOMFIM"
type input "MOISES OLIVEIRA DO BOMFIM"
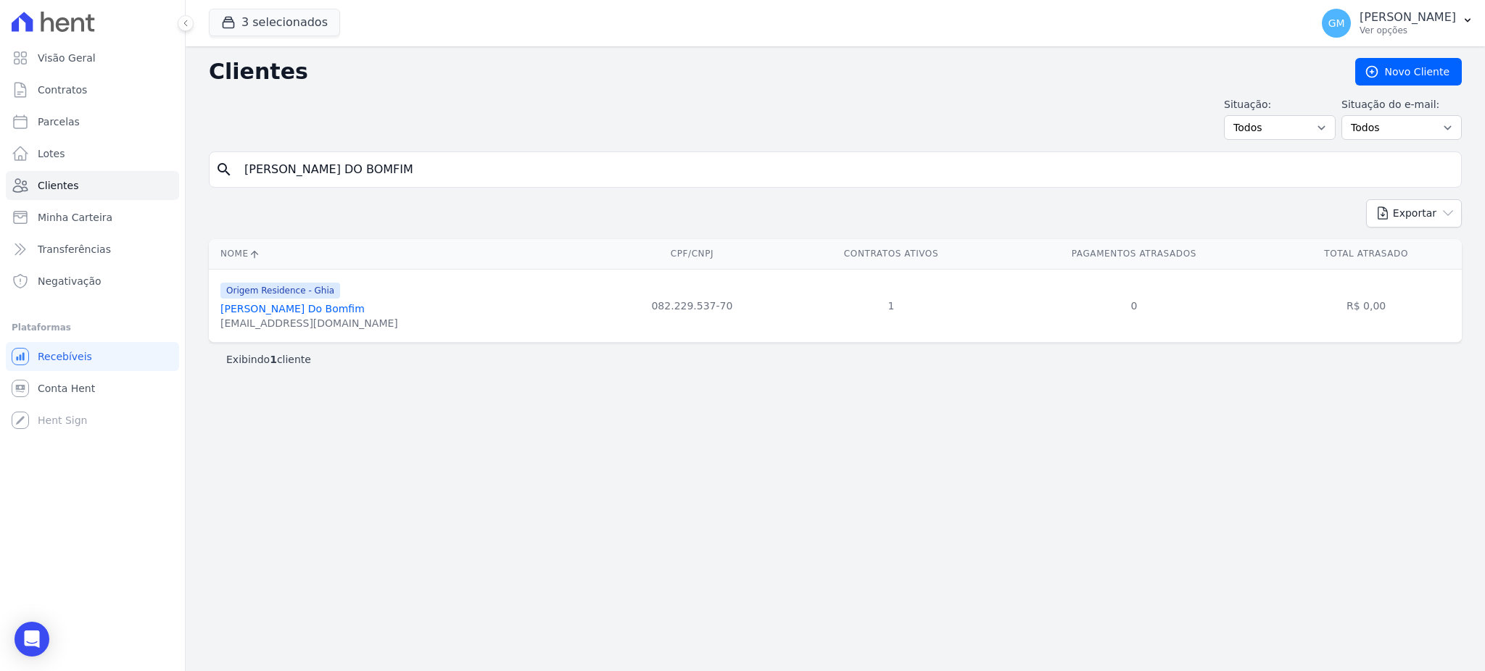
click at [323, 307] on link "Moises Oliveira Do Bomfim" at bounding box center [292, 309] width 144 height 12
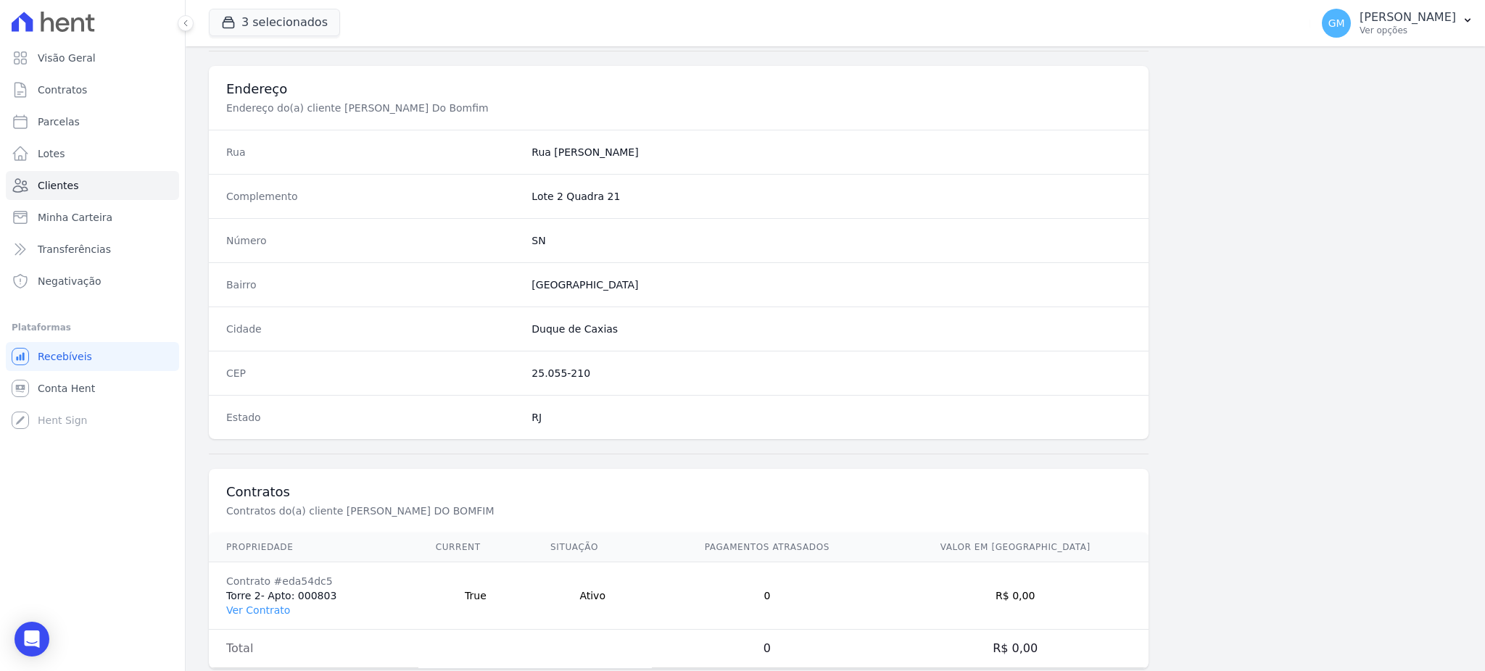
scroll to position [686, 0]
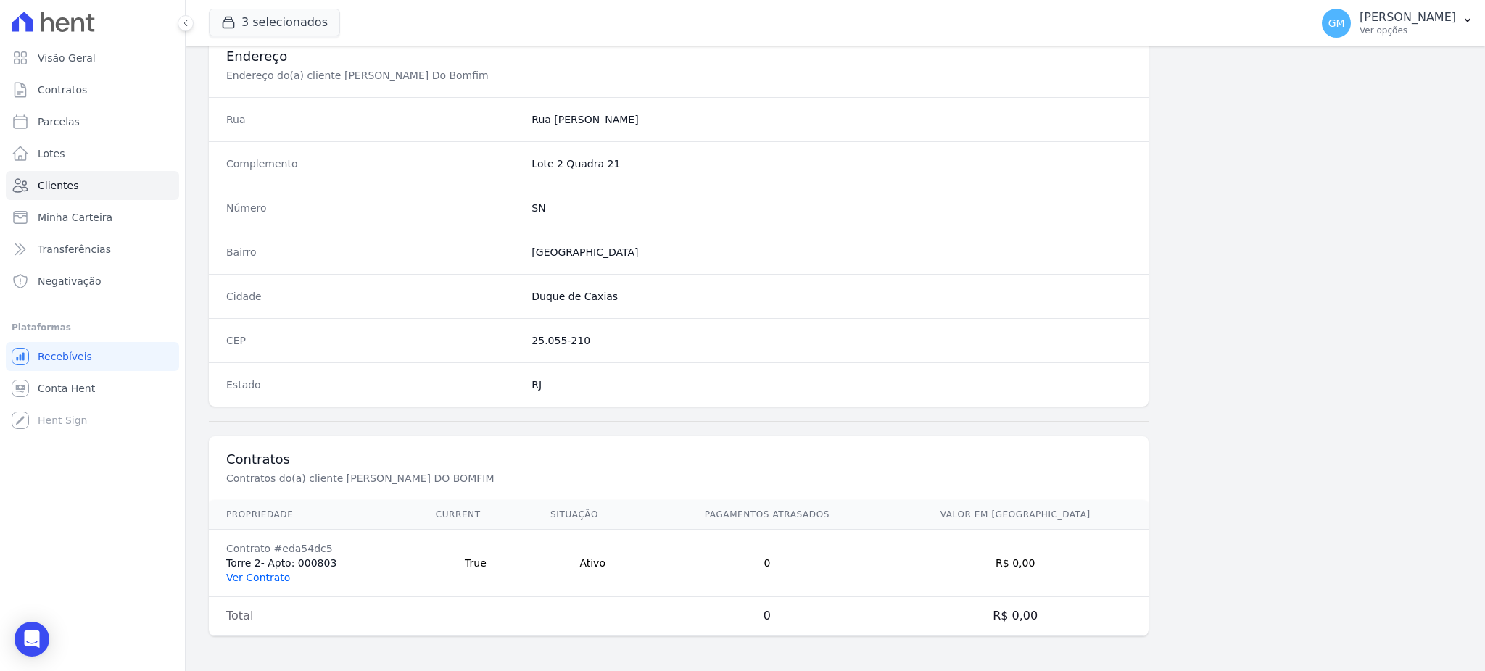
click at [278, 578] on link "Ver Contrato" at bounding box center [258, 578] width 64 height 12
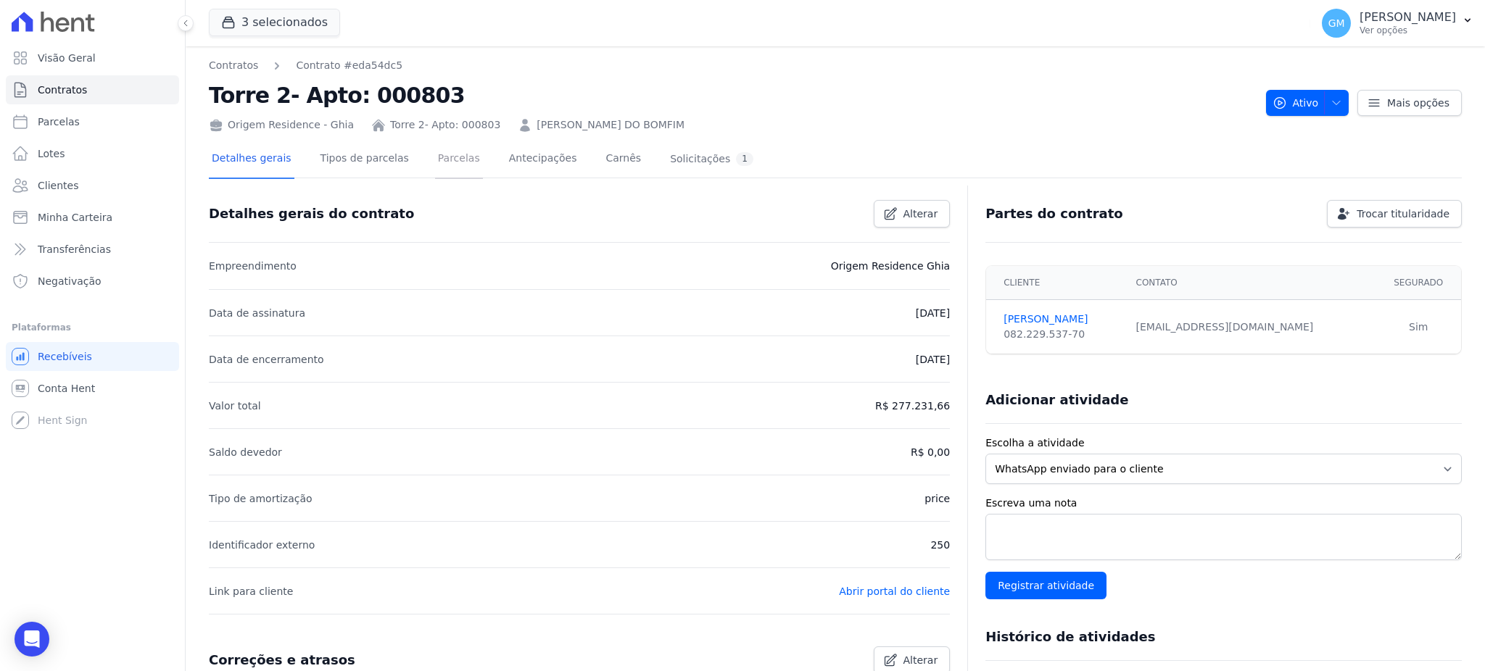
click at [449, 158] on link "Parcelas" at bounding box center [459, 160] width 48 height 38
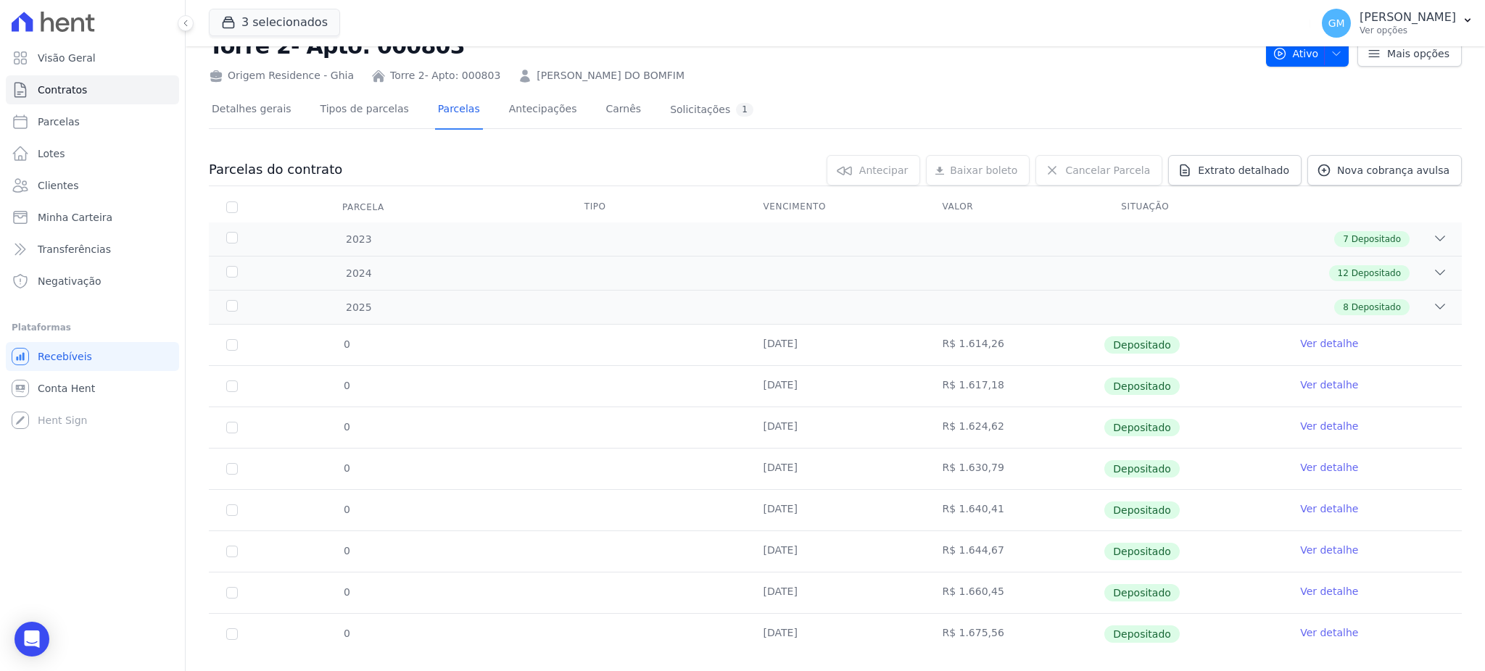
scroll to position [75, 0]
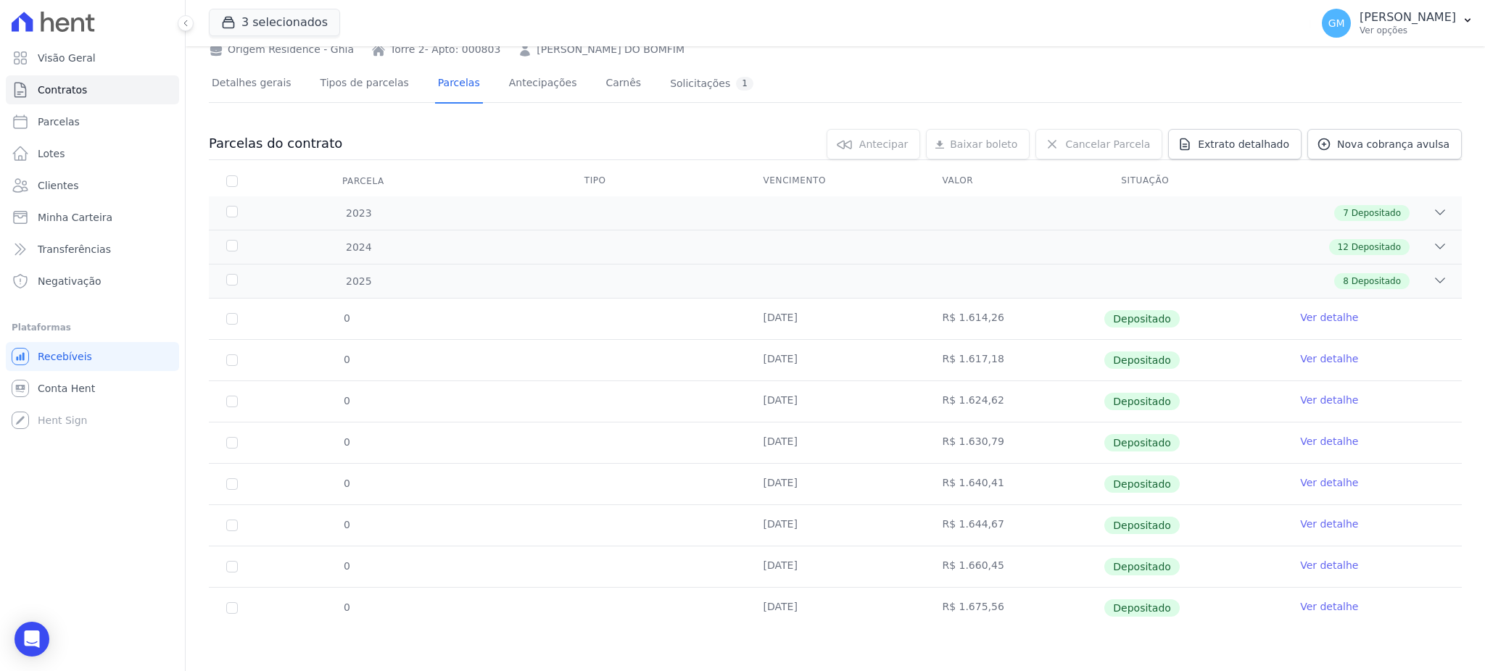
click at [1302, 608] on link "Ver detalhe" at bounding box center [1329, 607] width 58 height 15
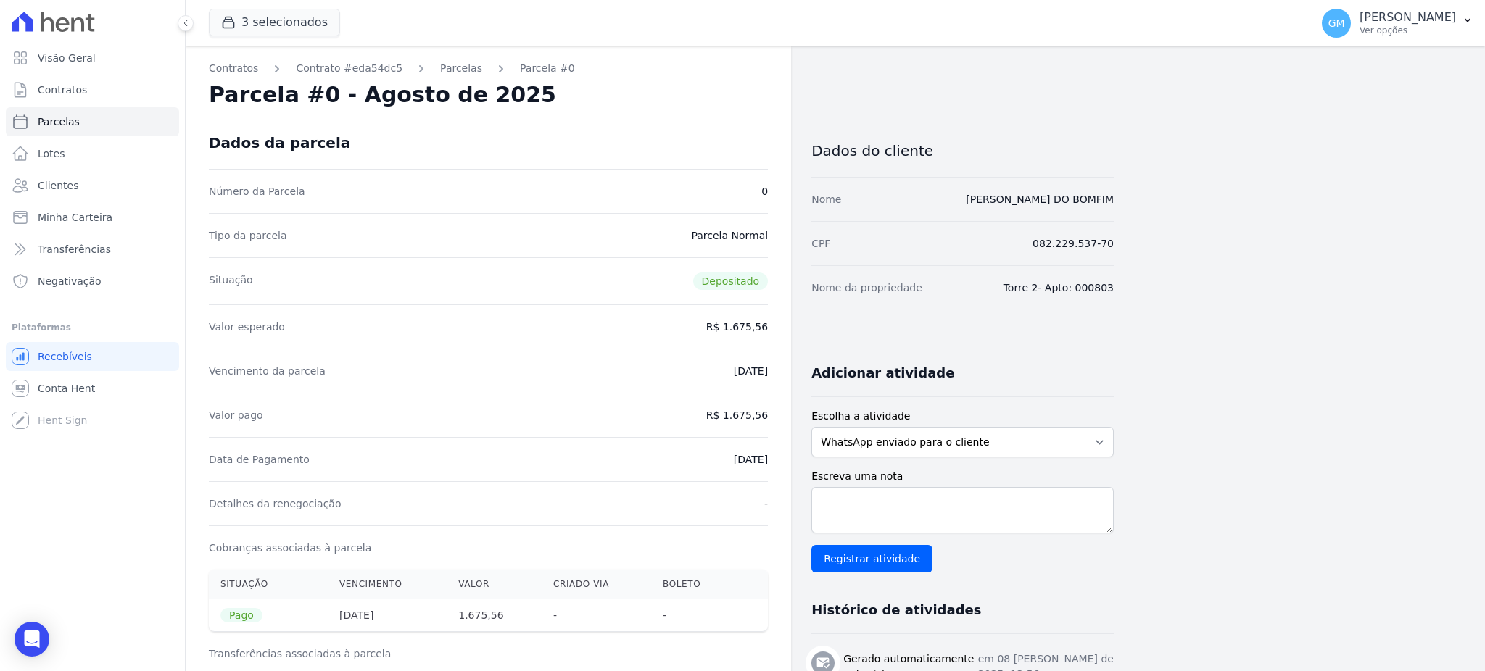
drag, startPoint x: 709, startPoint y: 462, endPoint x: 779, endPoint y: 446, distance: 72.1
click at [779, 446] on div "Contratos Contrato #eda54dc5 Parcelas Parcela #0 Parcela #0 - Agosto de 2025 Da…" at bounding box center [488, 599] width 605 height 1106
drag, startPoint x: 727, startPoint y: 409, endPoint x: 779, endPoint y: 415, distance: 52.5
click at [779, 415] on div "Contratos Contrato #eda54dc5 Parcelas Parcela #0 Parcela #0 - Agosto de 2025 Da…" at bounding box center [488, 599] width 605 height 1106
drag, startPoint x: 717, startPoint y: 463, endPoint x: 773, endPoint y: 462, distance: 55.9
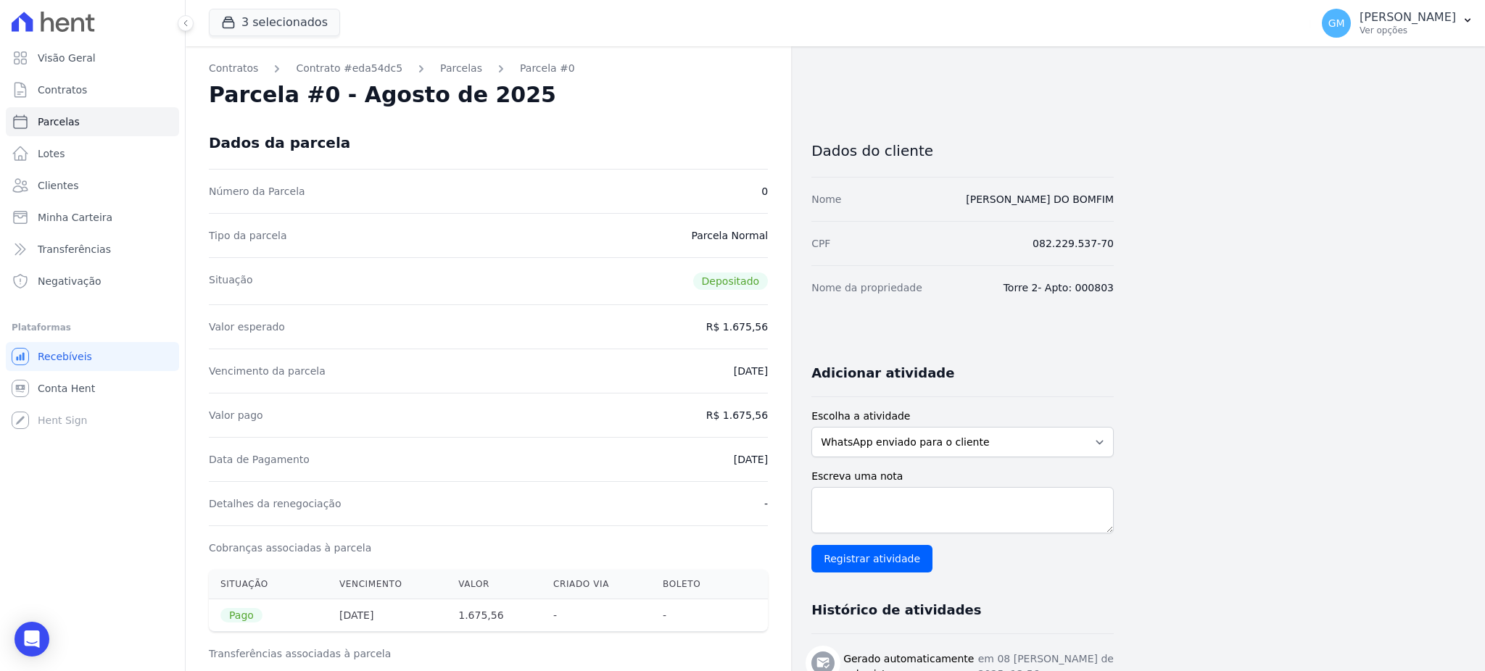
click at [773, 462] on div "Contratos Contrato #eda54dc5 Parcelas Parcela #0 Parcela #0 - Agosto de 2025 Da…" at bounding box center [488, 599] width 605 height 1106
click at [77, 183] on link "Clientes" at bounding box center [92, 185] width 173 height 29
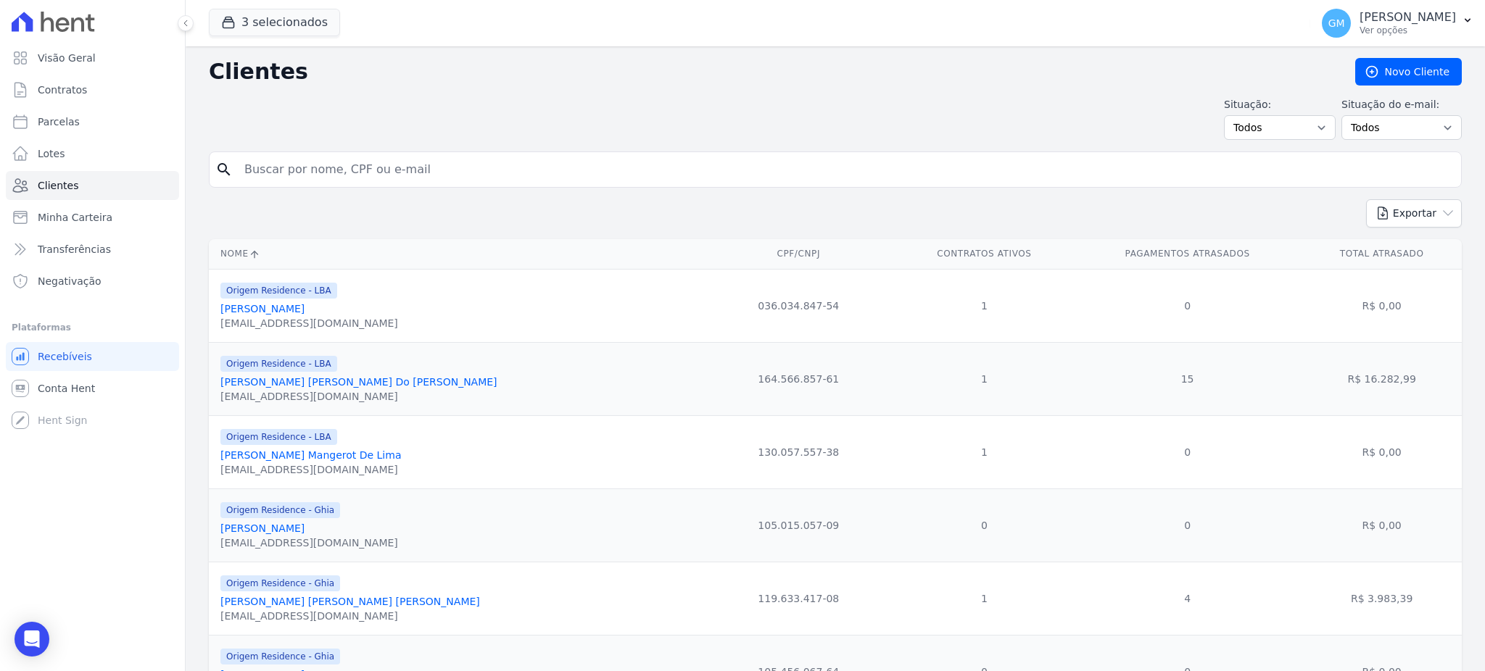
drag, startPoint x: 309, startPoint y: 193, endPoint x: 322, endPoint y: 173, distance: 24.1
click at [322, 173] on input "search" at bounding box center [846, 169] width 1220 height 29
paste input "Moyses Calisto Barbosa"
type input "Moyses Calisto Barbosa"
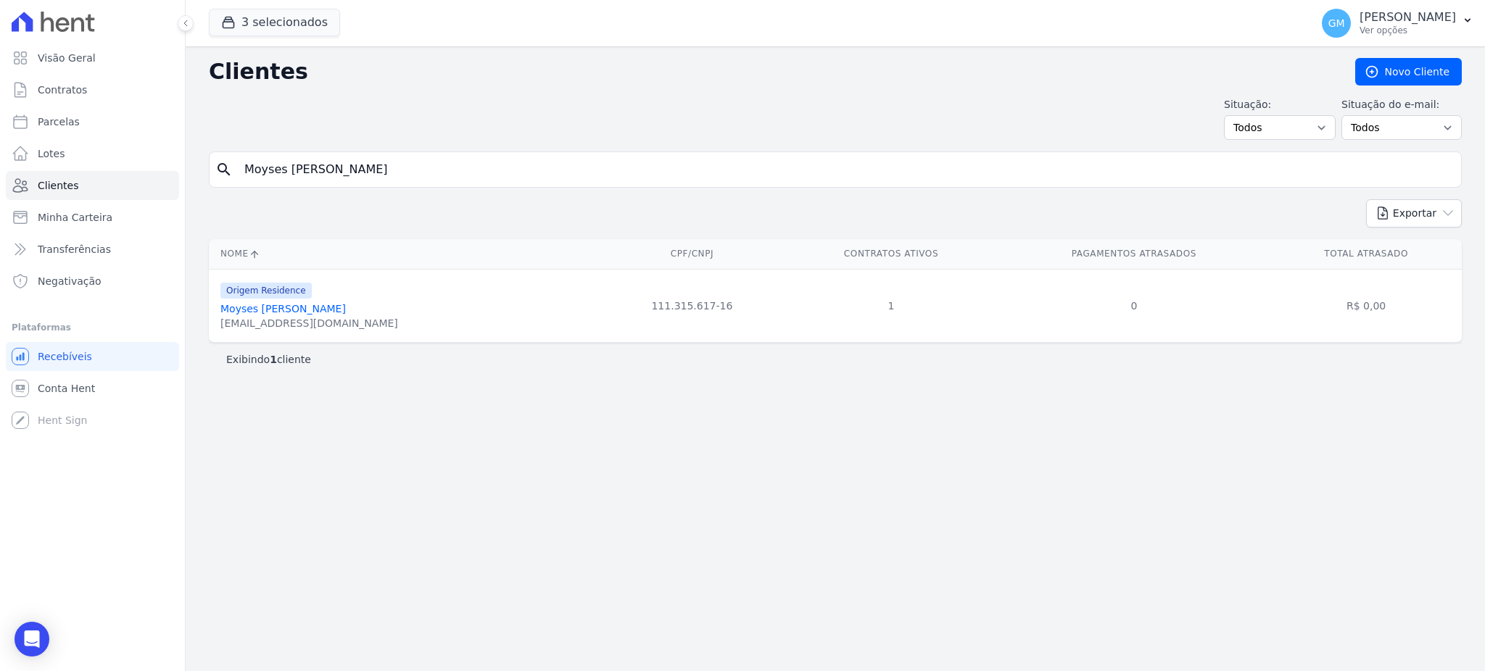
click at [306, 311] on link "Moyses Calisto Barbosa" at bounding box center [282, 309] width 125 height 12
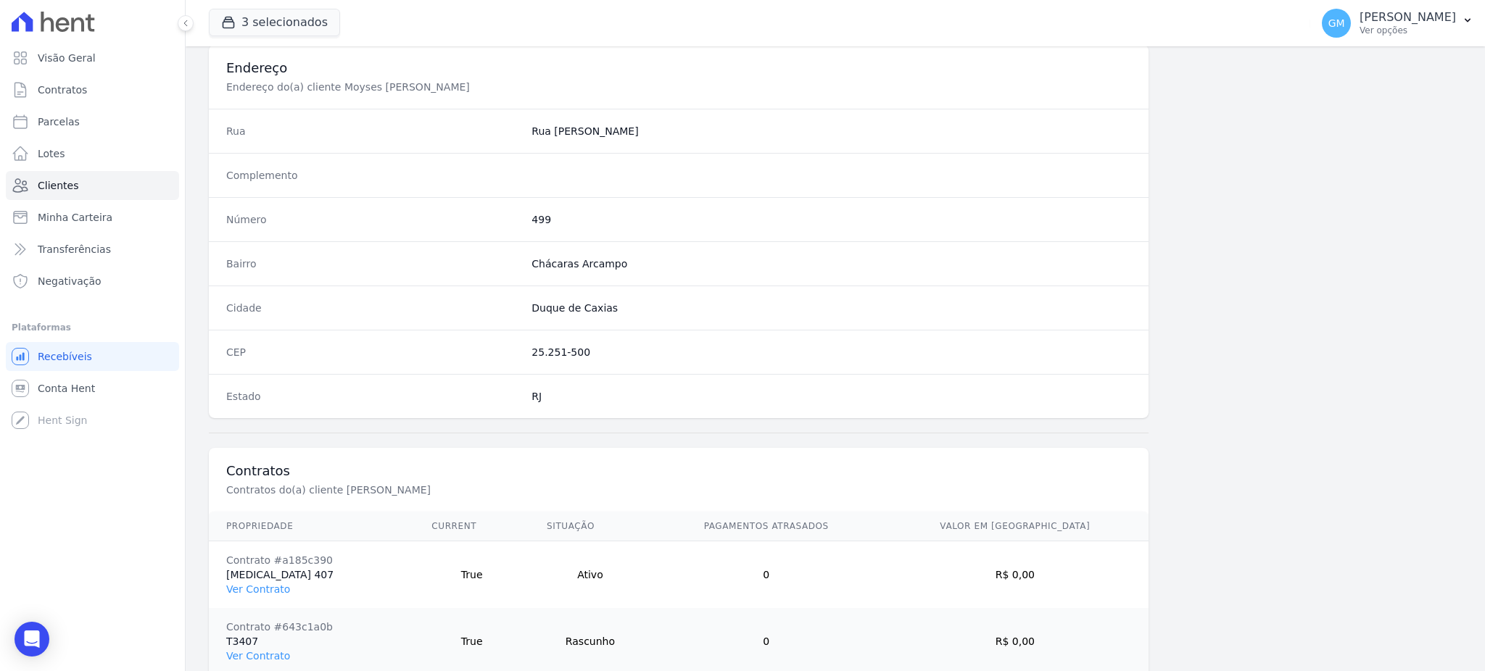
scroll to position [752, 0]
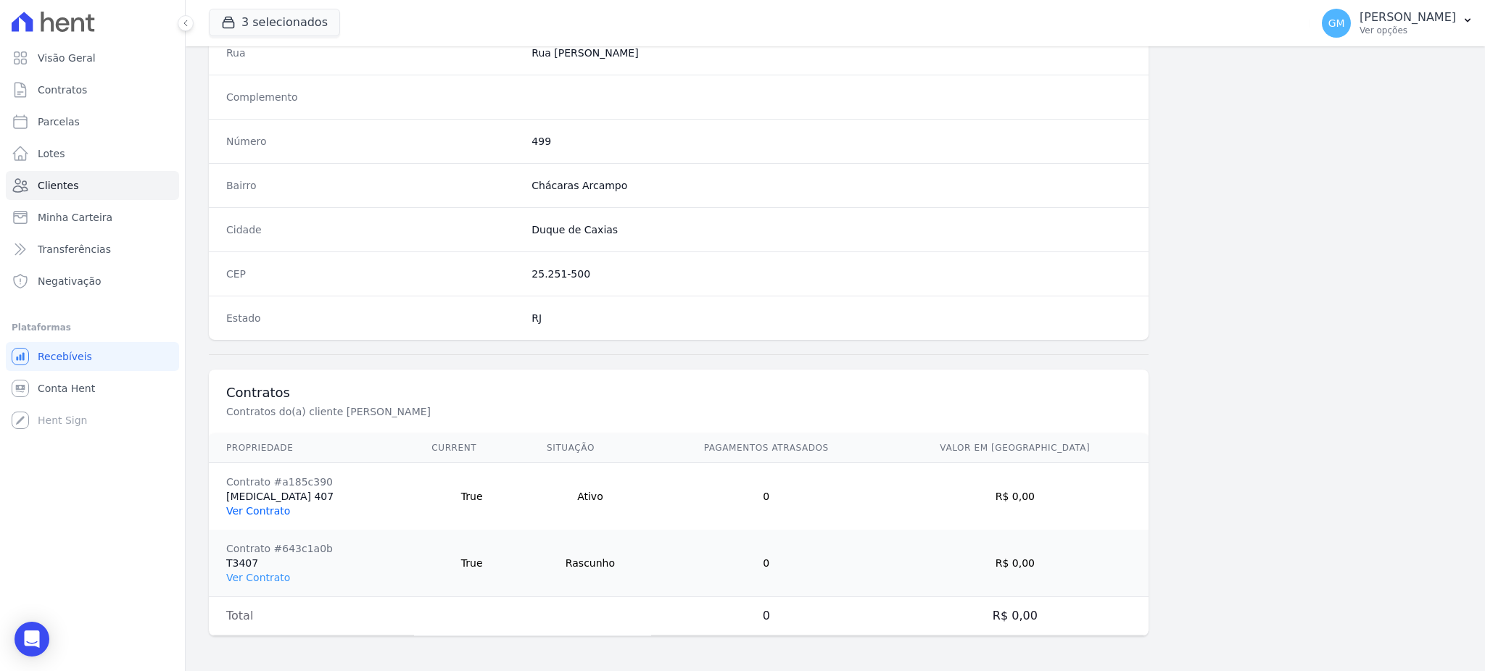
click at [273, 510] on link "Ver Contrato" at bounding box center [258, 511] width 64 height 12
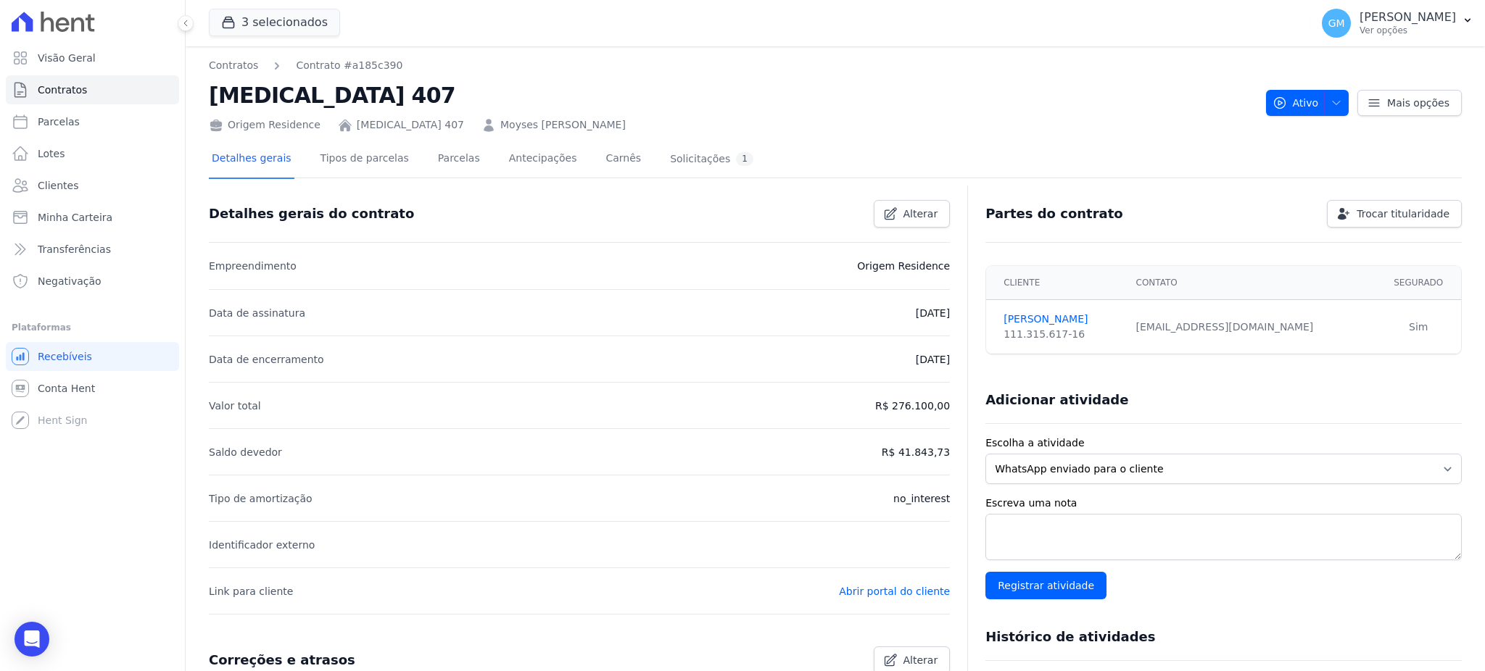
click at [414, 161] on div "Detalhes gerais Tipos de parcelas Parcelas Antecipações Carnês Solicitações 1" at bounding box center [482, 160] width 547 height 38
click at [441, 159] on link "Parcelas" at bounding box center [459, 160] width 48 height 38
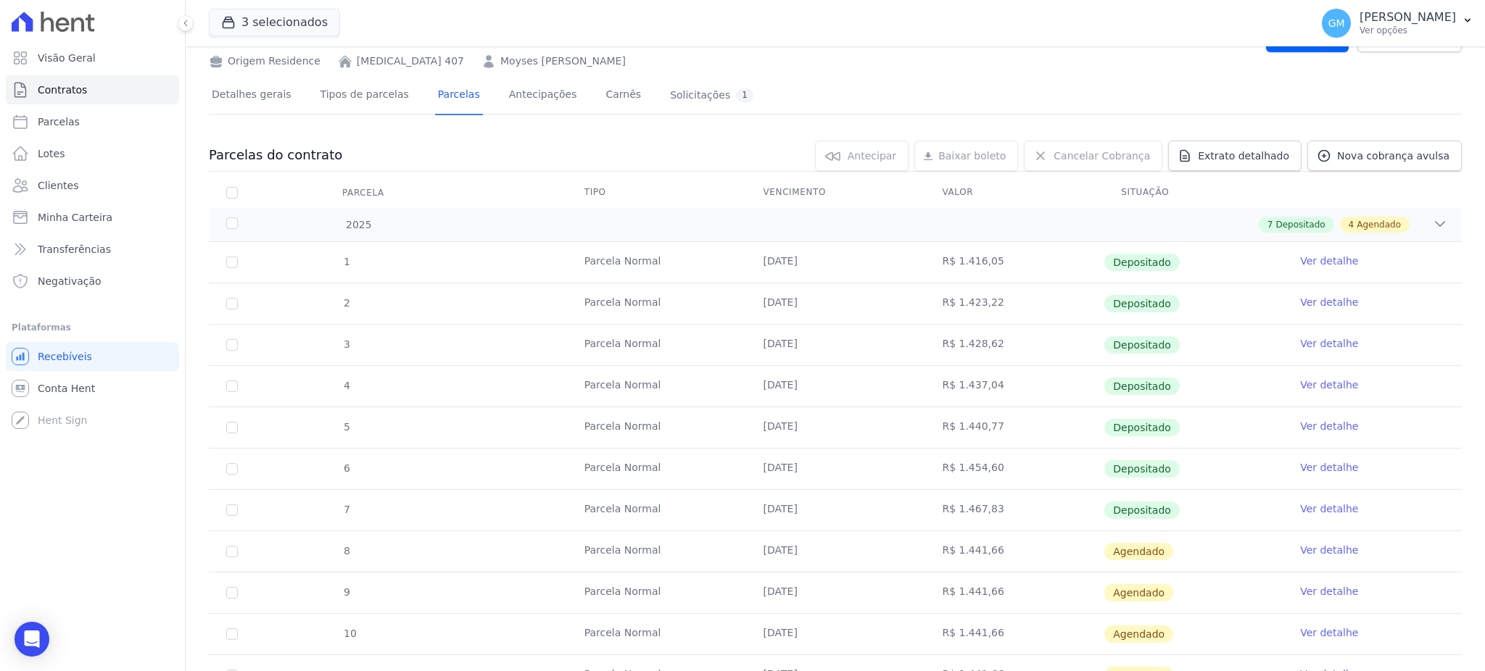
scroll to position [193, 0]
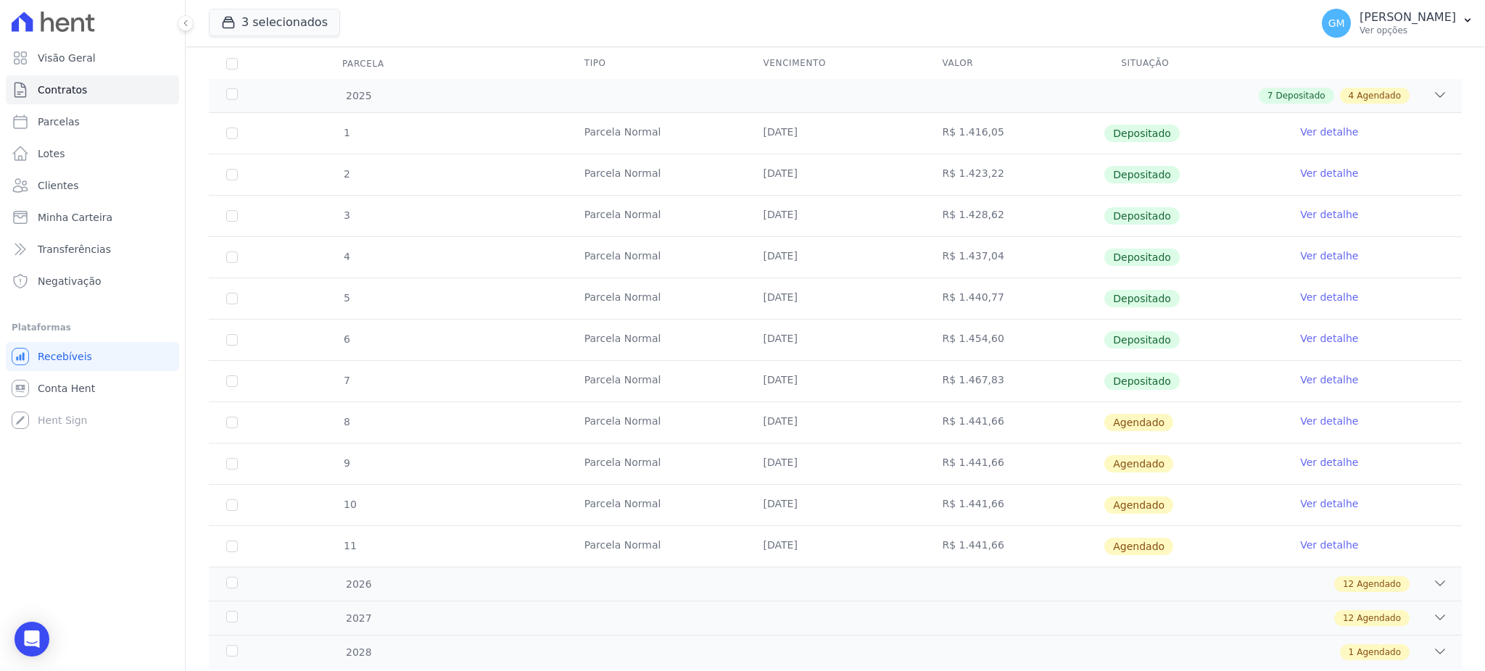
drag, startPoint x: 748, startPoint y: 389, endPoint x: 839, endPoint y: 387, distance: 90.7
click at [839, 387] on td "[DATE]" at bounding box center [835, 381] width 179 height 41
click at [1319, 375] on link "Ver detalhe" at bounding box center [1329, 380] width 58 height 15
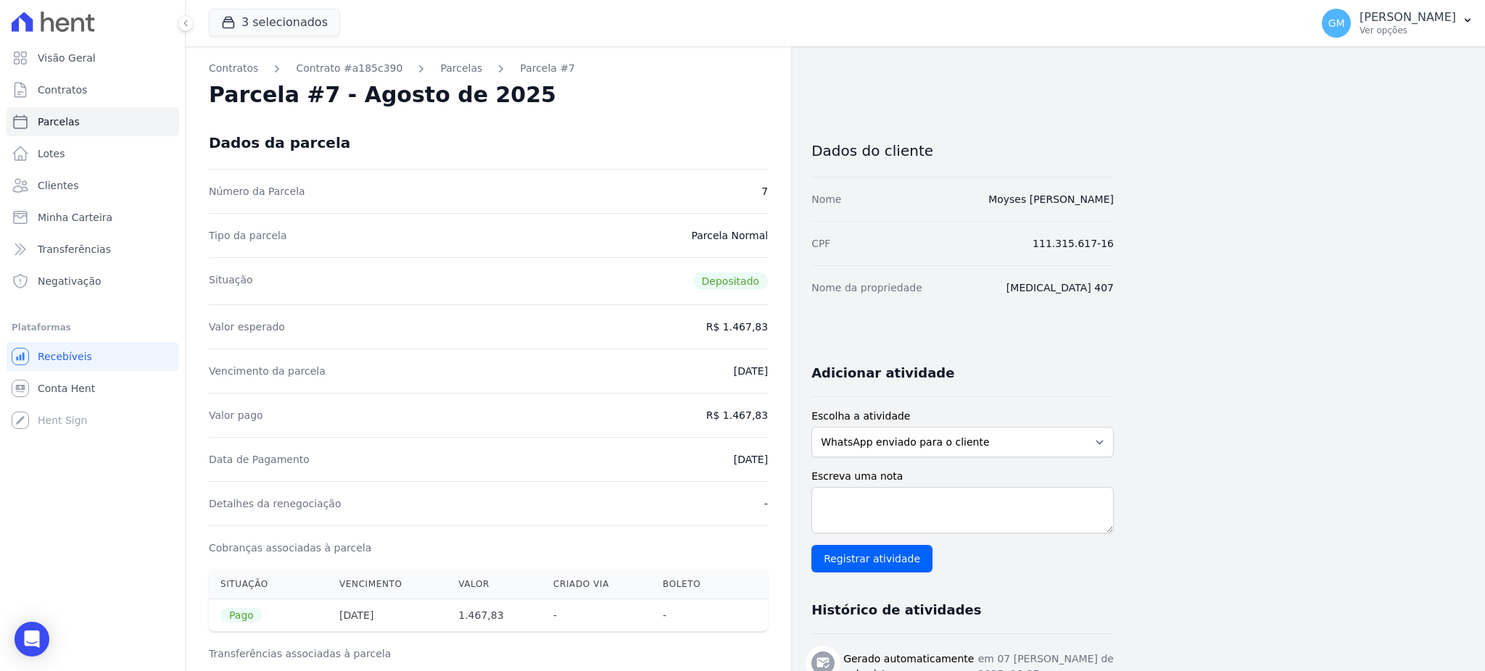
drag, startPoint x: 694, startPoint y: 470, endPoint x: 773, endPoint y: 473, distance: 79.1
click at [773, 473] on div "Contratos Contrato #a185c390 Parcelas Parcela #7 Parcela #7 - Agosto de 2025 Da…" at bounding box center [488, 599] width 605 height 1106
drag, startPoint x: 729, startPoint y: 413, endPoint x: 781, endPoint y: 415, distance: 52.3
click at [781, 415] on div "Contratos Contrato #a185c390 Parcelas Parcela #7 Parcela #7 - Agosto de 2025 Da…" at bounding box center [488, 599] width 605 height 1106
drag, startPoint x: 711, startPoint y: 462, endPoint x: 783, endPoint y: 460, distance: 71.8
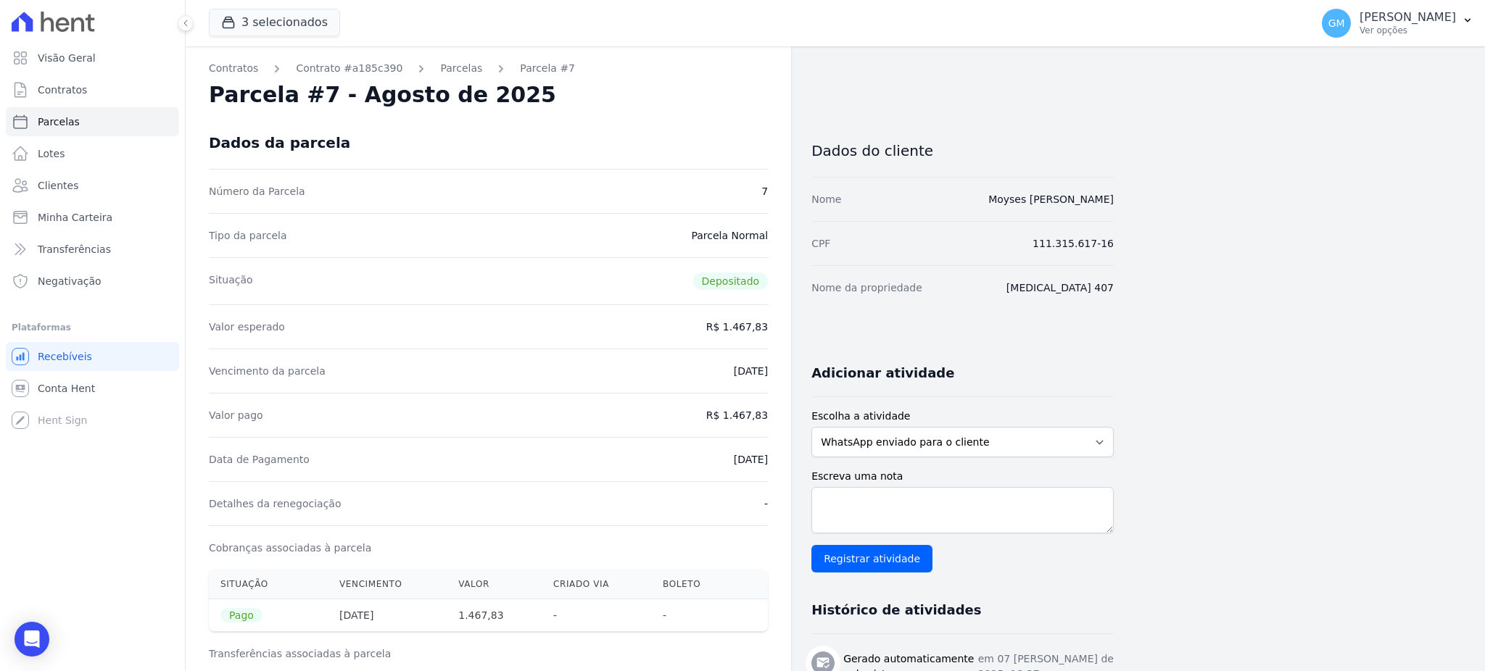
click at [783, 460] on div "Contratos Contrato #a185c390 Parcelas Parcela #7 Parcela #7 - Agosto de 2025 Da…" at bounding box center [488, 599] width 605 height 1106
click at [73, 193] on link "Clientes" at bounding box center [92, 185] width 173 height 29
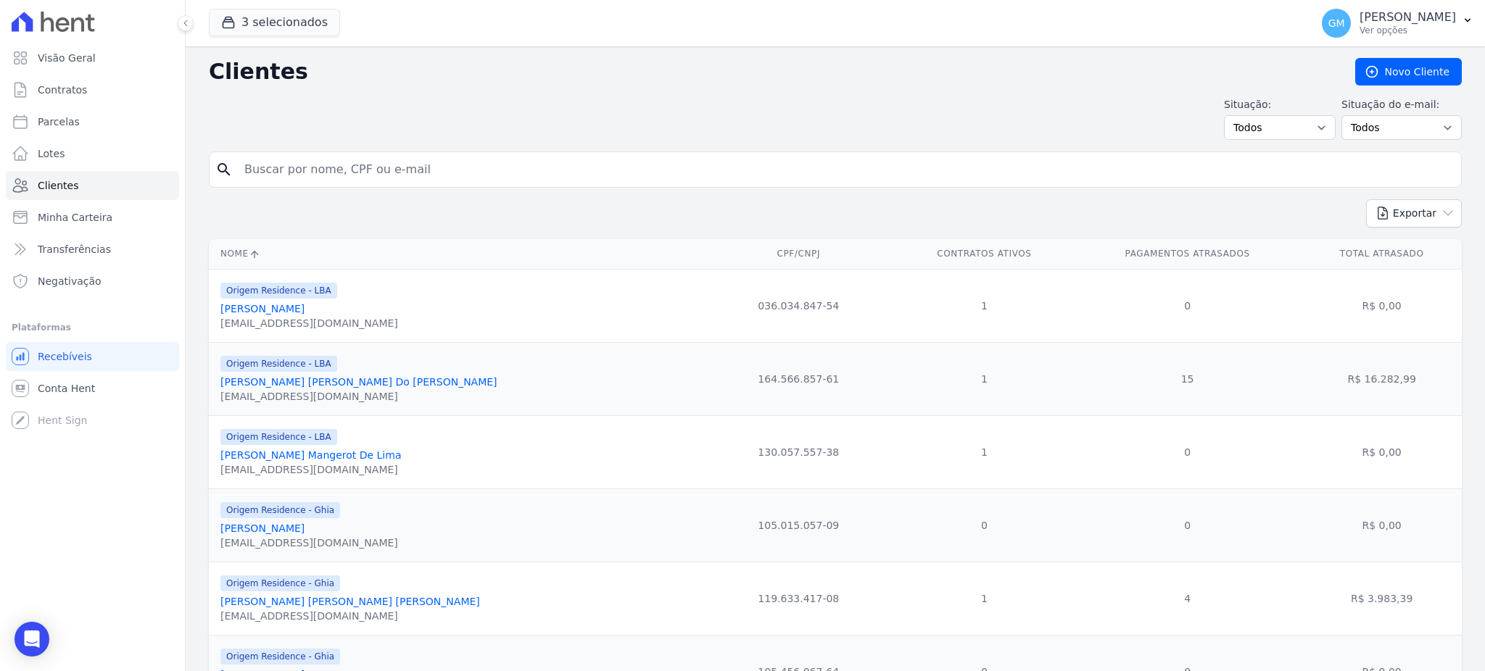
click at [282, 172] on input "search" at bounding box center [846, 169] width 1220 height 29
drag, startPoint x: 252, startPoint y: 166, endPoint x: 229, endPoint y: 168, distance: 23.3
click at [229, 168] on div "search : NATANY CUSSATE DO RÊGO" at bounding box center [835, 170] width 1253 height 36
type input "NATANY CUSSATE DO RÊGO"
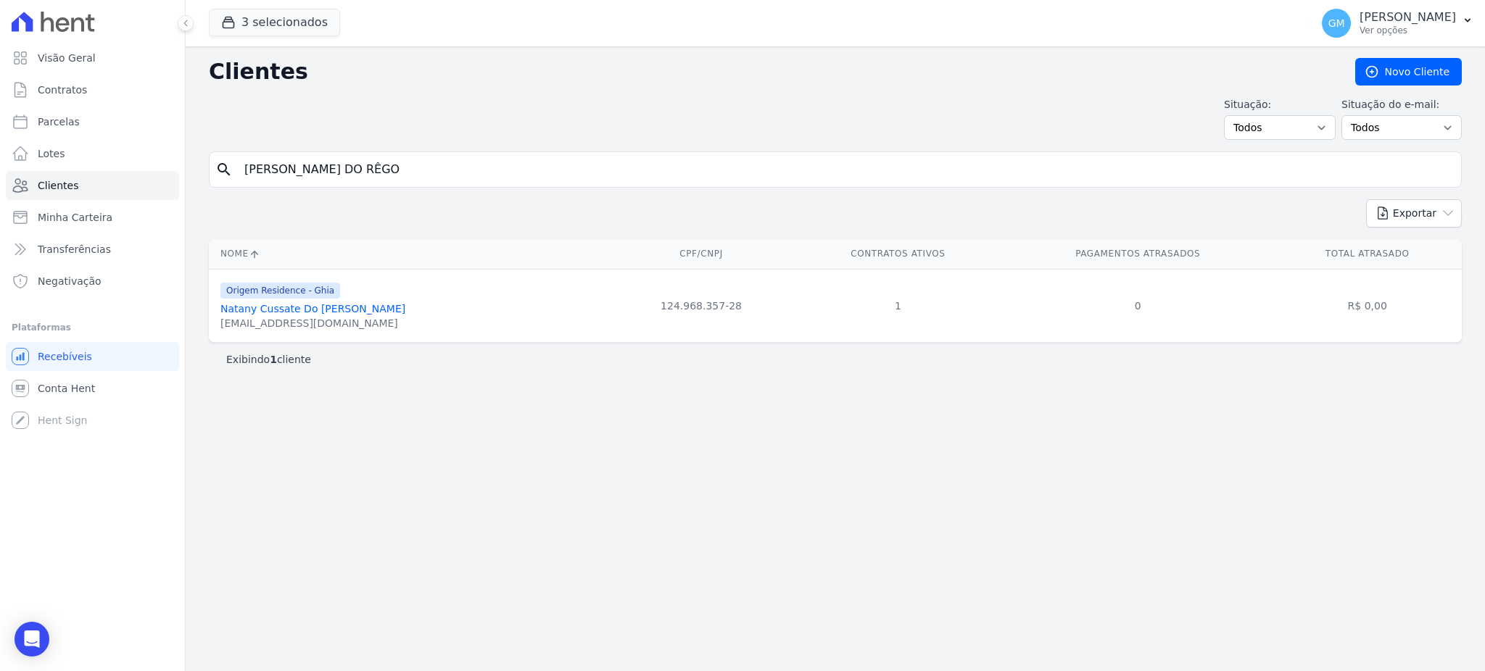
click at [302, 306] on link "Natany Cussate Do Rêgo" at bounding box center [312, 309] width 185 height 12
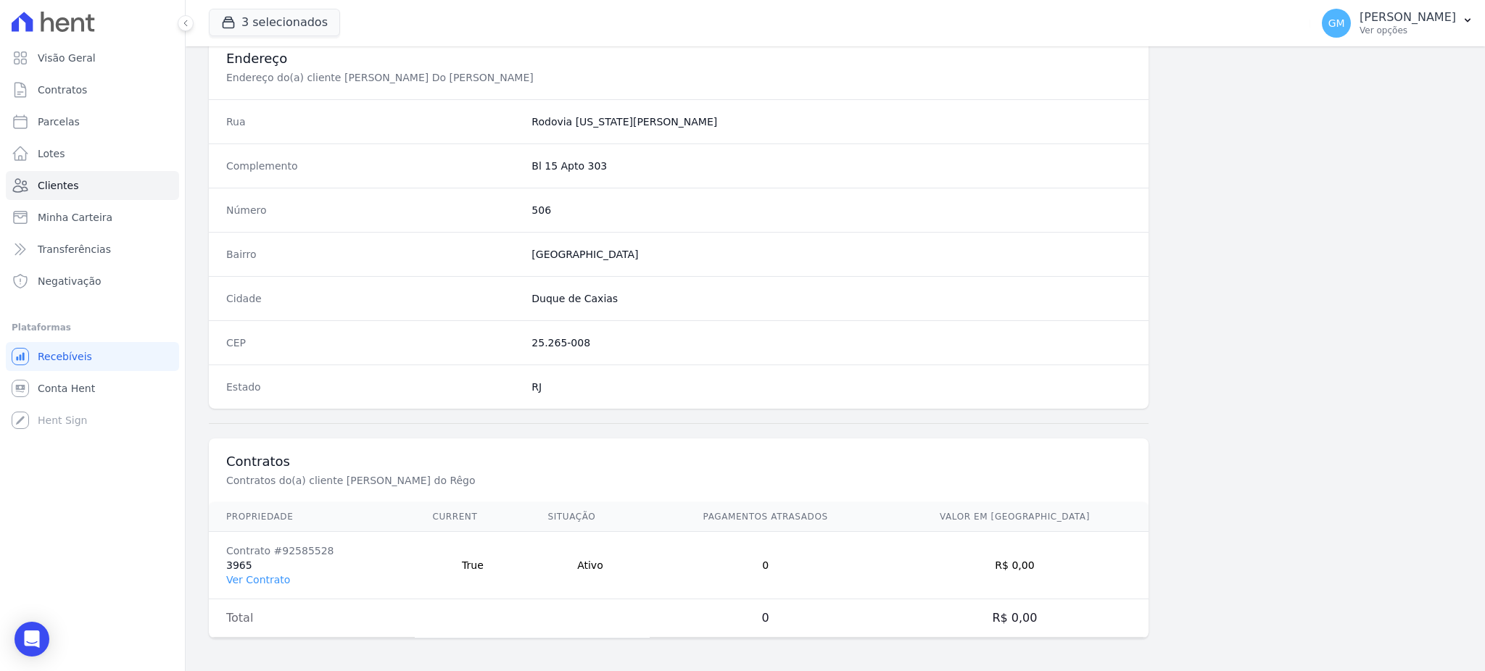
scroll to position [686, 0]
click at [257, 586] on td "Contrato #92585528 3965 Ver Contrato" at bounding box center [312, 563] width 206 height 67
click at [256, 580] on link "Ver Contrato" at bounding box center [258, 578] width 64 height 12
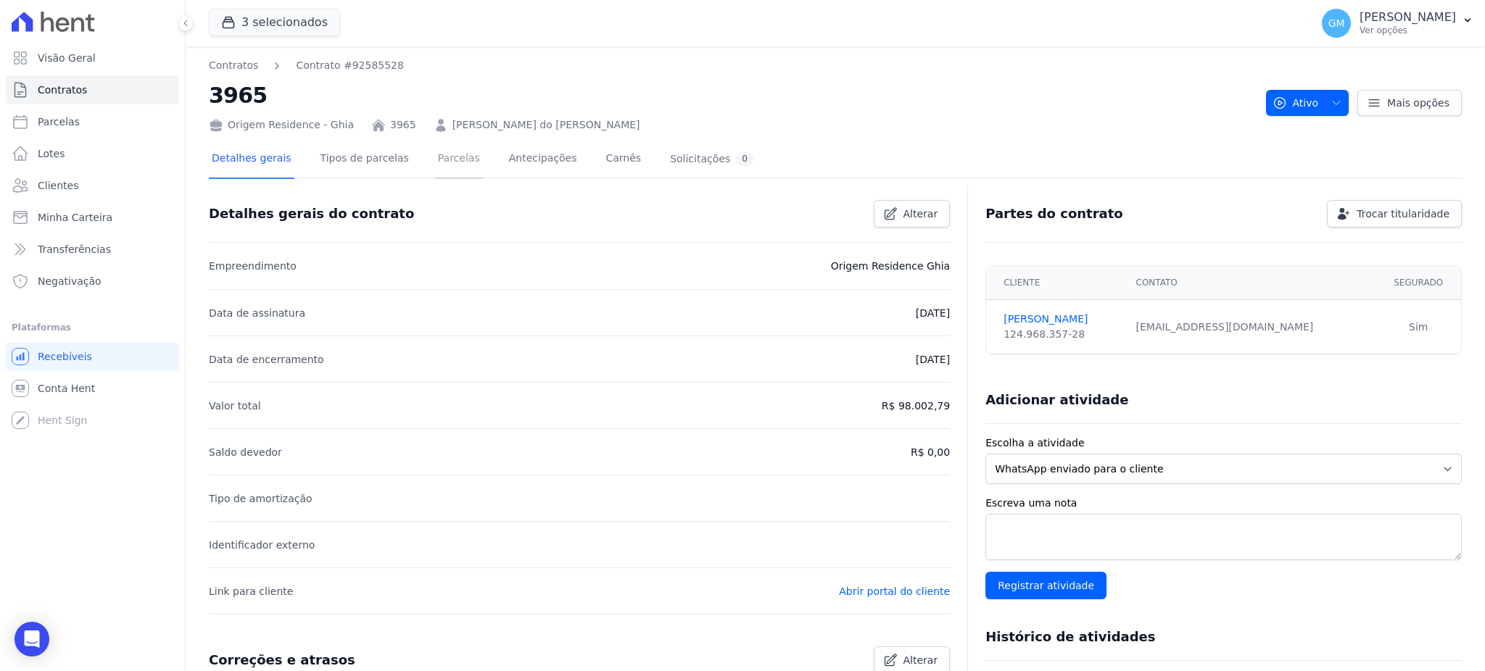
click at [435, 158] on link "Parcelas" at bounding box center [459, 160] width 48 height 38
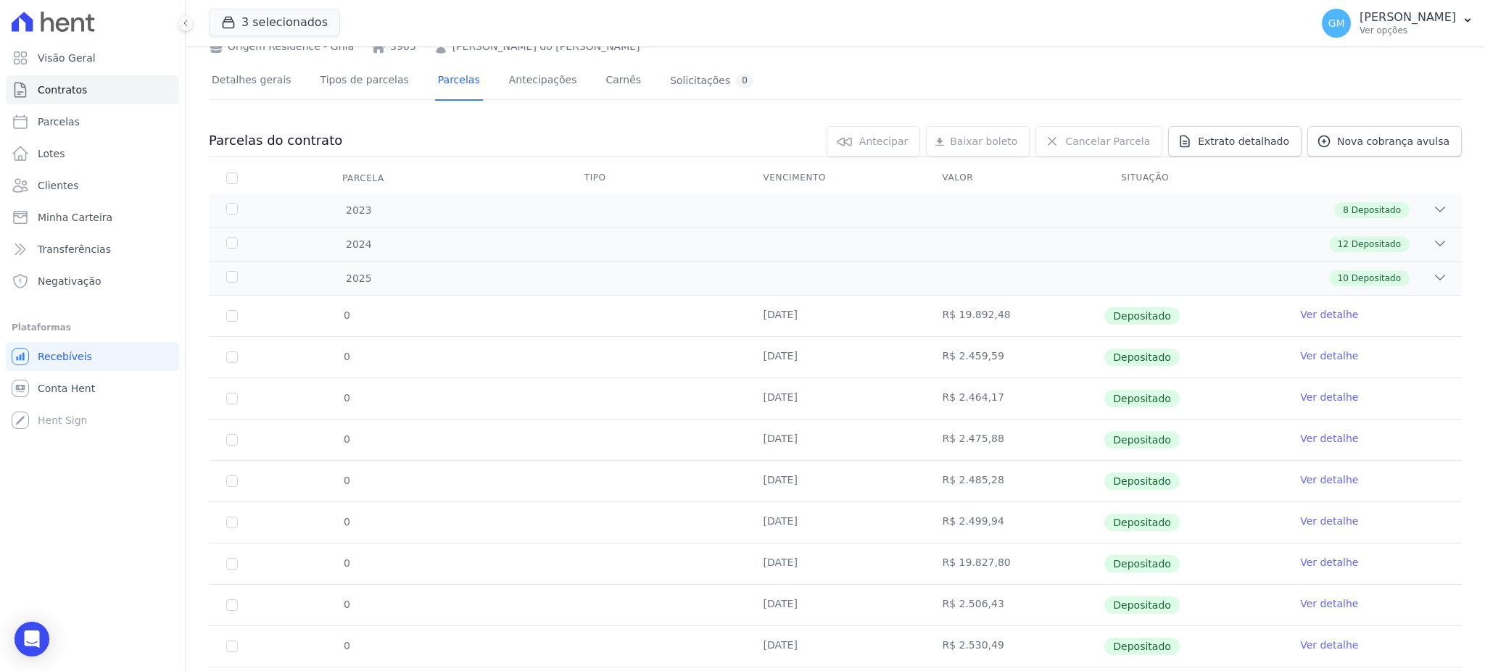
scroll to position [158, 0]
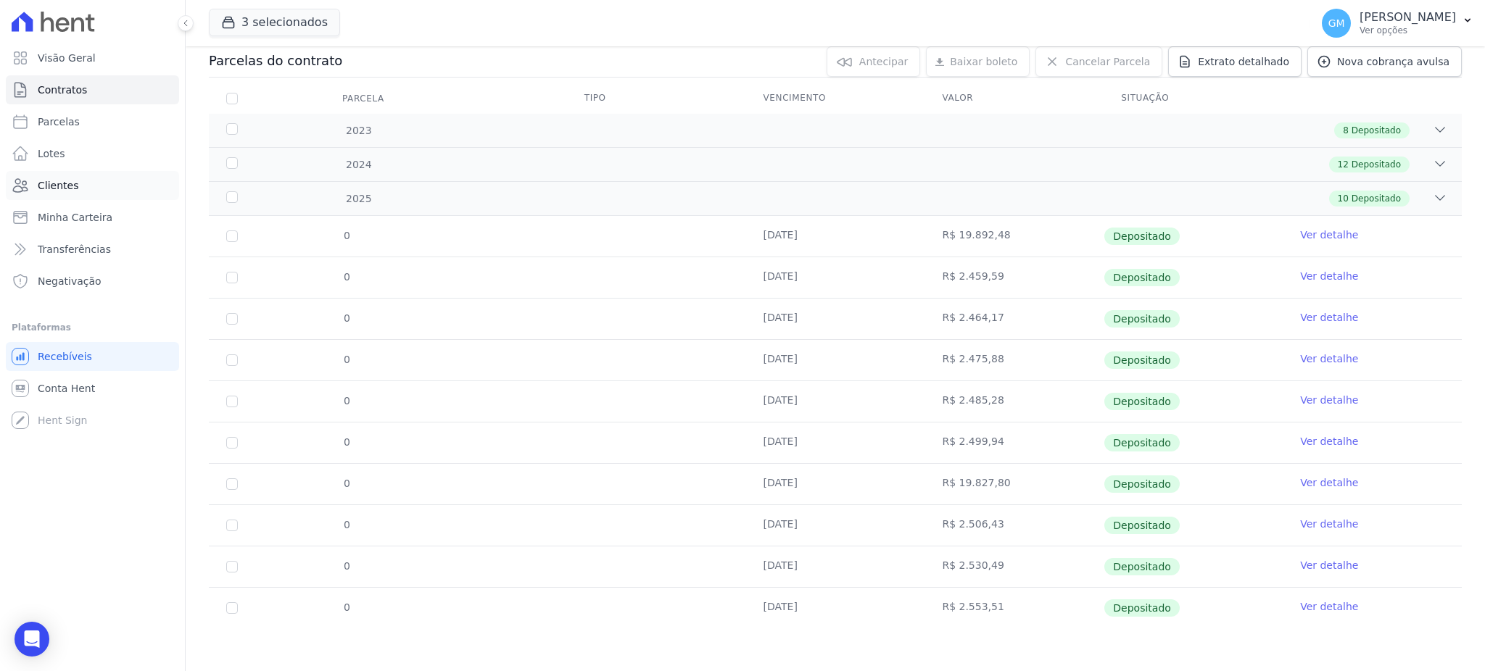
click at [99, 189] on link "Clientes" at bounding box center [92, 185] width 173 height 29
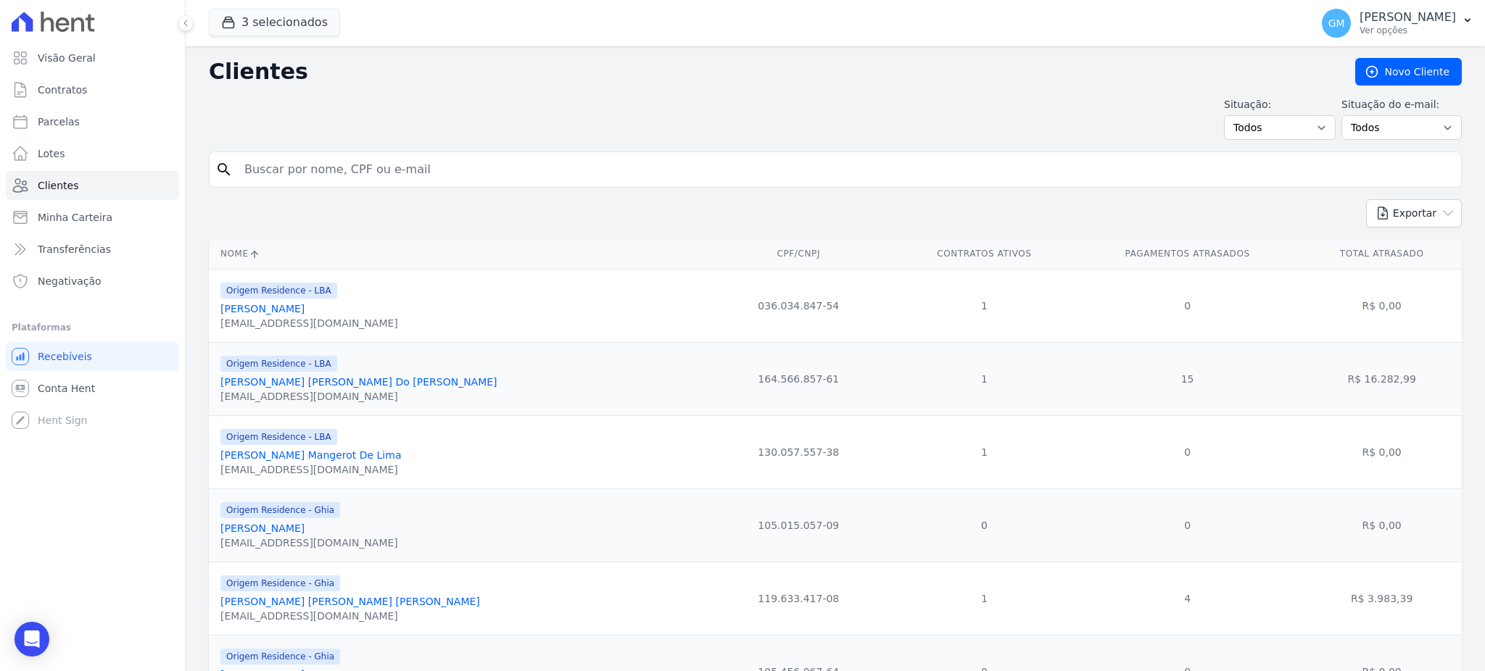
click at [270, 164] on input "search" at bounding box center [846, 169] width 1220 height 29
paste input ": [PERSON_NAME] DO [PERSON_NAME]"
type input ": [PERSON_NAME] DO [PERSON_NAME]"
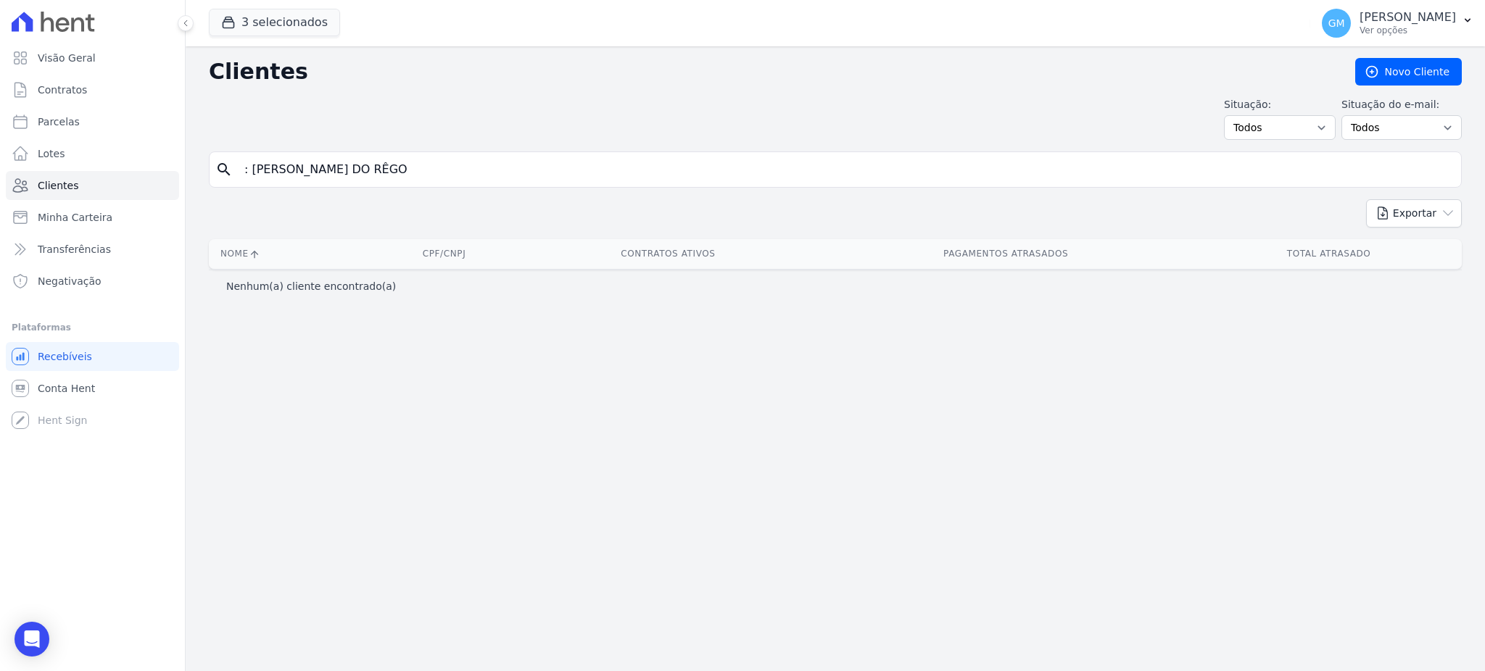
drag, startPoint x: 252, startPoint y: 163, endPoint x: 233, endPoint y: 164, distance: 19.6
click at [233, 164] on div "search : NATANY CUSSATE DO RÊGO" at bounding box center [835, 170] width 1253 height 36
type input "NATANY CUSSATE DO RÊGO"
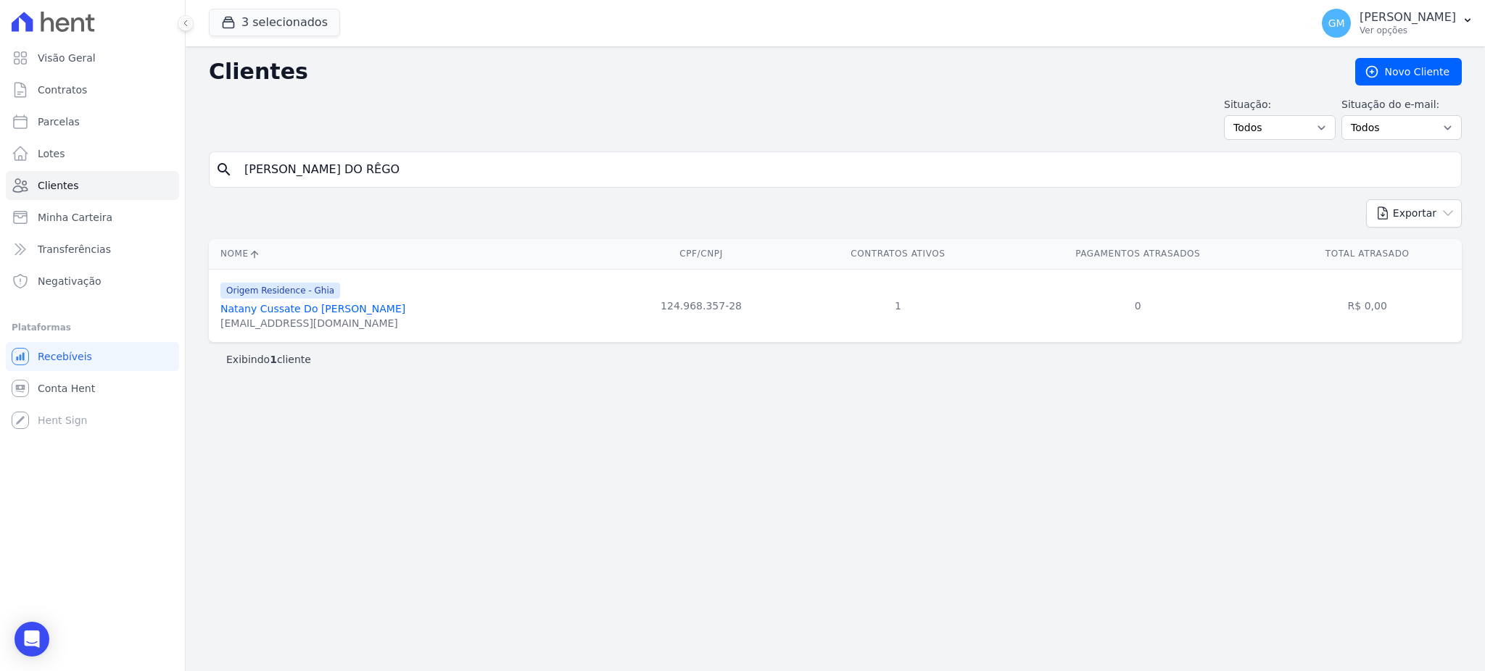
click at [318, 310] on link "Natany Cussate Do Rêgo" at bounding box center [312, 309] width 185 height 12
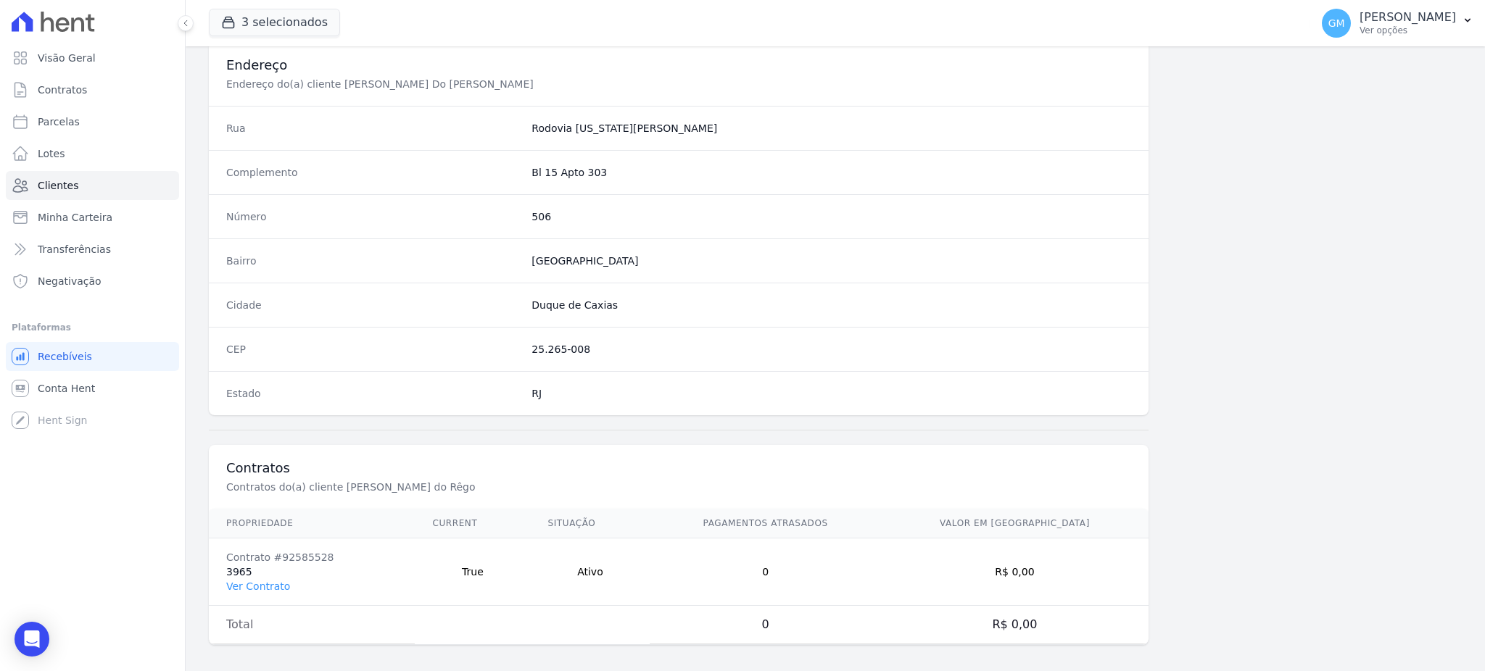
scroll to position [686, 0]
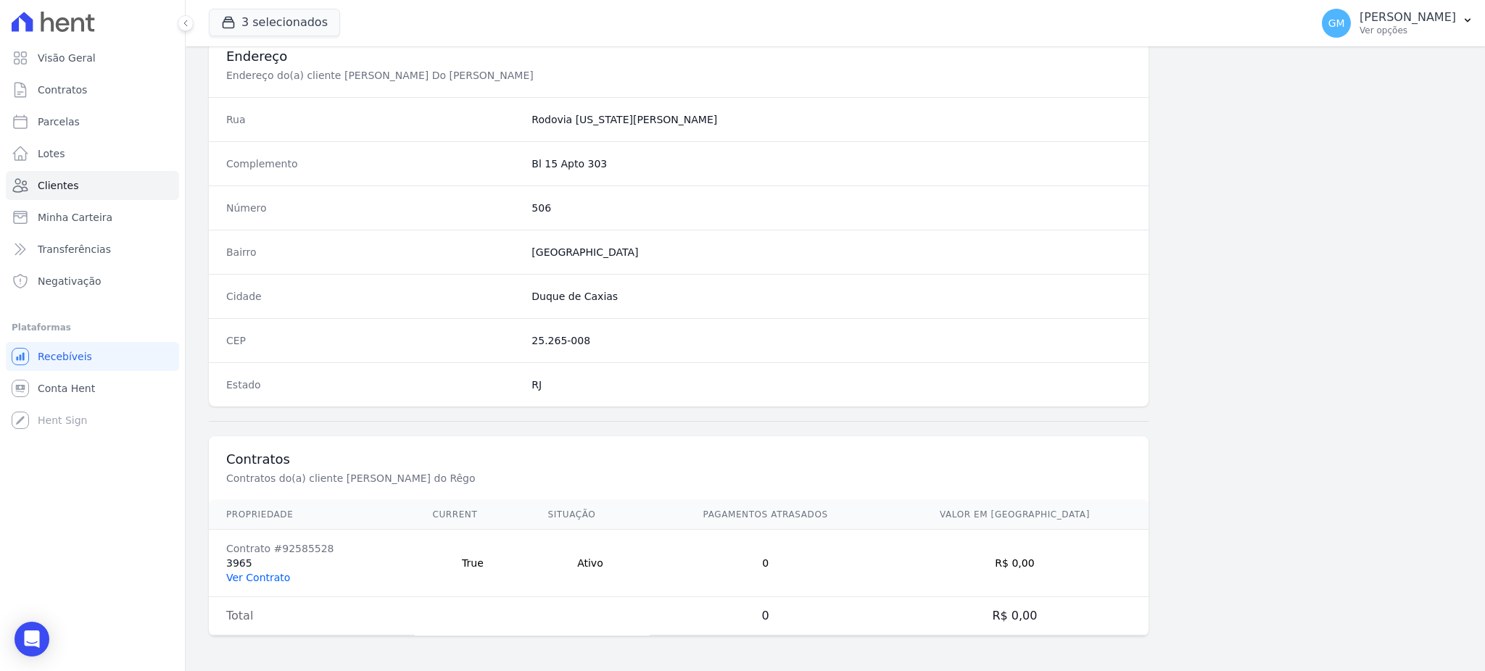
click at [247, 577] on link "Ver Contrato" at bounding box center [258, 578] width 64 height 12
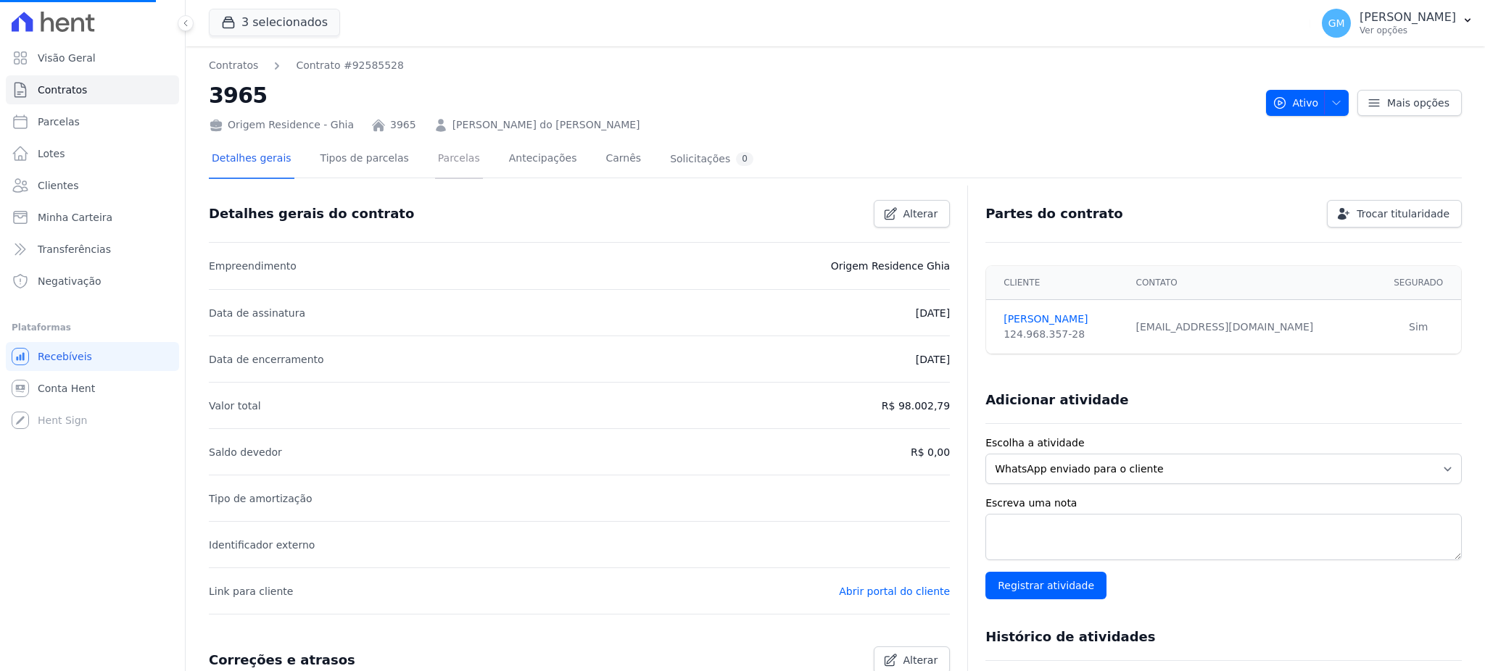
click at [435, 159] on link "Parcelas" at bounding box center [459, 160] width 48 height 38
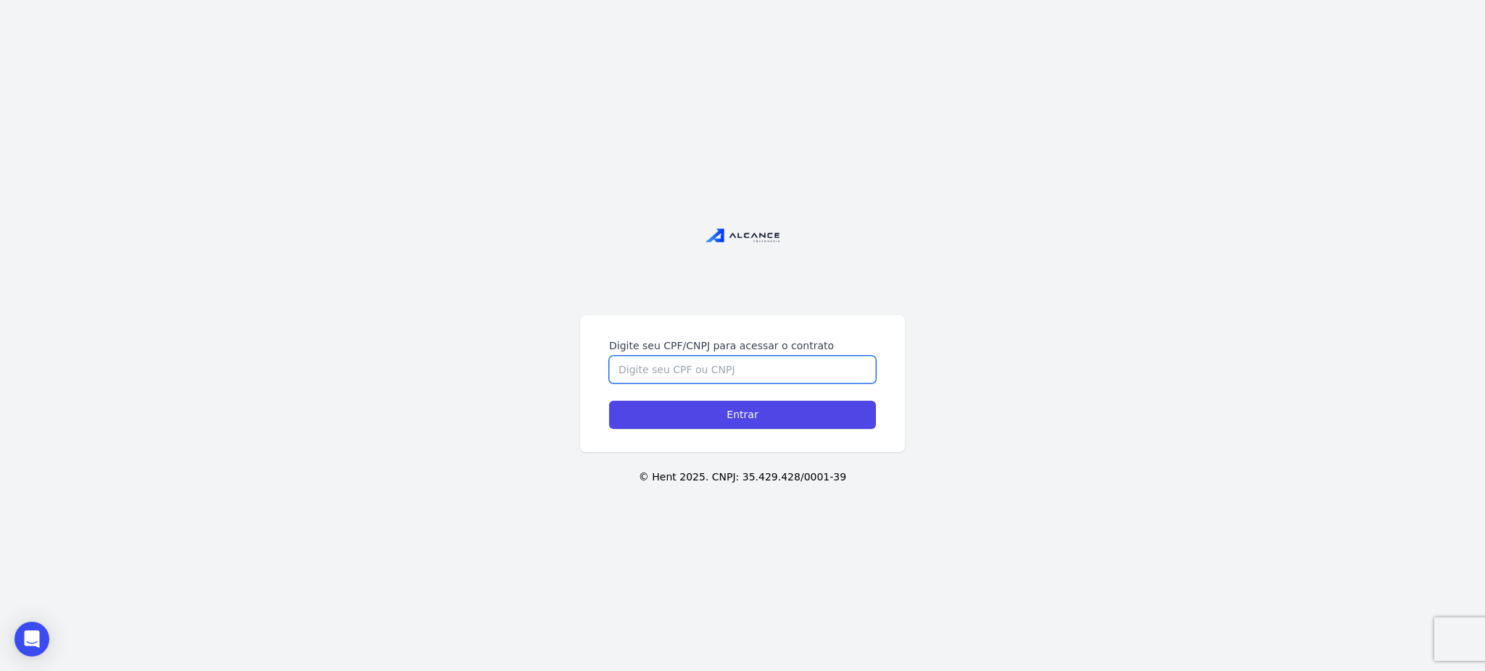
click at [664, 364] on input "Digite seu CPF/CNPJ para acessar o contrato" at bounding box center [742, 370] width 267 height 28
paste input "102.944.167-73"
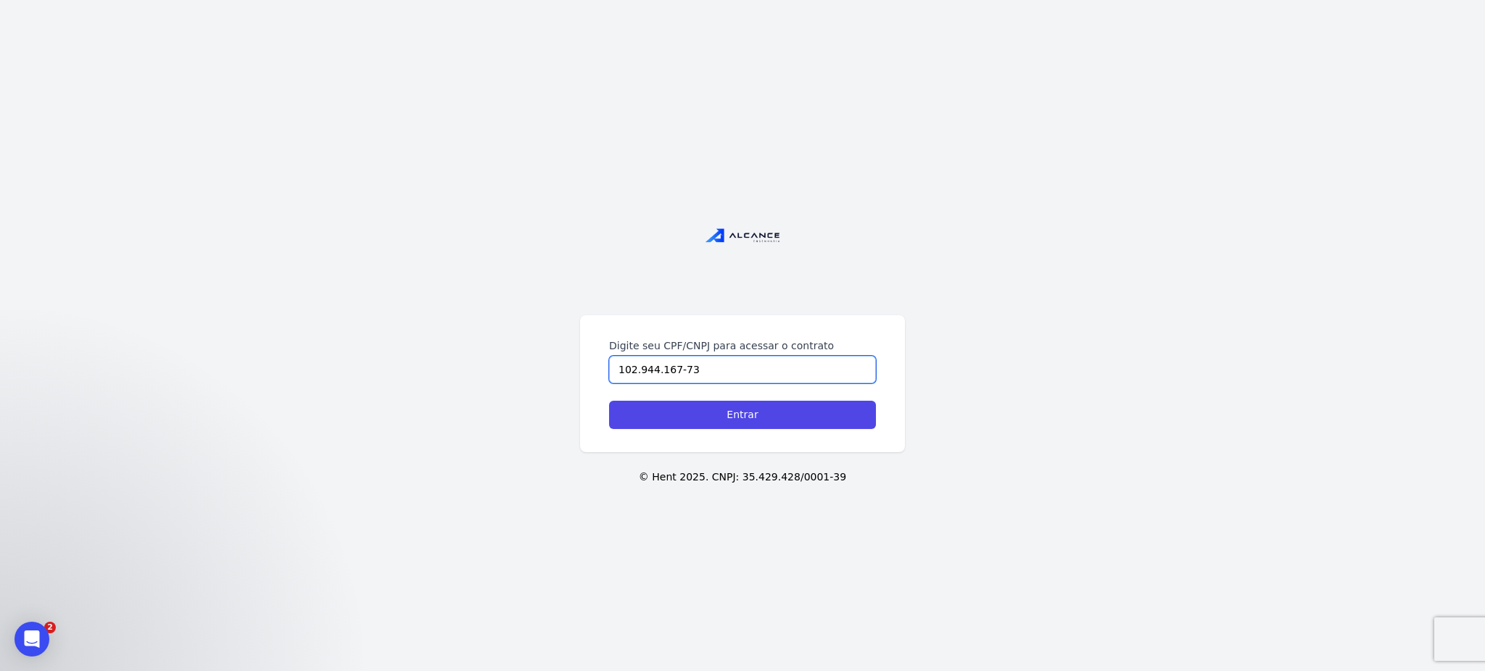
click at [636, 371] on input "102.944.167-73" at bounding box center [742, 370] width 267 height 28
click at [655, 371] on input "102944.167-73" at bounding box center [742, 370] width 267 height 28
click at [670, 371] on input "102944167-73" at bounding box center [742, 370] width 267 height 28
type input "10294416773"
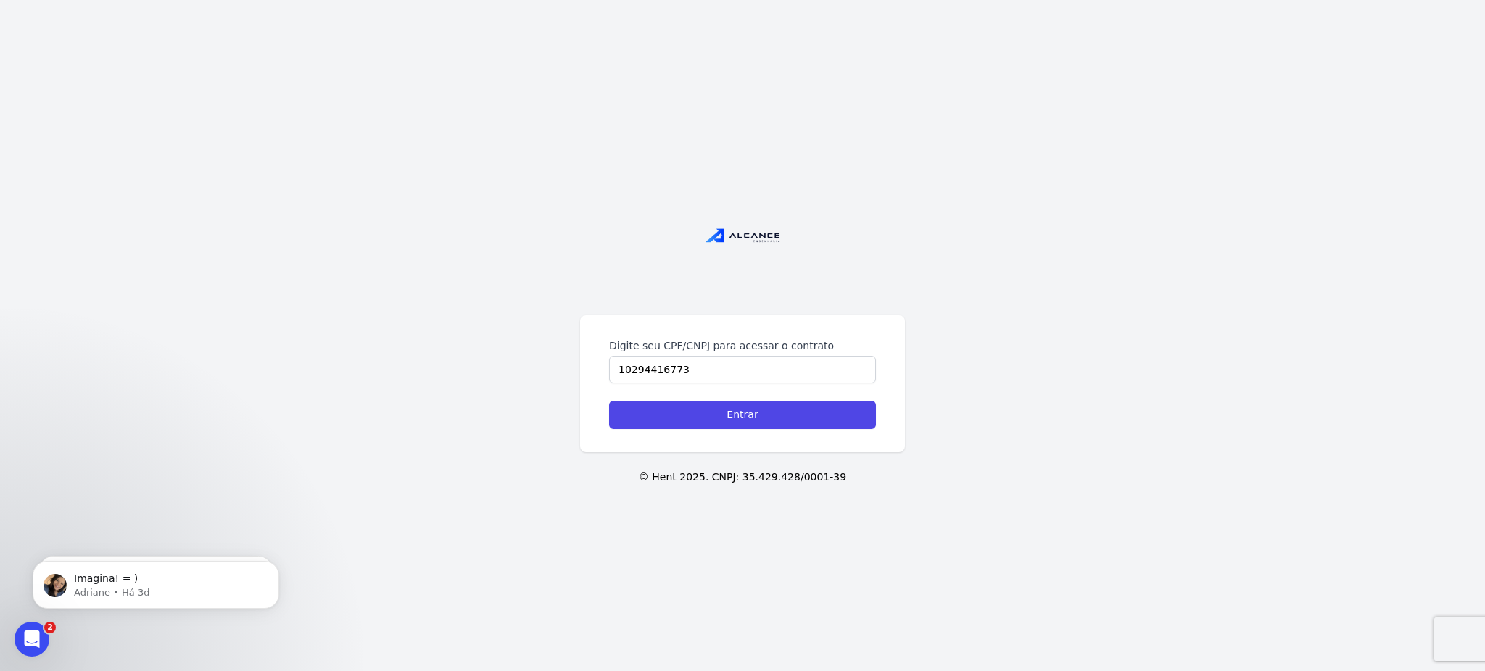
click at [772, 613] on div "Digite seu CPF/CNPJ para acessar o contrato 10294416773 Entrar © Hent 2025. CNP…" at bounding box center [742, 335] width 1485 height 671
click at [754, 413] on input "Entrar" at bounding box center [742, 415] width 267 height 28
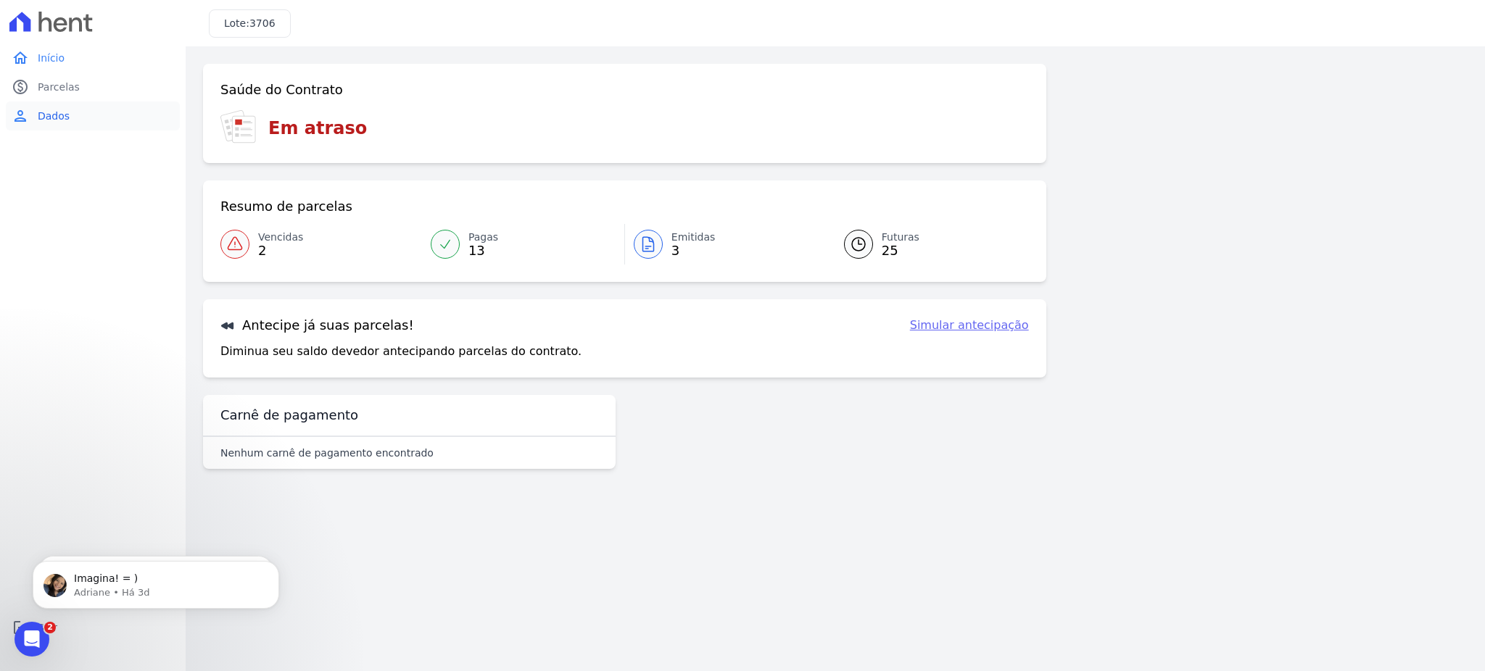
click at [44, 124] on link "person Dados" at bounding box center [93, 116] width 174 height 29
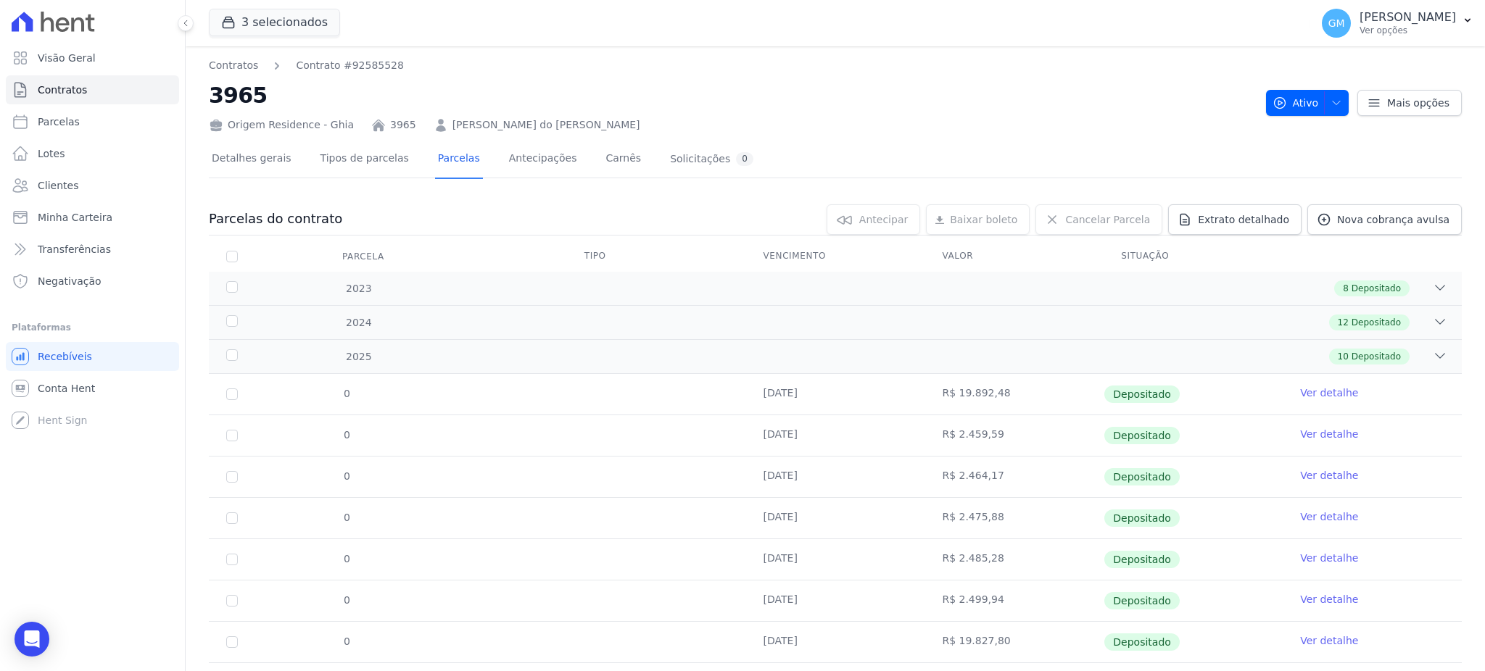
scroll to position [158, 0]
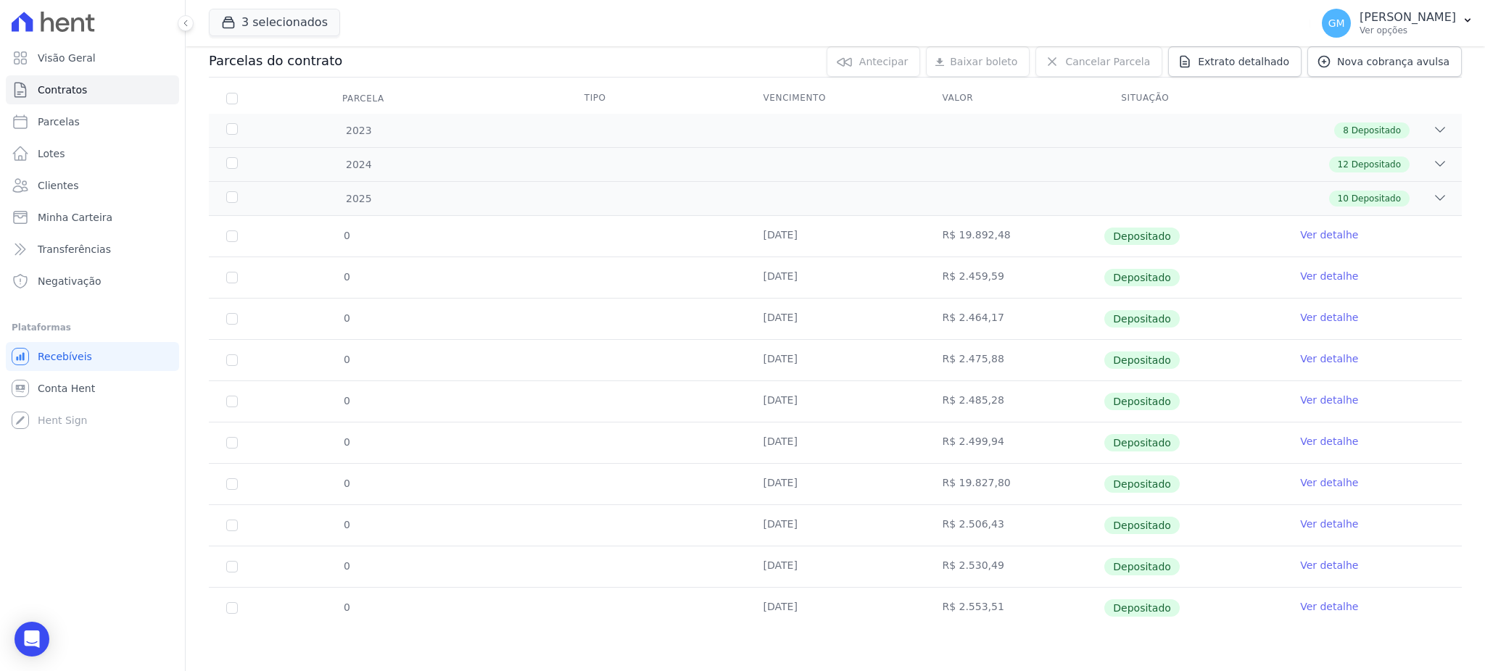
click at [1303, 606] on link "Ver detalhe" at bounding box center [1329, 607] width 58 height 15
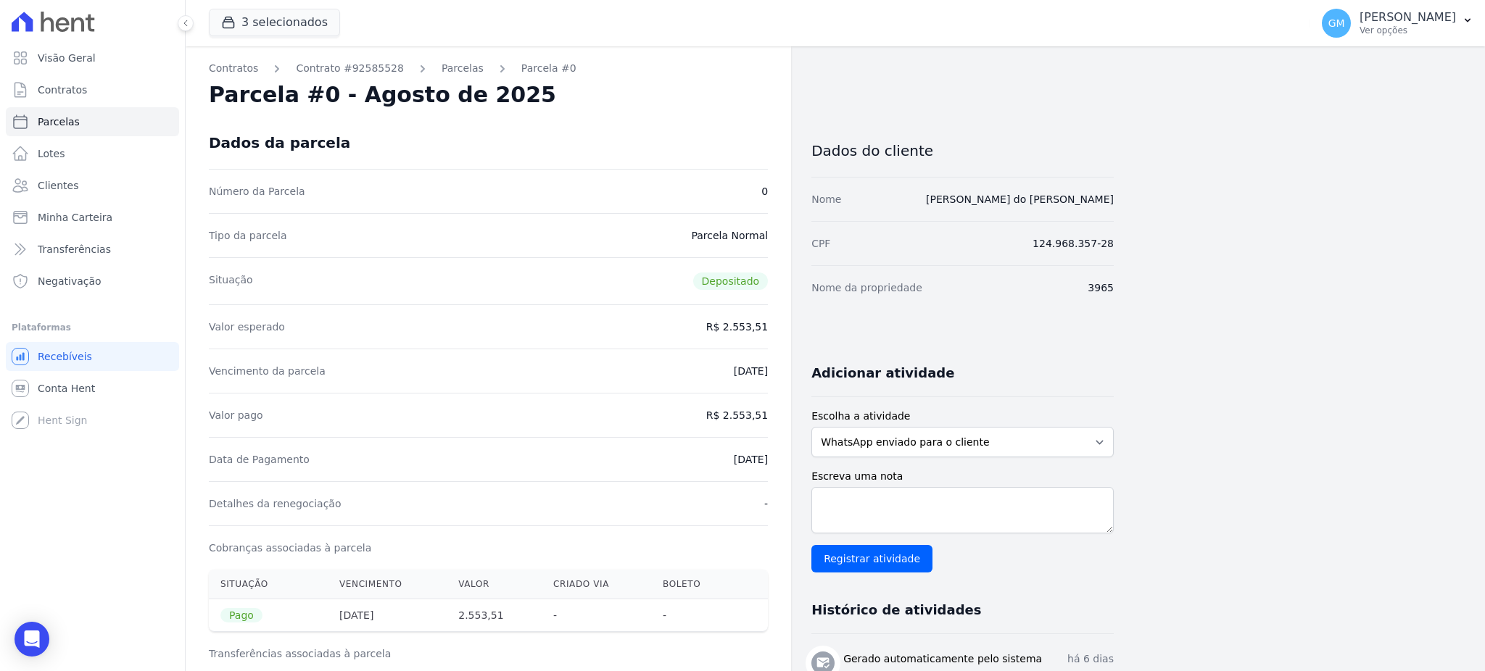
drag, startPoint x: 758, startPoint y: 471, endPoint x: 776, endPoint y: 476, distance: 18.6
click at [776, 476] on div "Contratos Contrato #92585528 [GEOGRAPHIC_DATA] Parcela #0 Parcela #0 - Agosto d…" at bounding box center [488, 599] width 605 height 1106
copy dd "[DATE]"
drag, startPoint x: 729, startPoint y: 414, endPoint x: 790, endPoint y: 415, distance: 60.9
click at [790, 415] on div "Contratos Contrato #92585528 [GEOGRAPHIC_DATA] Parcela #0 Parcela #0 - Agosto d…" at bounding box center [488, 599] width 605 height 1106
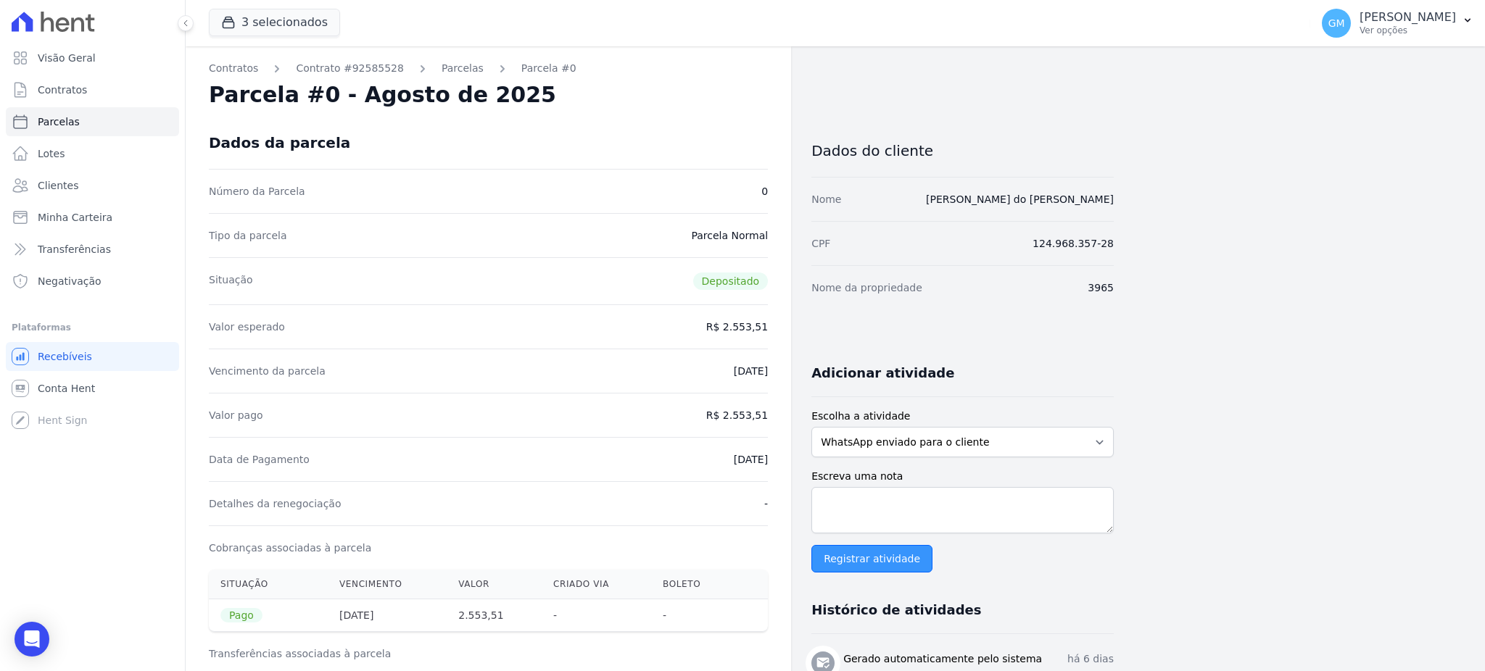
copy dd "2.553,51"
drag, startPoint x: 690, startPoint y: 468, endPoint x: 794, endPoint y: 471, distance: 104.5
click at [794, 471] on div "Contratos Contrato #92585528 [GEOGRAPHIC_DATA] Parcela #0 Parcela #0 - Agosto d…" at bounding box center [650, 599] width 928 height 1106
copy dd "[DATE]"
drag, startPoint x: 726, startPoint y: 414, endPoint x: 783, endPoint y: 415, distance: 57.3
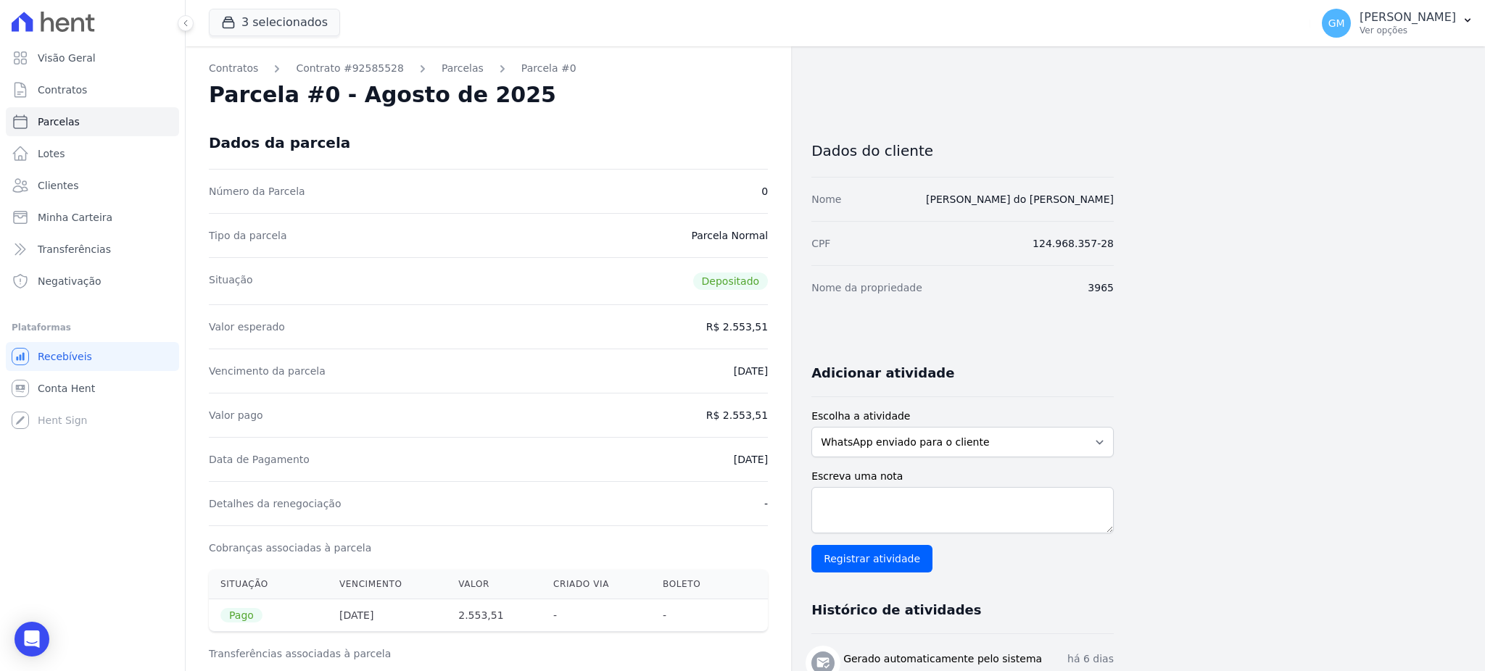
click at [783, 415] on div "Contratos Contrato #92585528 [GEOGRAPHIC_DATA] Parcela #0 Parcela #0 - Agosto d…" at bounding box center [488, 599] width 605 height 1106
click at [54, 186] on span "Clientes" at bounding box center [58, 185] width 41 height 15
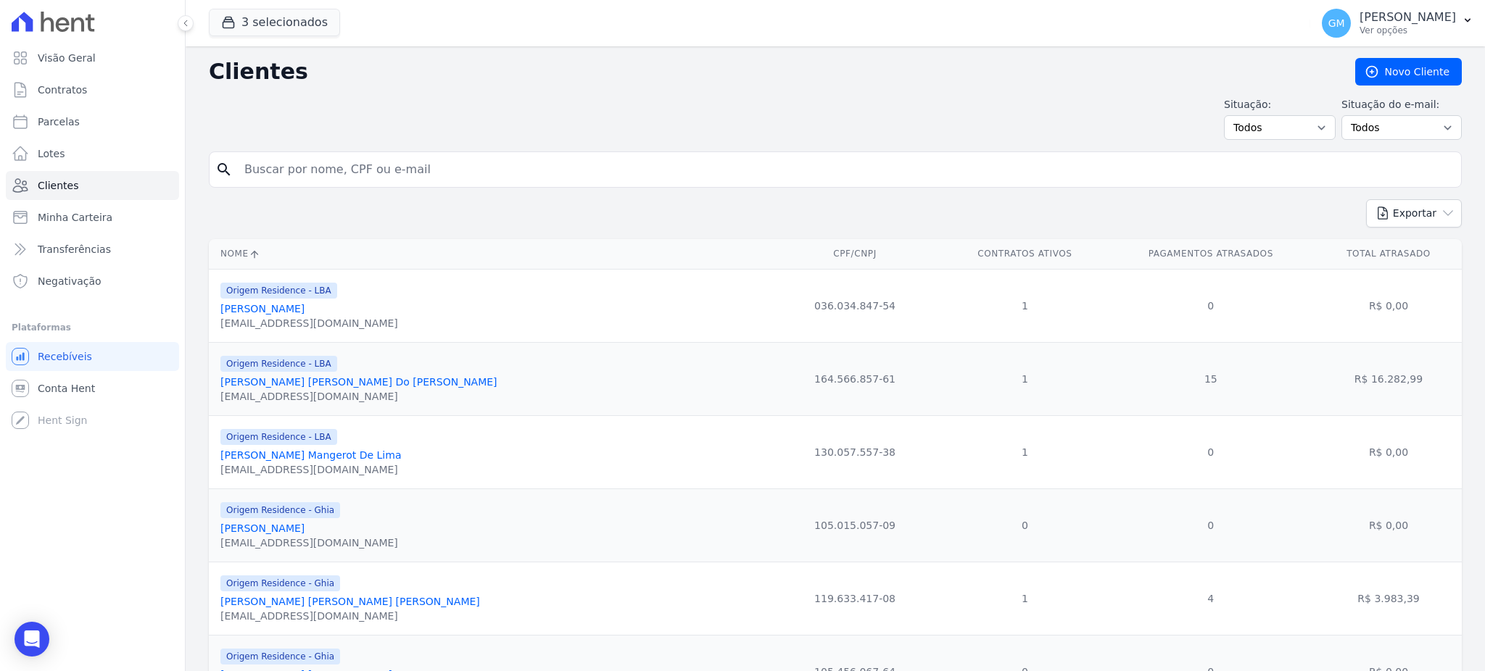
click at [342, 170] on input "search" at bounding box center [846, 169] width 1220 height 29
paste input "[PERSON_NAME] [PERSON_NAME]"
type input "[PERSON_NAME] [PERSON_NAME]"
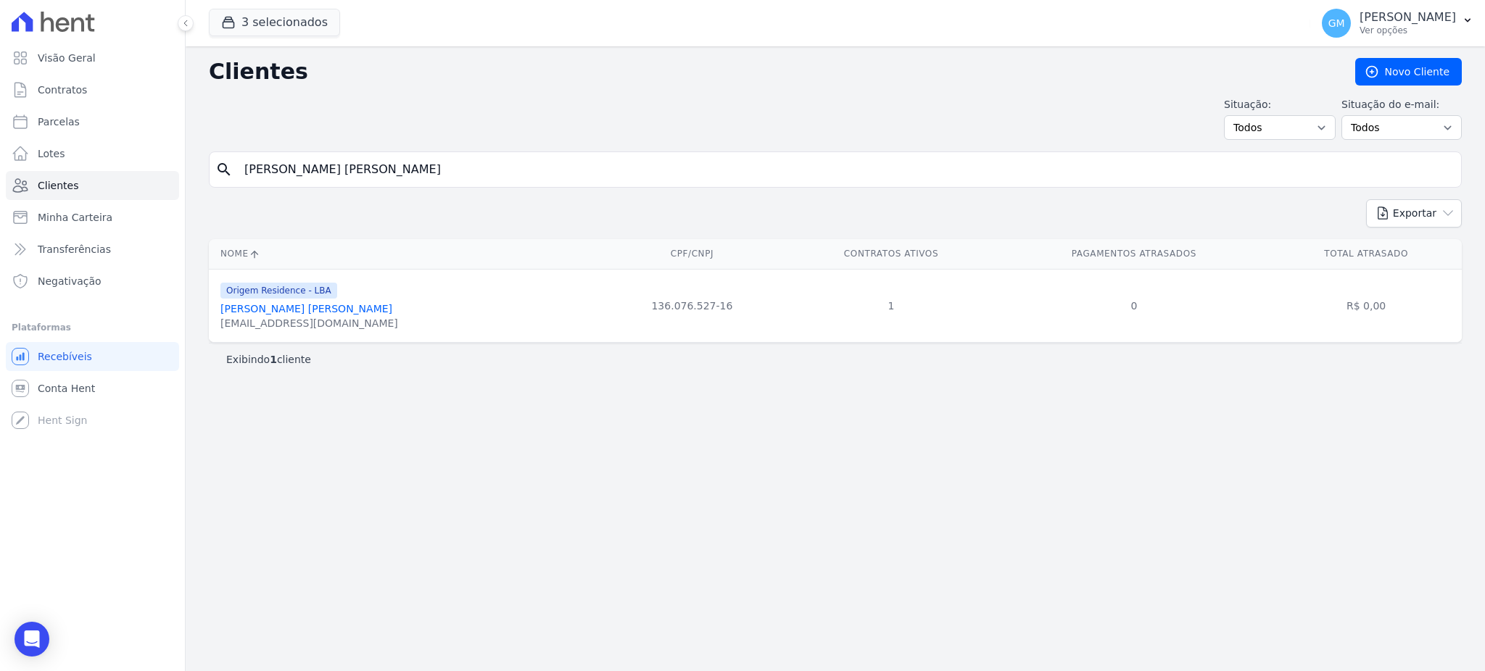
click at [335, 307] on link "[PERSON_NAME] [PERSON_NAME]" at bounding box center [306, 309] width 172 height 12
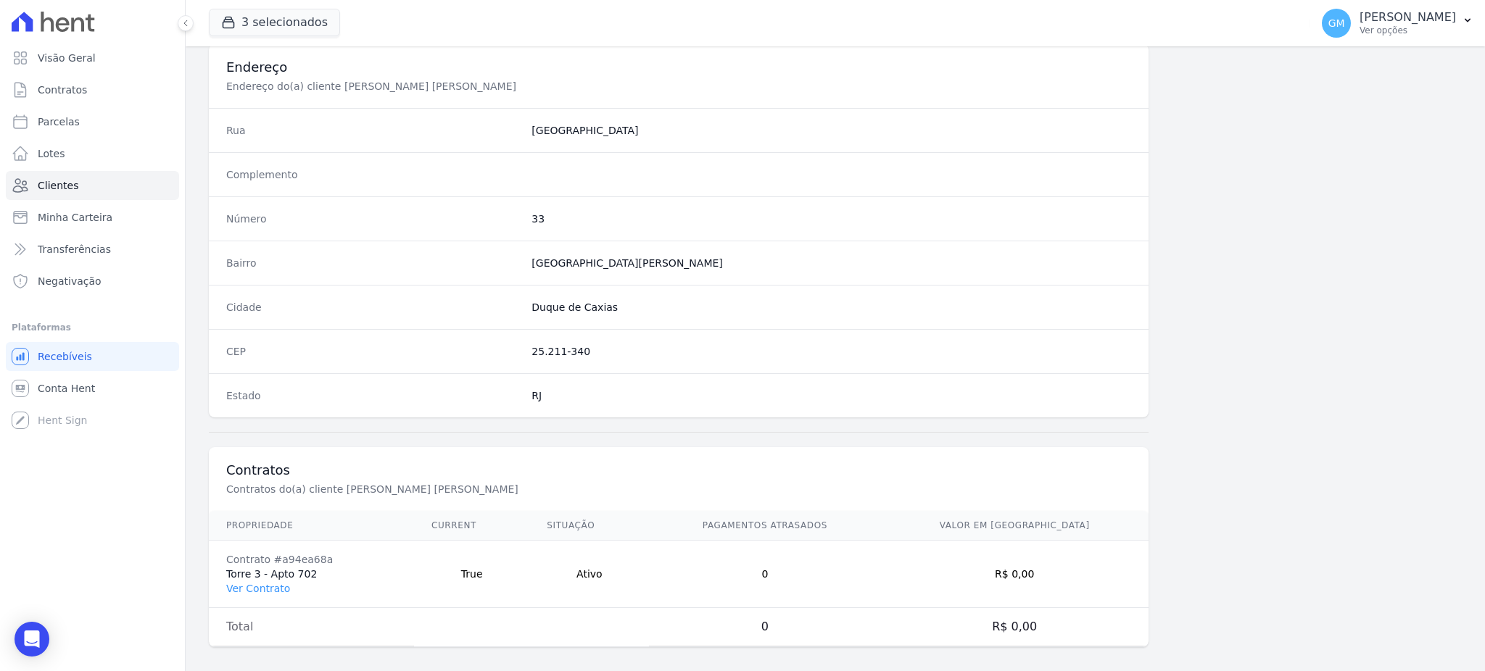
scroll to position [686, 0]
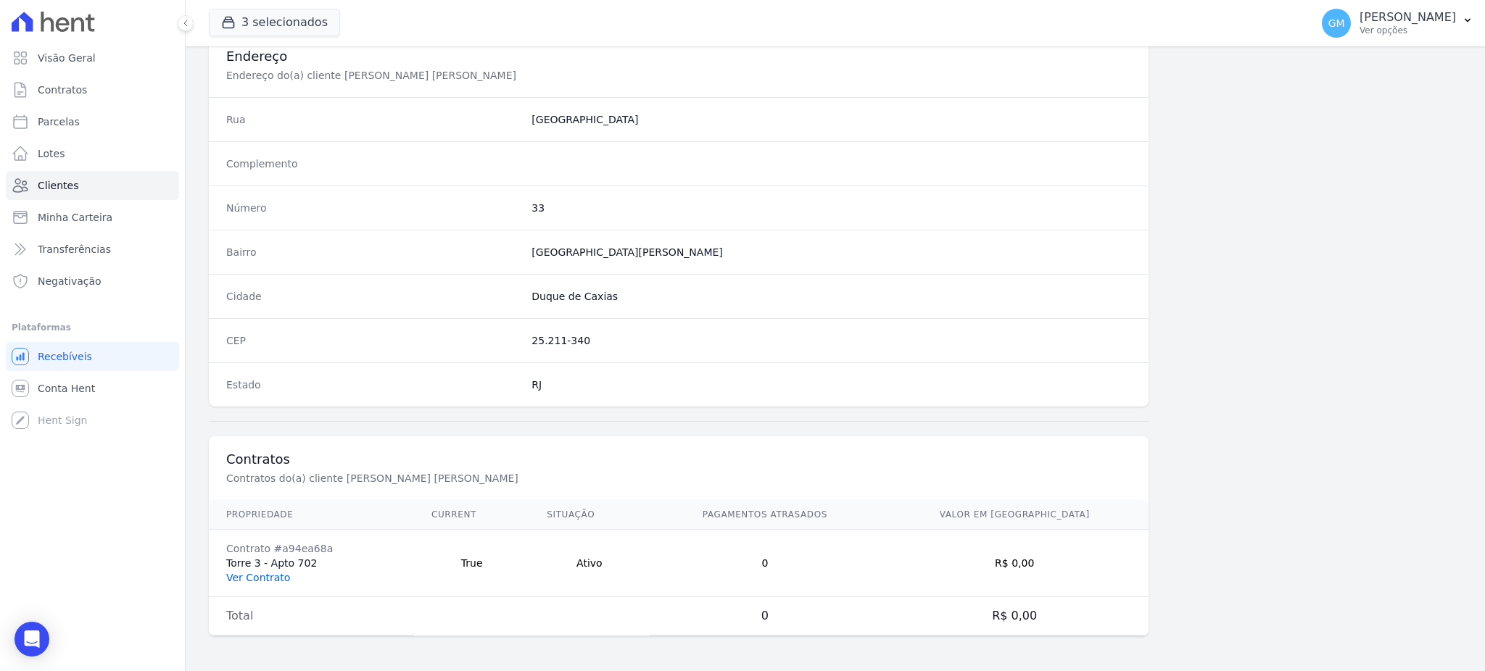
click at [257, 584] on link "Ver Contrato" at bounding box center [258, 578] width 64 height 12
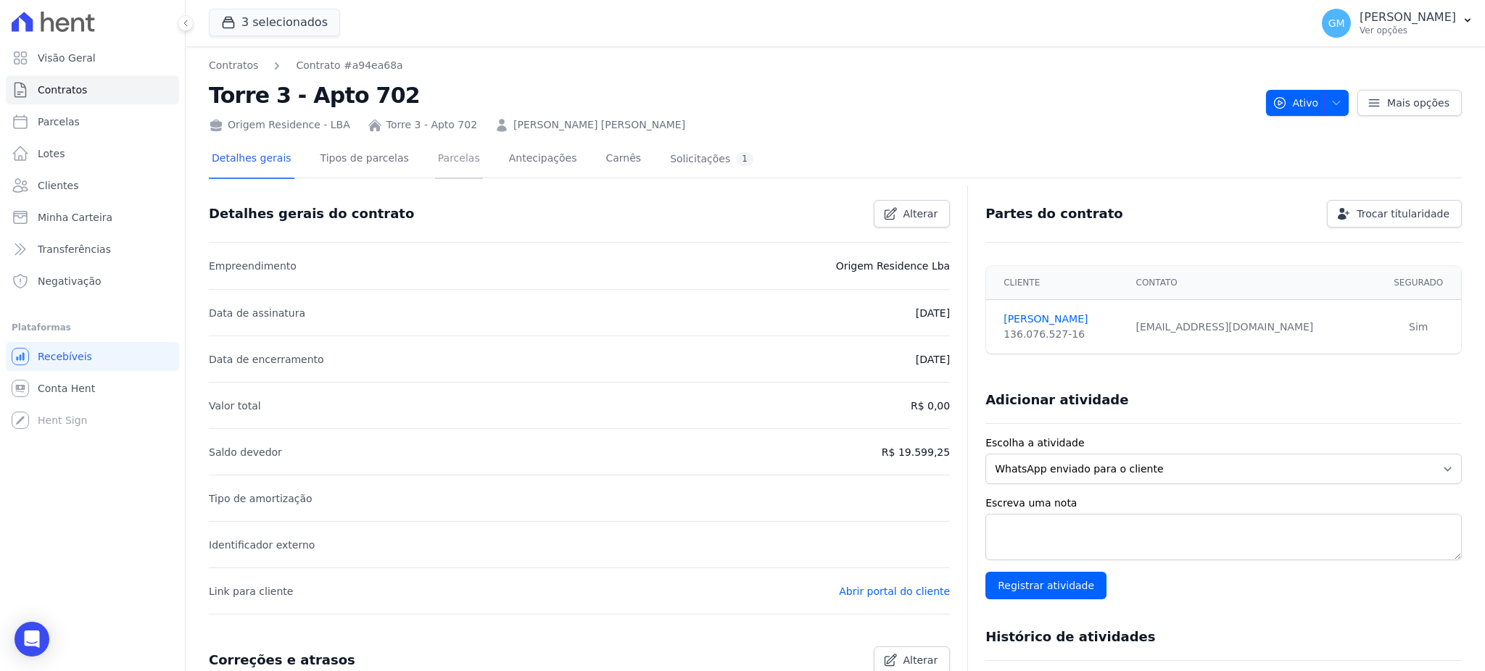
drag, startPoint x: 434, startPoint y: 146, endPoint x: 342, endPoint y: 22, distance: 155.0
click at [435, 146] on link "Parcelas" at bounding box center [459, 160] width 48 height 38
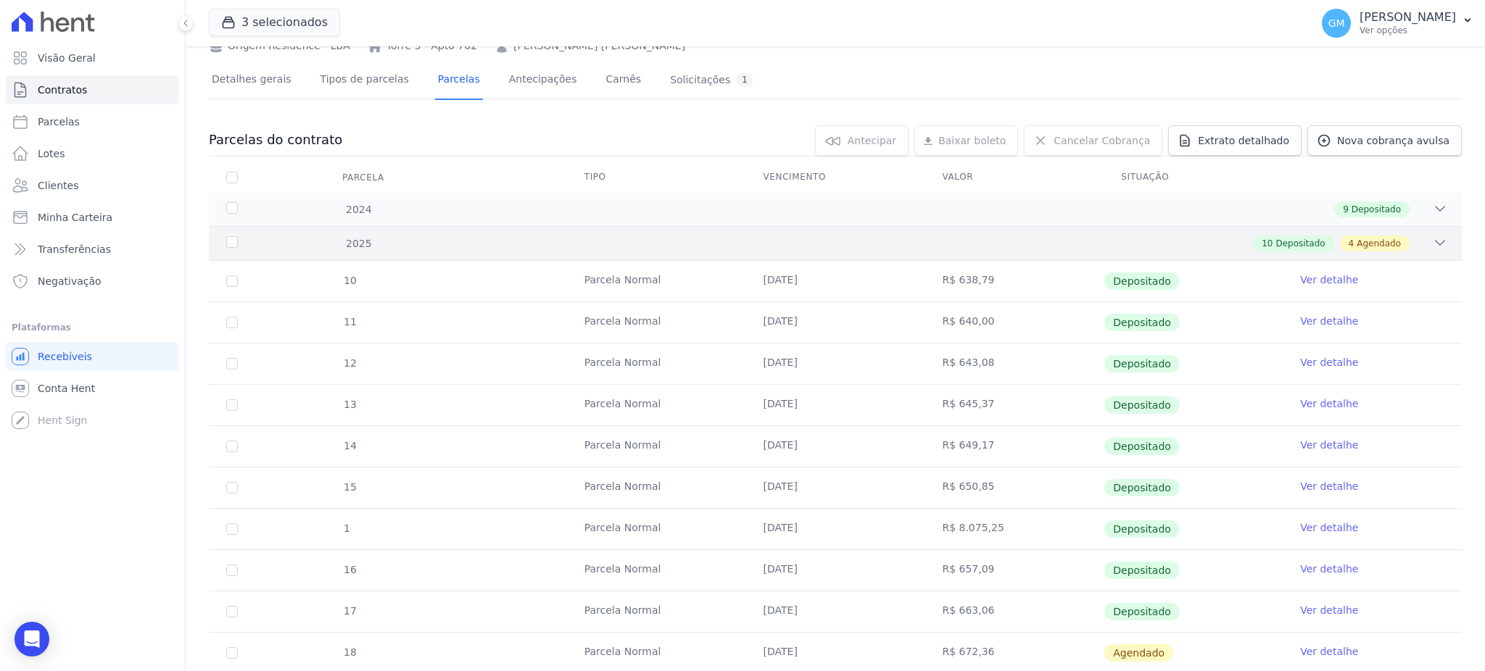
scroll to position [193, 0]
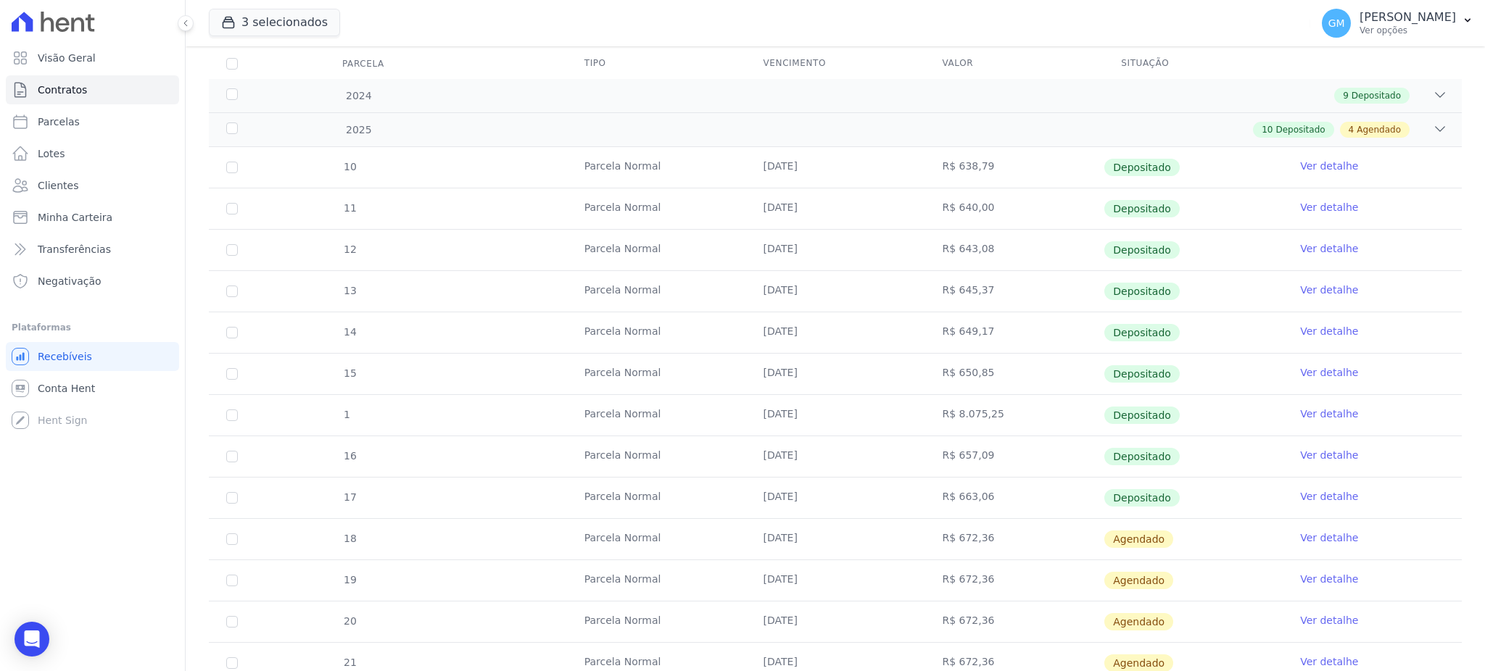
click at [507, 433] on tr "1 [GEOGRAPHIC_DATA] [DATE] R$ 8.075,25 Depositado Ver detalhe" at bounding box center [835, 414] width 1253 height 41
click at [1300, 497] on link "Ver detalhe" at bounding box center [1329, 496] width 58 height 15
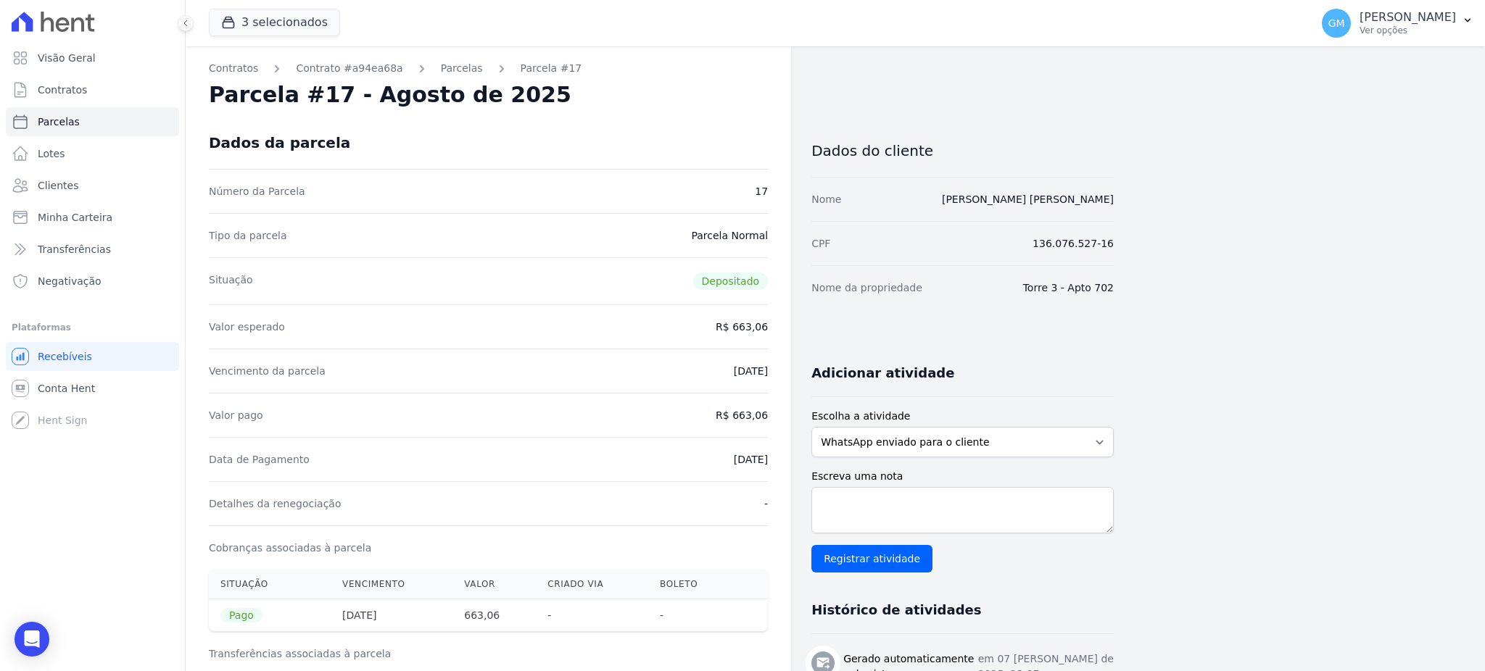
drag, startPoint x: 695, startPoint y: 463, endPoint x: 784, endPoint y: 462, distance: 89.2
copy dd "[DATE]"
drag, startPoint x: 735, startPoint y: 415, endPoint x: 781, endPoint y: 415, distance: 45.7
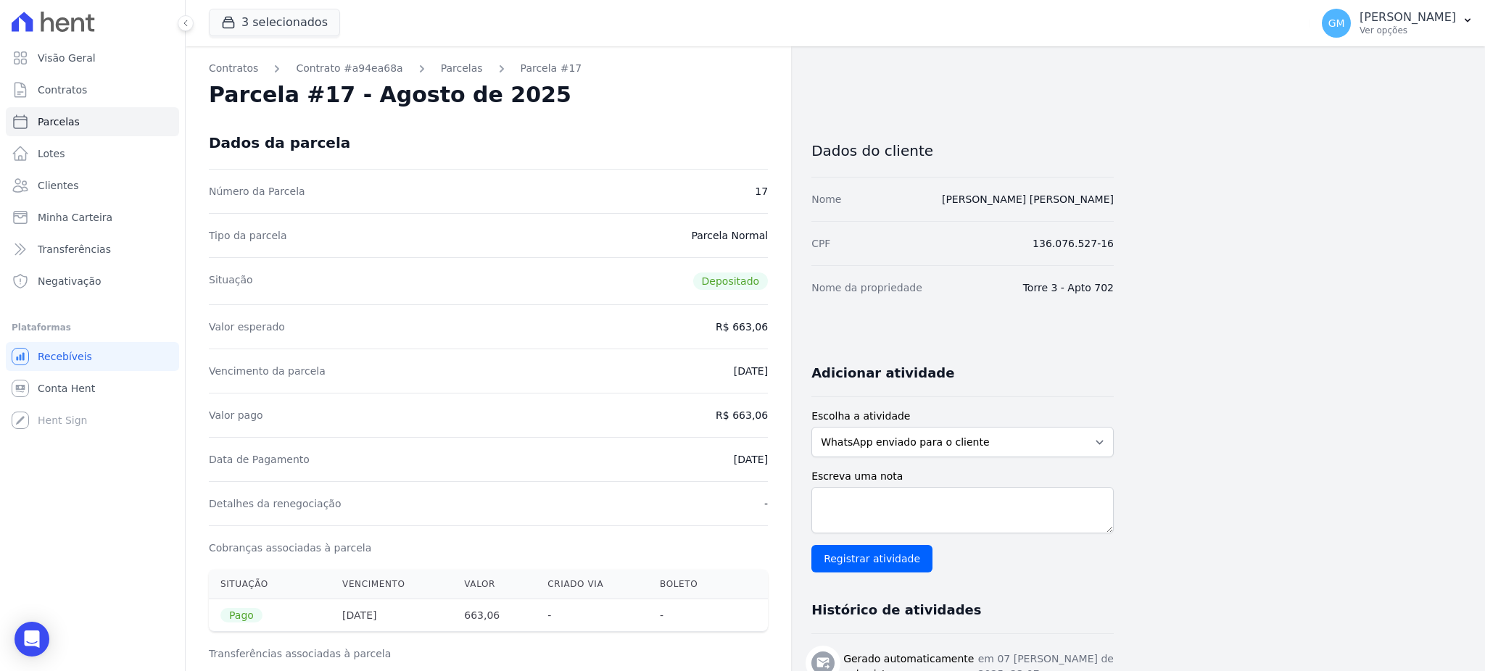
copy dd "663,06"
drag, startPoint x: 706, startPoint y: 462, endPoint x: 771, endPoint y: 464, distance: 65.3
copy dd "[DATE]"
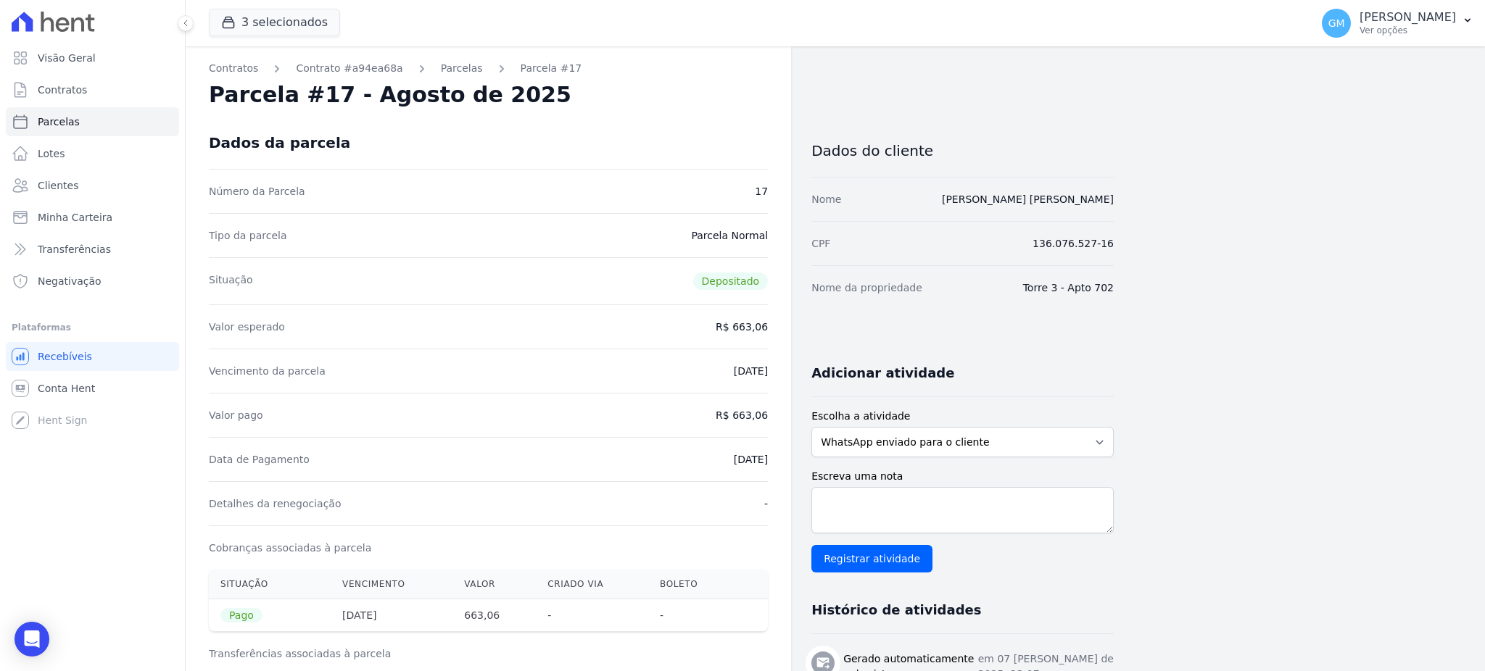
click at [582, 410] on div "Valor pago R$ 663,06" at bounding box center [488, 415] width 559 height 44
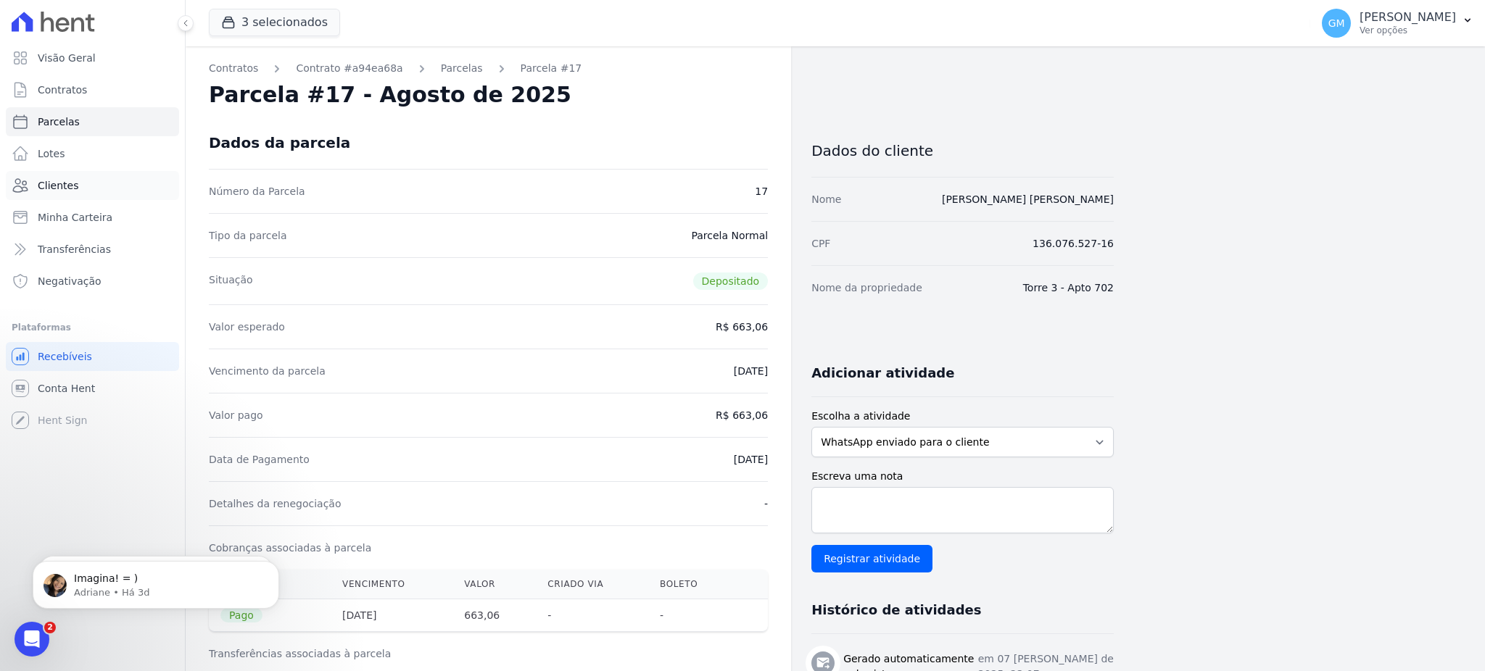
click at [83, 173] on link "Clientes" at bounding box center [92, 185] width 173 height 29
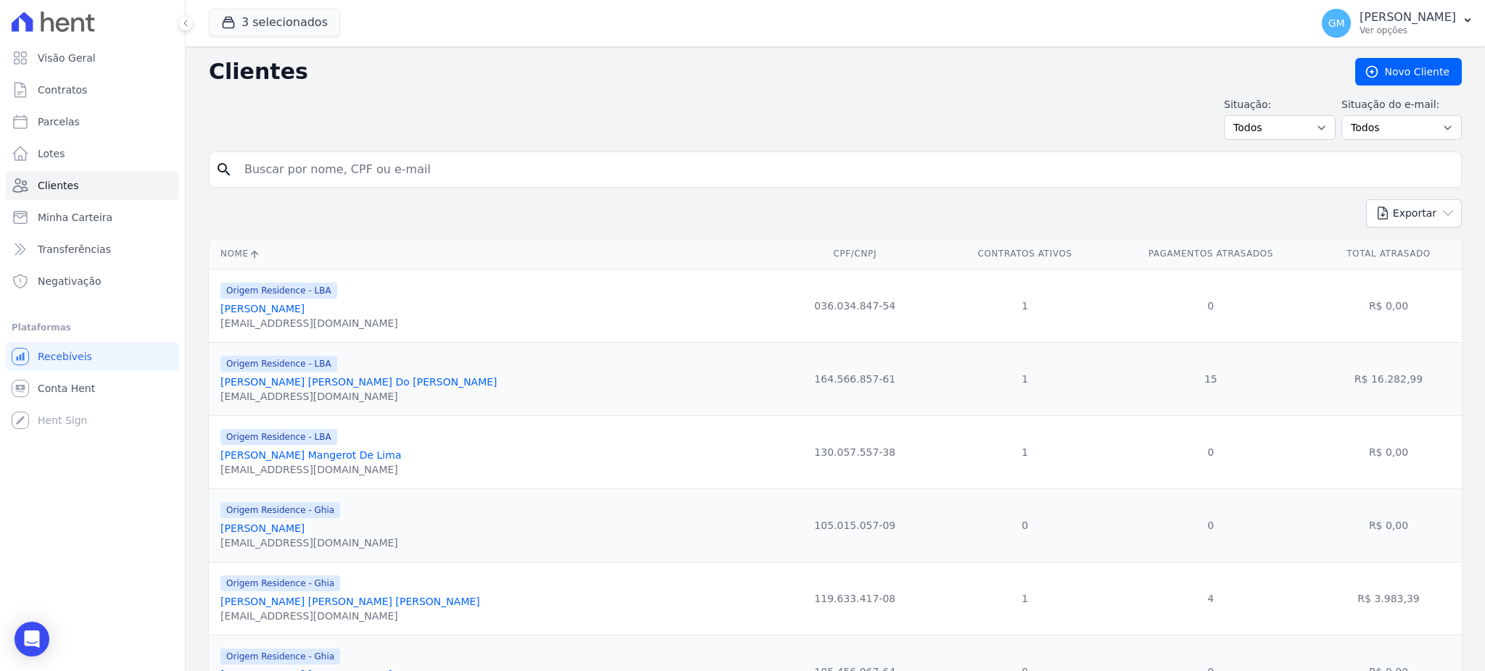
click at [342, 168] on input "search" at bounding box center [846, 169] width 1220 height 29
paste input "[PERSON_NAME] [PERSON_NAME]"
type input "[PERSON_NAME] [PERSON_NAME]"
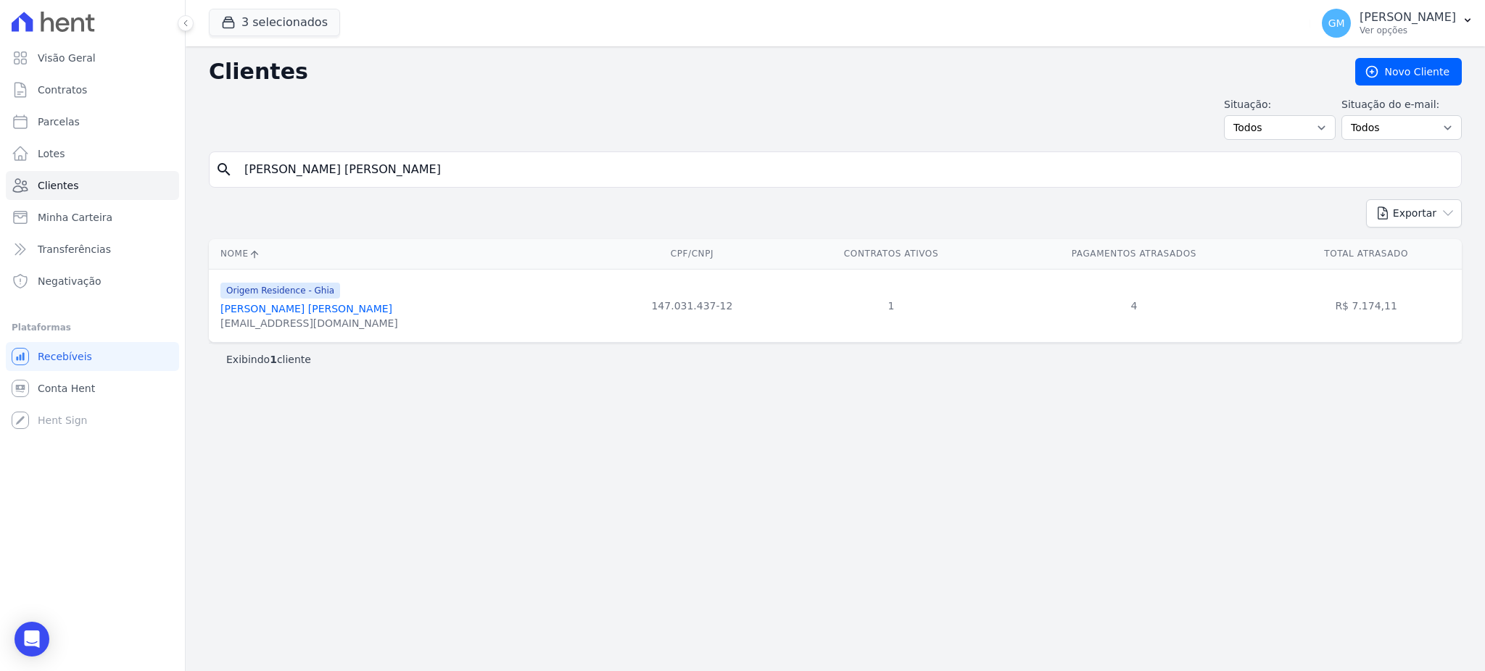
click at [299, 307] on link "[PERSON_NAME] [PERSON_NAME]" at bounding box center [306, 309] width 172 height 12
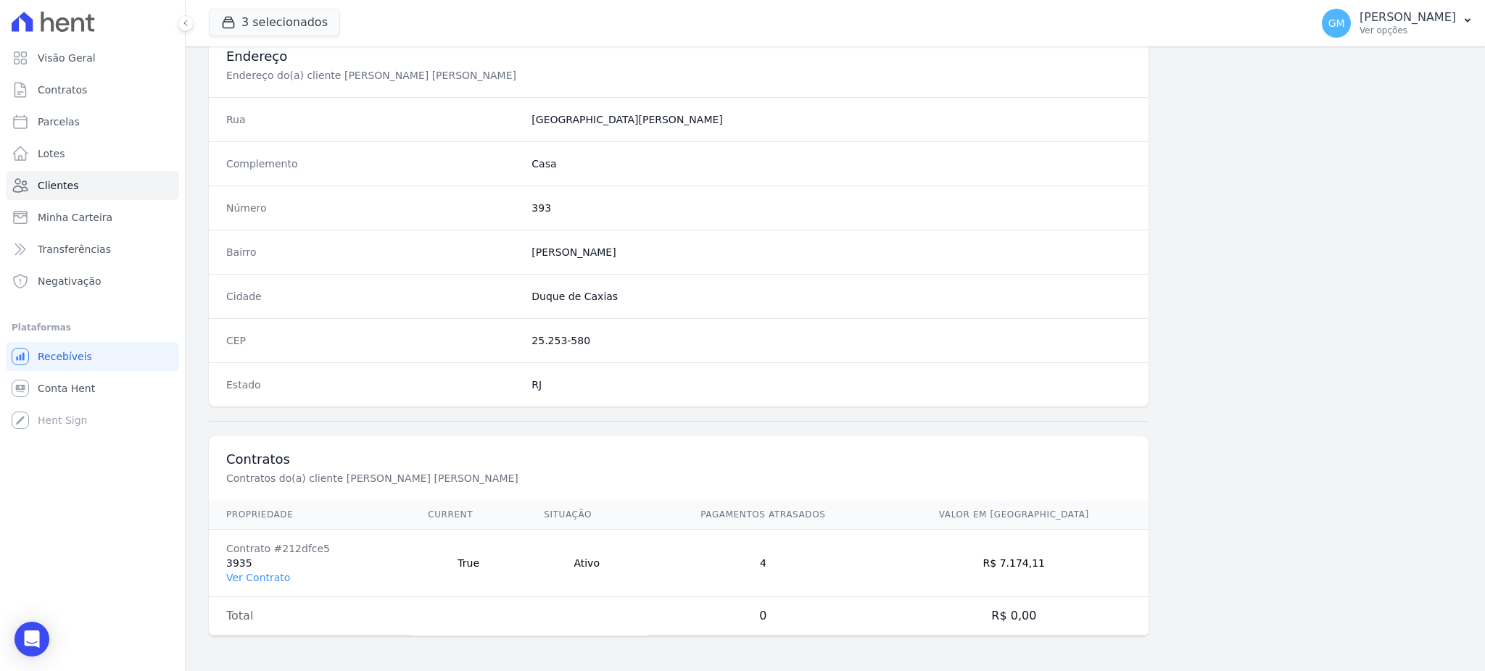
scroll to position [686, 0]
click at [265, 574] on link "Ver Contrato" at bounding box center [258, 578] width 64 height 12
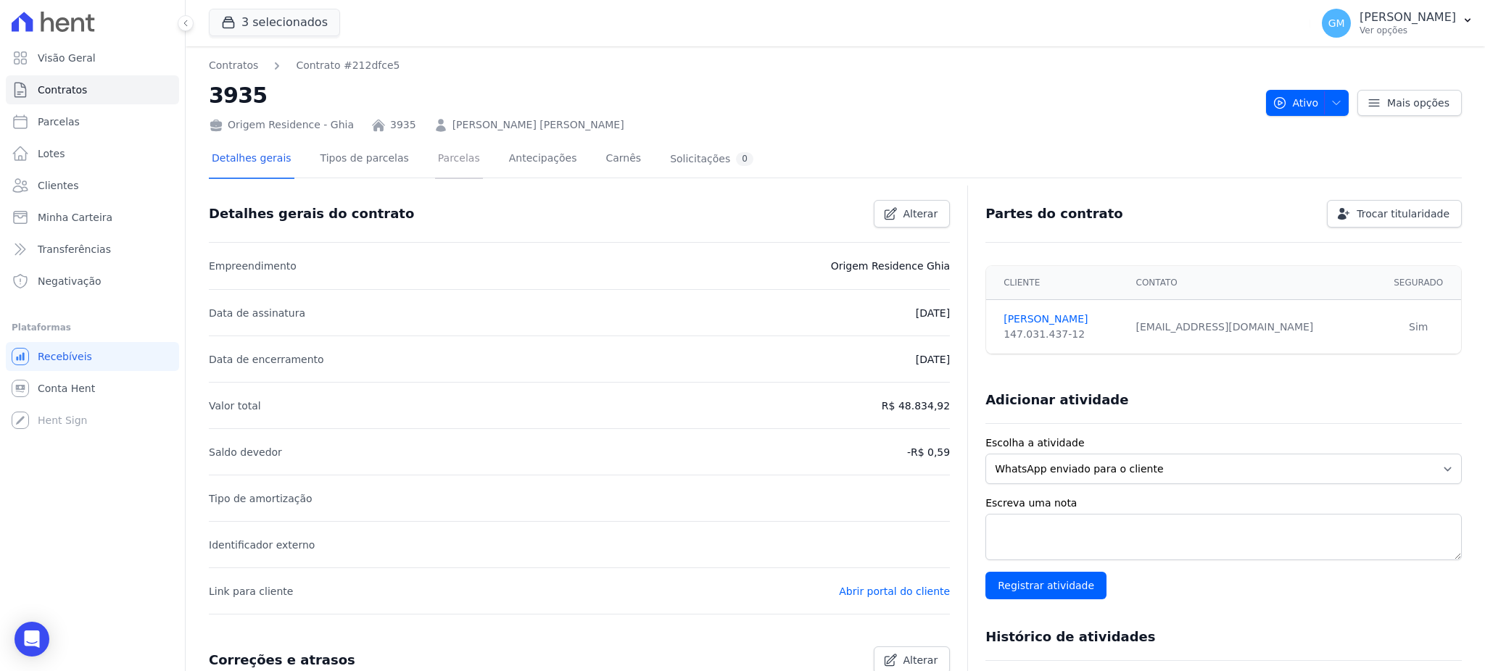
click at [443, 147] on link "Parcelas" at bounding box center [459, 160] width 48 height 38
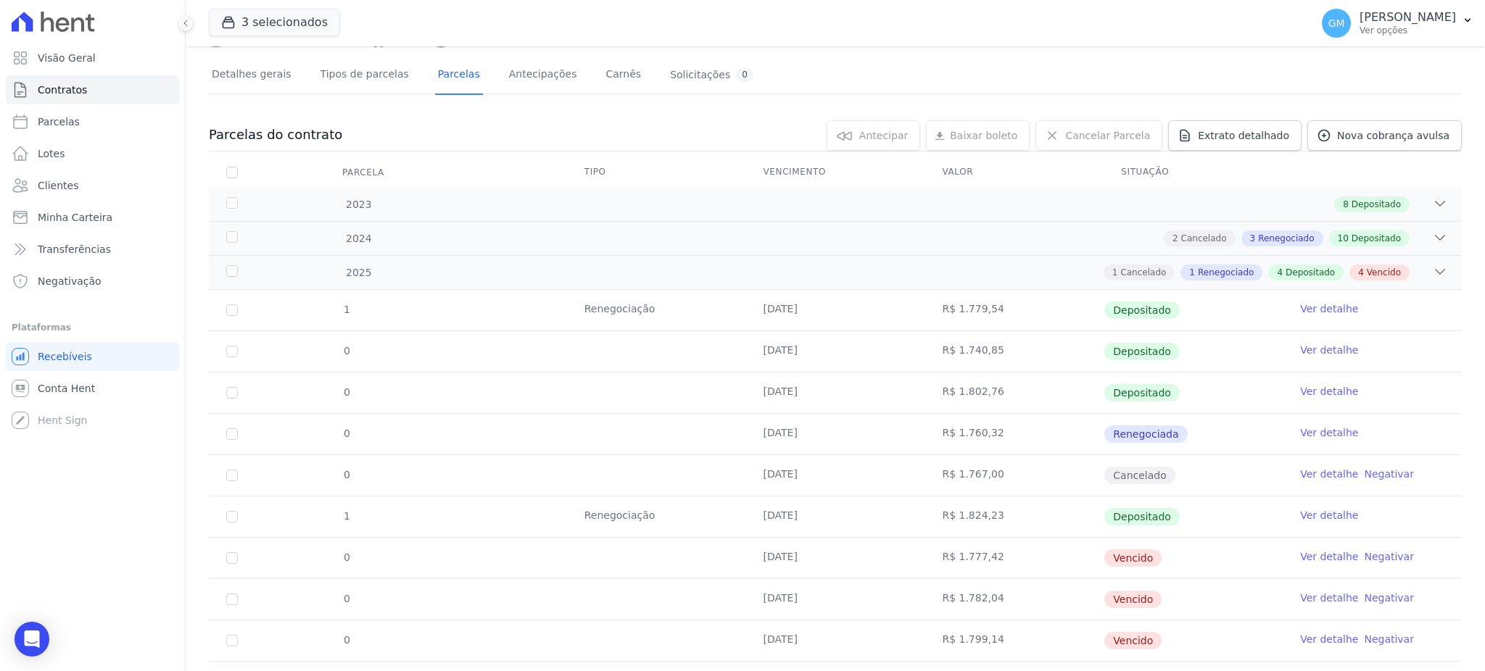
scroll to position [158, 0]
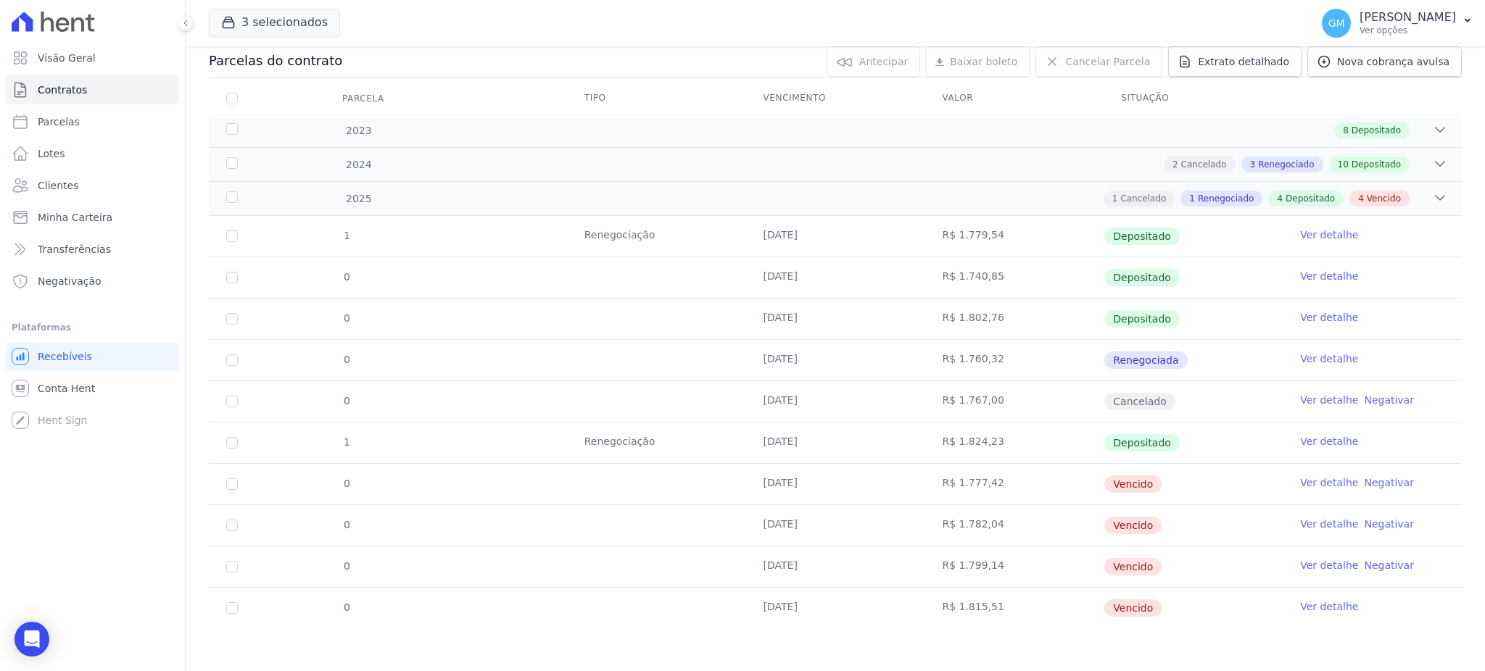
drag, startPoint x: 1167, startPoint y: 436, endPoint x: 747, endPoint y: 422, distance: 420.8
click at [747, 422] on tr "1 Renegociação [DATE] R$ 1.824,23 Depositado Ver detalhe" at bounding box center [835, 442] width 1253 height 41
click at [93, 193] on link "Clientes" at bounding box center [92, 185] width 173 height 29
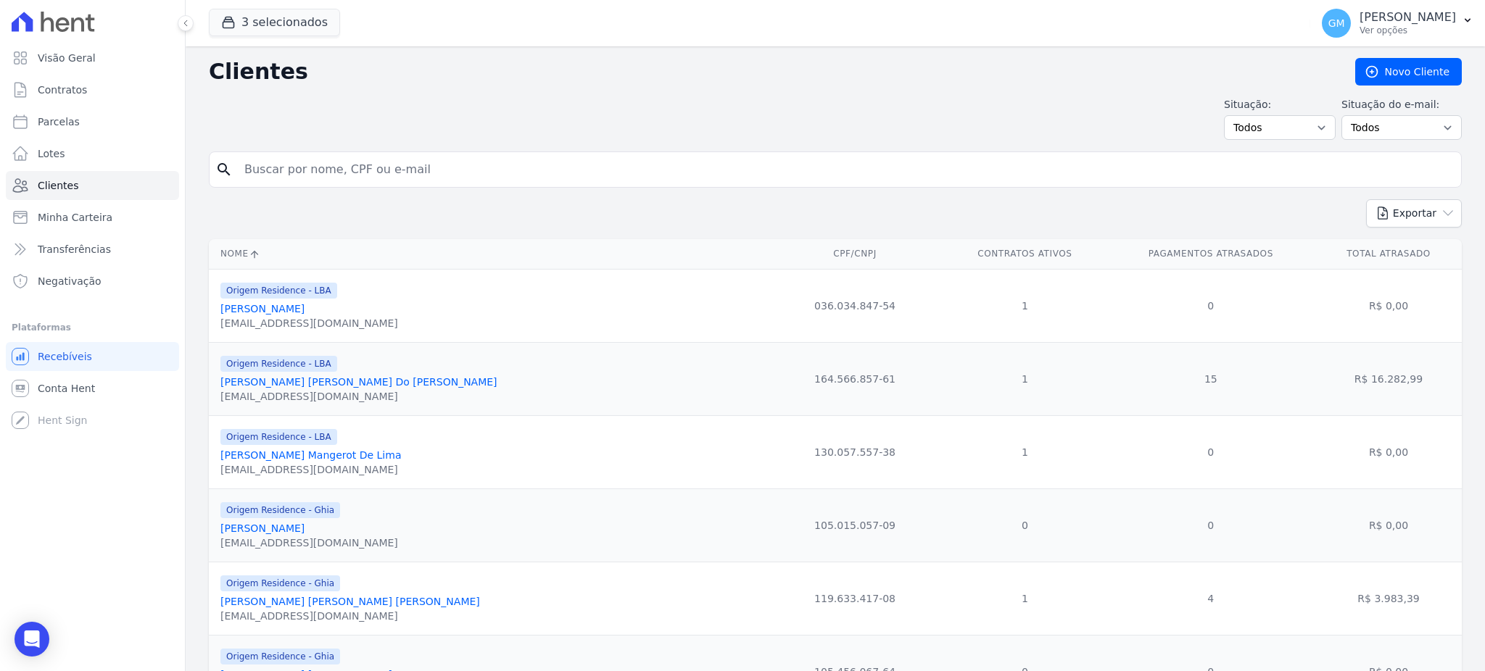
click at [289, 170] on input "search" at bounding box center [846, 169] width 1220 height 29
paste input "[PERSON_NAME] [PERSON_NAME]"
type input "[PERSON_NAME] [PERSON_NAME]"
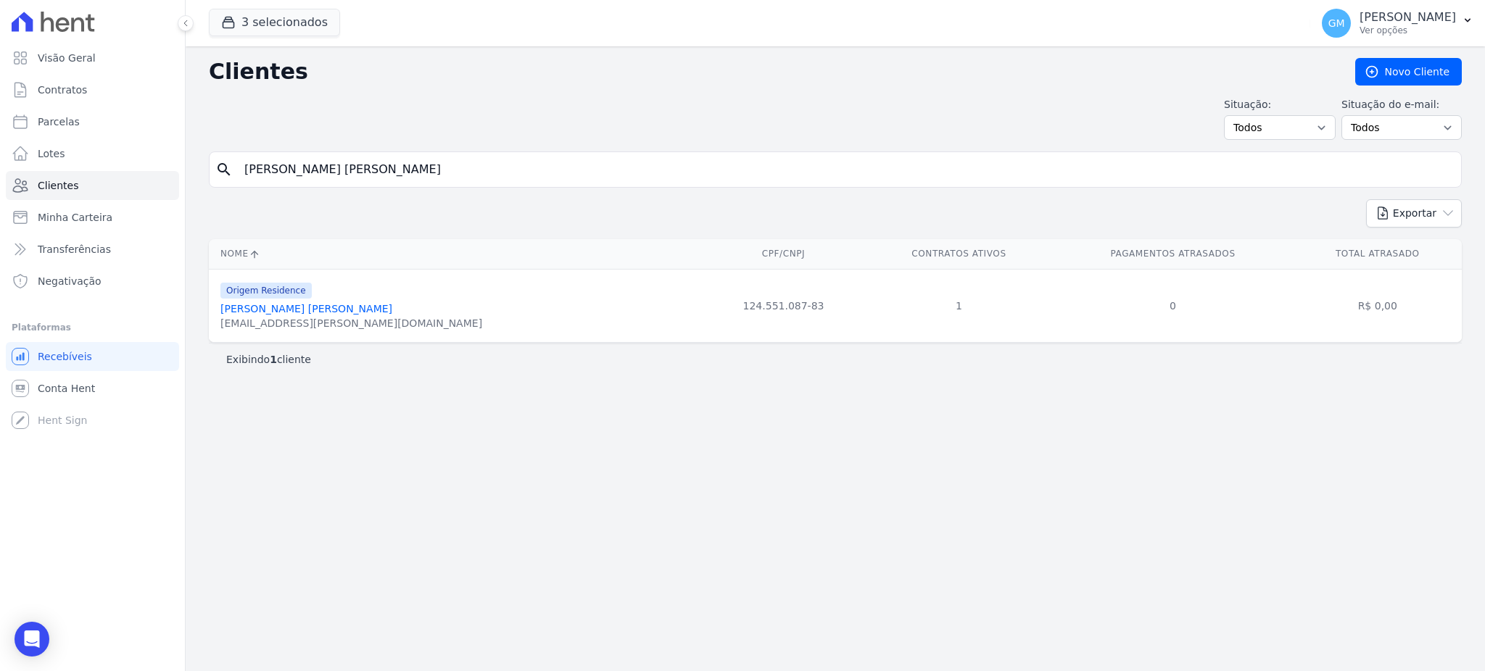
click at [349, 309] on link "[PERSON_NAME] [PERSON_NAME]" at bounding box center [306, 309] width 172 height 12
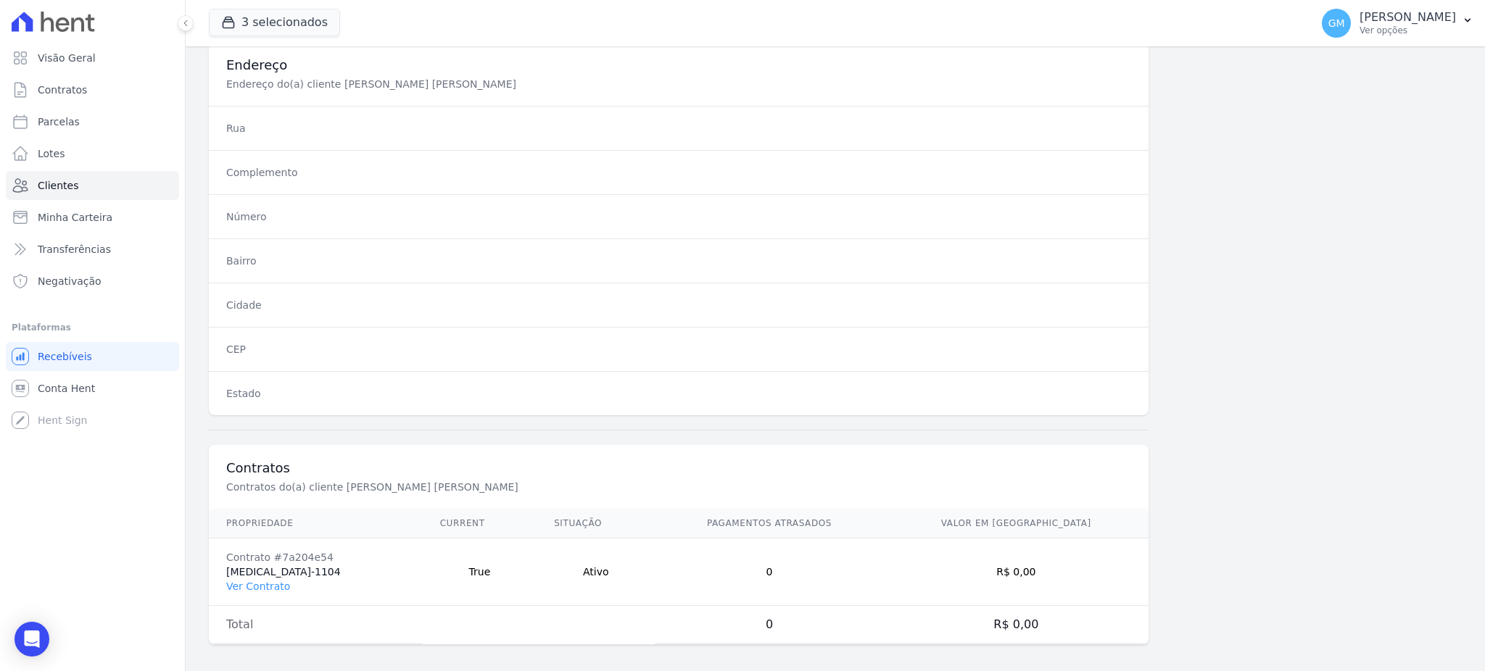
scroll to position [686, 0]
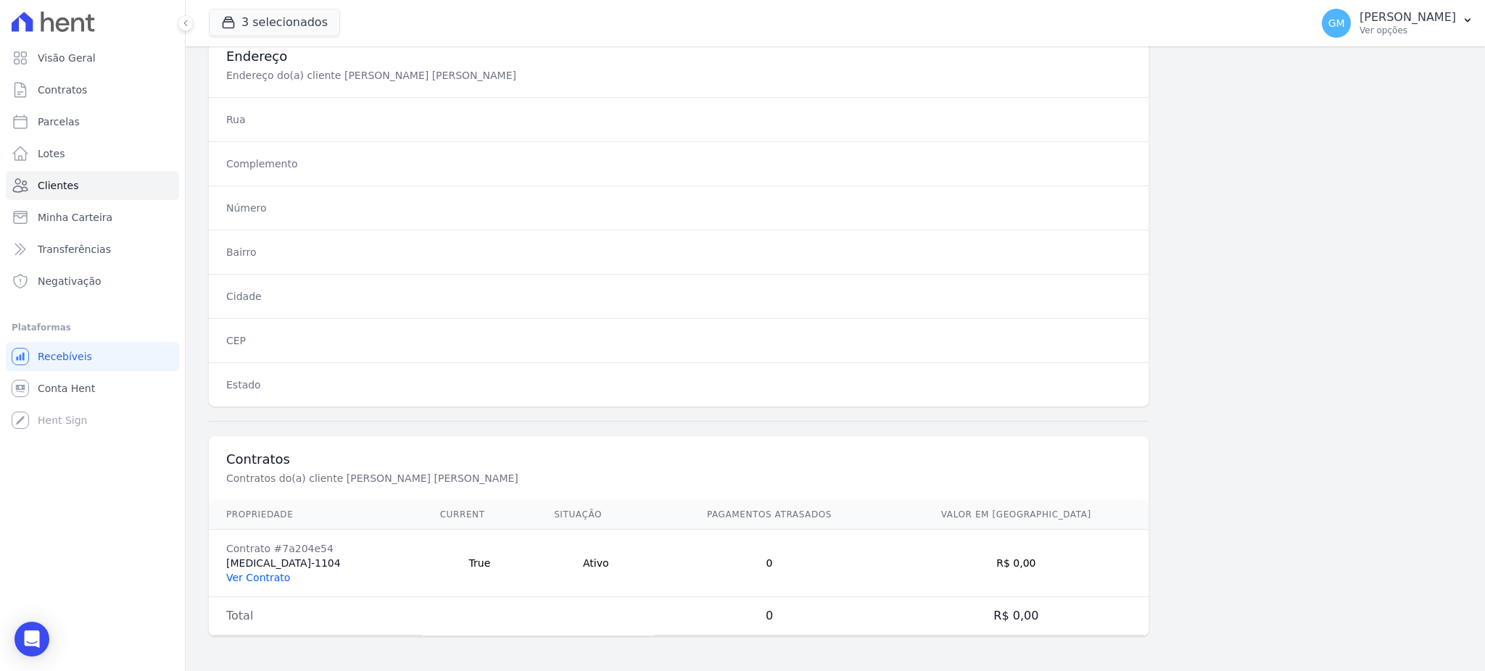
click at [251, 581] on link "Ver Contrato" at bounding box center [258, 578] width 64 height 12
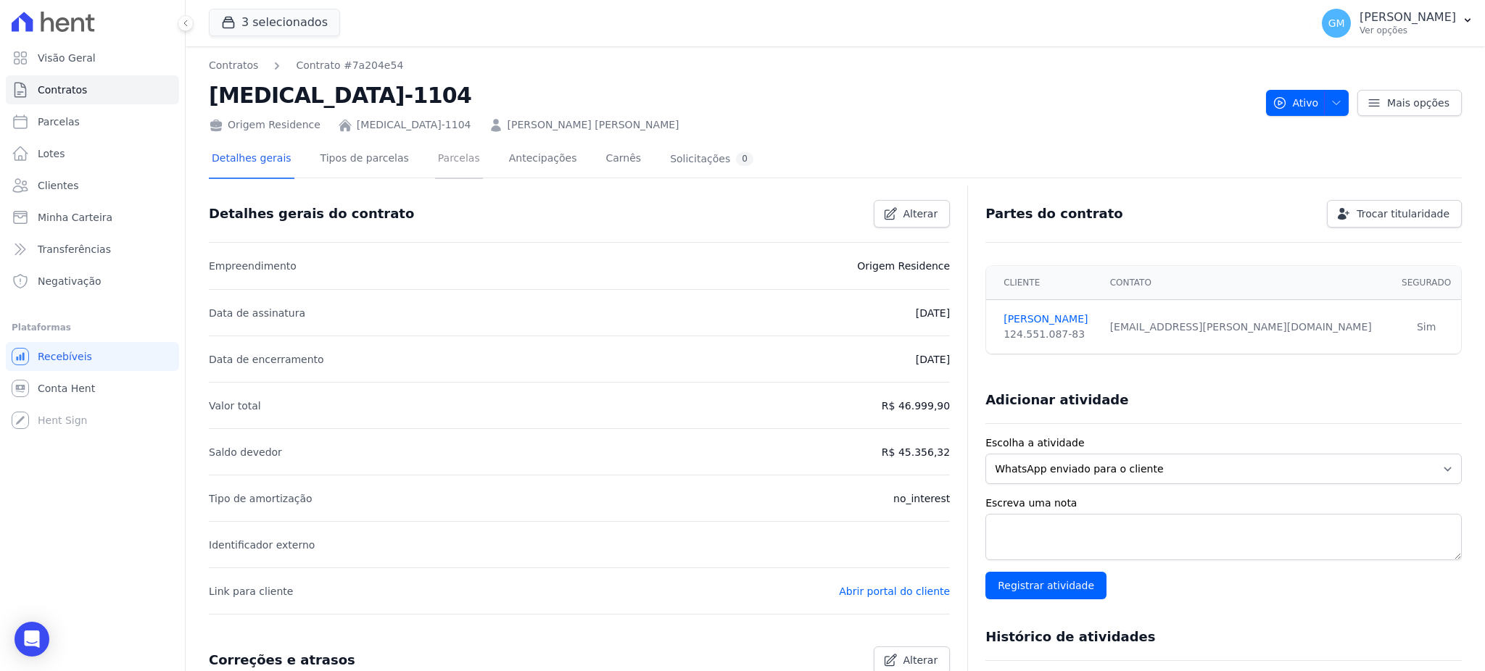
click at [435, 159] on link "Parcelas" at bounding box center [459, 160] width 48 height 38
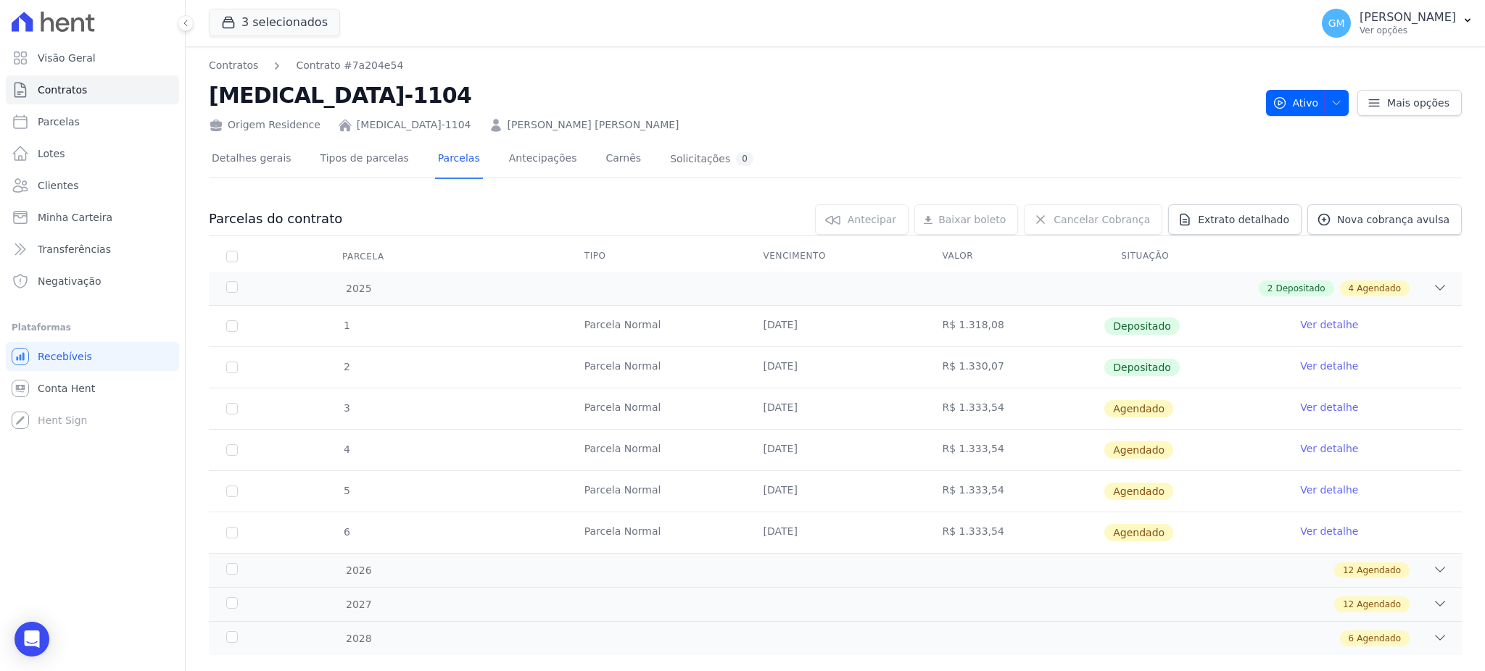
drag, startPoint x: 781, startPoint y: 361, endPoint x: 759, endPoint y: 364, distance: 21.9
click at [759, 364] on td "[DATE]" at bounding box center [835, 367] width 179 height 41
click at [1300, 363] on link "Ver detalhe" at bounding box center [1329, 366] width 58 height 15
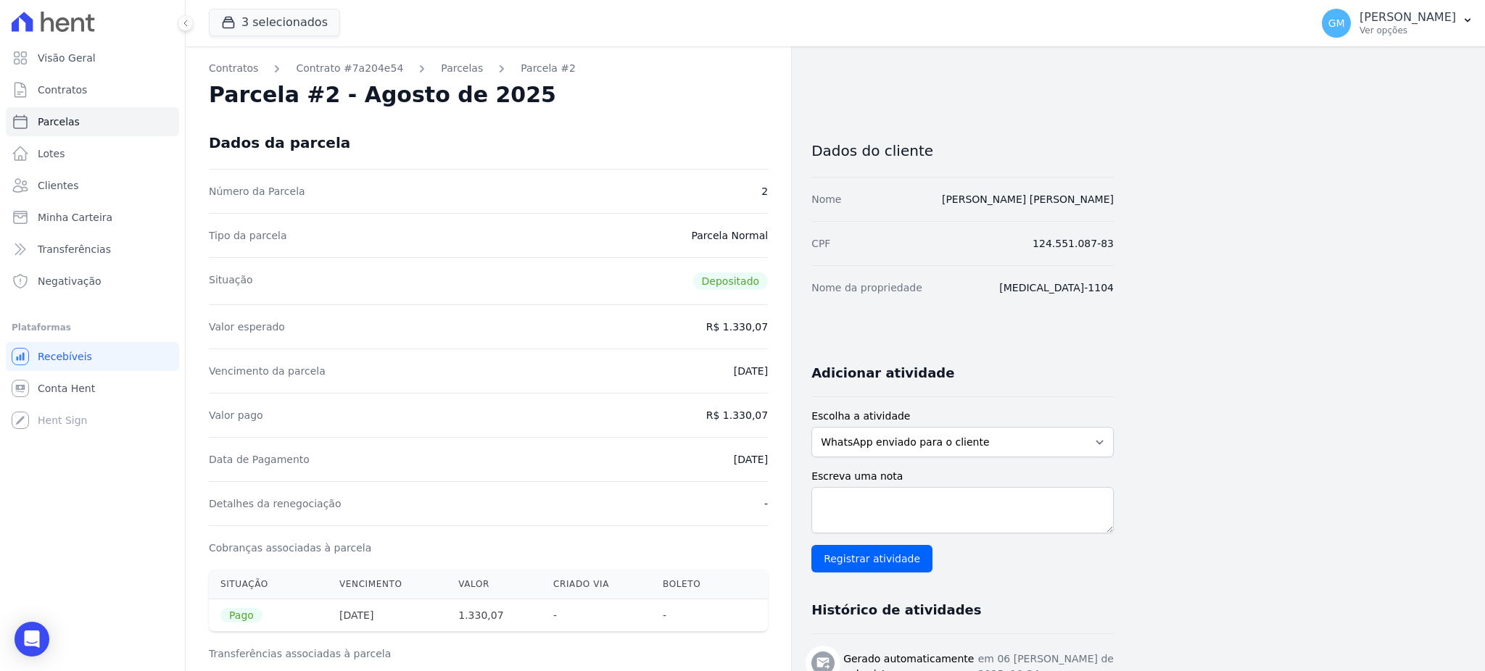
drag, startPoint x: 697, startPoint y: 455, endPoint x: 779, endPoint y: 465, distance: 83.2
click at [779, 465] on div "Contratos Contrato #7a204e54 [GEOGRAPHIC_DATA] Parcela #2 Parcela #2 - Agosto d…" at bounding box center [488, 599] width 605 height 1106
copy dd "[DATE]"
drag, startPoint x: 729, startPoint y: 419, endPoint x: 785, endPoint y: 419, distance: 55.8
click at [785, 419] on div "Contratos Contrato #7a204e54 [GEOGRAPHIC_DATA] Parcela #2 Parcela #2 - Agosto d…" at bounding box center [488, 599] width 605 height 1106
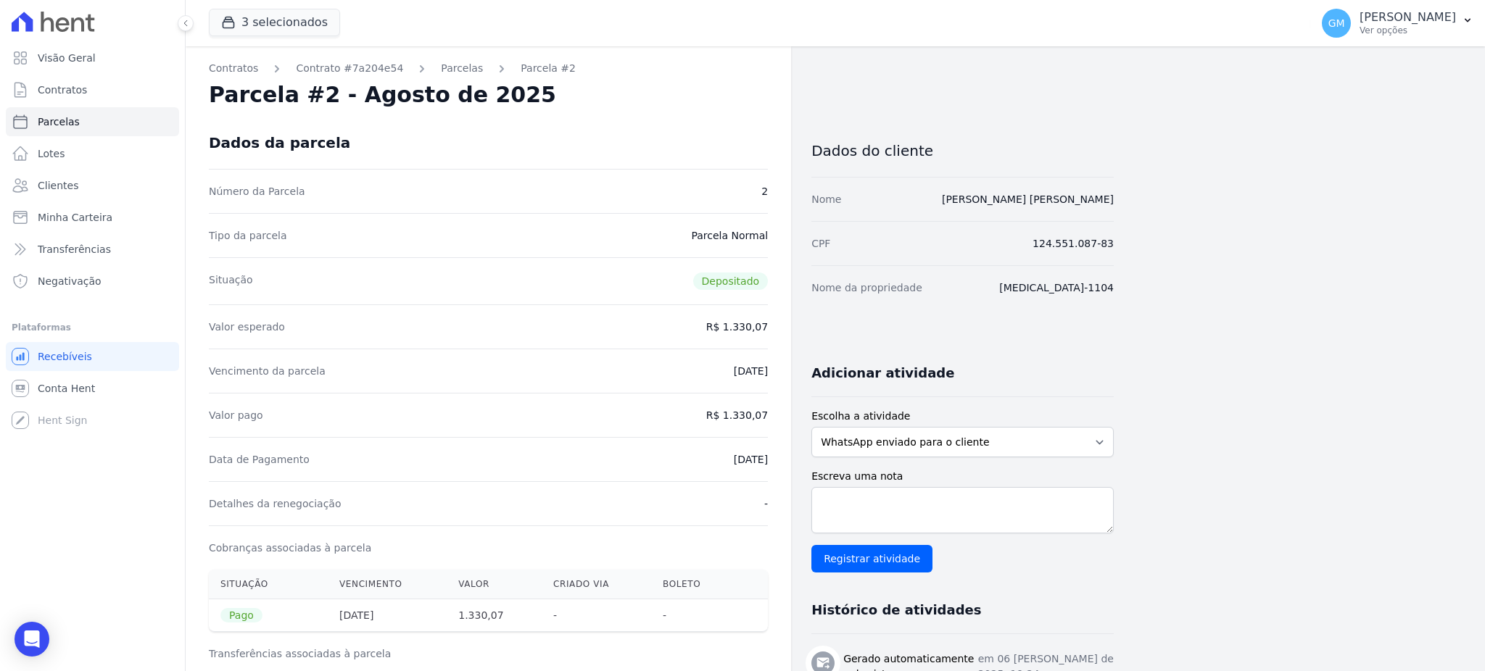
copy dd "1.330,07"
drag, startPoint x: 717, startPoint y: 466, endPoint x: 774, endPoint y: 465, distance: 56.6
click at [774, 465] on div "Contratos Contrato #7a204e54 [GEOGRAPHIC_DATA] Parcela #2 Parcela #2 - Agosto d…" at bounding box center [488, 599] width 605 height 1106
copy dd "[DATE]"
click at [740, 473] on div "Data de Pagamento [DATE]" at bounding box center [488, 459] width 559 height 44
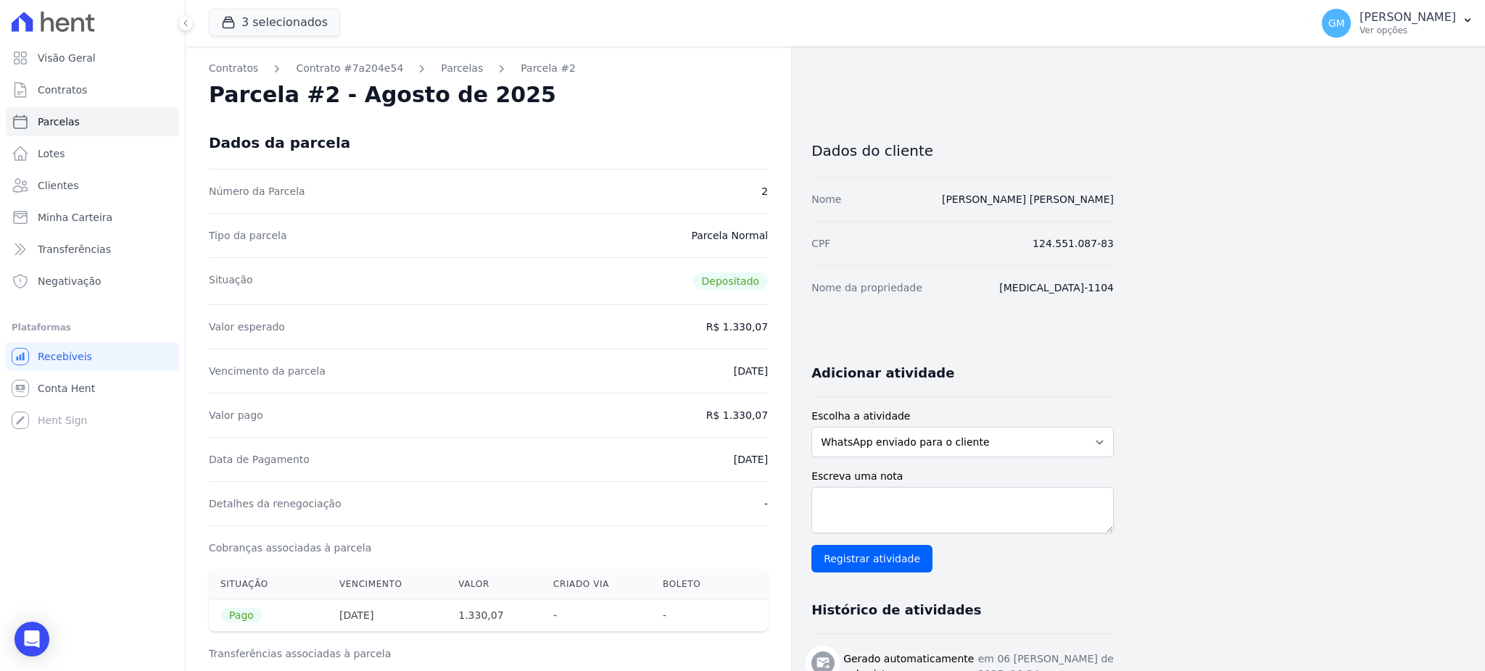
drag, startPoint x: 717, startPoint y: 463, endPoint x: 772, endPoint y: 463, distance: 54.4
click at [772, 463] on div "Contratos Contrato #7a204e54 [GEOGRAPHIC_DATA] Parcela #2 Parcela #2 - Agosto d…" at bounding box center [488, 599] width 605 height 1106
click at [118, 186] on link "Clientes" at bounding box center [92, 185] width 173 height 29
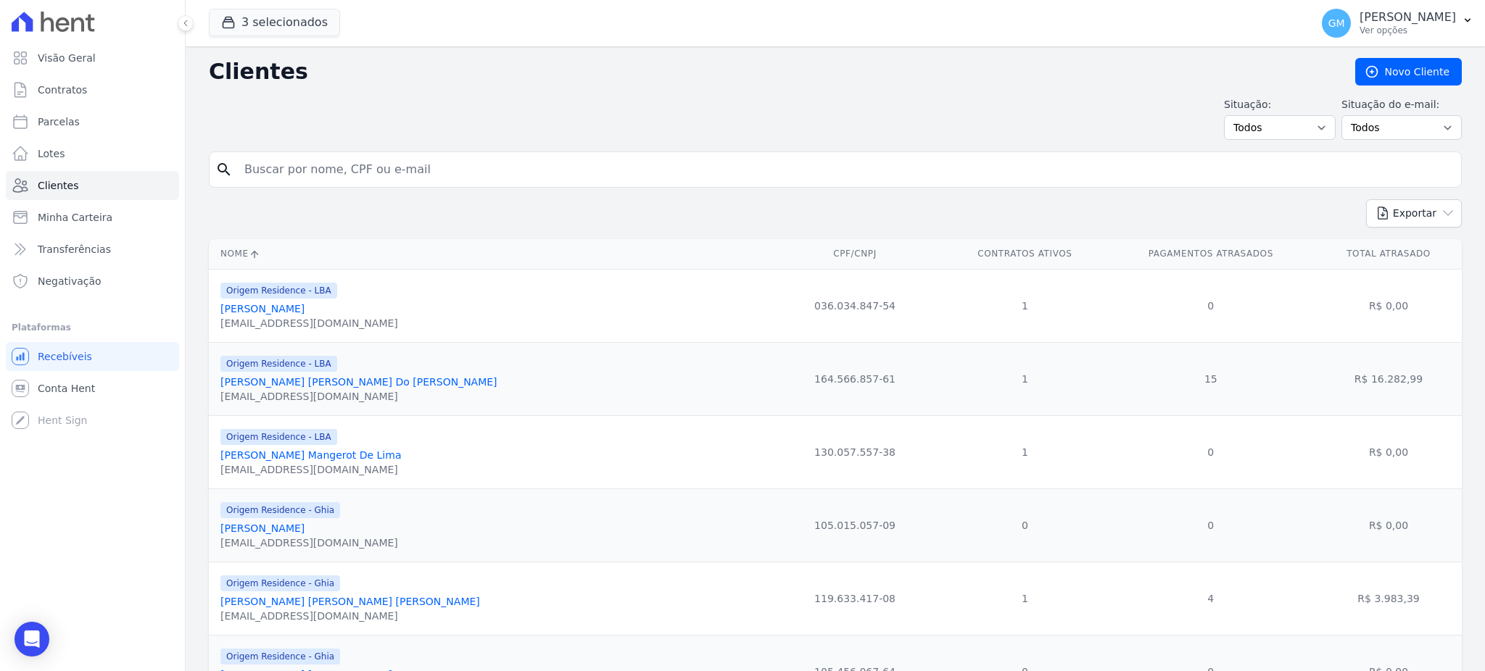
click at [305, 173] on input "search" at bounding box center [846, 169] width 1220 height 29
paste input "[PERSON_NAME]"
type input "[PERSON_NAME]"
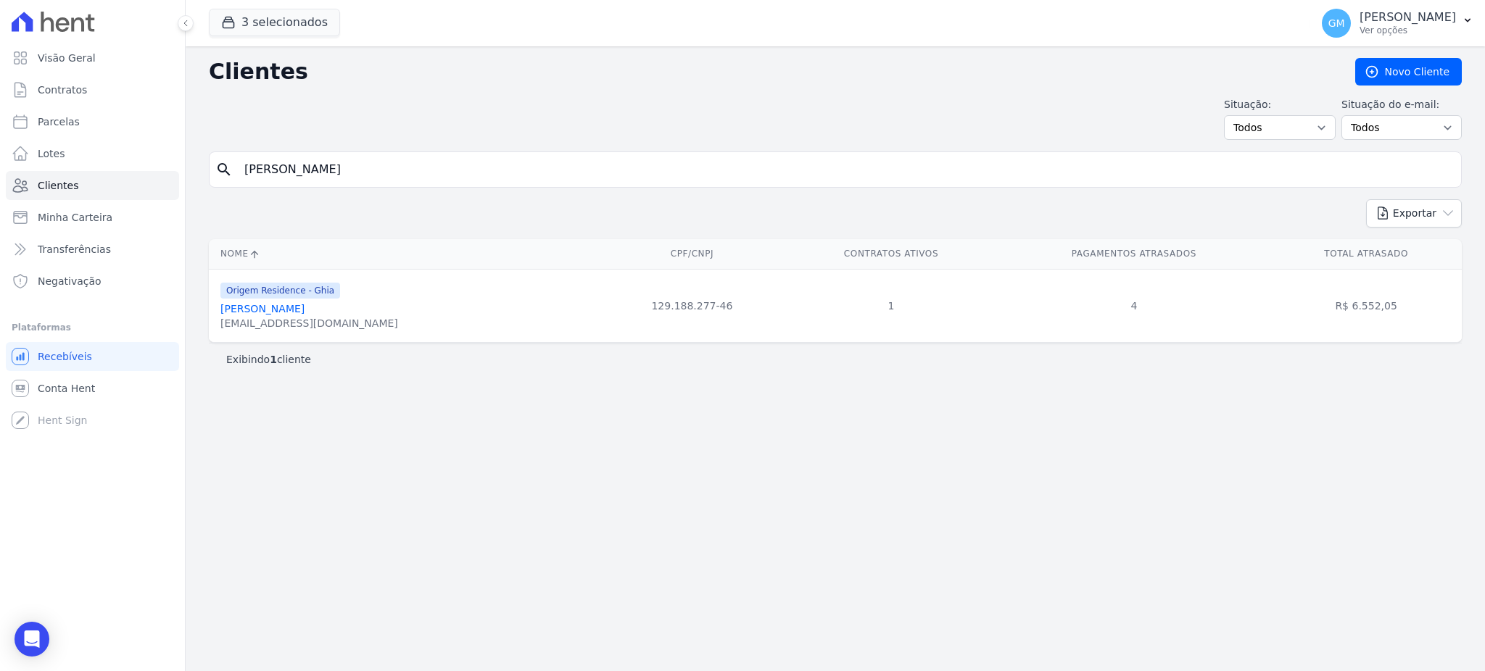
click at [275, 309] on link "[PERSON_NAME]" at bounding box center [262, 309] width 84 height 12
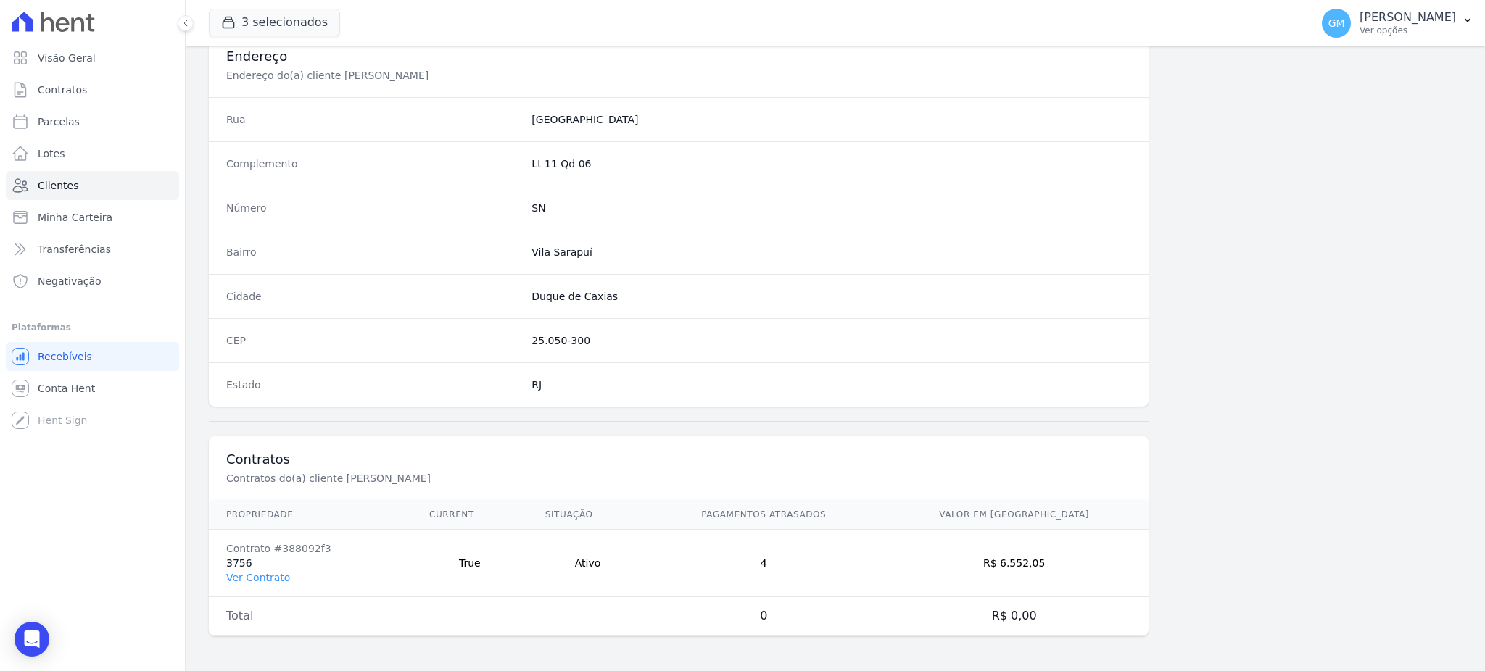
scroll to position [686, 0]
click at [276, 577] on link "Ver Contrato" at bounding box center [258, 578] width 64 height 12
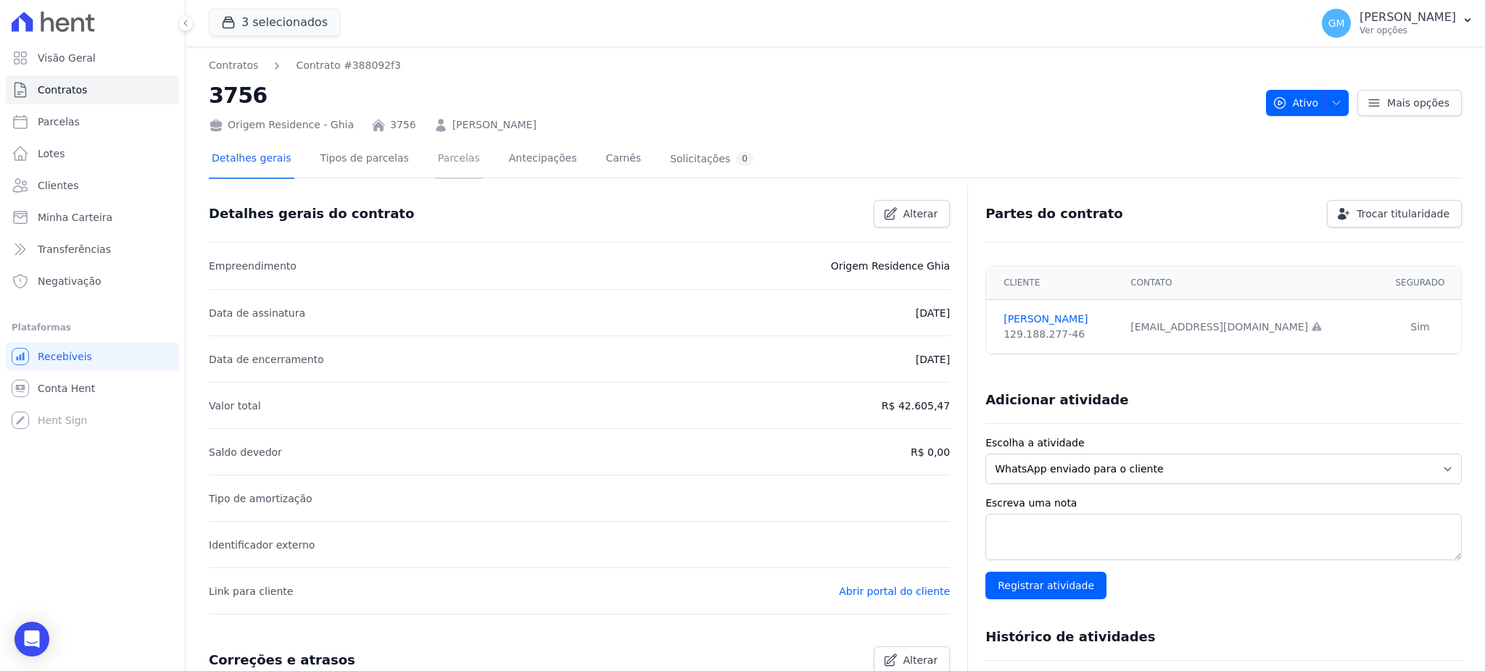
click at [442, 160] on link "Parcelas" at bounding box center [459, 160] width 48 height 38
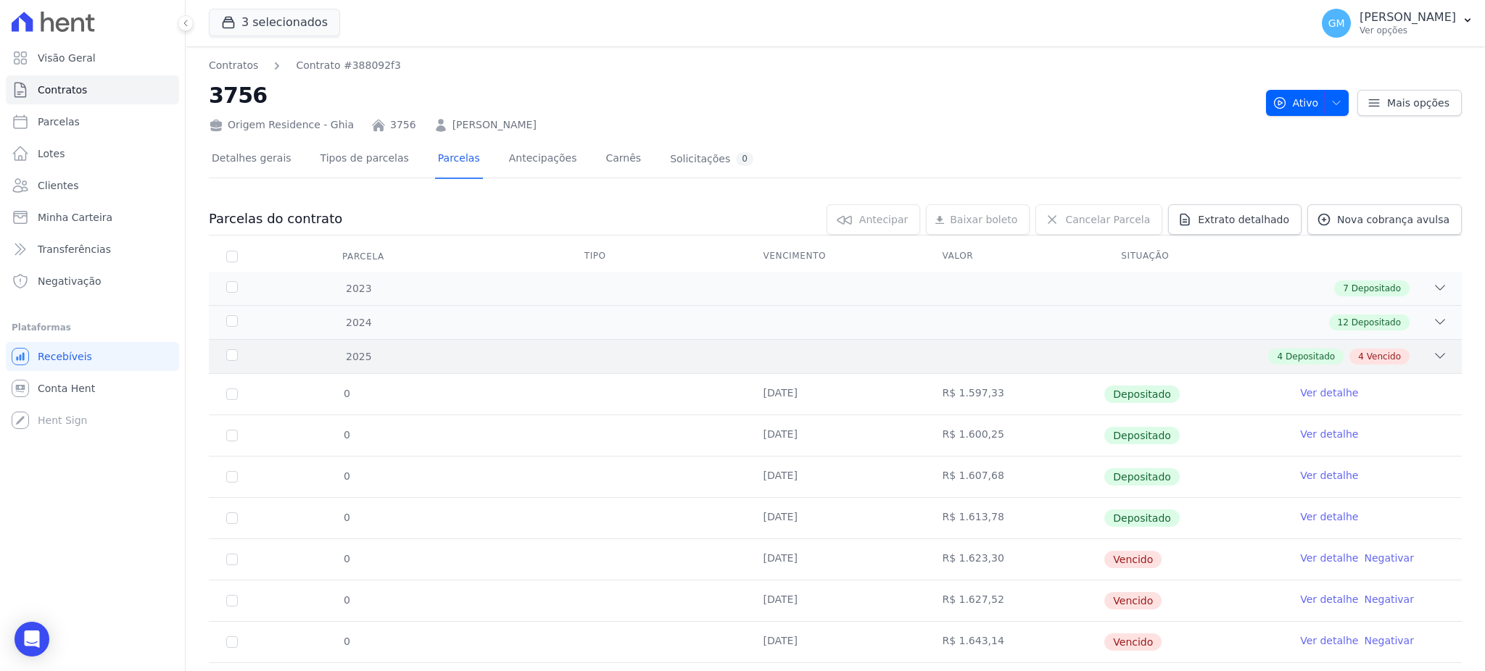
scroll to position [75, 0]
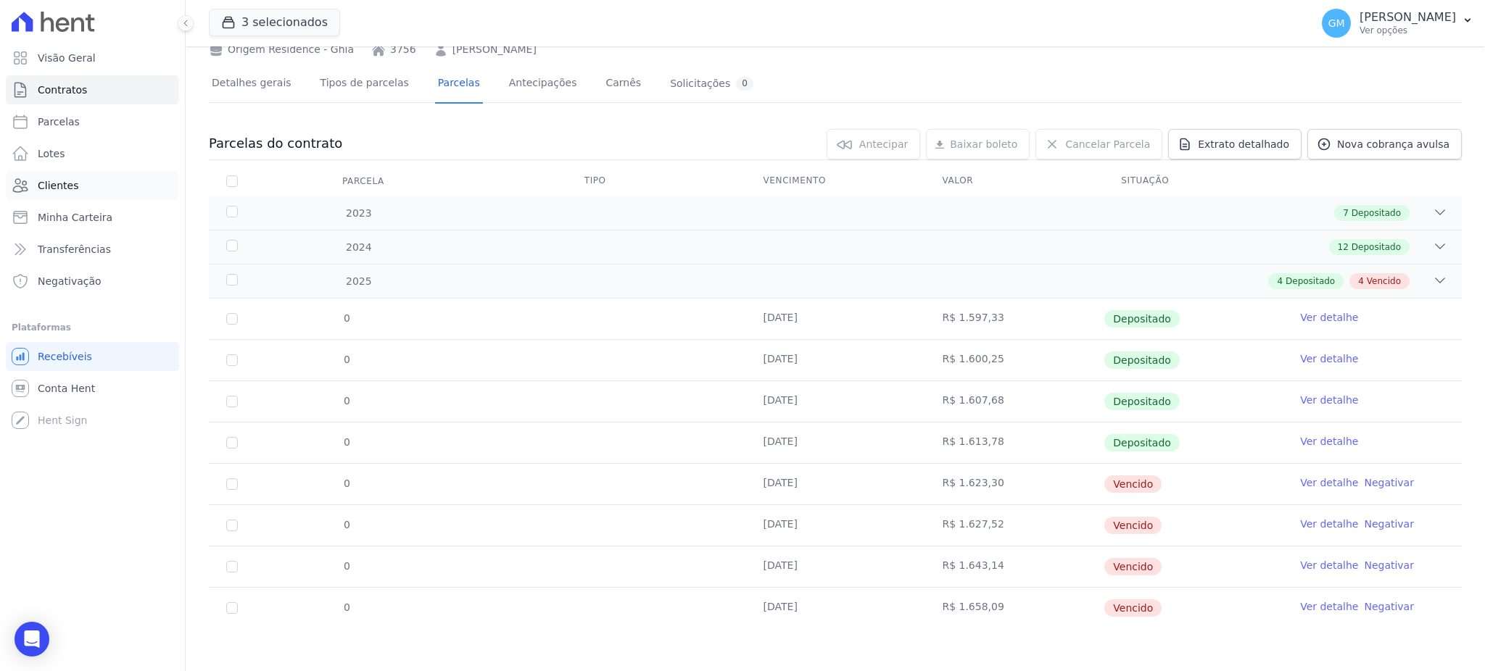
click at [90, 185] on link "Clientes" at bounding box center [92, 185] width 173 height 29
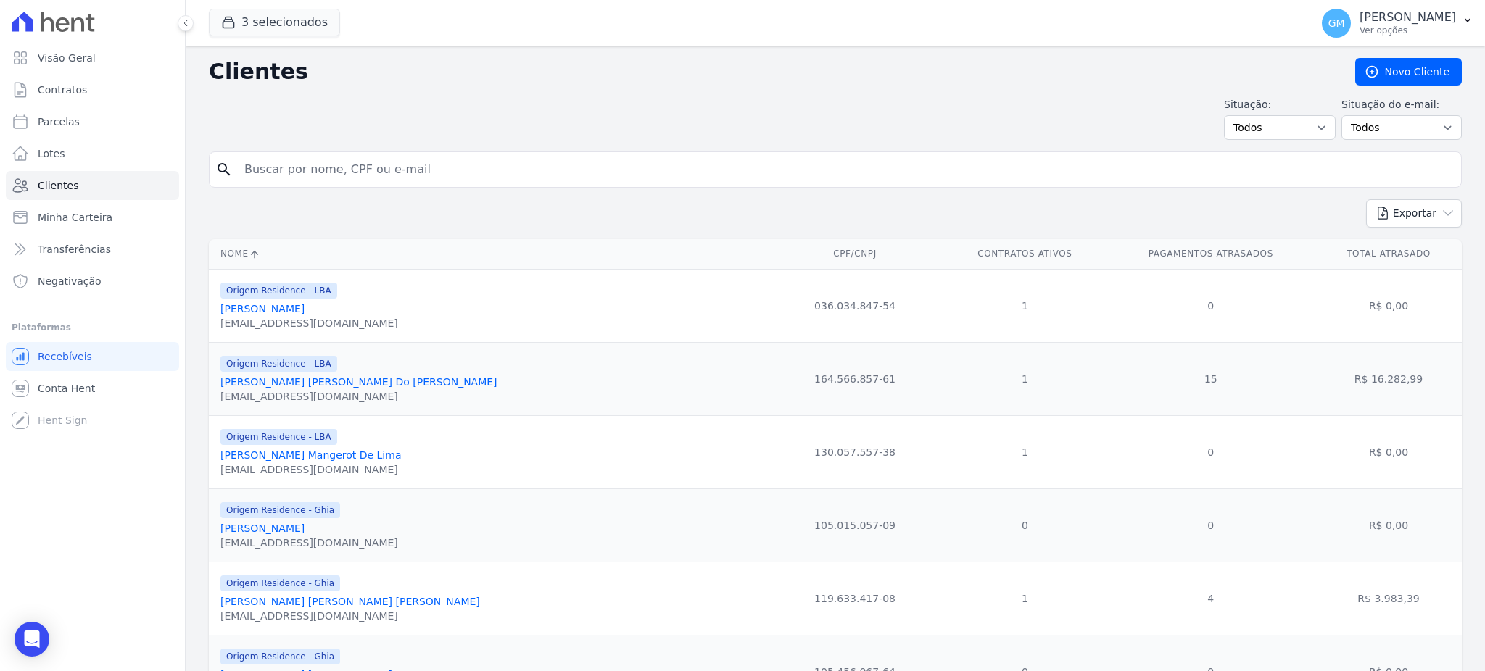
click at [284, 154] on div "search" at bounding box center [835, 170] width 1253 height 36
click at [303, 172] on input "search" at bounding box center [846, 169] width 1220 height 29
paste input "ebeca [PERSON_NAME] [PERSON_NAME]"
type input "ebeca [PERSON_NAME] [PERSON_NAME]"
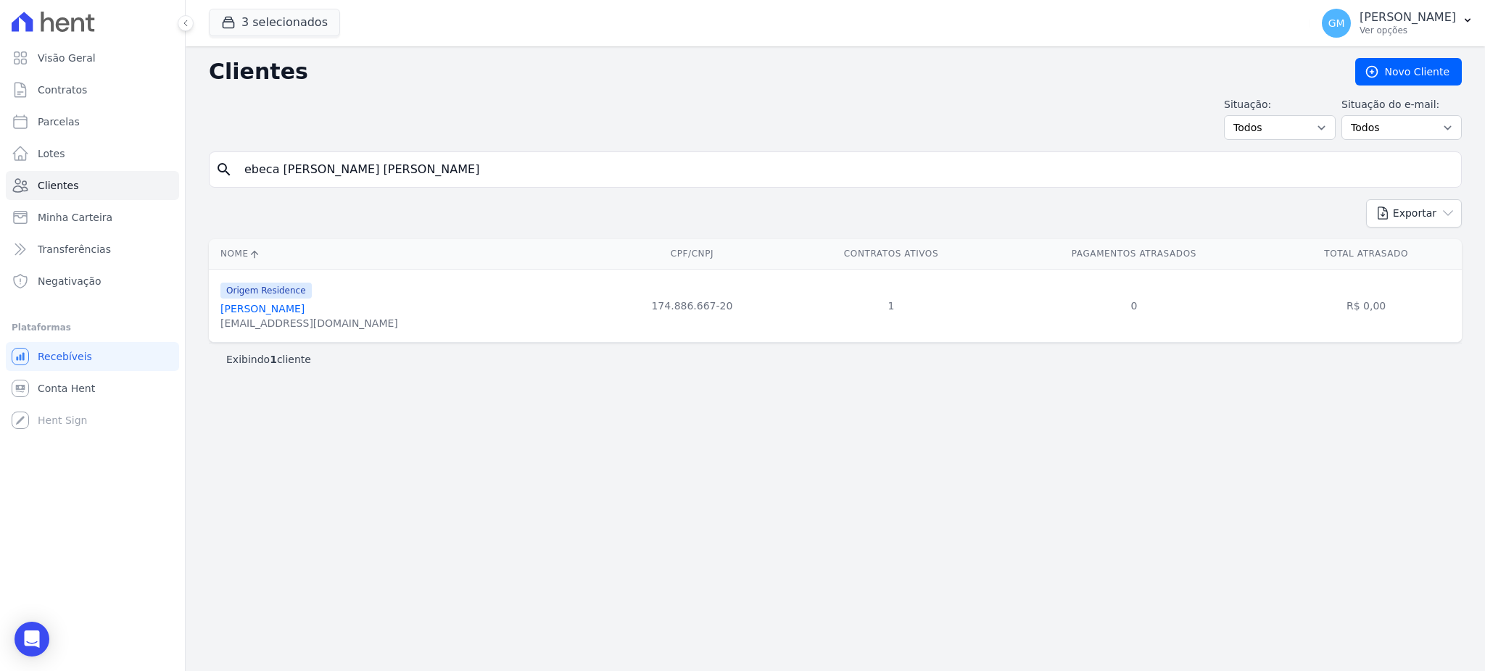
click at [305, 313] on link "[PERSON_NAME]" at bounding box center [262, 309] width 84 height 12
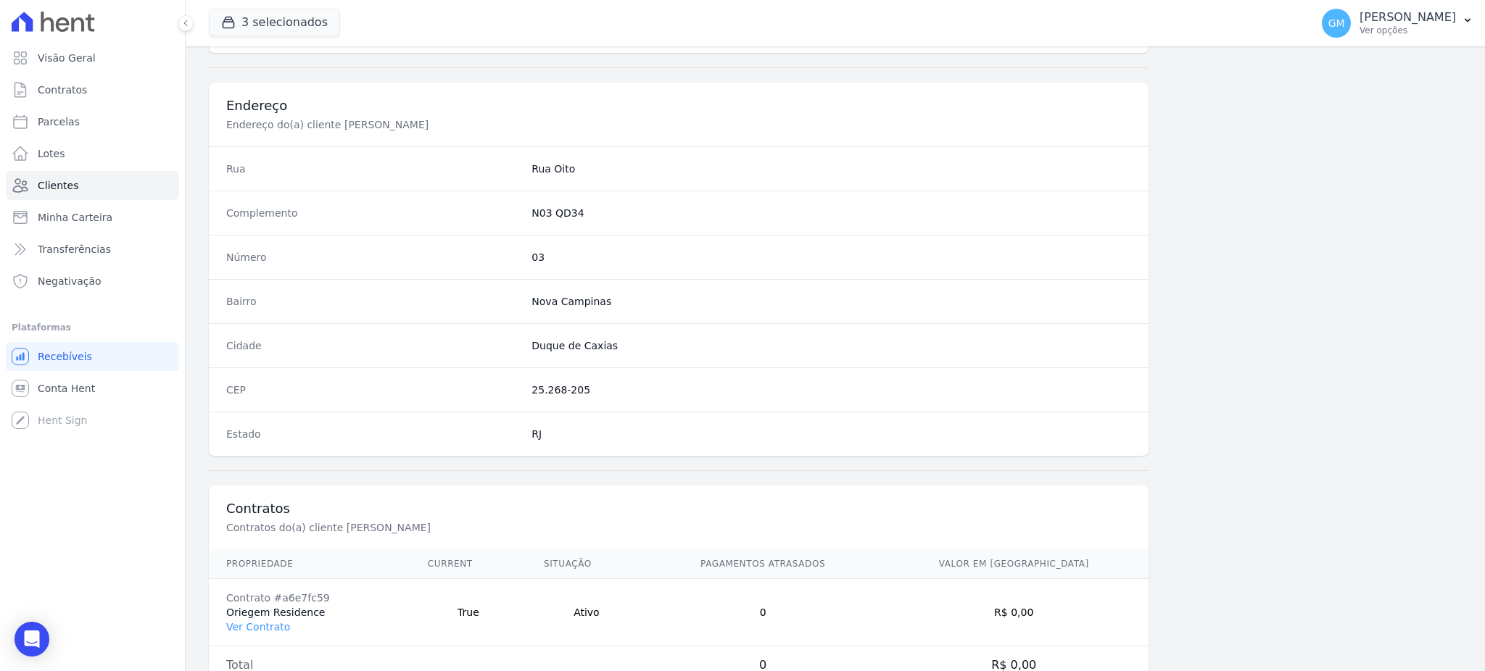
scroll to position [686, 0]
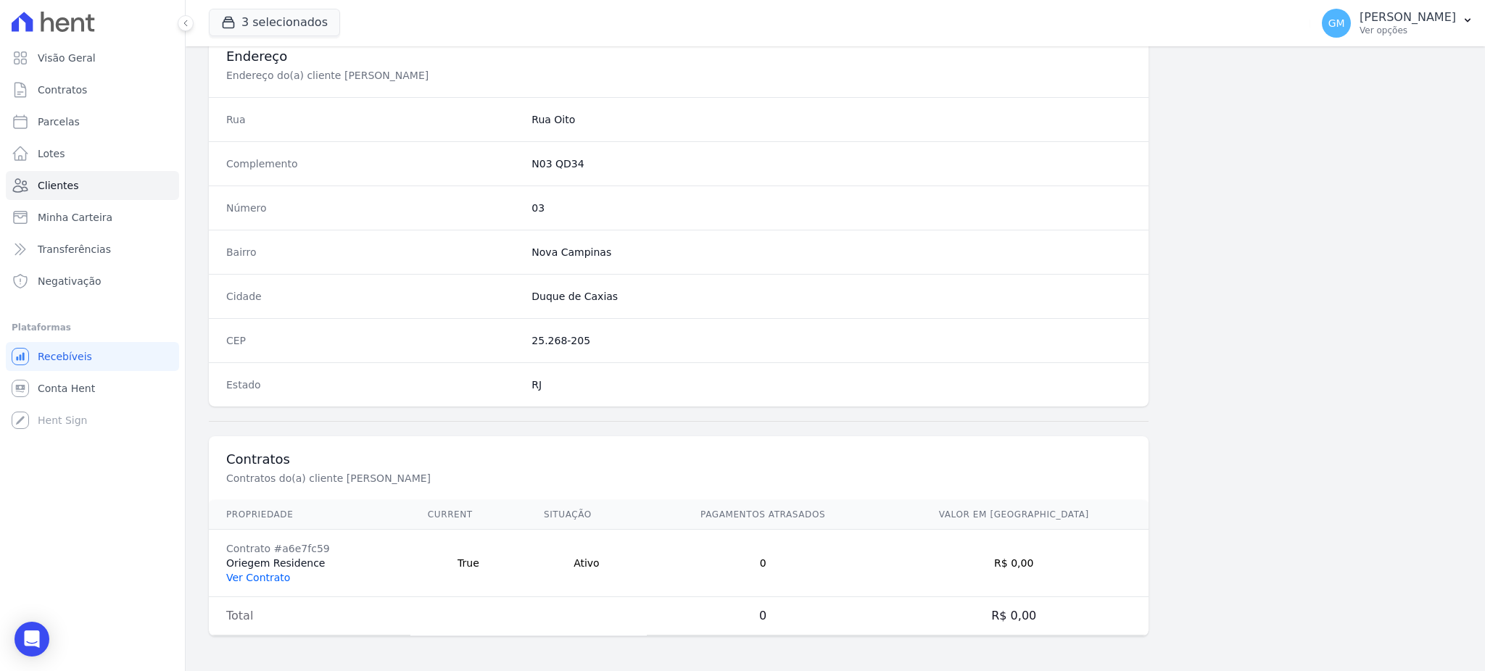
click at [264, 579] on link "Ver Contrato" at bounding box center [258, 578] width 64 height 12
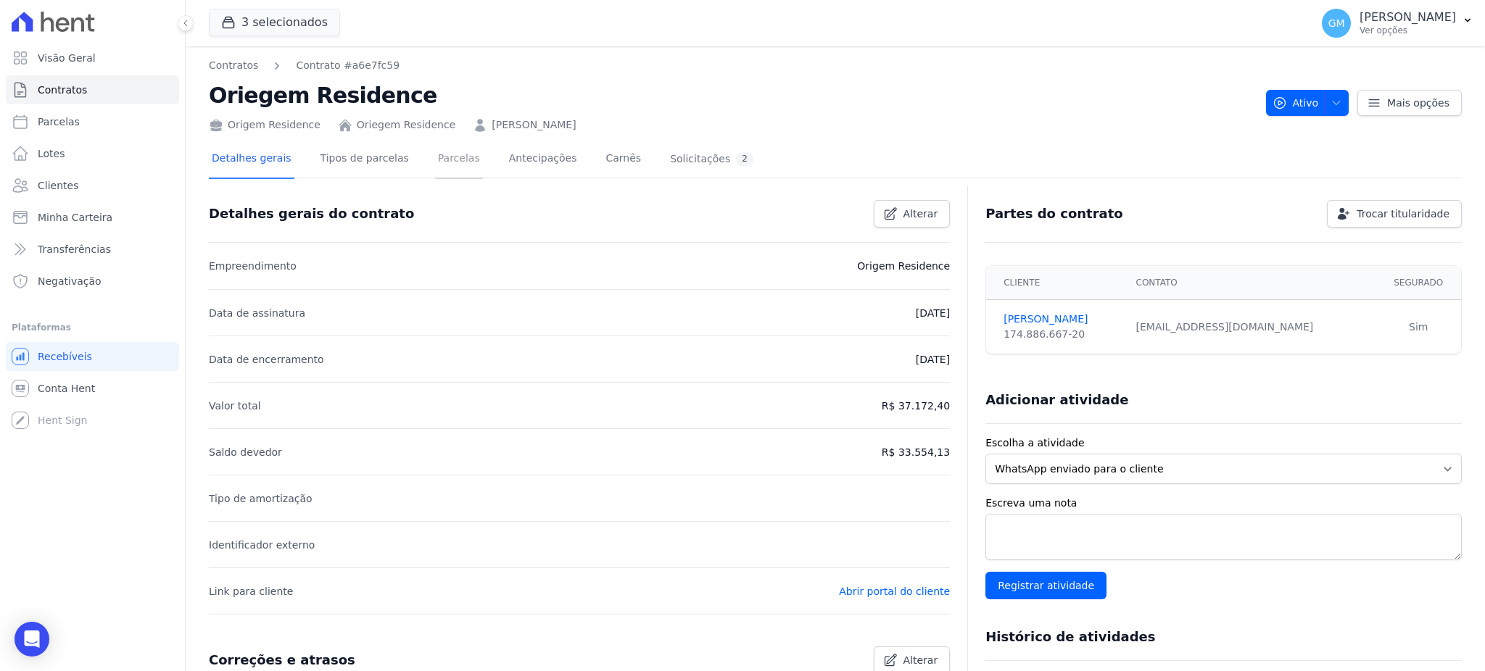
click at [435, 146] on link "Parcelas" at bounding box center [459, 160] width 48 height 38
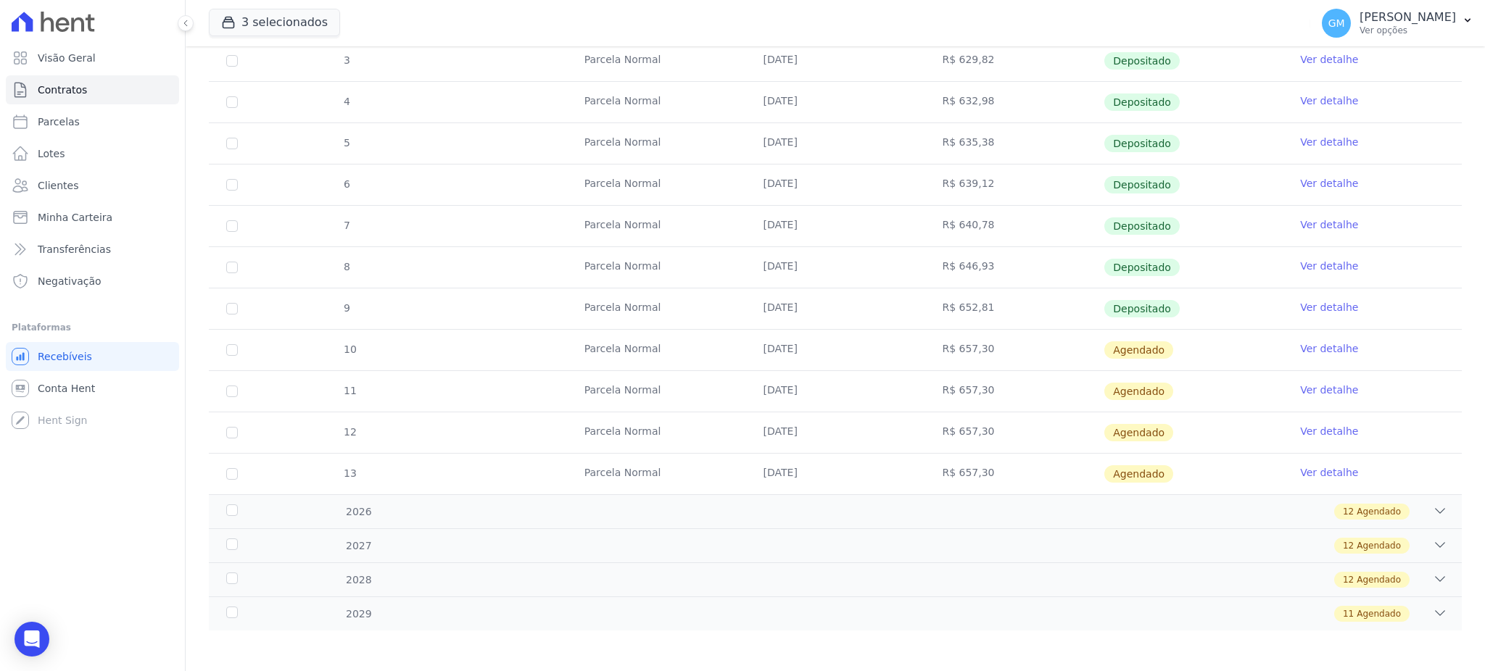
scroll to position [343, 0]
click at [1308, 302] on link "Ver detalhe" at bounding box center [1329, 305] width 58 height 15
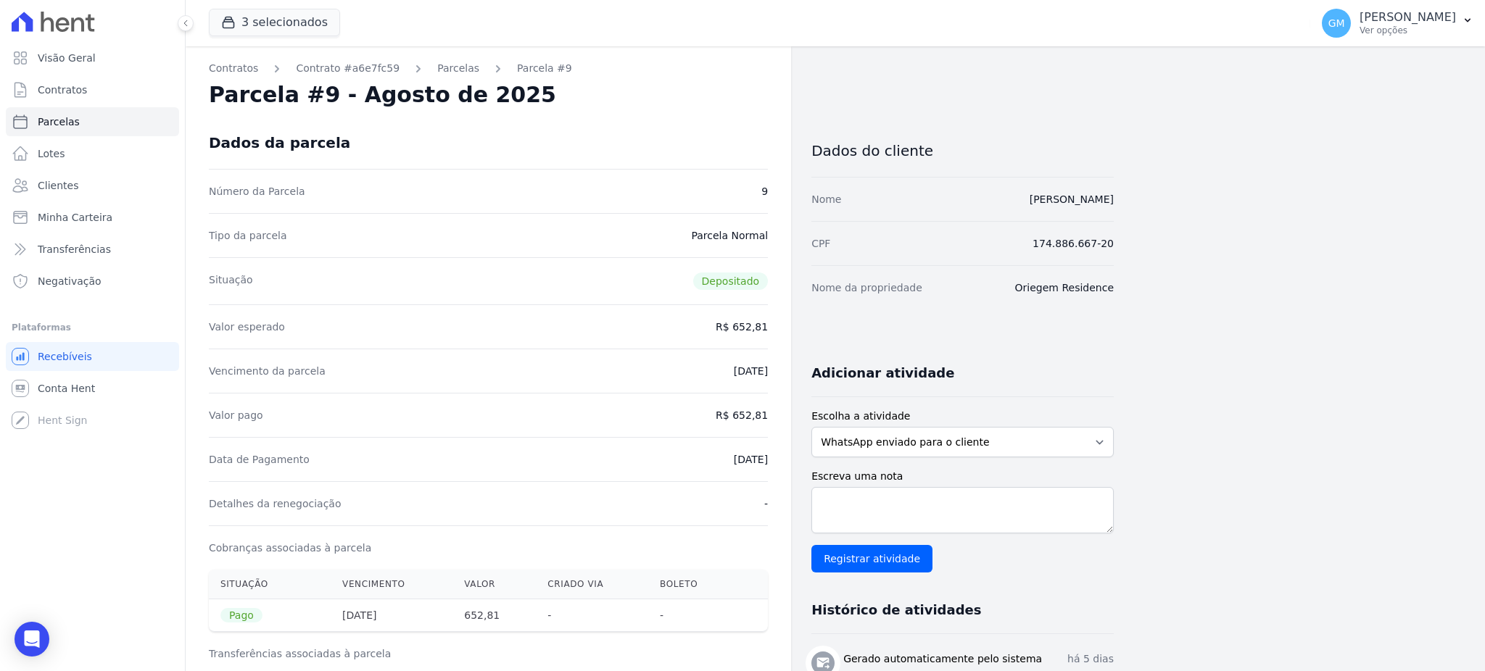
drag, startPoint x: 703, startPoint y: 462, endPoint x: 780, endPoint y: 463, distance: 77.6
click at [780, 463] on div "Contratos Contrato #a6e7fc59 [GEOGRAPHIC_DATA] Parcela #9 [GEOGRAPHIC_DATA] #9 …" at bounding box center [488, 627] width 605 height 1162
copy dd "[DATE]"
click at [697, 430] on div "Valor pago R$ 652,81" at bounding box center [488, 415] width 559 height 44
drag, startPoint x: 740, startPoint y: 417, endPoint x: 786, endPoint y: 419, distance: 45.7
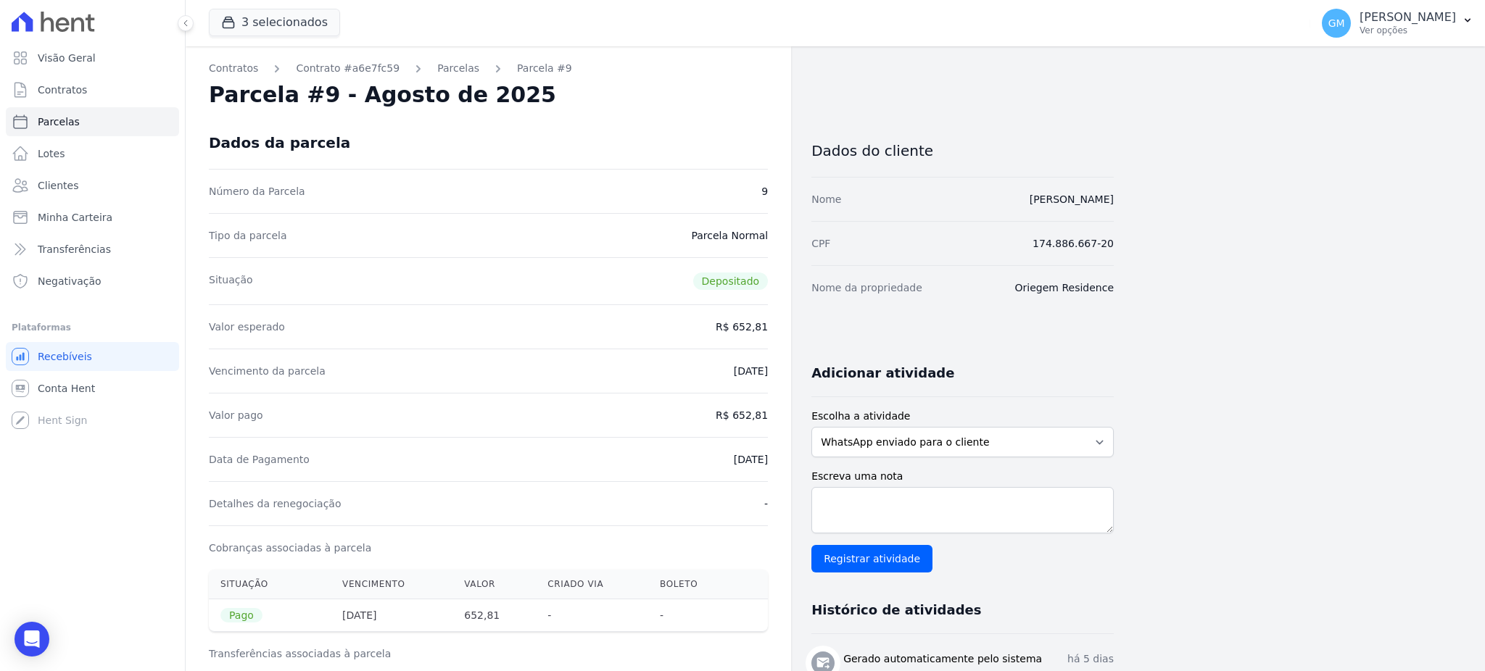
click at [786, 419] on div "Contratos Contrato #a6e7fc59 [GEOGRAPHIC_DATA] Parcela #9 [GEOGRAPHIC_DATA] #9 …" at bounding box center [488, 627] width 605 height 1162
click at [698, 465] on div "Data de Pagamento [DATE]" at bounding box center [488, 459] width 559 height 44
drag, startPoint x: 710, startPoint y: 453, endPoint x: 782, endPoint y: 467, distance: 73.1
click at [782, 467] on div "Contratos Contrato #a6e7fc59 [GEOGRAPHIC_DATA] Parcela #9 [GEOGRAPHIC_DATA] #9 …" at bounding box center [488, 627] width 605 height 1162
click at [88, 180] on link "Clientes" at bounding box center [92, 185] width 173 height 29
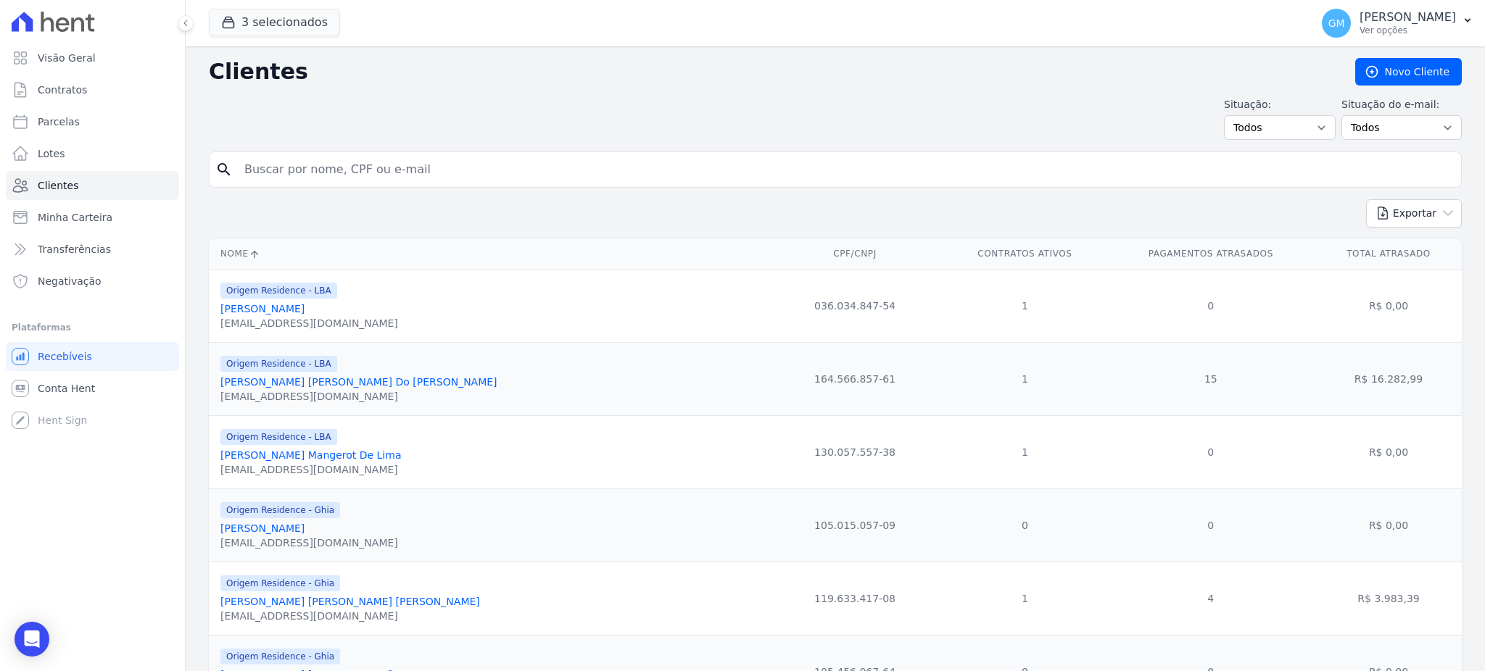
click at [433, 162] on input "search" at bounding box center [846, 169] width 1220 height 29
paste input "[PERSON_NAME] [PERSON_NAME]"
type input "[PERSON_NAME] [PERSON_NAME]"
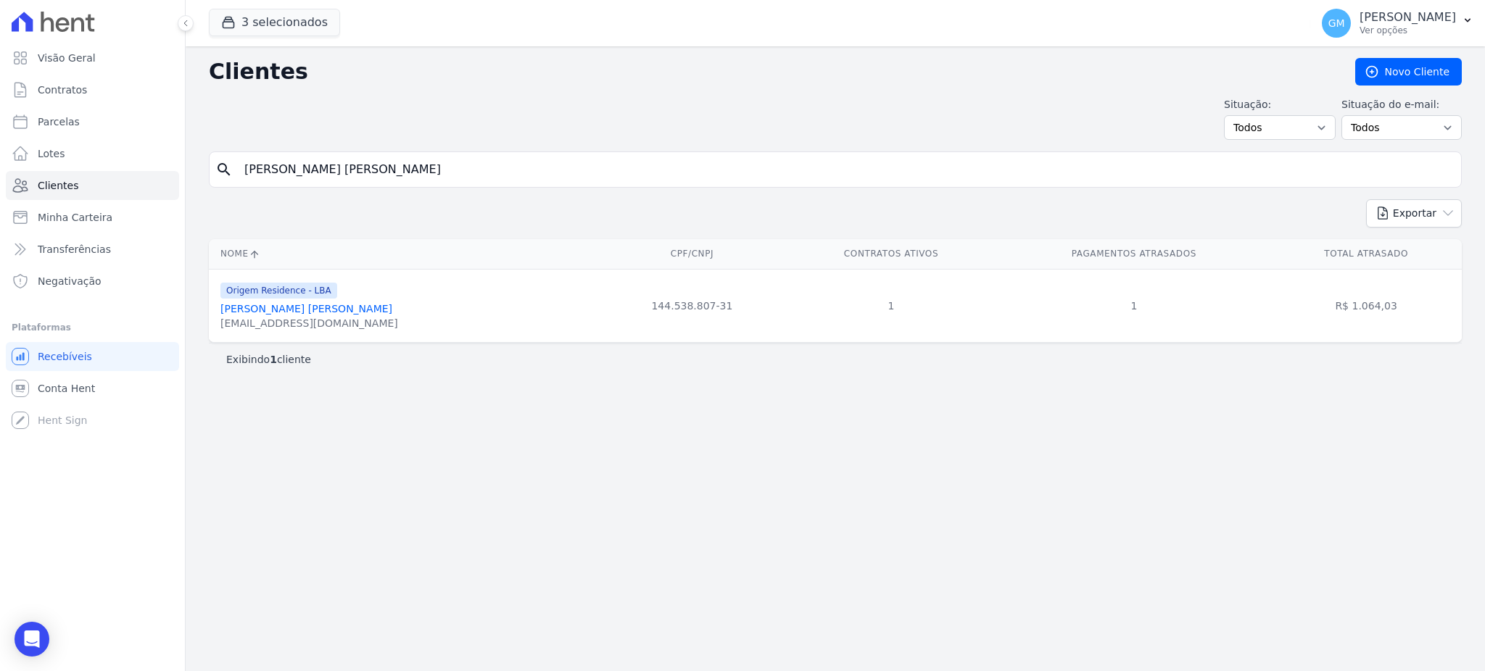
click at [325, 310] on link "[PERSON_NAME] [PERSON_NAME]" at bounding box center [306, 309] width 172 height 12
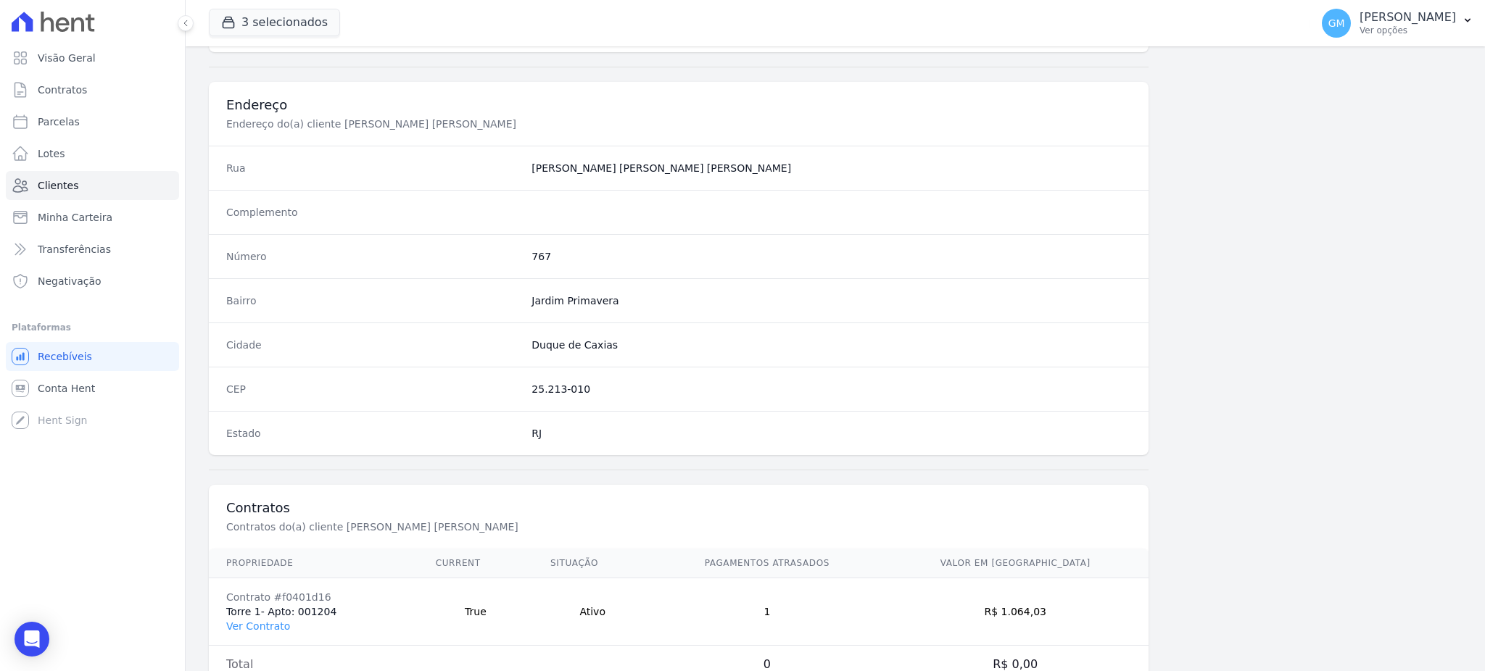
scroll to position [686, 0]
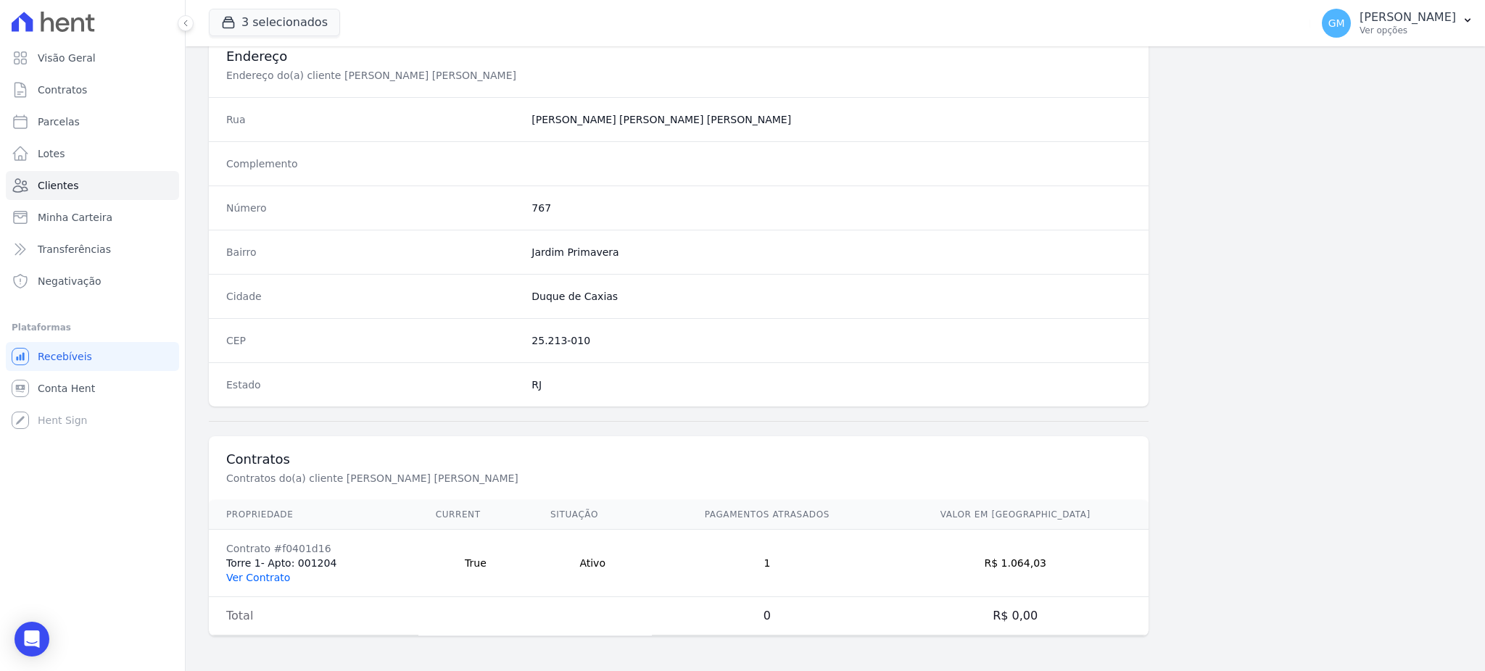
click at [276, 572] on link "Ver Contrato" at bounding box center [258, 578] width 64 height 12
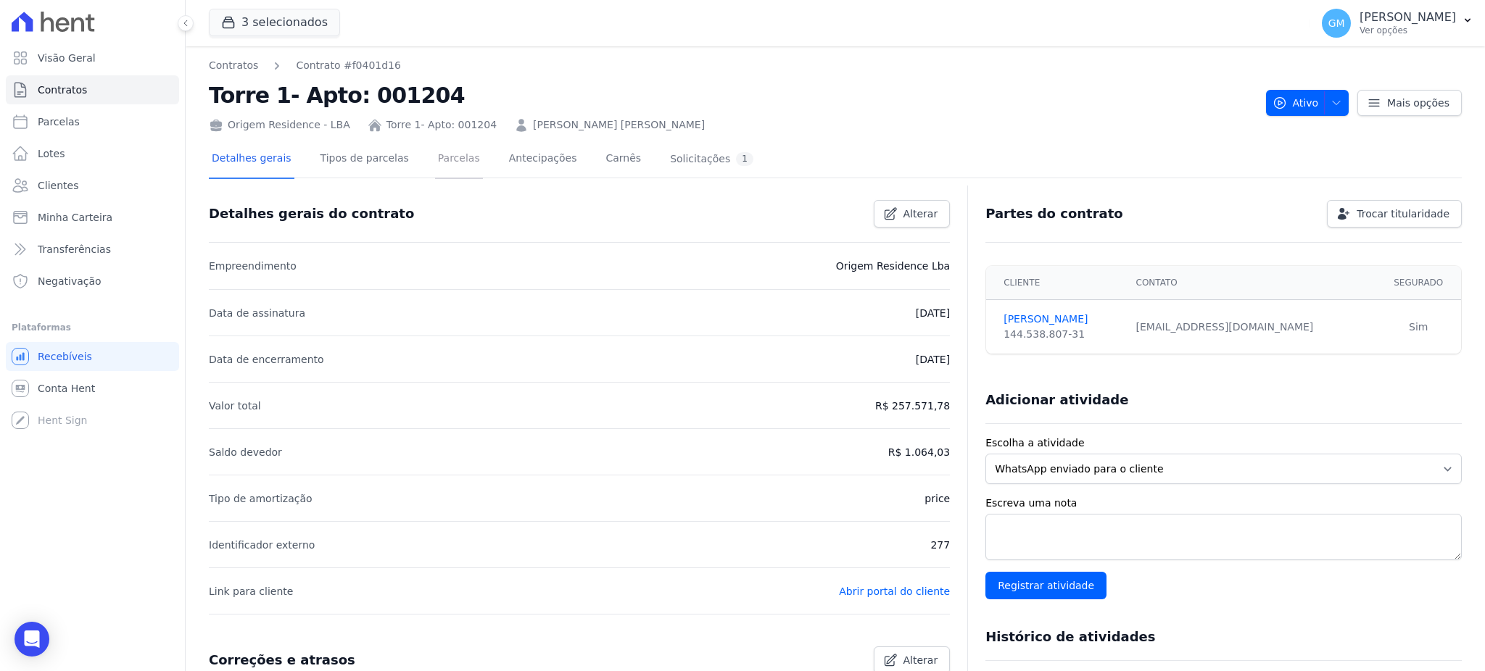
click at [442, 152] on link "Parcelas" at bounding box center [459, 160] width 48 height 38
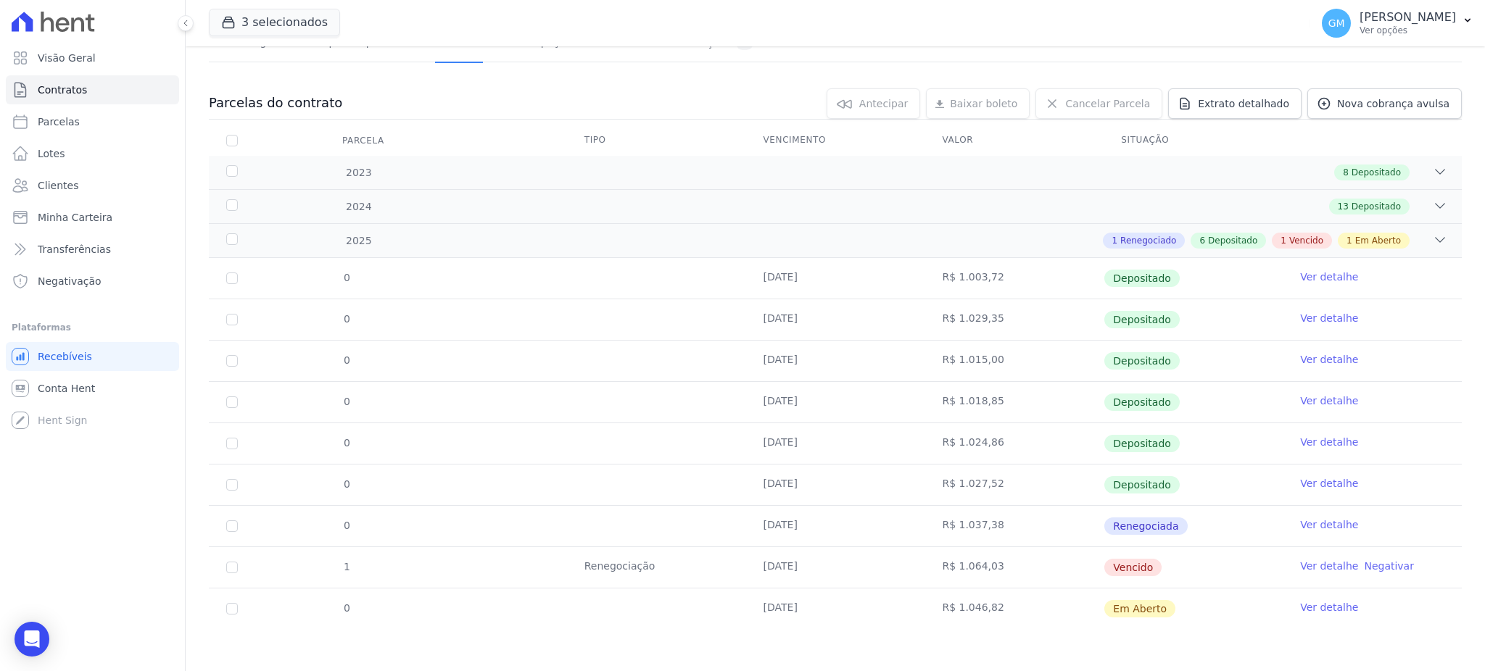
scroll to position [117, 0]
